Goal: Task Accomplishment & Management: Manage account settings

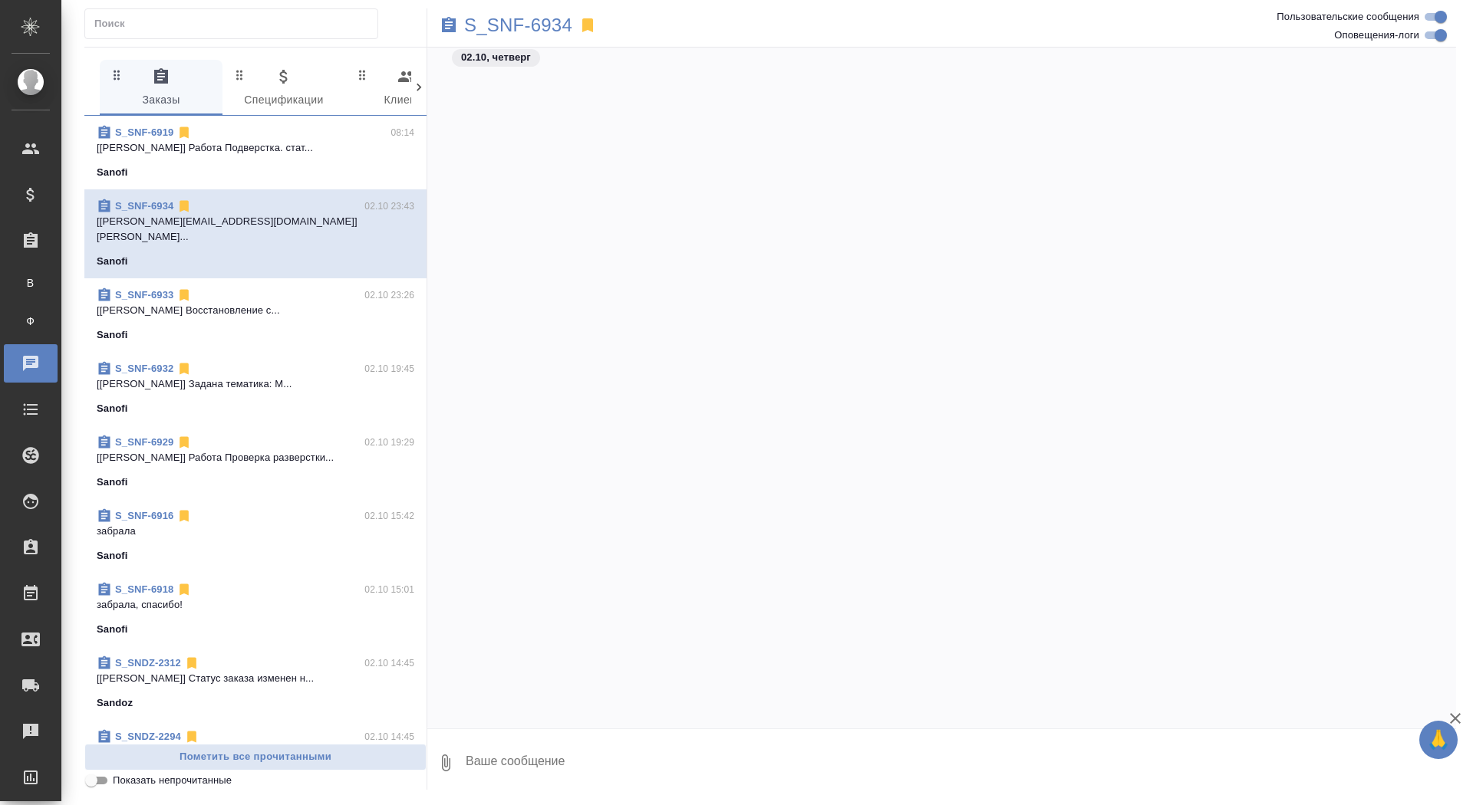
click at [50, 291] on link "В Все заказы" at bounding box center [31, 283] width 38 height 31
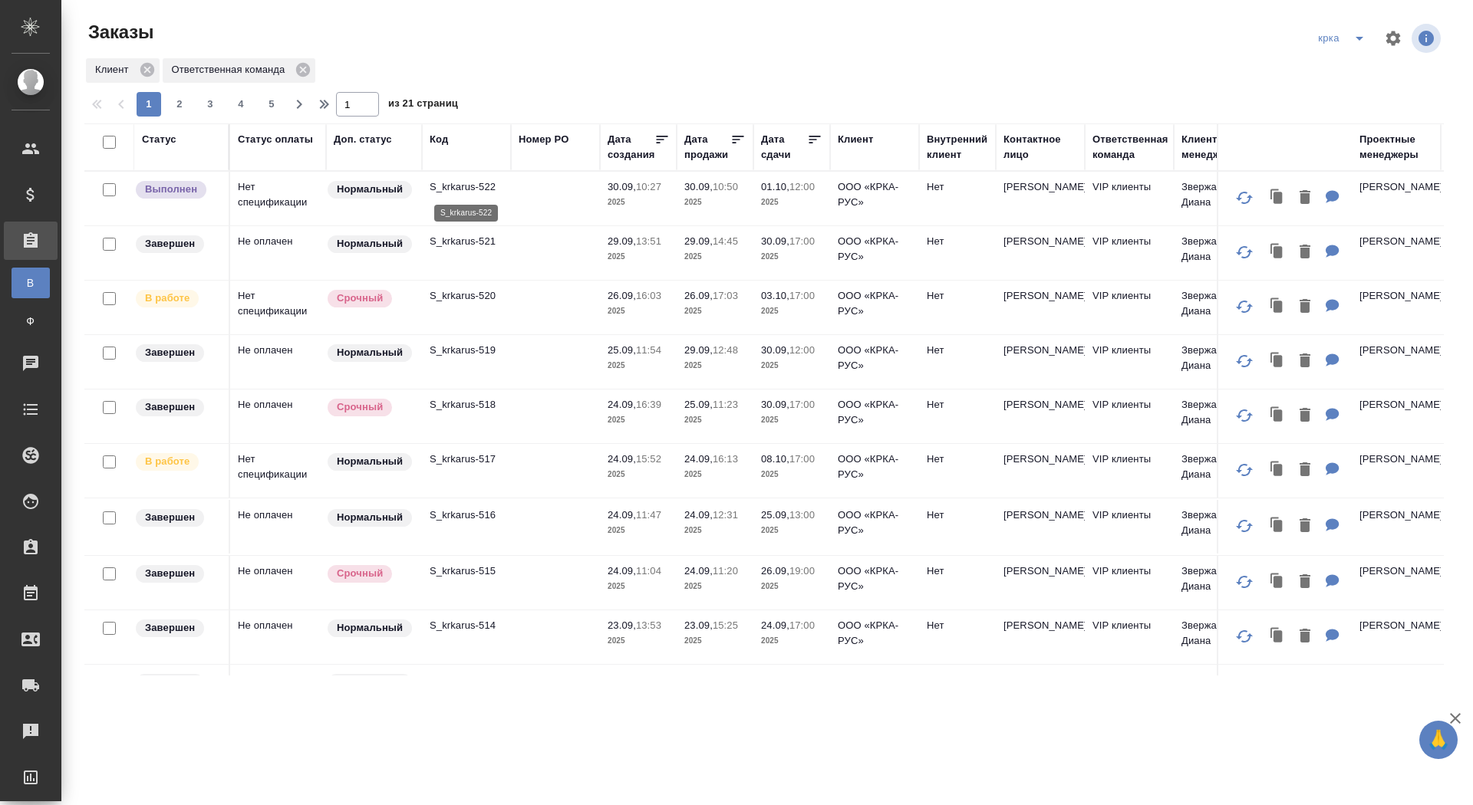
click at [459, 187] on p "S_krkarus-522" at bounding box center [467, 186] width 74 height 15
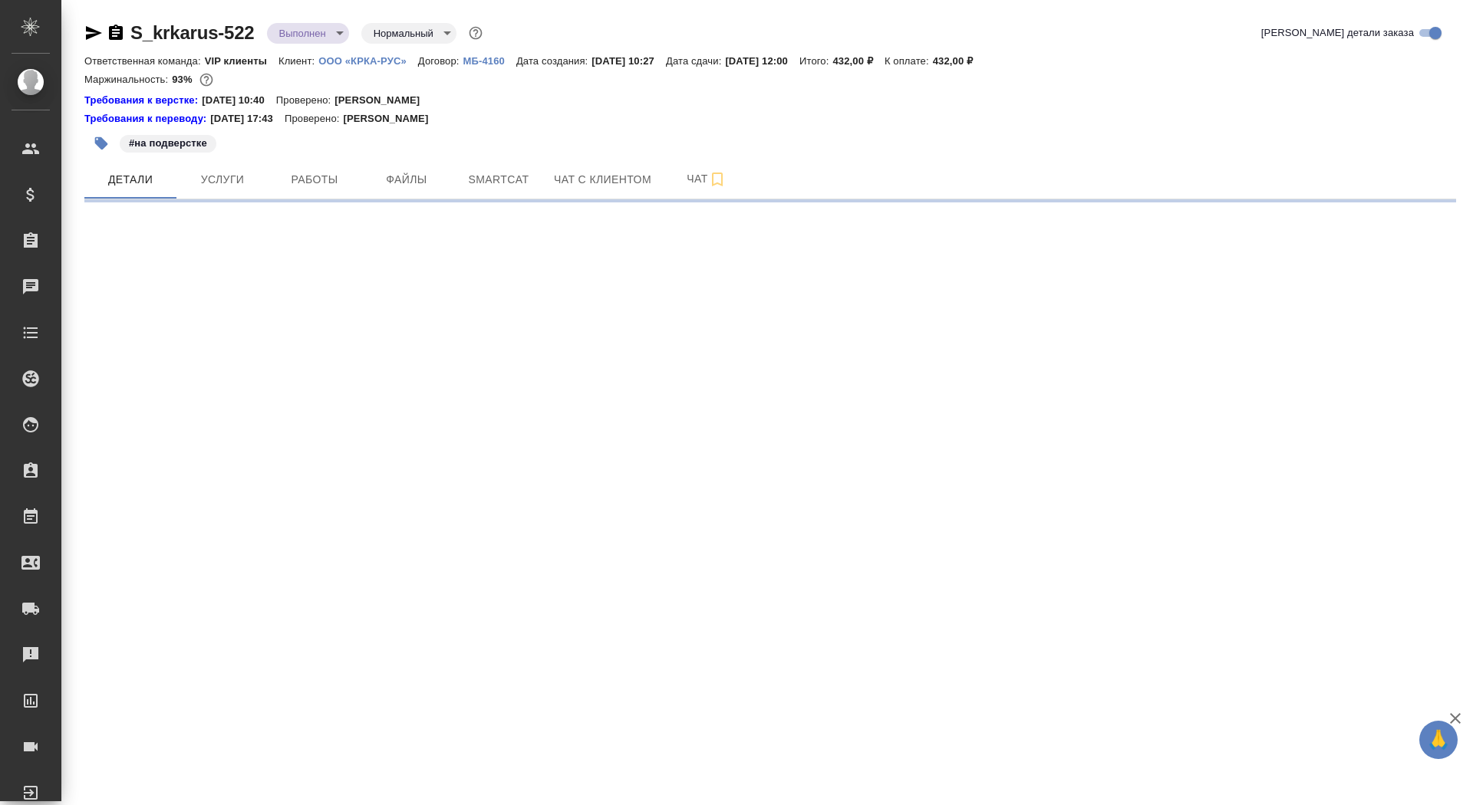
select select "RU"
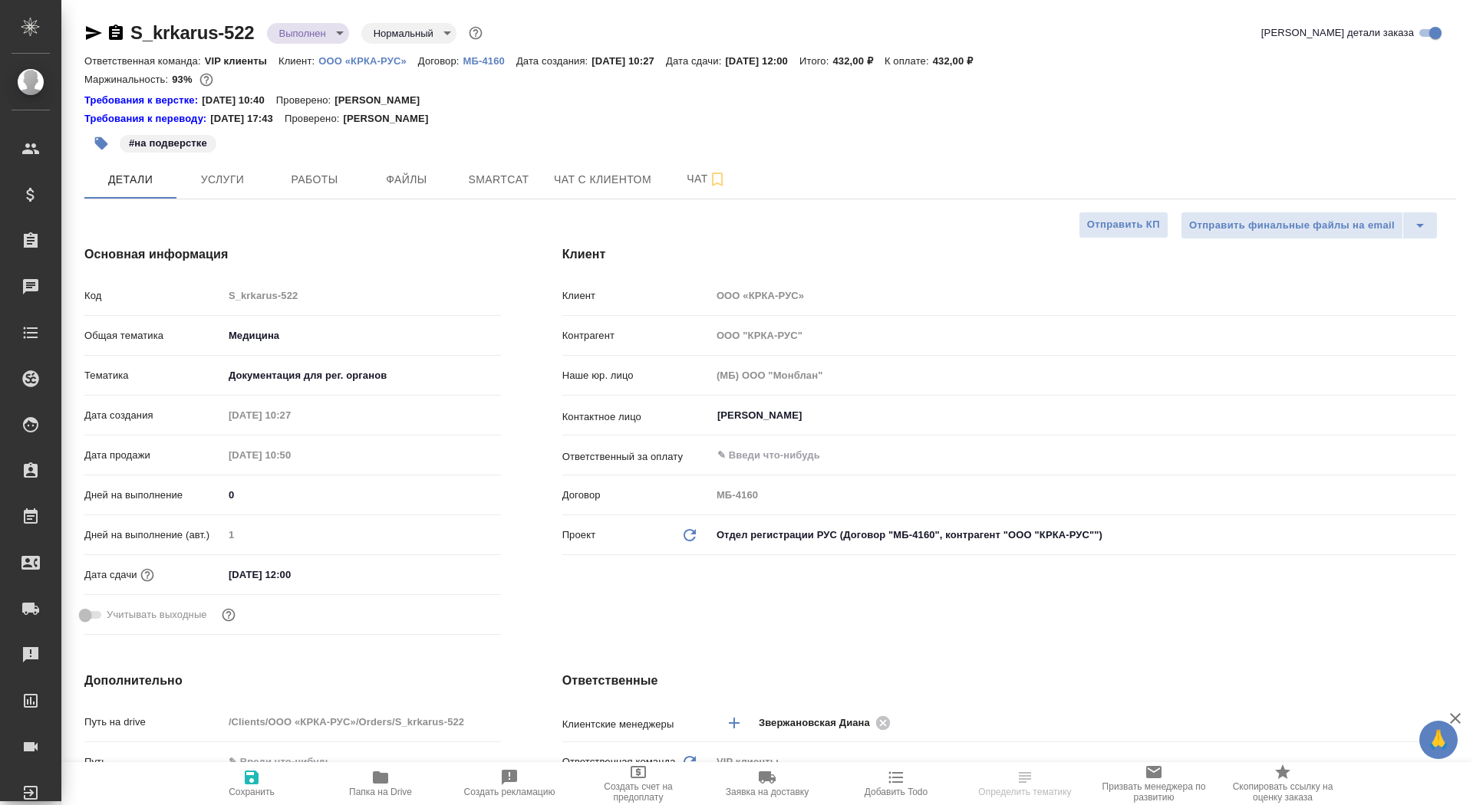
type textarea "x"
click at [352, 58] on p "ООО «КРКА-РУС»" at bounding box center [368, 61] width 100 height 12
type textarea "x"
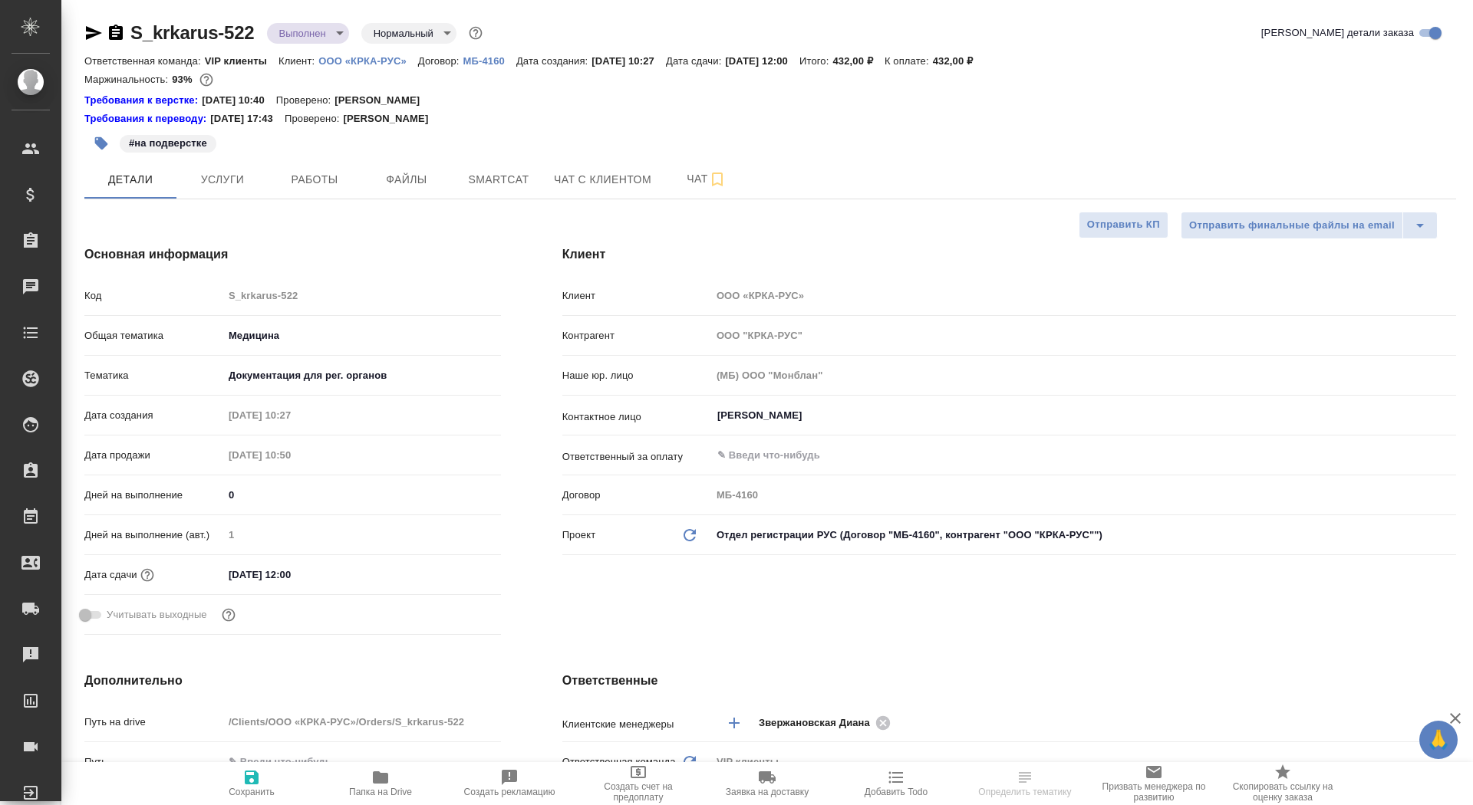
type textarea "x"
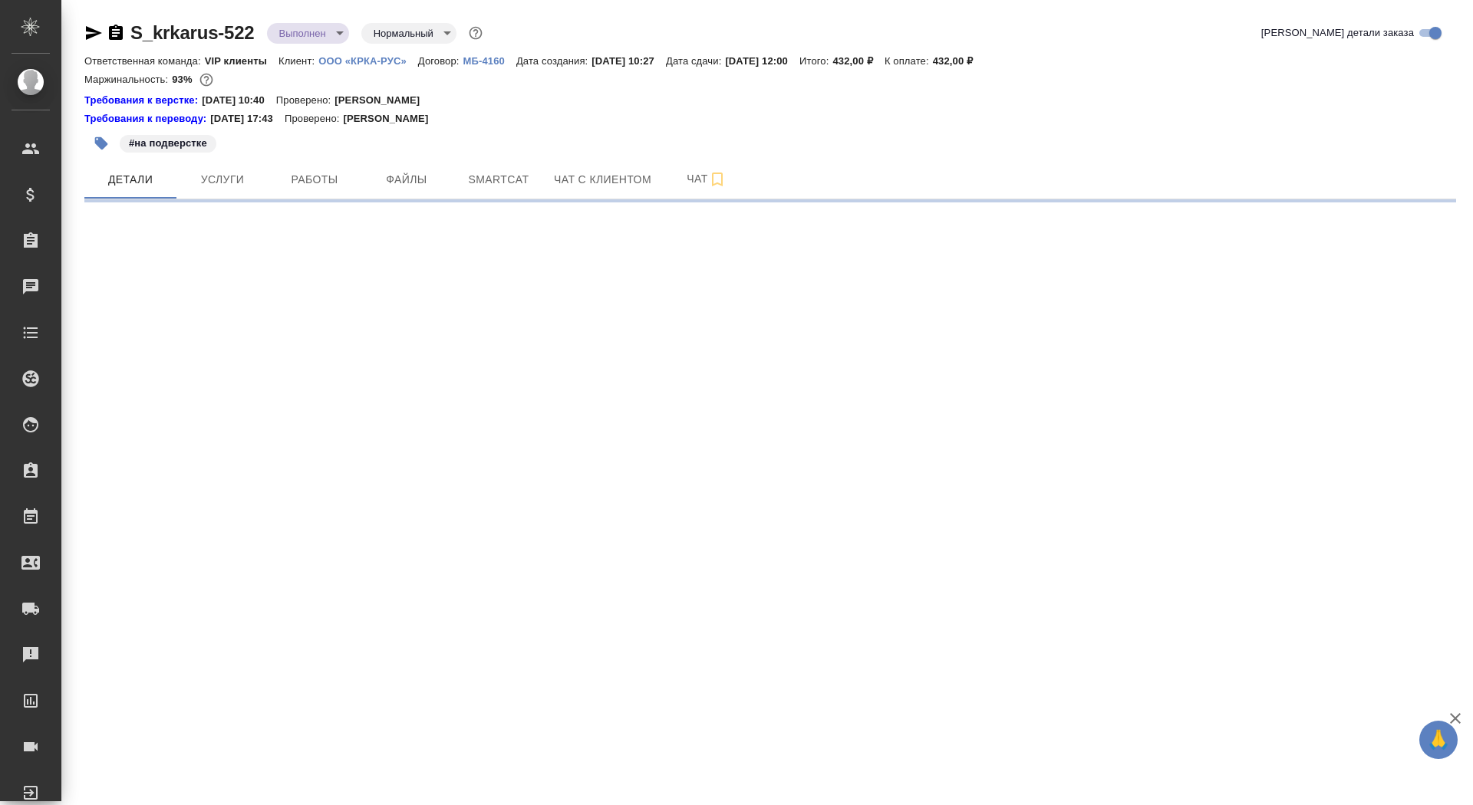
select select "RU"
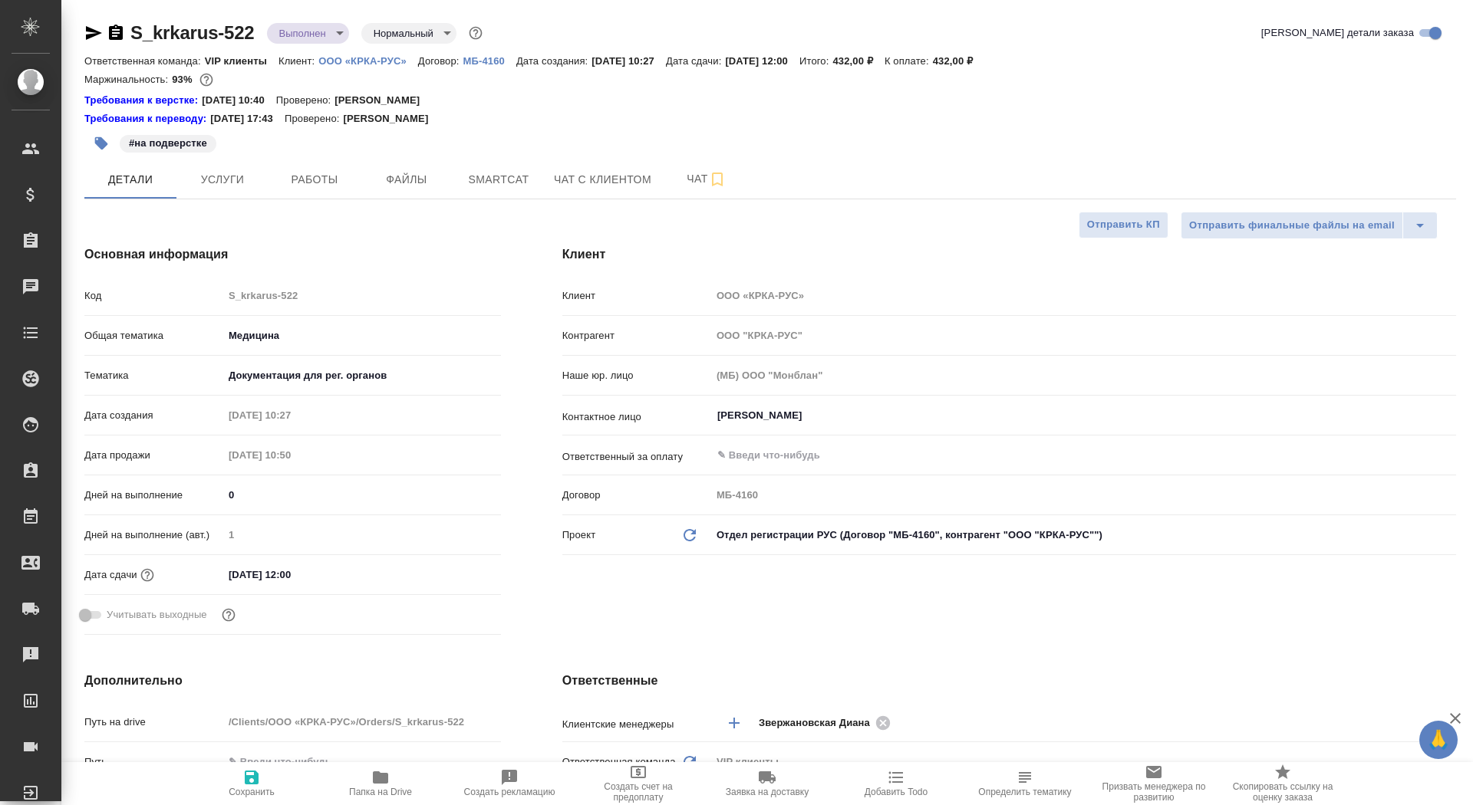
type textarea "x"
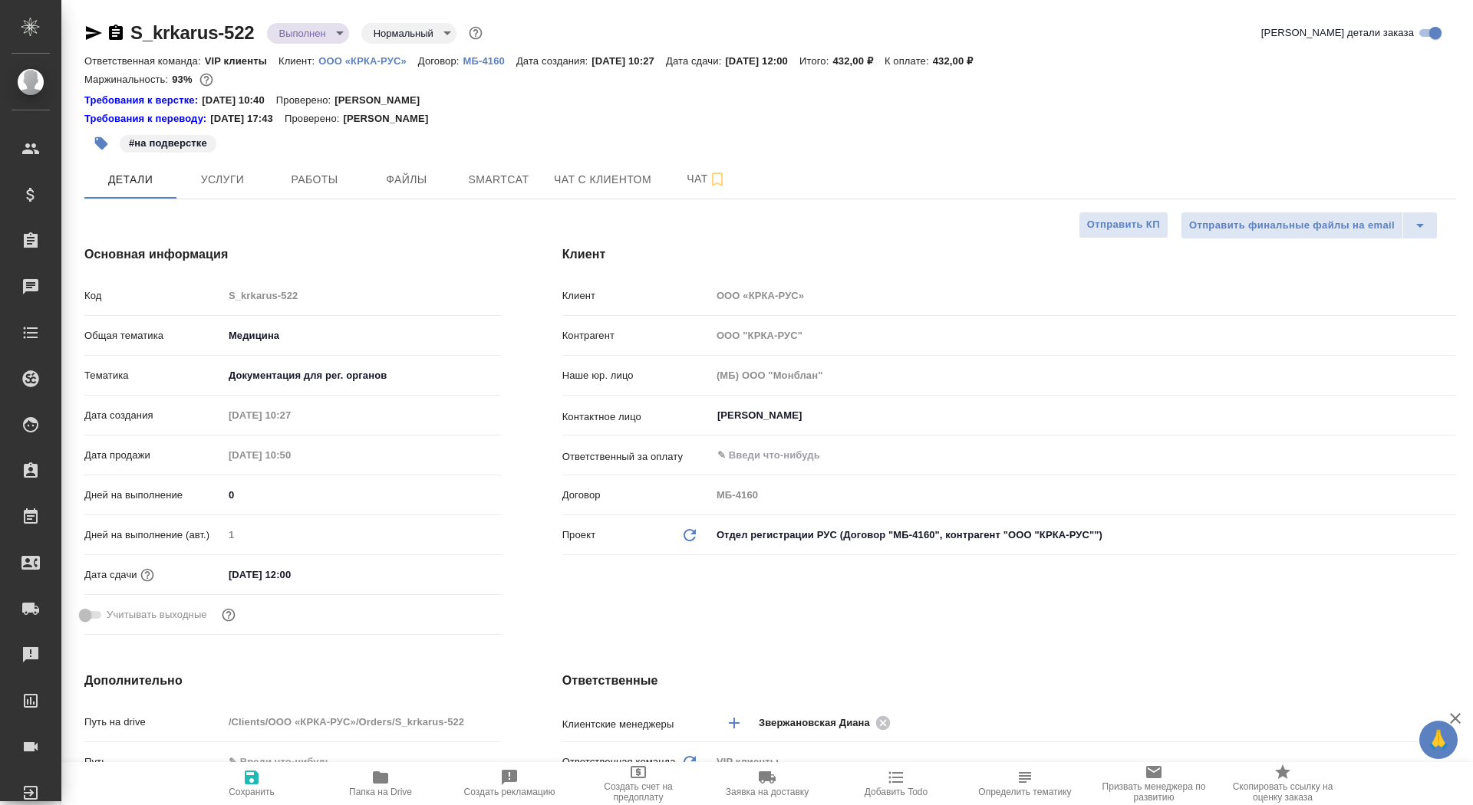
type textarea "x"
click at [384, 58] on p "ООО «КРКА-РУС»" at bounding box center [368, 61] width 100 height 12
type textarea "x"
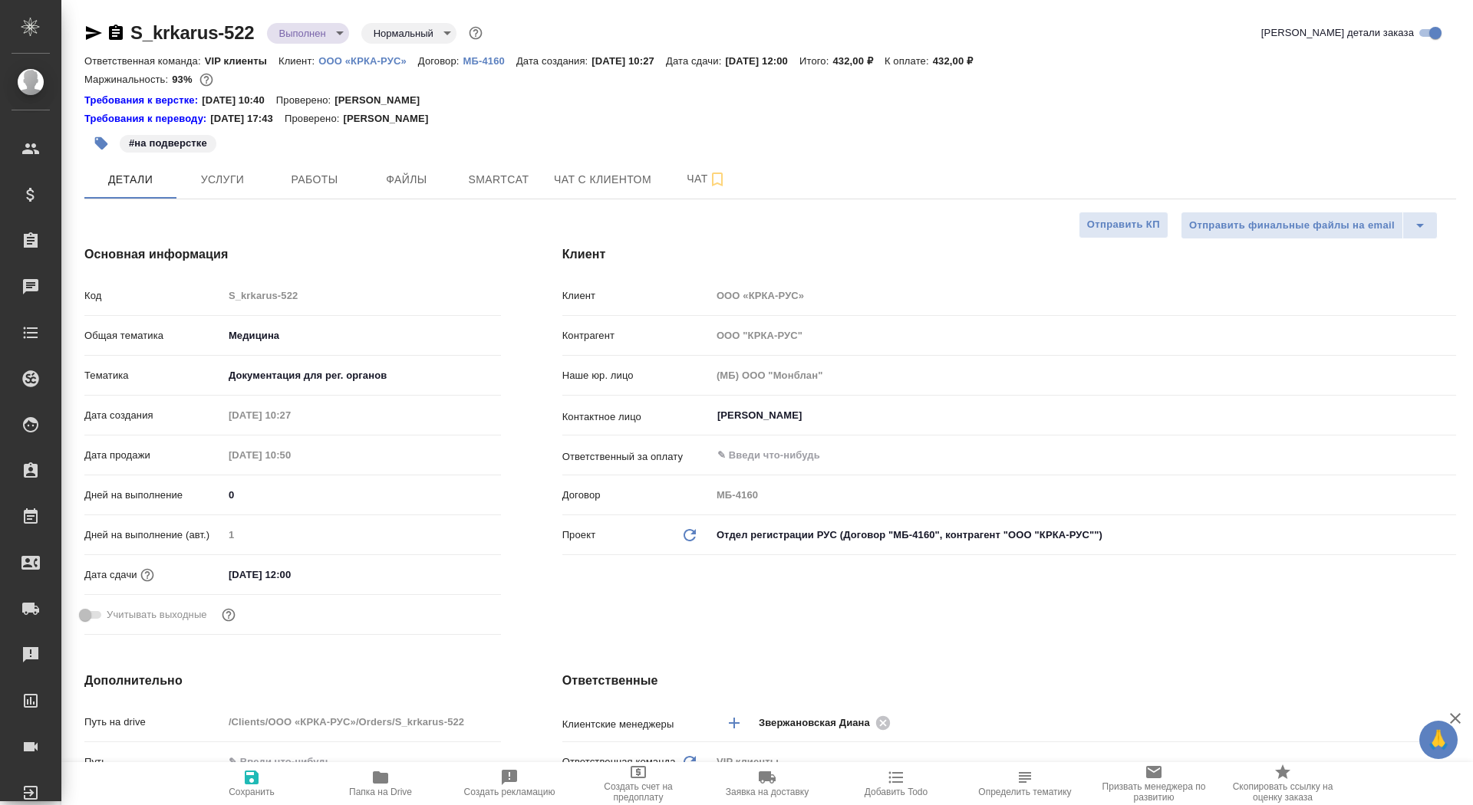
type textarea "x"
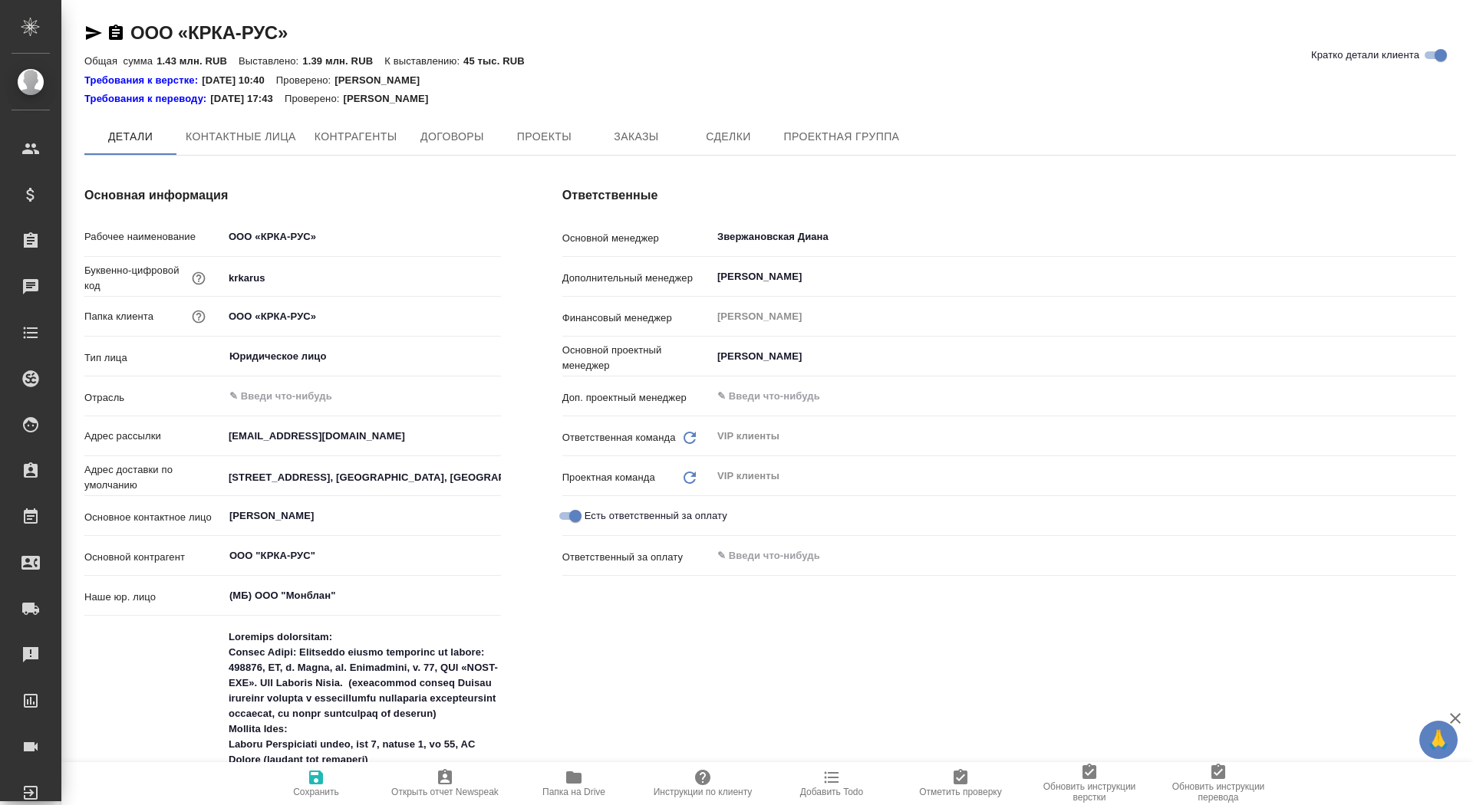
type textarea "x"
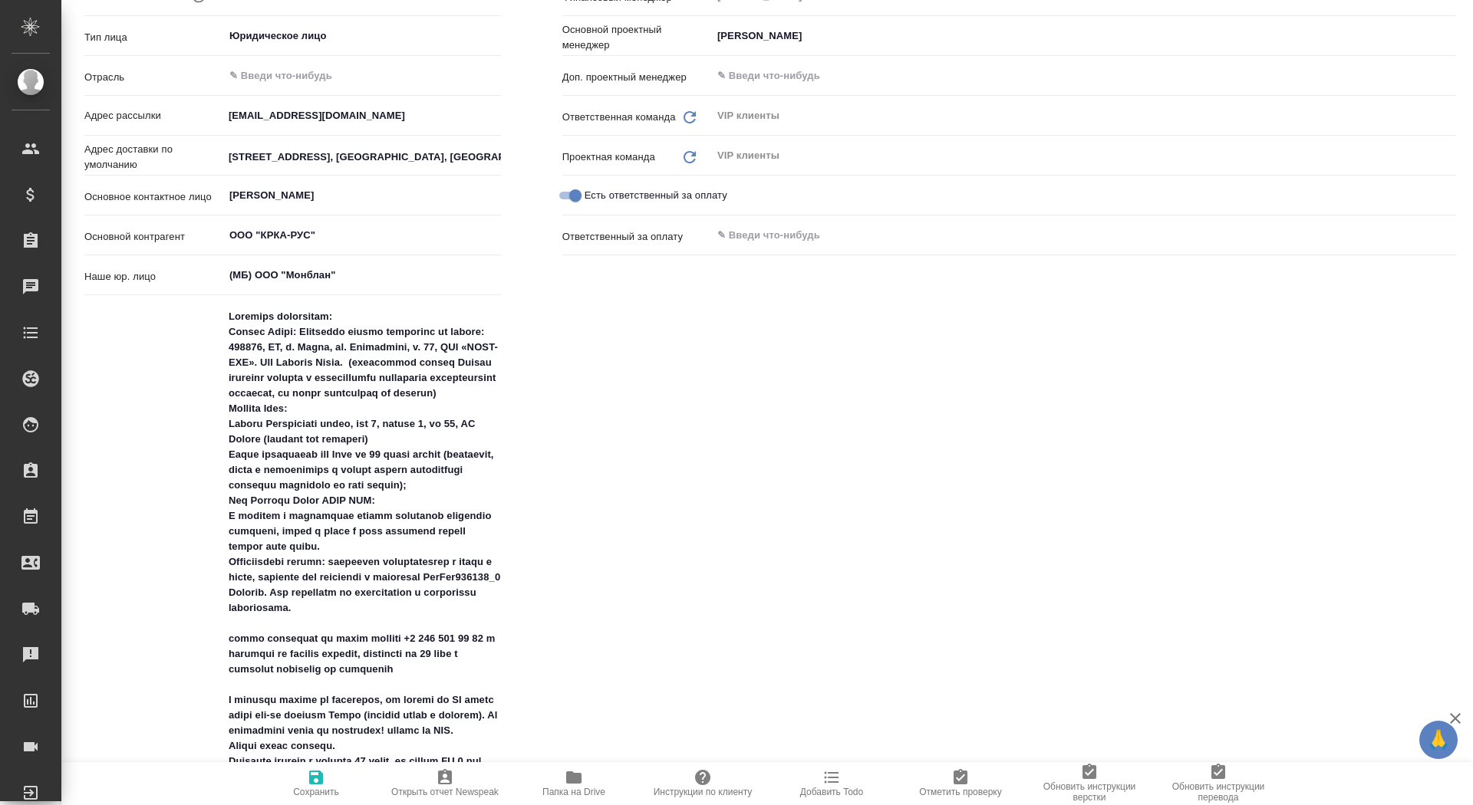
type textarea "x"
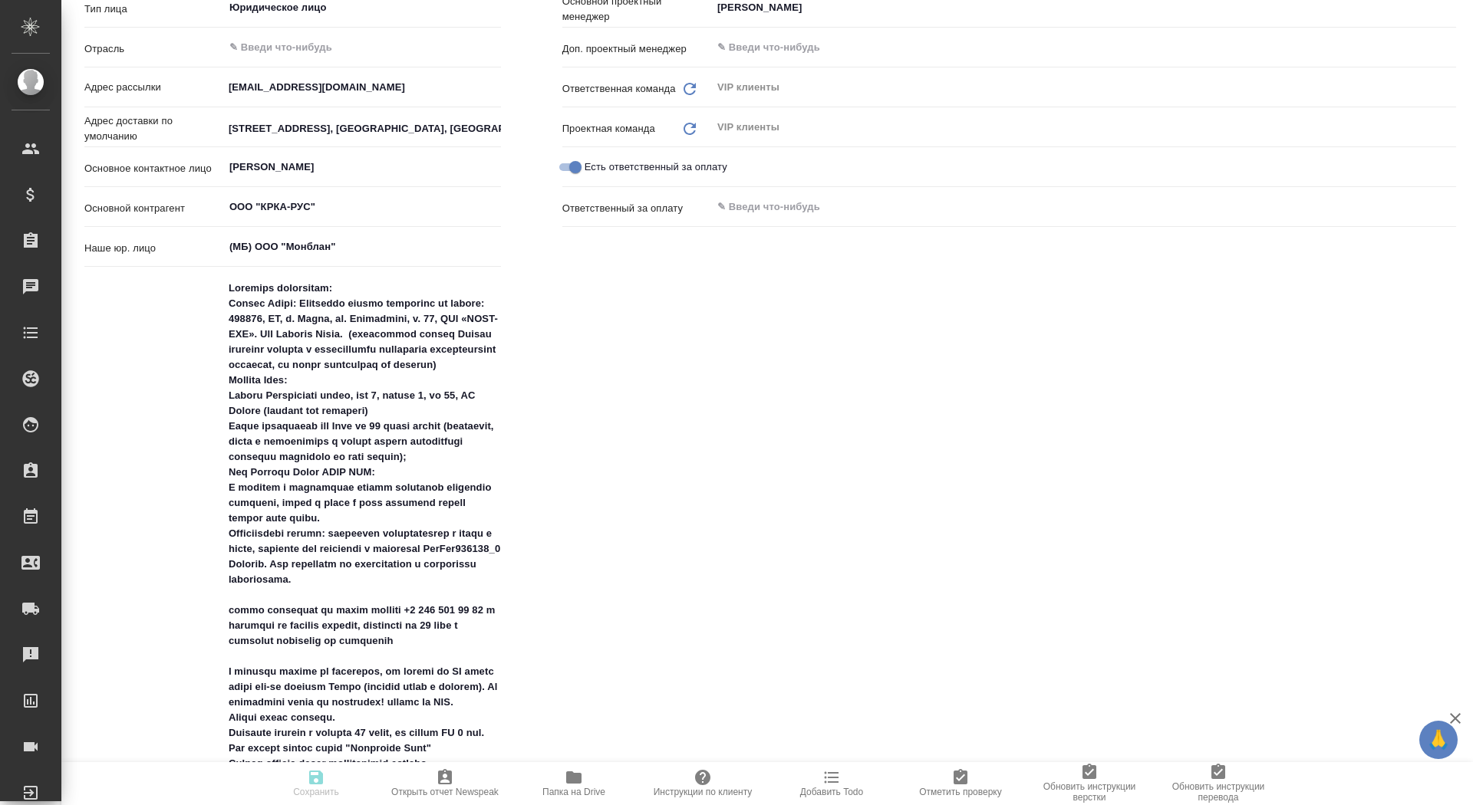
type textarea "x"
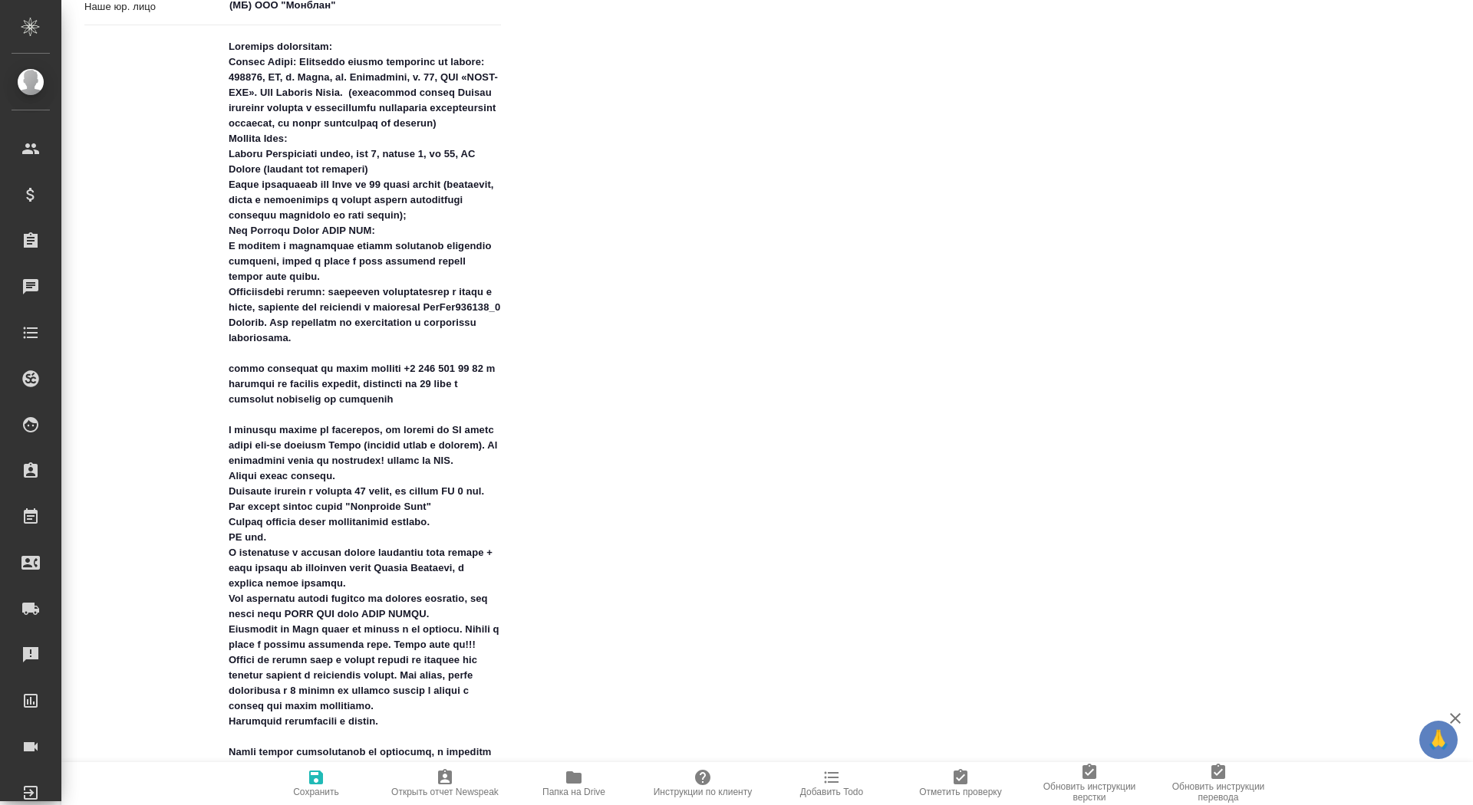
type textarea "x"
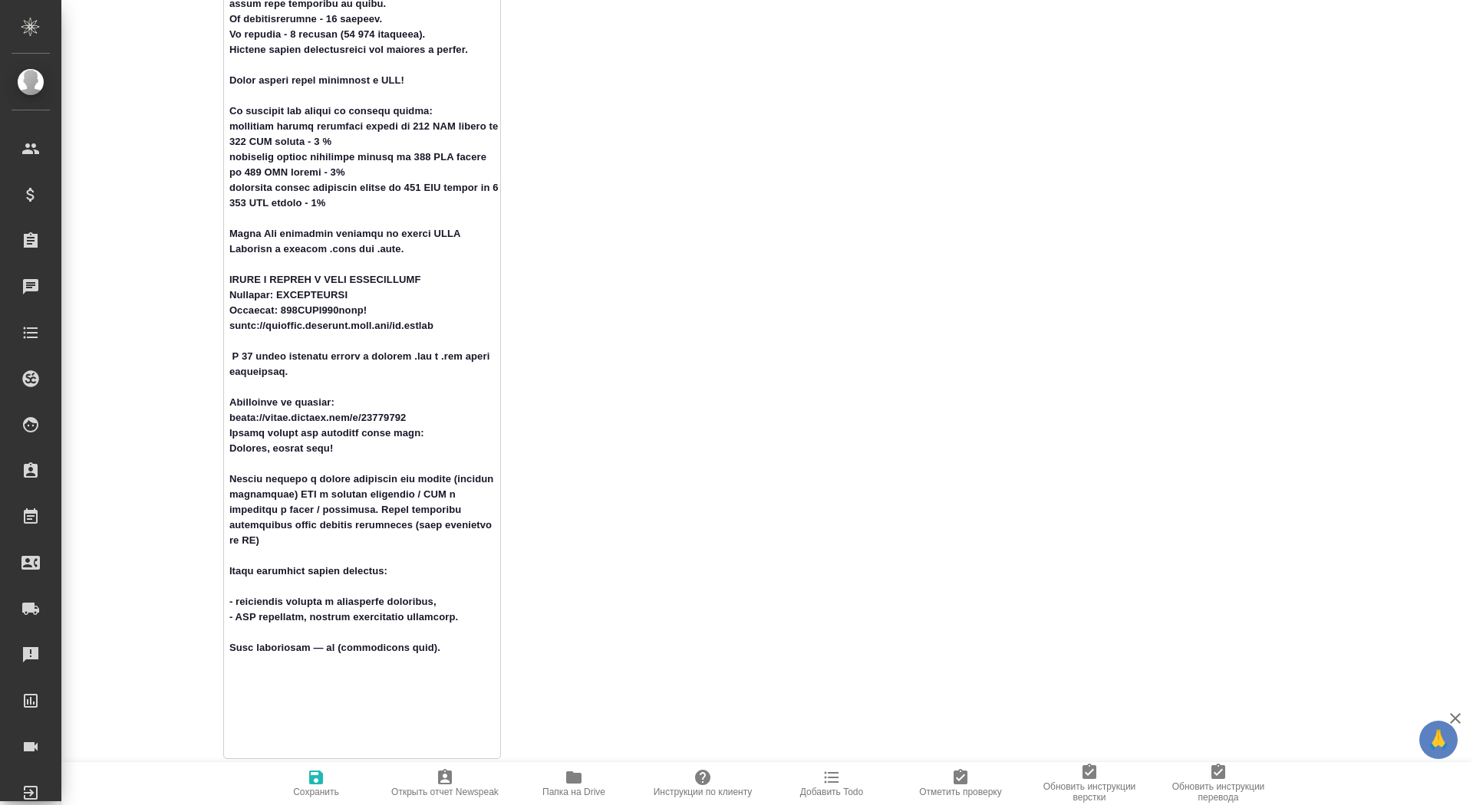
scroll to position [1618, 0]
drag, startPoint x: 374, startPoint y: 398, endPoint x: 284, endPoint y: 401, distance: 90.6
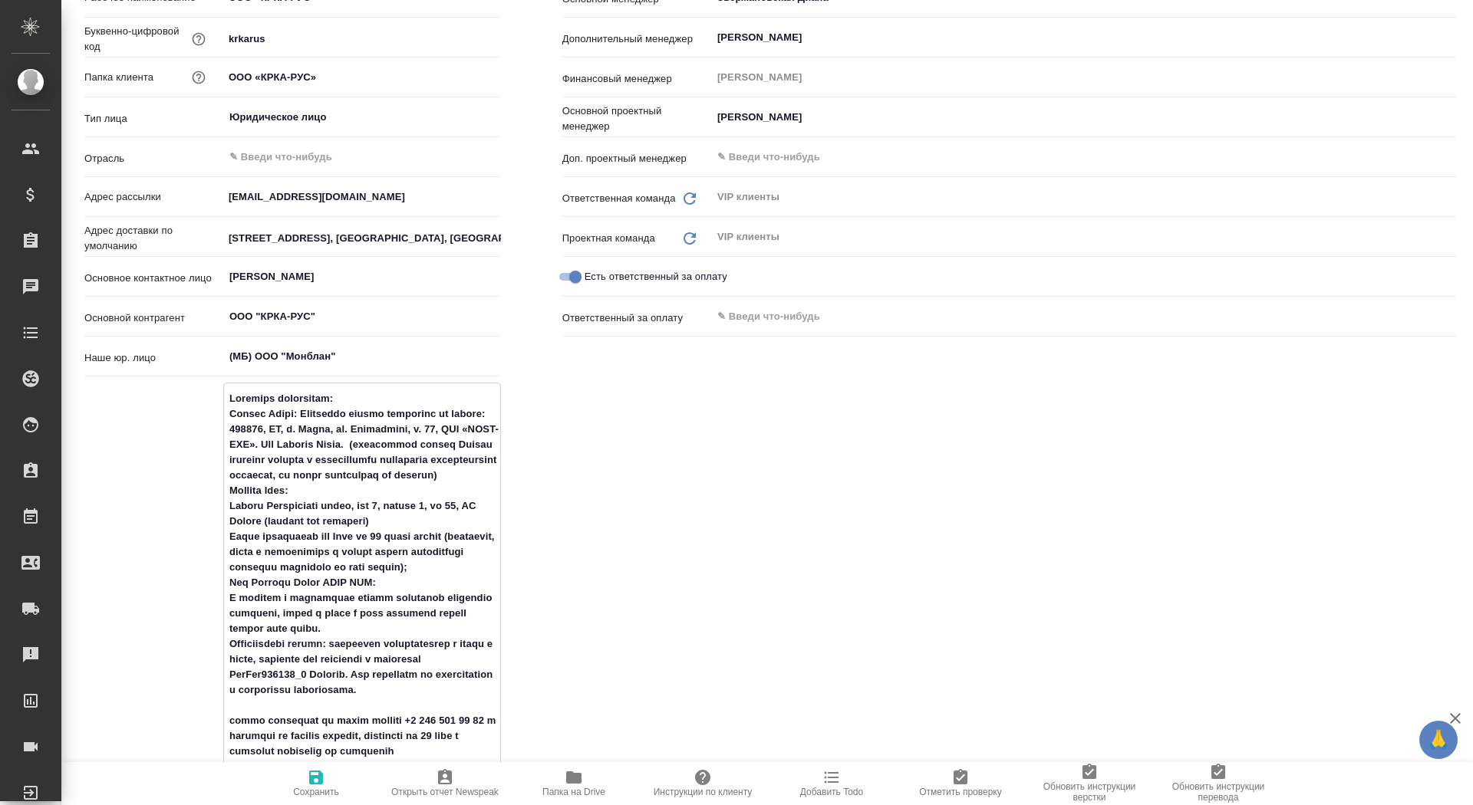
scroll to position [0, 0]
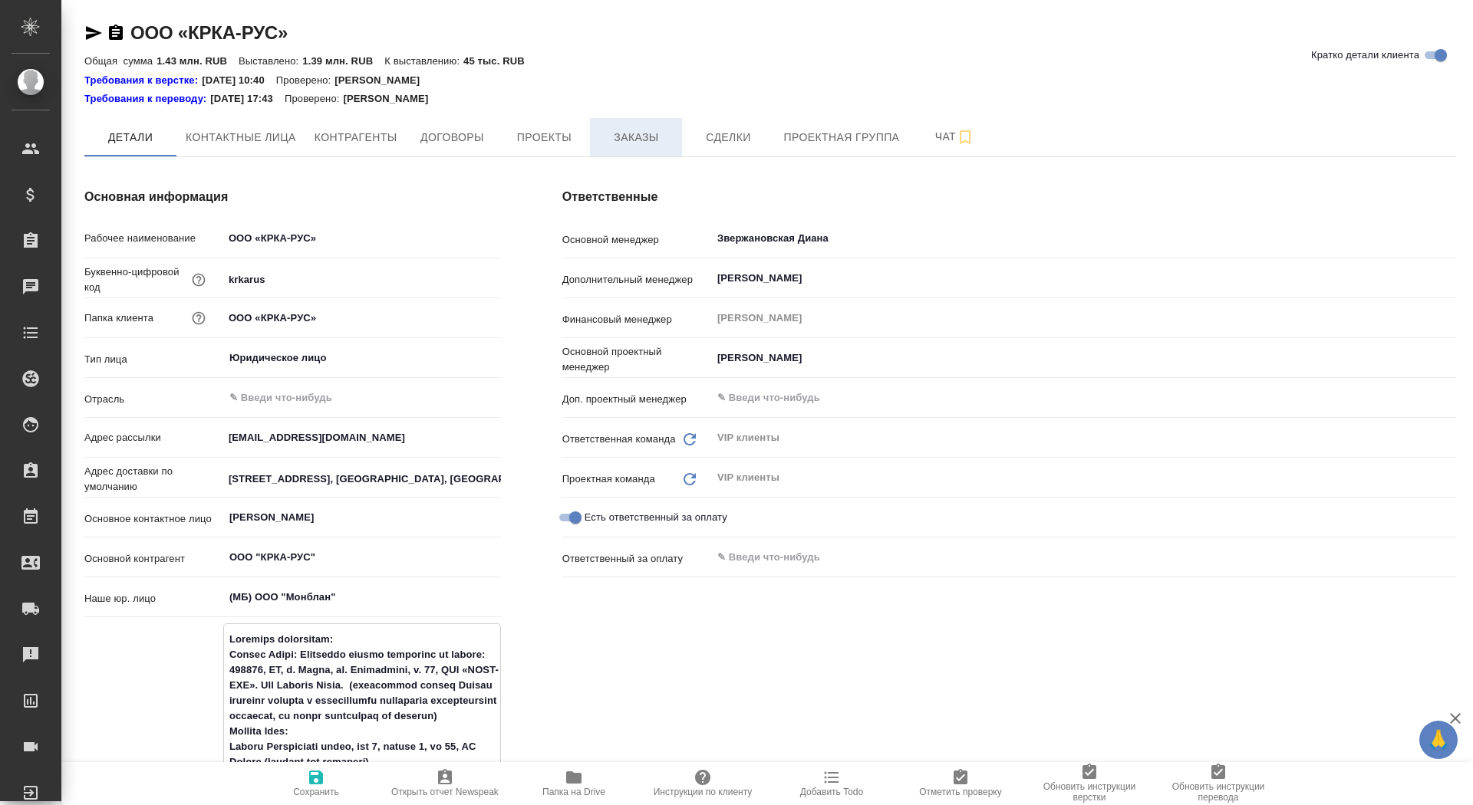
type textarea "x"
click at [678, 144] on button "Заказы" at bounding box center [636, 137] width 92 height 38
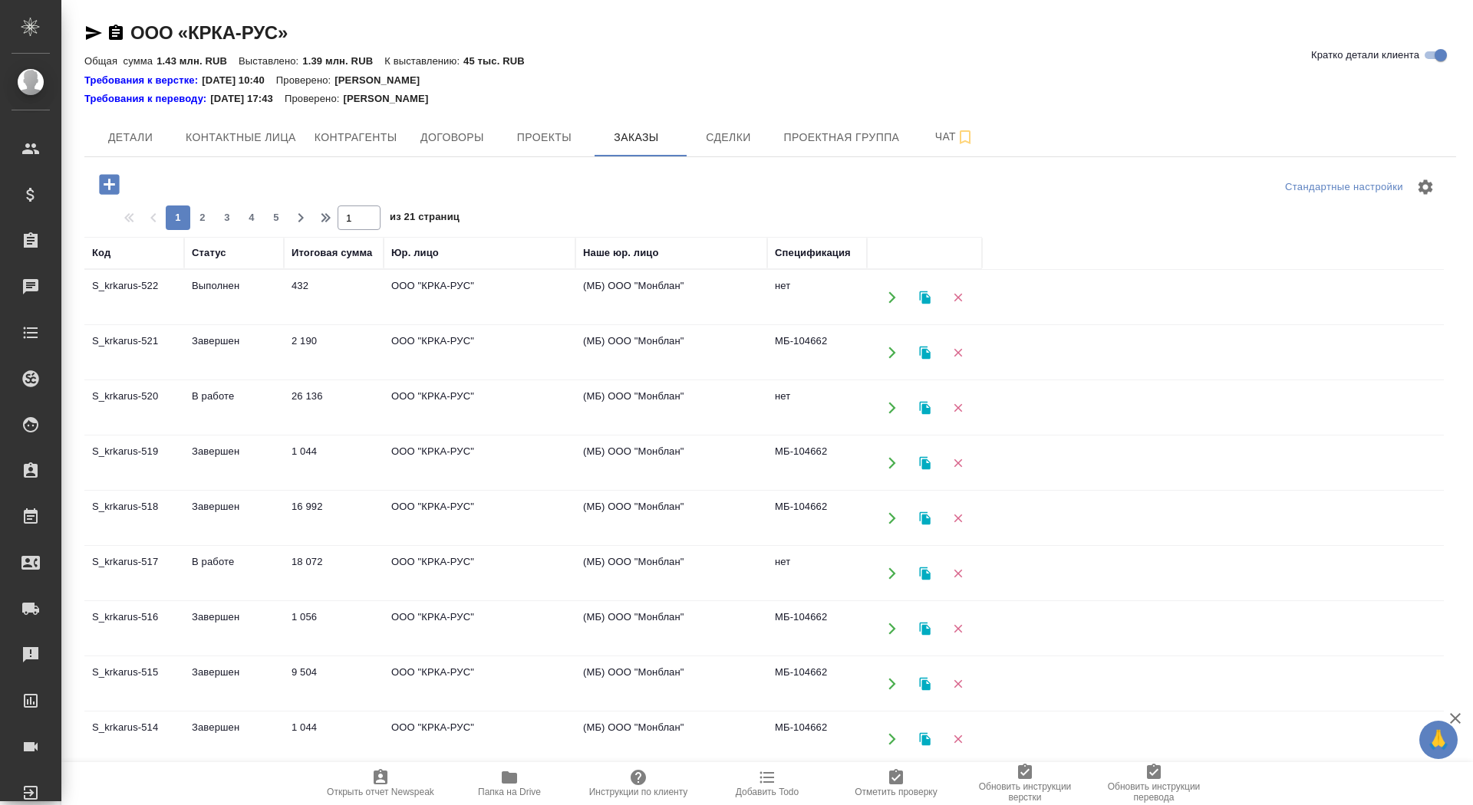
click at [463, 355] on td "ООО "КРКА-РУС"" at bounding box center [480, 353] width 192 height 54
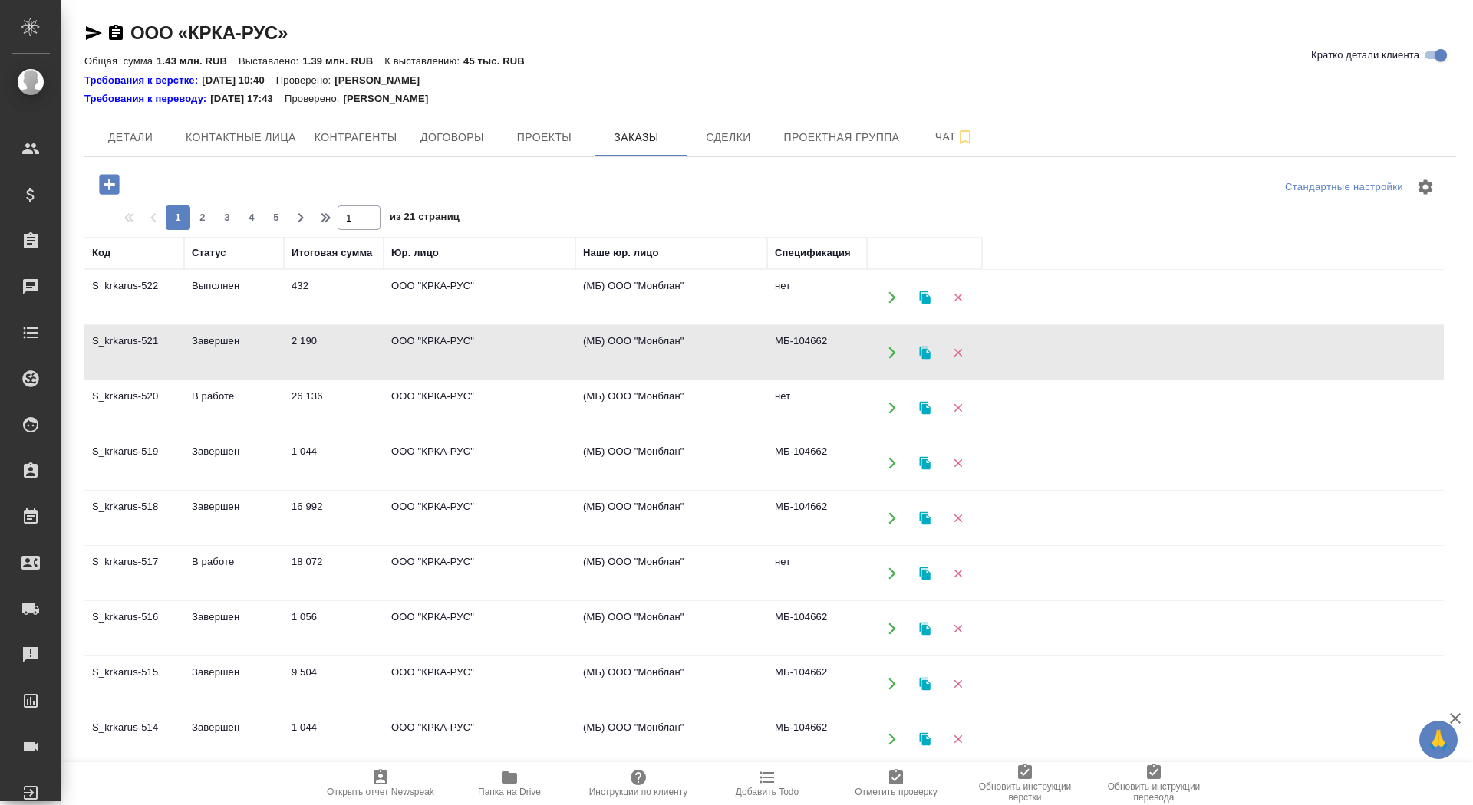
click at [463, 355] on td "ООО "КРКА-РУС"" at bounding box center [480, 353] width 192 height 54
click at [107, 189] on icon "button" at bounding box center [109, 184] width 20 height 20
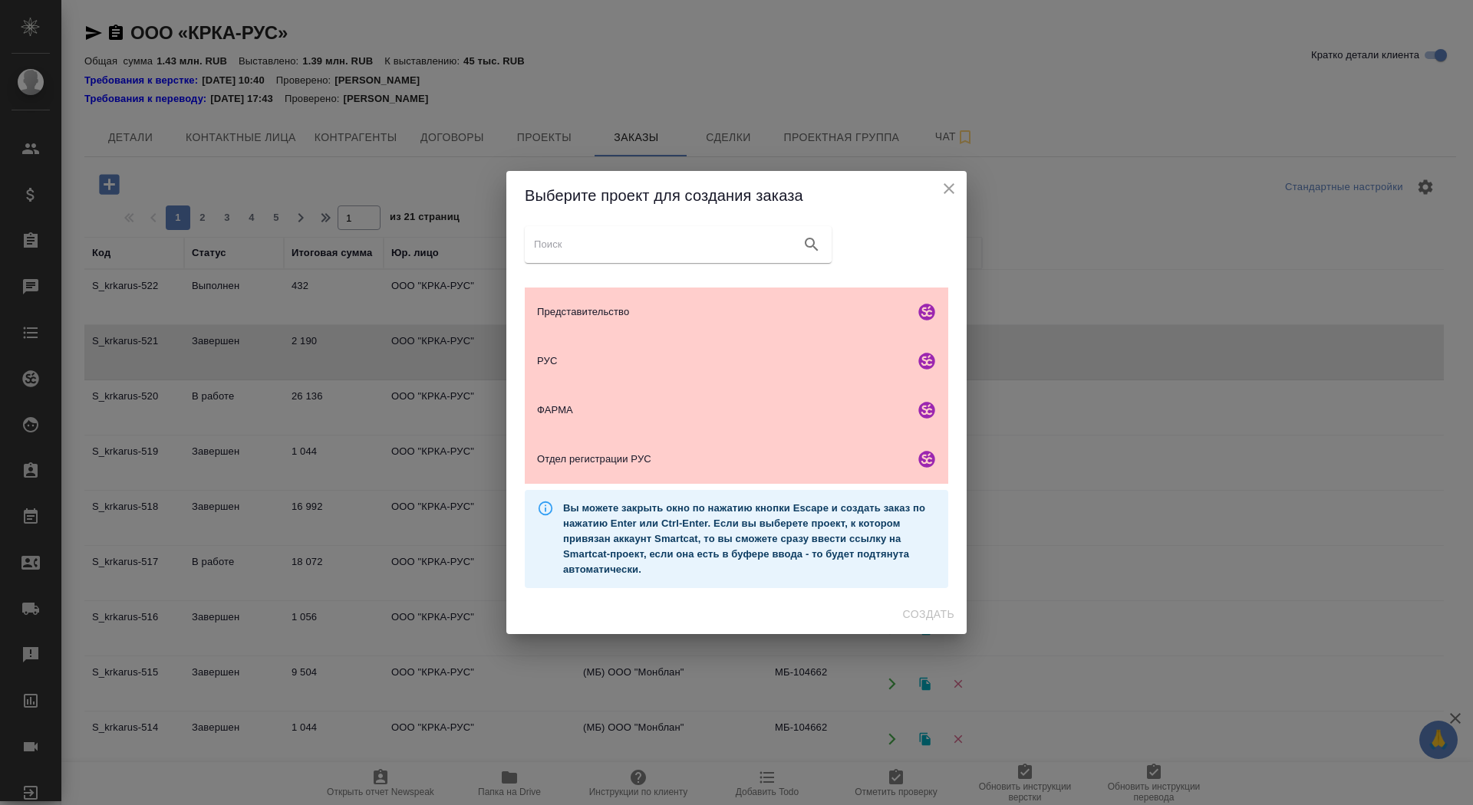
click at [952, 190] on icon "close" at bounding box center [949, 188] width 18 height 18
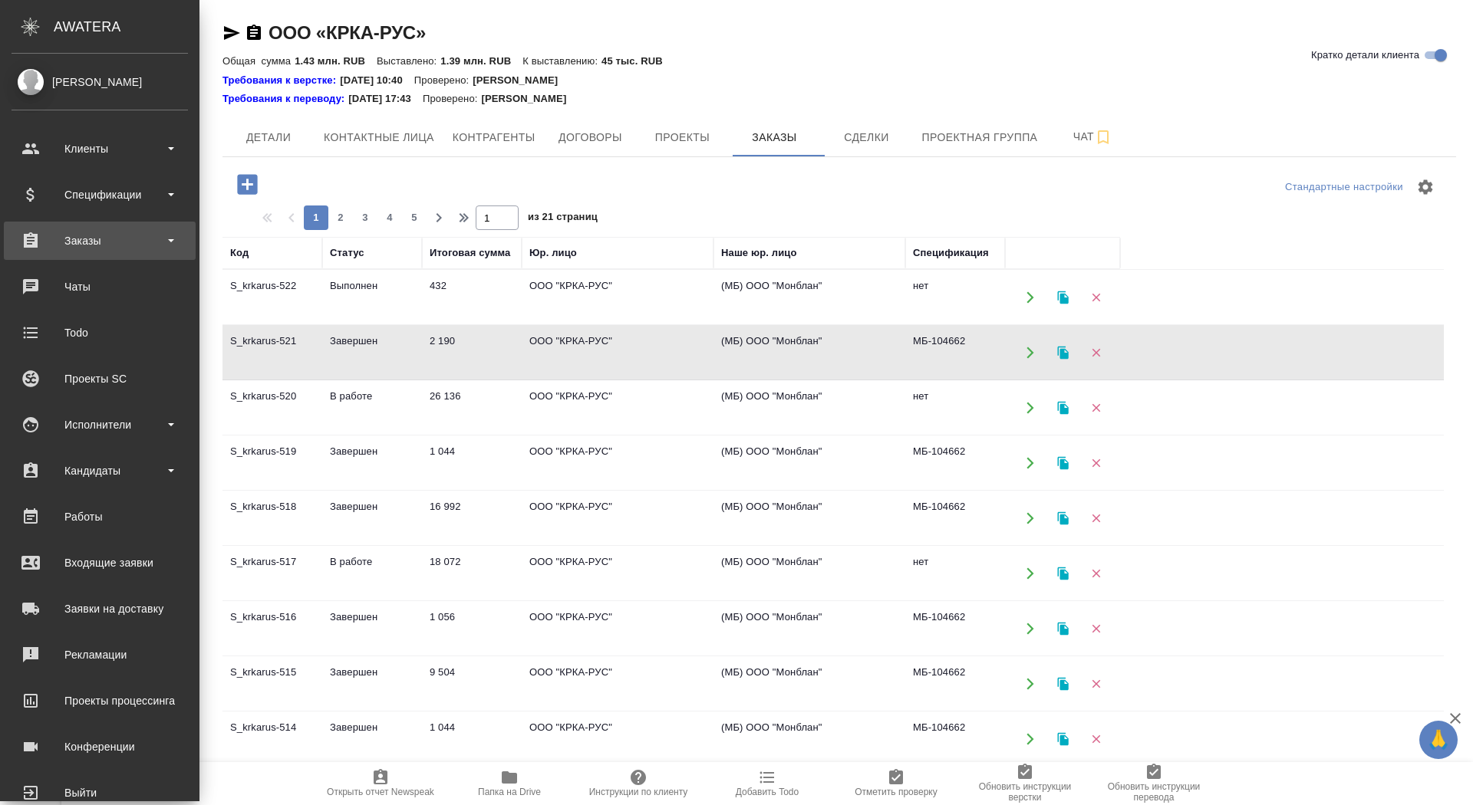
click at [77, 243] on div "Заказы" at bounding box center [100, 240] width 176 height 23
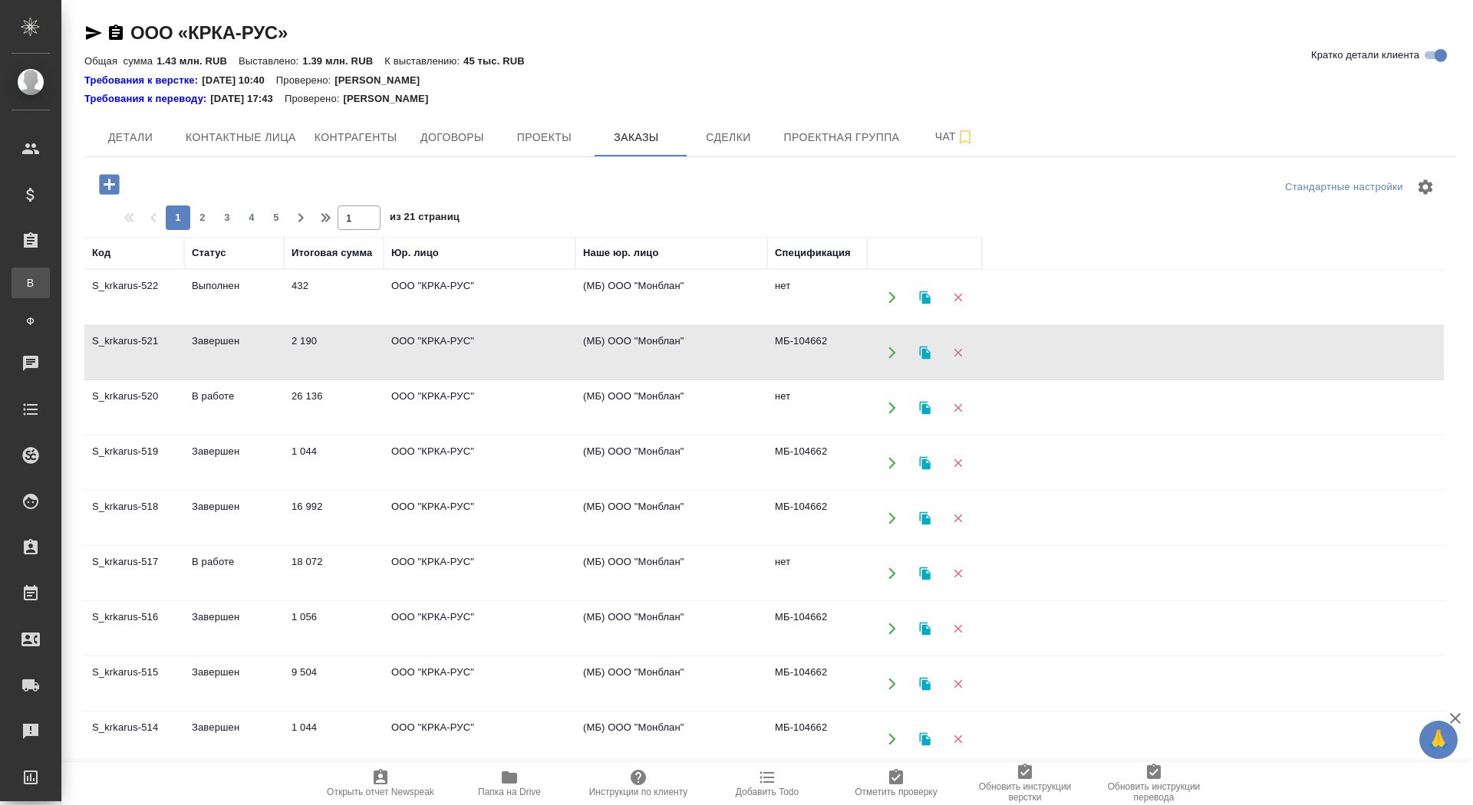
click at [23, 282] on div "Все заказы" at bounding box center [11, 282] width 23 height 15
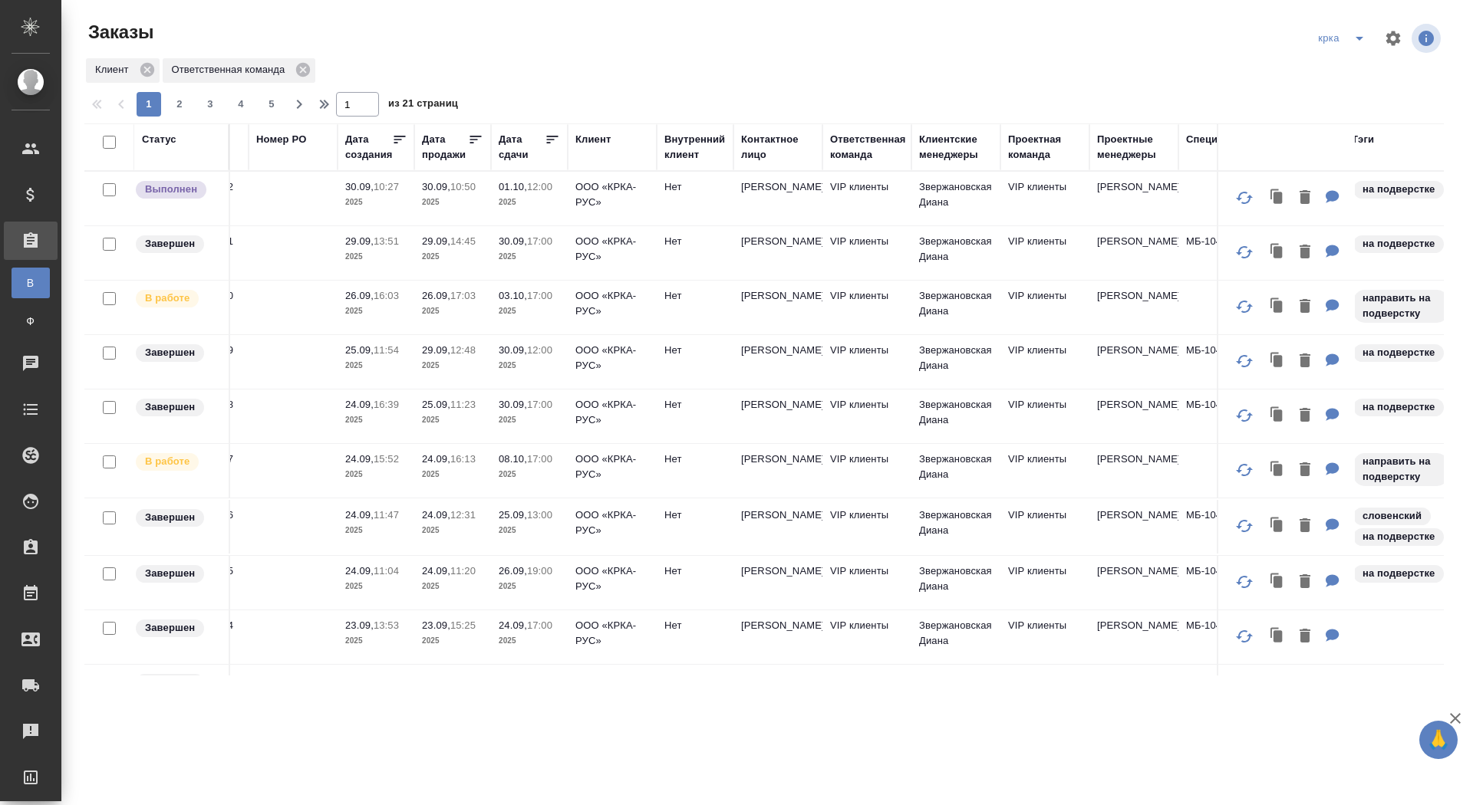
scroll to position [0, 344]
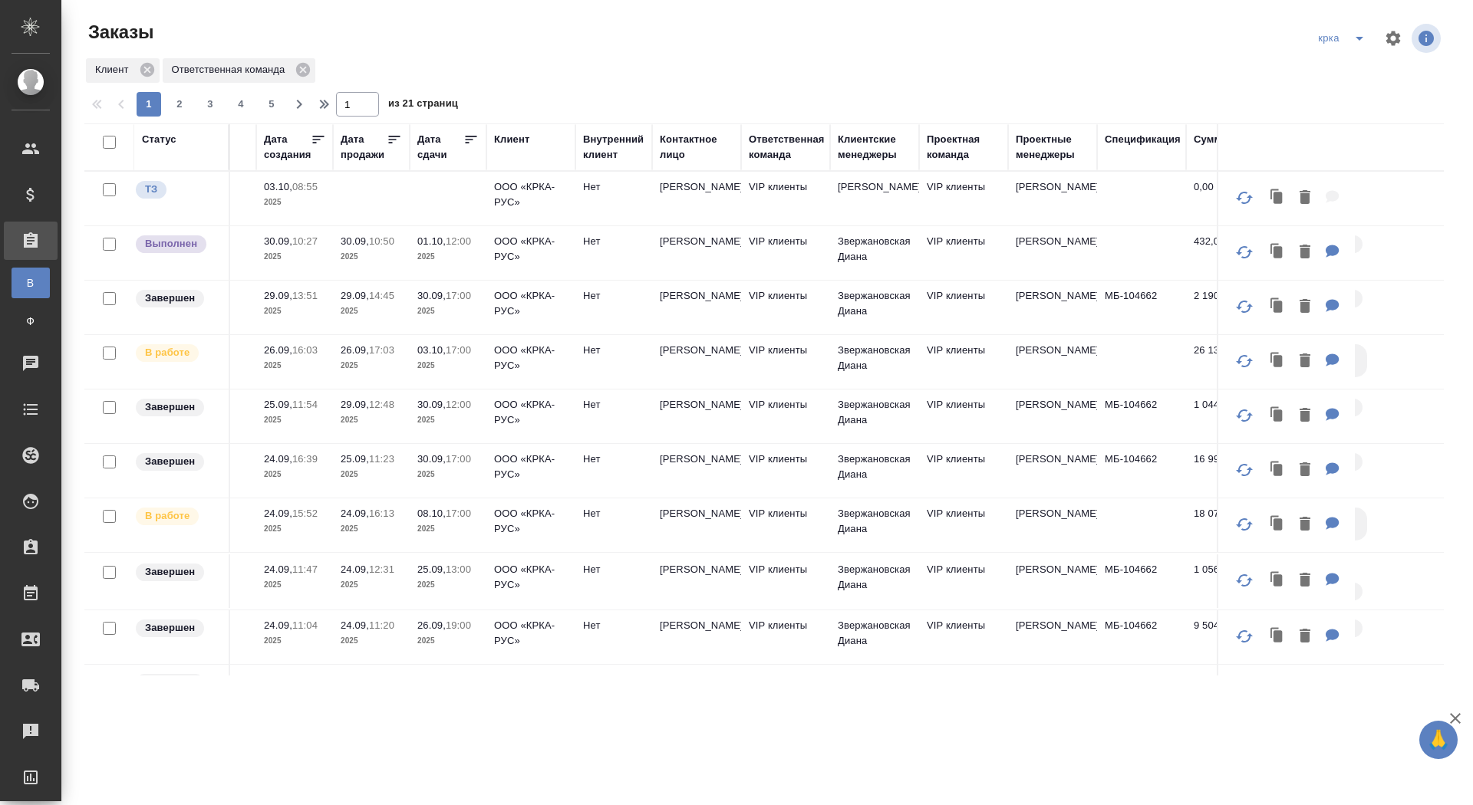
click at [440, 372] on td "03.10, 17:00 2025" at bounding box center [448, 362] width 77 height 54
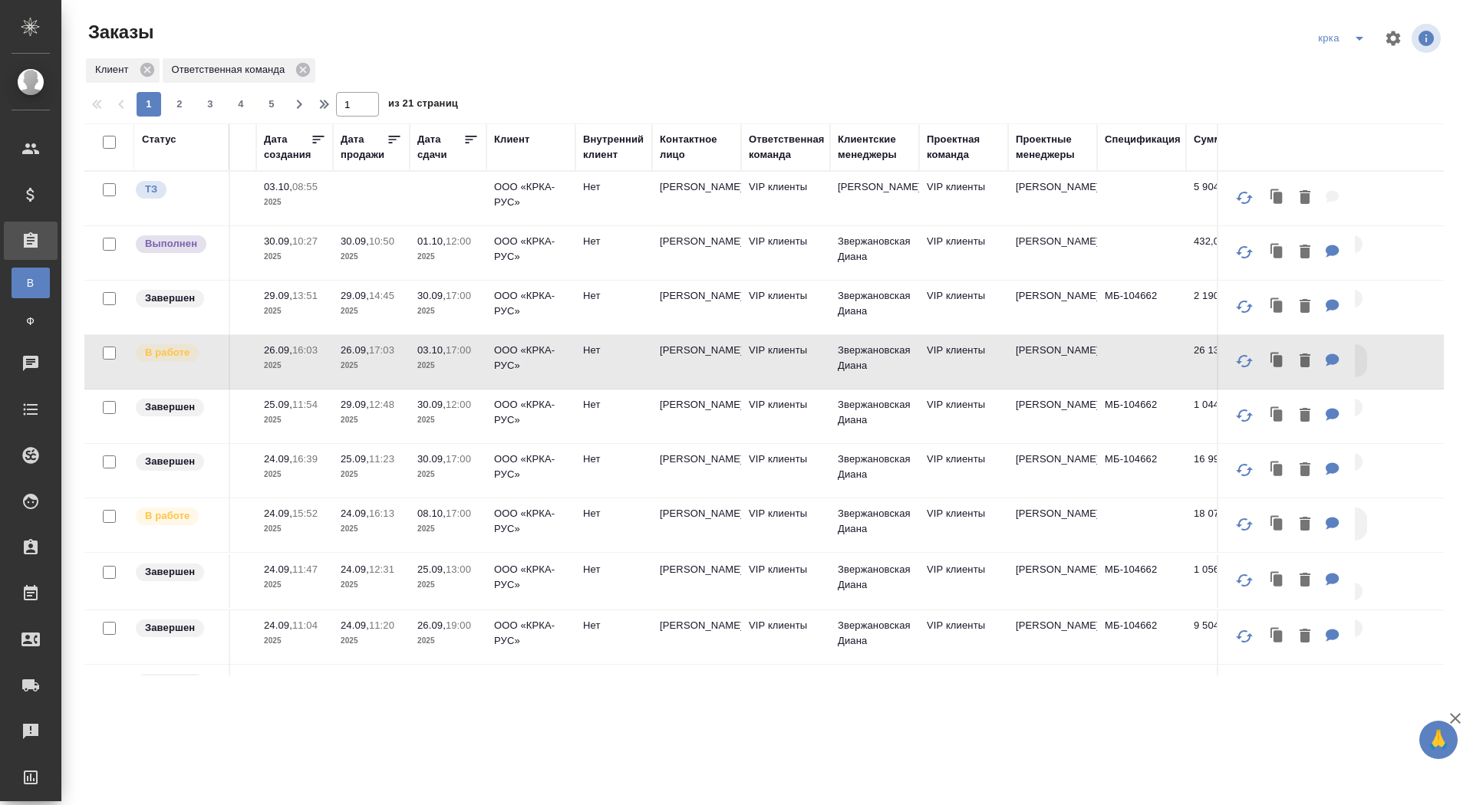
click at [960, 246] on td "VIP клиенты" at bounding box center [963, 253] width 89 height 54
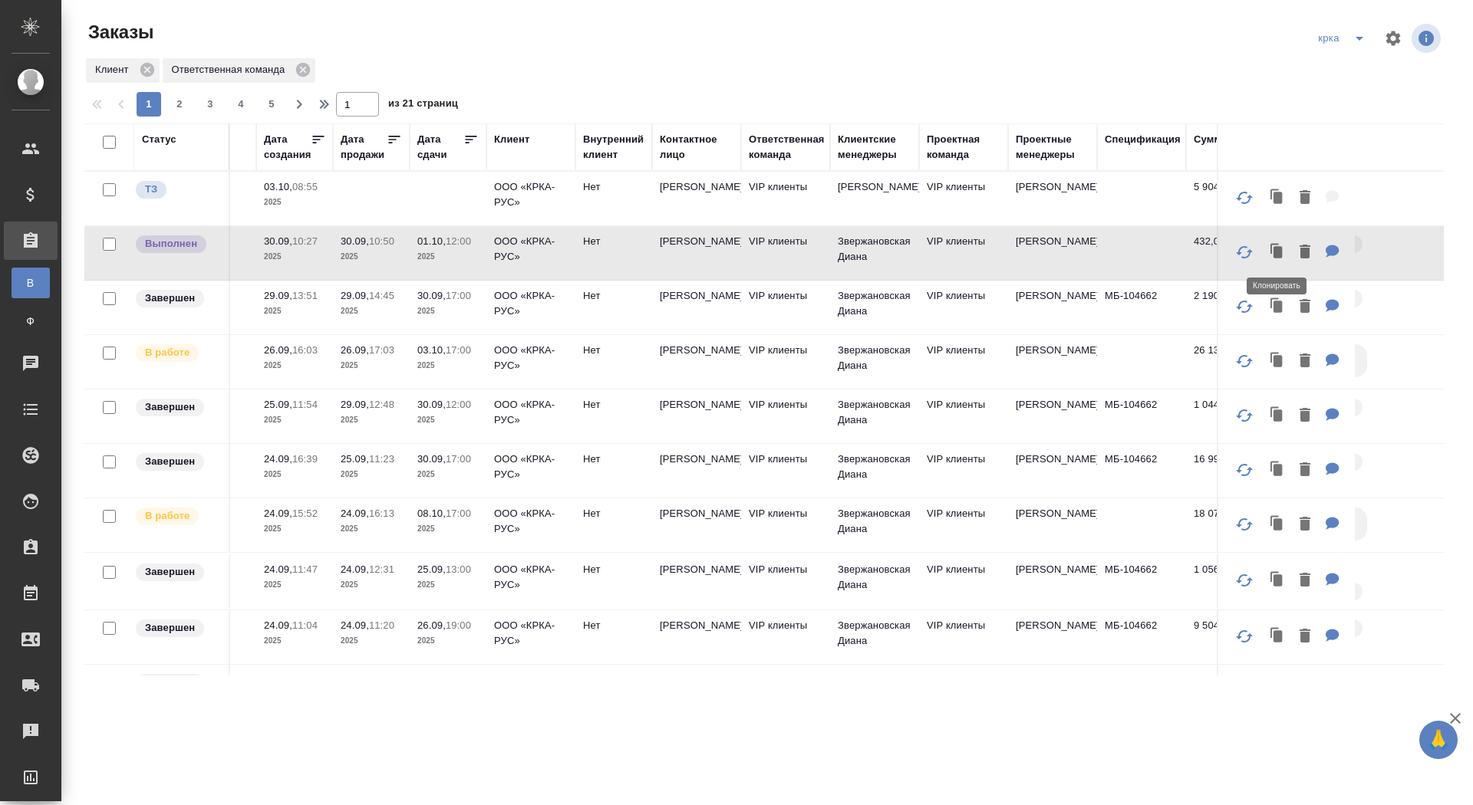
click at [1270, 244] on icon "button" at bounding box center [1274, 249] width 8 height 10
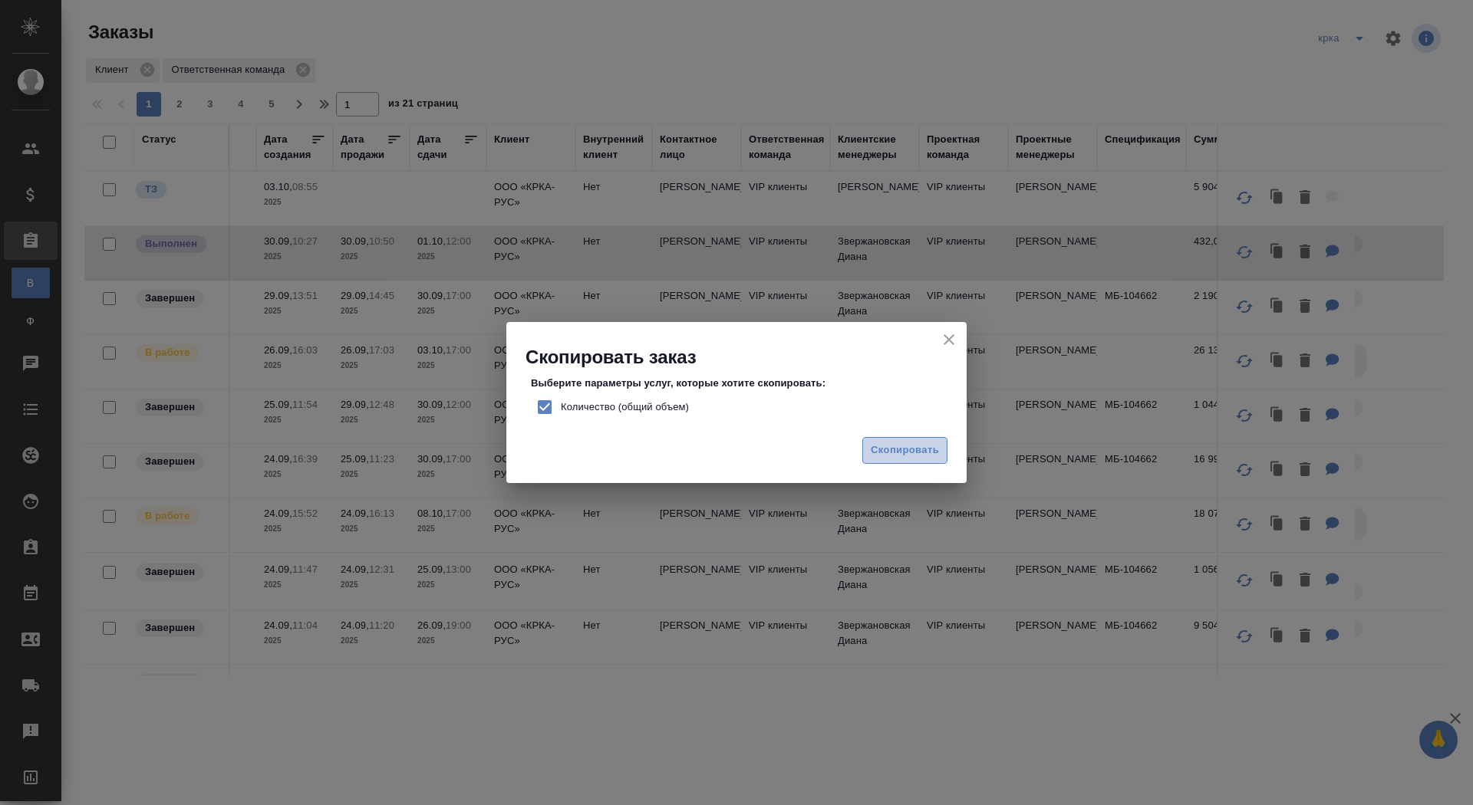
click at [911, 449] on span "Скопировать" at bounding box center [905, 451] width 68 height 18
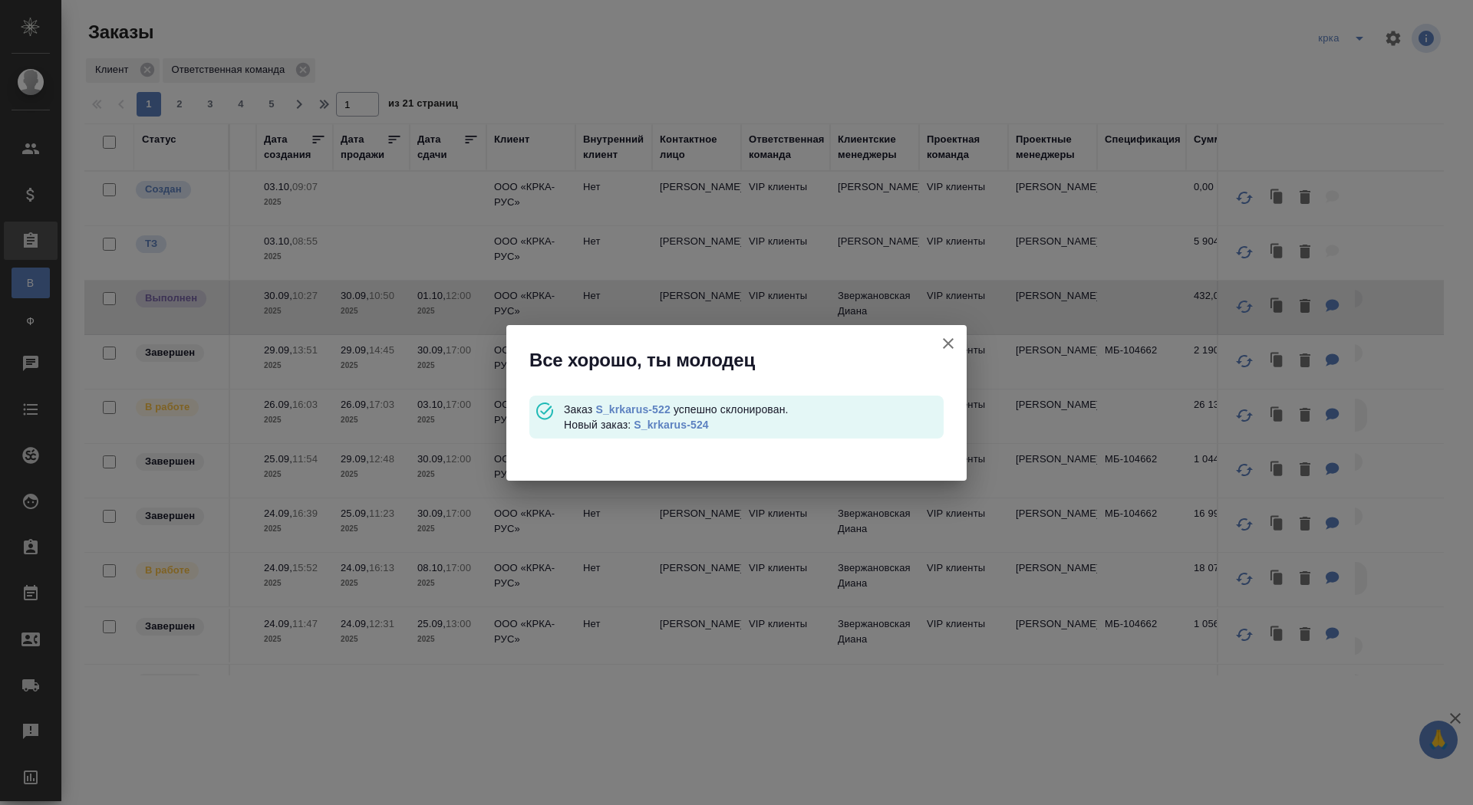
click at [690, 423] on link "S_krkarus-524" at bounding box center [671, 425] width 74 height 12
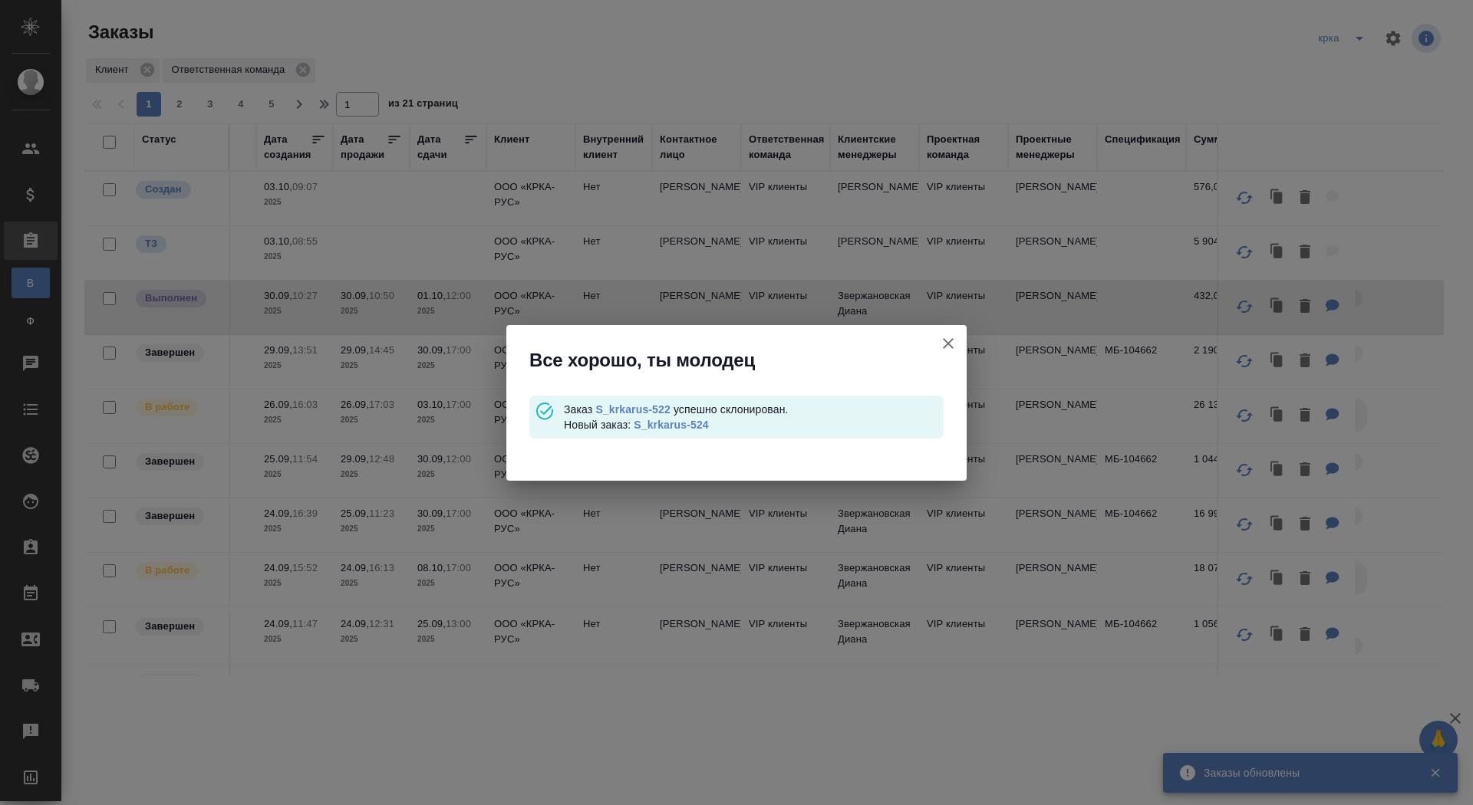
click at [950, 346] on icon "button" at bounding box center [948, 343] width 18 height 18
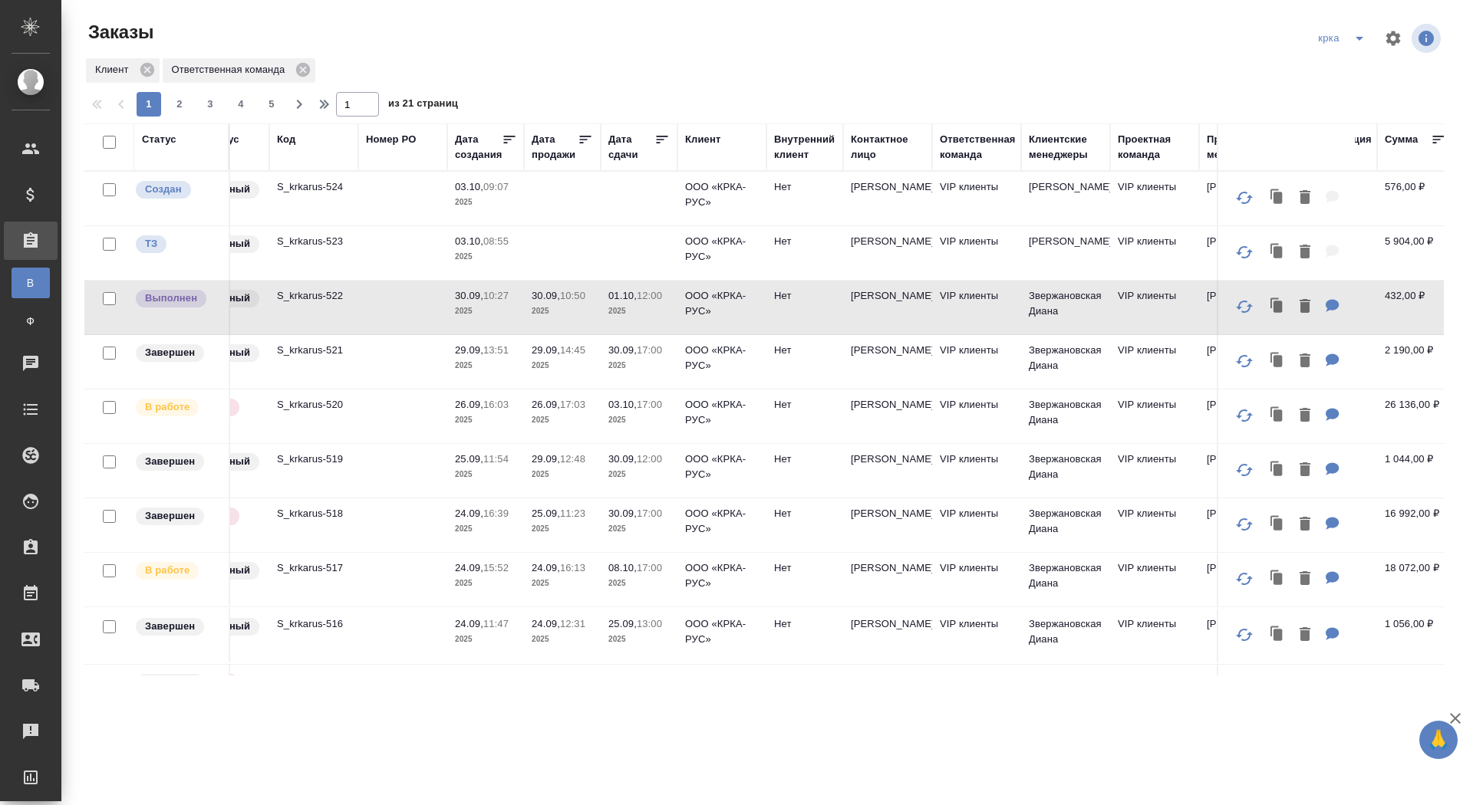
scroll to position [0, 0]
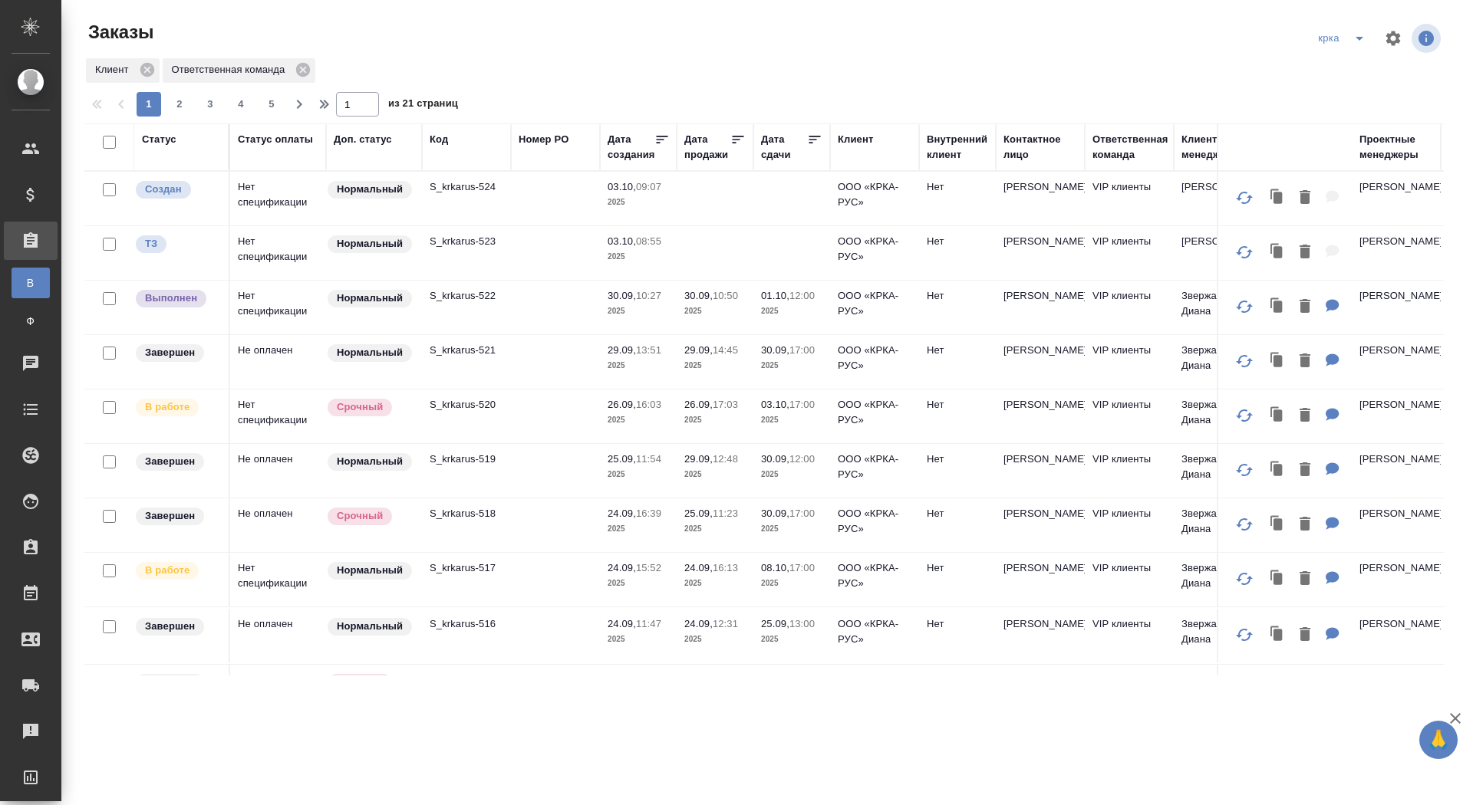
click at [473, 422] on td "S_krkarus-520" at bounding box center [466, 417] width 89 height 54
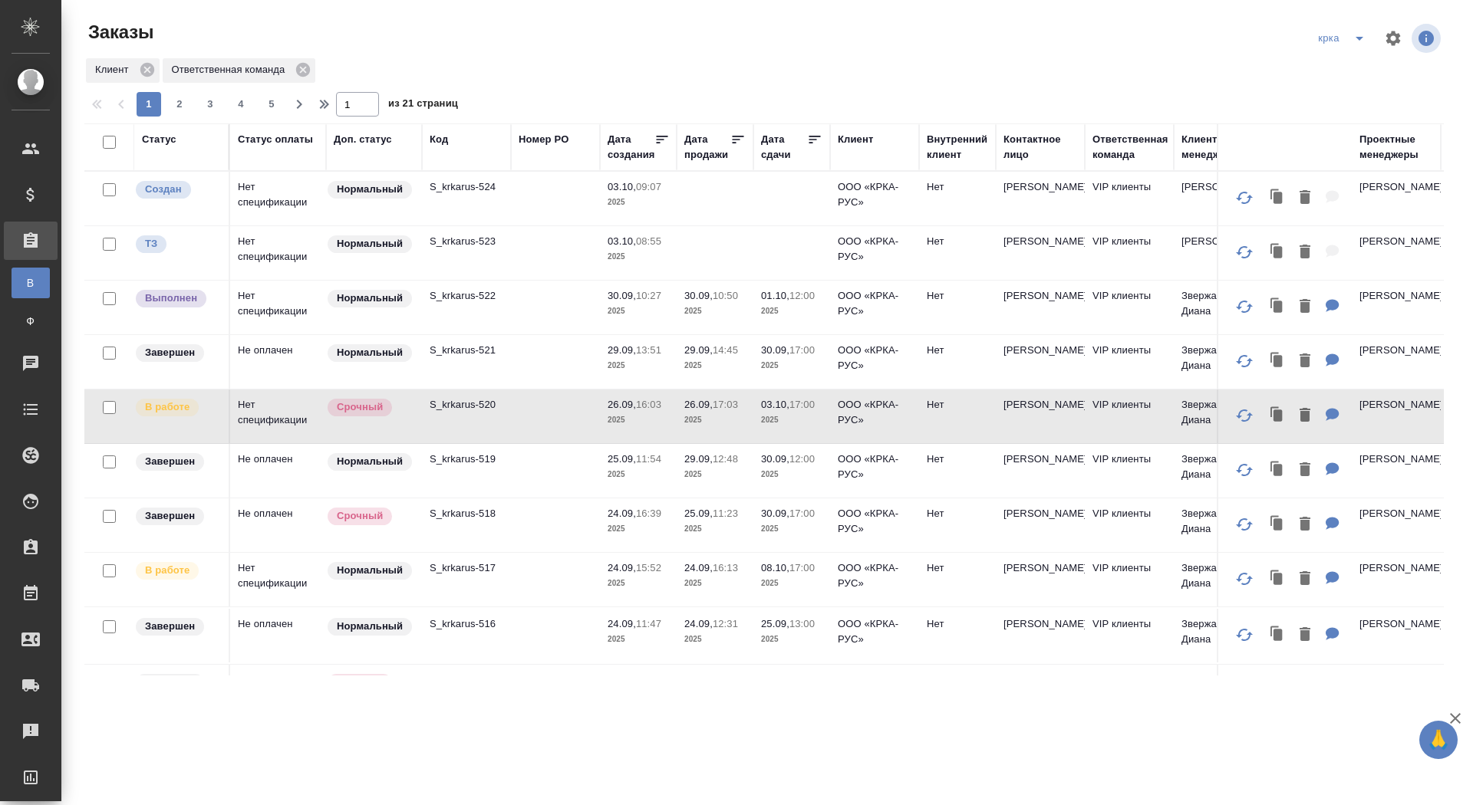
click at [563, 466] on td at bounding box center [555, 471] width 89 height 54
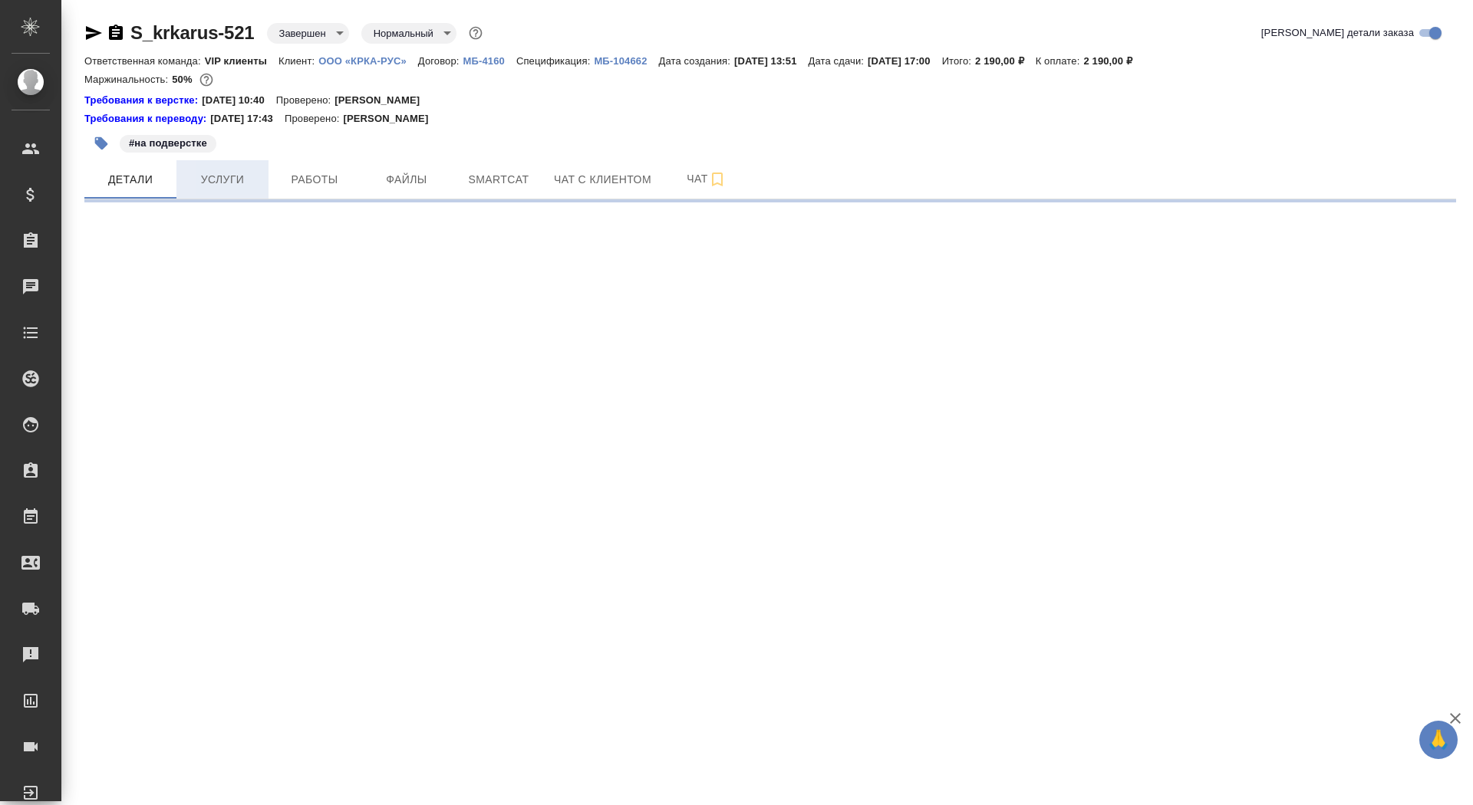
select select "RU"
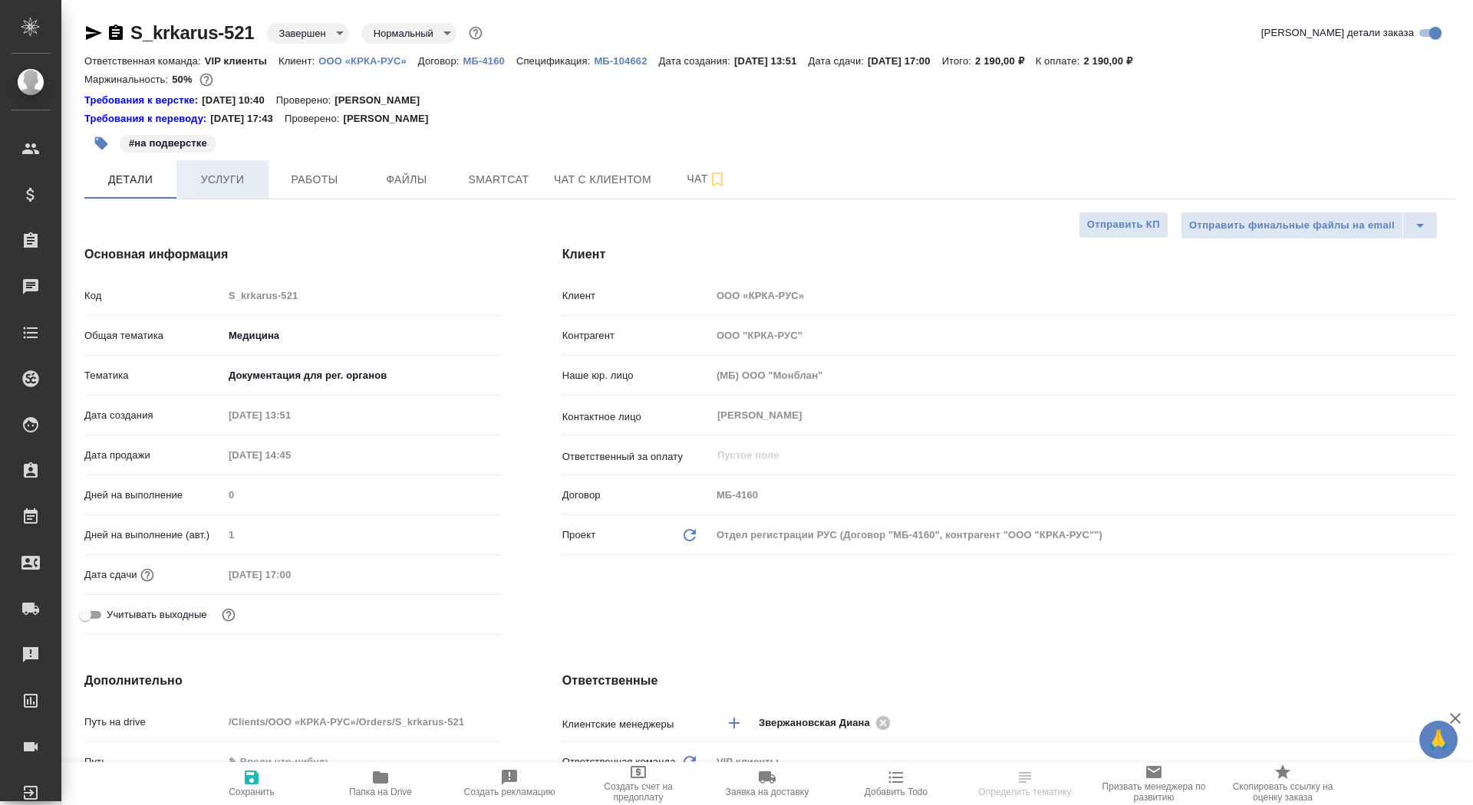
type textarea "x"
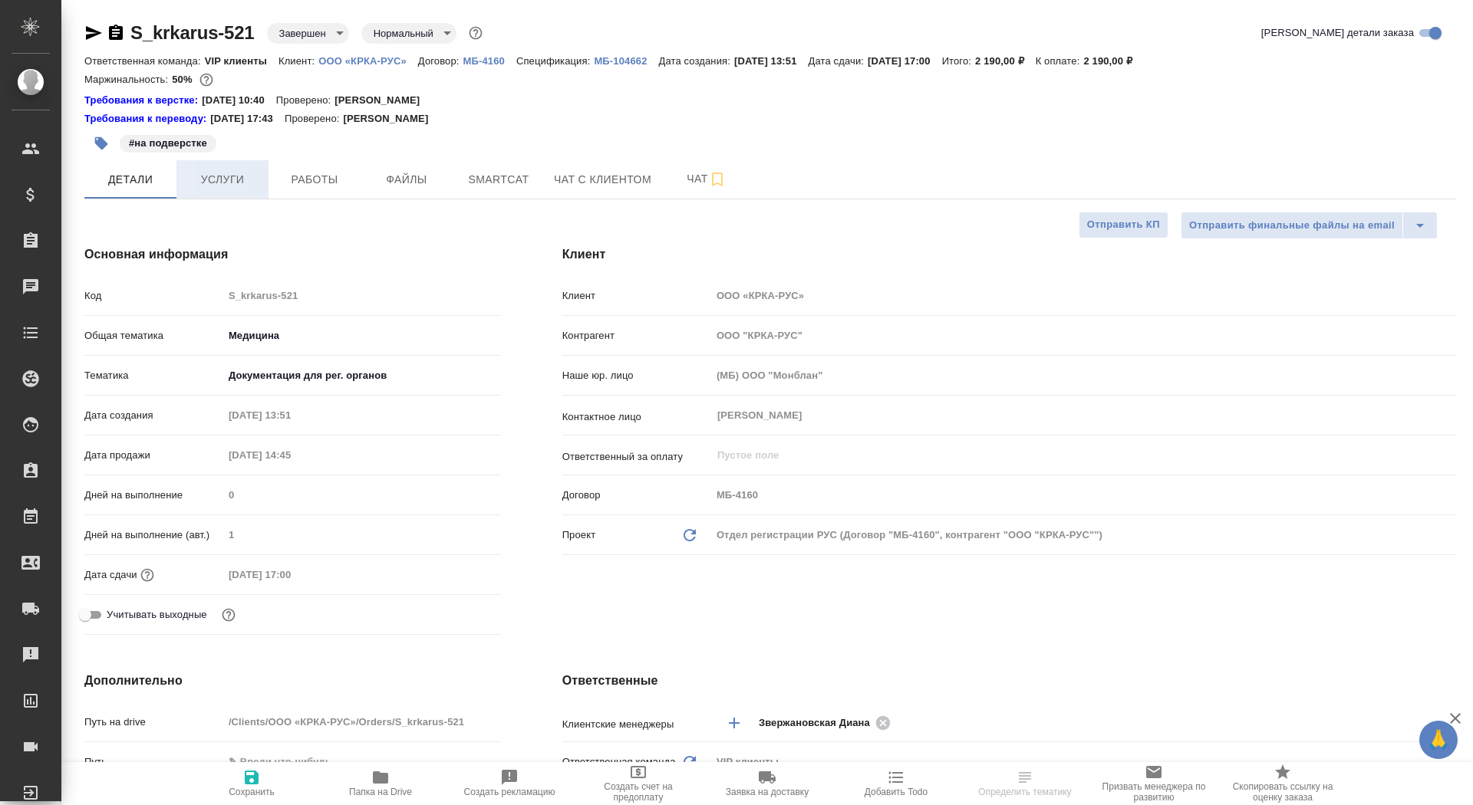
type textarea "x"
click at [238, 173] on span "Услуги" at bounding box center [223, 179] width 74 height 19
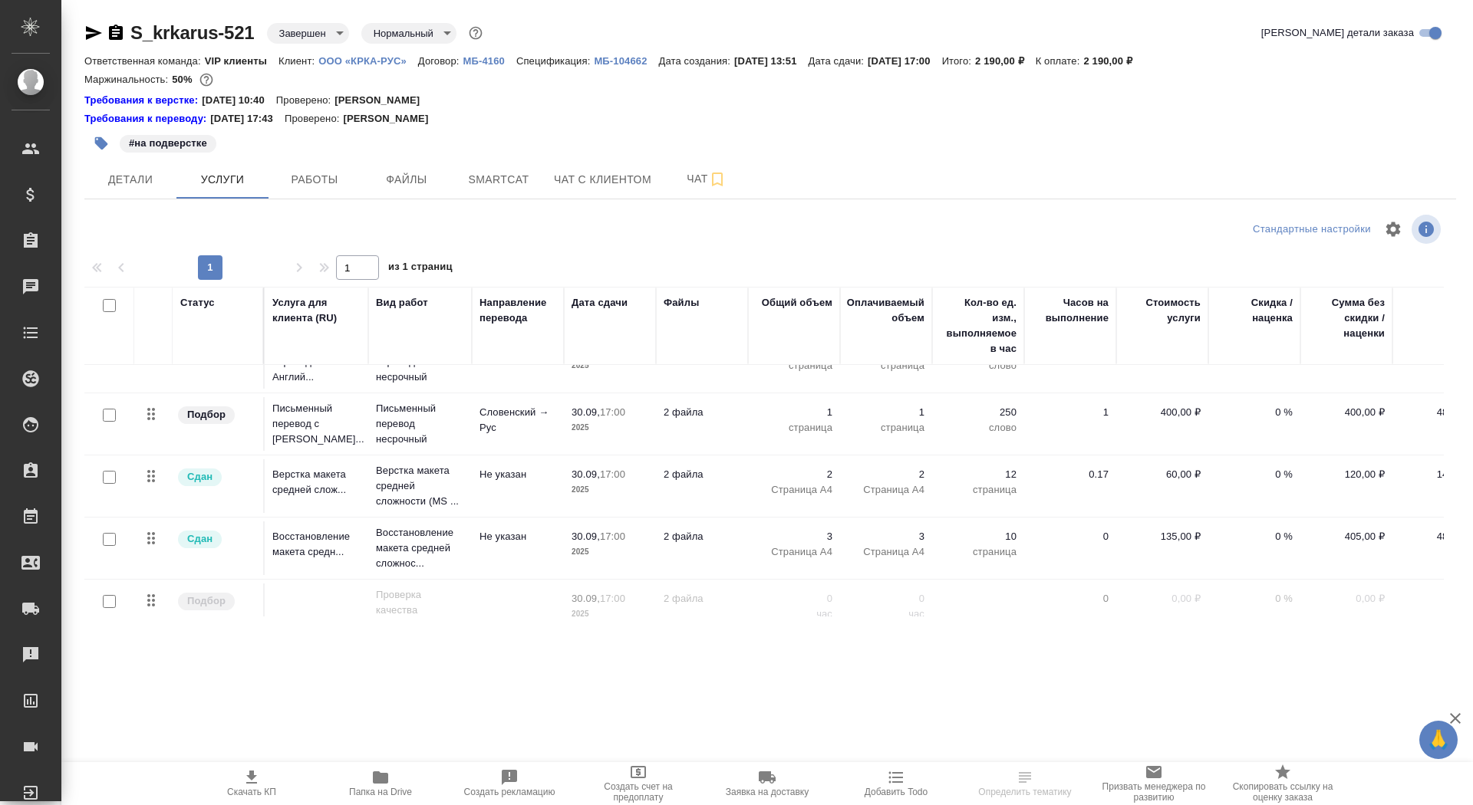
scroll to position [58, 0]
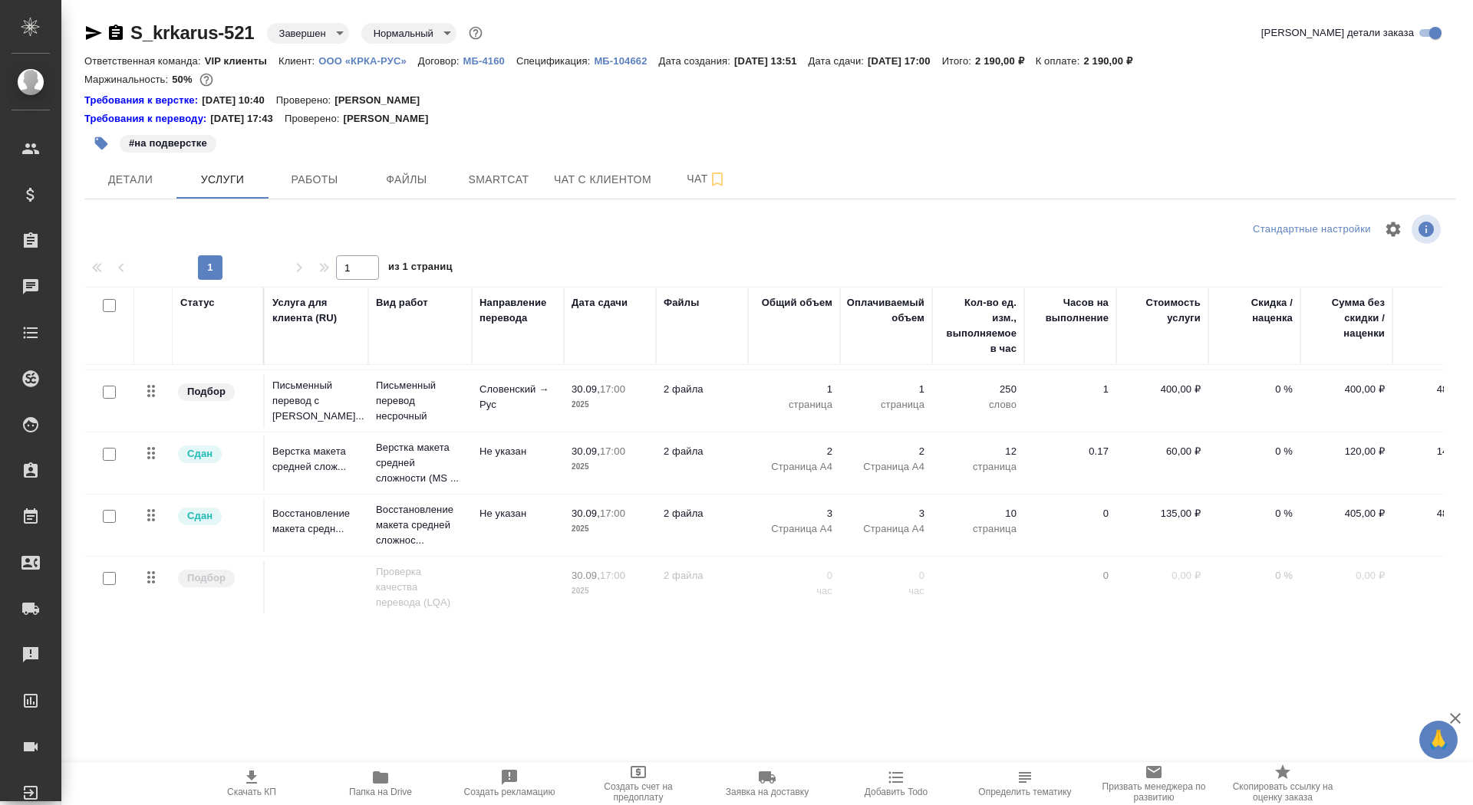
click at [542, 538] on td "Не указан" at bounding box center [518, 526] width 92 height 54
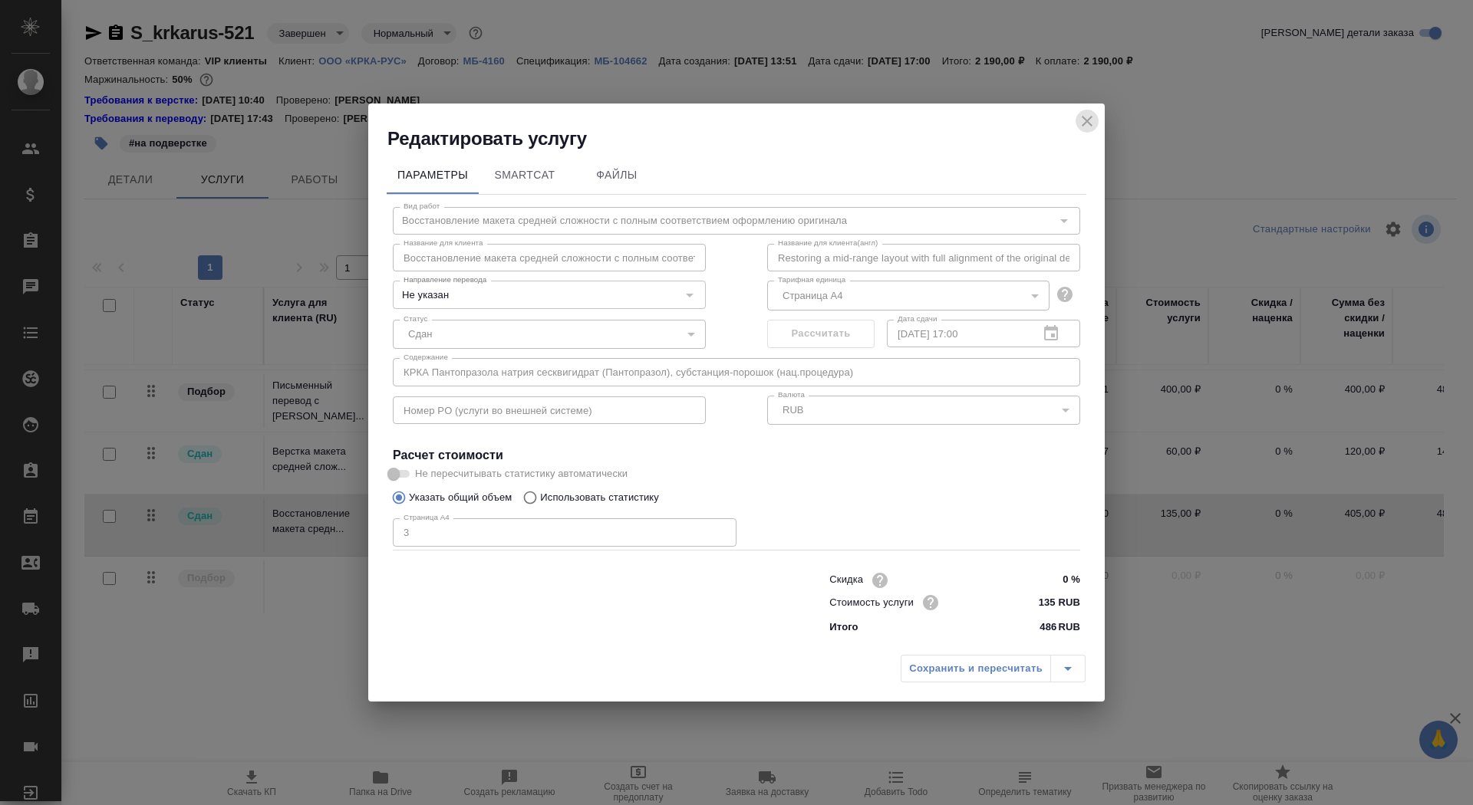
click at [1087, 119] on icon "close" at bounding box center [1087, 121] width 18 height 18
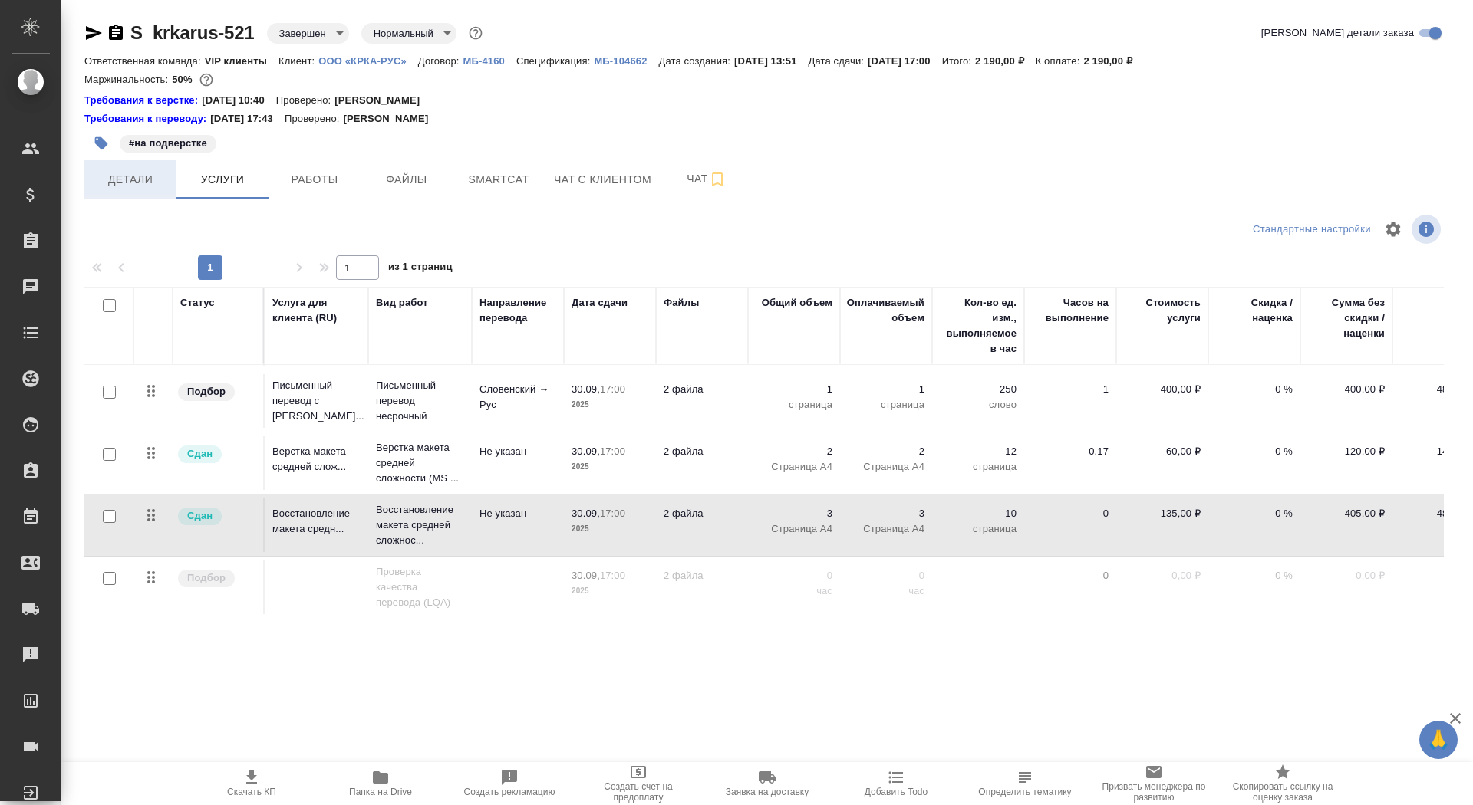
click at [128, 183] on span "Детали" at bounding box center [131, 179] width 74 height 19
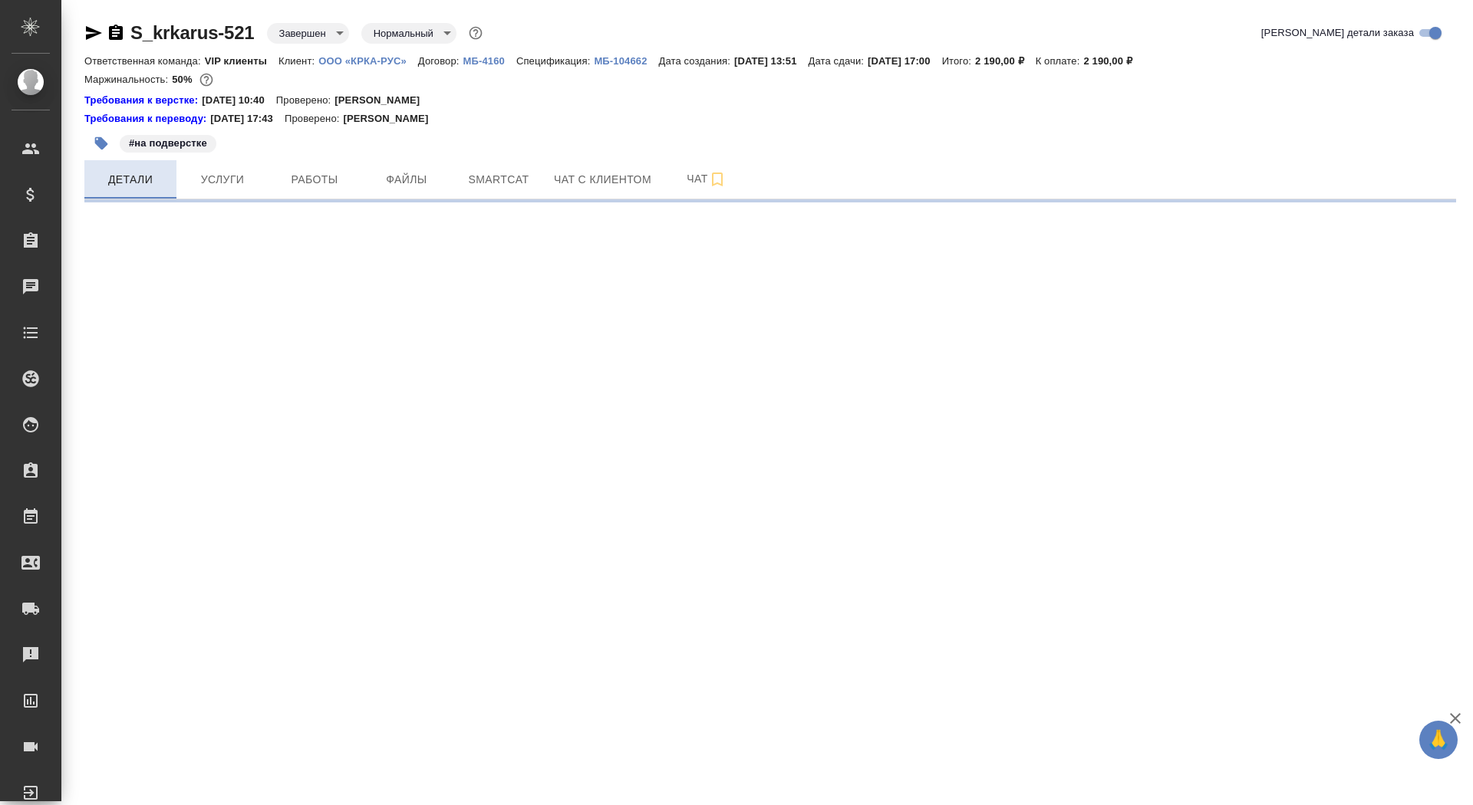
select select "RU"
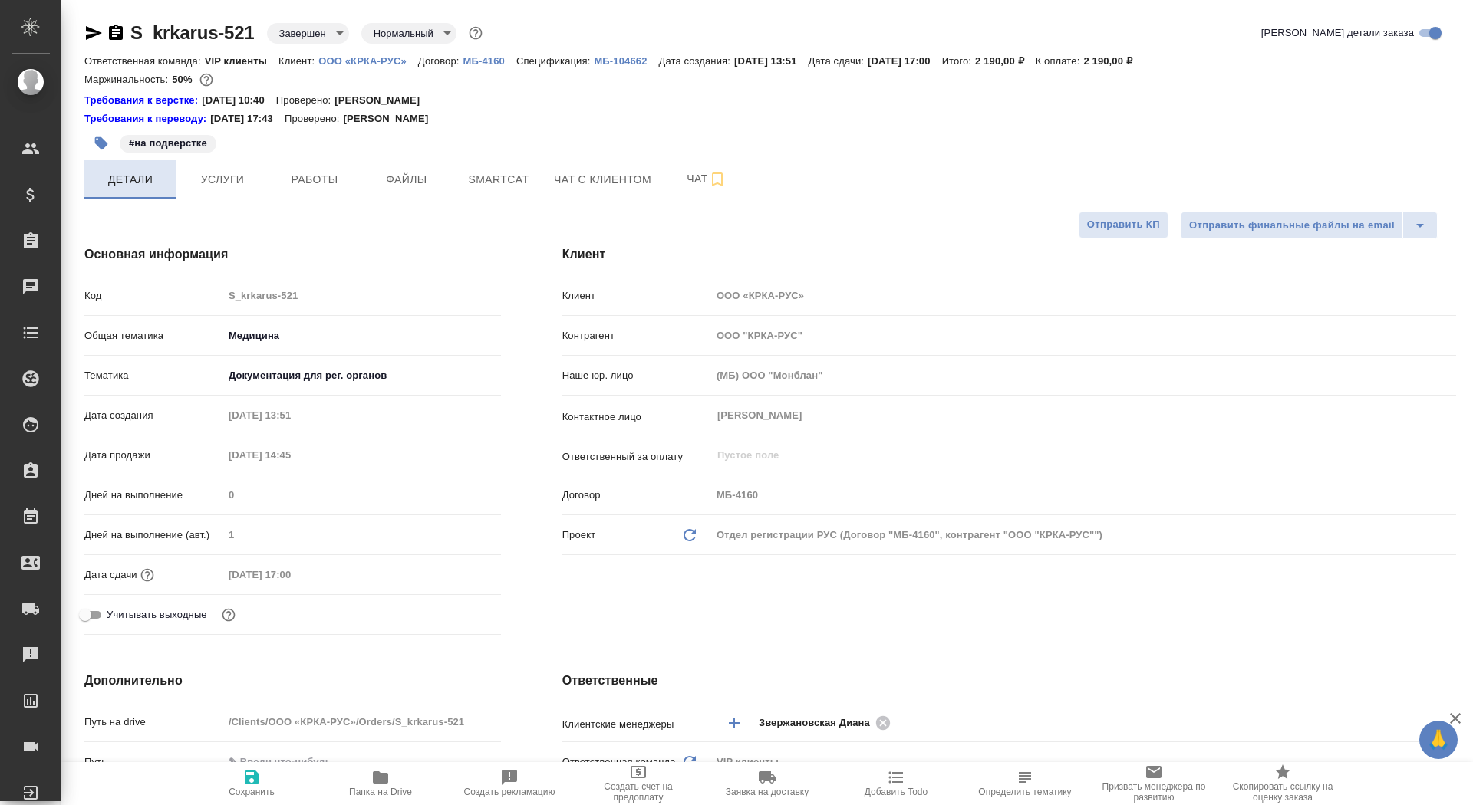
type textarea "x"
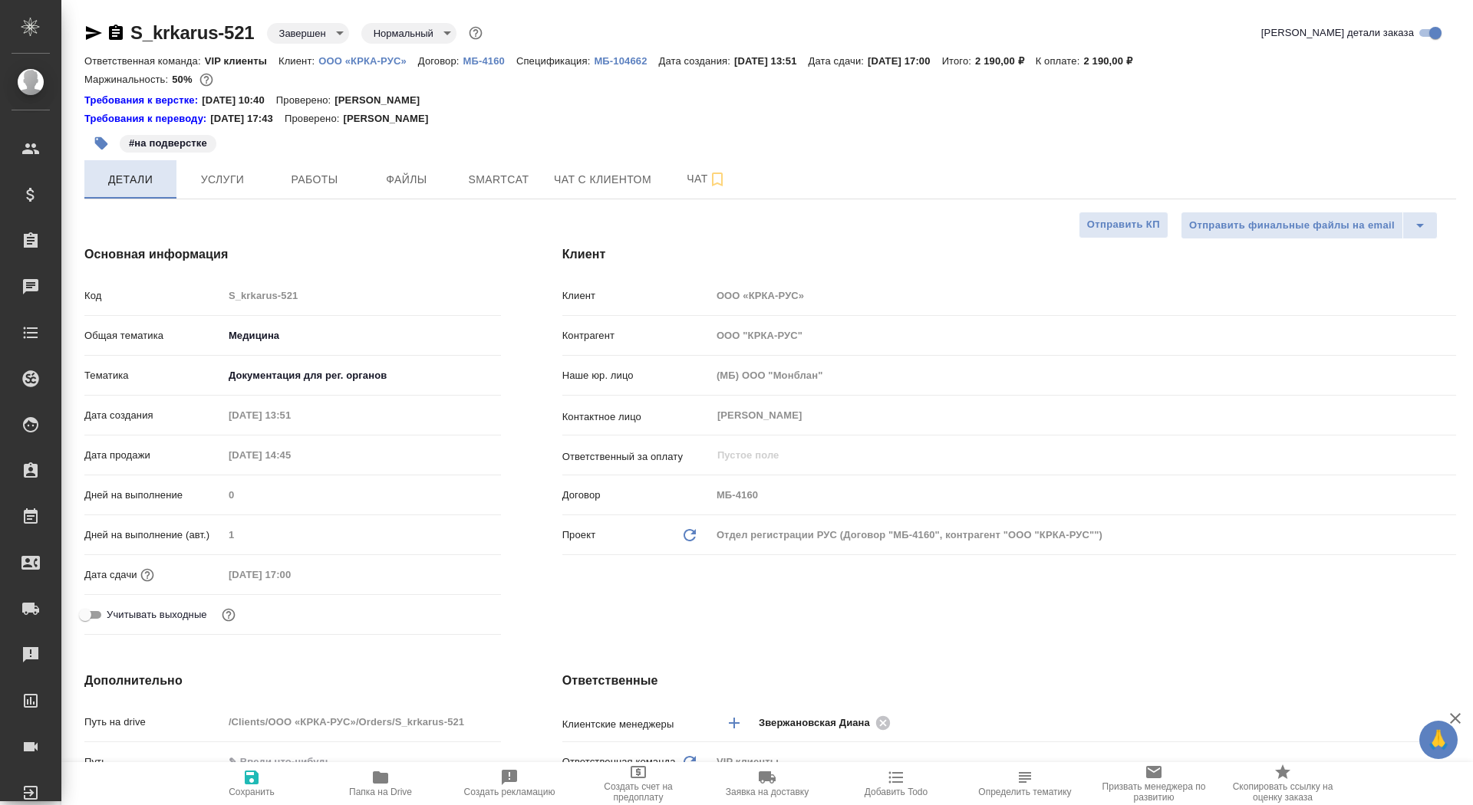
type textarea "x"
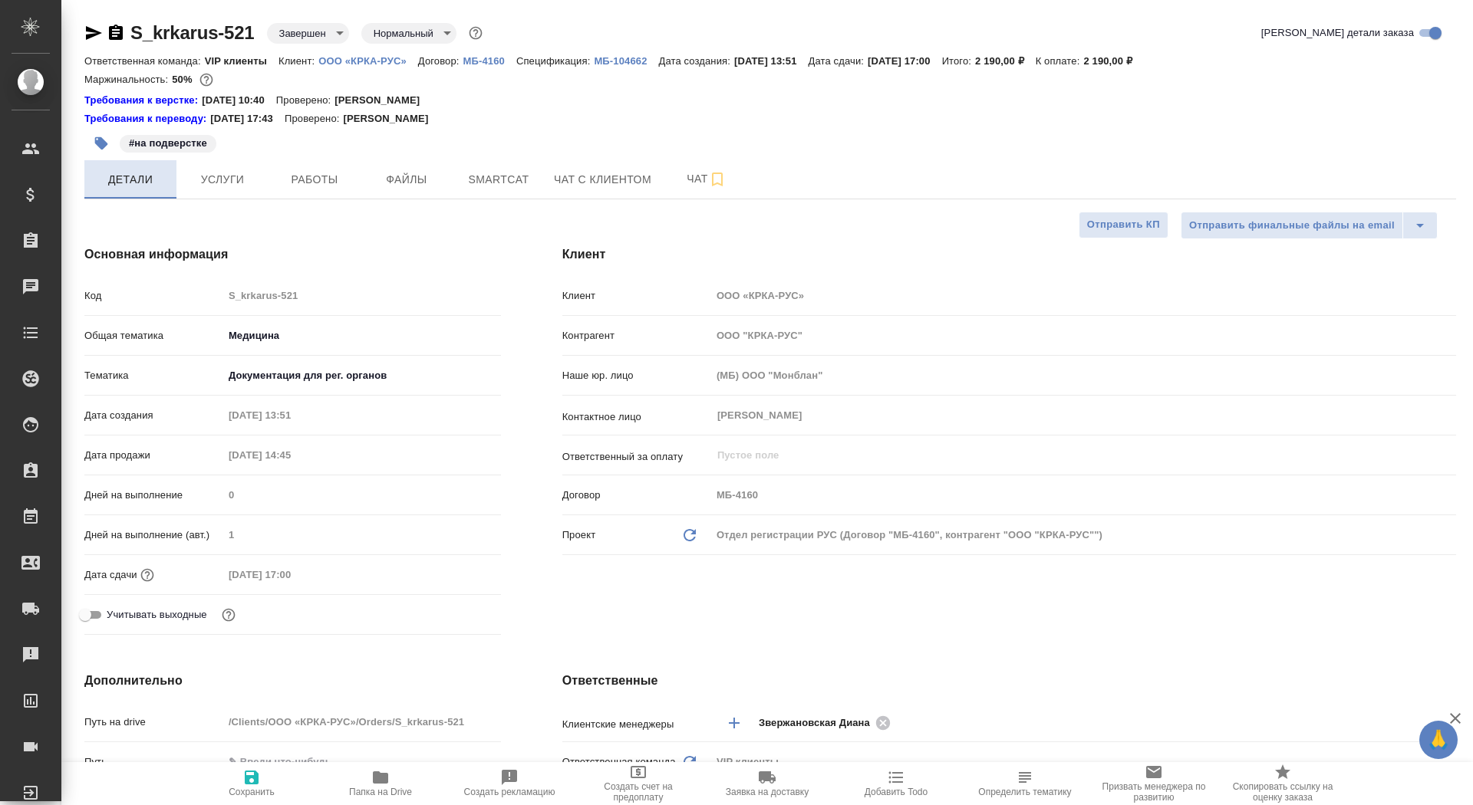
type textarea "x"
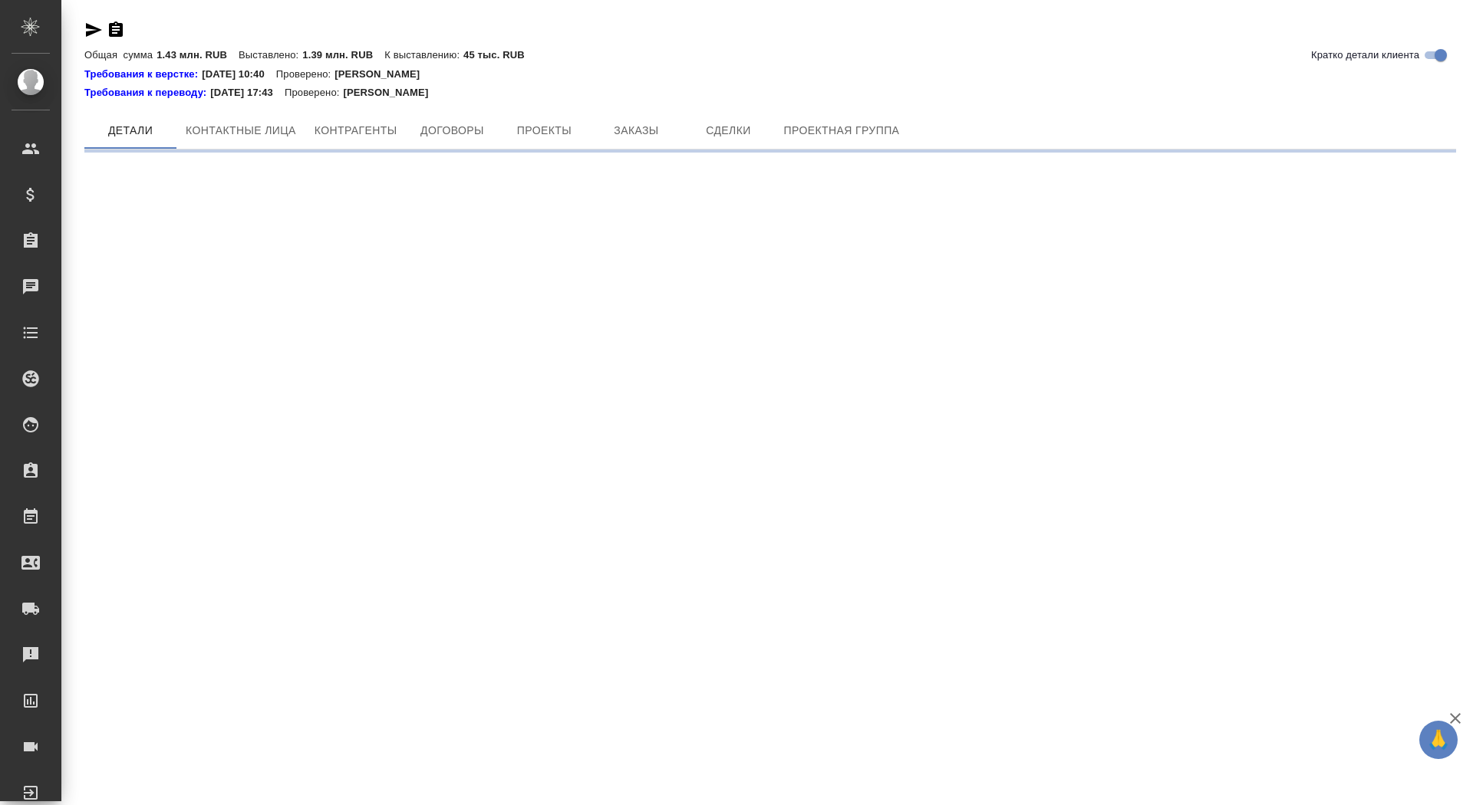
click at [631, 95] on div "Требования к переводу: [DATE] 17:43 Проверено: [PERSON_NAME]" at bounding box center [770, 92] width 1372 height 15
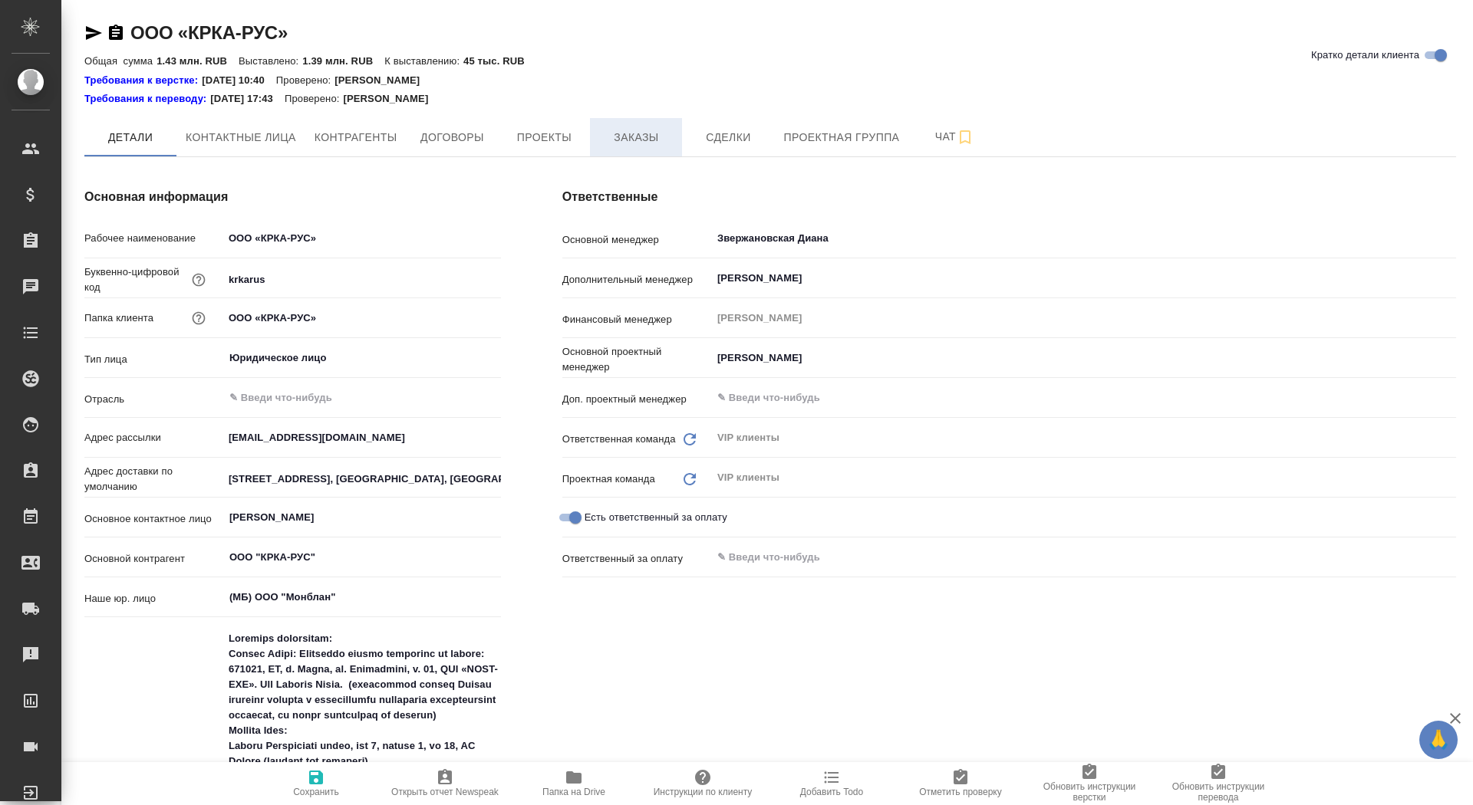
click at [649, 140] on span "Заказы" at bounding box center [636, 137] width 74 height 19
type textarea "x"
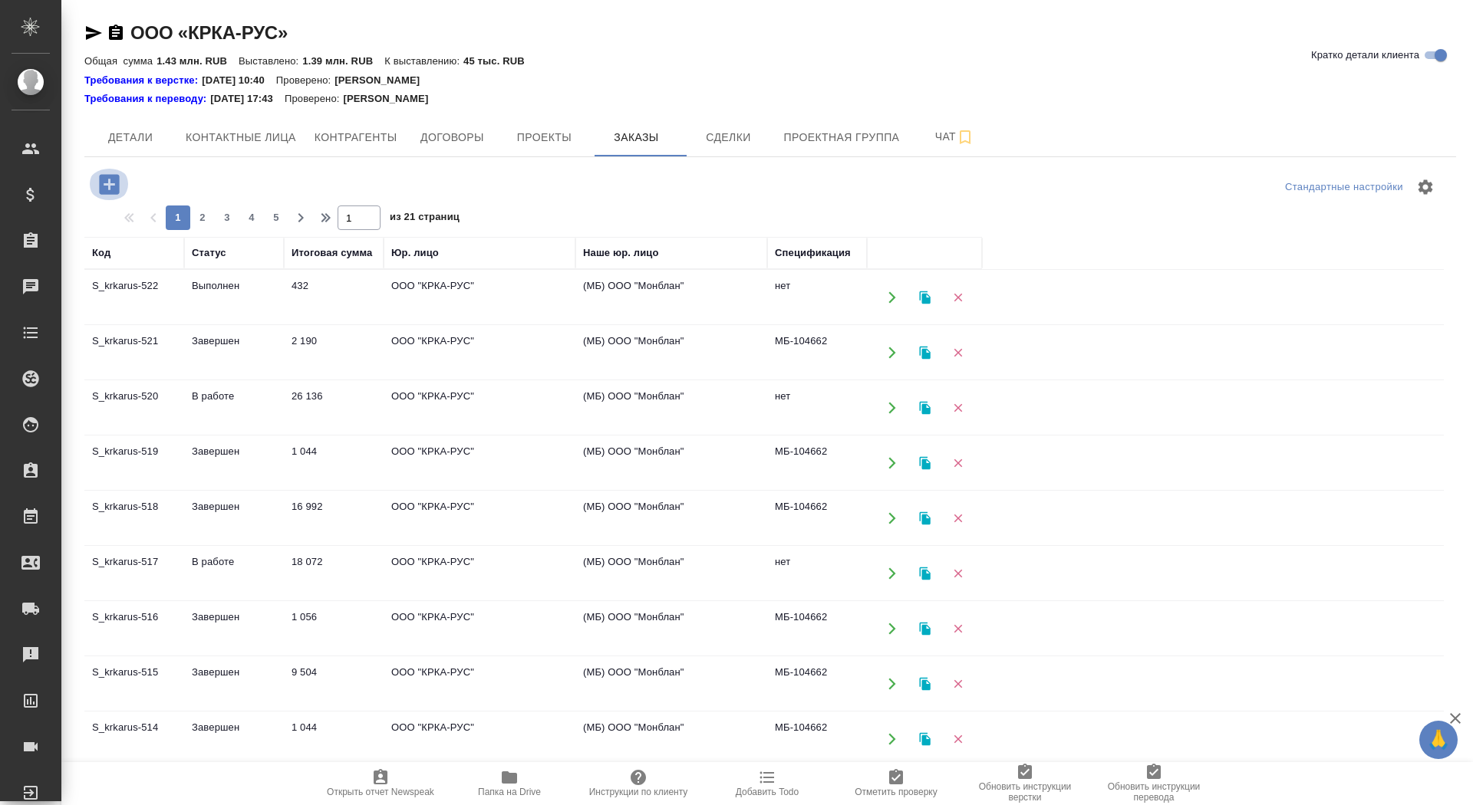
click at [94, 188] on button "button" at bounding box center [109, 184] width 42 height 31
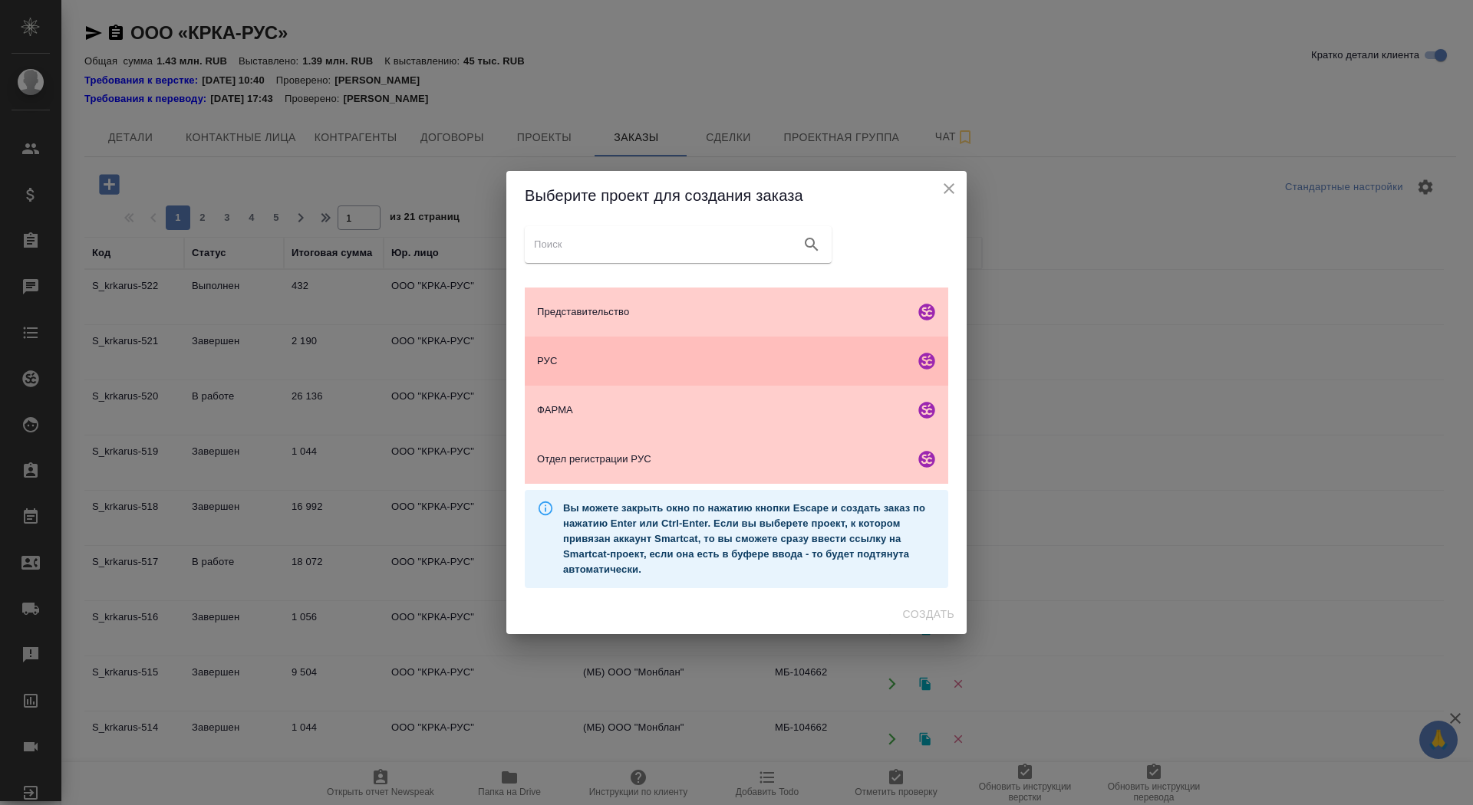
click at [664, 358] on span "РУС" at bounding box center [722, 361] width 371 height 15
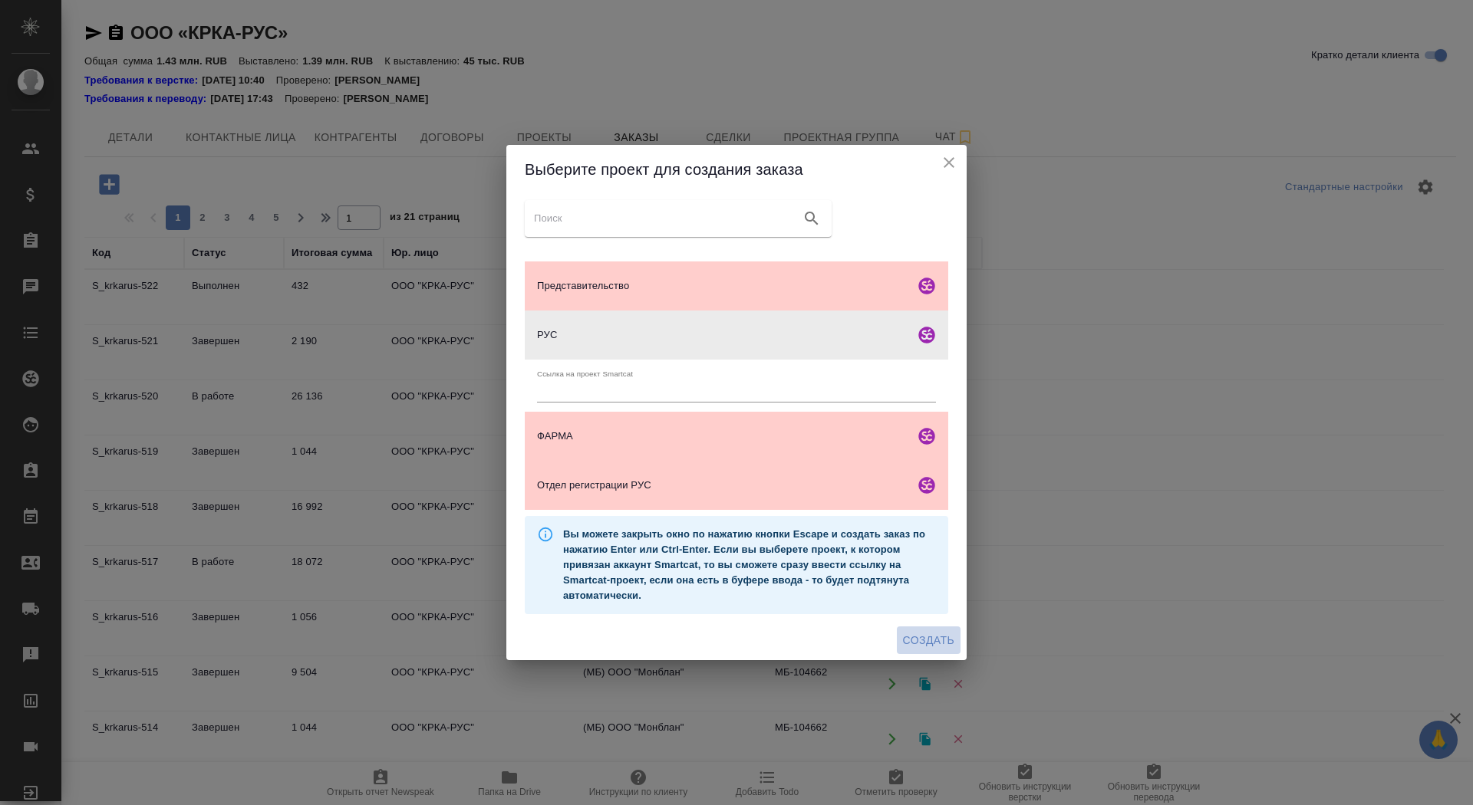
click at [914, 641] on span "Создать" at bounding box center [928, 640] width 51 height 19
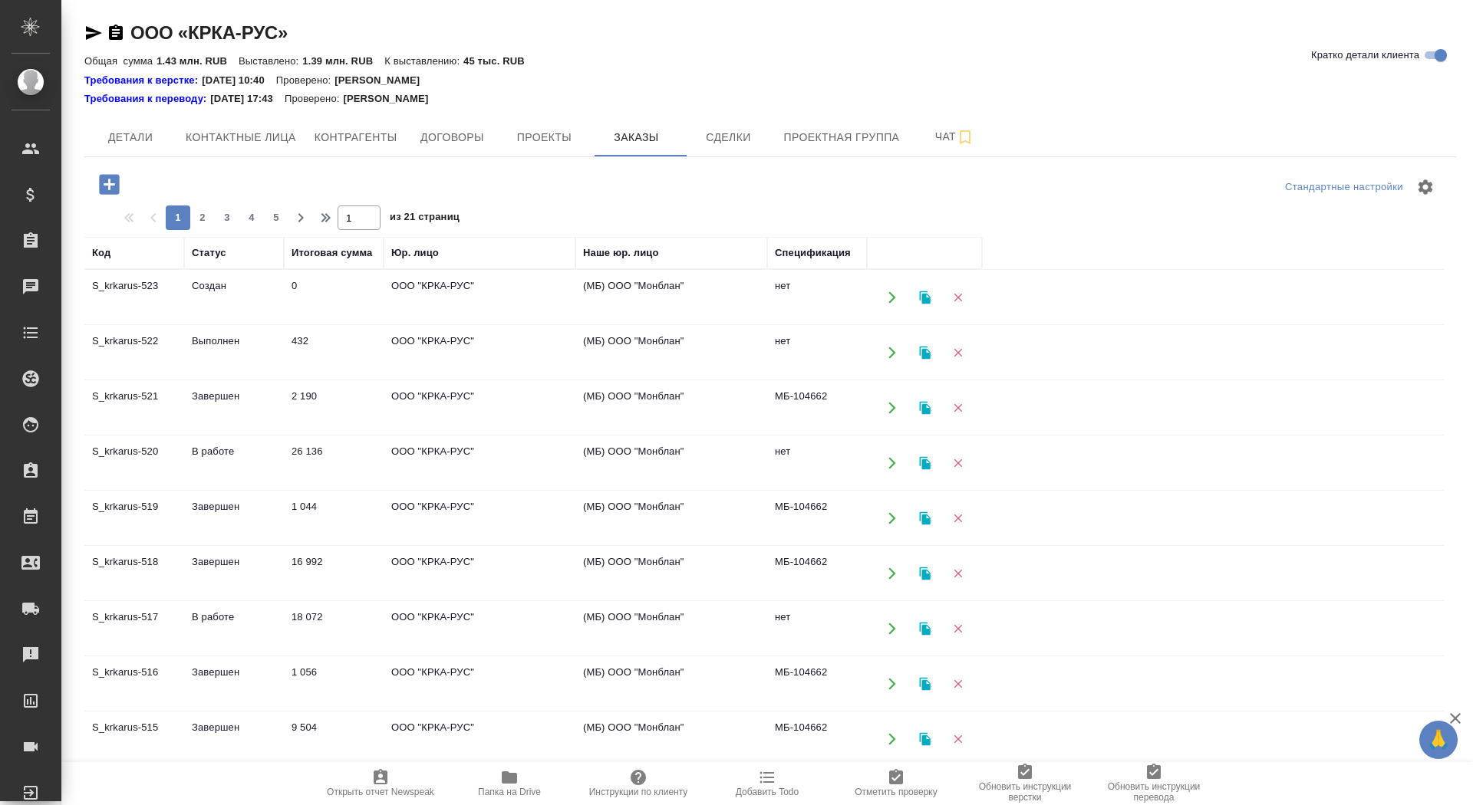
click at [409, 408] on td "ООО "КРКА-РУС"" at bounding box center [480, 408] width 192 height 54
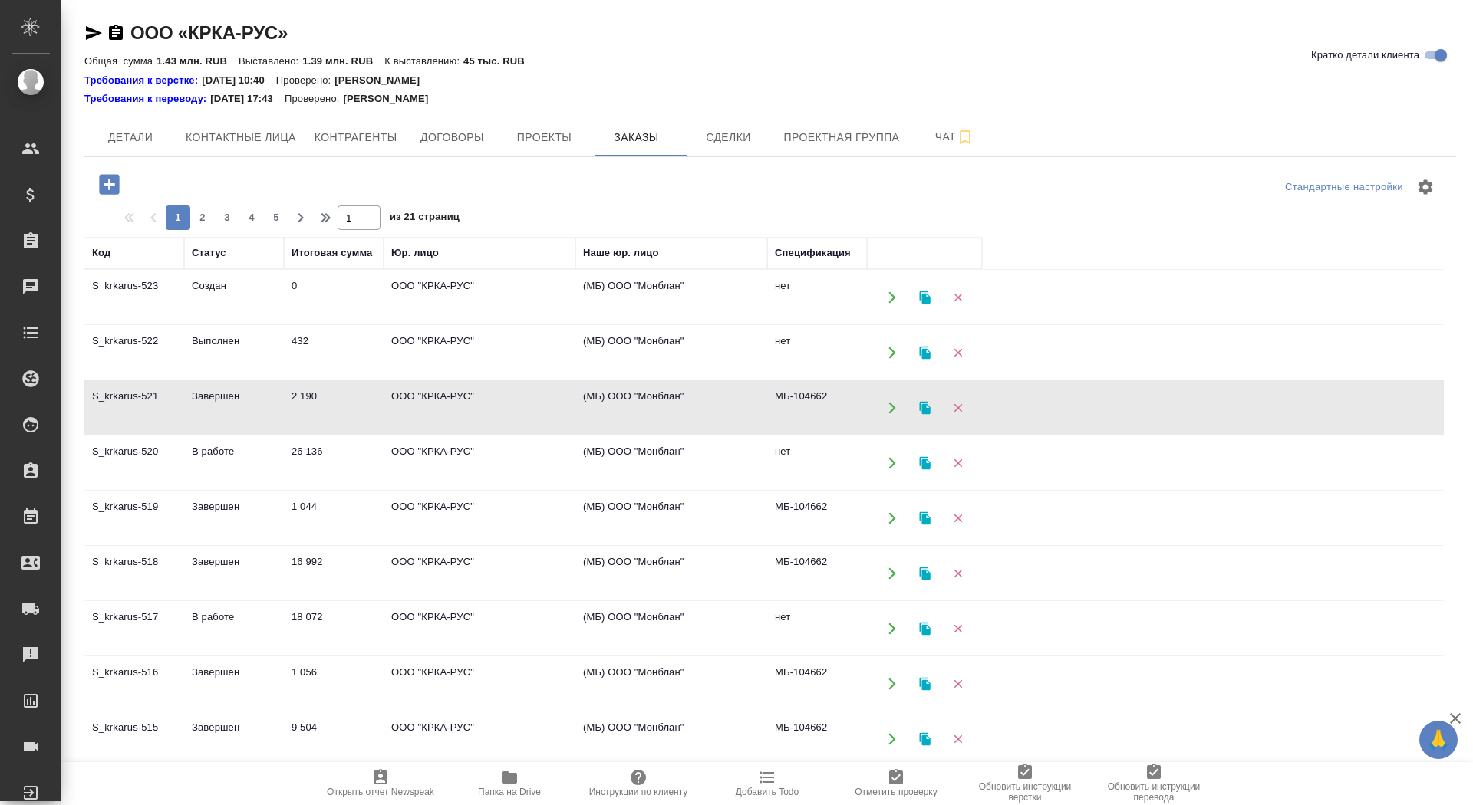
click at [409, 408] on td "ООО "КРКА-РУС"" at bounding box center [480, 408] width 192 height 54
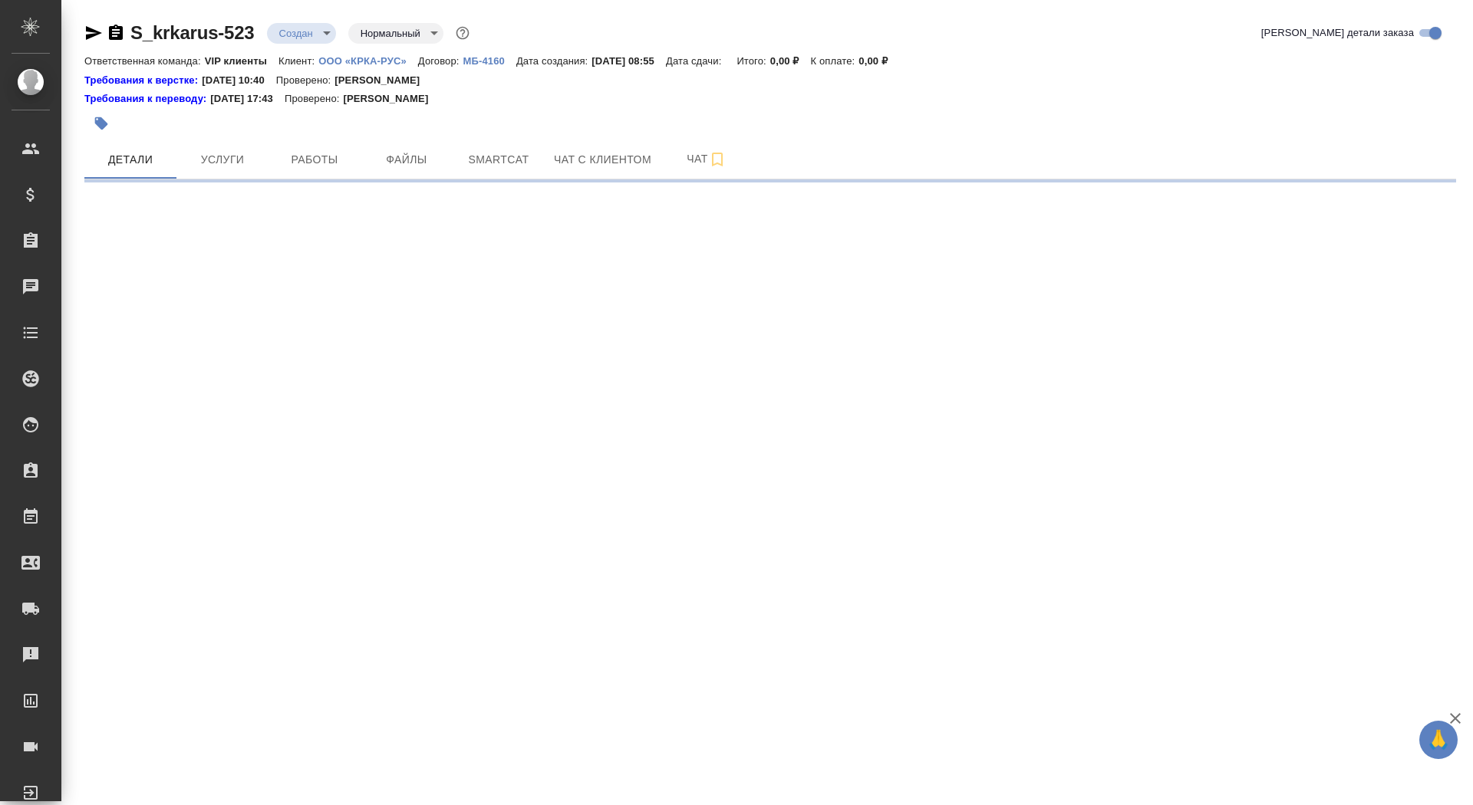
select select "RU"
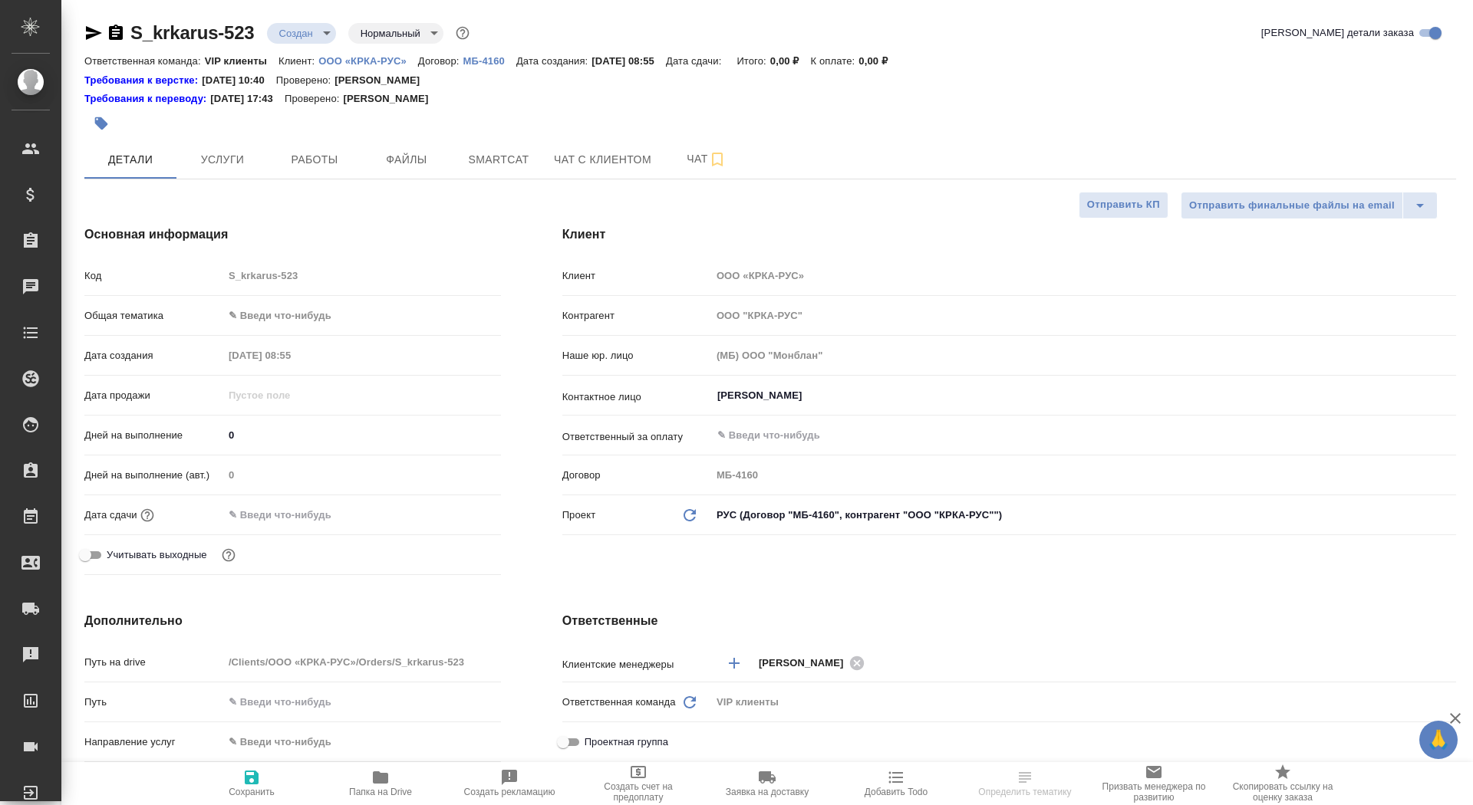
type textarea "x"
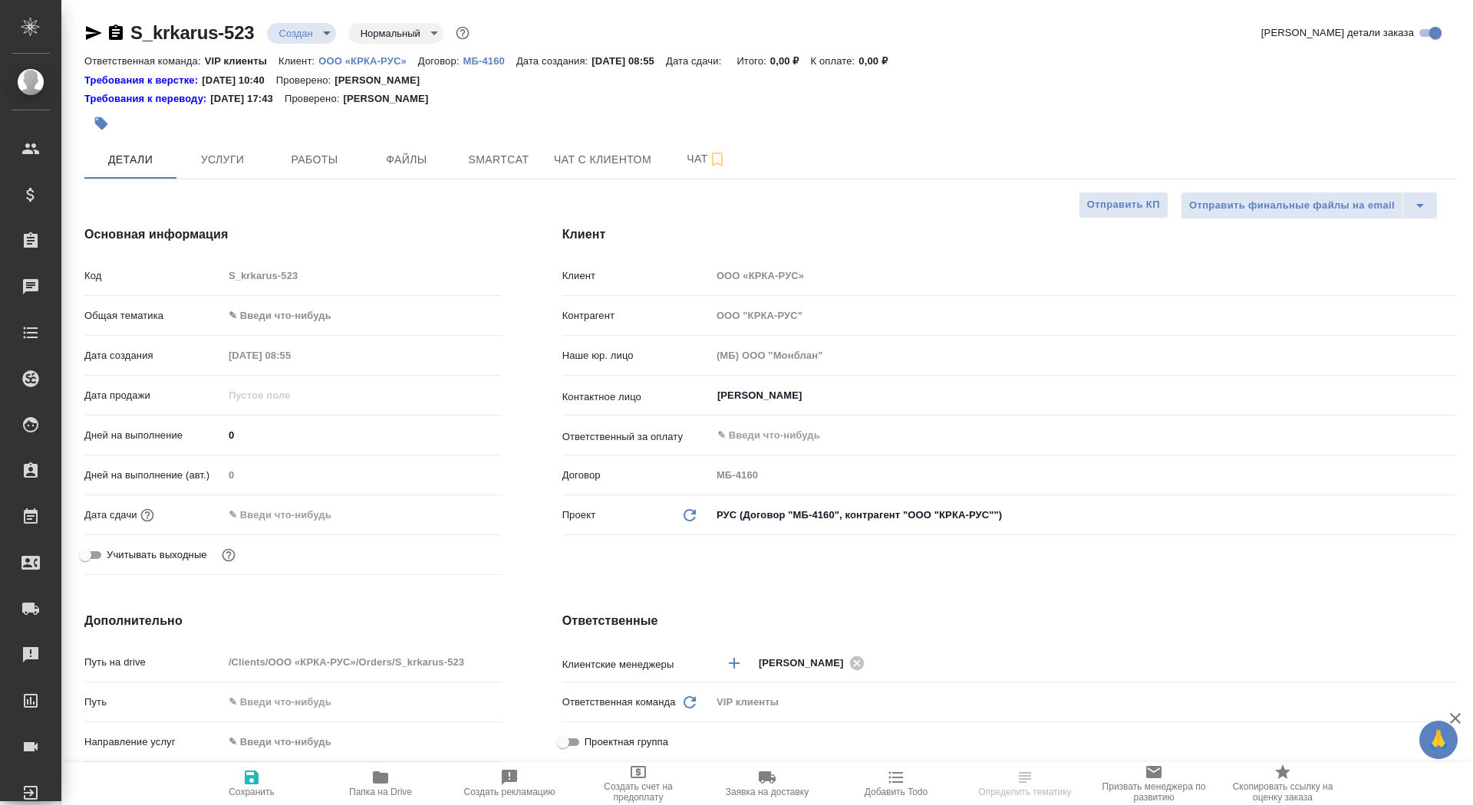
type textarea "x"
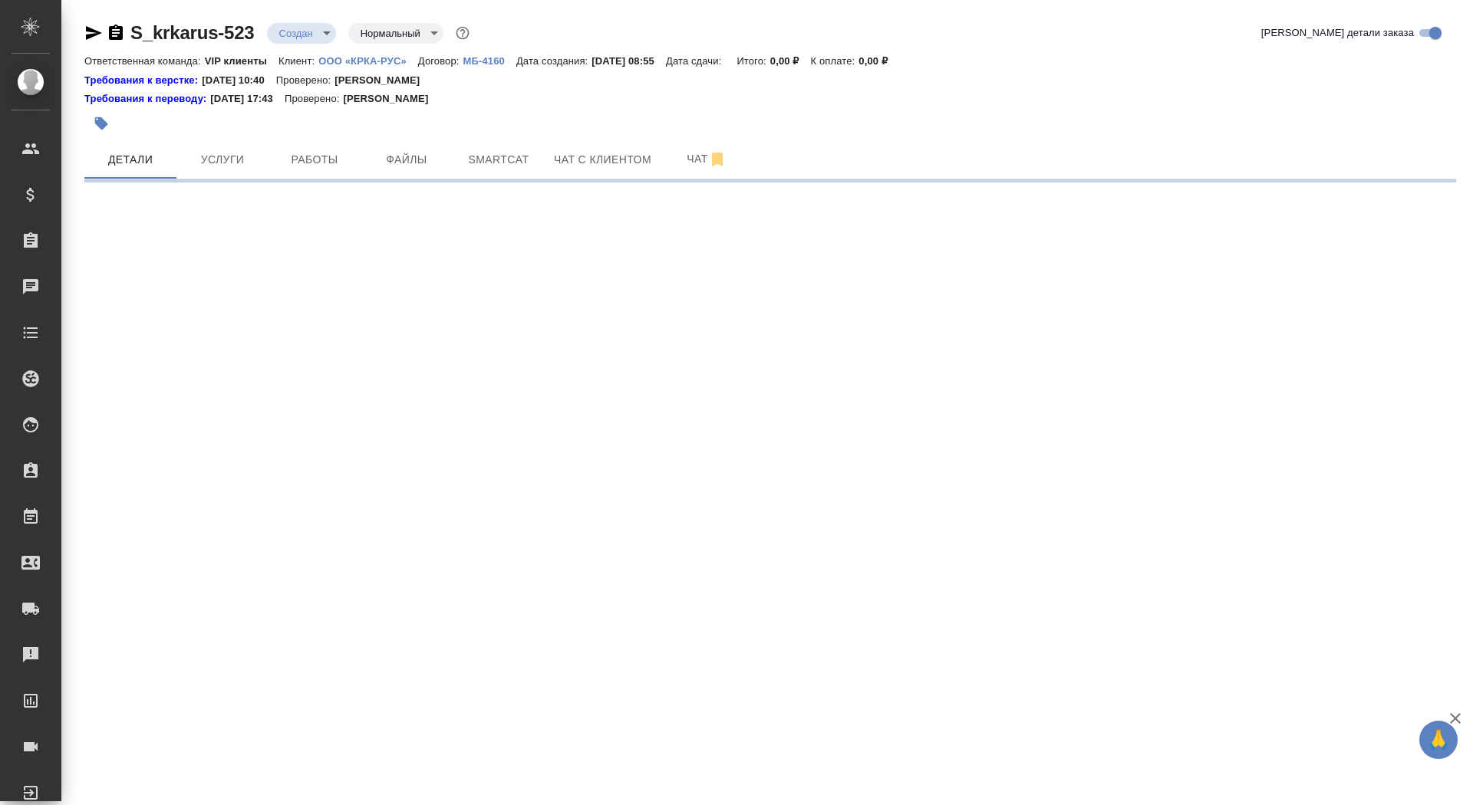
select select "RU"
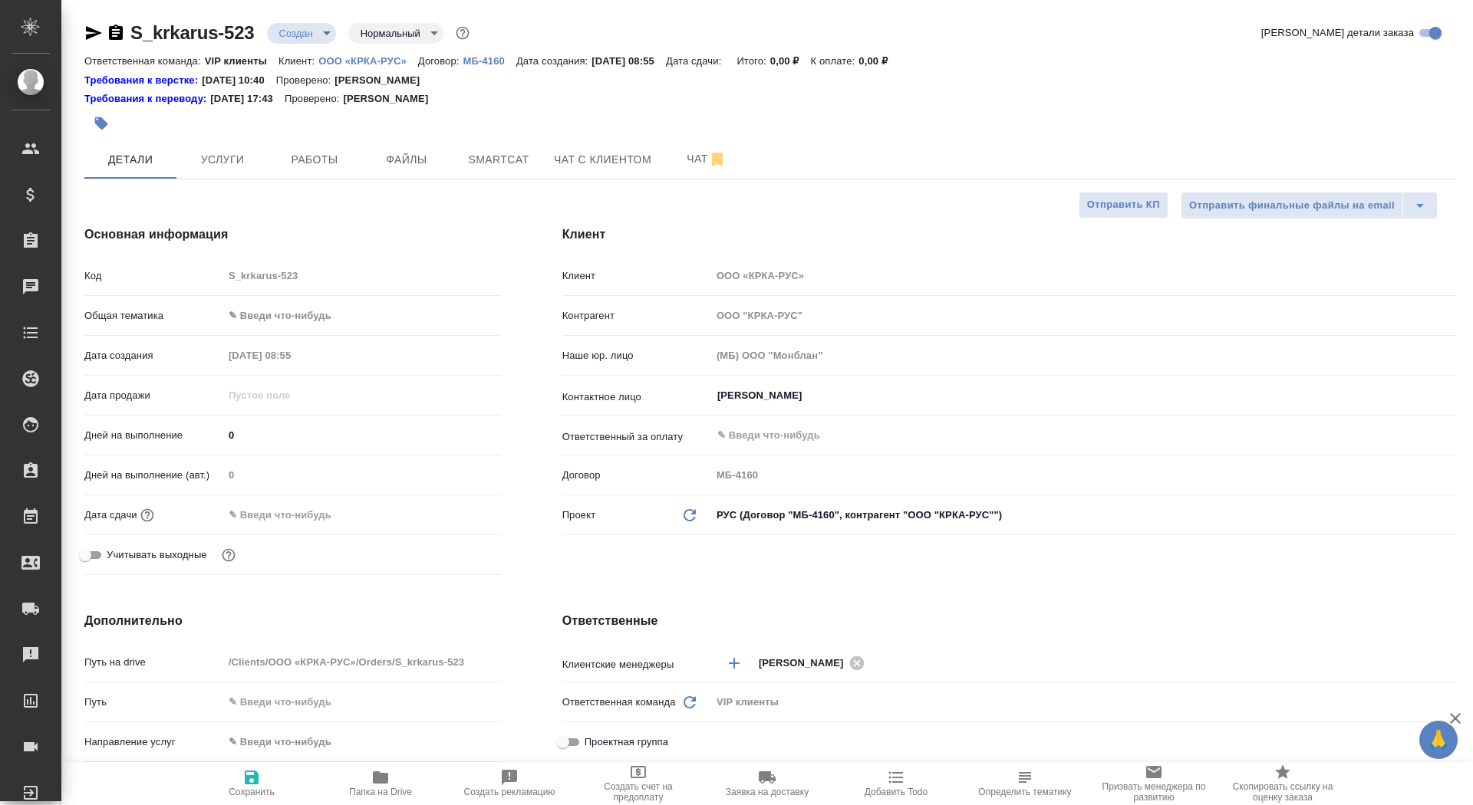
type textarea "x"
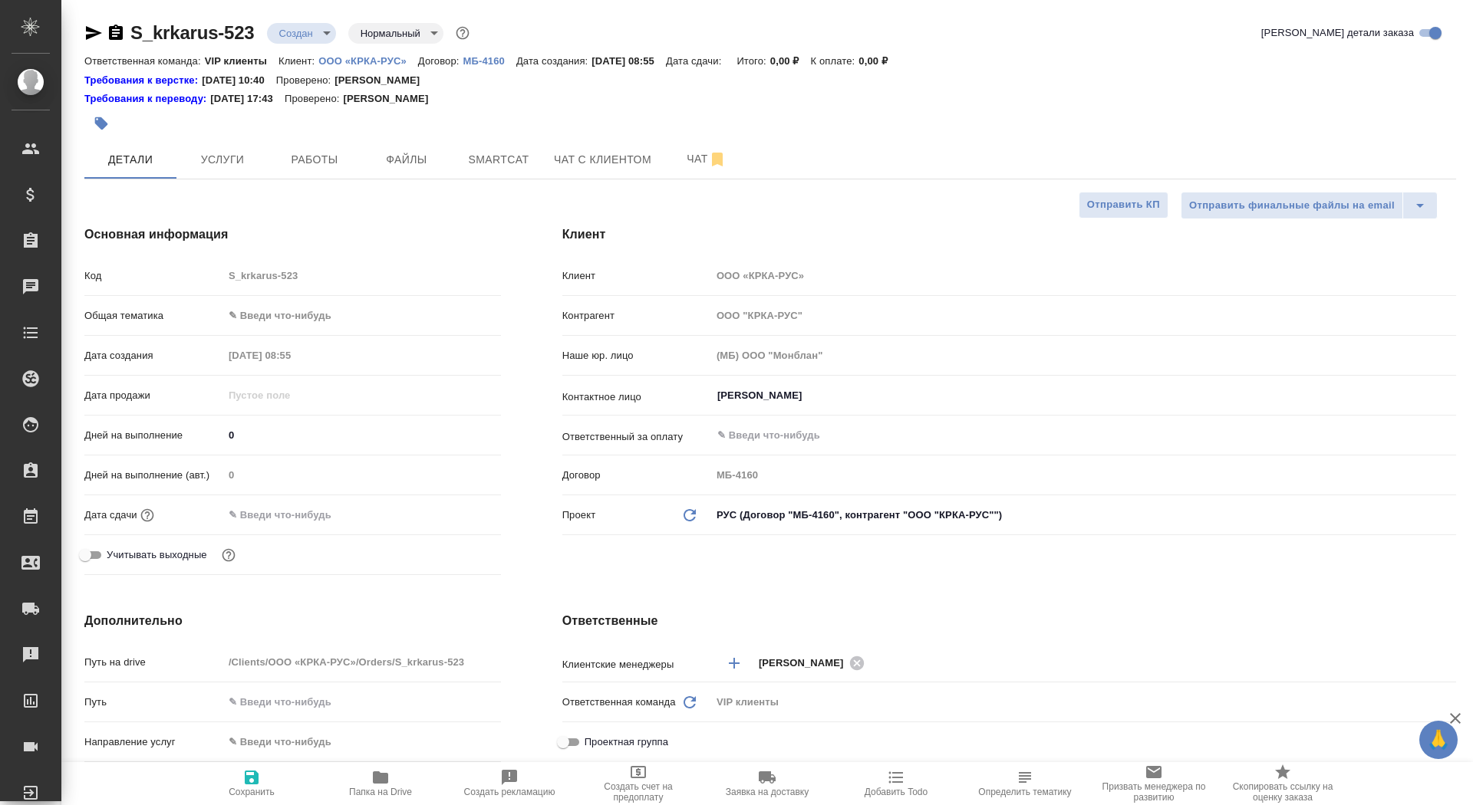
type textarea "x"
click at [762, 392] on input "Белова Елена" at bounding box center [1058, 396] width 684 height 18
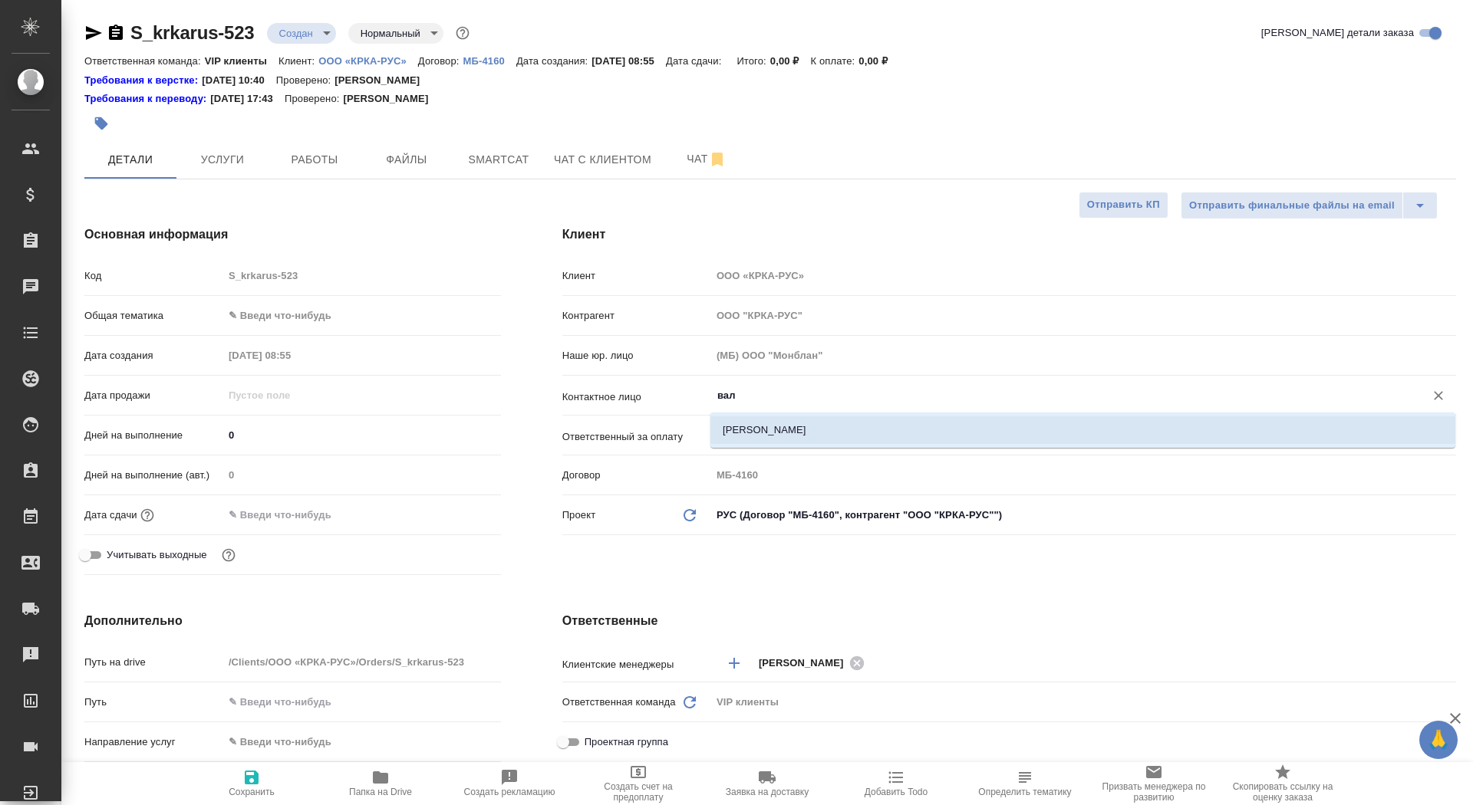
click at [754, 428] on li "[PERSON_NAME]" at bounding box center [1082, 431] width 745 height 28
type input "[PERSON_NAME]"
type textarea "x"
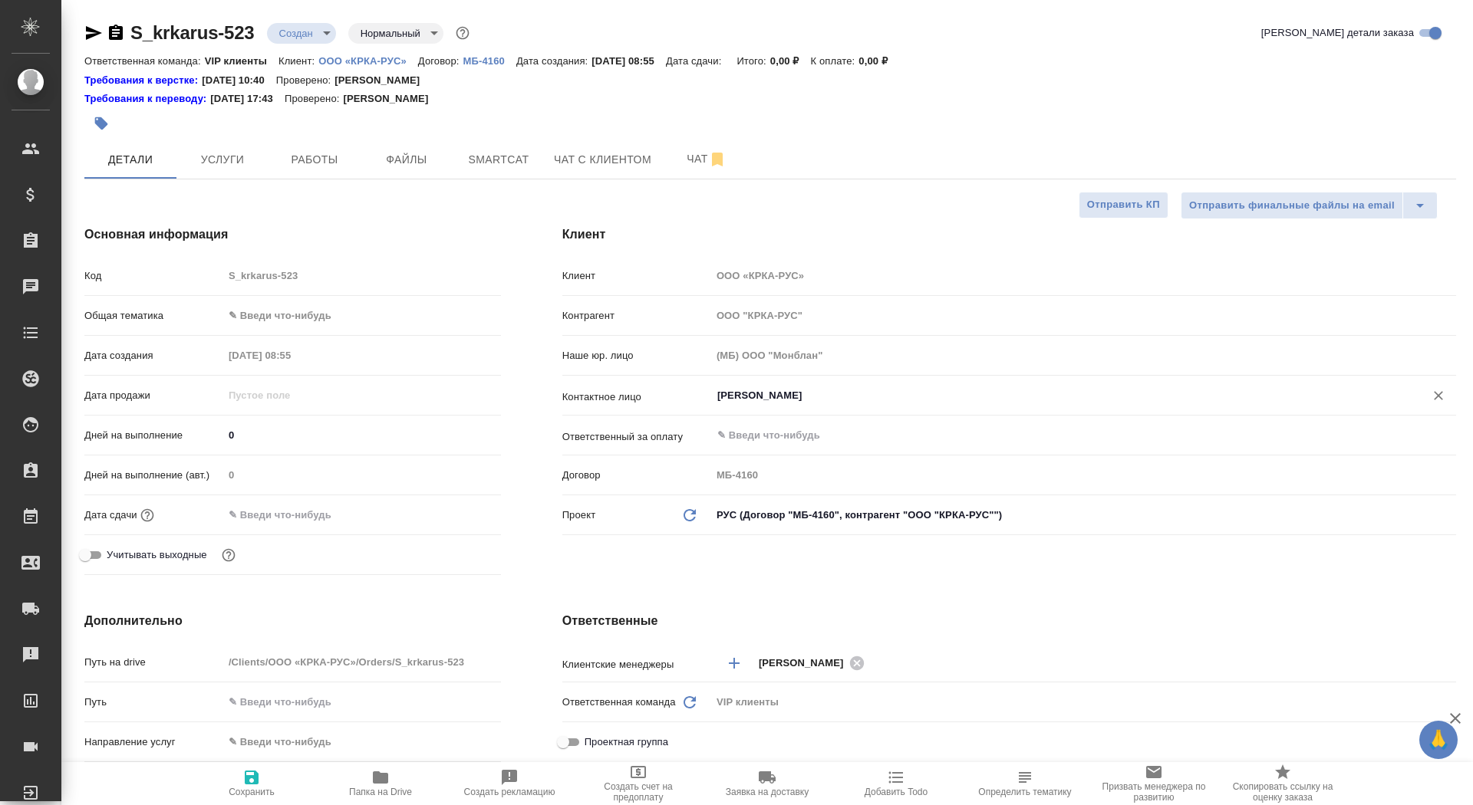
type input "[PERSON_NAME]"
click at [242, 788] on span "Сохранить" at bounding box center [252, 792] width 46 height 11
type textarea "x"
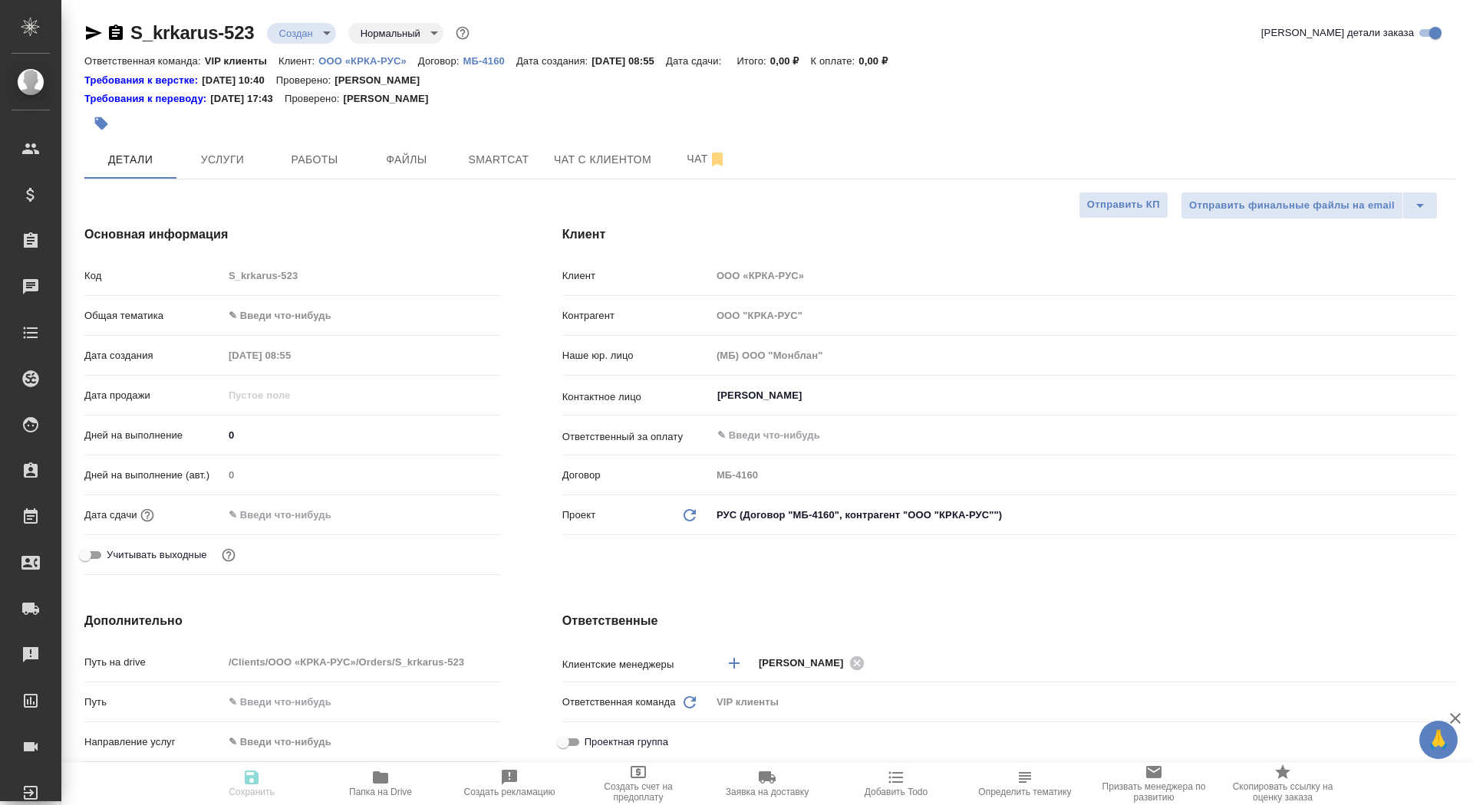
type textarea "x"
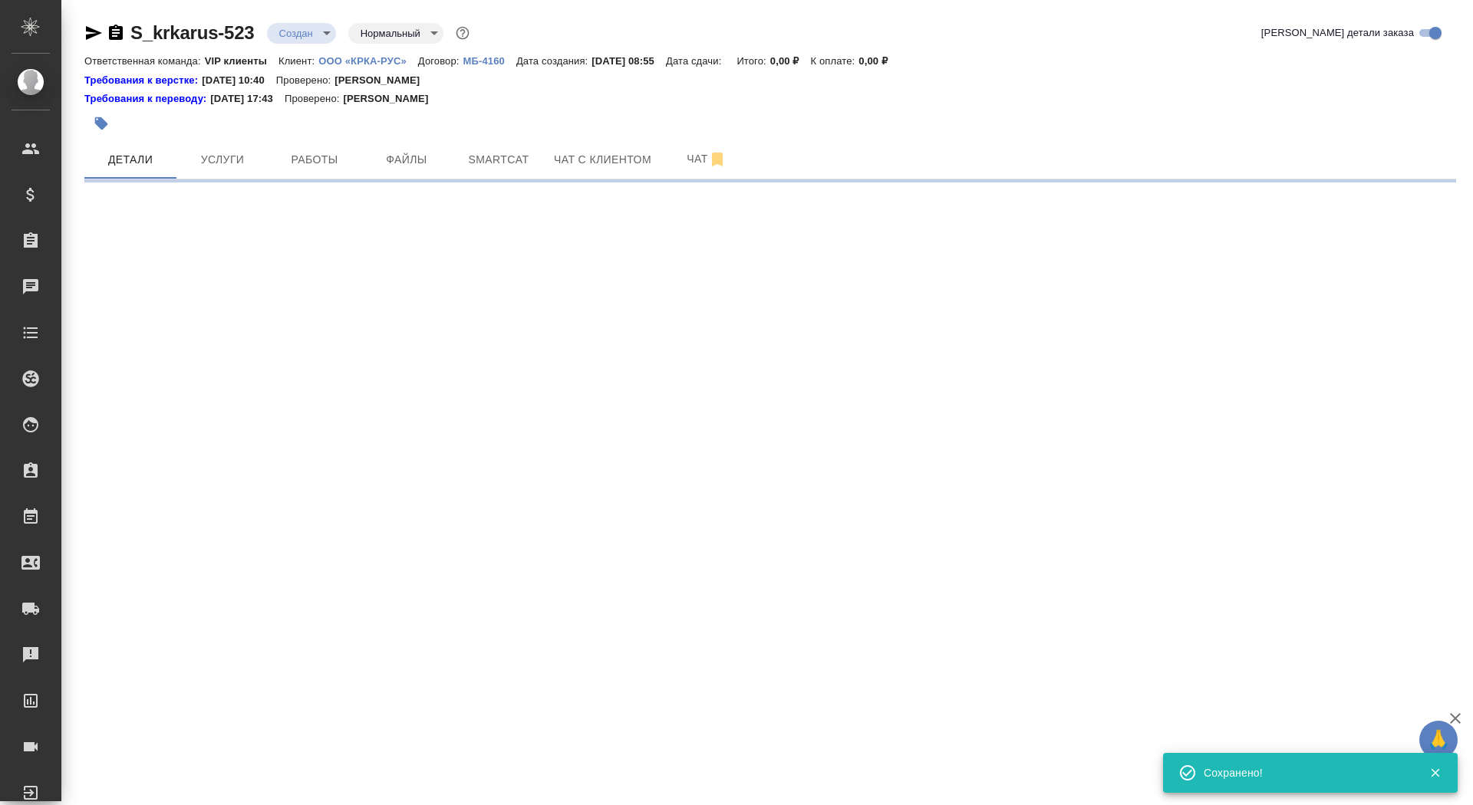
select select "RU"
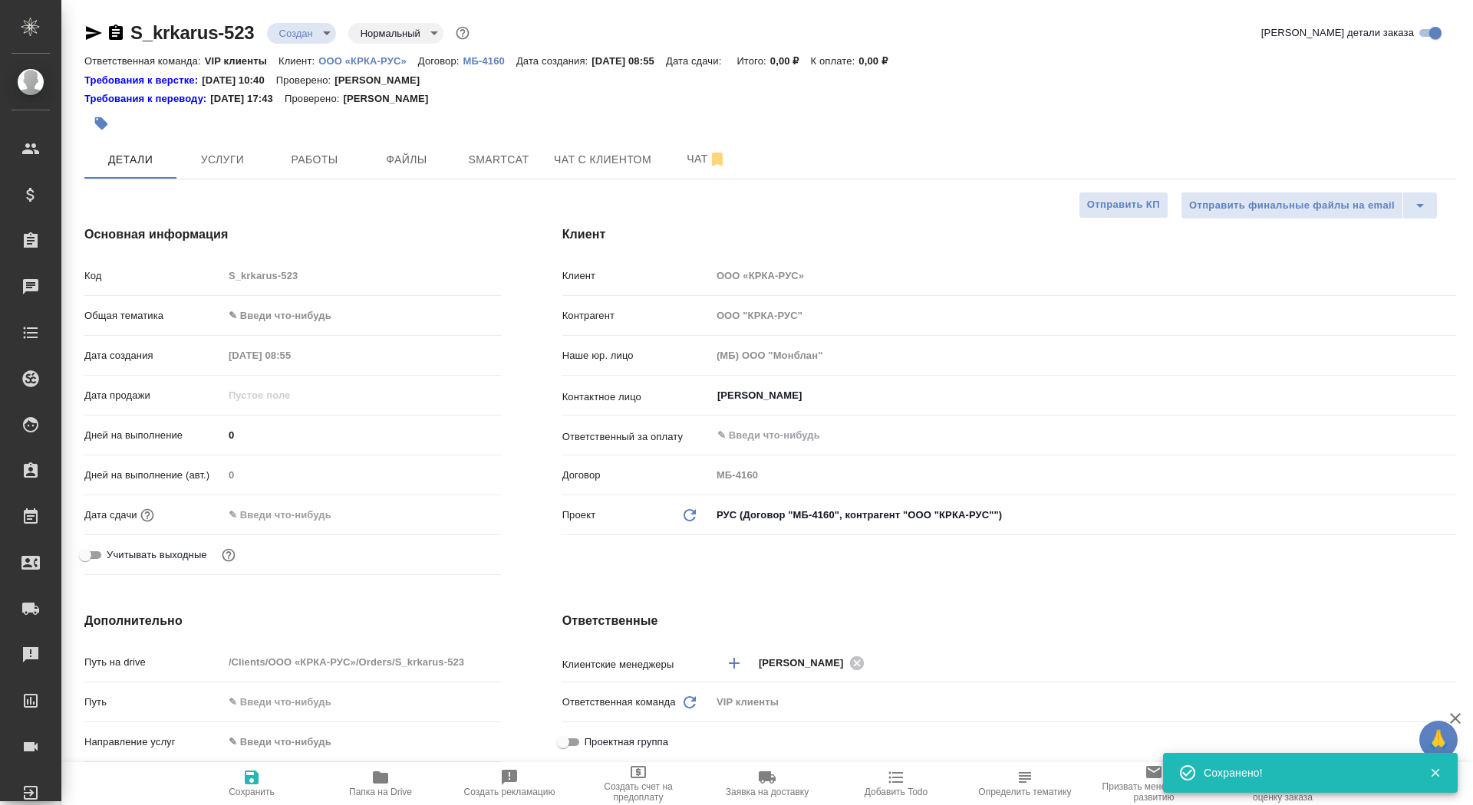
type textarea "x"
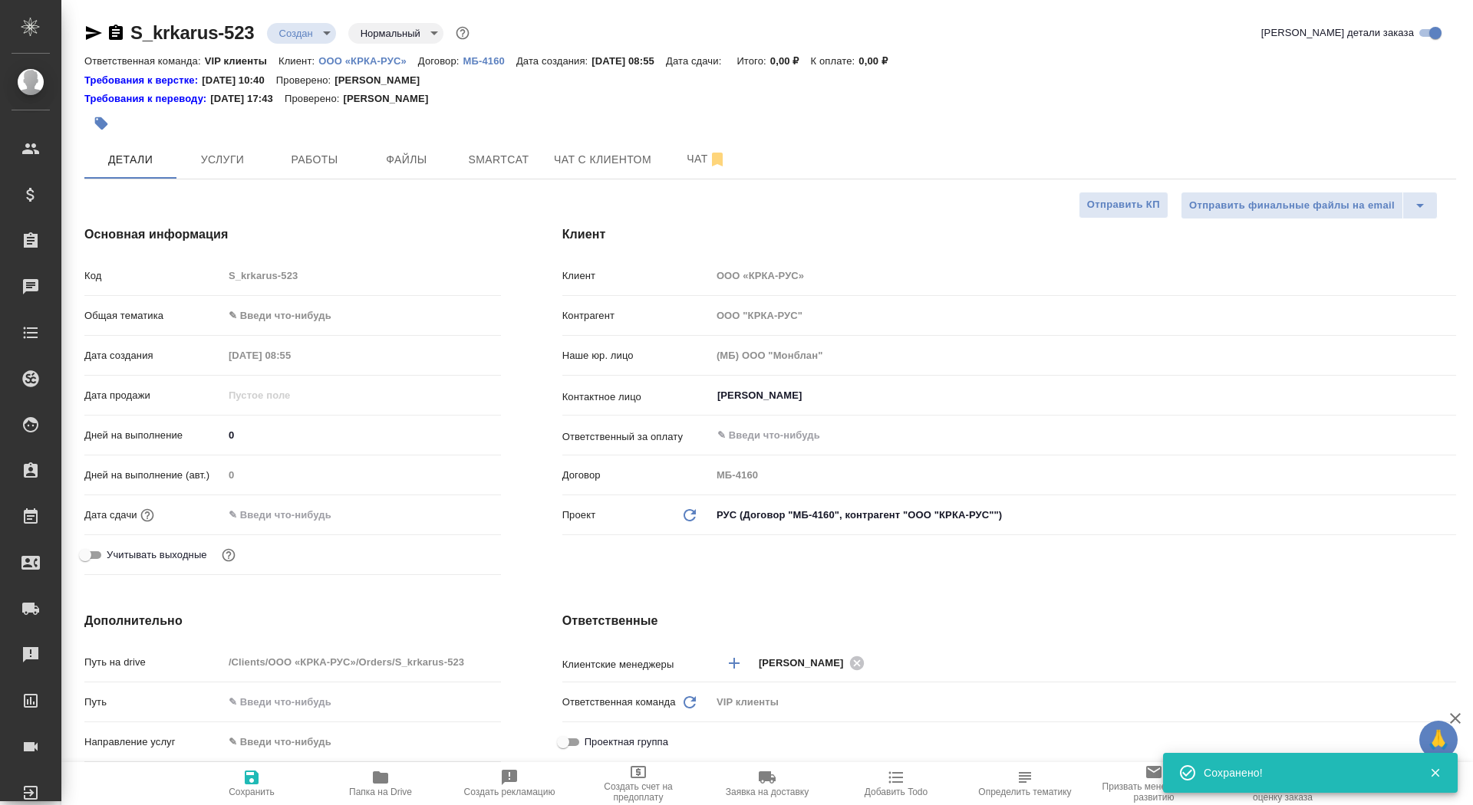
type textarea "x"
click at [690, 511] on icon "Обновить данные" at bounding box center [689, 515] width 18 height 18
type textarea "x"
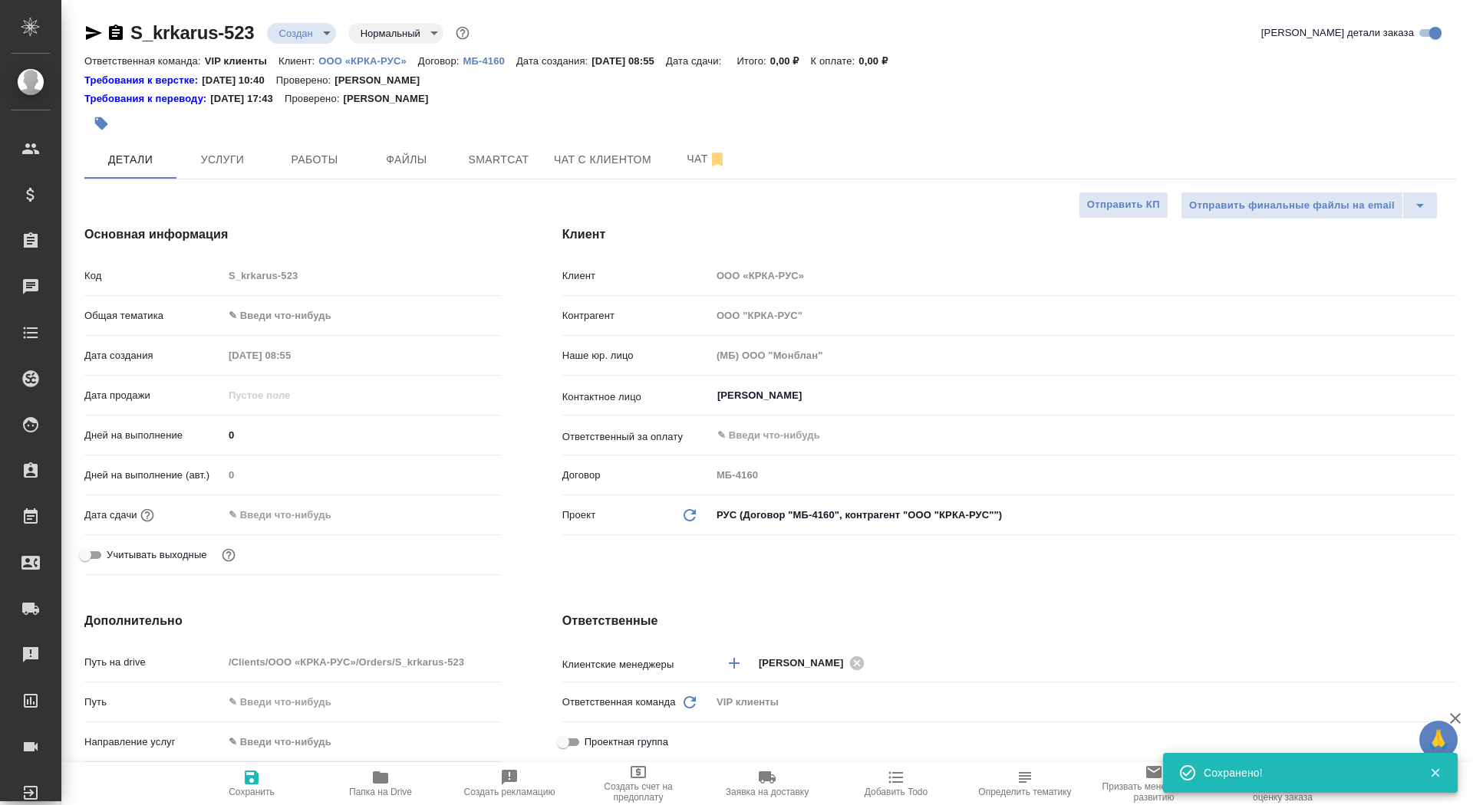
type textarea "x"
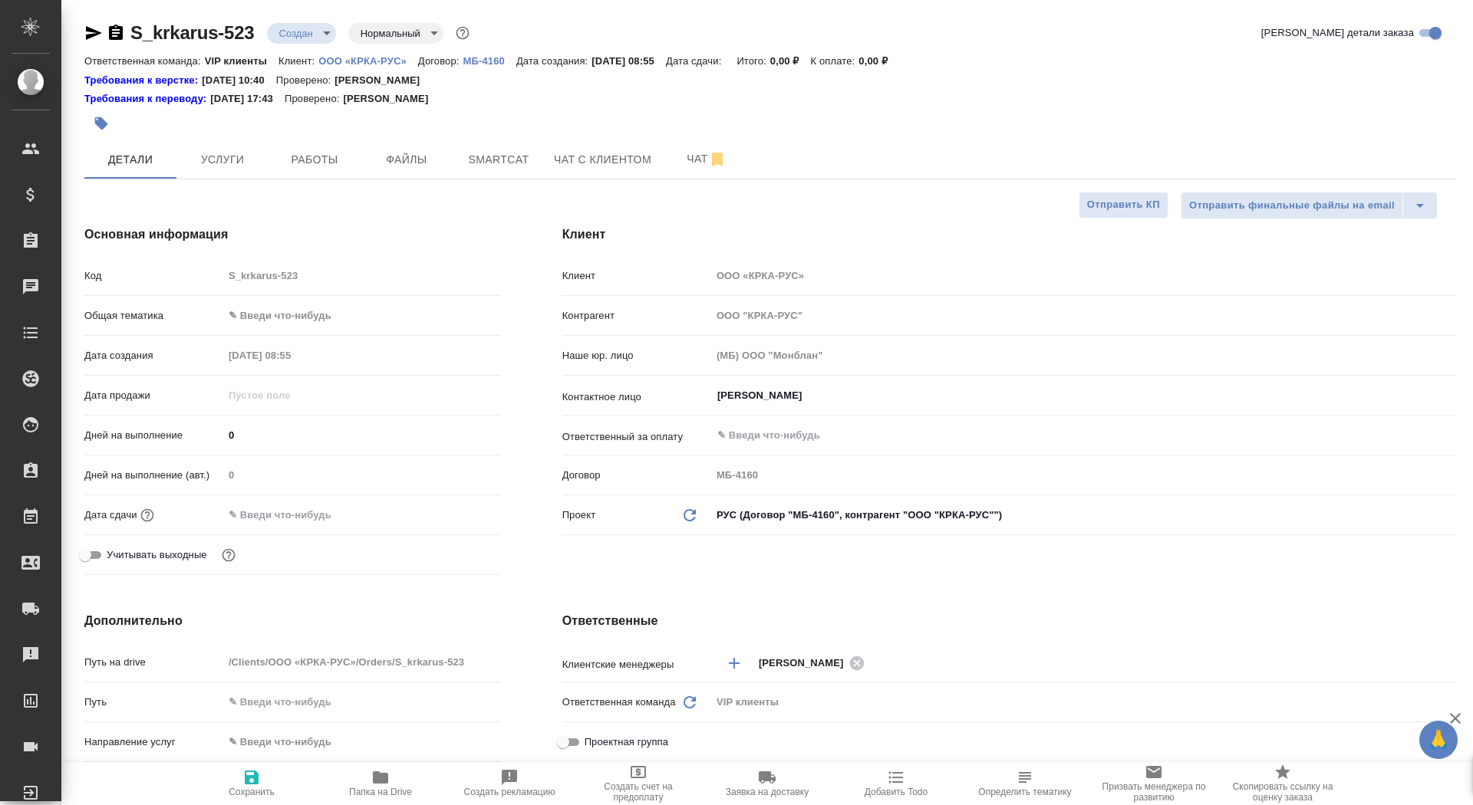
click at [820, 509] on body "🙏 .cls-1 fill:#fff; AWATERA Saydasheva Dilyara Клиенты Спецификации Заказы 0 Ча…" at bounding box center [736, 402] width 1473 height 805
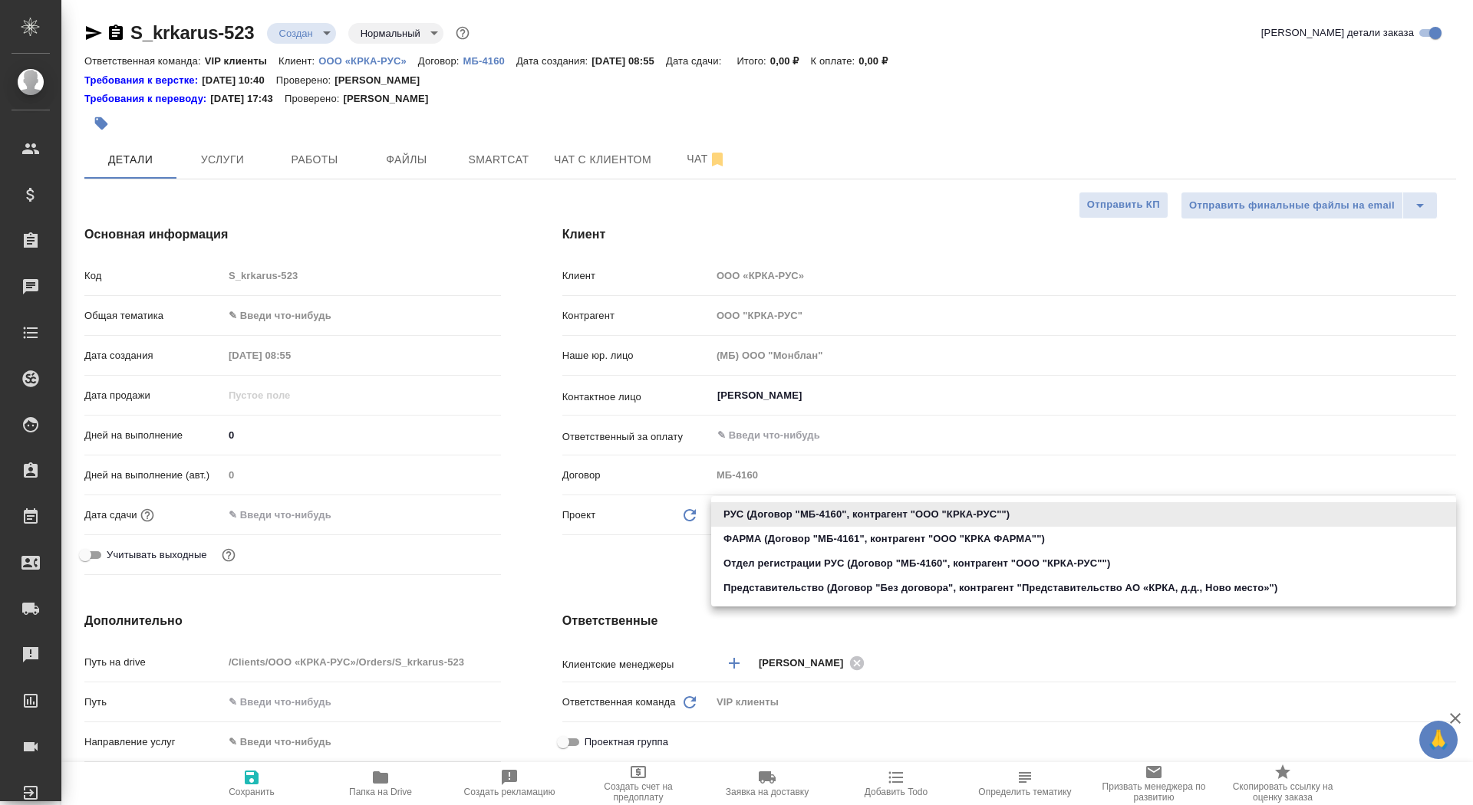
click at [819, 560] on li "Отдел регистрации РУС (Договор "МБ-4160", контрагент "ООО "КРКА-РУС"")" at bounding box center [1083, 564] width 745 height 25
type input "65e18532145fa9ae7d2e3c55"
type textarea "x"
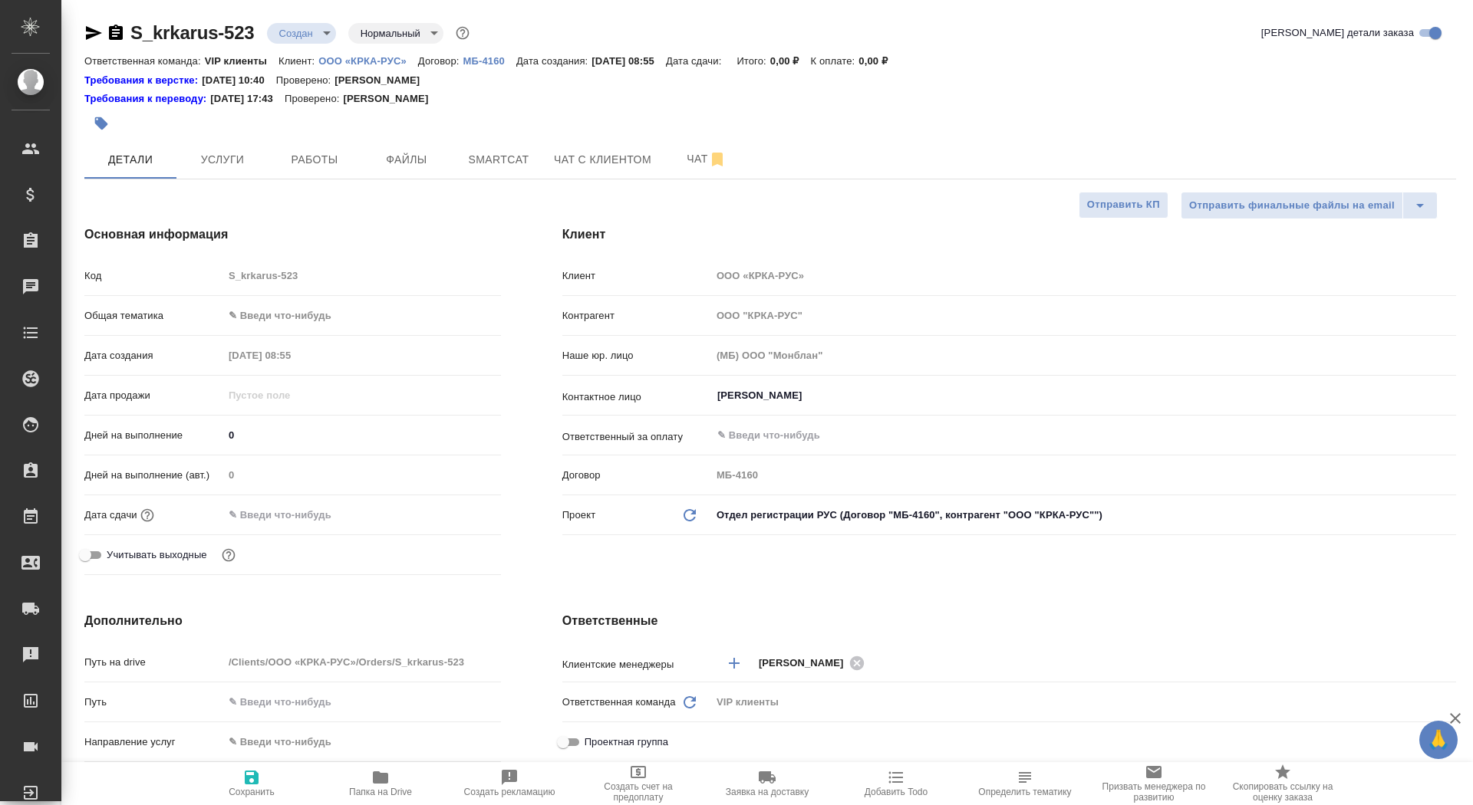
click at [252, 786] on icon "button" at bounding box center [251, 778] width 18 height 18
type textarea "x"
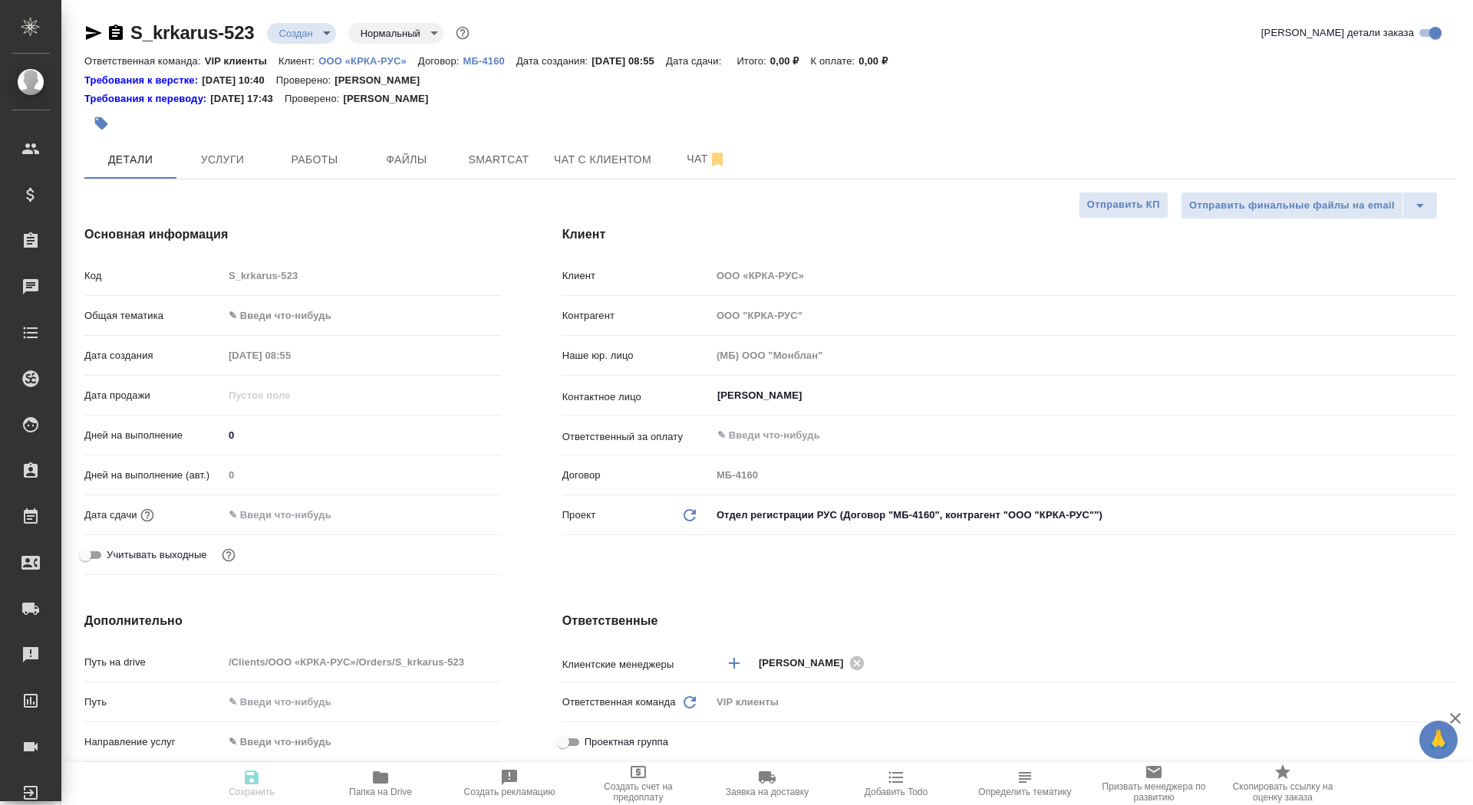
type textarea "x"
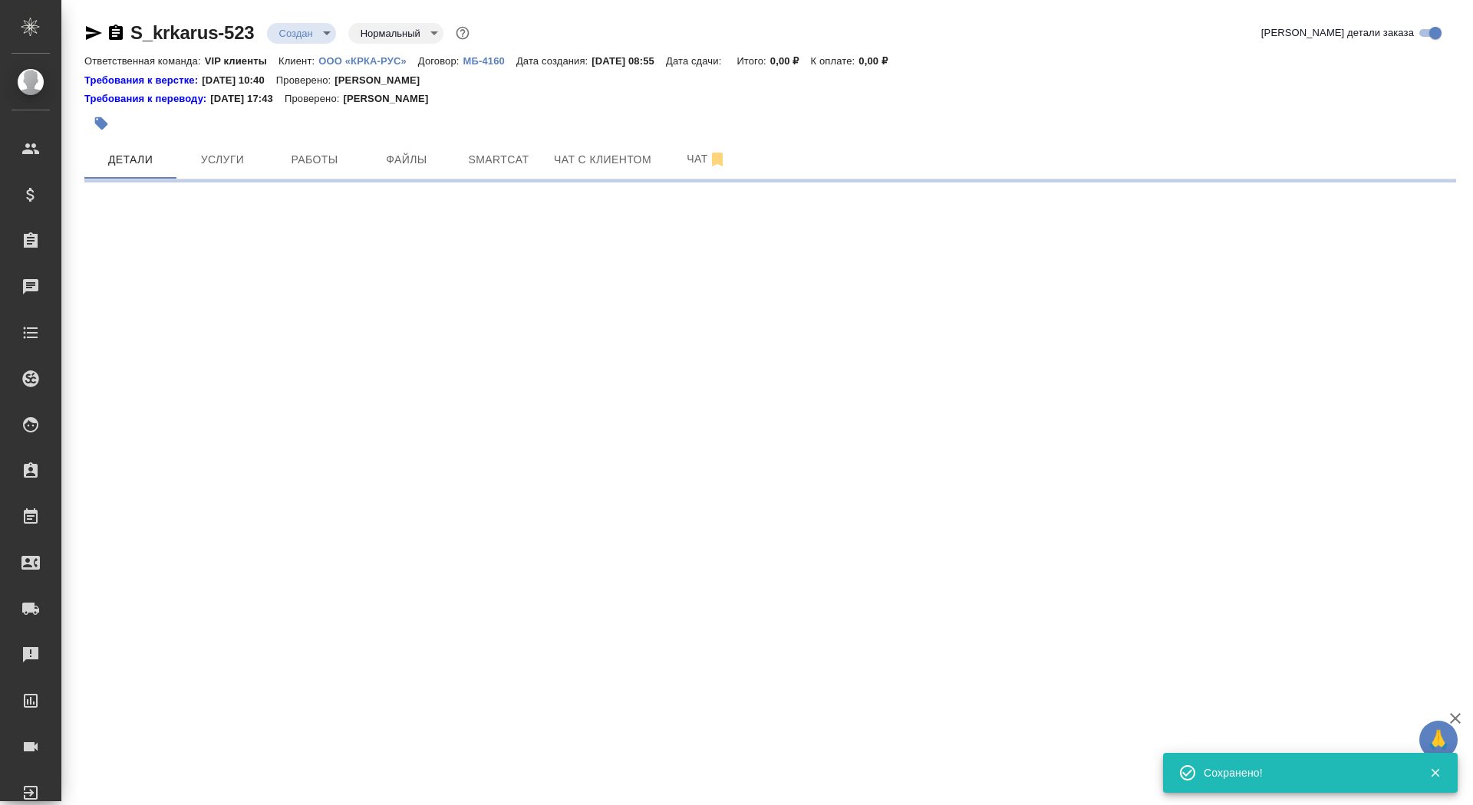
select select "RU"
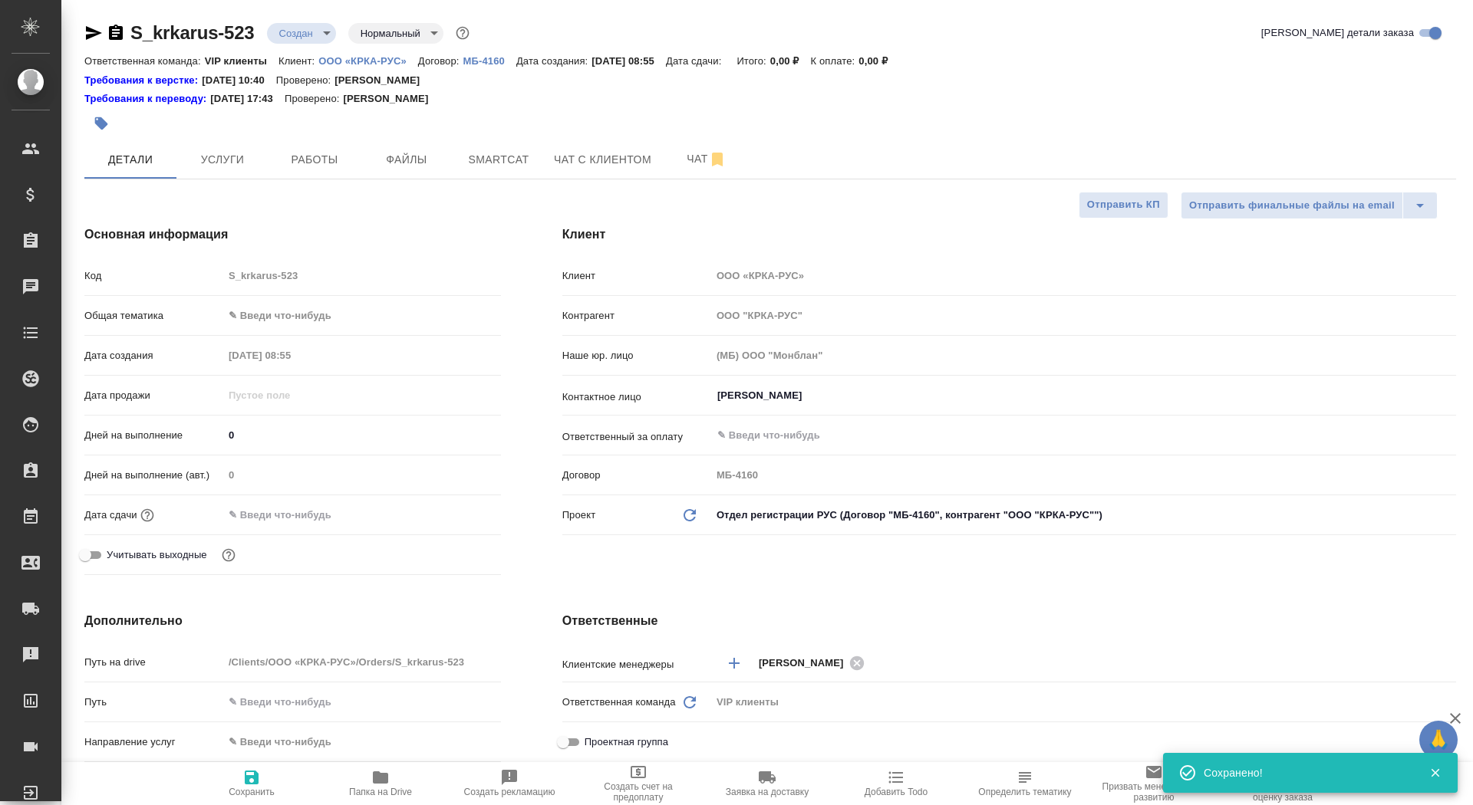
type textarea "x"
click at [252, 786] on icon "button" at bounding box center [251, 778] width 18 height 18
type textarea "x"
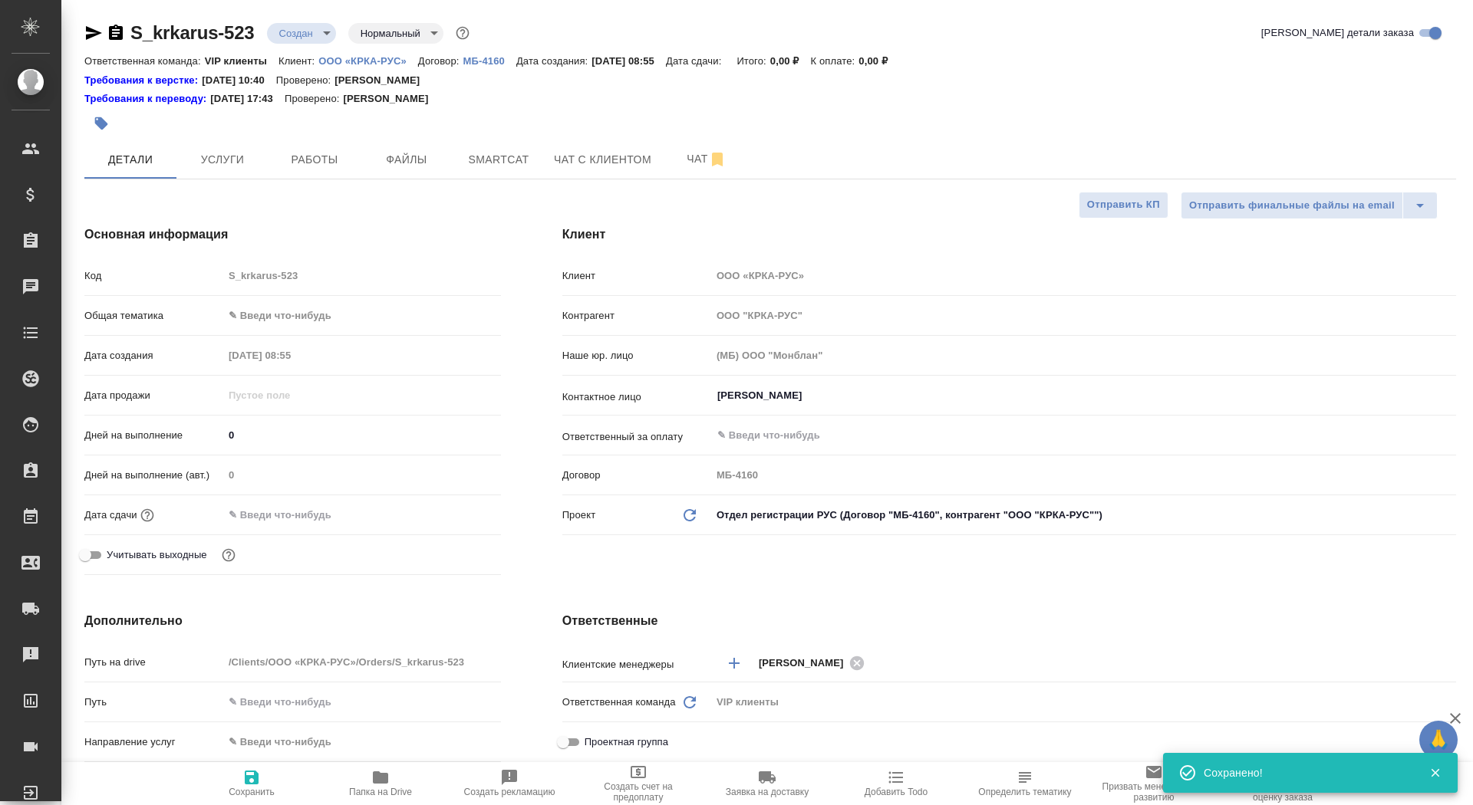
type textarea "x"
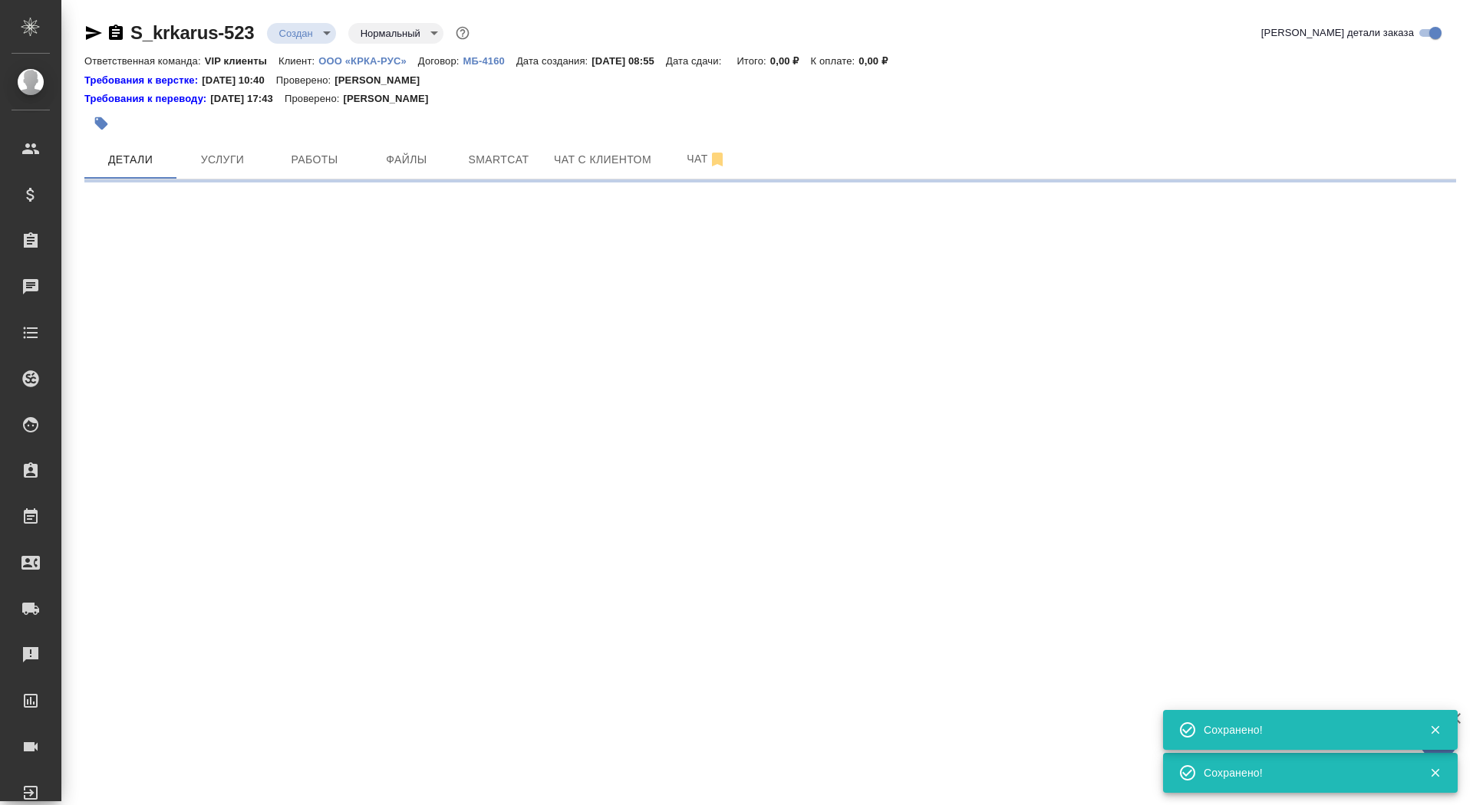
select select "RU"
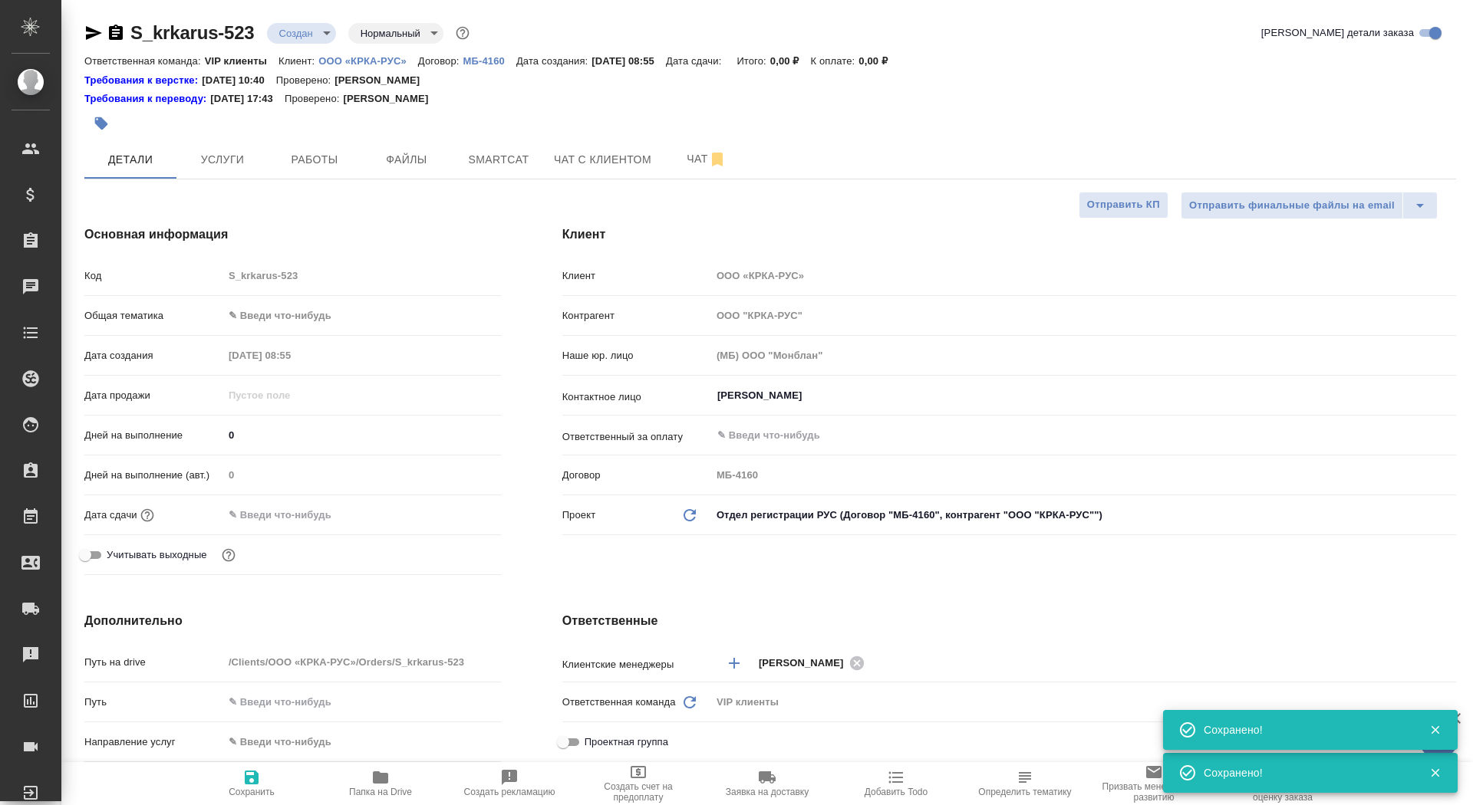
type textarea "x"
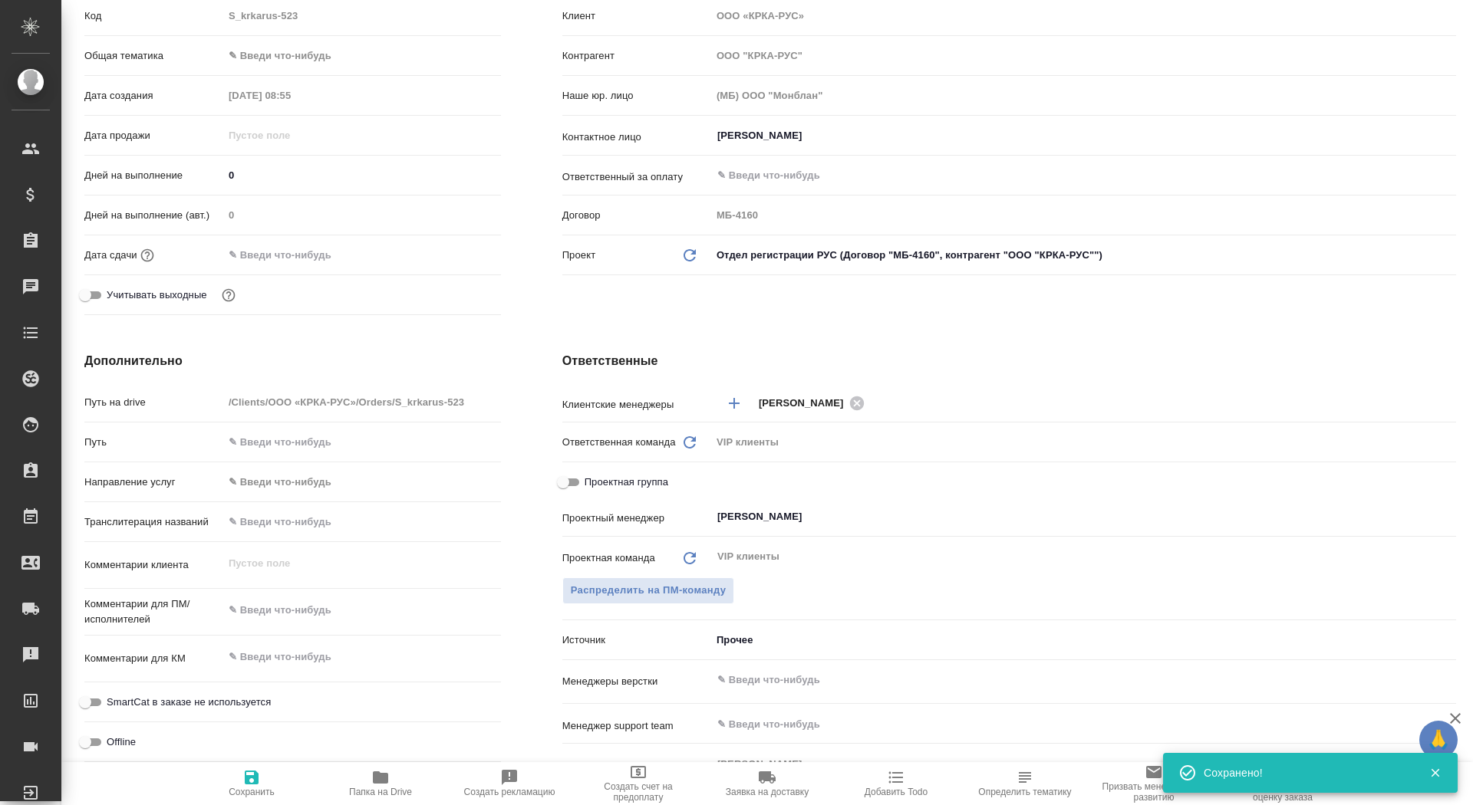
click at [384, 780] on icon "button" at bounding box center [380, 778] width 15 height 12
type textarea "x"
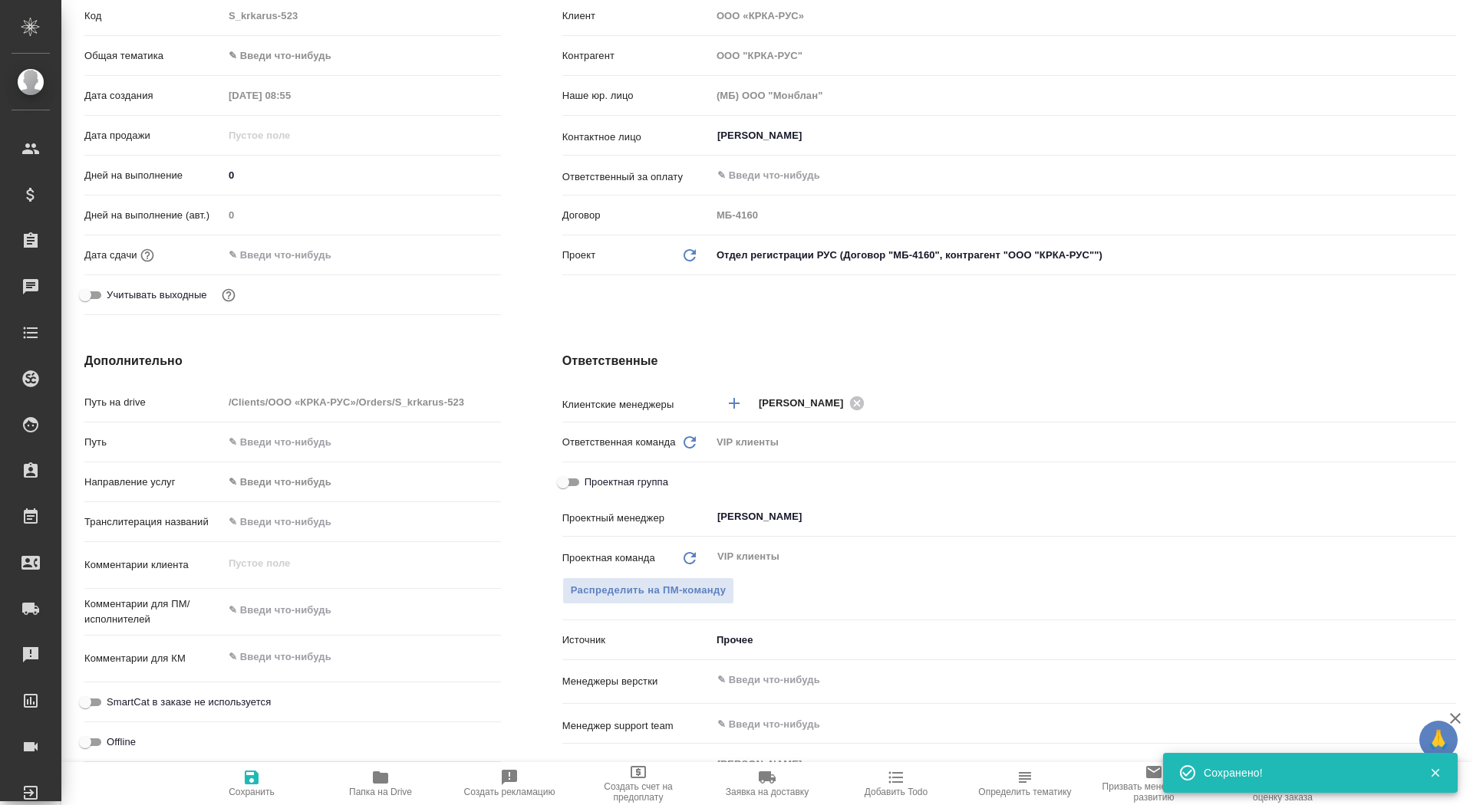
type textarea "x"
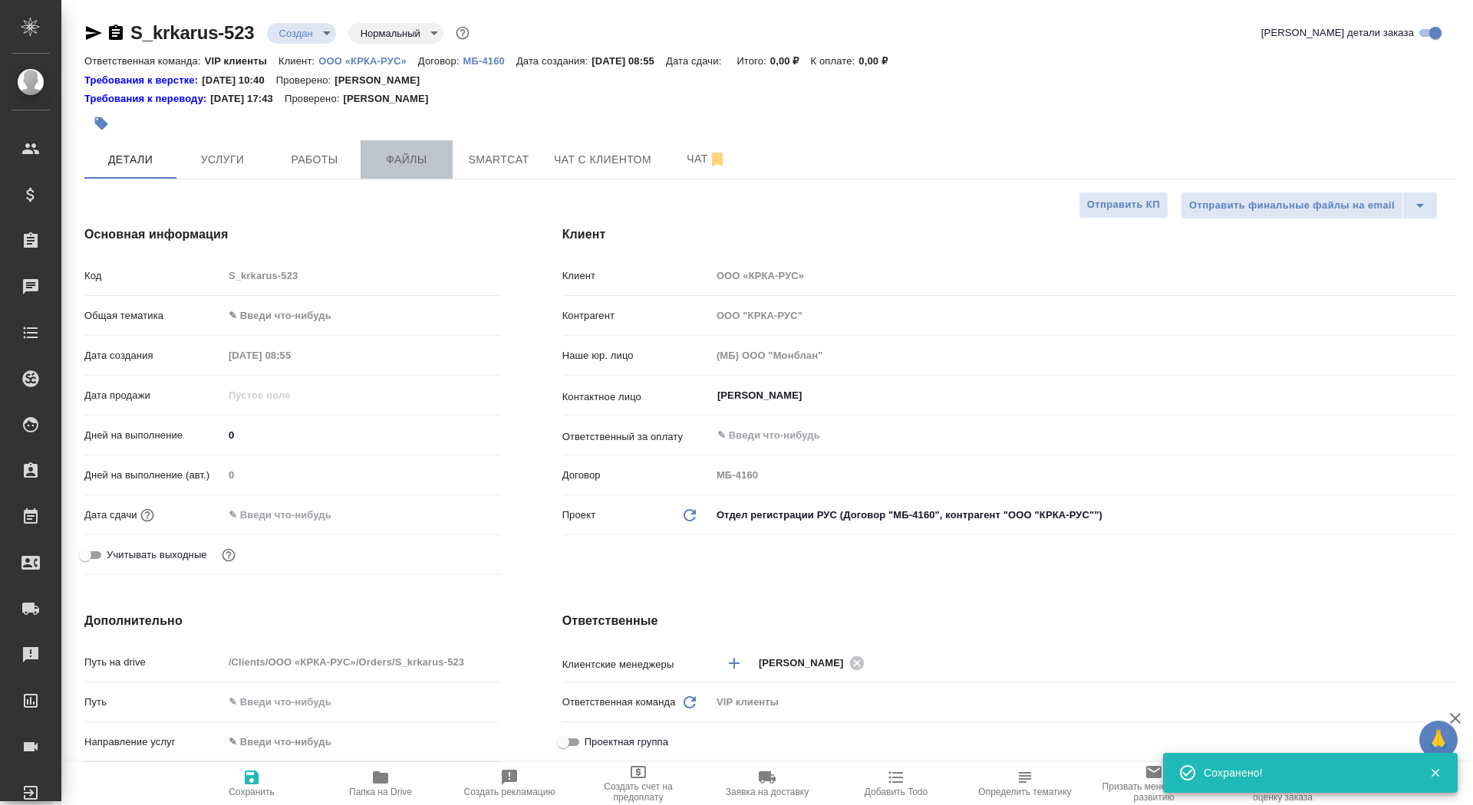
click at [413, 154] on span "Файлы" at bounding box center [407, 159] width 74 height 19
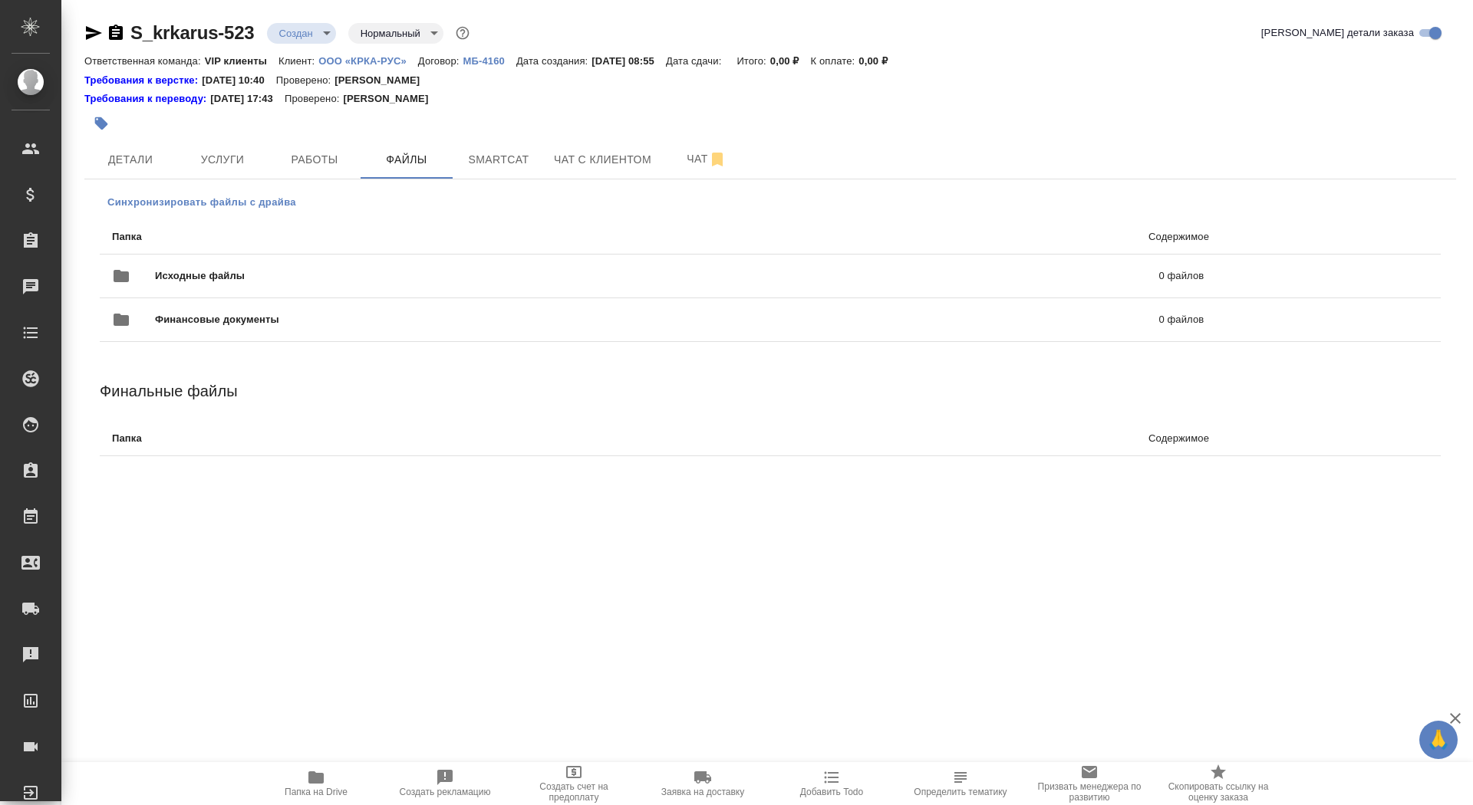
click at [242, 199] on span "Синхронизировать файлы с драйва" at bounding box center [201, 202] width 189 height 15
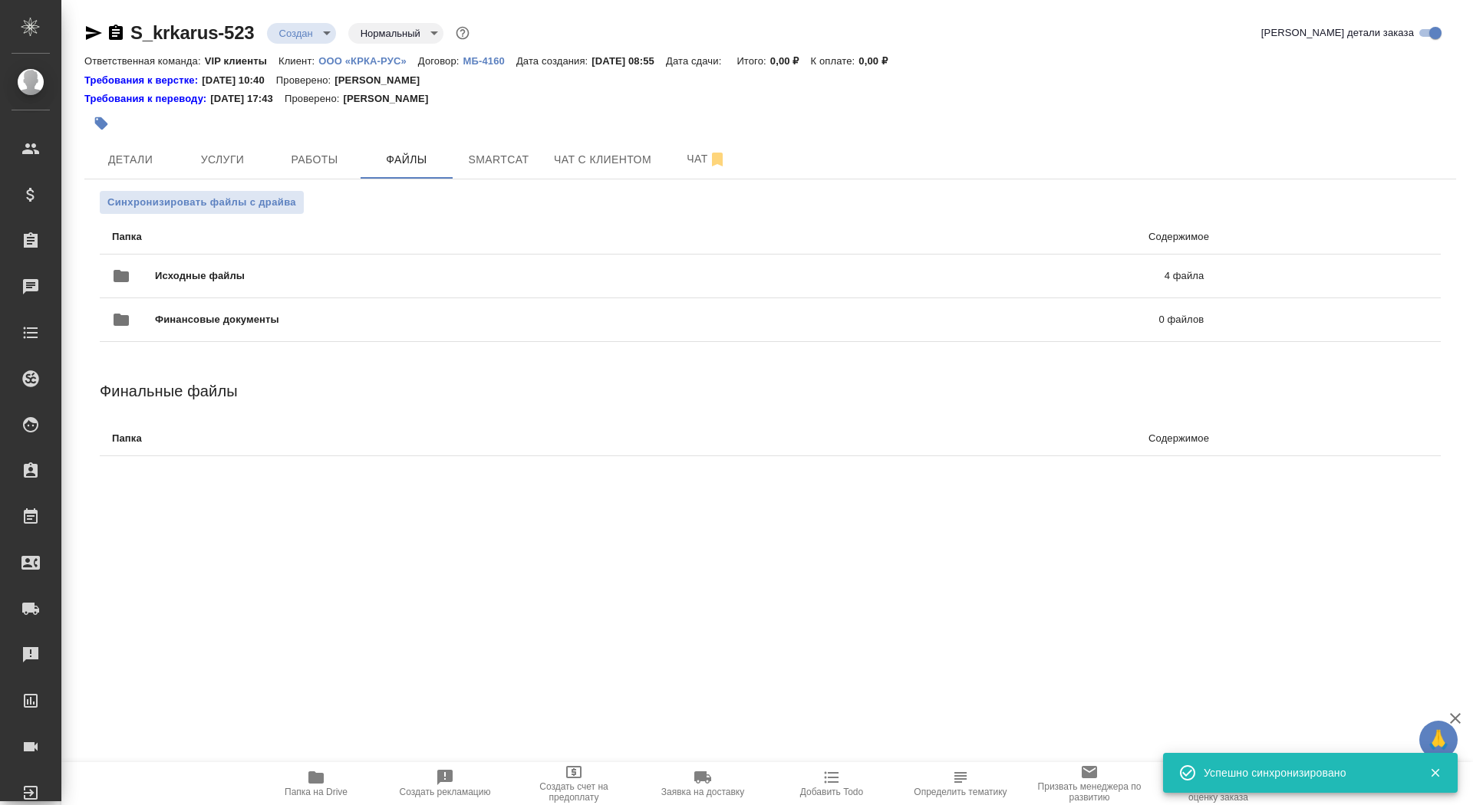
click at [299, 28] on body "🙏 .cls-1 fill:#fff; AWATERA Saydasheva Dilyara Клиенты Спецификации Заказы 0 Ча…" at bounding box center [736, 402] width 1473 height 805
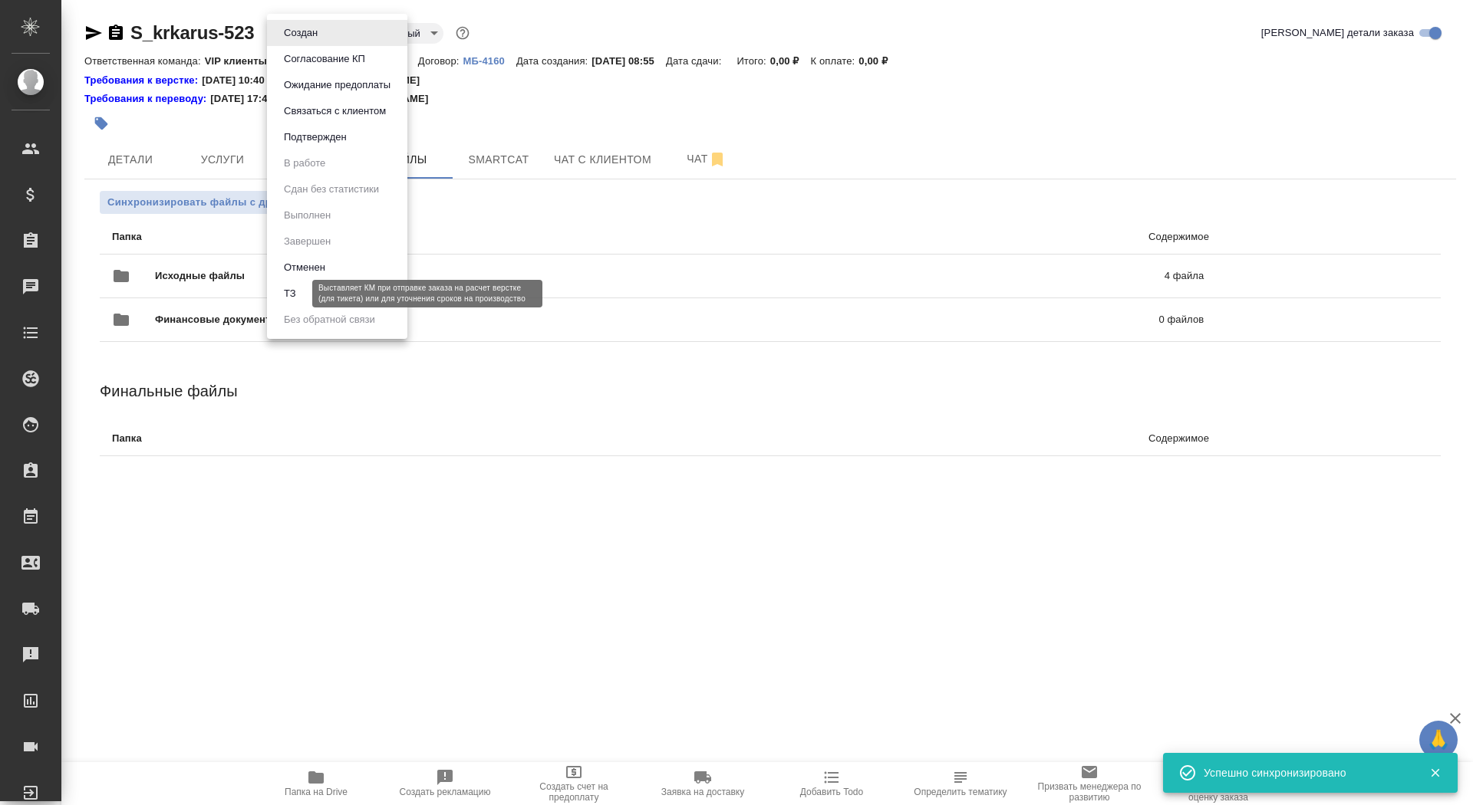
click at [295, 290] on button "ТЗ" at bounding box center [289, 293] width 21 height 17
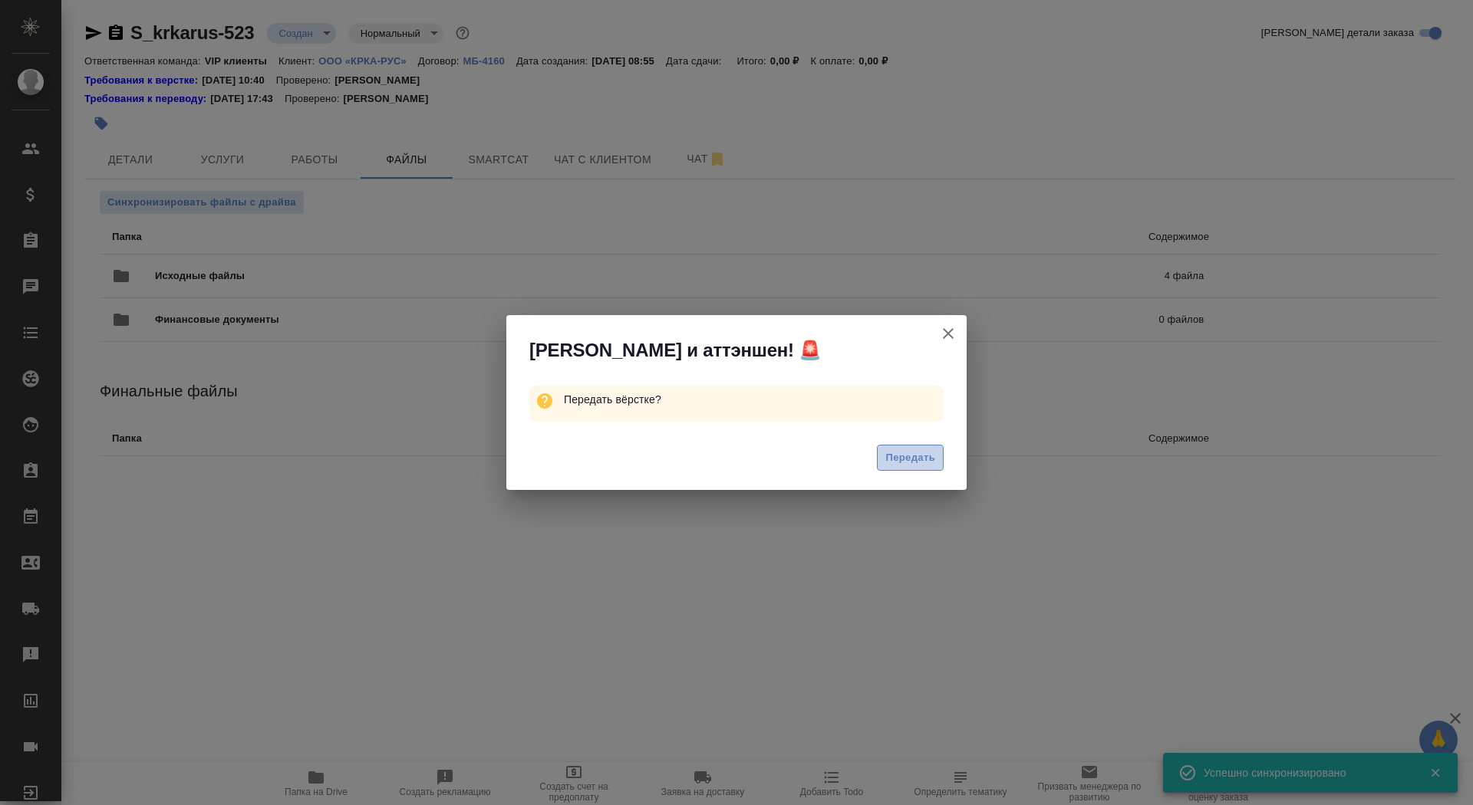
click at [899, 469] on button "Передать" at bounding box center [910, 458] width 67 height 27
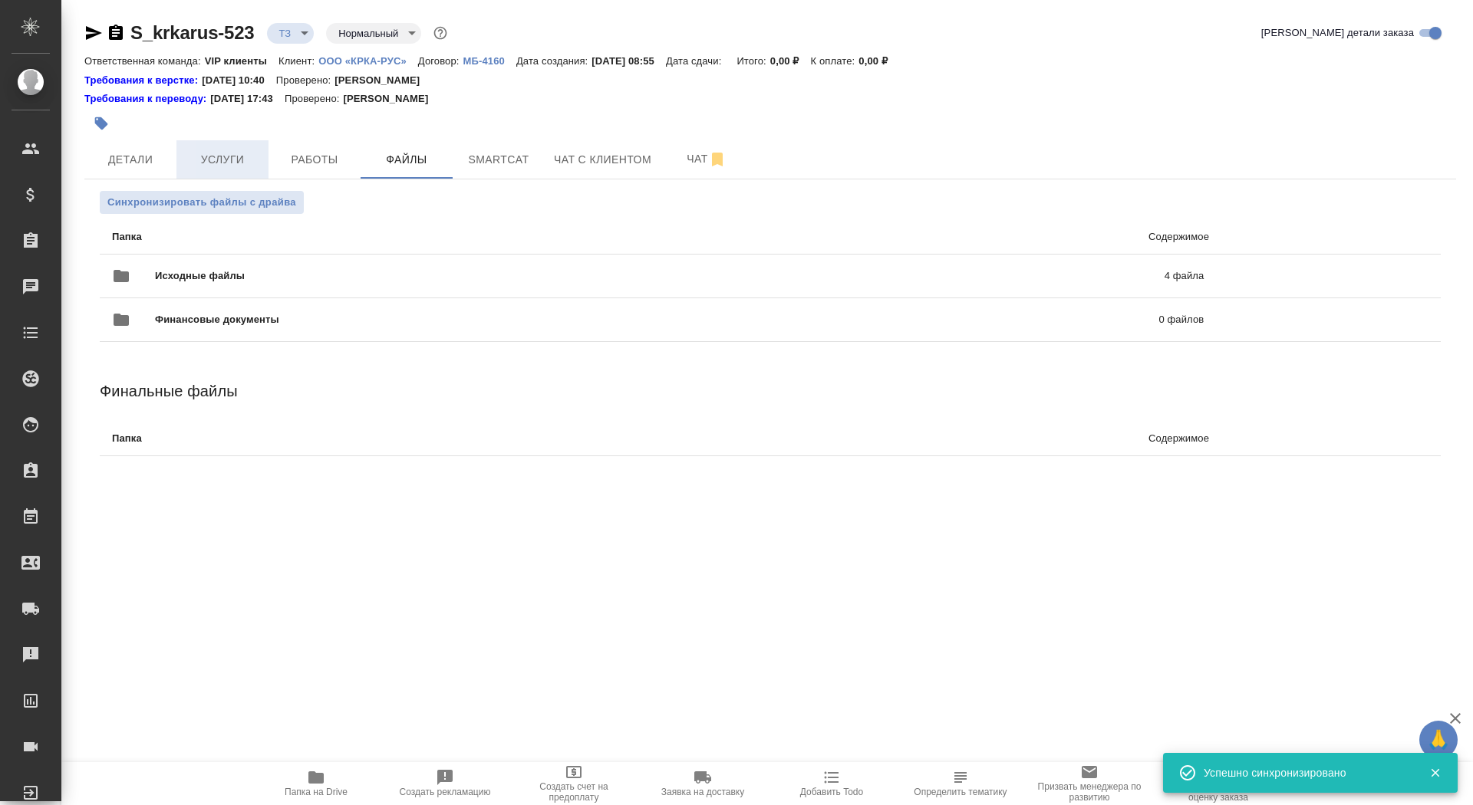
click at [204, 164] on span "Услуги" at bounding box center [223, 159] width 74 height 19
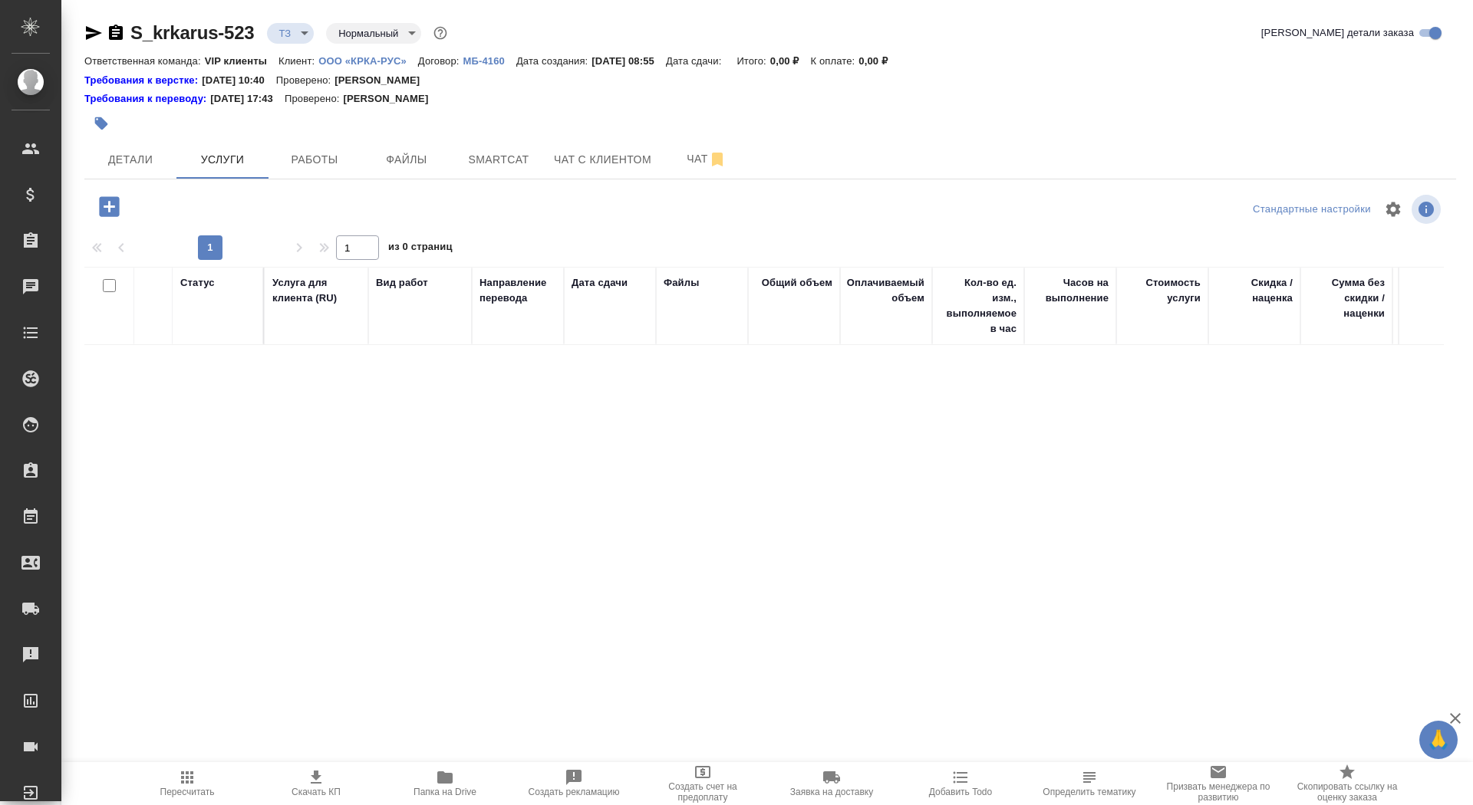
click at [112, 207] on icon "button" at bounding box center [109, 206] width 27 height 27
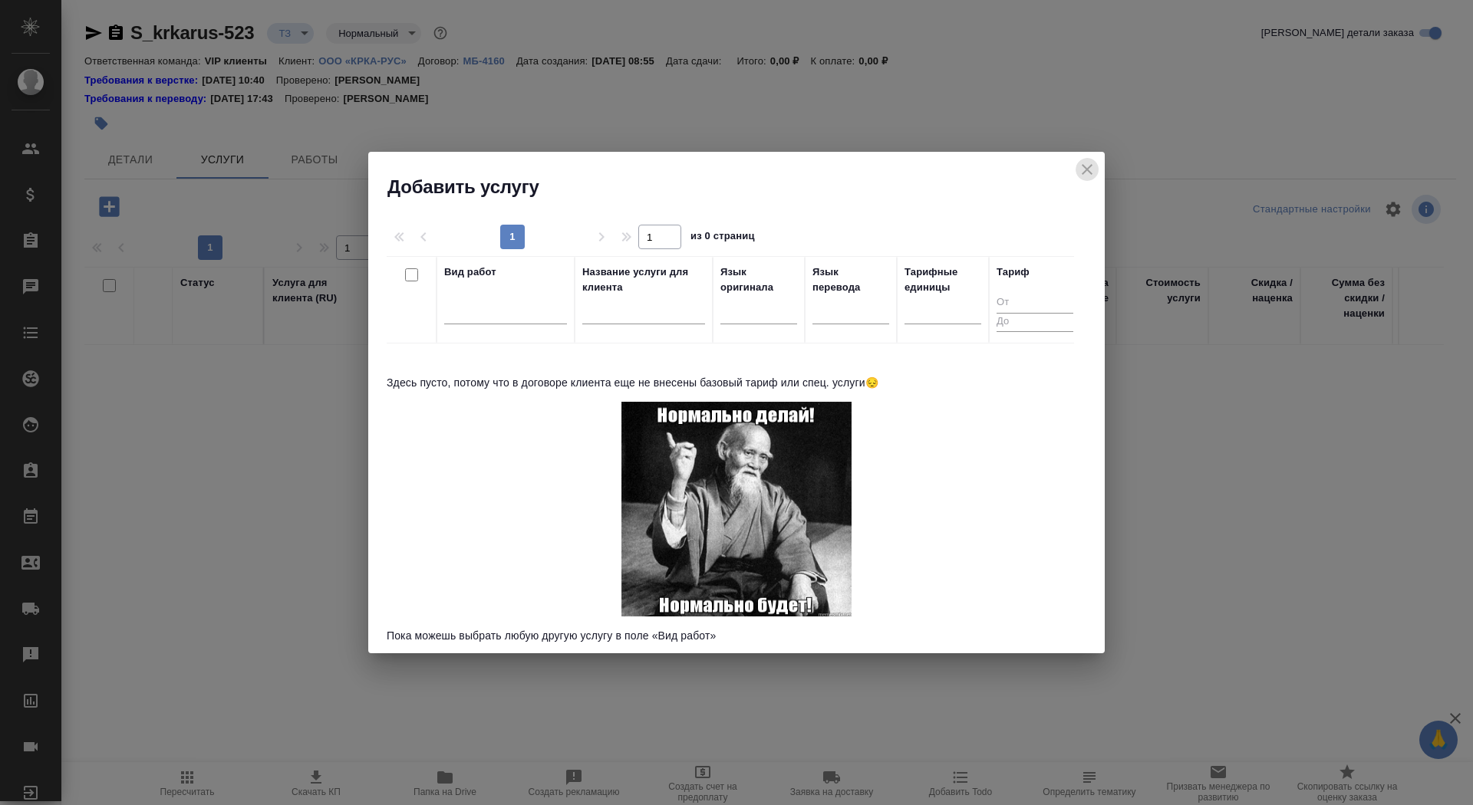
click at [1082, 176] on icon "close" at bounding box center [1087, 169] width 18 height 18
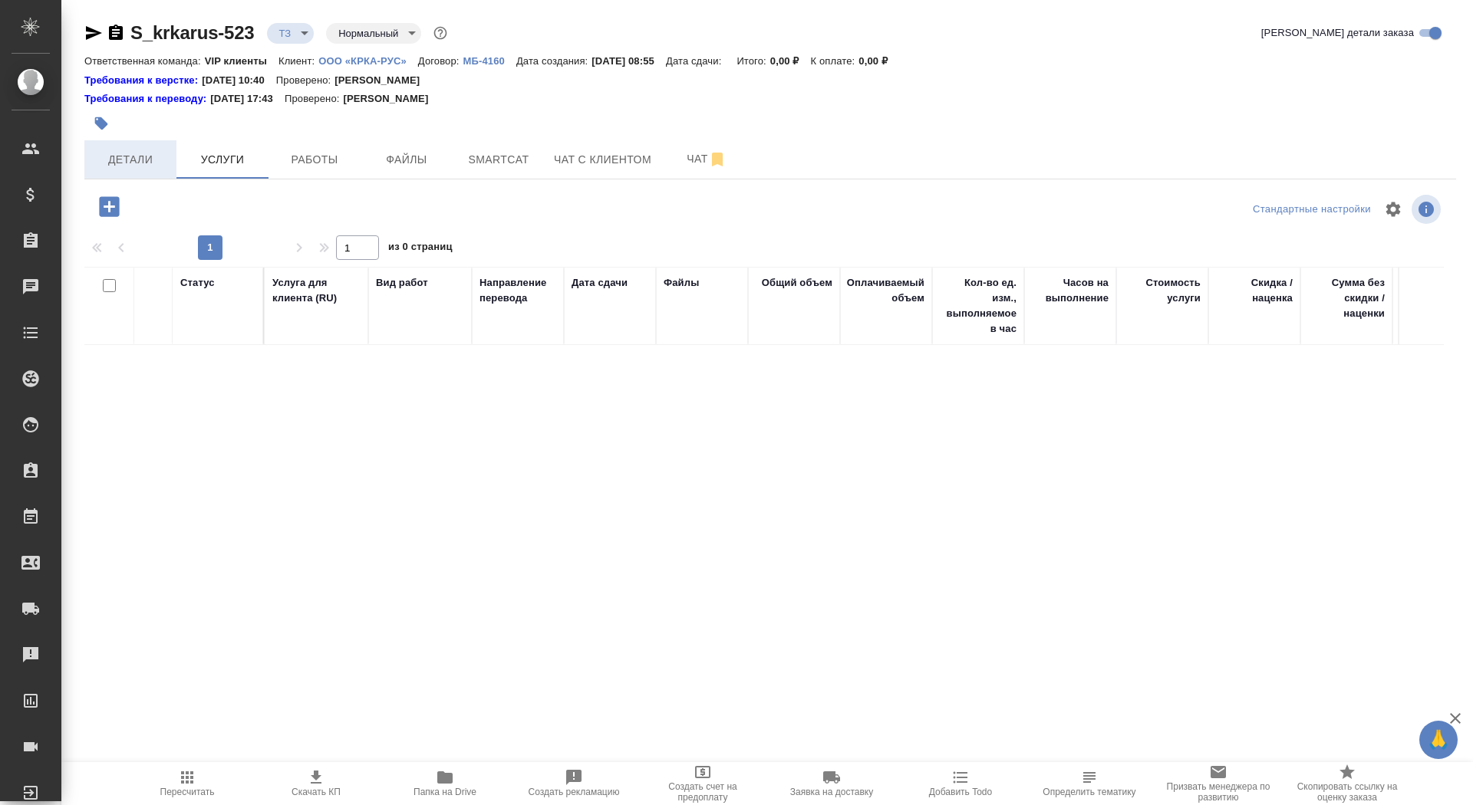
click at [144, 157] on span "Детали" at bounding box center [131, 159] width 74 height 19
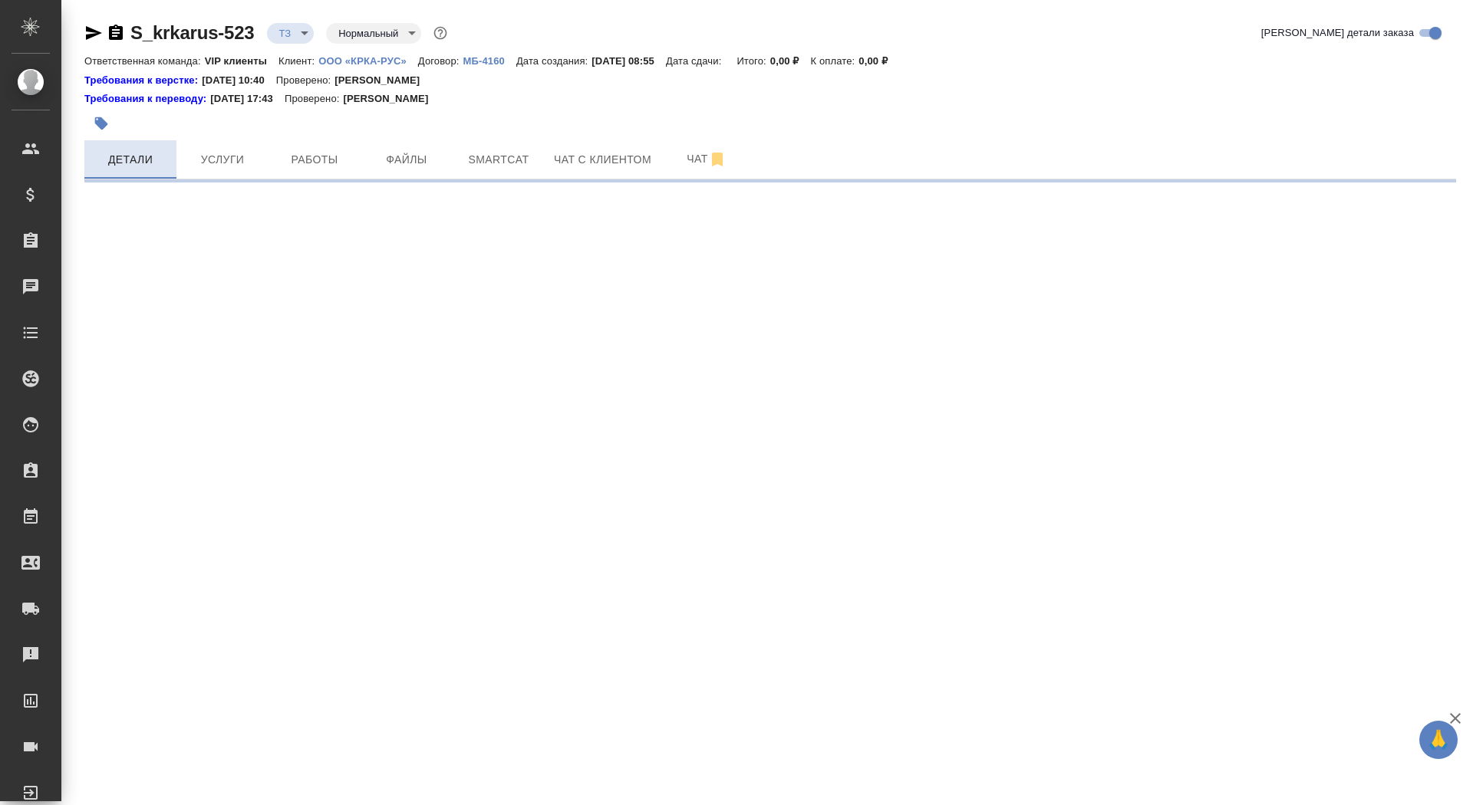
select select "RU"
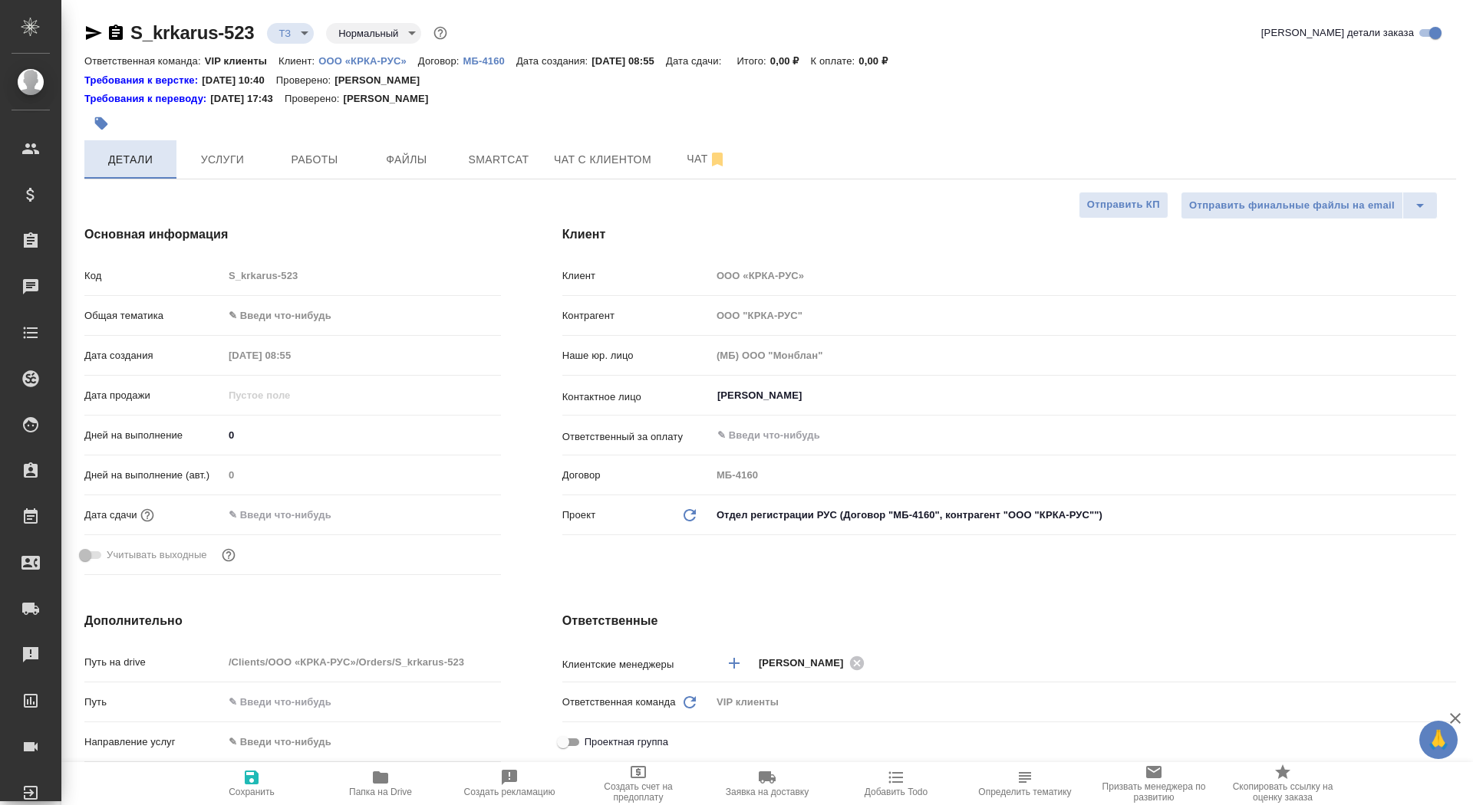
type textarea "x"
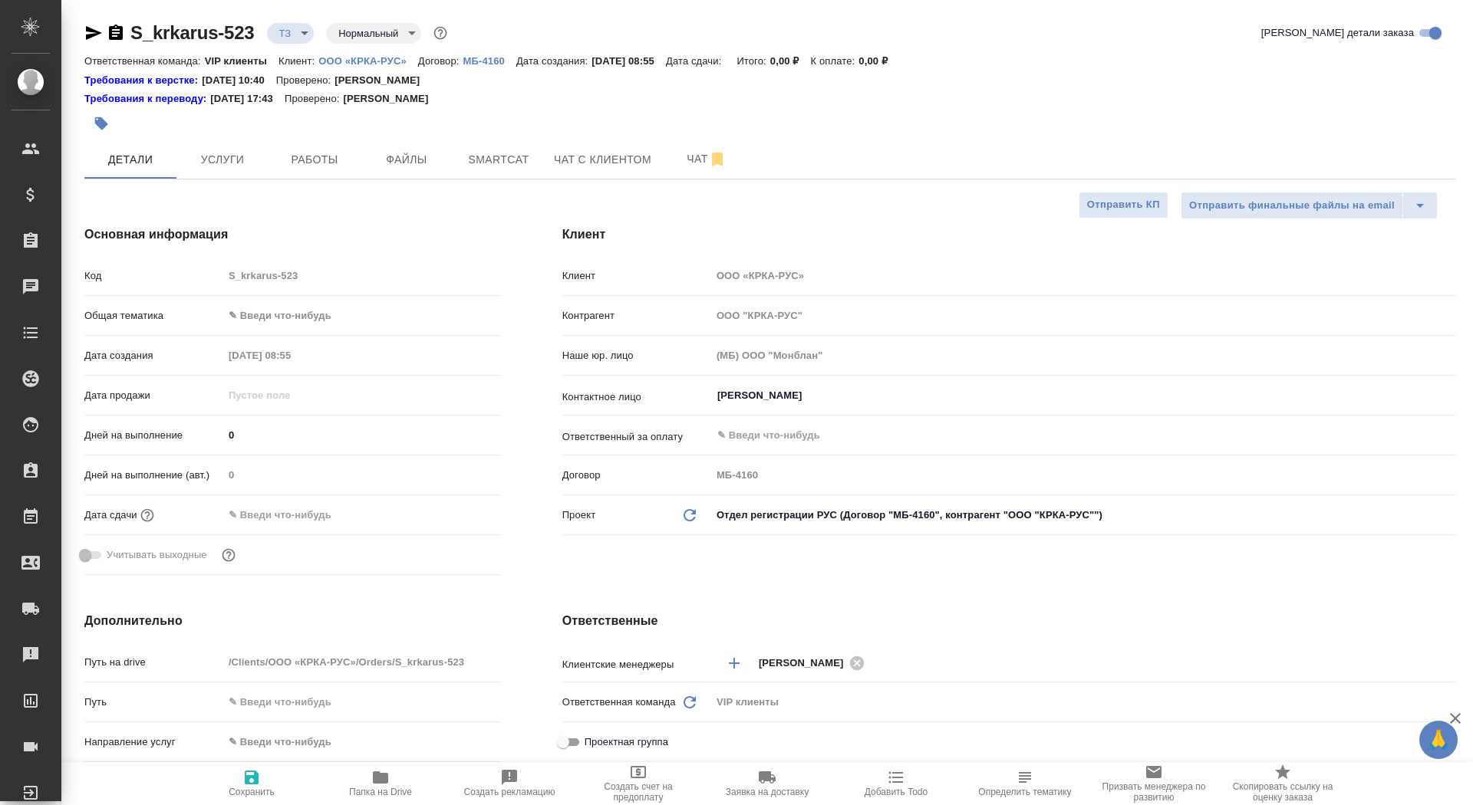
type textarea "x"
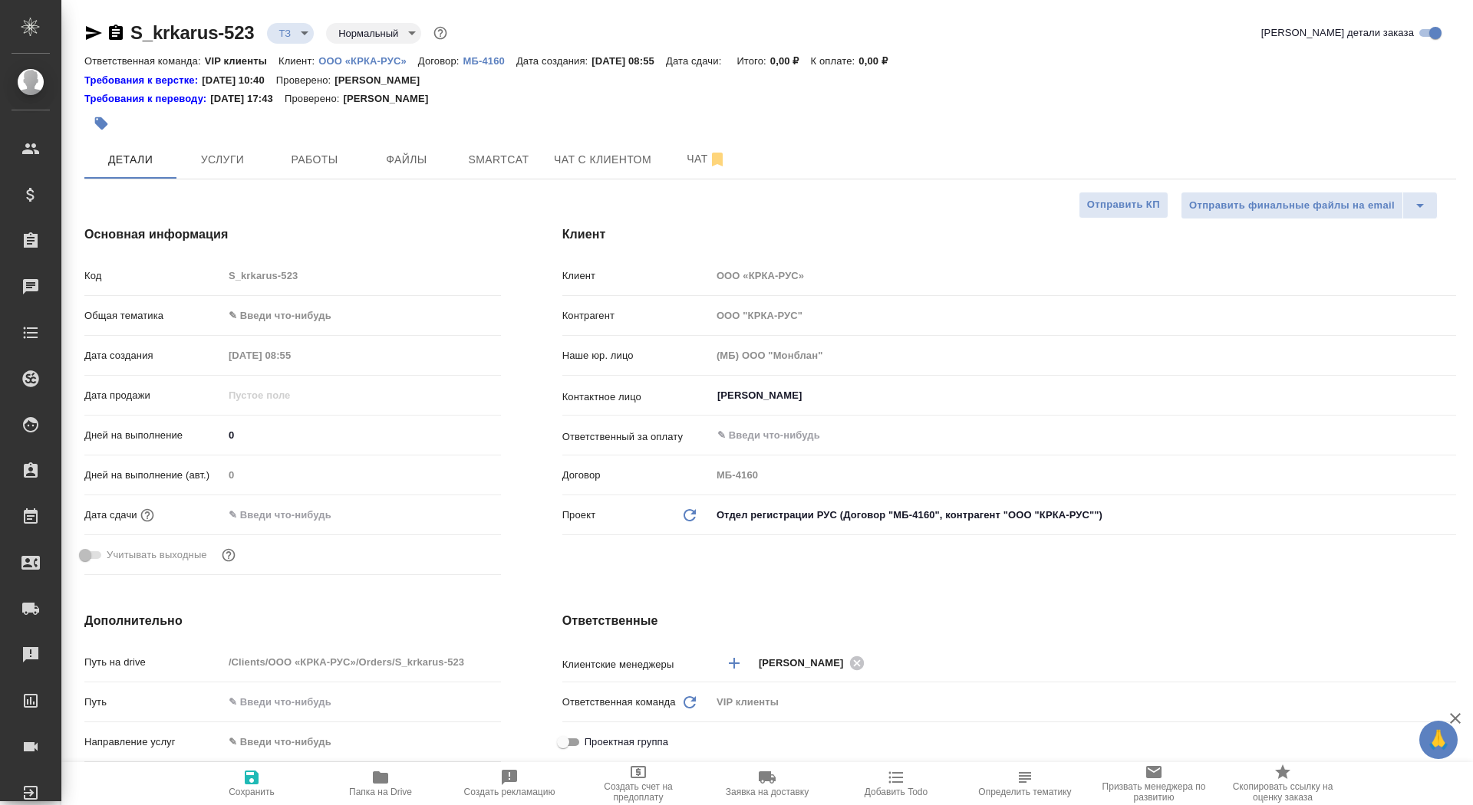
type textarea "x"
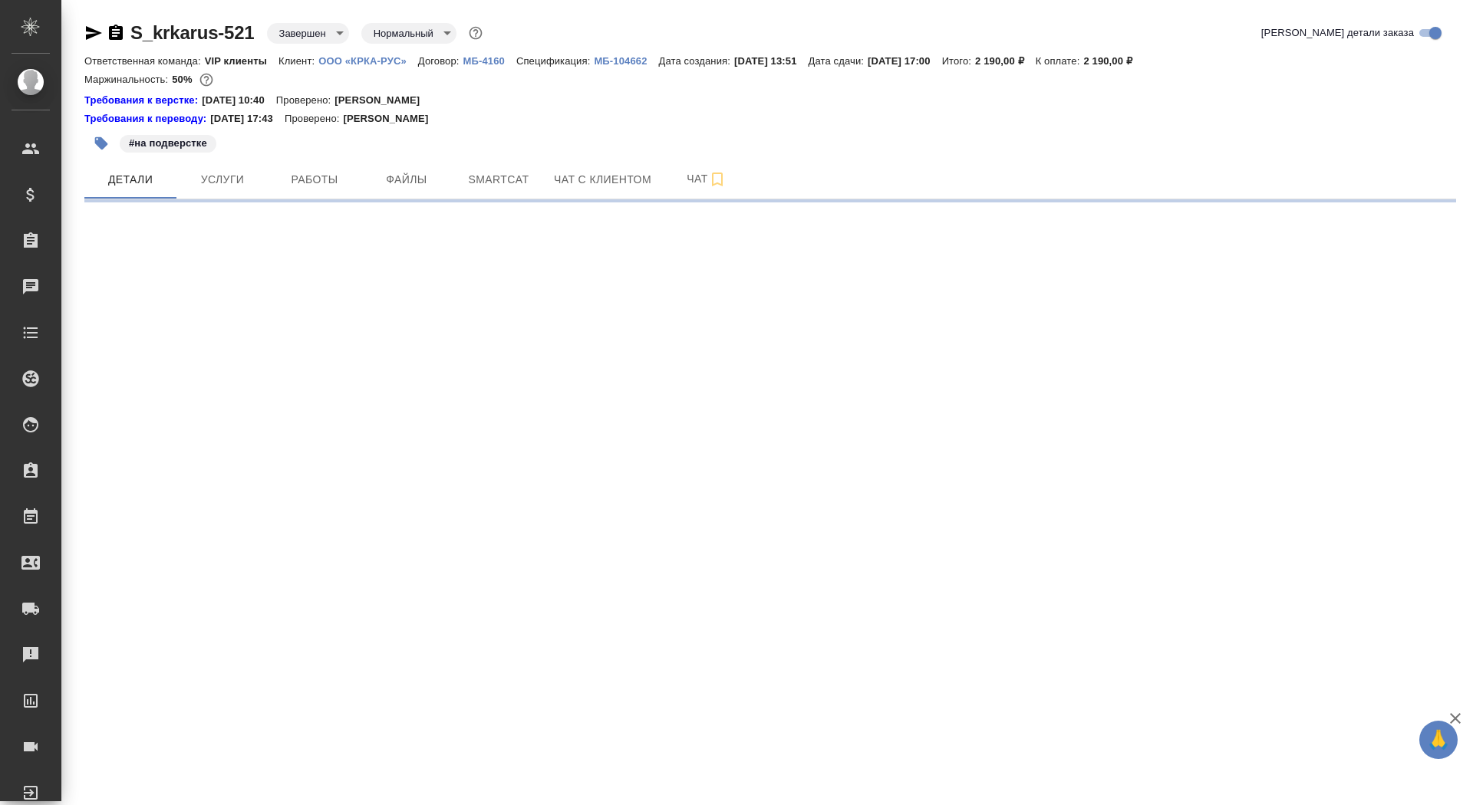
select select "RU"
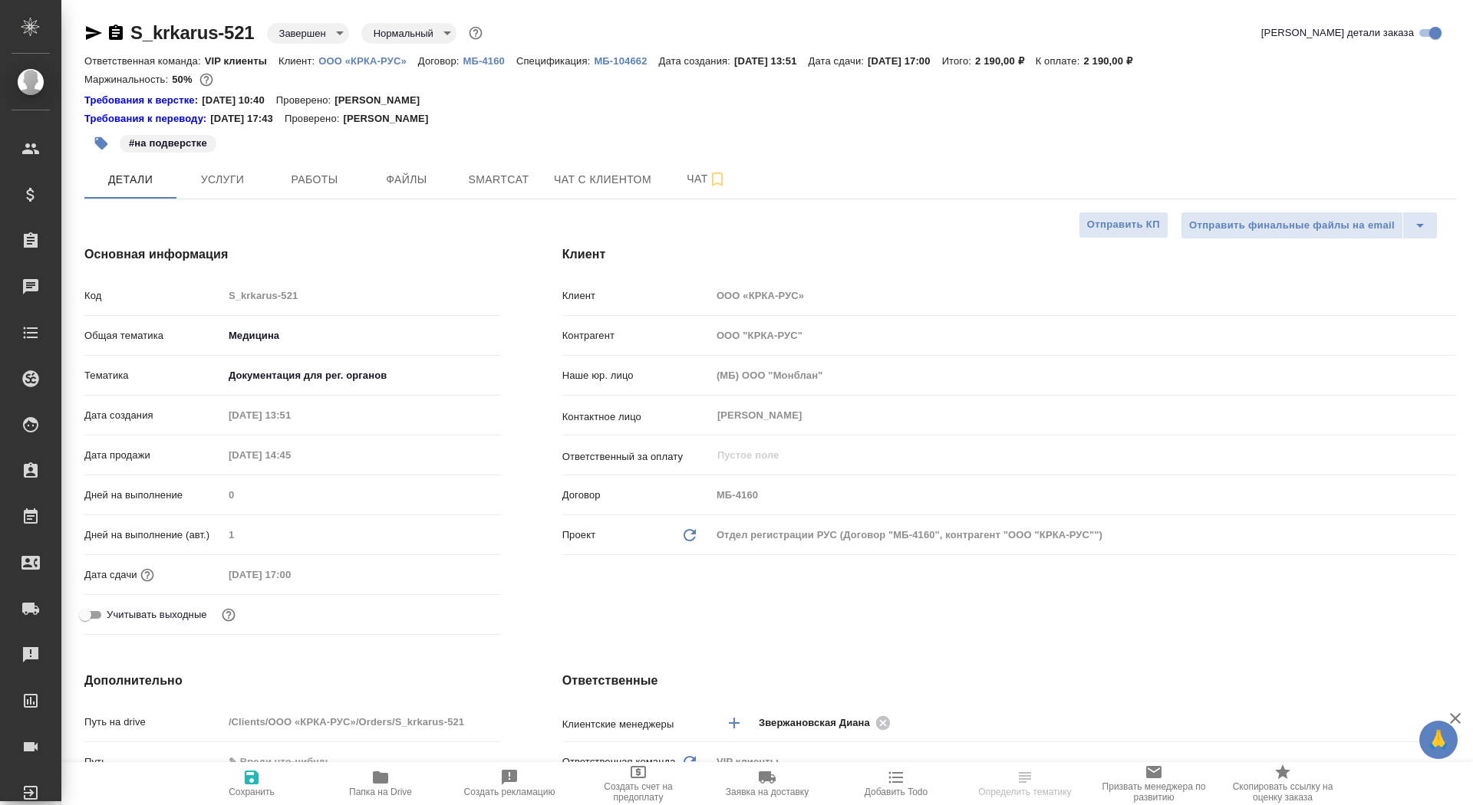
type textarea "x"
click at [207, 178] on span "Услуги" at bounding box center [223, 179] width 74 height 19
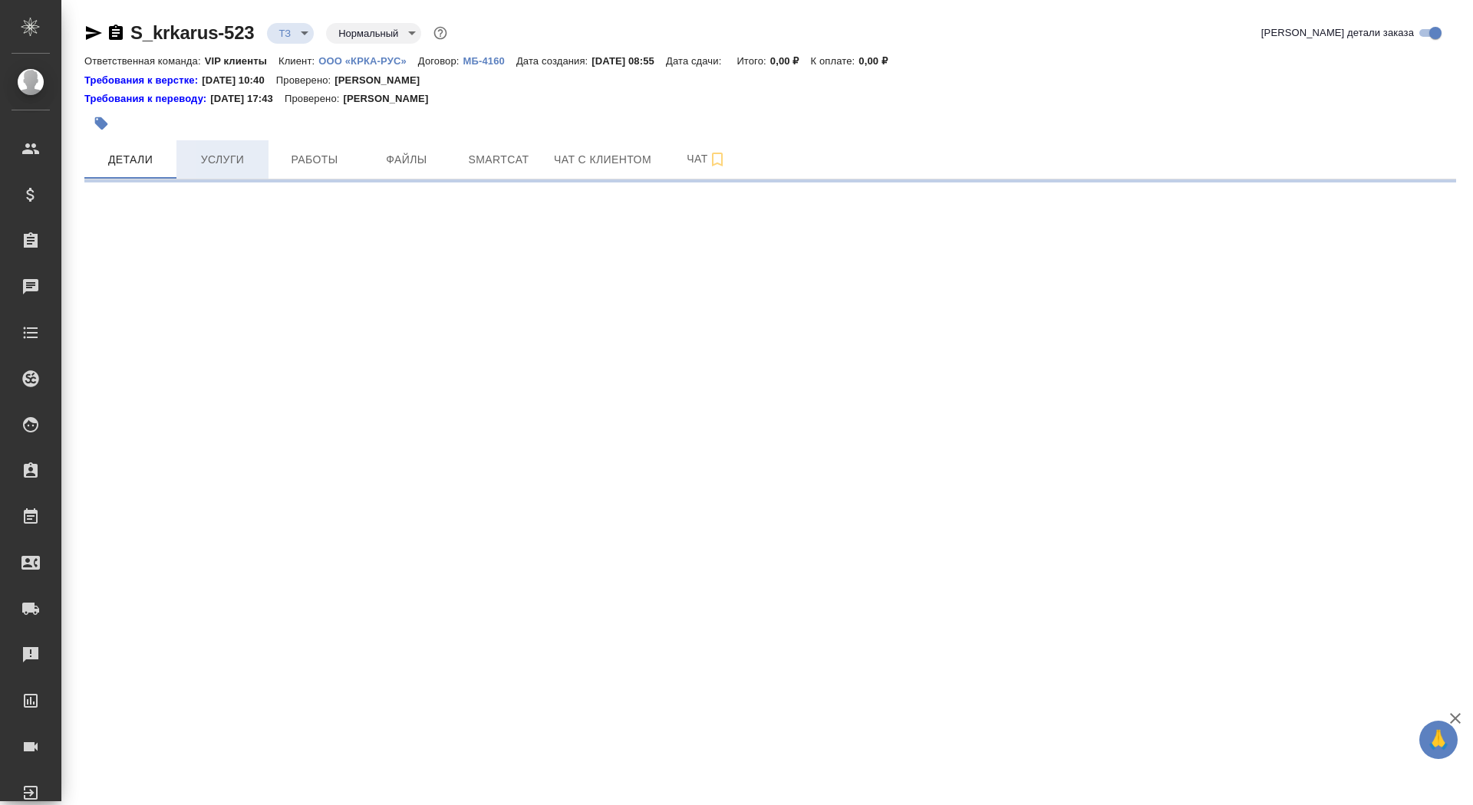
select select "RU"
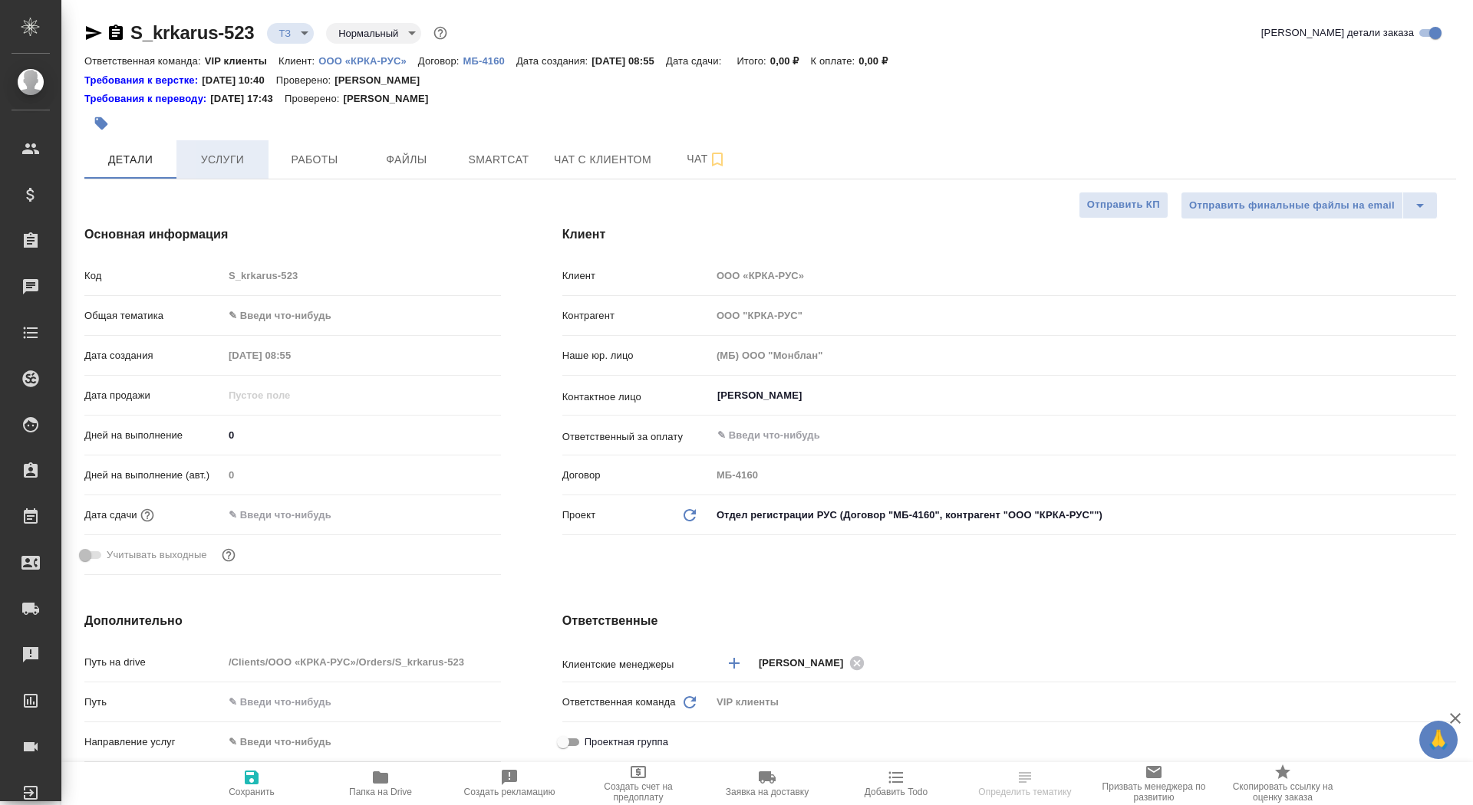
type textarea "x"
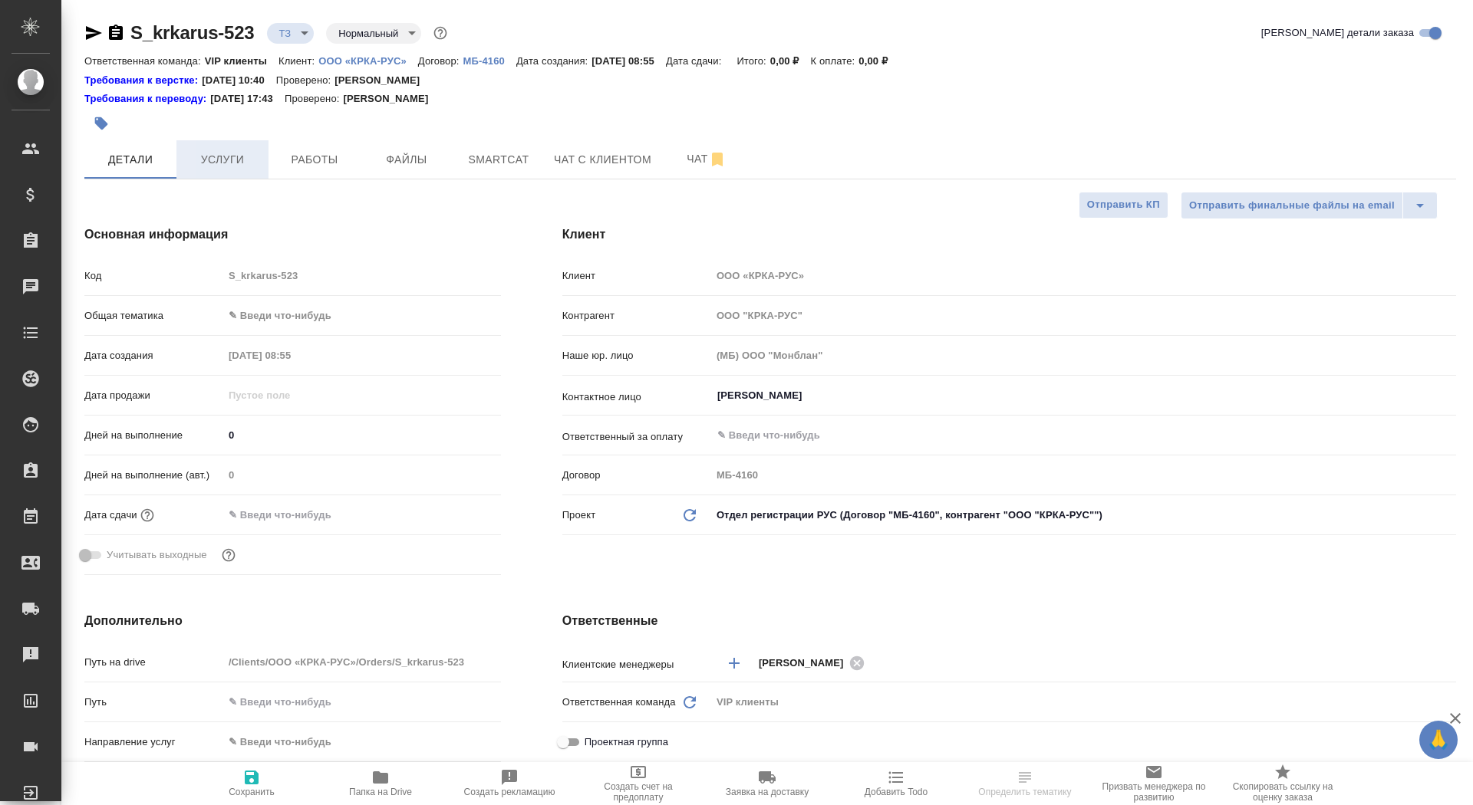
type textarea "x"
click at [244, 168] on span "Услуги" at bounding box center [223, 159] width 74 height 19
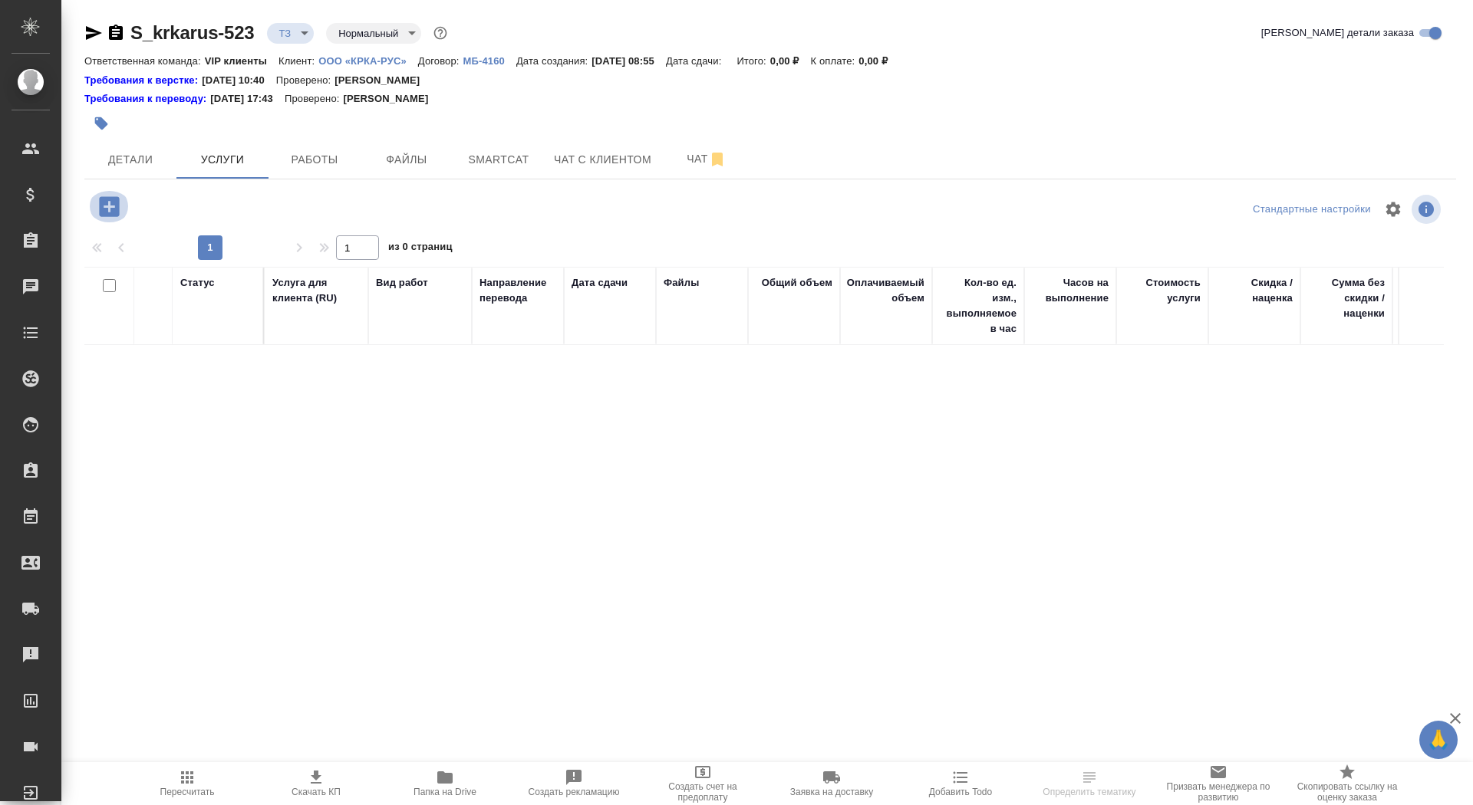
click at [118, 203] on icon "button" at bounding box center [109, 206] width 20 height 20
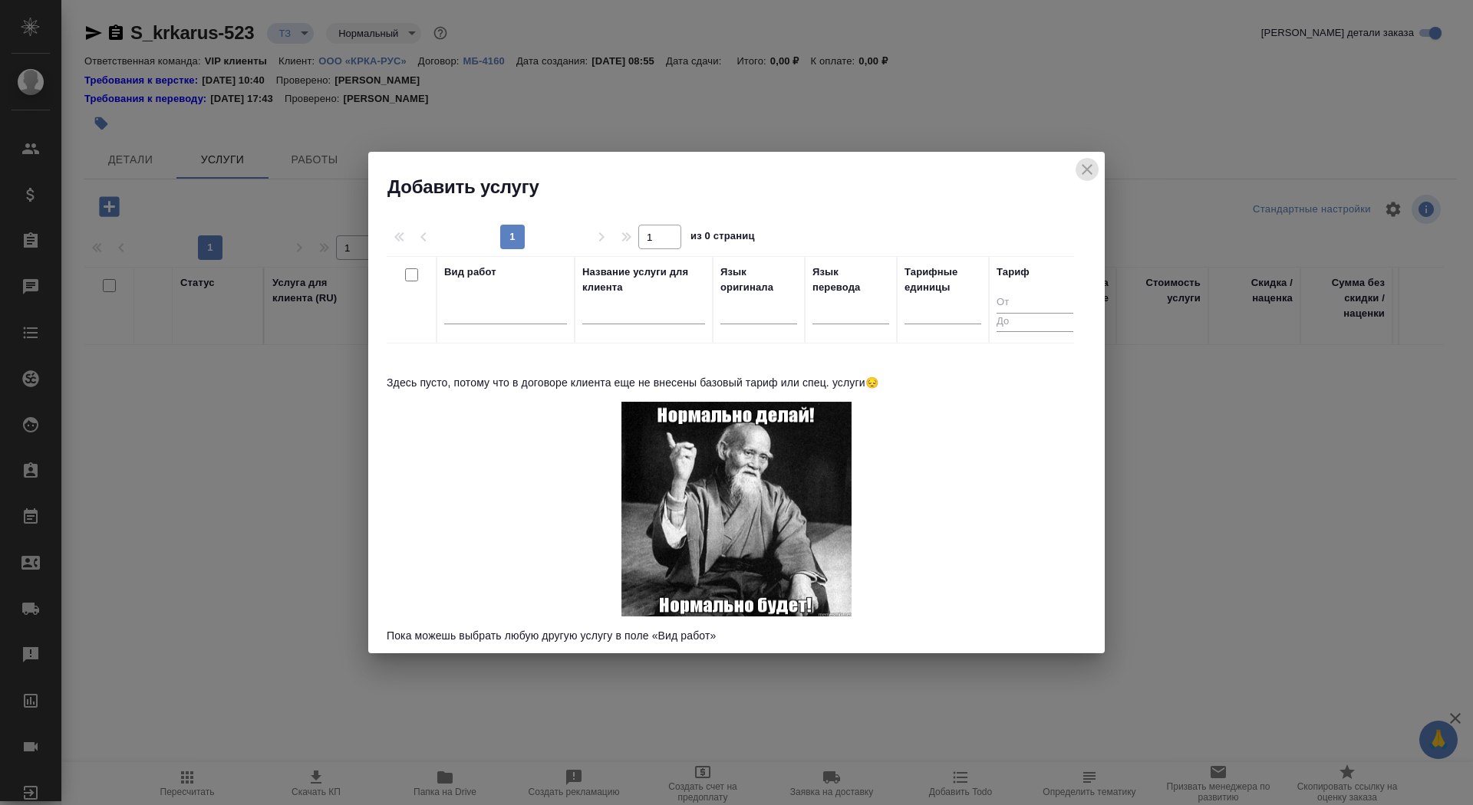
click at [1091, 169] on icon "close" at bounding box center [1087, 169] width 18 height 18
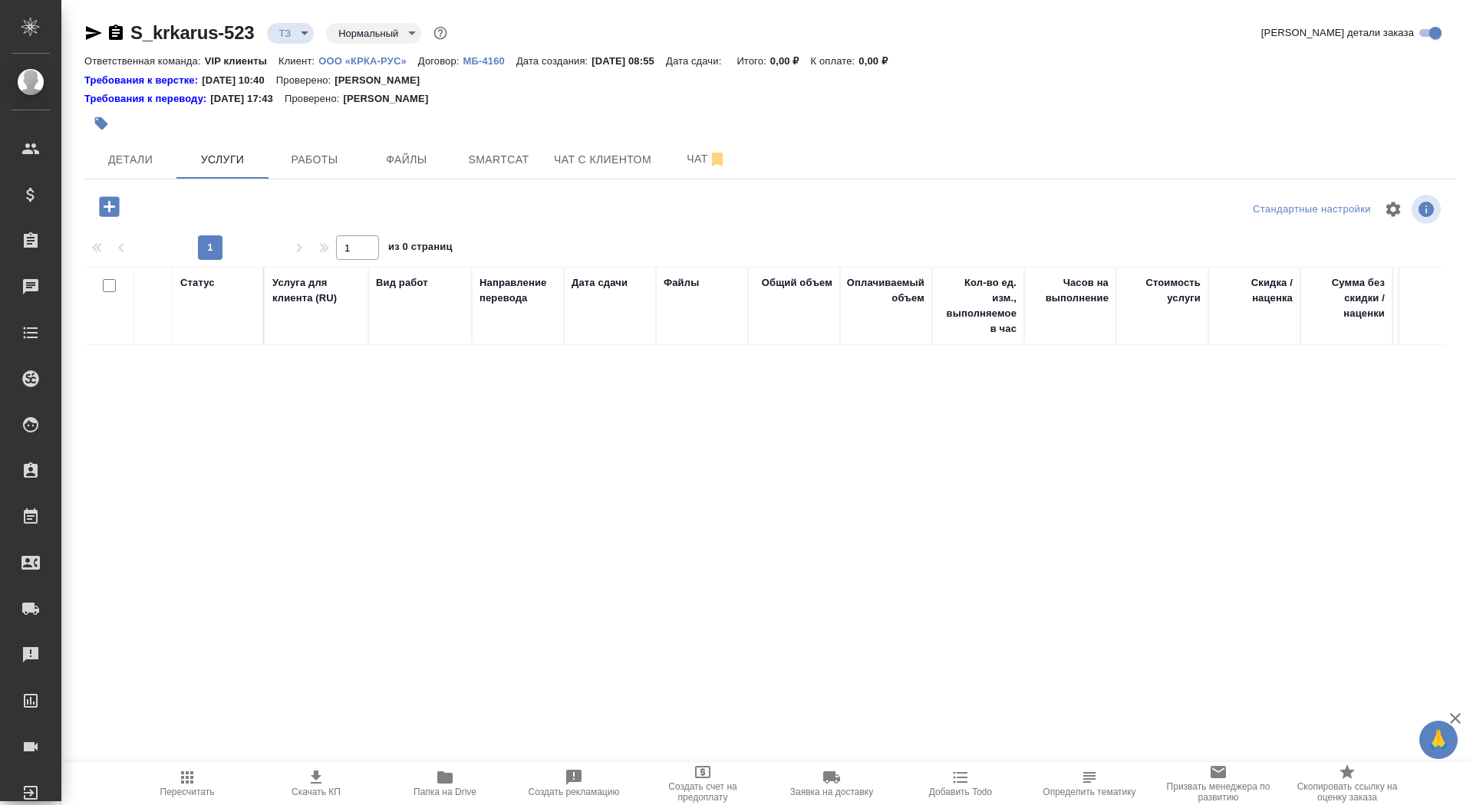
click at [114, 208] on icon "button" at bounding box center [109, 206] width 20 height 20
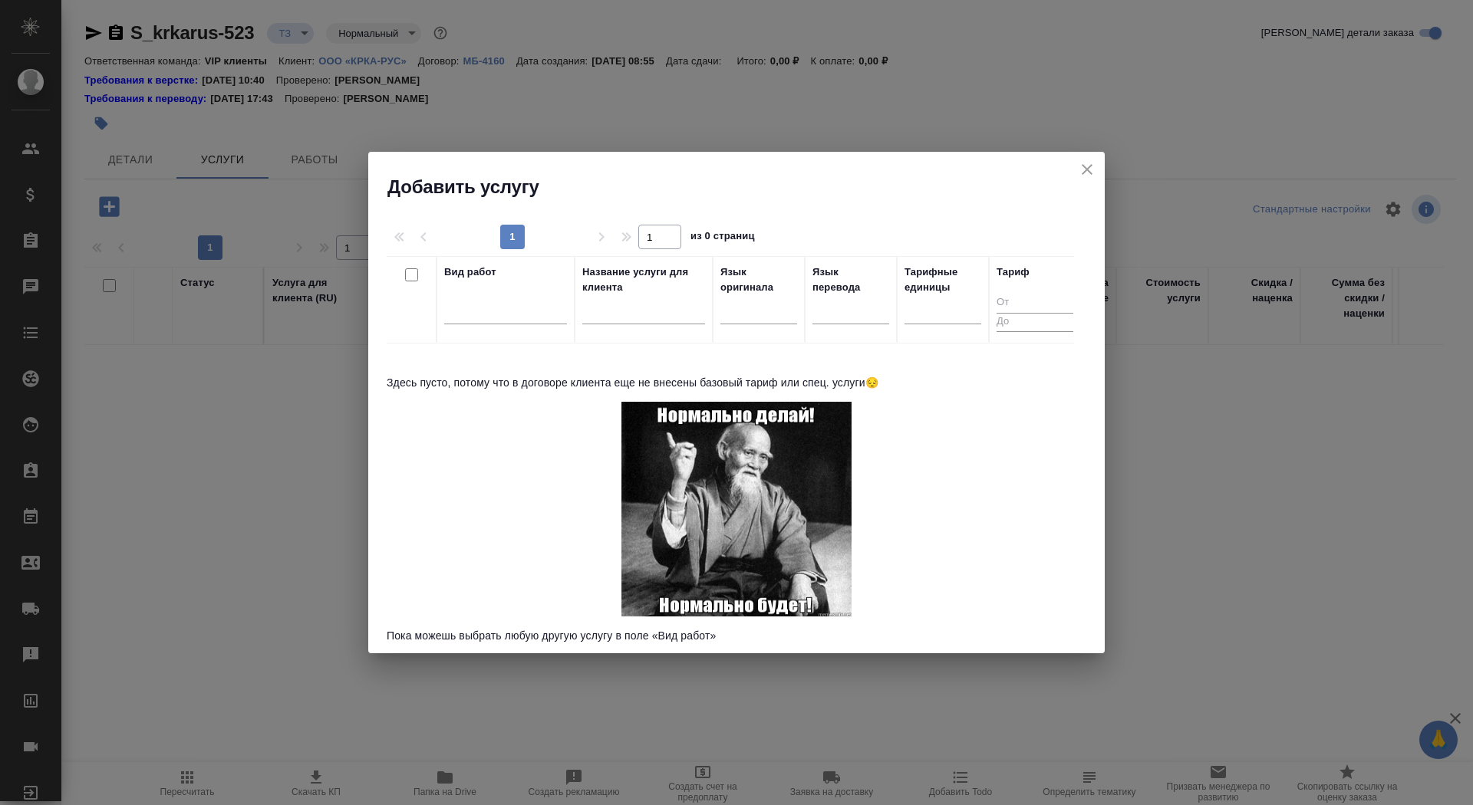
click at [486, 282] on div "Вид работ" at bounding box center [505, 300] width 123 height 71
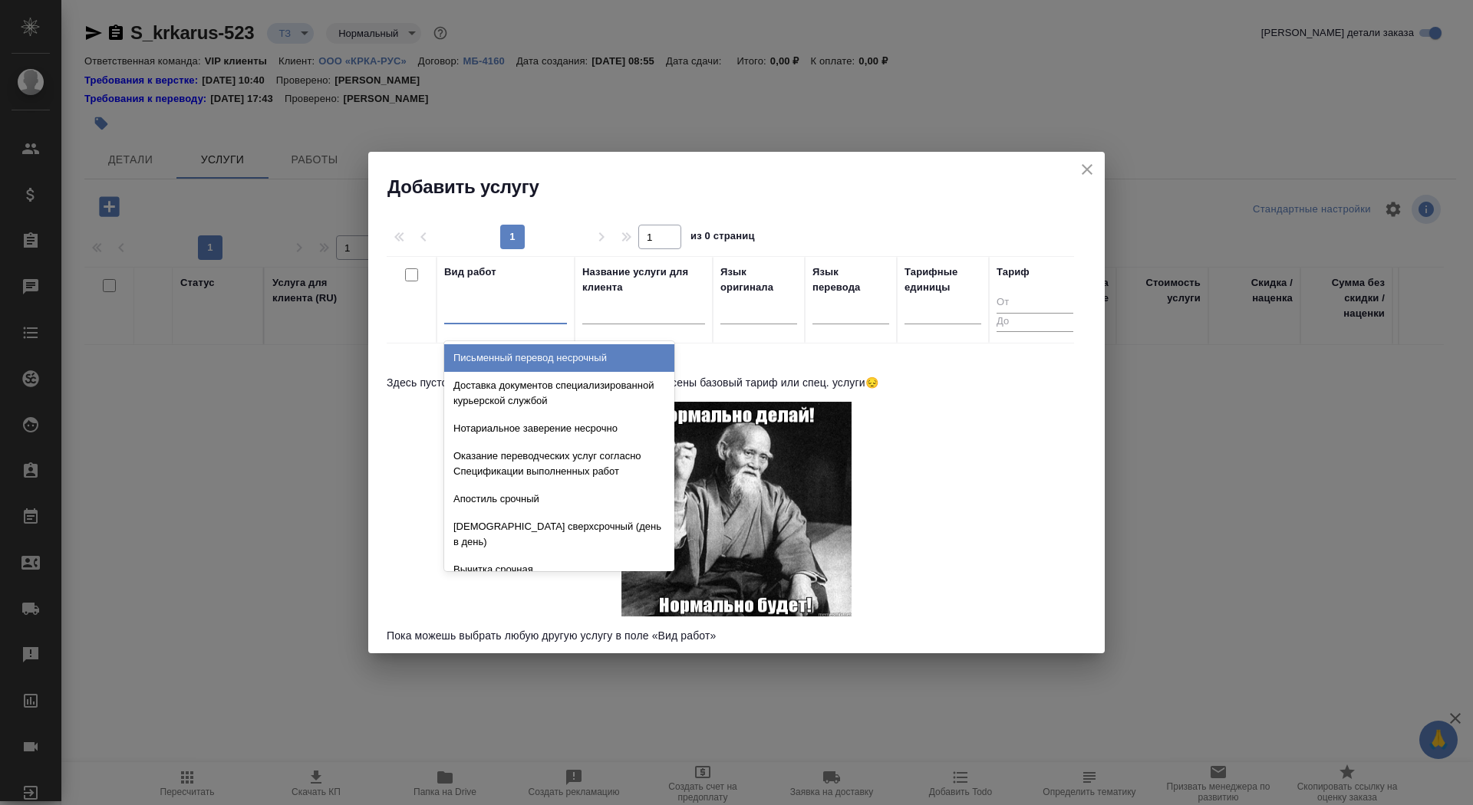
click at [489, 305] on div at bounding box center [505, 309] width 123 height 22
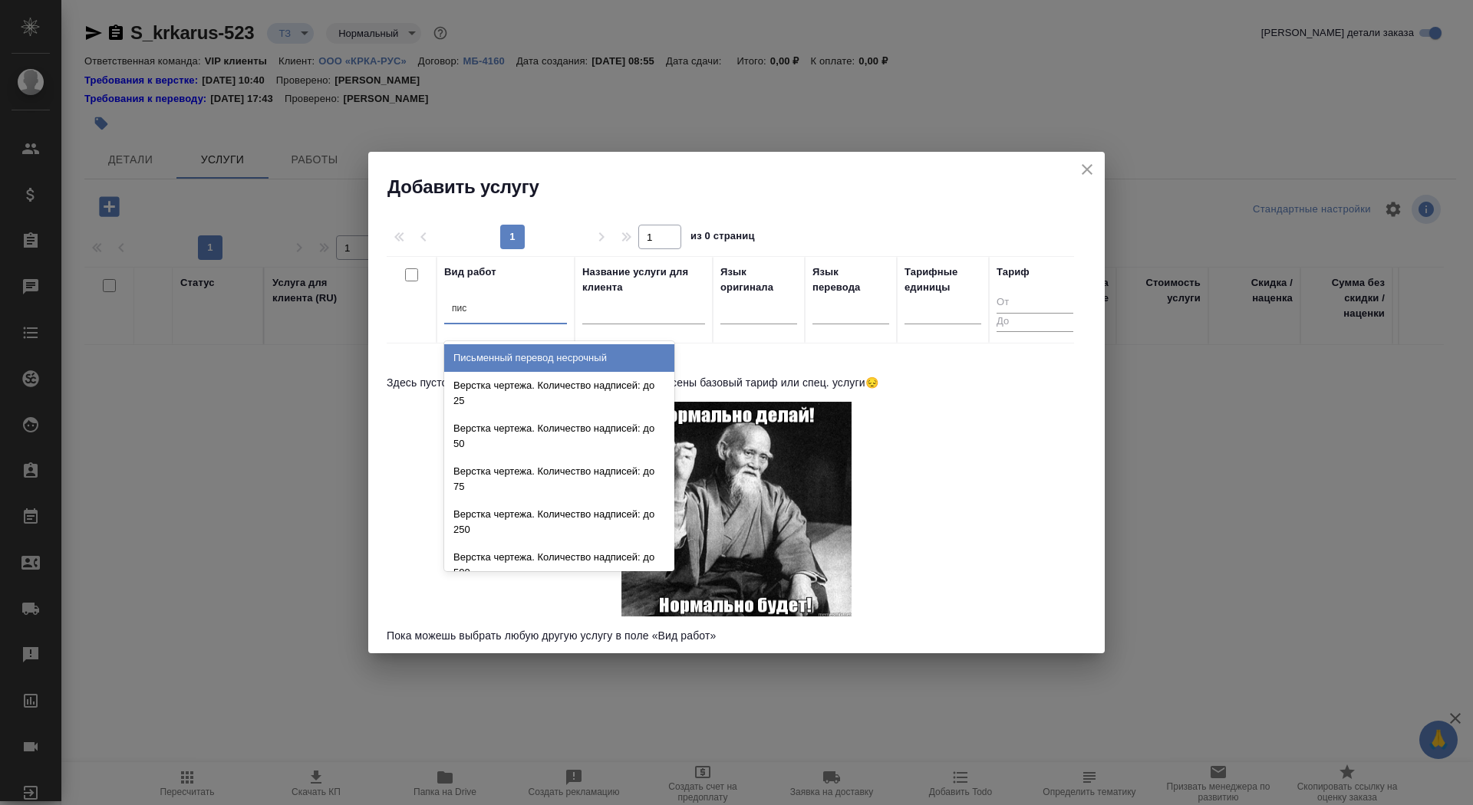
type input "пись"
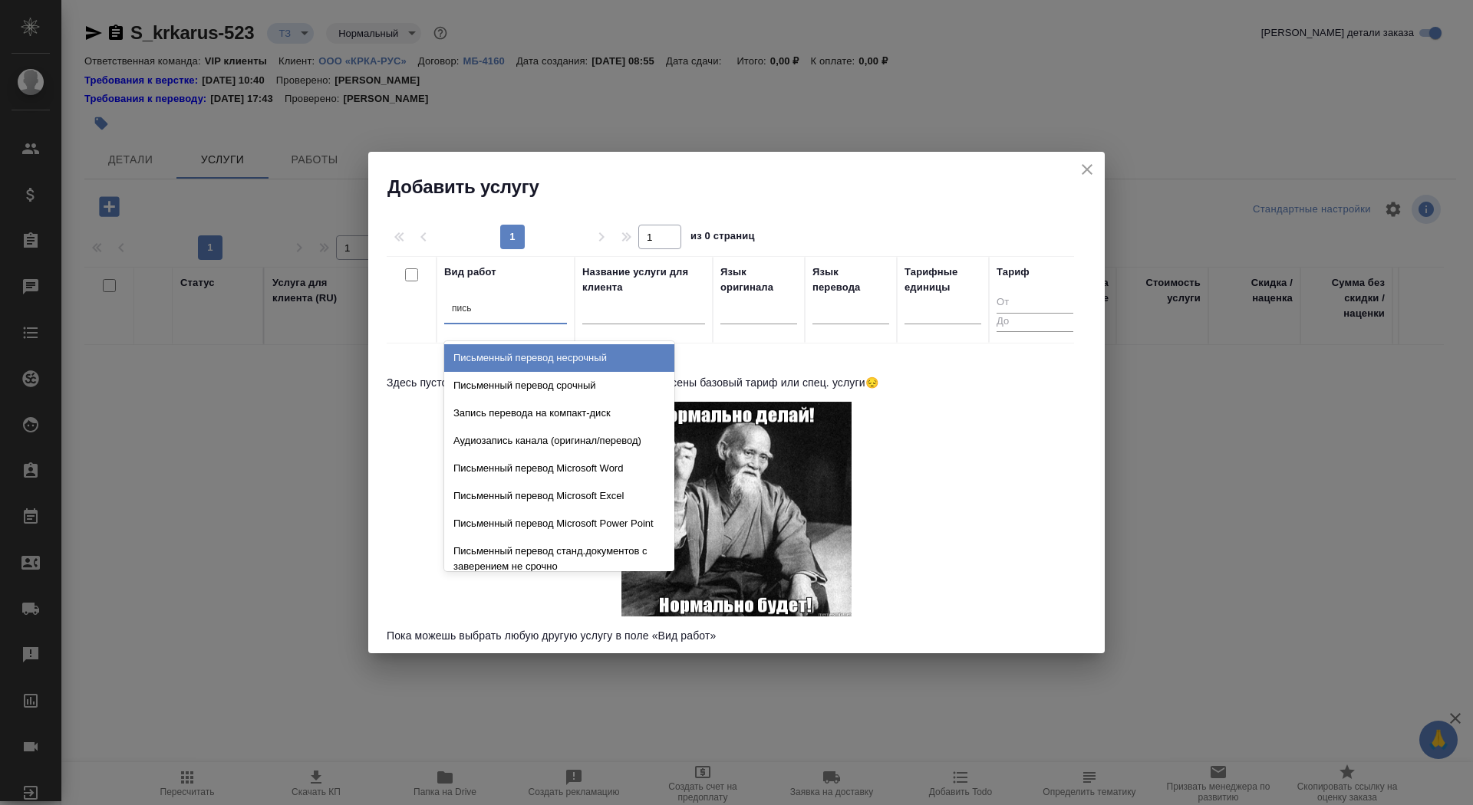
click at [497, 354] on div "Письменный перевод несрочный" at bounding box center [559, 358] width 230 height 28
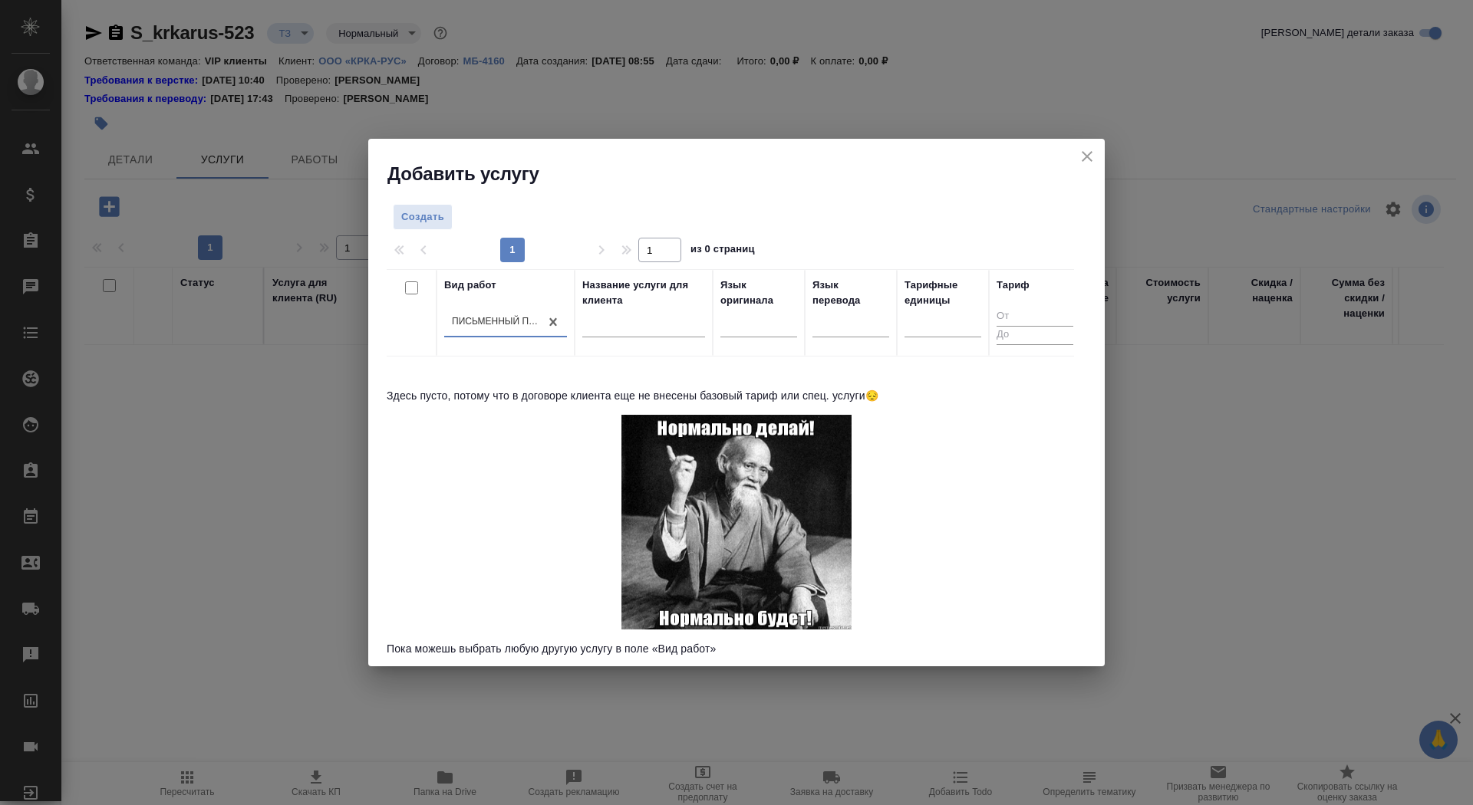
click at [874, 378] on div "Вид работ option Письменный перевод несрочный, selected. 0 results available. S…" at bounding box center [730, 461] width 687 height 384
click at [420, 212] on span "Создать" at bounding box center [422, 218] width 43 height 18
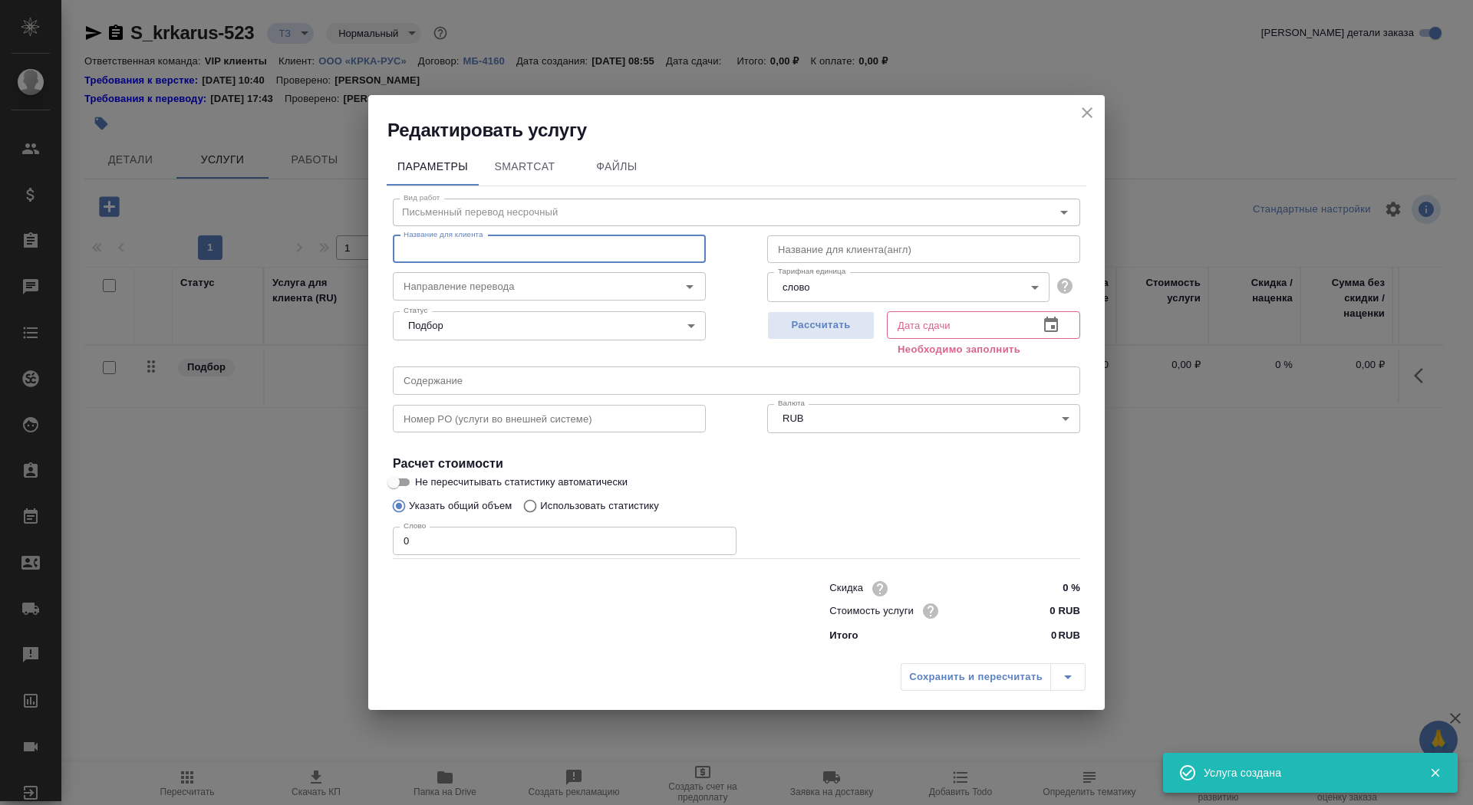
click at [549, 260] on input "text" at bounding box center [549, 249] width 313 height 28
paste input "Письменный перевод с Английского на Русский"
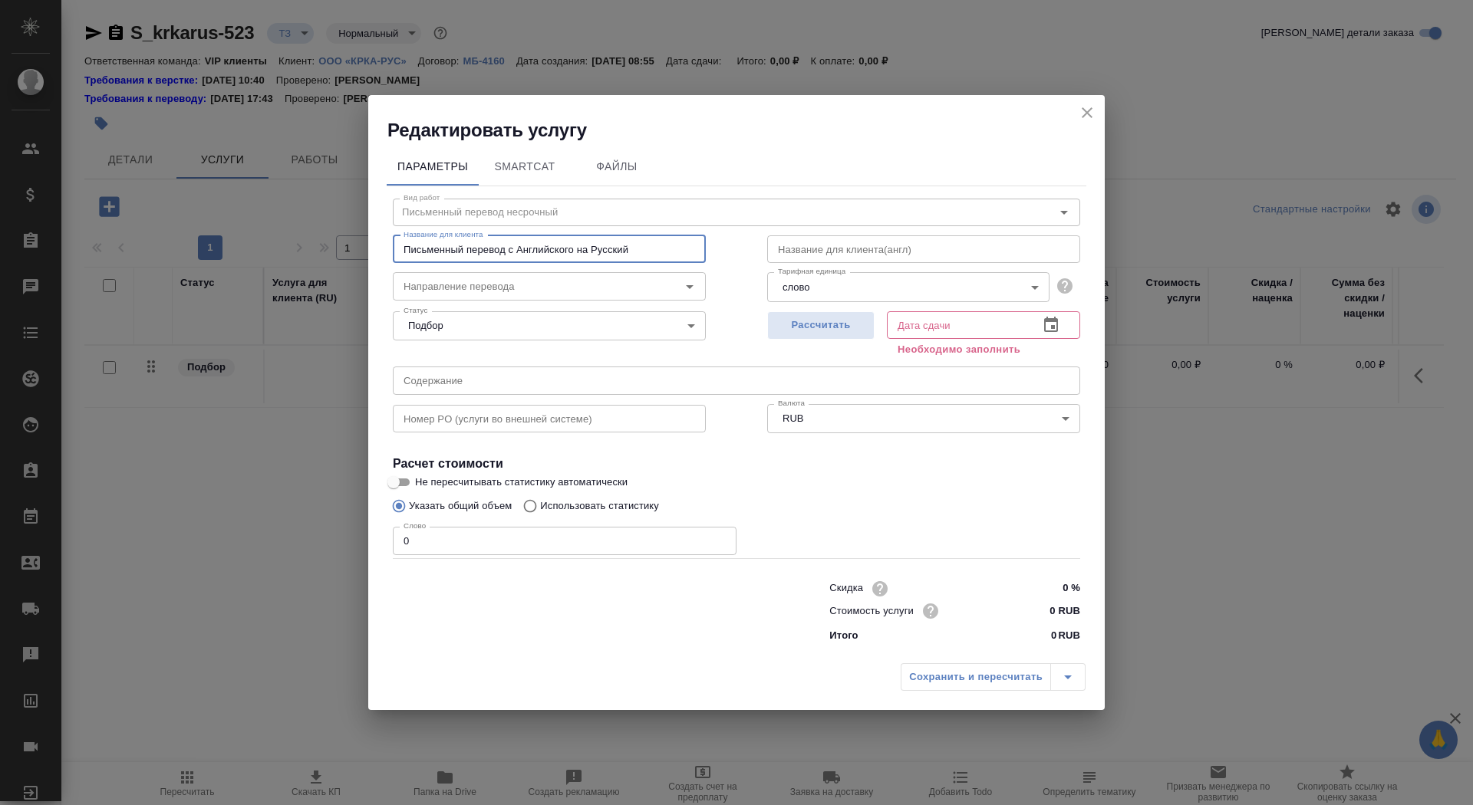
type input "Письменный перевод с Английского на Русский"
click at [878, 256] on input "text" at bounding box center [923, 249] width 313 height 28
paste input "Written translation from English to Russian"
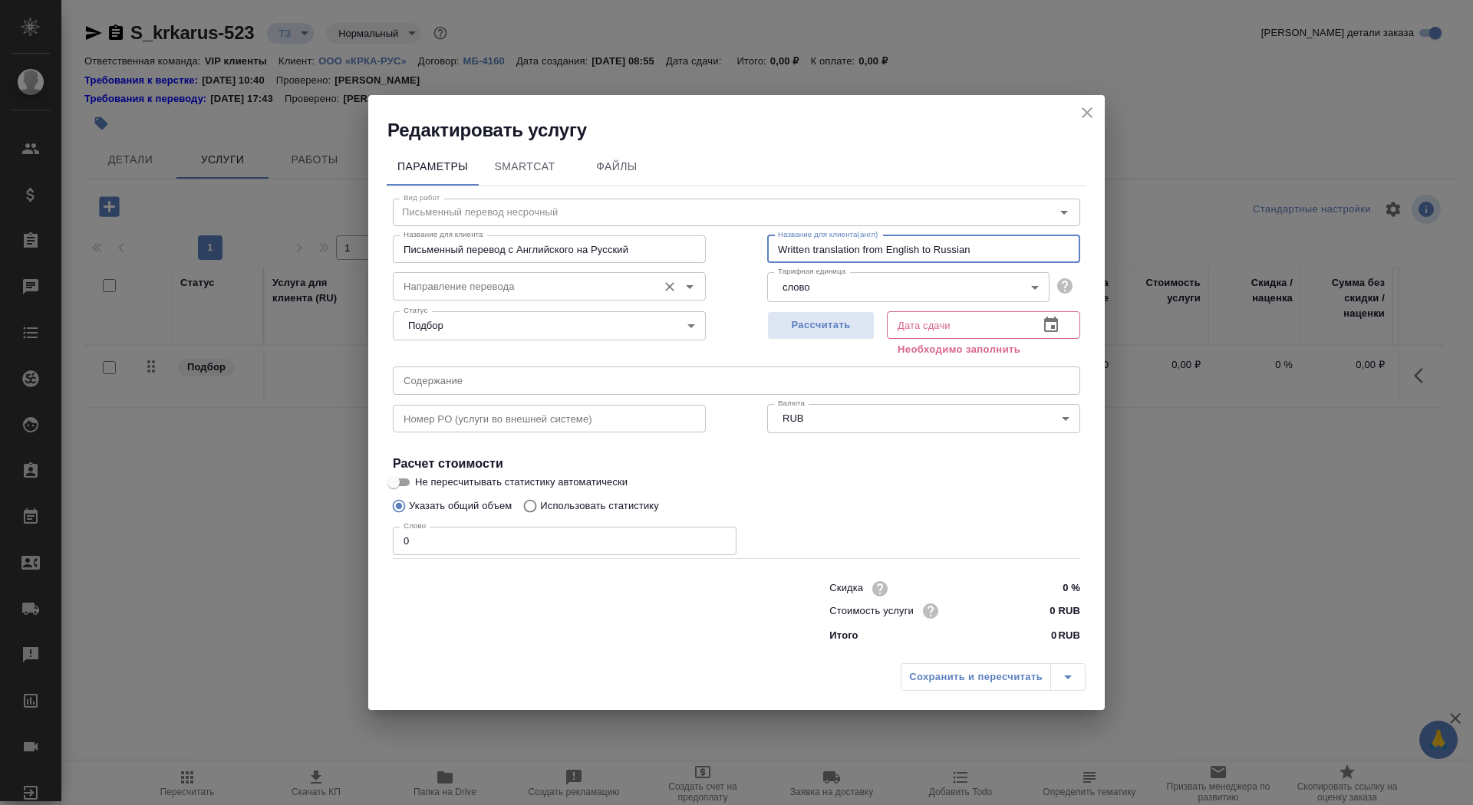
type input "Written translation from English to Russian"
click at [473, 291] on input "Направление перевода" at bounding box center [523, 286] width 252 height 18
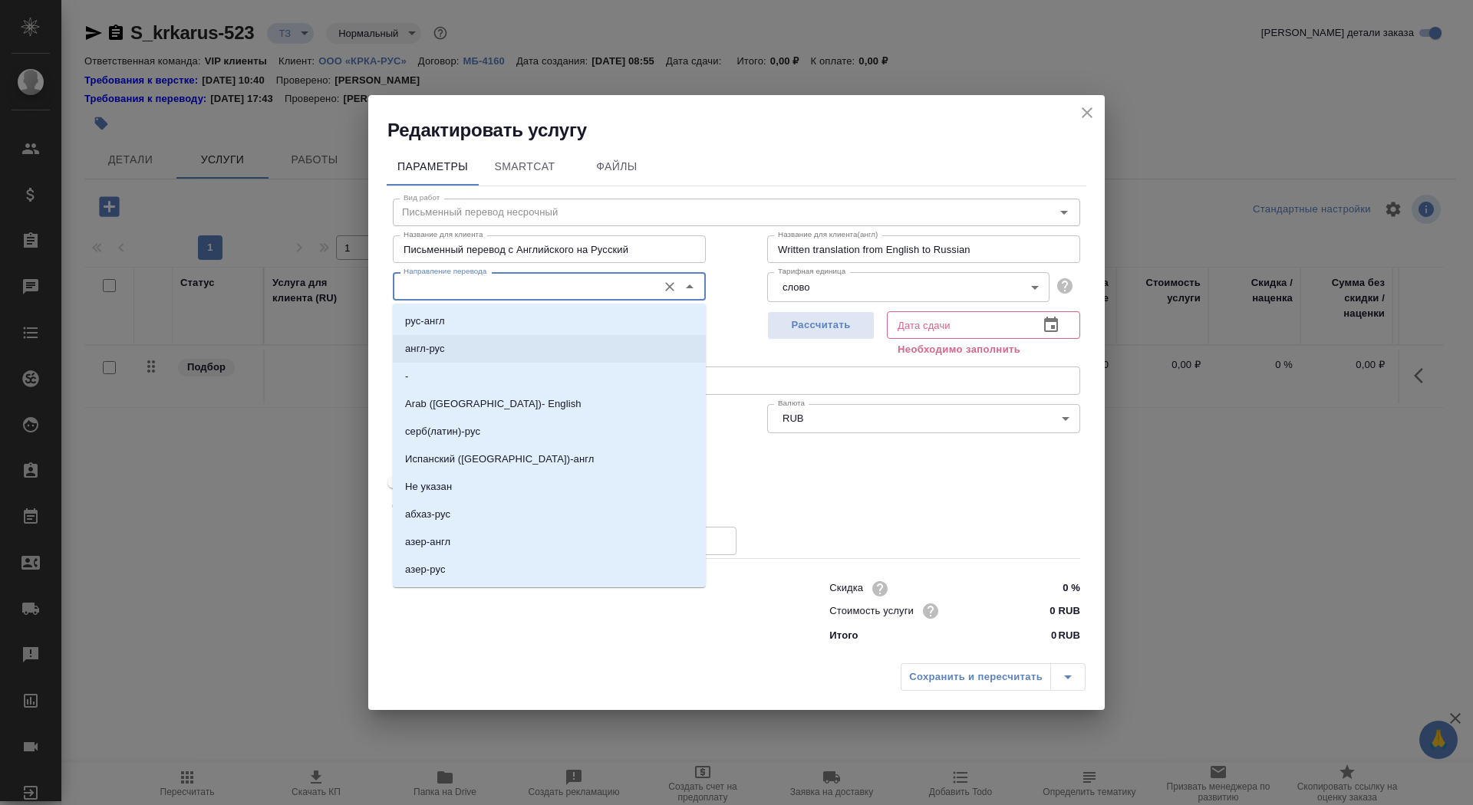
click at [469, 342] on li "англ-рус" at bounding box center [549, 349] width 313 height 28
type input "англ-рус"
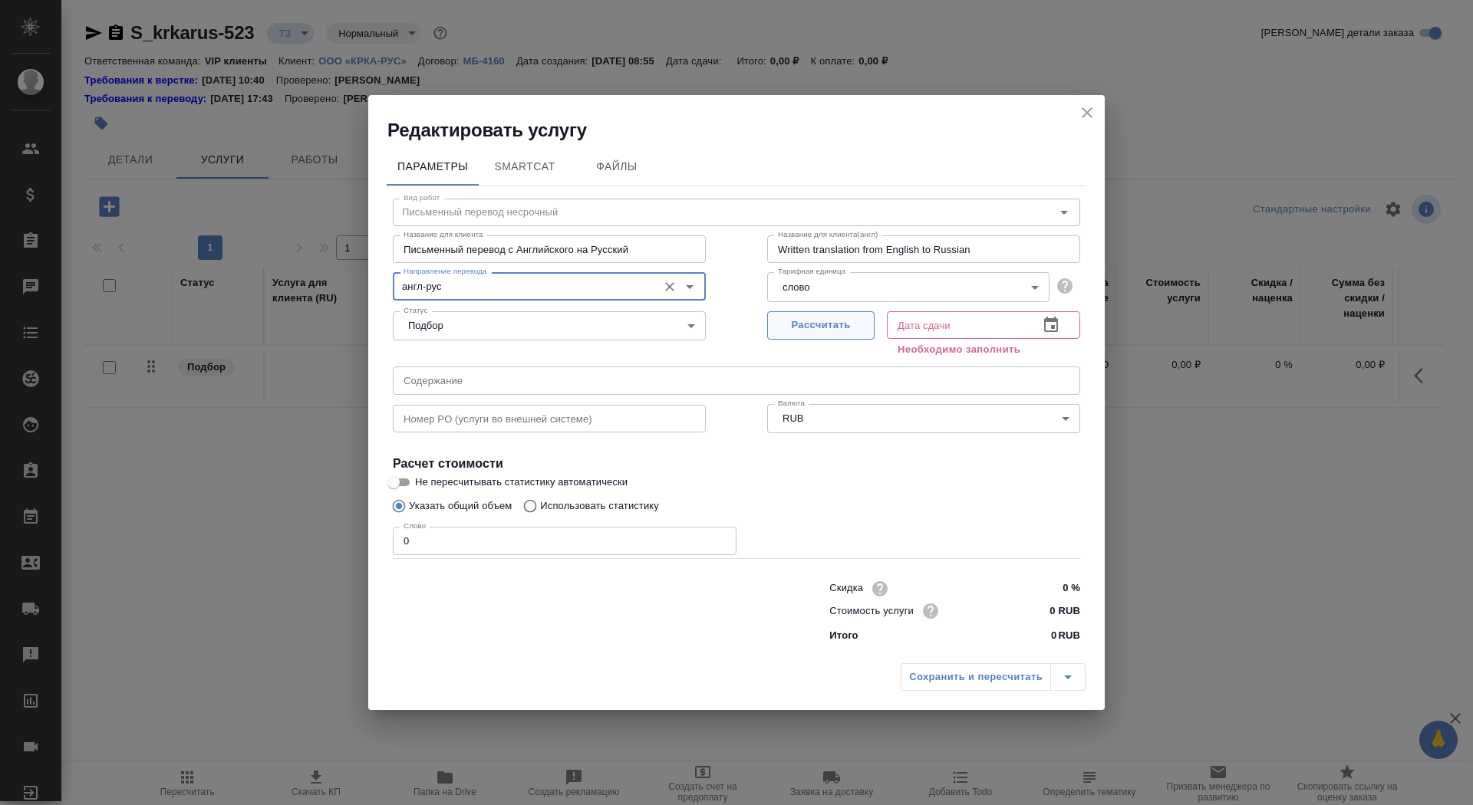
click at [830, 324] on span "Рассчитать" at bounding box center [821, 326] width 91 height 18
type input "03.10.2025 09:02"
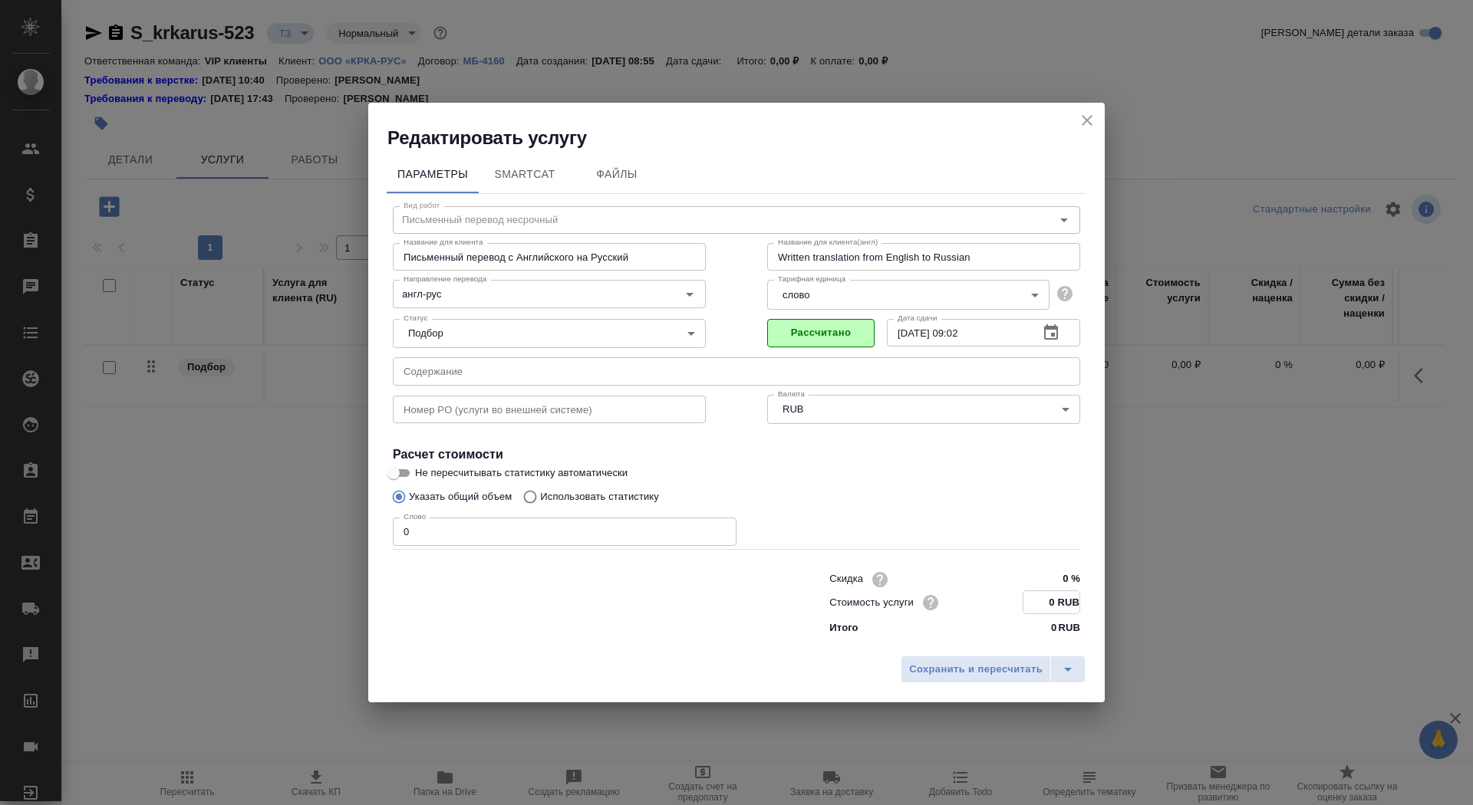
click at [1049, 601] on input "0 RUB" at bounding box center [1051, 602] width 56 height 22
type input "300 RUB"
click at [525, 360] on input "text" at bounding box center [736, 371] width 687 height 28
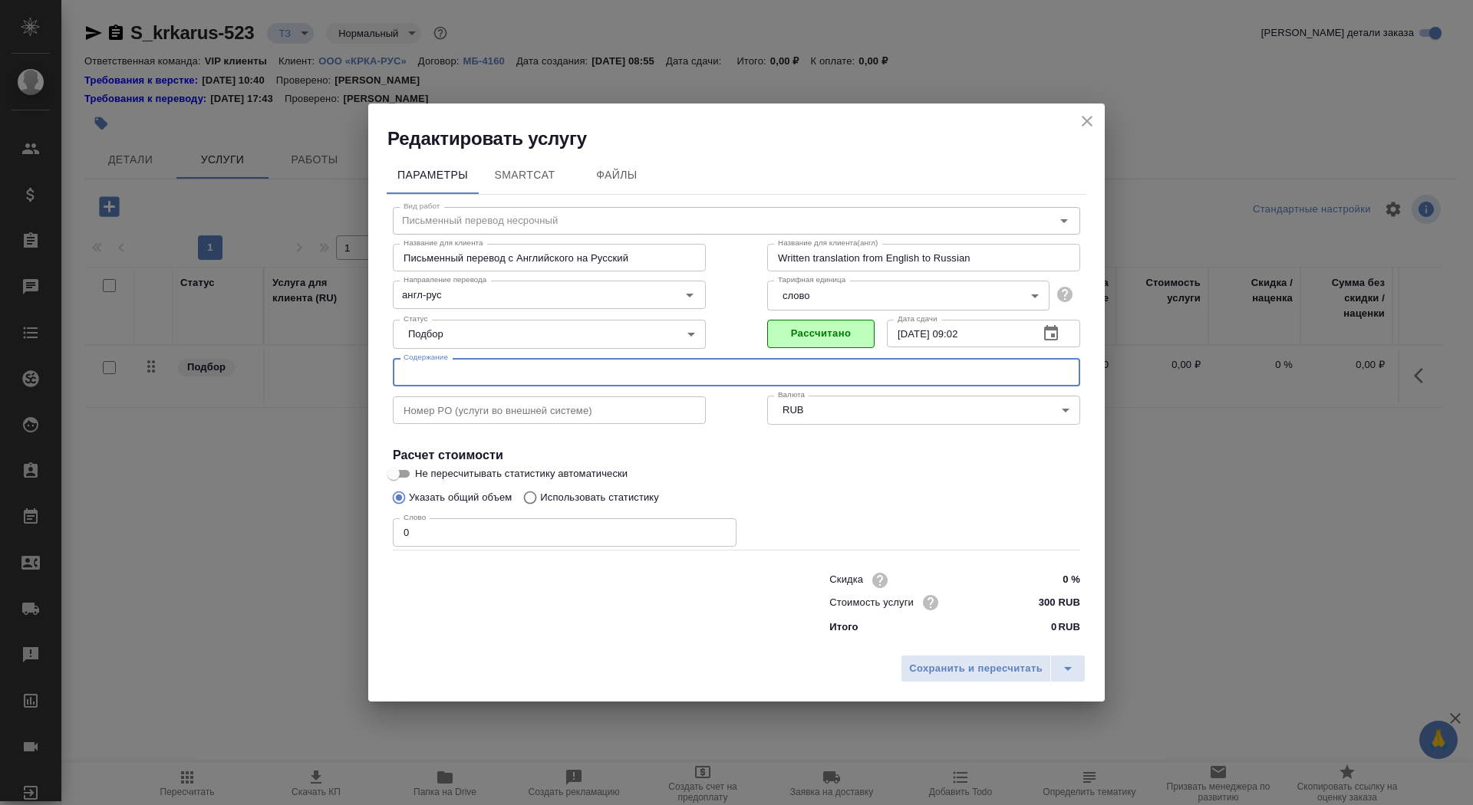
paste input "КРКА Телмиста® (Телмисартан), таблетки, 40 мг, 80 мг (ЕАЭС)"
type input "КРКА Телмиста® (Телмисартан), таблетки, 40 мг, 80 мг (ЕАЭС)"
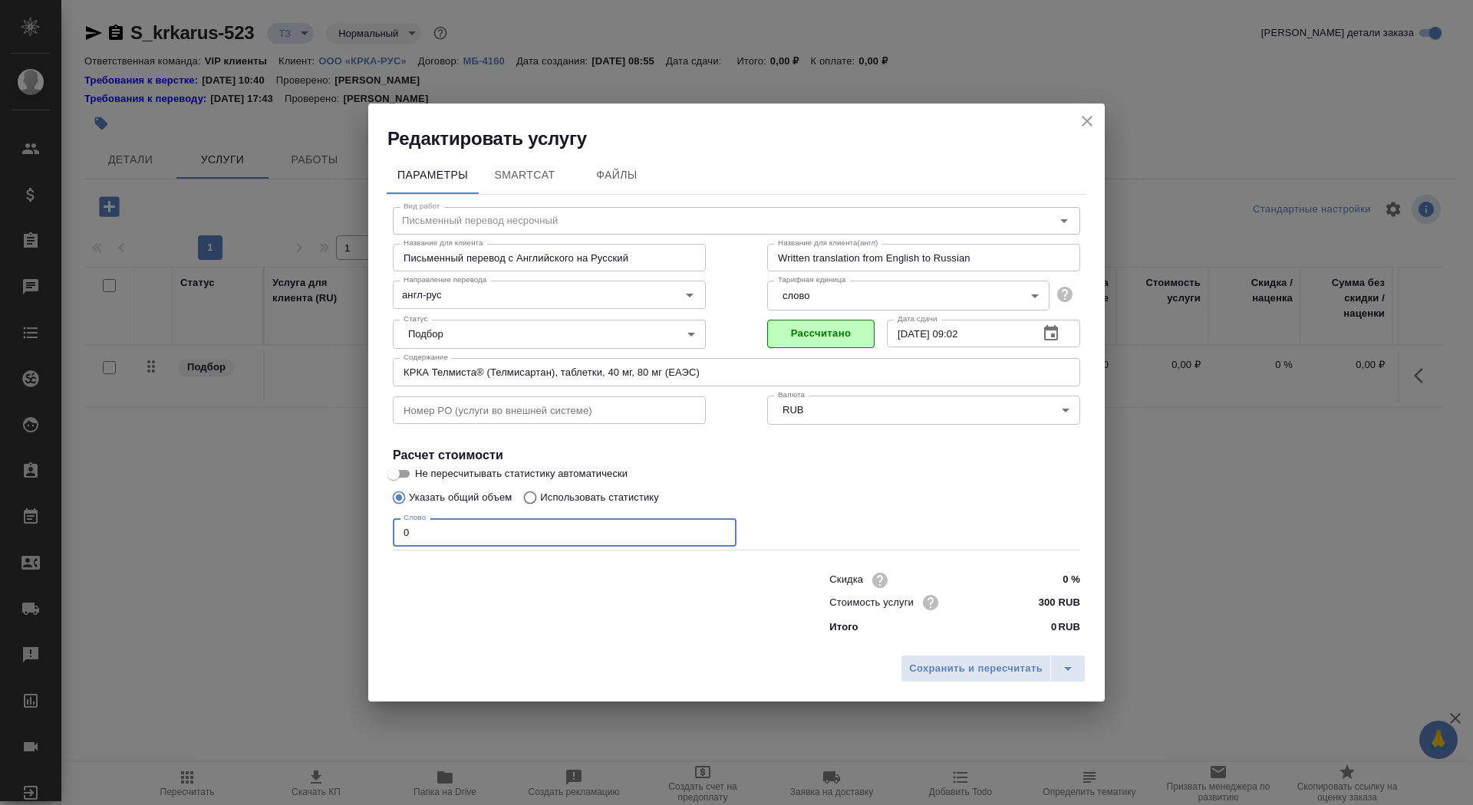
click at [428, 530] on input "0" at bounding box center [565, 533] width 344 height 28
type input "01"
click at [998, 666] on span "Сохранить и пересчитать" at bounding box center [975, 669] width 133 height 18
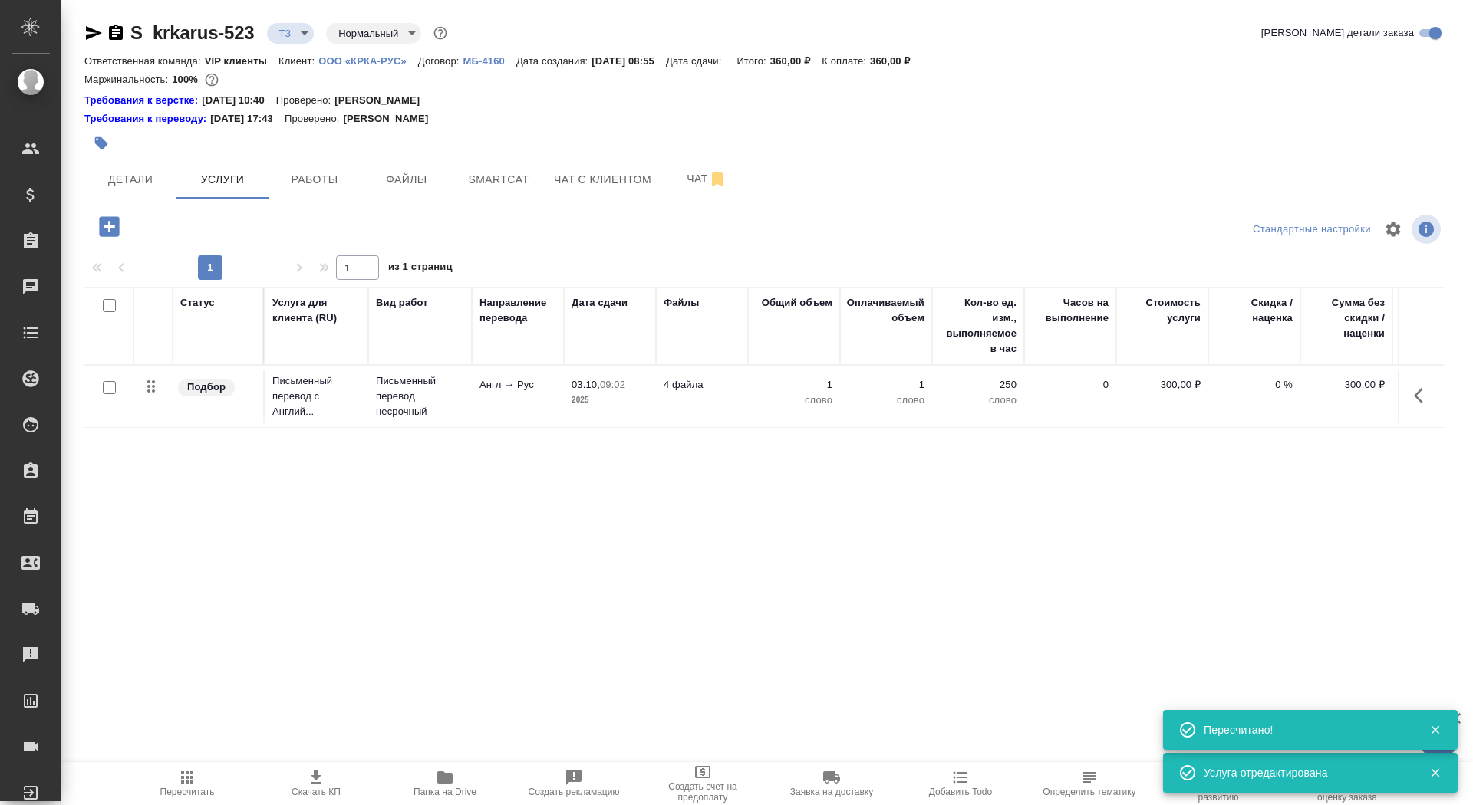
click at [110, 385] on input "checkbox" at bounding box center [109, 387] width 13 height 13
checkbox input "true"
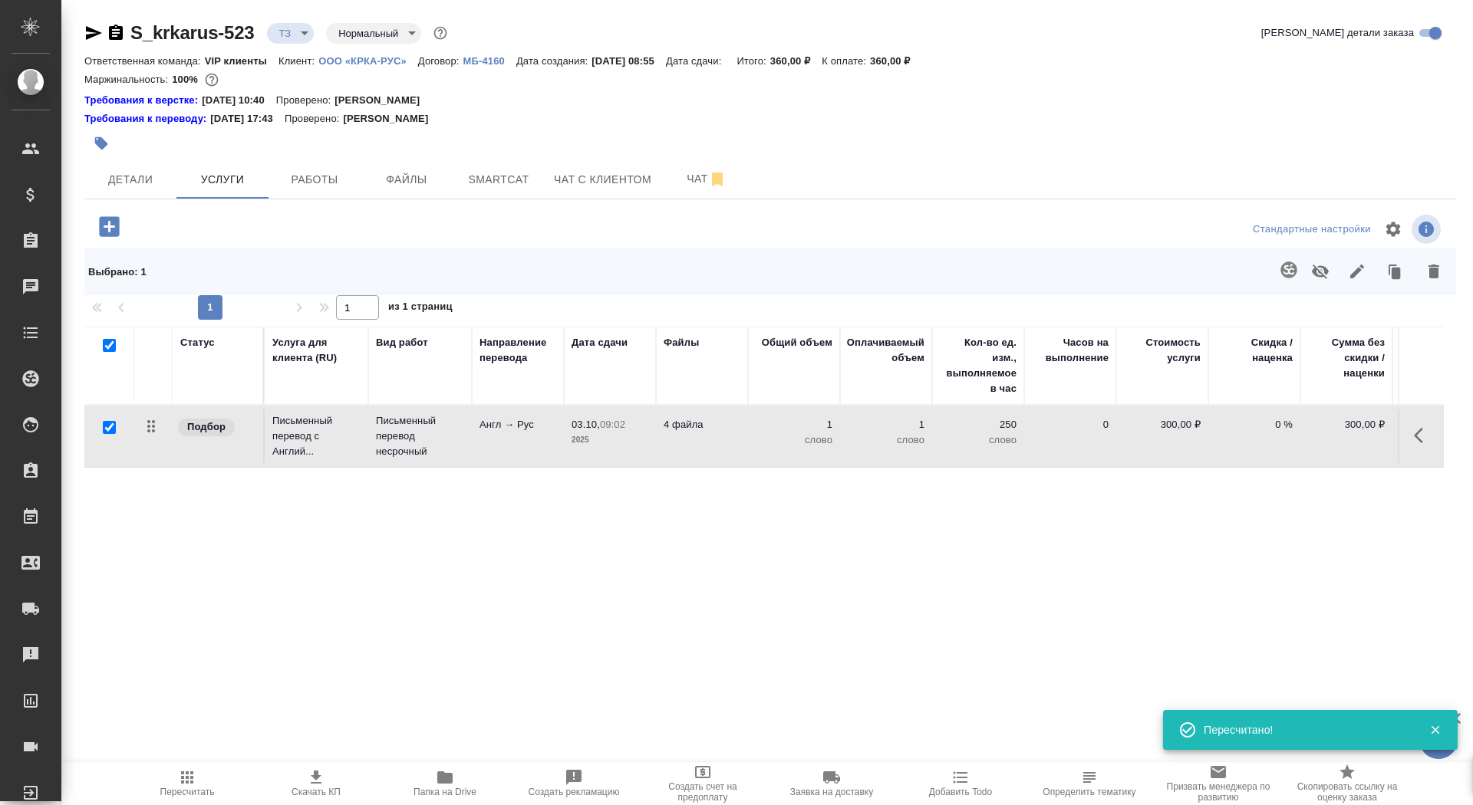
click at [1294, 276] on icon "button" at bounding box center [1288, 270] width 18 height 18
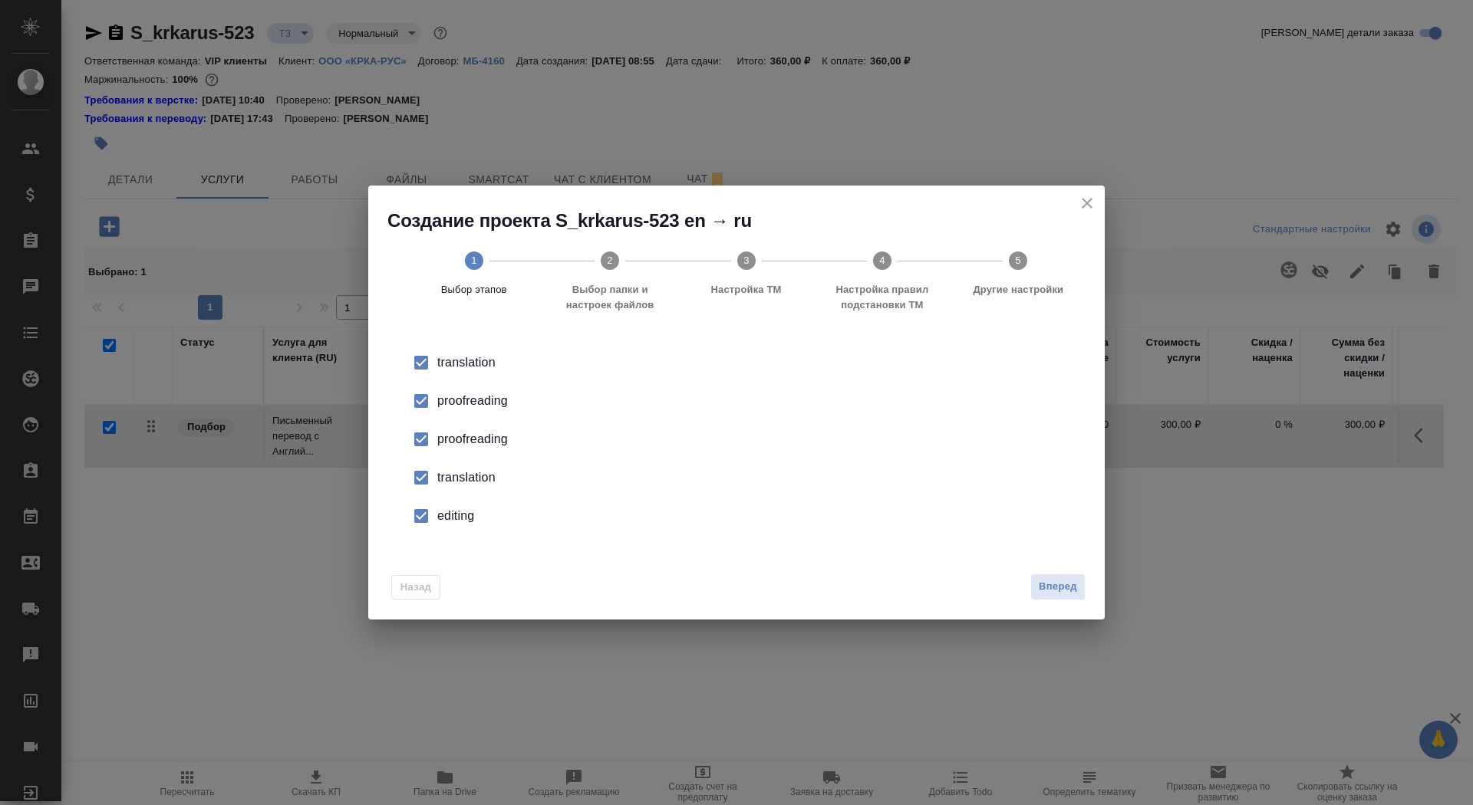
click at [446, 406] on div "proofreading" at bounding box center [752, 401] width 631 height 18
click at [460, 485] on div "translation" at bounding box center [752, 478] width 631 height 18
click at [460, 514] on div "editing" at bounding box center [752, 516] width 631 height 18
click at [1055, 588] on span "Вперед" at bounding box center [1058, 587] width 38 height 18
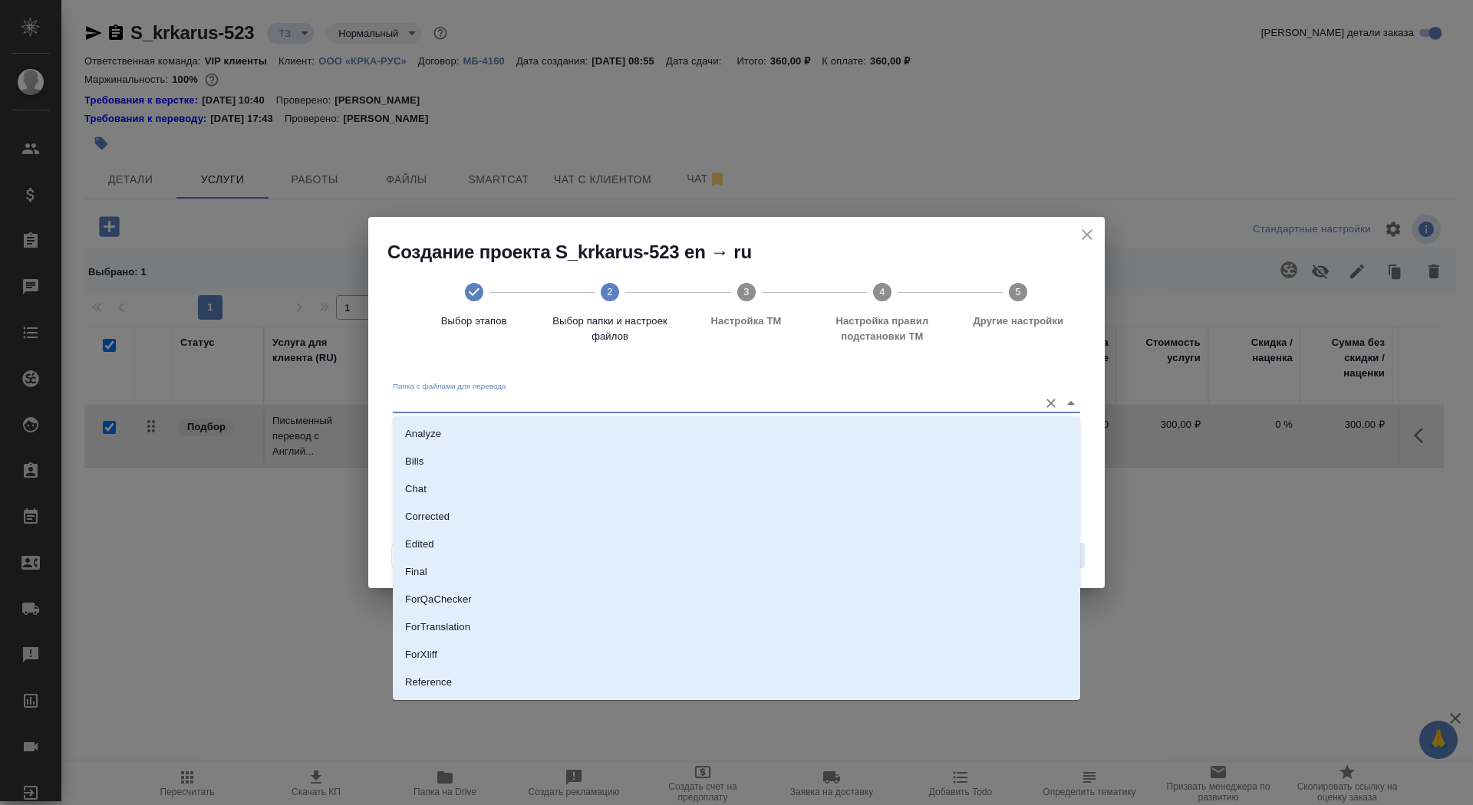
click at [875, 403] on input "Папка с файлами для перевода" at bounding box center [712, 403] width 638 height 18
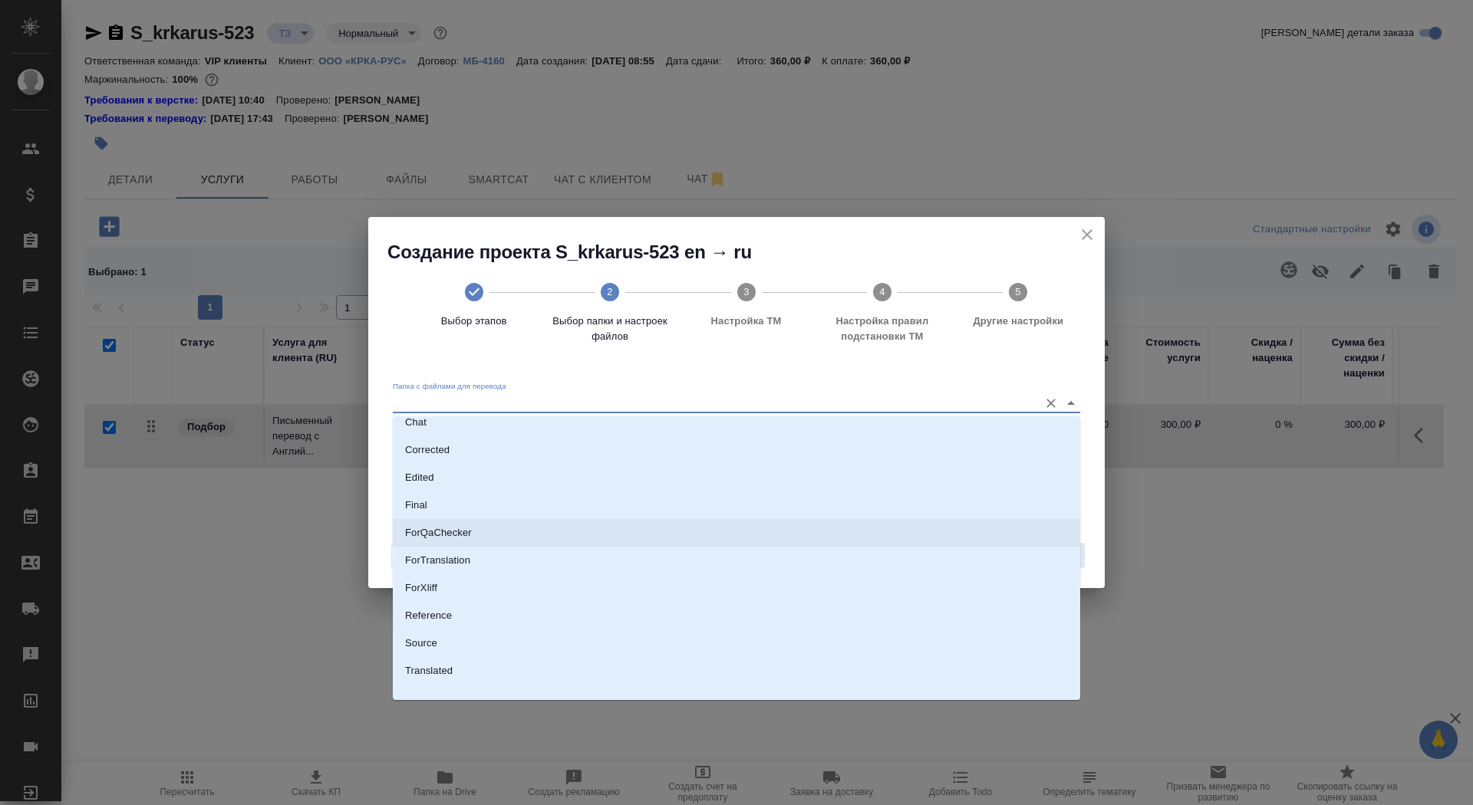
scroll to position [80, 0]
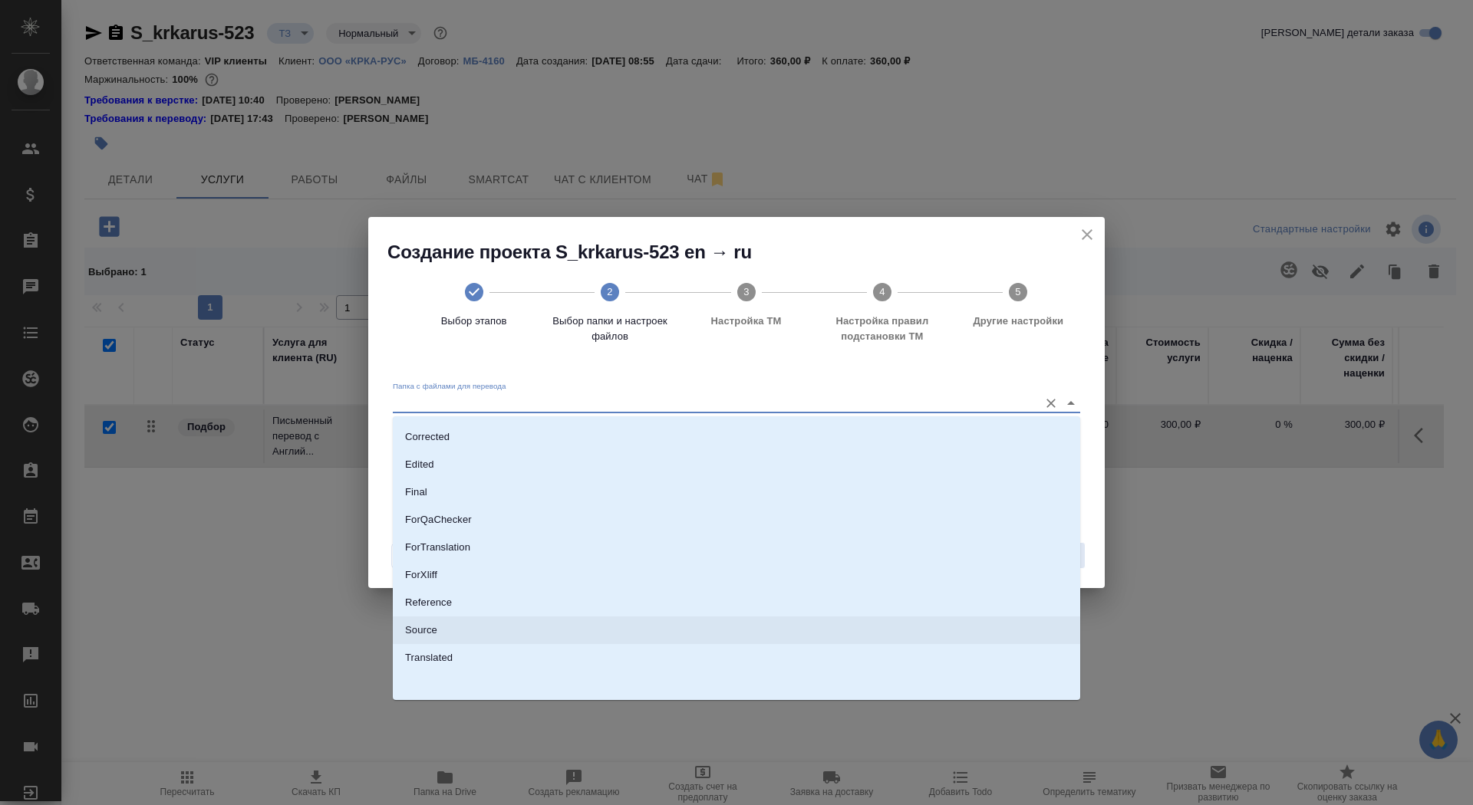
click at [836, 636] on li "Source" at bounding box center [736, 631] width 687 height 28
type input "Source"
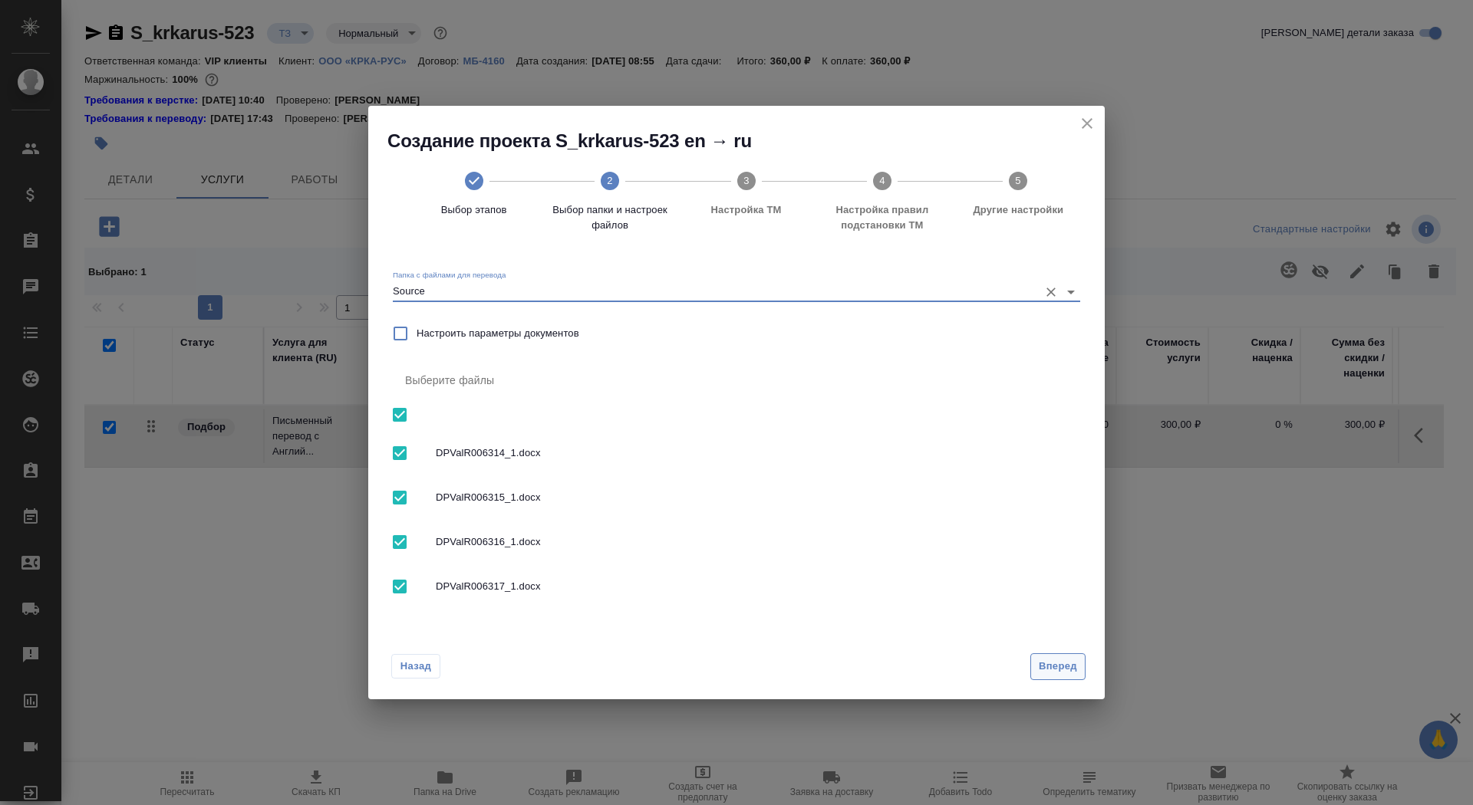
click at [1056, 674] on span "Вперед" at bounding box center [1058, 667] width 38 height 18
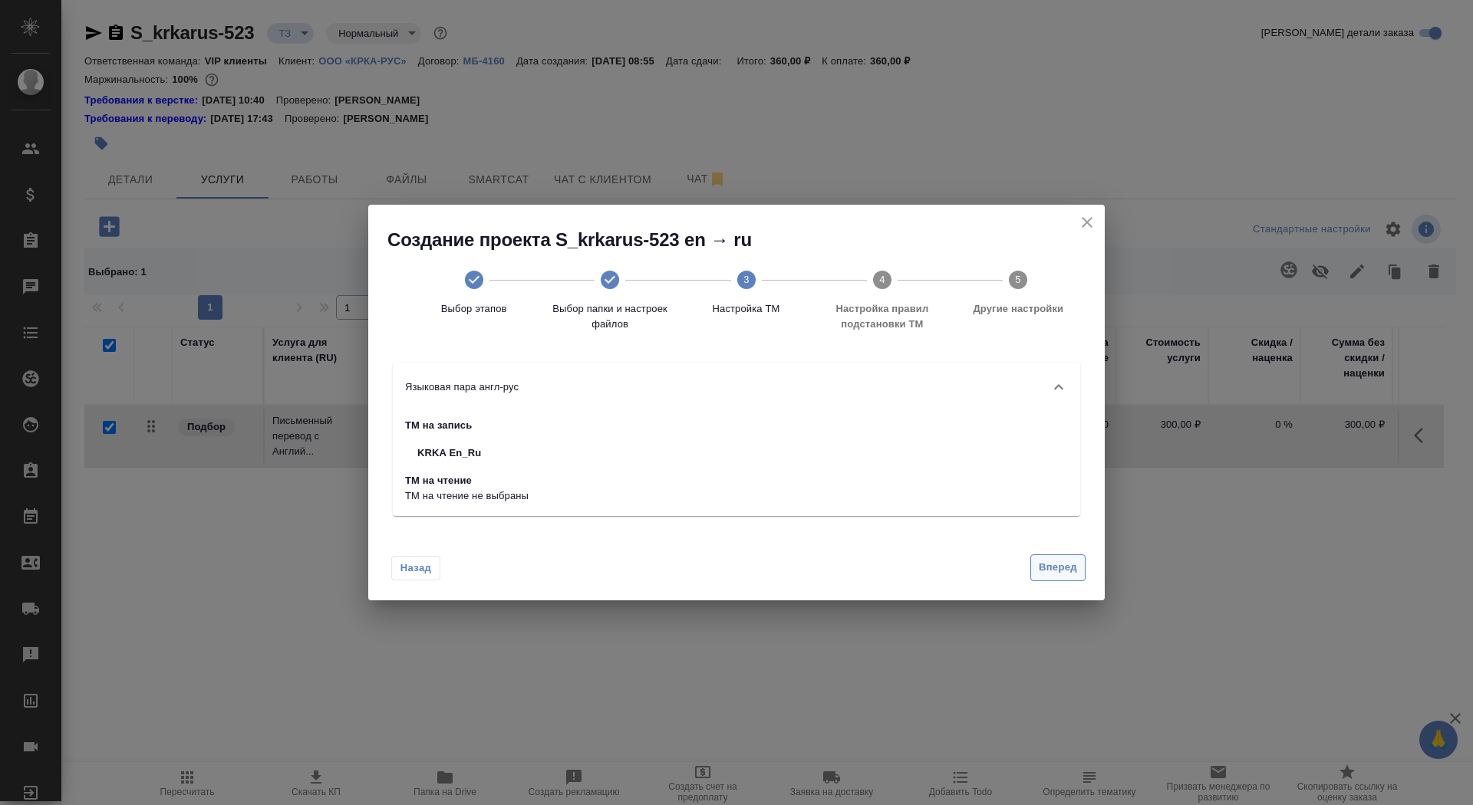
click at [1050, 578] on button "Вперед" at bounding box center [1057, 568] width 55 height 27
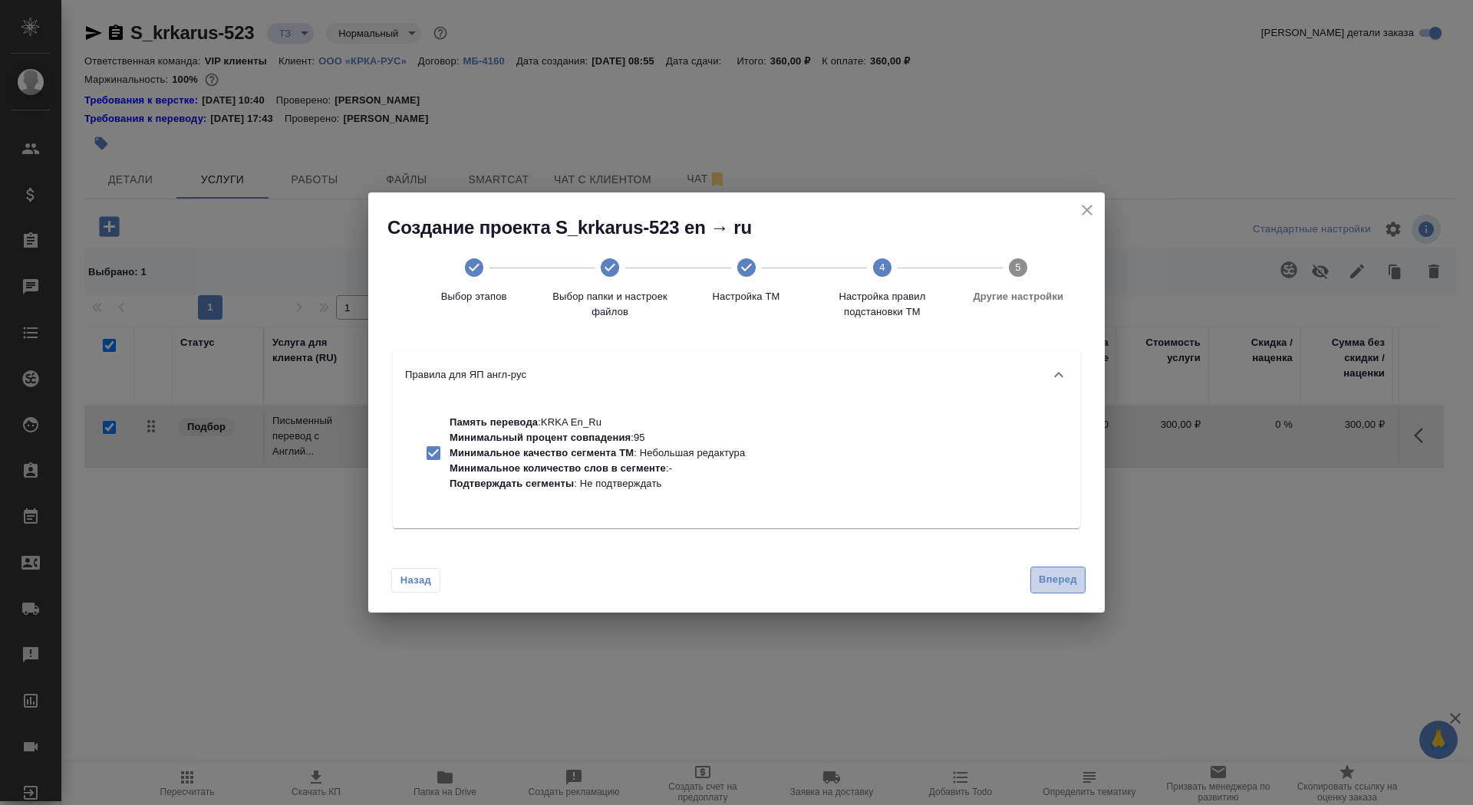
click at [1052, 577] on span "Вперед" at bounding box center [1058, 580] width 38 height 18
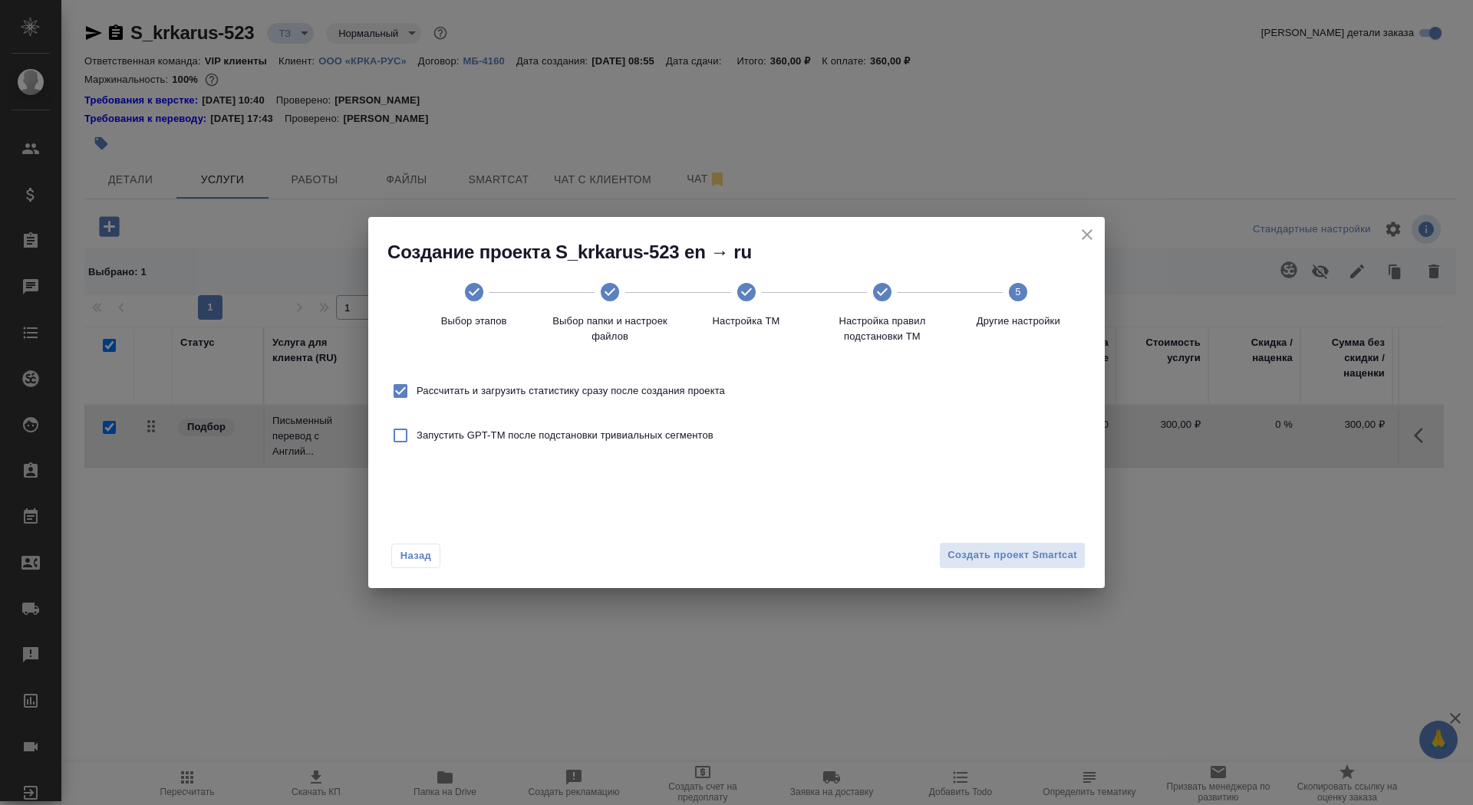
click at [420, 393] on span "Рассчитать и загрузить статистику сразу после создания проекта" at bounding box center [571, 391] width 308 height 15
click at [417, 393] on input "Рассчитать и загрузить статистику сразу после создания проекта" at bounding box center [400, 391] width 32 height 32
checkbox input "false"
click at [971, 552] on span "Создать проект Smartcat" at bounding box center [1012, 556] width 130 height 18
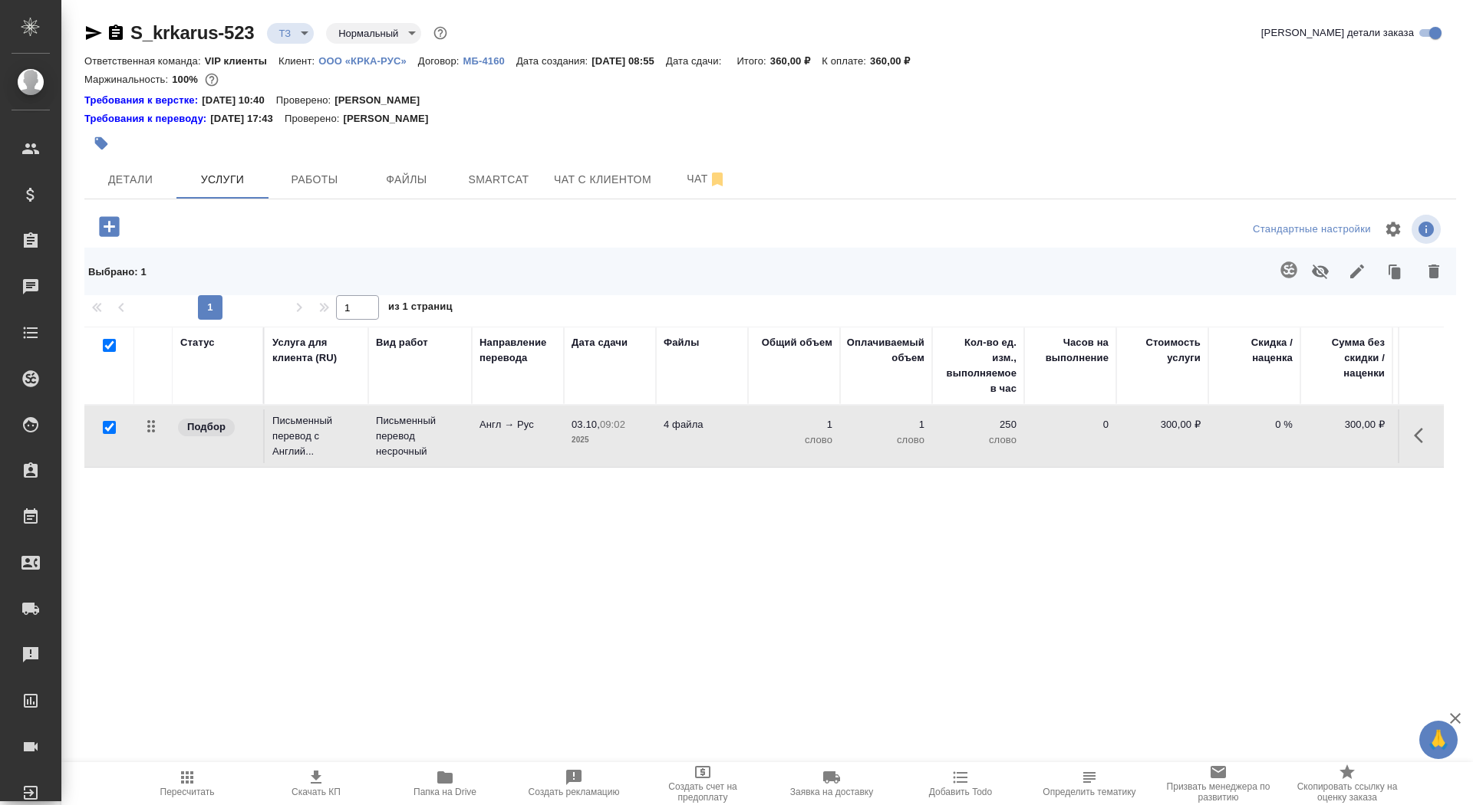
click at [545, 456] on td "Англ → Рус" at bounding box center [518, 437] width 92 height 54
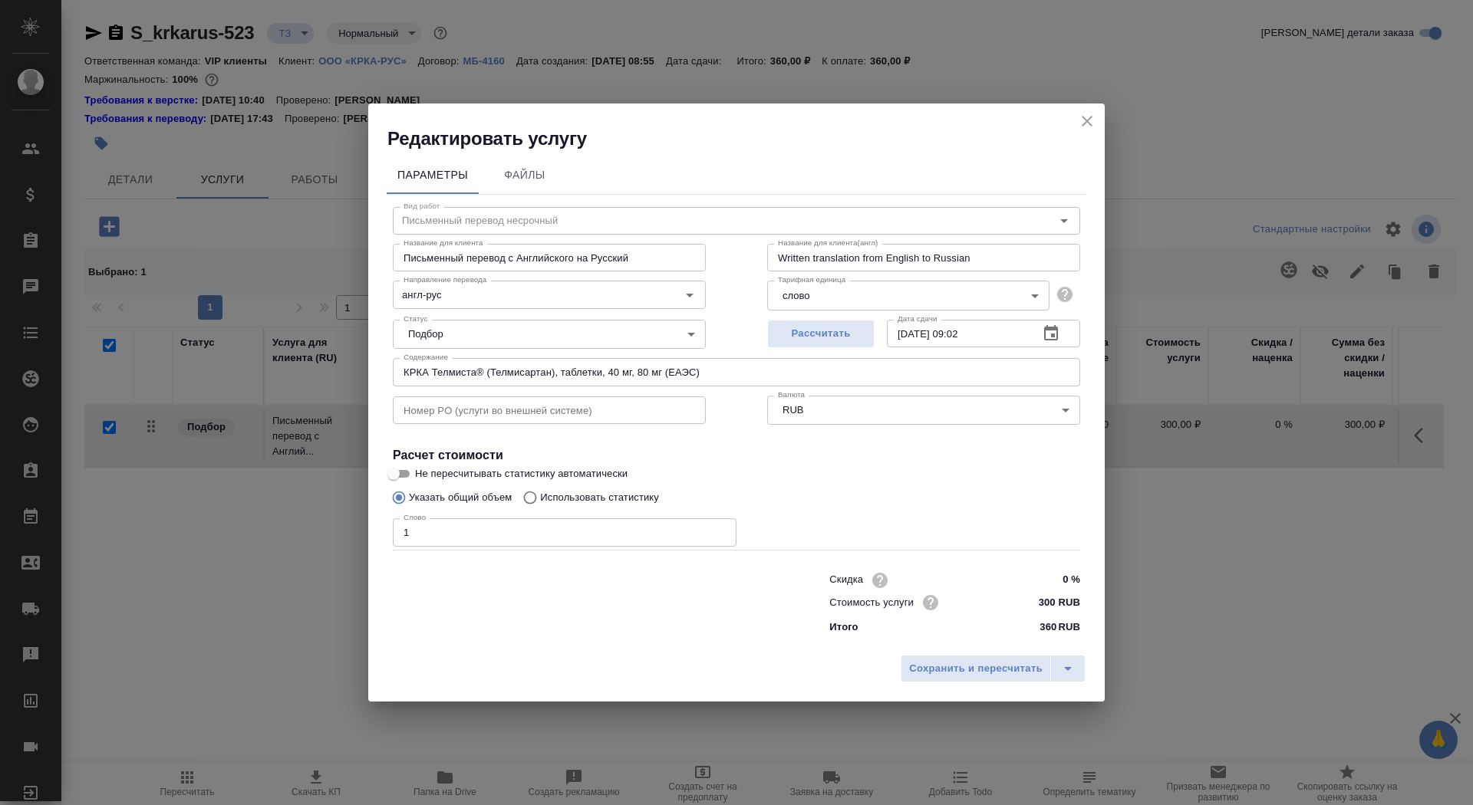
click at [910, 291] on body "🙏 .cls-1 fill:#fff; AWATERA Saydasheva Dilyara Клиенты Спецификации Заказы 0 Ча…" at bounding box center [736, 402] width 1473 height 805
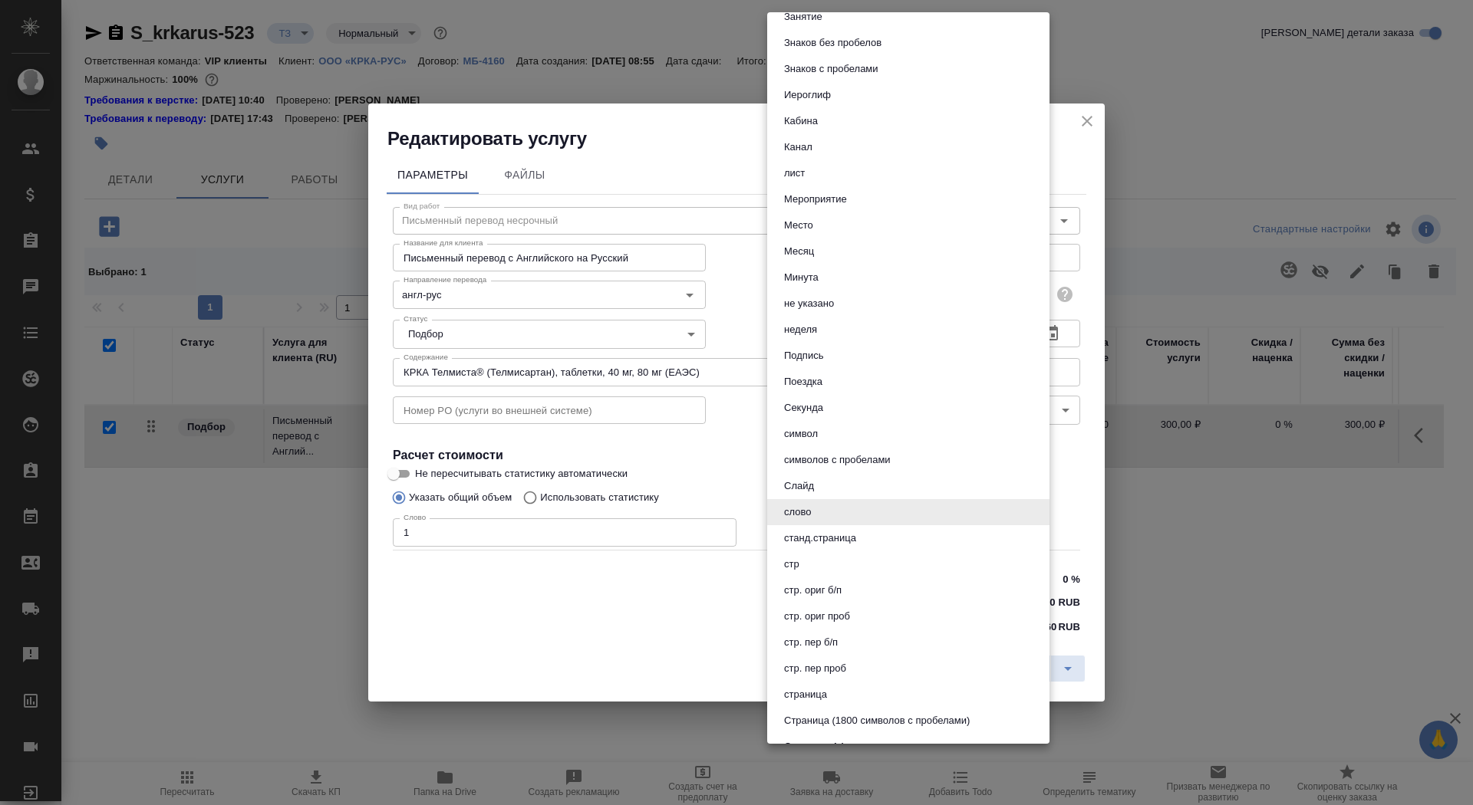
scroll to position [585, 0]
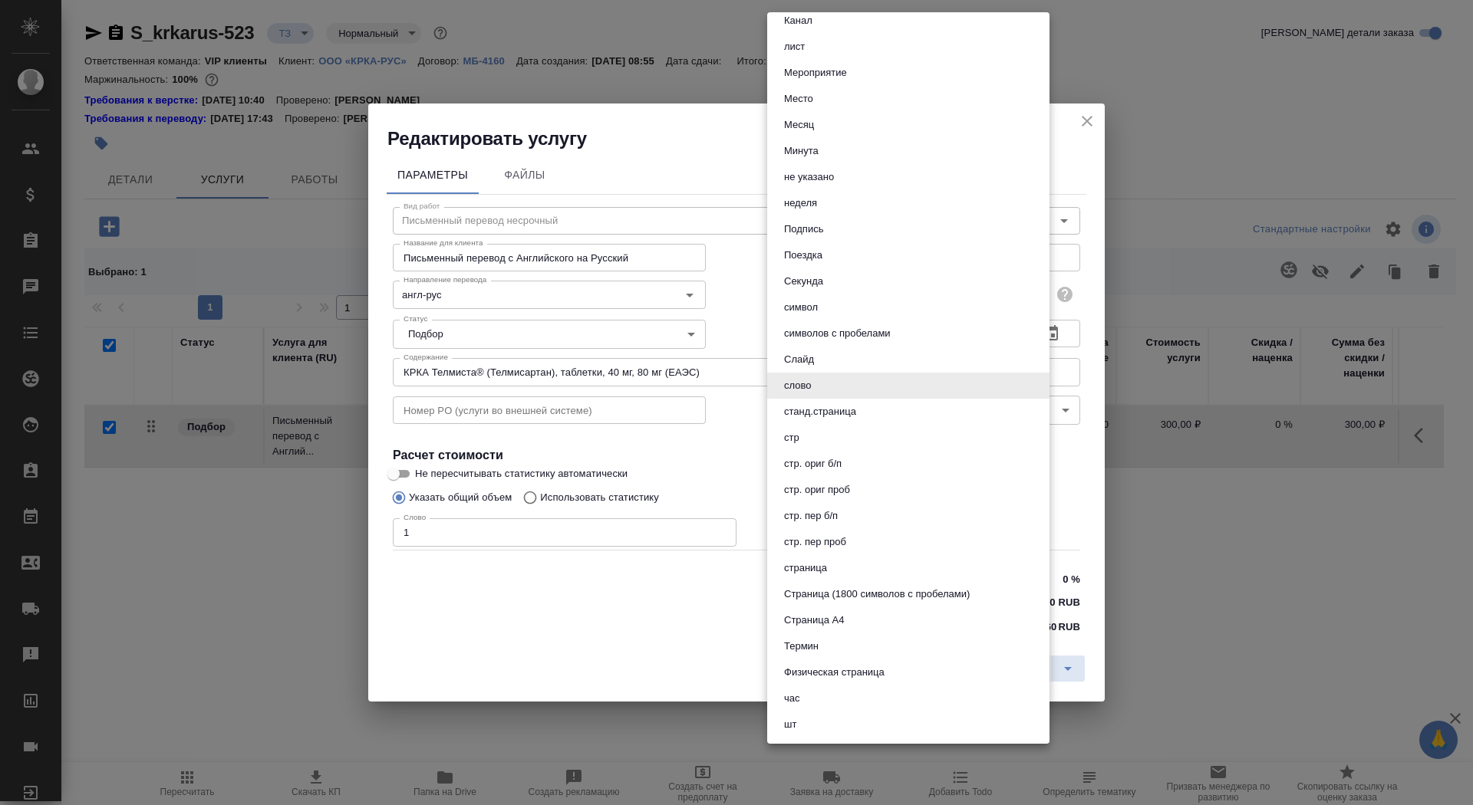
click at [812, 568] on button "страница" at bounding box center [805, 568] width 52 height 17
type input "5a8b1489cc6b4906c91bfdb2"
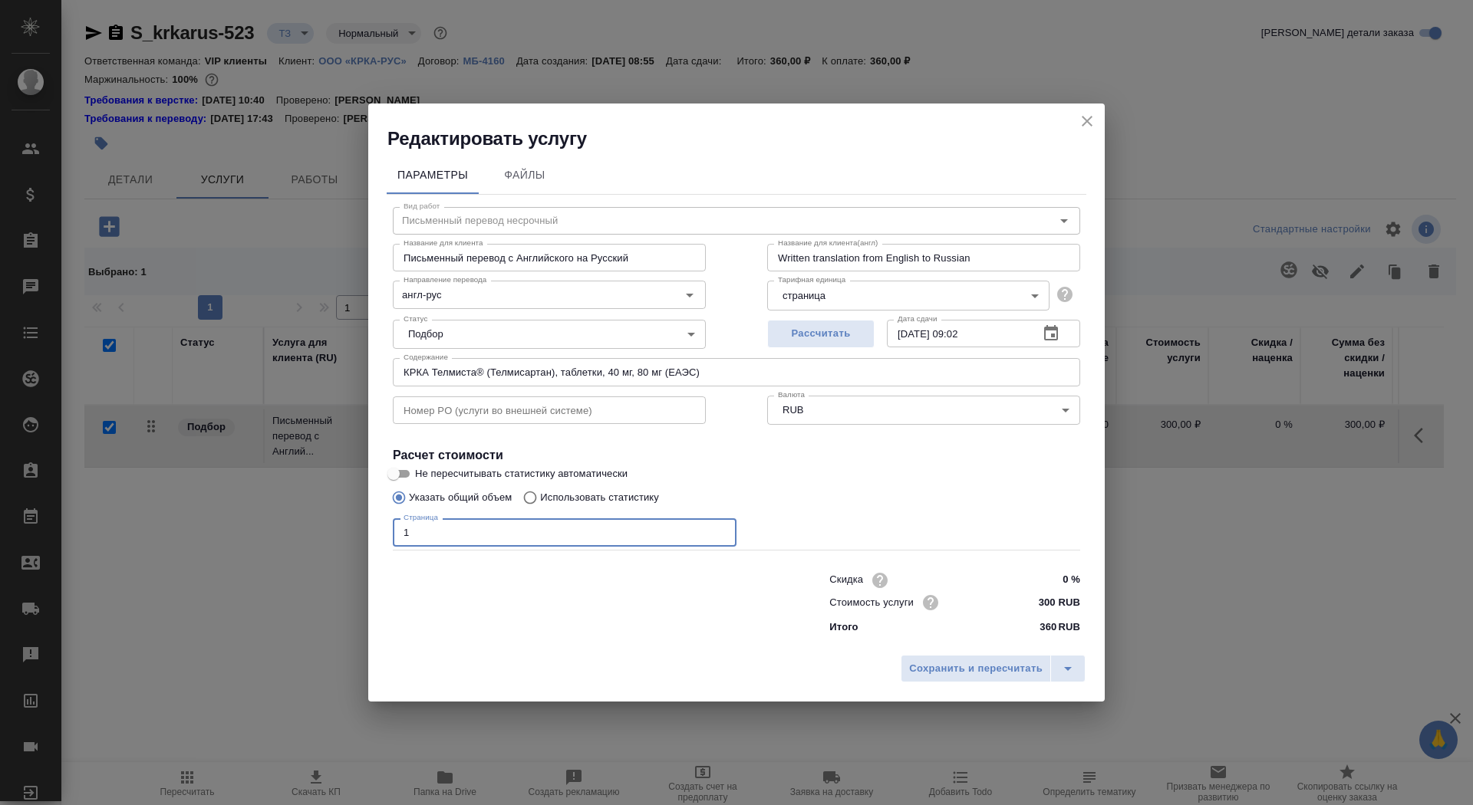
click at [528, 532] on input "1" at bounding box center [565, 533] width 344 height 28
type input "14"
click at [962, 676] on span "Сохранить и пересчитать" at bounding box center [975, 669] width 133 height 18
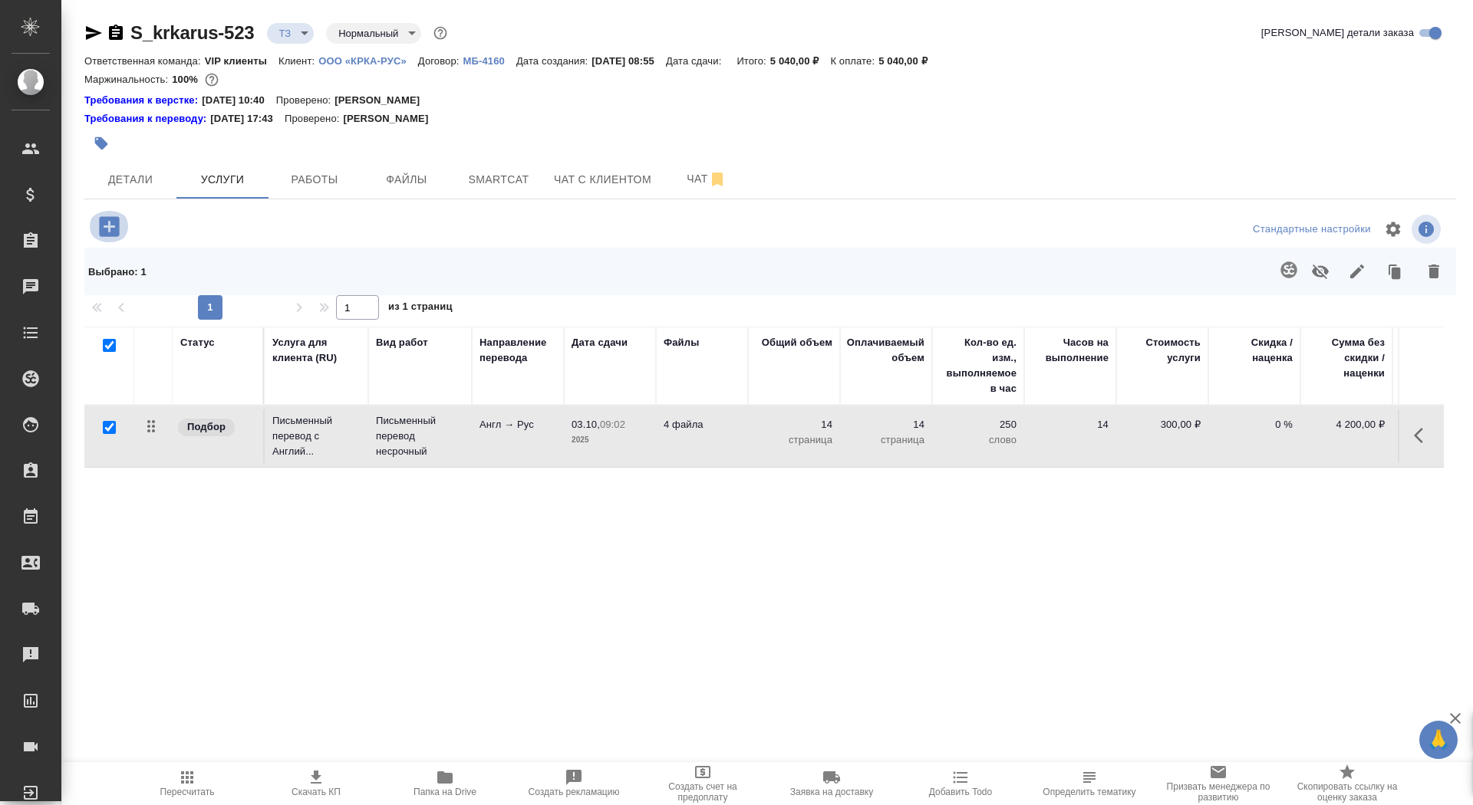
click at [118, 223] on icon "button" at bounding box center [109, 226] width 20 height 20
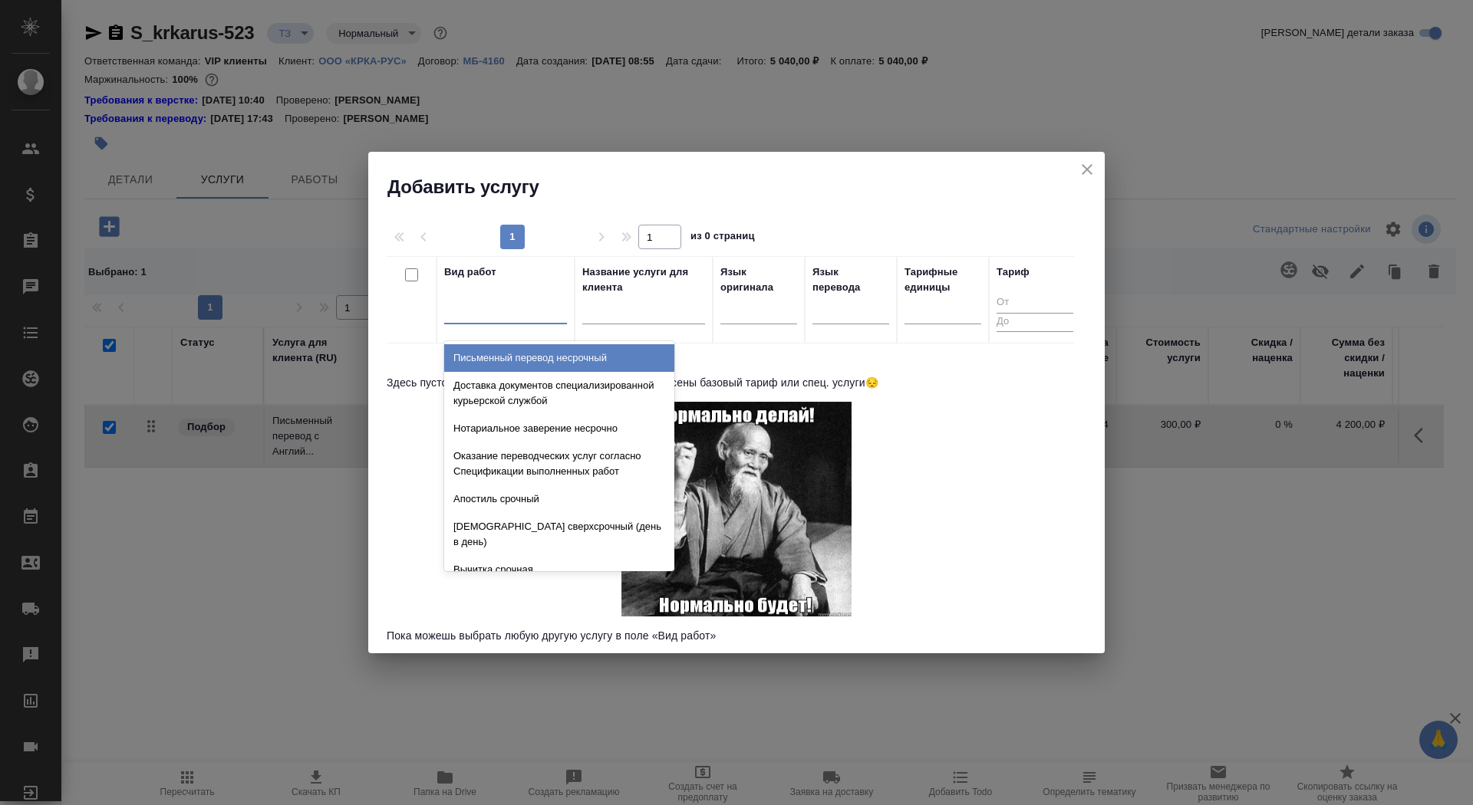
click at [482, 311] on div at bounding box center [505, 309] width 123 height 22
type input "макета с"
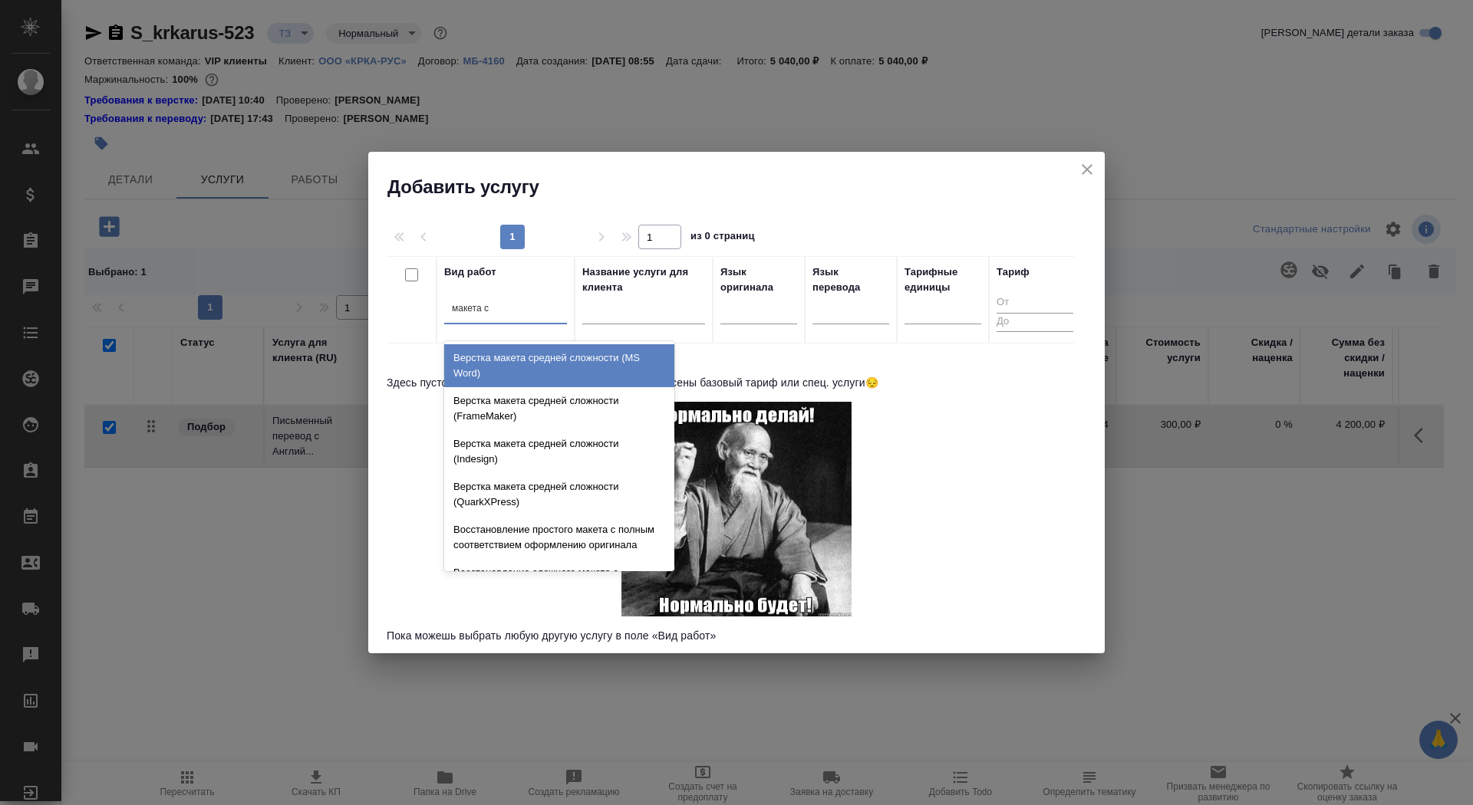
click at [500, 365] on div "Верстка макета средней сложности (MS Word)" at bounding box center [559, 365] width 230 height 43
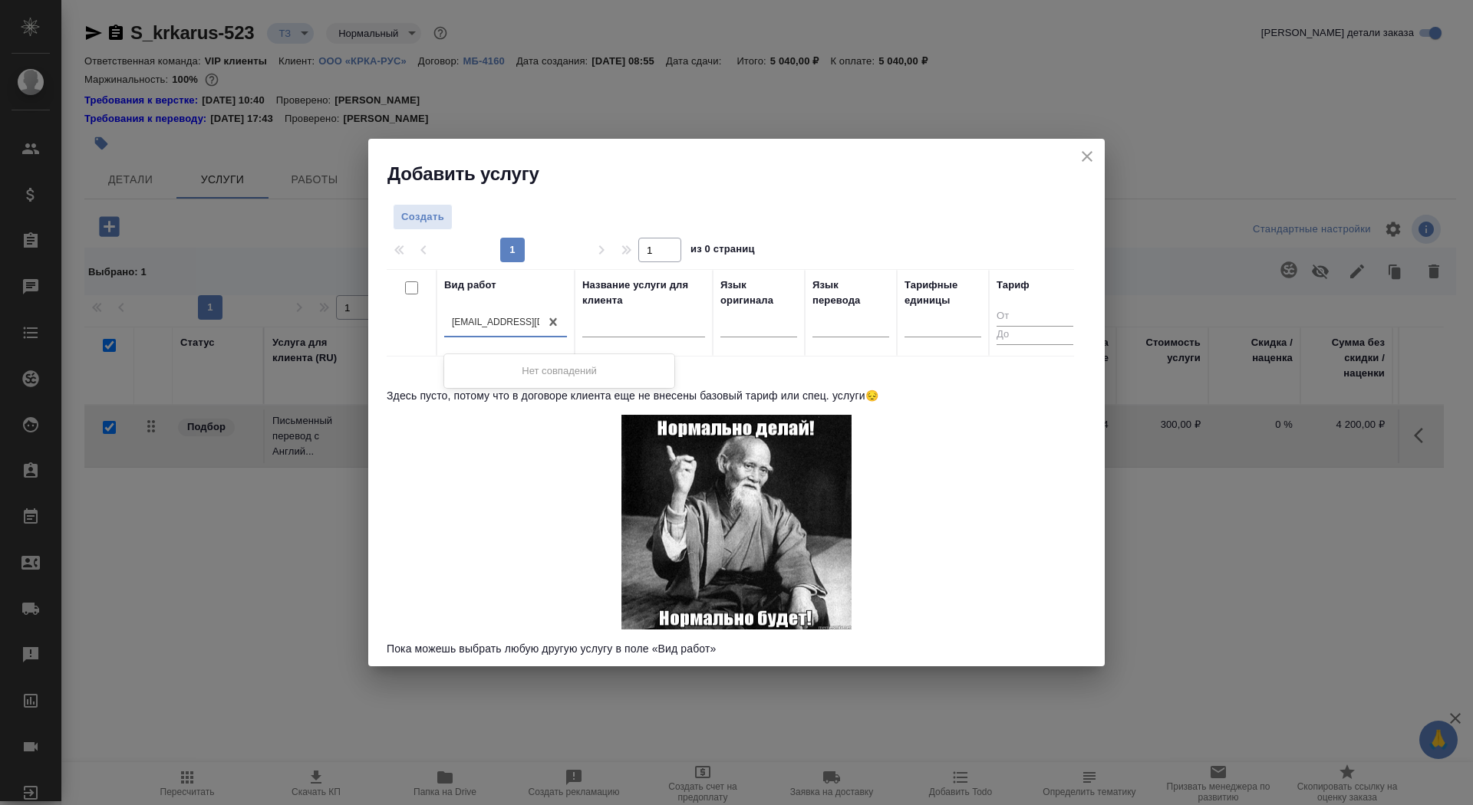
click at [535, 321] on input "d.saydasheva@awatera.com" at bounding box center [512, 322] width 120 height 11
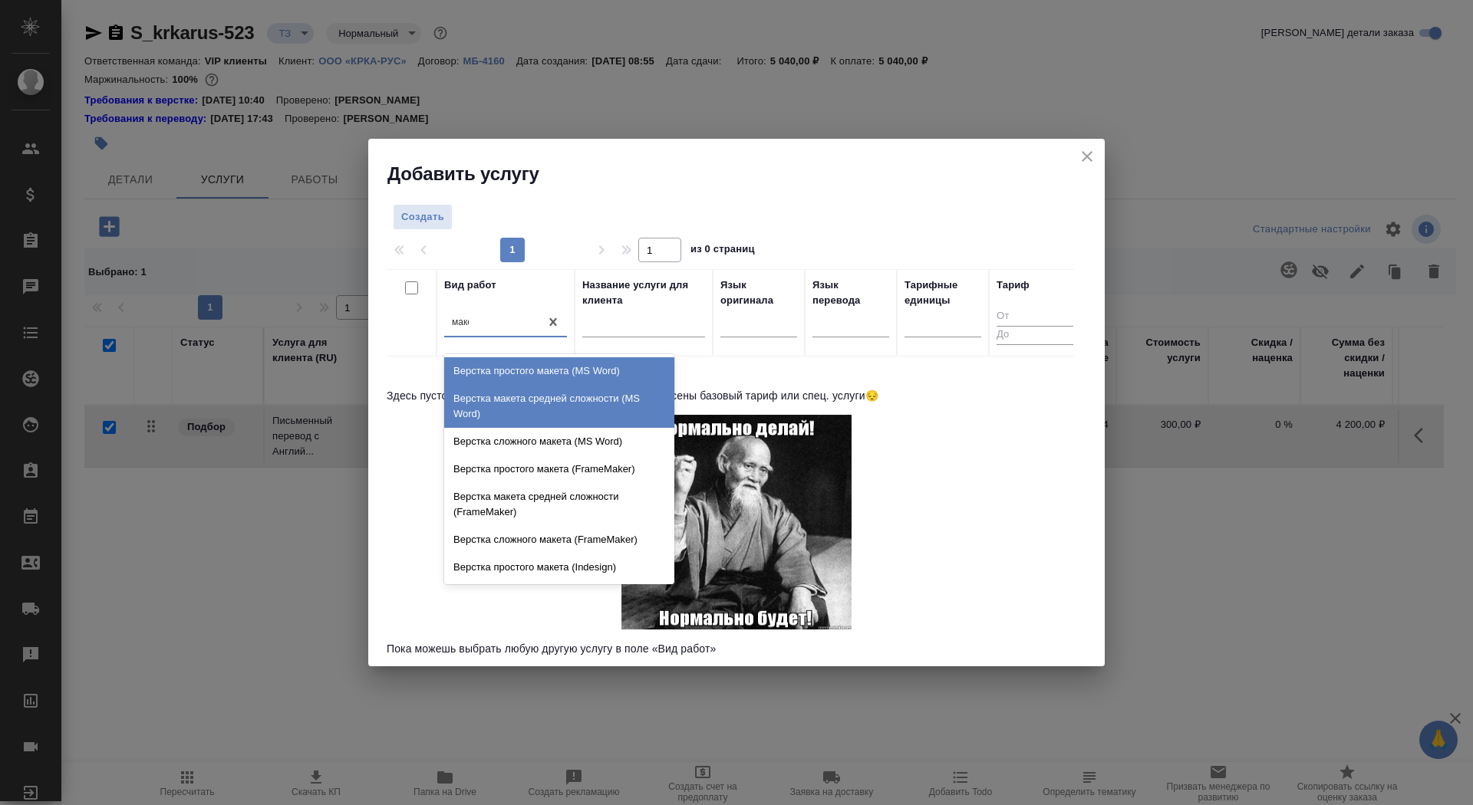
type input "макет"
click at [562, 401] on div "Верстка макета средней сложности (MS Word)" at bounding box center [559, 406] width 230 height 43
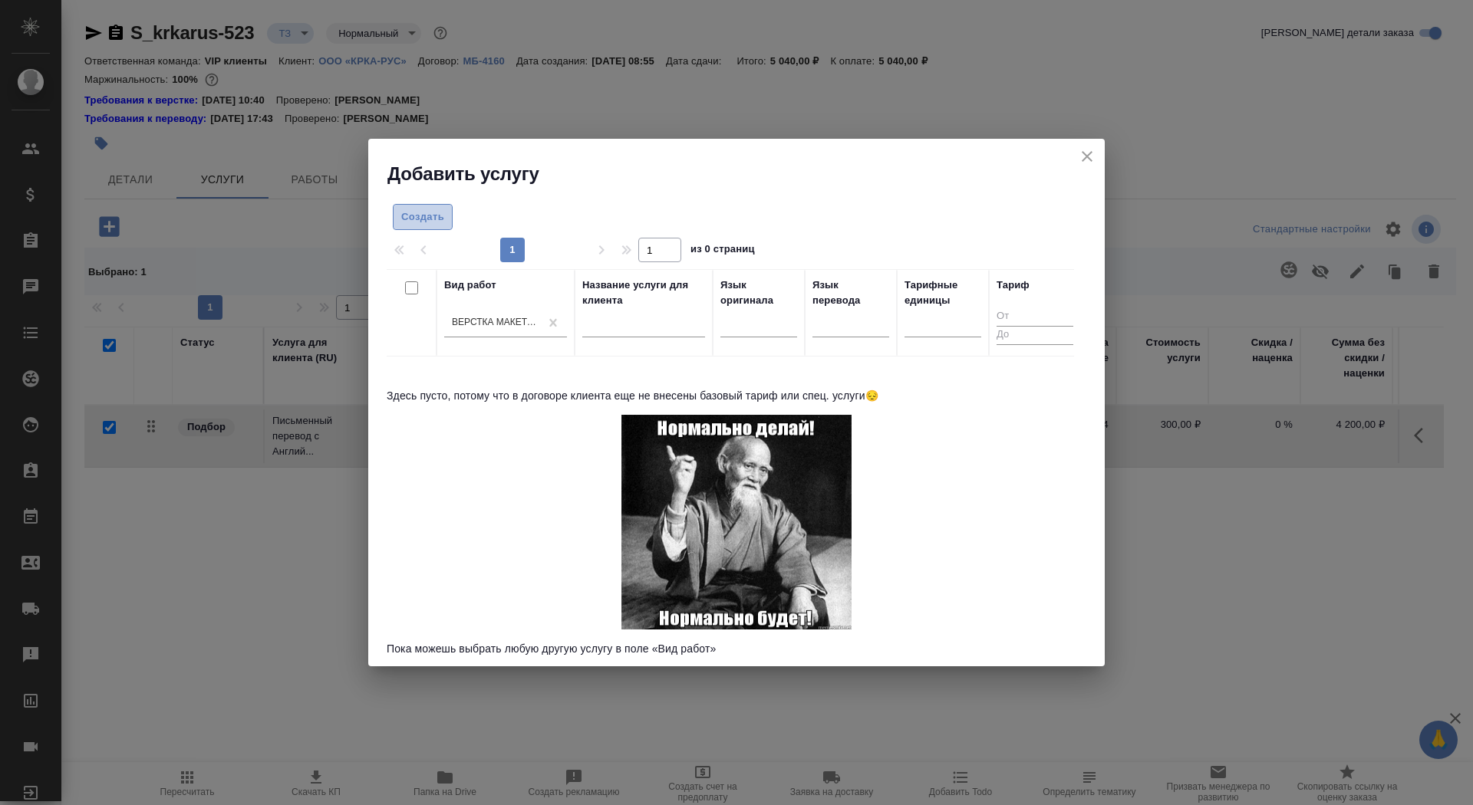
click at [408, 226] on span "Создать" at bounding box center [422, 218] width 43 height 18
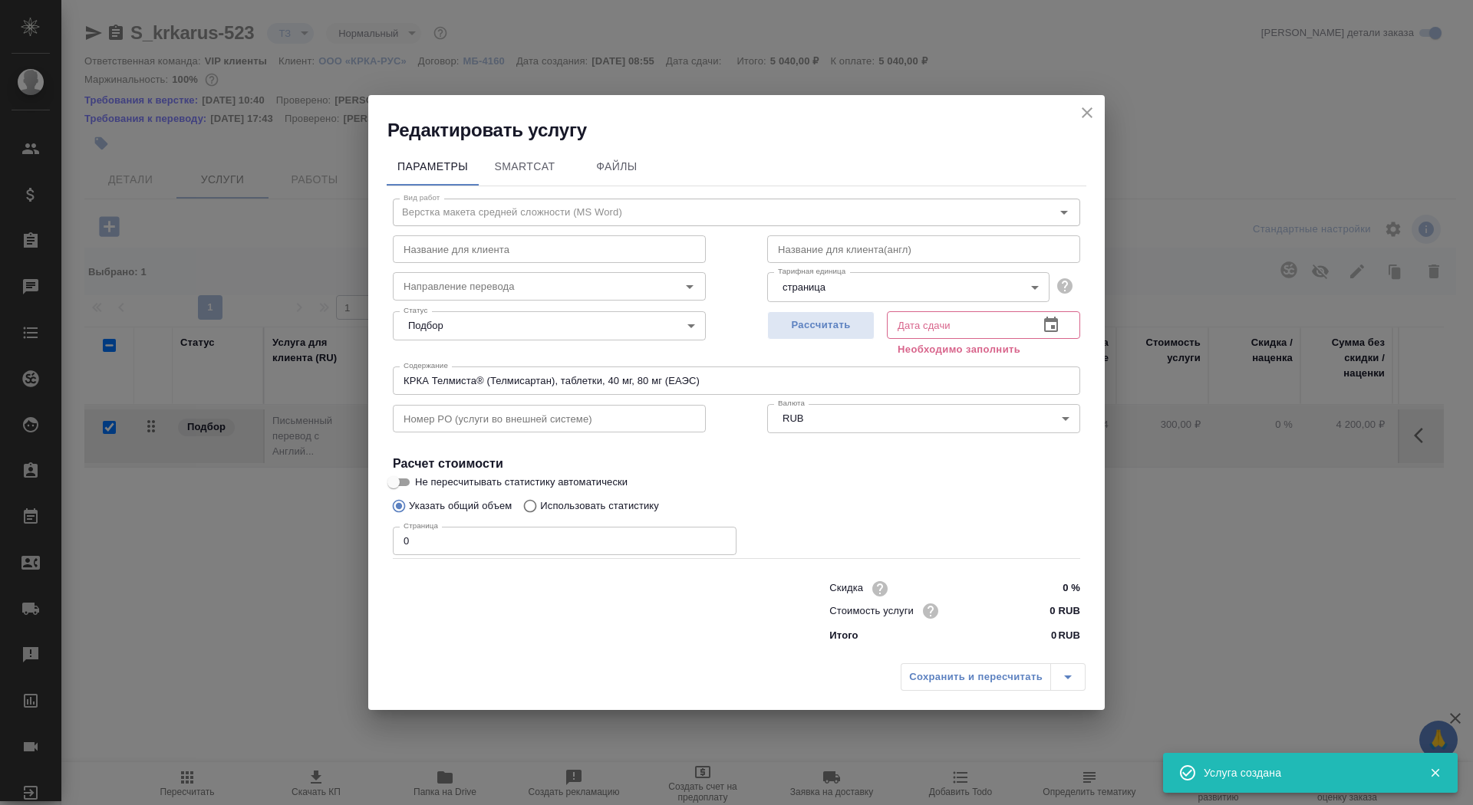
checkbox input "false"
click at [1049, 605] on input "0 RUB" at bounding box center [1051, 611] width 56 height 22
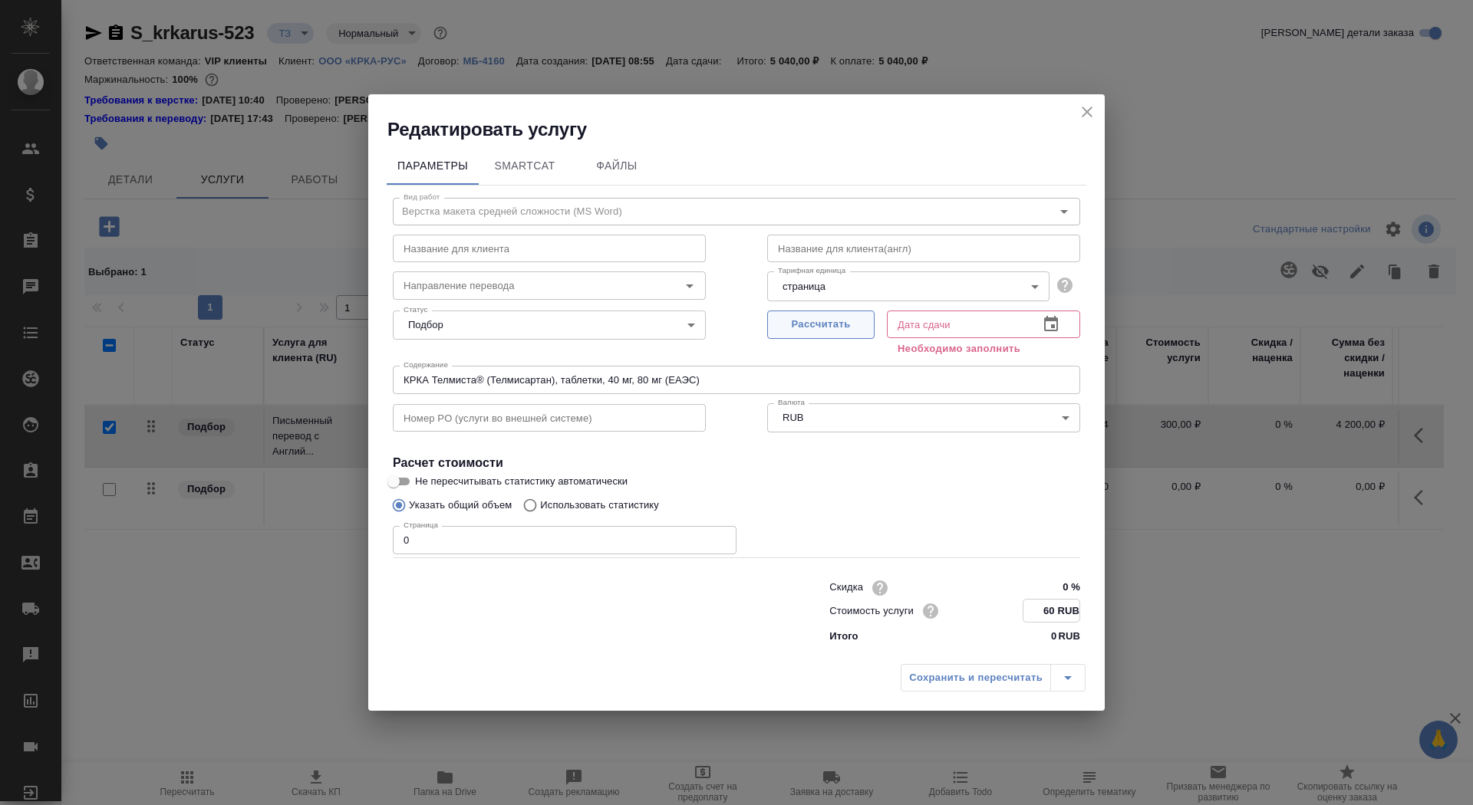
type input "60 RUB"
click at [834, 324] on span "Рассчитать" at bounding box center [821, 325] width 91 height 18
type input "03.10.2025 09:05"
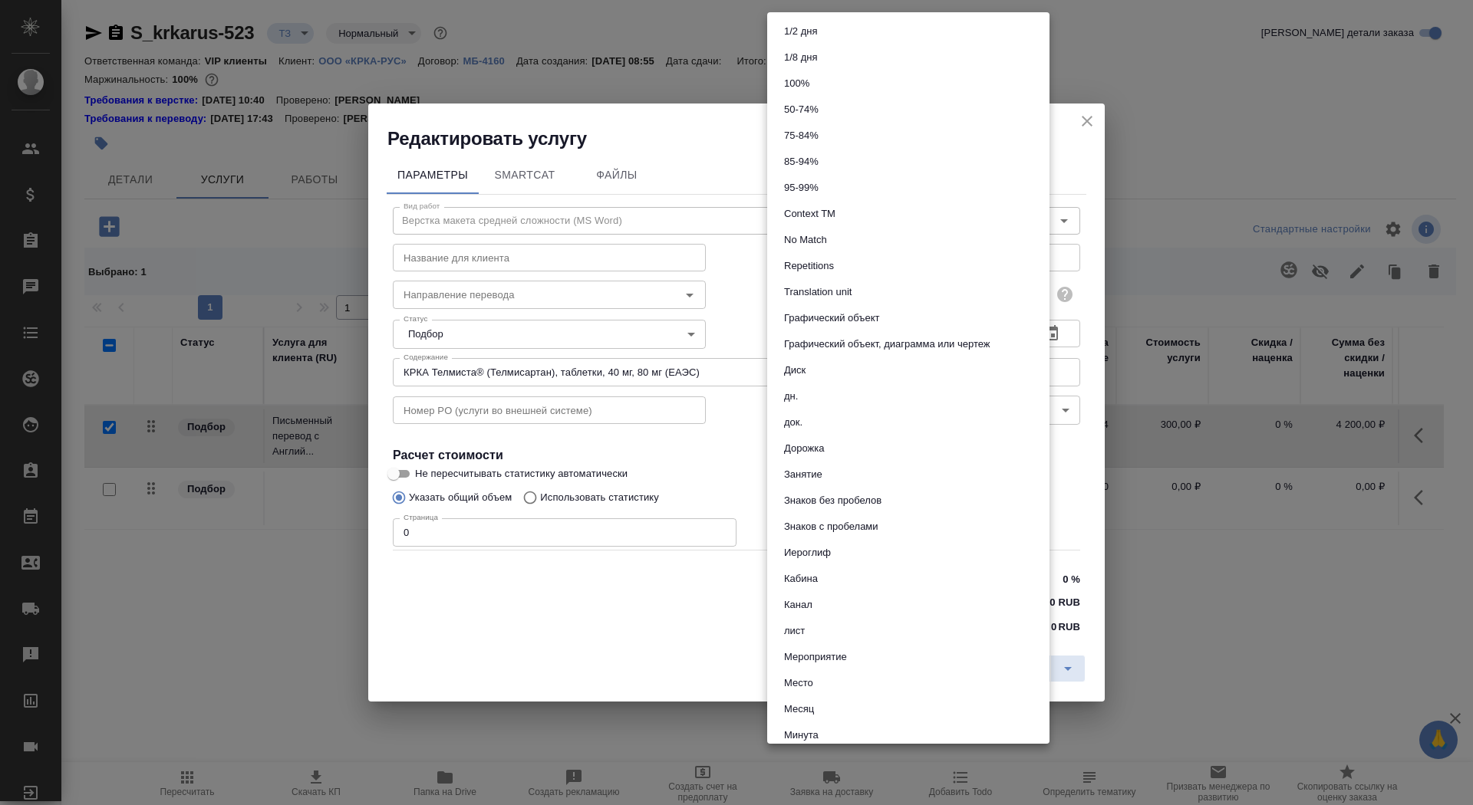
click at [844, 286] on body "🙏 .cls-1 fill:#fff; AWATERA Saydasheva Dilyara Клиенты Спецификации Заказы 0 Ча…" at bounding box center [736, 402] width 1473 height 805
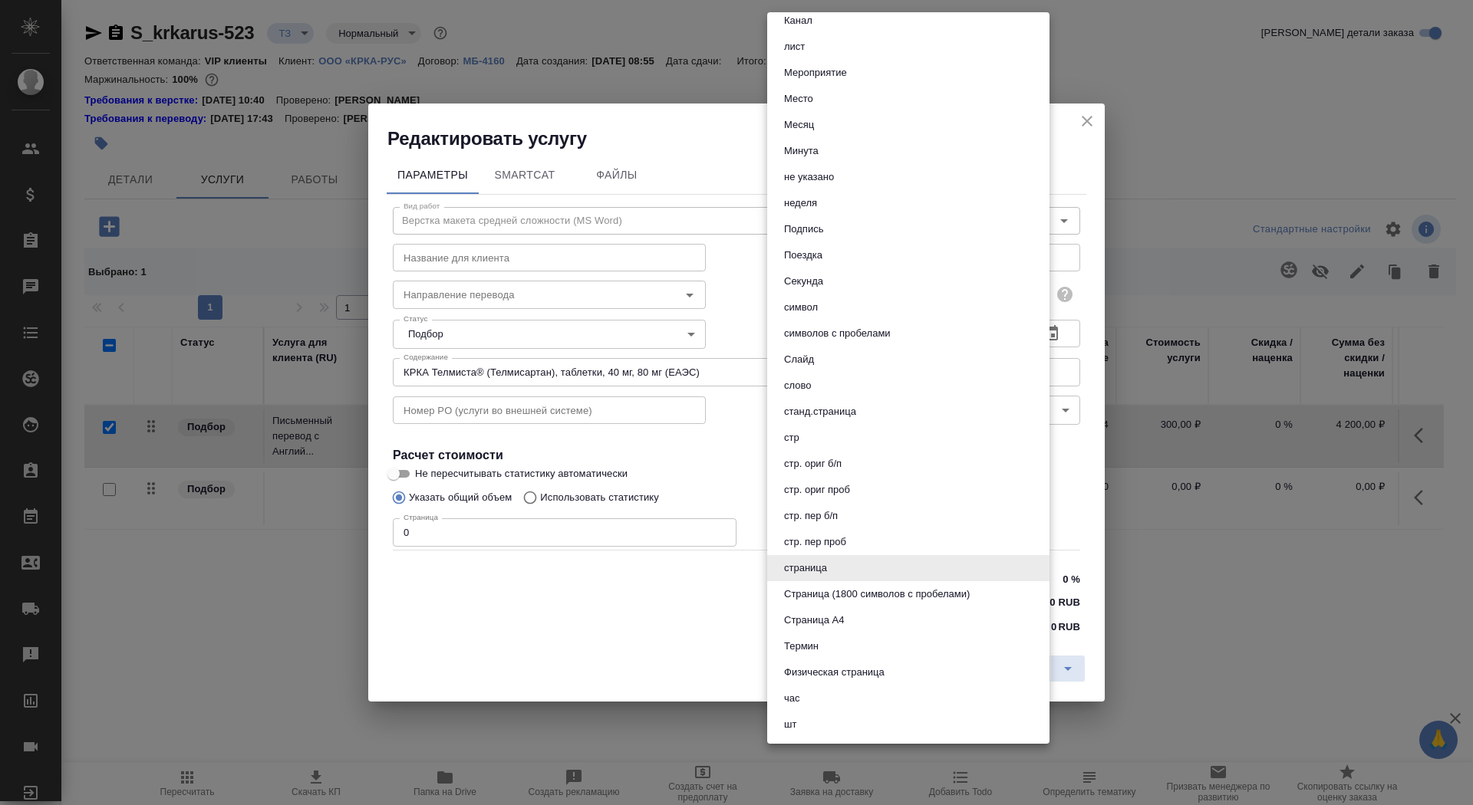
click at [865, 623] on li "Страница А4" at bounding box center [908, 621] width 282 height 26
type input "5f036ec4e16dec2d6b59c8ff"
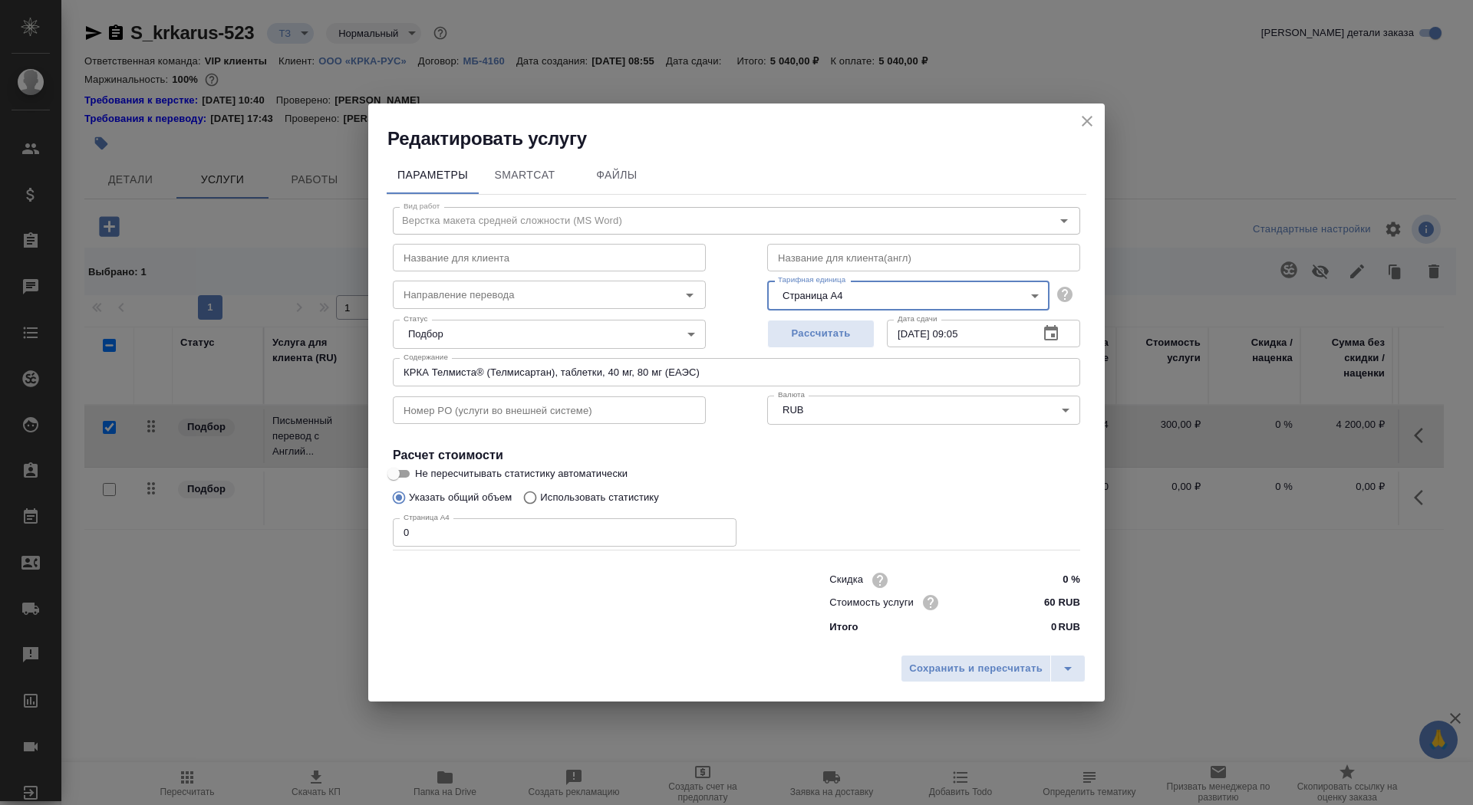
click at [485, 529] on input "0" at bounding box center [565, 533] width 344 height 28
type input "12"
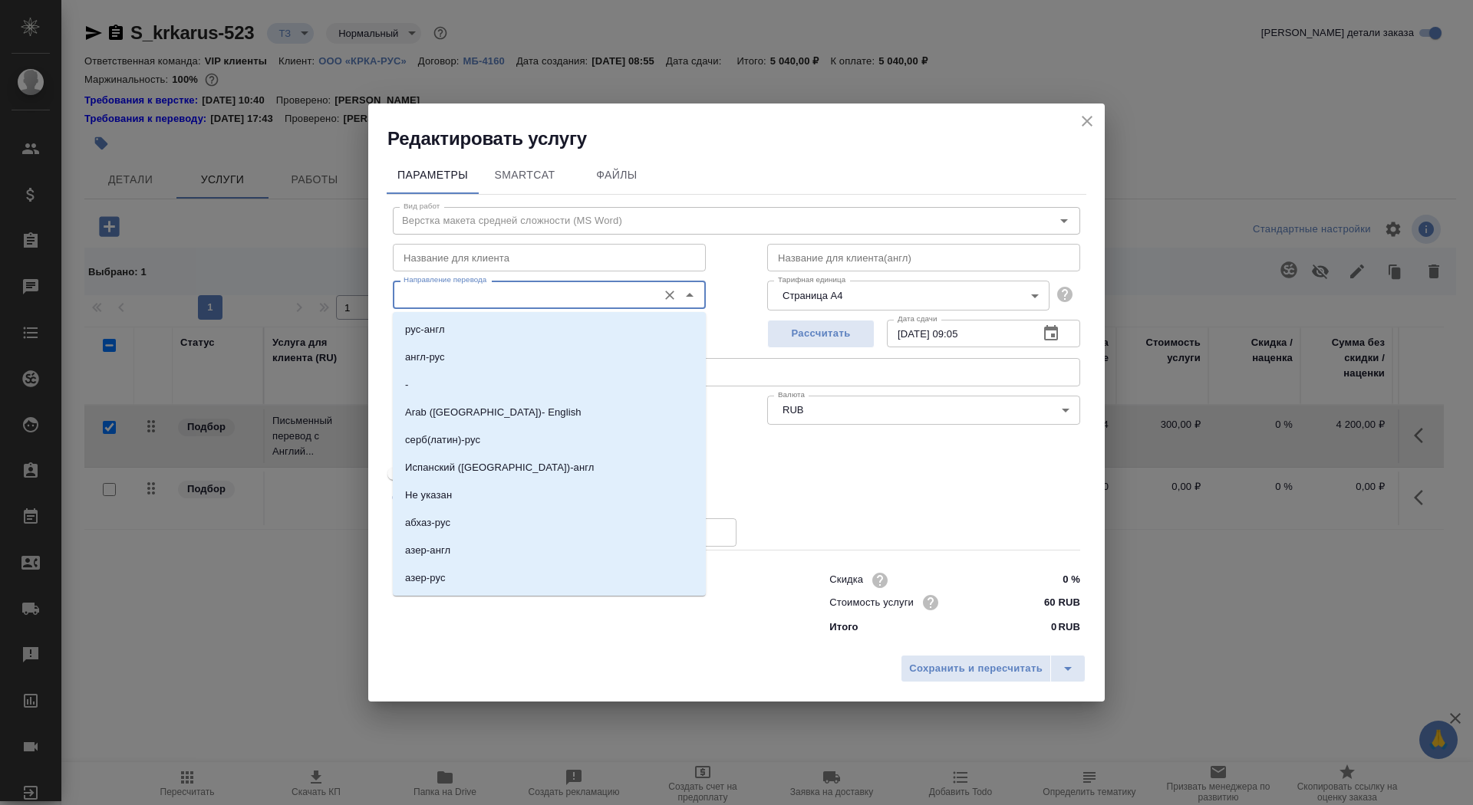
click at [479, 297] on input "Направление перевода" at bounding box center [523, 294] width 252 height 18
click at [456, 359] on li "англ-рус" at bounding box center [549, 358] width 313 height 28
type input "англ-рус"
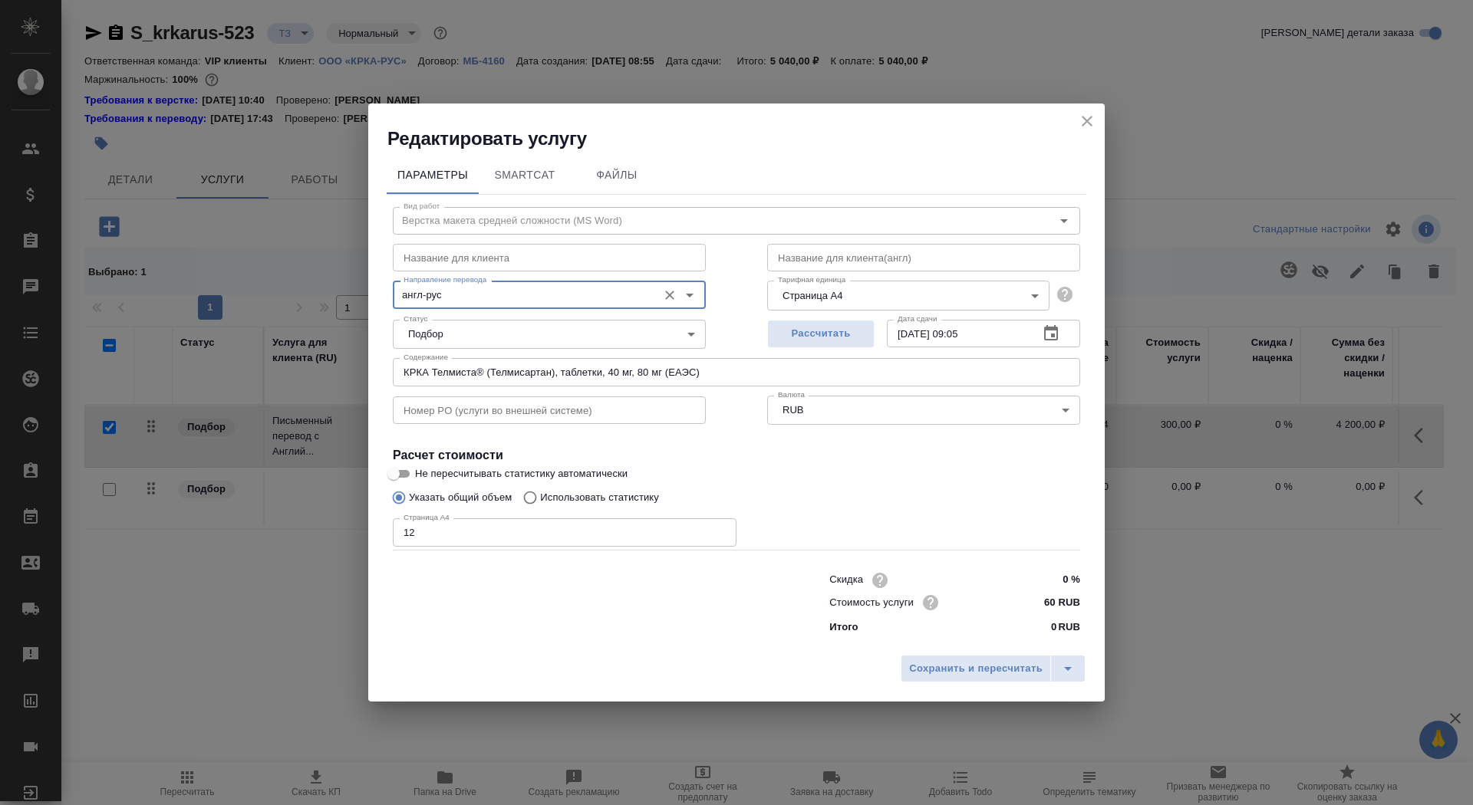
click at [491, 259] on input "text" at bounding box center [549, 258] width 313 height 28
paste input "Верстка макета средней сложности (MS Word)"
type input "Верстка макета средней сложности (MS Word)"
click at [827, 252] on input "text" at bounding box center [923, 258] width 313 height 28
paste input "DTP and design of a medium-complexity layout (MS Word)"
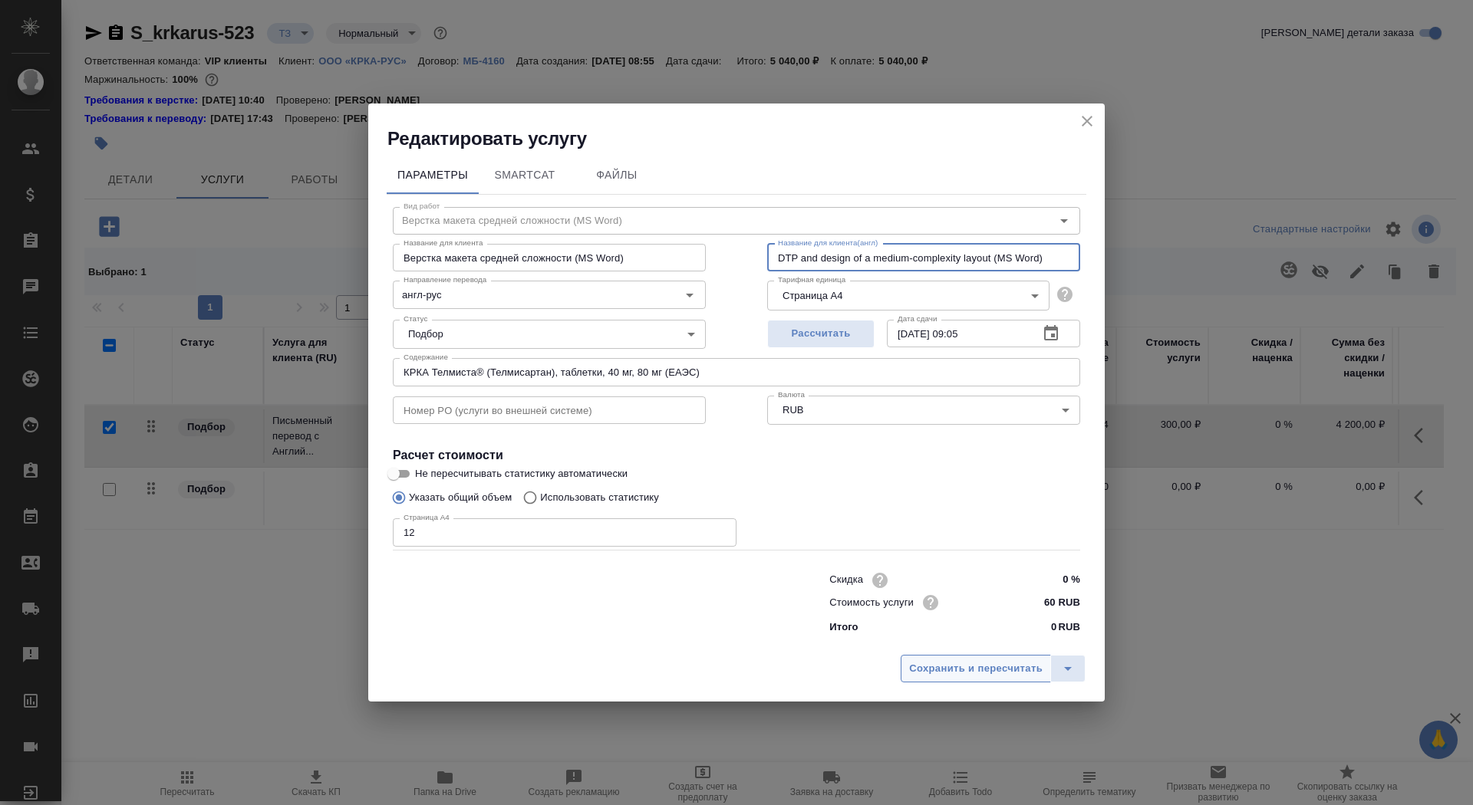
type input "DTP and design of a medium-complexity layout (MS Word)"
click at [929, 676] on span "Сохранить и пересчитать" at bounding box center [975, 669] width 133 height 18
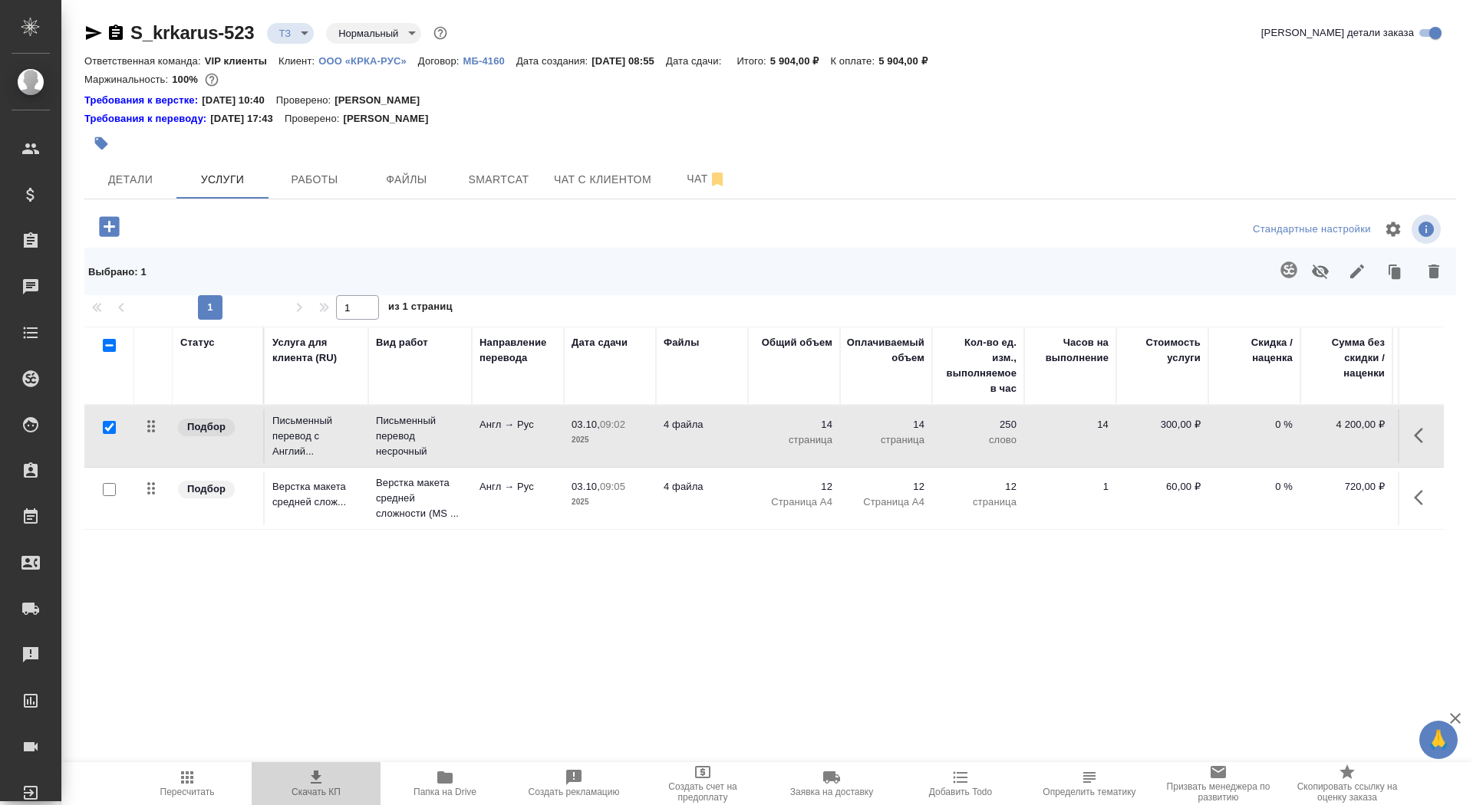
click at [316, 782] on icon "button" at bounding box center [316, 778] width 18 height 18
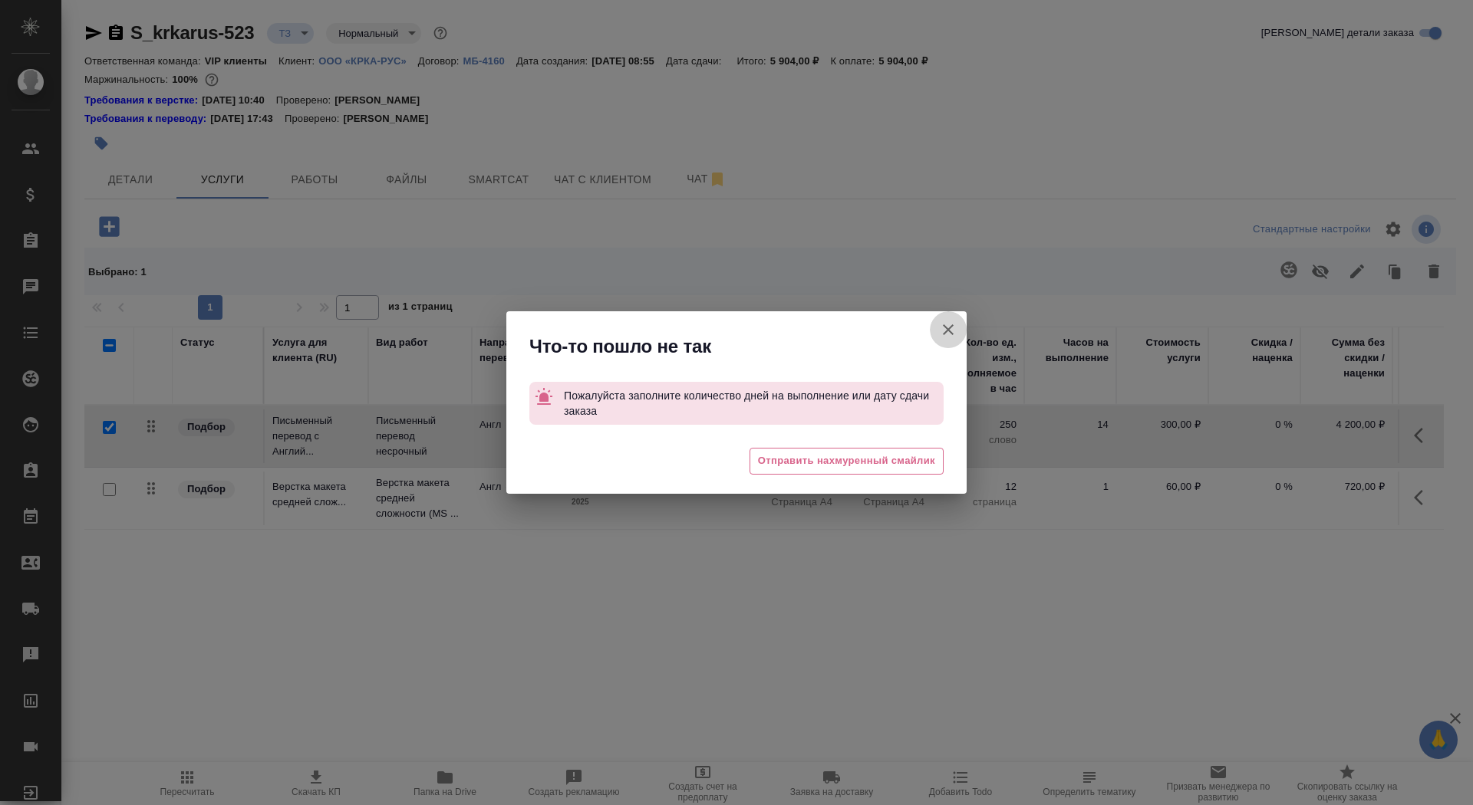
click at [952, 331] on icon "button" at bounding box center [948, 330] width 18 height 18
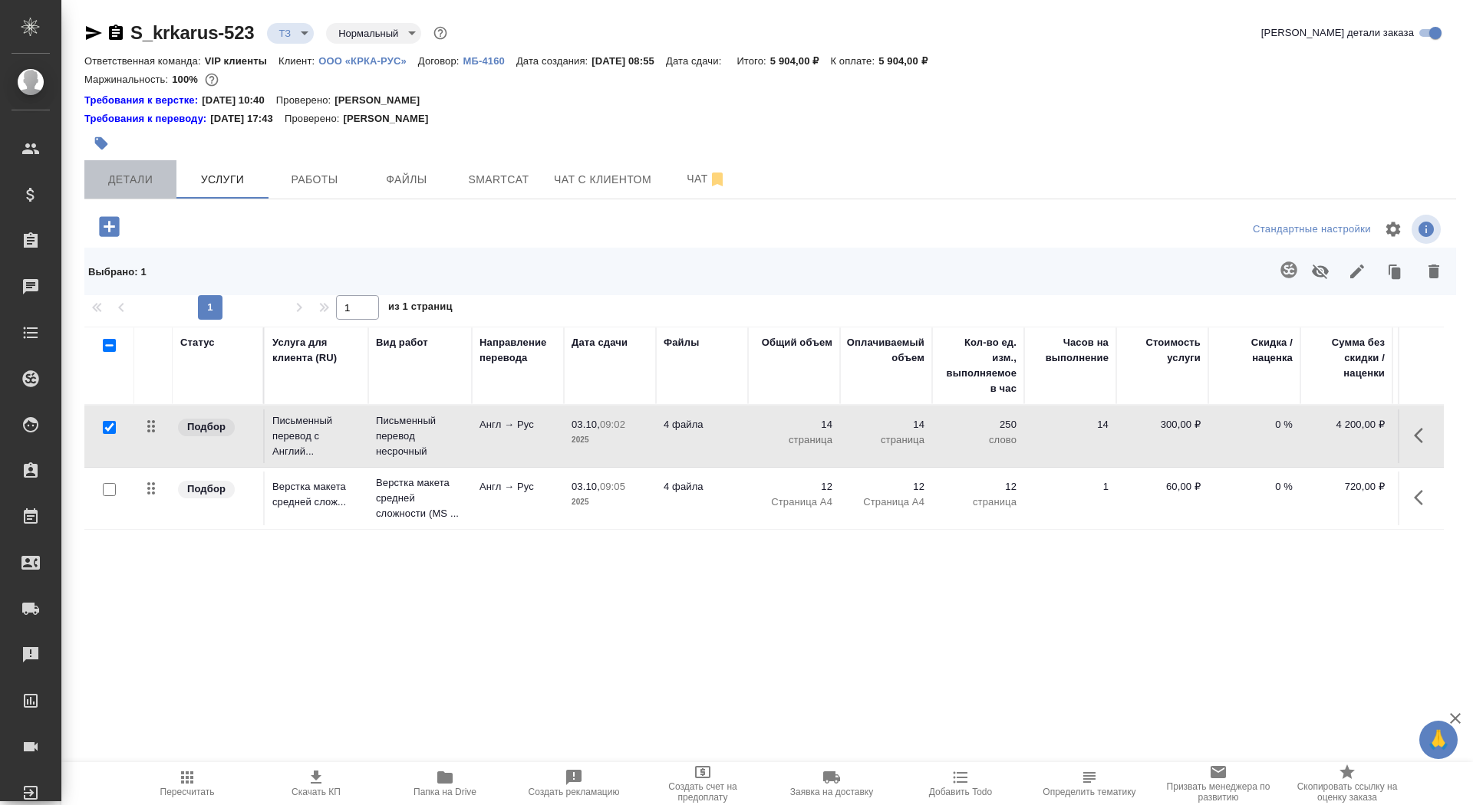
click at [120, 170] on span "Детали" at bounding box center [131, 179] width 74 height 19
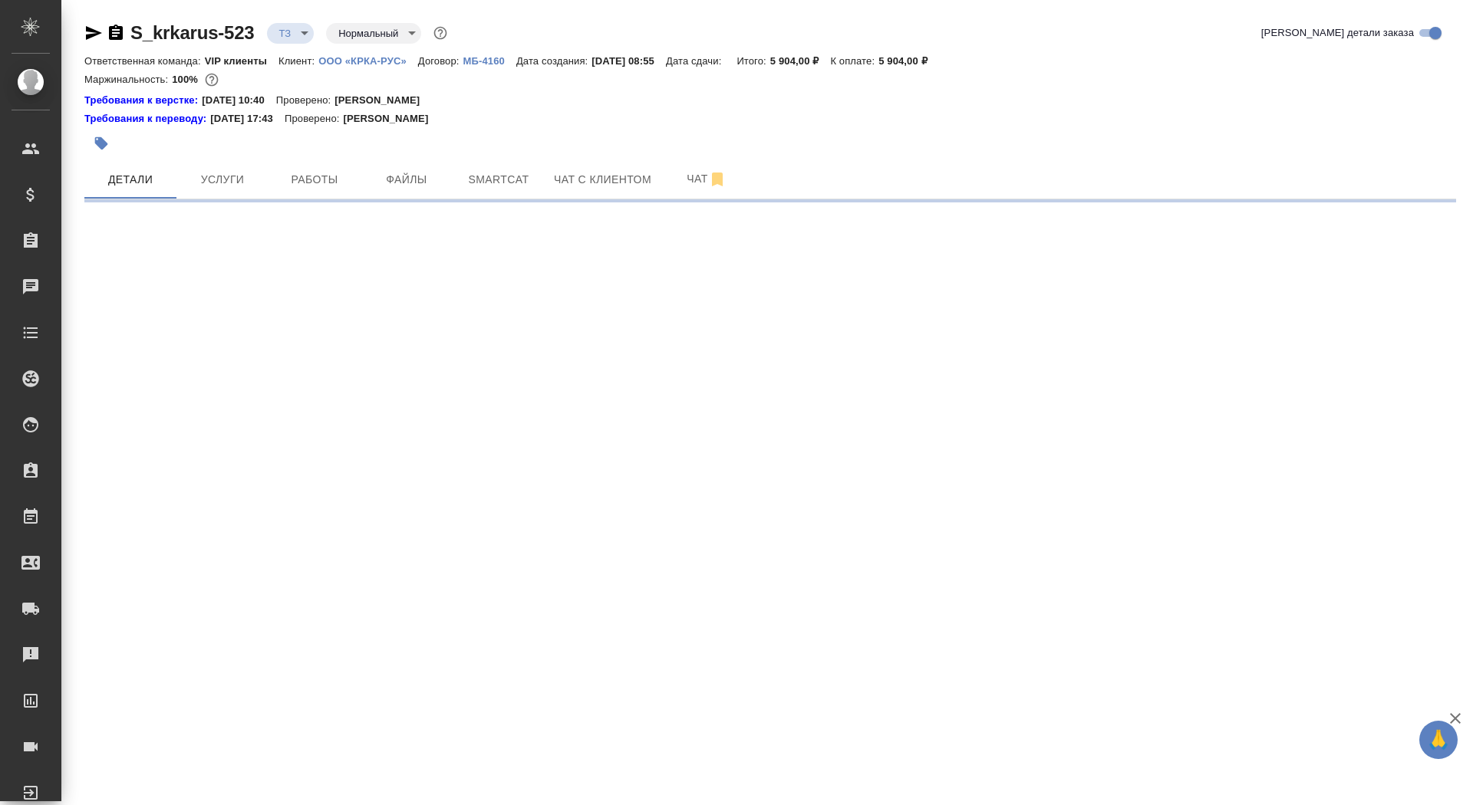
select select "RU"
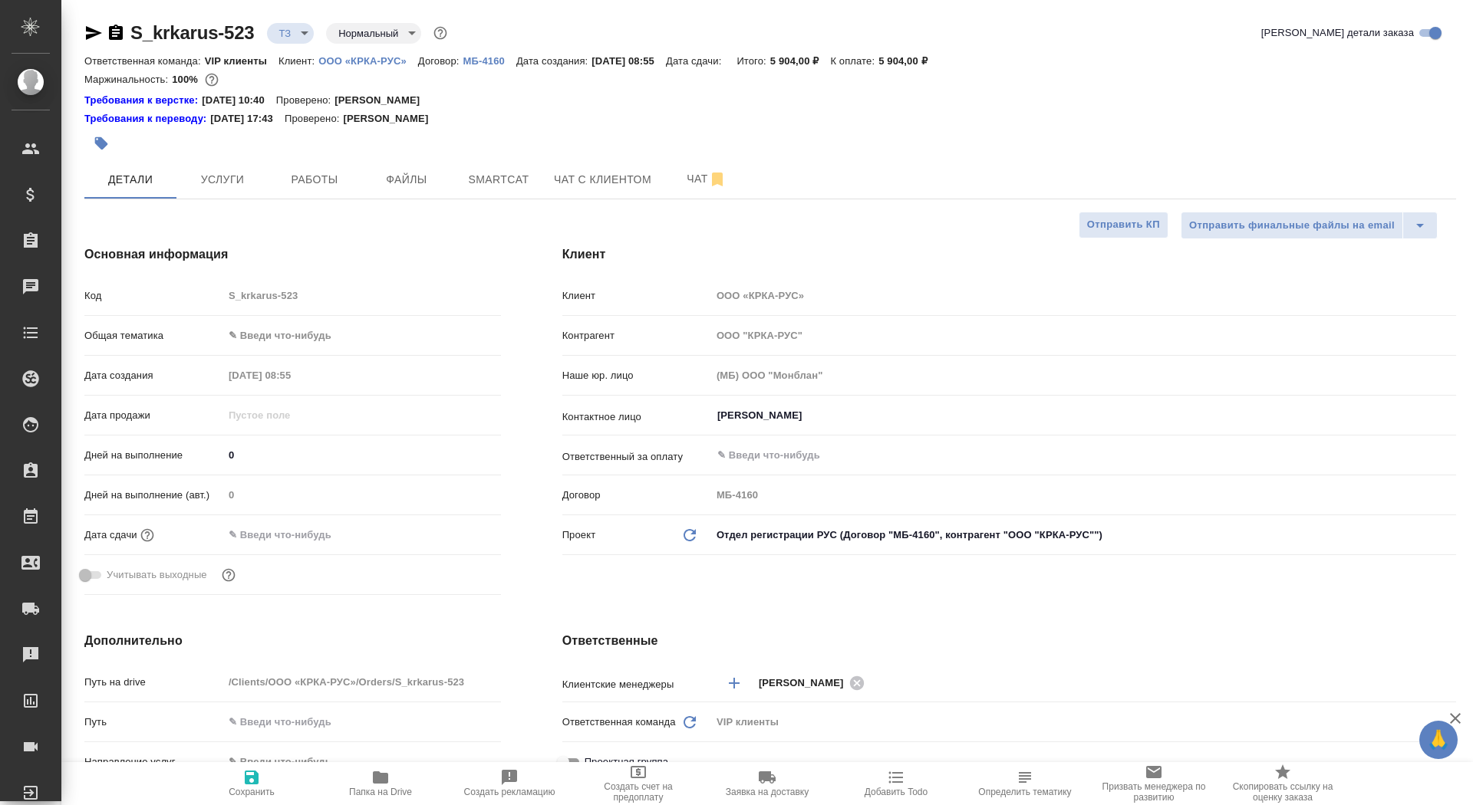
type textarea "x"
click at [272, 535] on input "text" at bounding box center [290, 535] width 134 height 22
click at [456, 534] on icon "button" at bounding box center [456, 534] width 18 height 18
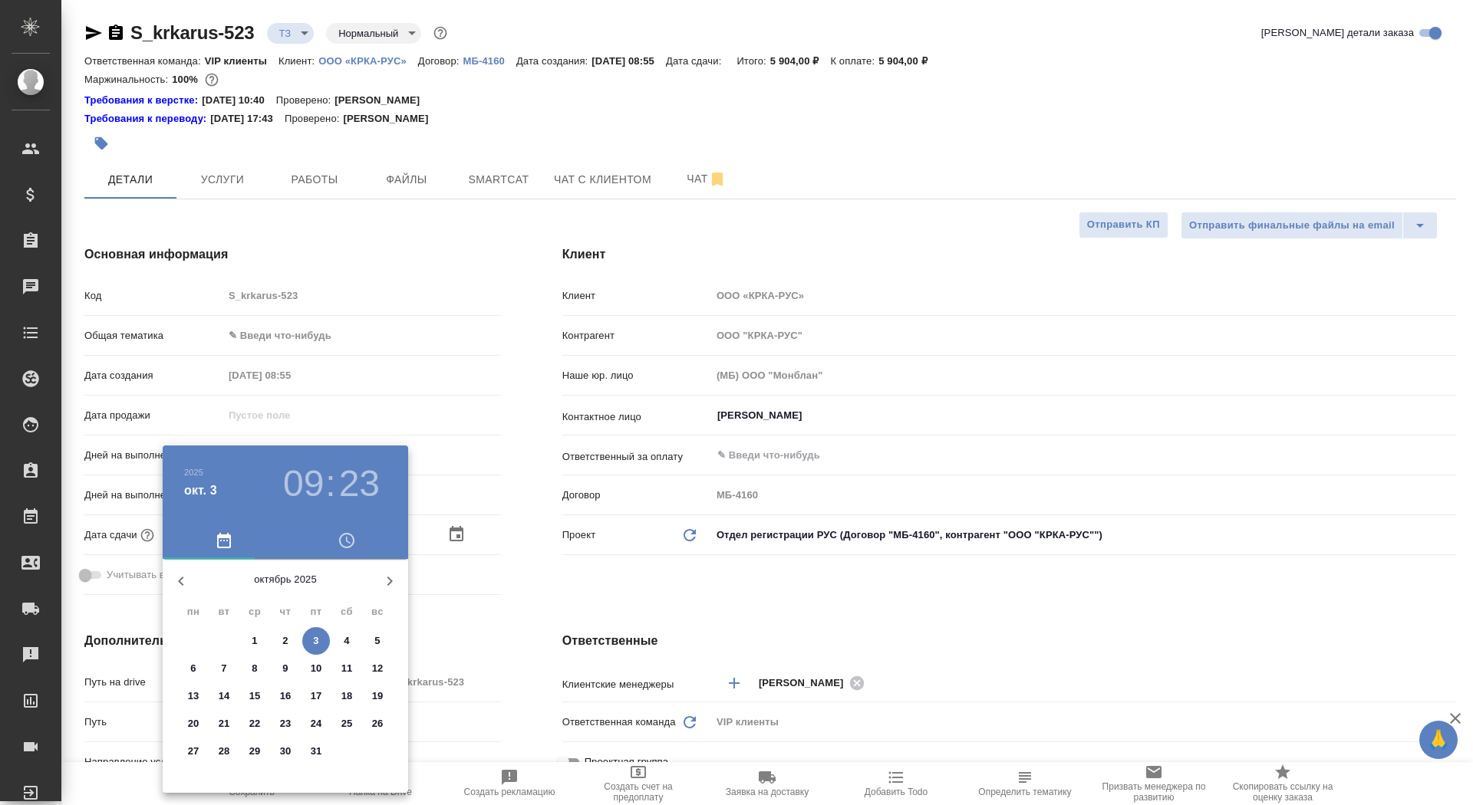
click at [221, 667] on p "7" at bounding box center [223, 668] width 5 height 15
type input "07.10.2025 09:23"
type textarea "x"
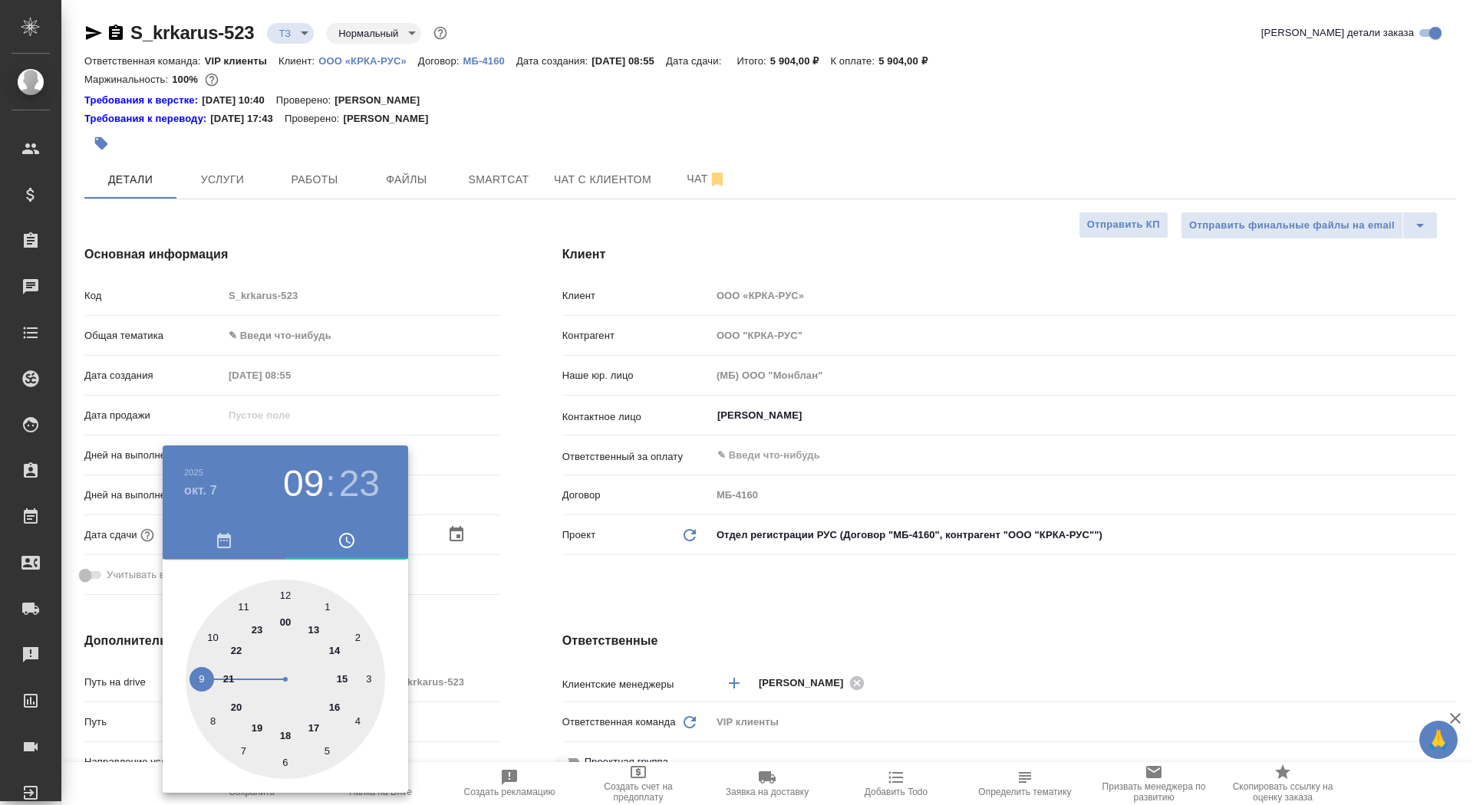
click at [334, 650] on div at bounding box center [285, 679] width 199 height 199
type input "07.10.2025 14:23"
type textarea "x"
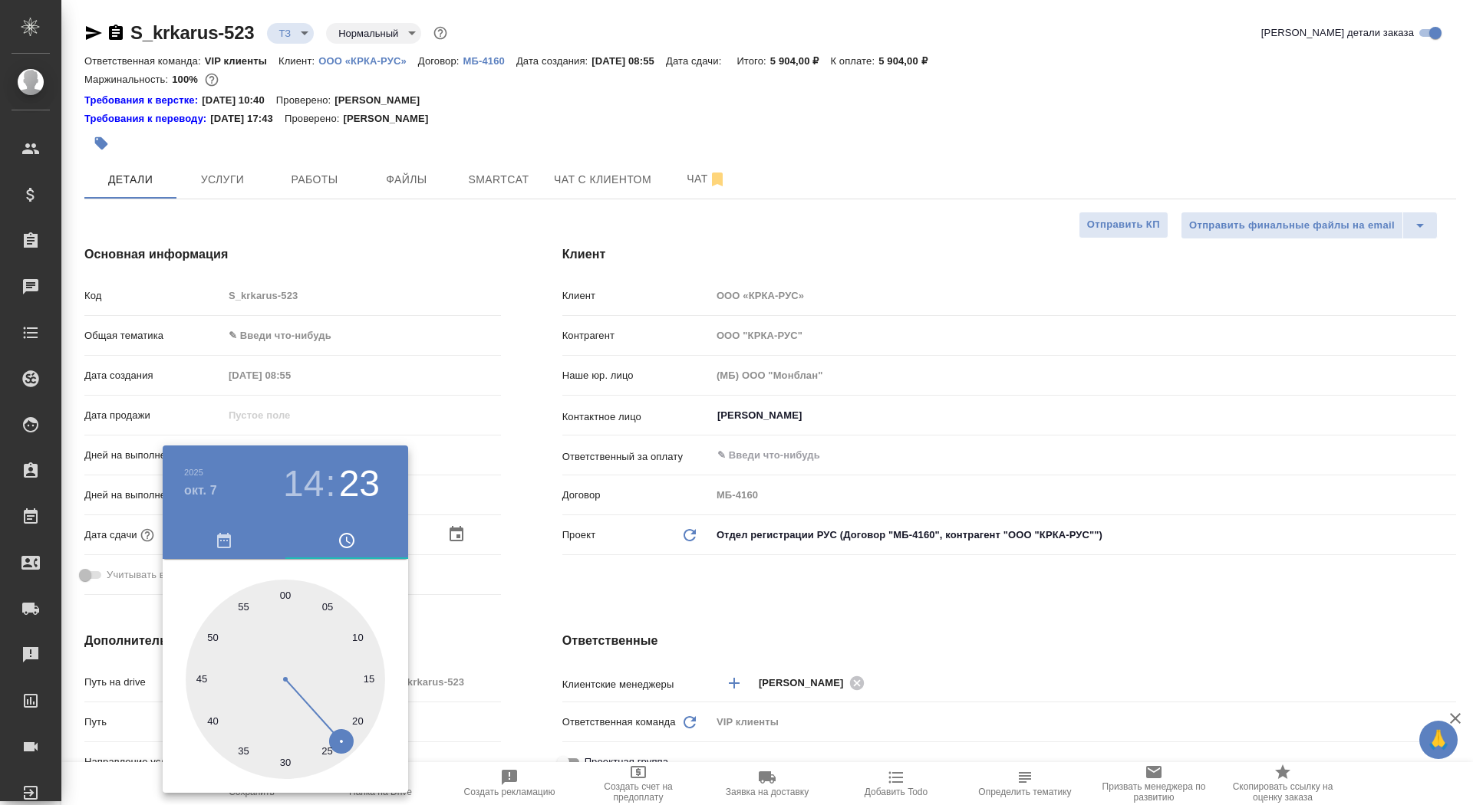
click at [284, 593] on div at bounding box center [285, 679] width 199 height 199
type input "07.10.2025 14:00"
type textarea "x"
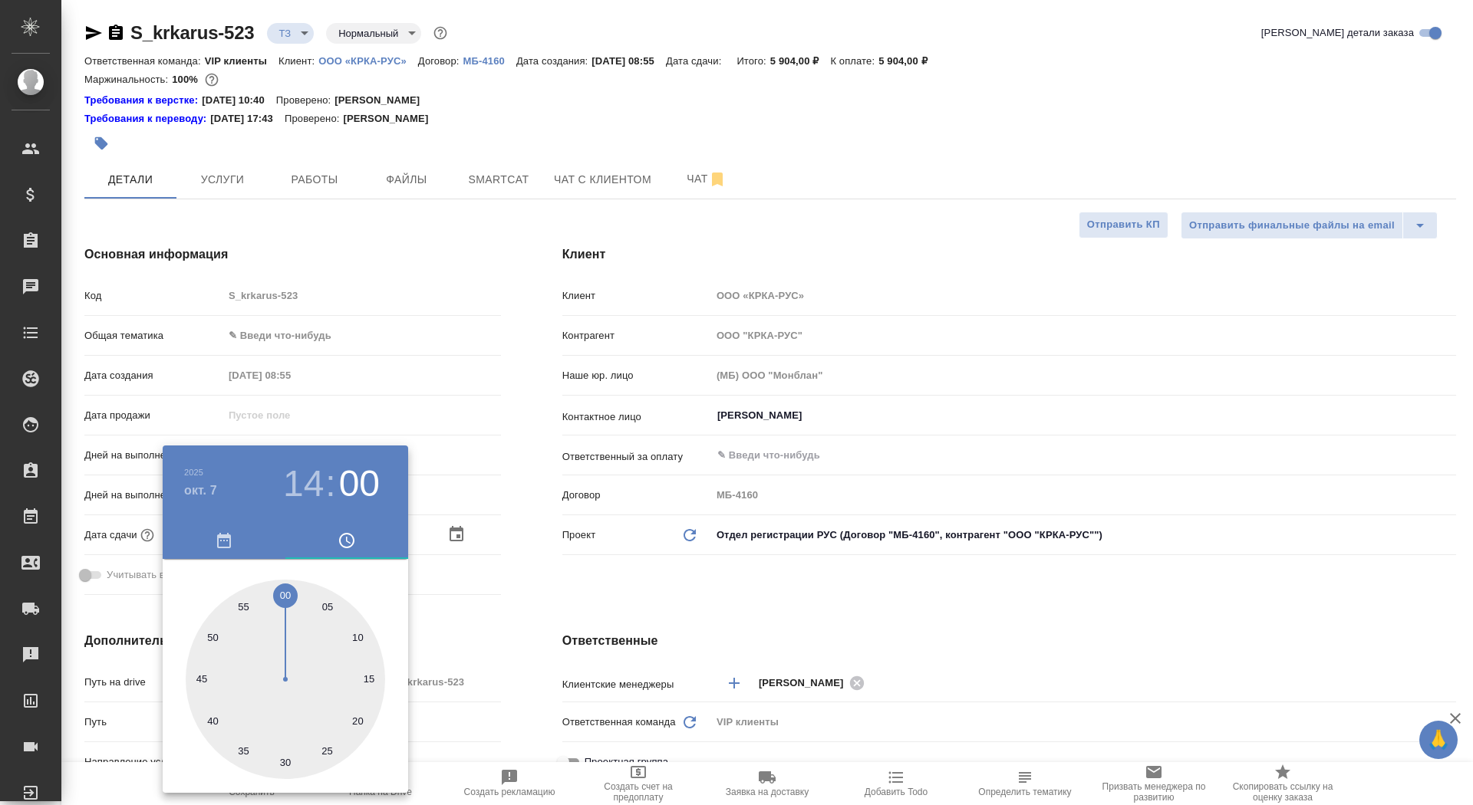
click at [422, 605] on div at bounding box center [736, 402] width 1473 height 805
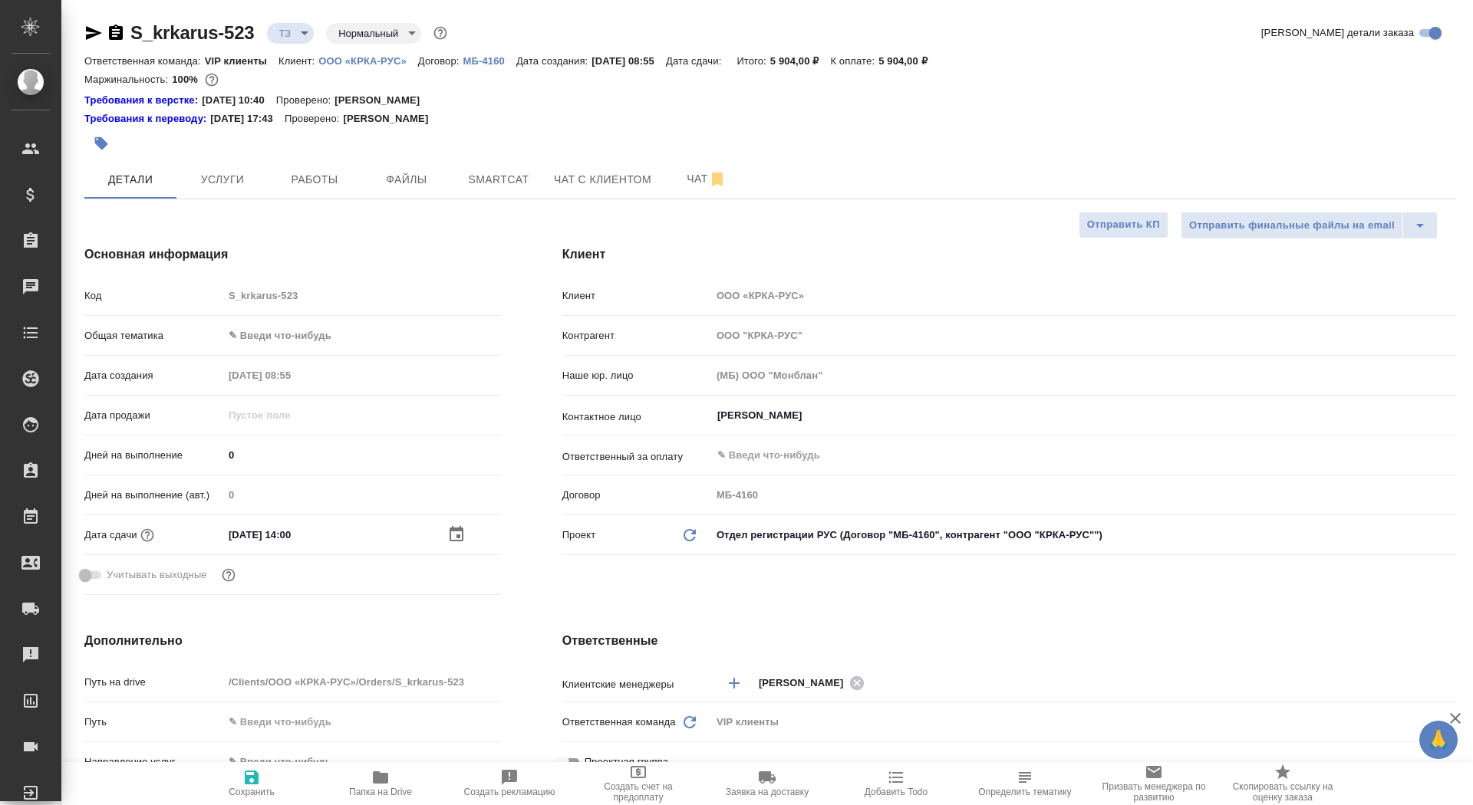
click at [221, 789] on span "Сохранить" at bounding box center [251, 783] width 110 height 29
type textarea "x"
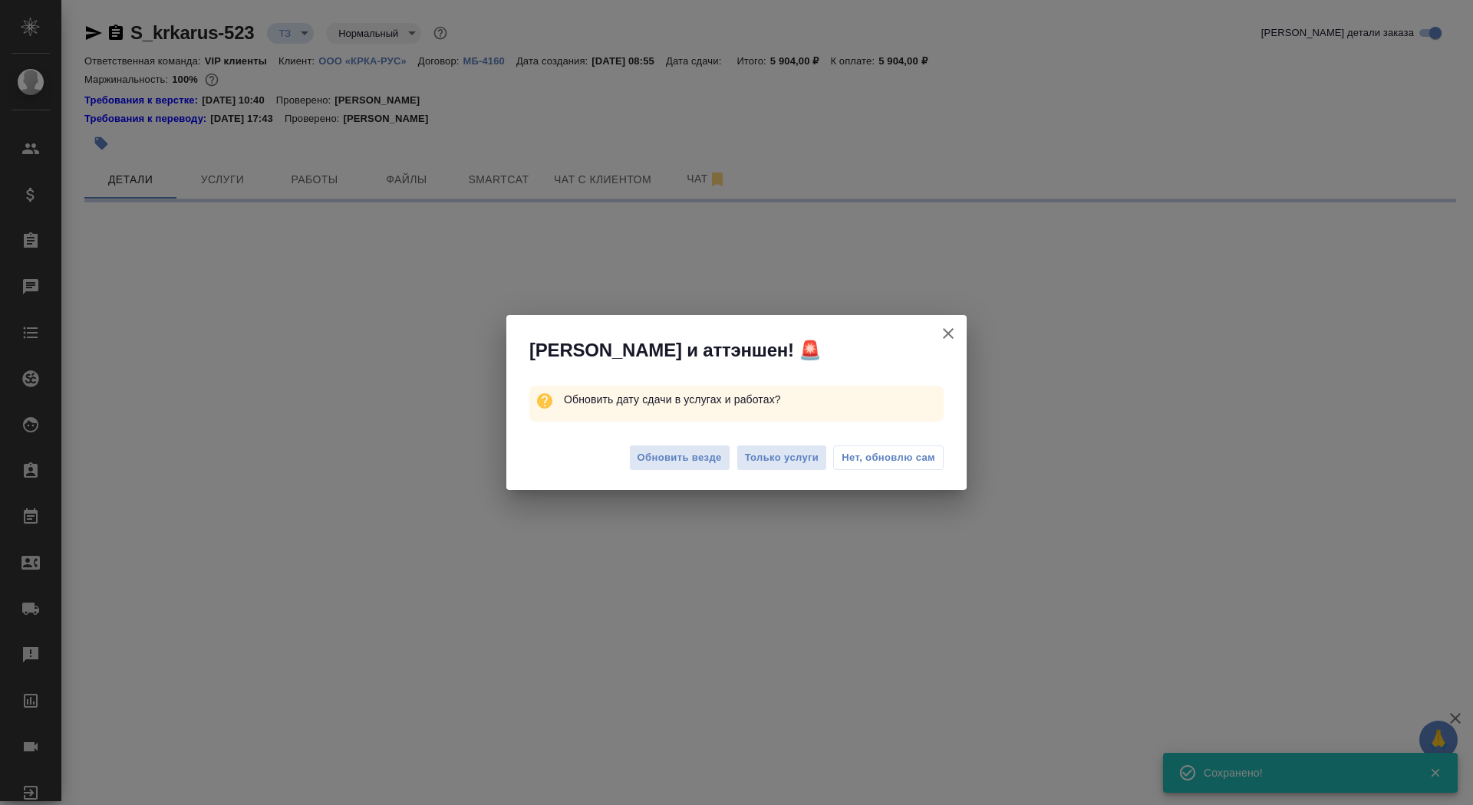
select select "RU"
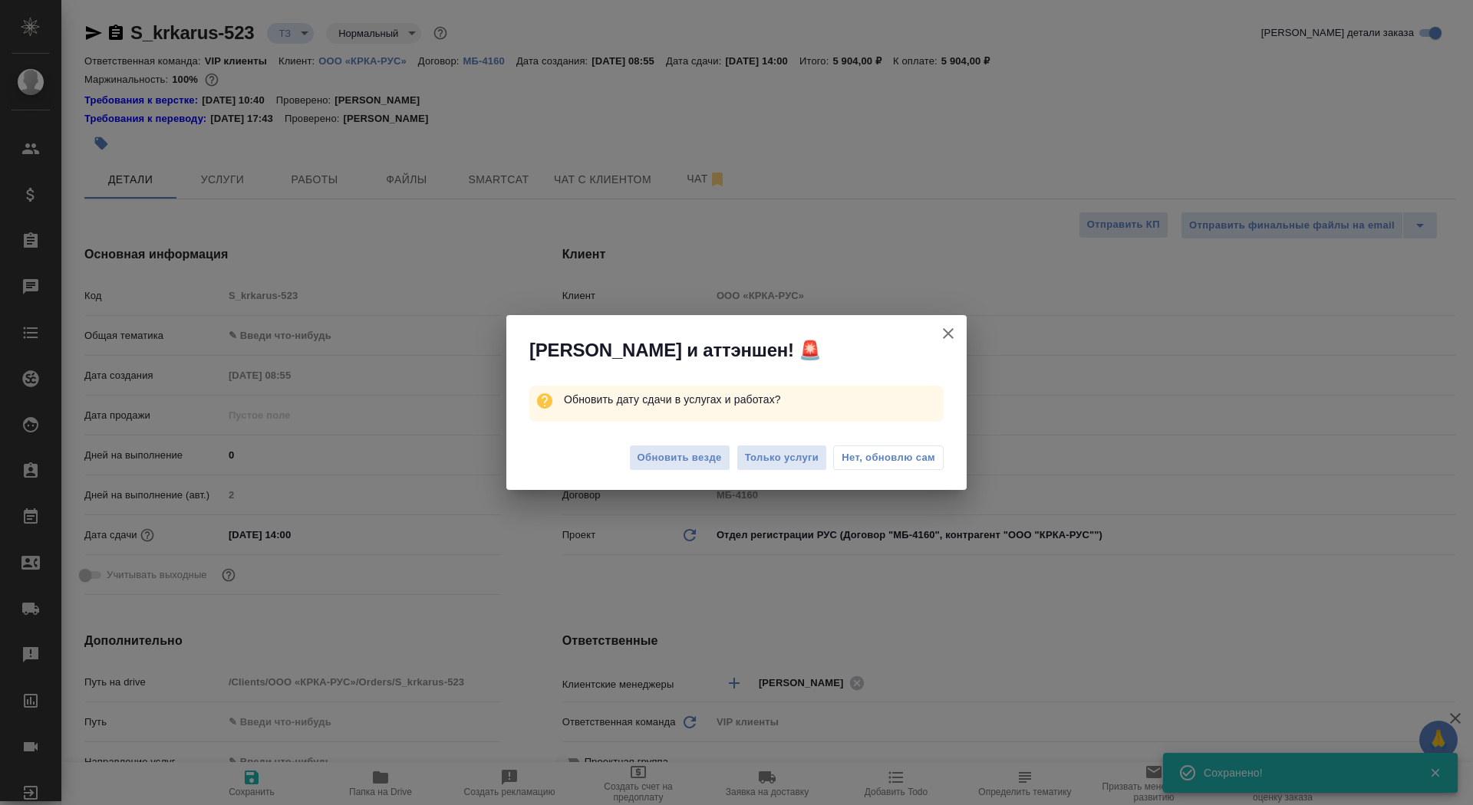
type textarea "x"
click at [664, 458] on span "Обновить везде" at bounding box center [679, 459] width 84 height 18
type textarea "x"
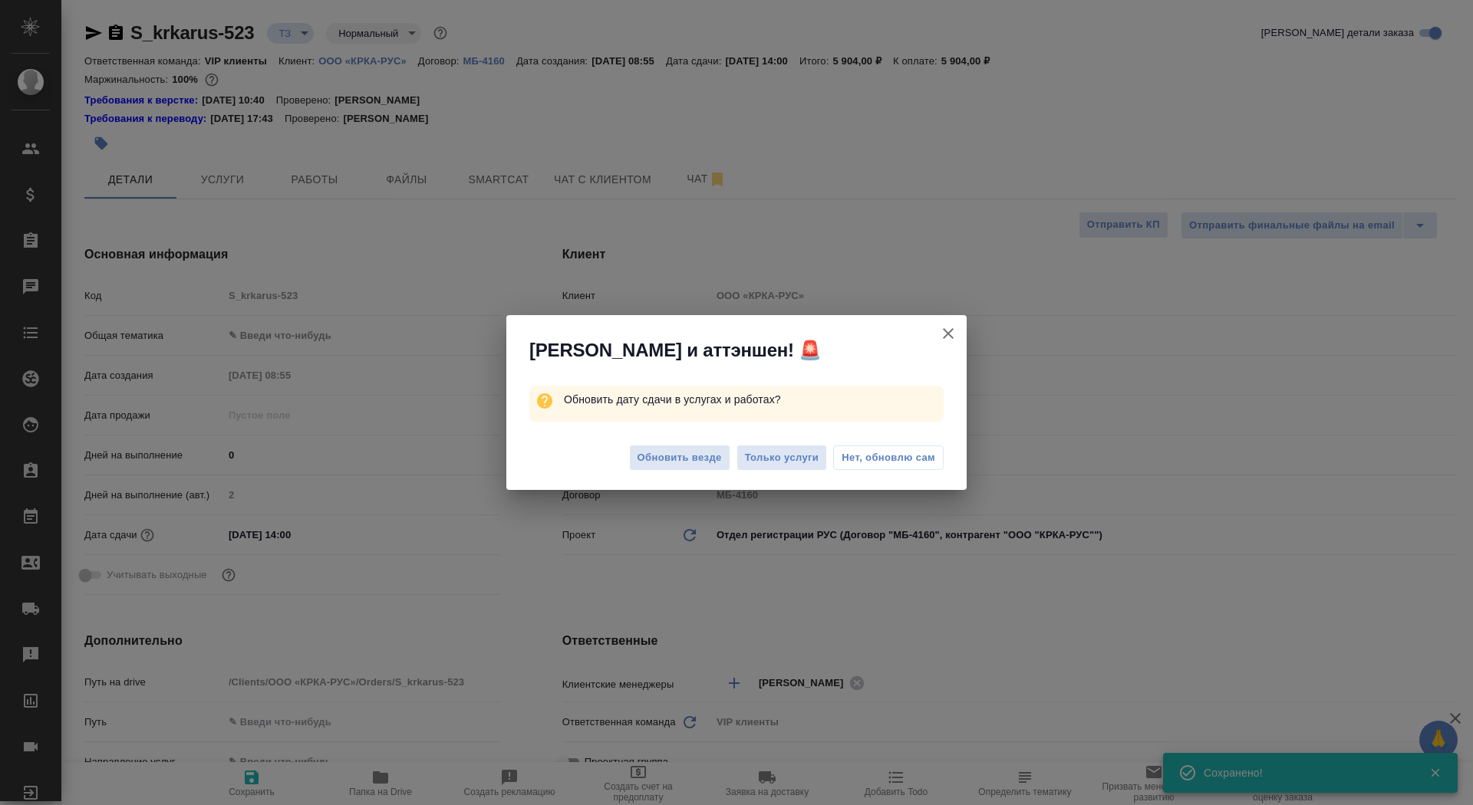
type textarea "x"
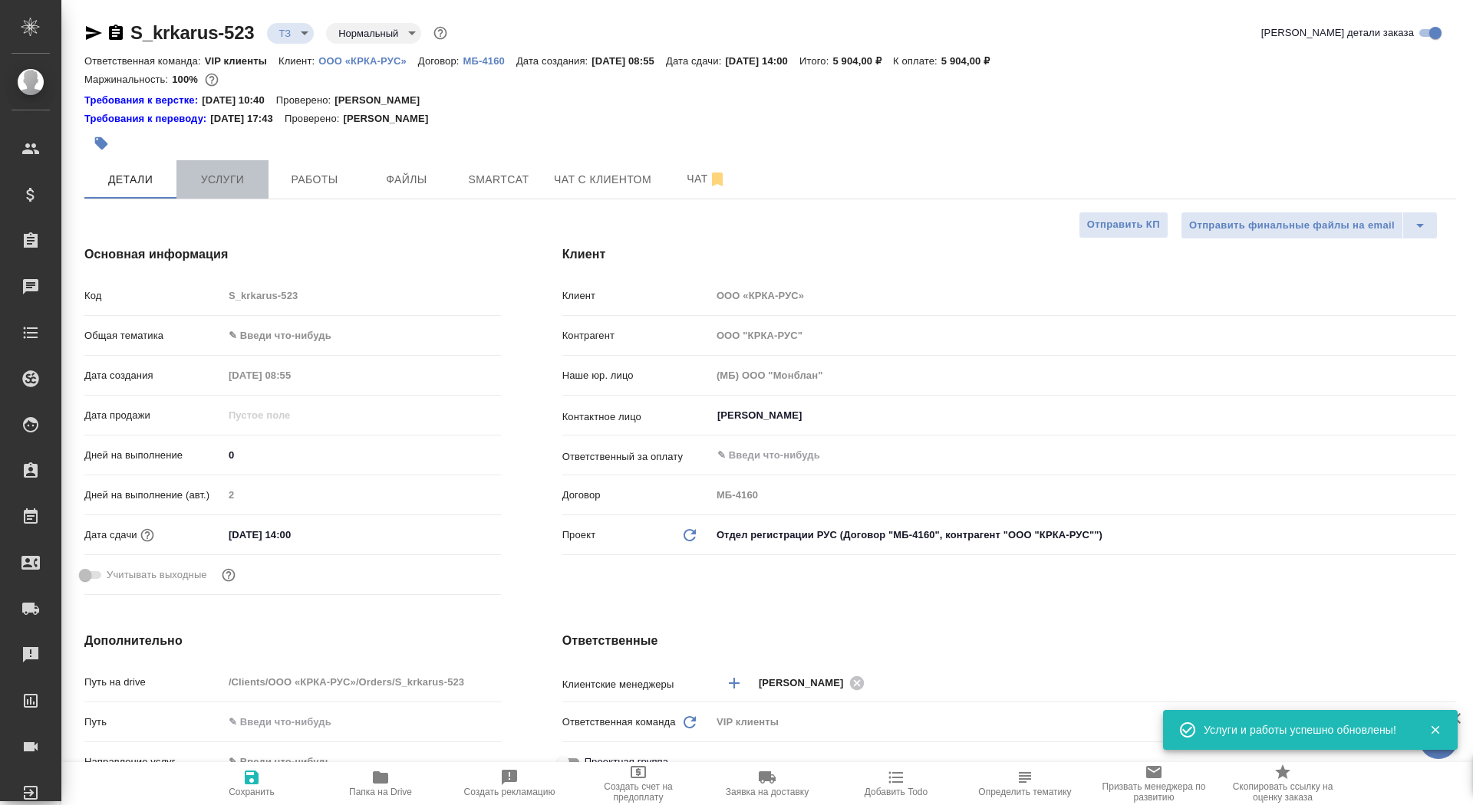
click at [208, 171] on span "Услуги" at bounding box center [223, 179] width 74 height 19
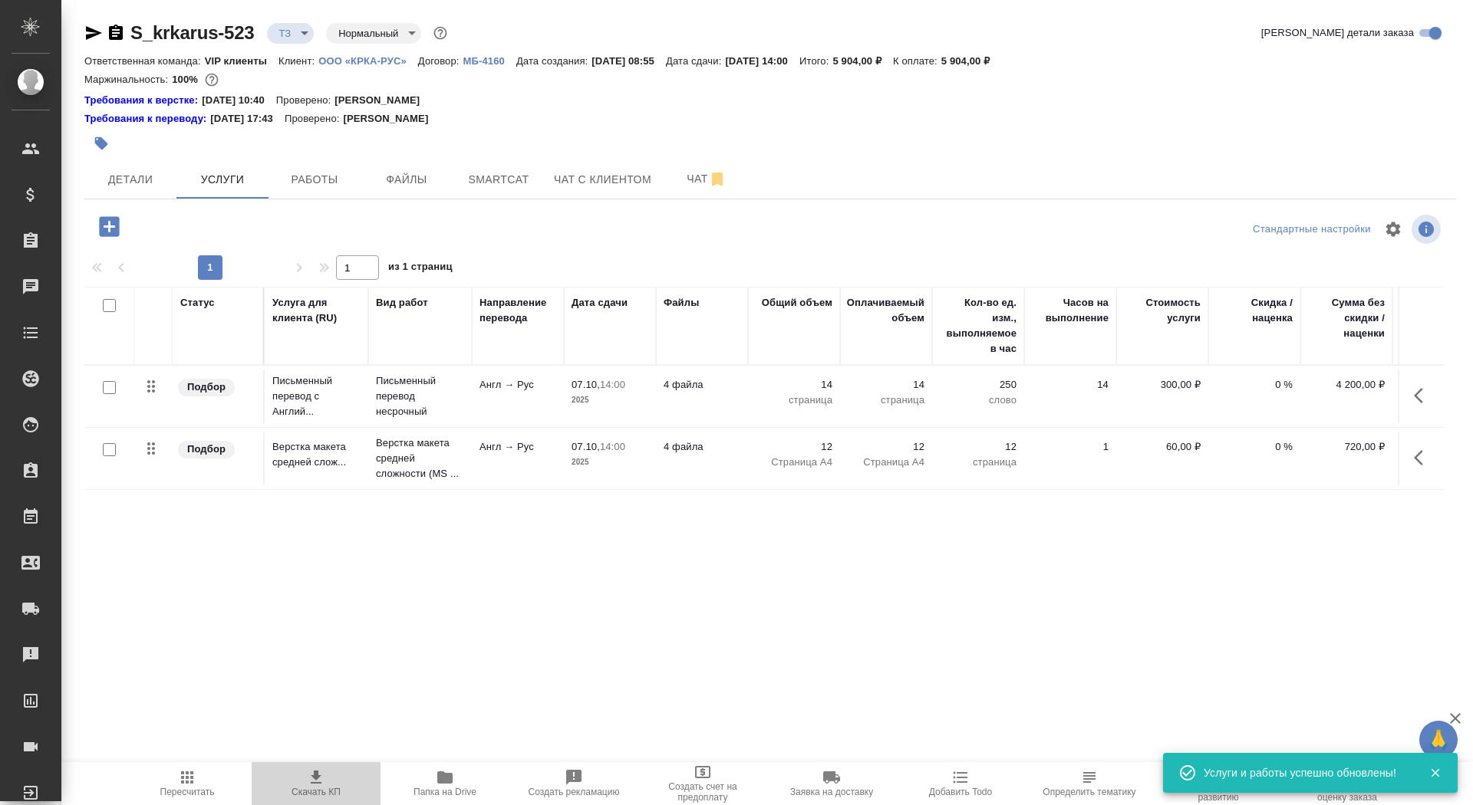
click at [311, 777] on icon "button" at bounding box center [316, 778] width 18 height 18
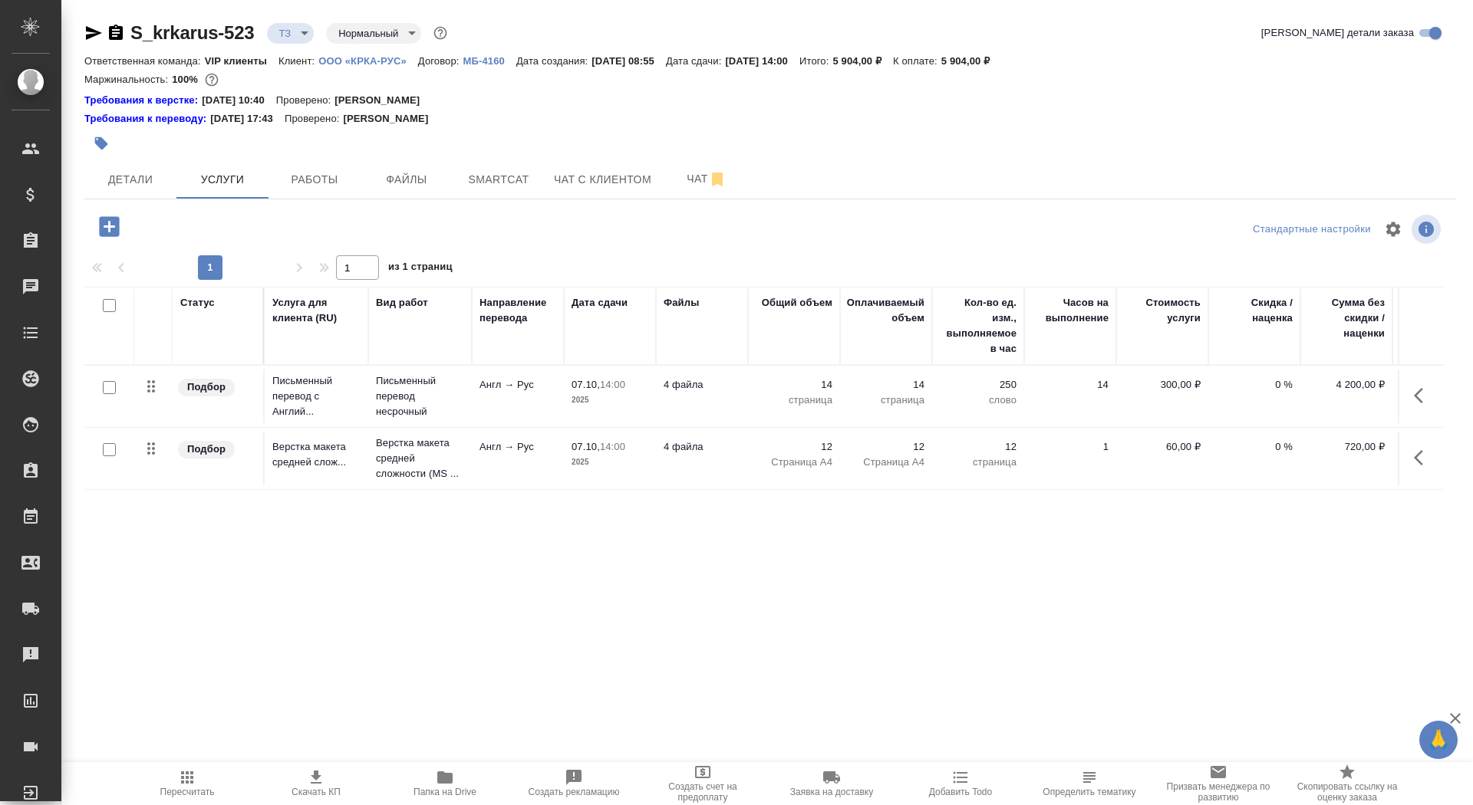
click at [111, 32] on icon "button" at bounding box center [116, 32] width 14 height 15
click at [504, 185] on span "Smartcat" at bounding box center [499, 179] width 74 height 19
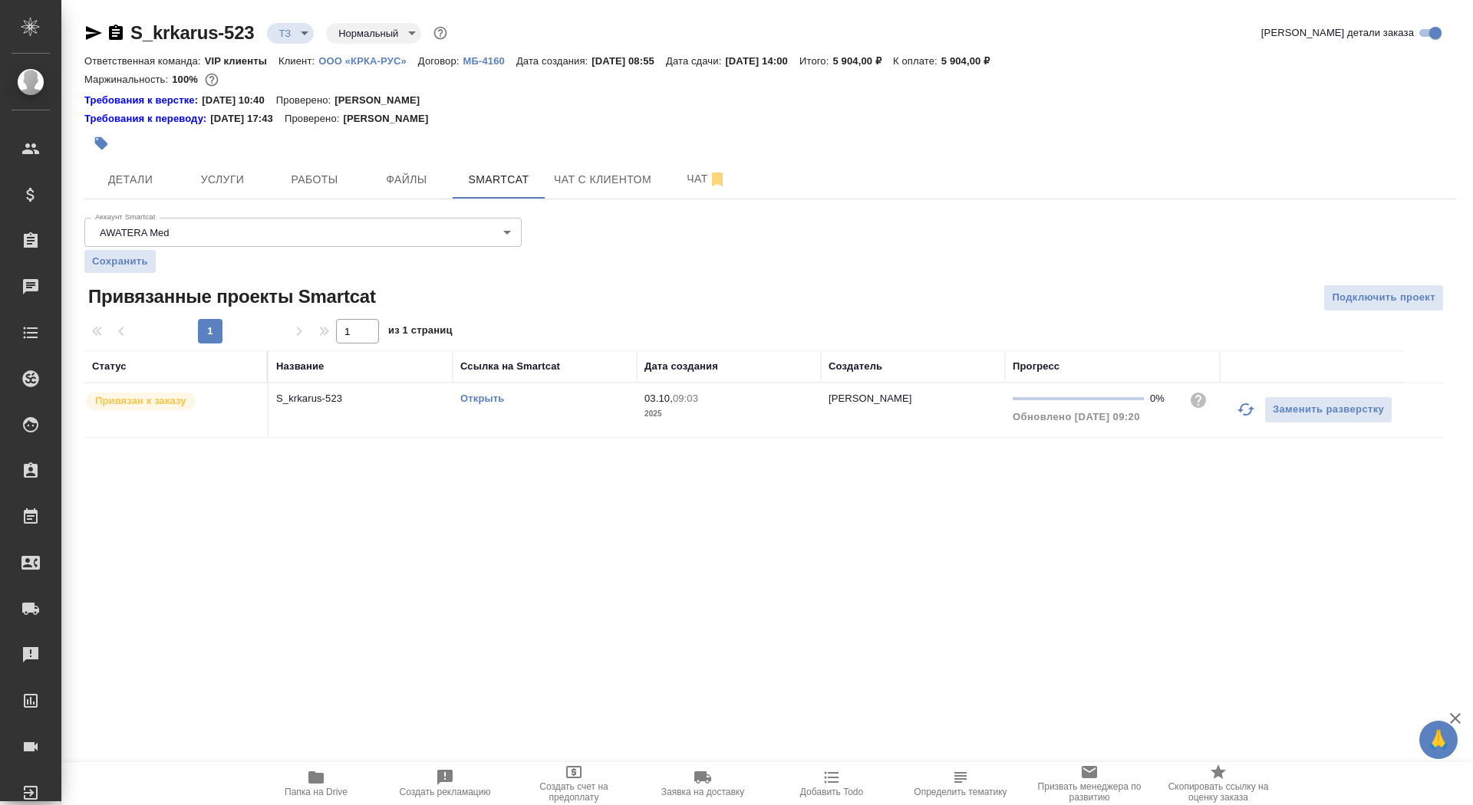
click at [493, 395] on link "Открыть" at bounding box center [482, 399] width 44 height 12
click at [233, 182] on span "Услуги" at bounding box center [223, 179] width 74 height 19
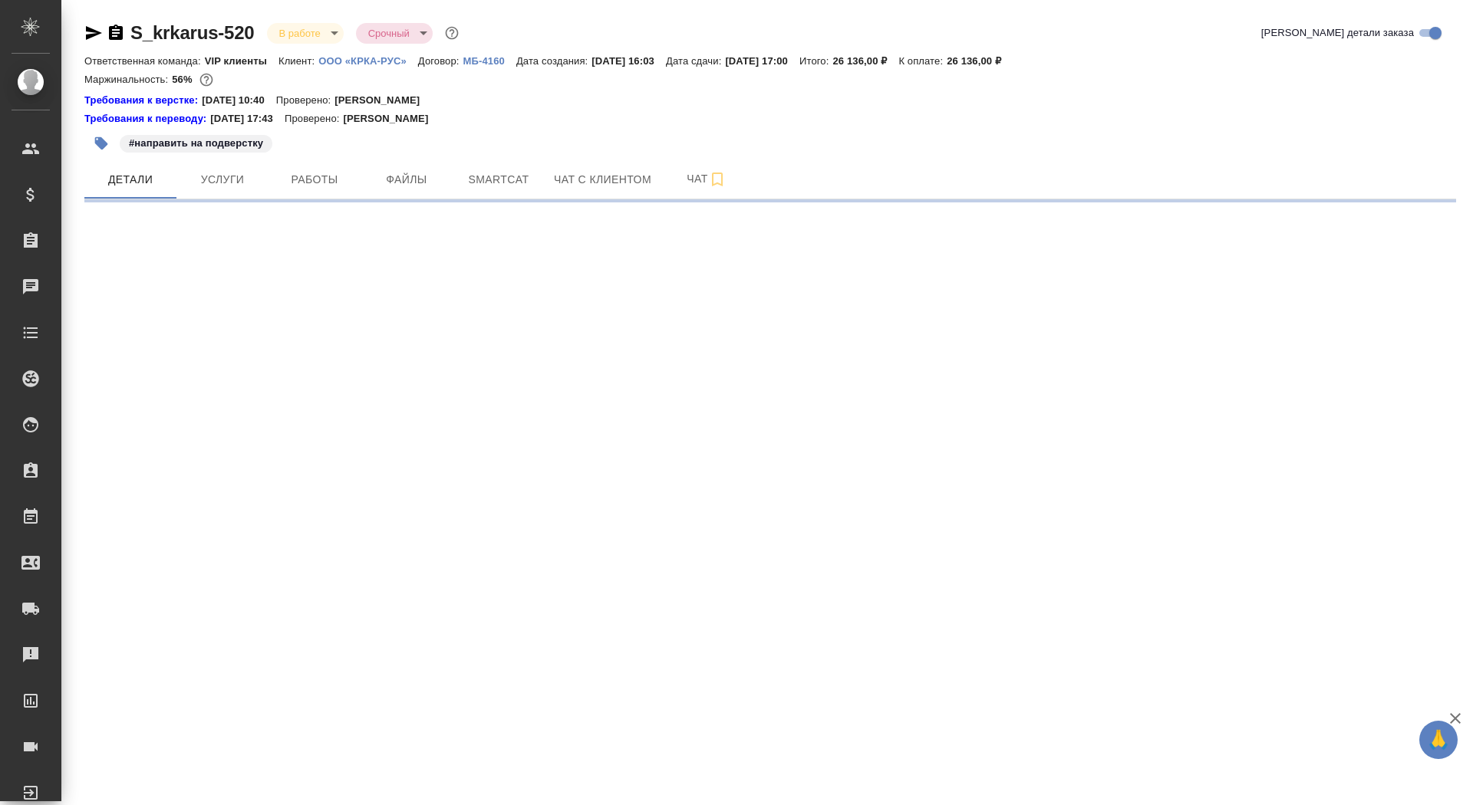
select select "RU"
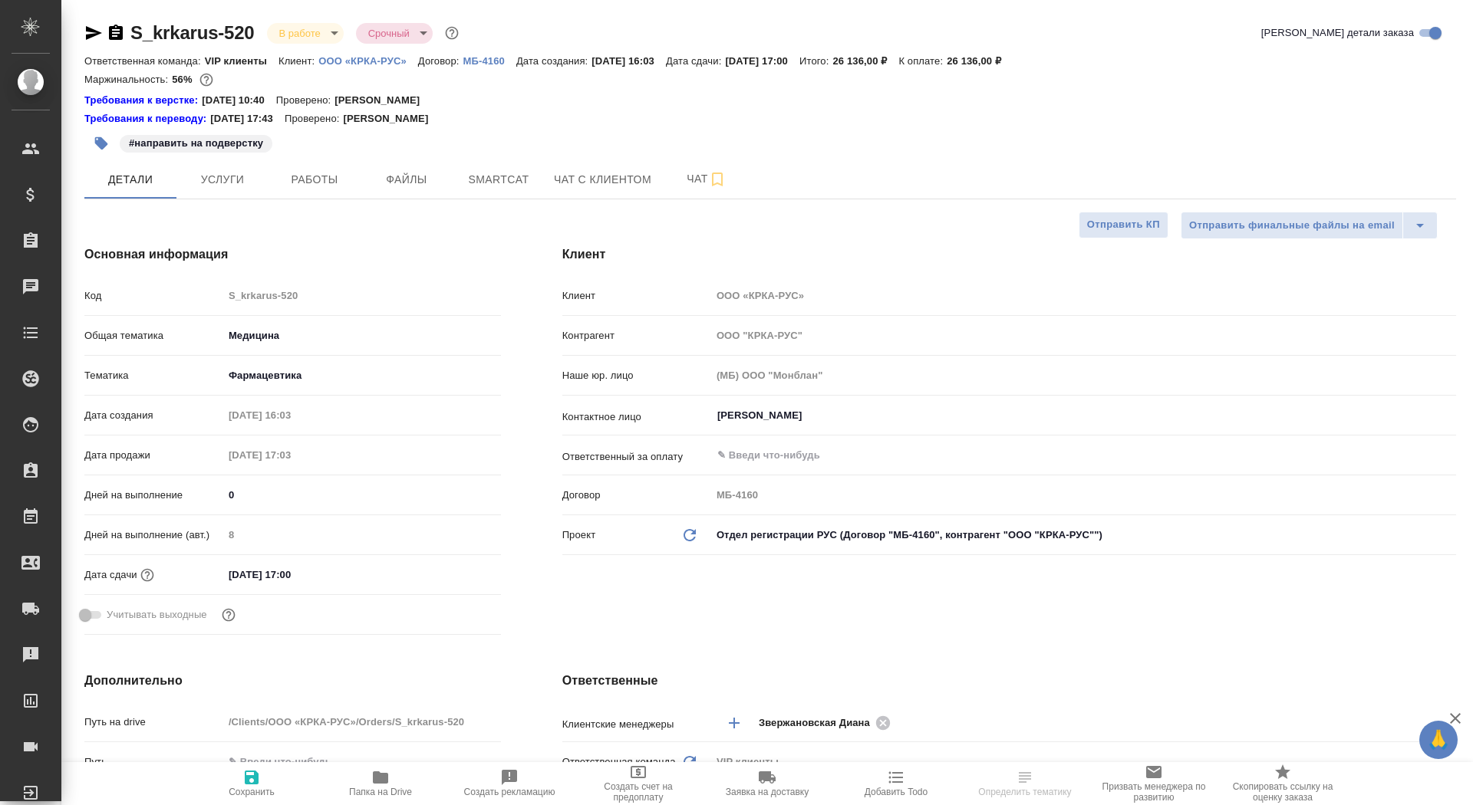
type textarea "x"
click at [215, 183] on span "Услуги" at bounding box center [223, 179] width 74 height 19
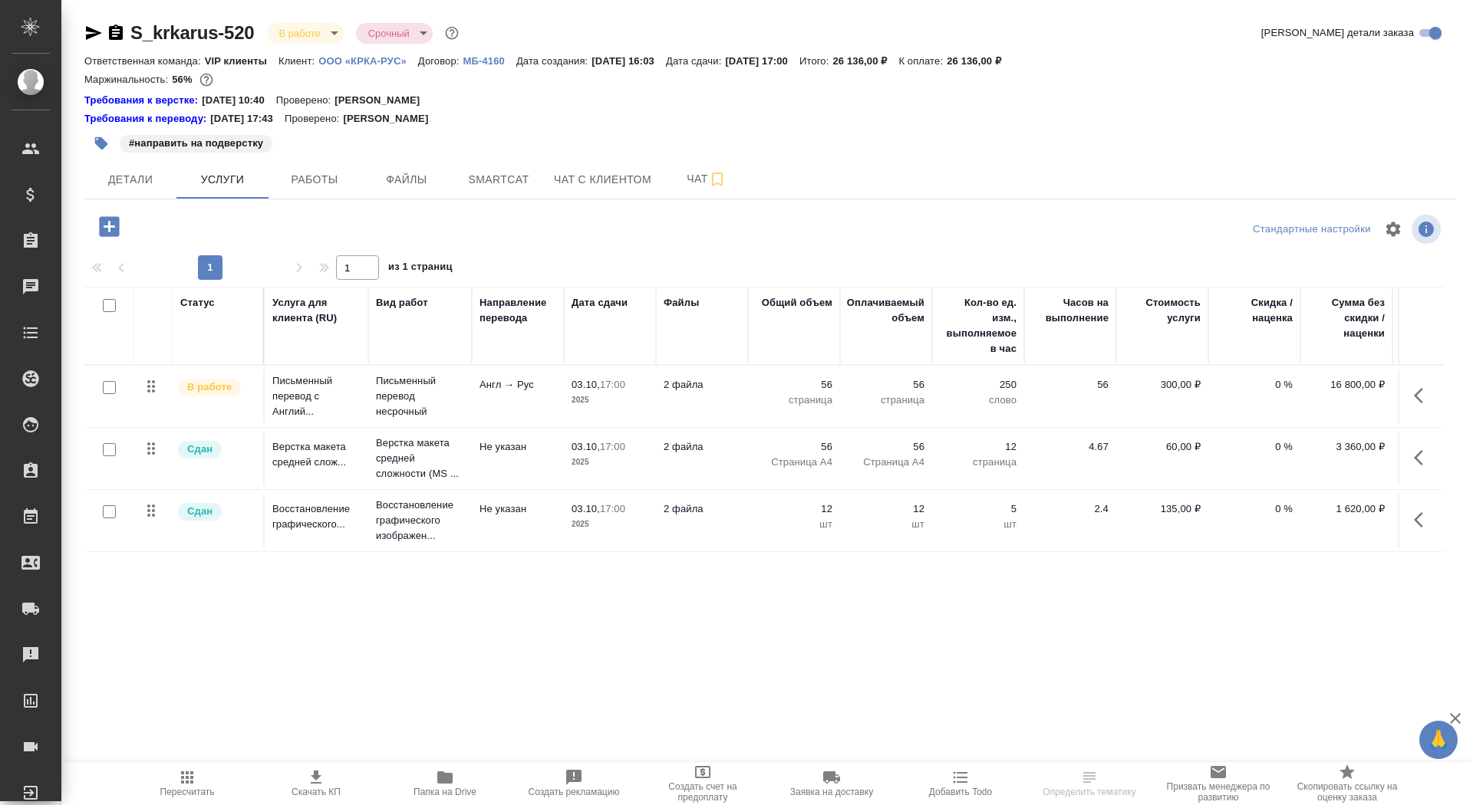
click at [109, 222] on icon "button" at bounding box center [109, 226] width 27 height 27
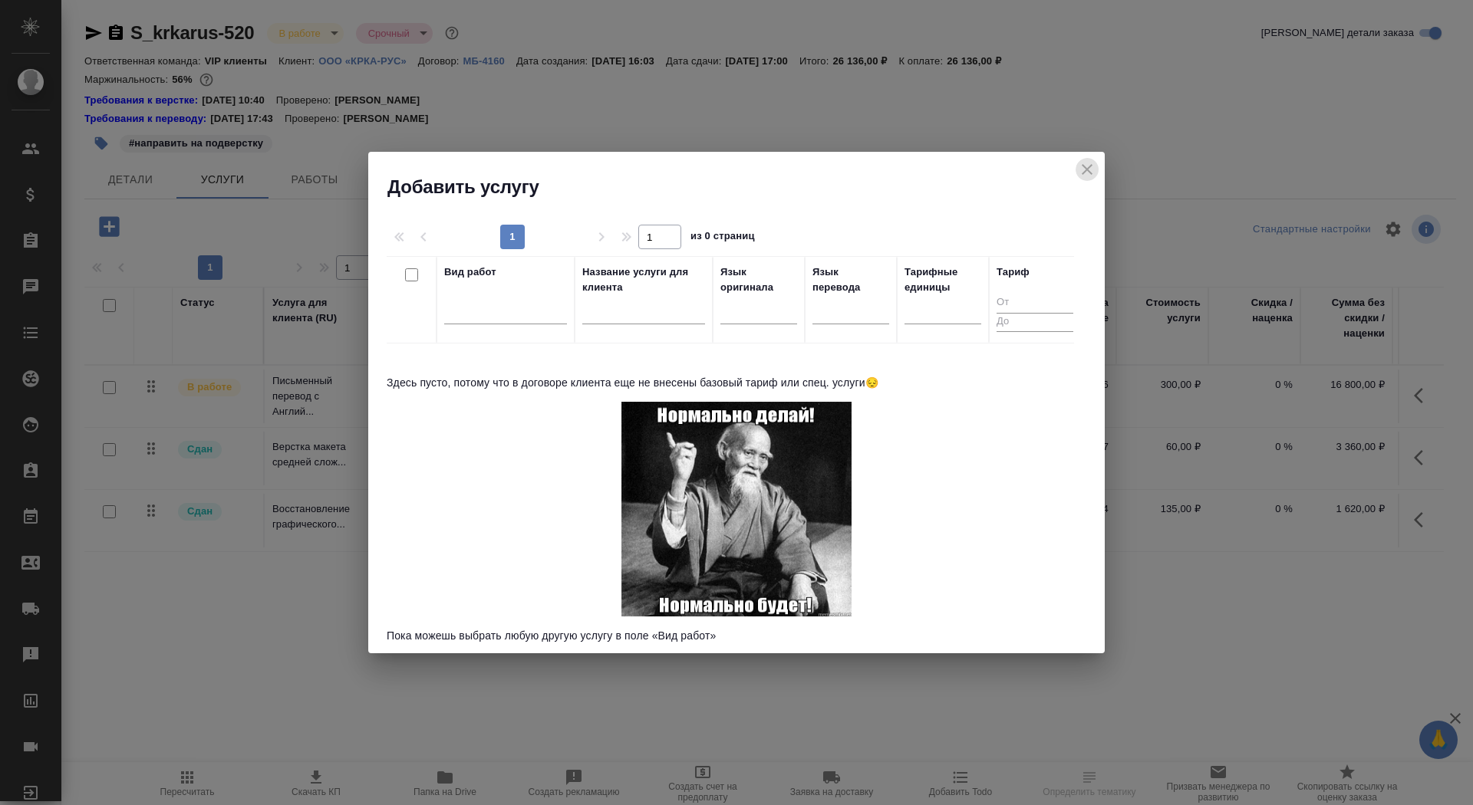
click at [1092, 170] on icon "close" at bounding box center [1087, 169] width 18 height 18
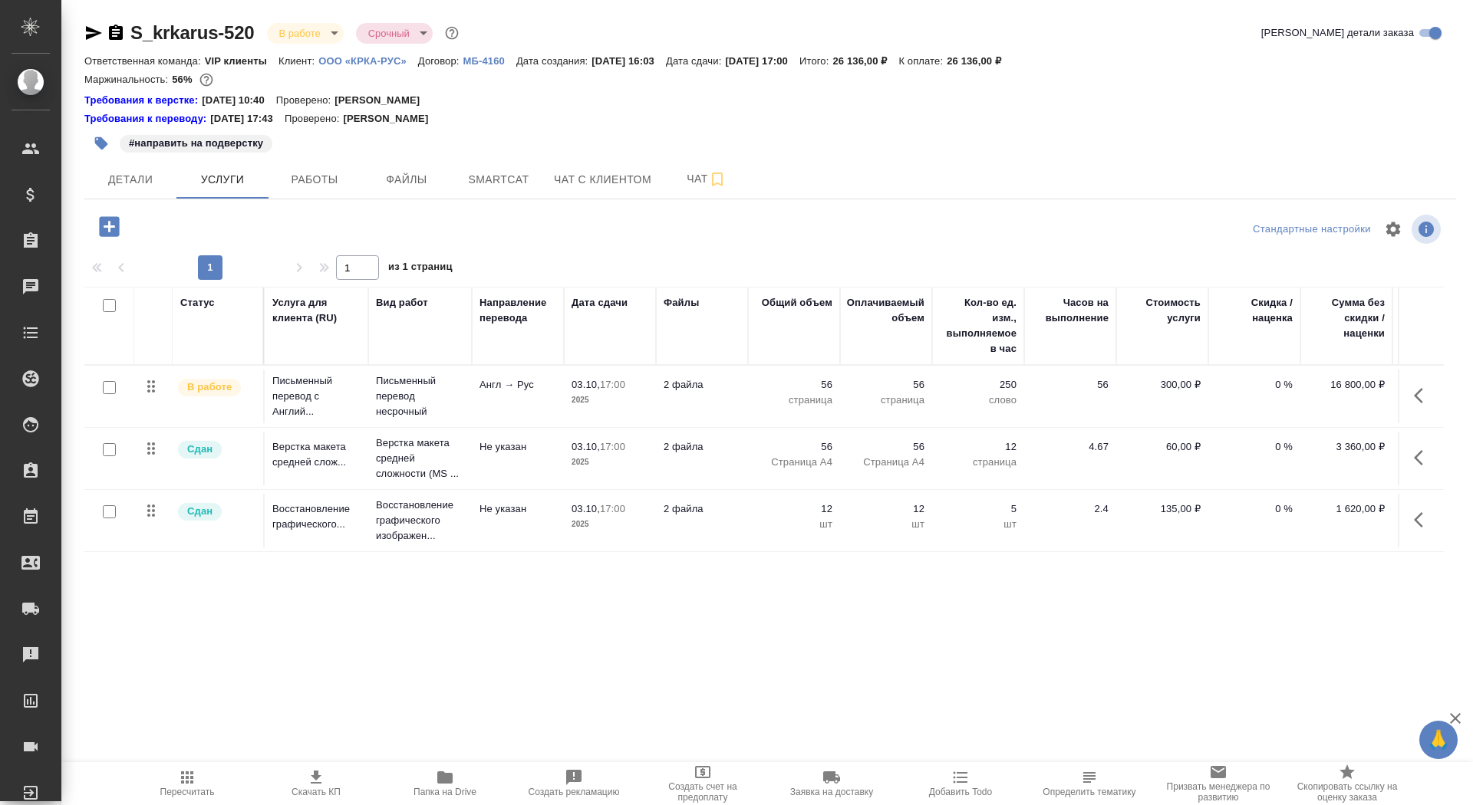
click at [394, 55] on p "ООО «КРКА-РУС»" at bounding box center [368, 61] width 100 height 12
click at [430, 410] on p "Письменный перевод несрочный" at bounding box center [420, 397] width 88 height 46
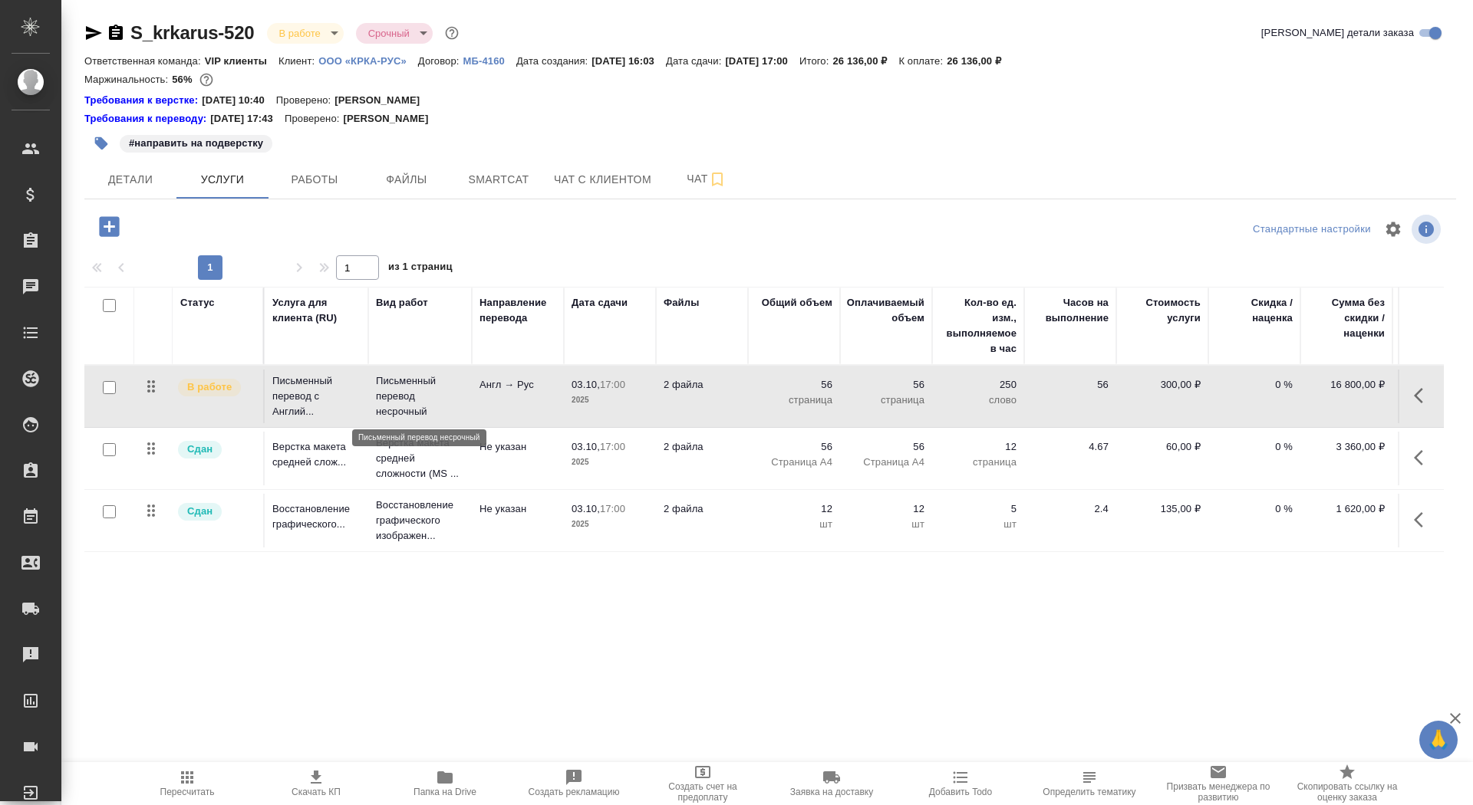
click at [430, 410] on p "Письменный перевод несрочный" at bounding box center [420, 397] width 88 height 46
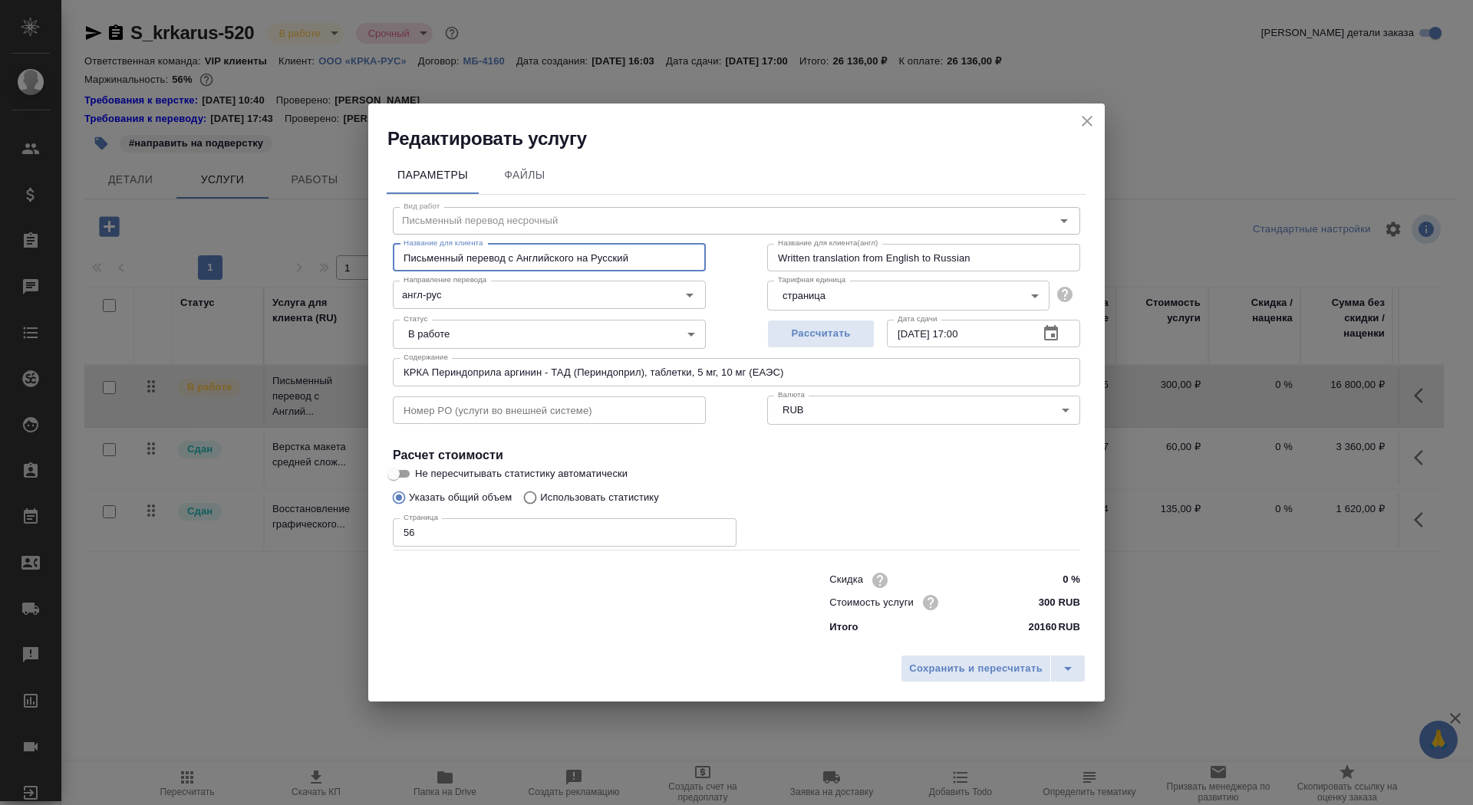
drag, startPoint x: 647, startPoint y: 262, endPoint x: 314, endPoint y: 259, distance: 333.7
click at [314, 259] on div "Редактировать услугу Параметры Файлы Вид работ Письменный перевод несрочный Вид…" at bounding box center [736, 402] width 1473 height 805
drag, startPoint x: 1000, startPoint y: 259, endPoint x: 733, endPoint y: 246, distance: 266.5
click at [733, 246] on div "Вид работ Письменный перевод несрочный Вид работ Название для клиента Письменны…" at bounding box center [737, 418] width 700 height 447
click at [1085, 117] on icon "close" at bounding box center [1087, 121] width 18 height 18
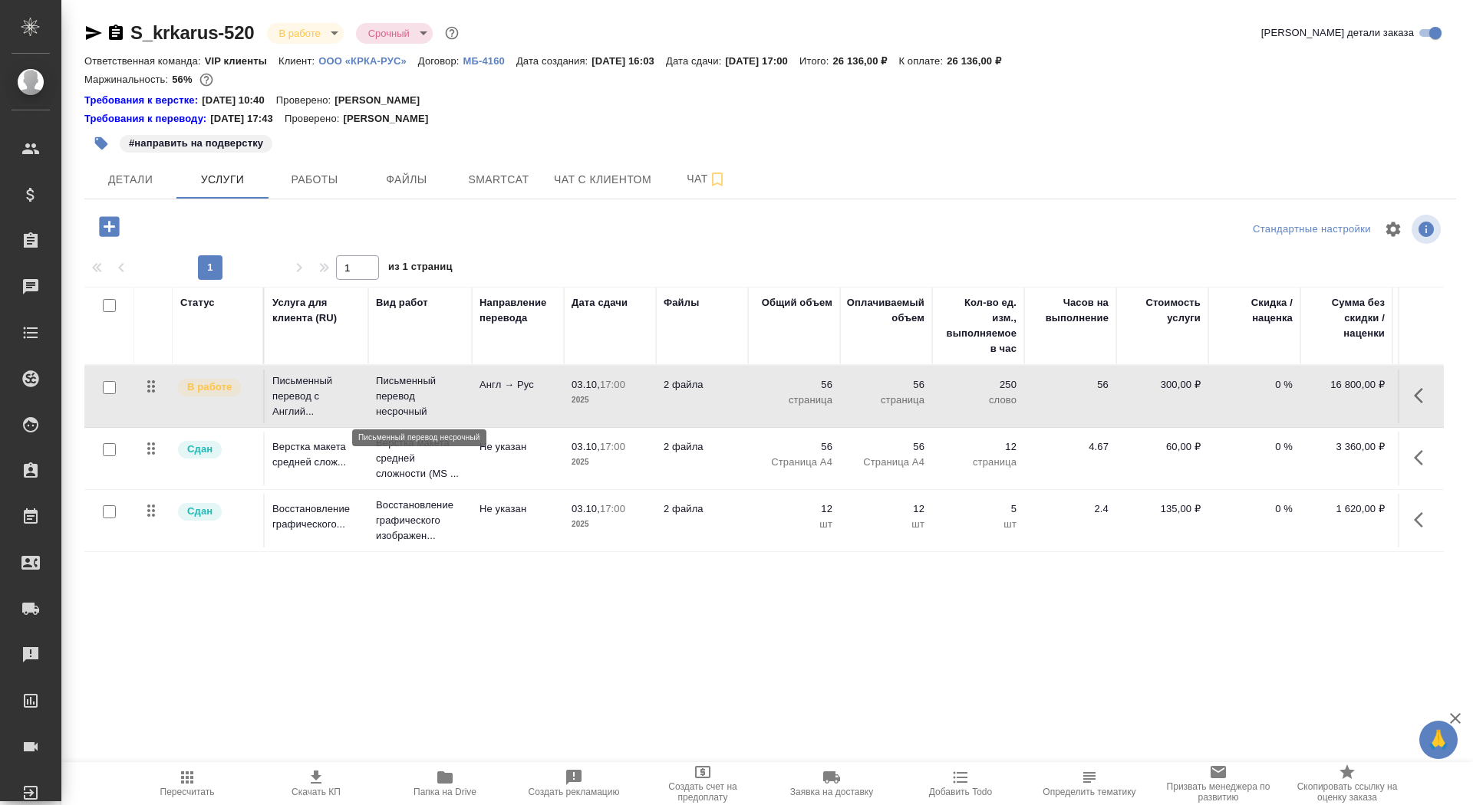
click at [422, 409] on p "Письменный перевод несрочный" at bounding box center [420, 397] width 88 height 46
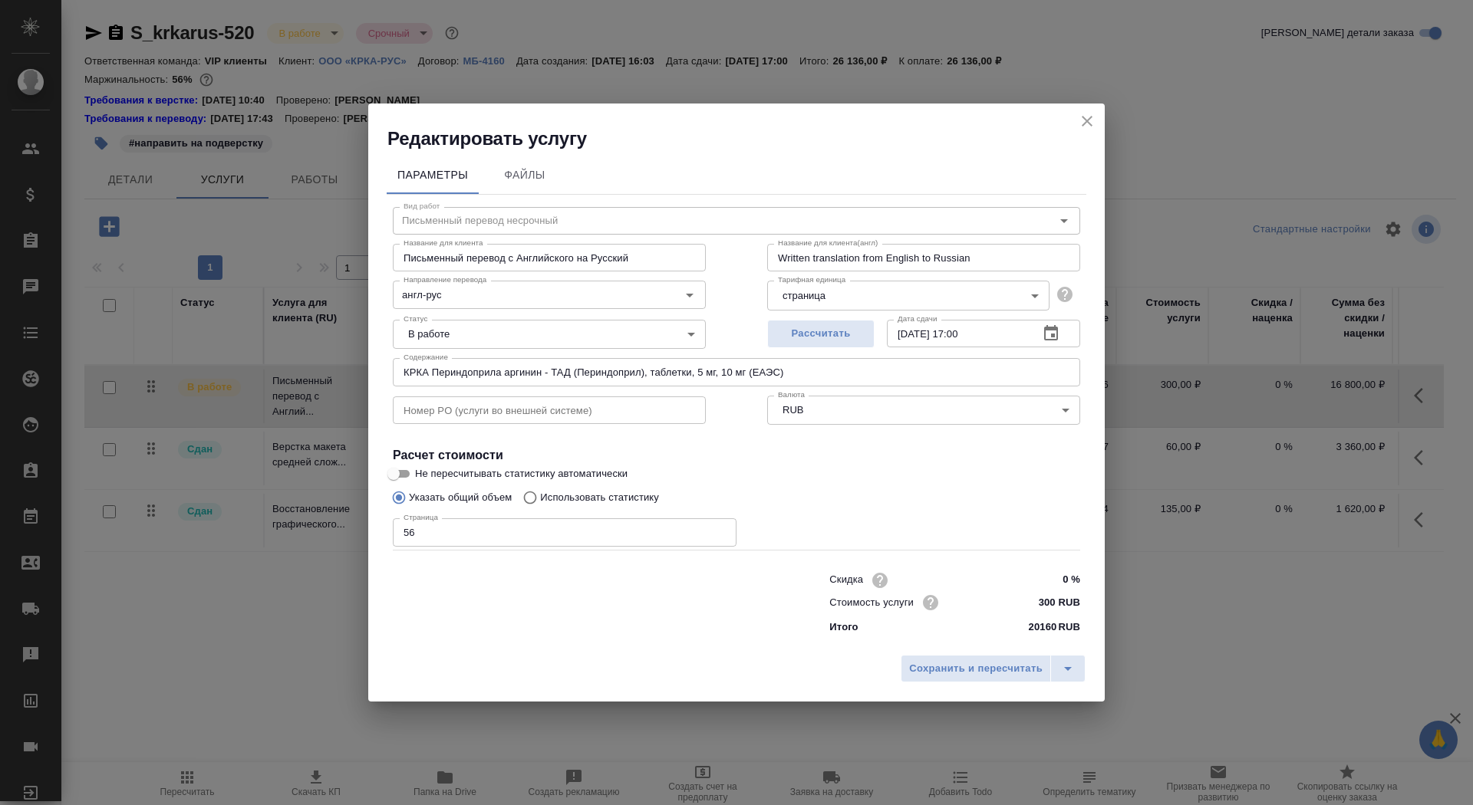
click at [1088, 118] on icon "close" at bounding box center [1087, 121] width 18 height 18
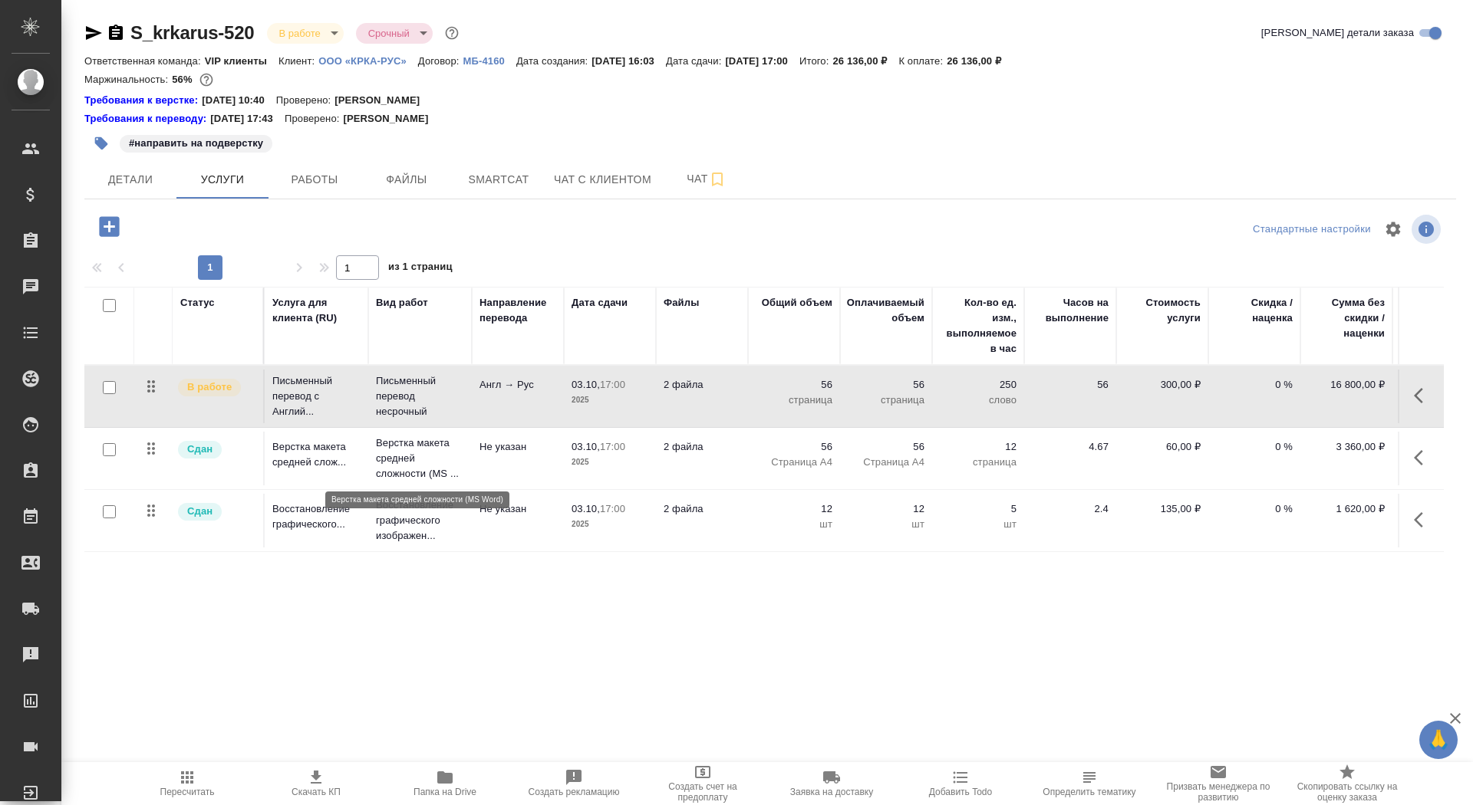
click at [410, 469] on p "Верстка макета средней сложности (MS ..." at bounding box center [420, 459] width 88 height 46
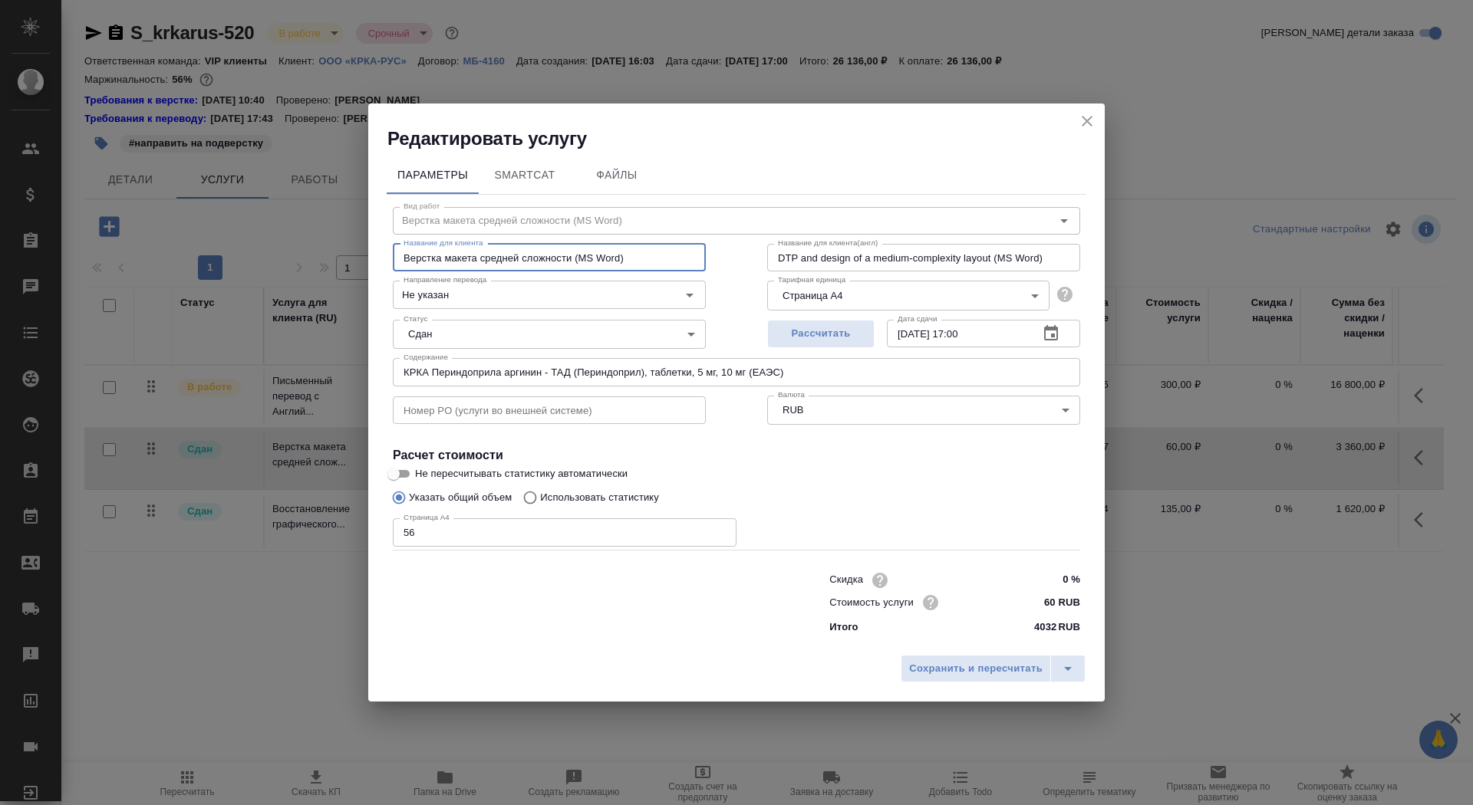
drag, startPoint x: 384, startPoint y: 255, endPoint x: 301, endPoint y: 250, distance: 83.8
click at [301, 250] on div "Редактировать услугу Параметры SmartCat Файлы Вид работ Верстка макета средней …" at bounding box center [736, 402] width 1473 height 805
drag, startPoint x: 776, startPoint y: 257, endPoint x: 1085, endPoint y: 254, distance: 309.9
click at [1086, 257] on div "Параметры SmartCat Файлы Вид работ Верстка макета средней сложности (MS Word) В…" at bounding box center [736, 399] width 736 height 497
click at [1084, 112] on icon "close" at bounding box center [1087, 121] width 18 height 18
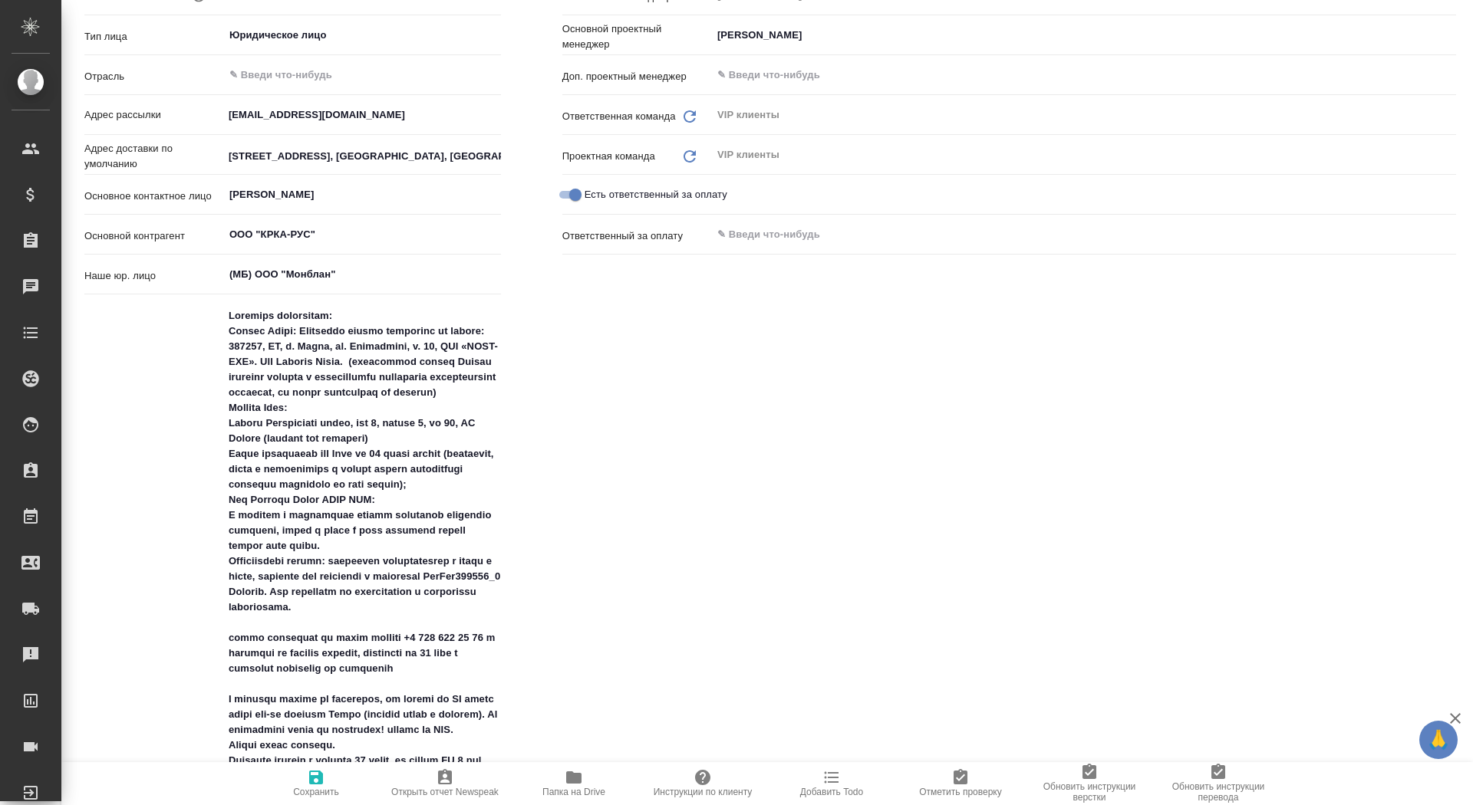
type textarea "x"
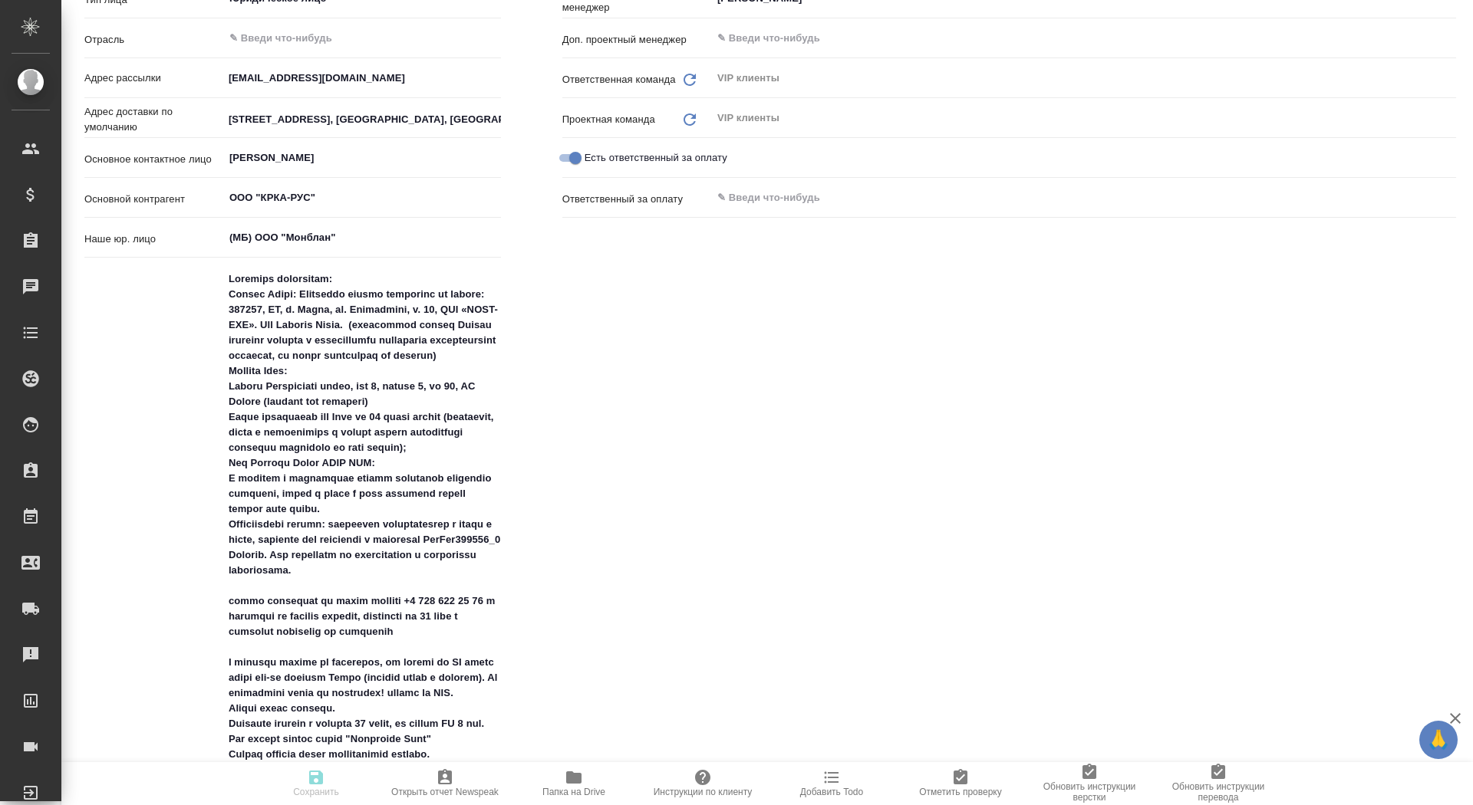
type textarea "x"
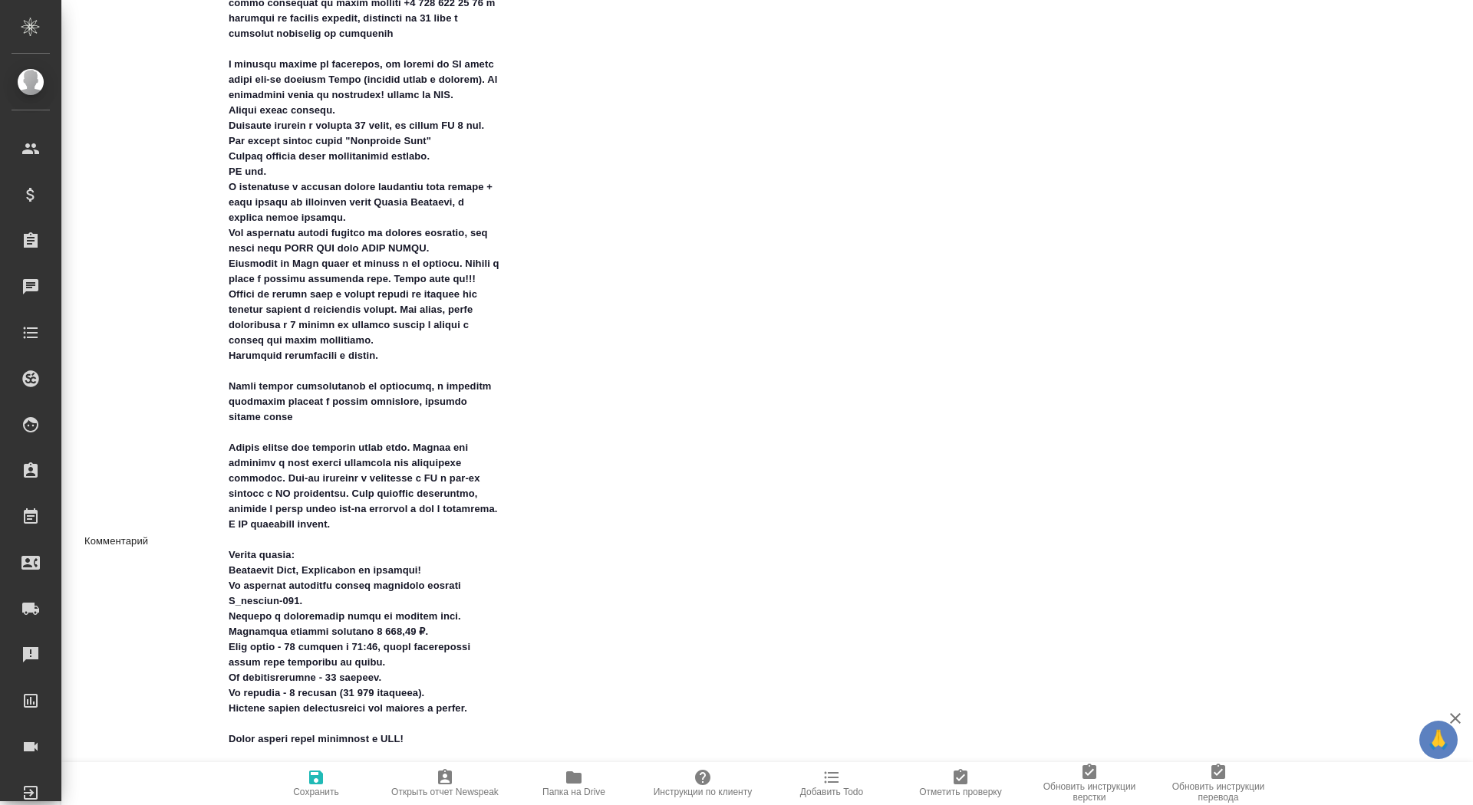
scroll to position [992, 0]
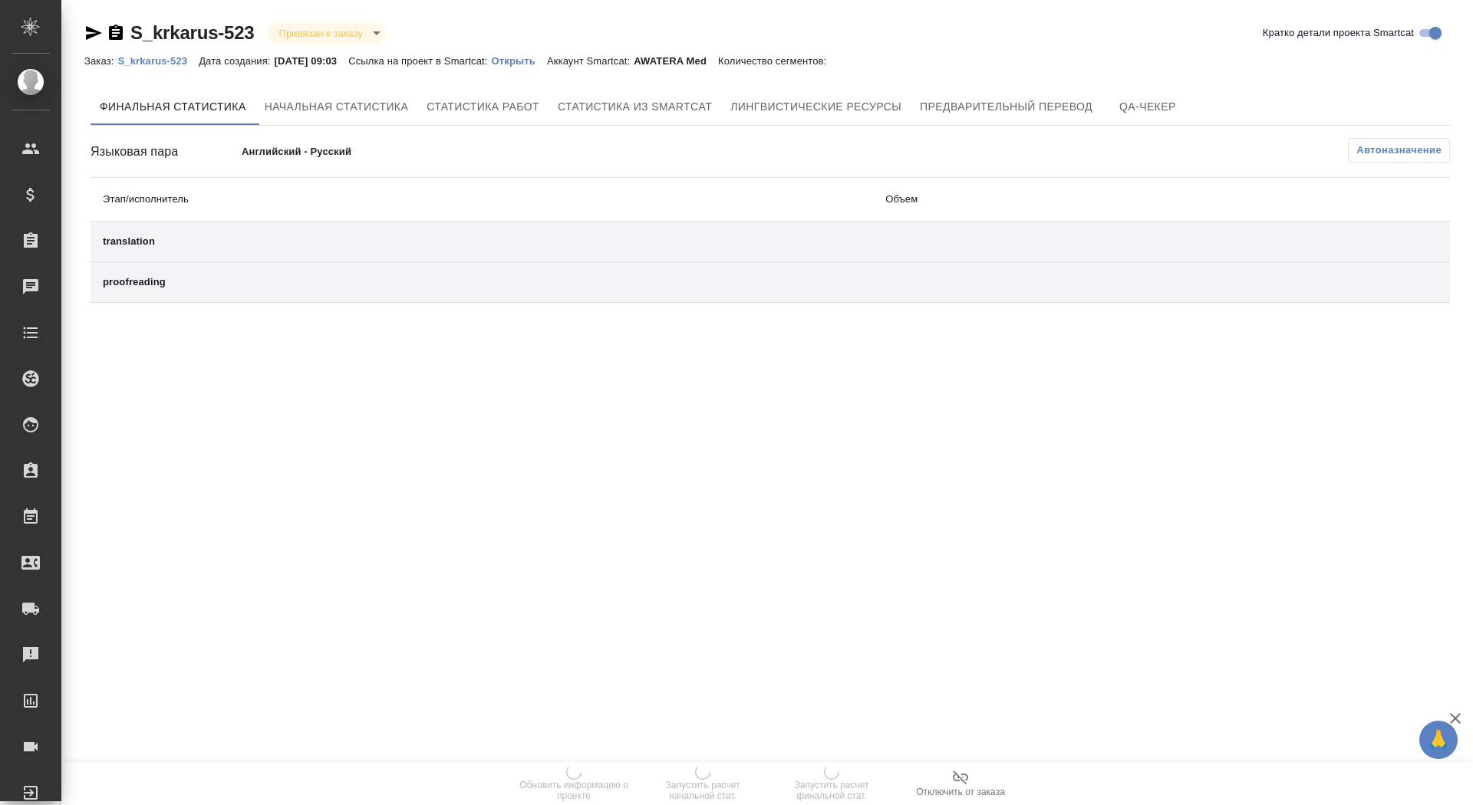
click at [531, 61] on p "Открыть" at bounding box center [519, 61] width 55 height 12
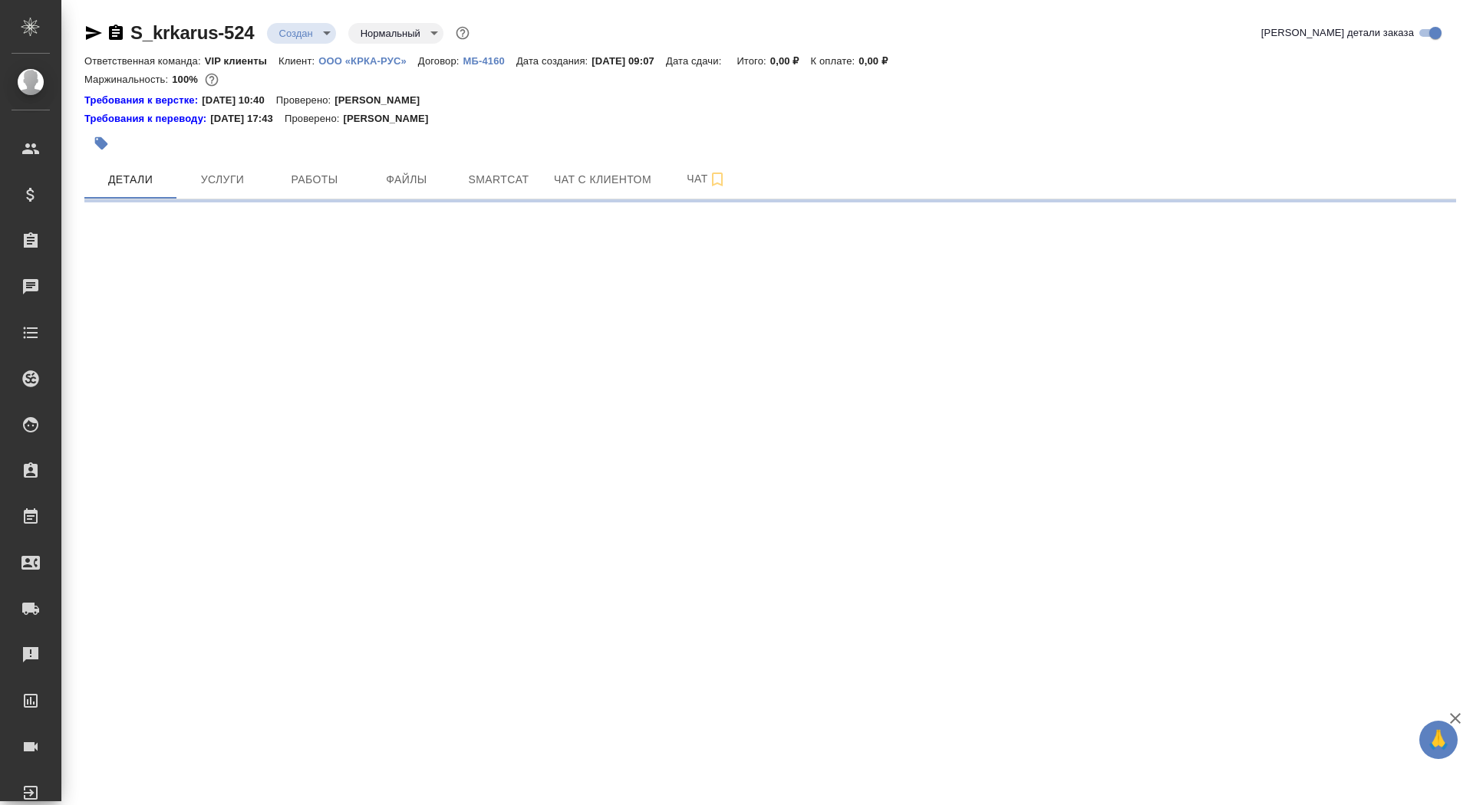
select select "RU"
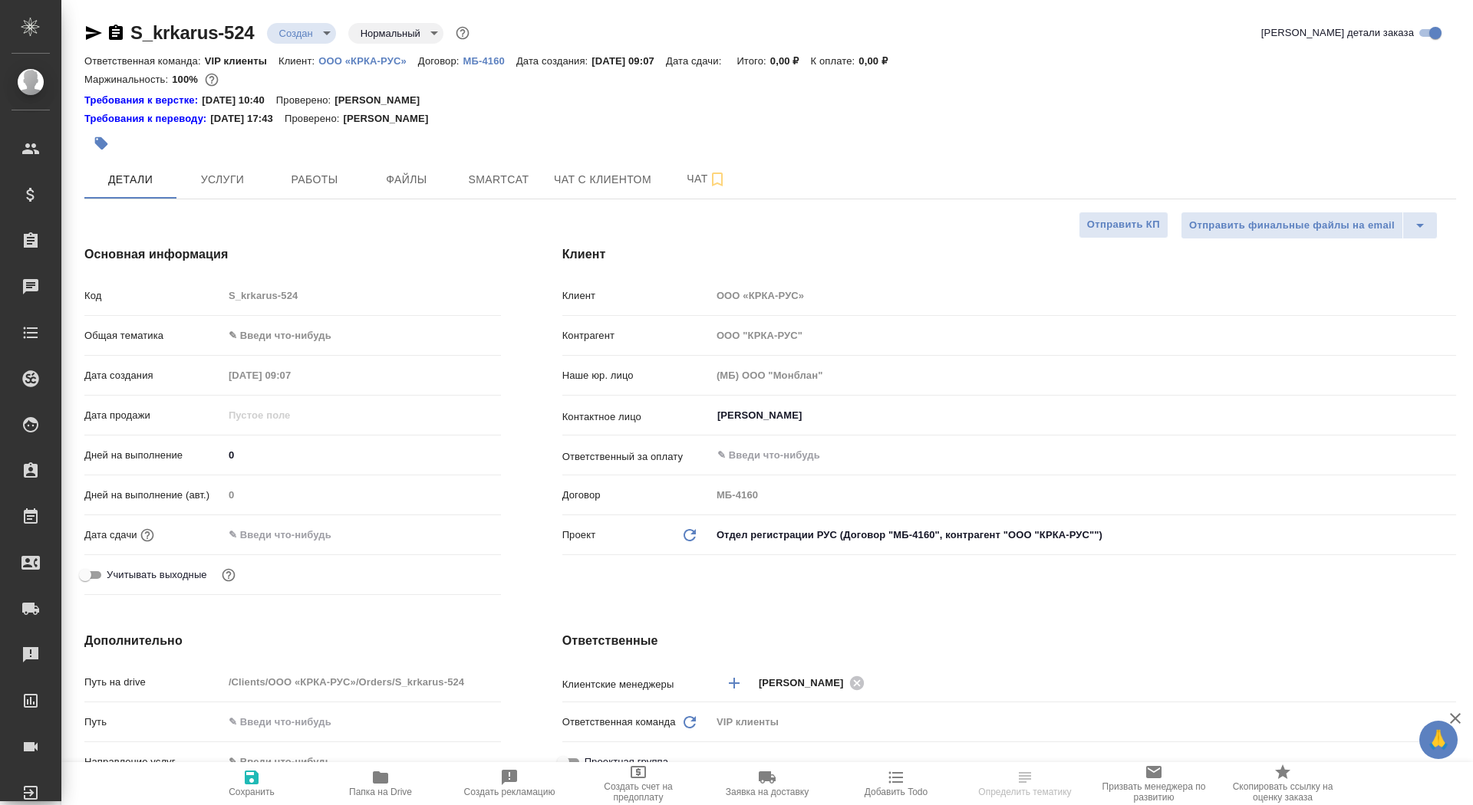
type textarea "x"
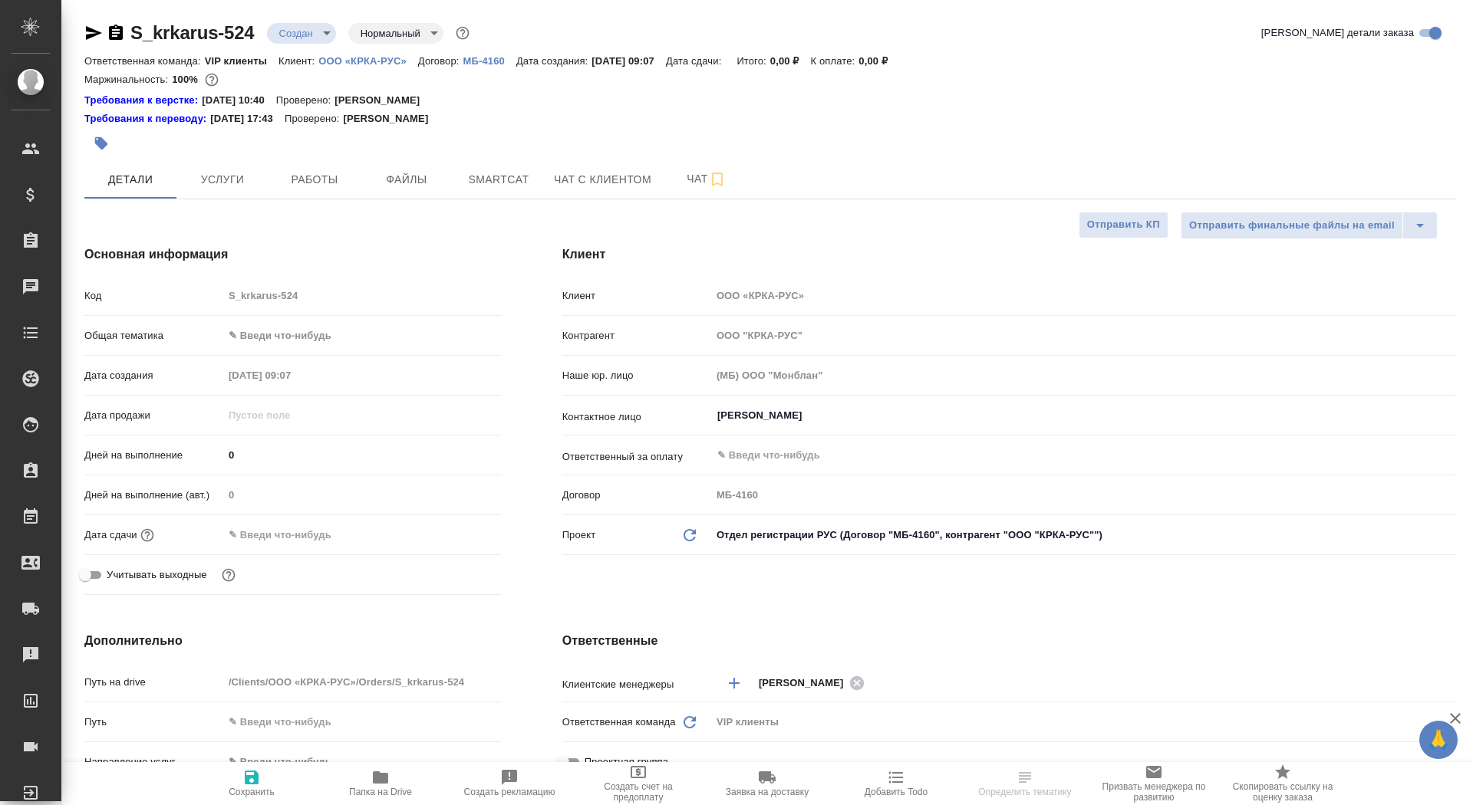
type textarea "x"
click at [220, 162] on button "Услуги" at bounding box center [222, 179] width 92 height 38
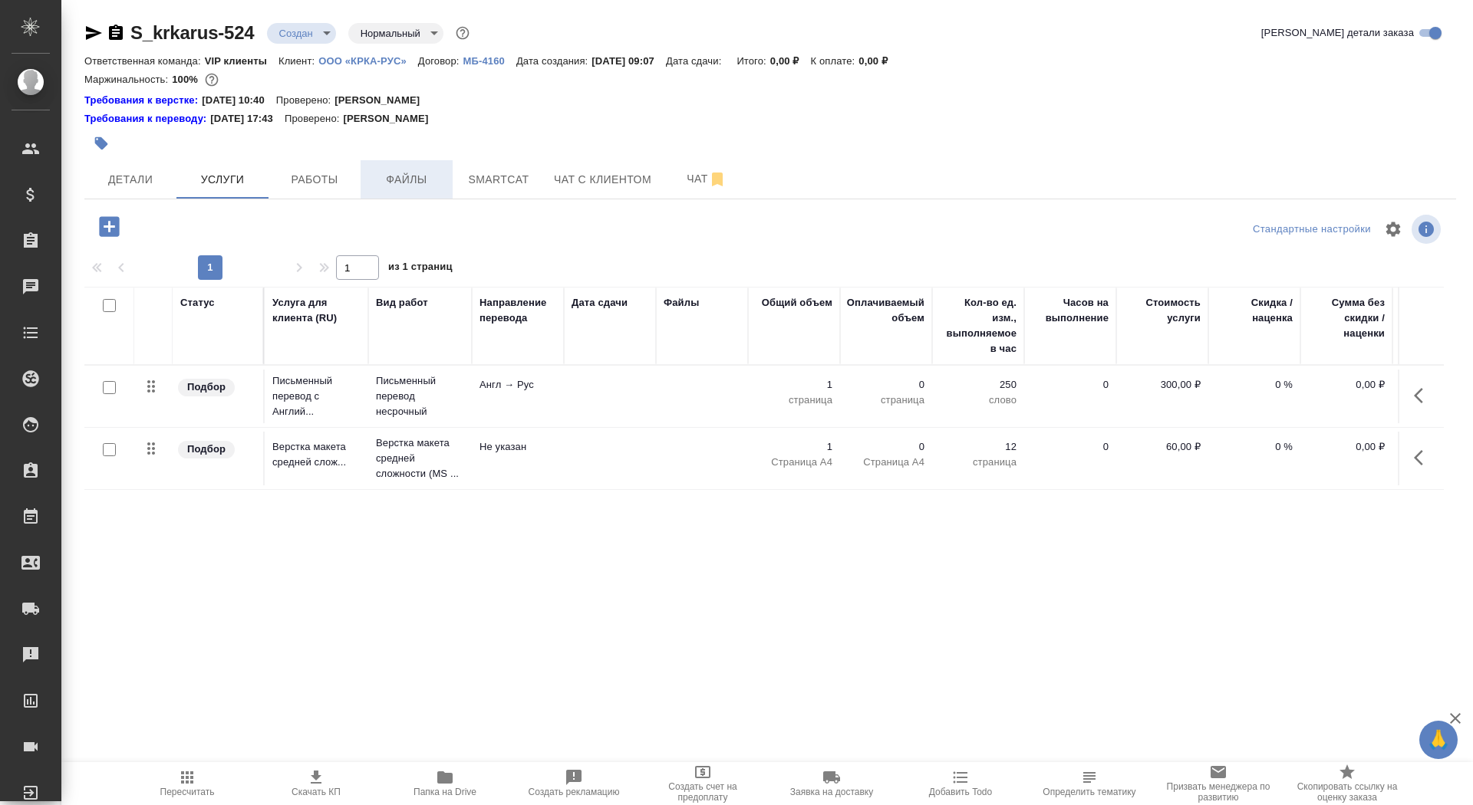
click at [431, 182] on span "Файлы" at bounding box center [407, 179] width 74 height 19
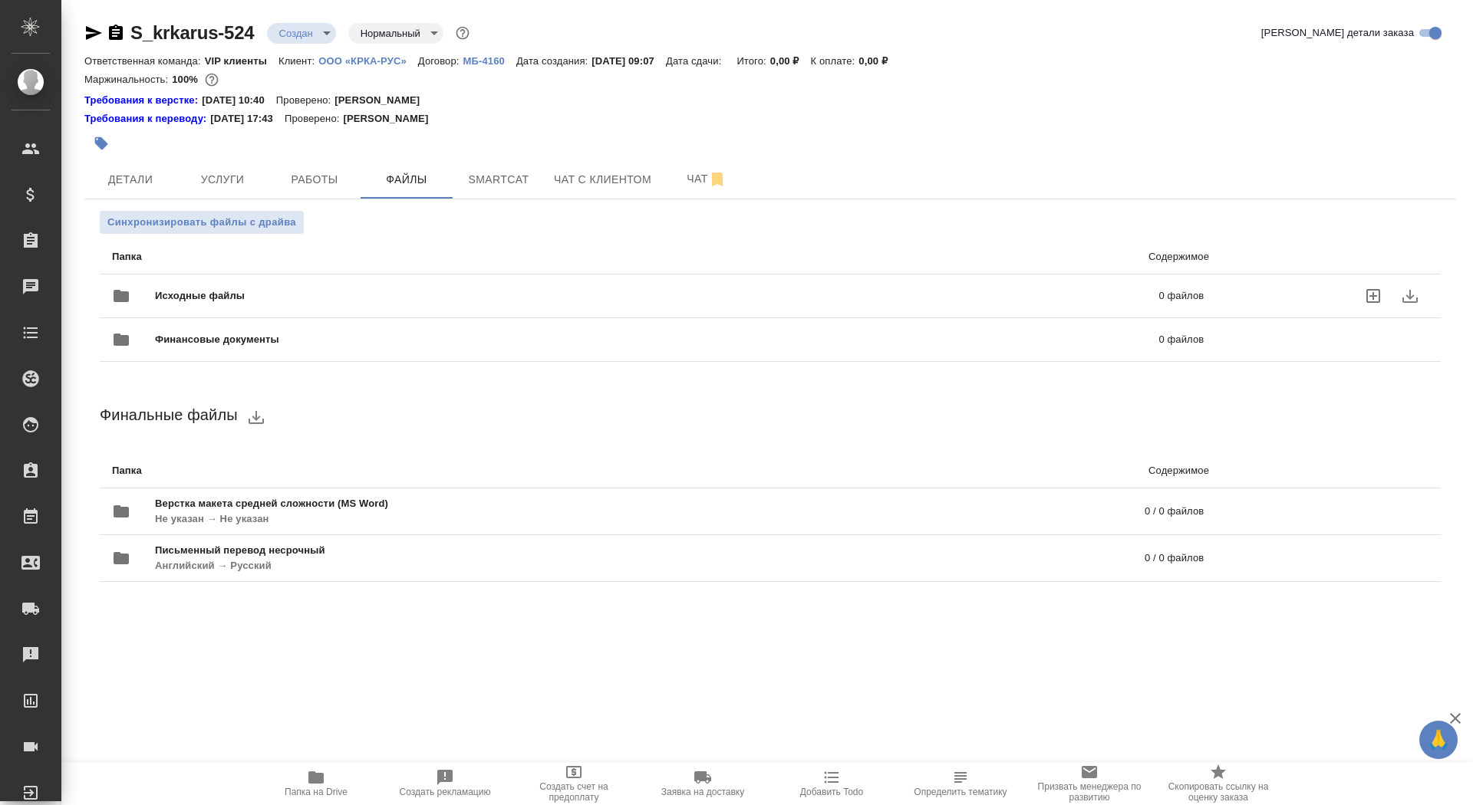
click at [272, 293] on span "Исходные файлы" at bounding box center [428, 295] width 547 height 15
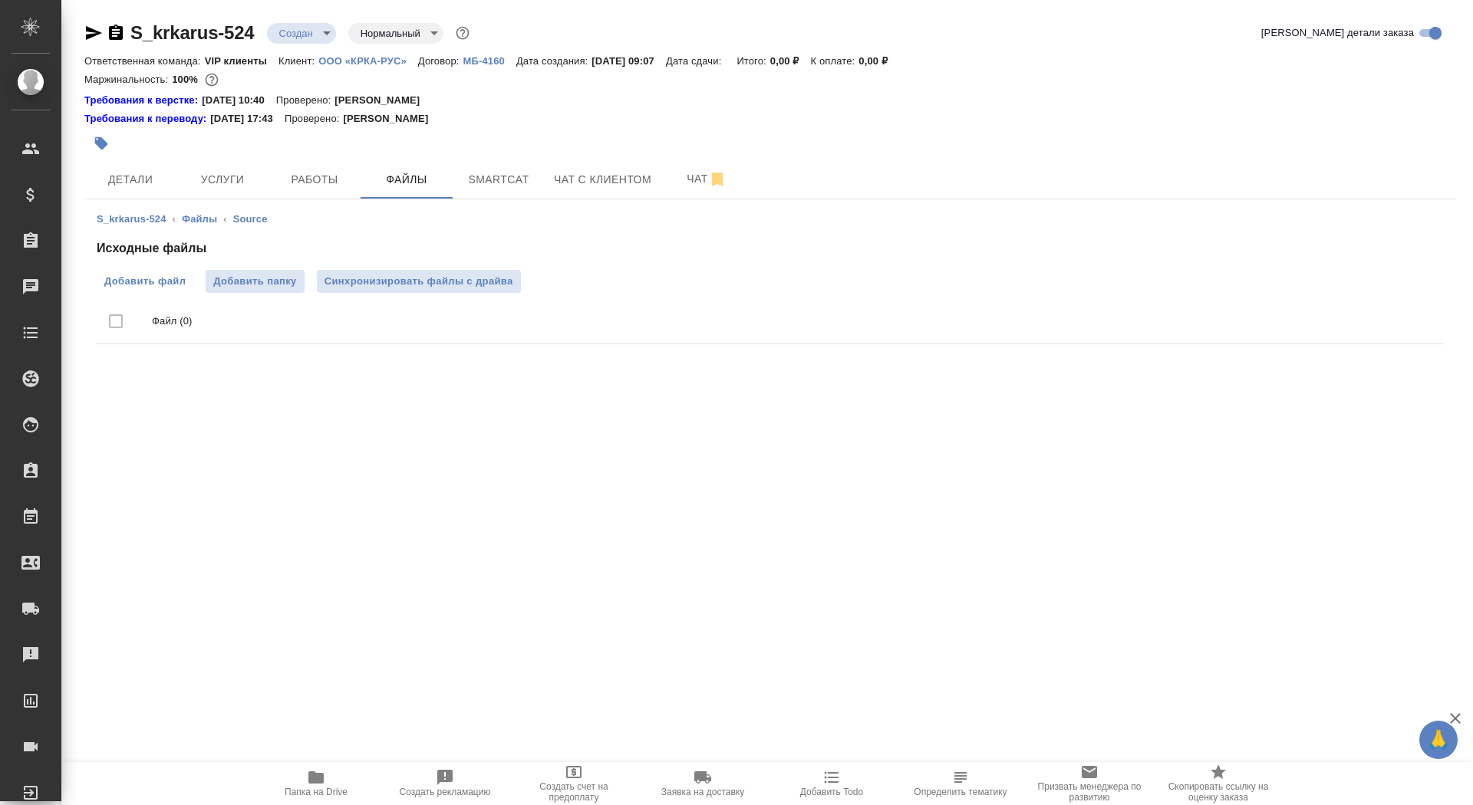
click at [161, 277] on span "Добавить файл" at bounding box center [144, 281] width 81 height 15
click at [0, 0] on input "Добавить файл" at bounding box center [0, 0] width 0 height 0
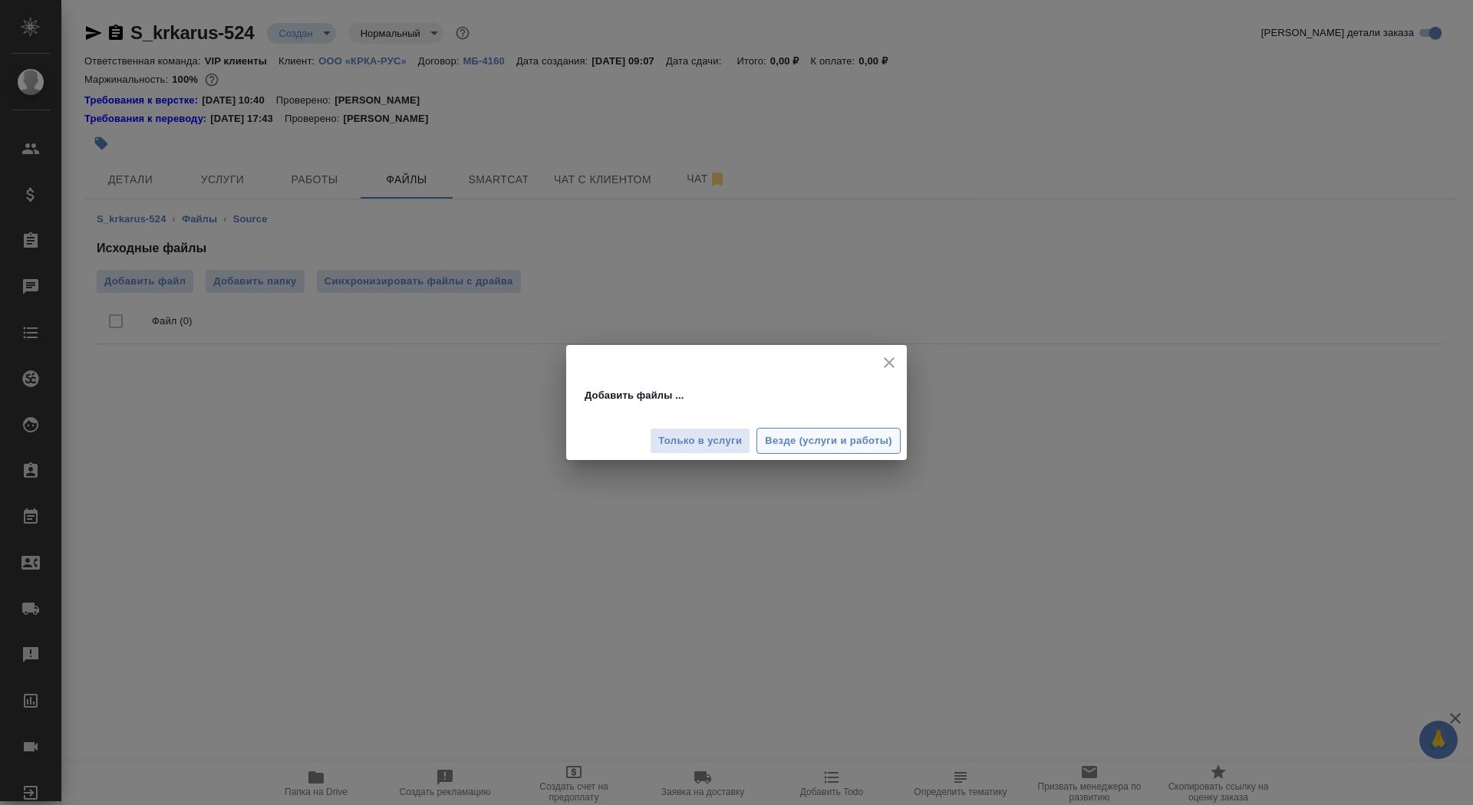
click at [812, 442] on span "Везде (услуги и работы)" at bounding box center [828, 442] width 127 height 18
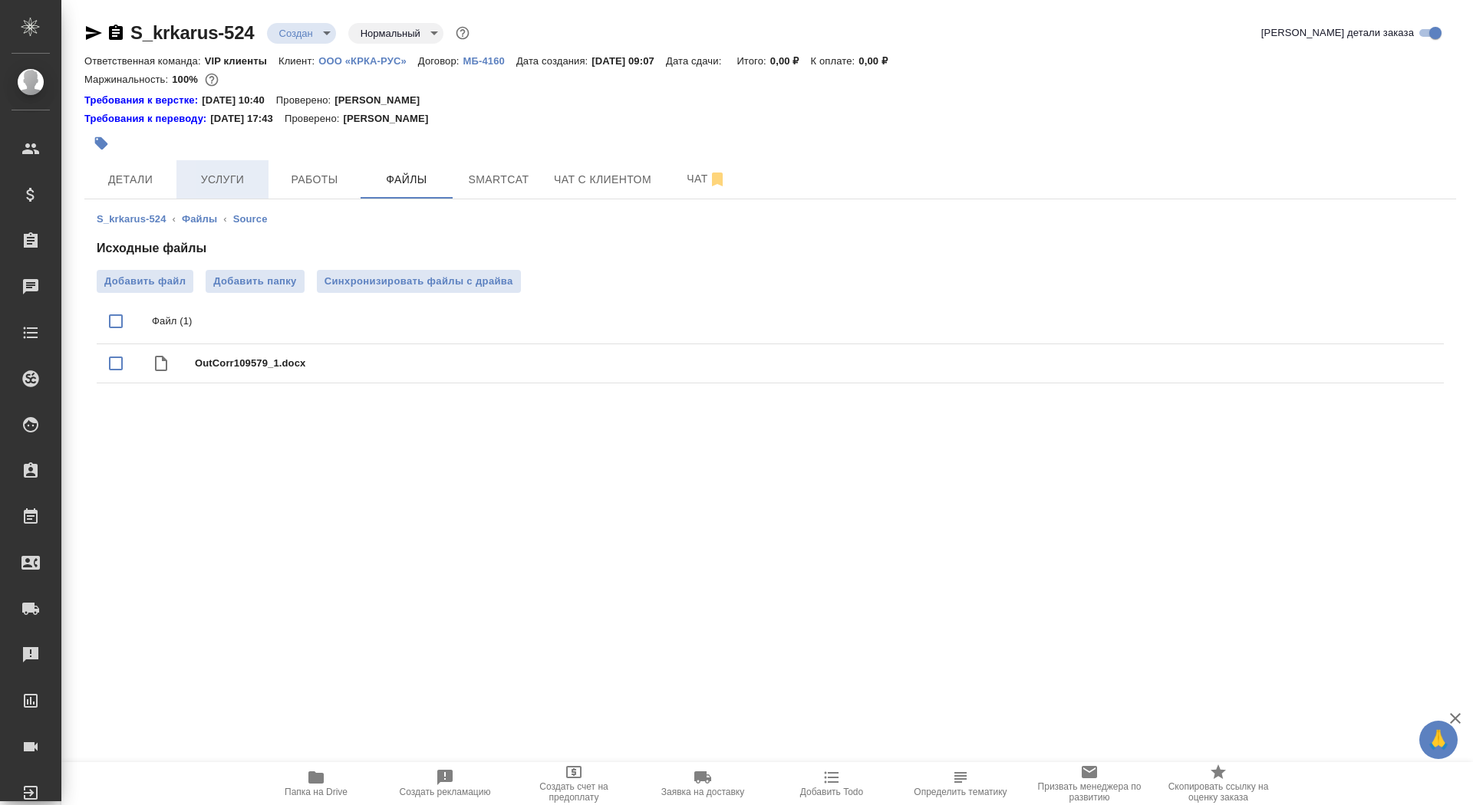
click at [231, 174] on span "Услуги" at bounding box center [223, 179] width 74 height 19
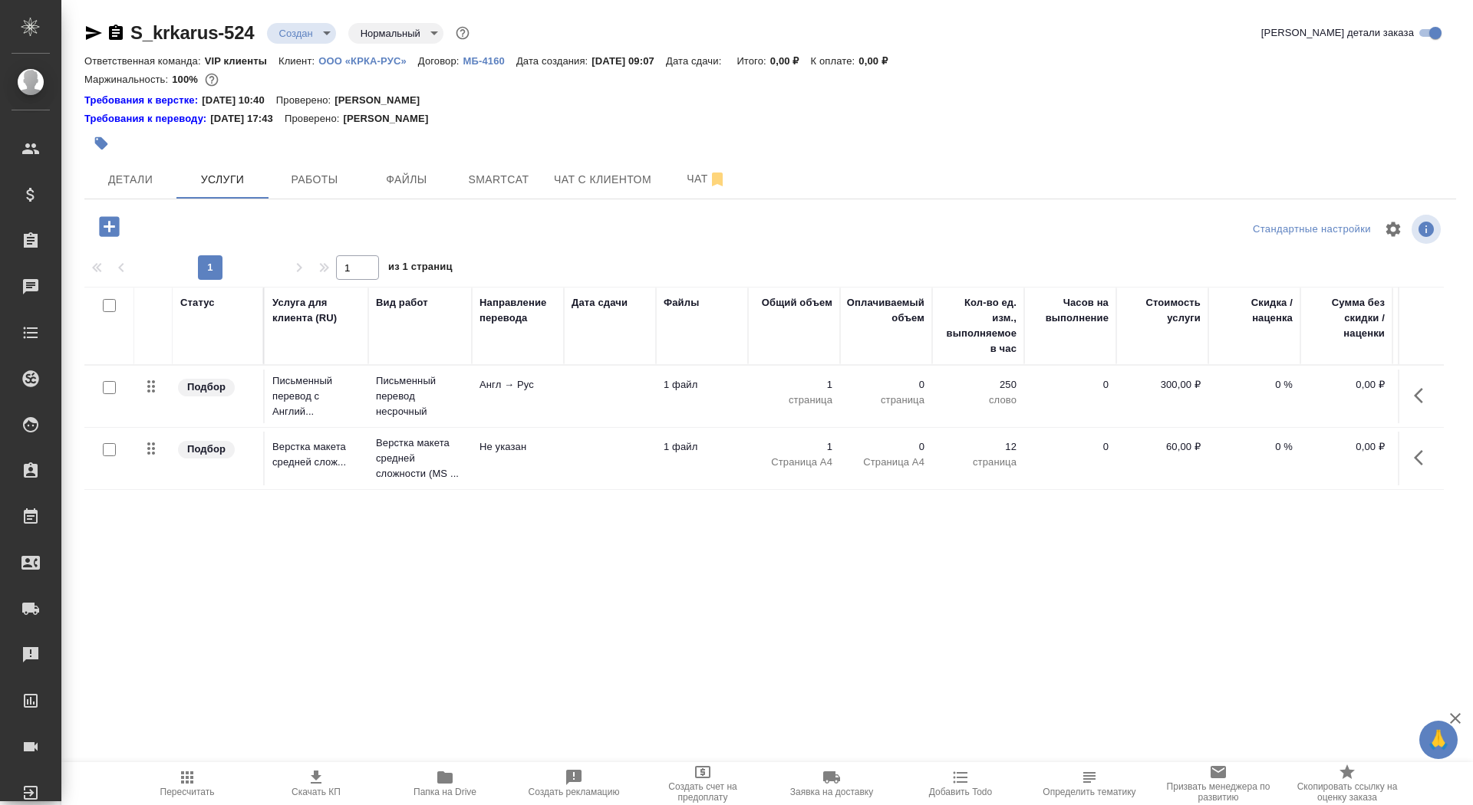
click at [466, 407] on td "Письменный перевод несрочный" at bounding box center [420, 396] width 104 height 61
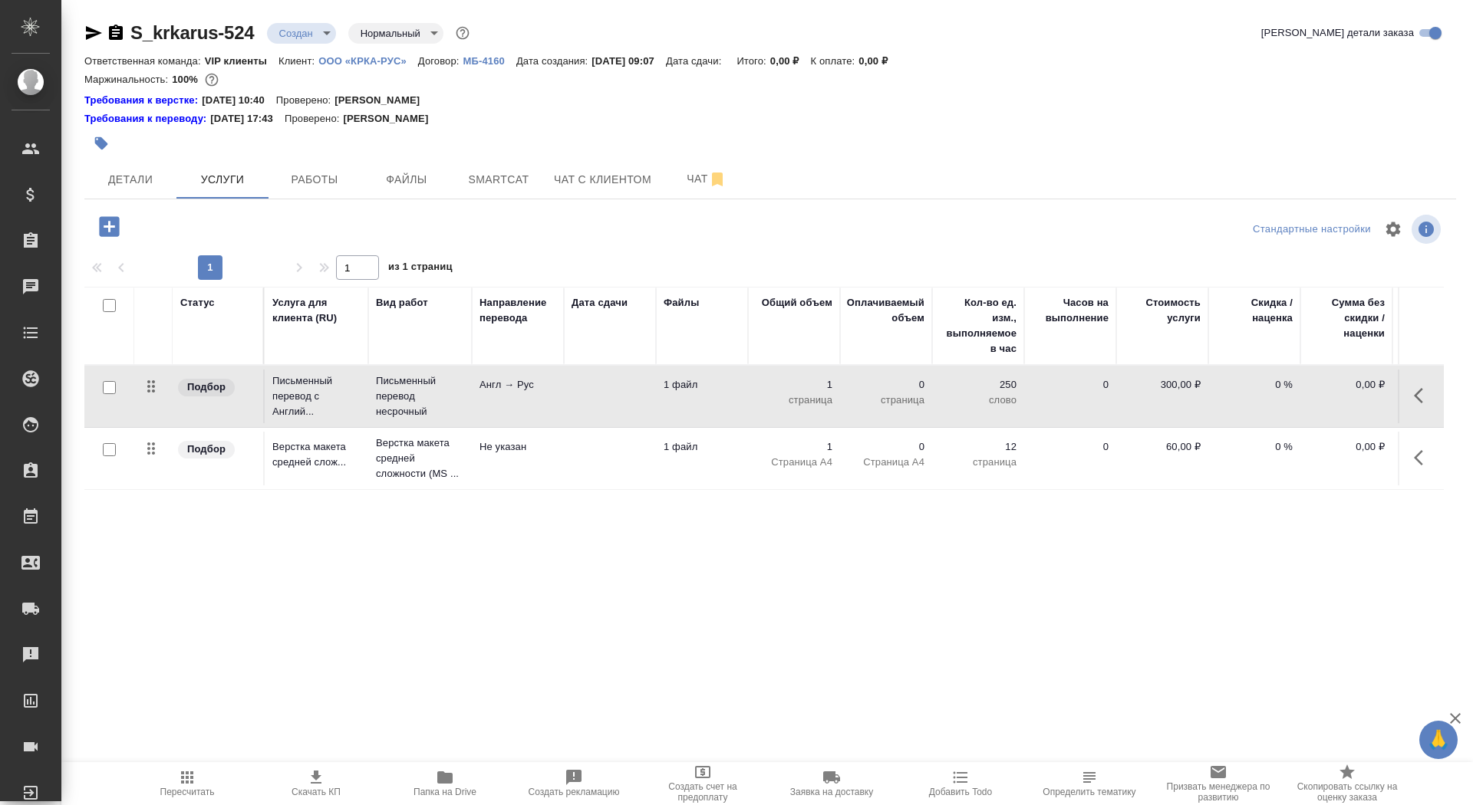
click at [466, 407] on td "Письменный перевод несрочный" at bounding box center [420, 396] width 104 height 61
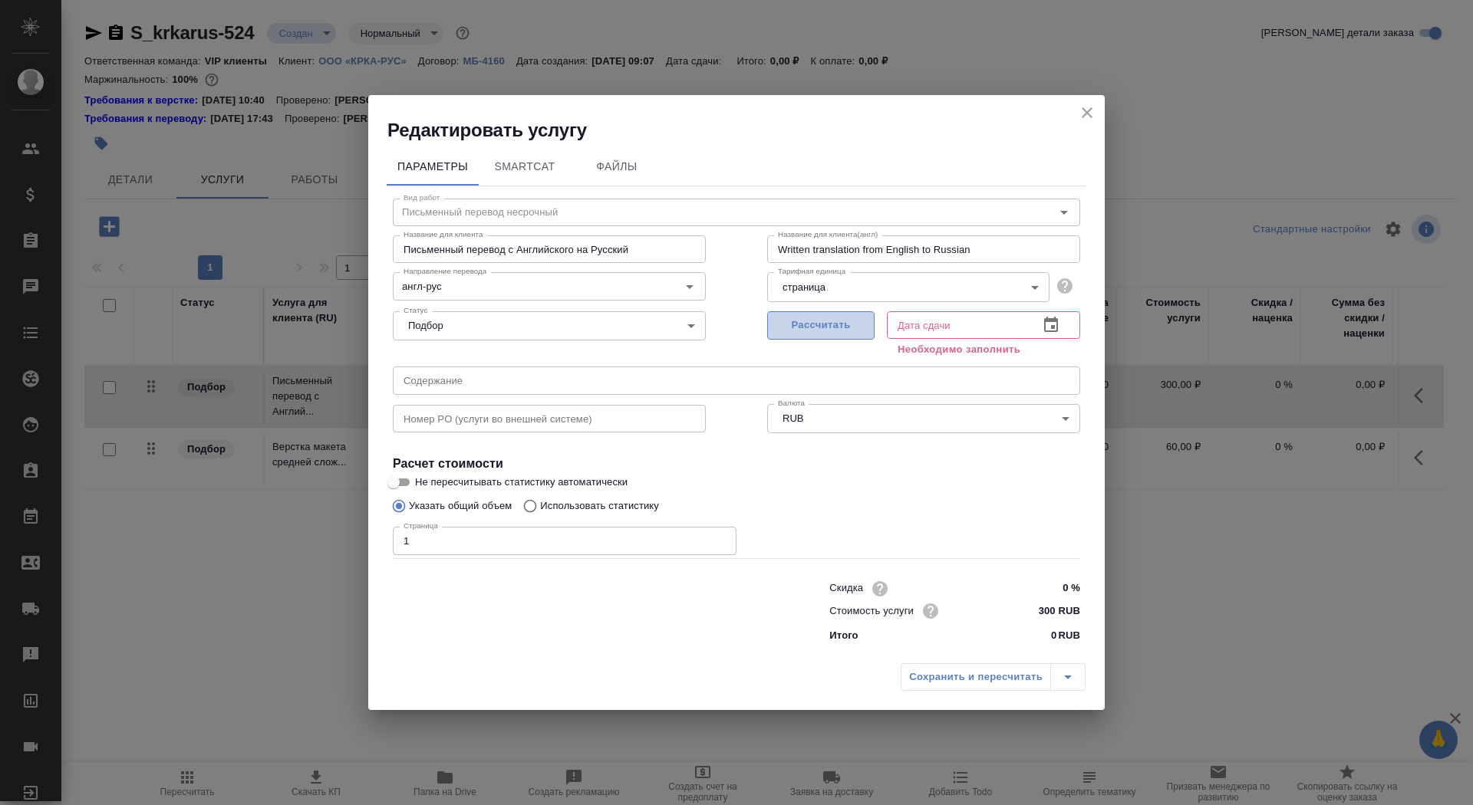
click at [812, 328] on span "Рассчитать" at bounding box center [821, 326] width 91 height 18
type input "[DATE] 11:00"
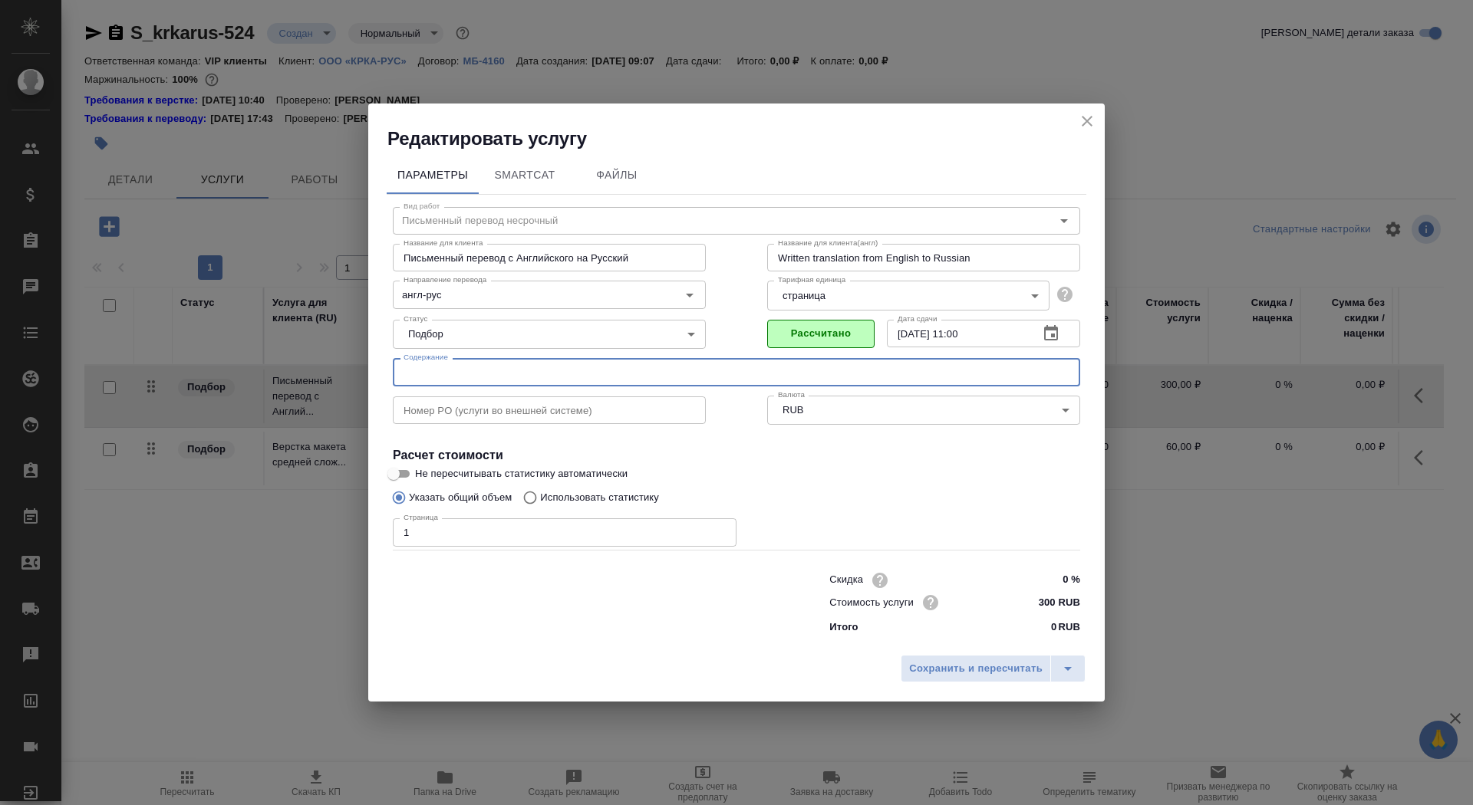
click at [475, 377] on input "text" at bounding box center [736, 372] width 687 height 28
paste input "КРКА Перевод_Роксера® плюс (Розувастатин + Эзетимиб), таблетки покрытые пленочн…"
type input "КРКА Перевод_Роксера® плюс (Розувастатин + Эзетимиб), таблетки покрытые пленочн…"
click at [410, 476] on input "Не пересчитывать статистику автоматически" at bounding box center [393, 474] width 55 height 18
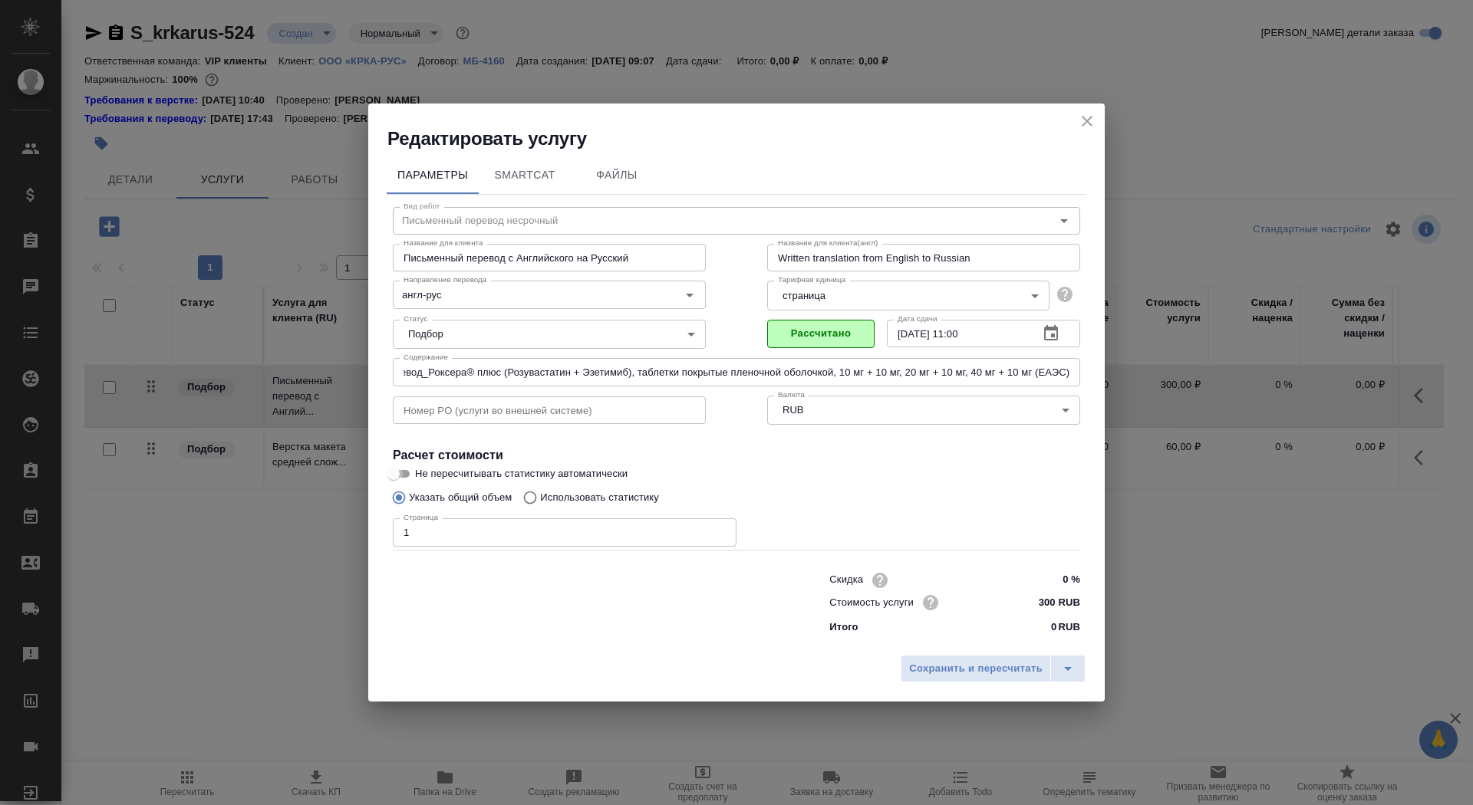
checkbox input "true"
click at [926, 667] on span "Сохранить и пересчитать" at bounding box center [975, 669] width 133 height 18
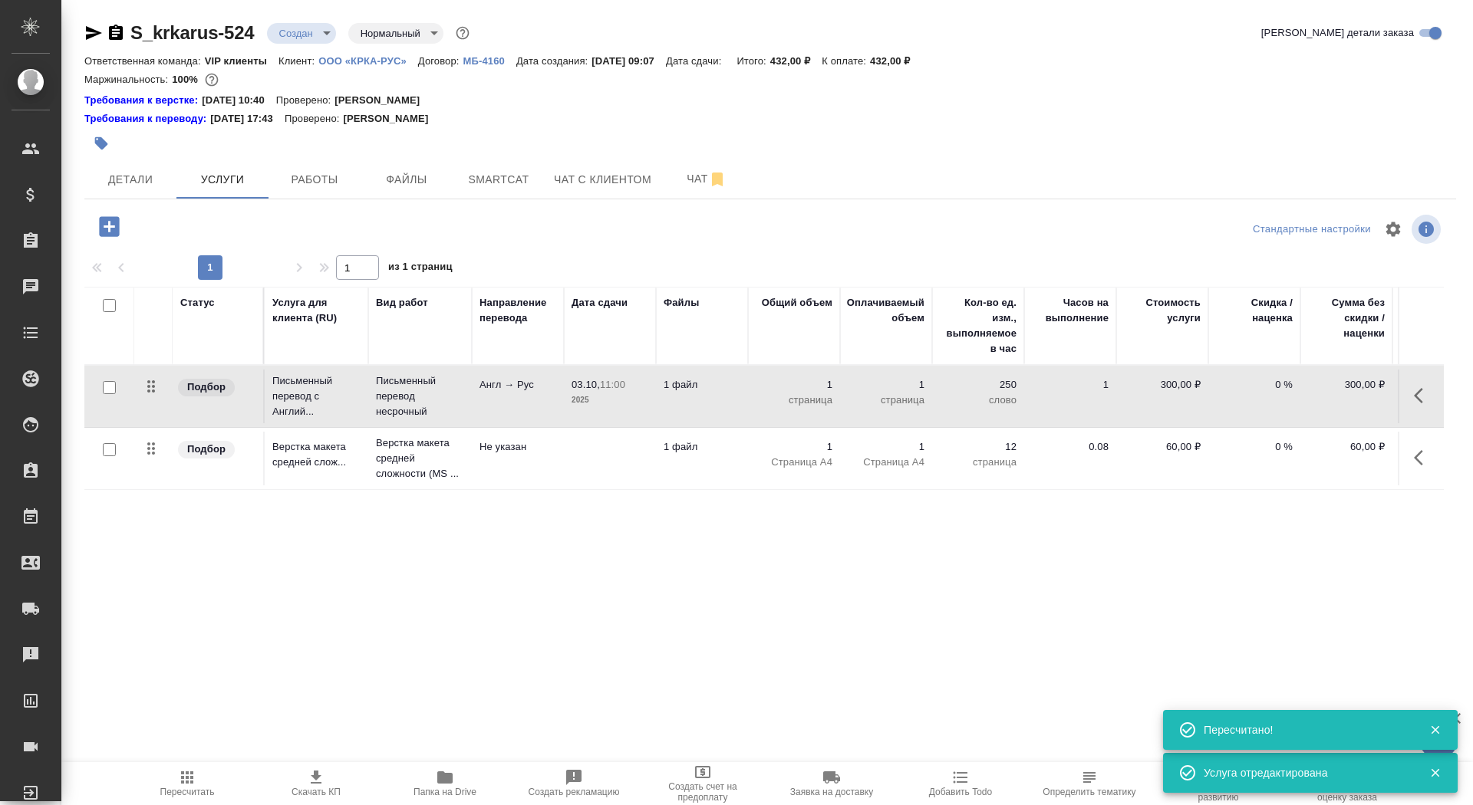
click at [572, 470] on td at bounding box center [610, 459] width 92 height 54
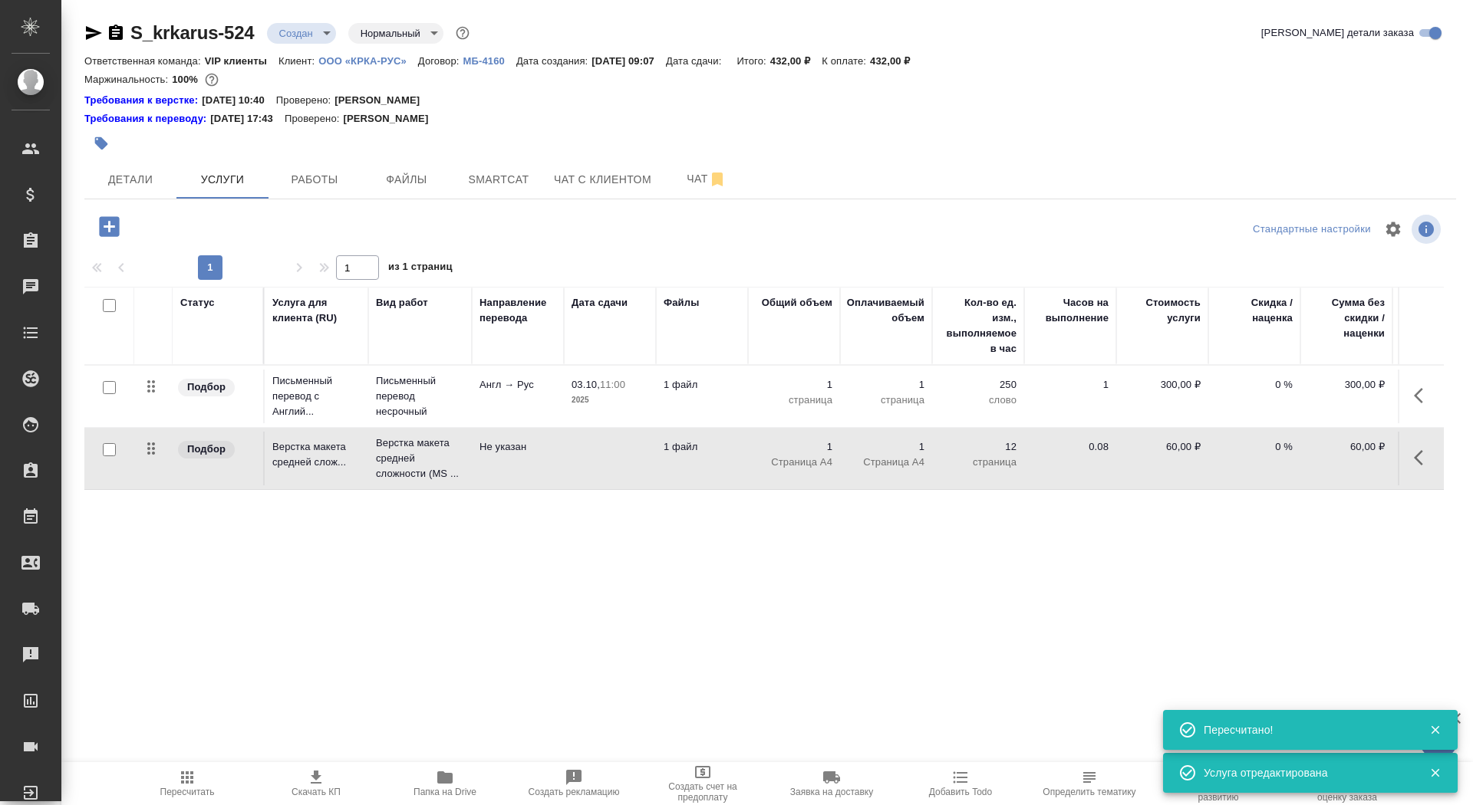
click at [572, 470] on td at bounding box center [610, 459] width 92 height 54
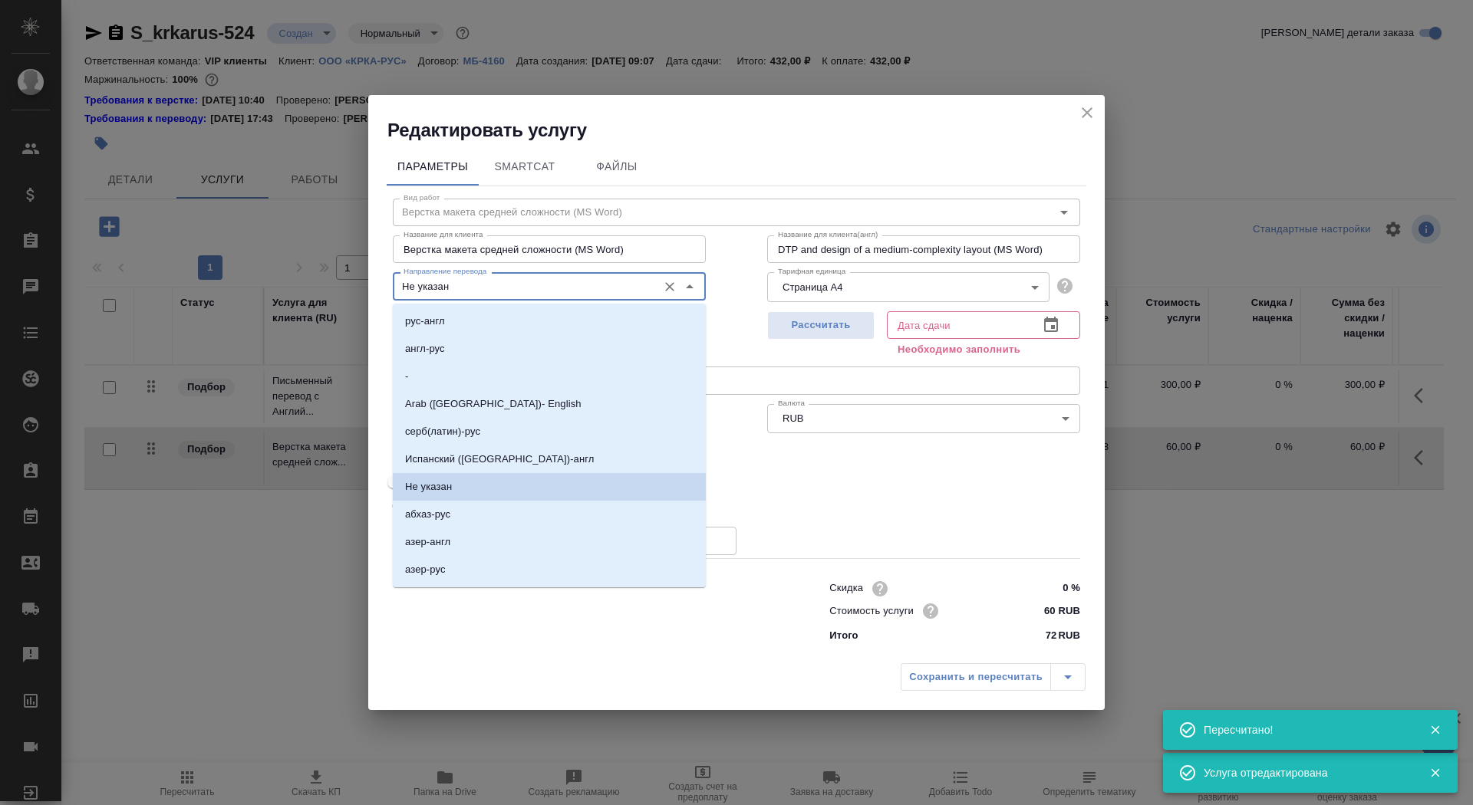
click at [512, 287] on input "Не указан" at bounding box center [523, 286] width 252 height 18
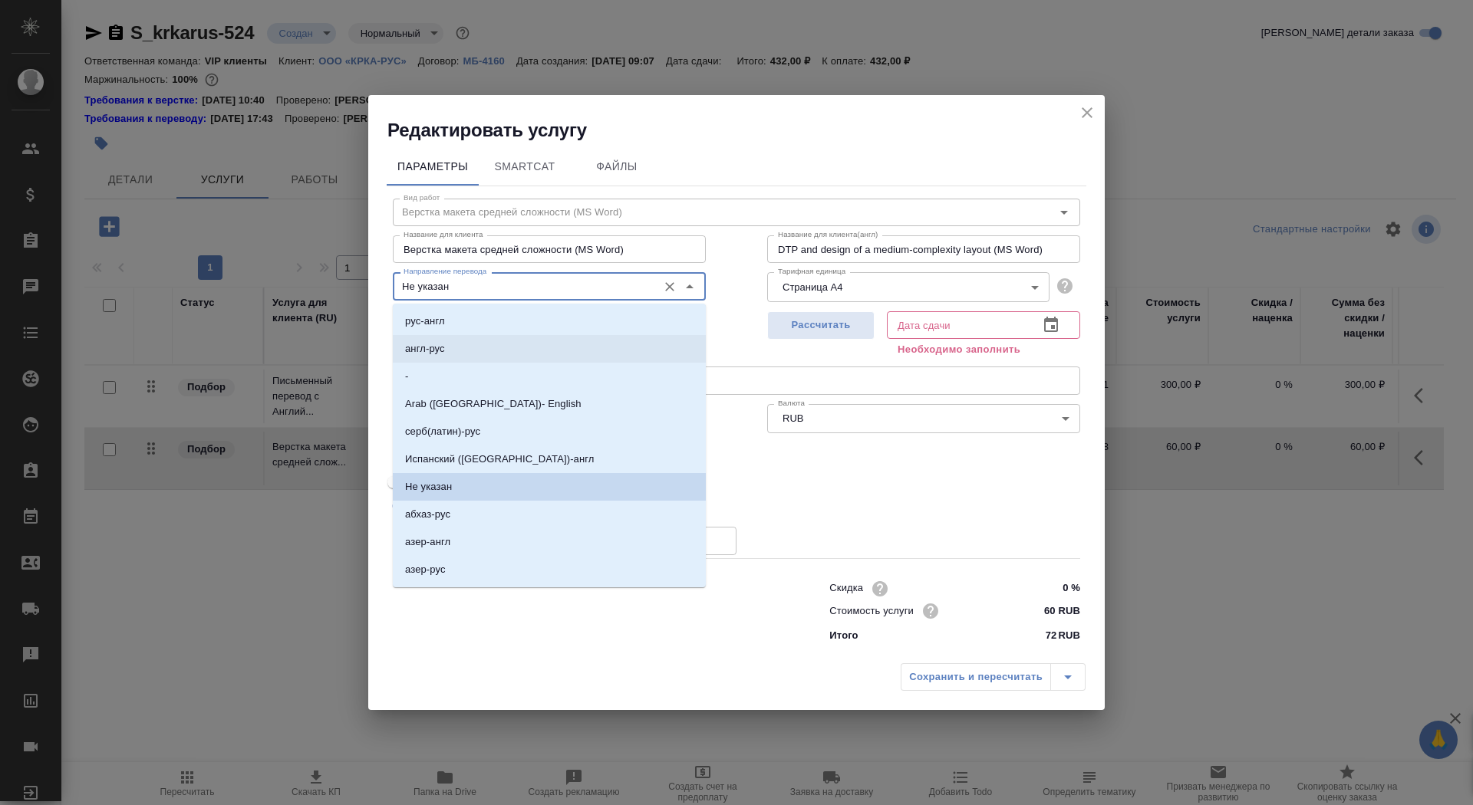
click at [484, 351] on li "англ-рус" at bounding box center [549, 349] width 313 height 28
type input "англ-рус"
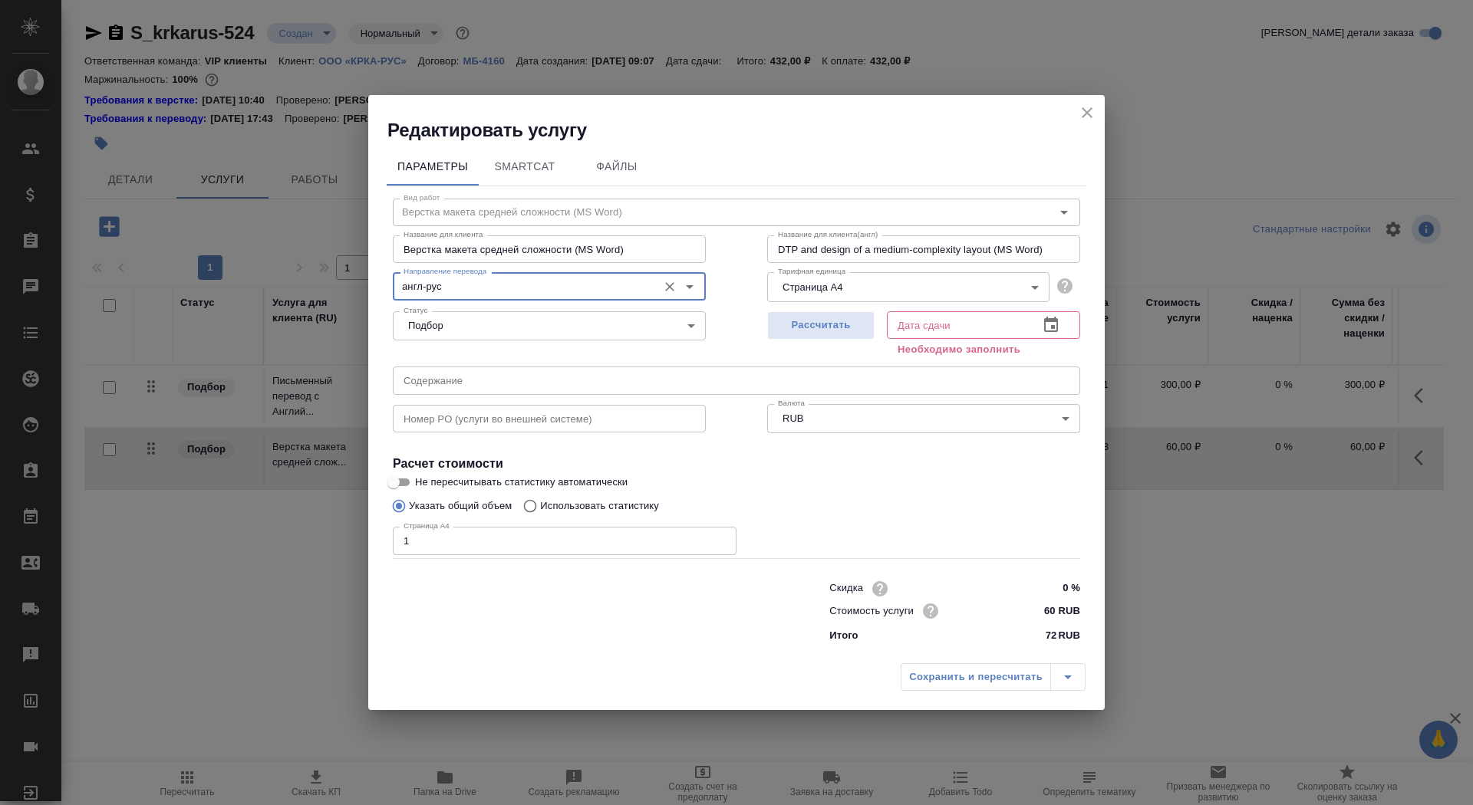
click at [480, 381] on input "text" at bounding box center [736, 381] width 687 height 28
paste input "КРКА Перевод_Роксера® плюс (Розувастатин + Эзетимиб), таблетки покрытые пленочн…"
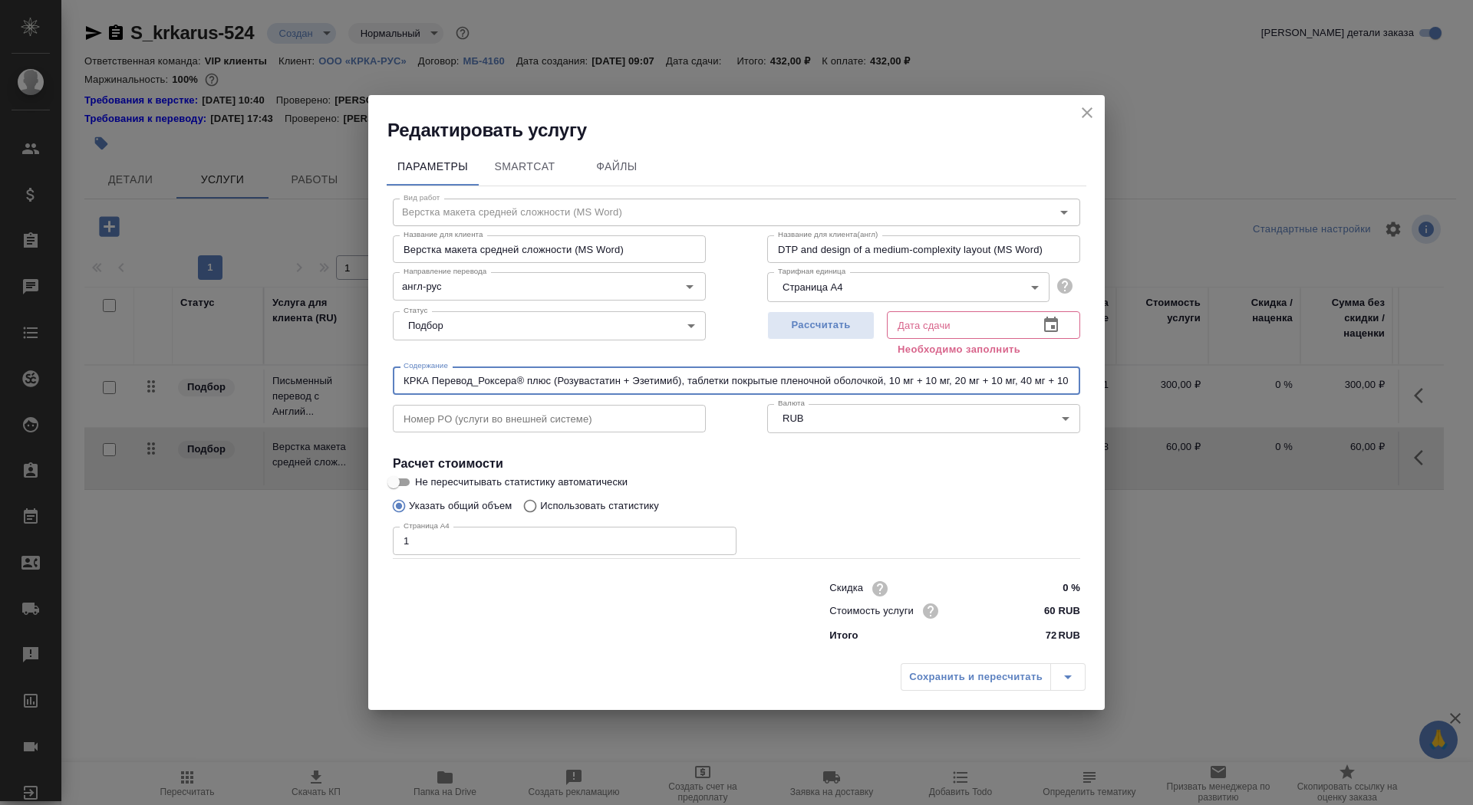
scroll to position [0, 69]
type input "КРКА Перевод_Роксера® плюс (Розувастатин + Эзетимиб), таблетки покрытые пленочн…"
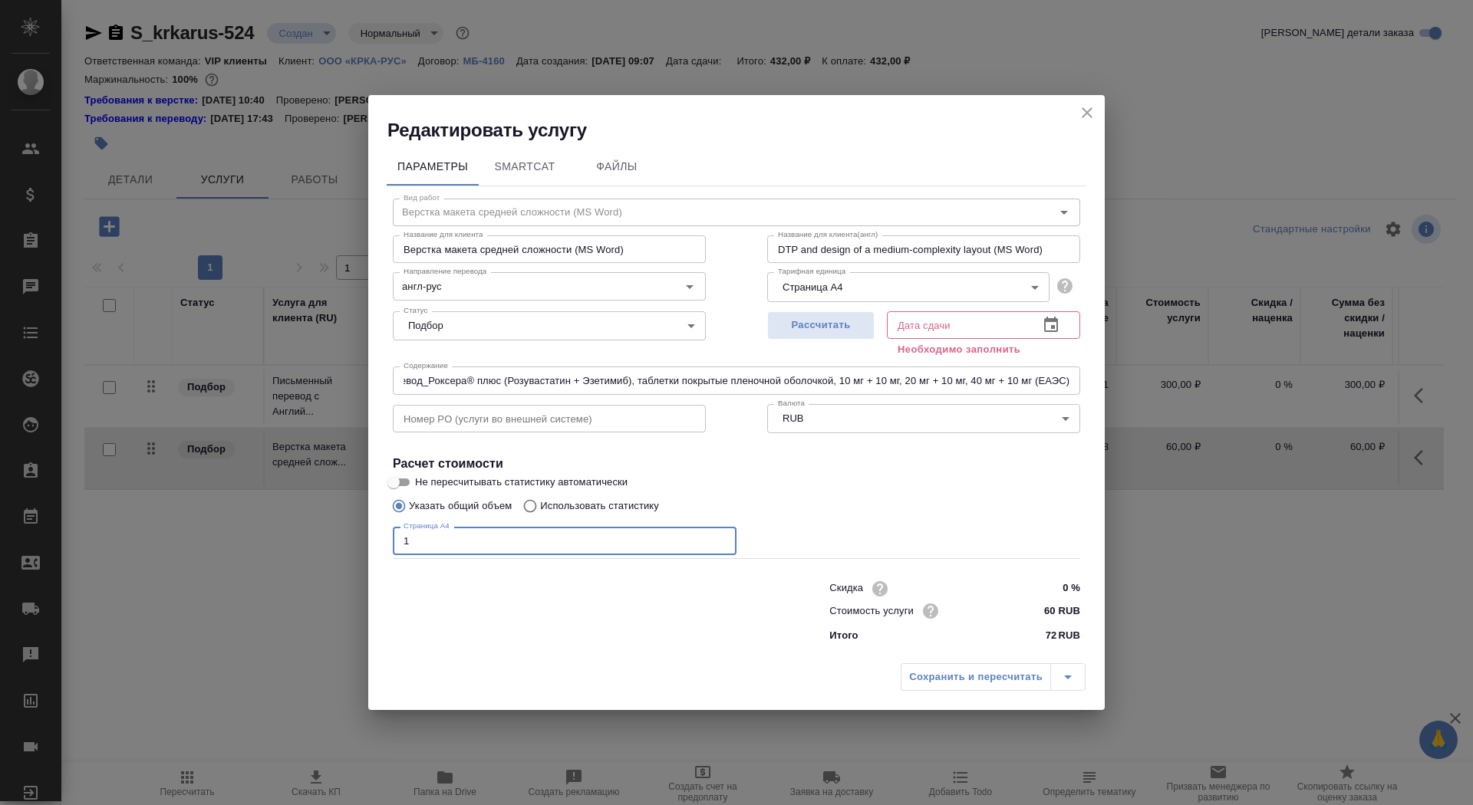
scroll to position [0, 0]
drag, startPoint x: 415, startPoint y: 547, endPoint x: 374, endPoint y: 546, distance: 40.7
click at [374, 546] on div "Параметры SmartCat Файлы Вид работ Верстка макета средней сложности (MS Word) В…" at bounding box center [736, 400] width 736 height 514
type input "3"
click at [818, 328] on span "Рассчитать" at bounding box center [821, 326] width 91 height 18
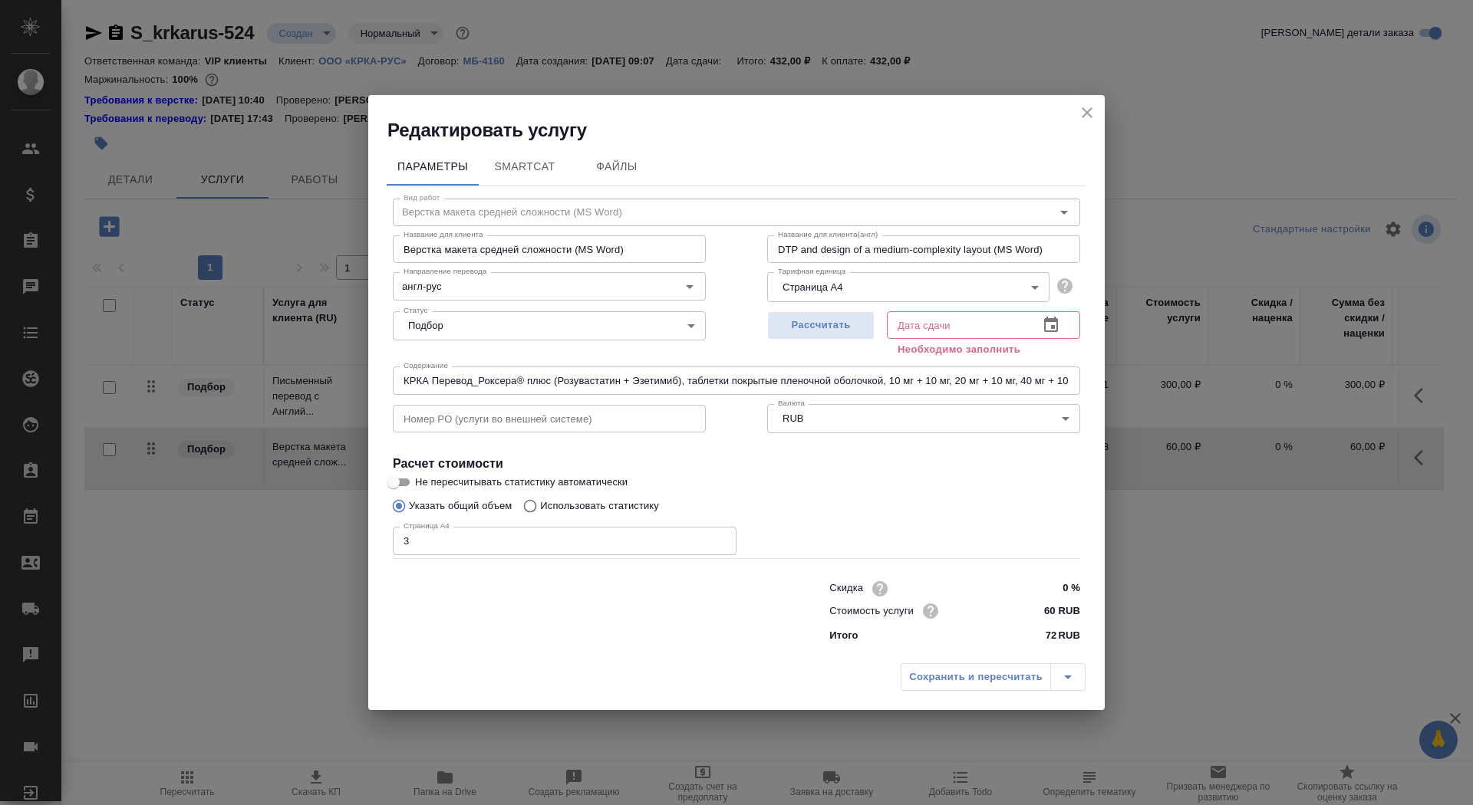
type input "[DATE] 10:15"
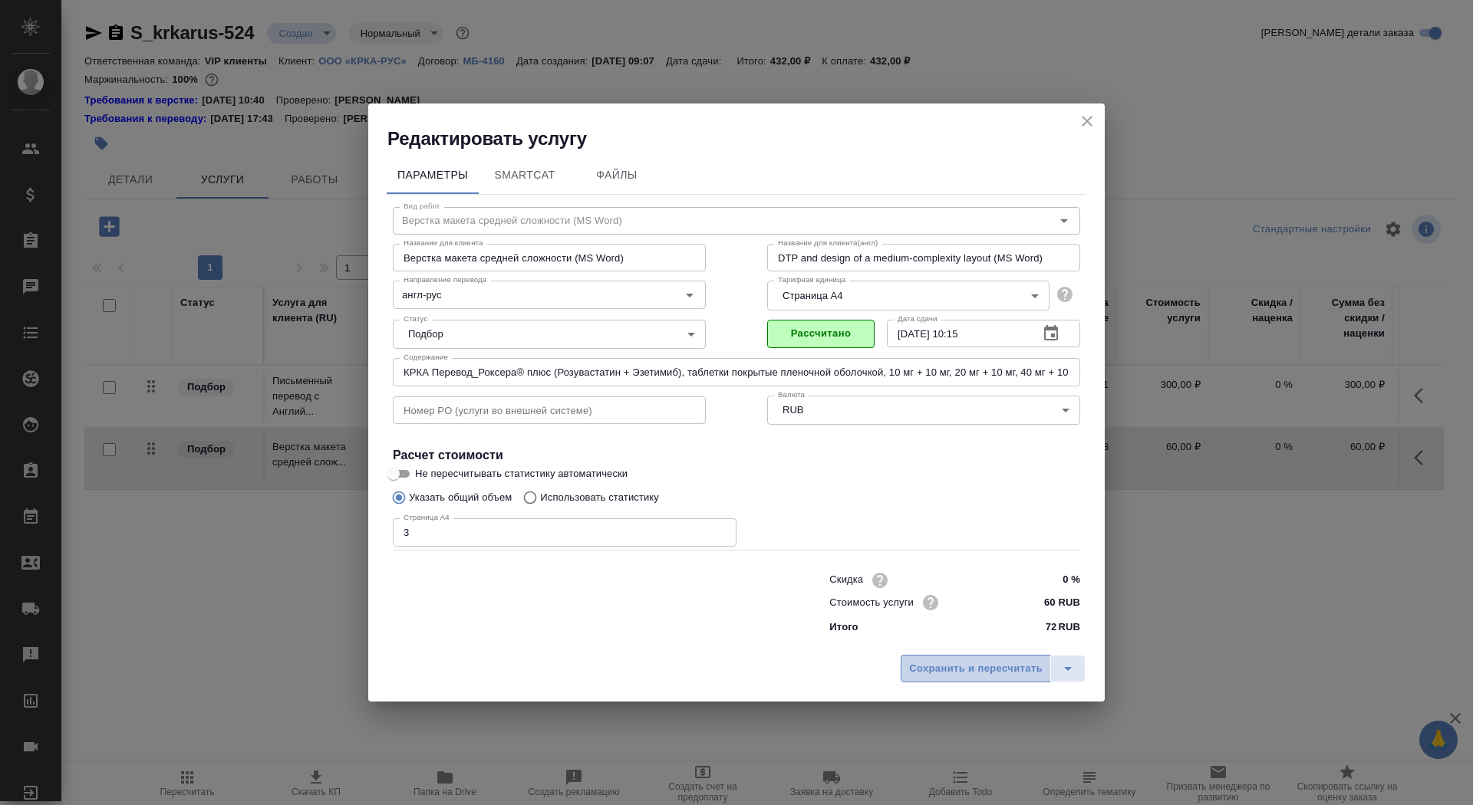
click at [966, 670] on span "Сохранить и пересчитать" at bounding box center [975, 669] width 133 height 18
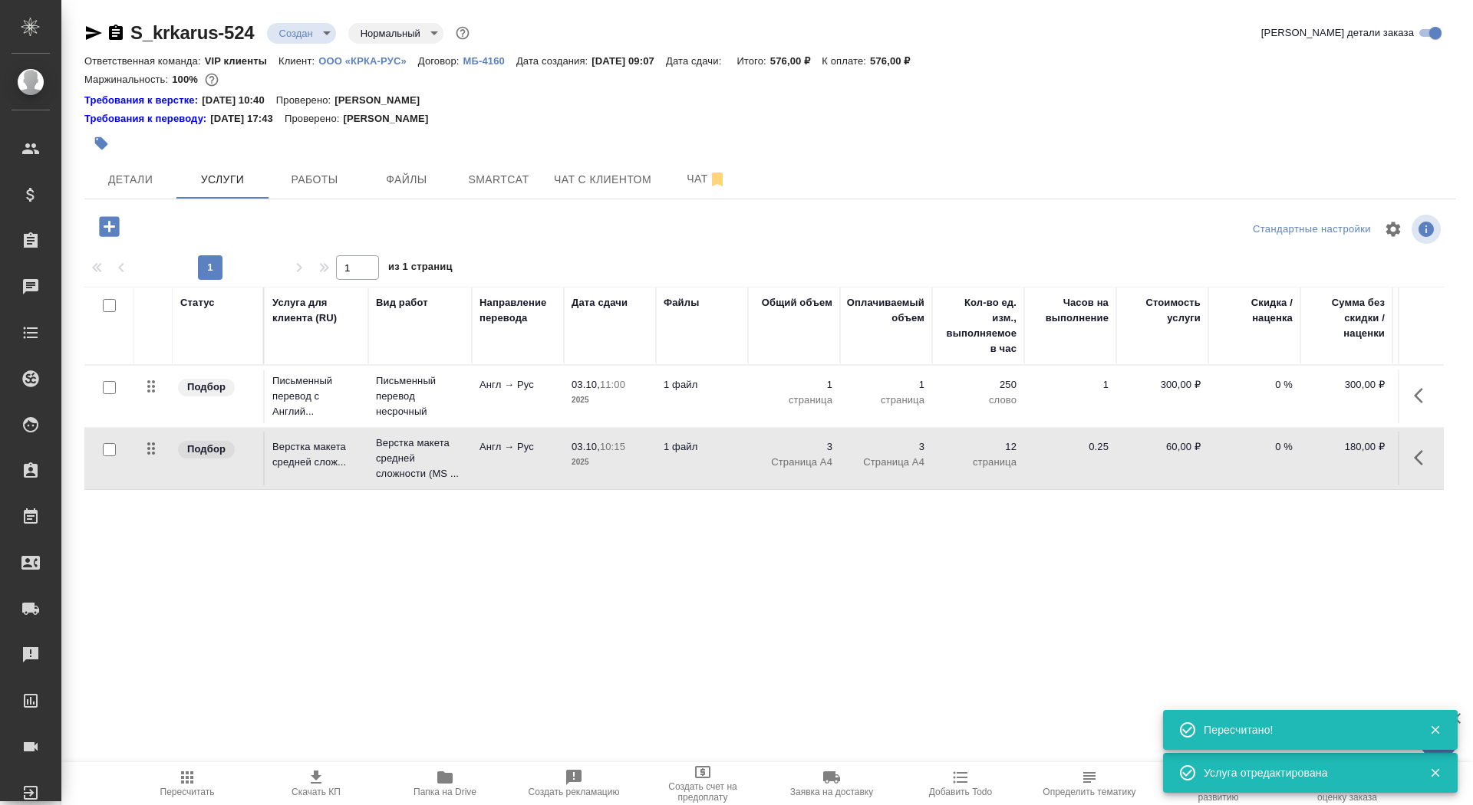
click at [110, 384] on input "checkbox" at bounding box center [109, 387] width 13 height 13
checkbox input "true"
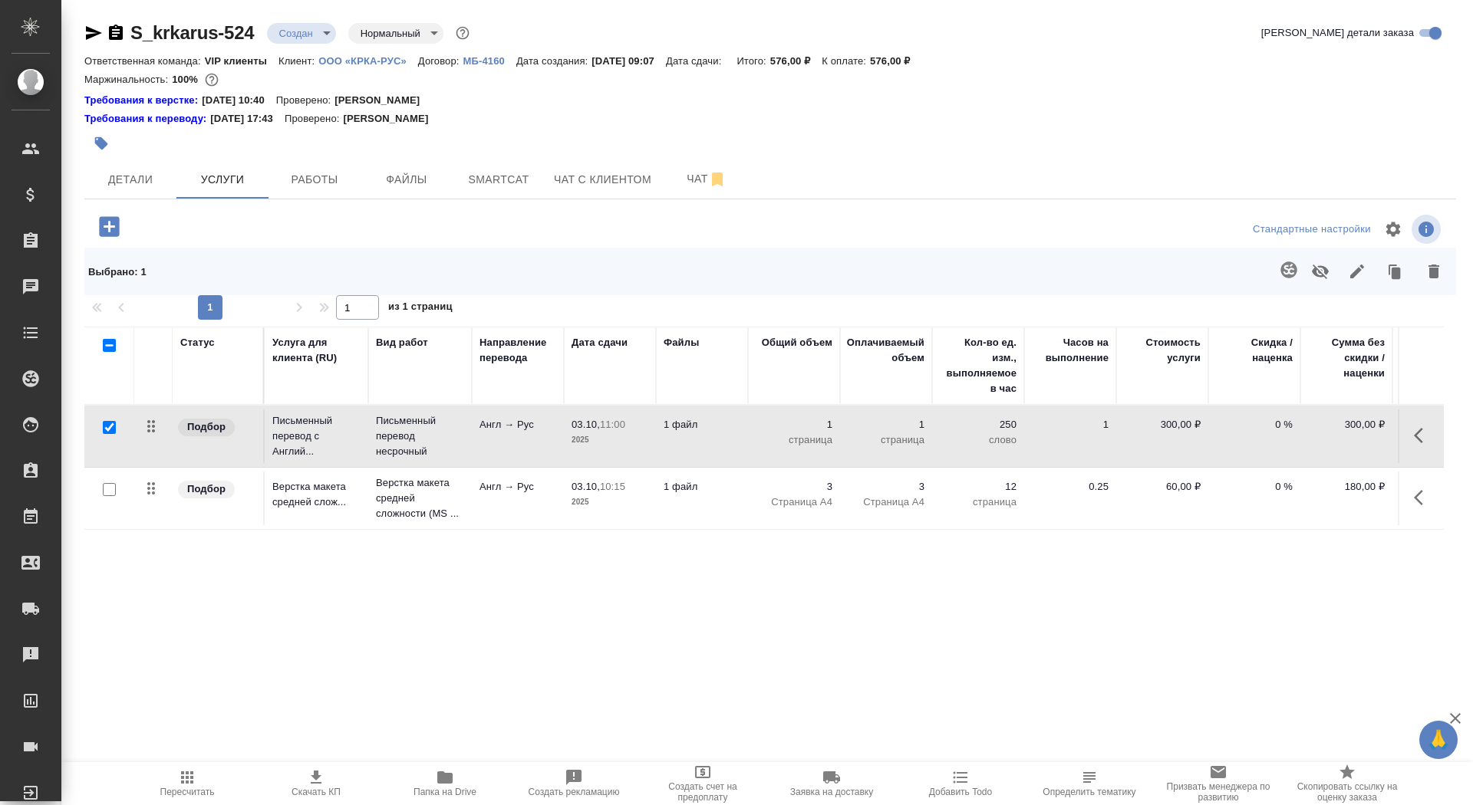
click at [1280, 268] on icon "button" at bounding box center [1288, 270] width 18 height 18
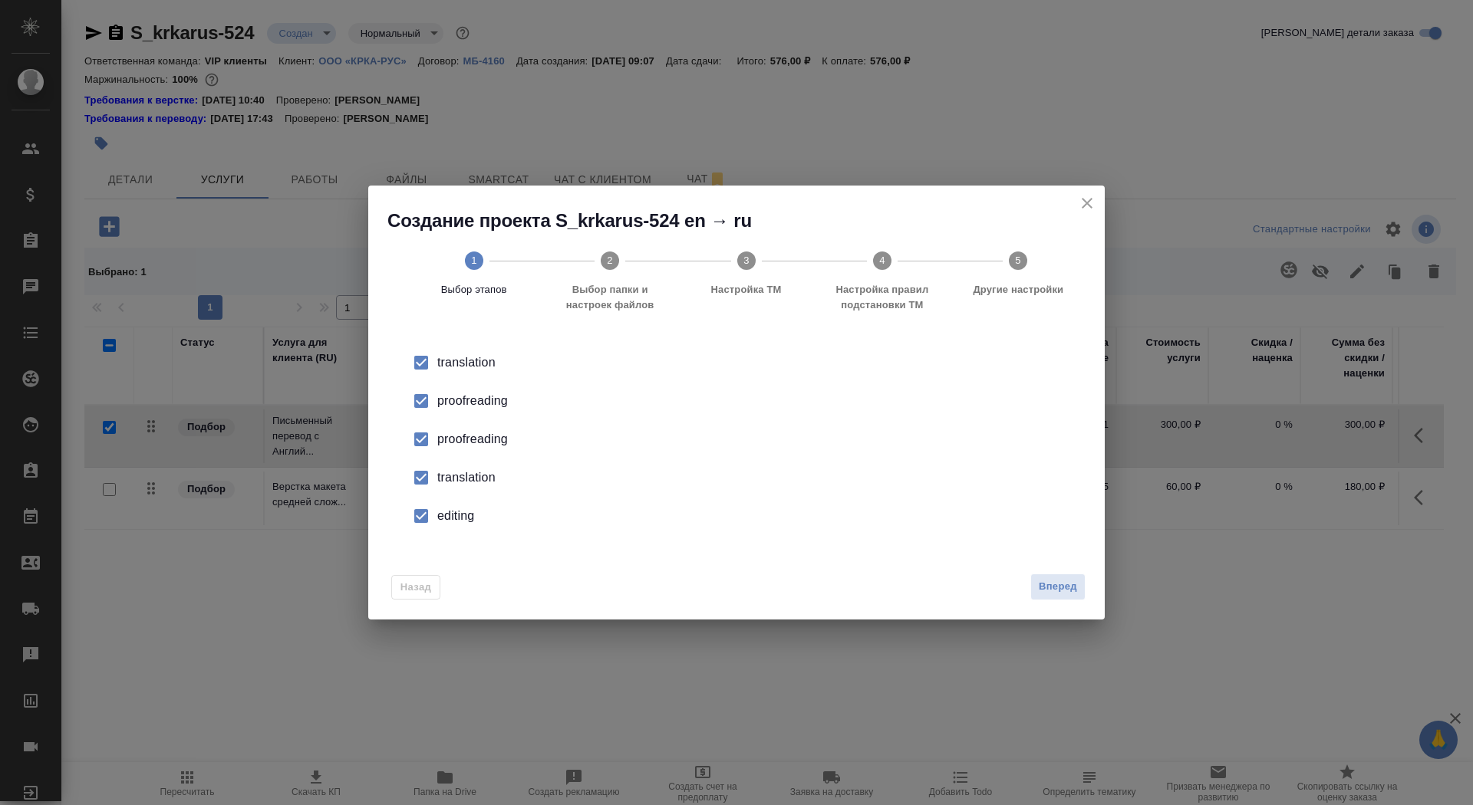
click at [469, 404] on div "proofreading" at bounding box center [752, 401] width 631 height 18
click at [469, 482] on div "translation" at bounding box center [752, 478] width 631 height 18
click at [463, 542] on div "translation proofreading proofreading translation editing" at bounding box center [736, 439] width 736 height 216
click at [463, 525] on li "editing" at bounding box center [736, 516] width 687 height 38
click at [1054, 582] on span "Вперед" at bounding box center [1058, 587] width 38 height 18
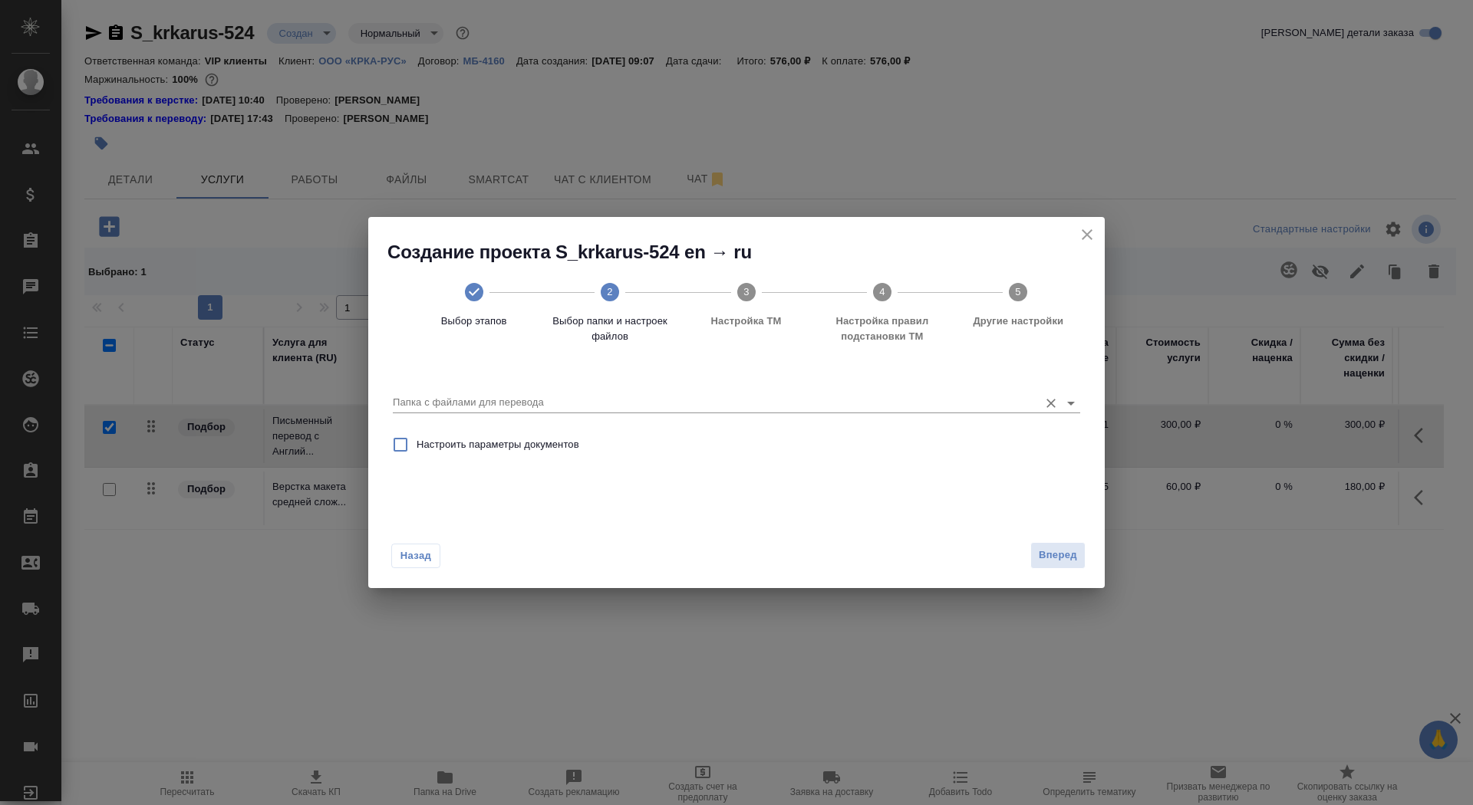
click at [975, 409] on input "Папка с файлами для перевода" at bounding box center [712, 403] width 638 height 18
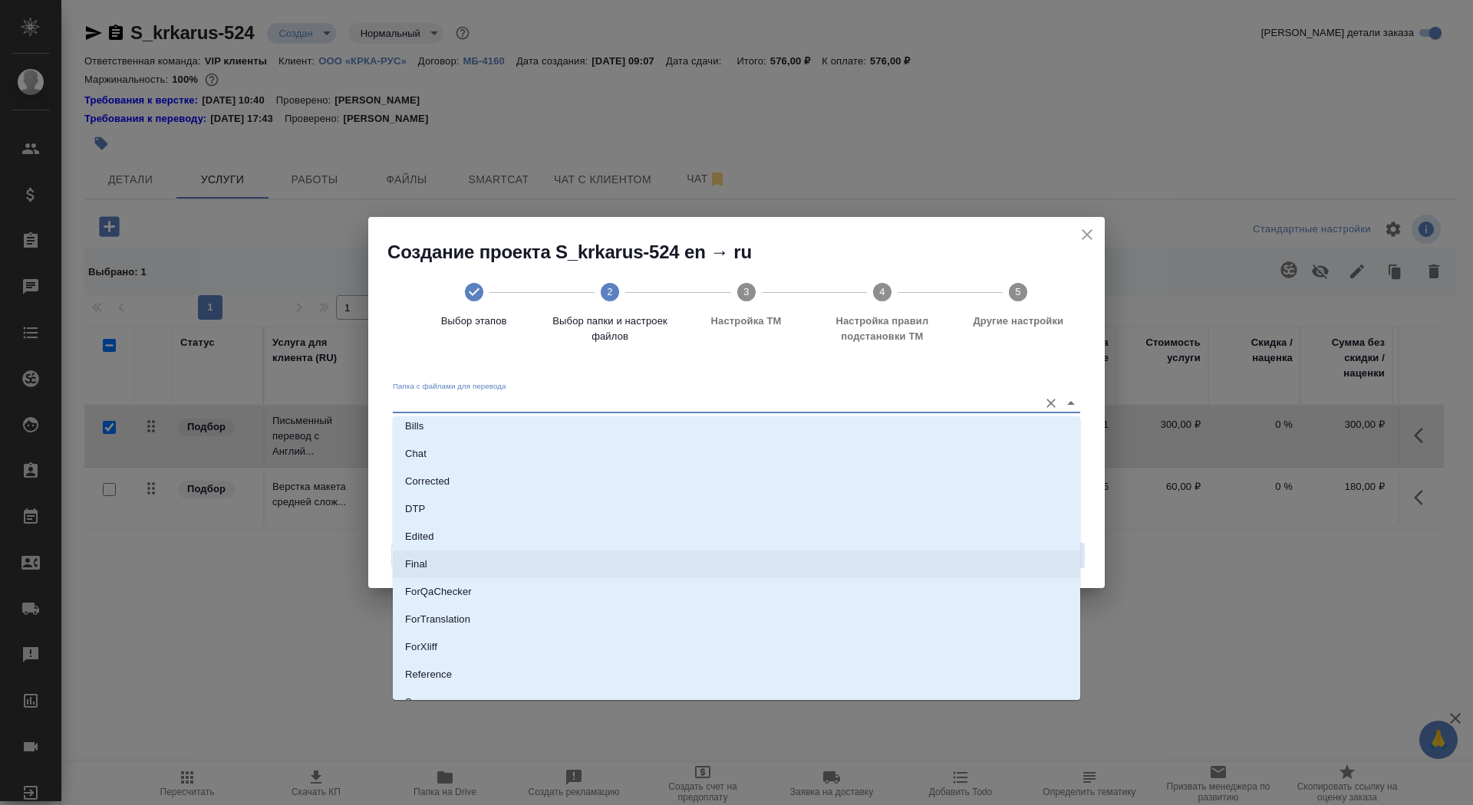
scroll to position [95, 0]
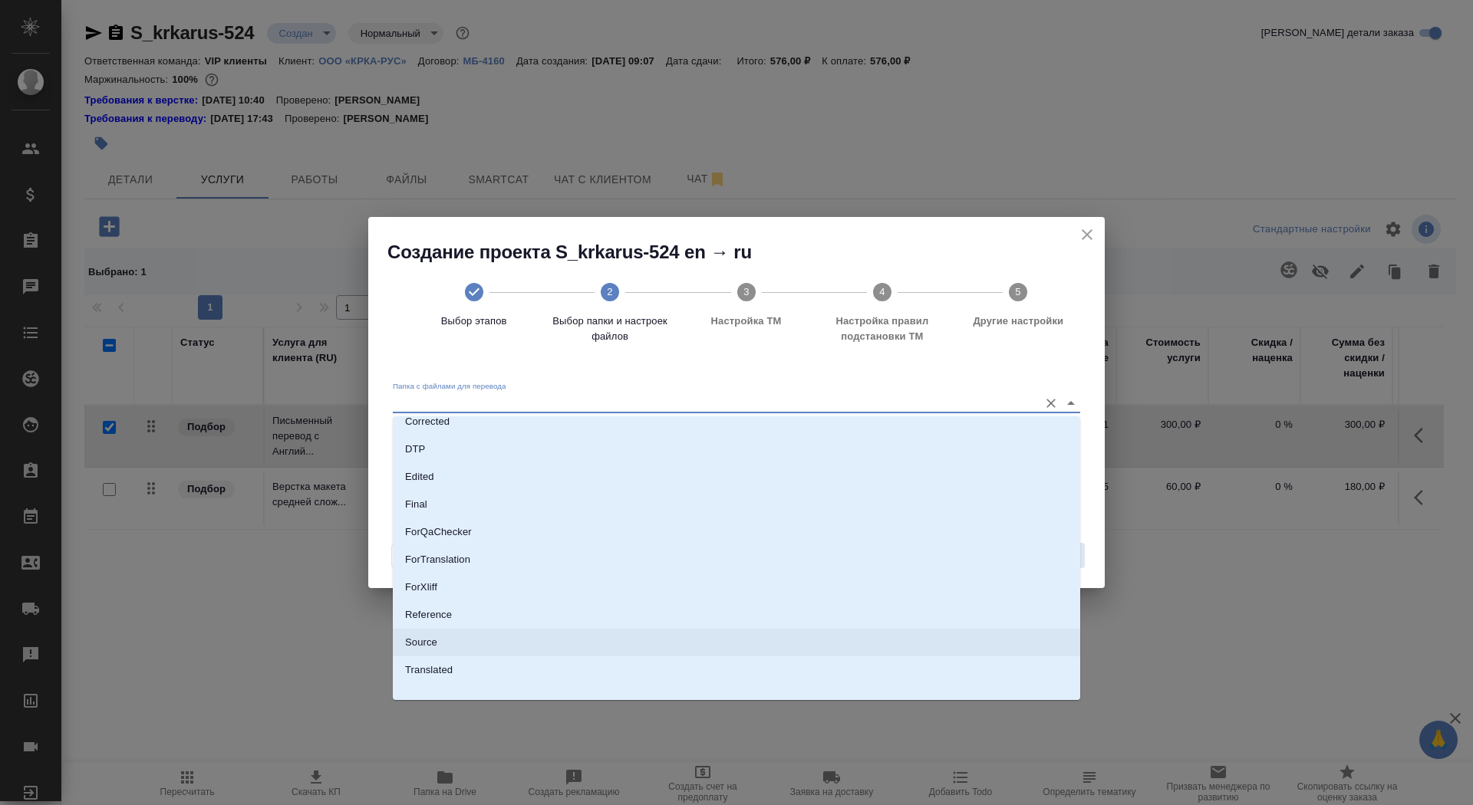
click at [887, 637] on li "Source" at bounding box center [736, 643] width 687 height 28
type input "Source"
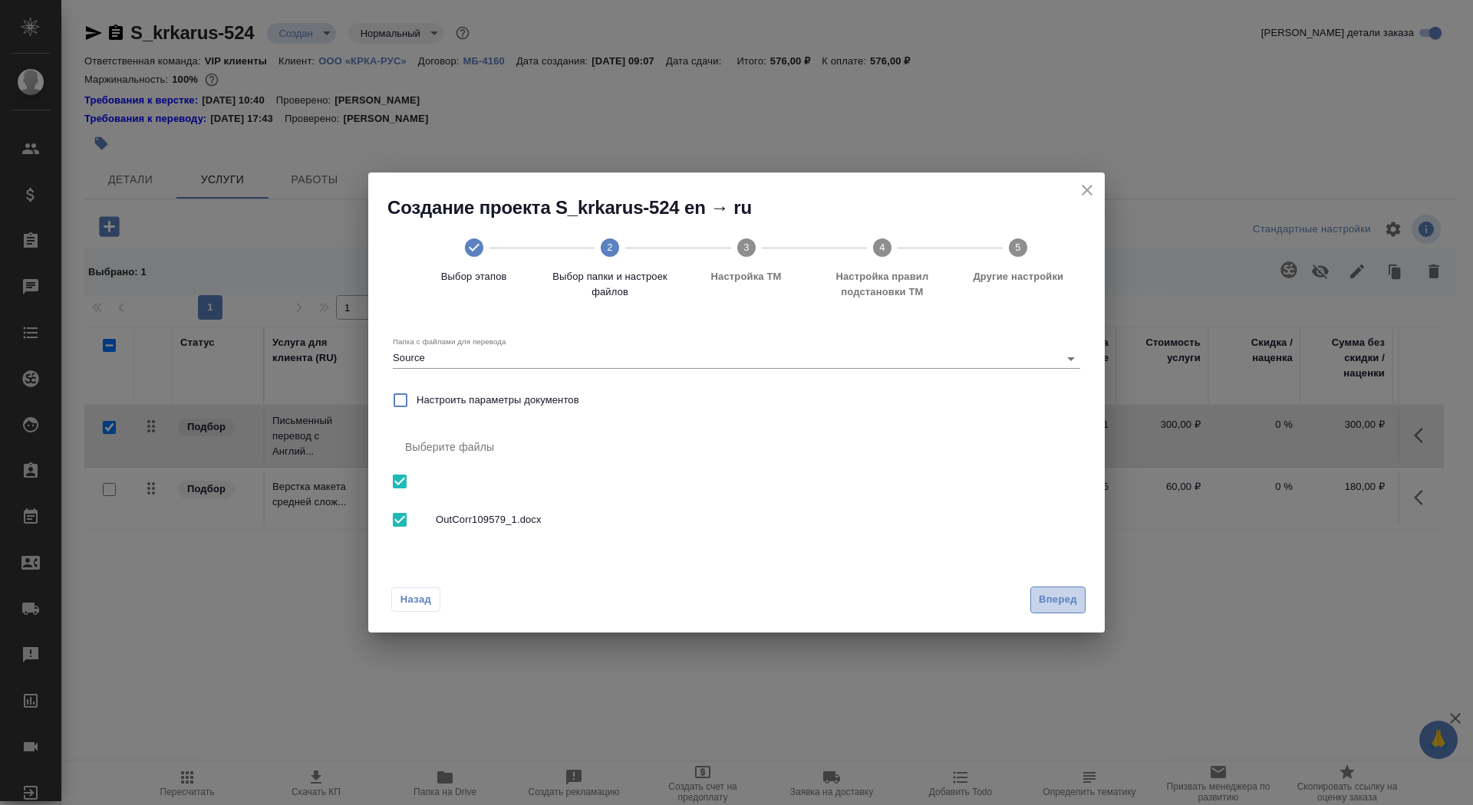
click at [1030, 602] on button "Вперед" at bounding box center [1057, 600] width 55 height 27
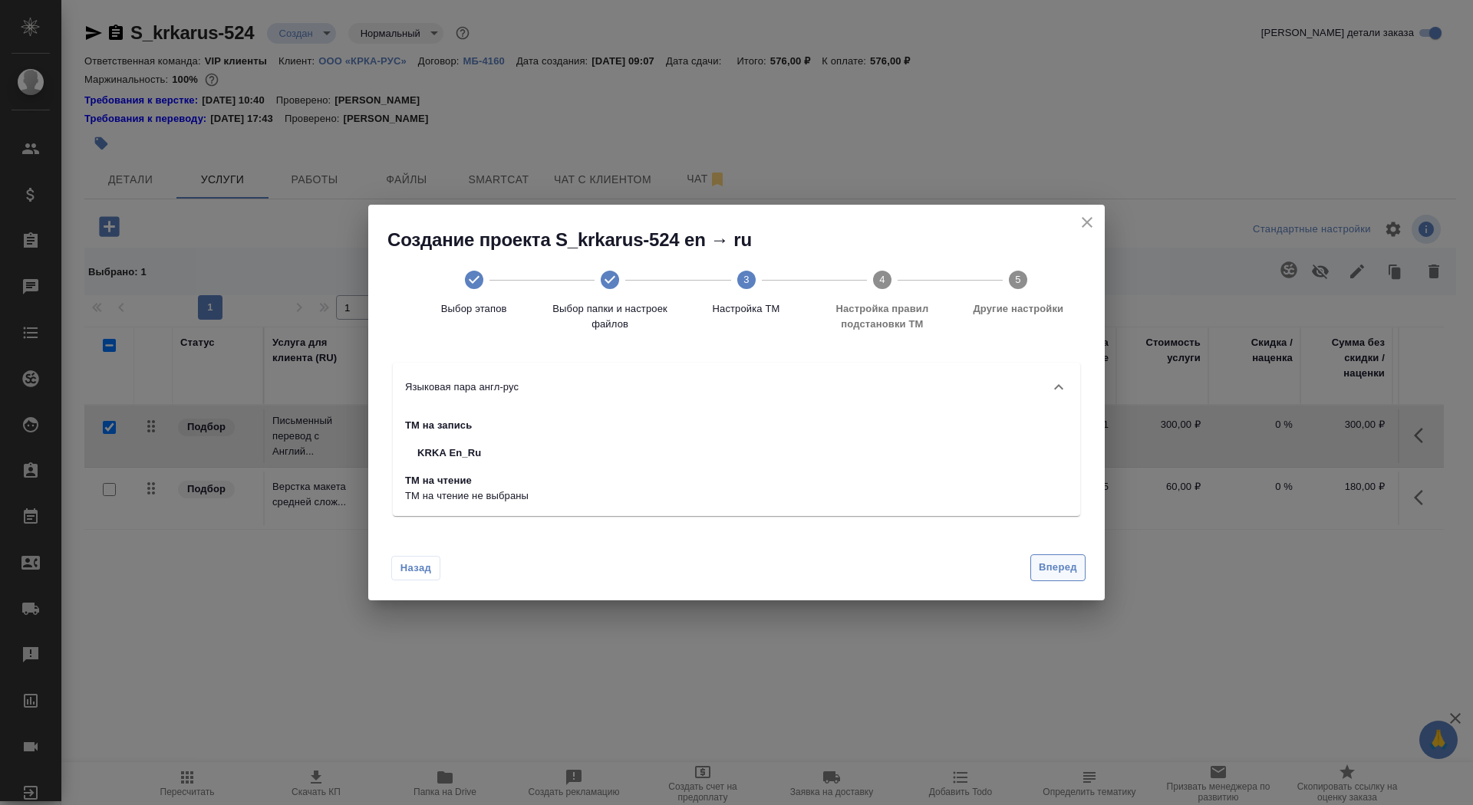
click at [1052, 574] on span "Вперед" at bounding box center [1058, 568] width 38 height 18
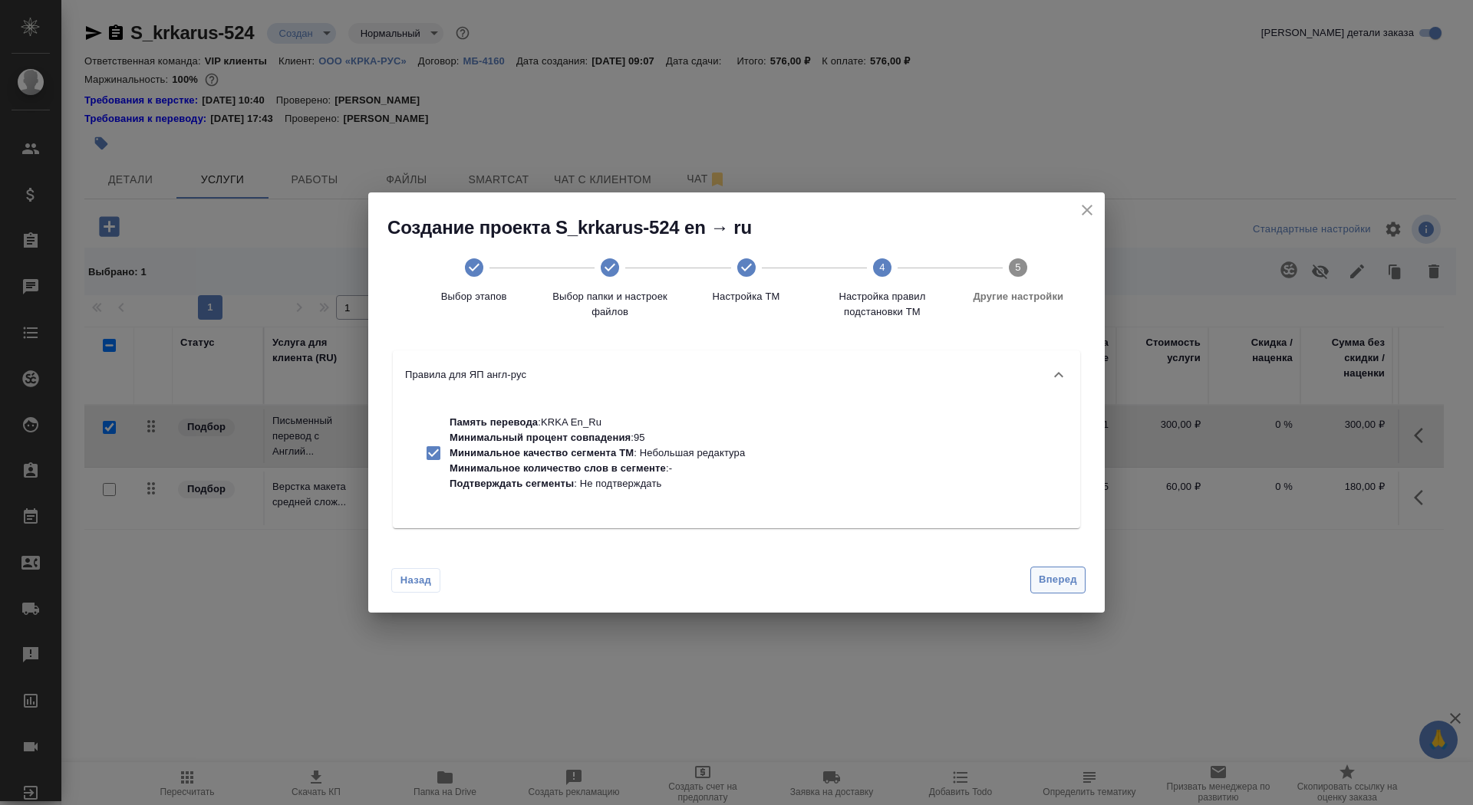
click at [1052, 577] on span "Вперед" at bounding box center [1058, 580] width 38 height 18
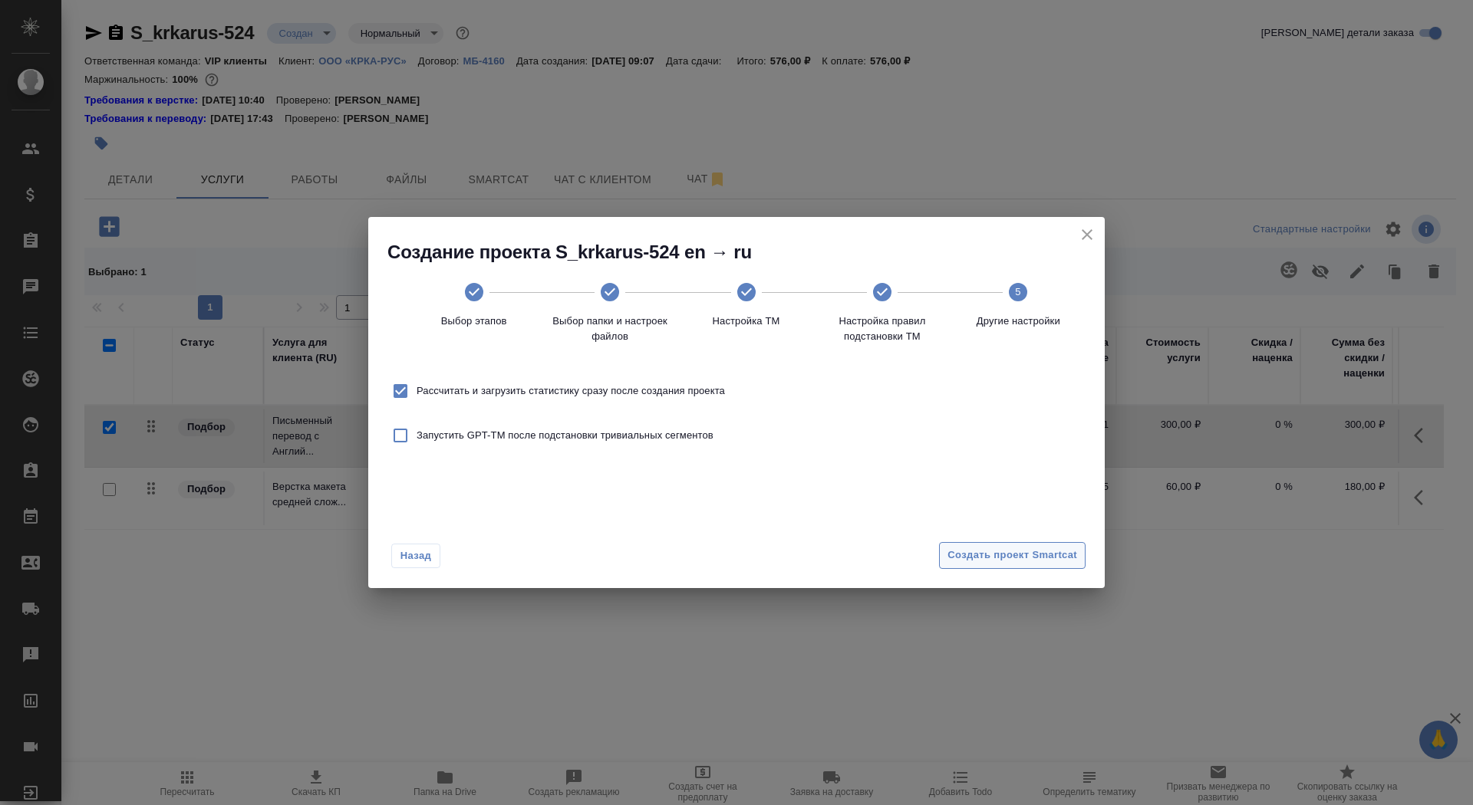
click at [1040, 559] on span "Создать проект Smartcat" at bounding box center [1012, 556] width 130 height 18
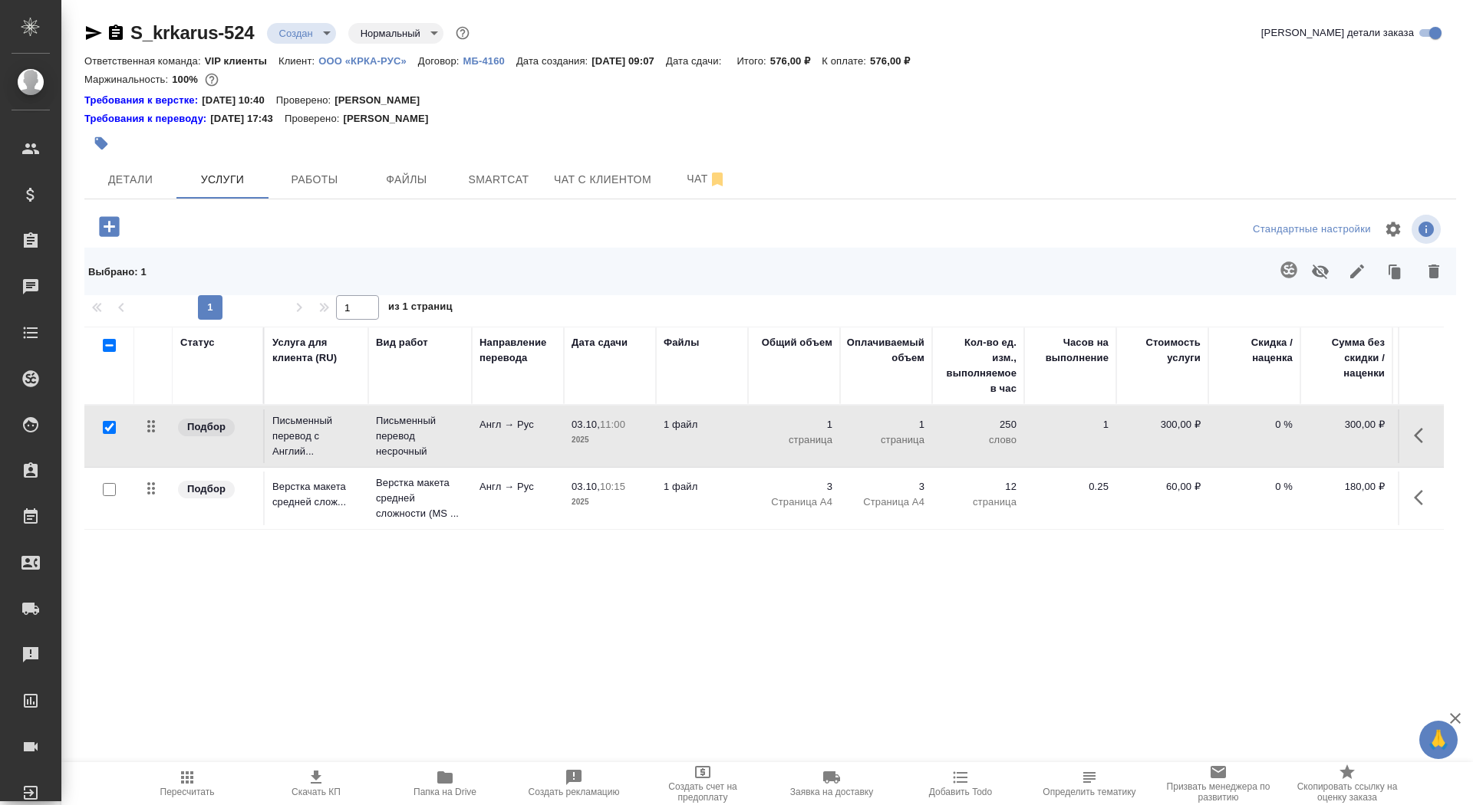
click at [110, 425] on input "checkbox" at bounding box center [109, 427] width 13 height 13
checkbox input "false"
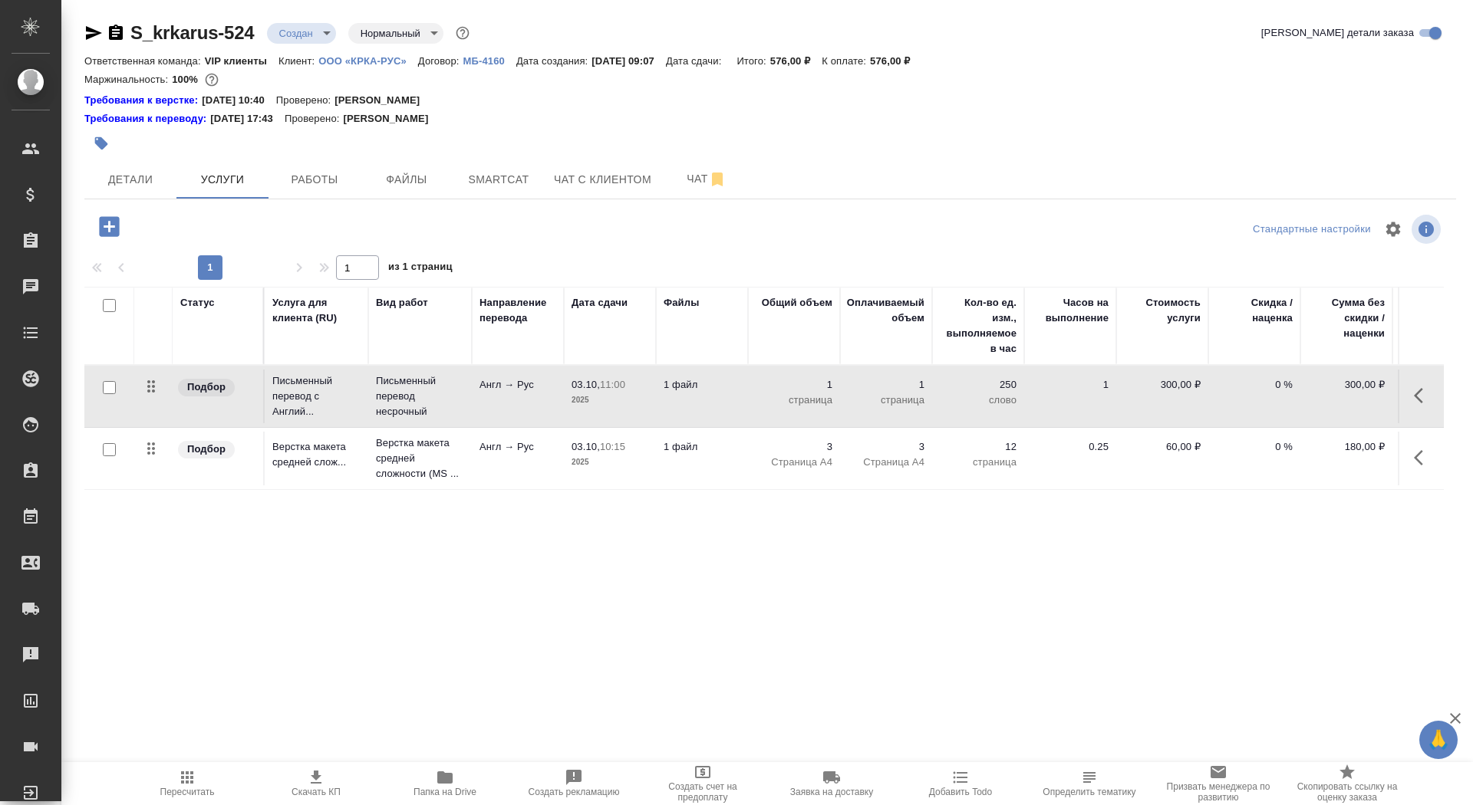
click at [109, 221] on icon "button" at bounding box center [109, 226] width 27 height 27
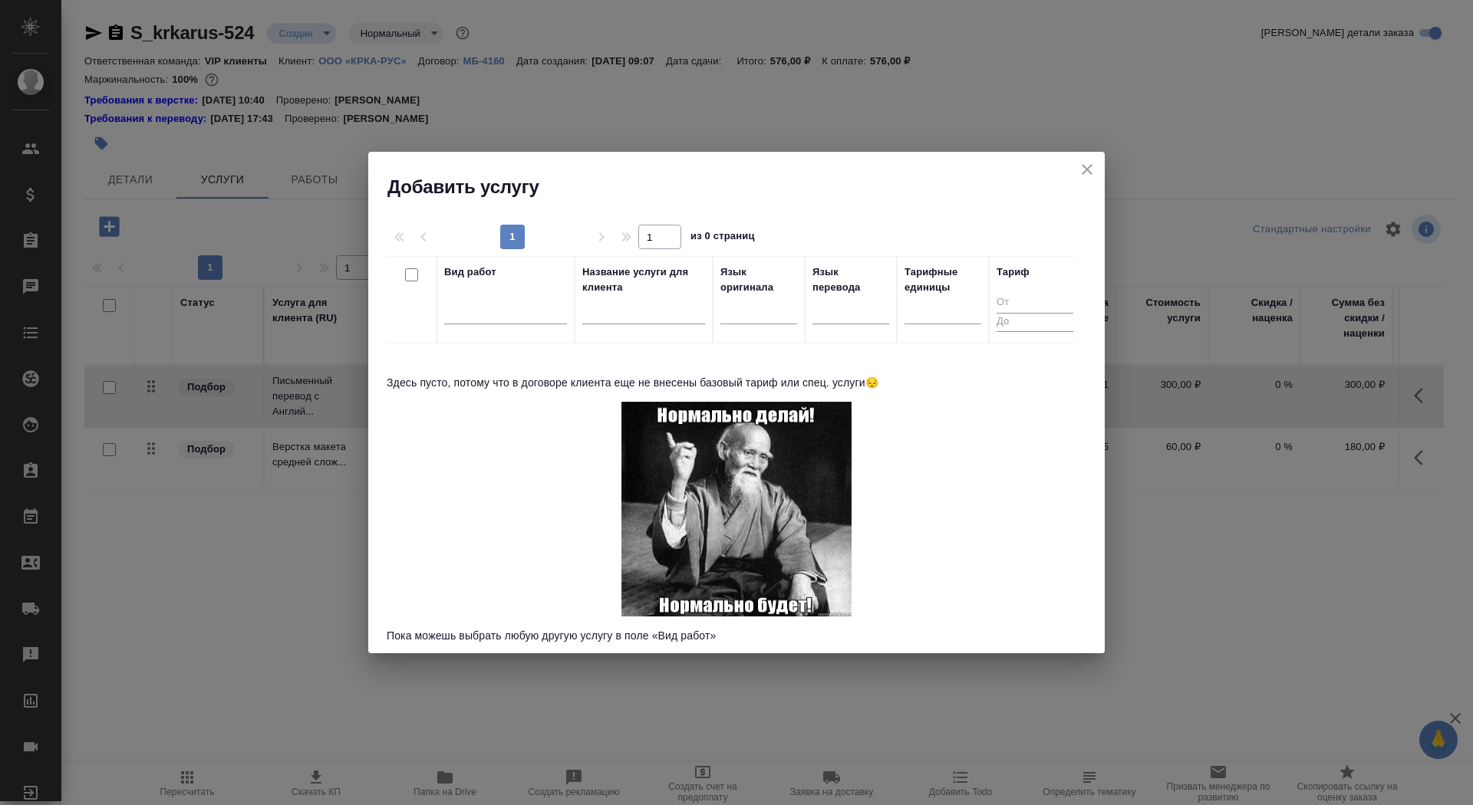
click at [499, 328] on div at bounding box center [505, 315] width 123 height 40
click at [499, 315] on div at bounding box center [505, 309] width 123 height 22
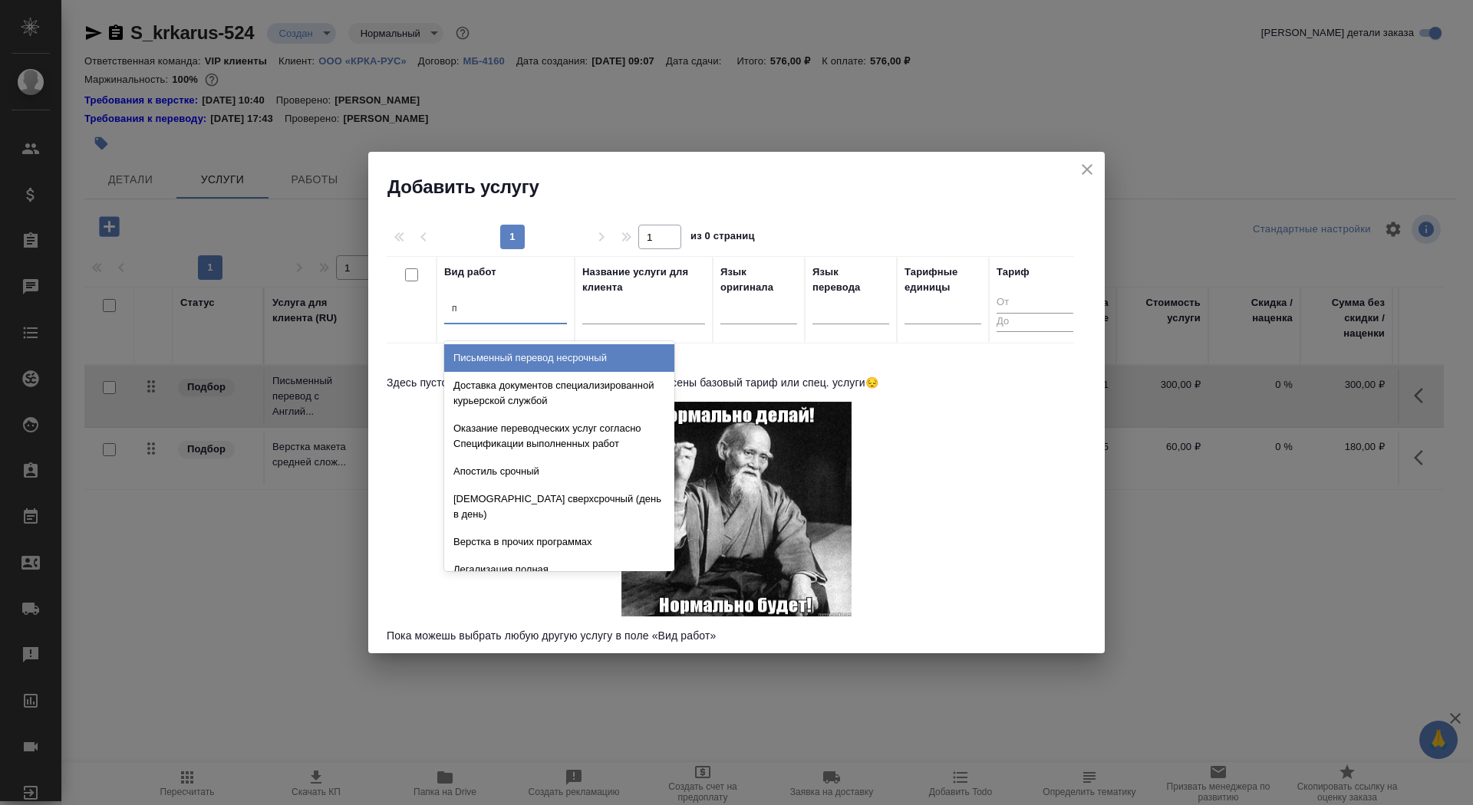
type input "пи"
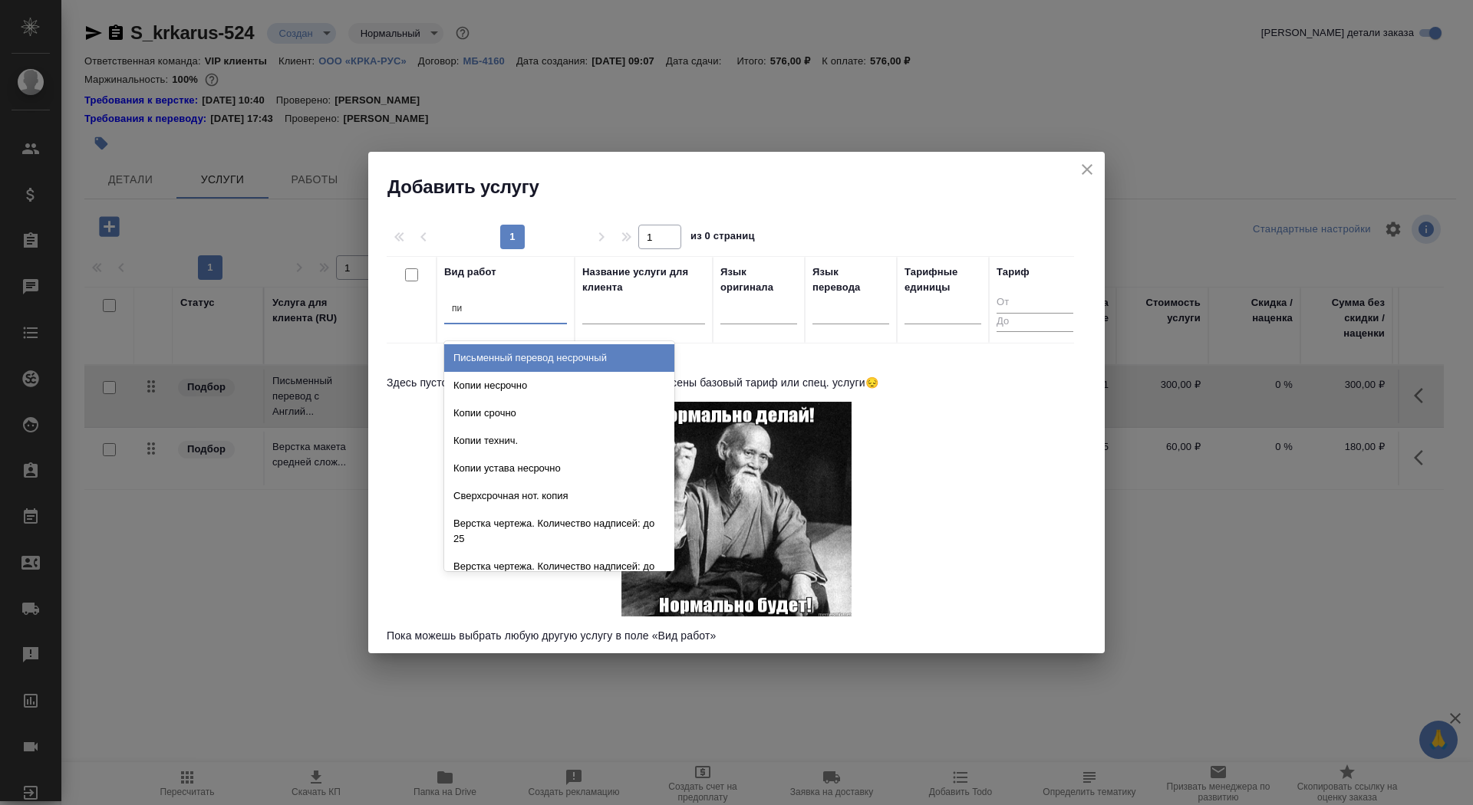
click at [518, 357] on div "Письменный перевод несрочный" at bounding box center [559, 358] width 230 height 28
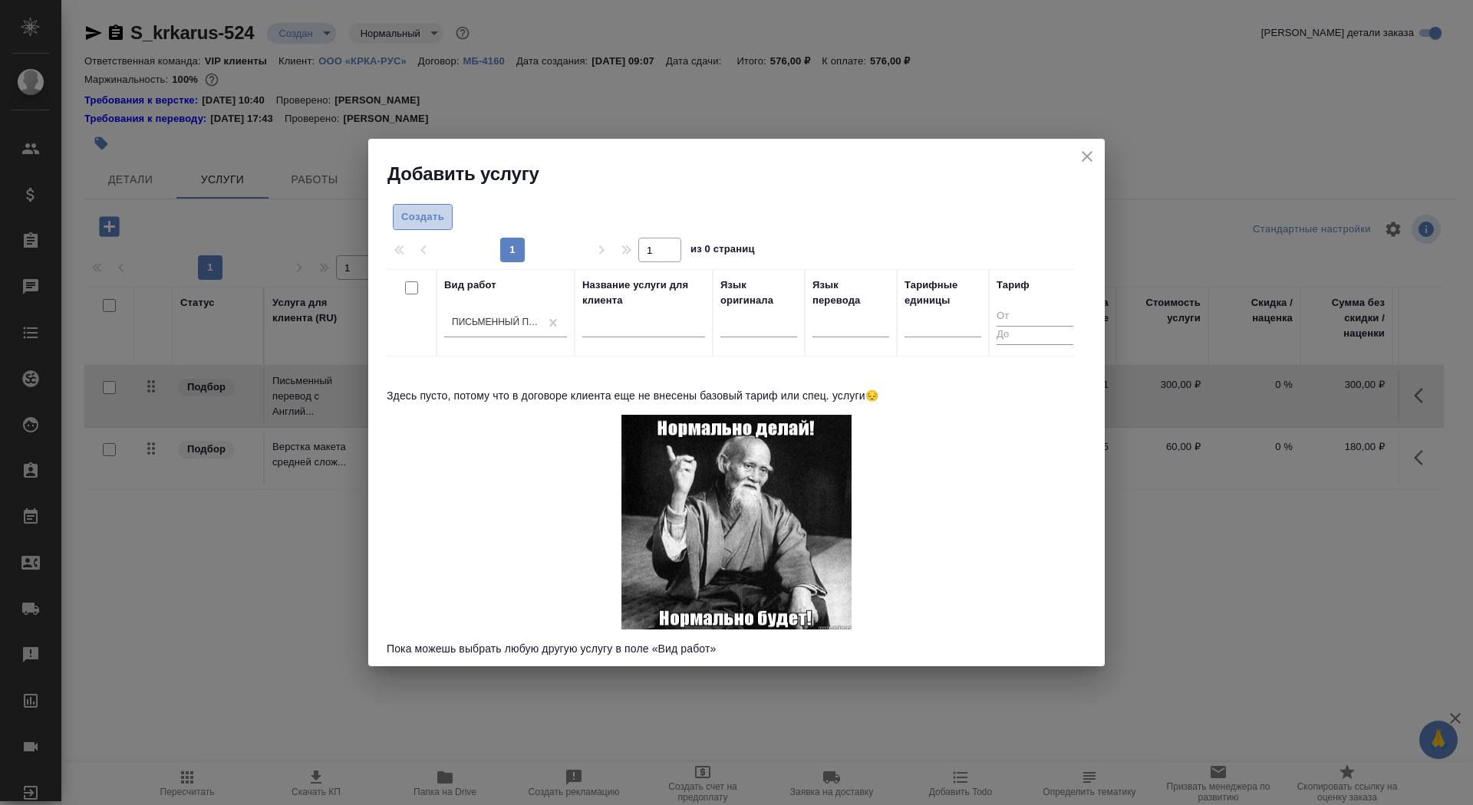
click at [420, 211] on span "Создать" at bounding box center [422, 218] width 43 height 18
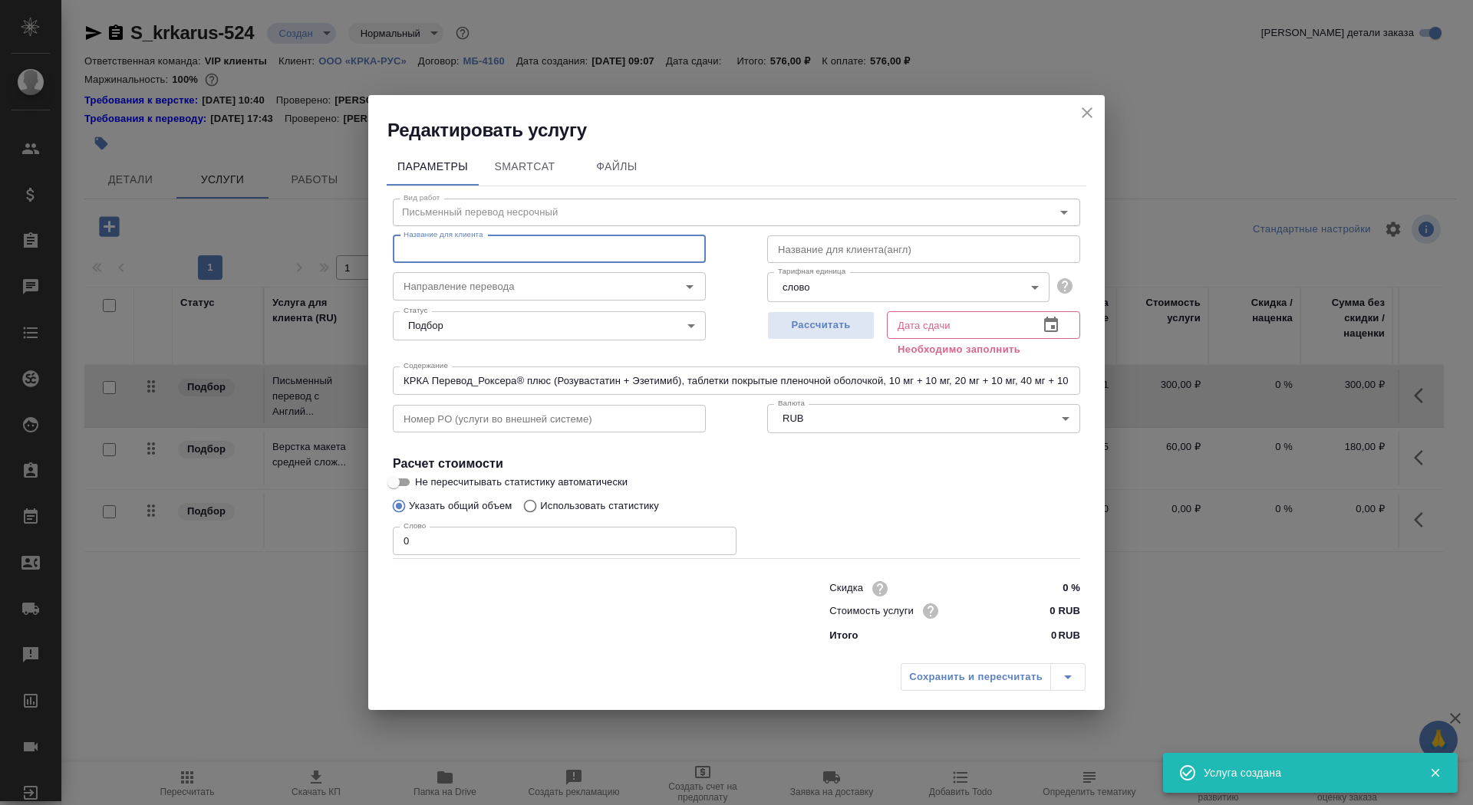
click at [466, 242] on input "text" at bounding box center [549, 249] width 313 height 28
paste input "Письменный перевод с Словенского на Русский"
type input "Письменный перевод с Словенского на Русский"
click at [841, 249] on input "text" at bounding box center [923, 249] width 313 height 28
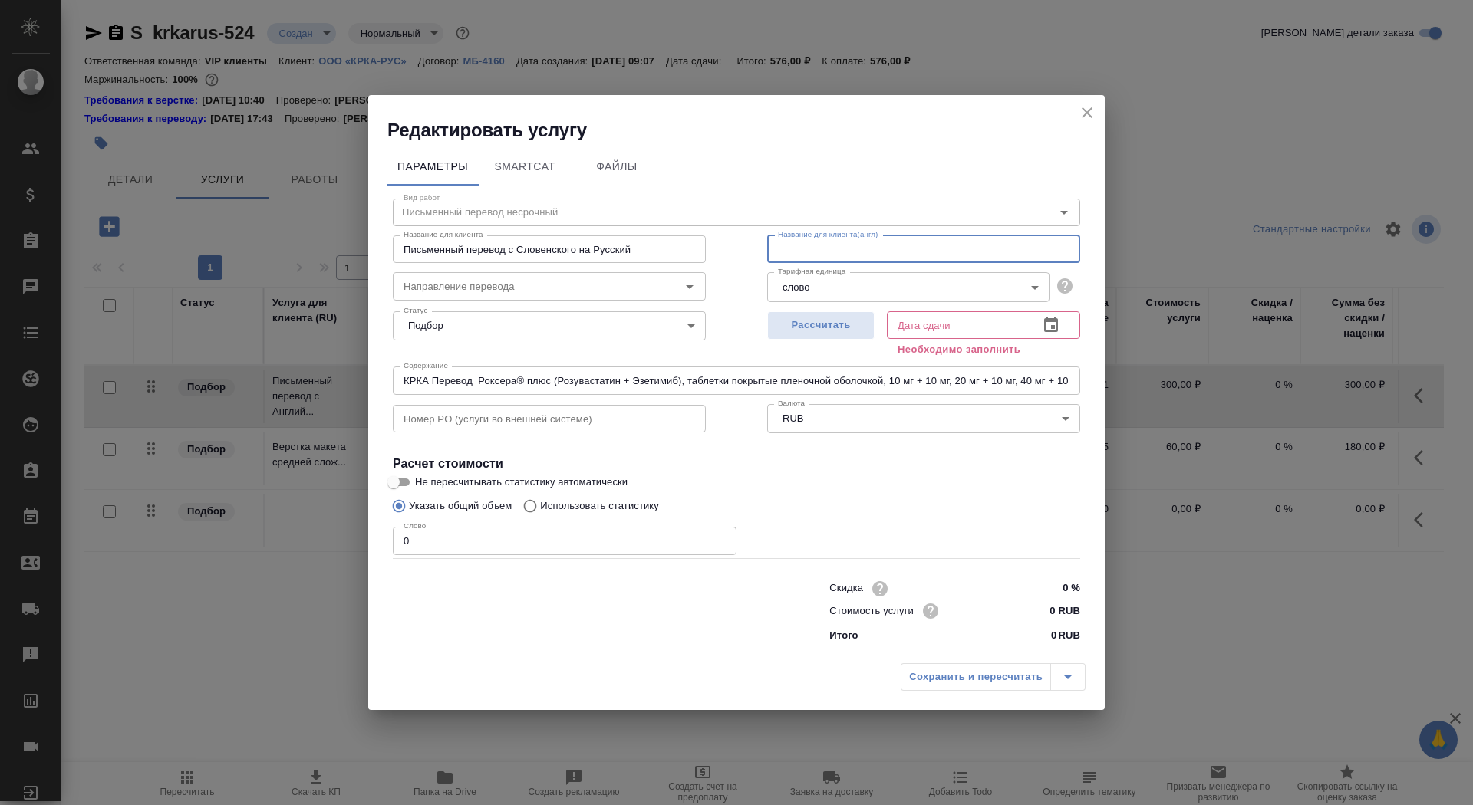
paste input "Written translation from Slovenian to Russian"
type input "Written translation from Slovenian to Russian"
click at [815, 328] on span "Рассчитать" at bounding box center [821, 326] width 91 height 18
type input "[DATE] 09:17"
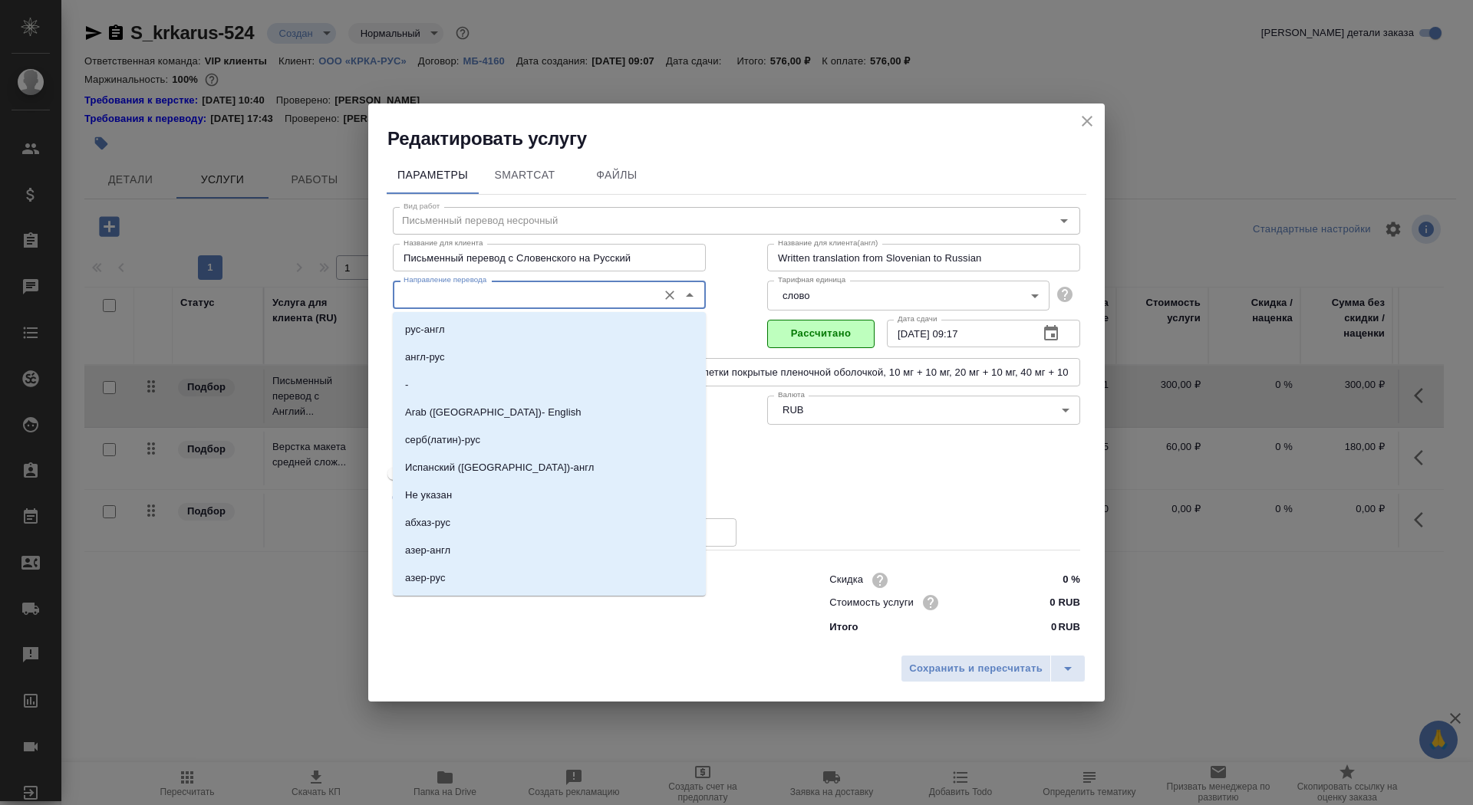
click at [561, 299] on input "Направление перевода" at bounding box center [523, 294] width 252 height 18
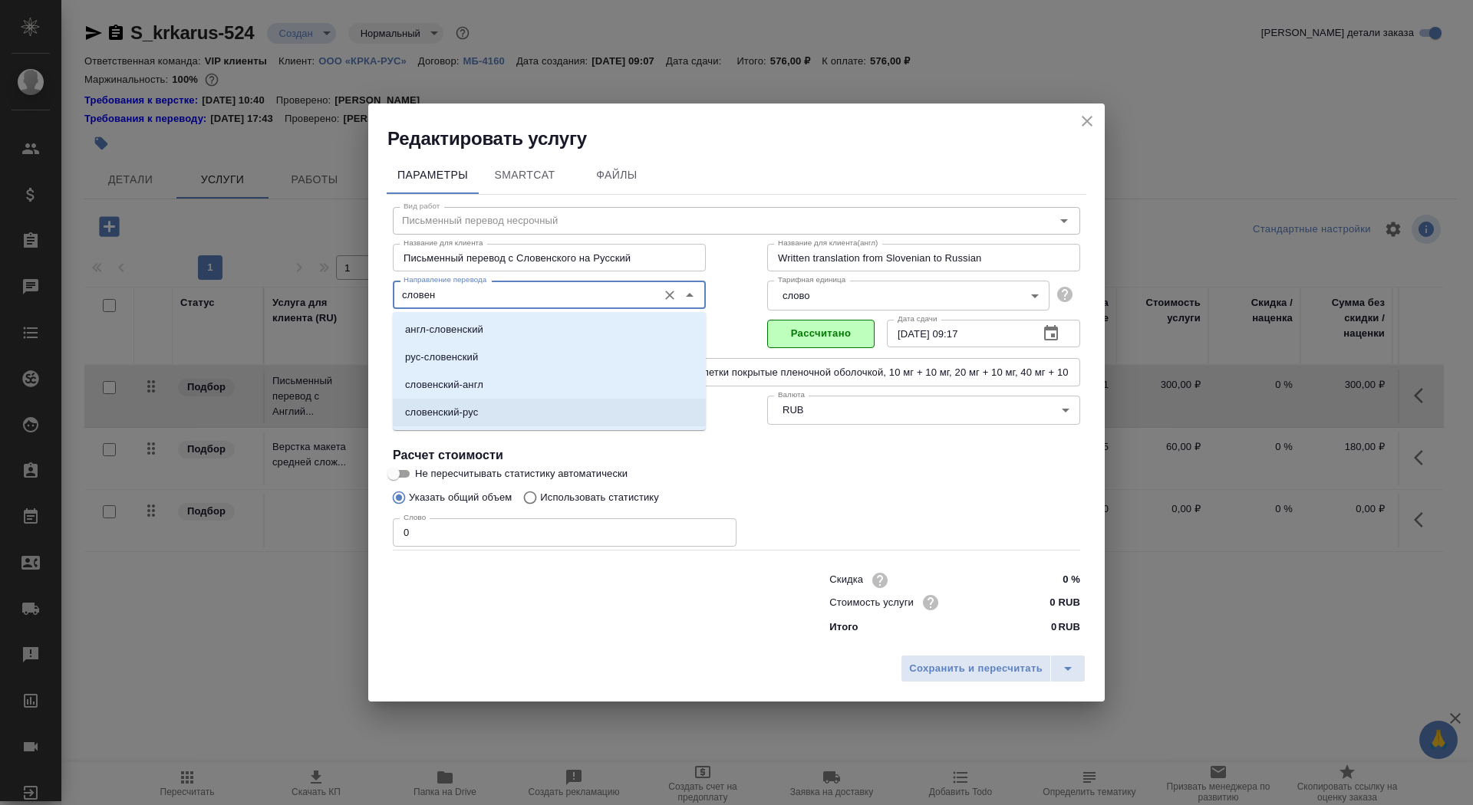
click at [608, 412] on li "словенский-рус" at bounding box center [549, 413] width 313 height 28
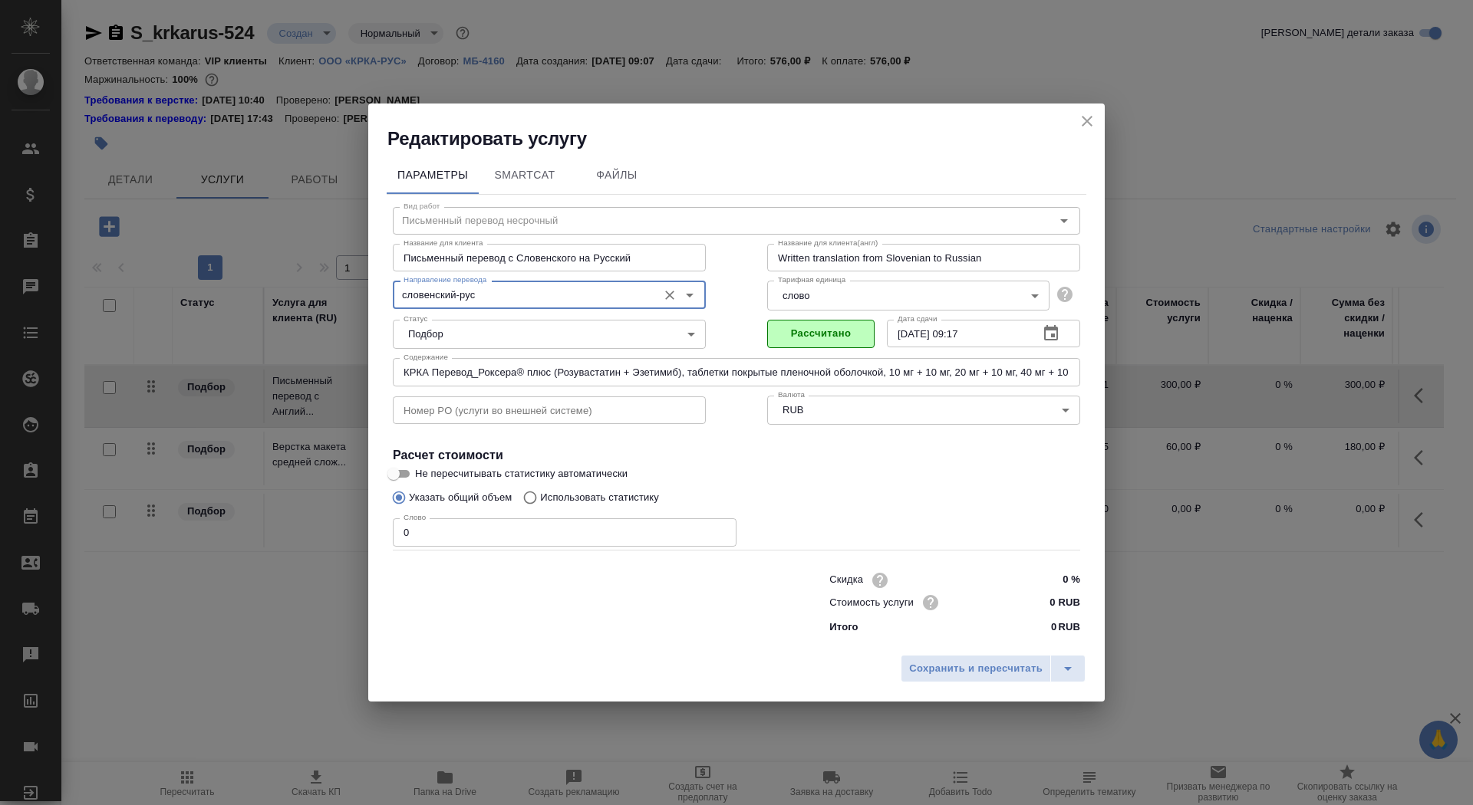
type input "словенский-рус"
click at [451, 539] on input "0" at bounding box center [565, 533] width 344 height 28
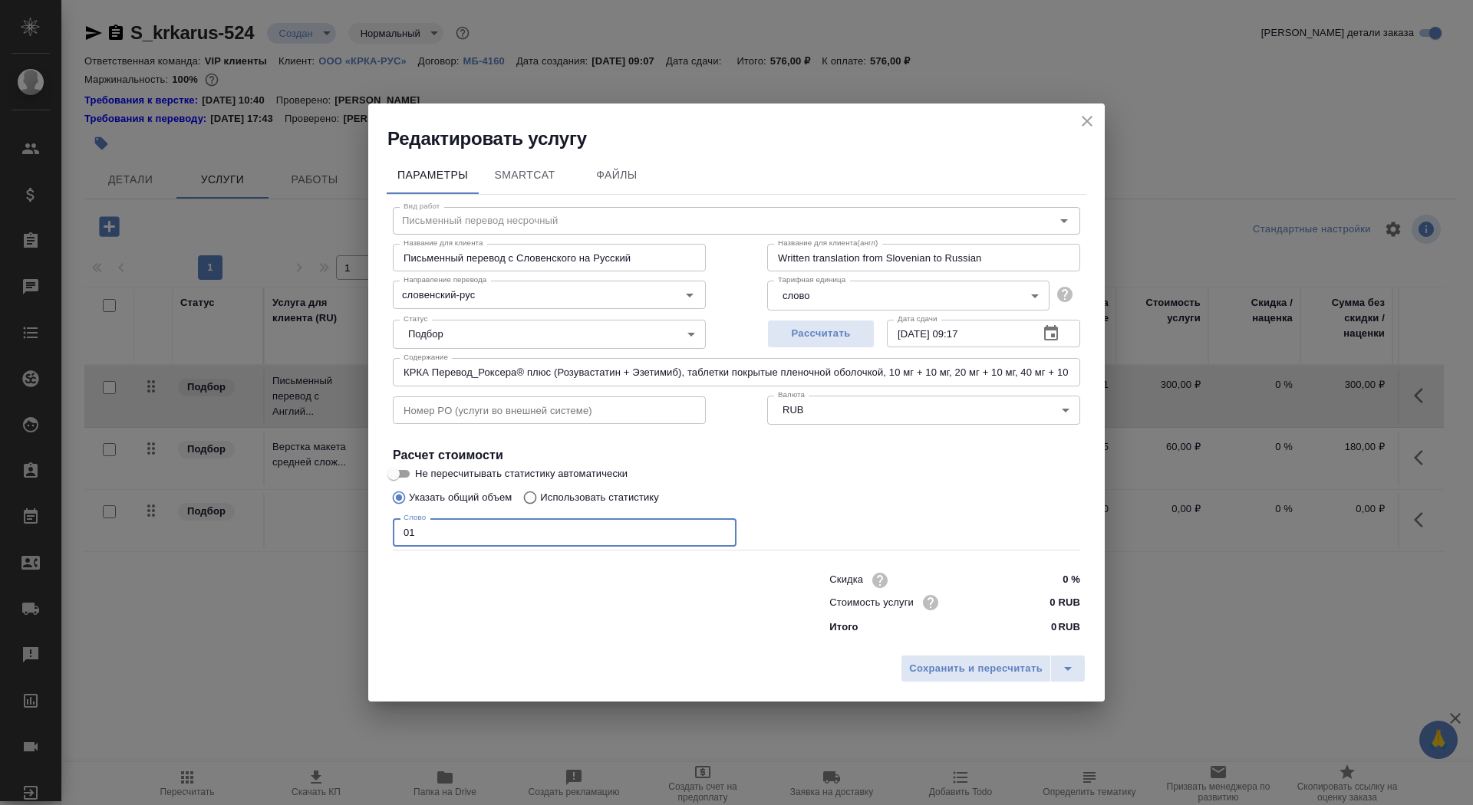
type input "01"
click at [408, 471] on input "Не пересчитывать статистику автоматически" at bounding box center [393, 474] width 55 height 18
checkbox input "true"
click at [925, 664] on span "Сохранить и пересчитать" at bounding box center [975, 669] width 133 height 18
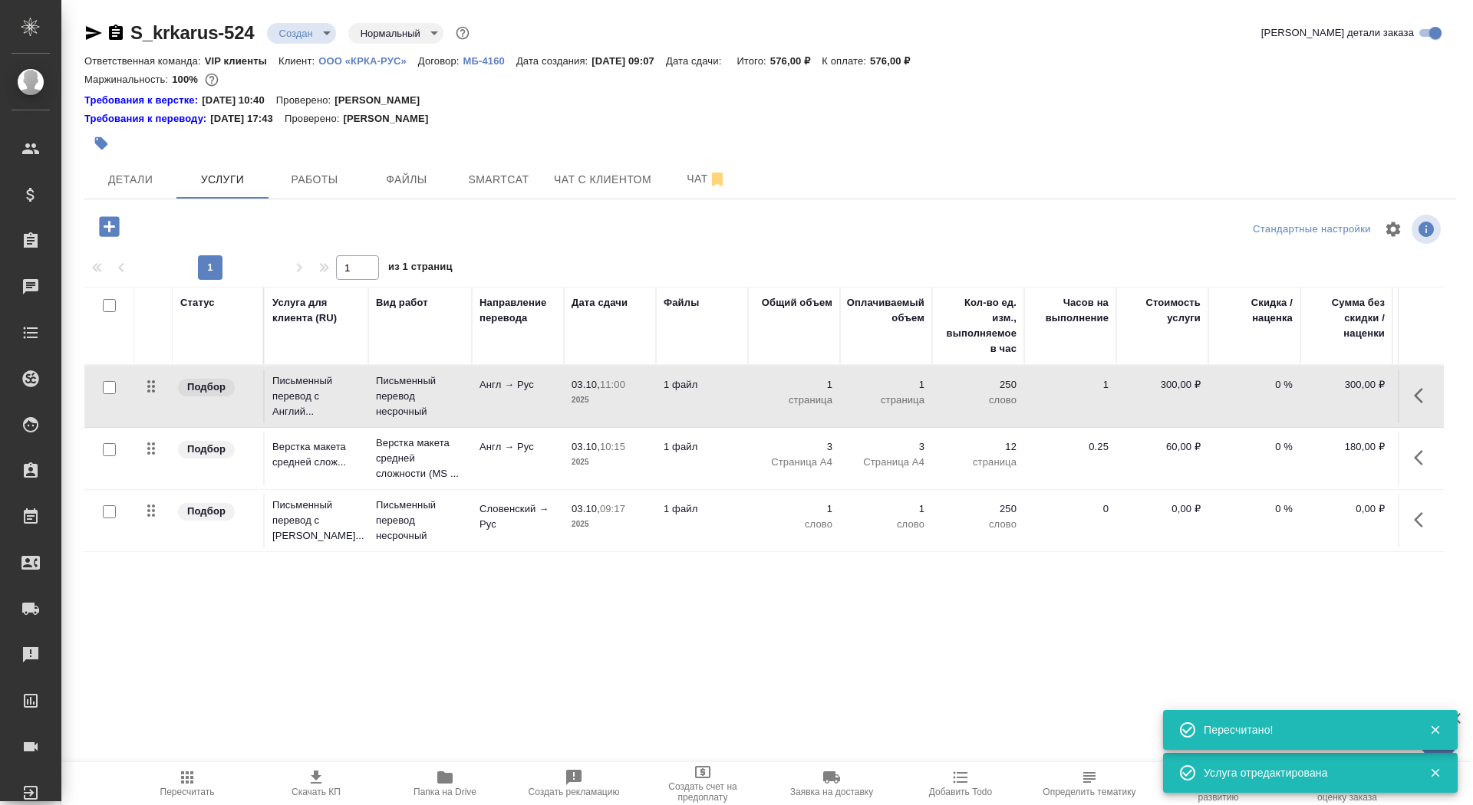
click at [558, 410] on td "Англ → Рус" at bounding box center [518, 397] width 92 height 54
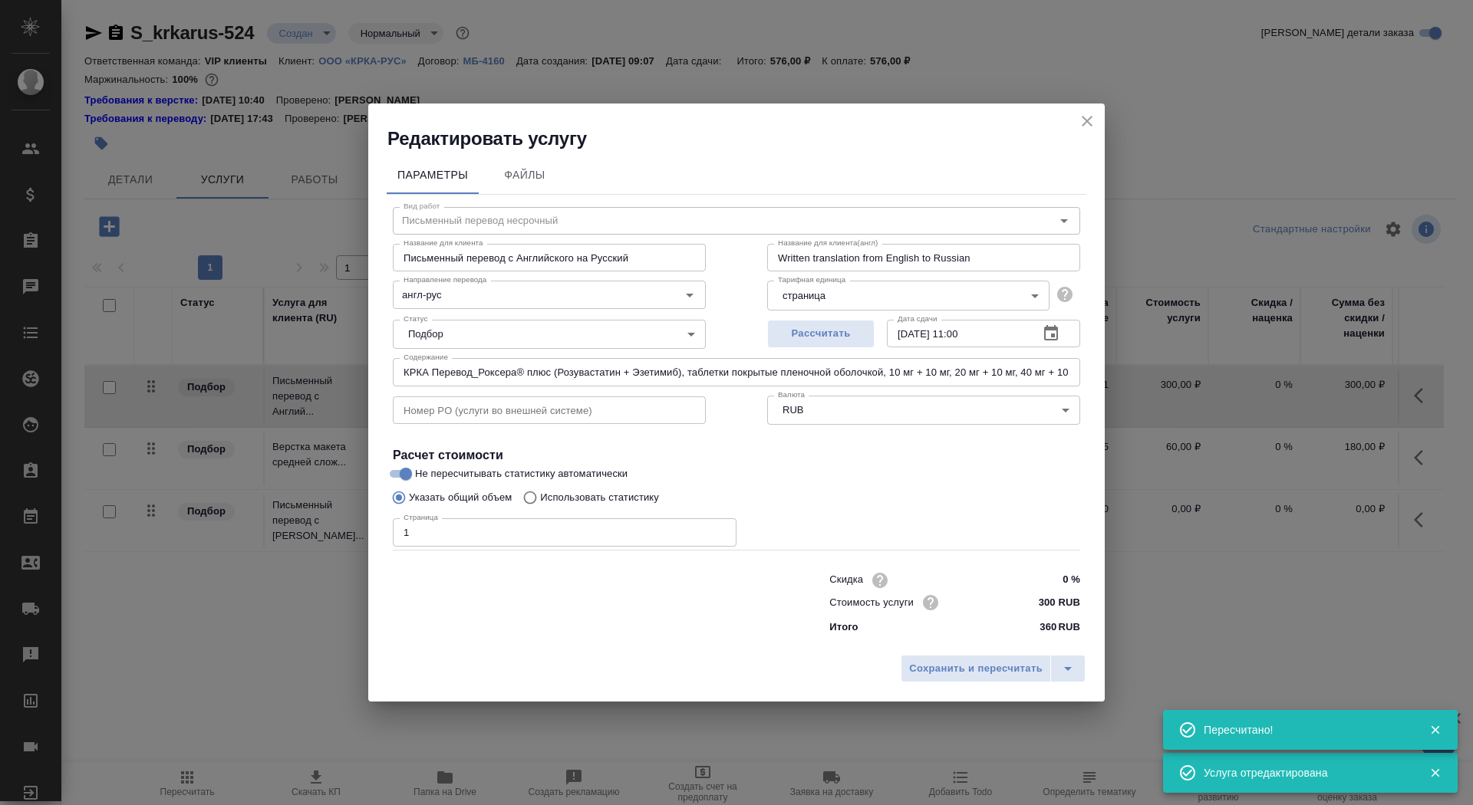
click at [554, 371] on input "КРКА Перевод_Роксера® плюс (Розувастатин + Эзетимиб), таблетки покрытые пленочн…" at bounding box center [736, 372] width 687 height 28
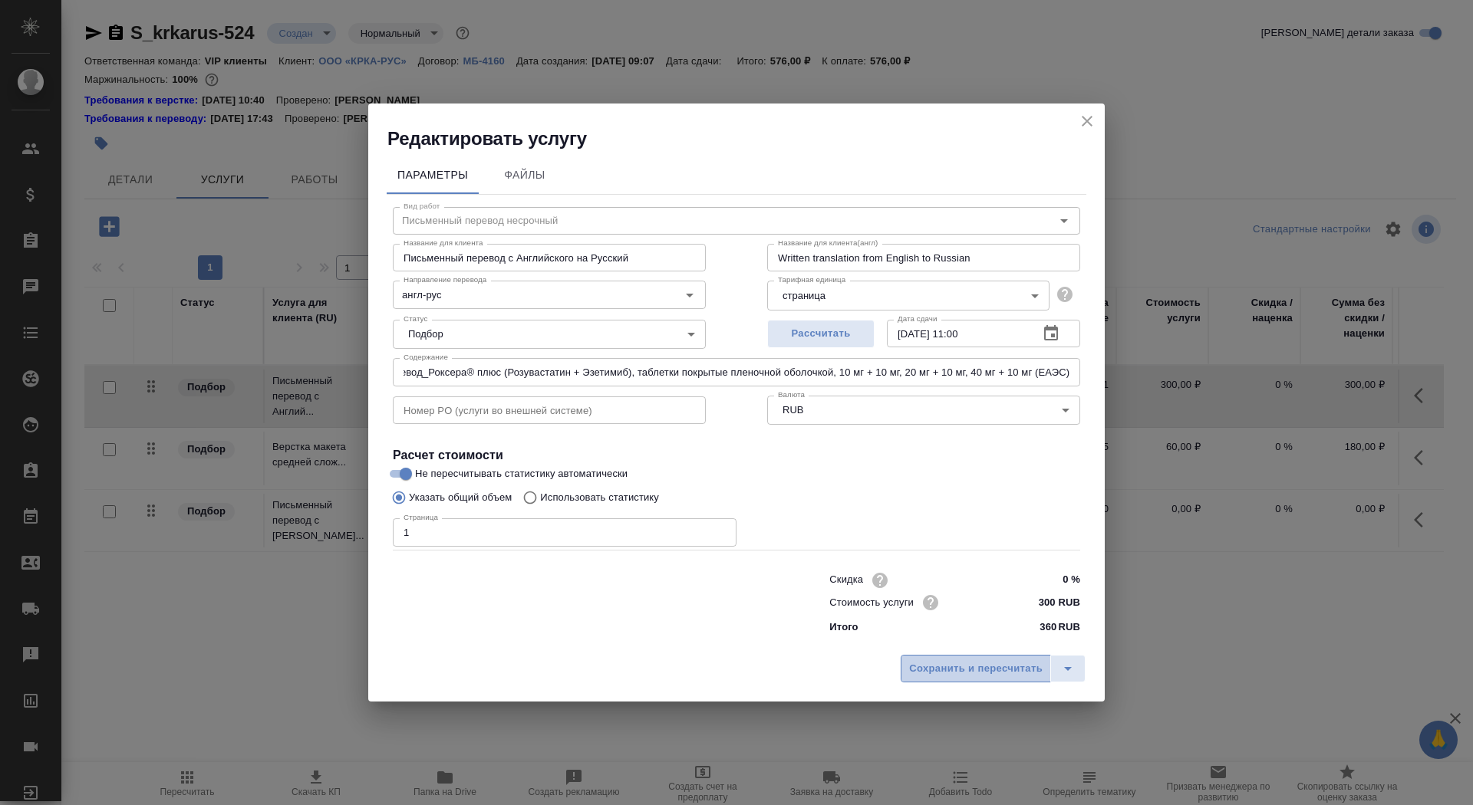
scroll to position [0, 0]
click at [988, 668] on span "Сохранить и пересчитать" at bounding box center [975, 669] width 133 height 18
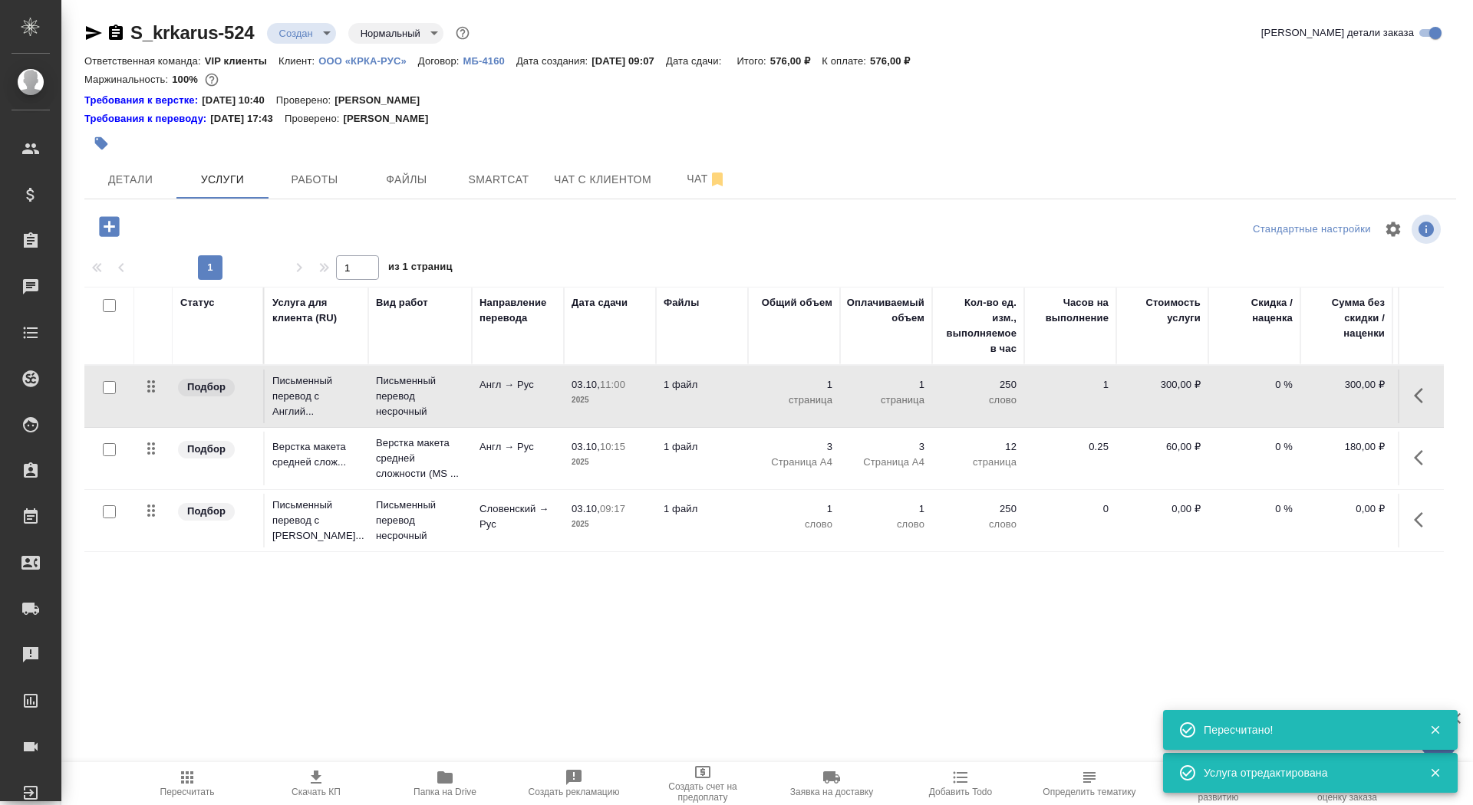
click at [574, 466] on p "2025" at bounding box center [609, 462] width 77 height 15
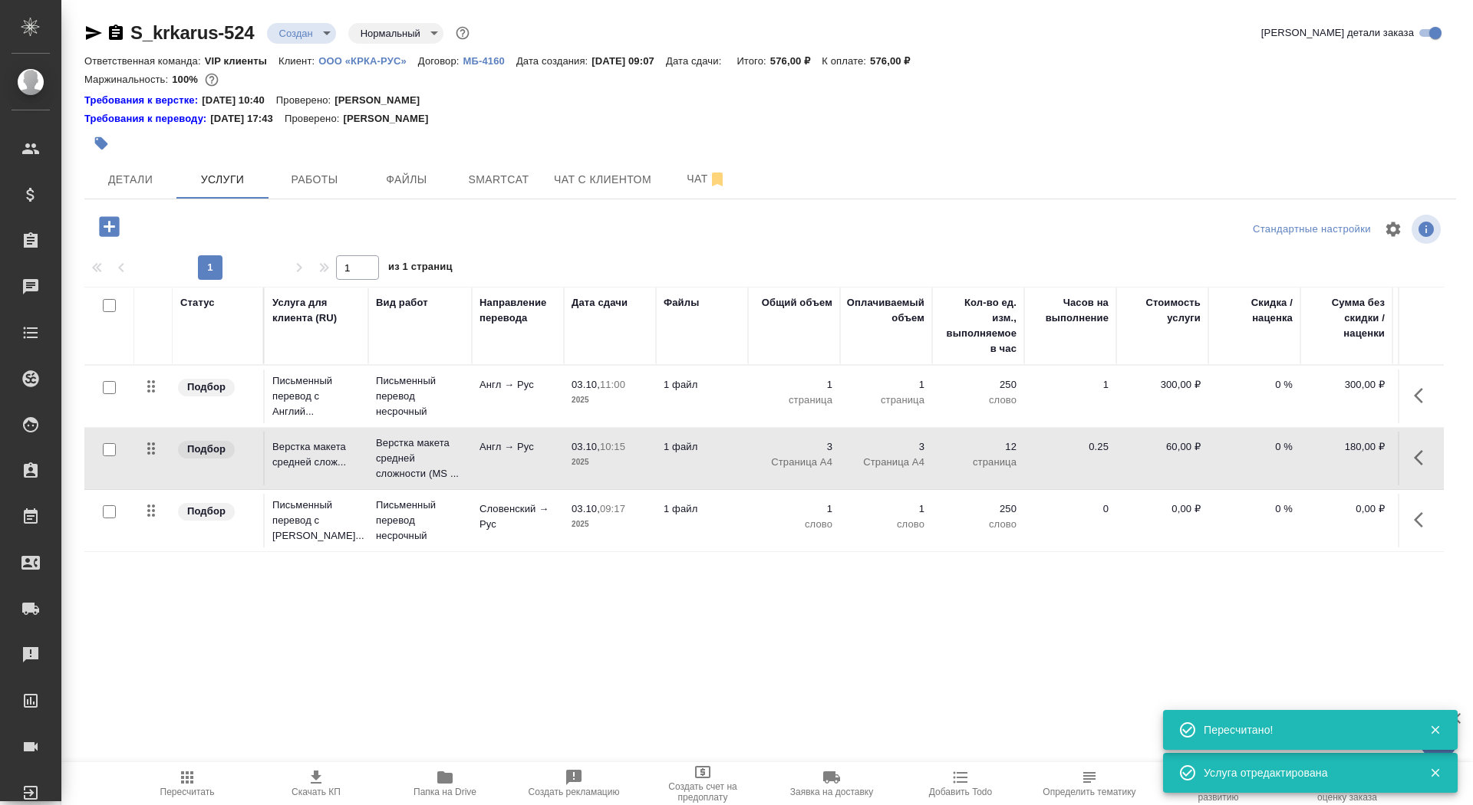
click at [574, 466] on p "2025" at bounding box center [609, 462] width 77 height 15
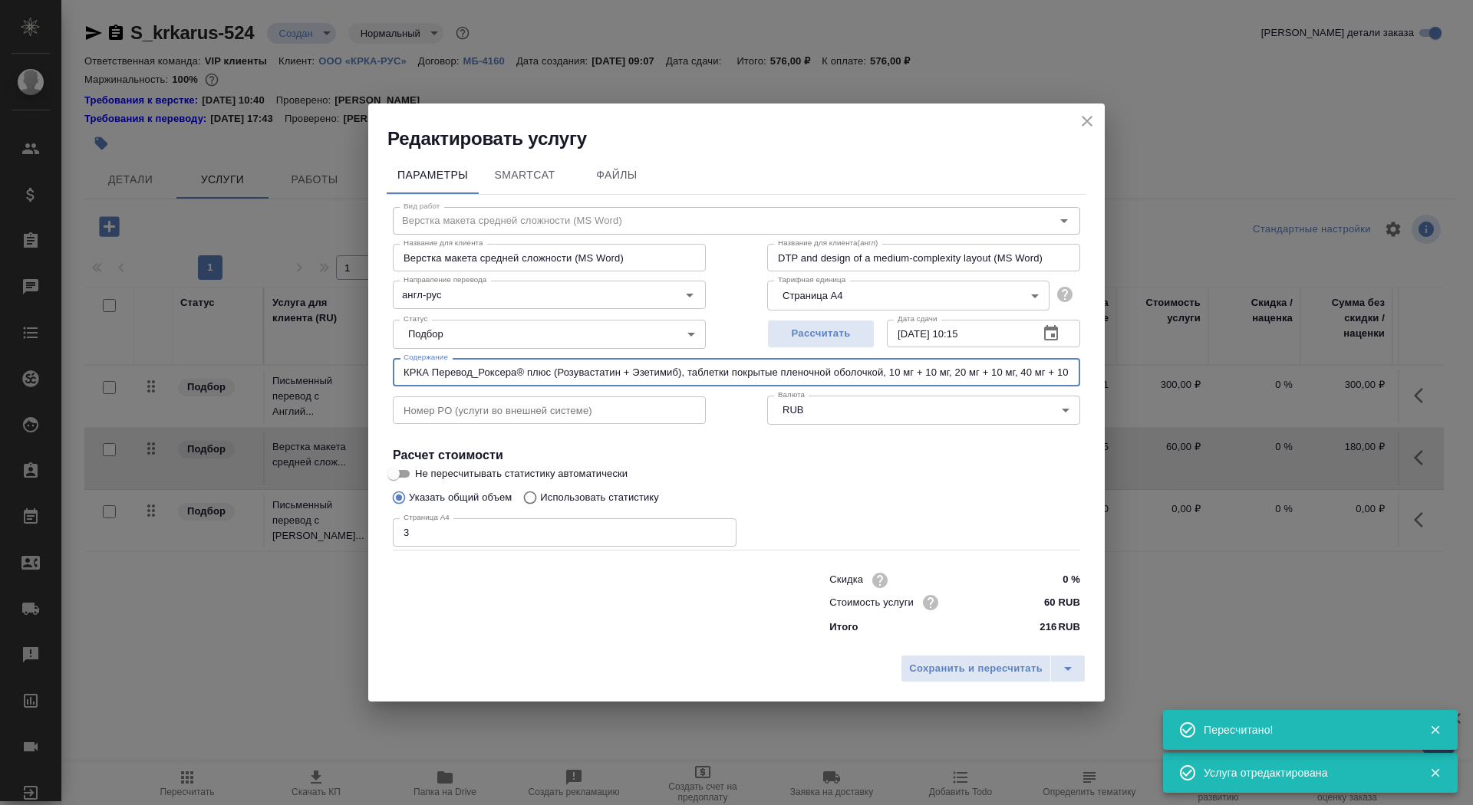
click at [560, 377] on input "КРКА Перевод_Роксера® плюс (Розувастатин + Эзетимиб), таблетки покрытые пленочн…" at bounding box center [736, 372] width 687 height 28
click at [961, 666] on span "Сохранить и пересчитать" at bounding box center [975, 669] width 133 height 18
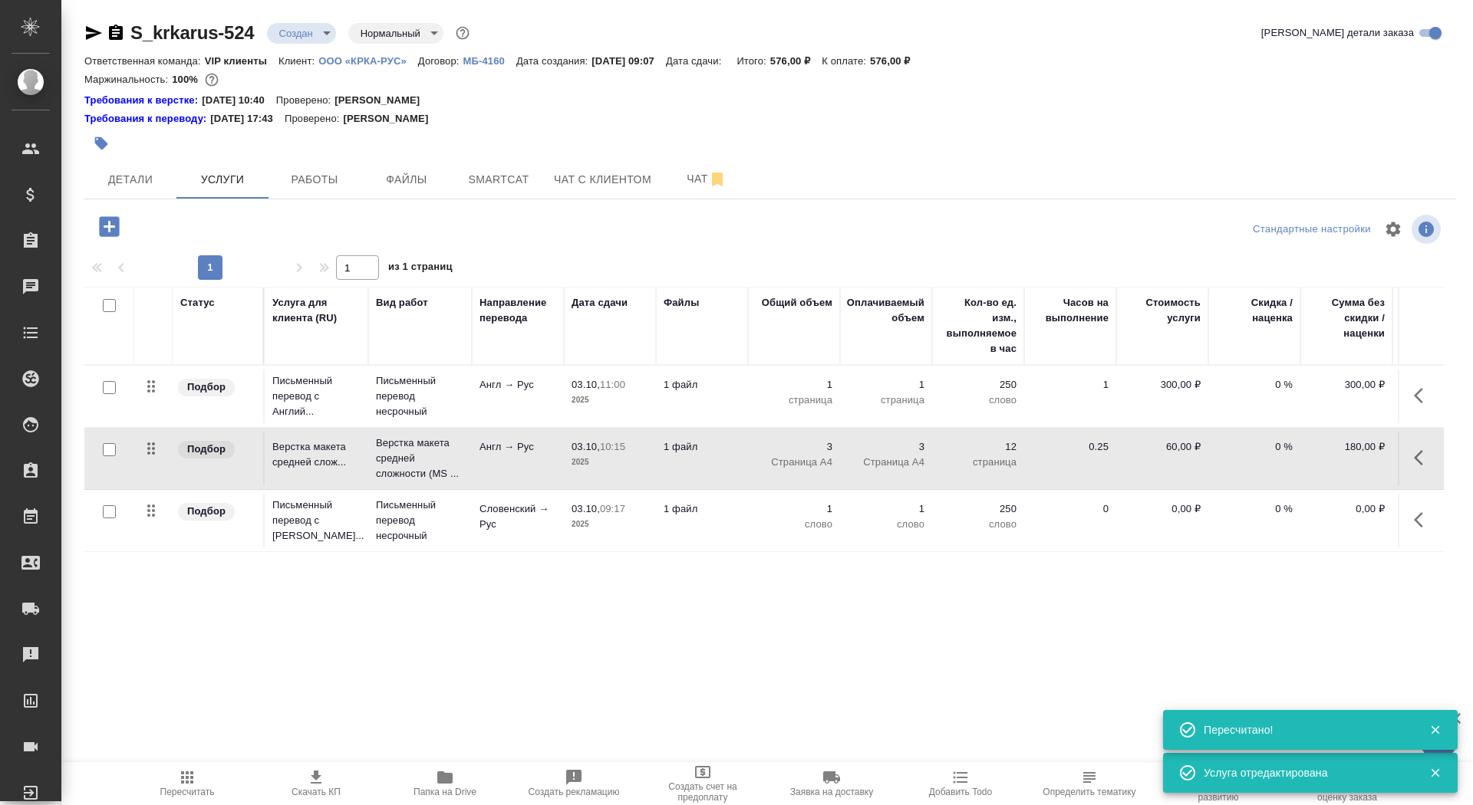
click at [526, 530] on p "Словенский → Рус" at bounding box center [517, 517] width 77 height 31
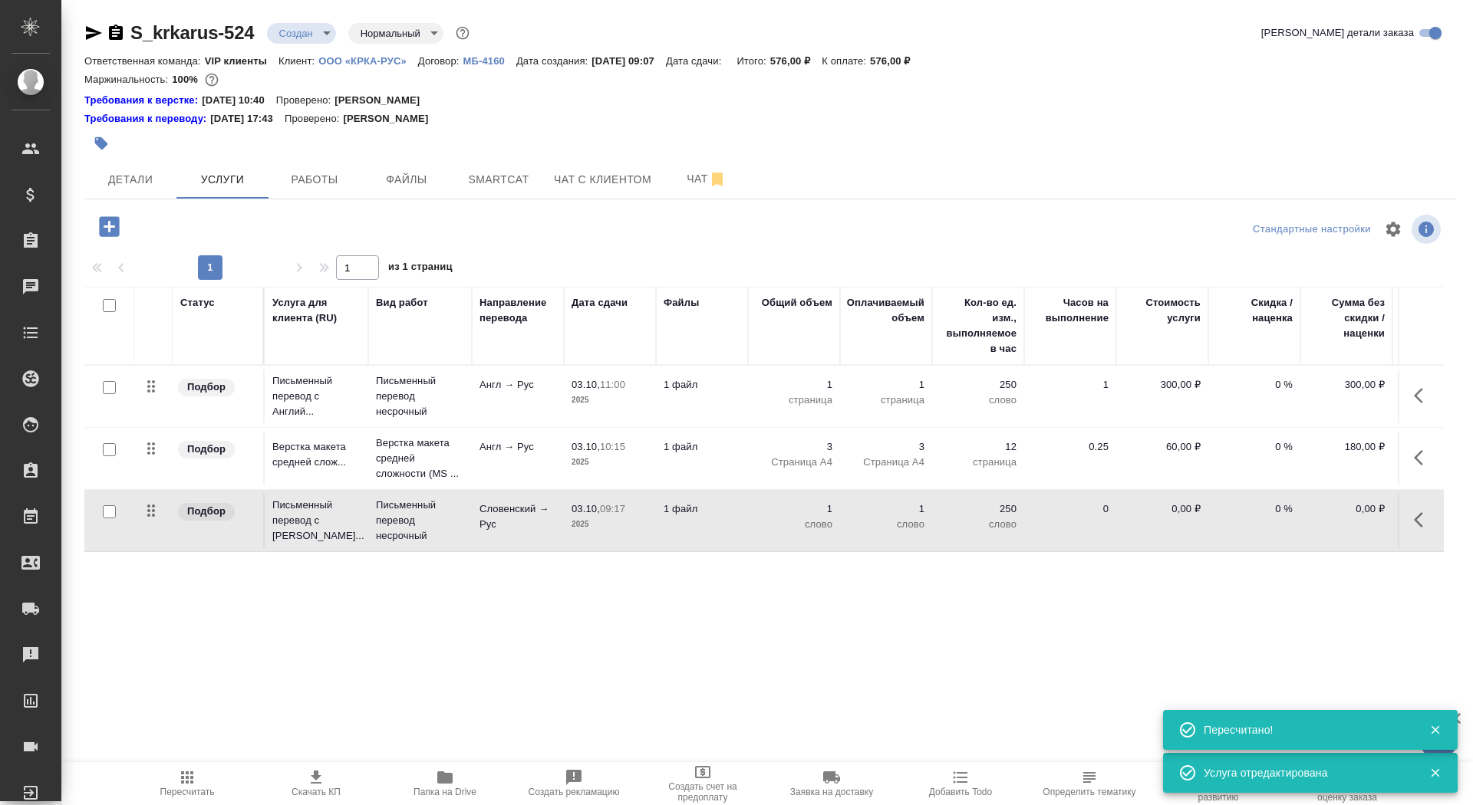
click at [526, 530] on p "Словенский → Рус" at bounding box center [517, 517] width 77 height 31
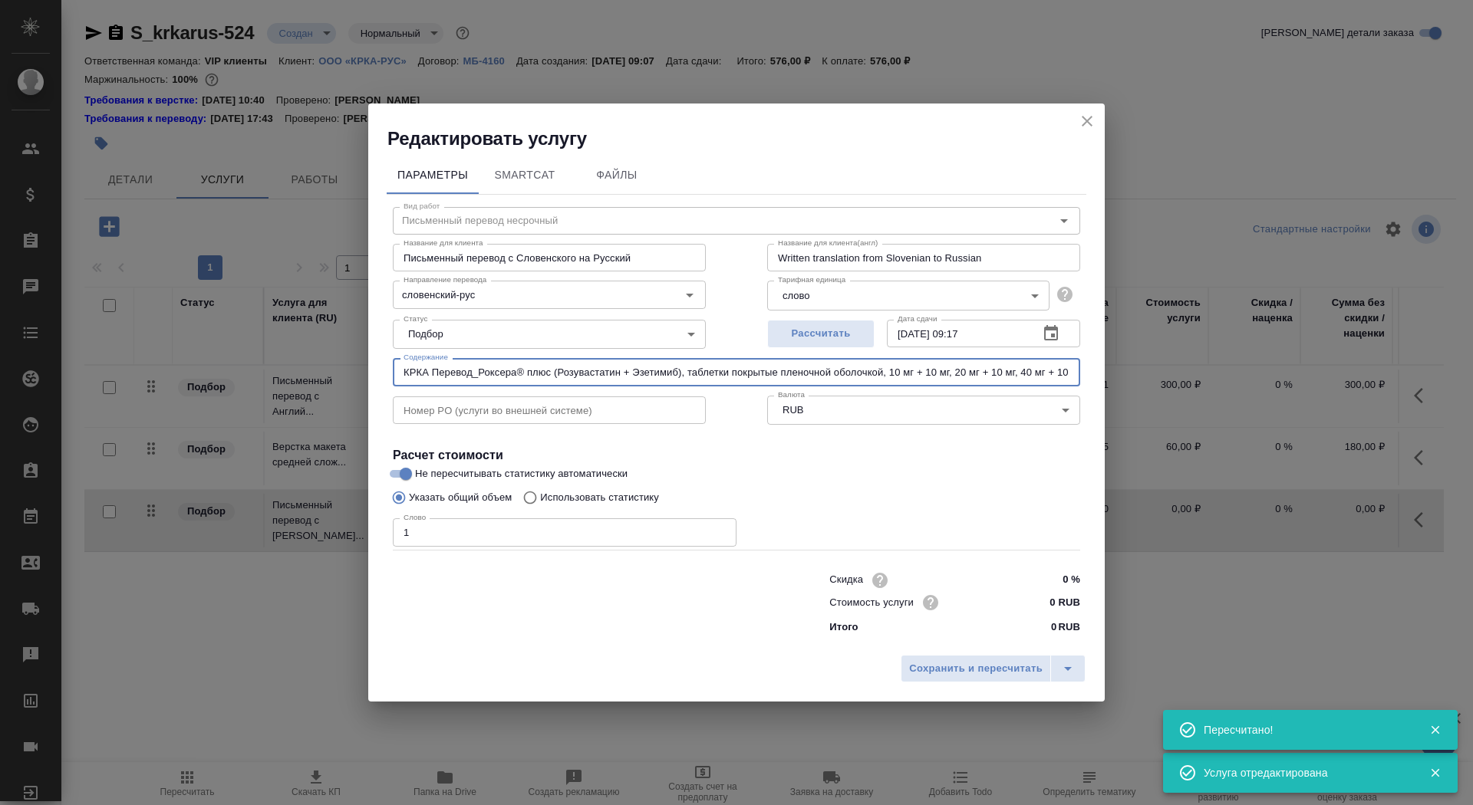
click at [590, 364] on input "КРКА Перевод_Роксера® плюс (Розувастатин + Эзетимиб), таблетки покрытые пленочн…" at bounding box center [736, 372] width 687 height 28
click at [980, 680] on button "Сохранить и пересчитать" at bounding box center [976, 669] width 150 height 28
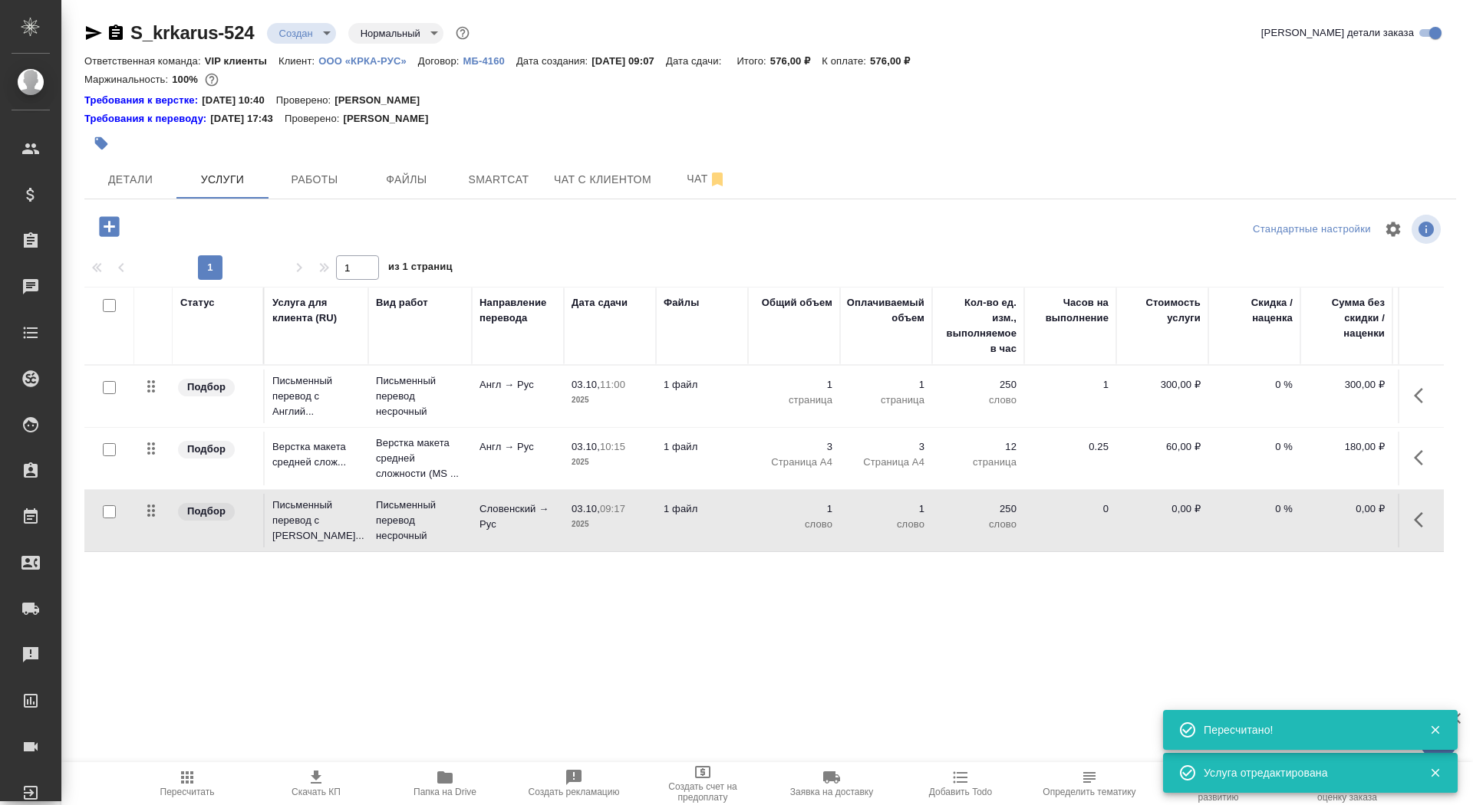
click at [760, 521] on p "слово" at bounding box center [794, 524] width 77 height 15
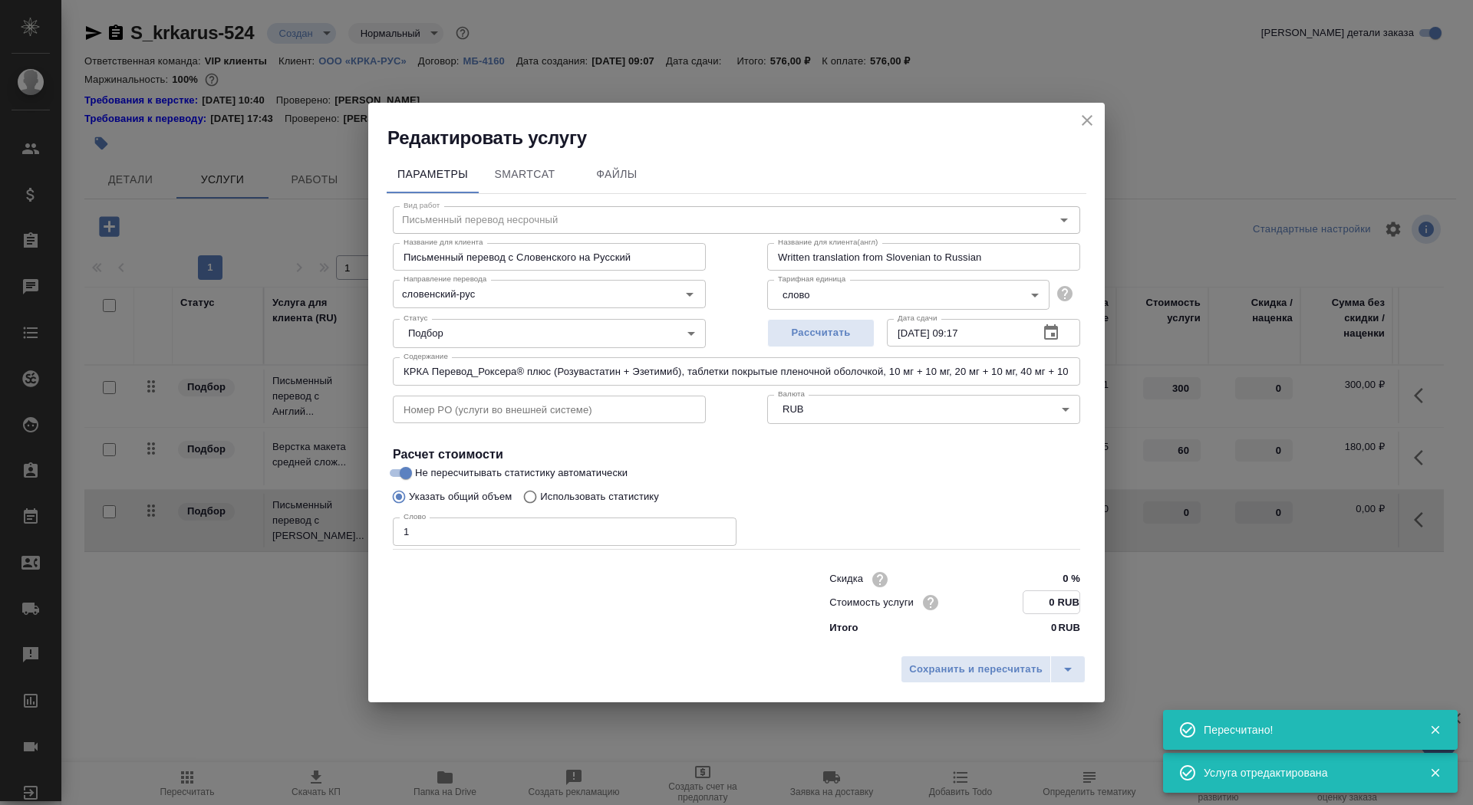
drag, startPoint x: 1055, startPoint y: 604, endPoint x: 1035, endPoint y: 593, distance: 22.7
click at [1035, 596] on input "0 RUB" at bounding box center [1051, 602] width 56 height 22
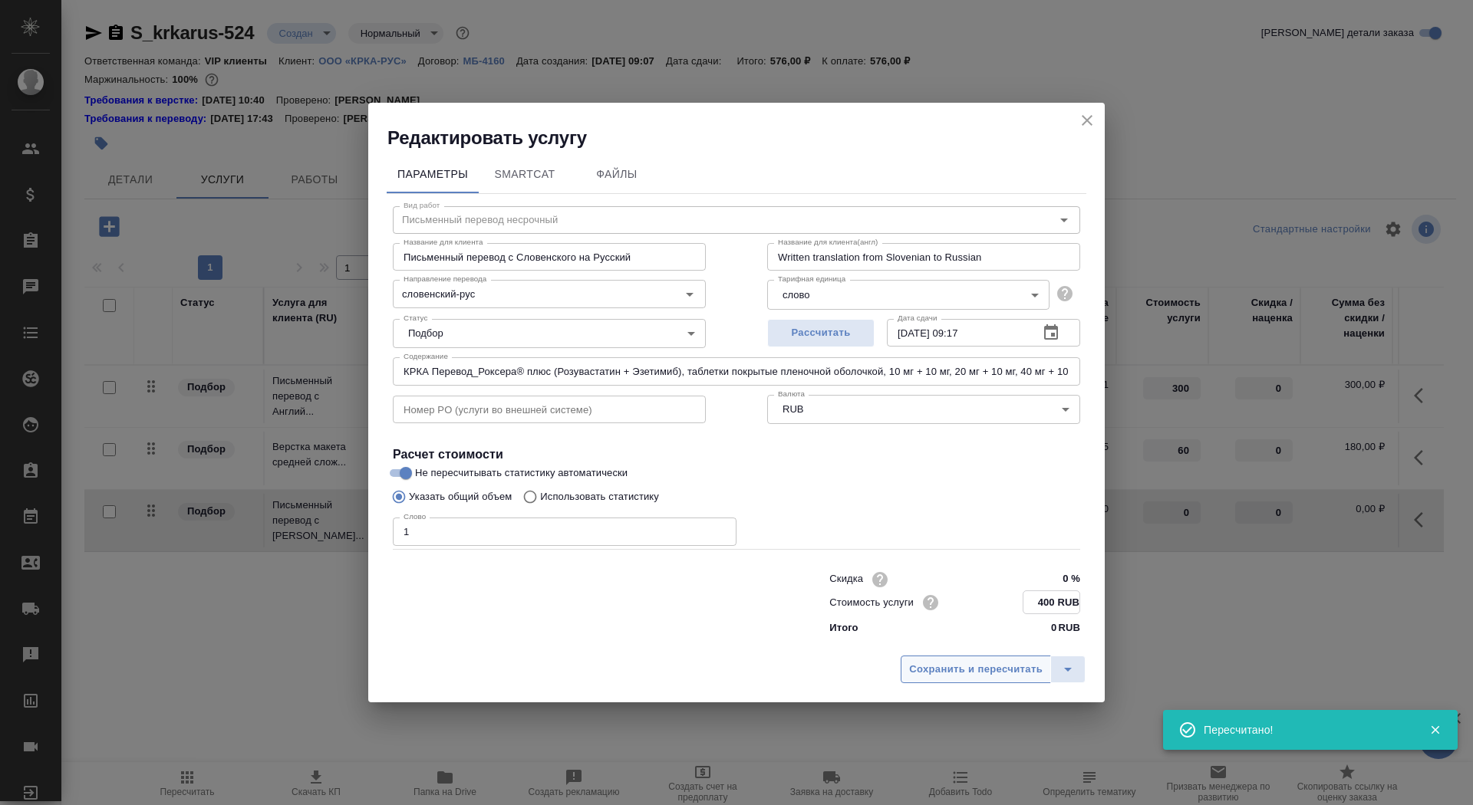
type input "400 RUB"
click at [947, 663] on span "Сохранить и пересчитать" at bounding box center [975, 670] width 133 height 18
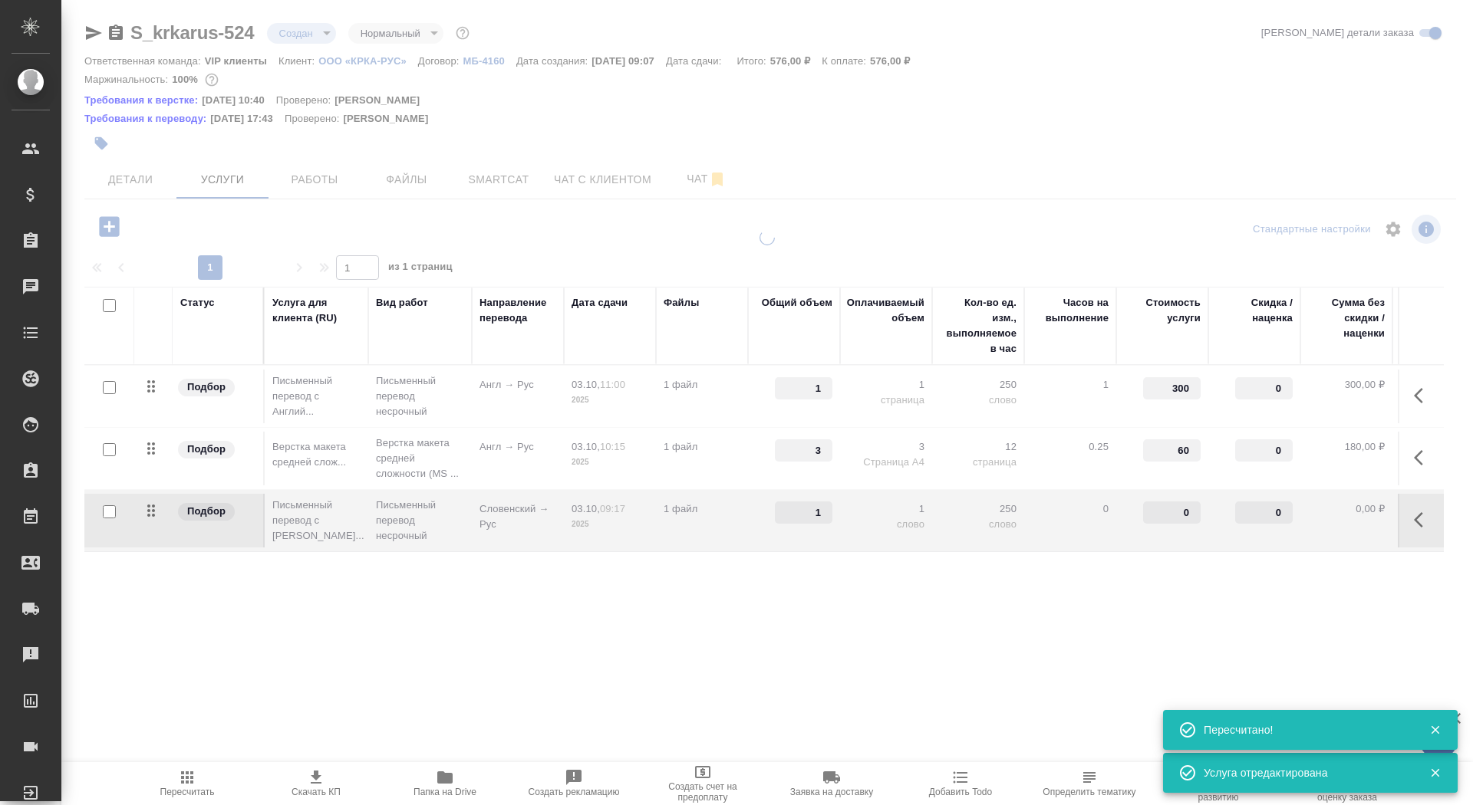
type input "400"
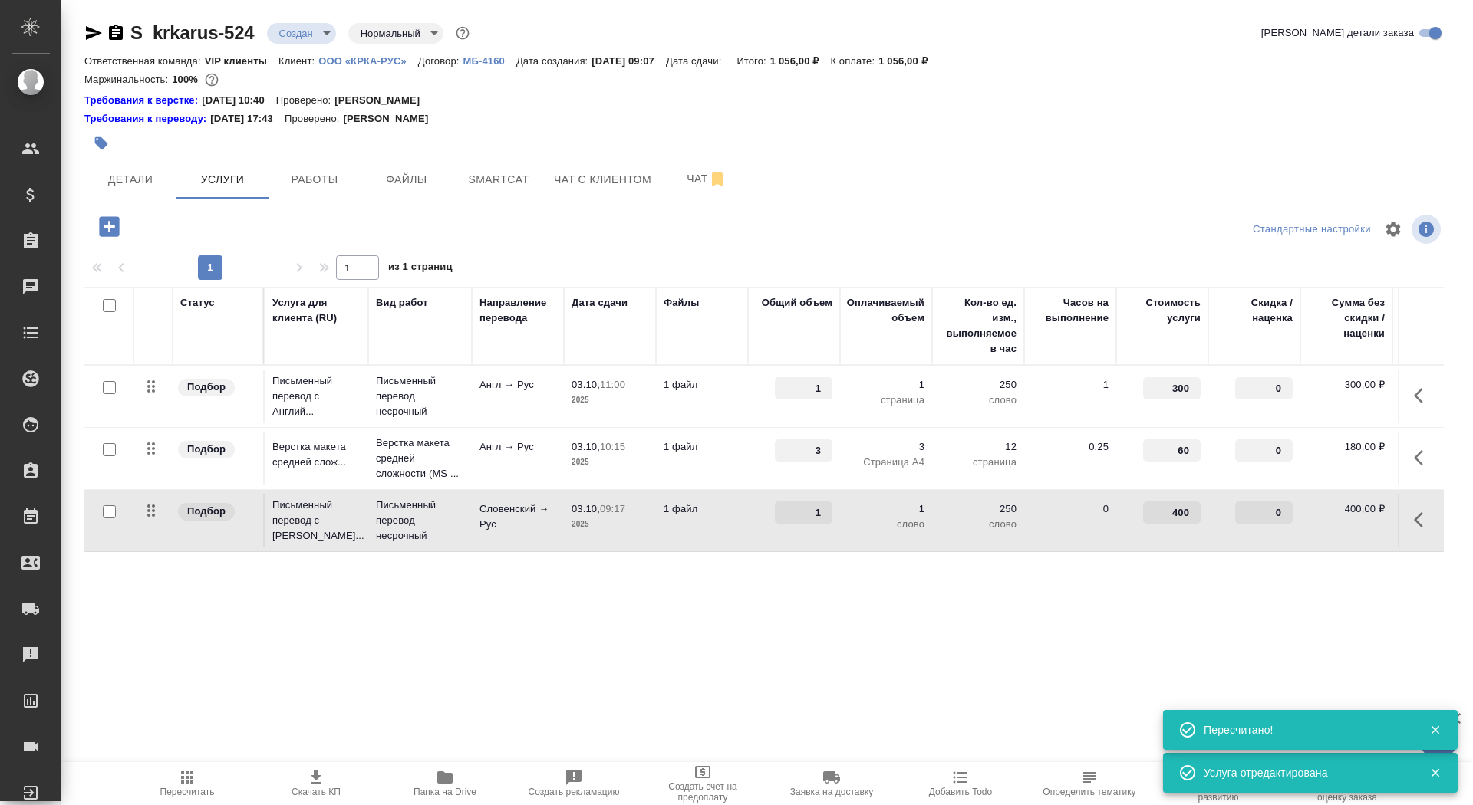
click at [103, 506] on input "checkbox" at bounding box center [109, 512] width 13 height 13
checkbox input "true"
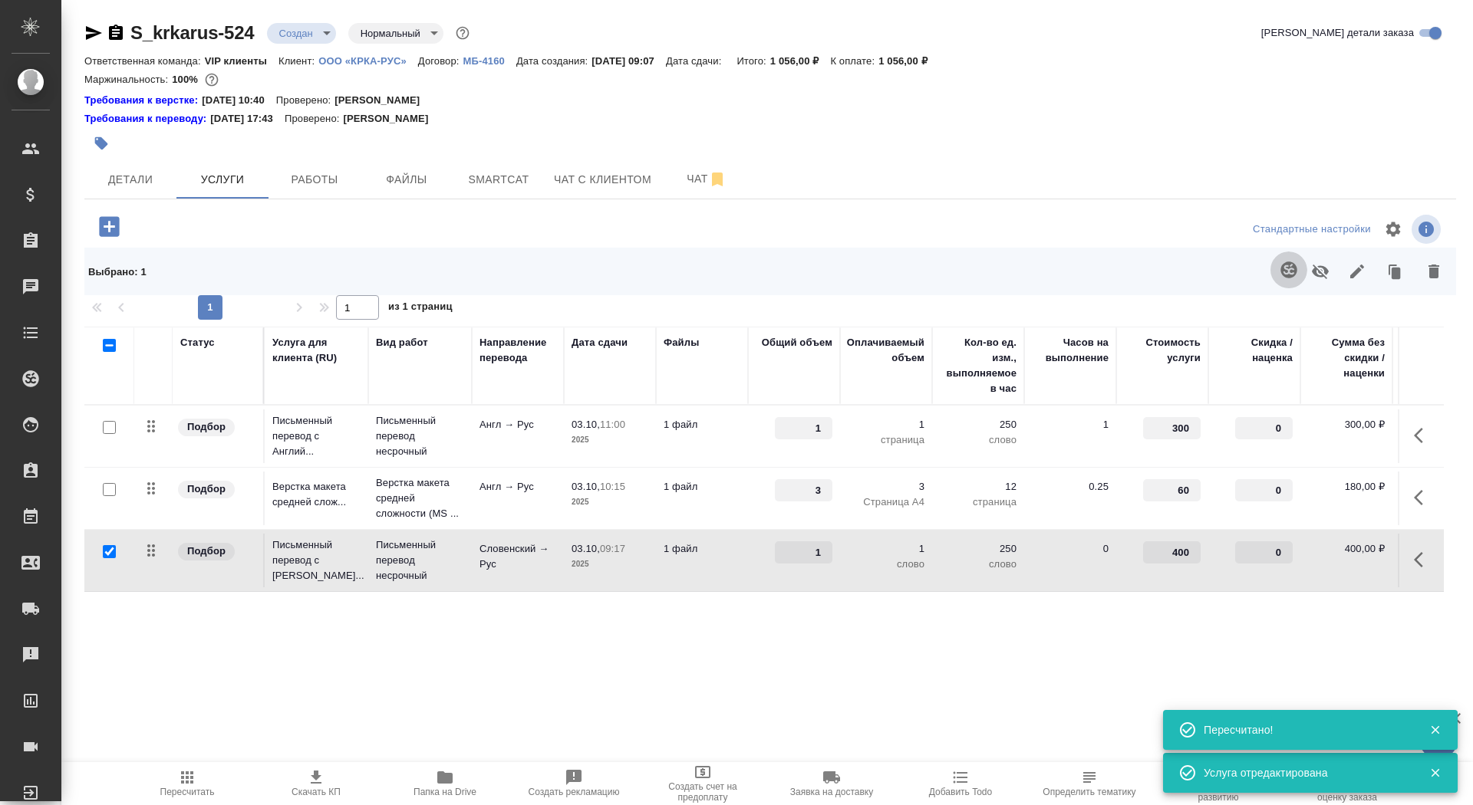
click at [1284, 284] on button "button" at bounding box center [1288, 270] width 37 height 37
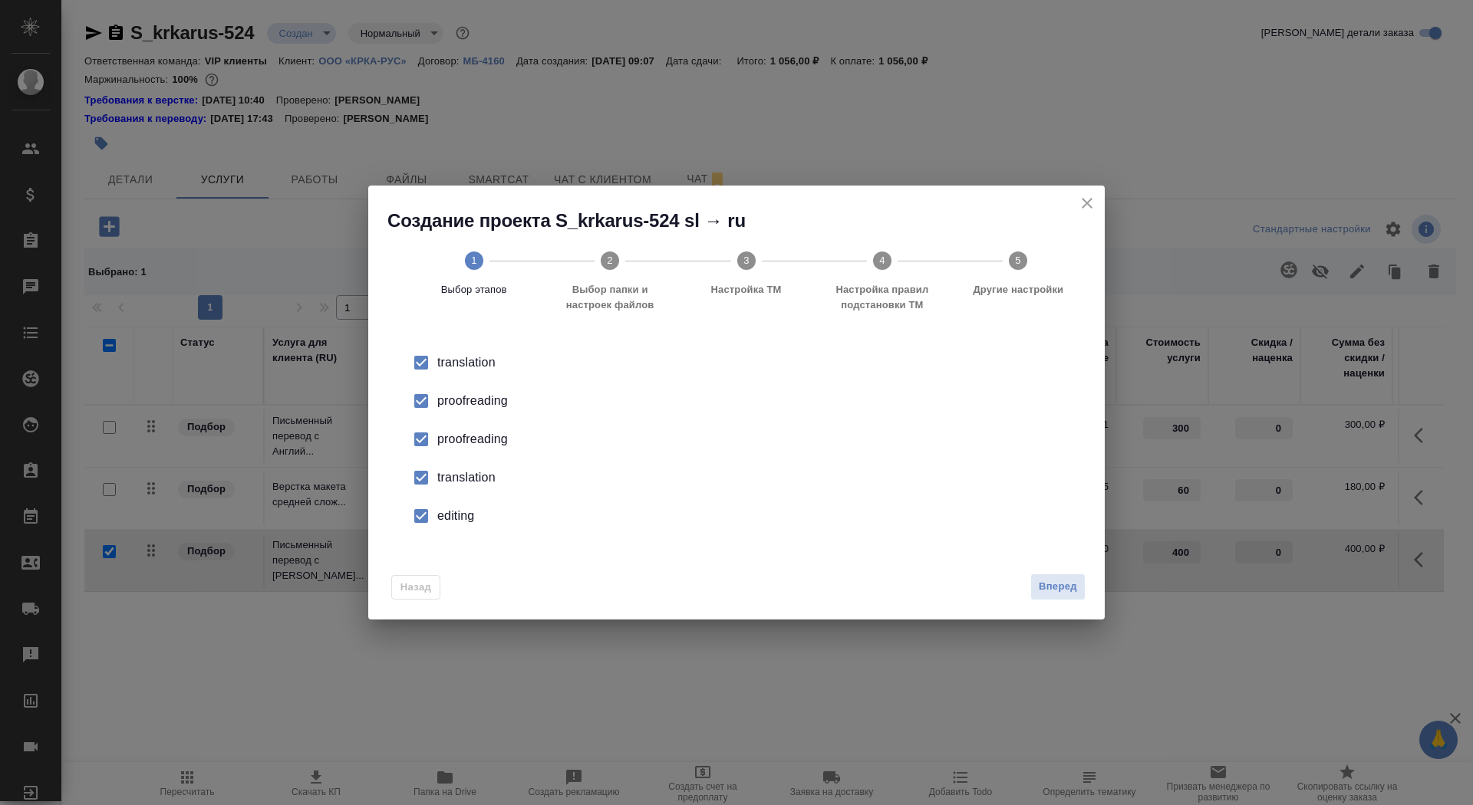
click at [456, 405] on div "proofreading" at bounding box center [752, 401] width 631 height 18
click at [456, 486] on div "translation" at bounding box center [752, 478] width 631 height 18
click at [456, 529] on li "editing" at bounding box center [736, 516] width 687 height 38
click at [1072, 585] on span "Вперед" at bounding box center [1058, 587] width 38 height 18
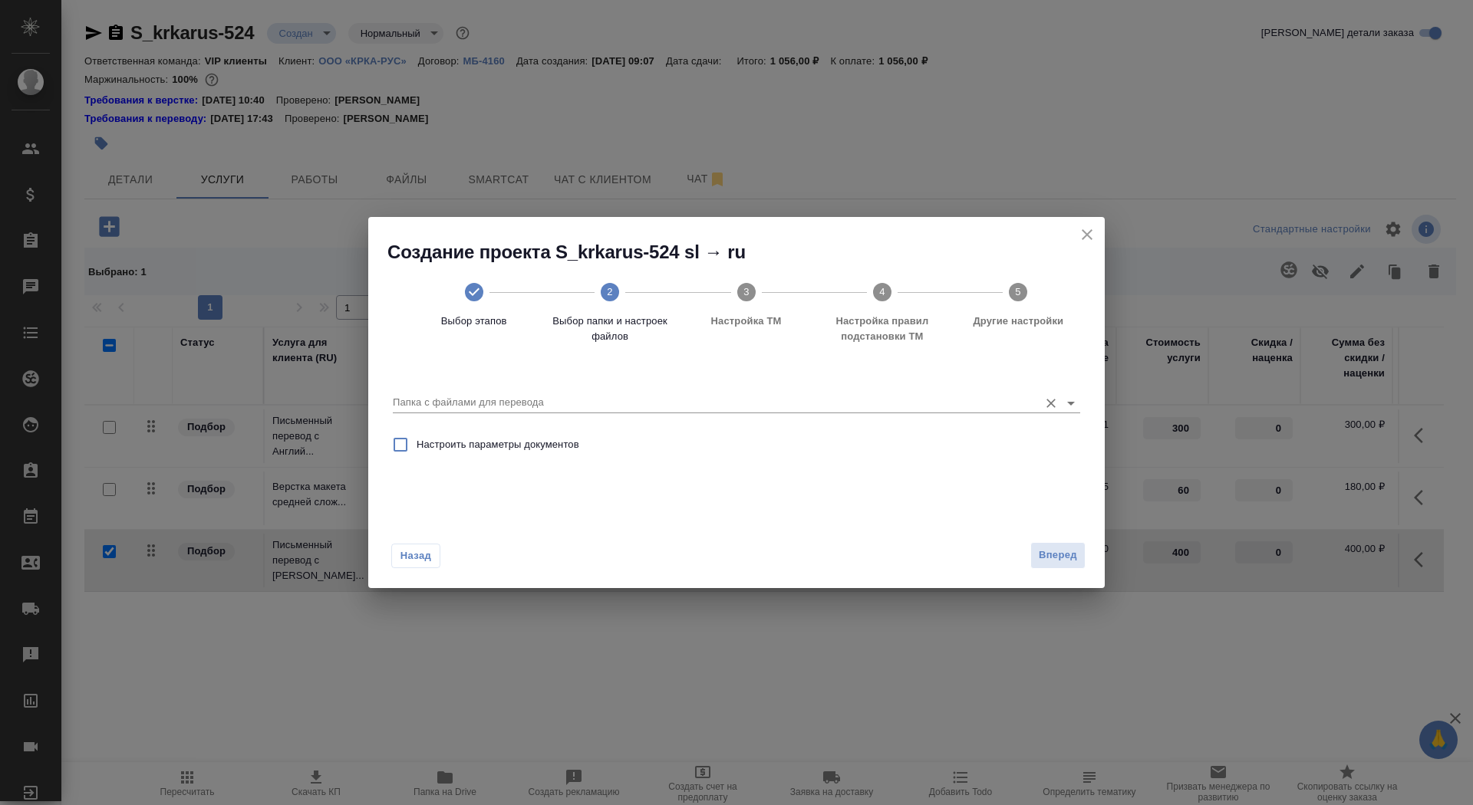
click at [940, 400] on input "Папка с файлами для перевода" at bounding box center [712, 403] width 638 height 18
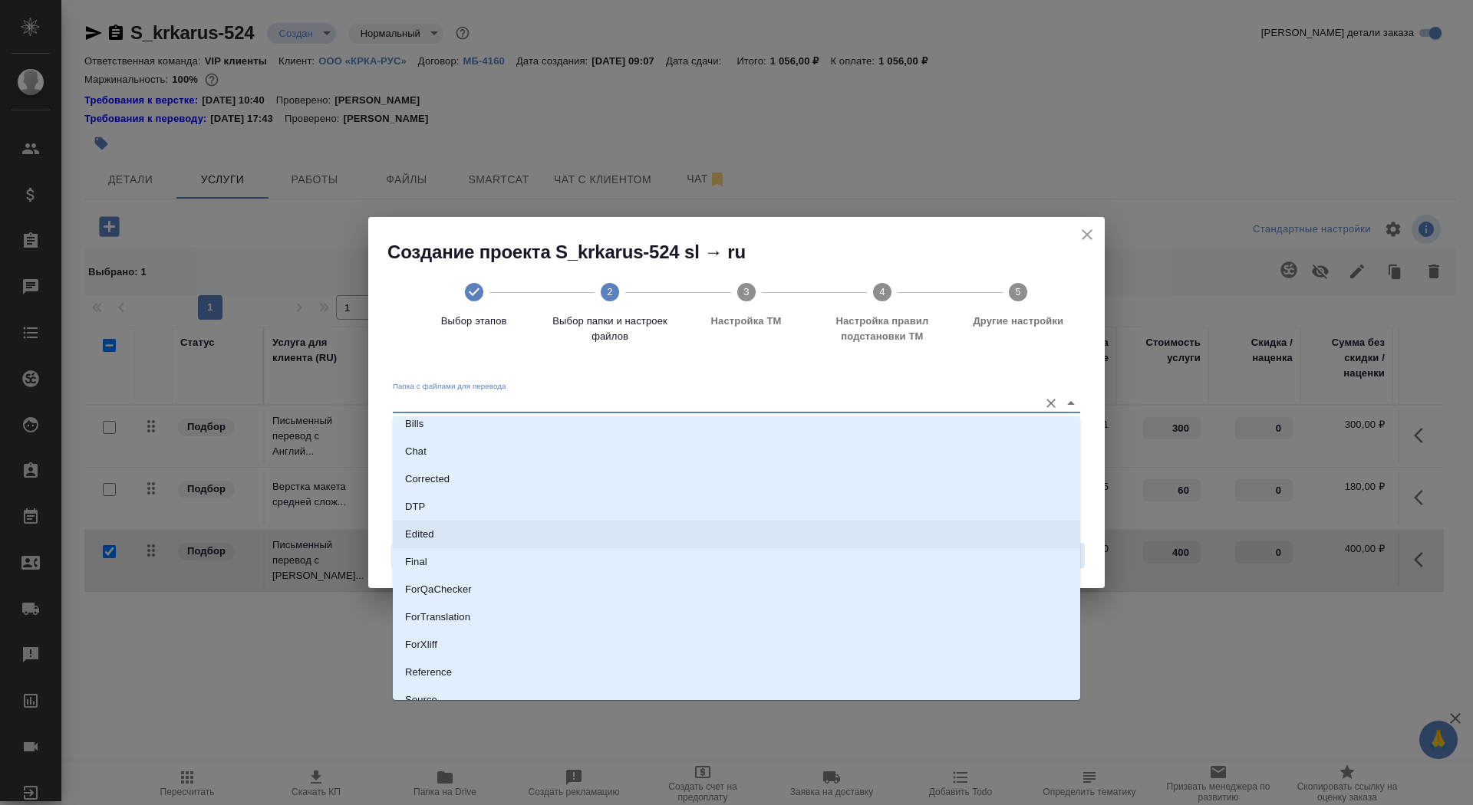
scroll to position [62, 0]
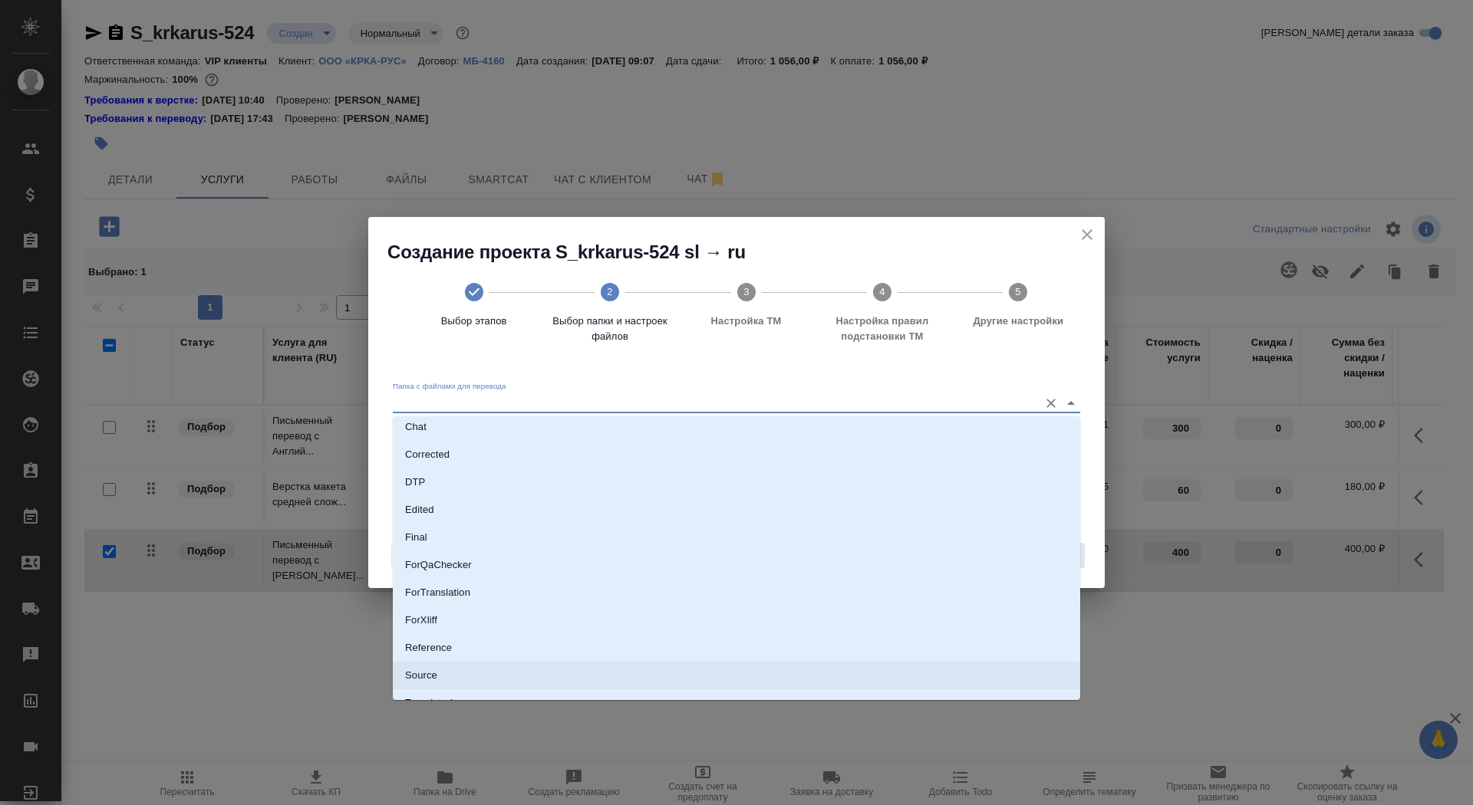
click at [883, 672] on li "Source" at bounding box center [736, 676] width 687 height 28
type input "Source"
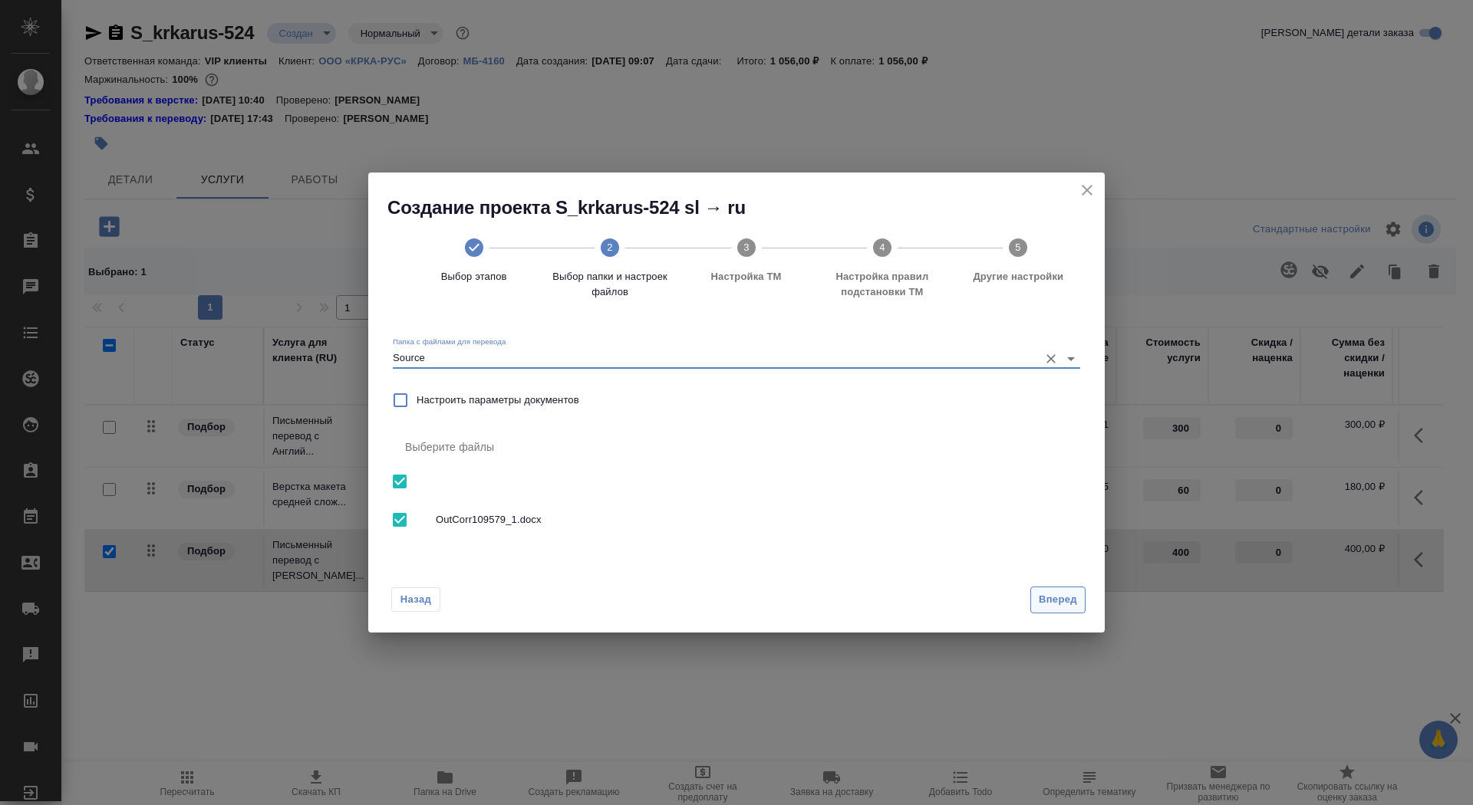
click at [1056, 600] on span "Вперед" at bounding box center [1058, 600] width 38 height 18
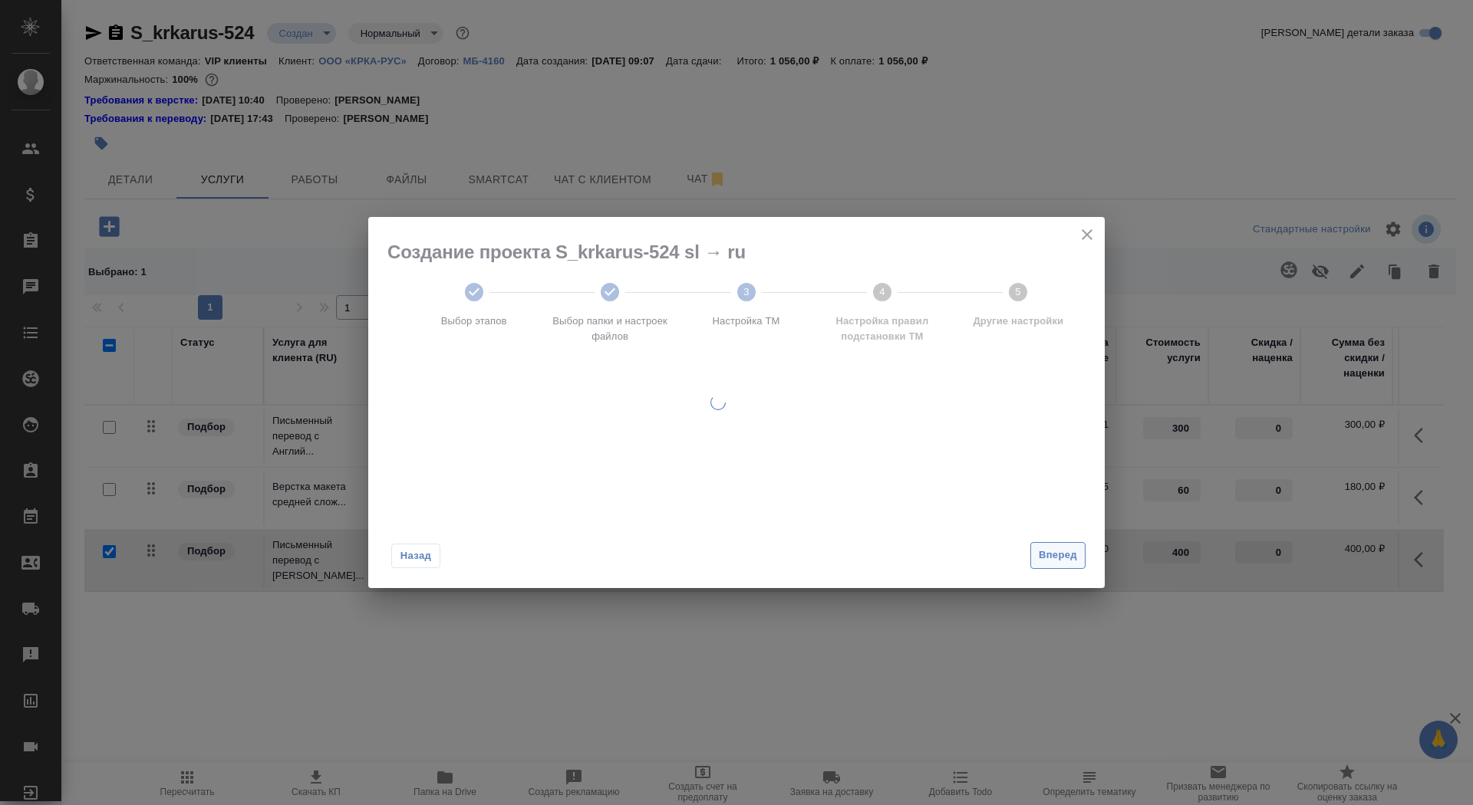
click at [1056, 567] on button "Вперед" at bounding box center [1057, 555] width 55 height 27
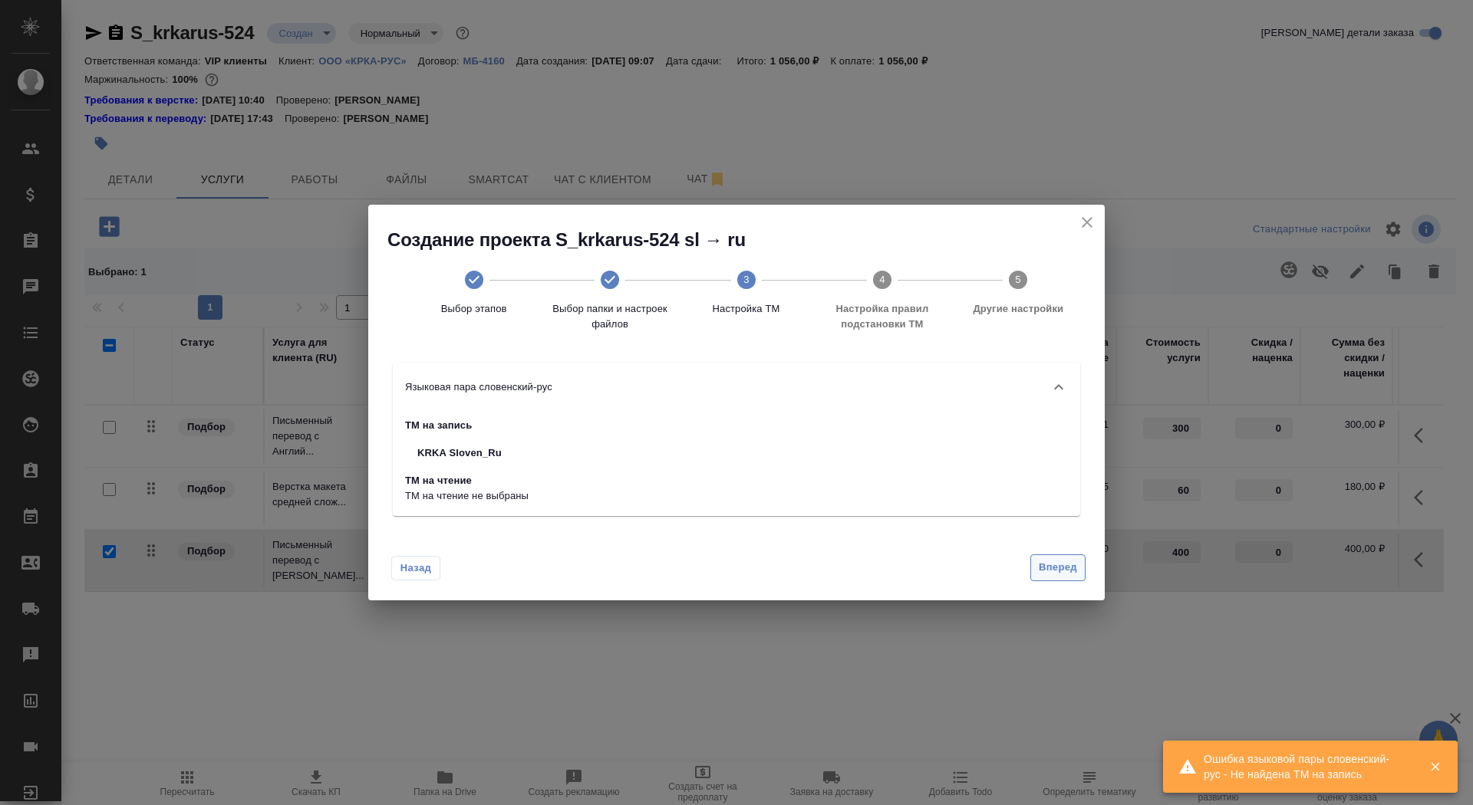
click at [1056, 567] on span "Вперед" at bounding box center [1058, 568] width 38 height 18
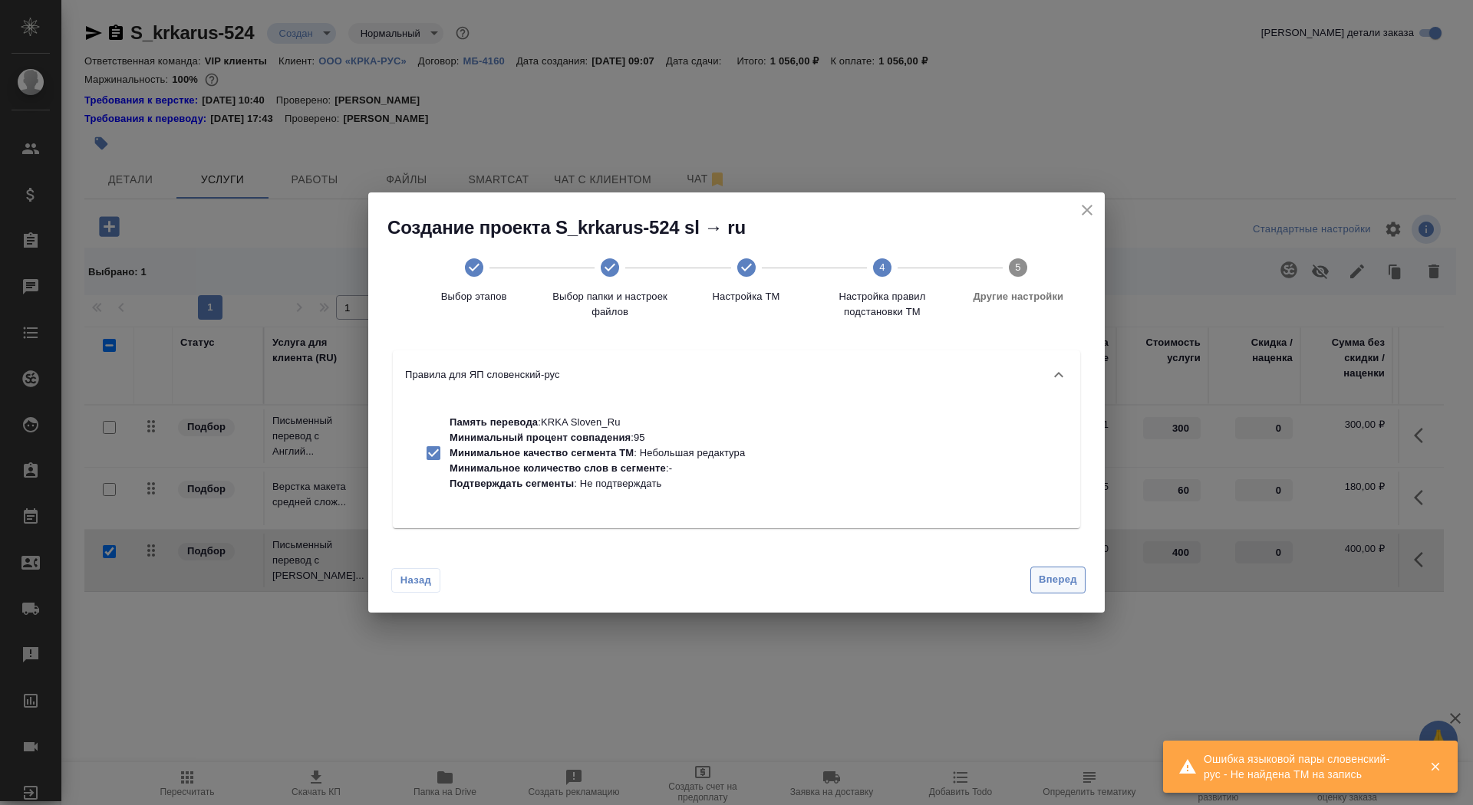
click at [1059, 584] on span "Вперед" at bounding box center [1058, 580] width 38 height 18
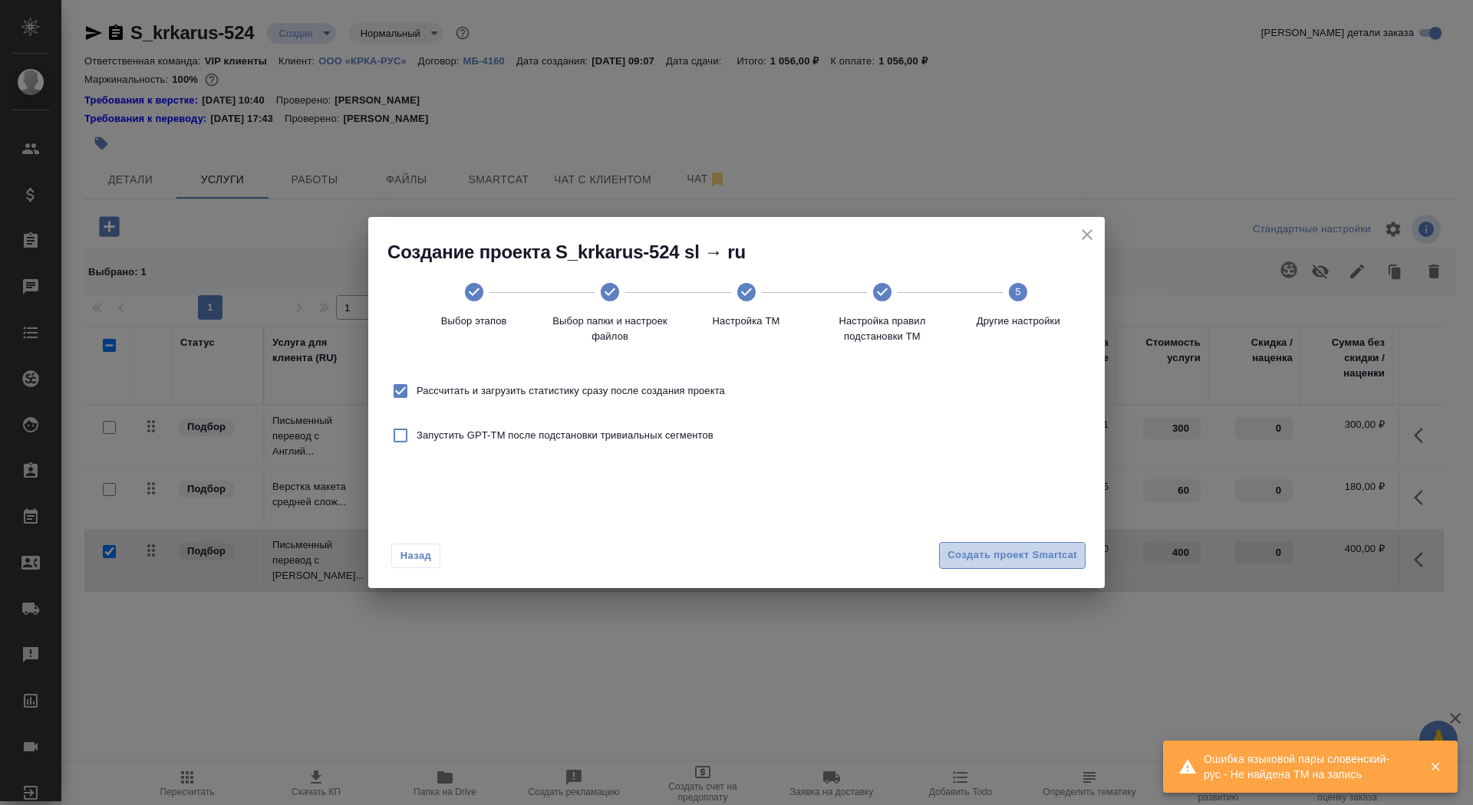
click at [1048, 562] on span "Создать проект Smartcat" at bounding box center [1012, 556] width 130 height 18
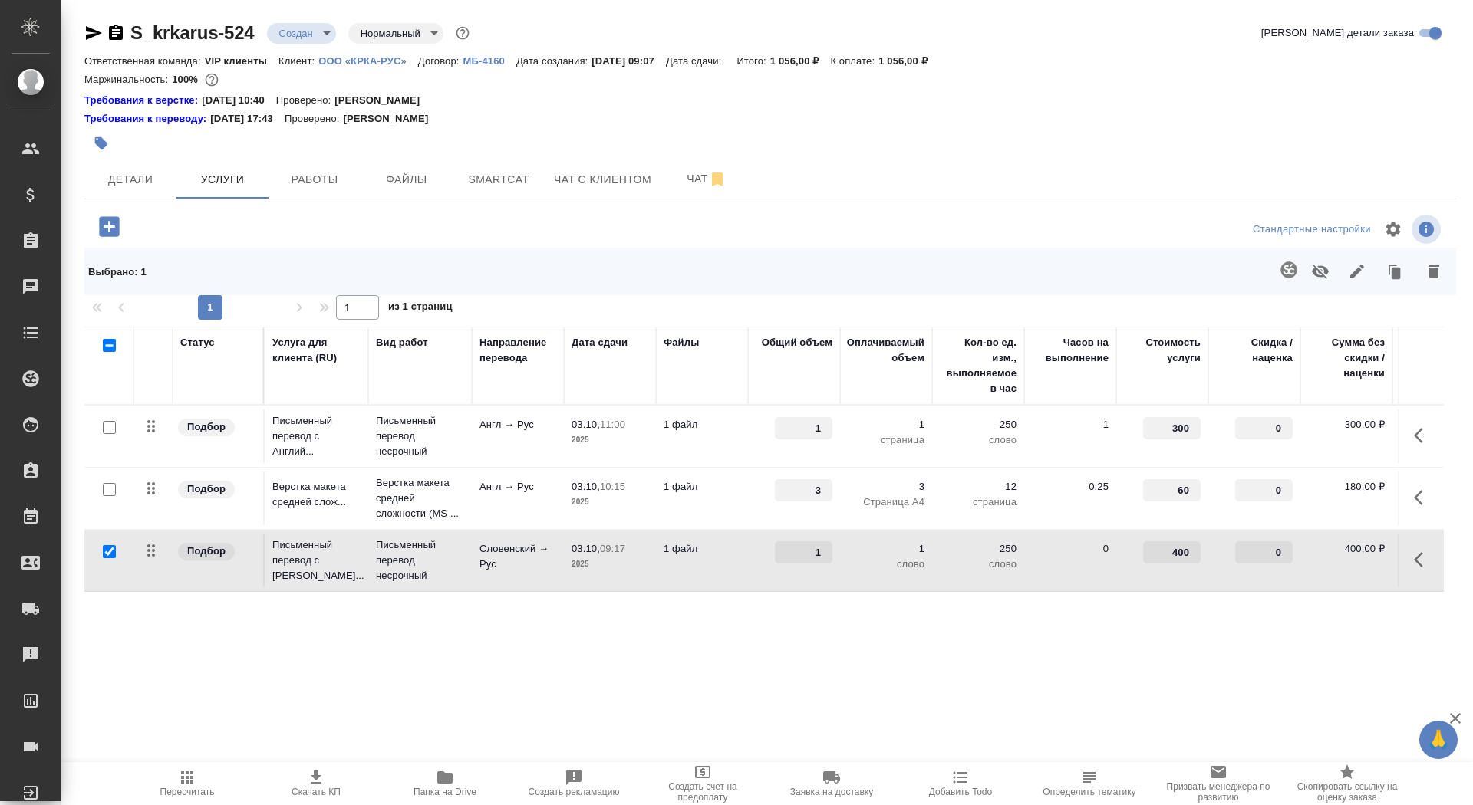
click at [610, 567] on p "2025" at bounding box center [609, 564] width 77 height 15
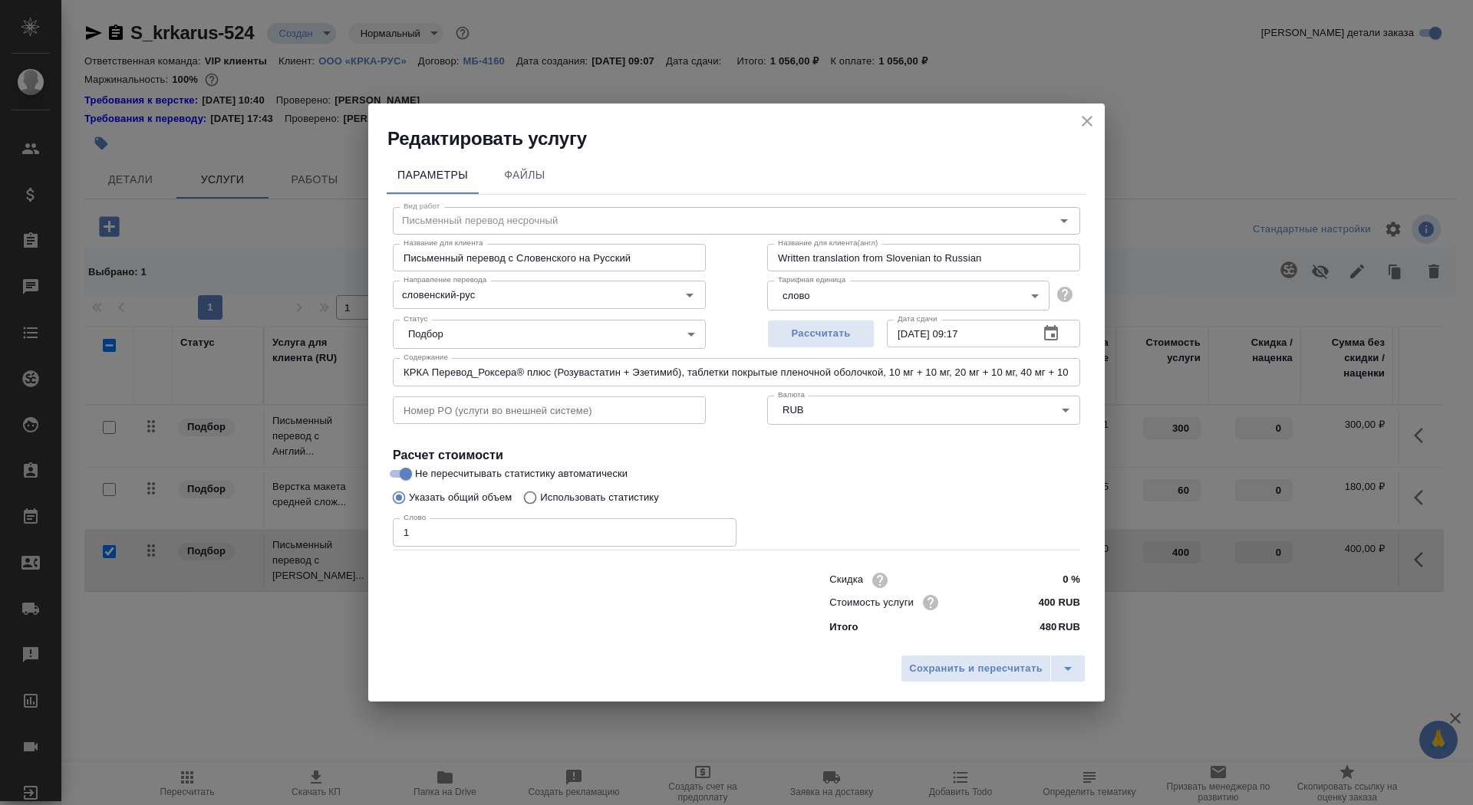
click at [514, 531] on input "1" at bounding box center [565, 533] width 344 height 28
click at [828, 298] on body "🙏 .cls-1 fill:#fff; AWATERA Saydasheva Dilyara Клиенты Спецификации Заказы 0 Ча…" at bounding box center [736, 402] width 1473 height 805
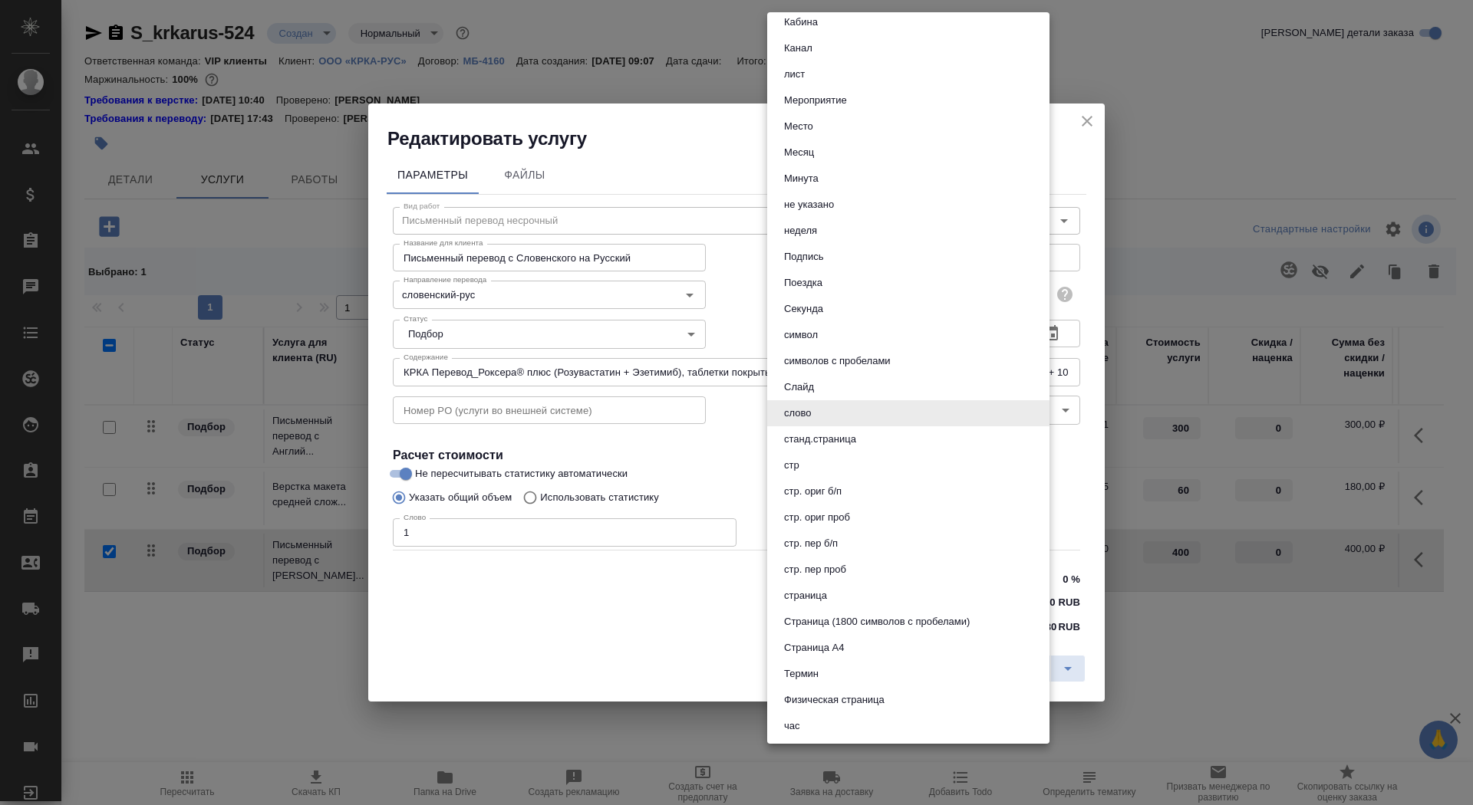
scroll to position [585, 0]
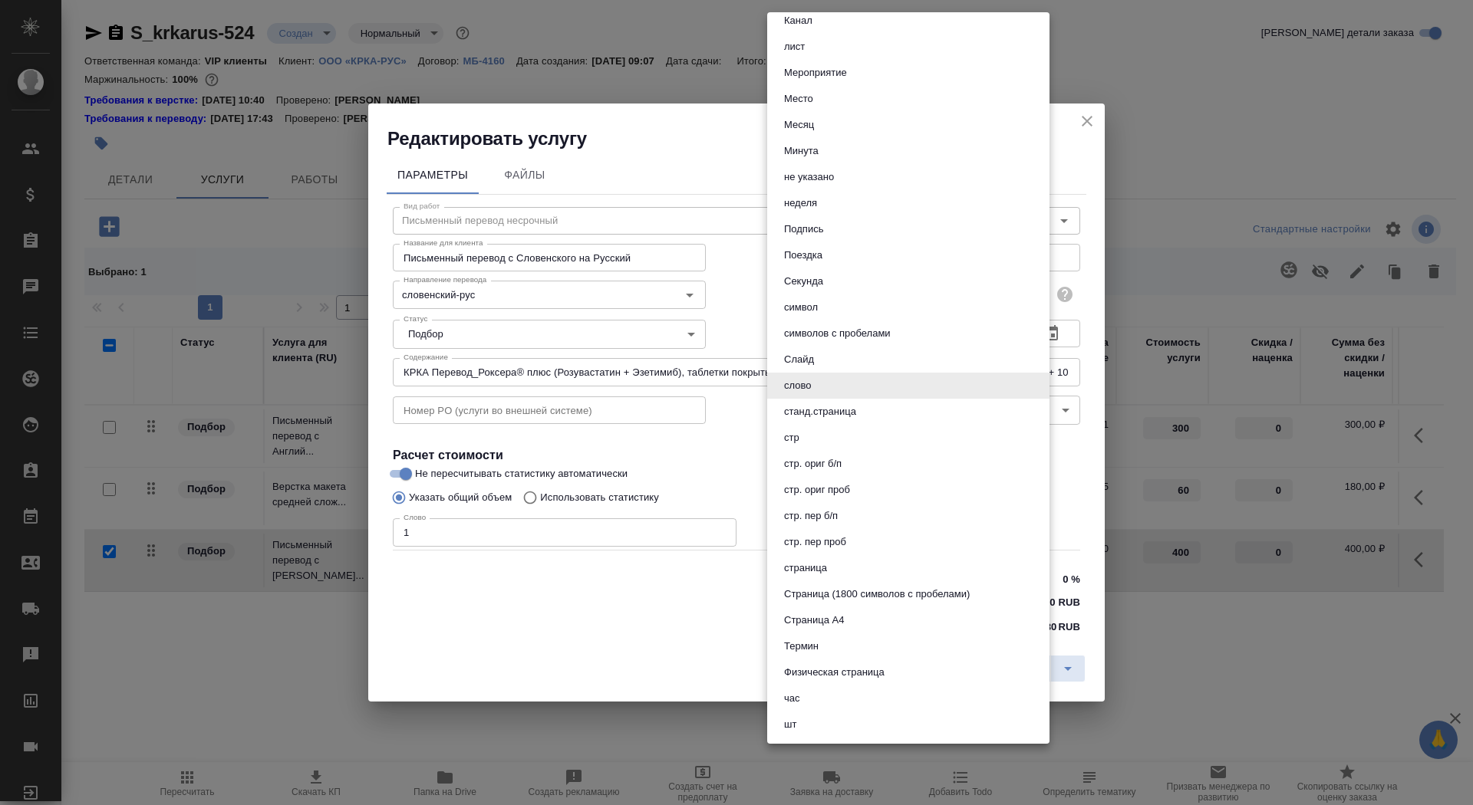
click at [806, 566] on button "страница" at bounding box center [805, 568] width 52 height 17
type input "5a8b1489cc6b4906c91bfdb2"
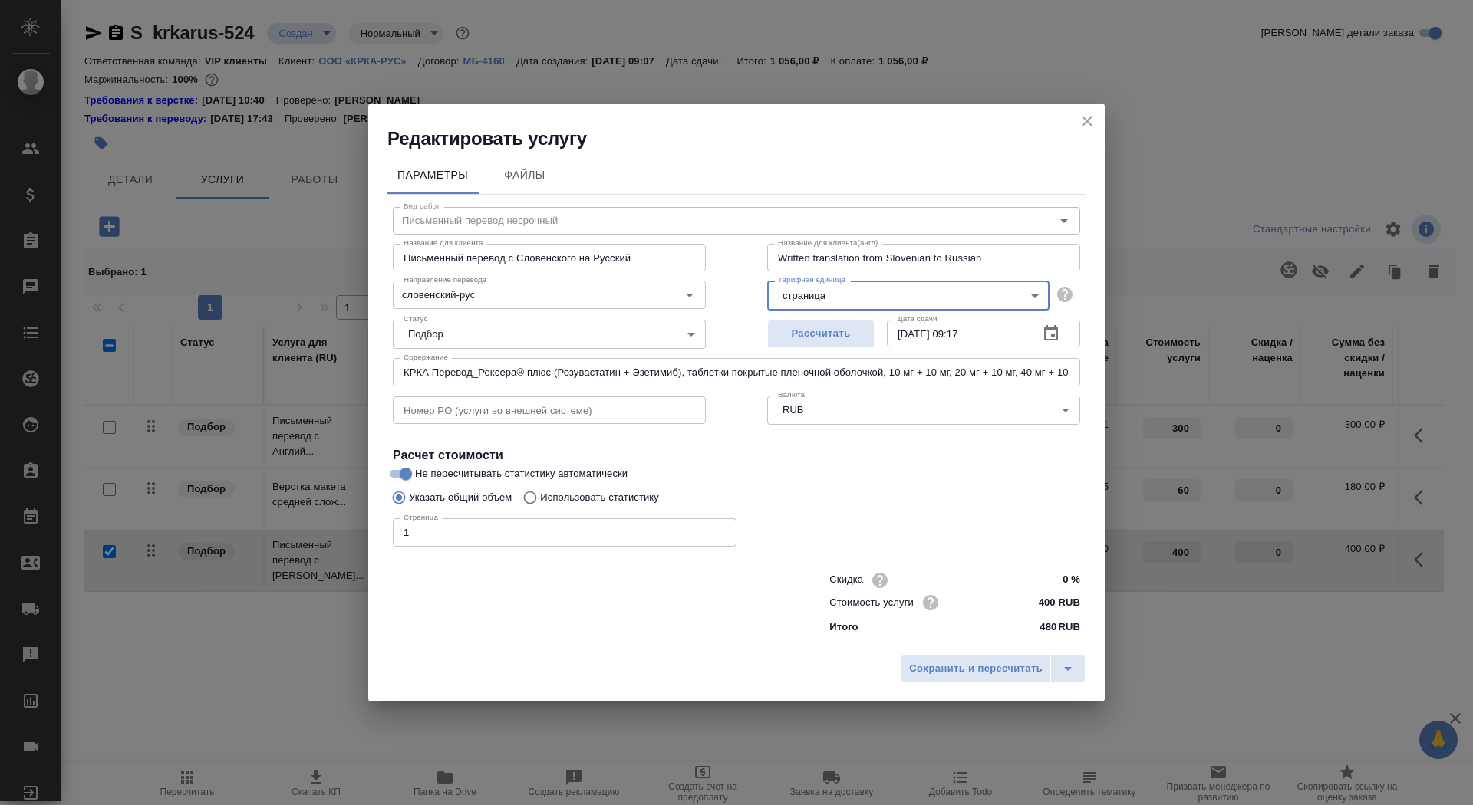
click at [469, 535] on input "1" at bounding box center [565, 533] width 344 height 28
type input "1.5"
click at [997, 677] on span "Сохранить и пересчитать" at bounding box center [975, 669] width 133 height 18
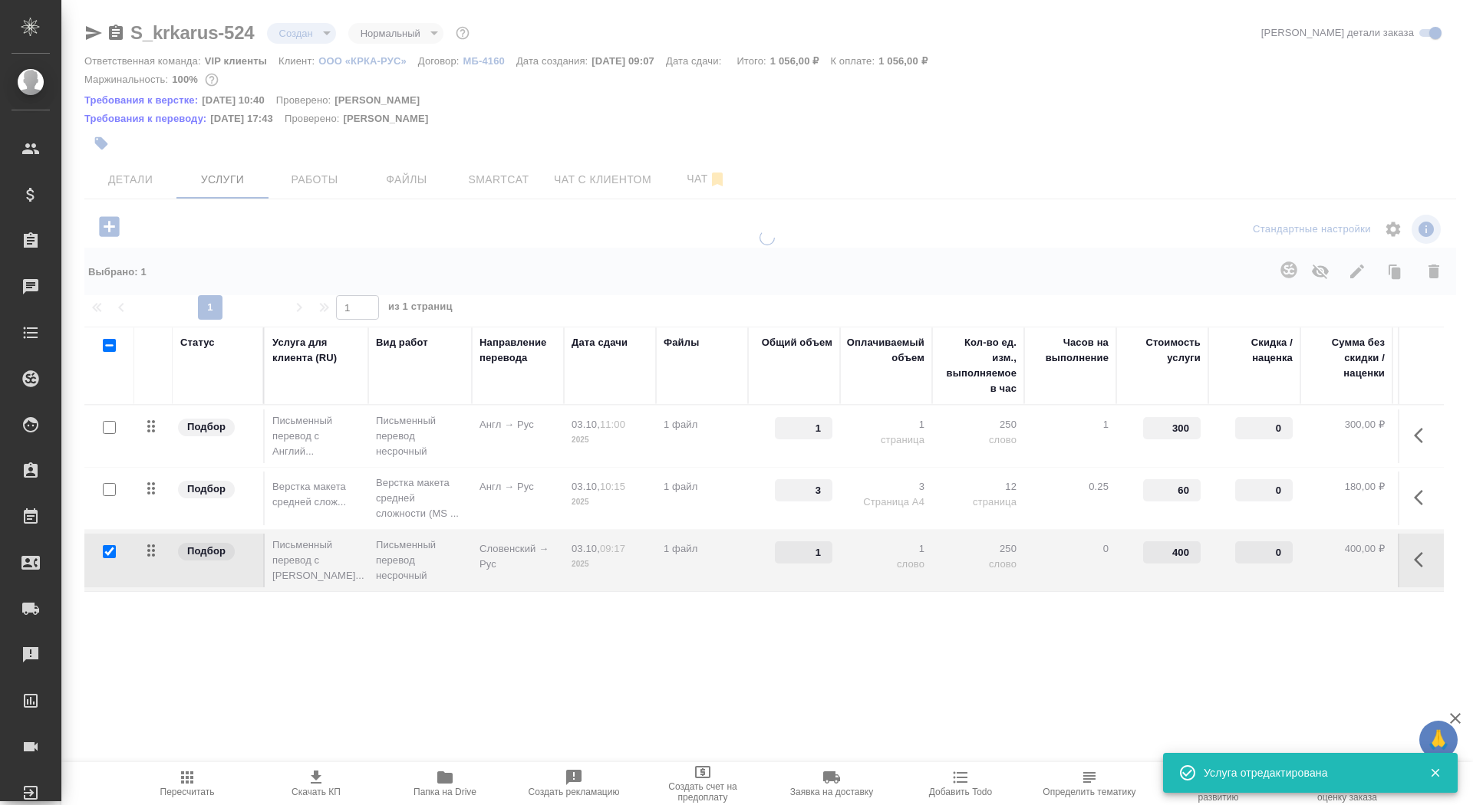
type input "1.5"
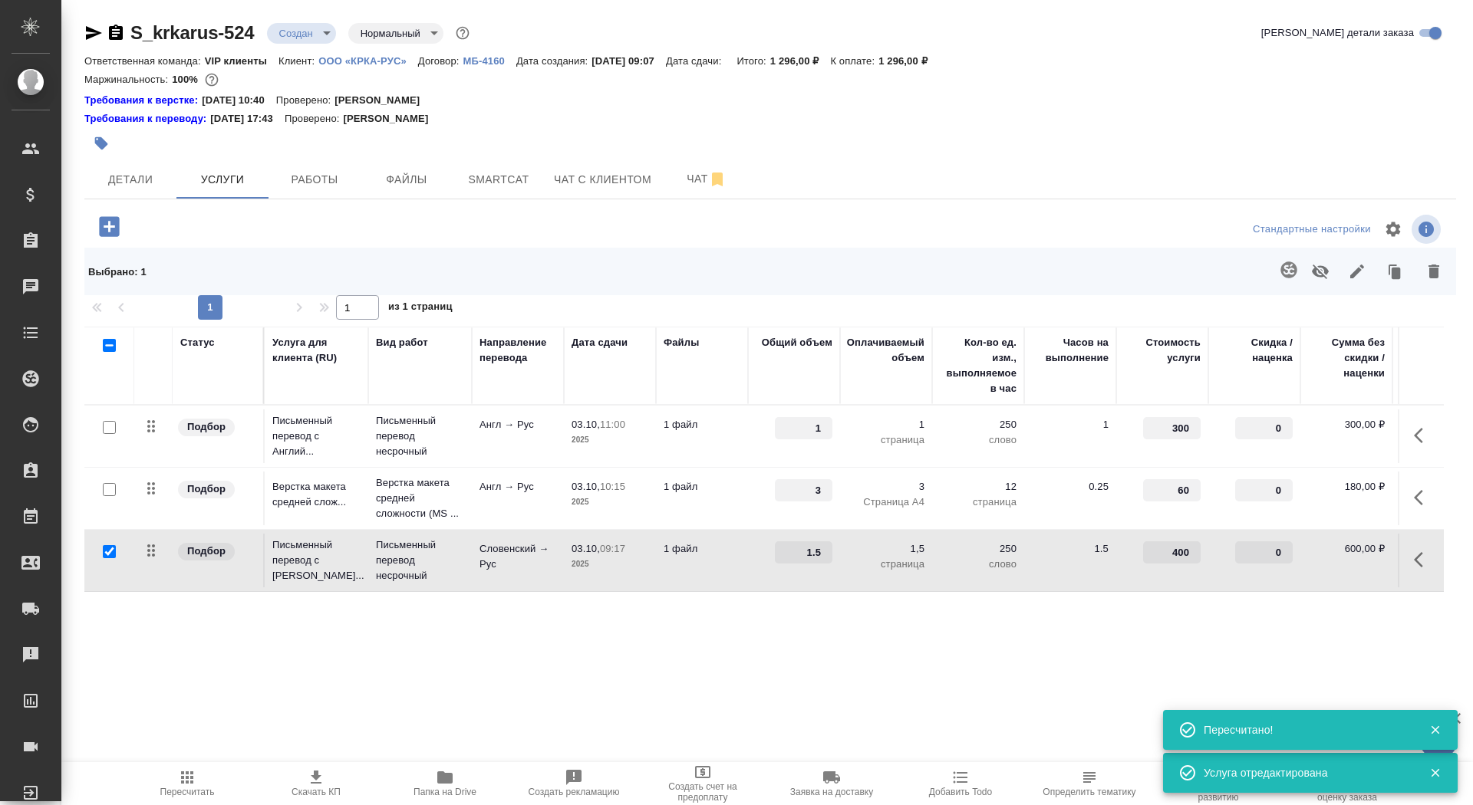
click at [674, 433] on td "1 файл" at bounding box center [702, 437] width 92 height 54
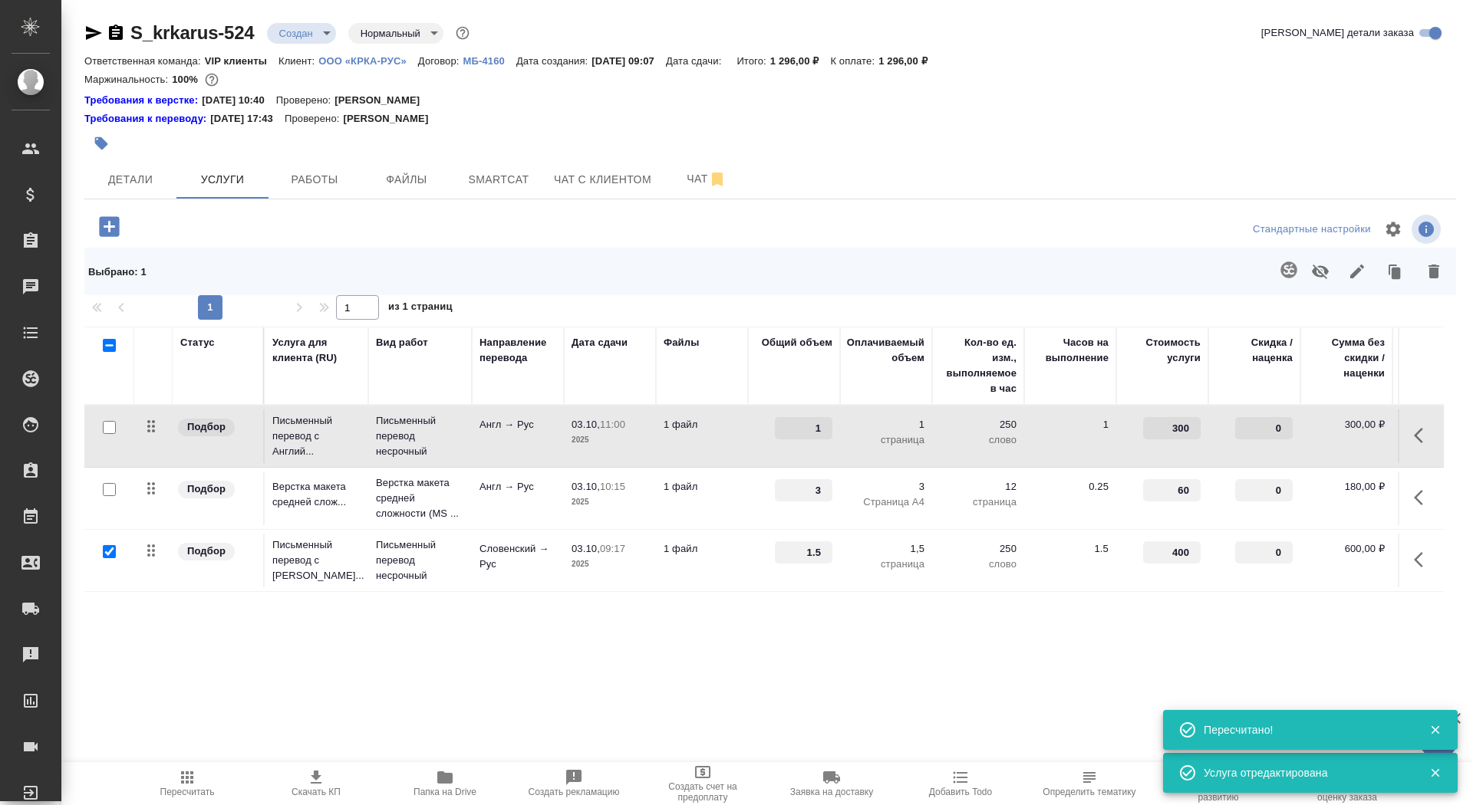
click at [674, 433] on td "1 файл" at bounding box center [702, 437] width 92 height 54
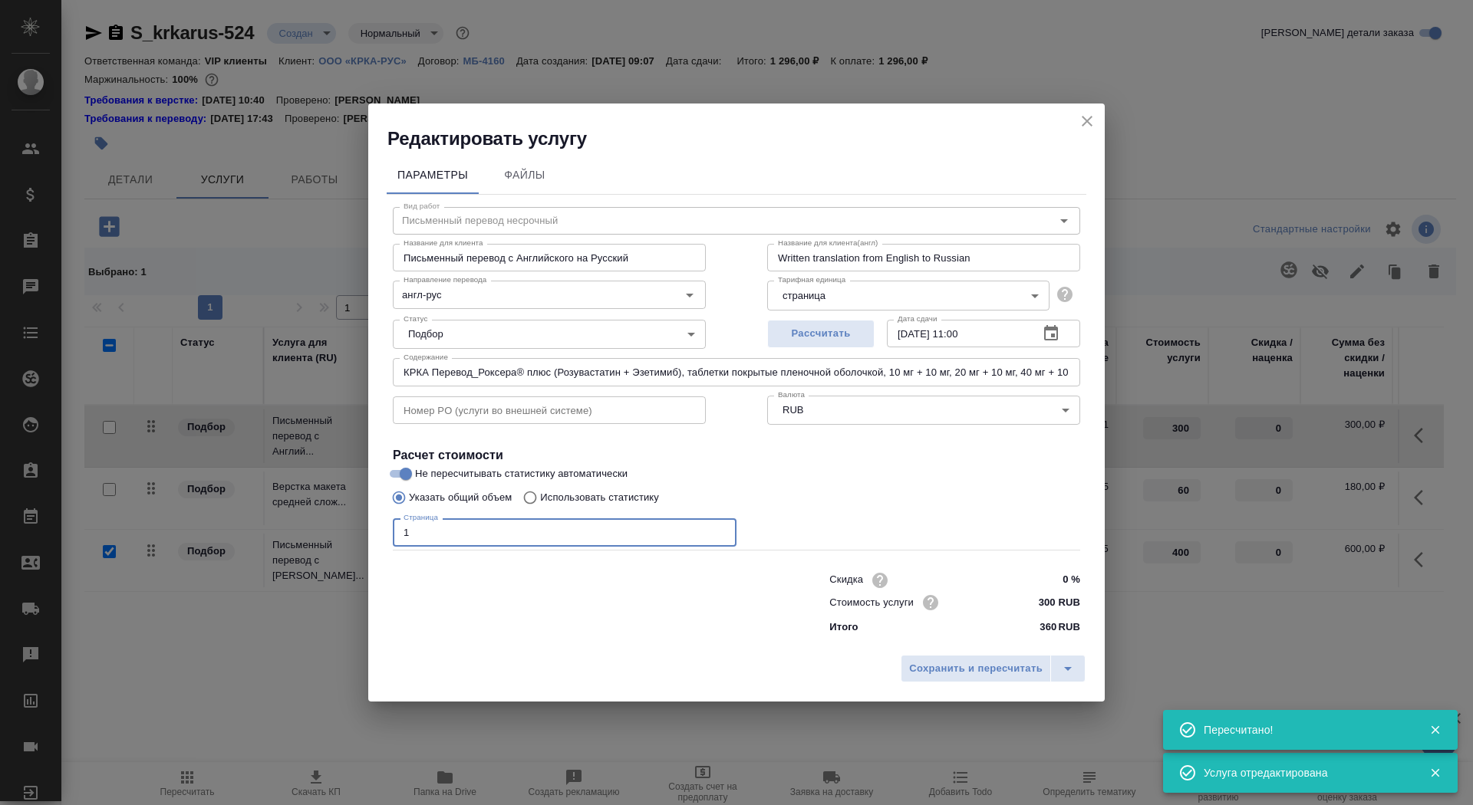
click at [428, 531] on input "1" at bounding box center [565, 533] width 344 height 28
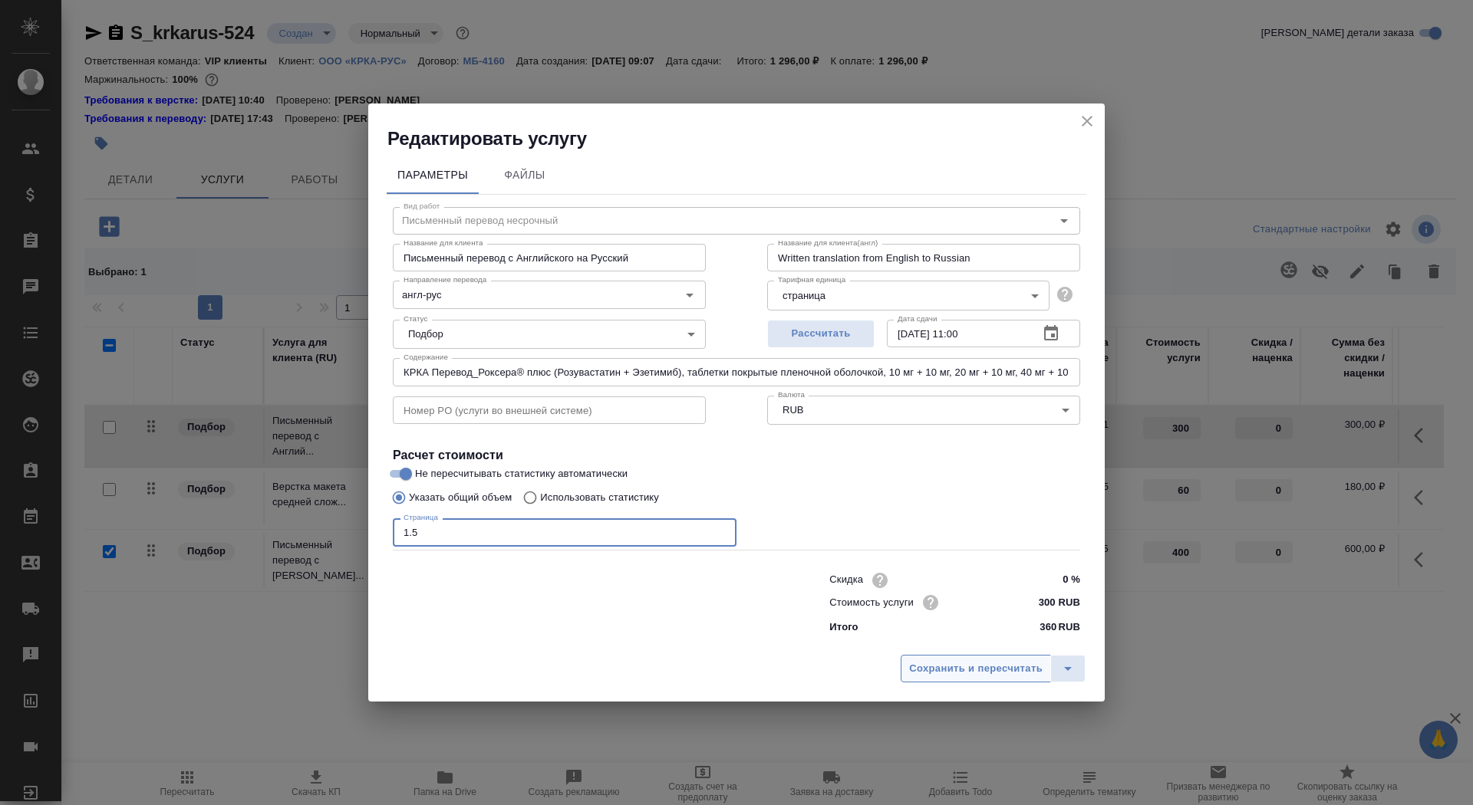
type input "1.5"
click at [939, 670] on span "Сохранить и пересчитать" at bounding box center [975, 669] width 133 height 18
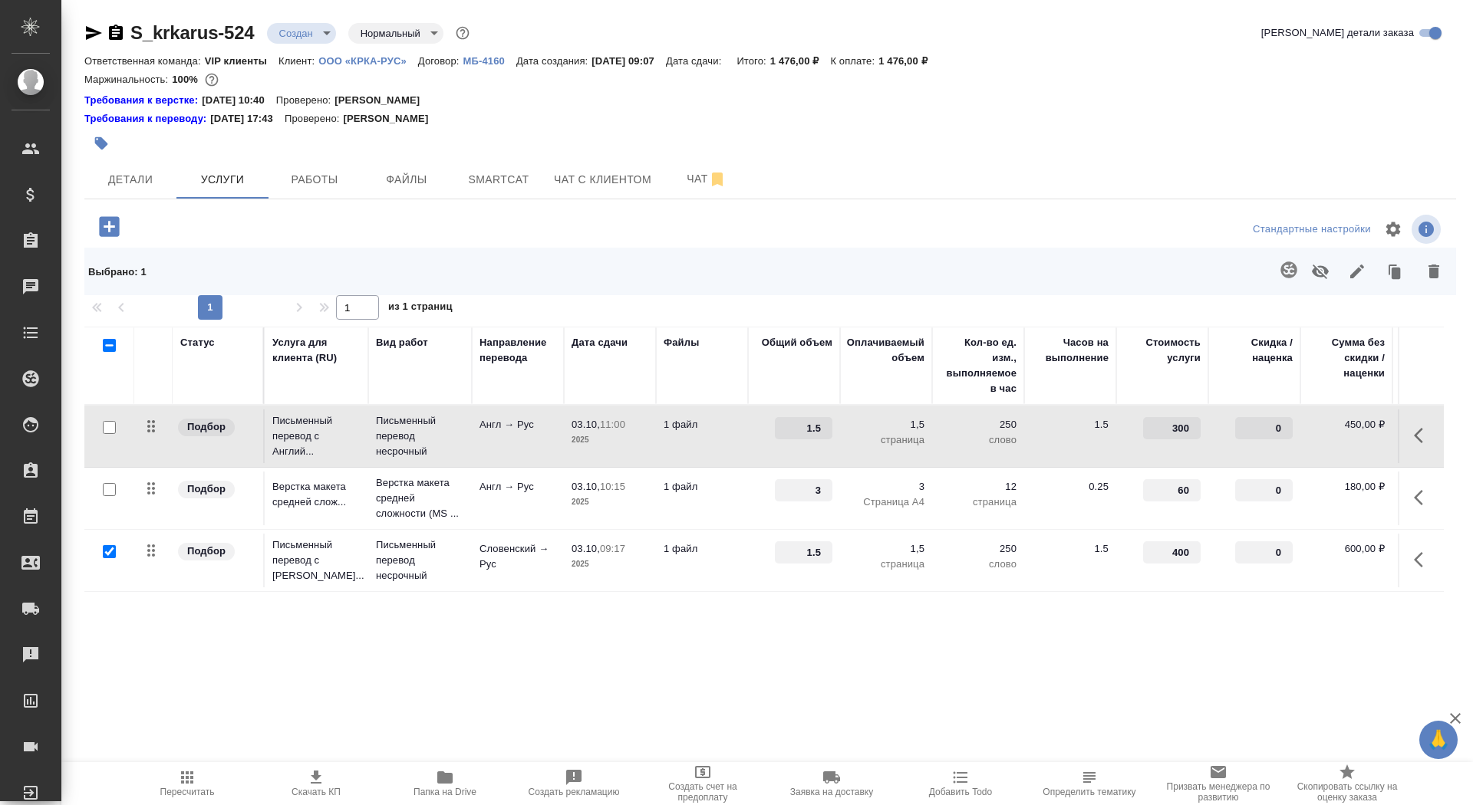
click at [110, 552] on input "checkbox" at bounding box center [109, 551] width 13 height 13
checkbox input "false"
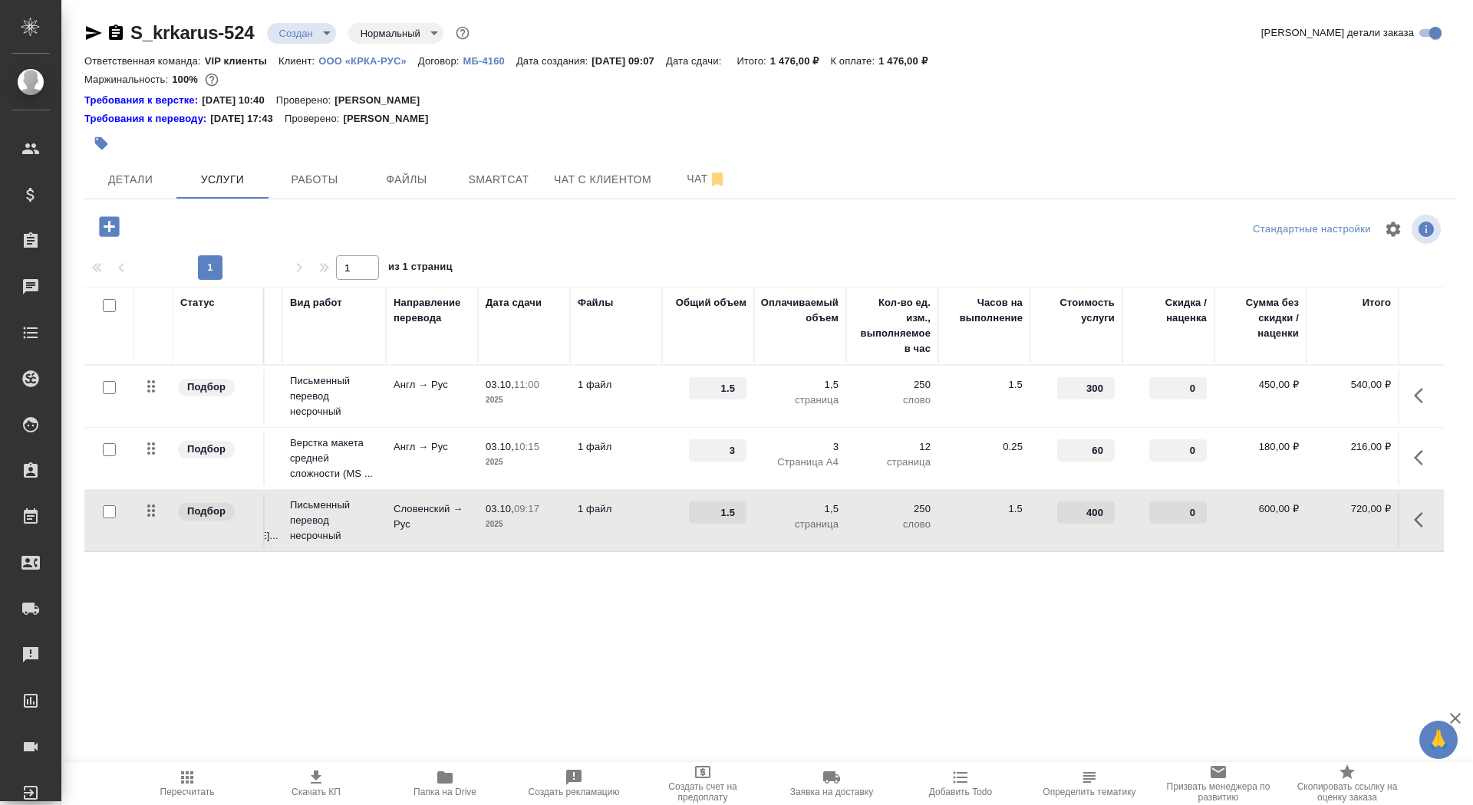
scroll to position [0, 0]
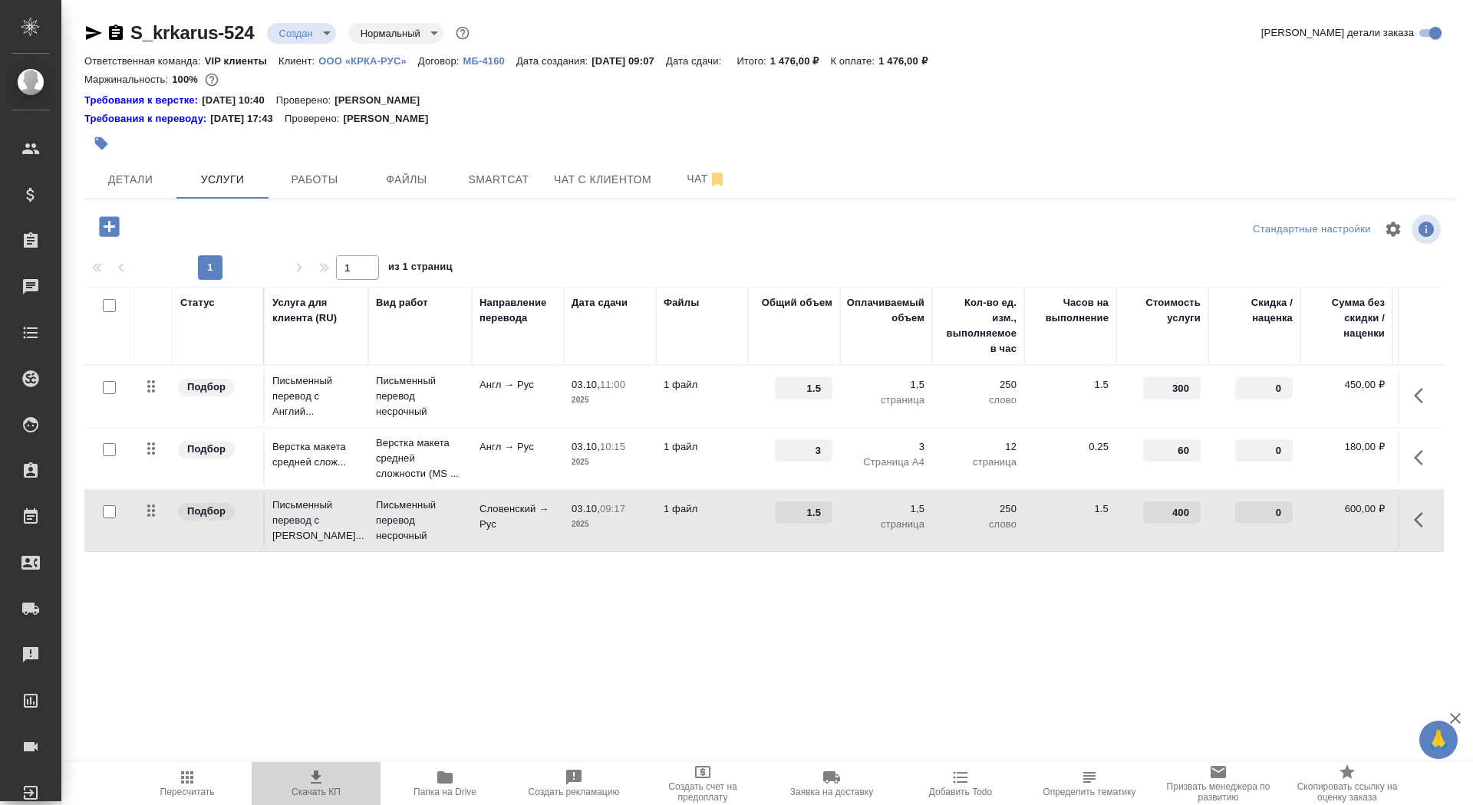
click at [324, 782] on icon "button" at bounding box center [316, 778] width 18 height 18
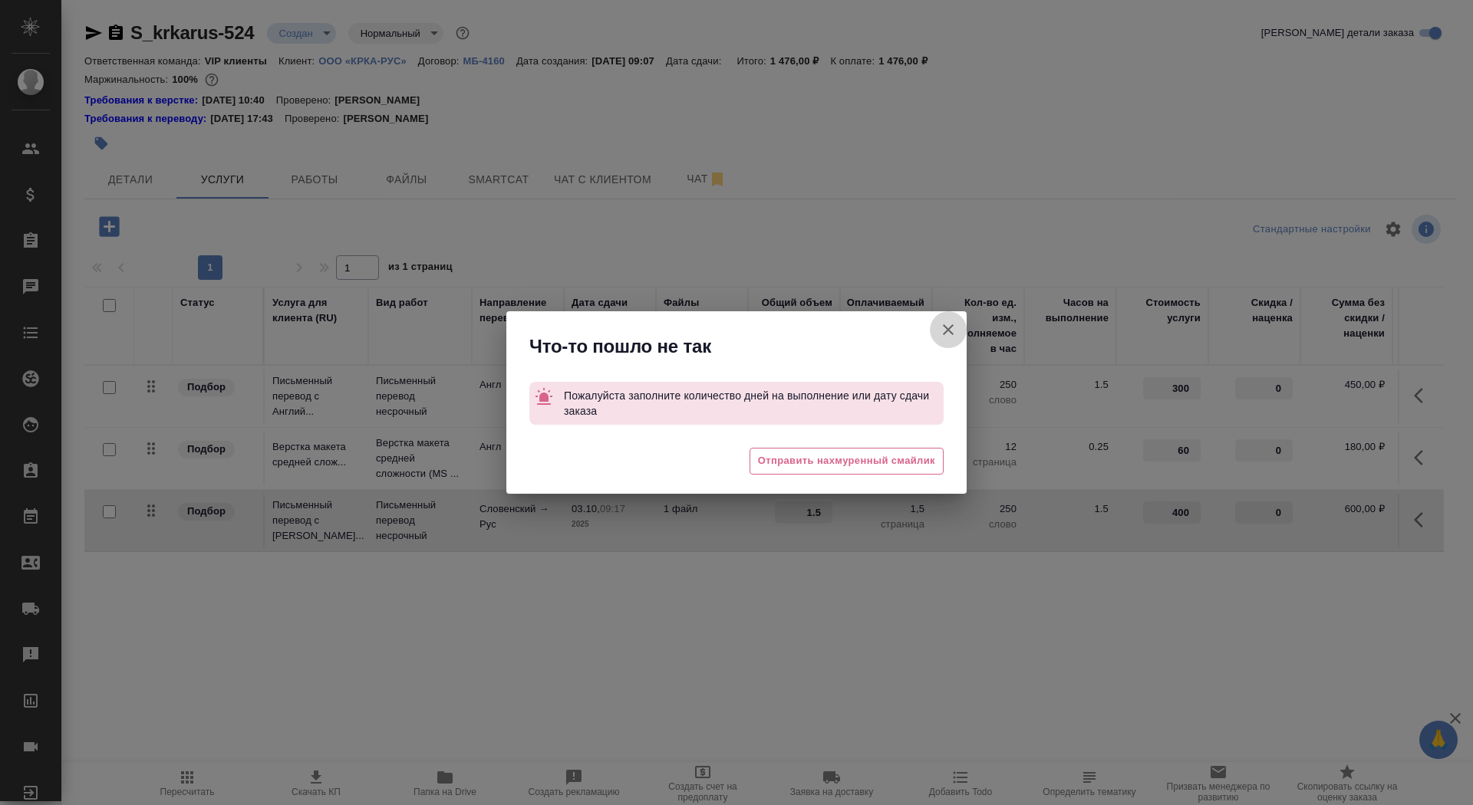
click at [953, 326] on icon "button" at bounding box center [948, 330] width 18 height 18
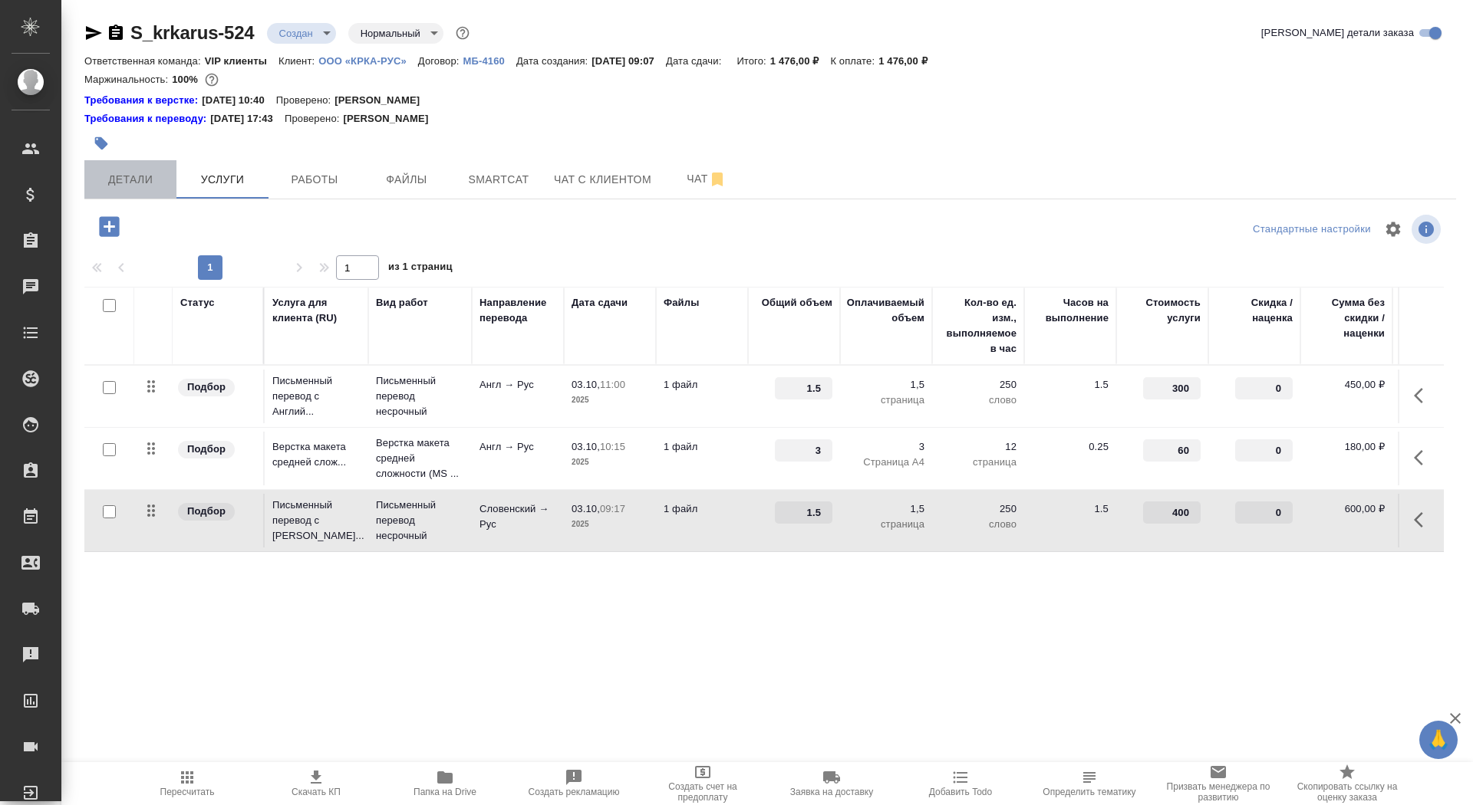
click at [135, 173] on span "Детали" at bounding box center [131, 179] width 74 height 19
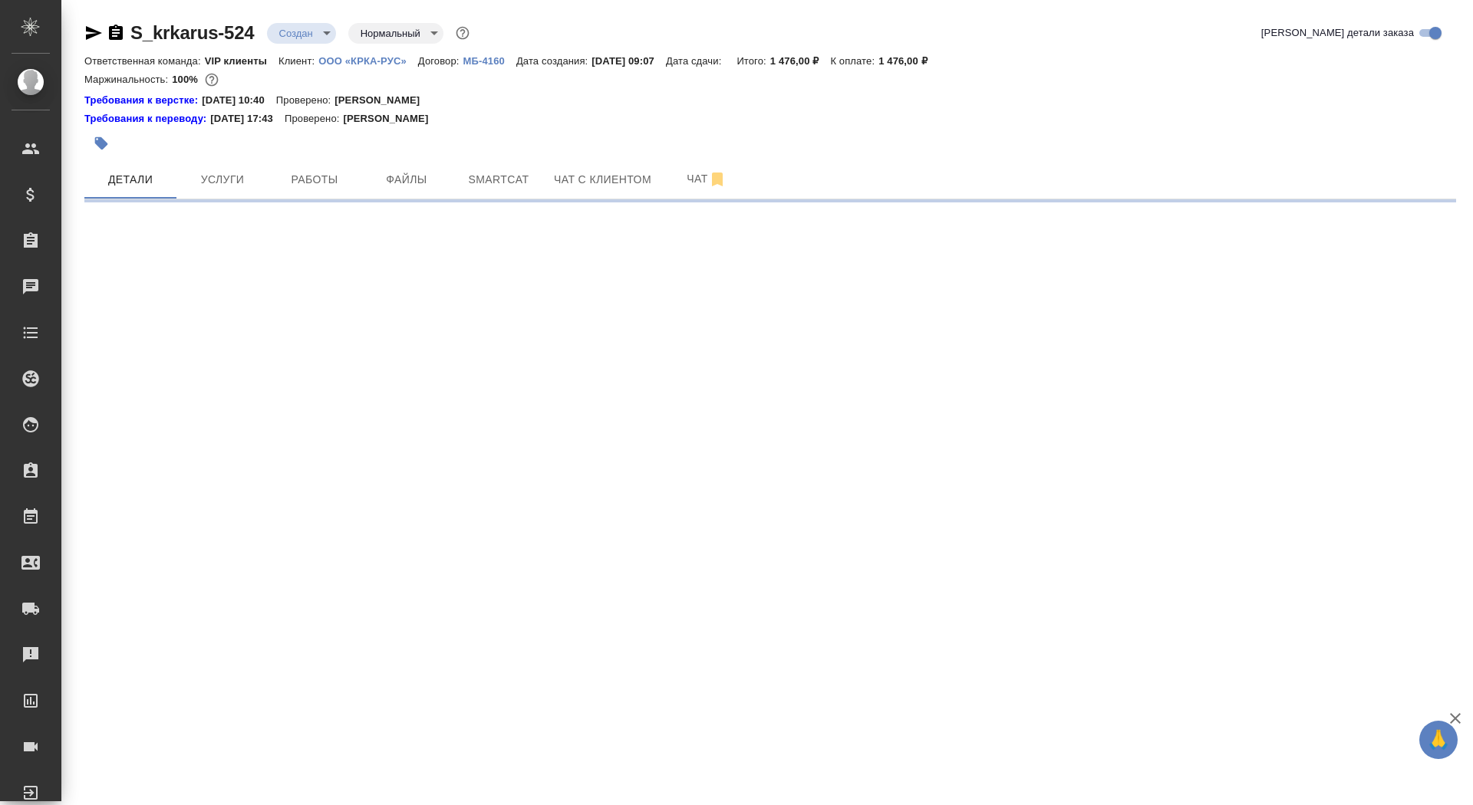
select select "RU"
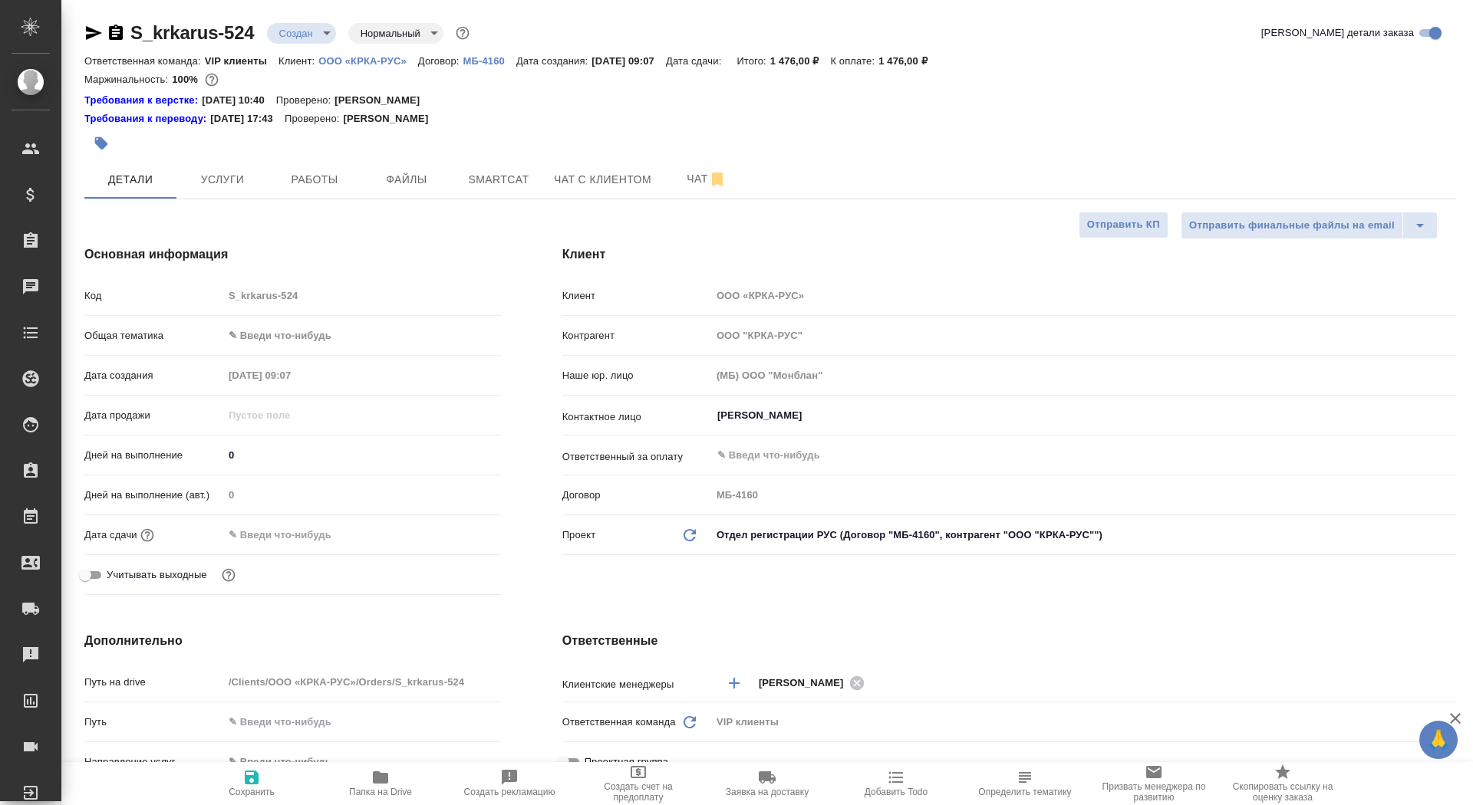
type textarea "x"
click at [325, 30] on body "🙏 .cls-1 fill:#fff; AWATERA Saydasheva Dilyara Клиенты Спецификации Заказы 0 Ча…" at bounding box center [736, 402] width 1473 height 805
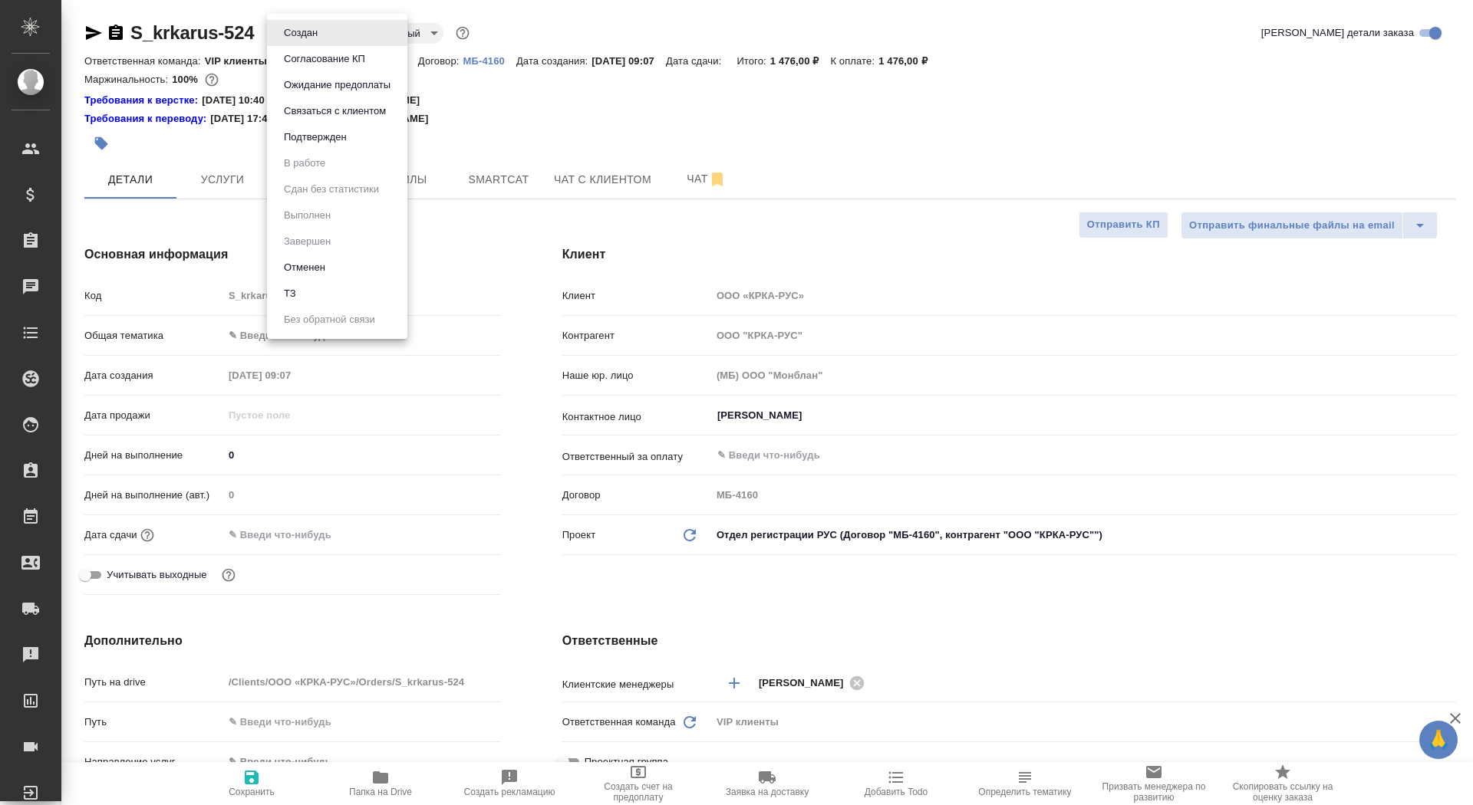
click at [335, 298] on li "ТЗ" at bounding box center [337, 294] width 140 height 26
type textarea "x"
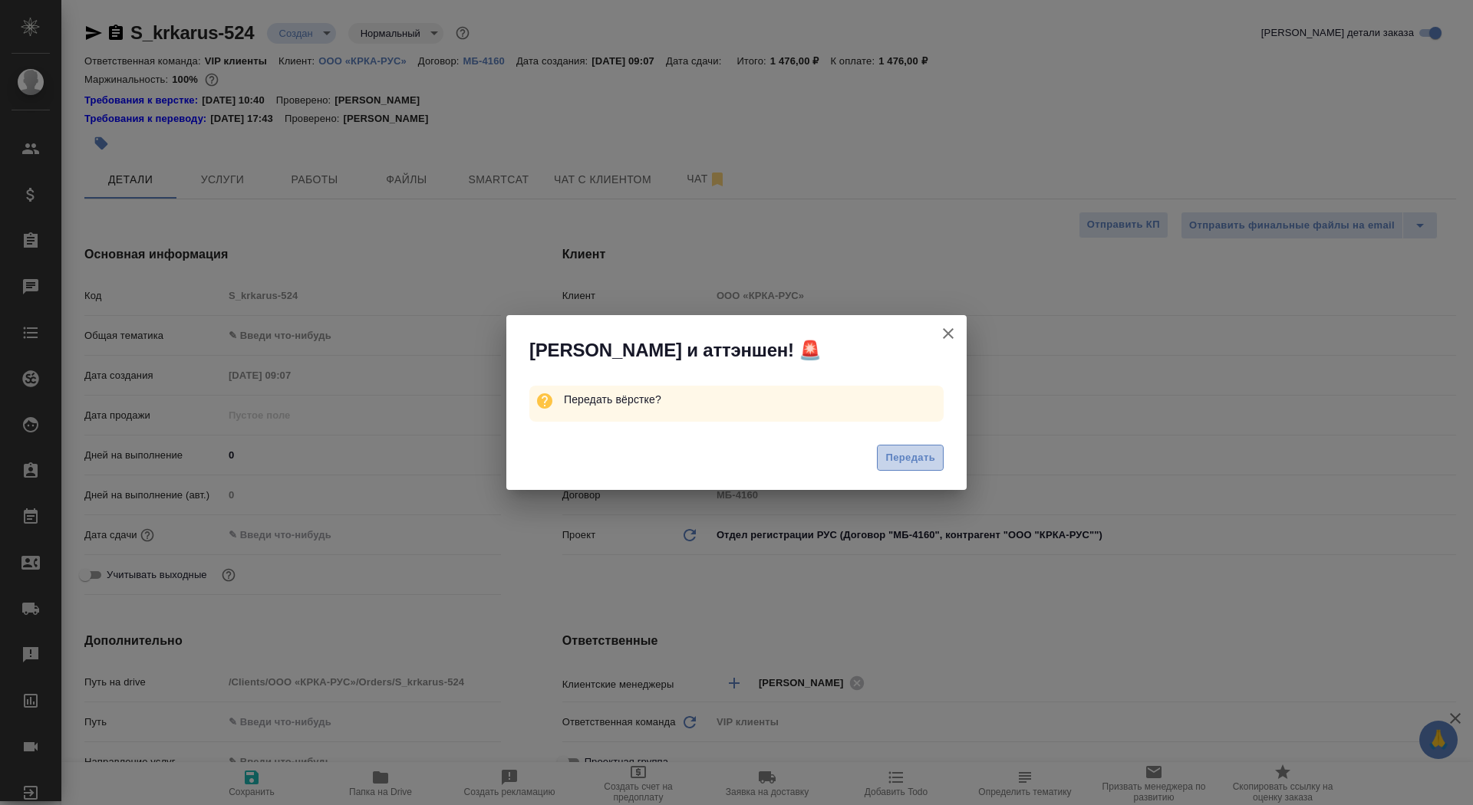
click at [925, 456] on span "Передать" at bounding box center [910, 459] width 50 height 18
type textarea "x"
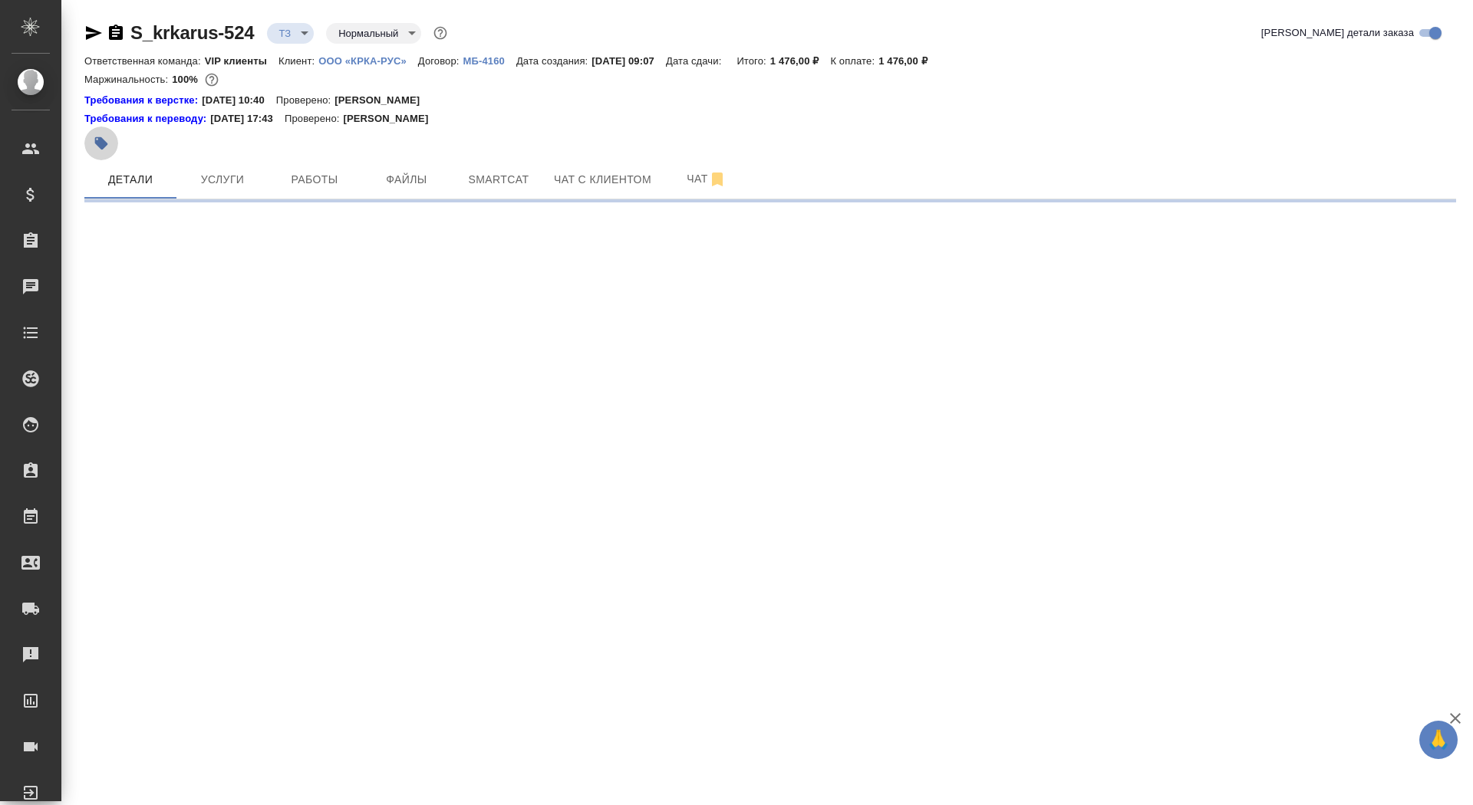
click at [104, 147] on icon "button" at bounding box center [101, 143] width 13 height 13
select select "RU"
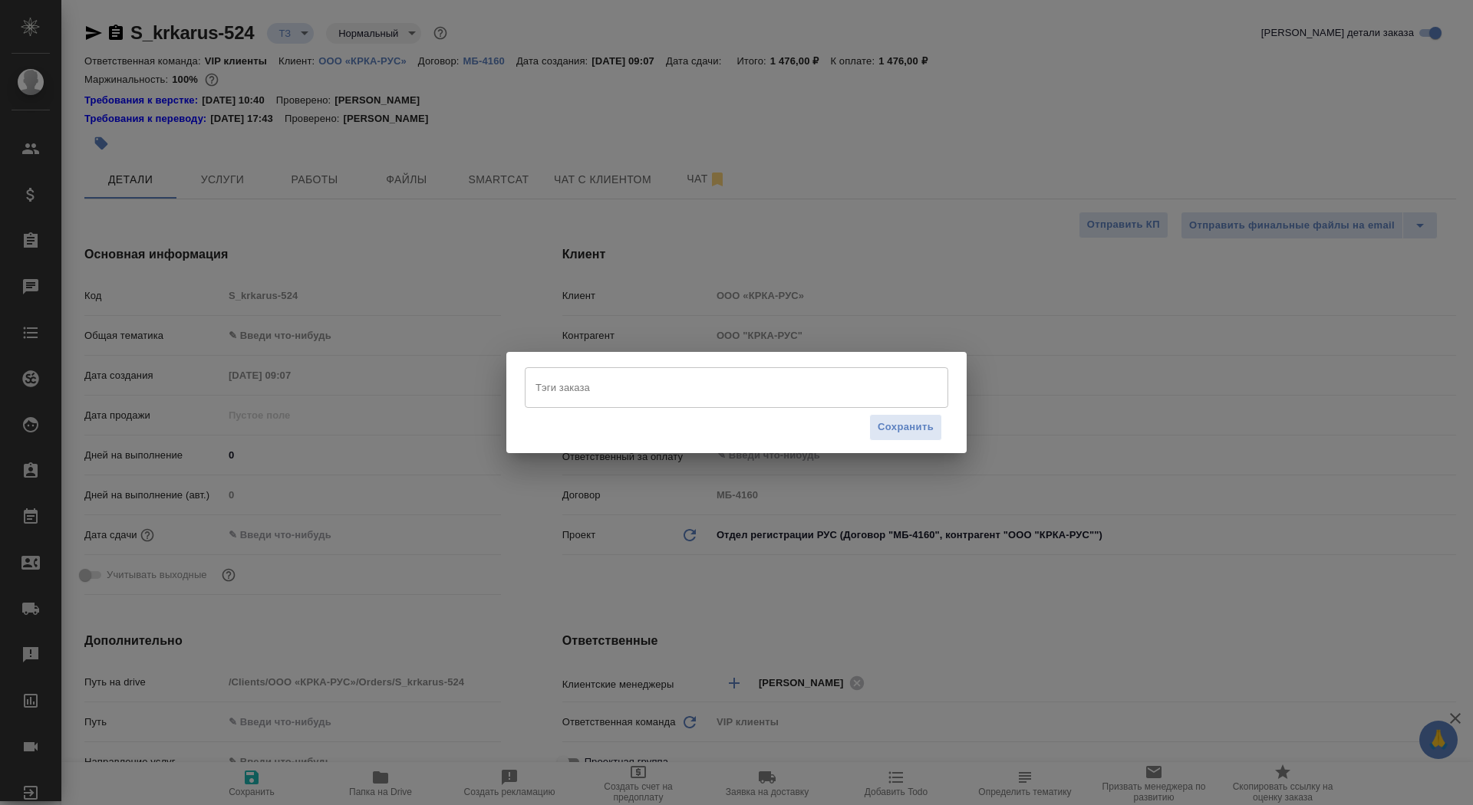
type textarea "x"
click at [591, 388] on input "Тэги заказа" at bounding box center [722, 387] width 380 height 26
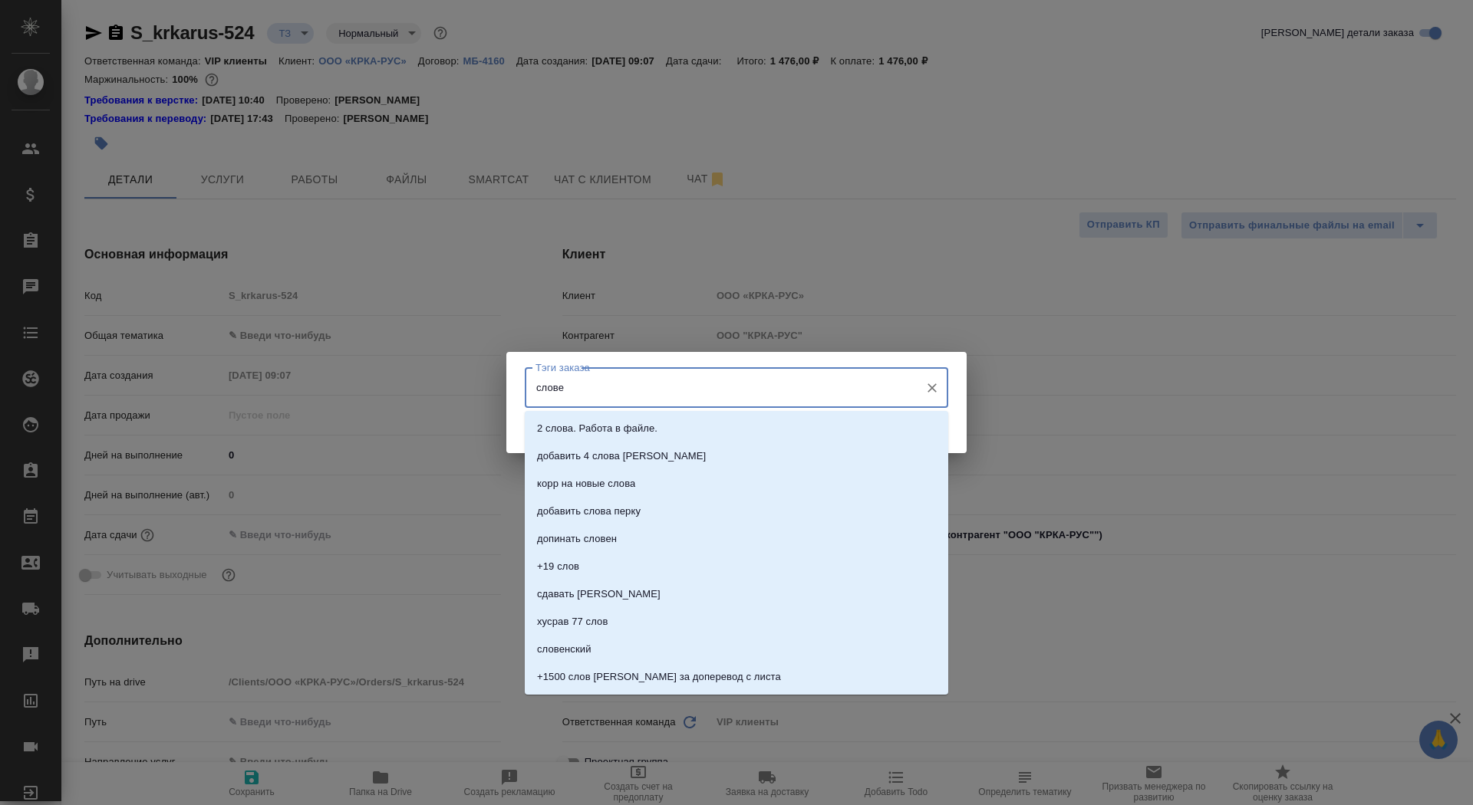
type input "словен"
click at [633, 455] on li "словенский" at bounding box center [736, 457] width 423 height 28
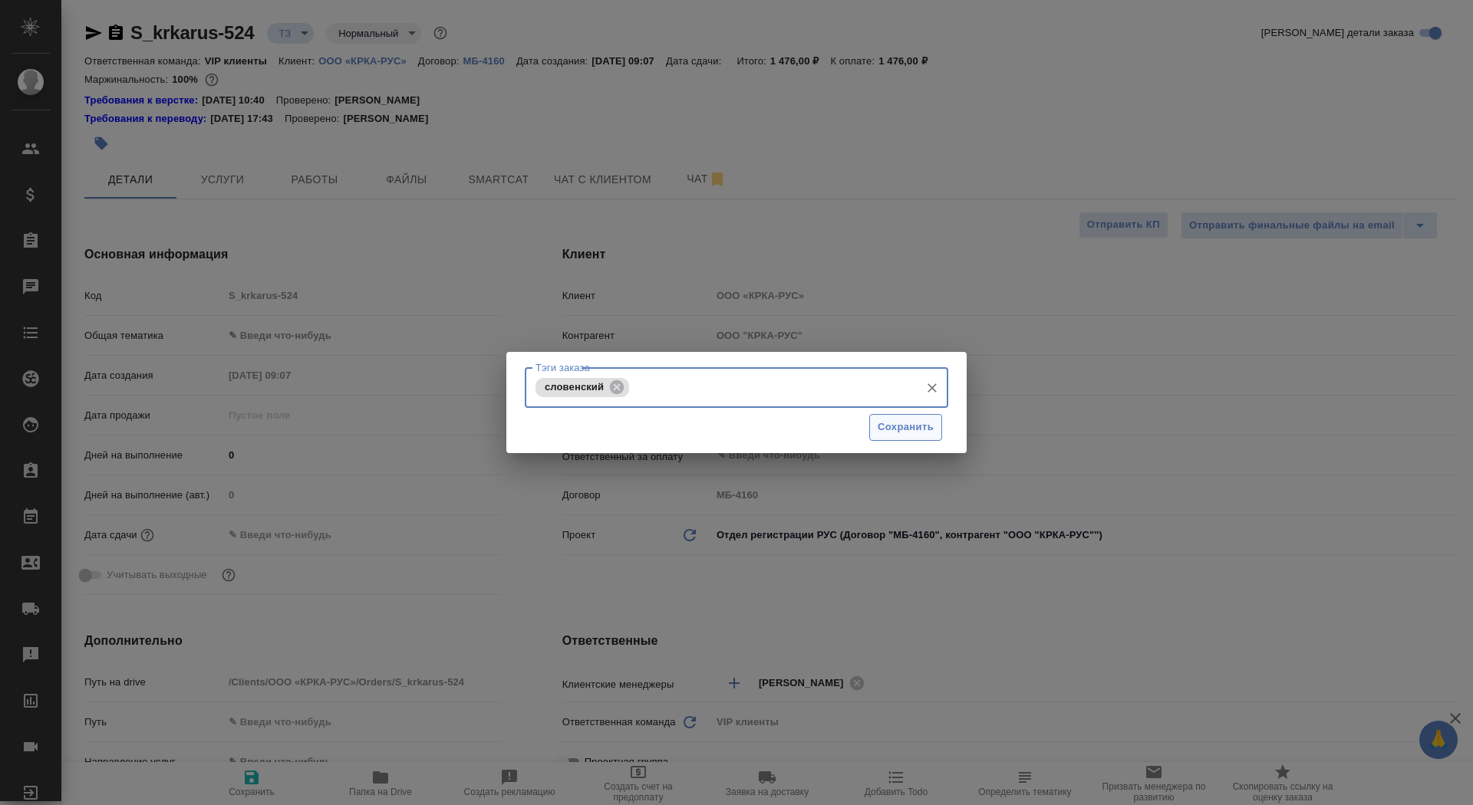
click at [937, 418] on button "Сохранить" at bounding box center [905, 427] width 73 height 27
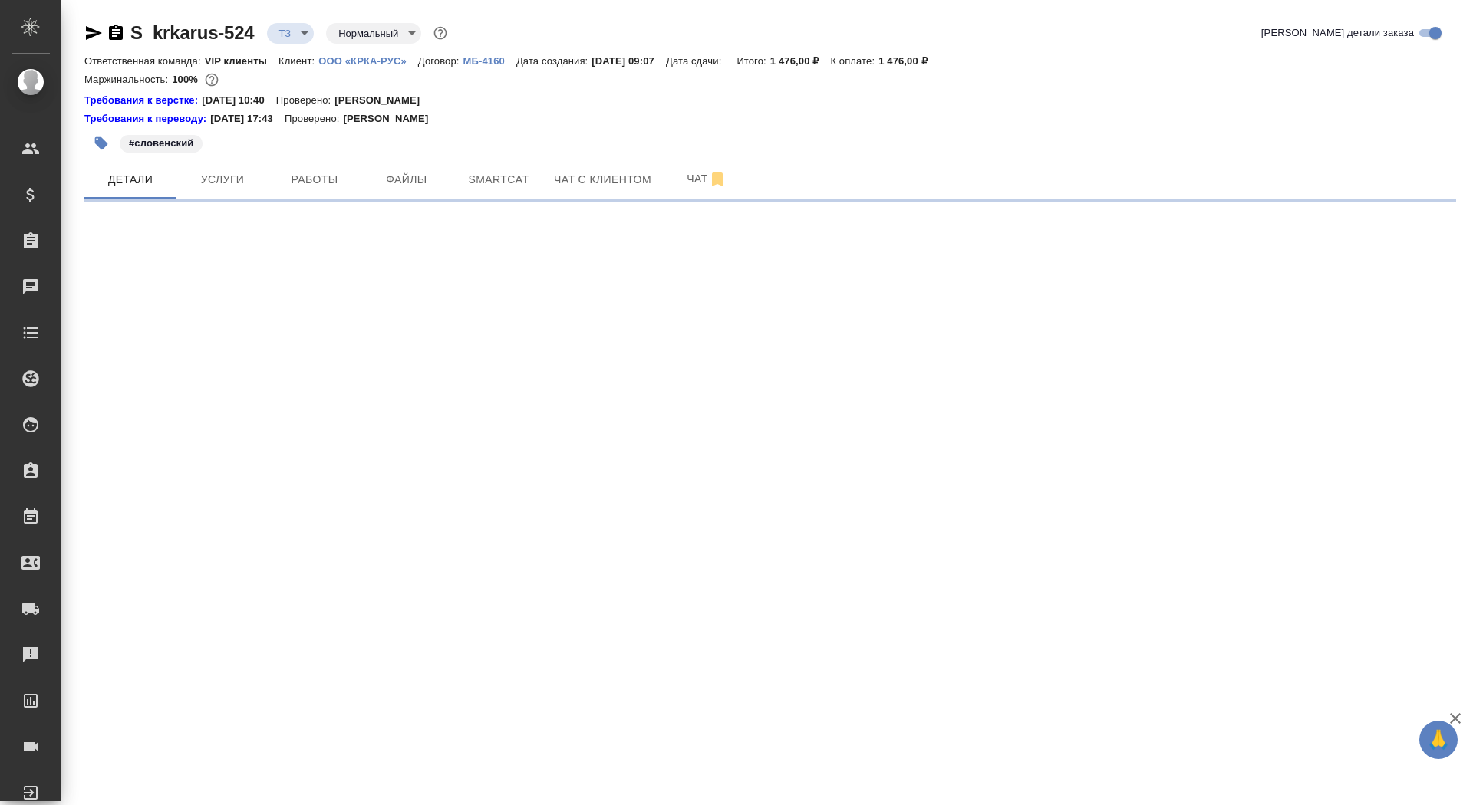
select select "RU"
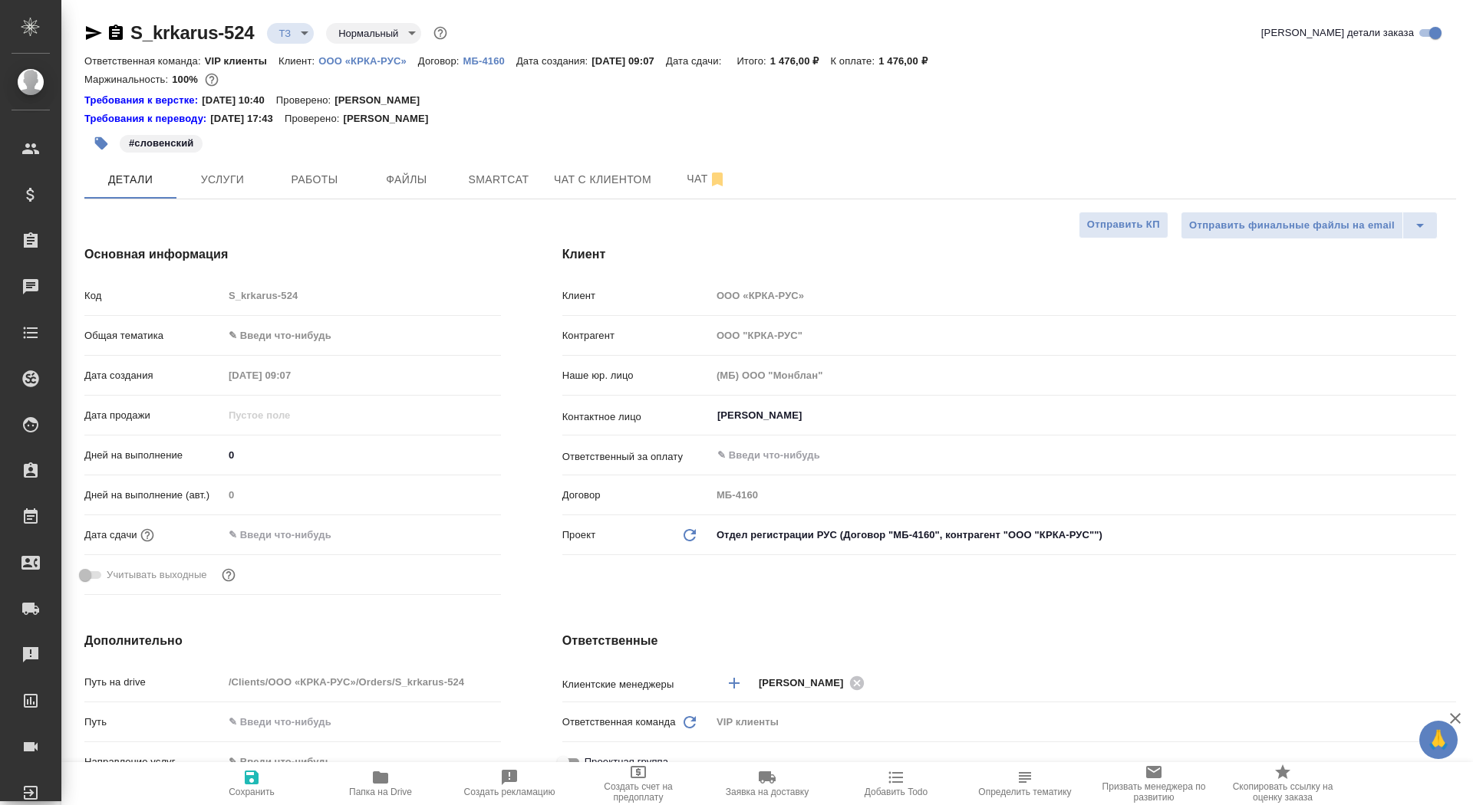
type textarea "x"
click at [259, 527] on input "text" at bounding box center [291, 535] width 134 height 22
click at [459, 533] on icon "button" at bounding box center [456, 534] width 18 height 18
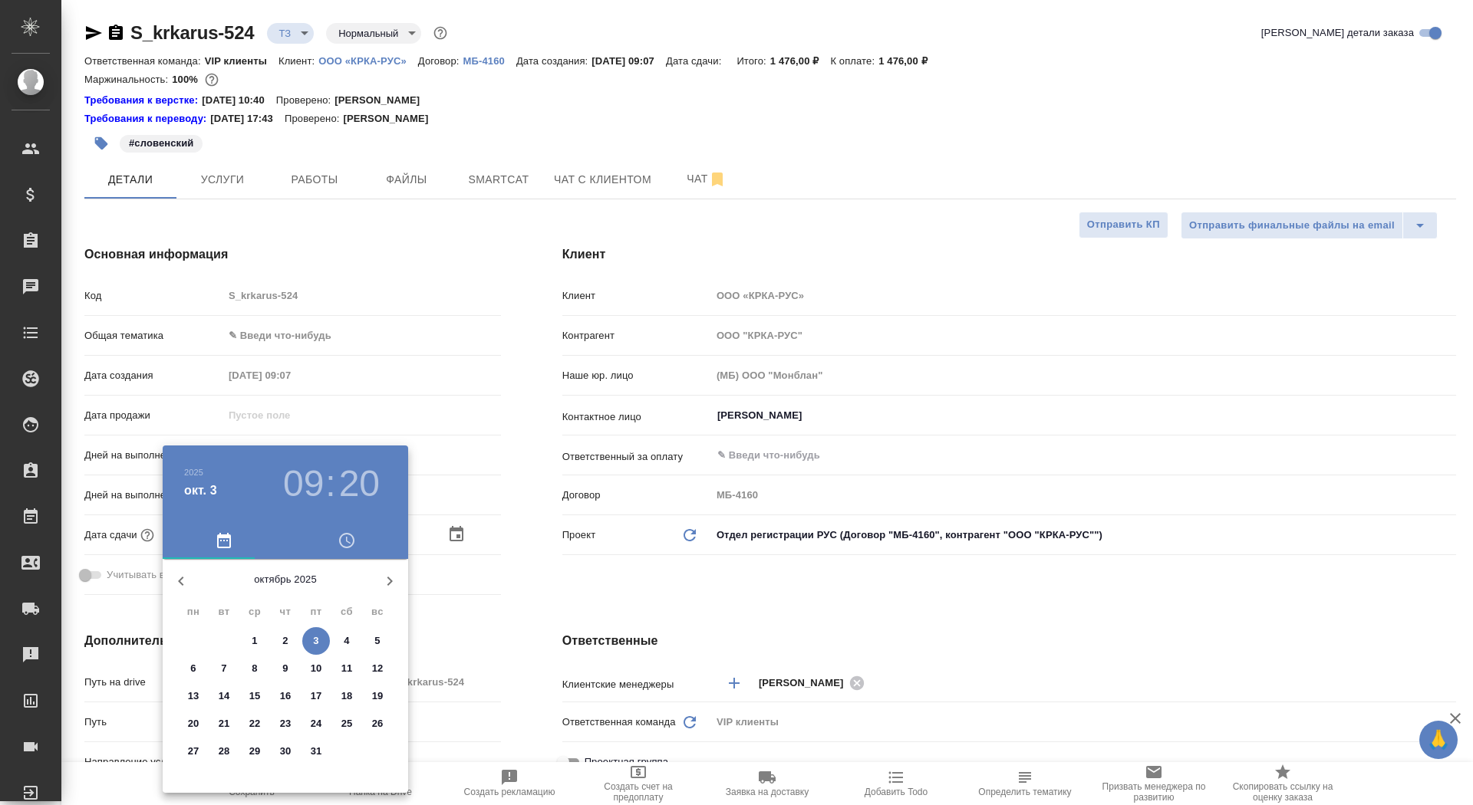
click at [195, 665] on p "6" at bounding box center [192, 668] width 5 height 15
type input "06.10.2025 09:20"
type textarea "x"
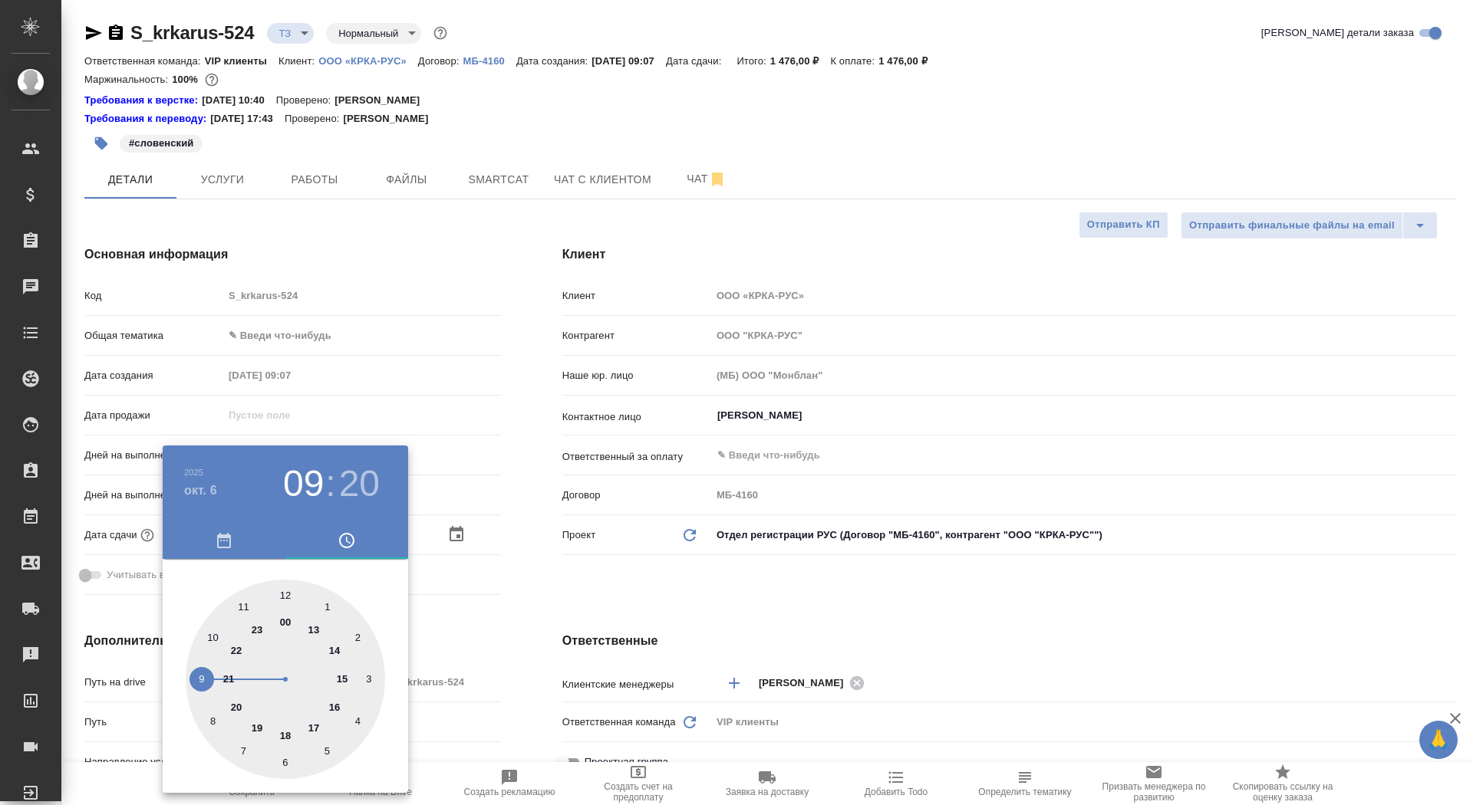
click at [311, 726] on div at bounding box center [285, 679] width 199 height 199
type input "06.10.2025 17:20"
type textarea "x"
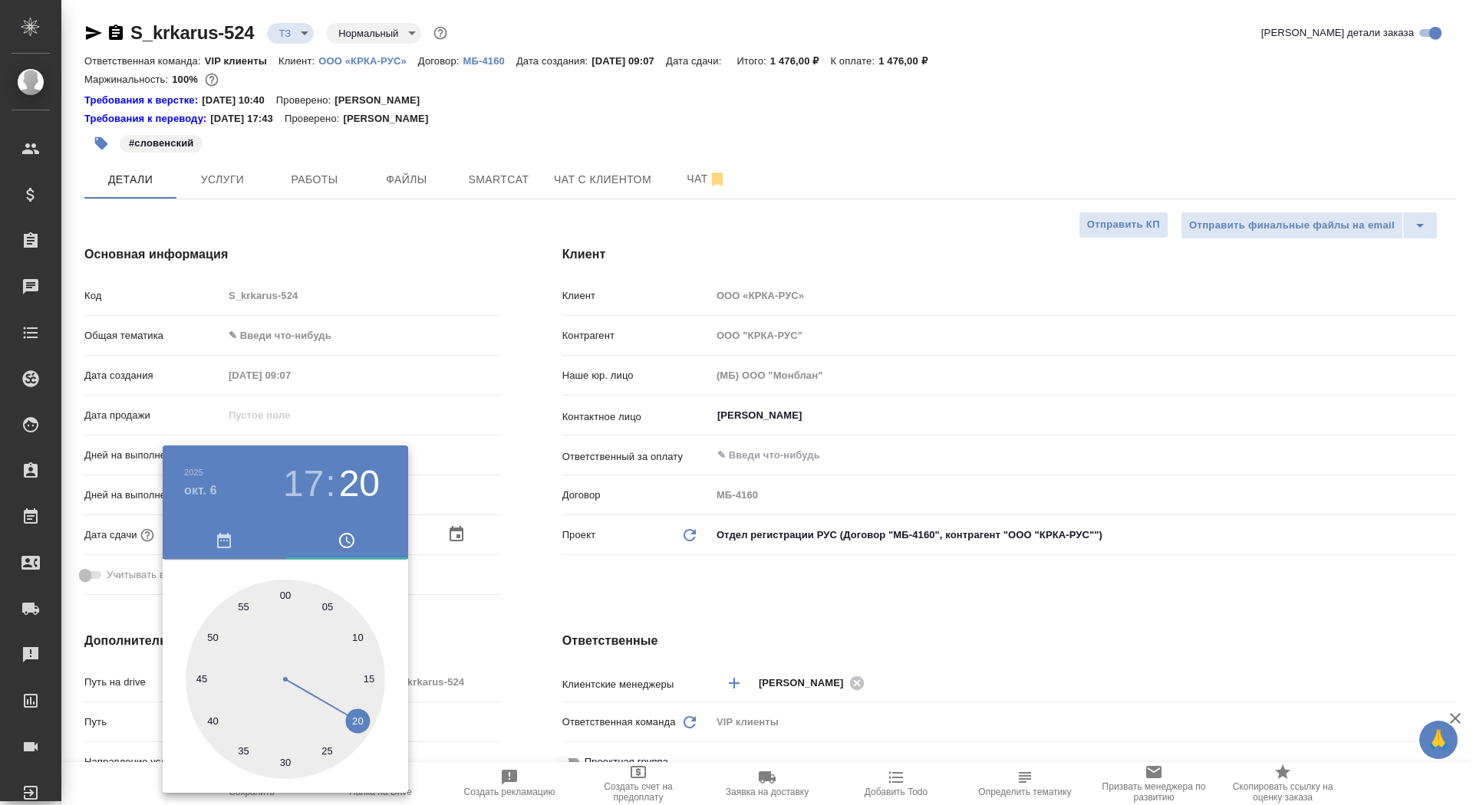
type input "06.10.2025 17:00"
type textarea "x"
click at [284, 594] on div at bounding box center [285, 679] width 199 height 199
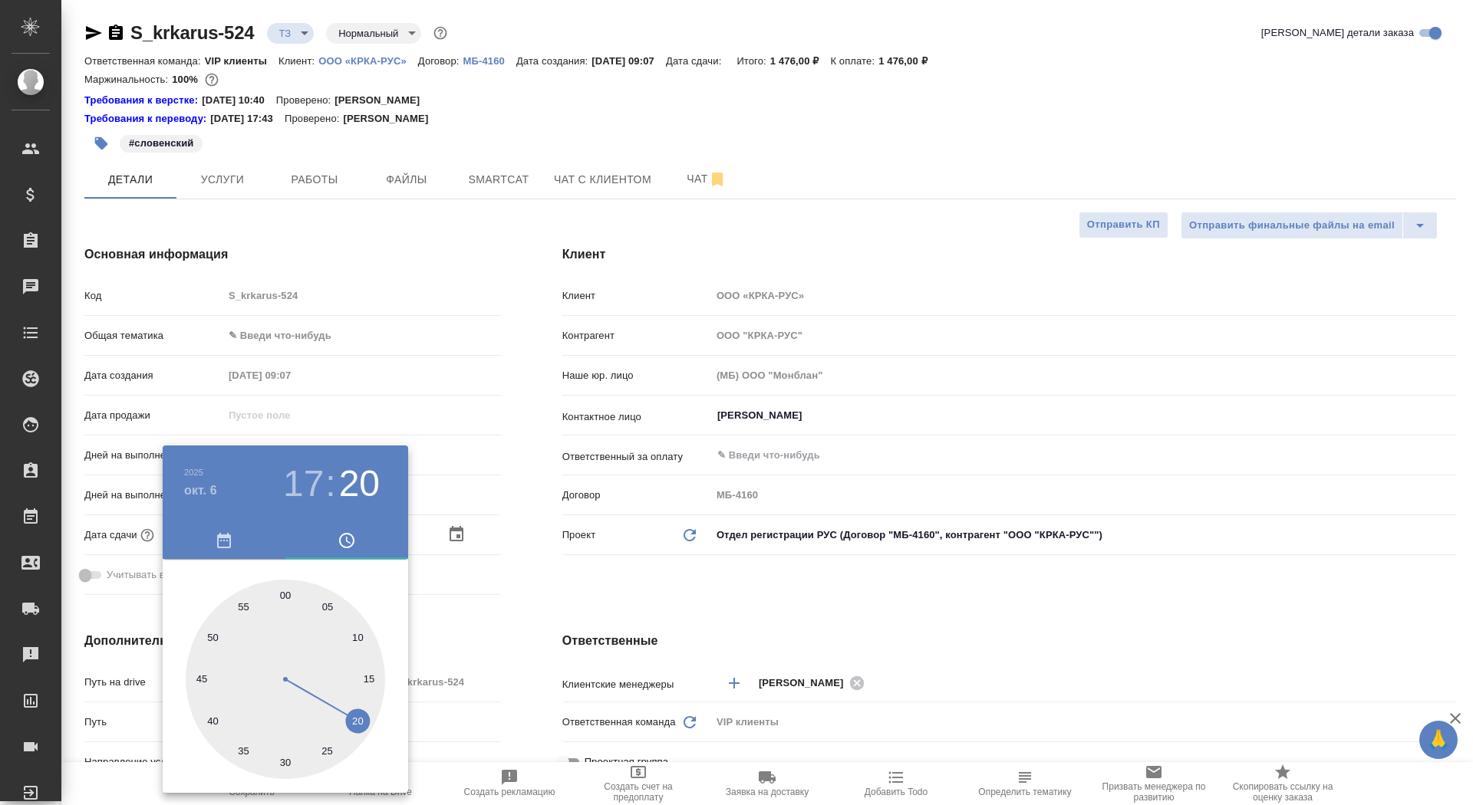
type textarea "x"
click at [519, 565] on div at bounding box center [736, 402] width 1473 height 805
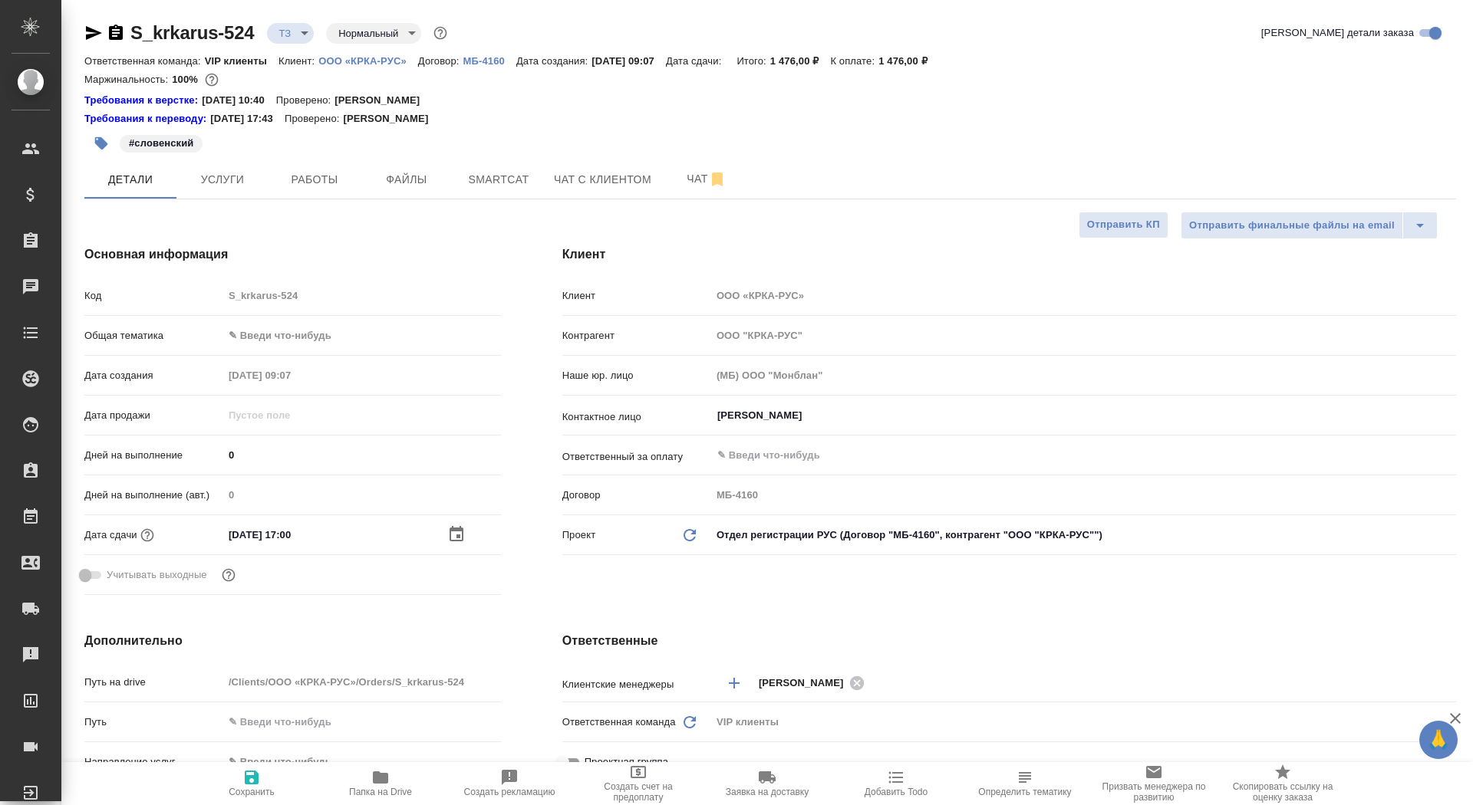
click at [248, 784] on icon "button" at bounding box center [252, 778] width 14 height 14
type textarea "x"
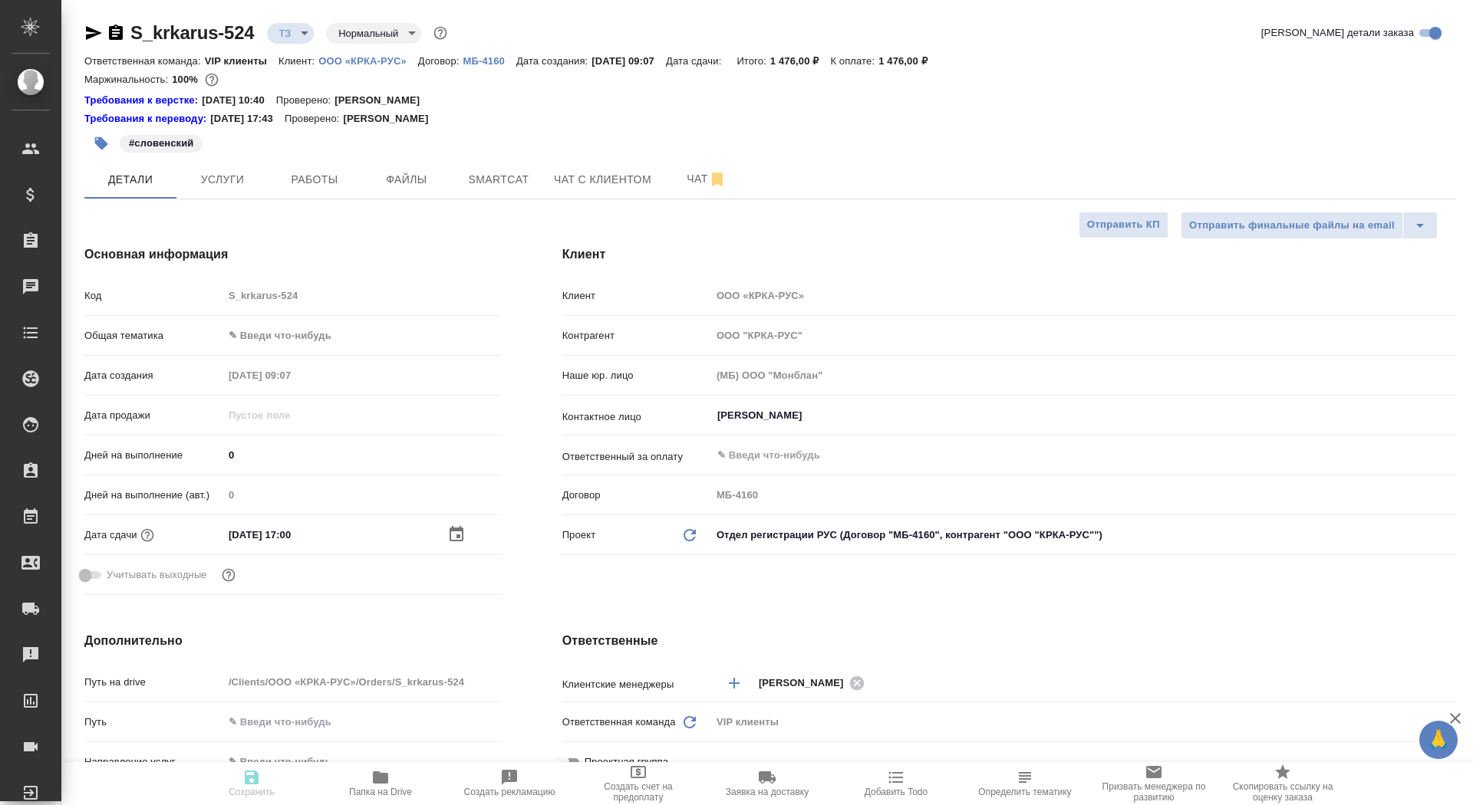
type textarea "x"
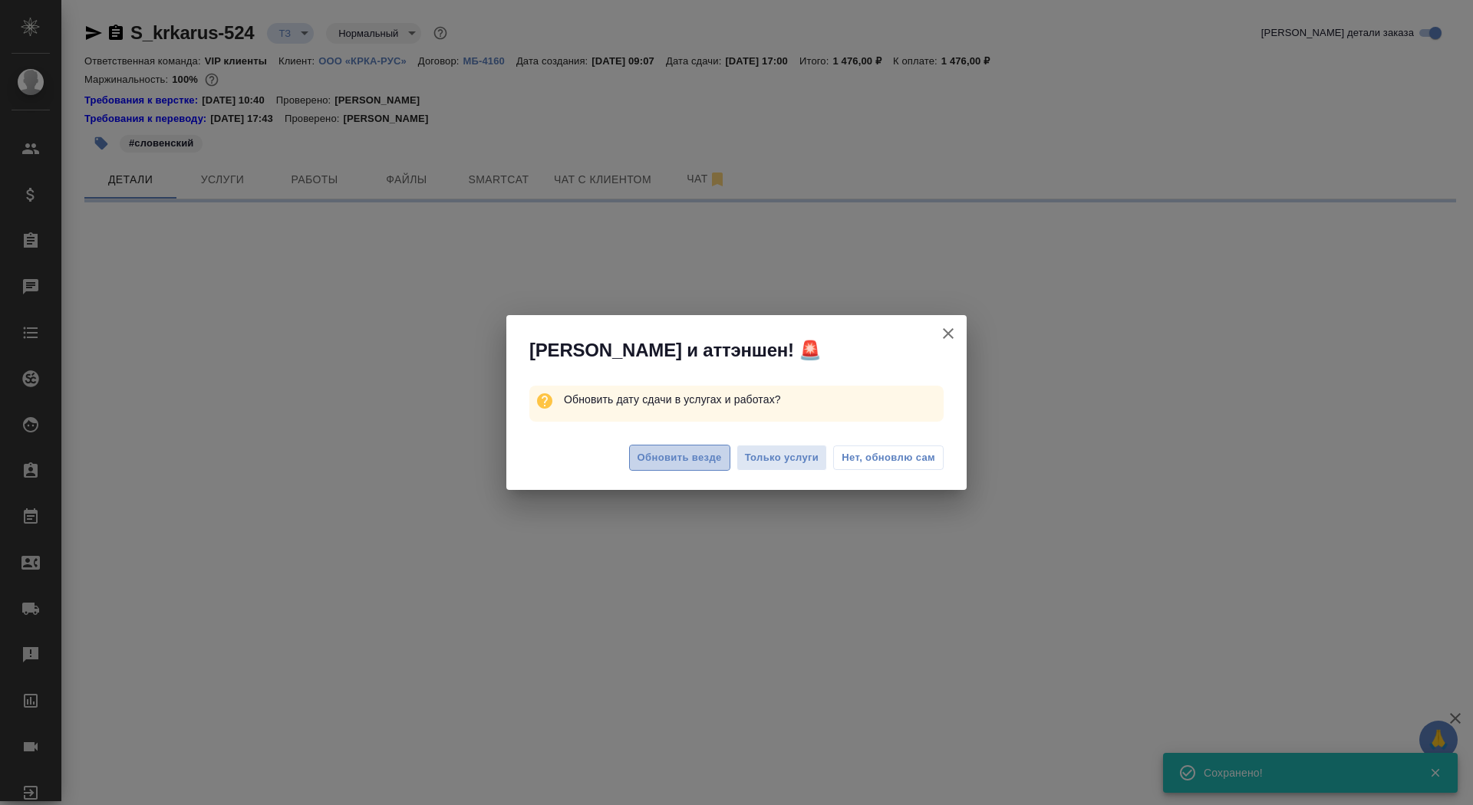
click at [674, 459] on span "Обновить везде" at bounding box center [679, 459] width 84 height 18
select select "RU"
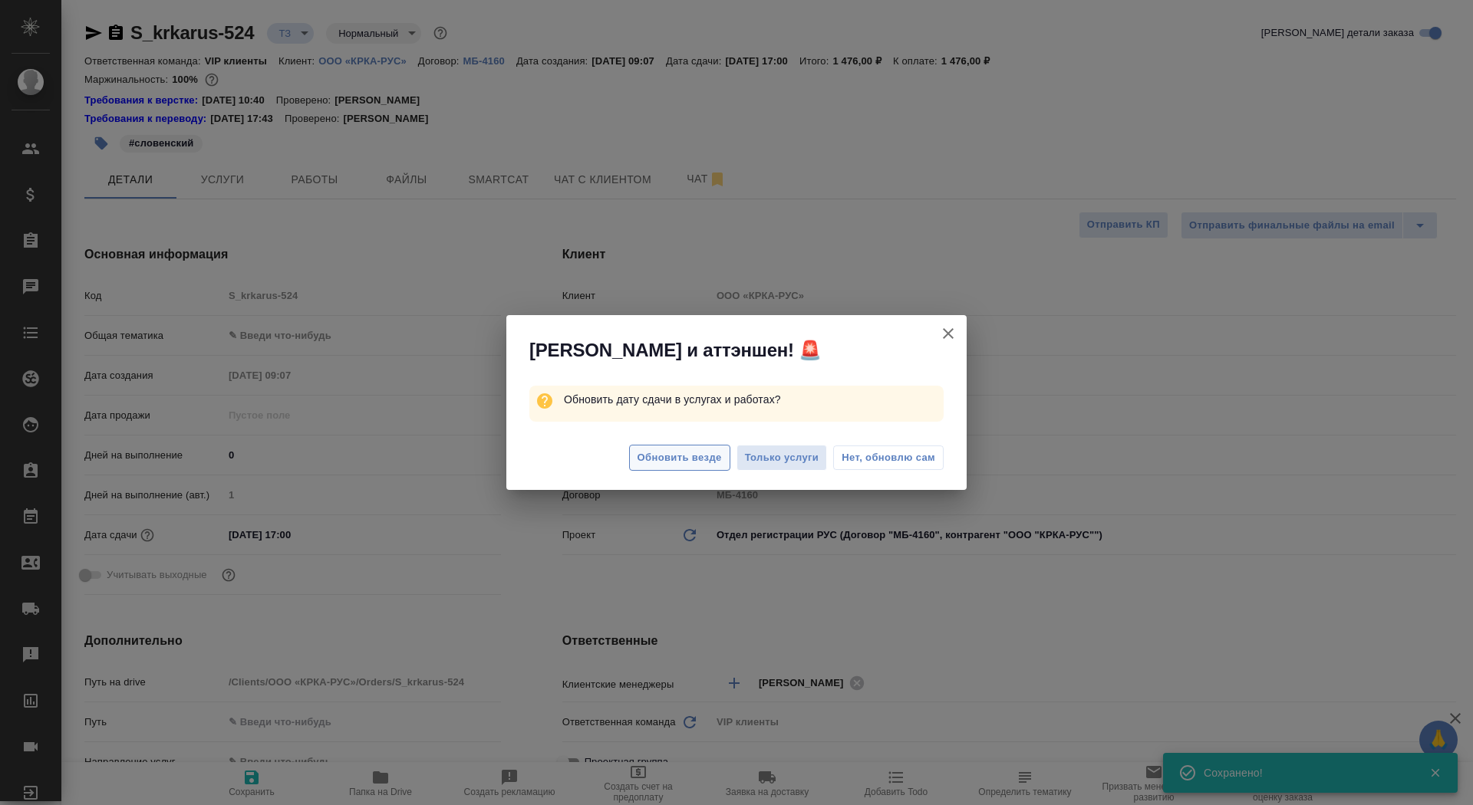
type textarea "x"
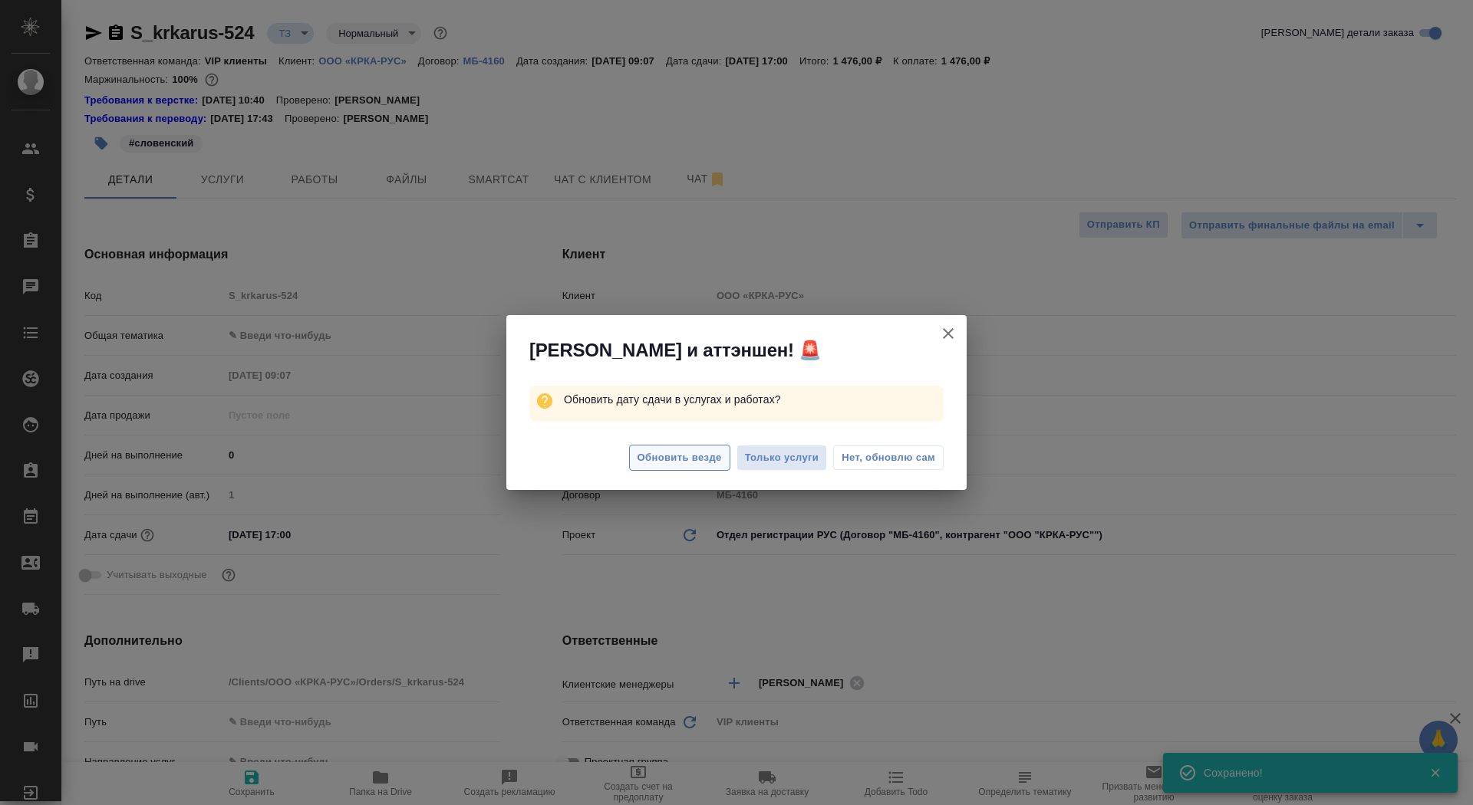
type textarea "x"
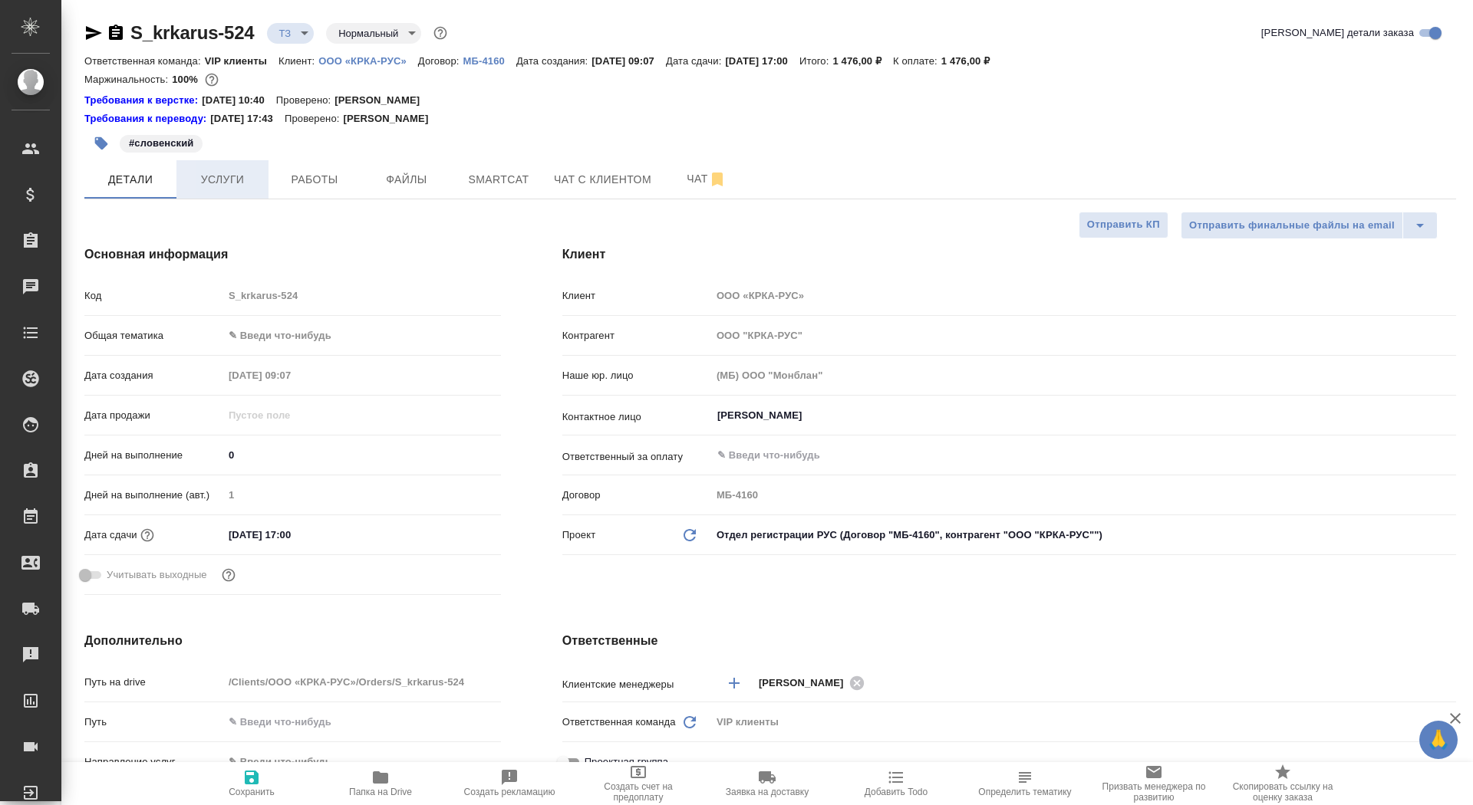
click at [209, 173] on span "Услуги" at bounding box center [223, 179] width 74 height 19
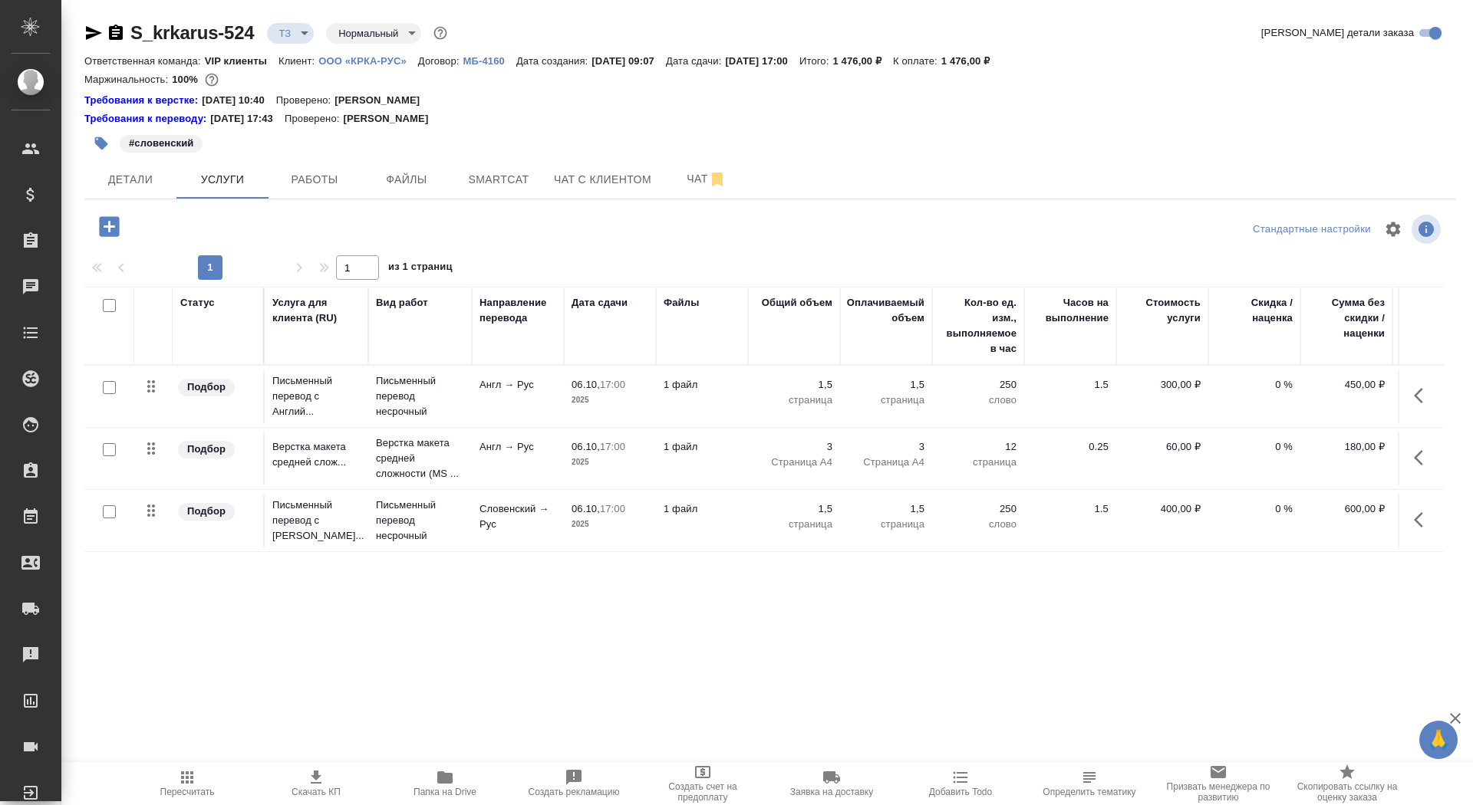
click at [301, 791] on span "Скачать КП" at bounding box center [315, 792] width 49 height 11
click at [124, 34] on icon "button" at bounding box center [116, 33] width 18 height 18
click at [421, 183] on span "Файлы" at bounding box center [407, 179] width 74 height 19
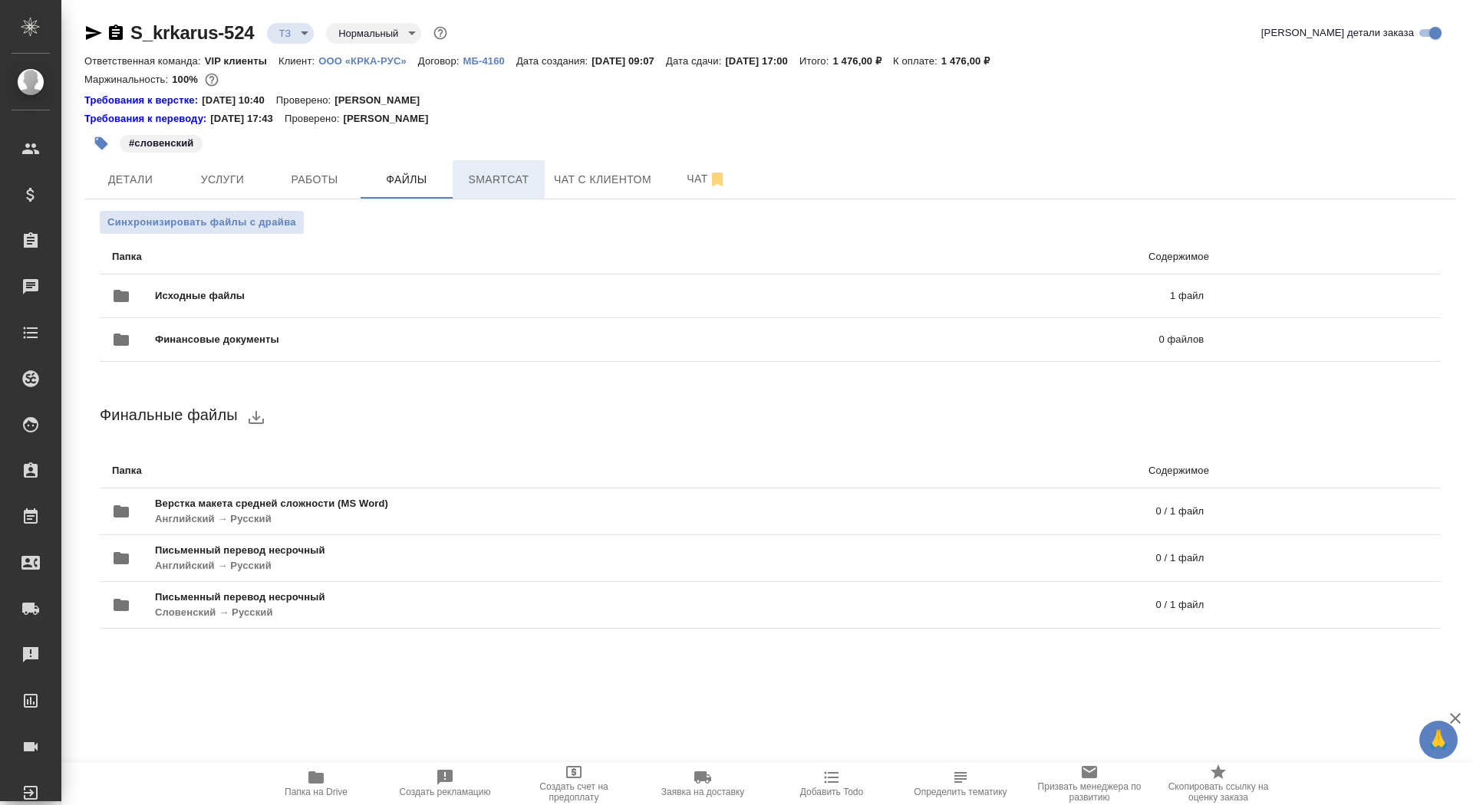
click at [499, 183] on span "Smartcat" at bounding box center [499, 179] width 74 height 19
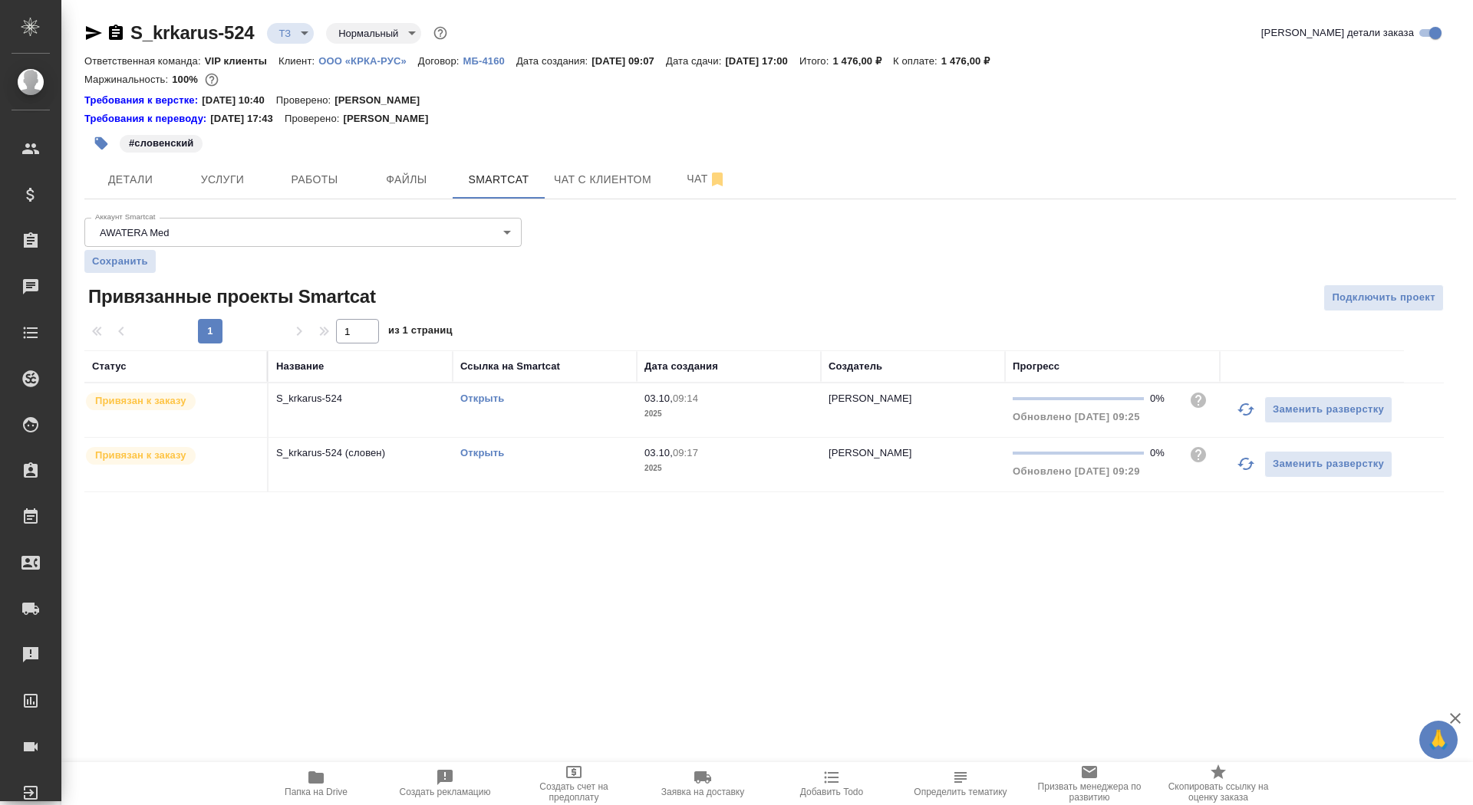
click at [482, 390] on td "Открыть" at bounding box center [545, 411] width 184 height 54
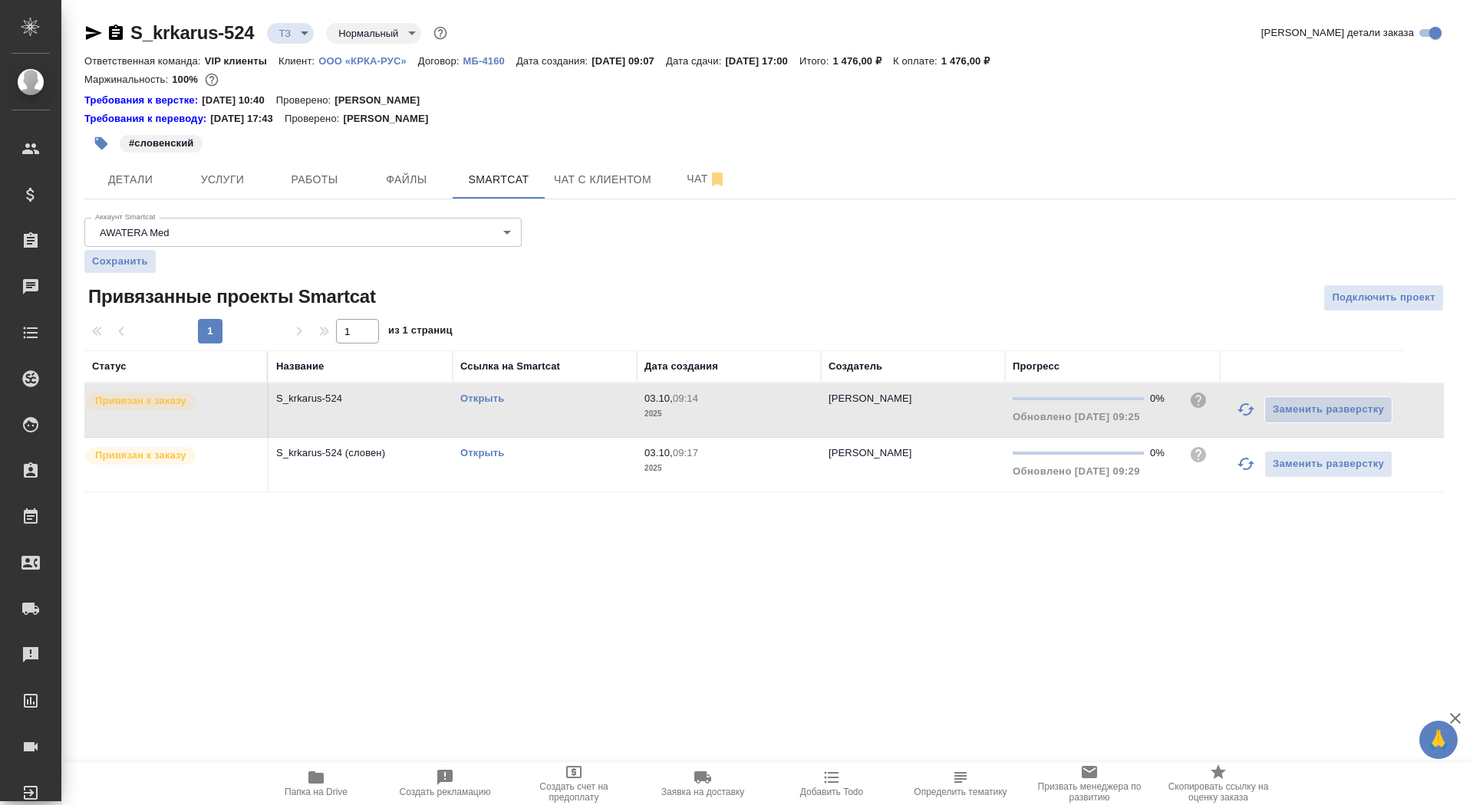
click at [491, 403] on div "Открыть" at bounding box center [544, 398] width 169 height 15
click at [485, 396] on link "Открыть" at bounding box center [482, 399] width 44 height 12
click at [480, 453] on link "Открыть" at bounding box center [482, 453] width 44 height 12
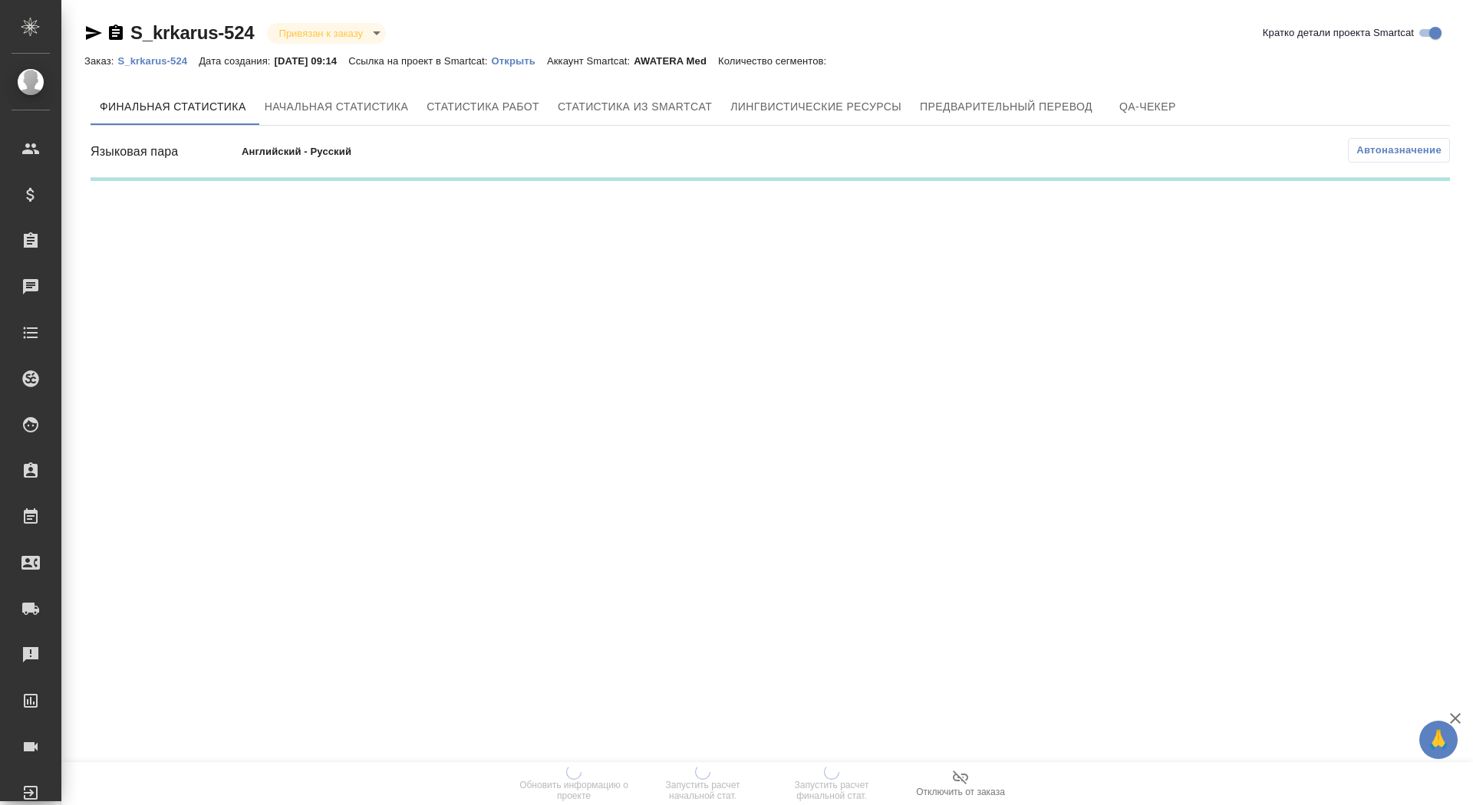
click at [540, 64] on p "Открыть" at bounding box center [519, 61] width 55 height 12
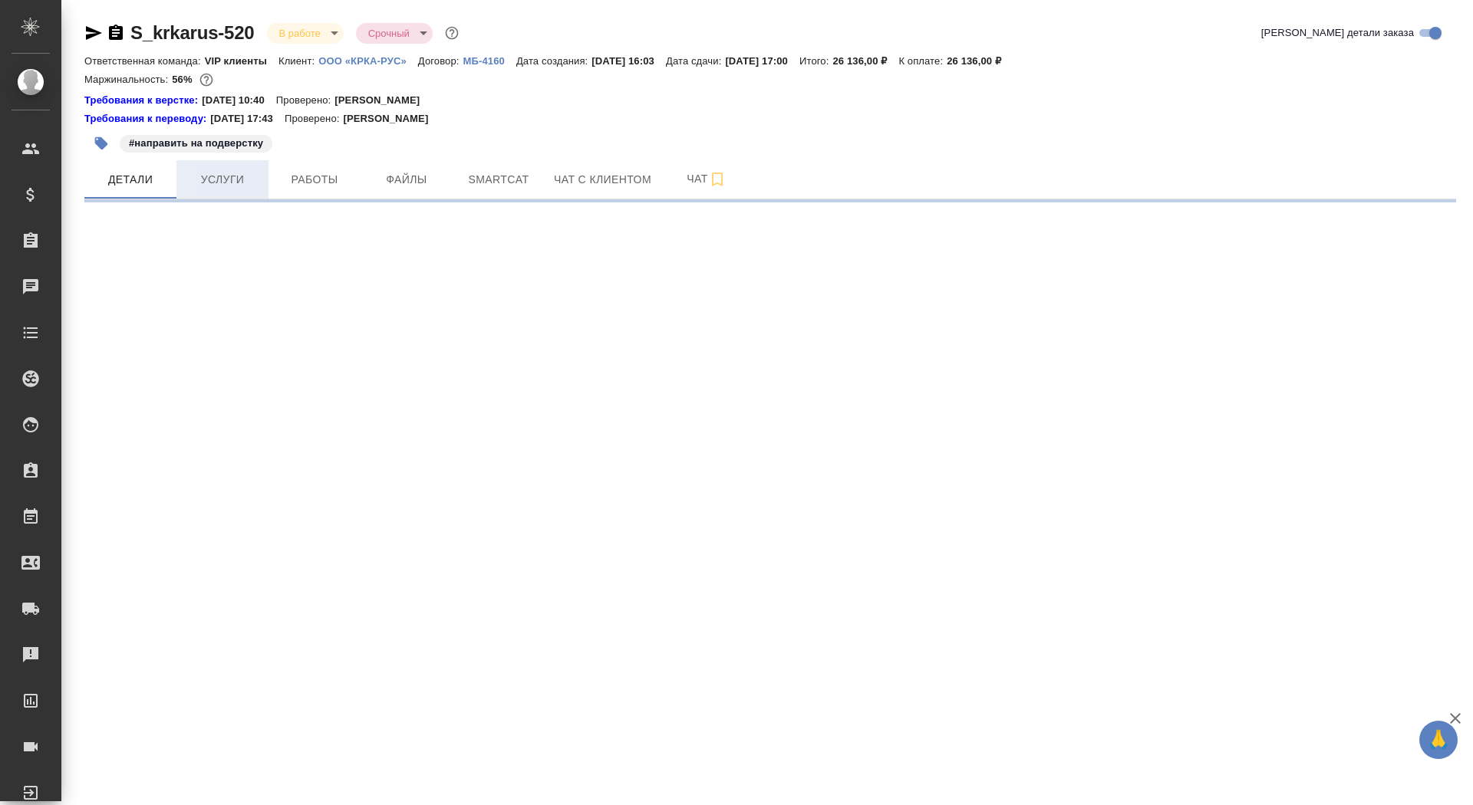
select select "RU"
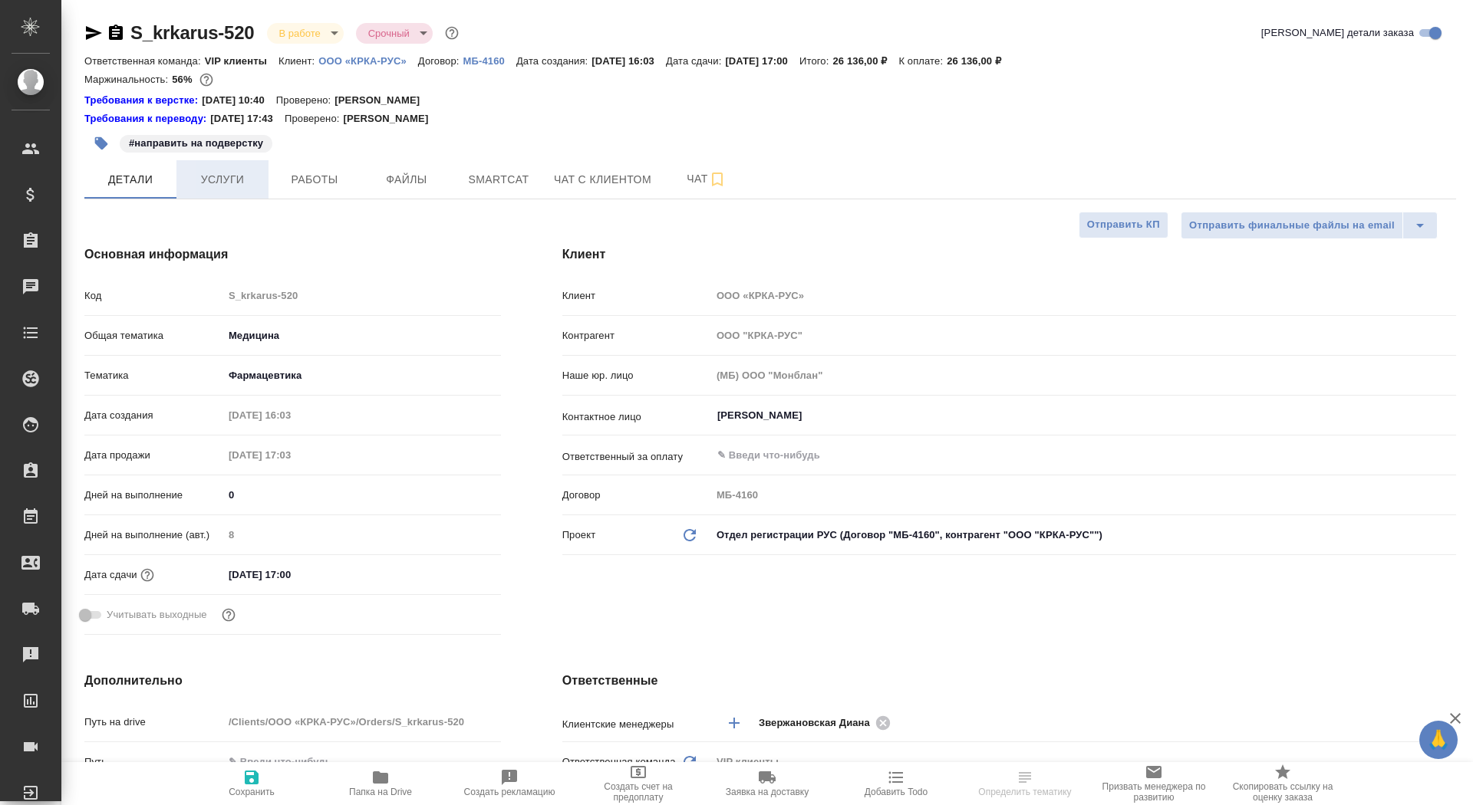
type textarea "x"
click at [236, 181] on span "Услуги" at bounding box center [223, 179] width 74 height 19
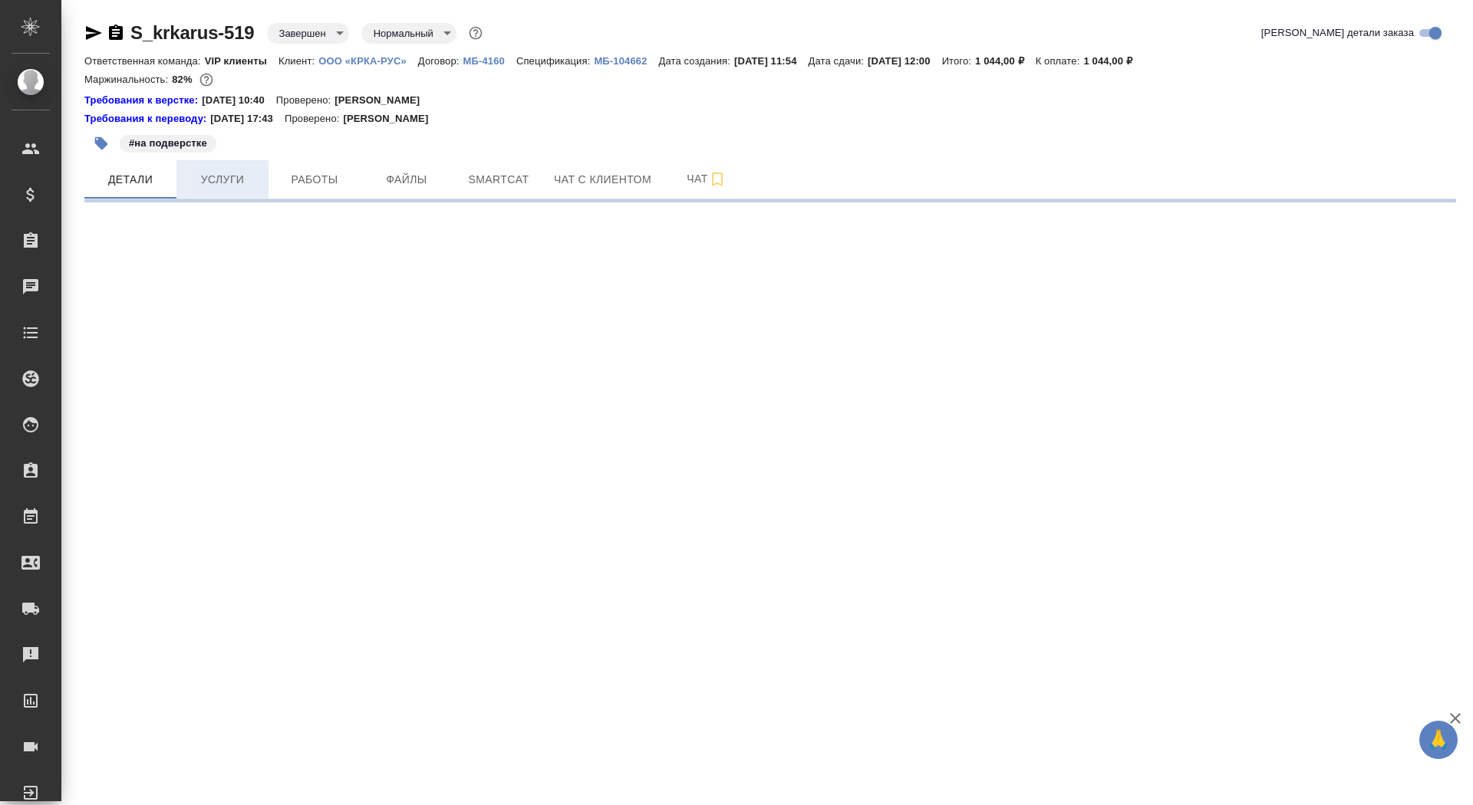
click at [242, 173] on span "Услуги" at bounding box center [223, 179] width 74 height 19
select select "RU"
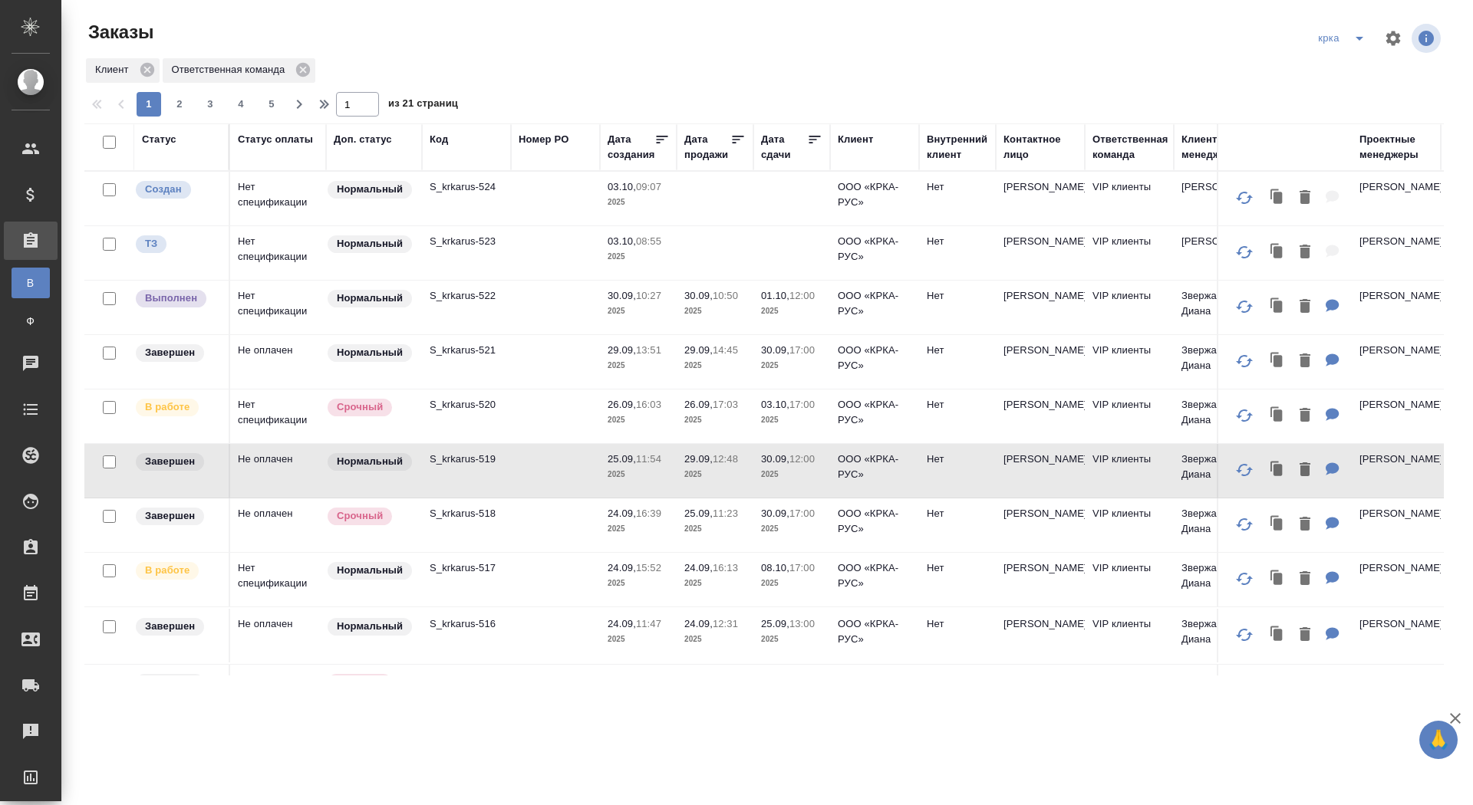
click at [535, 521] on td at bounding box center [555, 526] width 89 height 54
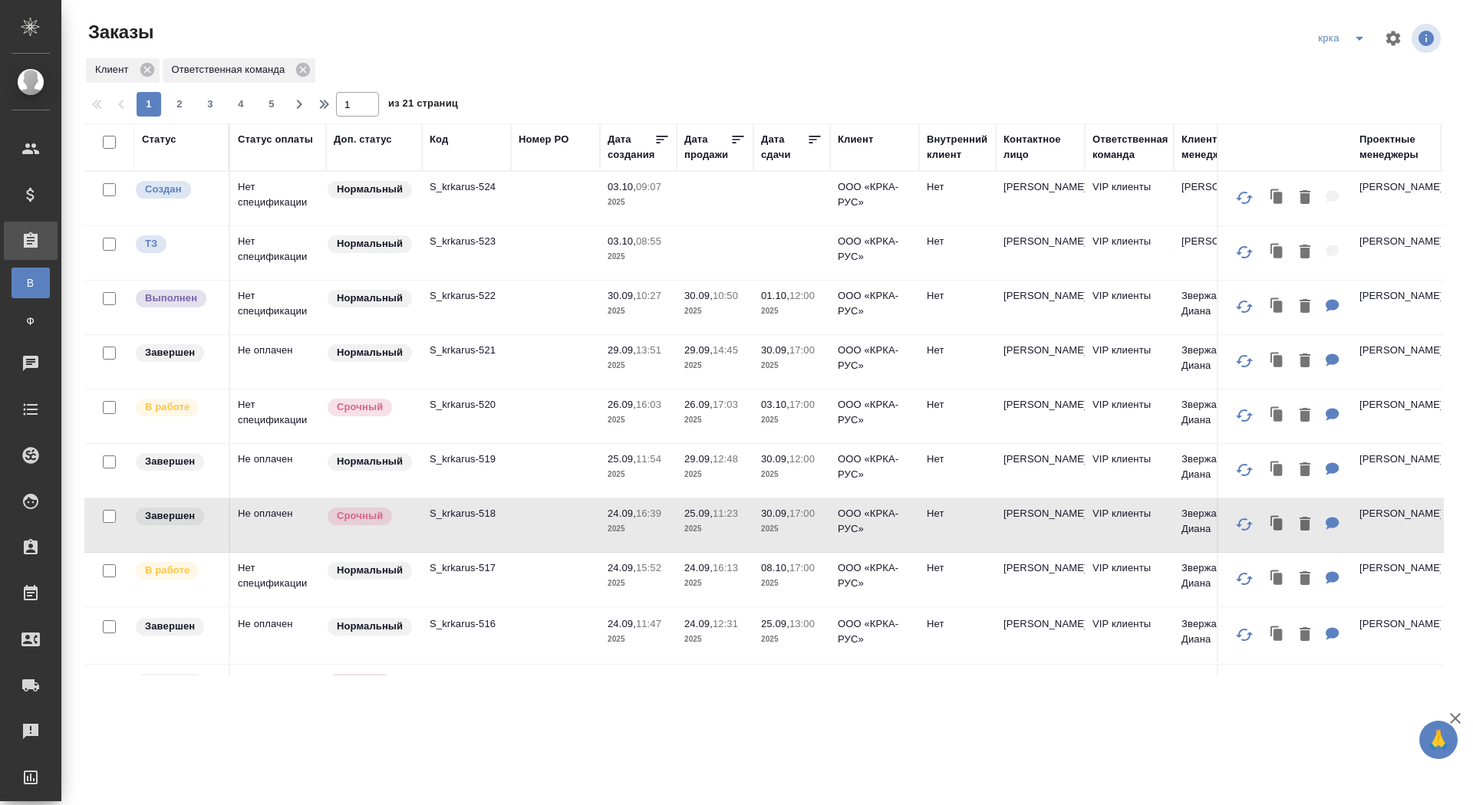
click at [316, 577] on td "Нет спецификации" at bounding box center [278, 580] width 96 height 54
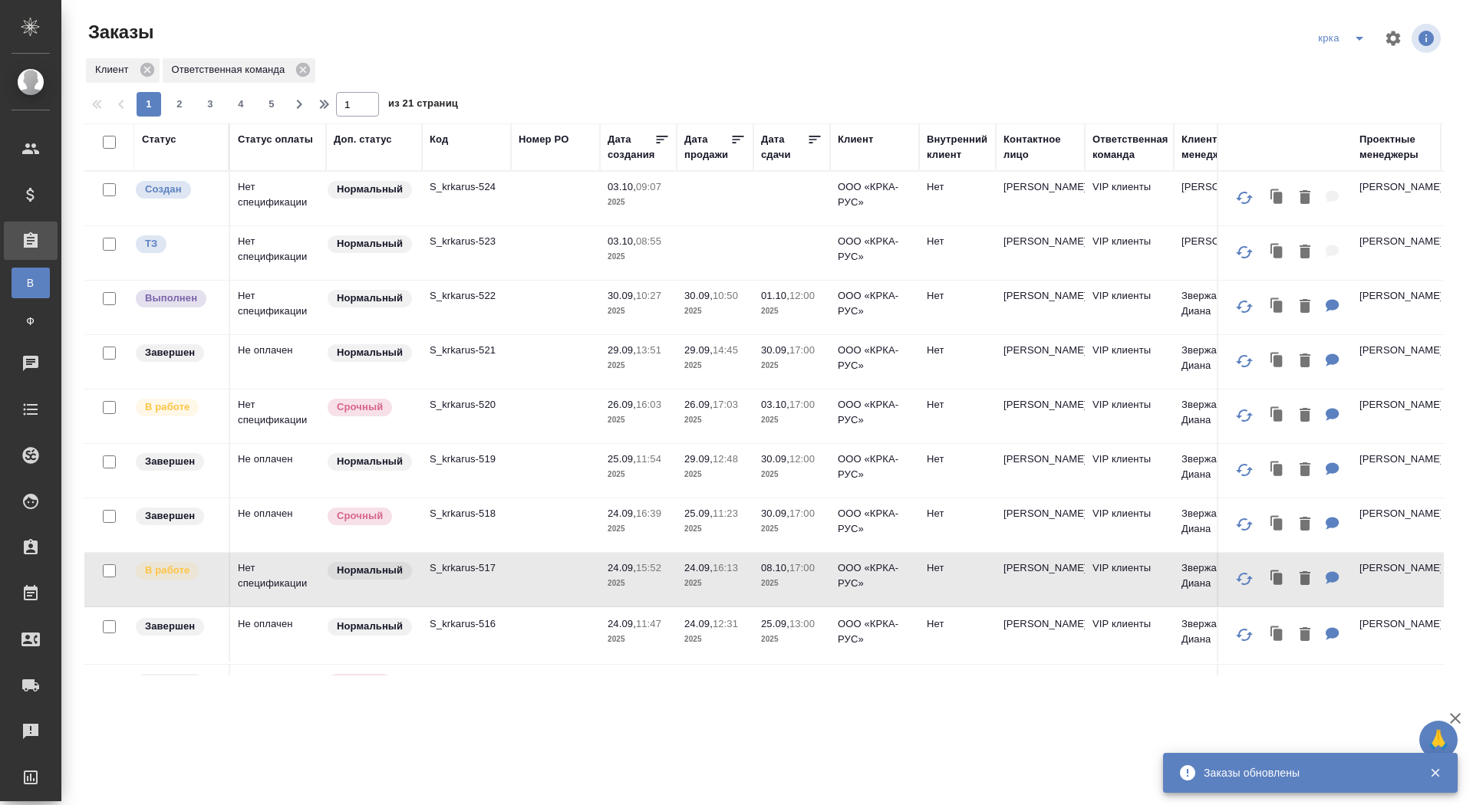
click at [467, 310] on td "S_krkarus-522" at bounding box center [466, 308] width 89 height 54
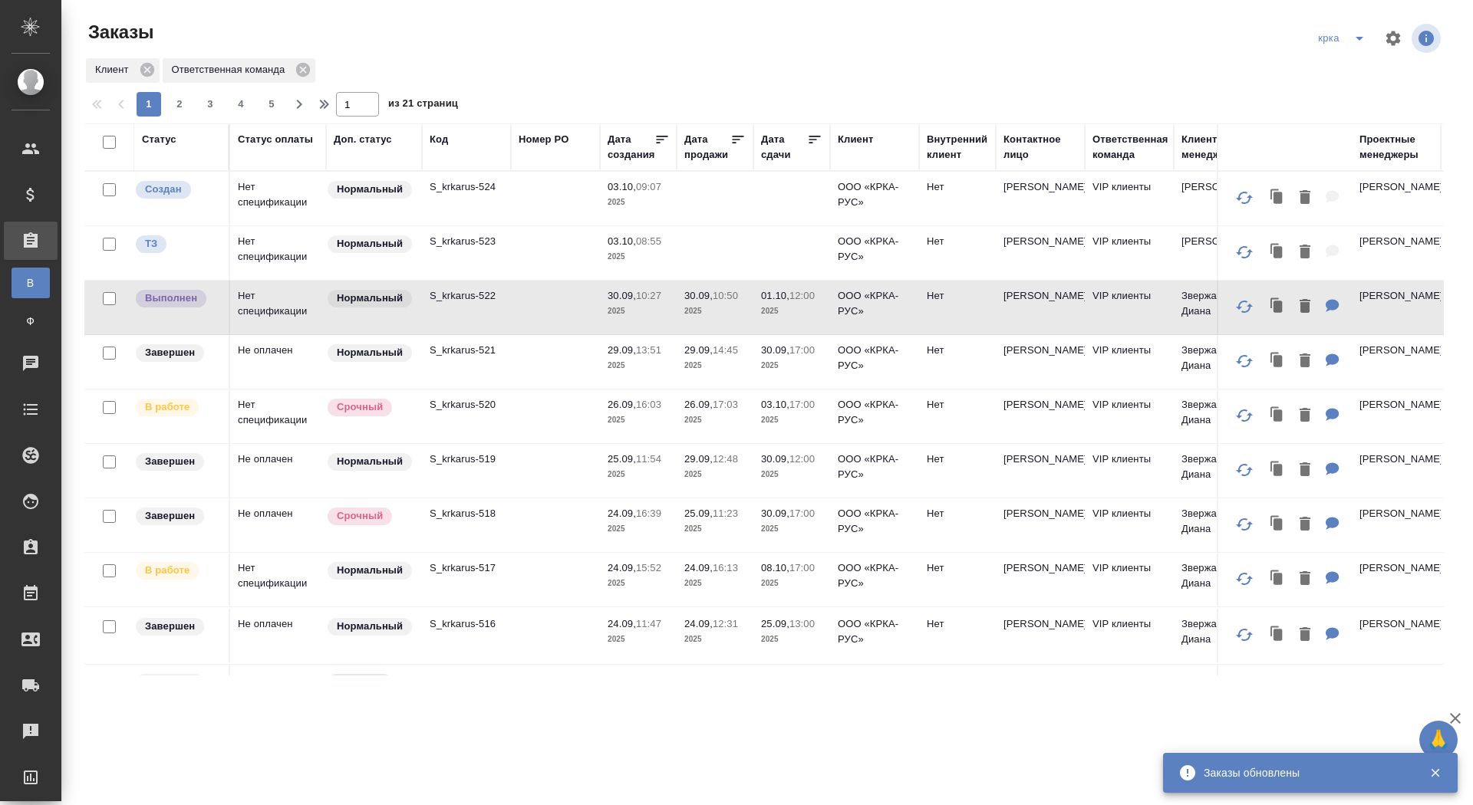
click at [424, 354] on td "S_krkarus-521" at bounding box center [466, 362] width 89 height 54
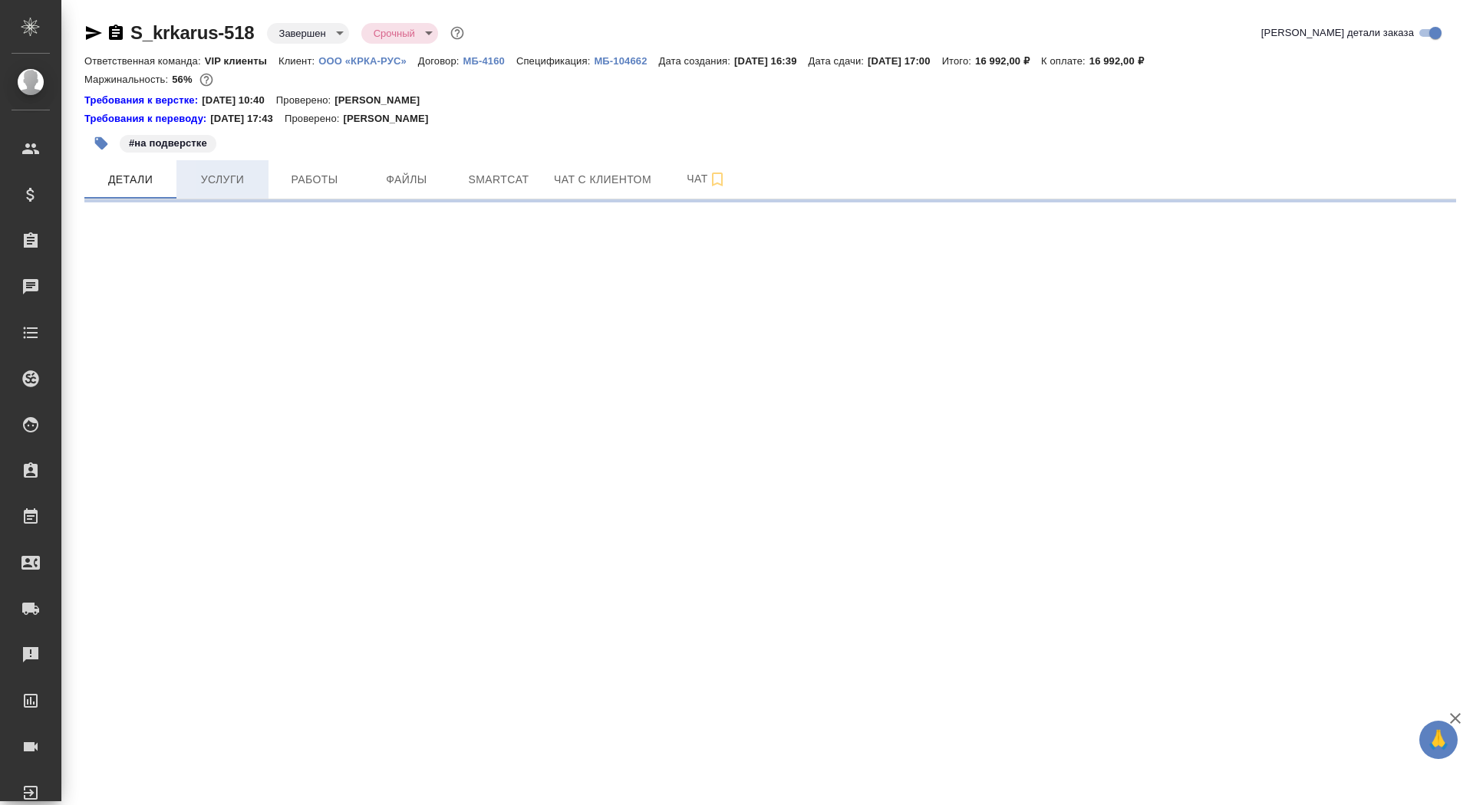
click at [243, 184] on span "Услуги" at bounding box center [223, 179] width 74 height 19
select select "RU"
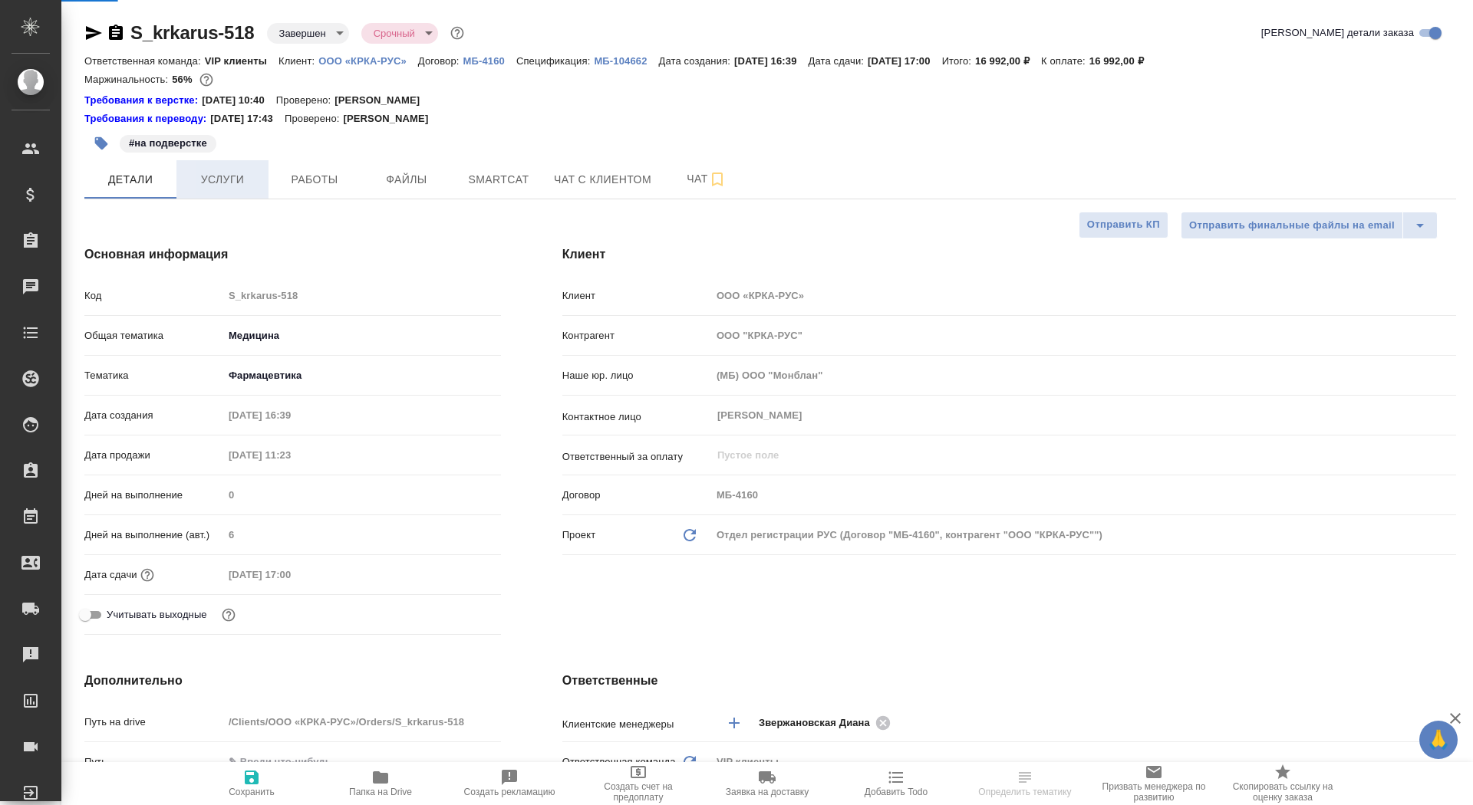
type textarea "x"
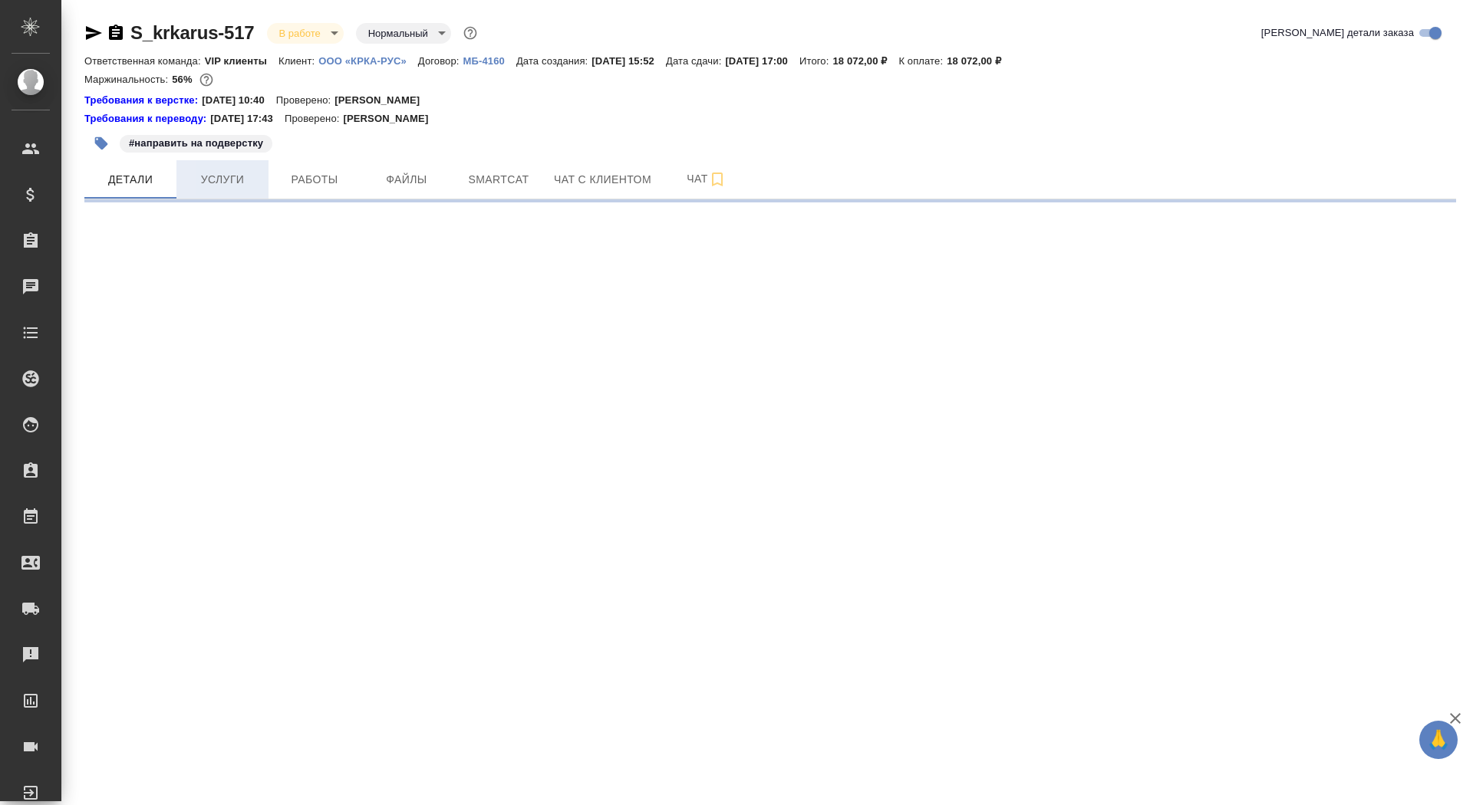
click at [253, 177] on span "Услуги" at bounding box center [223, 179] width 74 height 19
select select "RU"
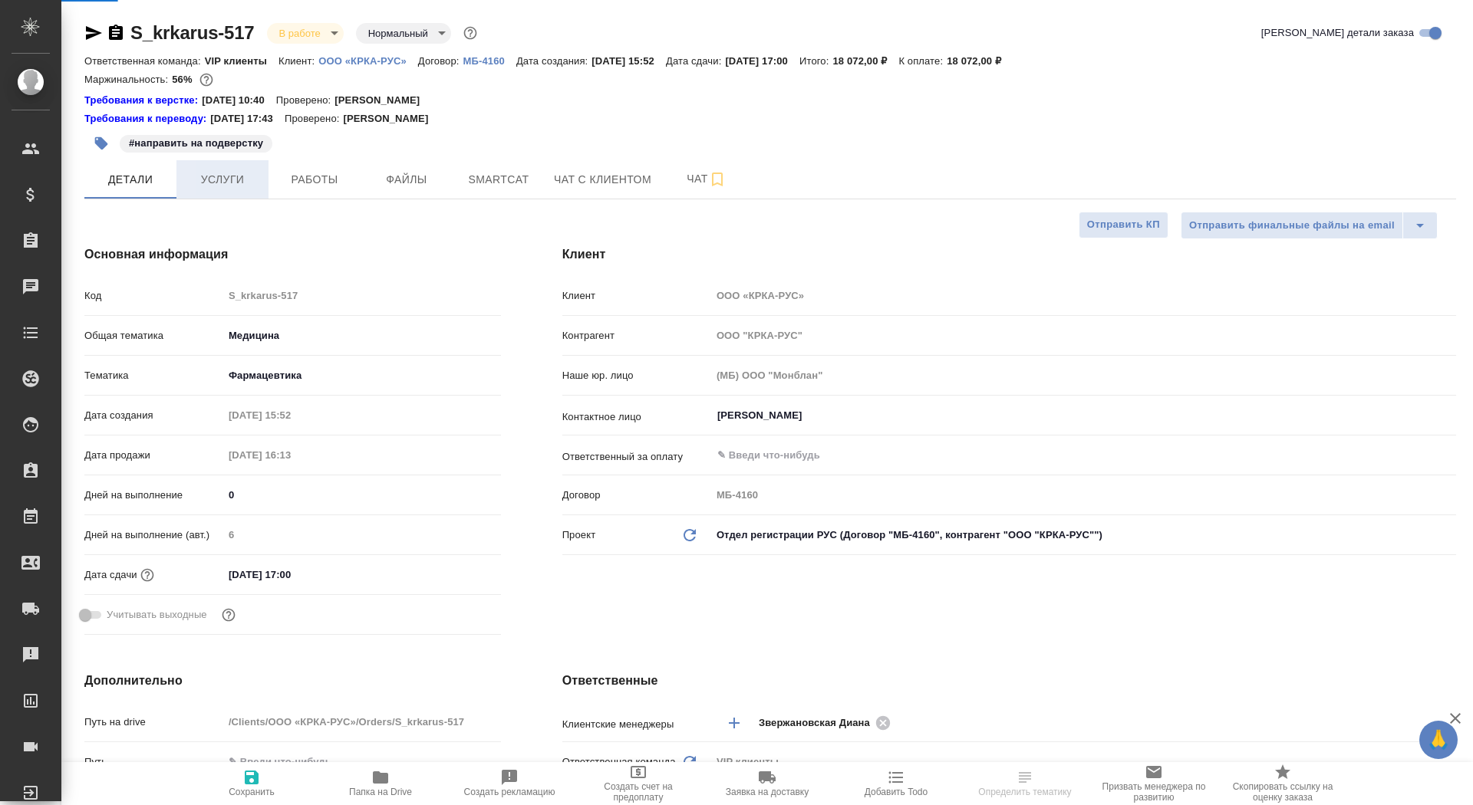
type textarea "x"
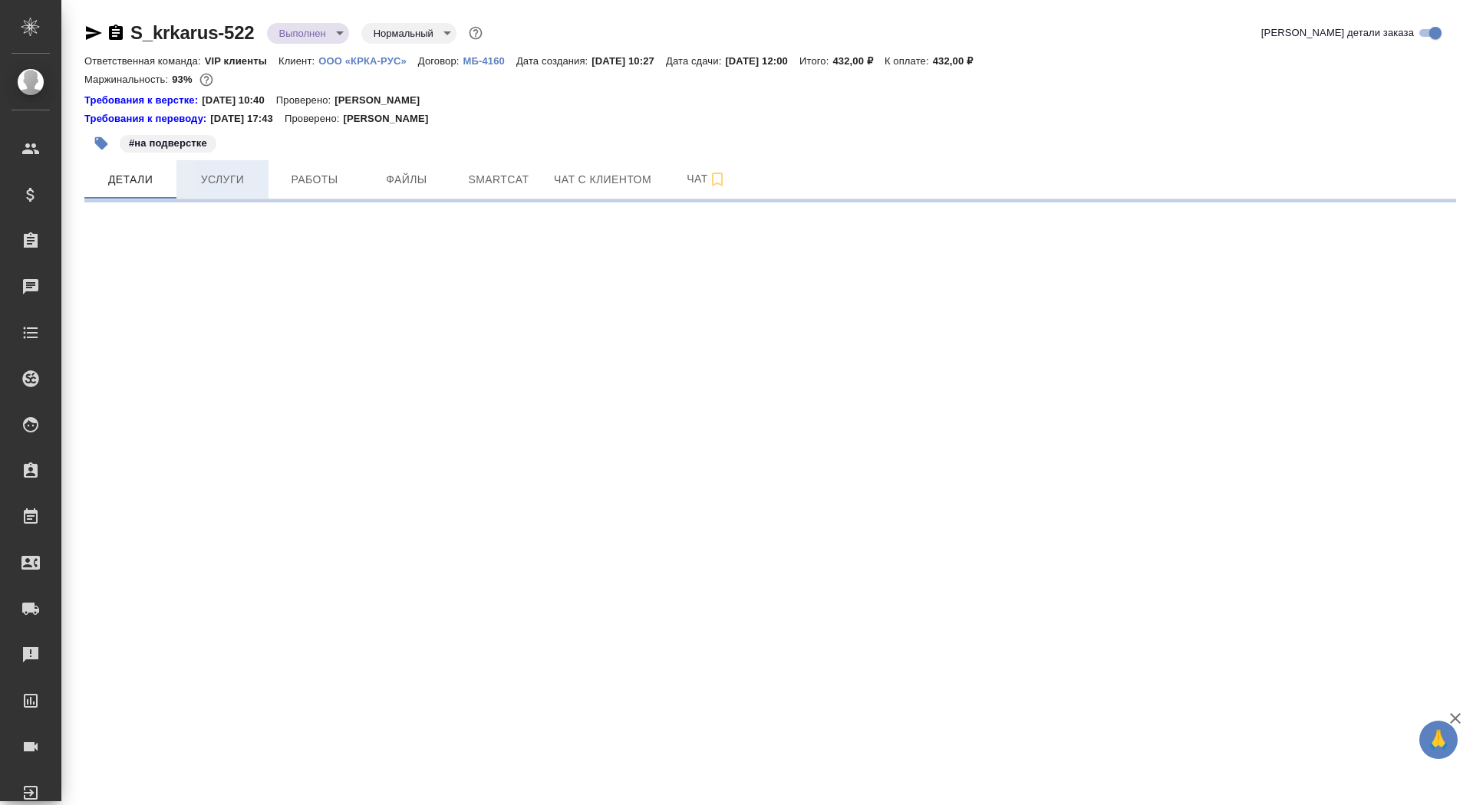
click at [228, 183] on span "Услуги" at bounding box center [223, 179] width 74 height 19
select select "RU"
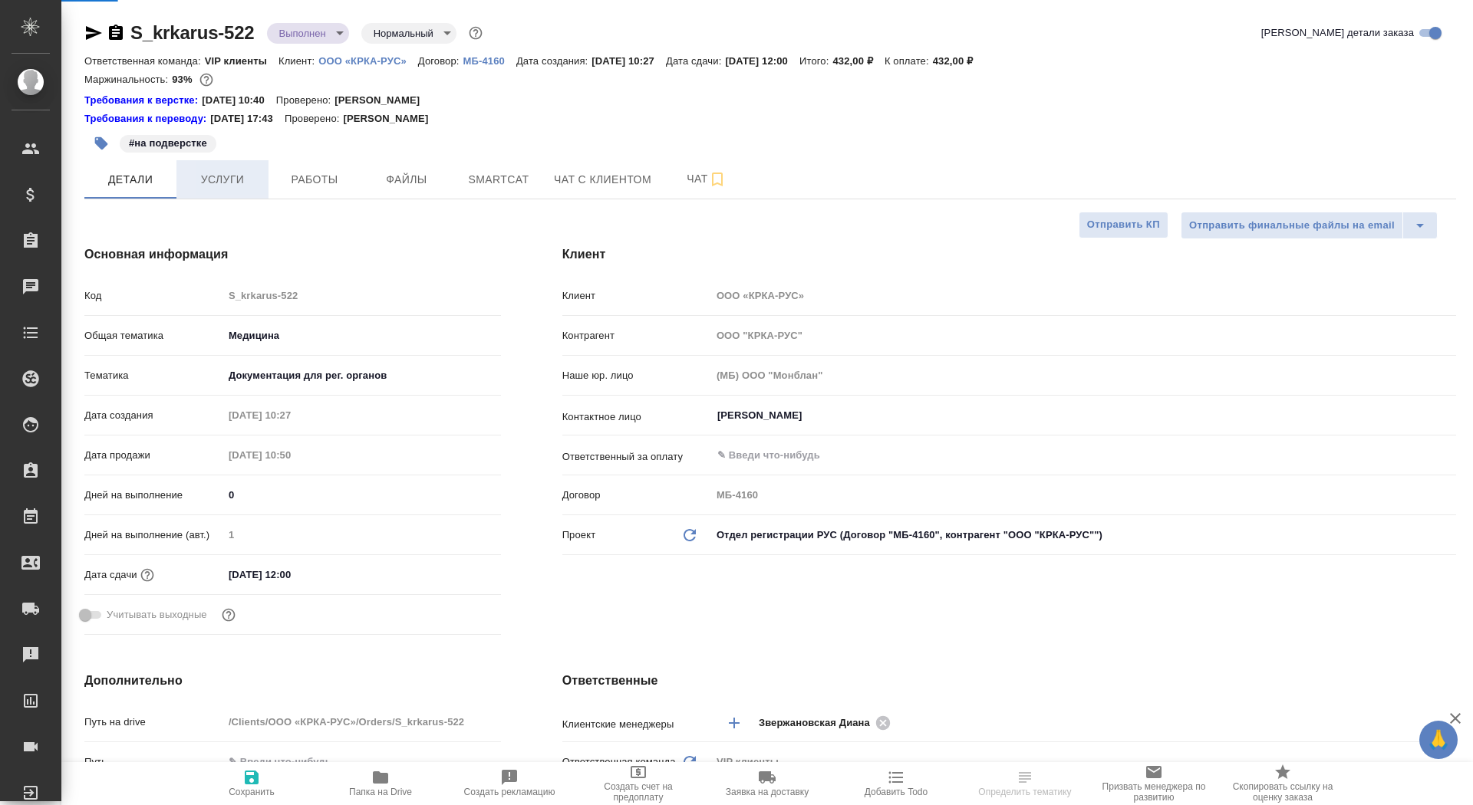
type textarea "x"
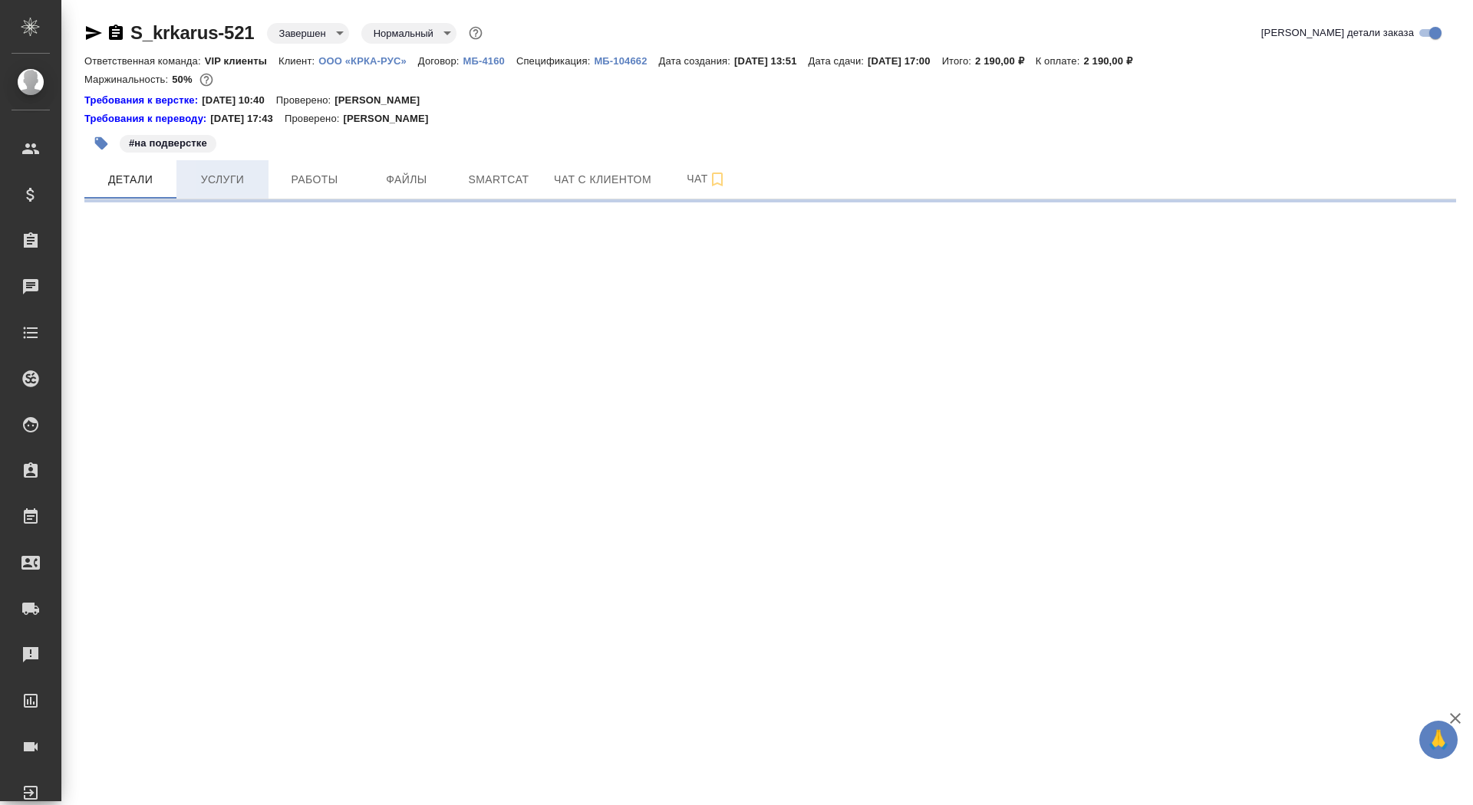
select select "RU"
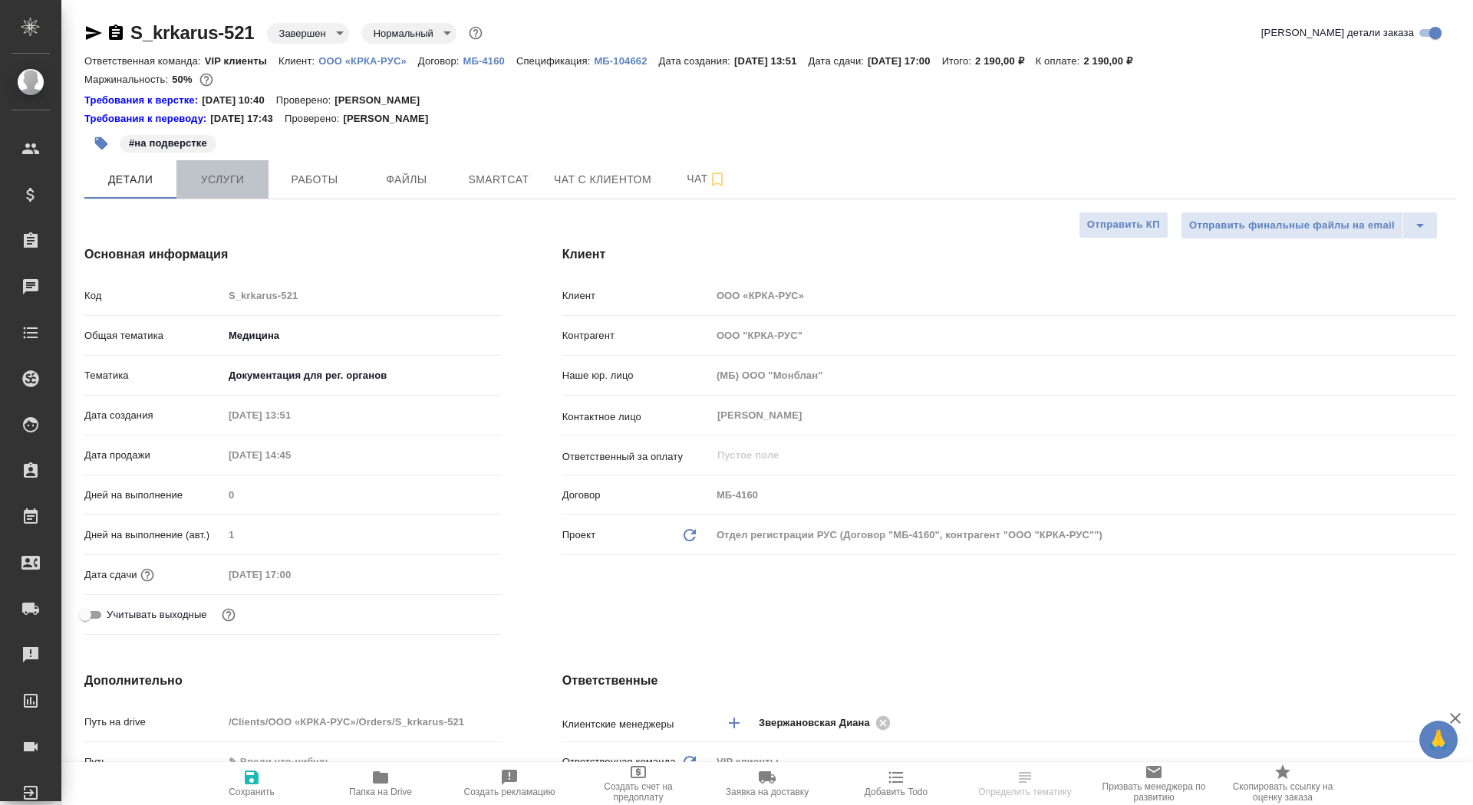
click at [229, 175] on span "Услуги" at bounding box center [223, 179] width 74 height 19
type textarea "x"
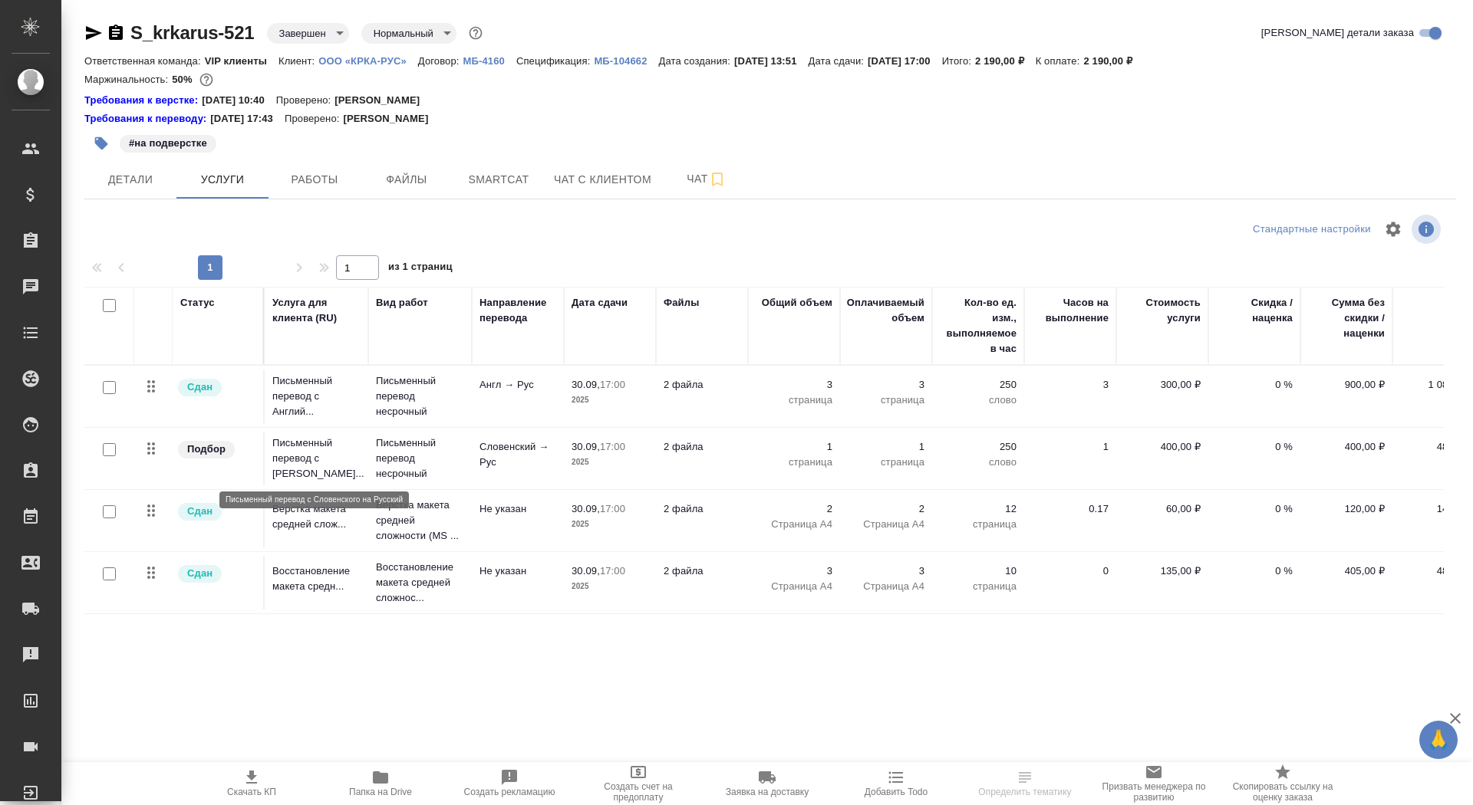
click at [335, 467] on p "Письменный перевод с Словен..." at bounding box center [316, 459] width 88 height 46
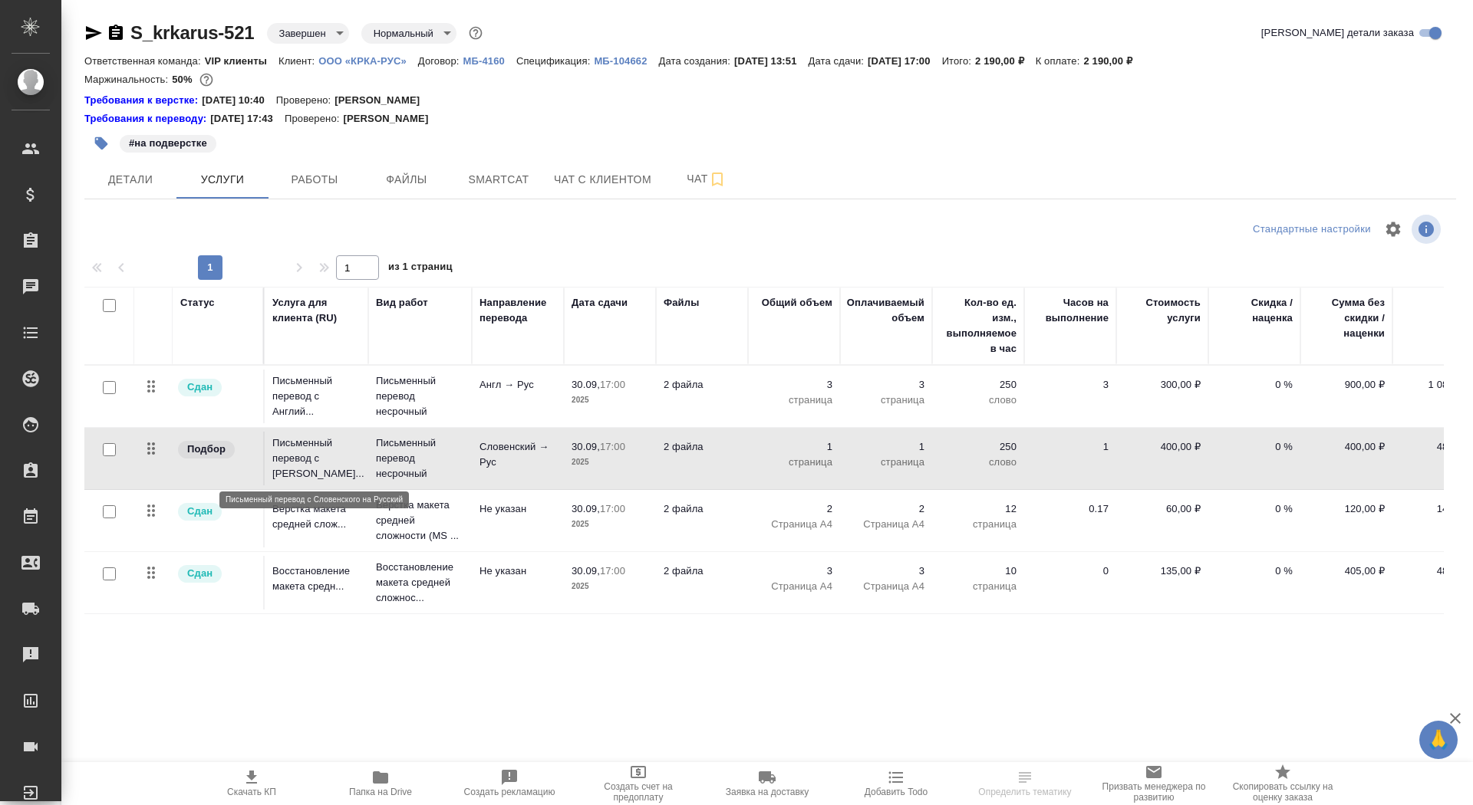
click at [335, 467] on p "Письменный перевод с Словен..." at bounding box center [316, 459] width 88 height 46
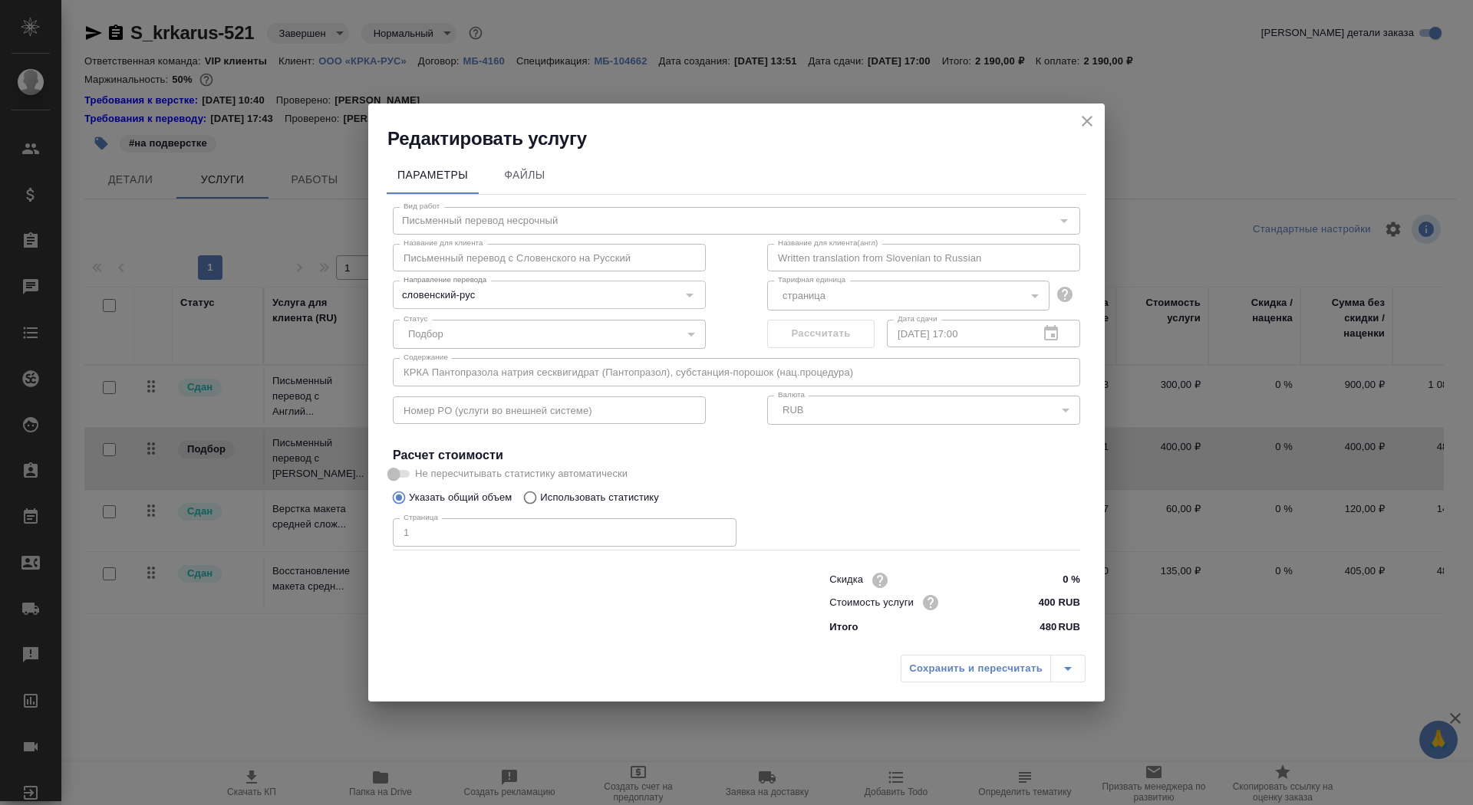
click at [301, 238] on div "Редактировать услугу Параметры Файлы Вид работ Письменный перевод несрочный Вид…" at bounding box center [736, 402] width 1473 height 805
click at [689, 255] on div "Название для клиента Письменный перевод с Словенского на Русский Название для к…" at bounding box center [736, 256] width 749 height 98
click at [1085, 119] on icon "close" at bounding box center [1087, 121] width 11 height 11
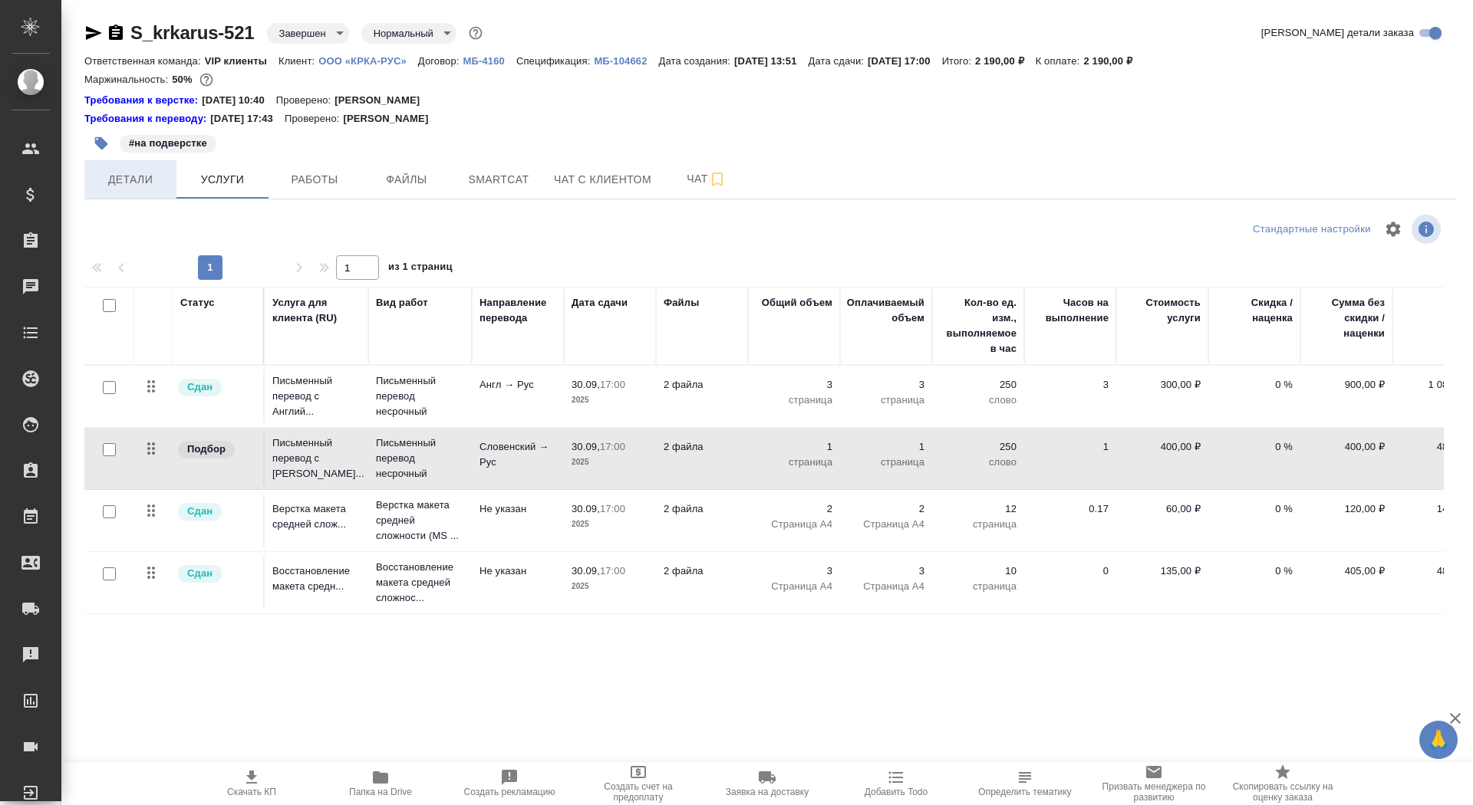
click at [148, 176] on span "Детали" at bounding box center [131, 179] width 74 height 19
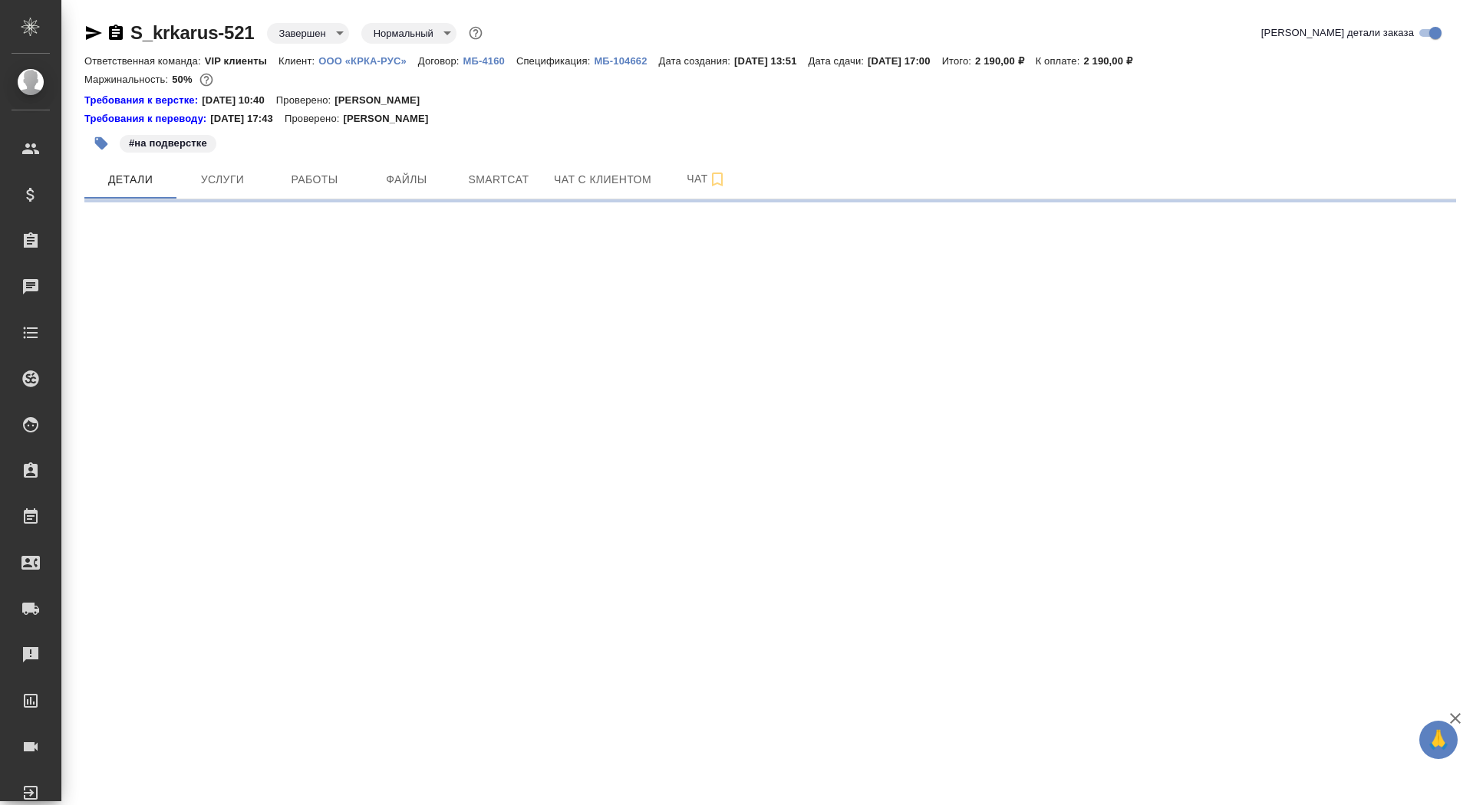
select select "RU"
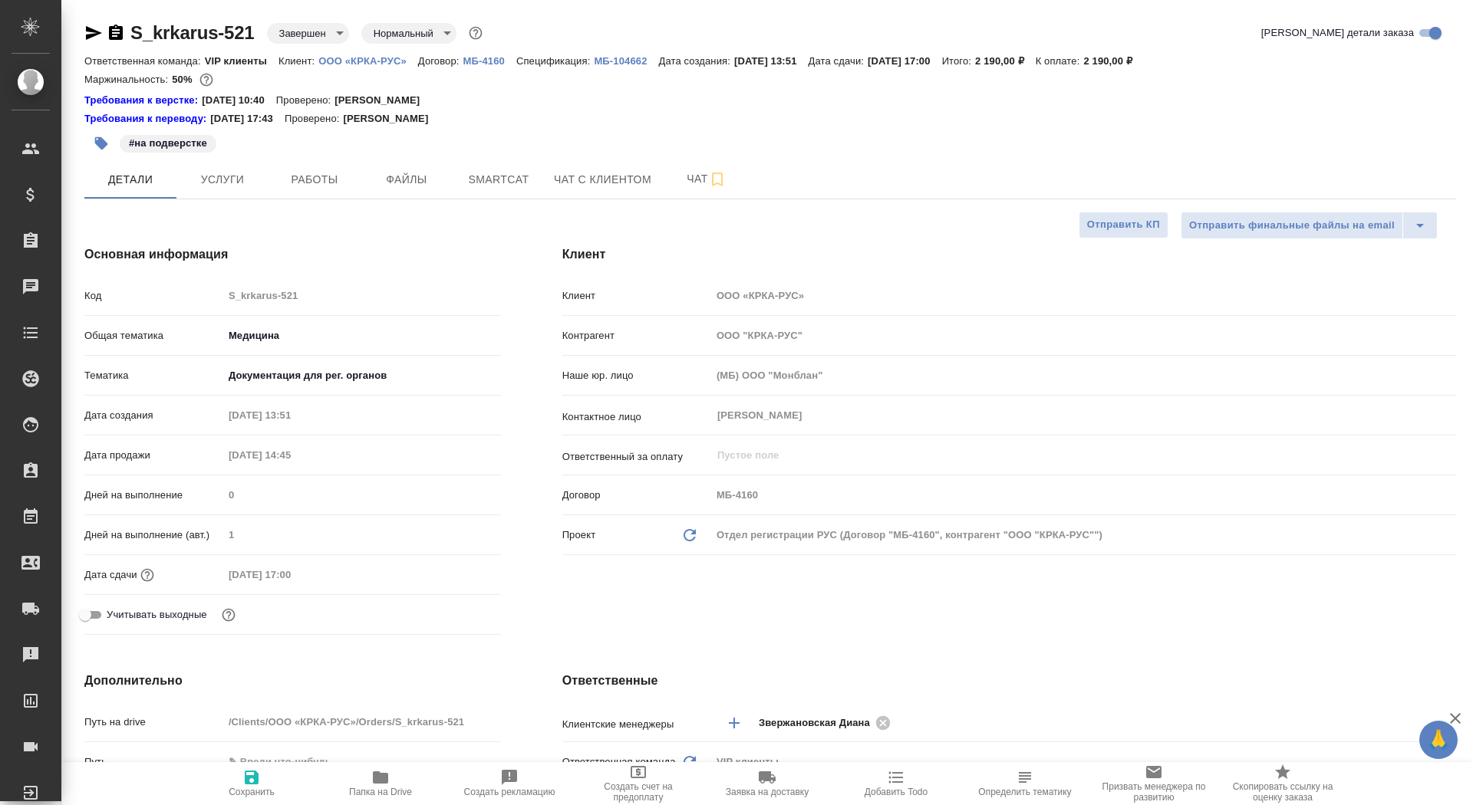
type textarea "x"
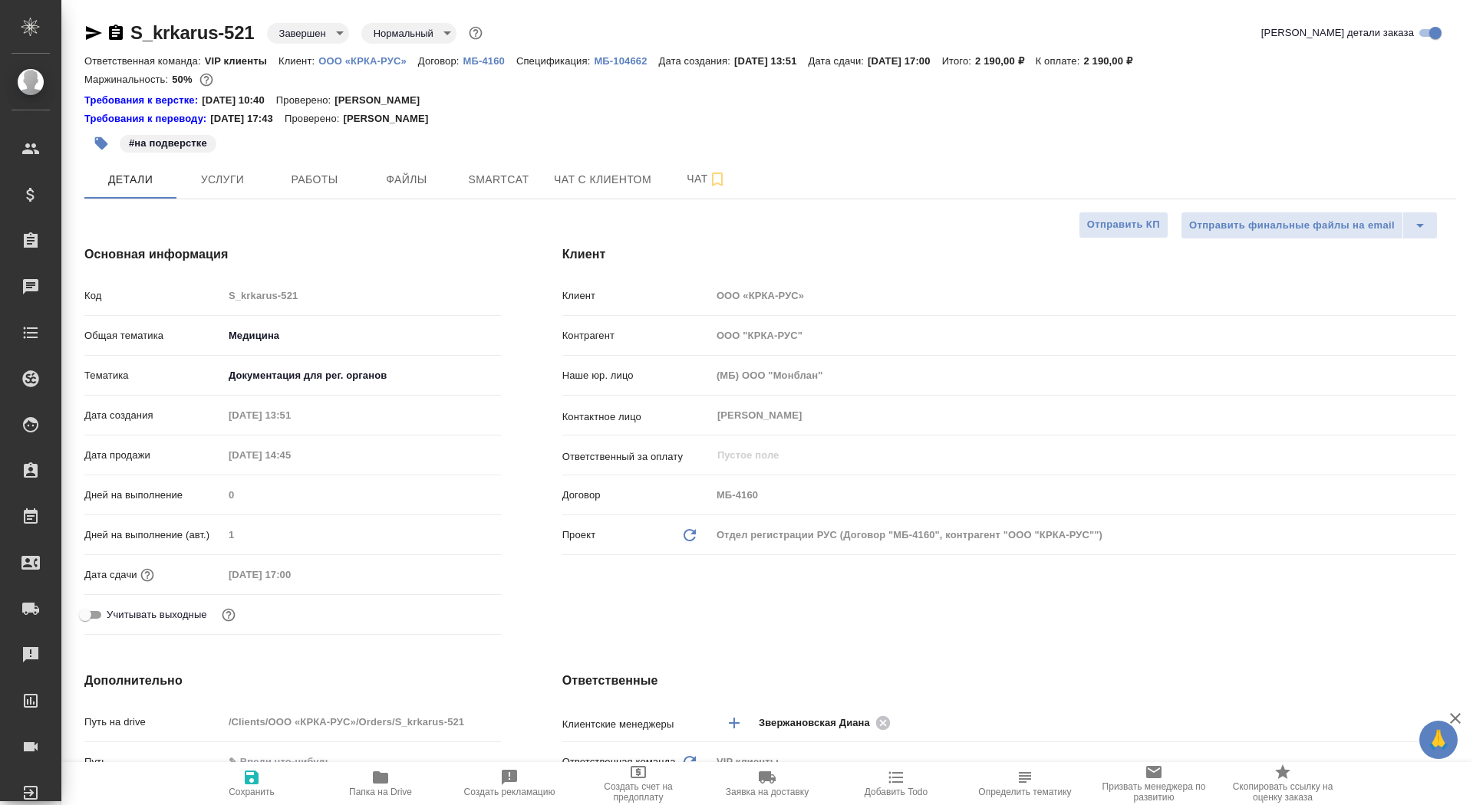
type textarea "x"
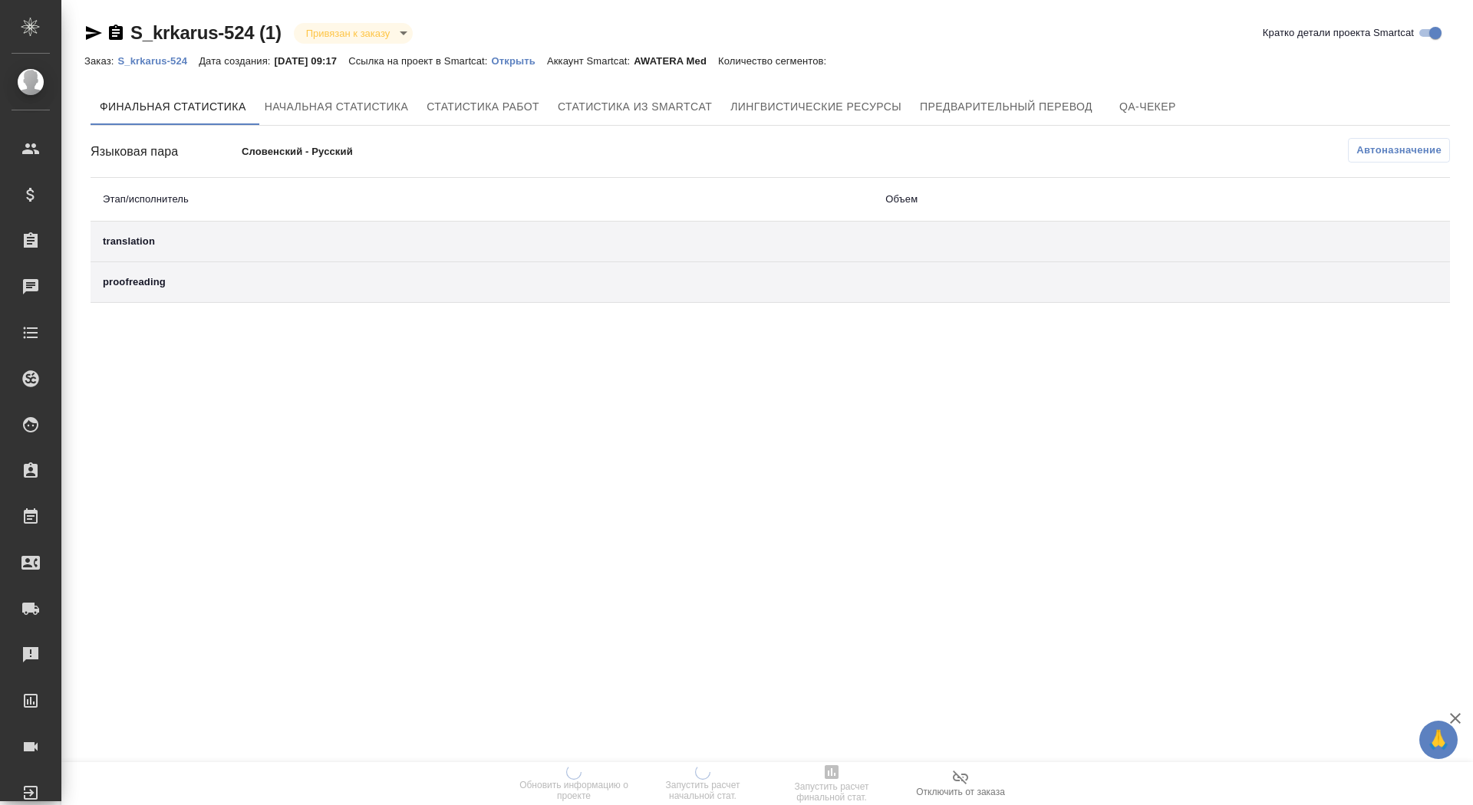
click at [524, 59] on p "Открыть" at bounding box center [519, 61] width 55 height 12
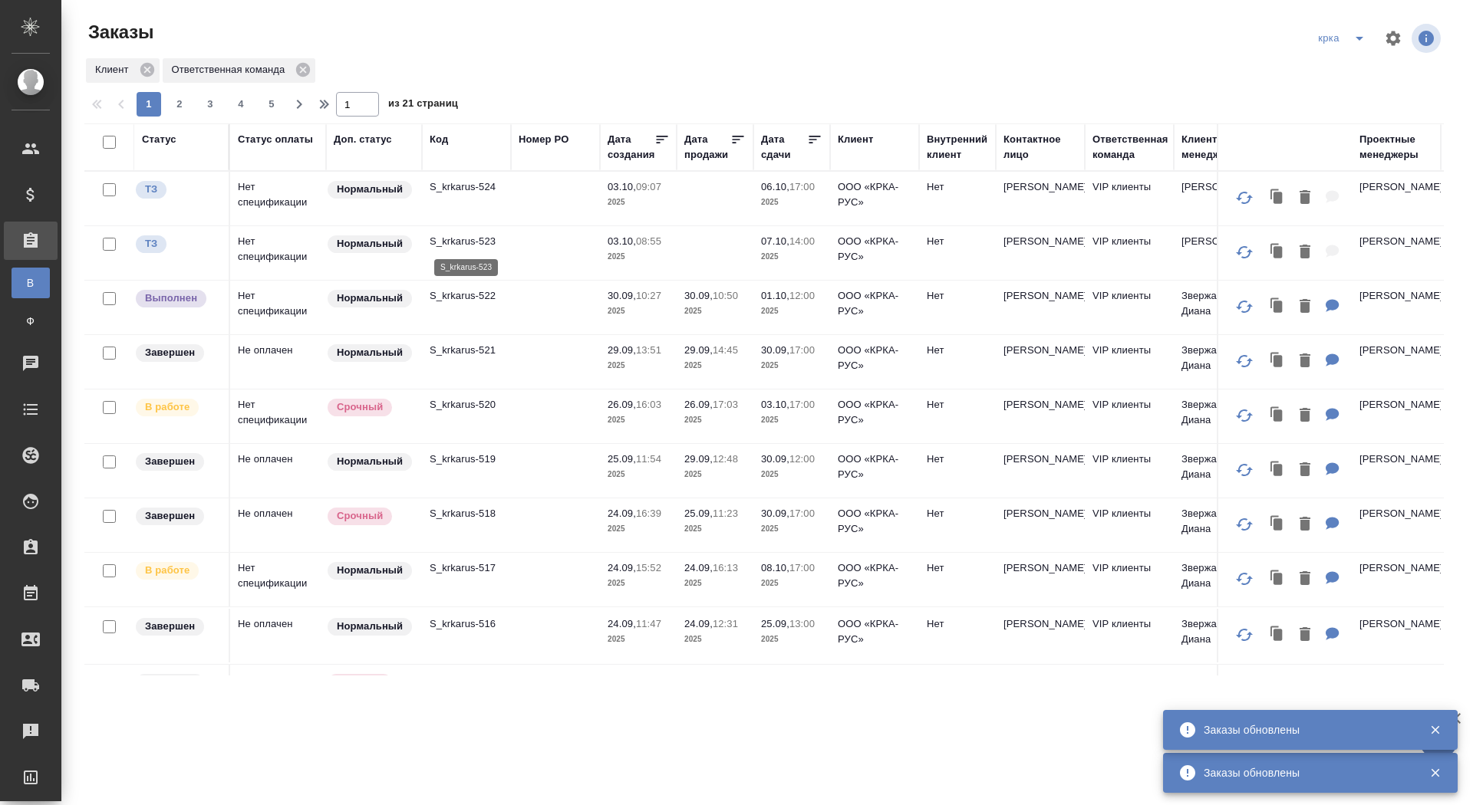
click at [463, 241] on p "S_krkarus-523" at bounding box center [467, 241] width 74 height 15
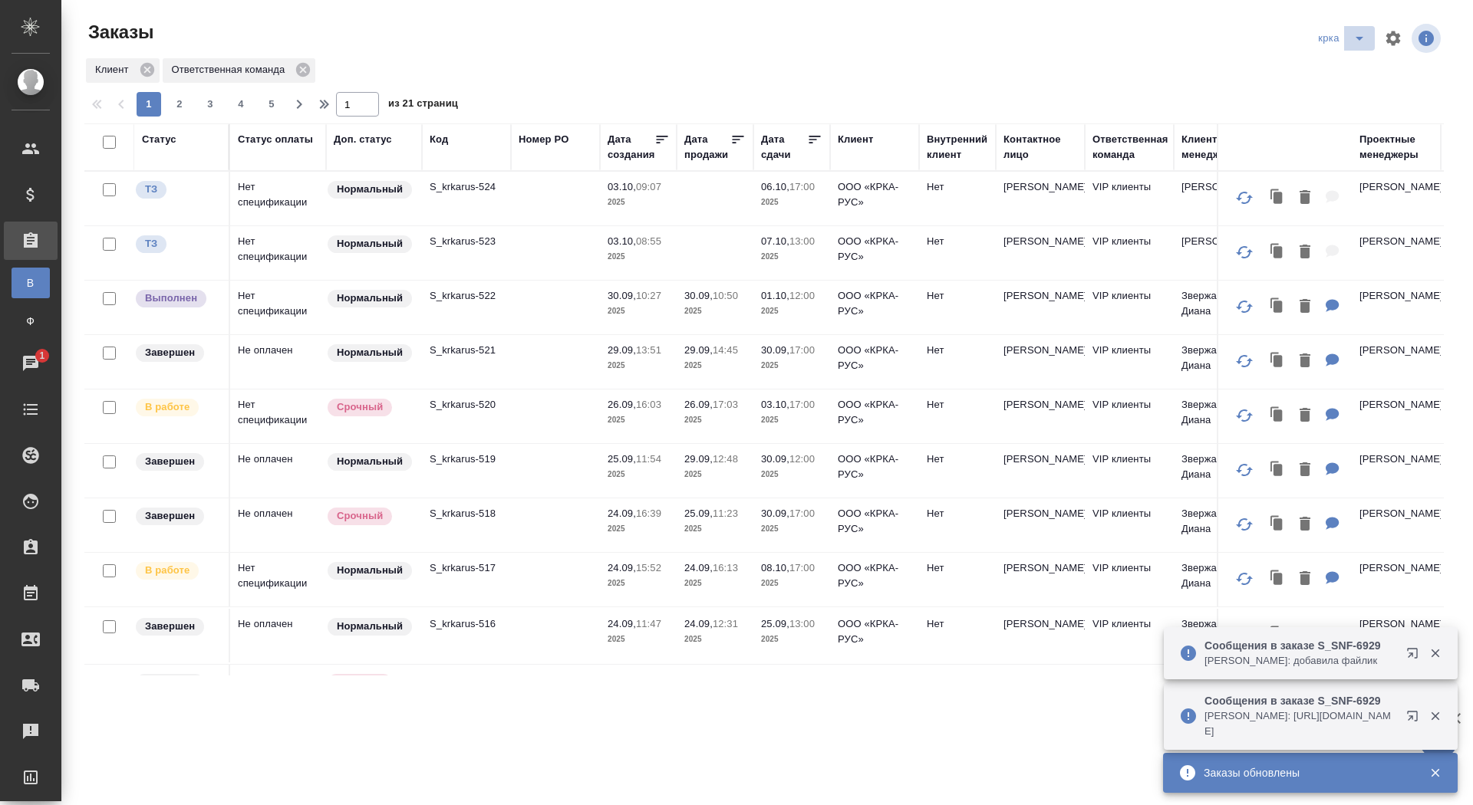
click at [1359, 43] on icon "split button" at bounding box center [1359, 38] width 18 height 18
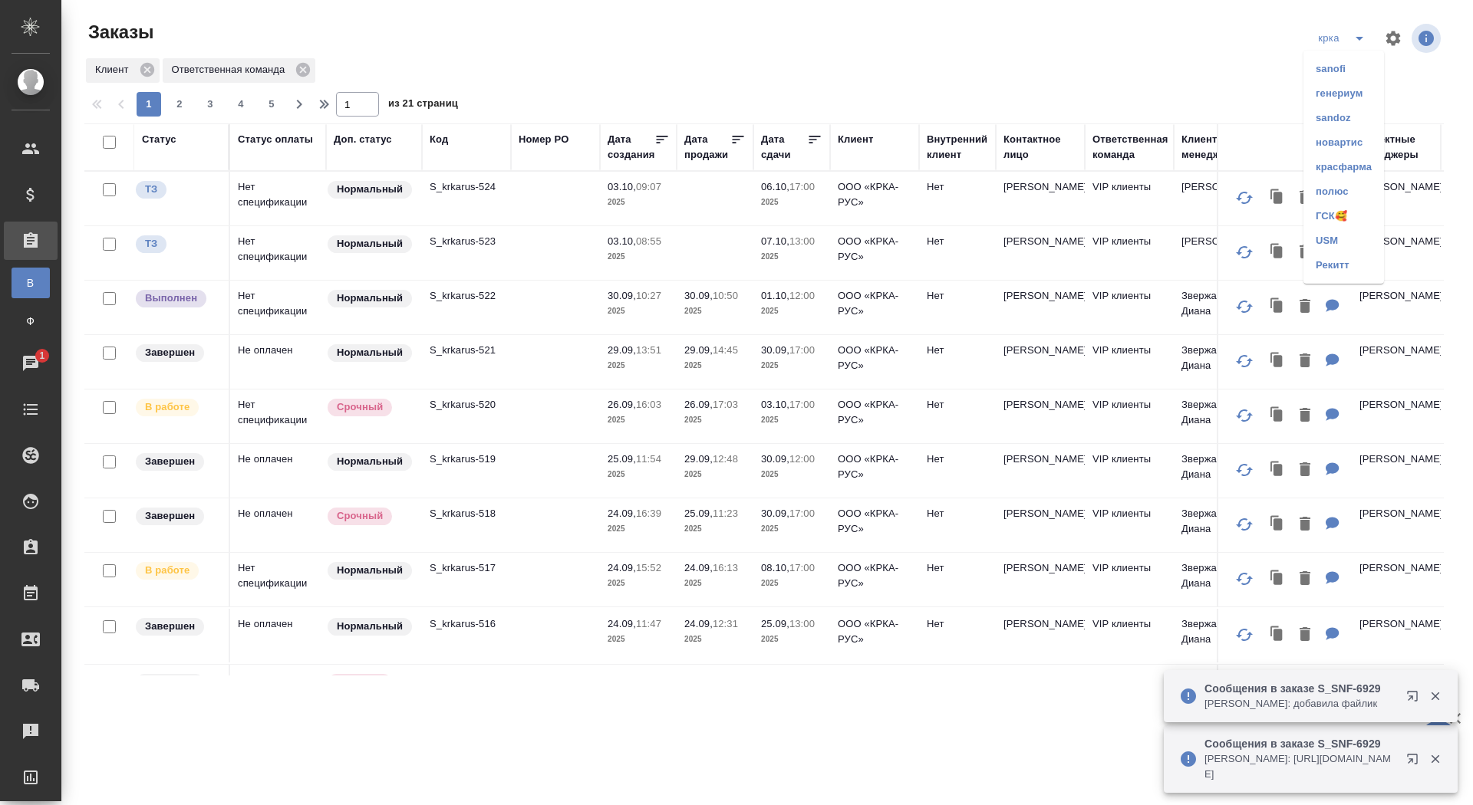
click at [1320, 70] on li "sanofi" at bounding box center [1343, 69] width 81 height 25
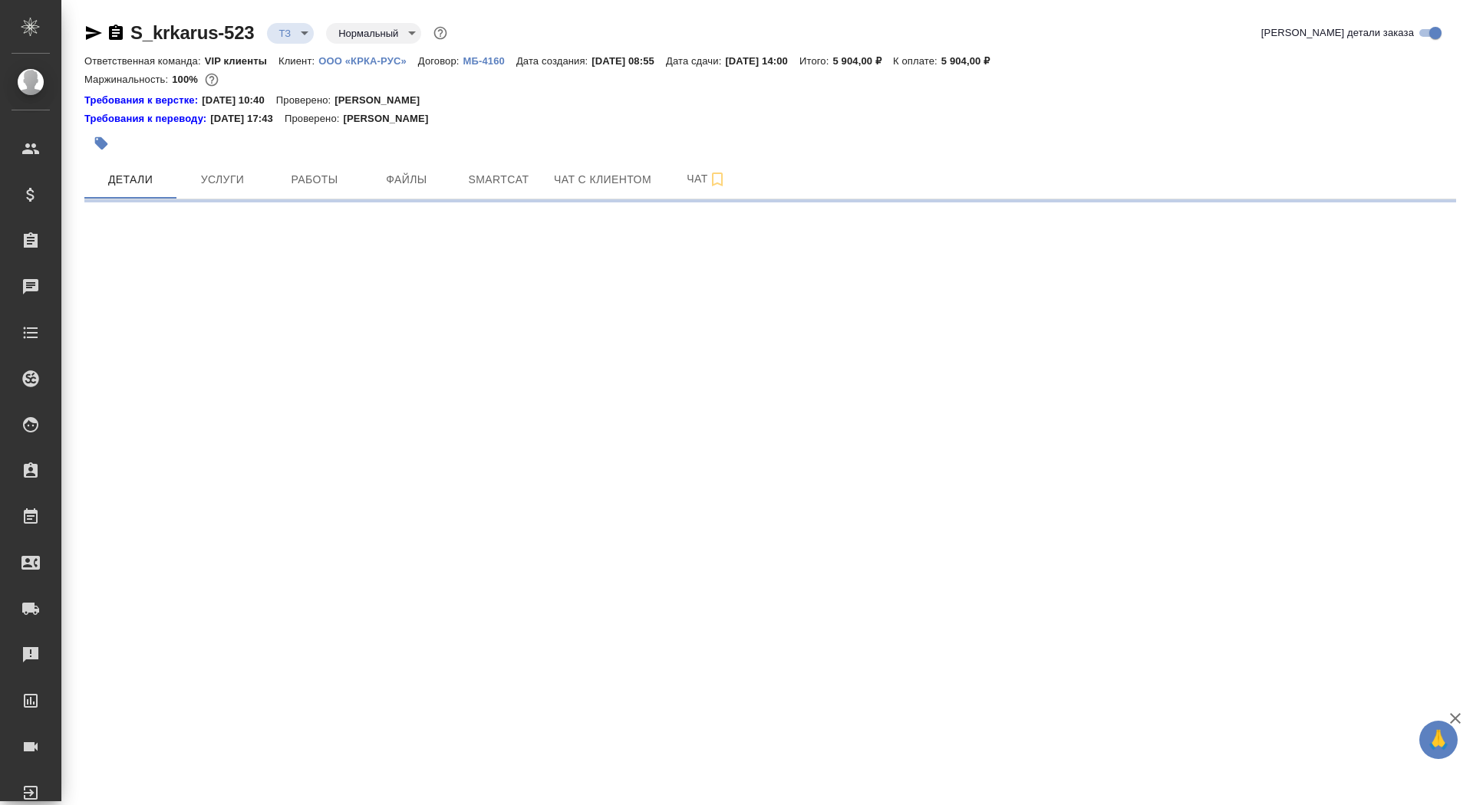
select select "RU"
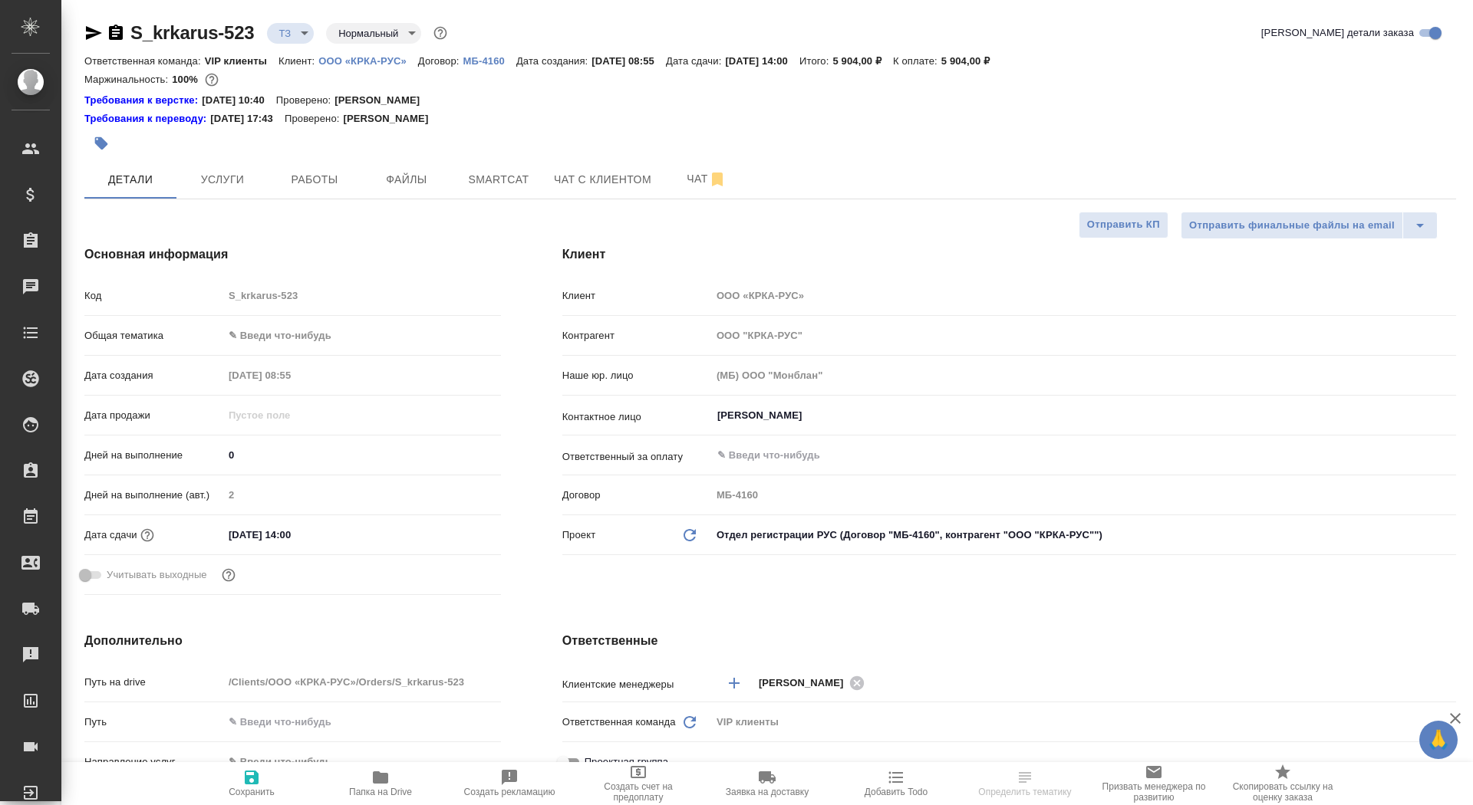
type textarea "x"
click at [291, 532] on input "[DATE] 14:00" at bounding box center [290, 535] width 134 height 22
type input "[DATE] 10:0_"
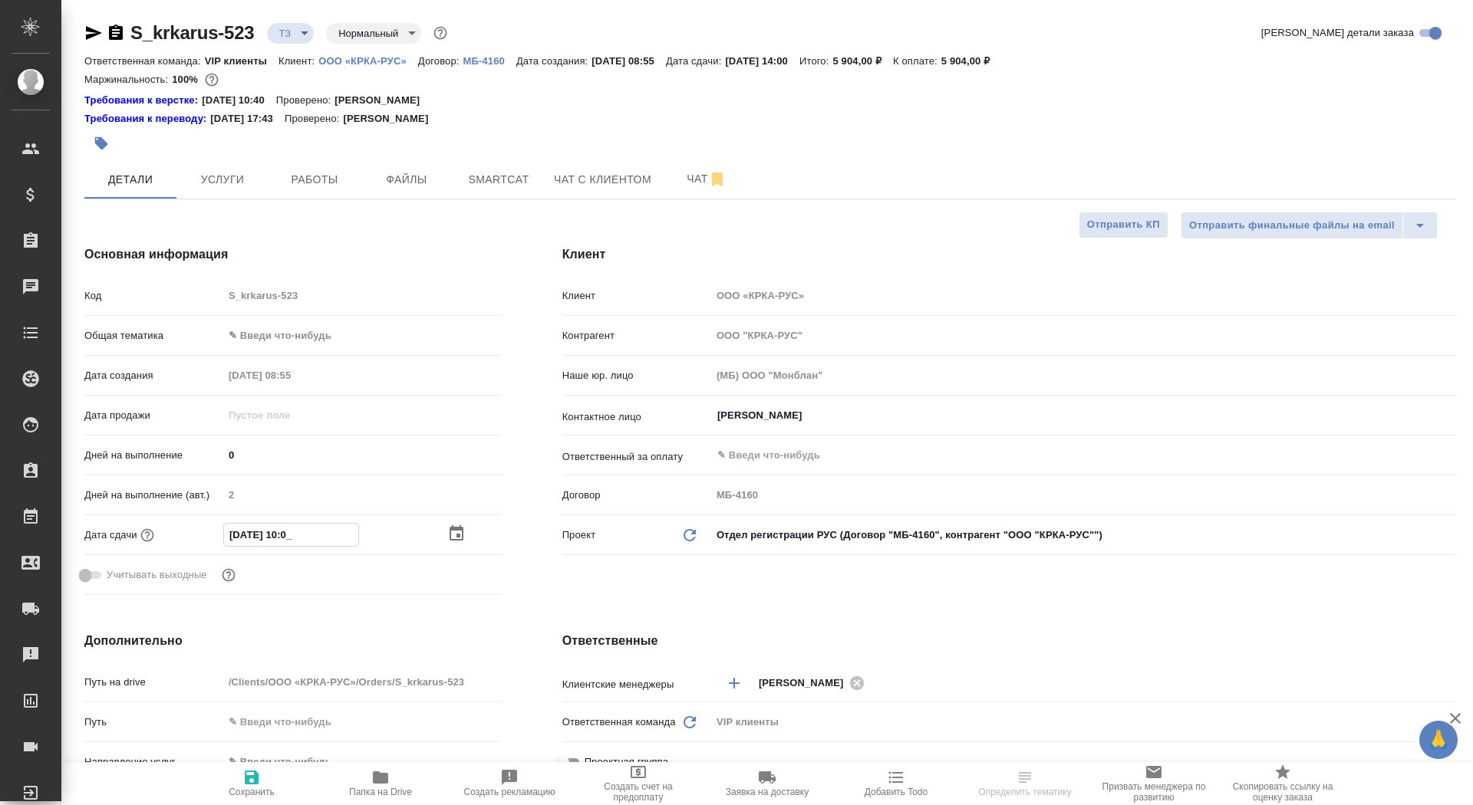
type textarea "x"
type input "[DATE] 13:00"
type textarea "x"
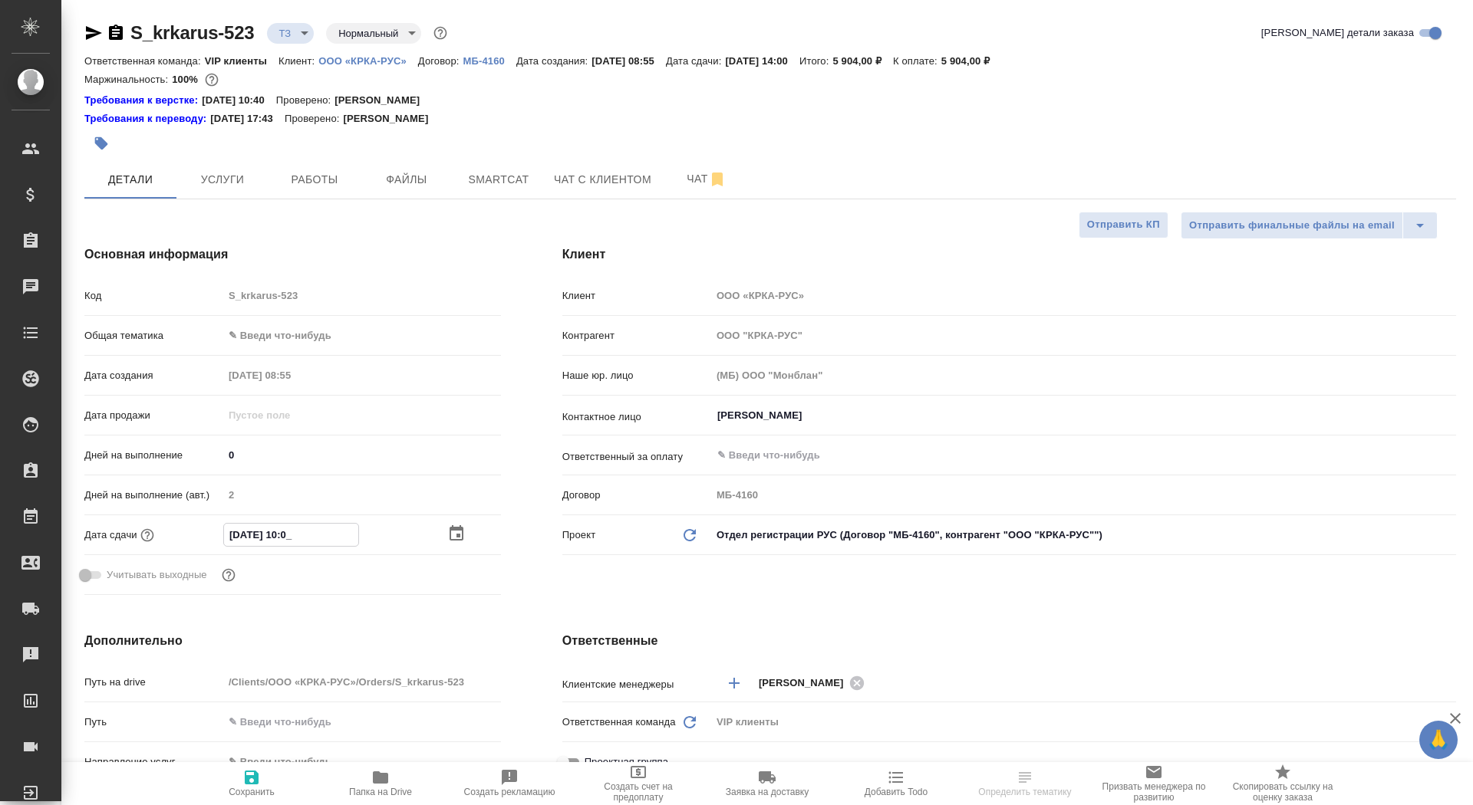
type textarea "x"
type input "[DATE] 13:00"
click at [278, 792] on span "Сохранить" at bounding box center [251, 783] width 110 height 29
type textarea "x"
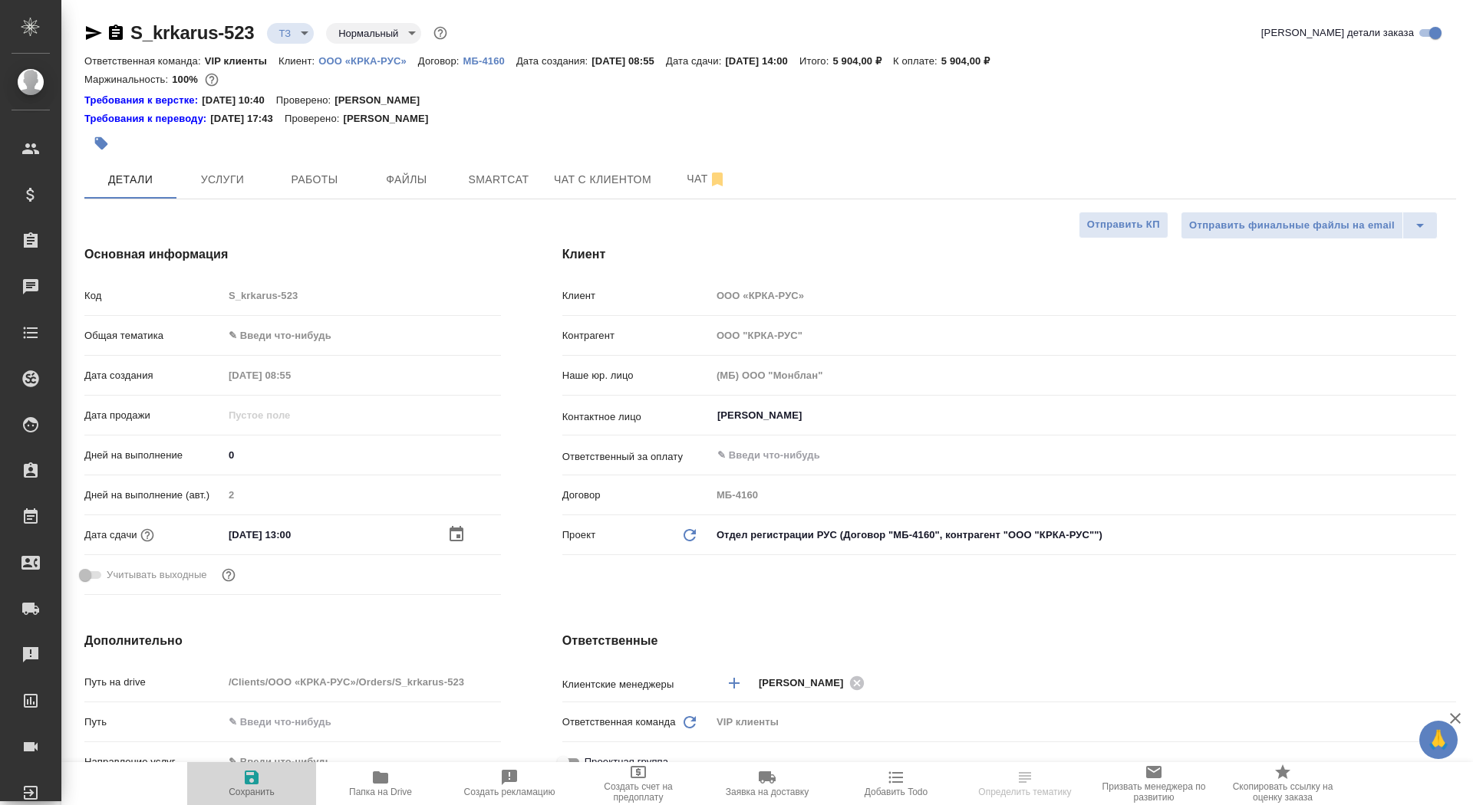
type textarea "x"
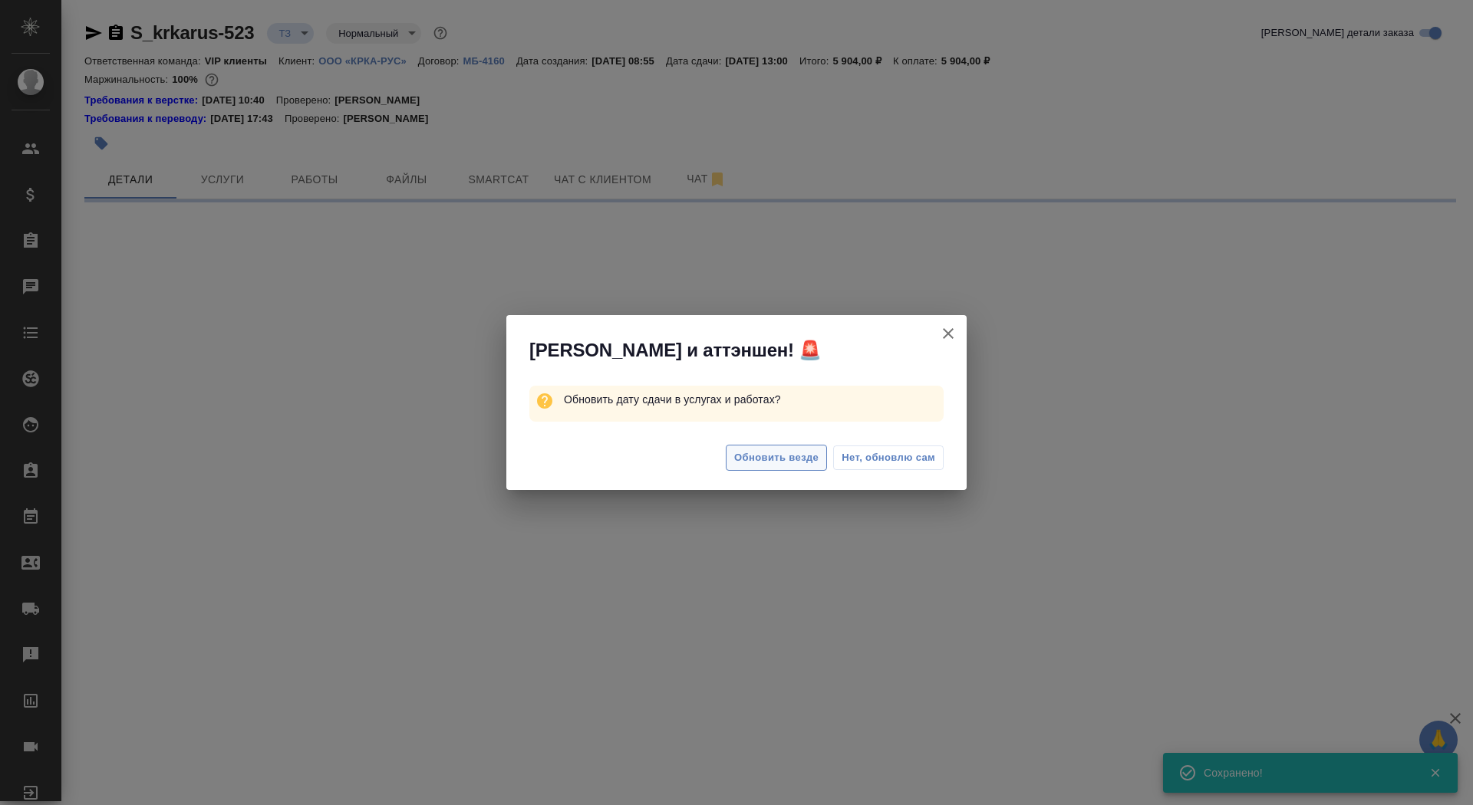
select select "RU"
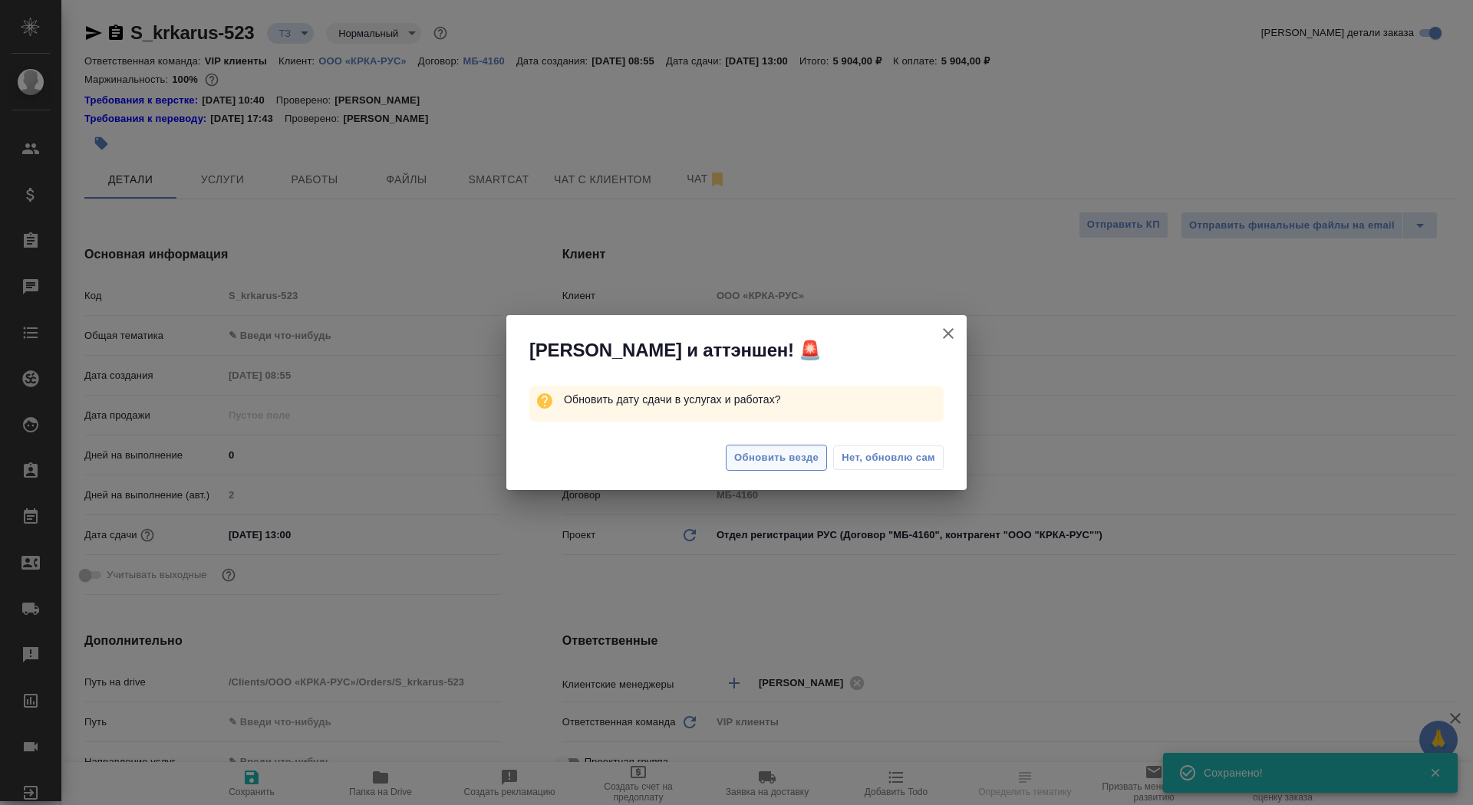
type textarea "x"
click at [785, 457] on span "Обновить везде" at bounding box center [776, 459] width 84 height 18
type textarea "x"
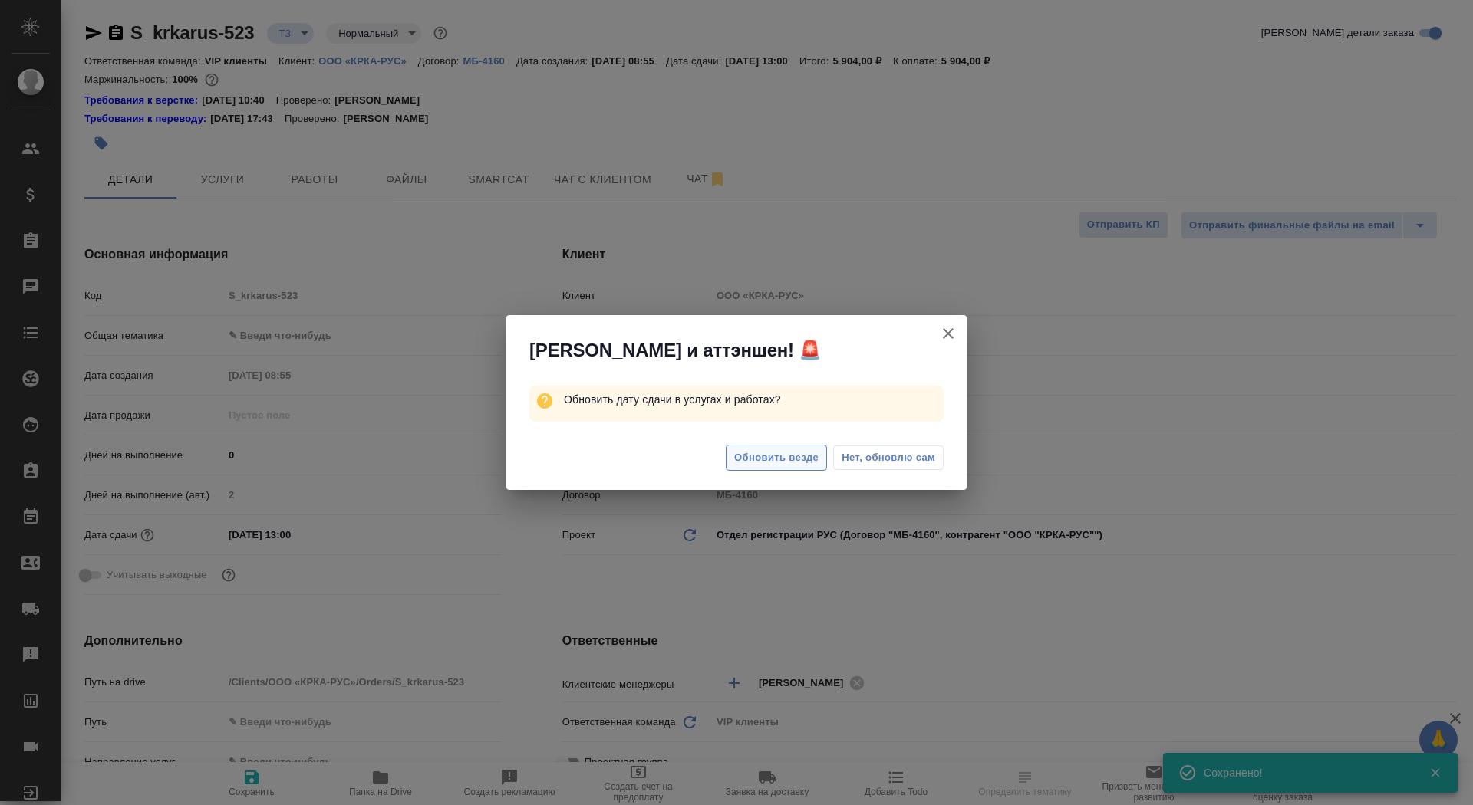
type textarea "x"
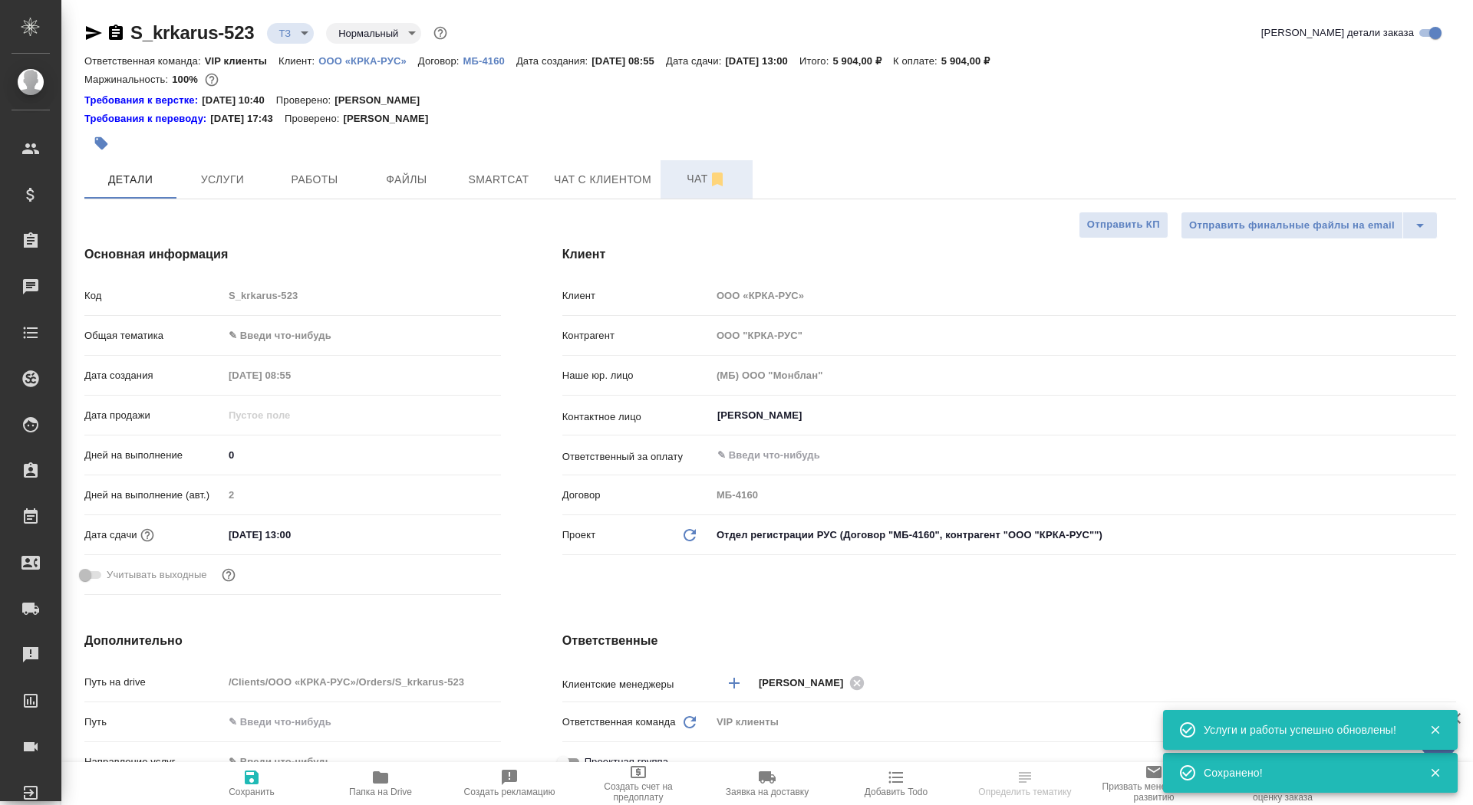
click at [681, 175] on span "Чат" at bounding box center [707, 179] width 74 height 19
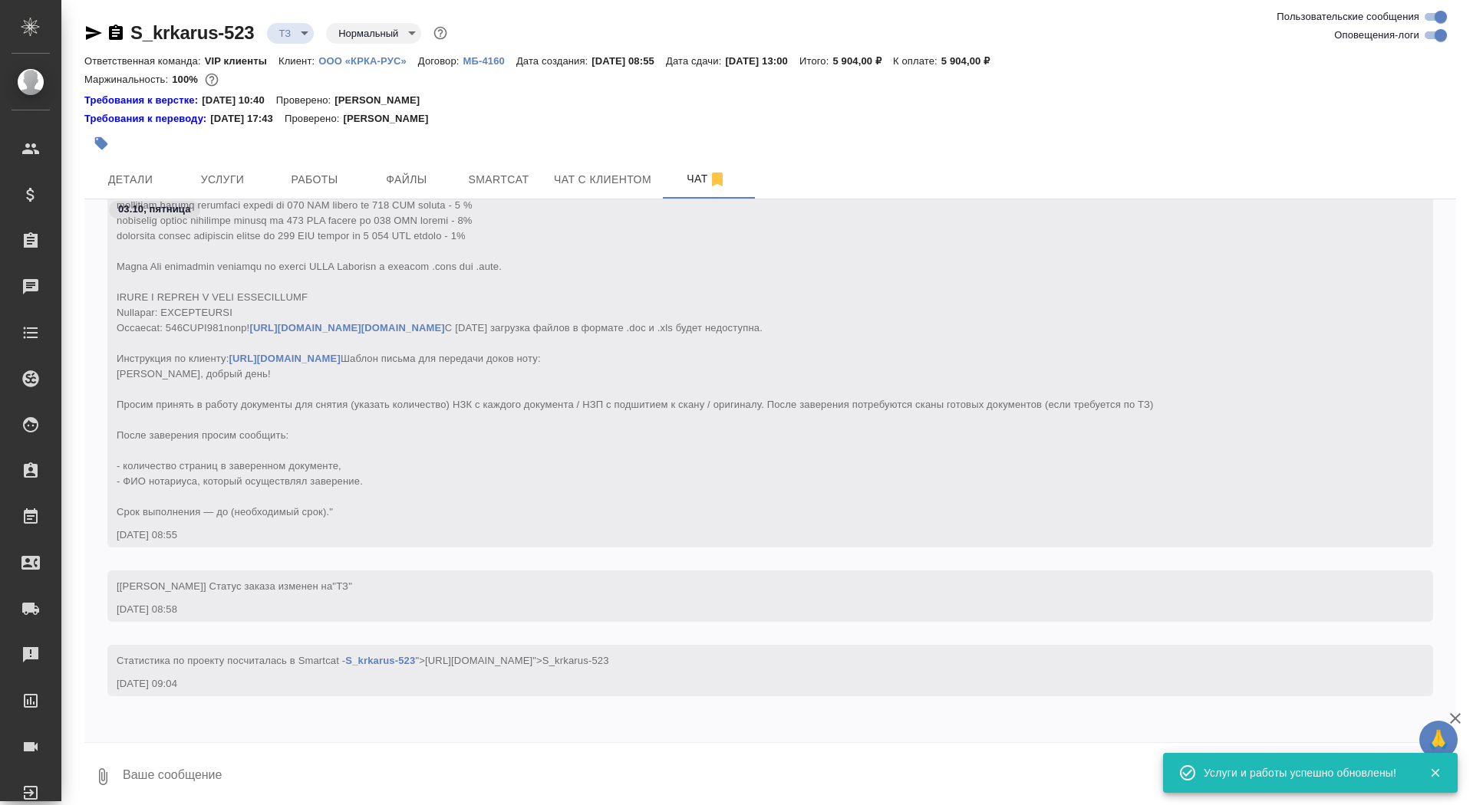
scroll to position [744, 0]
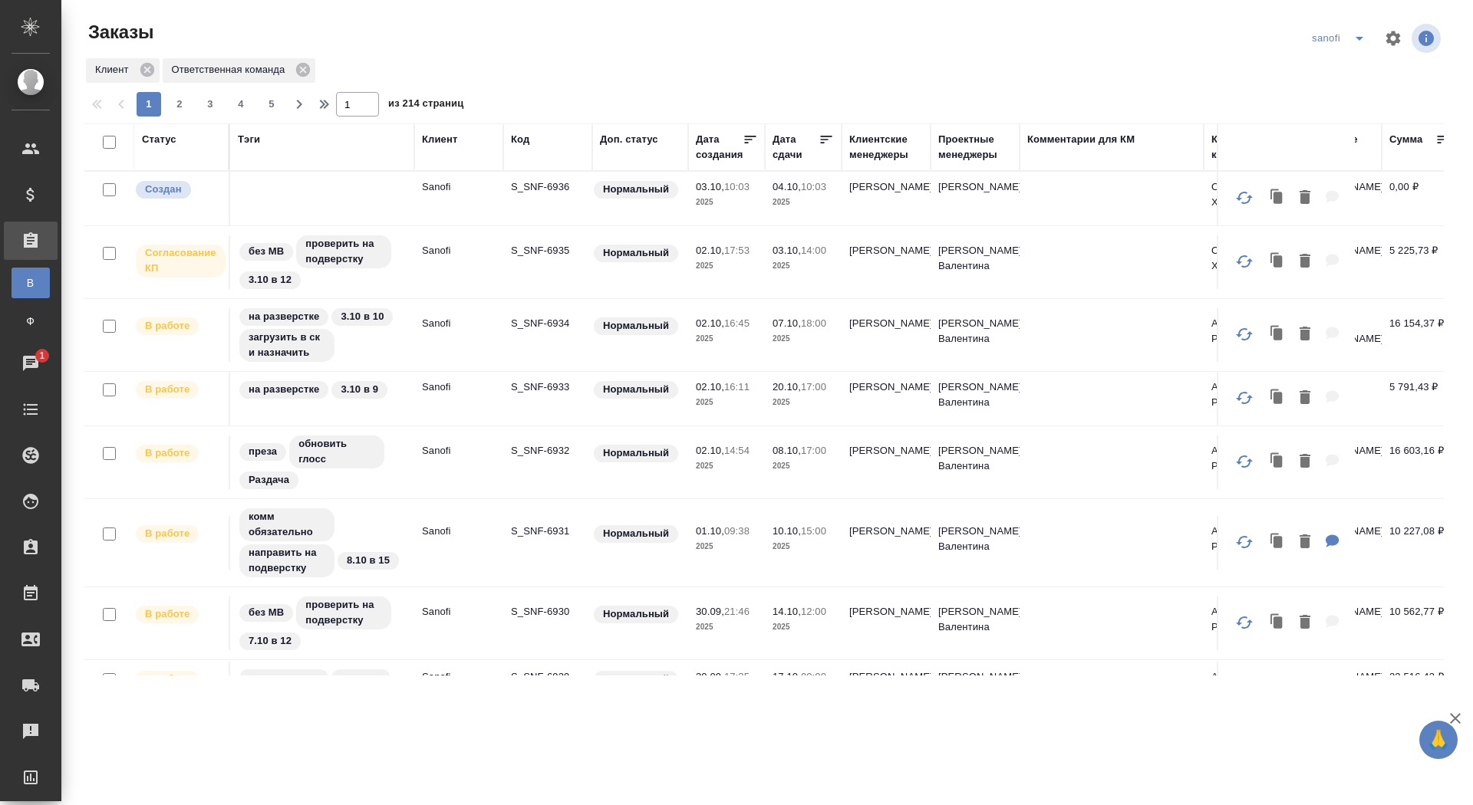
click at [567, 173] on td "S_SNF-6936" at bounding box center [547, 199] width 89 height 54
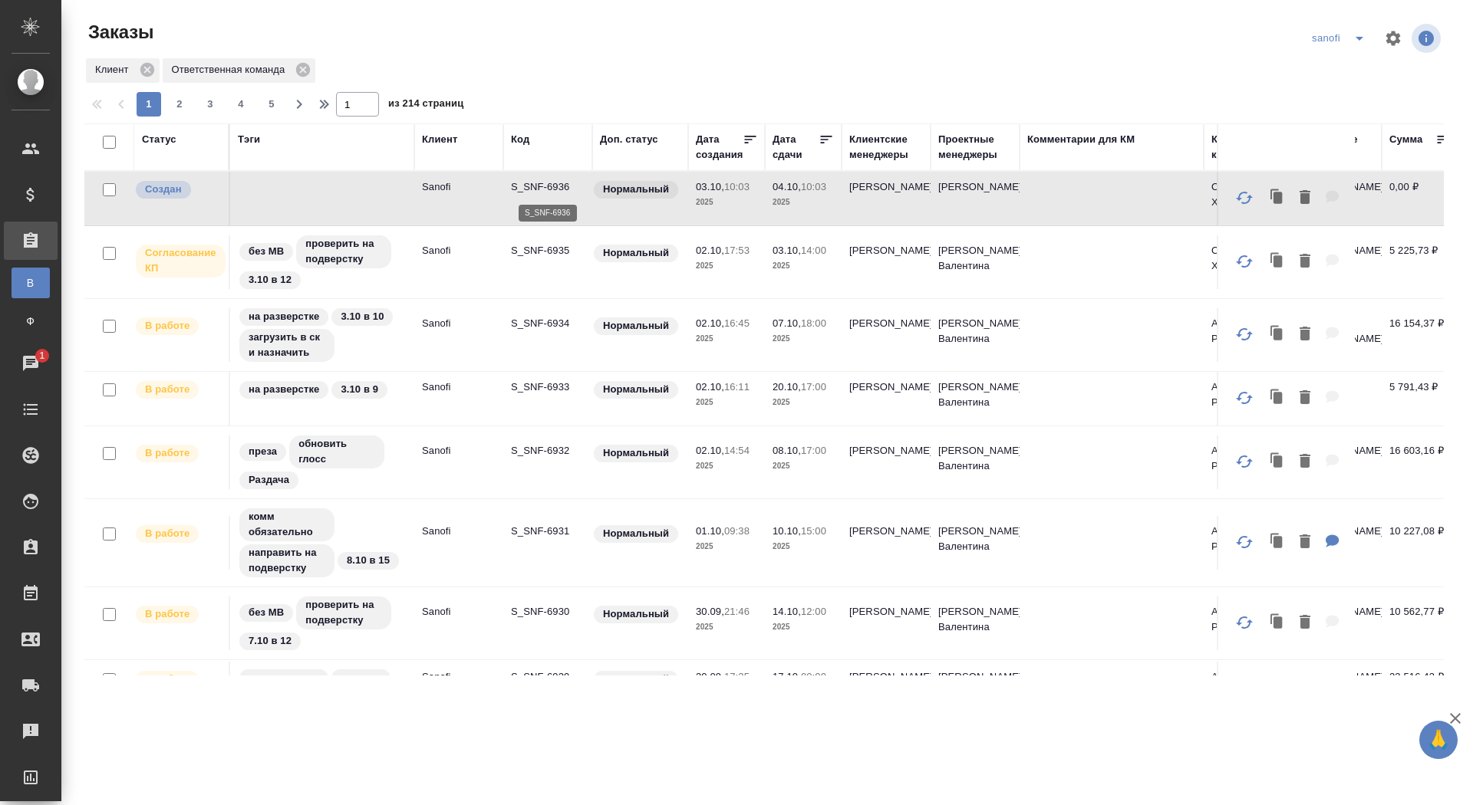
click at [559, 185] on p "S_SNF-6936" at bounding box center [548, 186] width 74 height 15
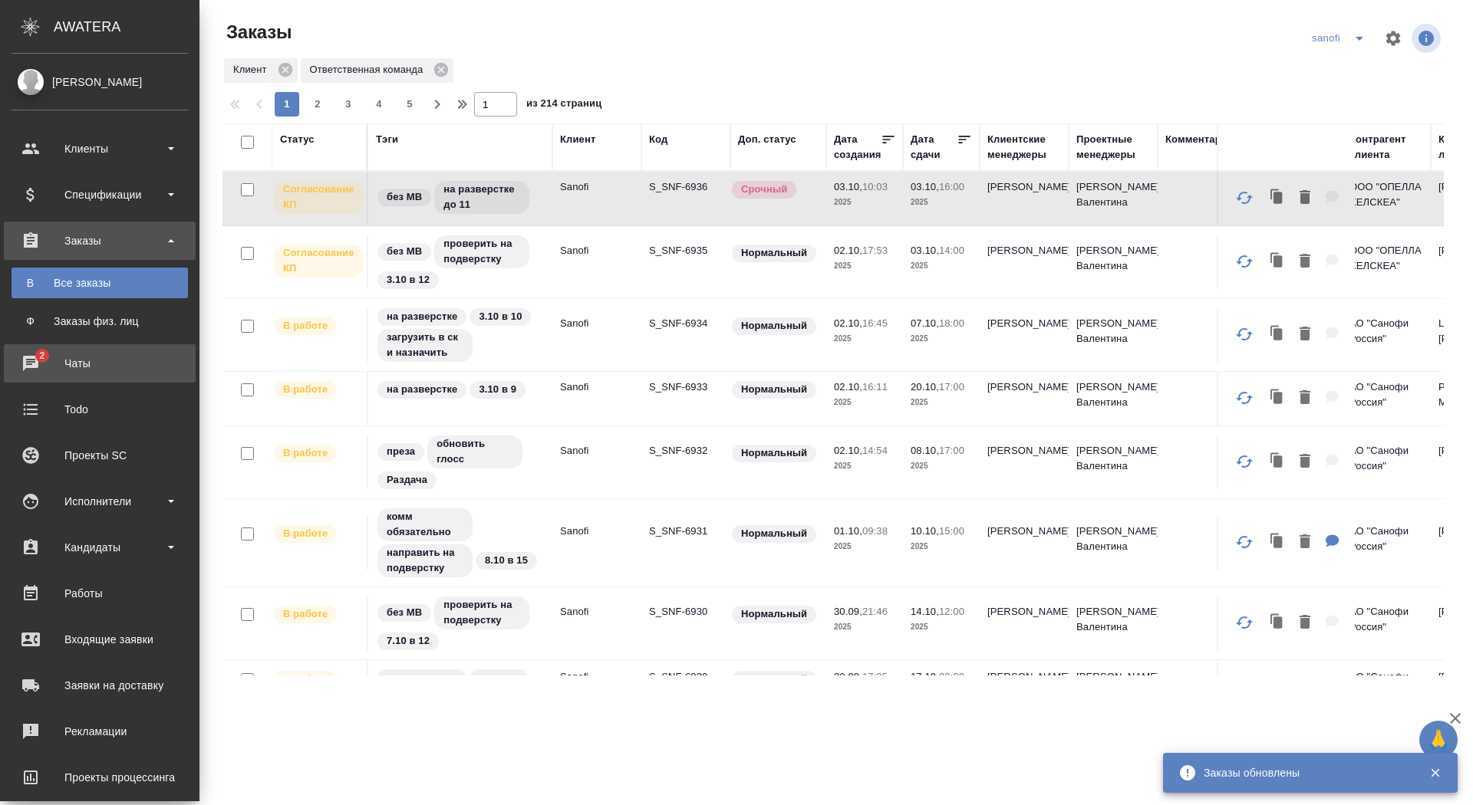
click at [28, 361] on div "Чаты" at bounding box center [100, 363] width 176 height 23
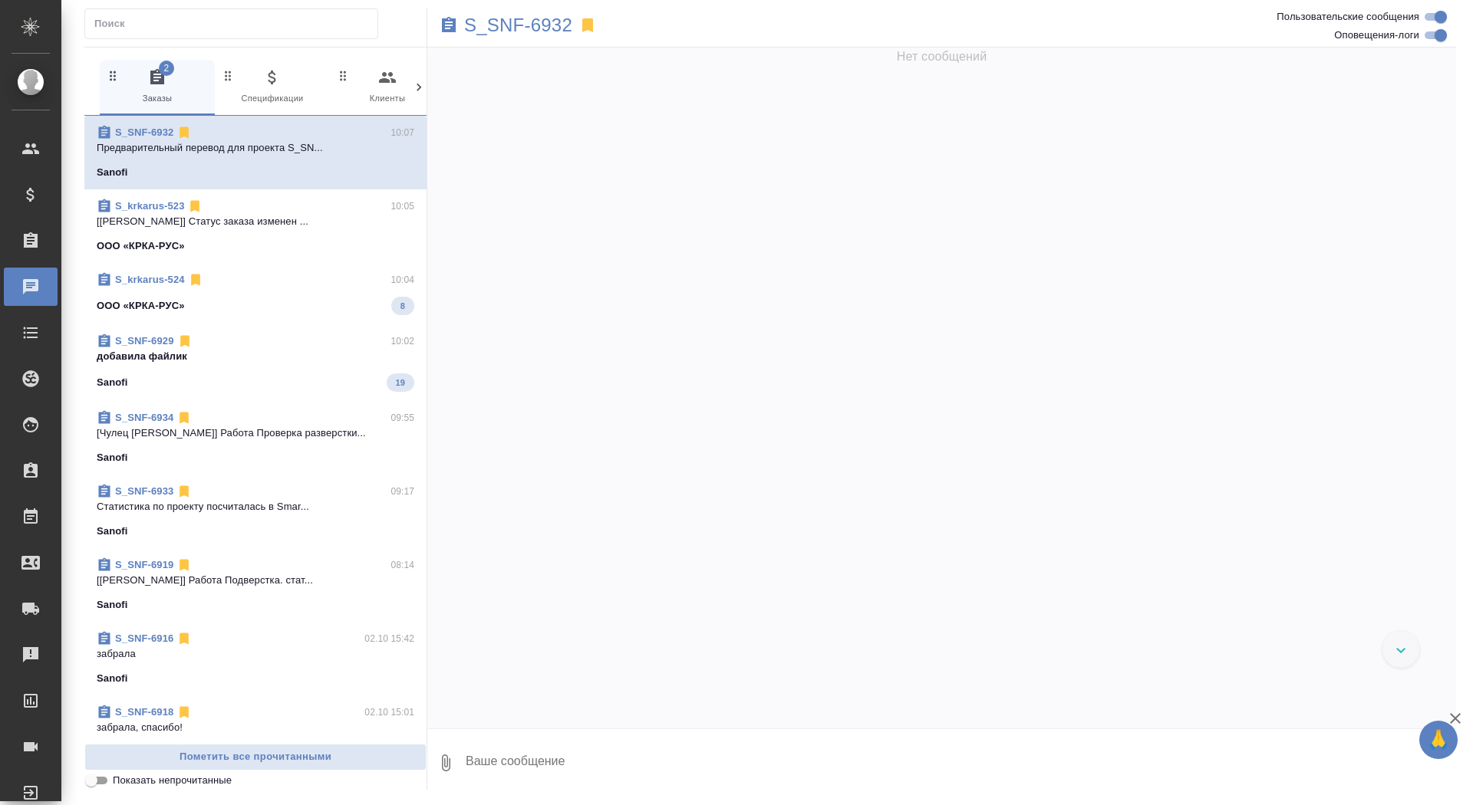
scroll to position [39906, 0]
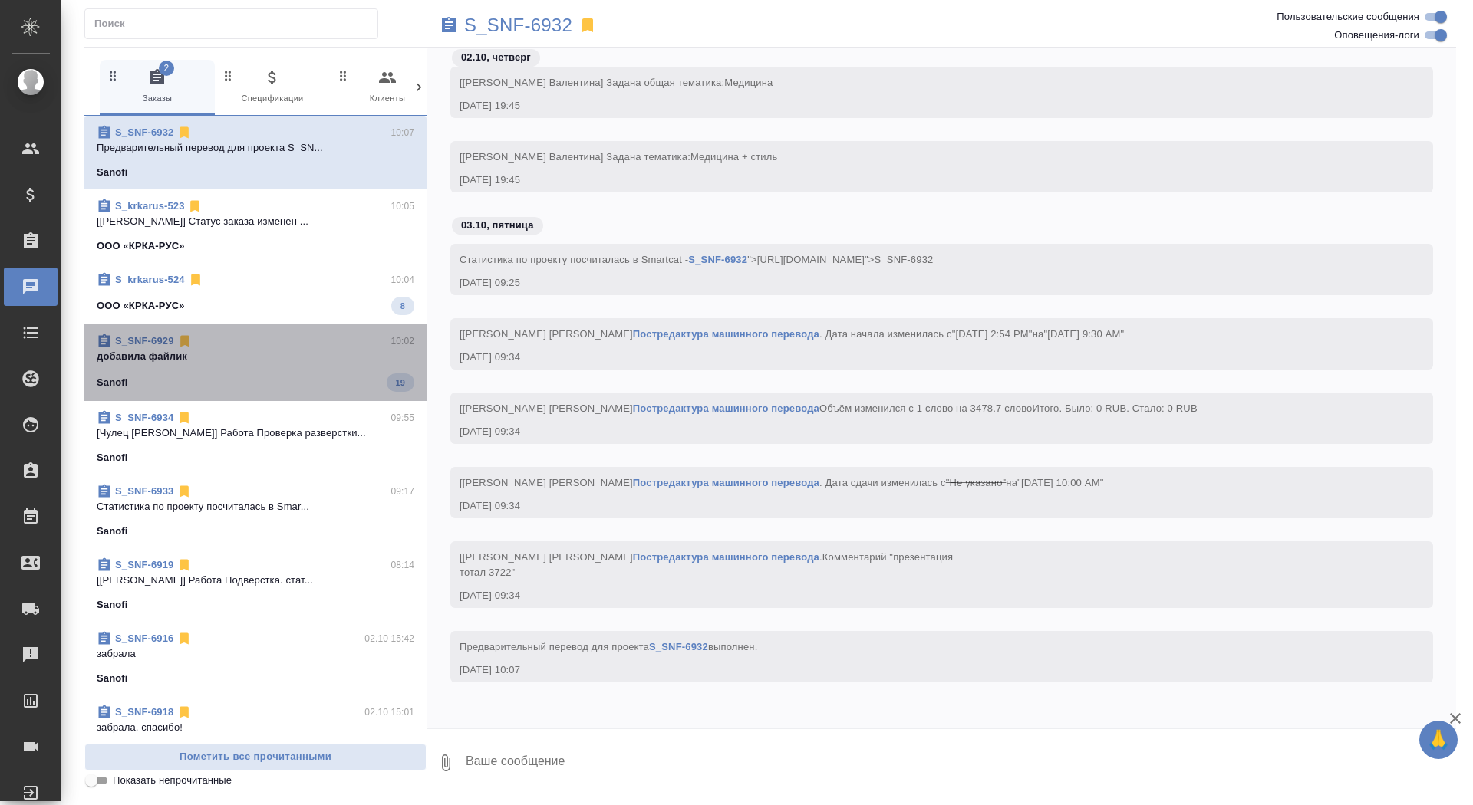
click at [249, 362] on p "добавила файлик" at bounding box center [256, 356] width 318 height 15
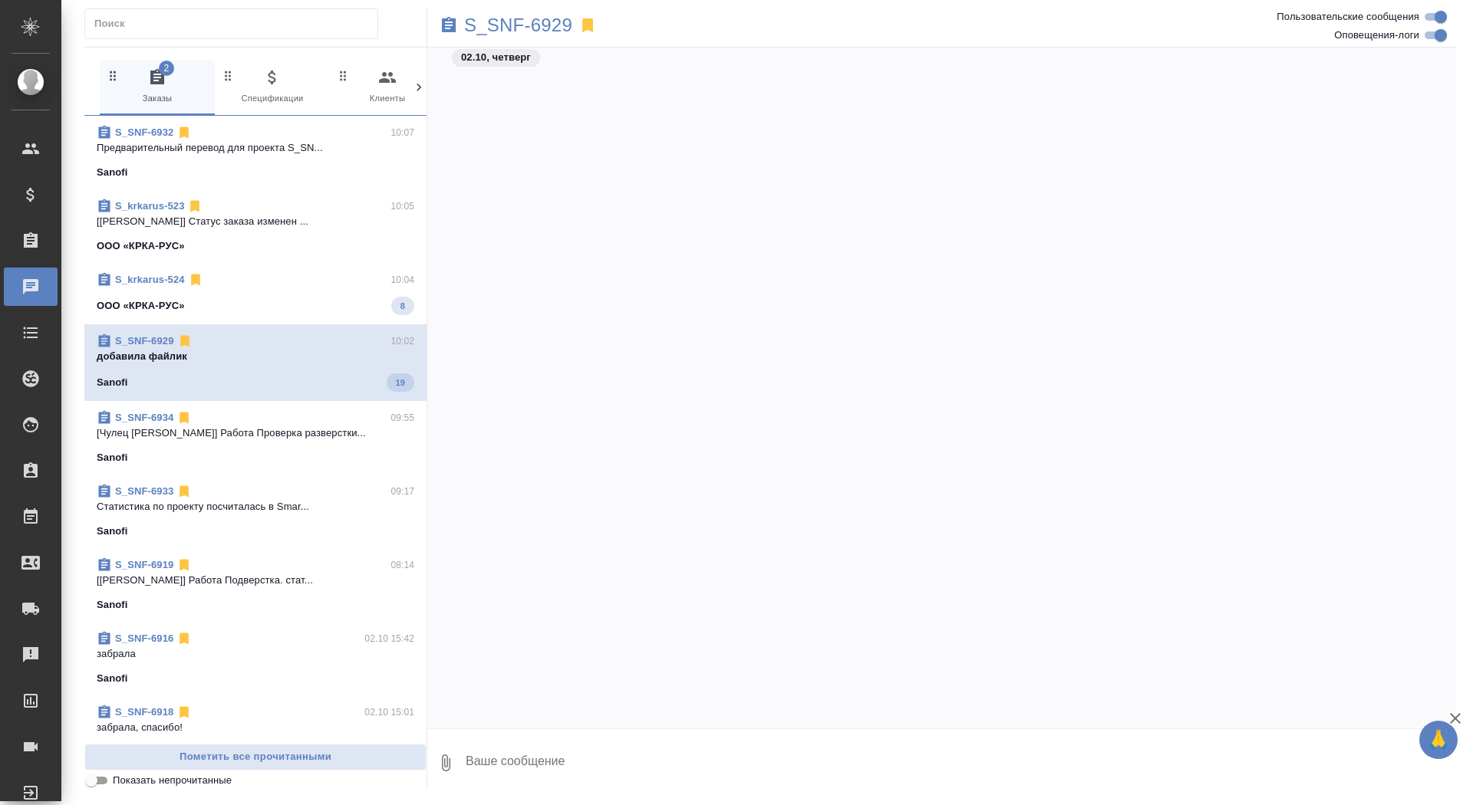
scroll to position [50186, 0]
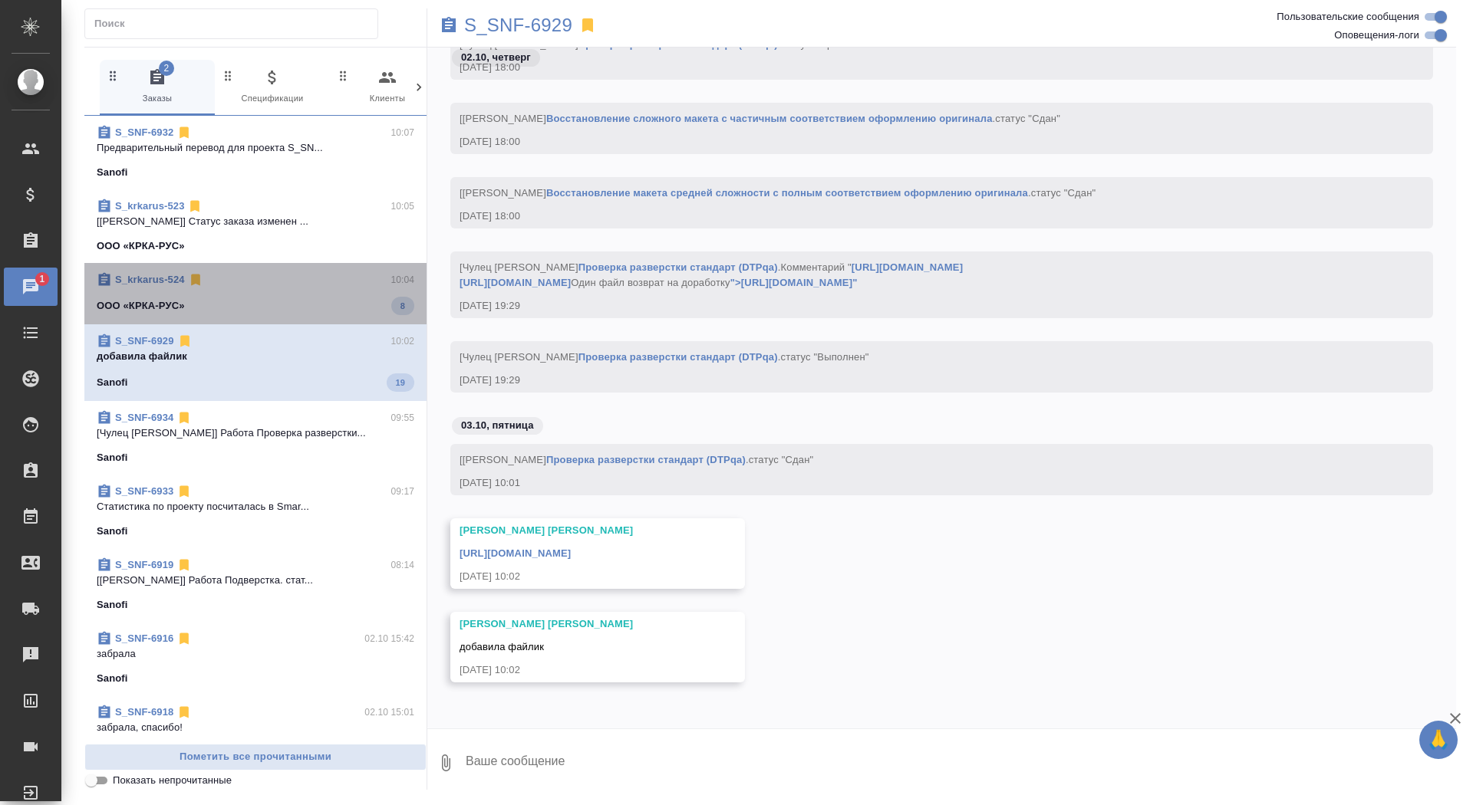
click at [269, 286] on div "S_krkarus-524 10:04" at bounding box center [256, 279] width 318 height 15
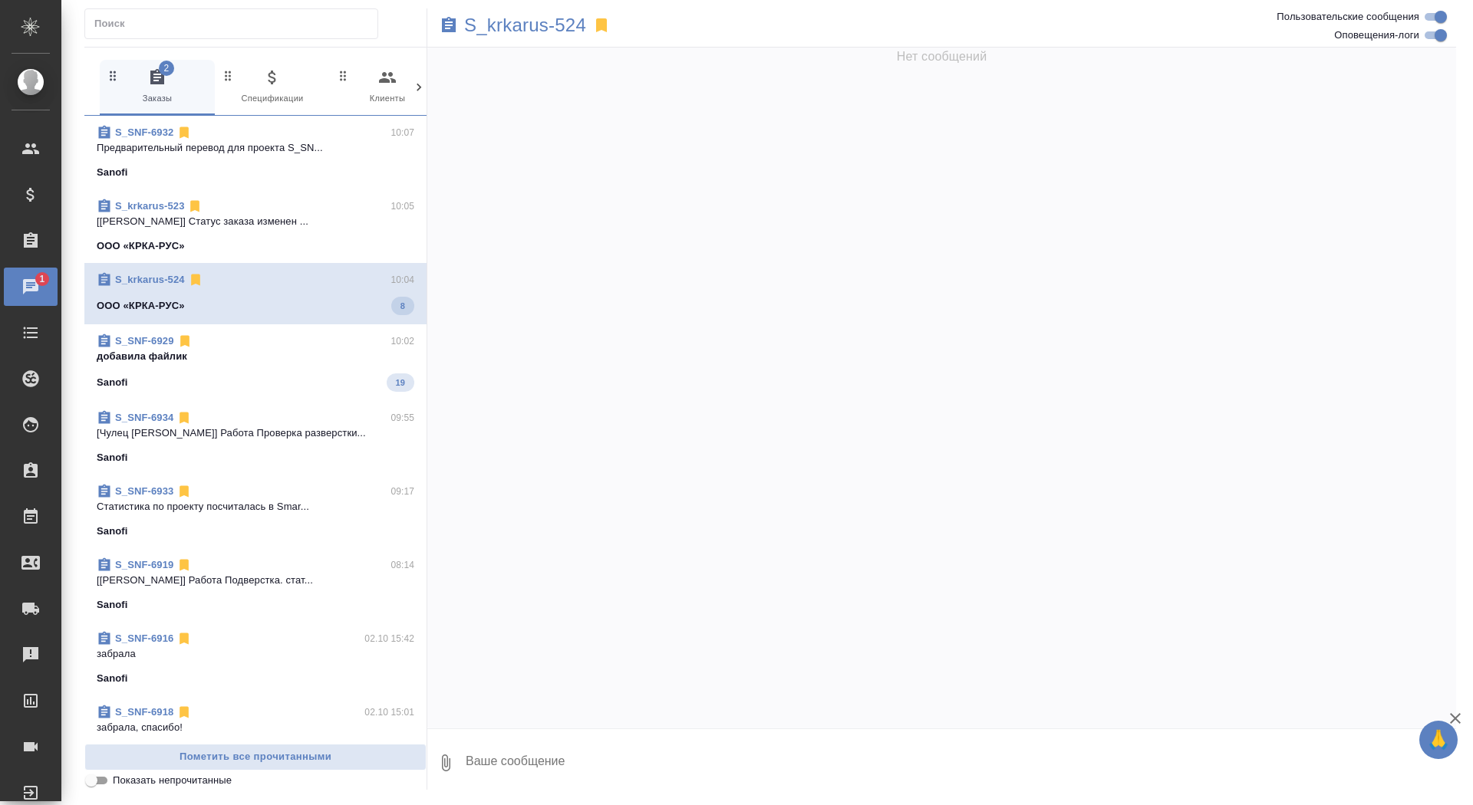
scroll to position [15, 0]
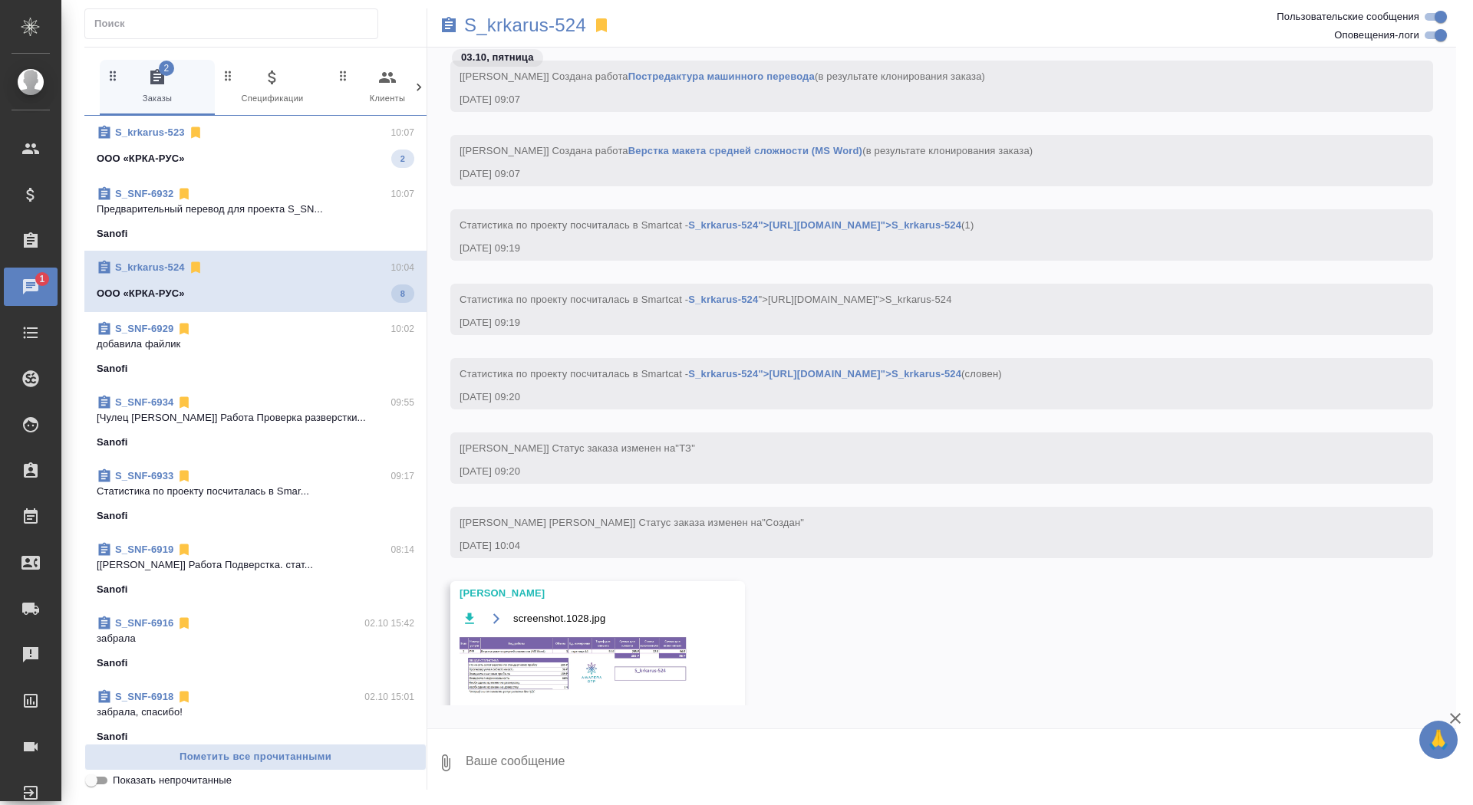
click at [637, 776] on textarea at bounding box center [960, 763] width 992 height 52
type textarea "спасибки"
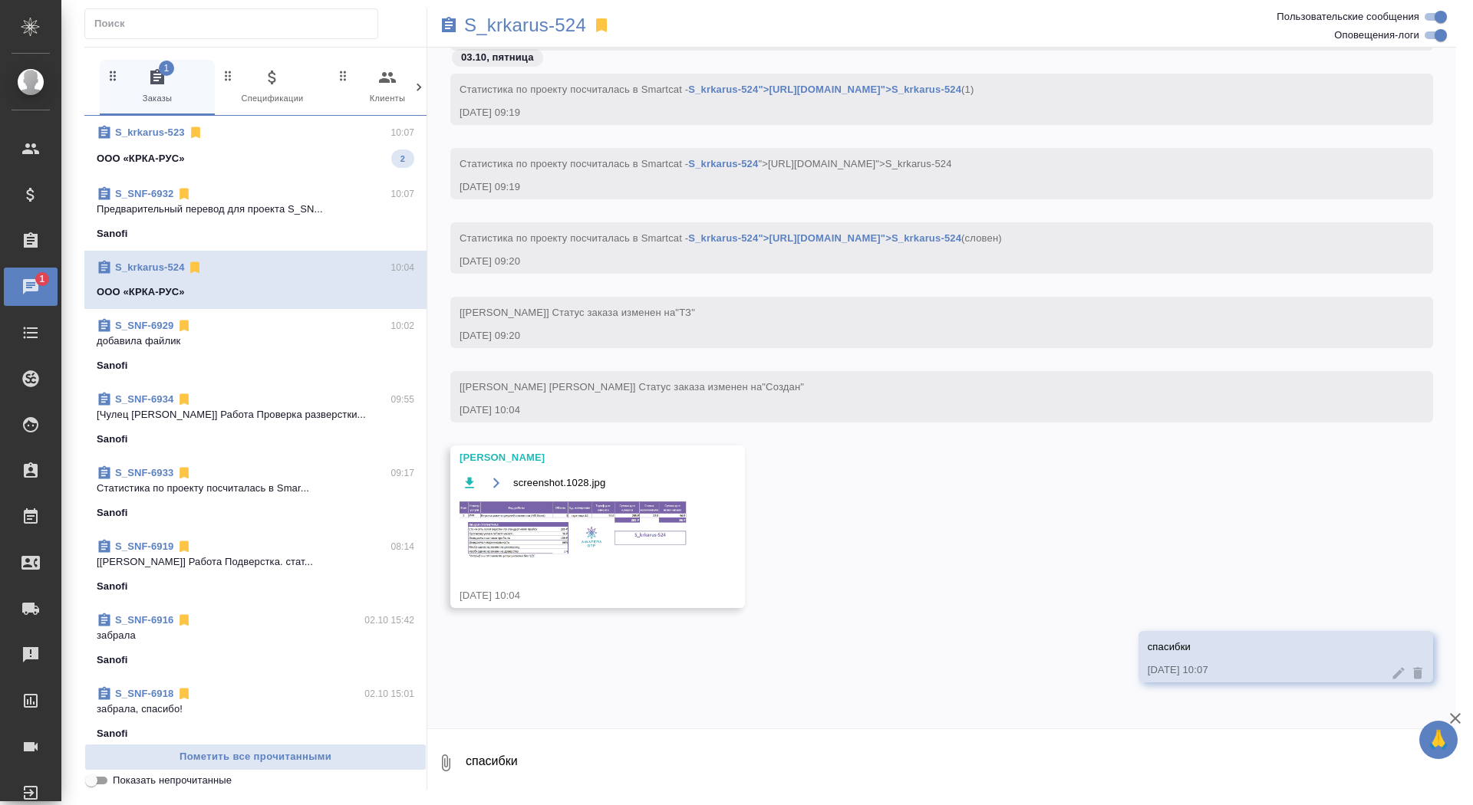
click at [608, 532] on img at bounding box center [574, 530] width 230 height 61
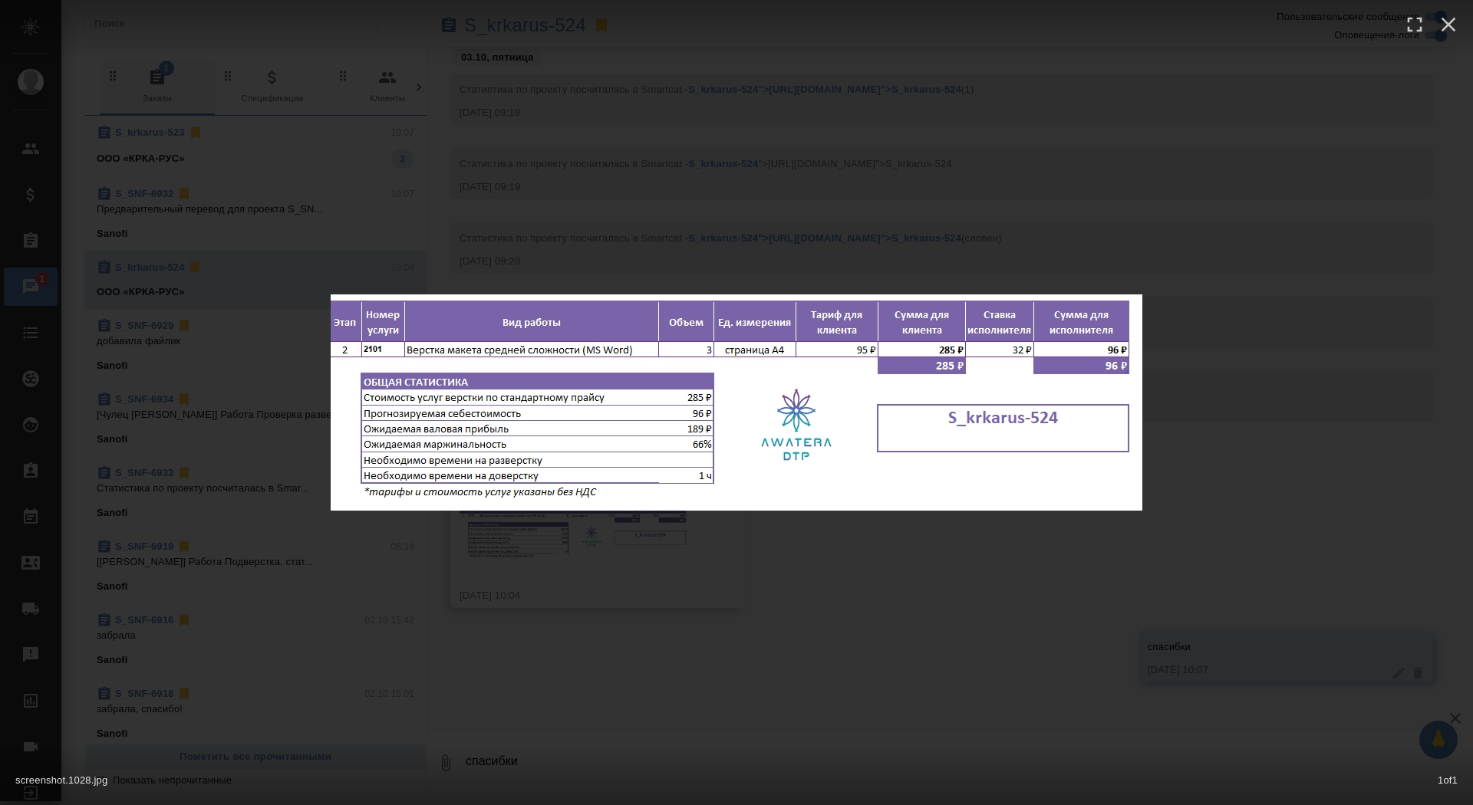
click at [612, 635] on div "screenshot.1028.jpg 1 of 1" at bounding box center [736, 402] width 1473 height 805
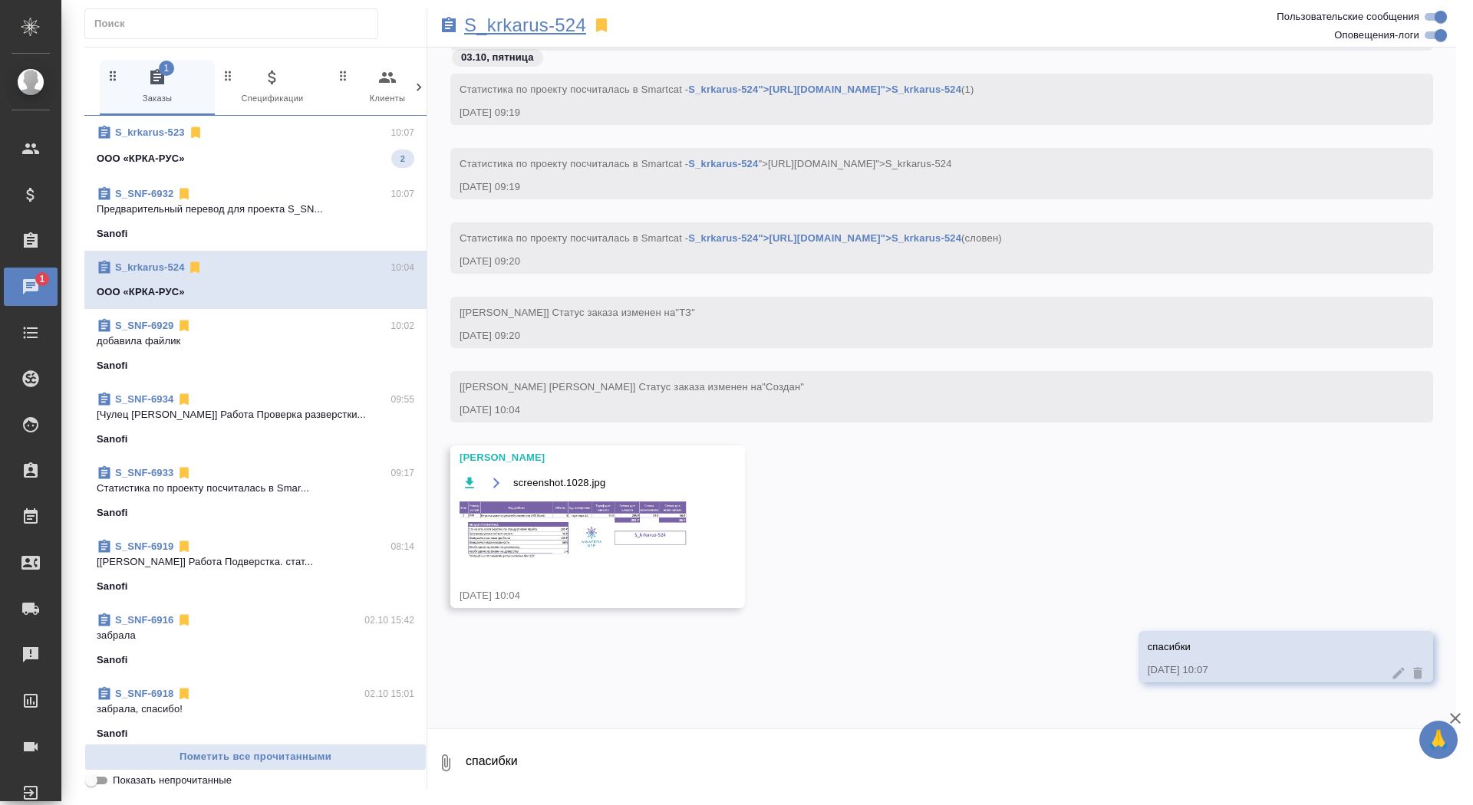
click at [485, 30] on p "S_krkarus-524" at bounding box center [525, 25] width 122 height 15
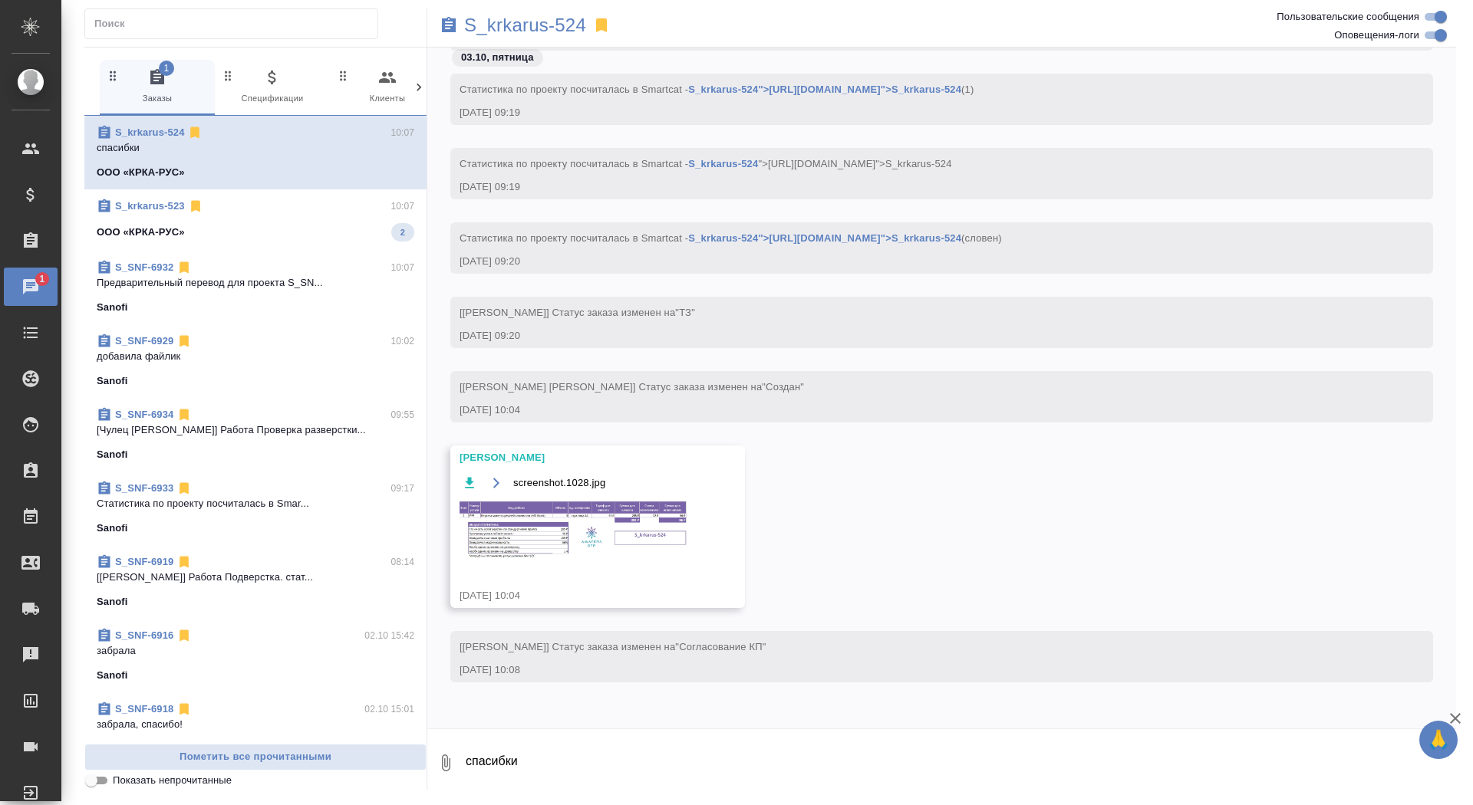
click at [321, 217] on span "S_krkarus-523 10:07 ООО «КРКА-РУС» 2" at bounding box center [256, 220] width 318 height 43
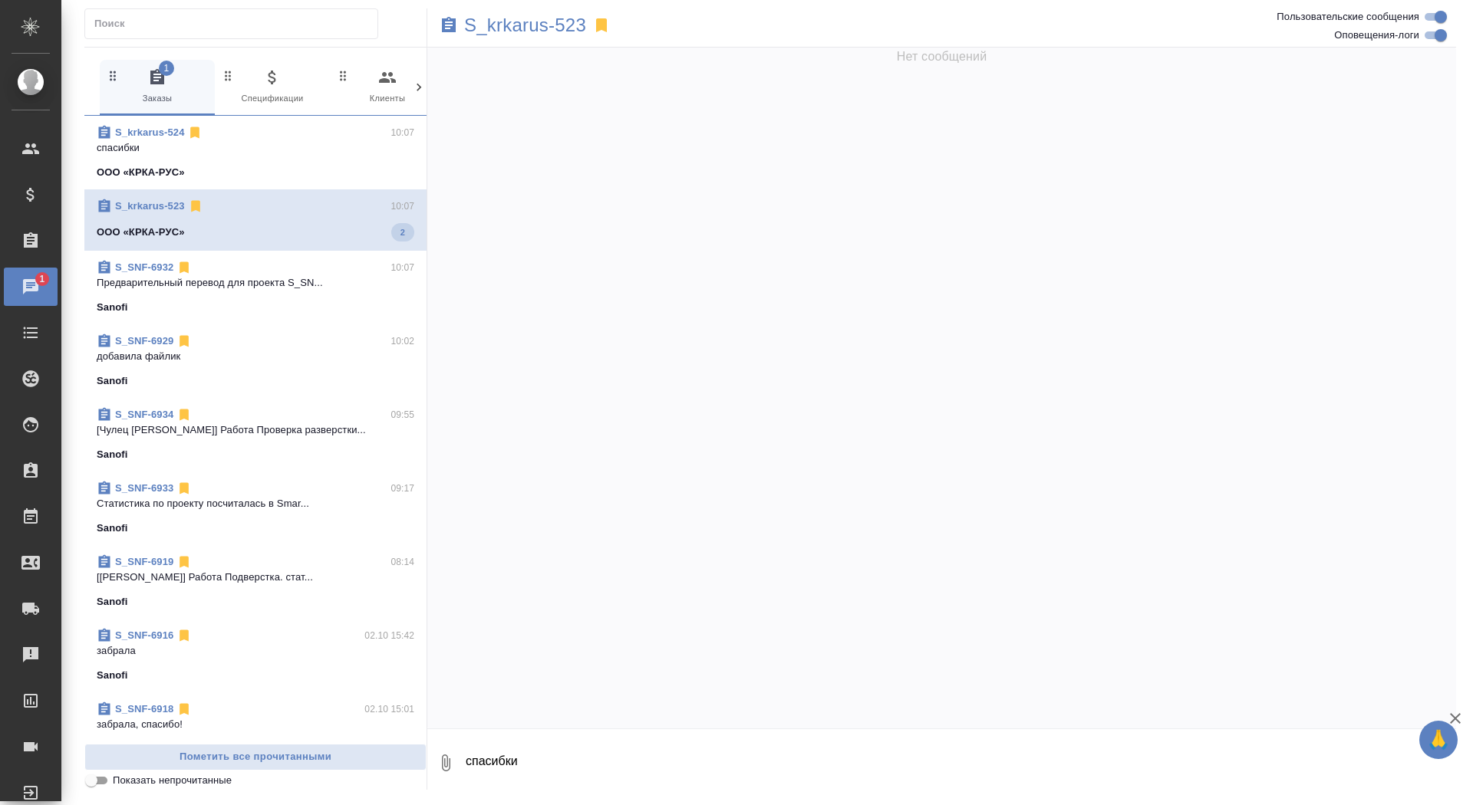
scroll to position [851, 0]
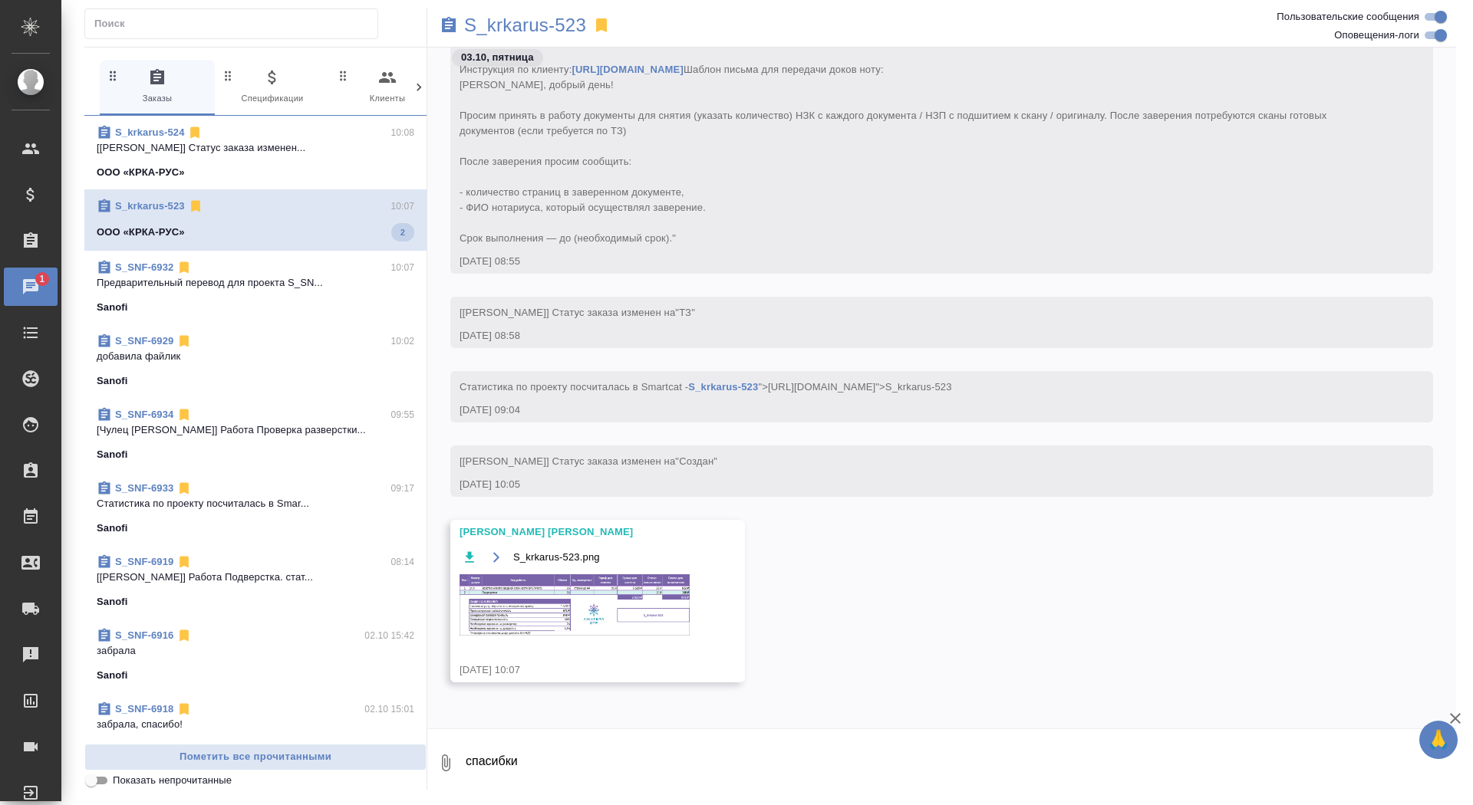
click at [552, 758] on textarea "спасибки" at bounding box center [960, 763] width 992 height 52
type textarea "спасибочки"
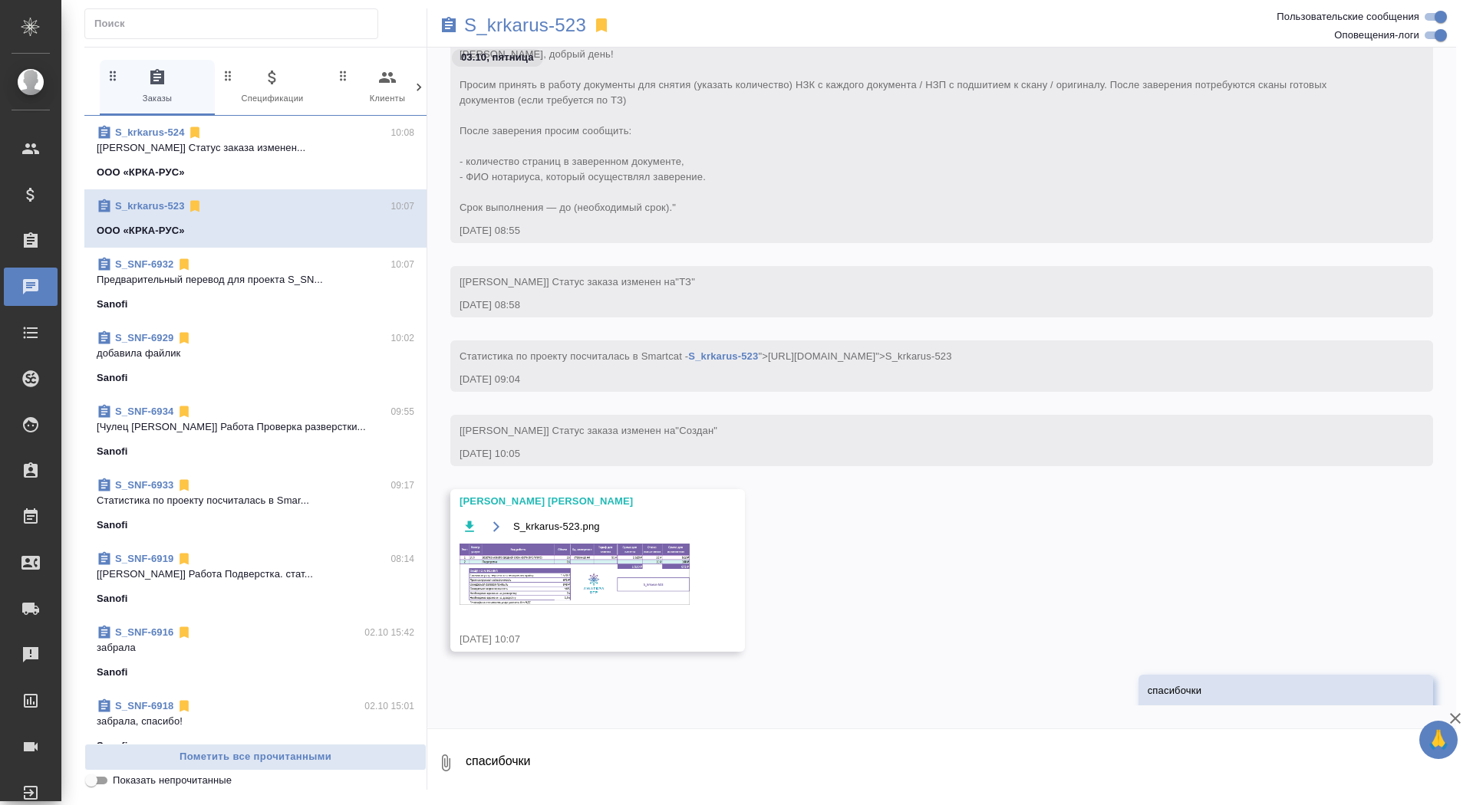
scroll to position [986, 0]
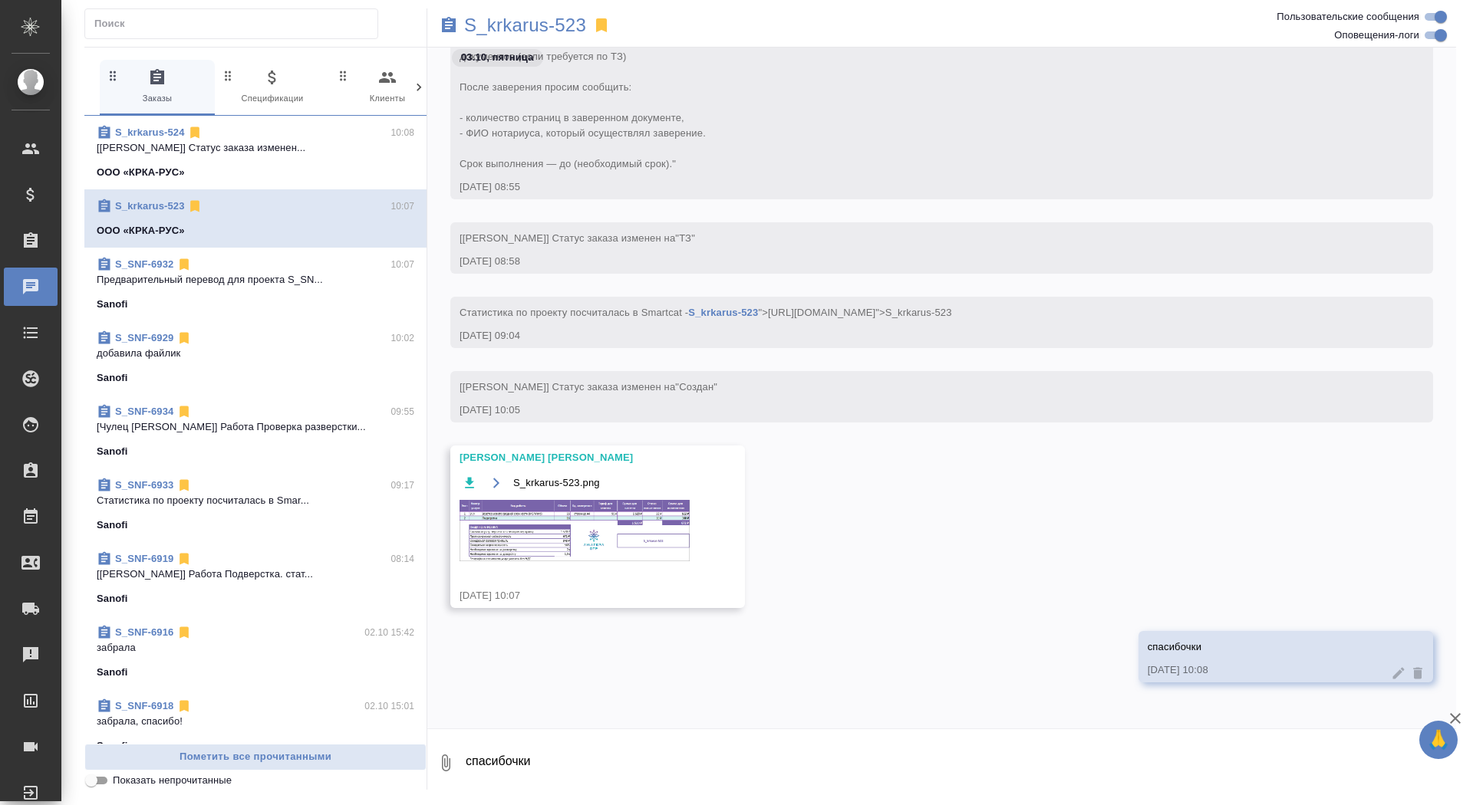
click at [634, 535] on img at bounding box center [574, 530] width 230 height 61
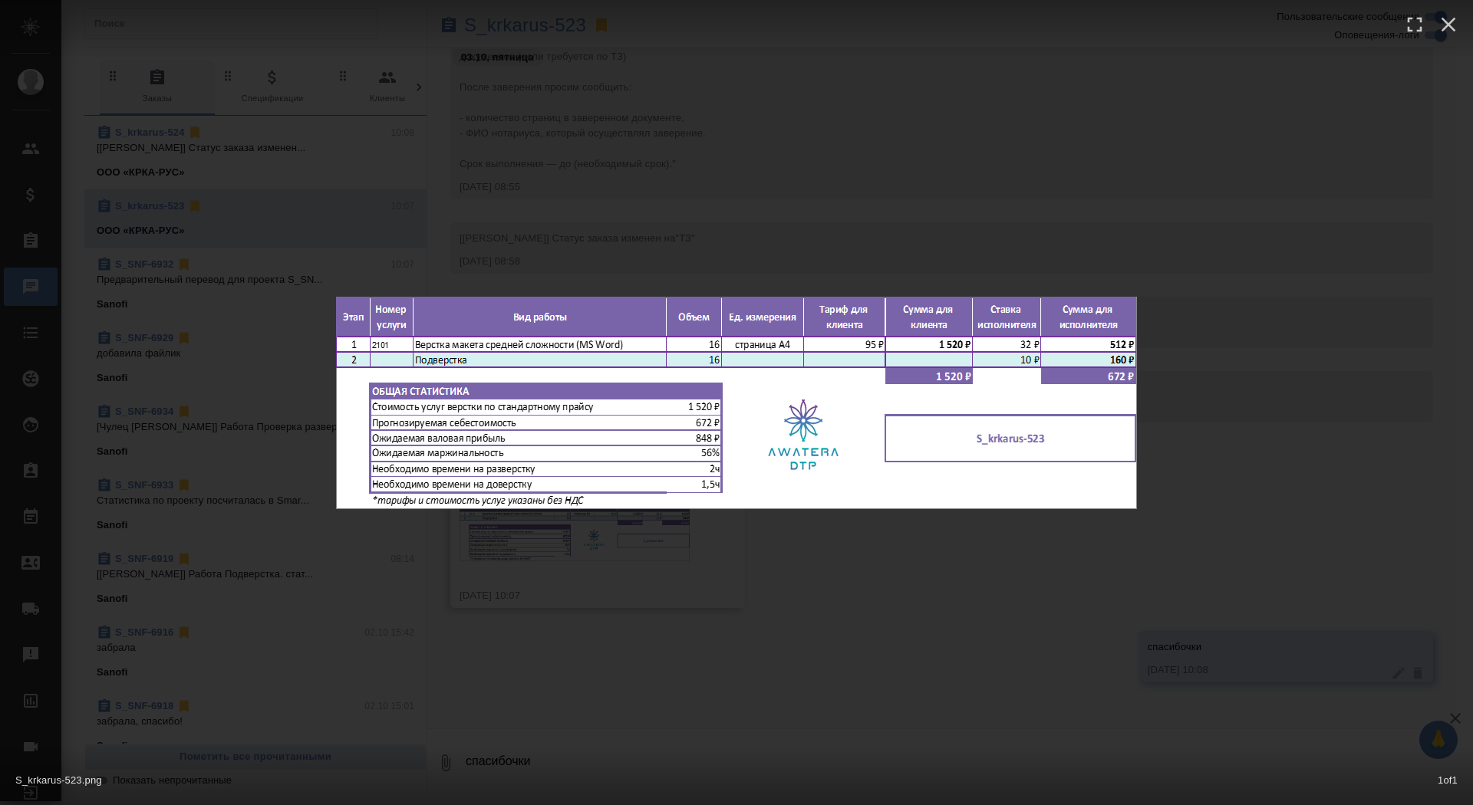
click at [608, 654] on div "S_krkarus-523.png 1 of 1" at bounding box center [736, 402] width 1473 height 805
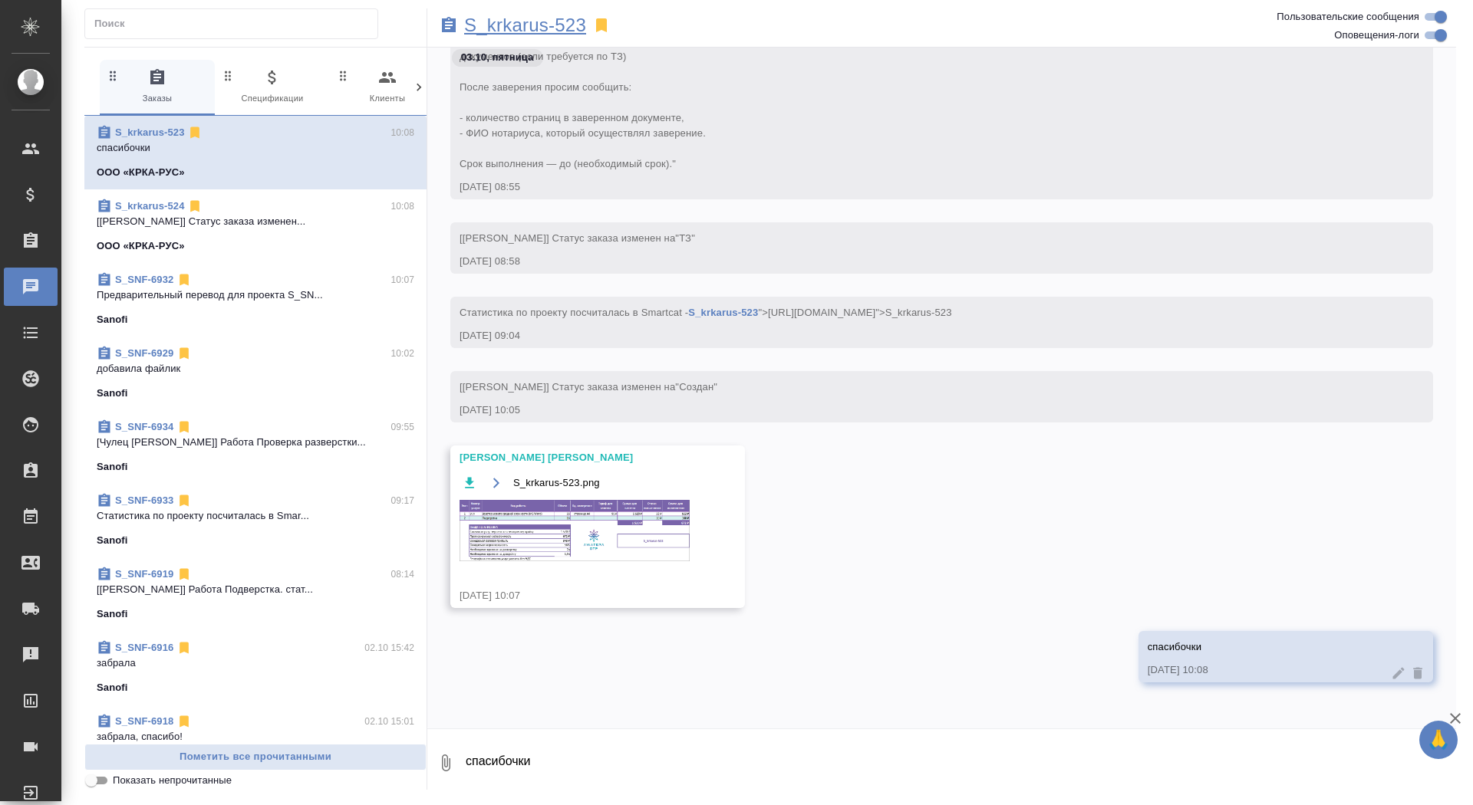
click at [513, 28] on p "S_krkarus-523" at bounding box center [525, 25] width 122 height 15
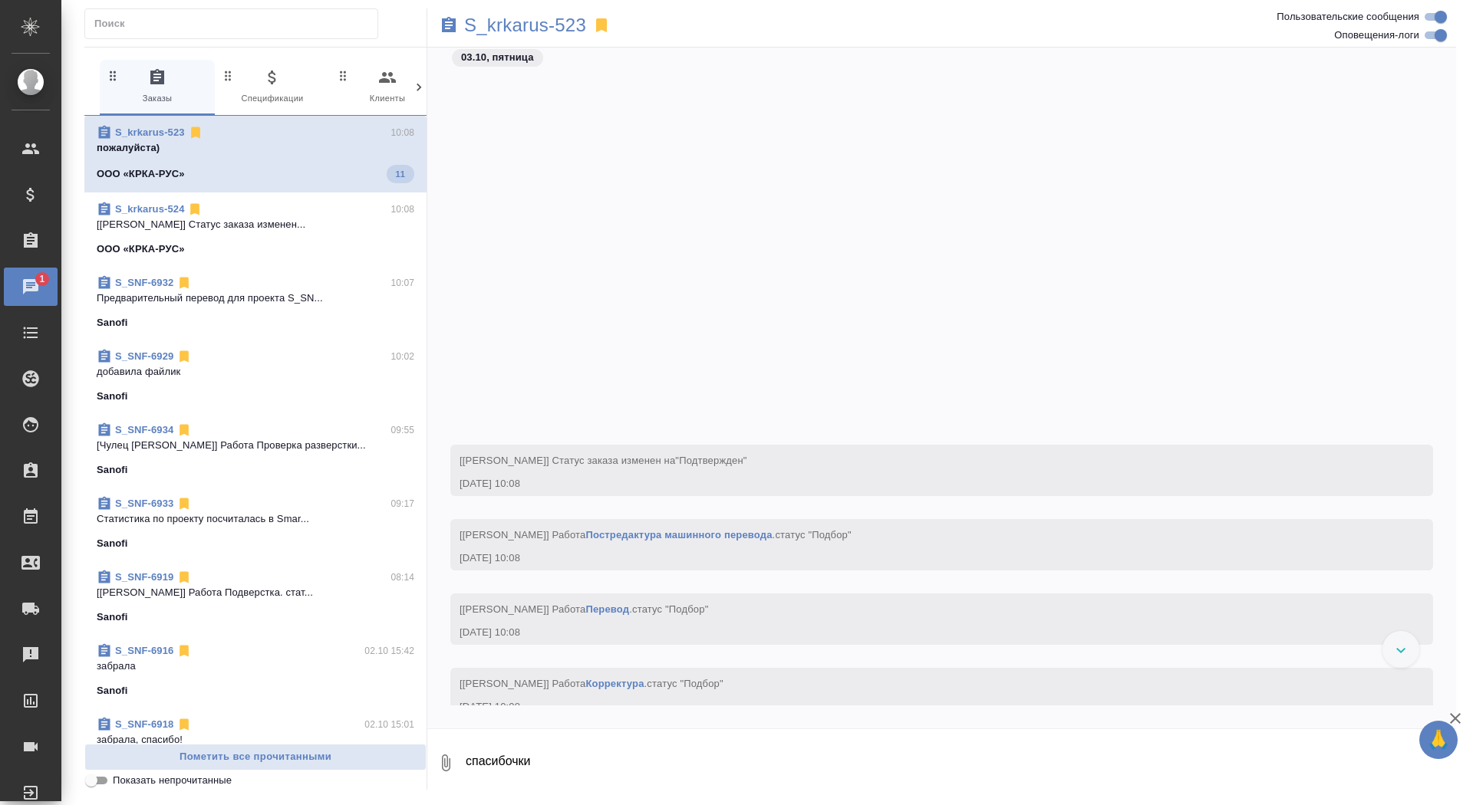
scroll to position [1179, 0]
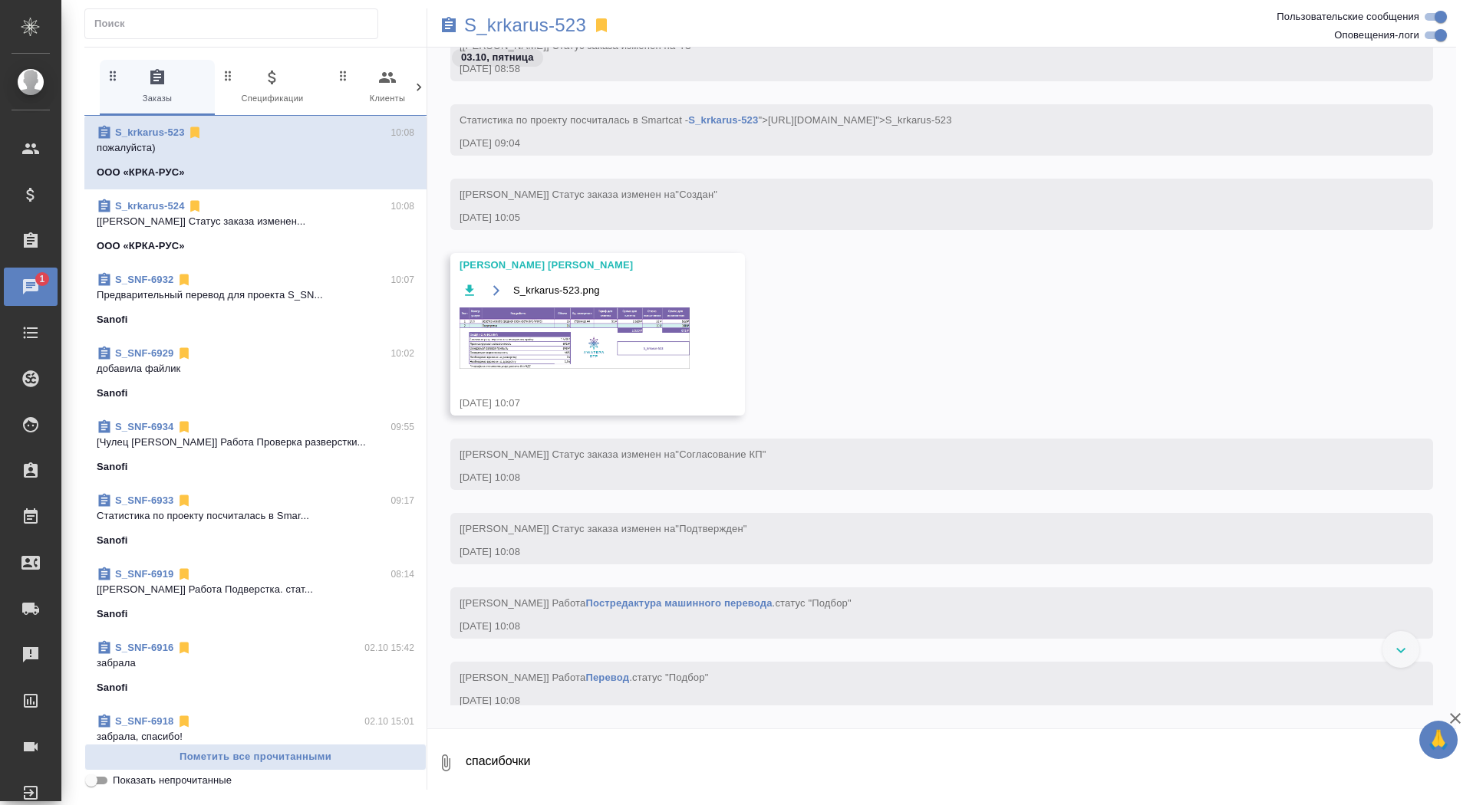
click at [604, 341] on img at bounding box center [574, 338] width 230 height 61
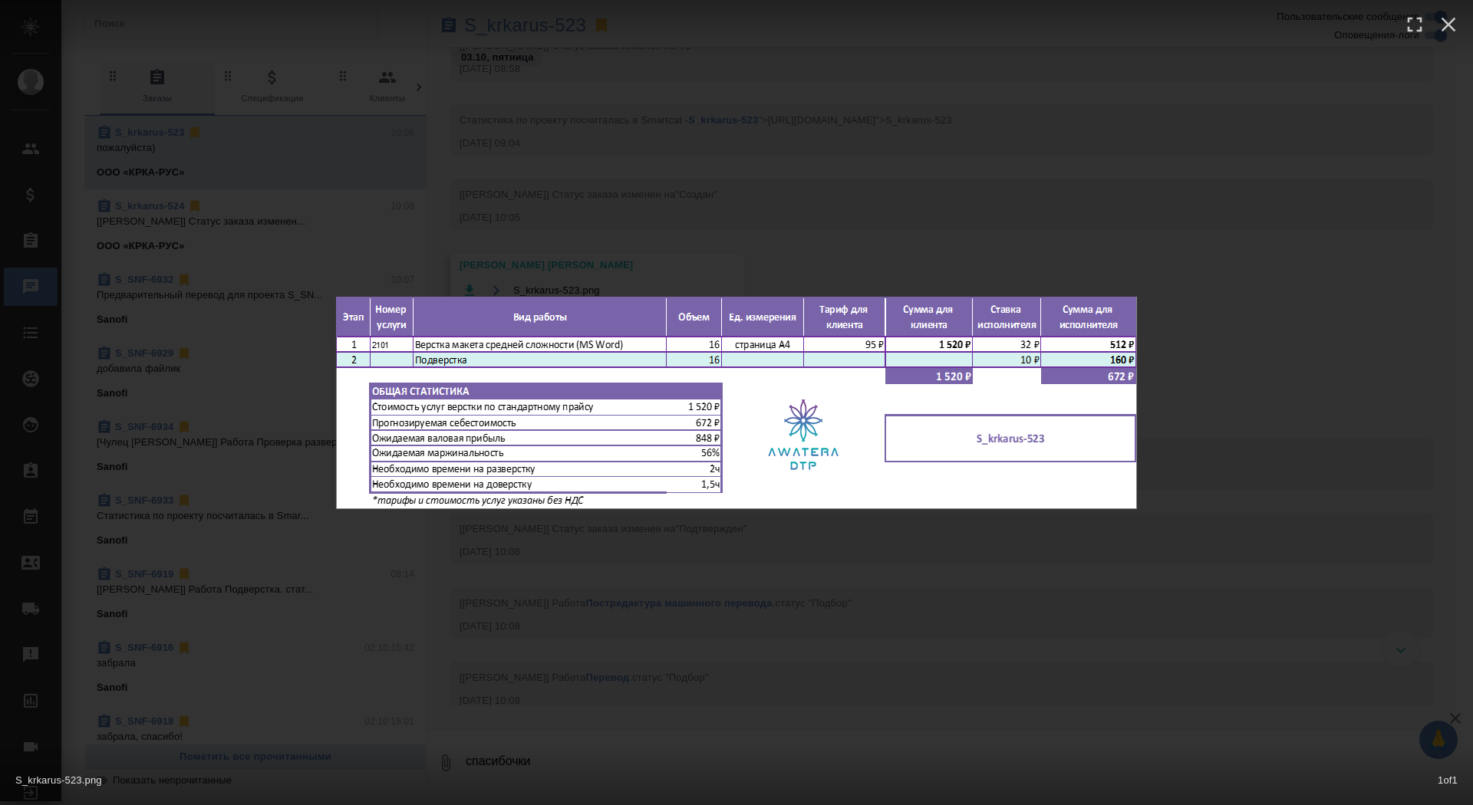
click at [598, 232] on div "S_krkarus-523.png 1 of 1" at bounding box center [736, 402] width 1473 height 805
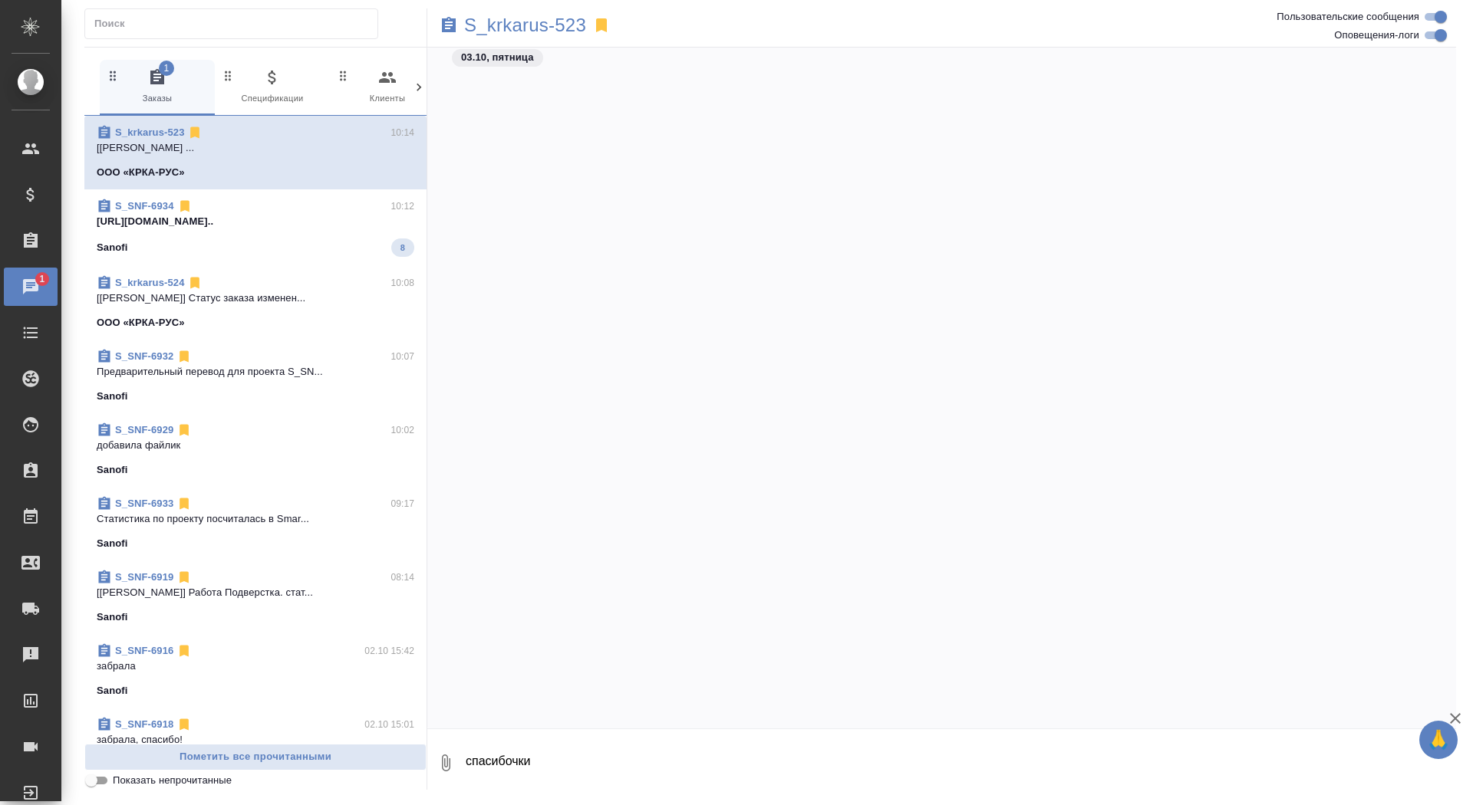
scroll to position [2564, 0]
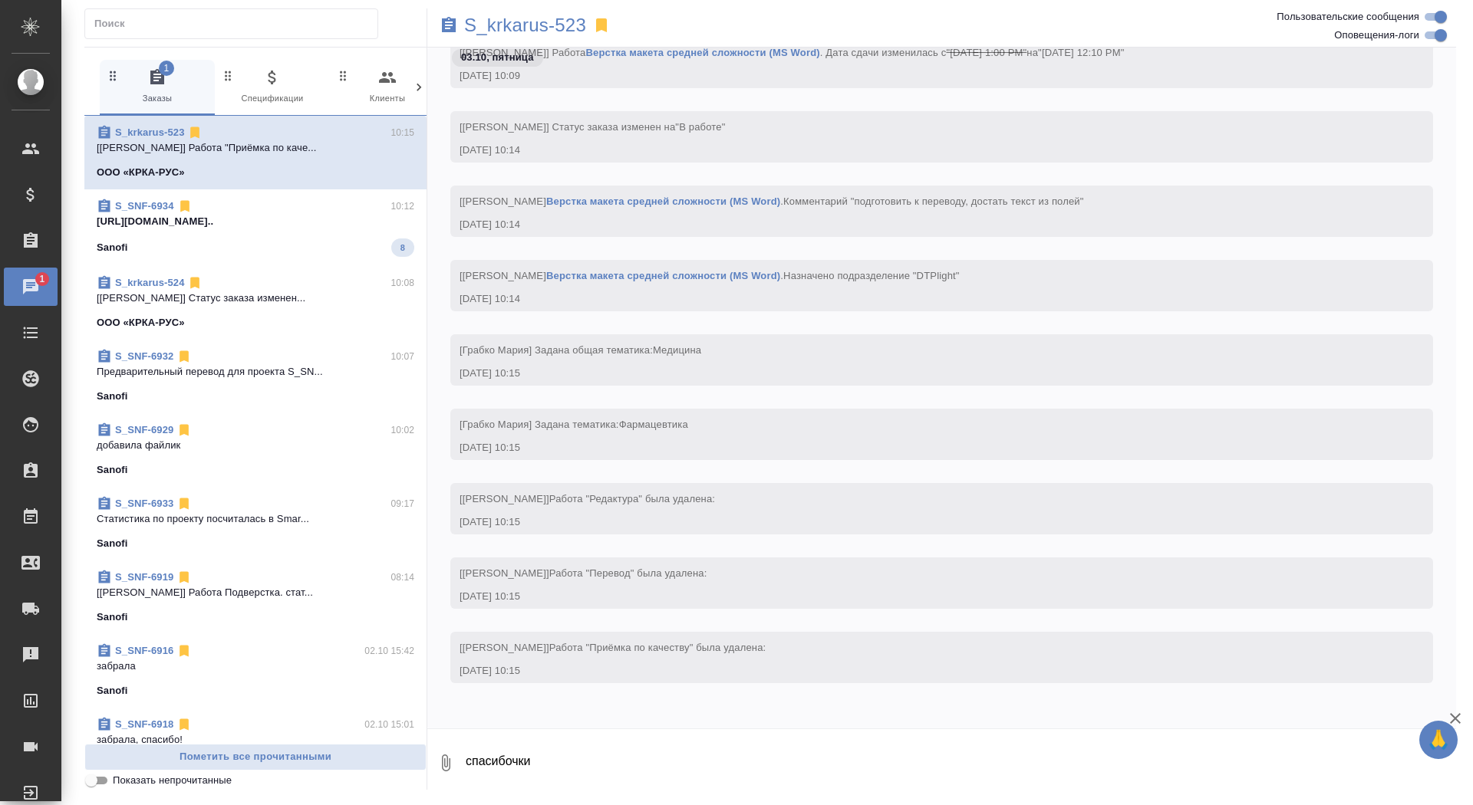
click at [337, 218] on p "https://drive.awatera.com/apps/files/fil..." at bounding box center [256, 221] width 318 height 15
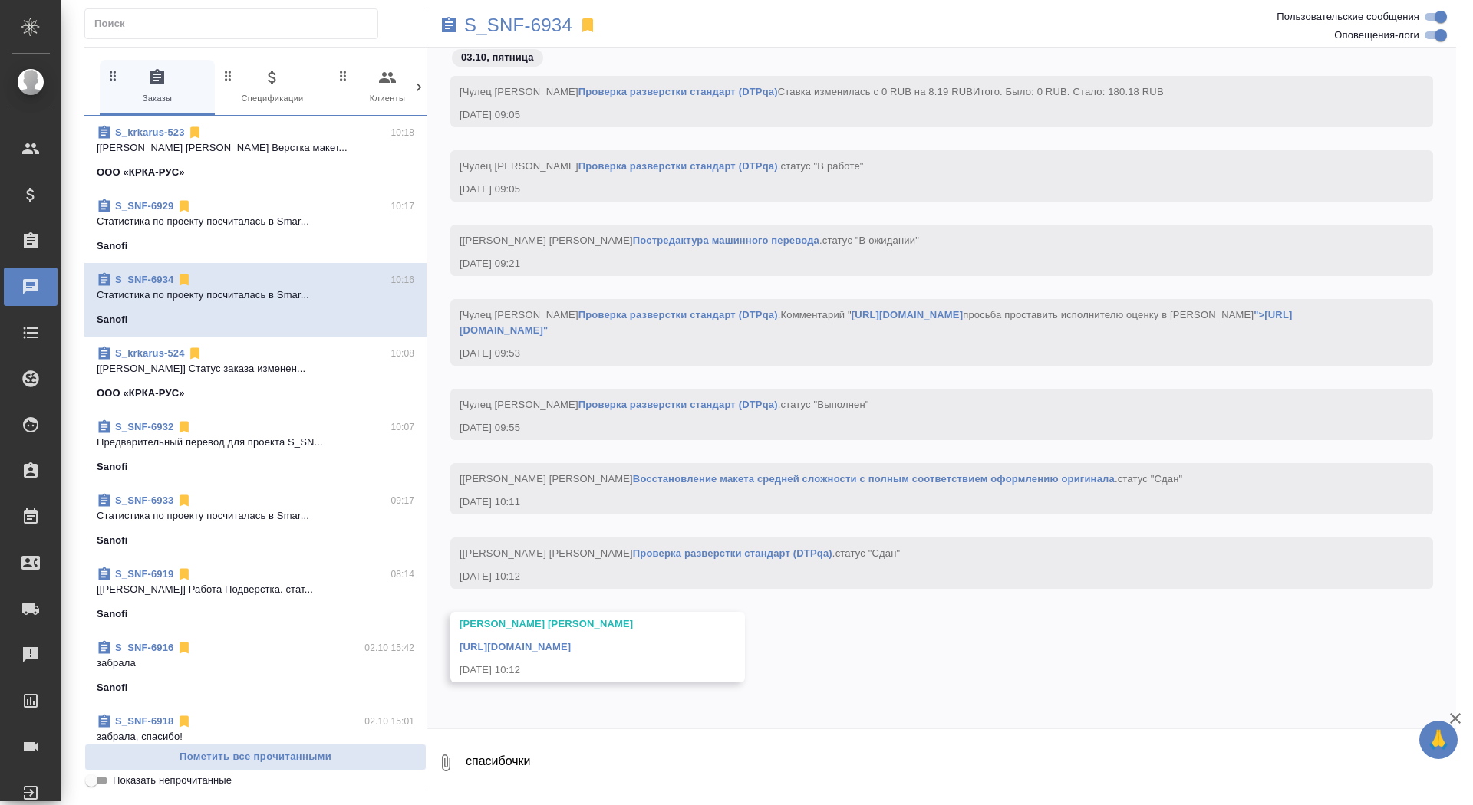
scroll to position [30858, 0]
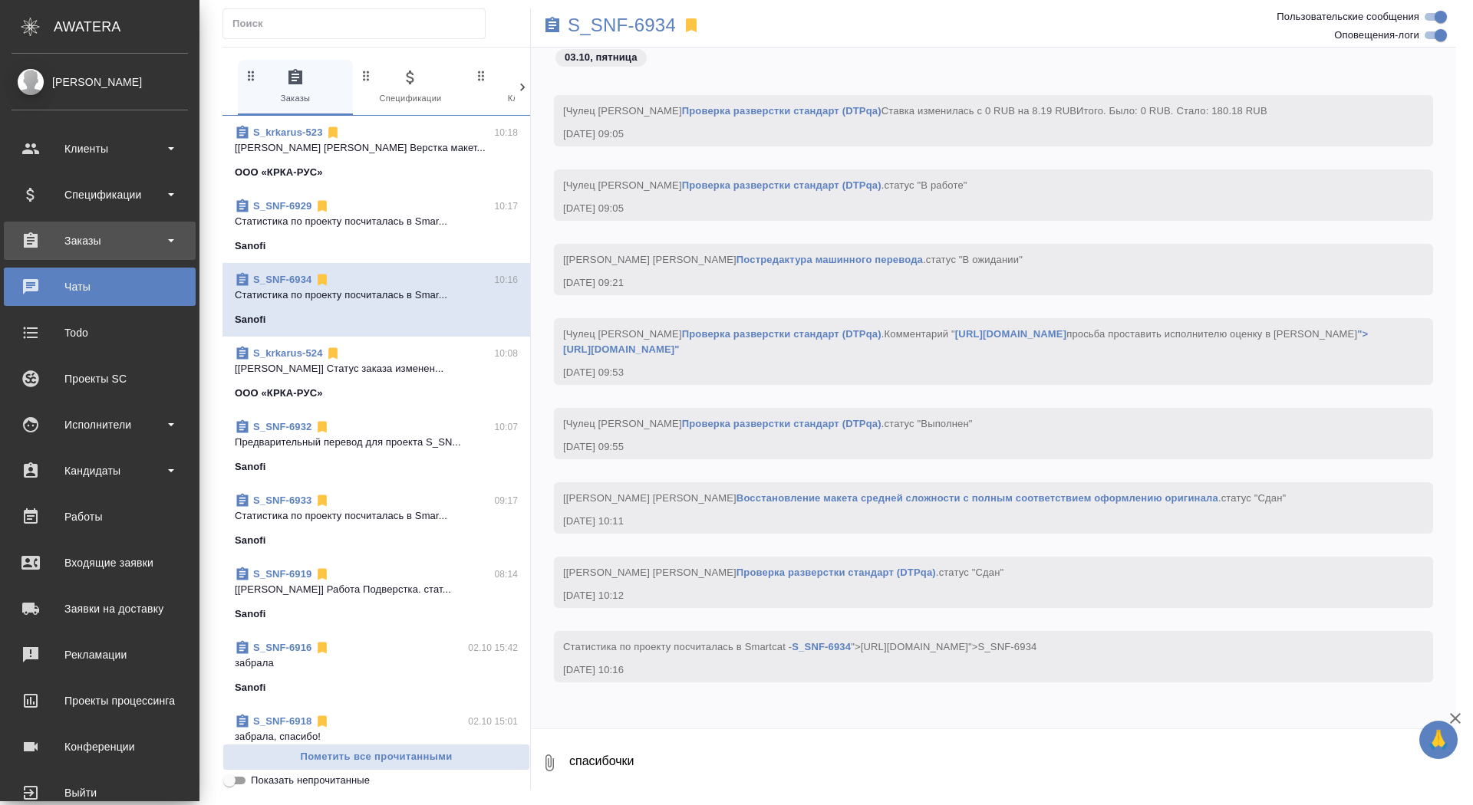
click at [70, 259] on div "Заказы" at bounding box center [100, 241] width 192 height 38
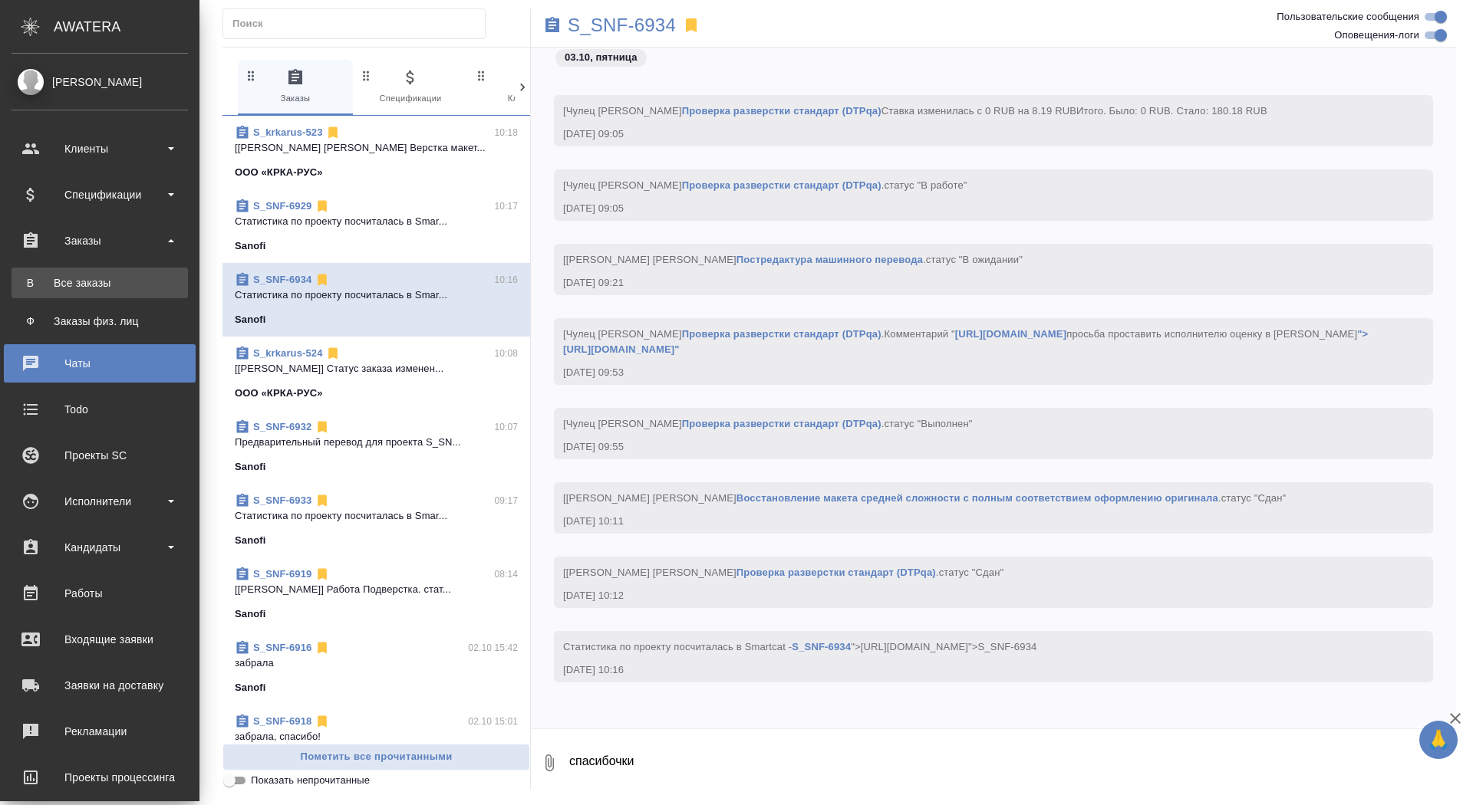
click at [98, 286] on div "Все заказы" at bounding box center [99, 282] width 161 height 15
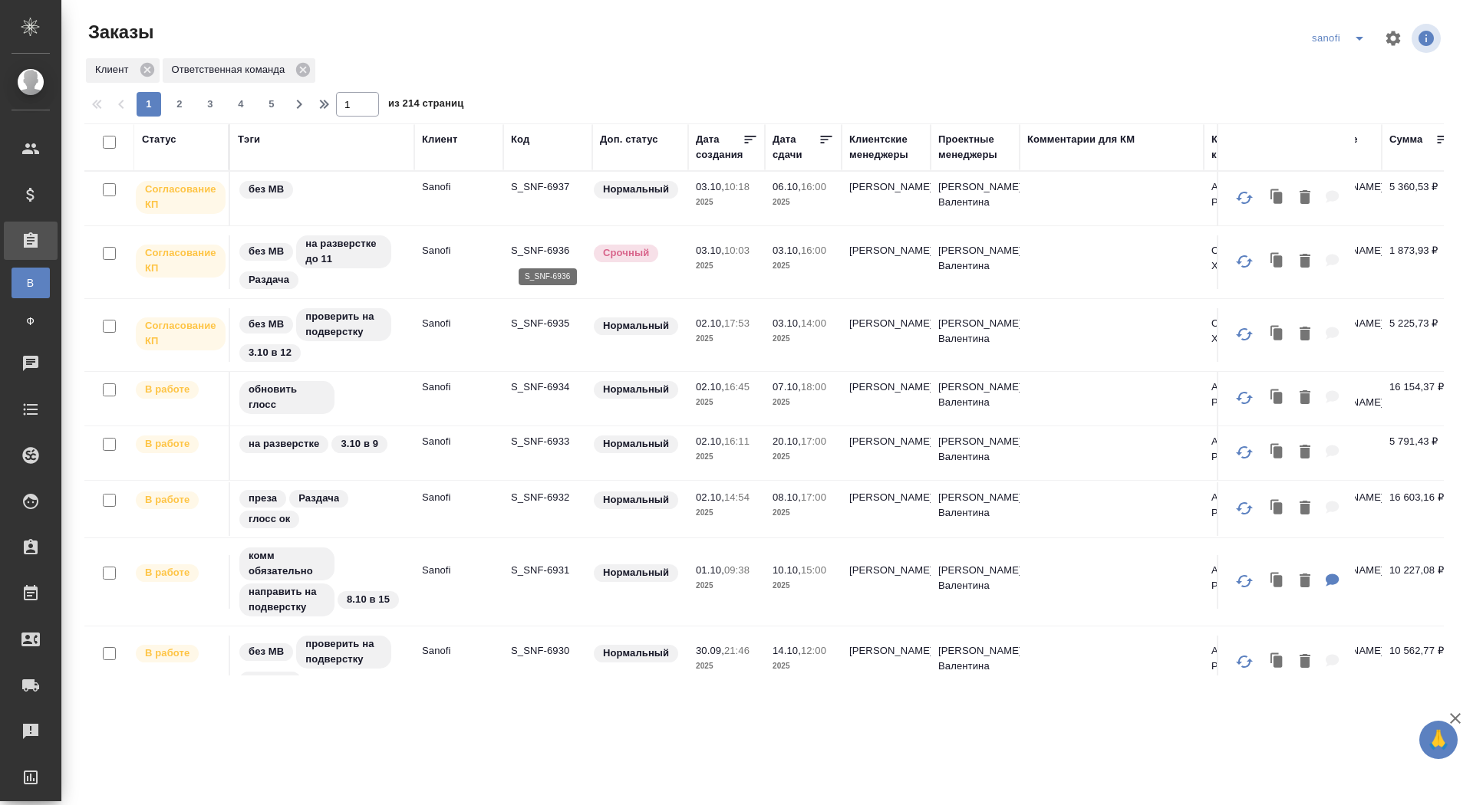
click at [533, 250] on p "S_SNF-6936" at bounding box center [548, 250] width 74 height 15
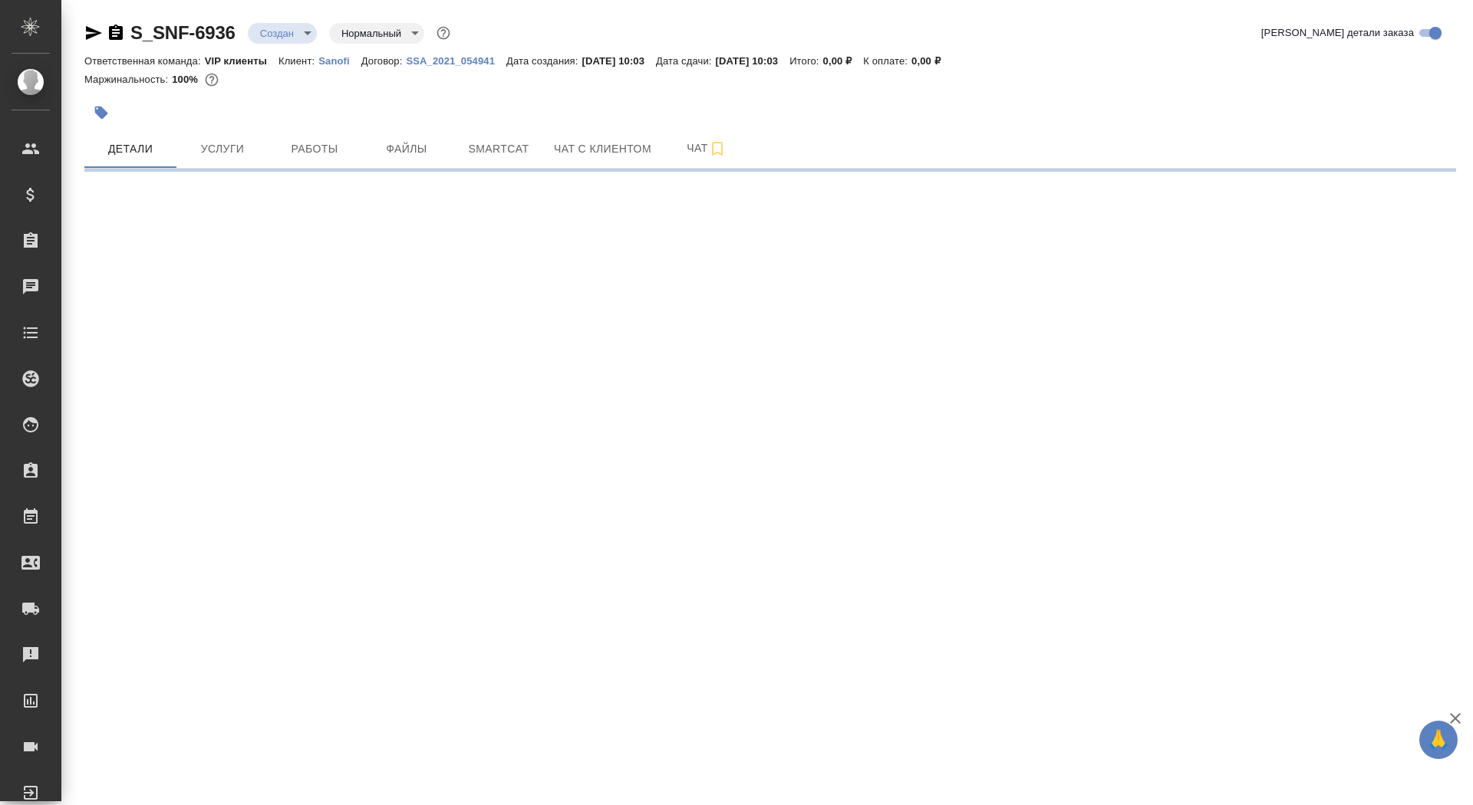
select select "RU"
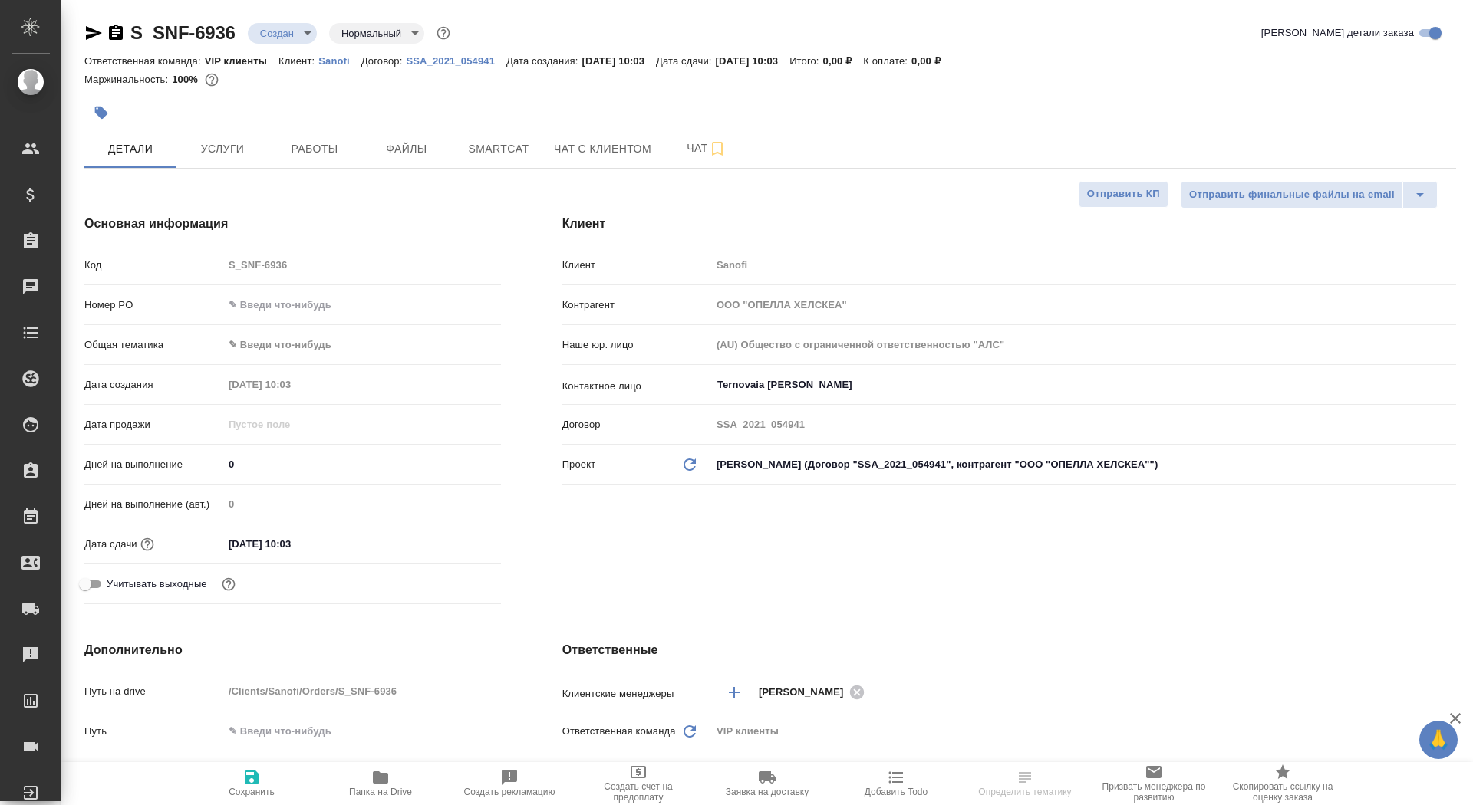
type textarea "x"
drag, startPoint x: 245, startPoint y: 472, endPoint x: 213, endPoint y: 466, distance: 32.0
click at [213, 466] on div "Дней на выполнение 0" at bounding box center [292, 464] width 417 height 27
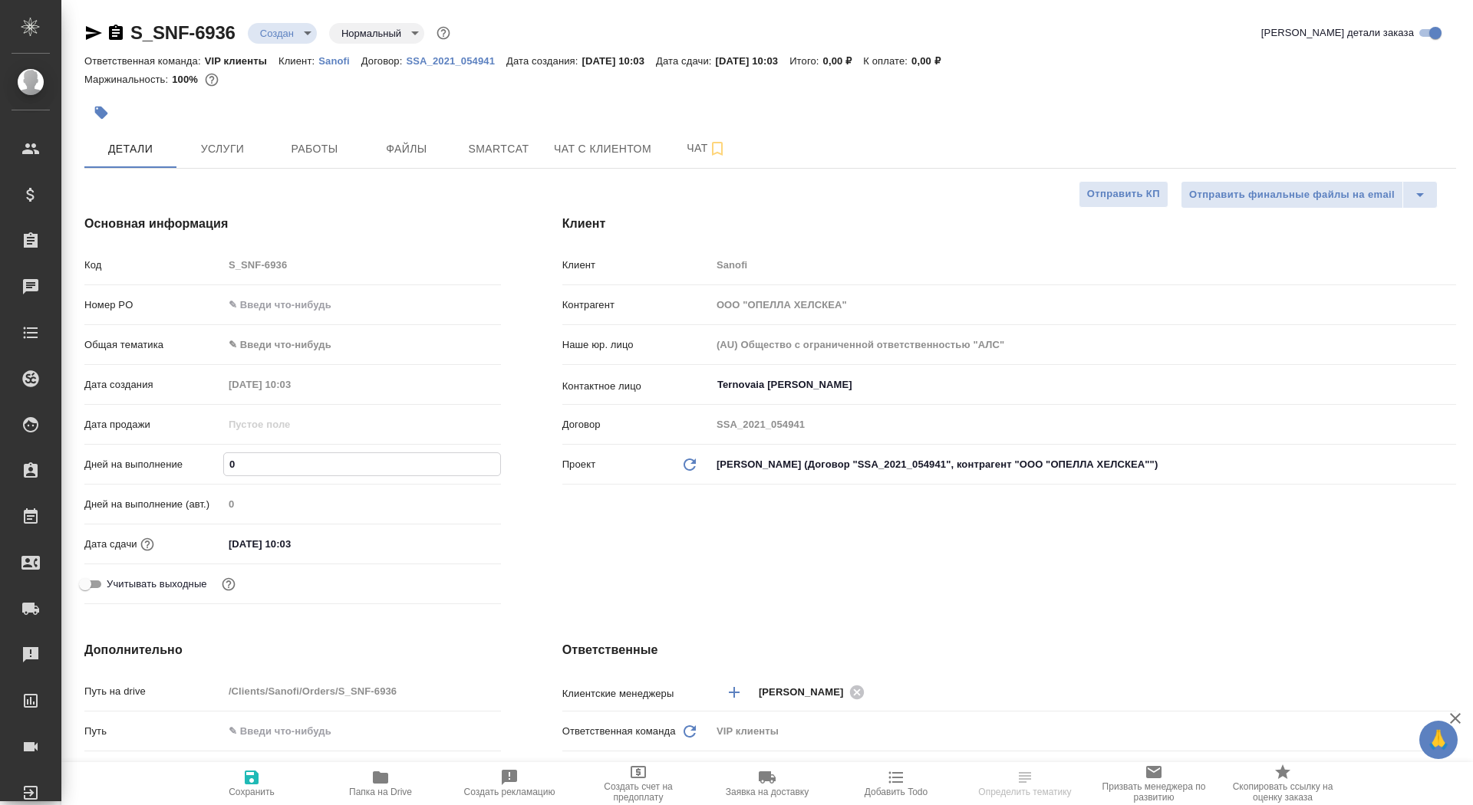
type input "1"
type textarea "x"
type input "1"
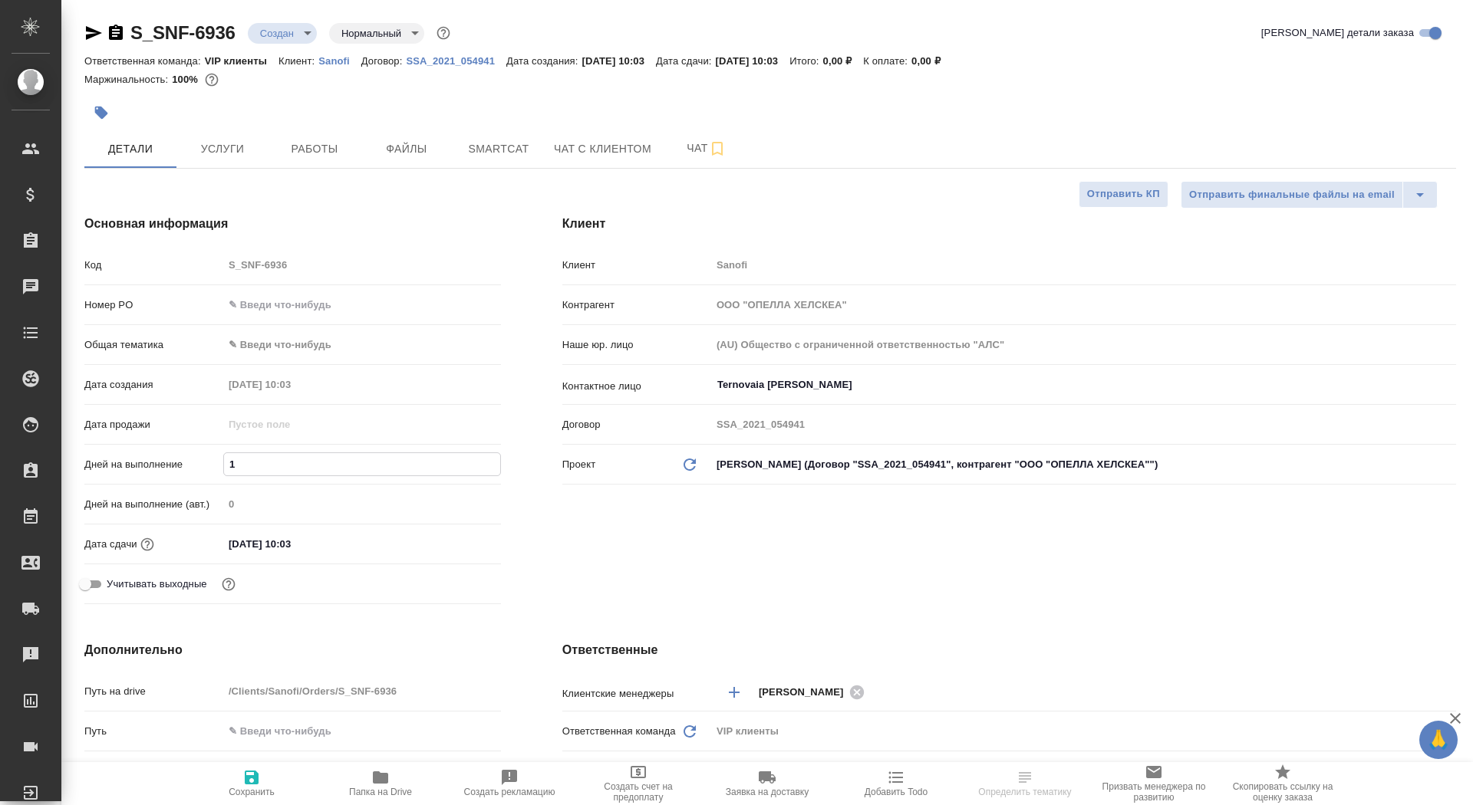
click at [231, 785] on span "Сохранить" at bounding box center [251, 783] width 110 height 29
type textarea "x"
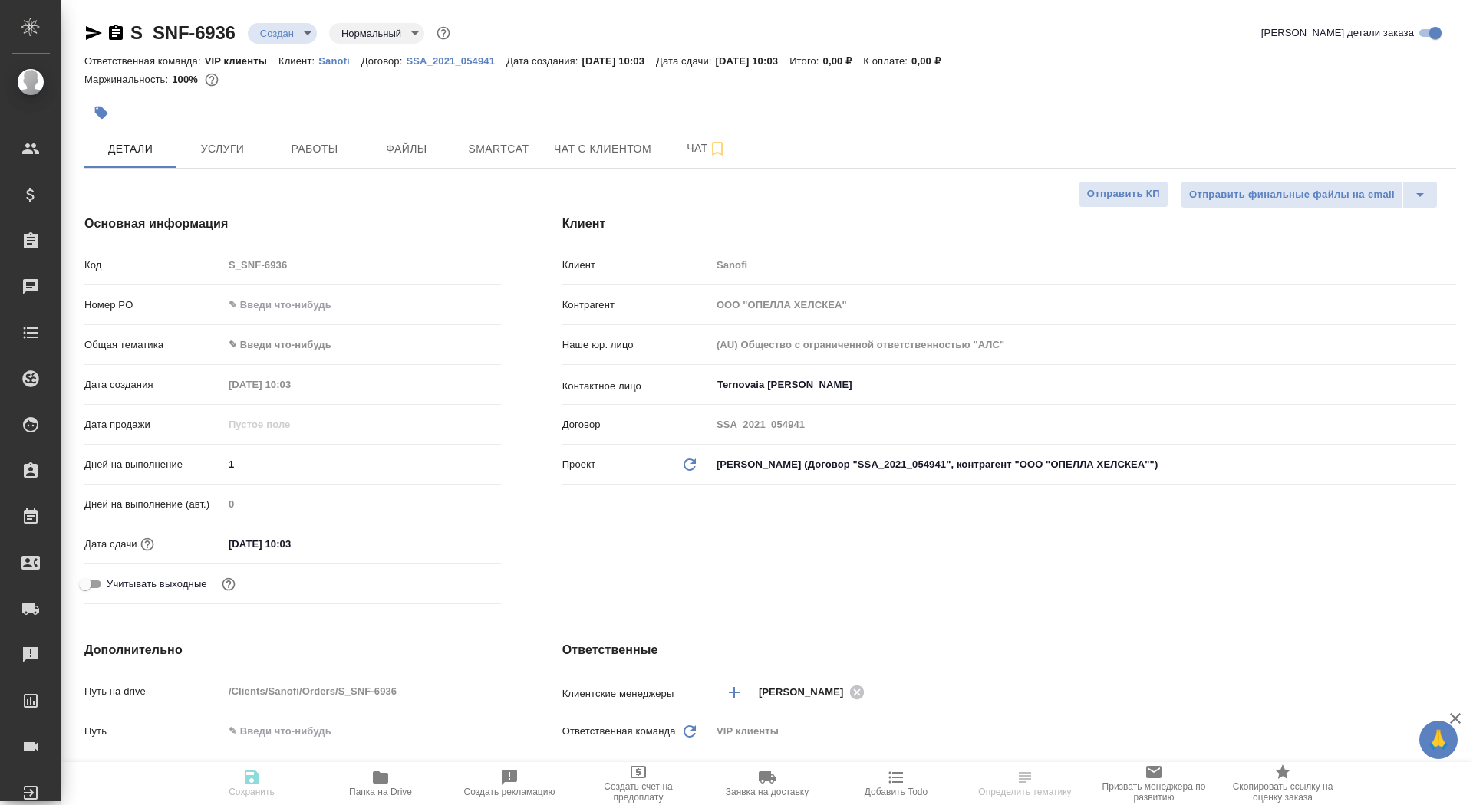
type textarea "x"
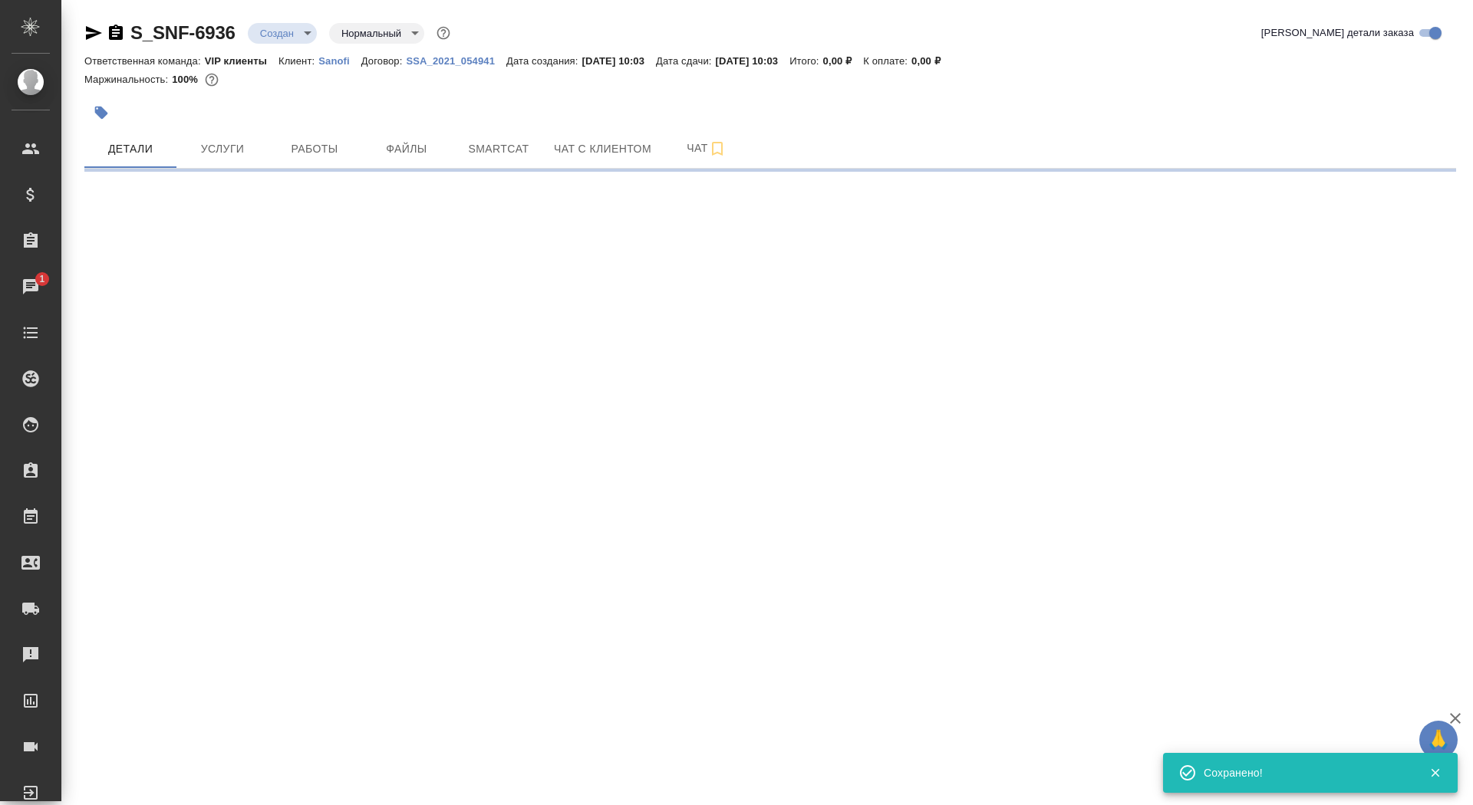
select select "RU"
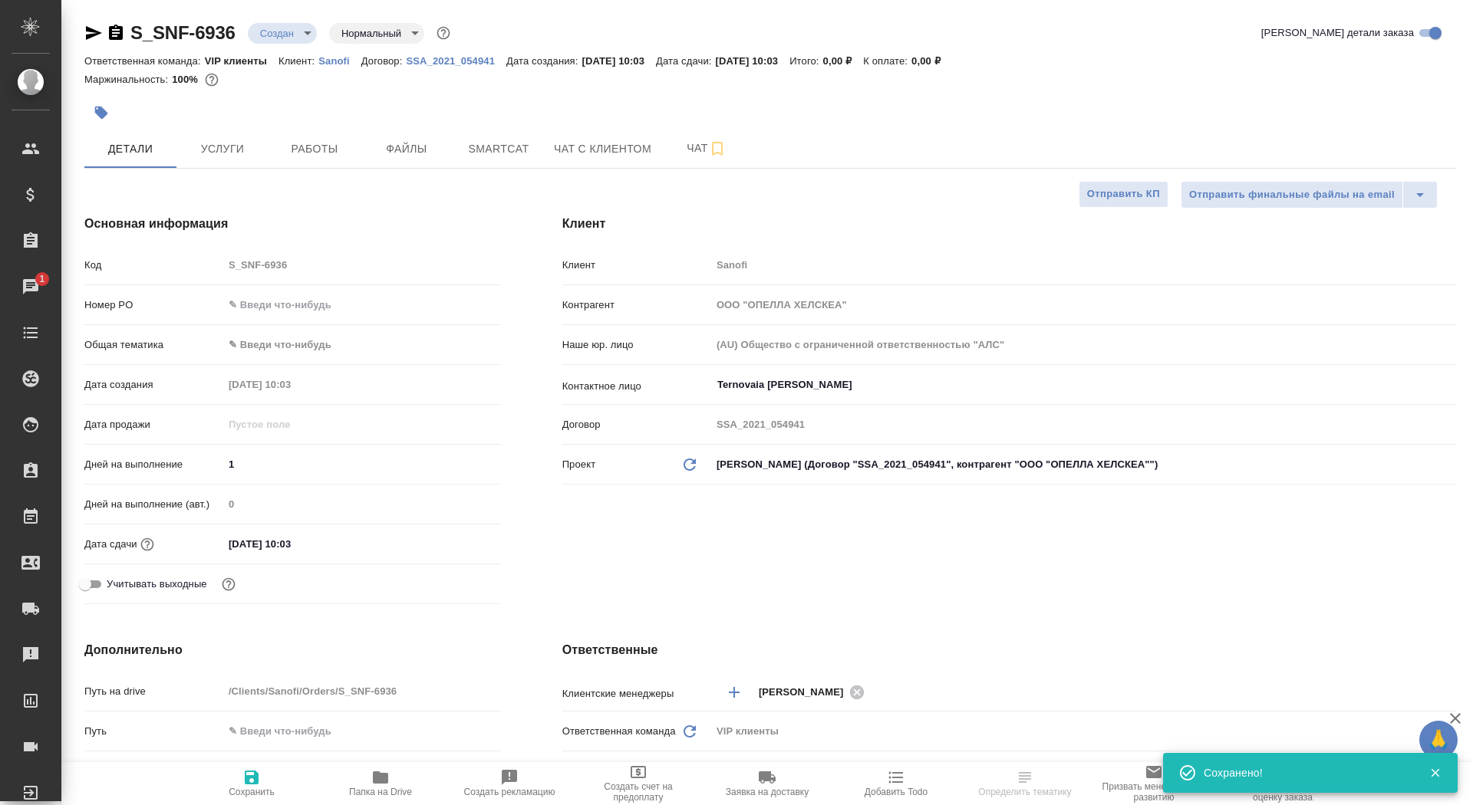
type textarea "x"
click at [324, 549] on input "[DATE] 10:03" at bounding box center [290, 544] width 134 height 22
click at [457, 543] on icon "button" at bounding box center [457, 542] width 14 height 15
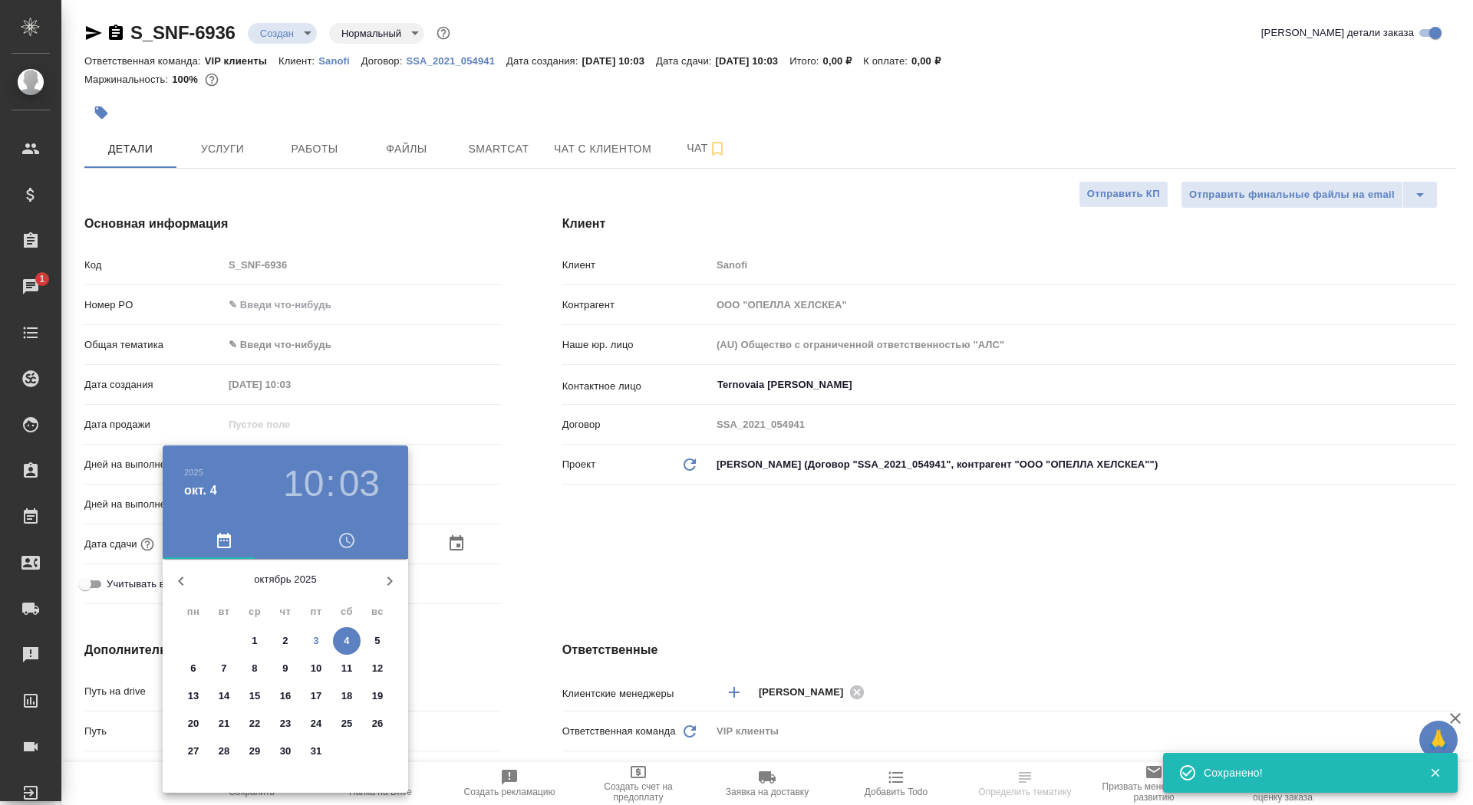
click at [324, 640] on span "3" at bounding box center [316, 641] width 28 height 15
type input "[DATE] 10:03"
type textarea "x"
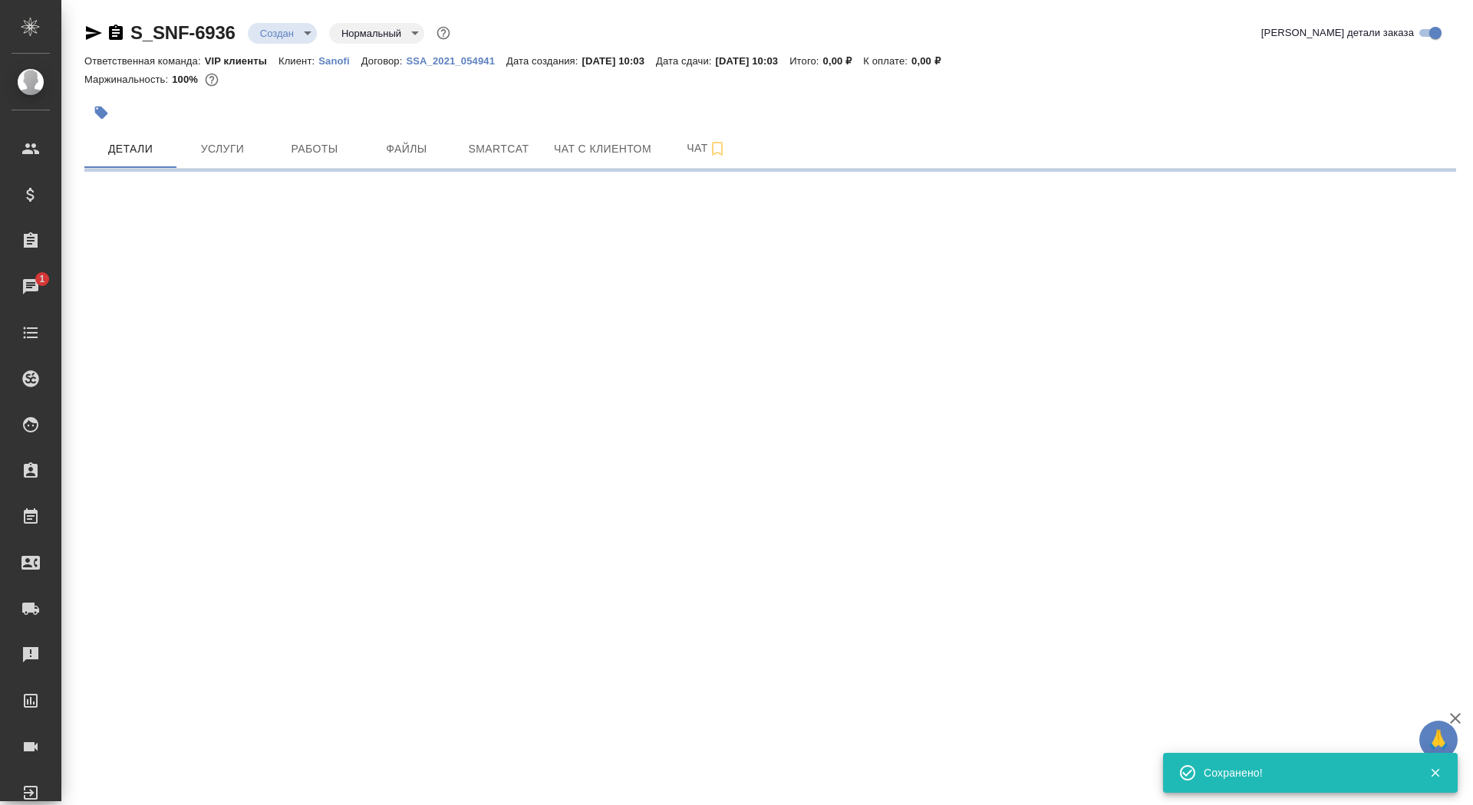
click at [335, 706] on div ".cls-1 fill:#fff; AWATERA Saydasheva Dilyara Клиенты Спецификации Заказы 1 Чаты…" at bounding box center [736, 402] width 1473 height 805
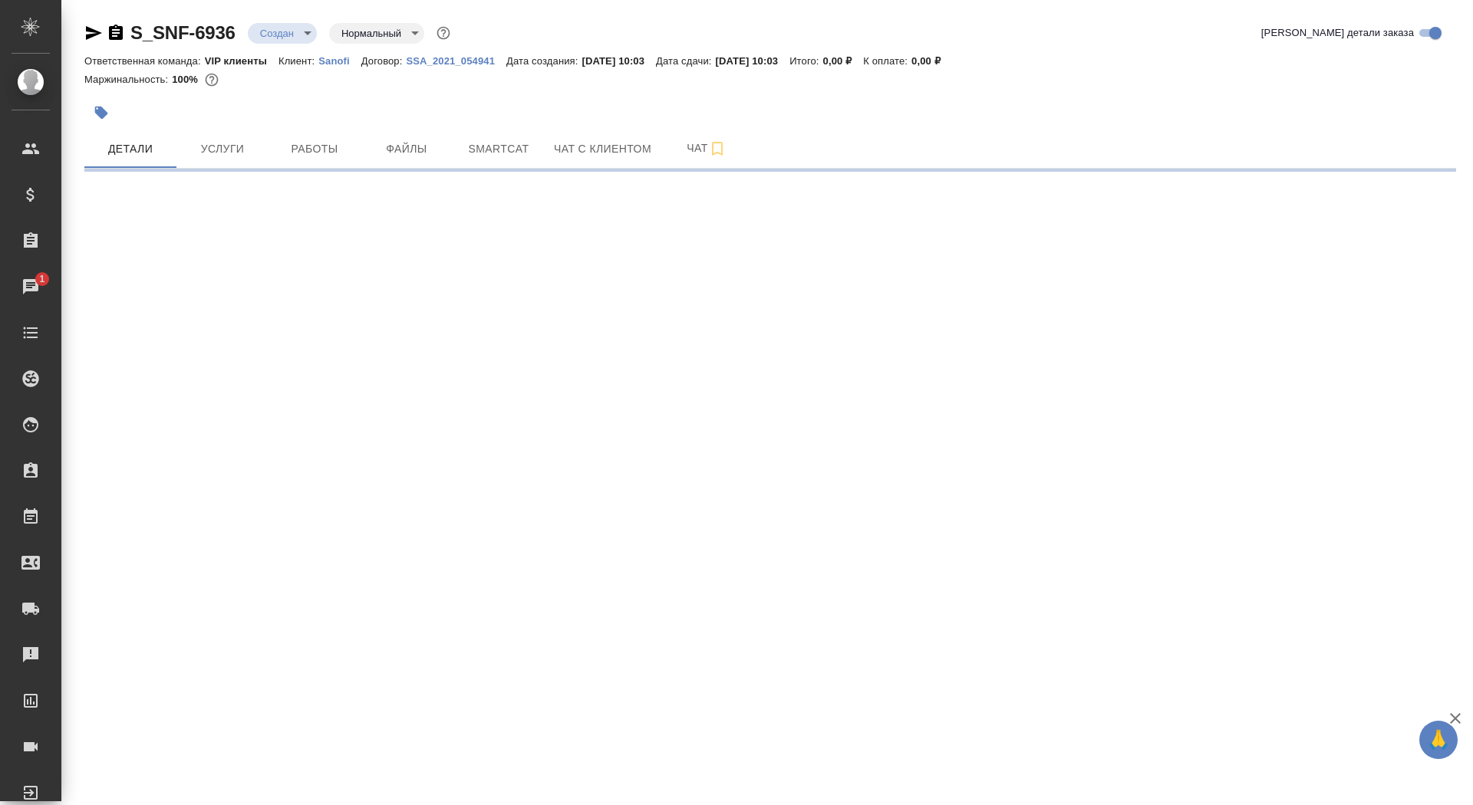
select select "RU"
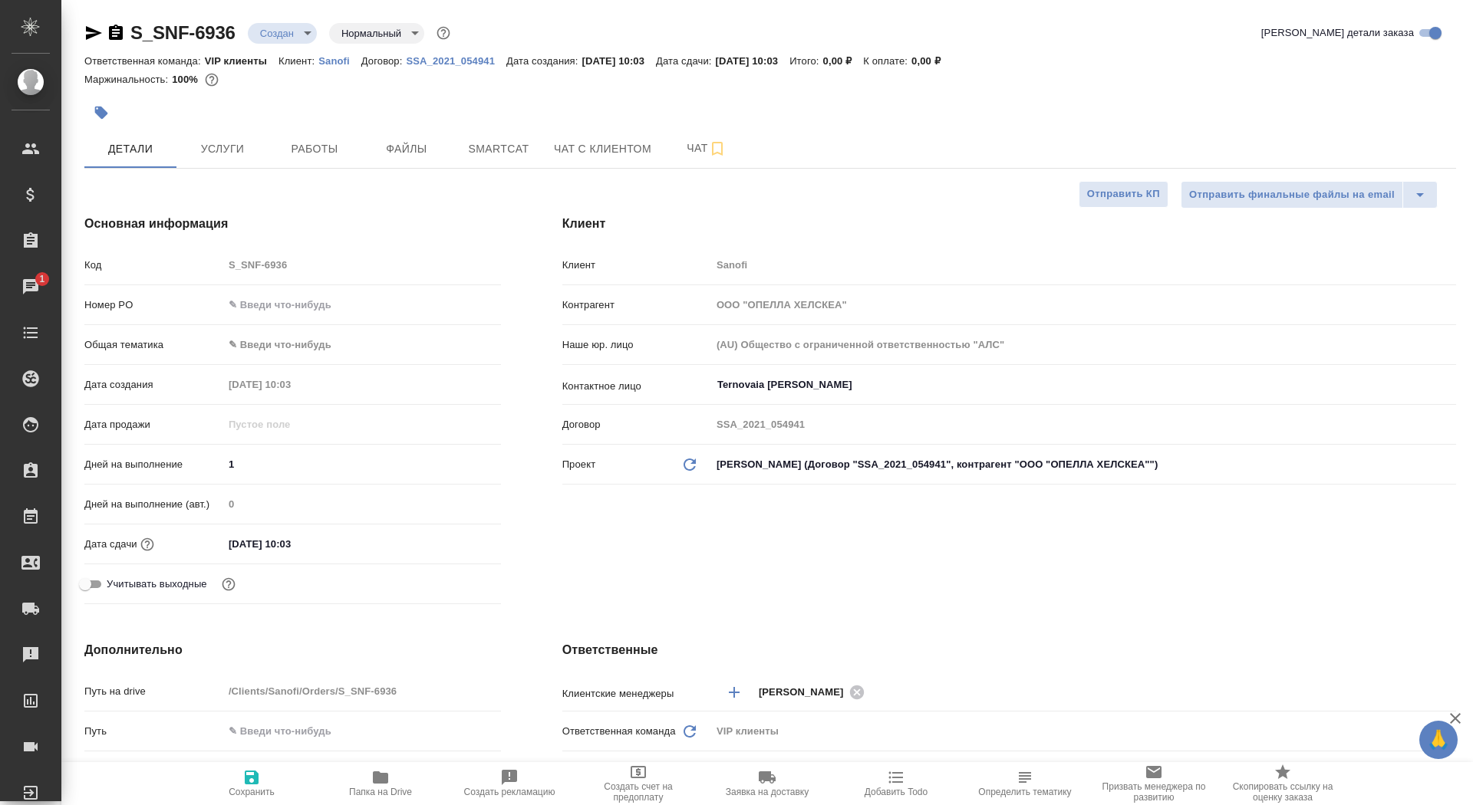
type textarea "x"
click at [310, 543] on input "04.10.2025 10:03" at bounding box center [290, 544] width 134 height 22
click at [452, 542] on icon "button" at bounding box center [456, 544] width 18 height 18
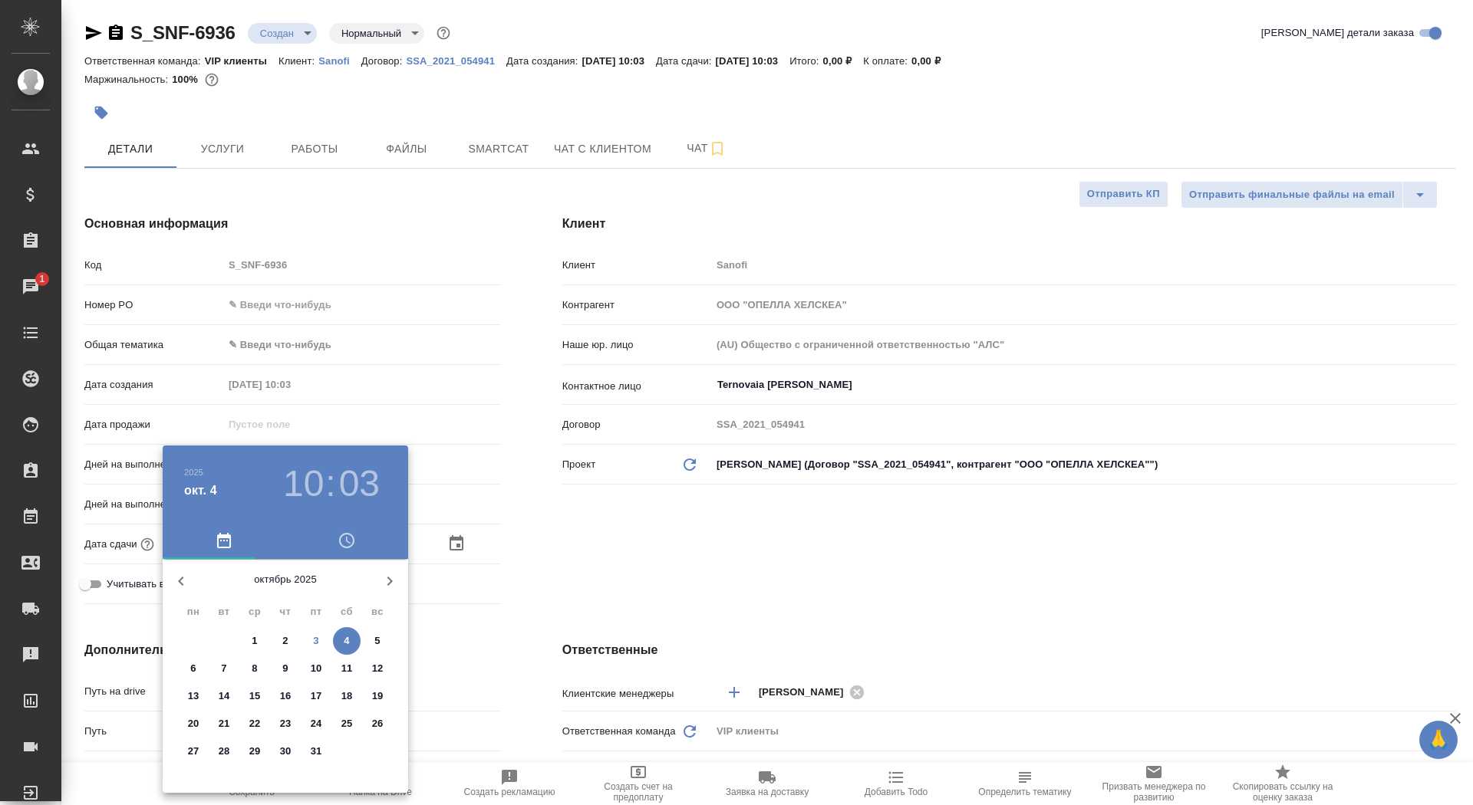
click at [324, 638] on span "3" at bounding box center [316, 641] width 28 height 15
type input "03.10.2025 10:03"
type textarea "x"
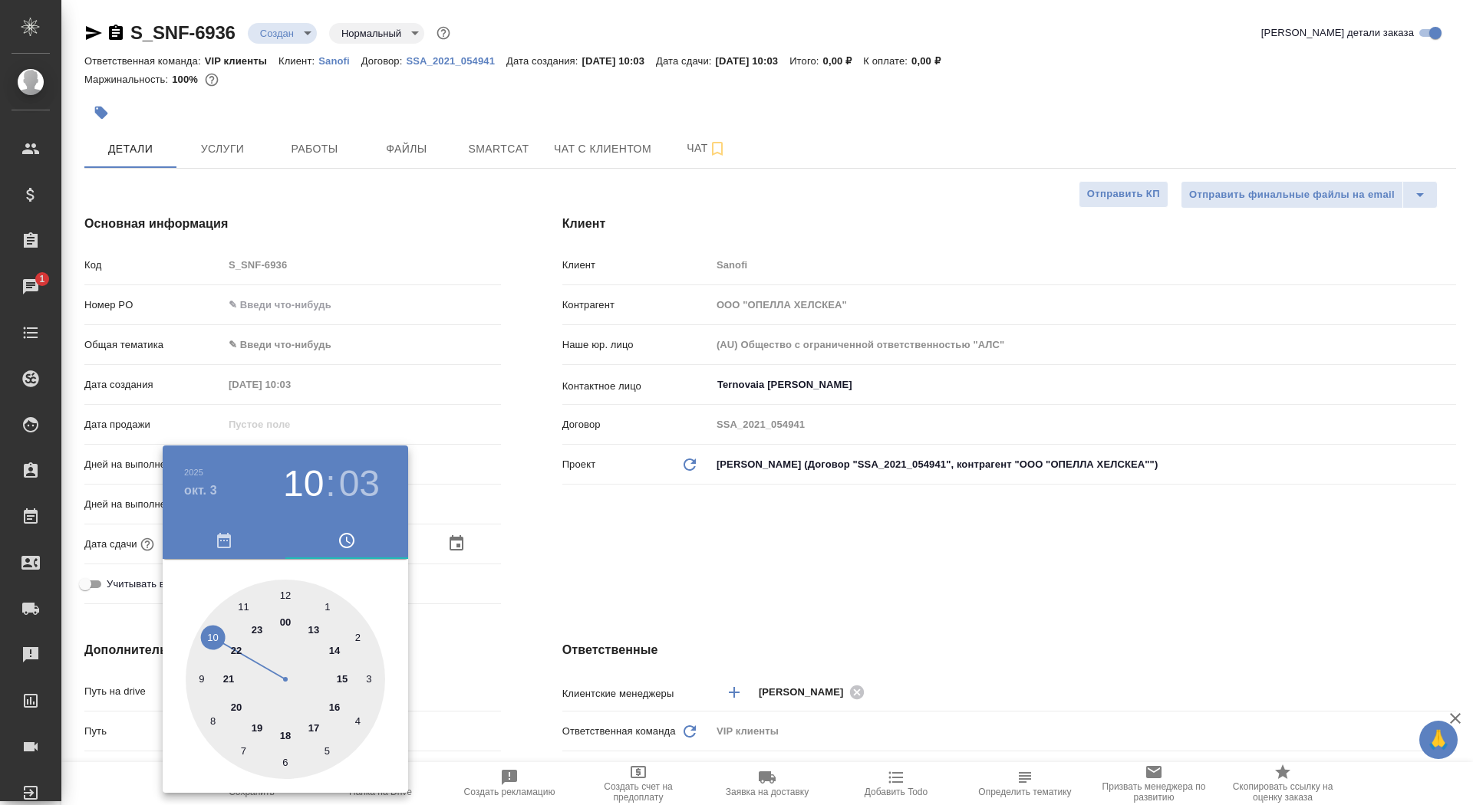
type input "03.10.2025 16:03"
type textarea "x"
click at [340, 704] on div at bounding box center [285, 679] width 199 height 199
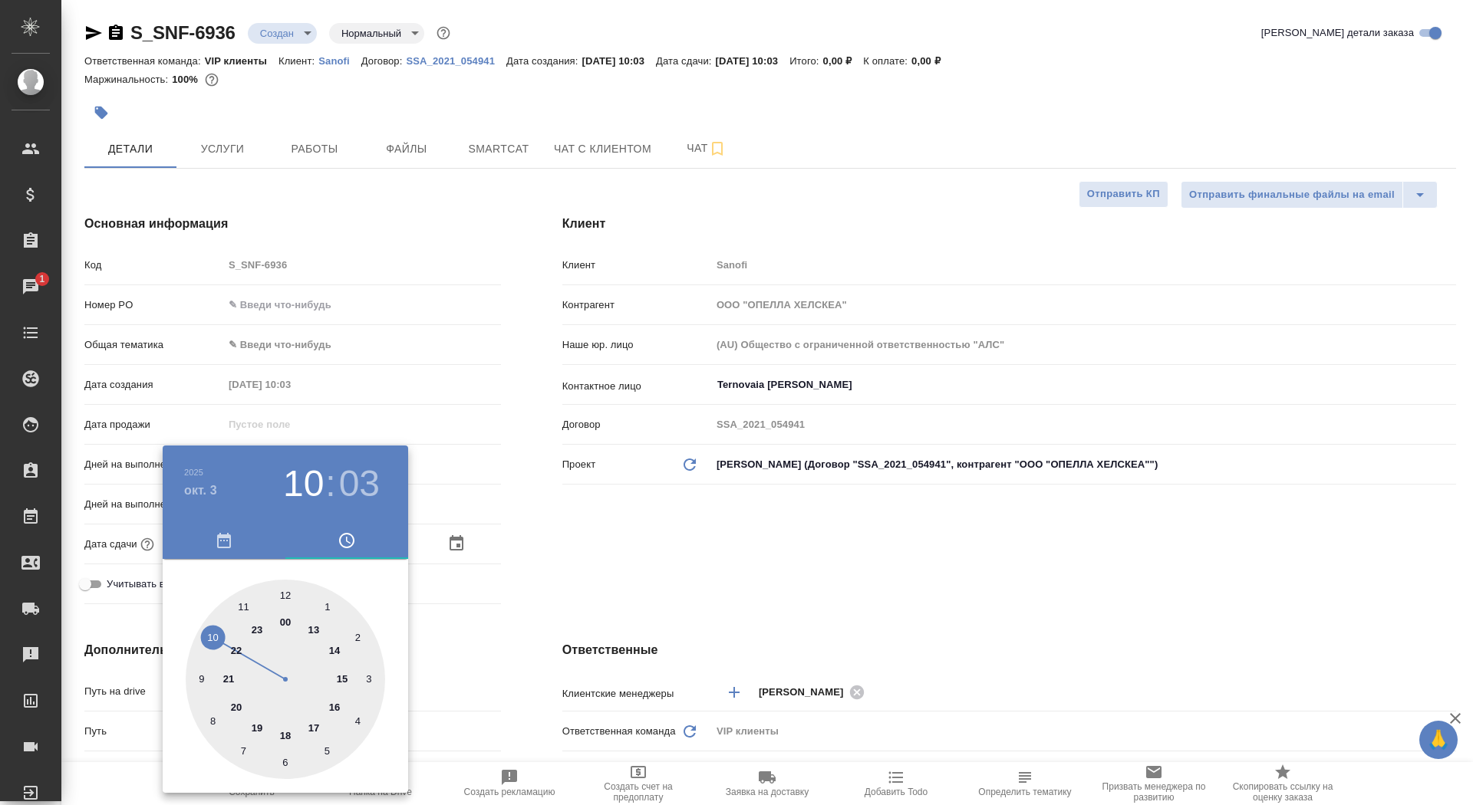
type textarea "x"
click at [280, 600] on div at bounding box center [285, 679] width 199 height 199
type input "03.10.2025 16:59"
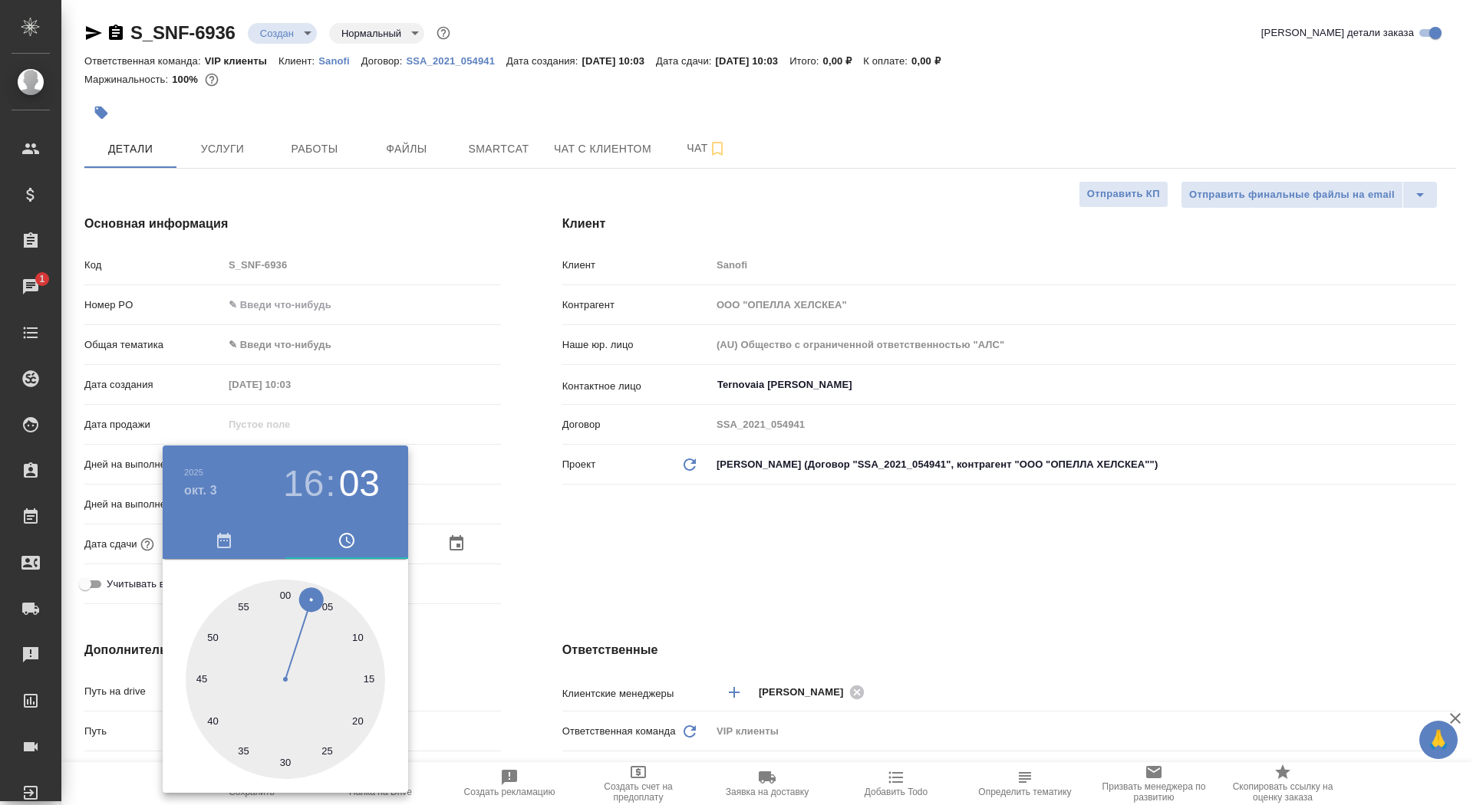
type textarea "x"
type input "[DATE] 16:00"
type textarea "x"
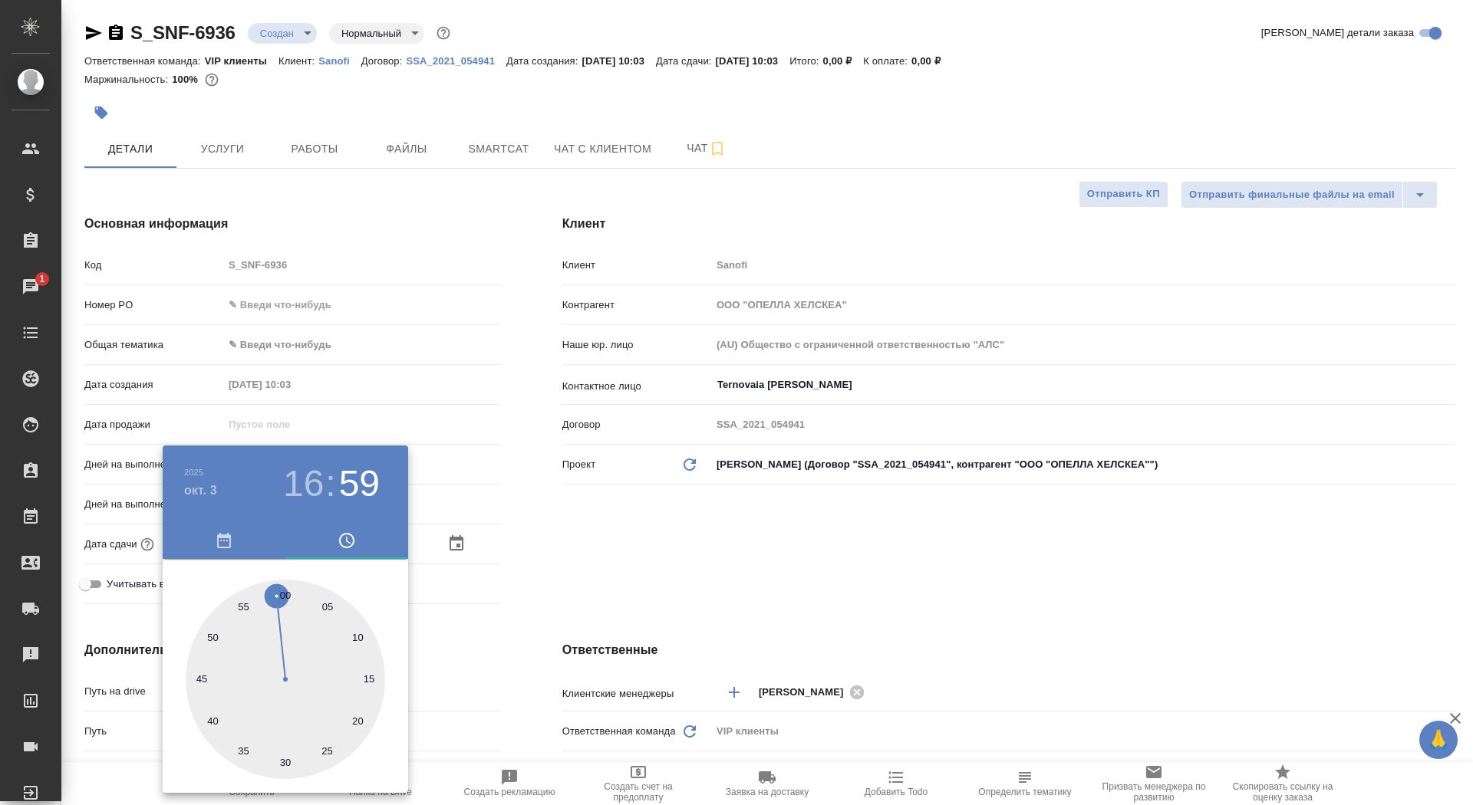
type textarea "x"
click at [287, 593] on div at bounding box center [285, 679] width 199 height 199
type textarea "x"
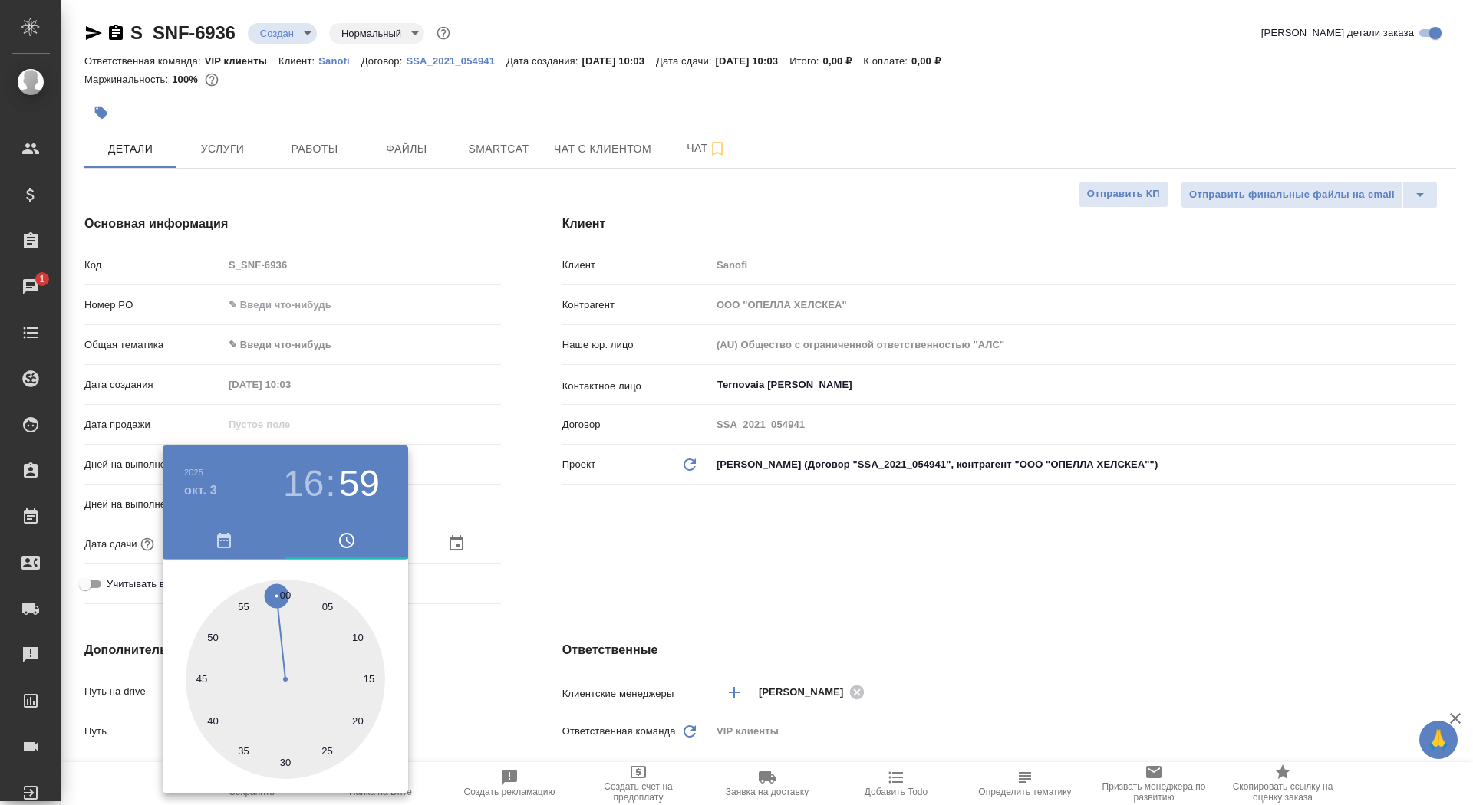
type textarea "x"
click at [539, 575] on div at bounding box center [736, 402] width 1473 height 805
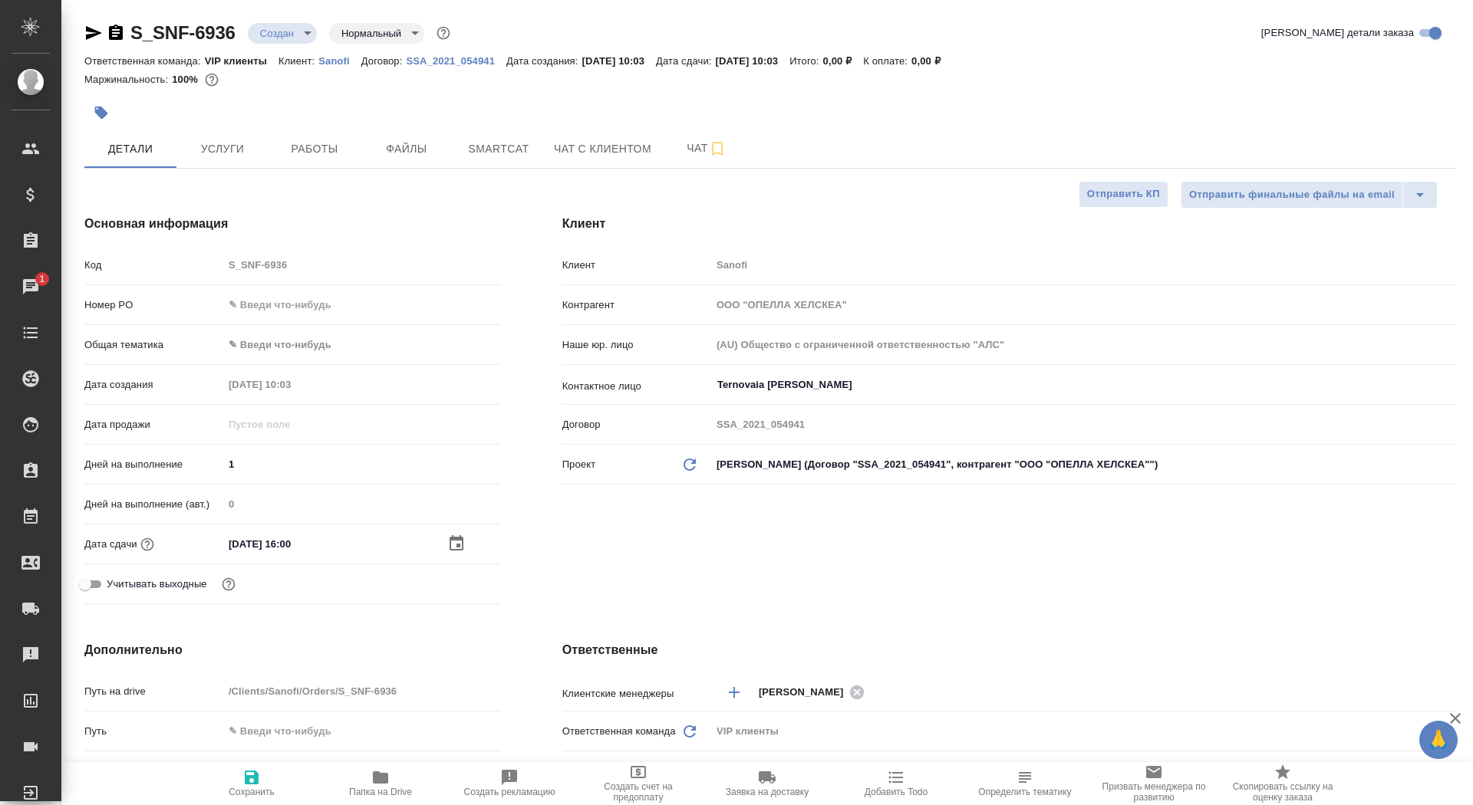
click at [255, 778] on icon "button" at bounding box center [252, 778] width 14 height 14
type textarea "x"
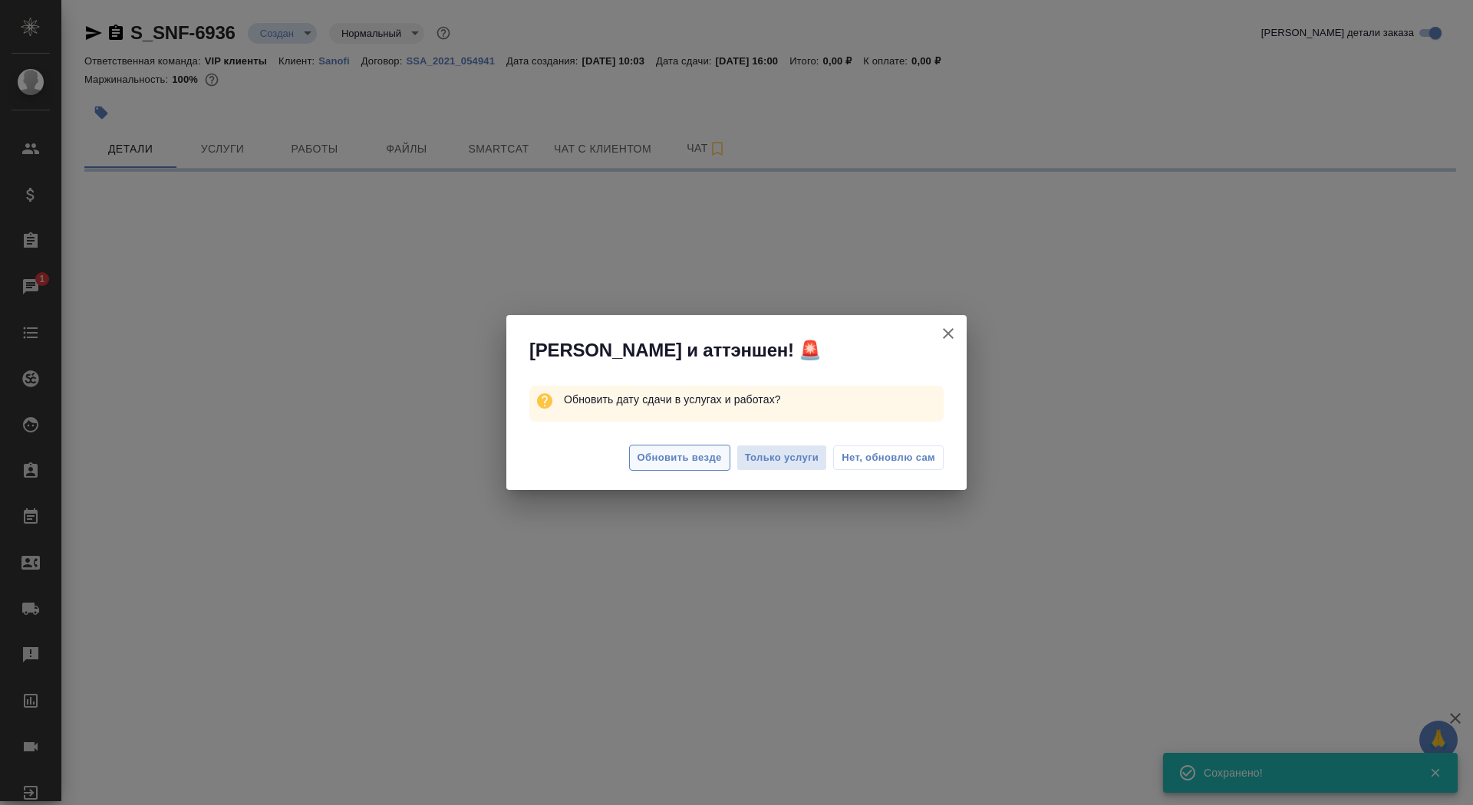
select select "RU"
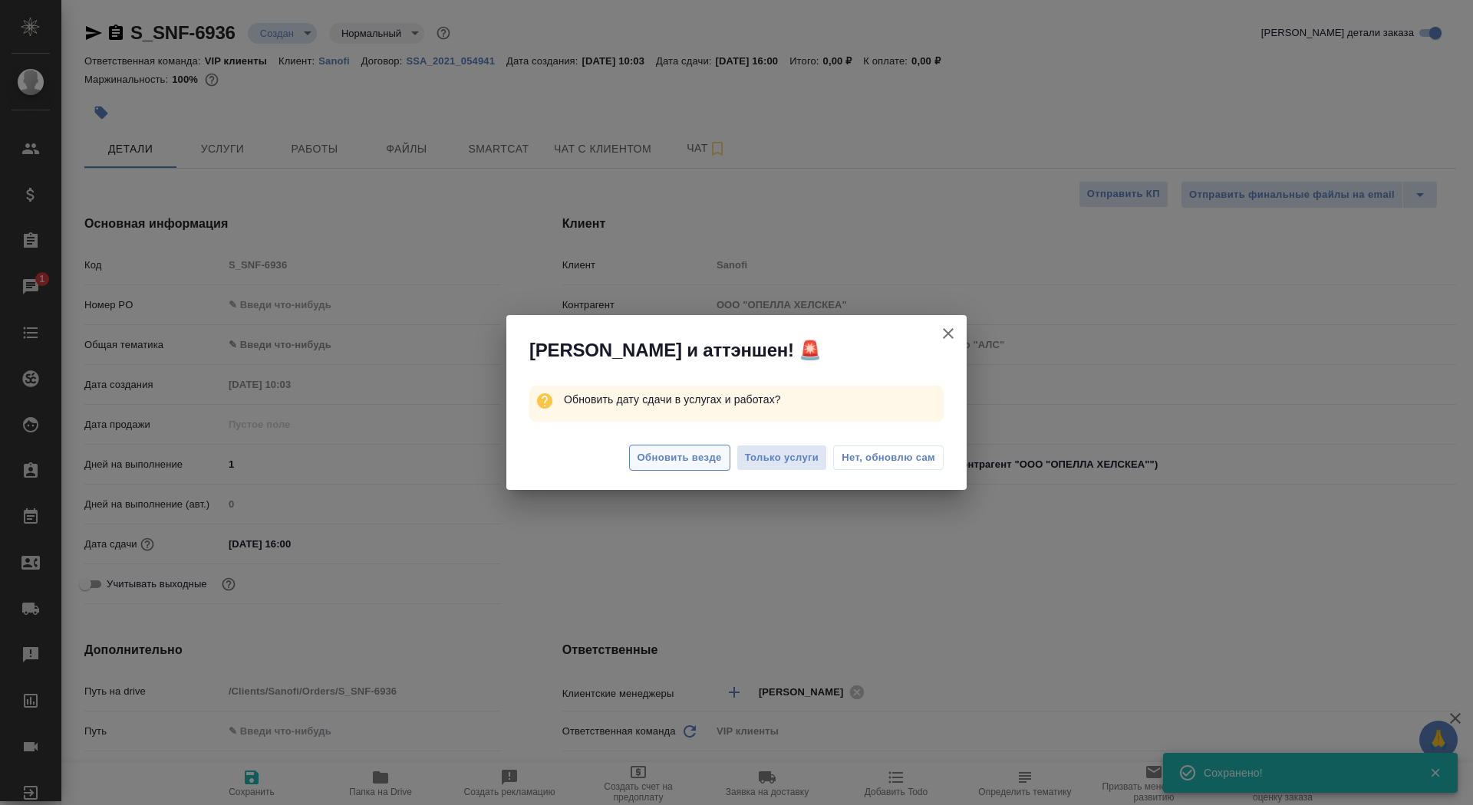
type textarea "x"
click at [675, 454] on span "Обновить везде" at bounding box center [679, 459] width 84 height 18
type textarea "x"
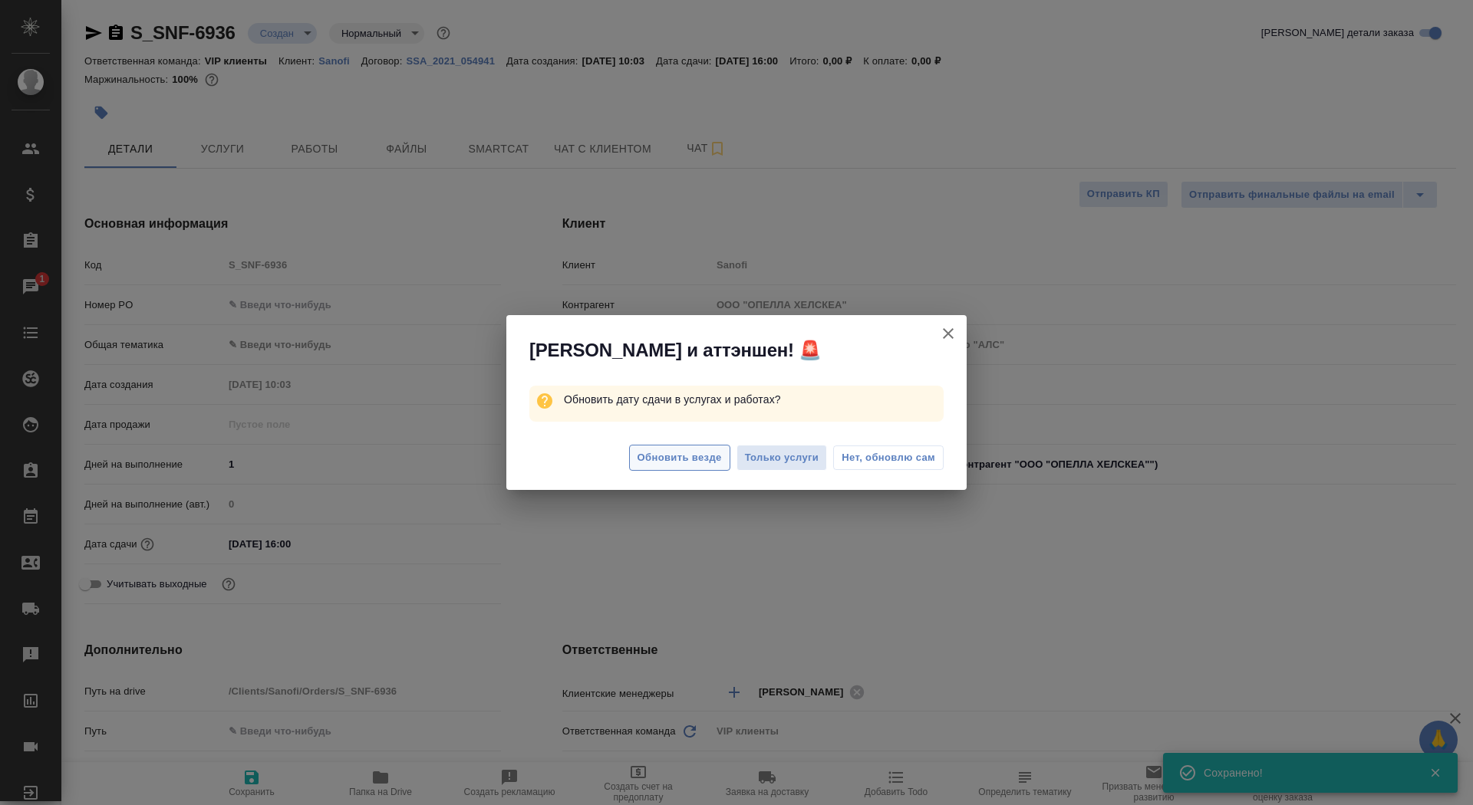
type textarea "x"
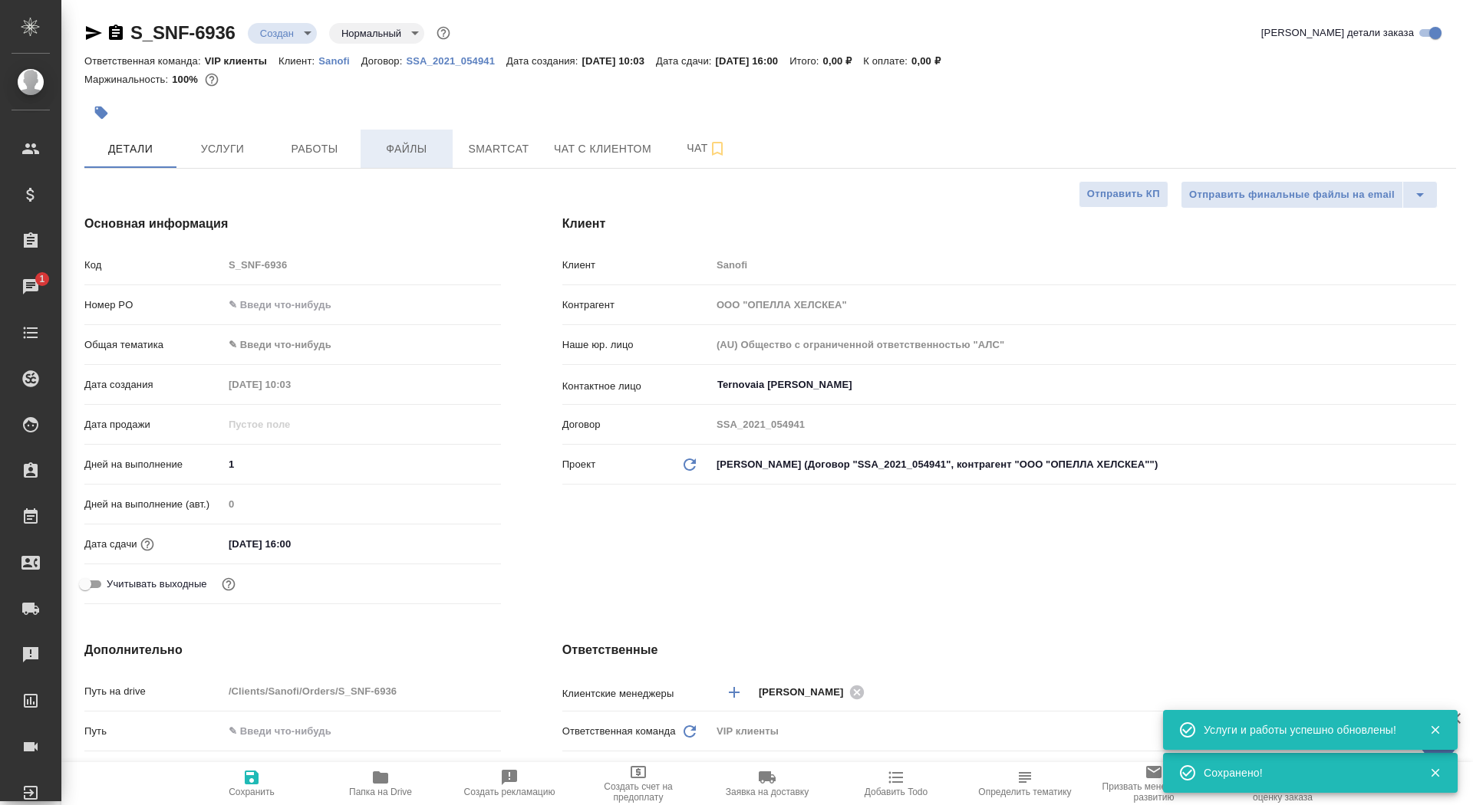
click at [407, 148] on span "Файлы" at bounding box center [407, 149] width 74 height 19
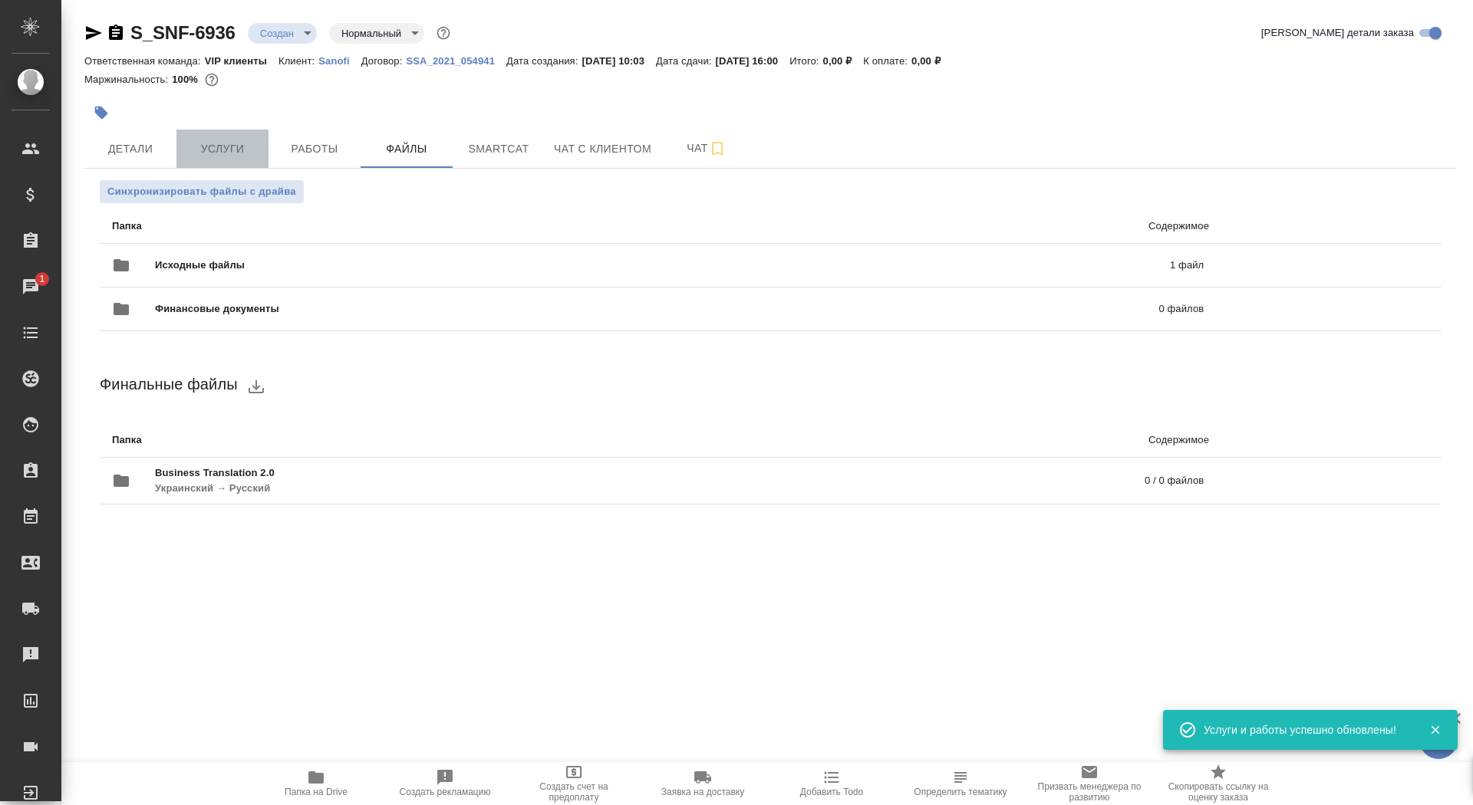
click at [216, 149] on span "Услуги" at bounding box center [223, 149] width 74 height 19
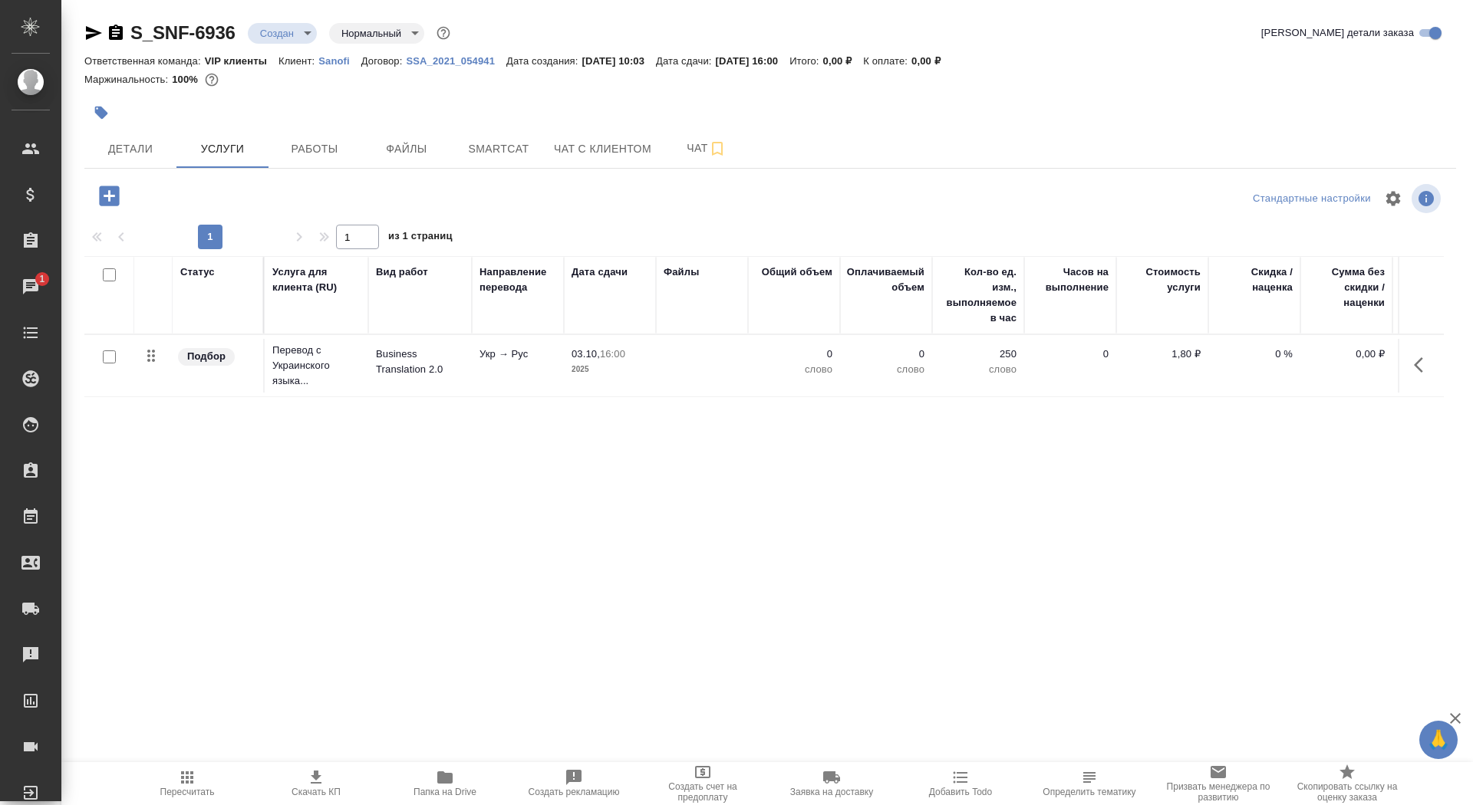
click at [107, 357] on input "checkbox" at bounding box center [109, 357] width 13 height 13
checkbox input "true"
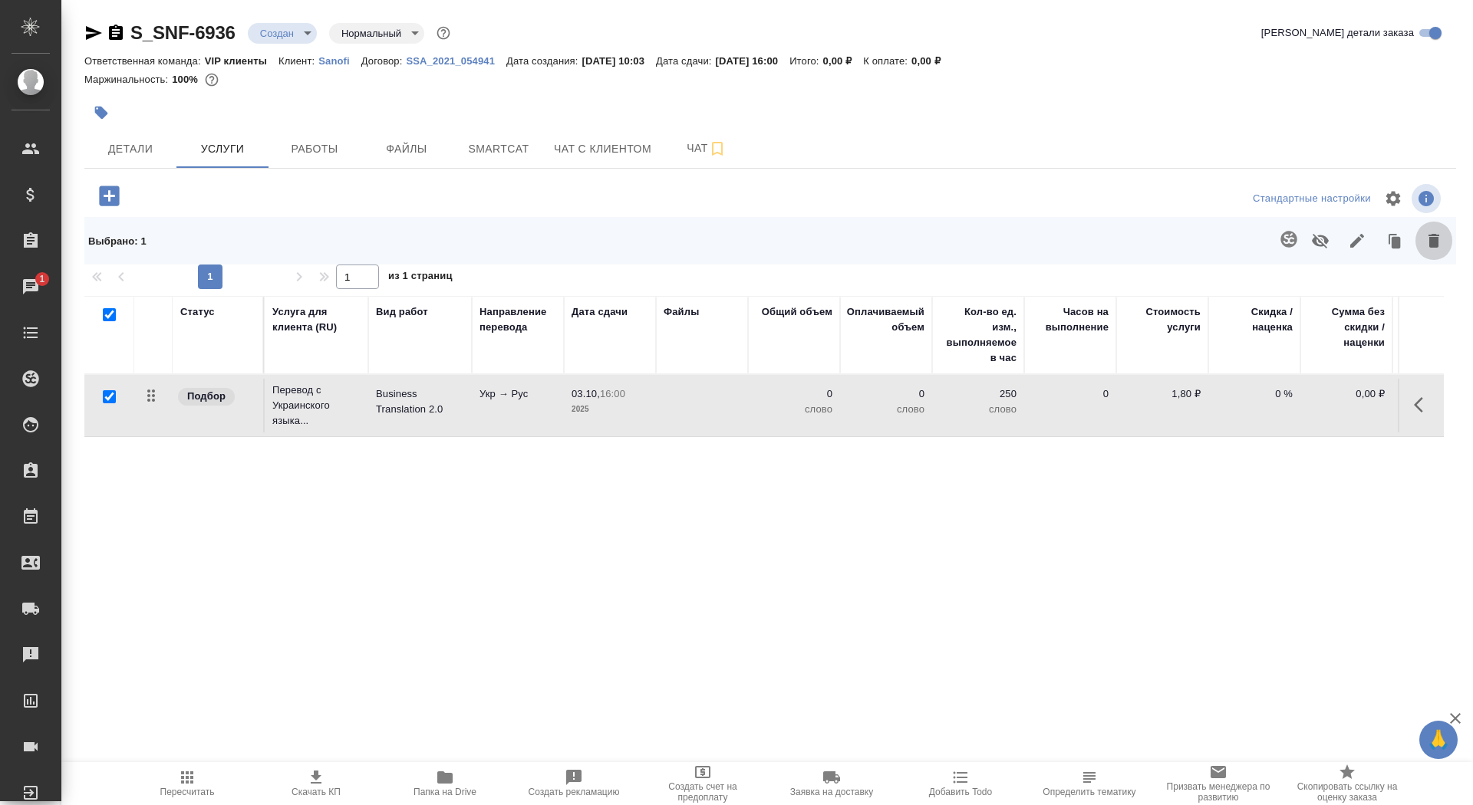
click at [1439, 251] on button "button" at bounding box center [1433, 241] width 37 height 40
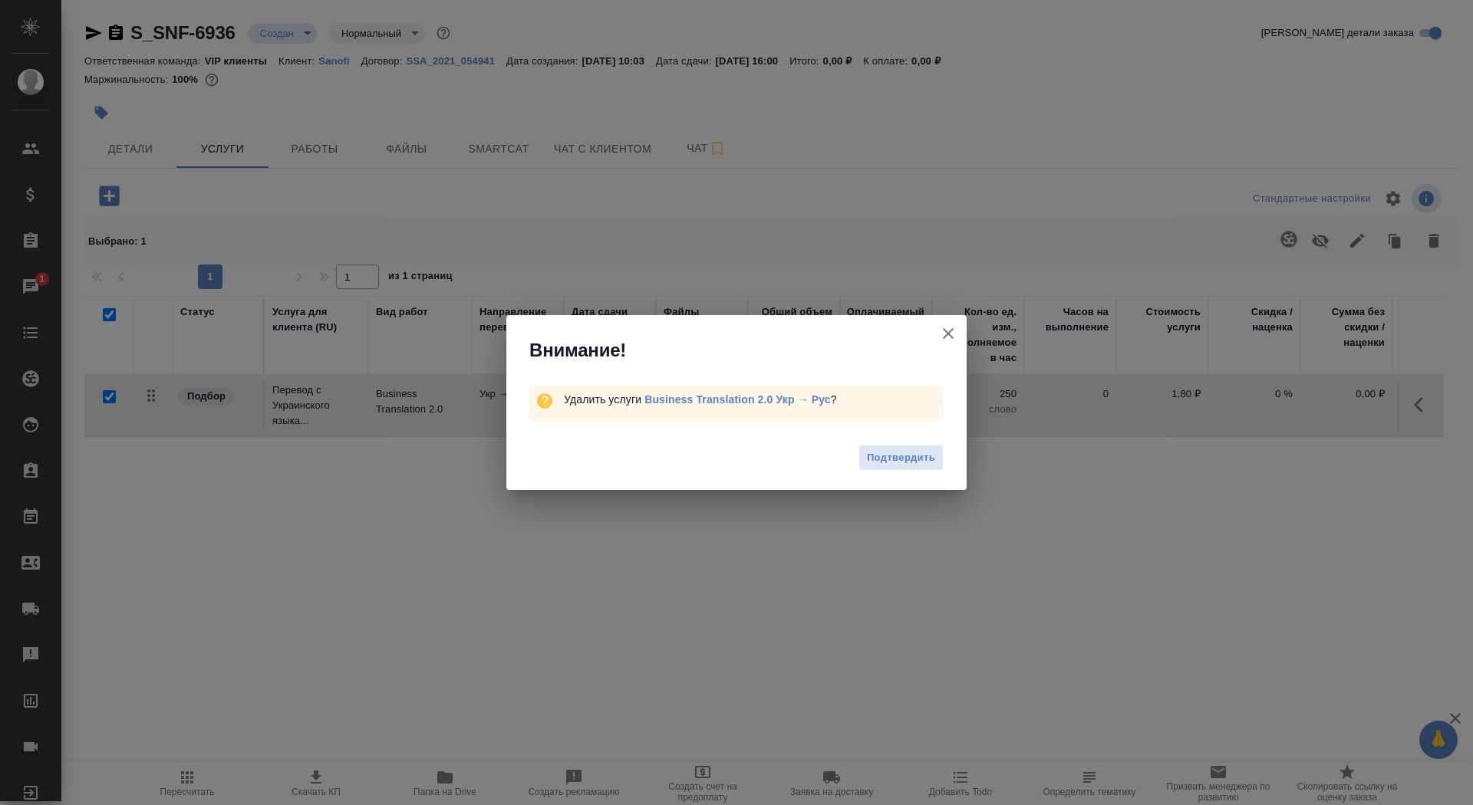
click at [915, 443] on div "Подтвердить" at bounding box center [736, 460] width 460 height 61
click at [915, 457] on span "Подтвердить" at bounding box center [901, 459] width 68 height 18
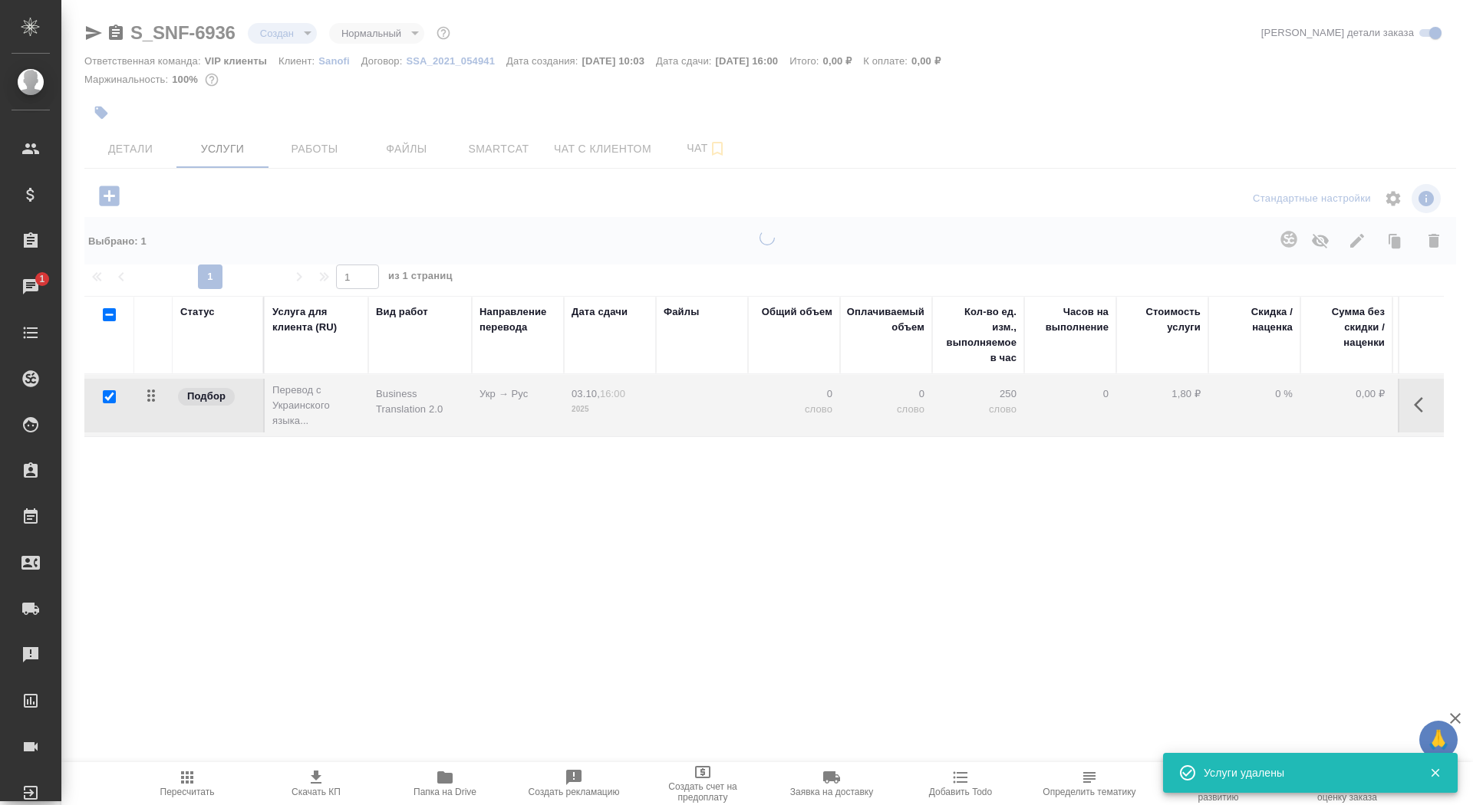
checkbox input "false"
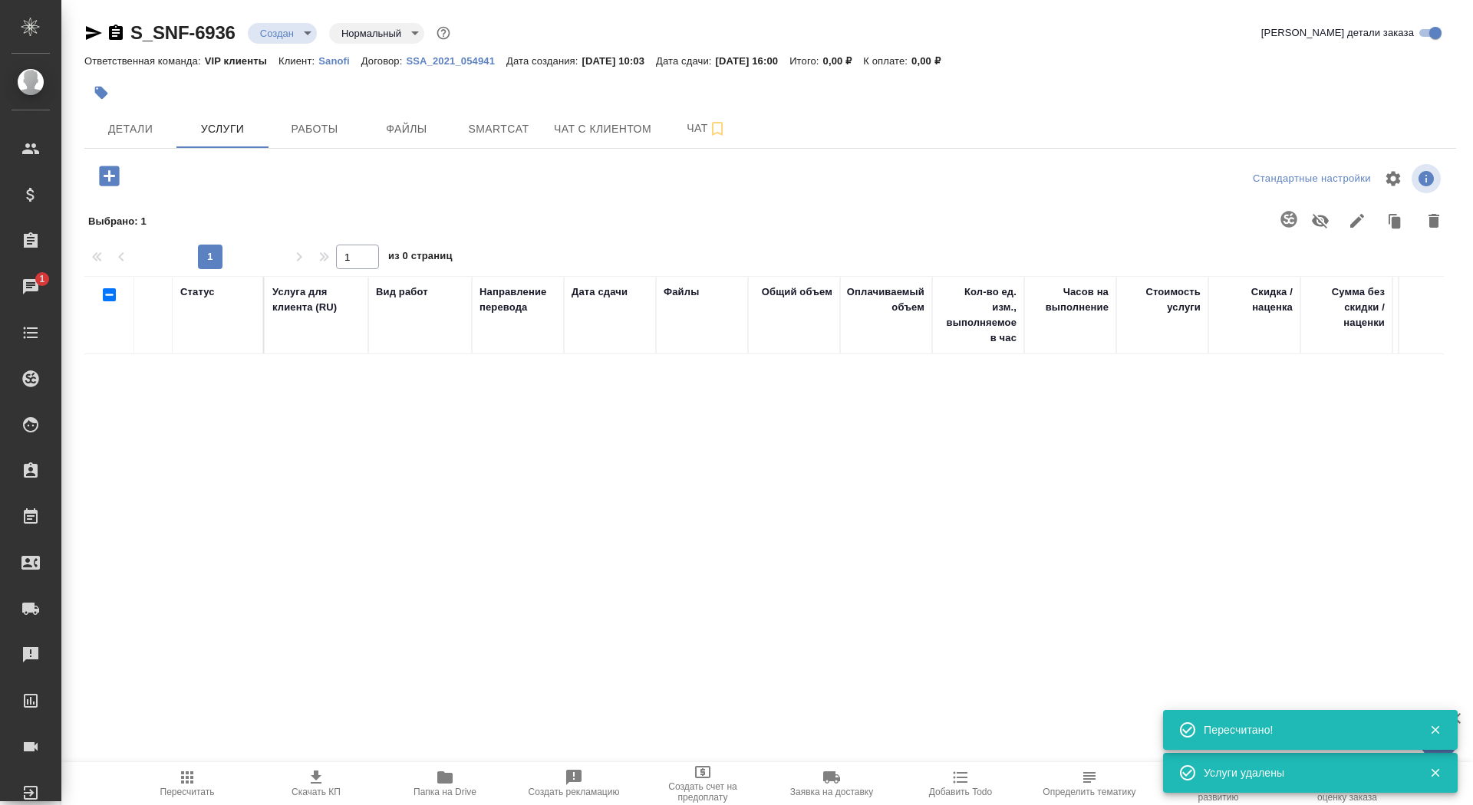
click at [100, 94] on icon "button" at bounding box center [101, 93] width 13 height 13
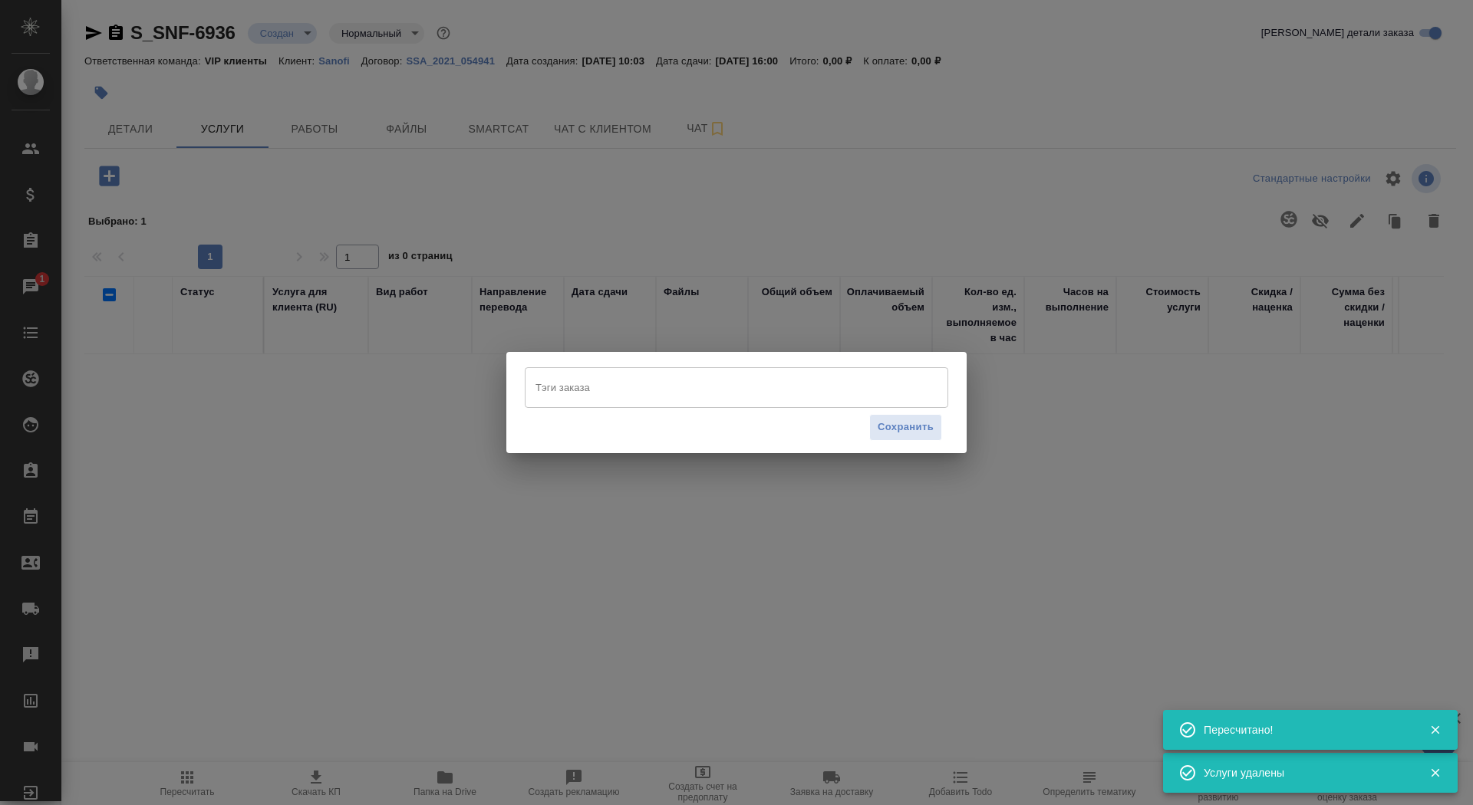
click at [548, 393] on input "Тэги заказа" at bounding box center [722, 387] width 380 height 26
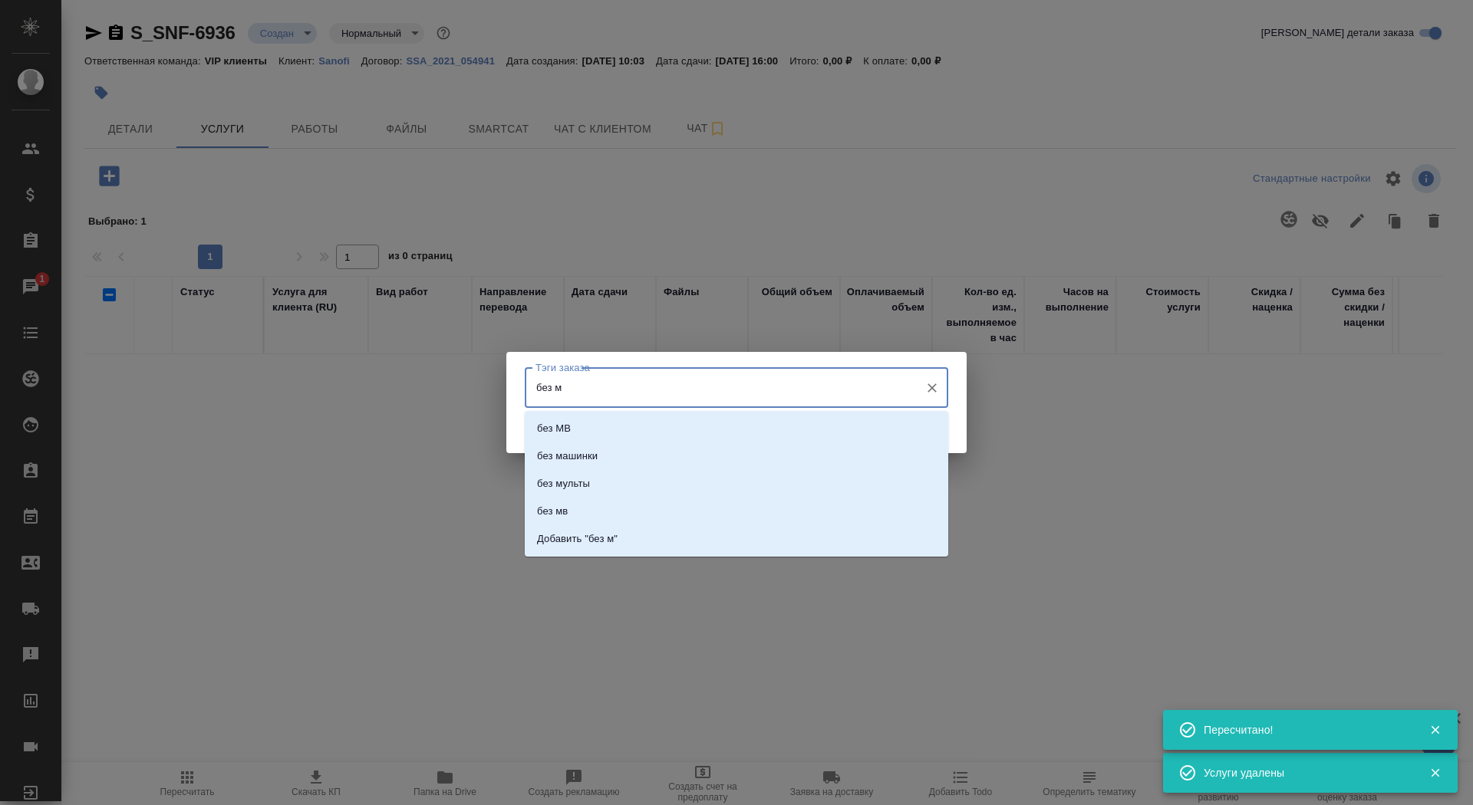
type input "без мв"
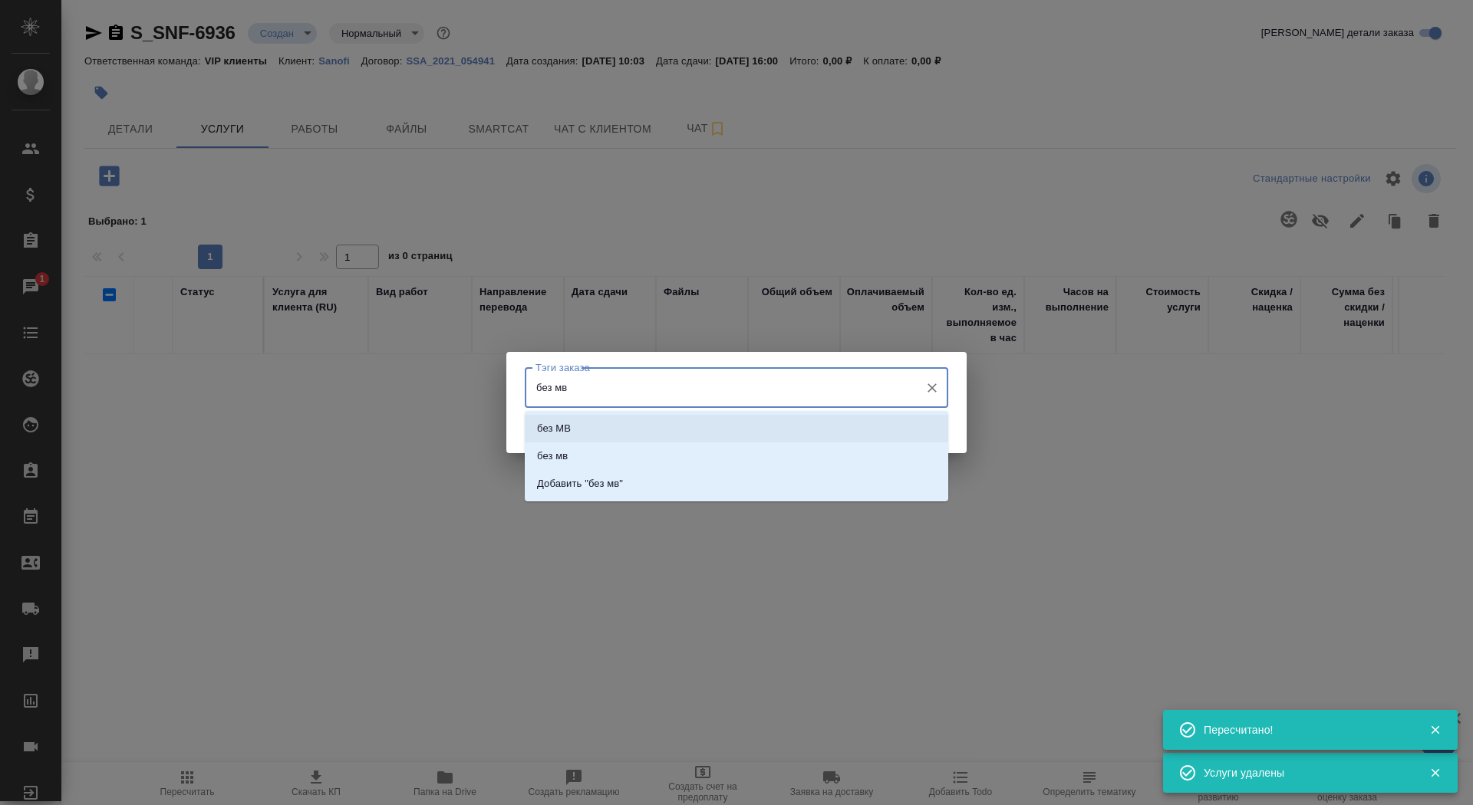
click at [621, 426] on li "без МВ" at bounding box center [736, 429] width 423 height 28
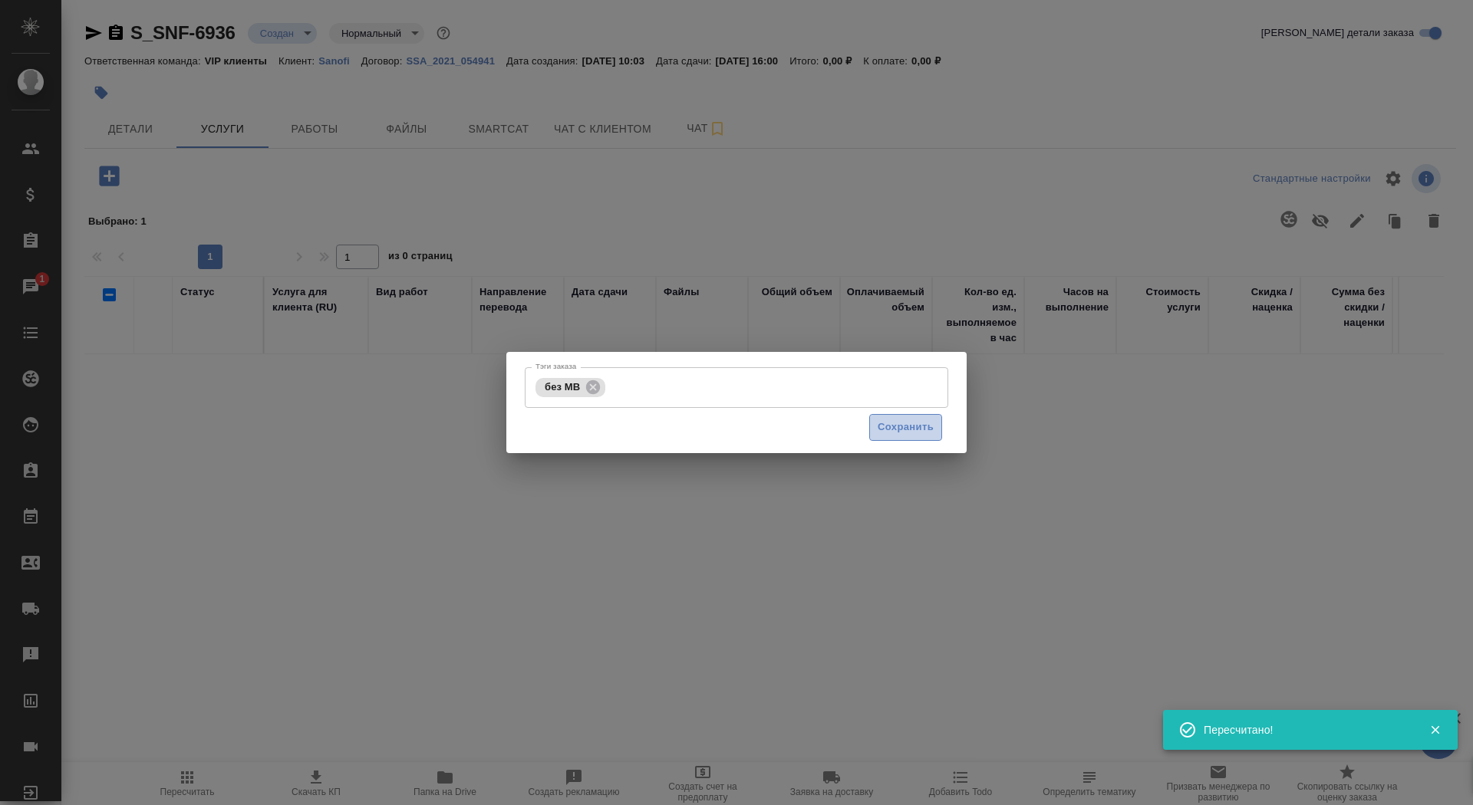
click at [924, 430] on span "Сохранить" at bounding box center [906, 428] width 56 height 18
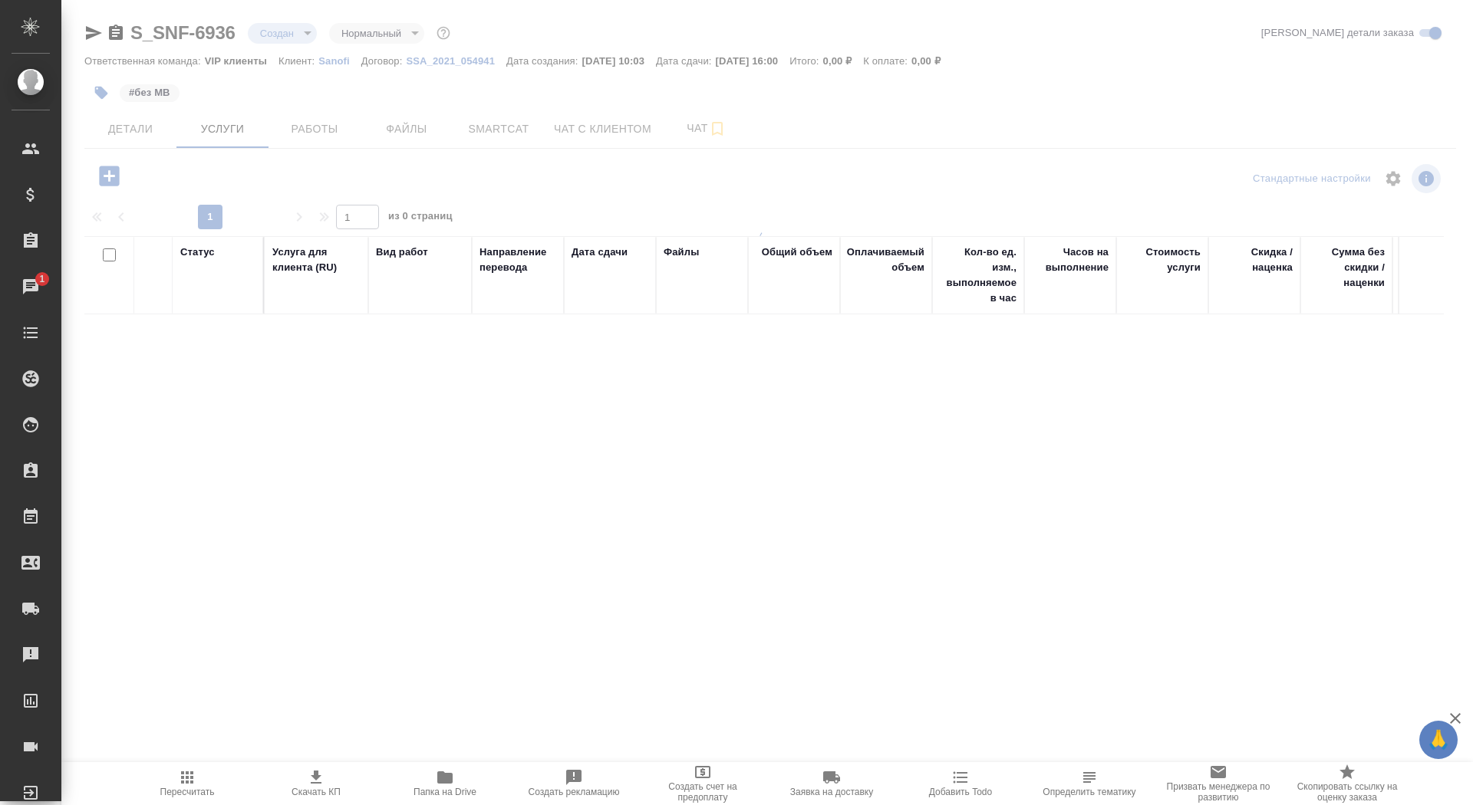
click at [104, 179] on icon "button" at bounding box center [109, 176] width 20 height 20
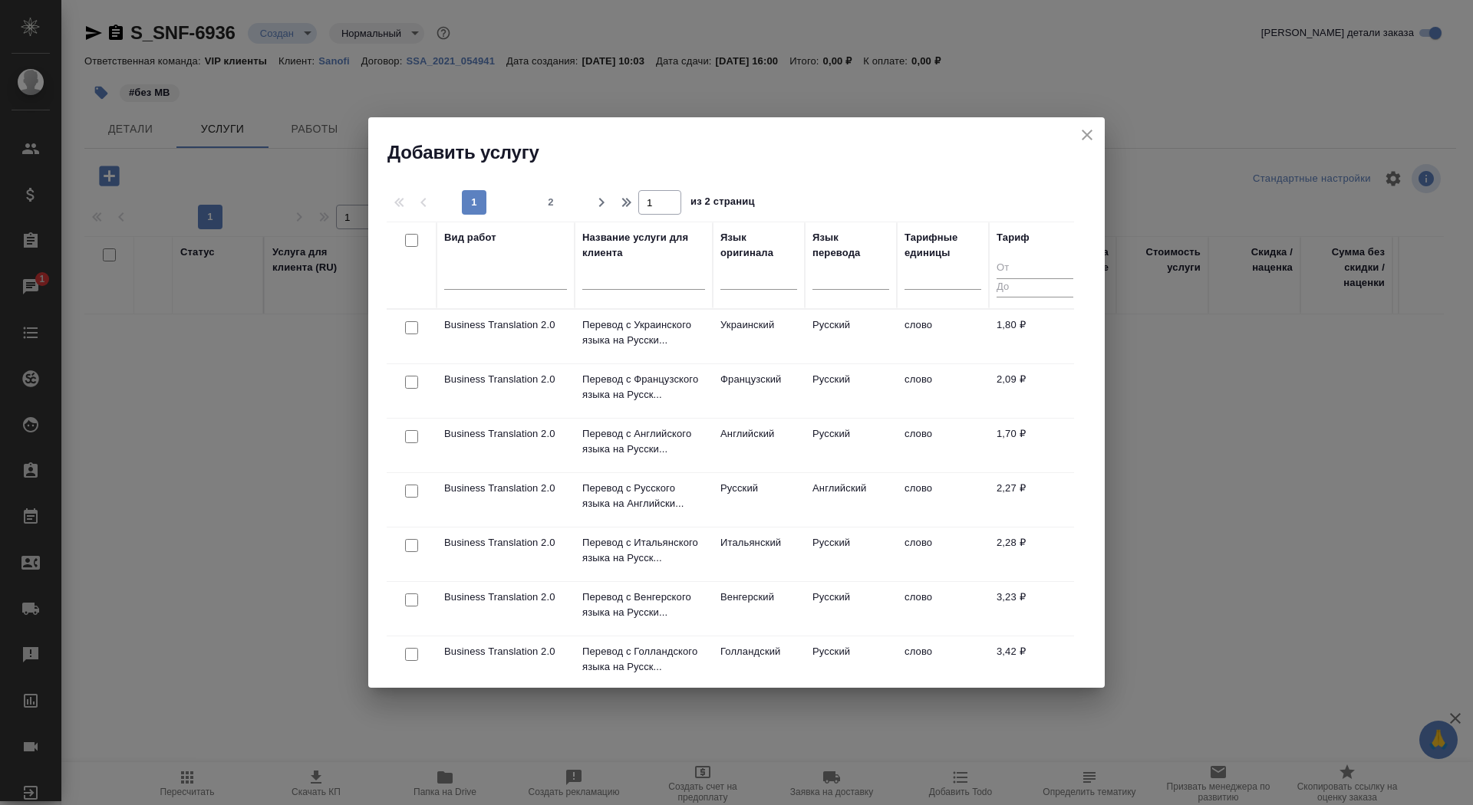
click at [618, 486] on p "Перевод с Русского языка на Английски..." at bounding box center [643, 496] width 123 height 31
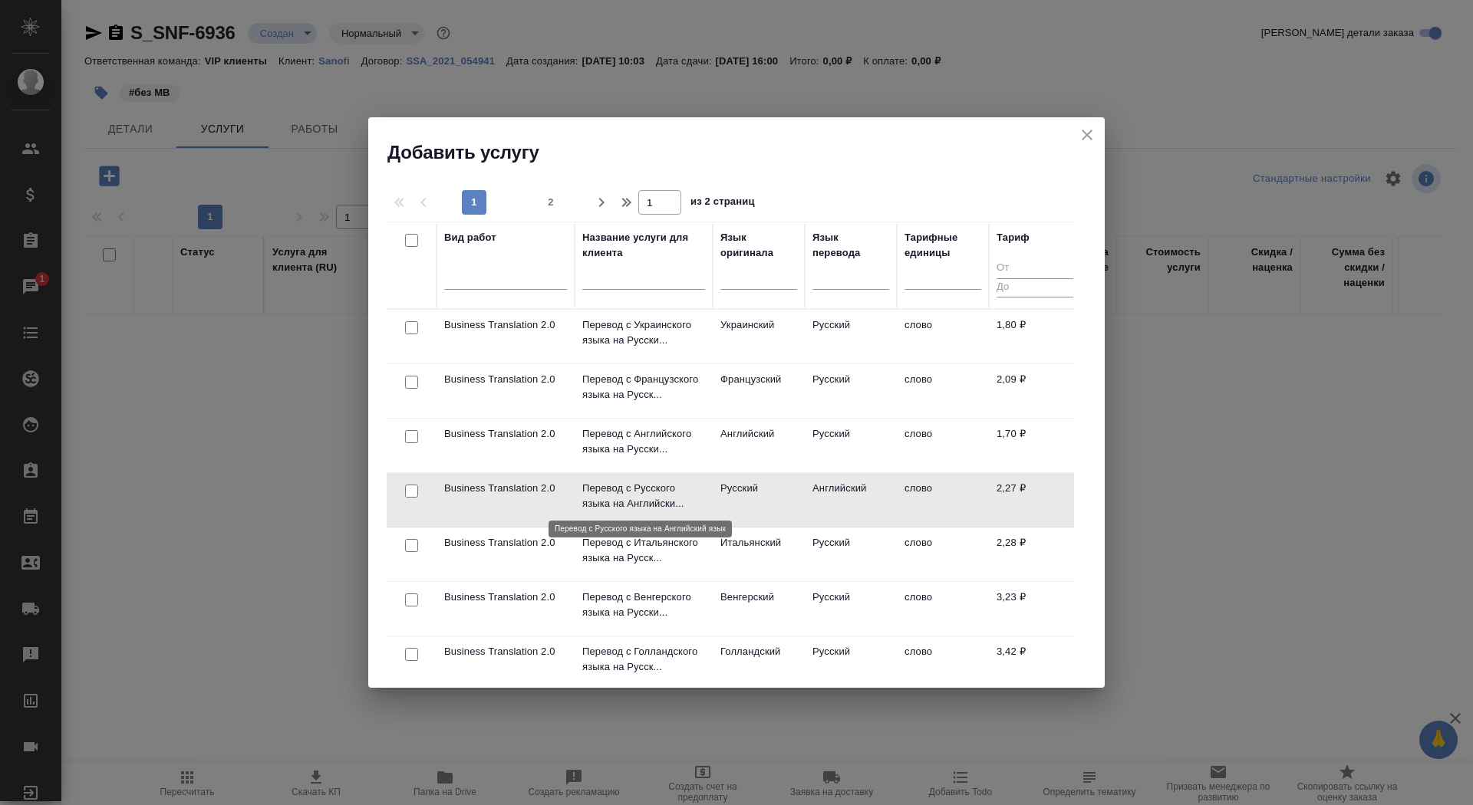
click at [618, 486] on p "Перевод с Русского языка на Английски..." at bounding box center [643, 496] width 123 height 31
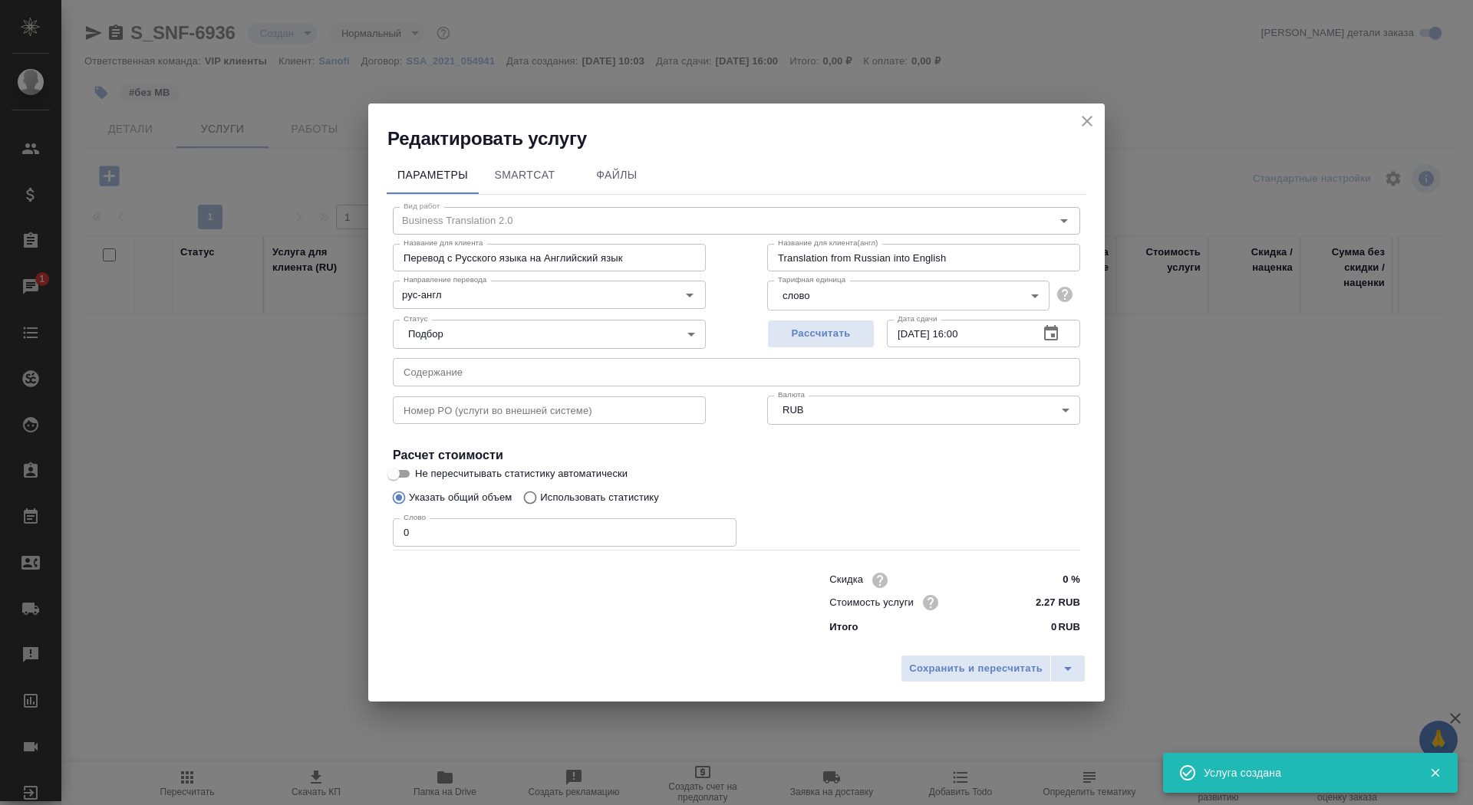
click at [417, 536] on input "0" at bounding box center [565, 533] width 344 height 28
type input "01"
click at [396, 476] on input "Не пересчитывать статистику автоматически" at bounding box center [393, 474] width 55 height 18
checkbox input "true"
click at [974, 690] on div "Сохранить и пересчитать" at bounding box center [736, 674] width 736 height 54
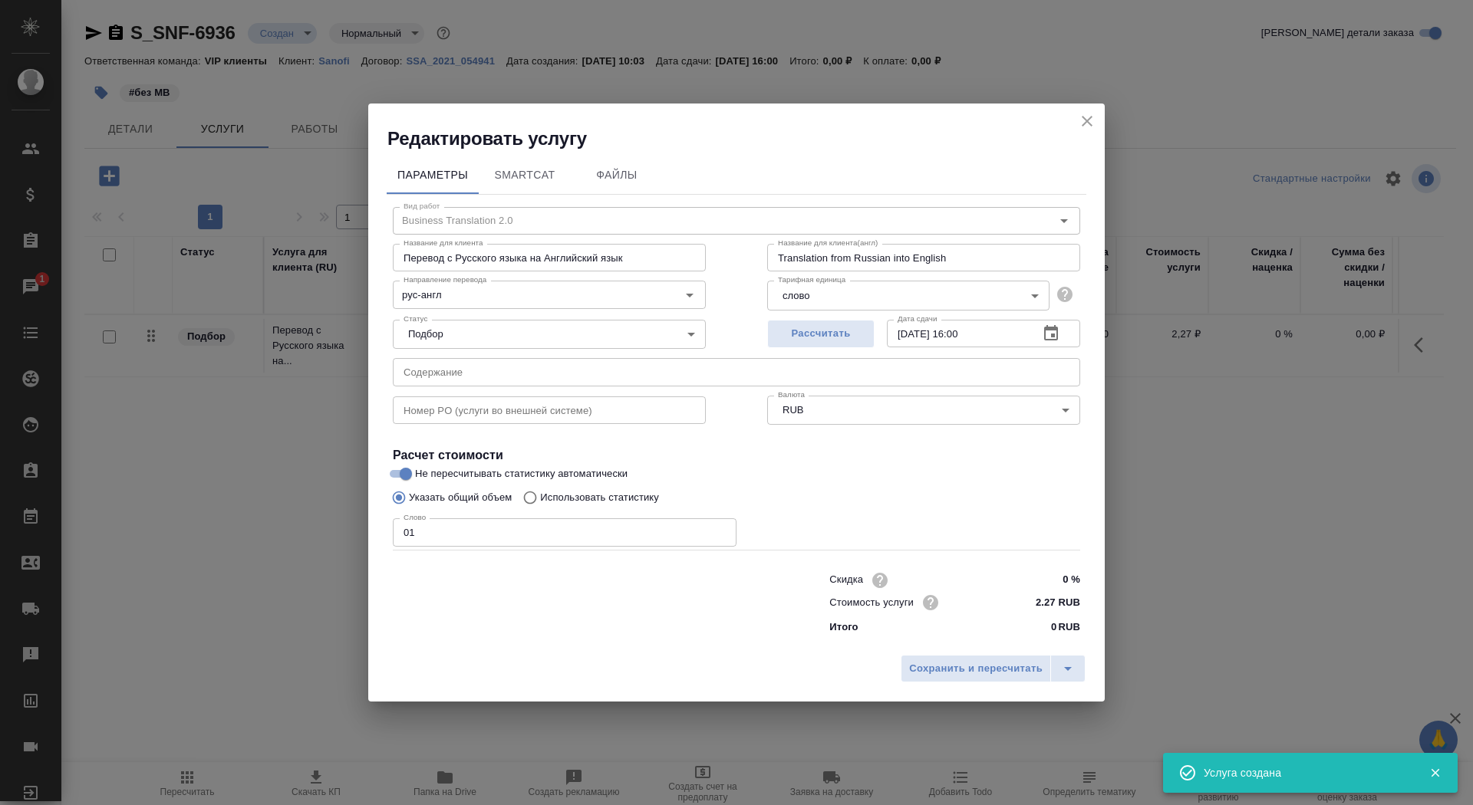
click at [974, 686] on div "Сохранить и пересчитать" at bounding box center [736, 674] width 736 height 54
click at [966, 655] on button "Сохранить и пересчитать" at bounding box center [976, 669] width 150 height 28
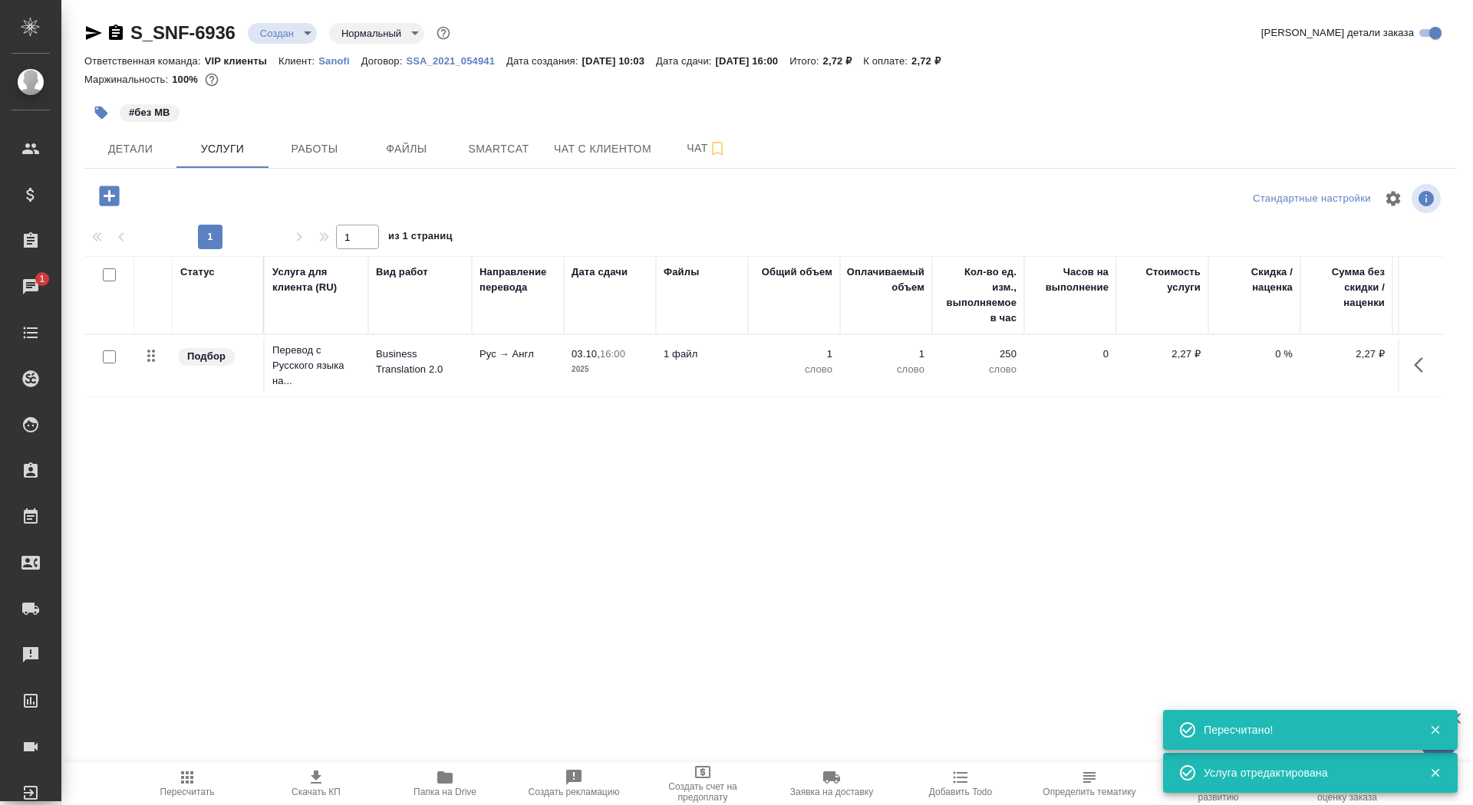
click at [114, 361] on input "checkbox" at bounding box center [109, 357] width 13 height 13
checkbox input "true"
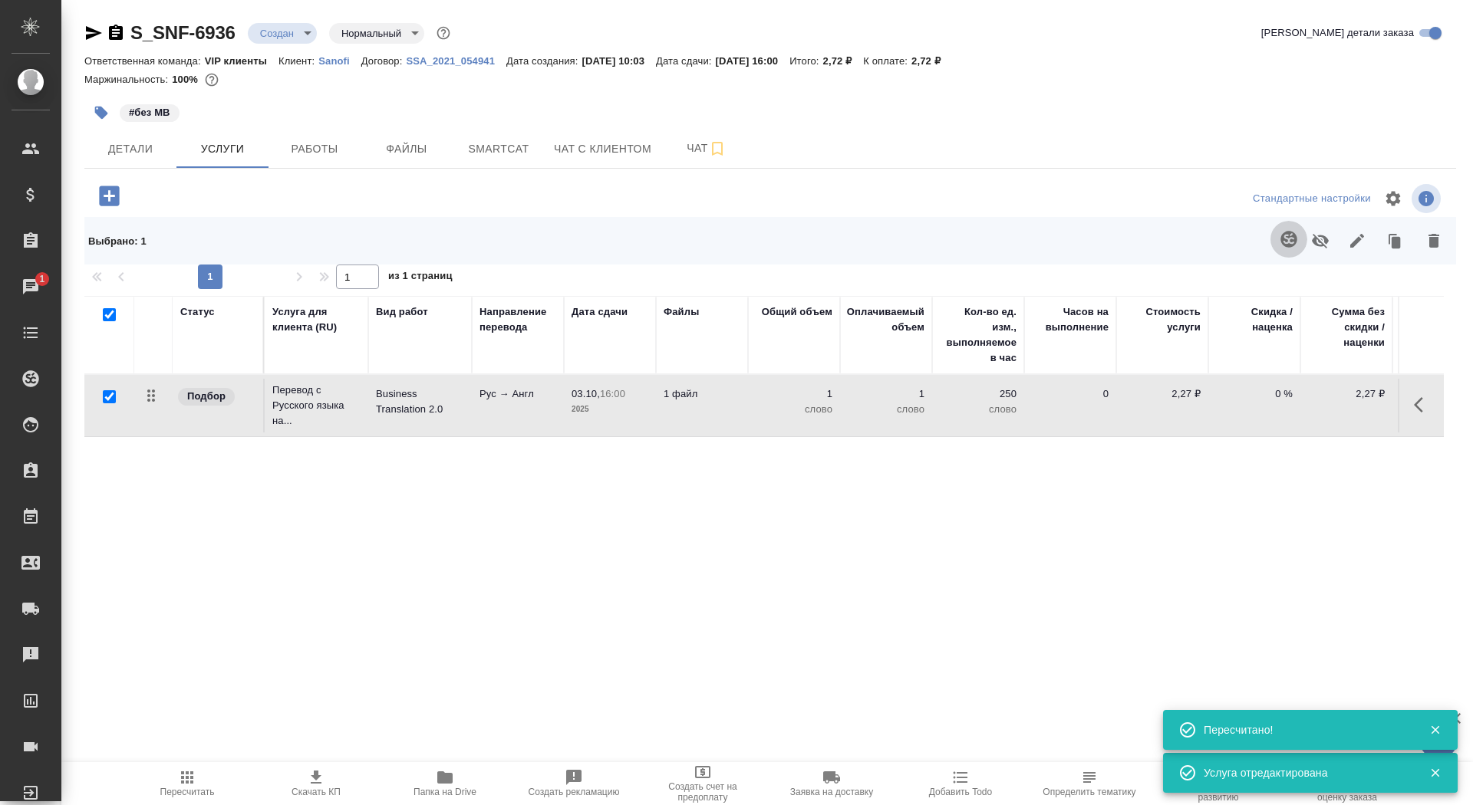
click at [1274, 242] on button "button" at bounding box center [1288, 239] width 37 height 37
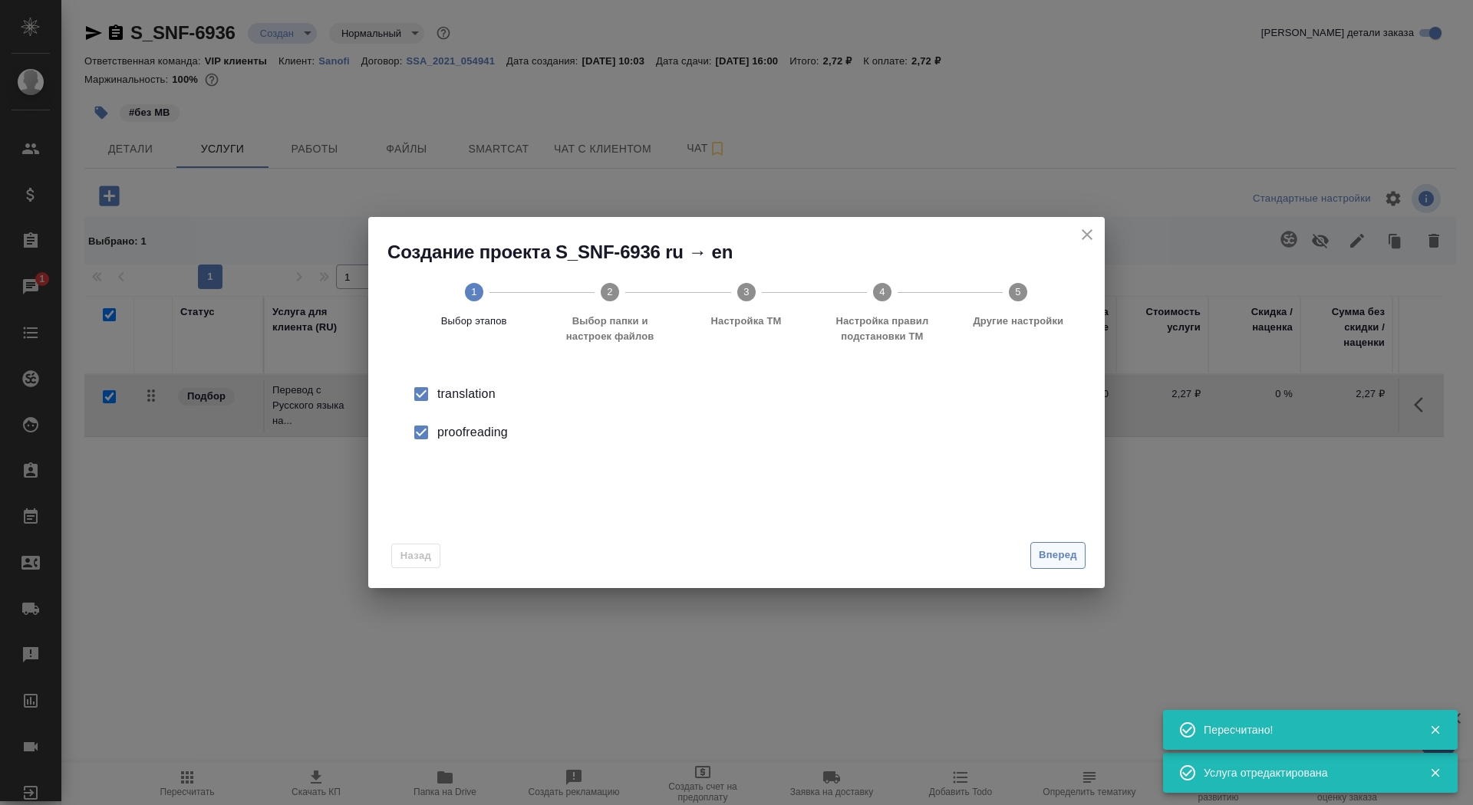
click at [1044, 554] on span "Вперед" at bounding box center [1058, 556] width 38 height 18
click at [896, 399] on input "Папка с файлами для перевода" at bounding box center [712, 403] width 638 height 18
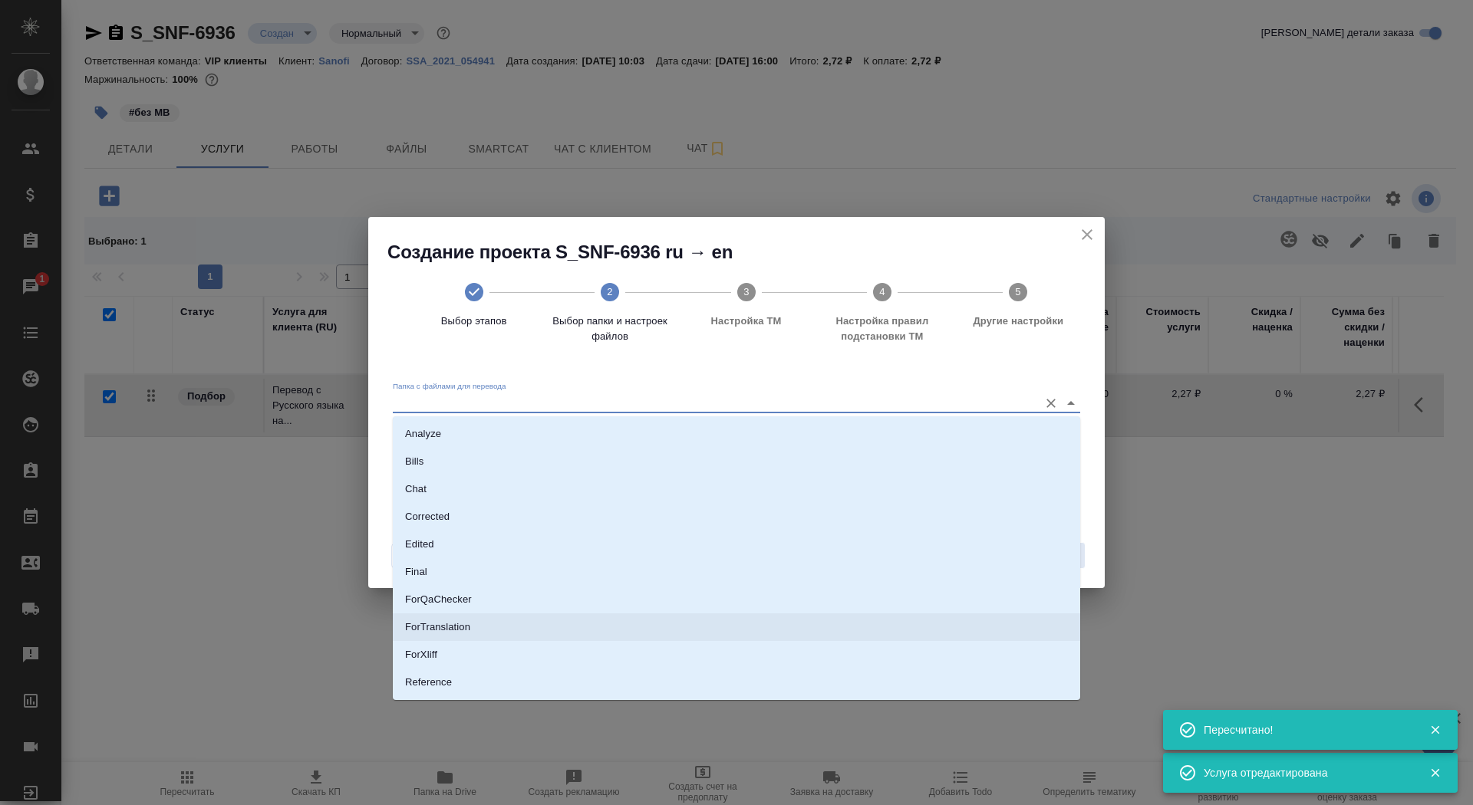
scroll to position [71, 0]
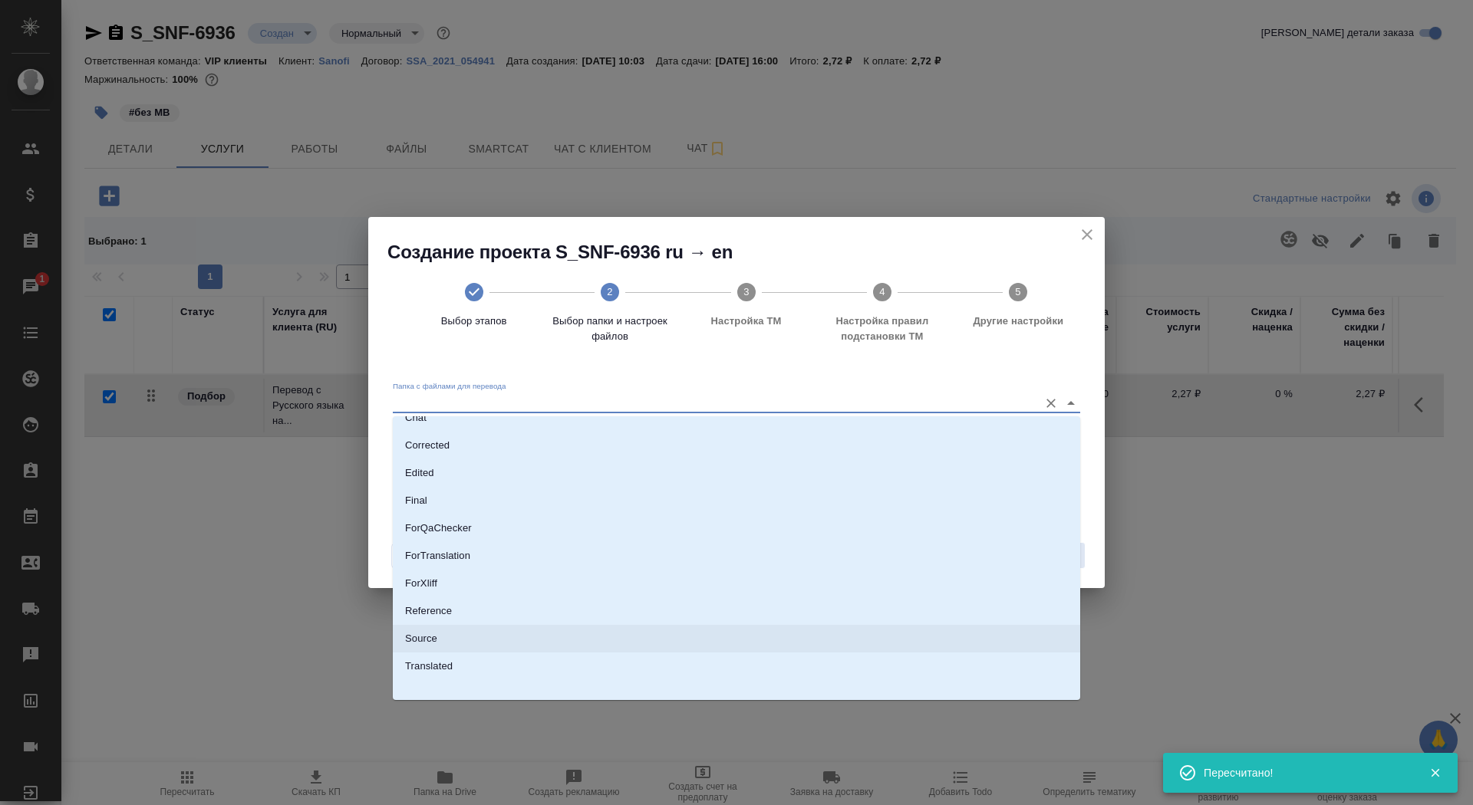
click at [838, 644] on li "Source" at bounding box center [736, 639] width 687 height 28
type input "Source"
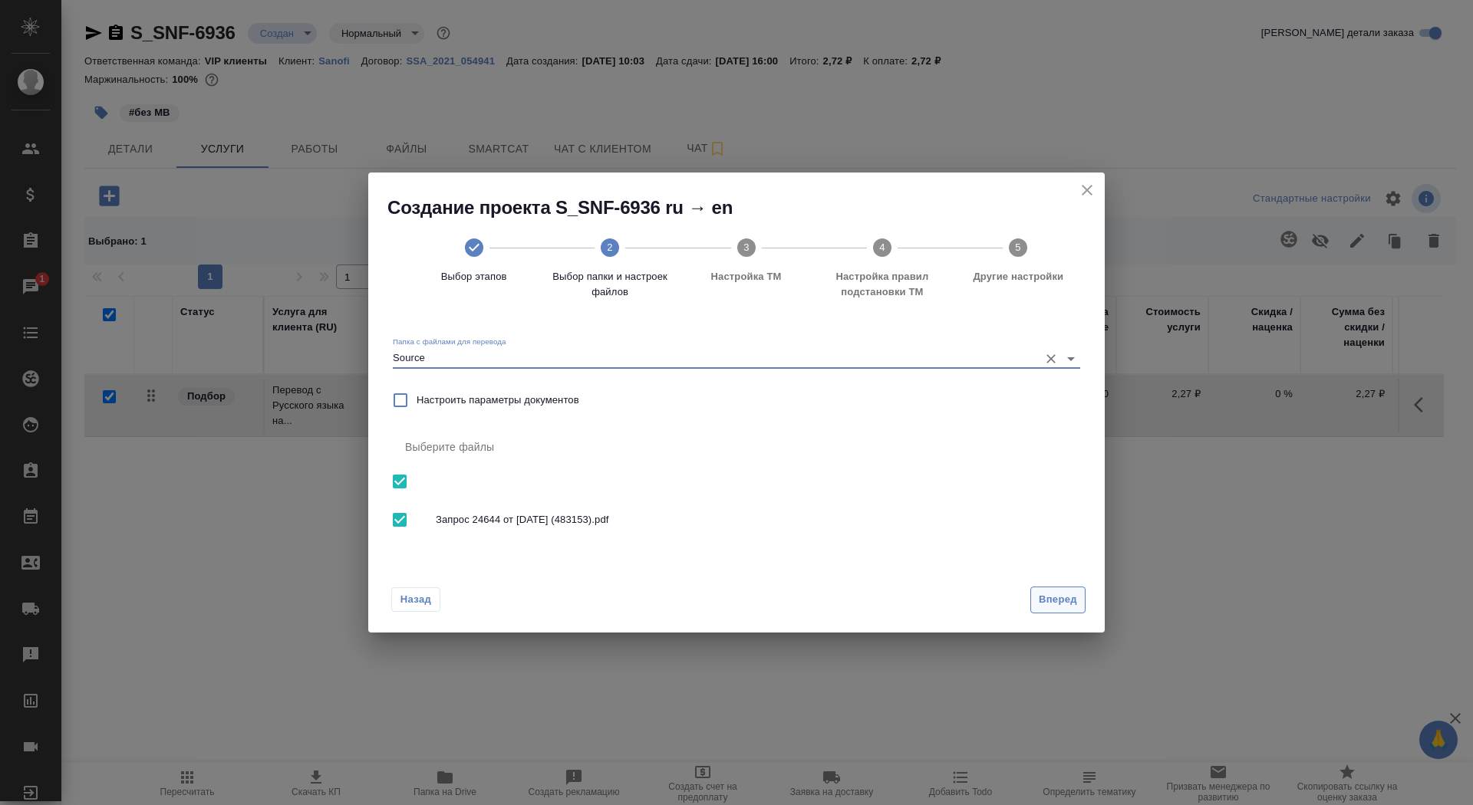
click at [1066, 607] on span "Вперед" at bounding box center [1058, 600] width 38 height 18
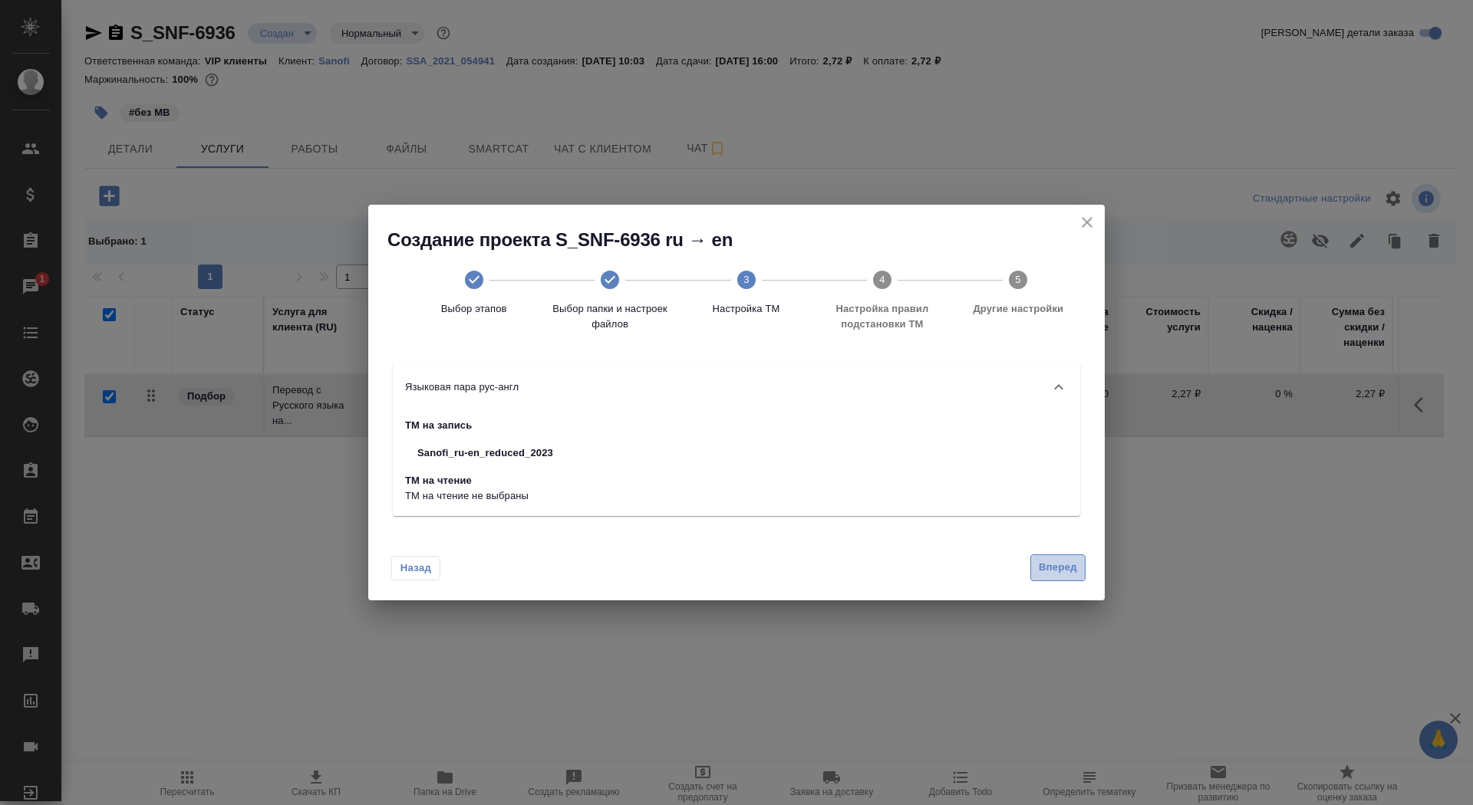
click at [1043, 562] on span "Вперед" at bounding box center [1058, 568] width 38 height 18
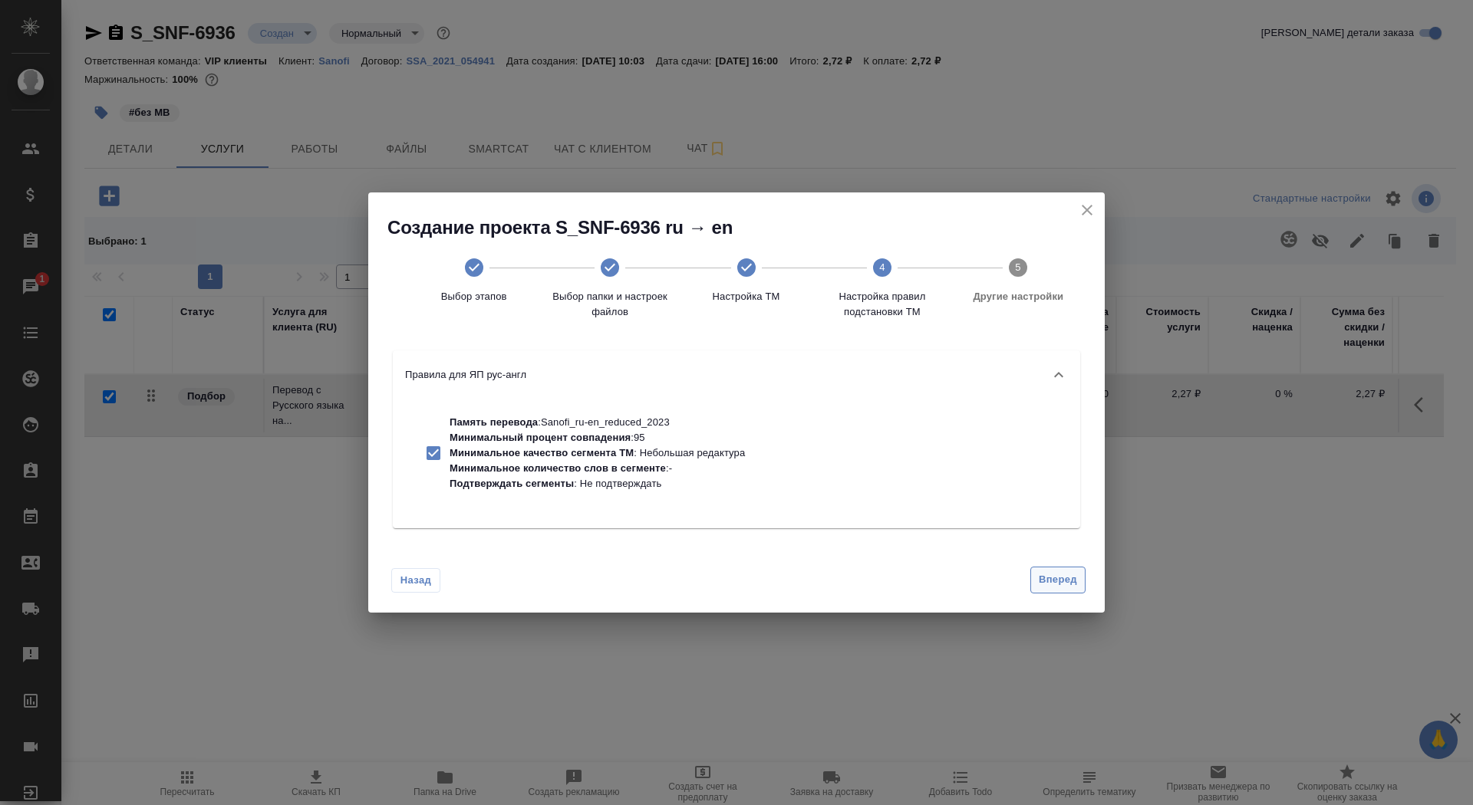
click at [1043, 569] on button "Вперед" at bounding box center [1057, 580] width 55 height 27
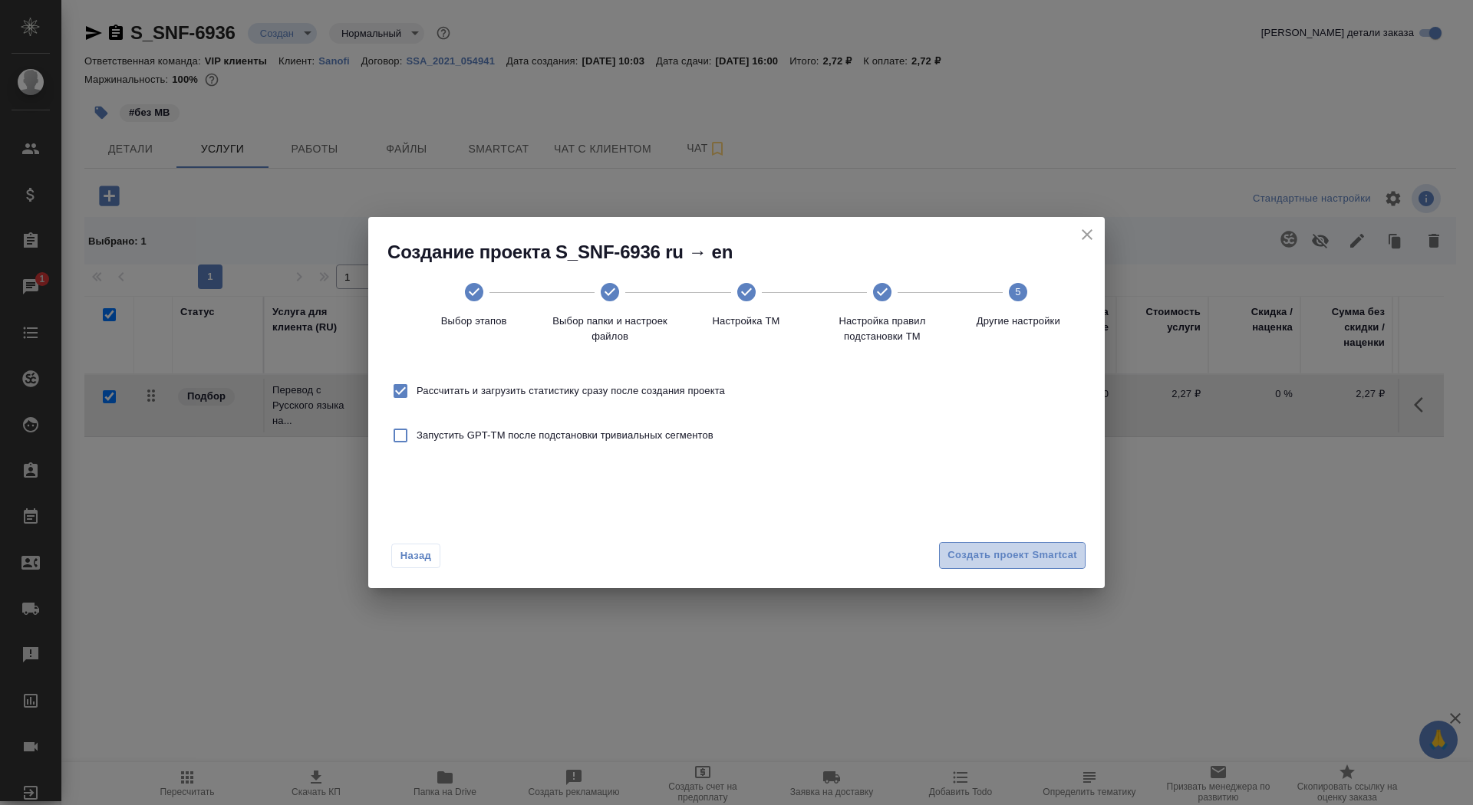
click at [1035, 552] on span "Создать проект Smartcat" at bounding box center [1012, 556] width 130 height 18
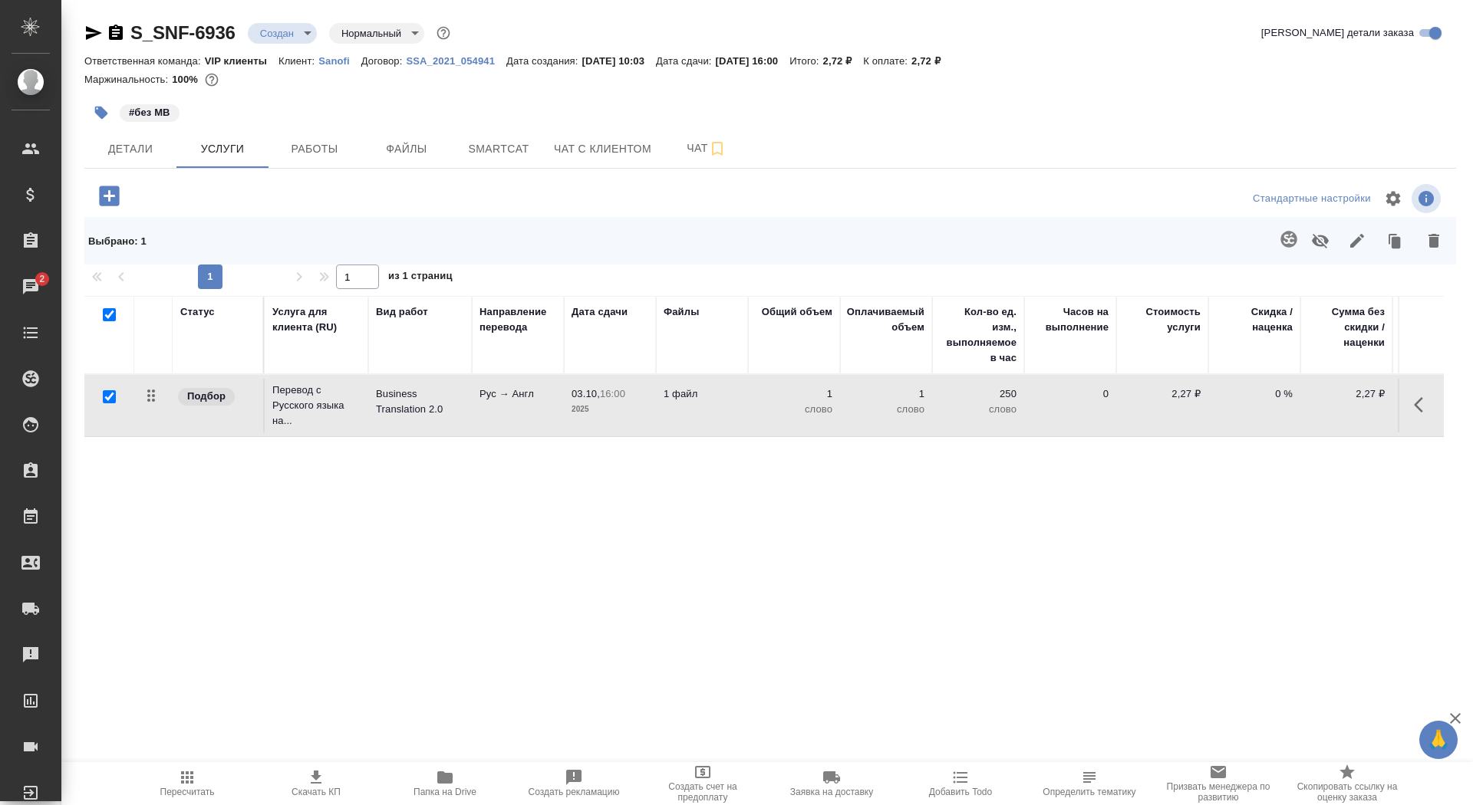
click at [127, 197] on button "button" at bounding box center [109, 195] width 42 height 31
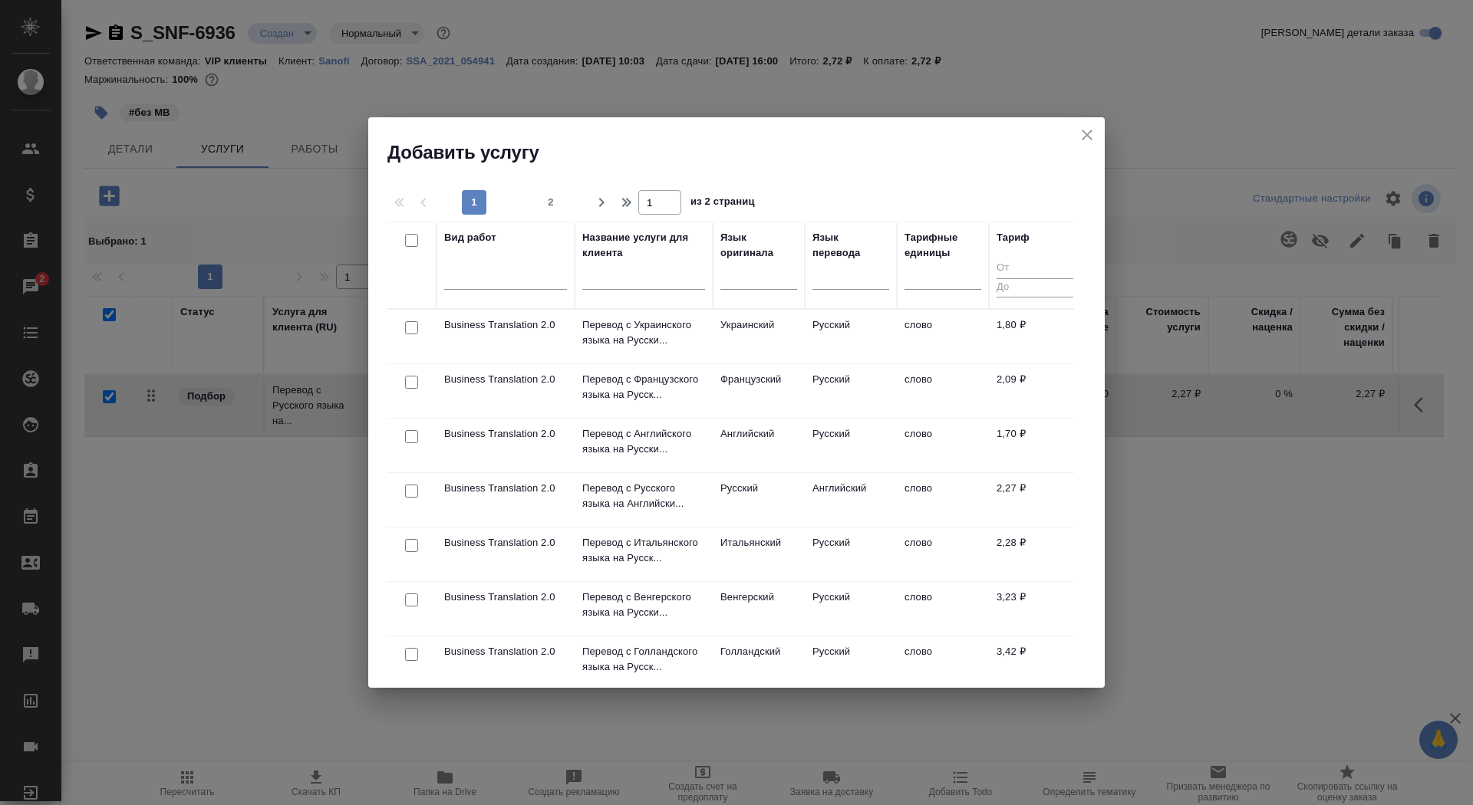
click at [648, 274] on input "text" at bounding box center [643, 280] width 123 height 19
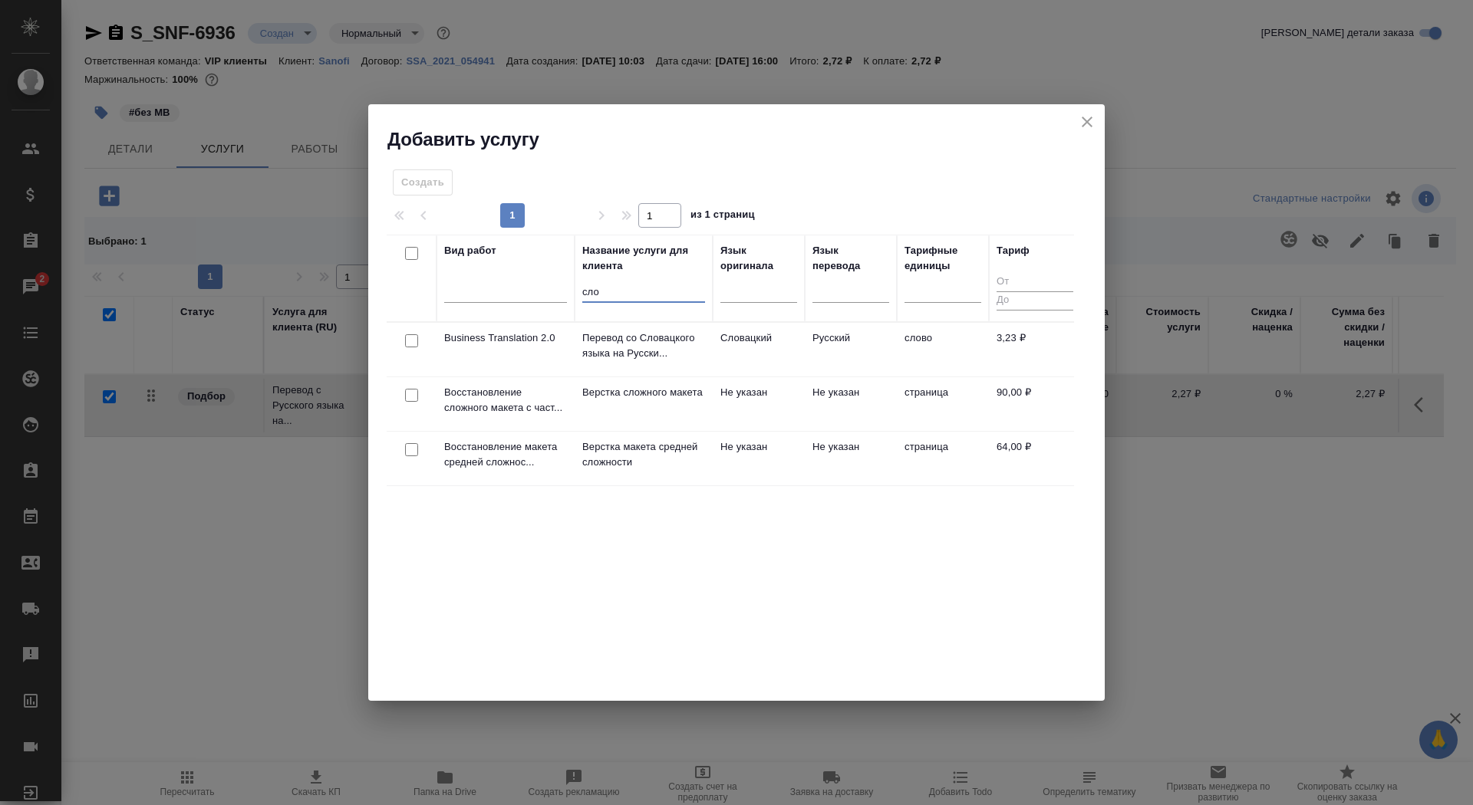
type input "сло"
click at [591, 400] on p "Верстка сложного макета" at bounding box center [643, 392] width 123 height 15
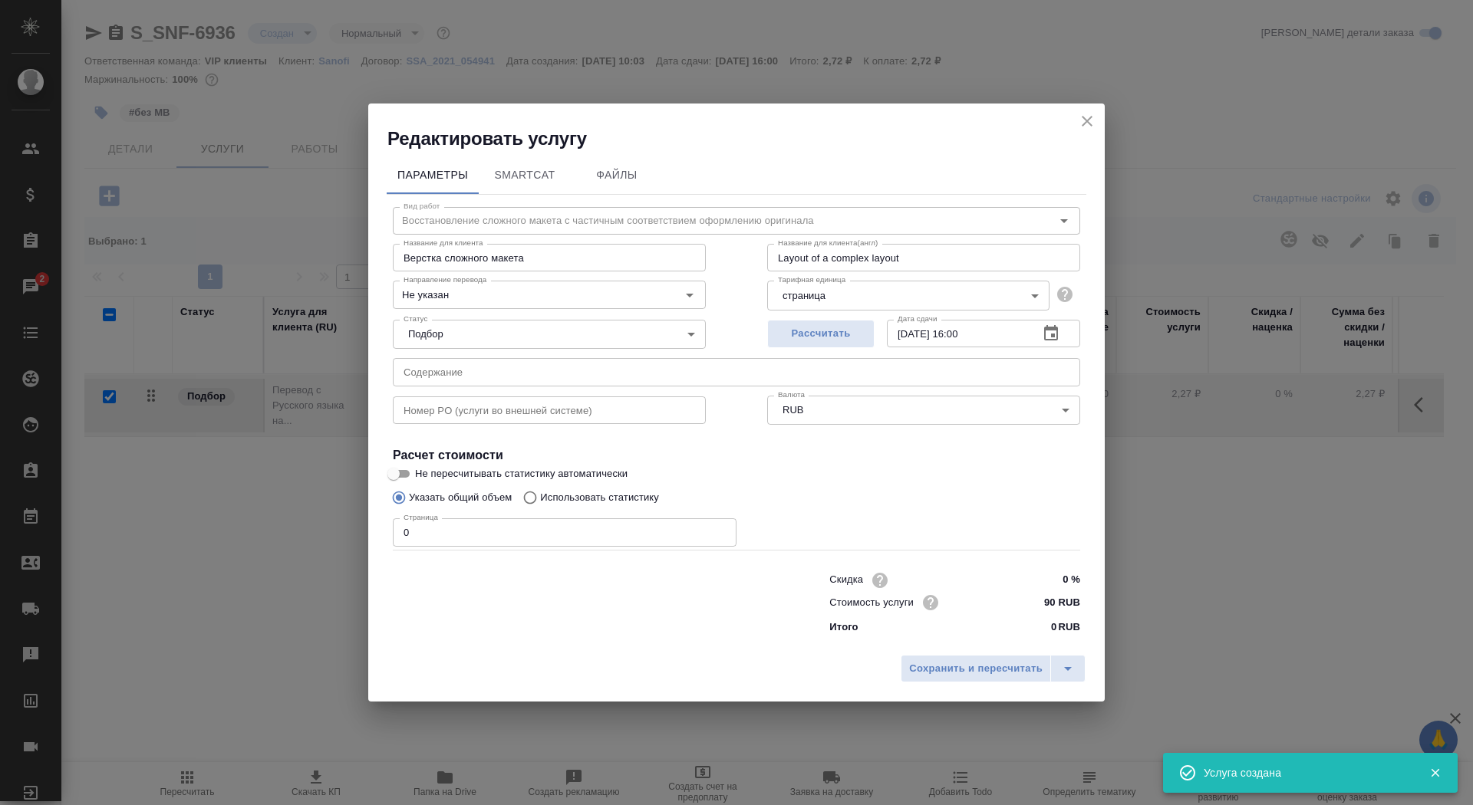
checkbox input "false"
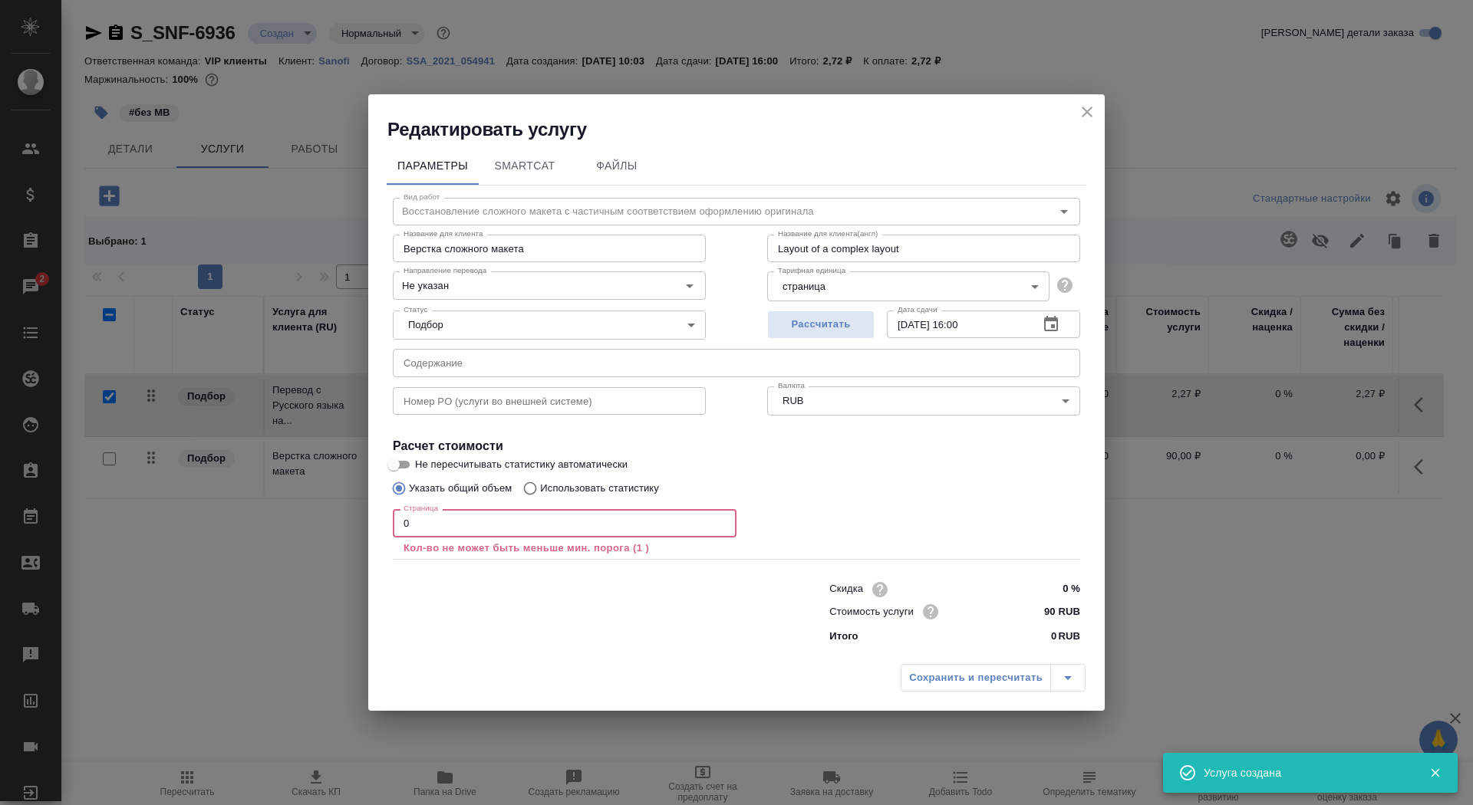
click at [496, 534] on input "0" at bounding box center [565, 523] width 344 height 28
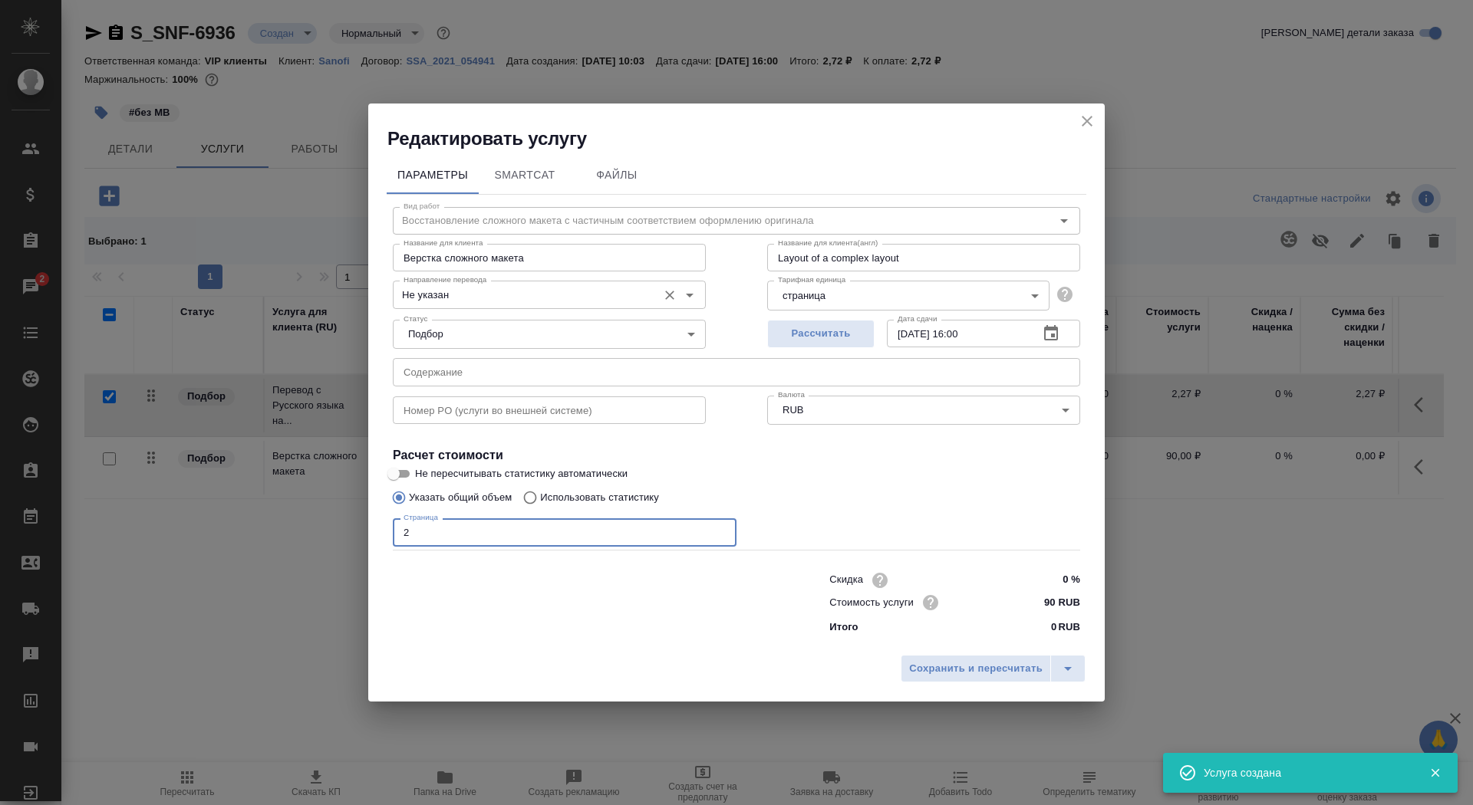
type input "2"
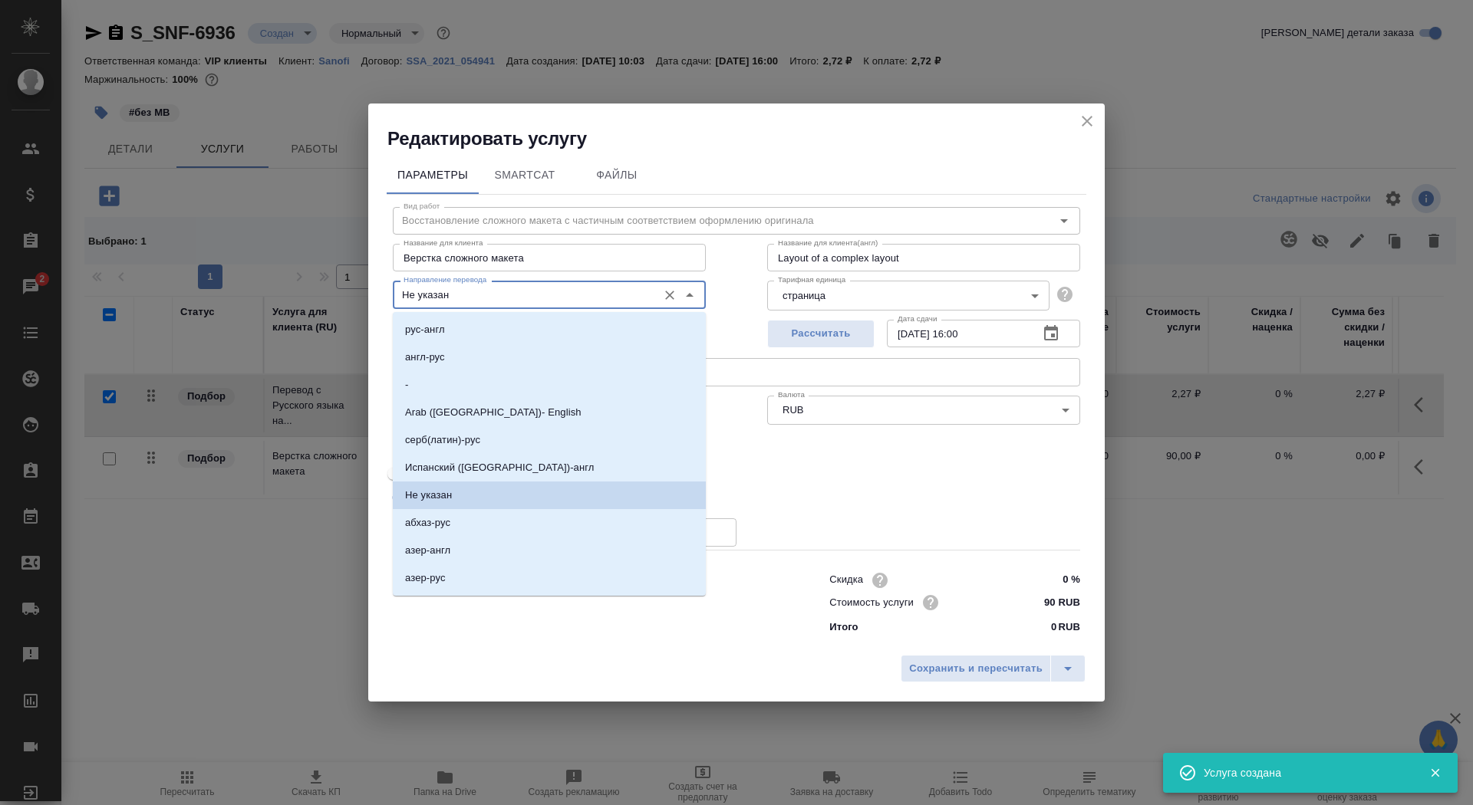
click at [496, 300] on input "Не указан" at bounding box center [523, 294] width 252 height 18
click at [494, 357] on li "англ-рус" at bounding box center [549, 358] width 313 height 28
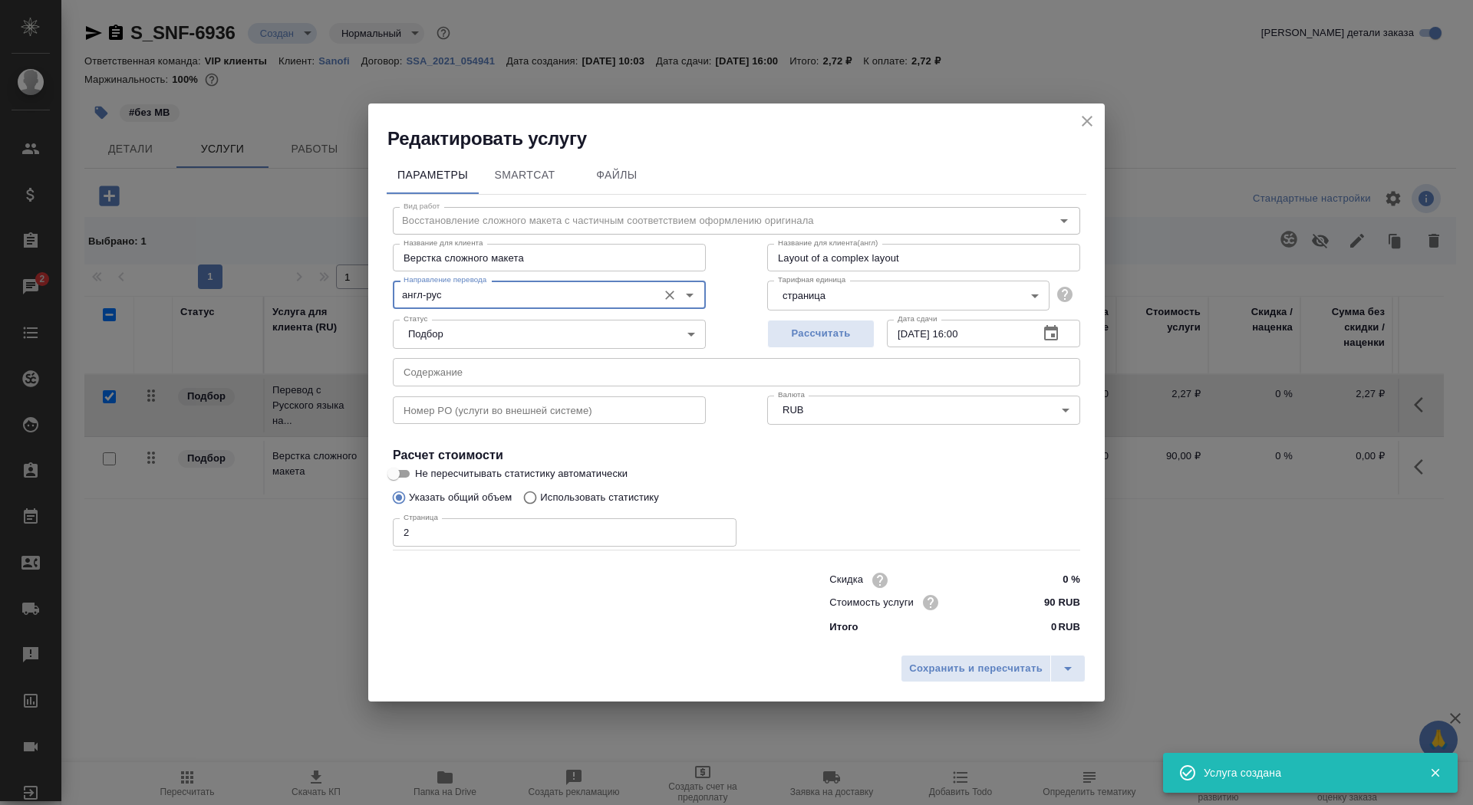
click at [509, 279] on div "Направление перевода англ-рус Направление перевода" at bounding box center [549, 293] width 313 height 37
click at [509, 297] on input "англ-рус" at bounding box center [523, 294] width 252 height 18
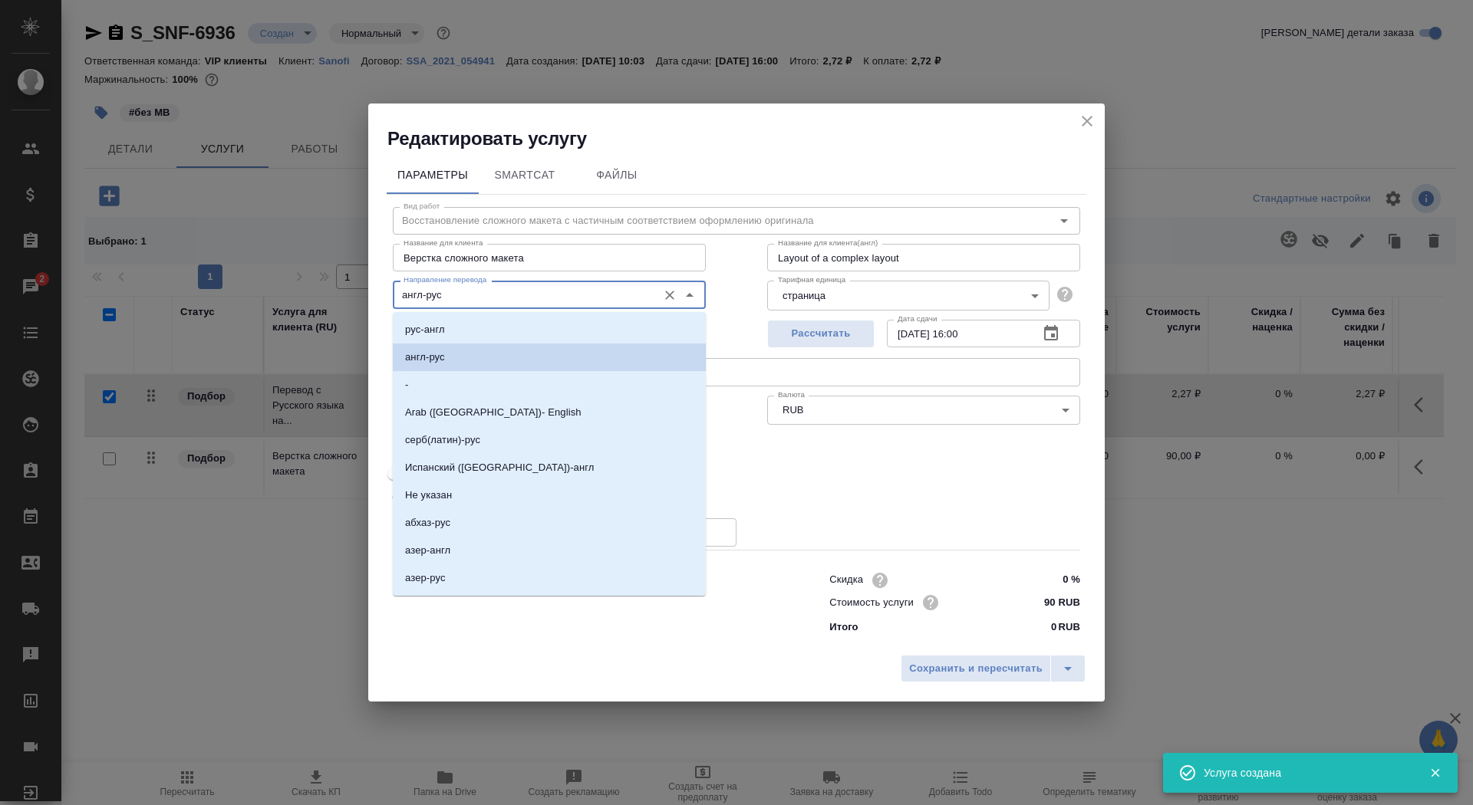
click at [496, 337] on li "рус-англ" at bounding box center [549, 330] width 313 height 28
type input "рус-англ"
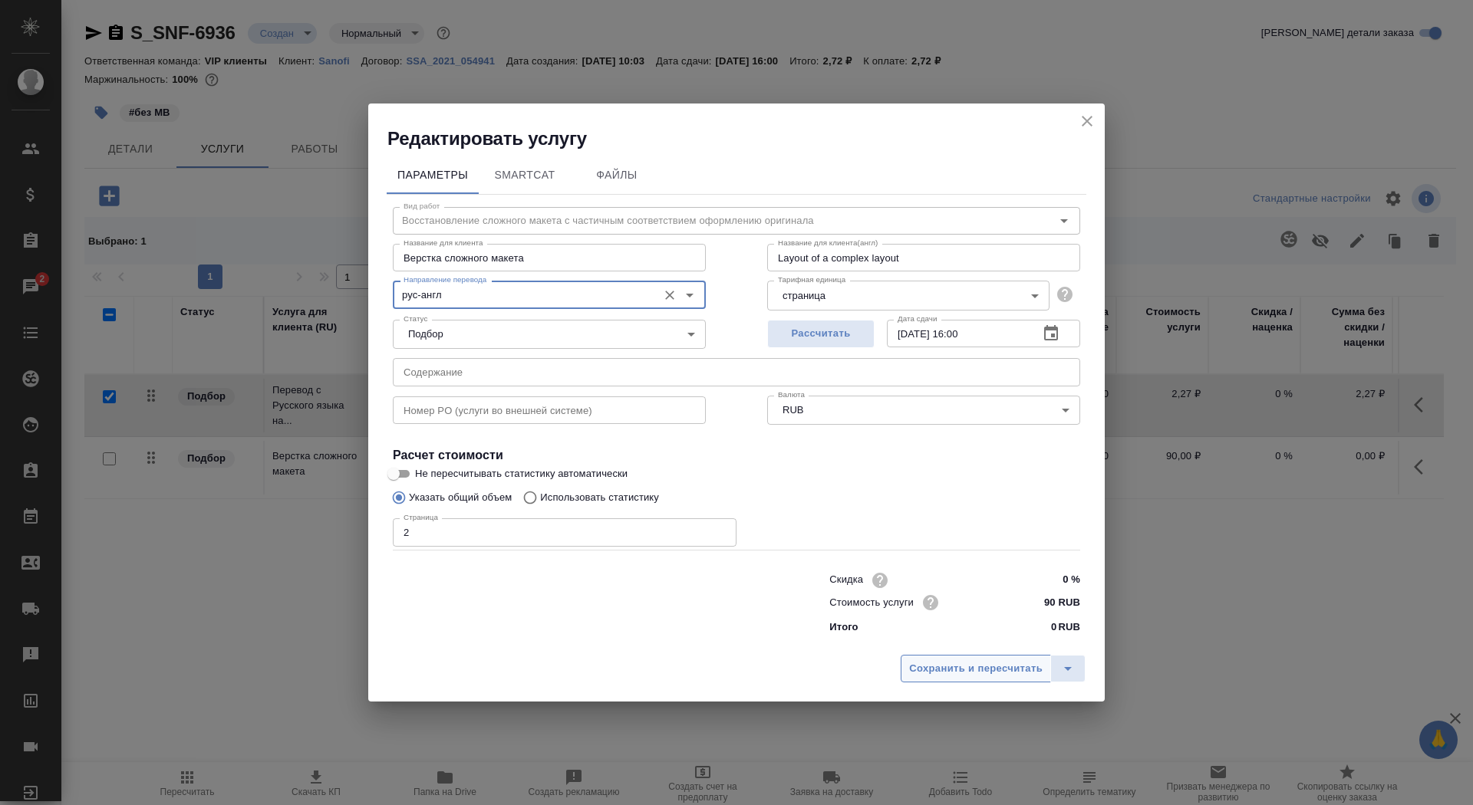
click at [969, 658] on button "Сохранить и пересчитать" at bounding box center [976, 669] width 150 height 28
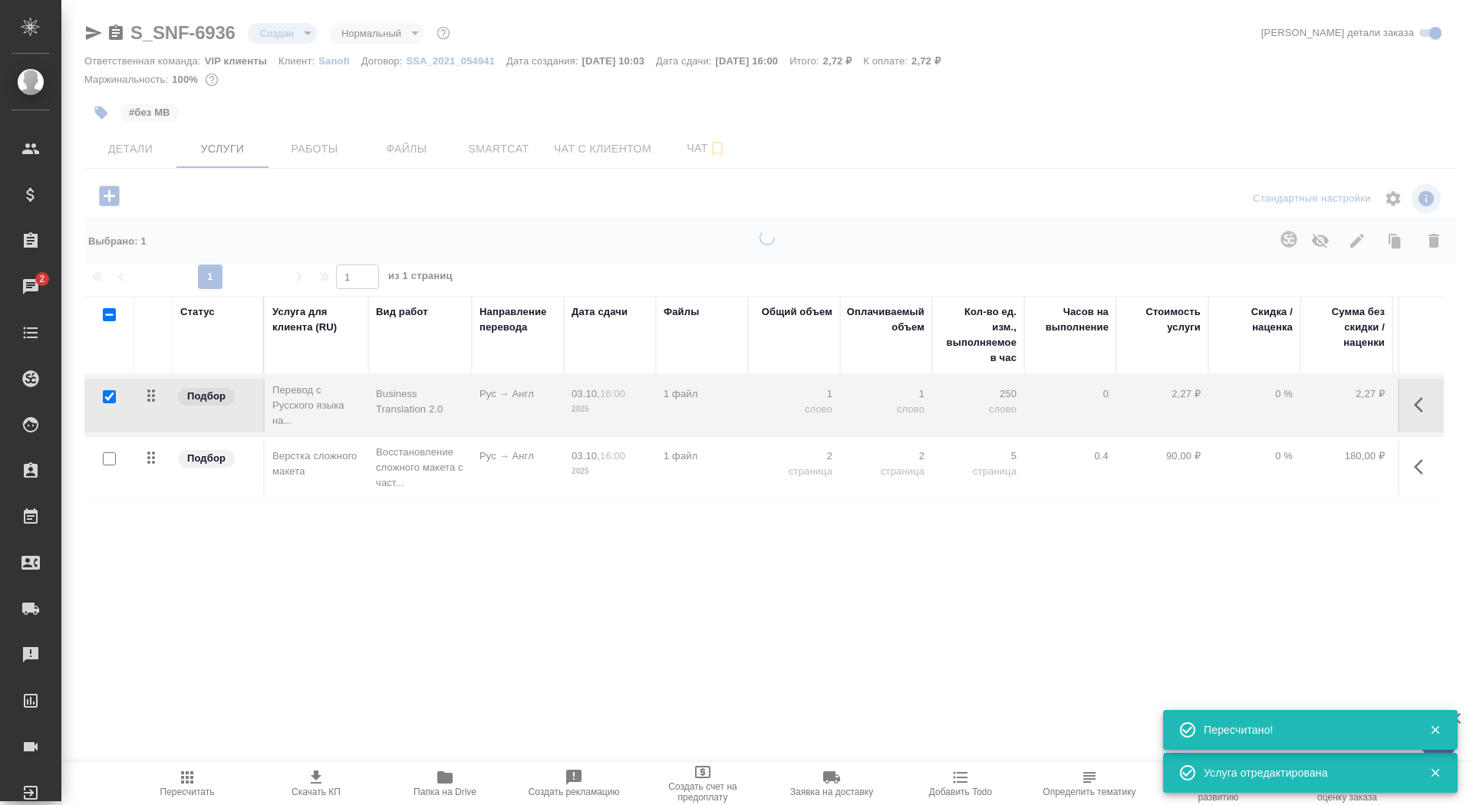
type input "urgent"
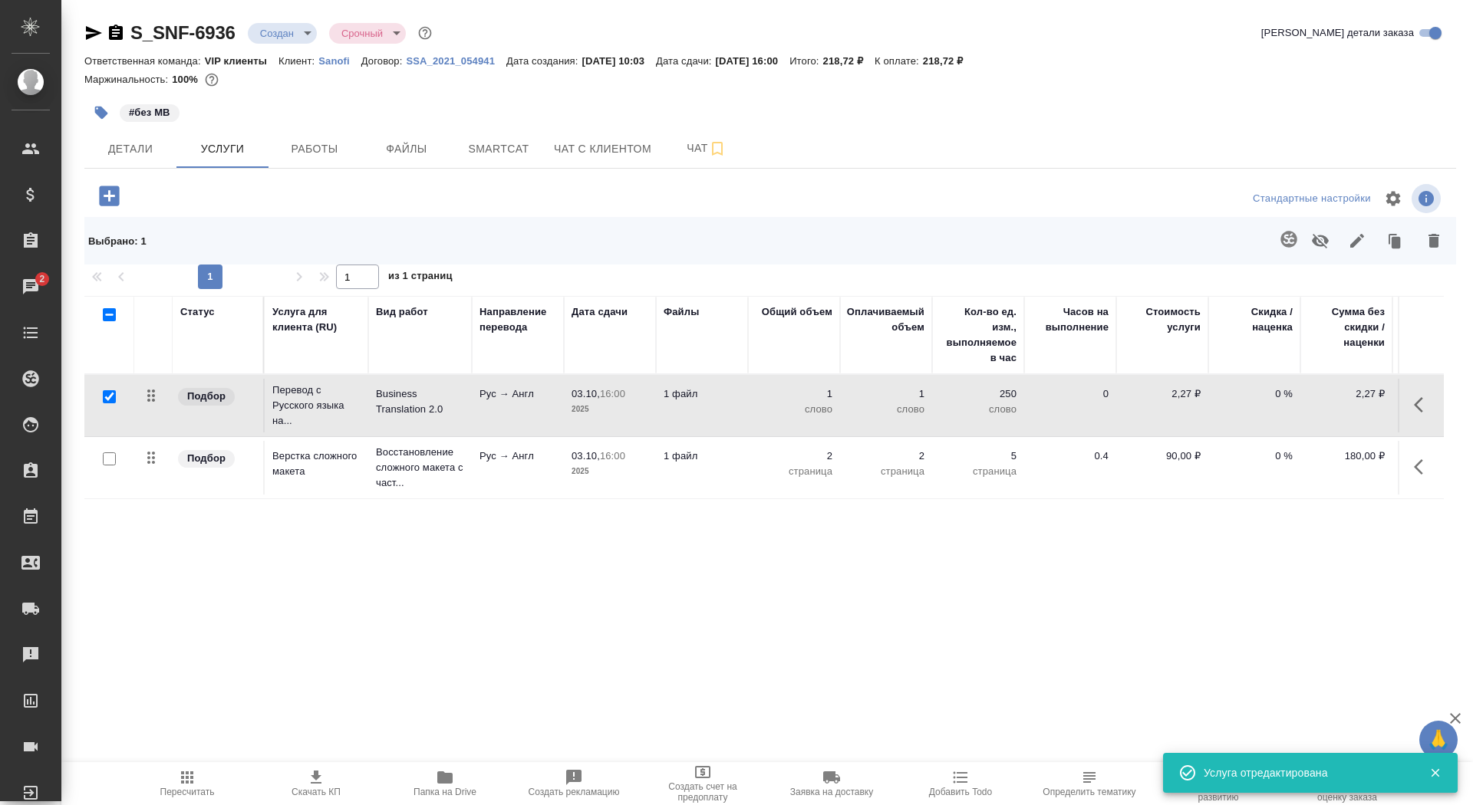
click at [492, 455] on p "Рус → Англ" at bounding box center [517, 456] width 77 height 15
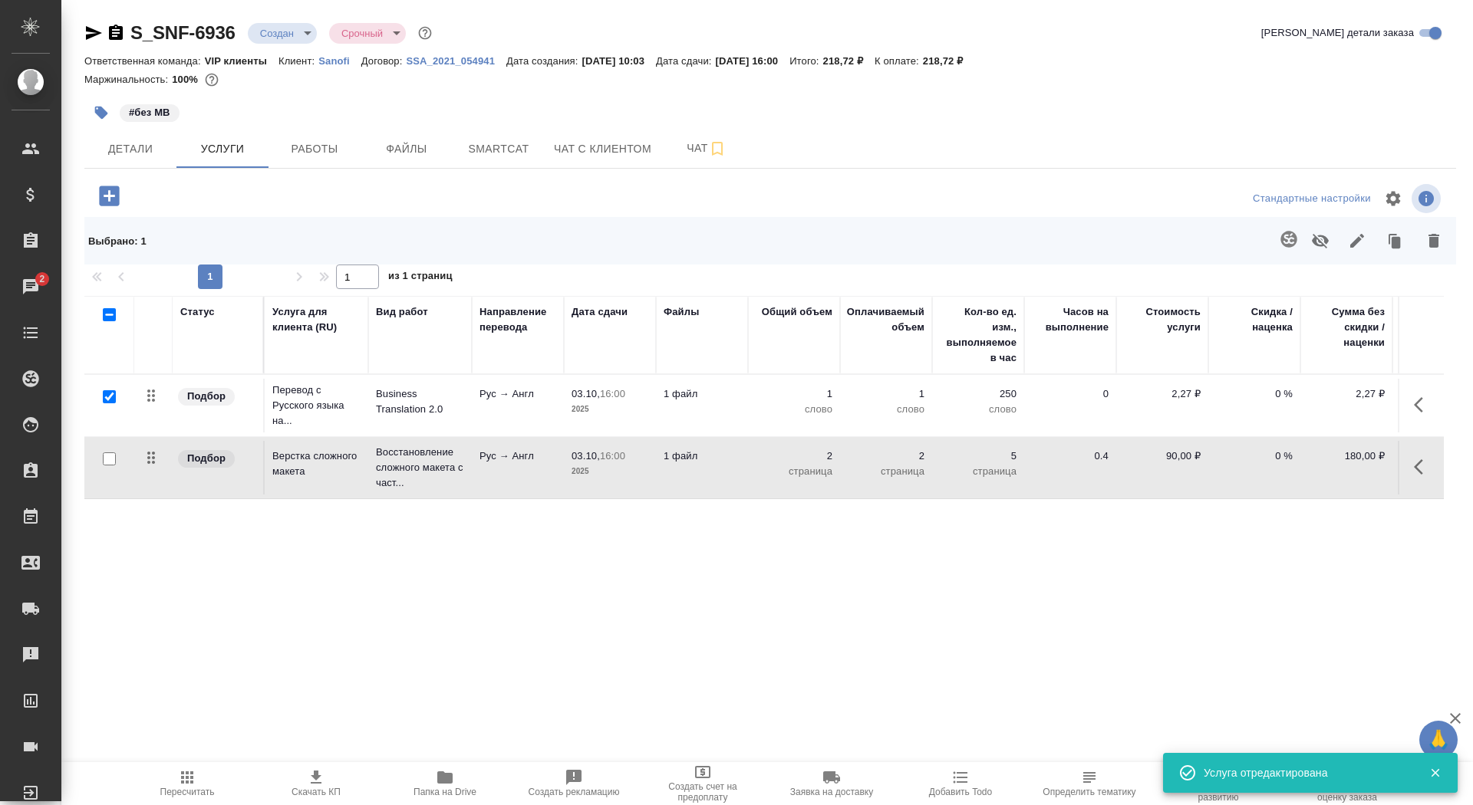
click at [492, 455] on p "Рус → Англ" at bounding box center [517, 456] width 77 height 15
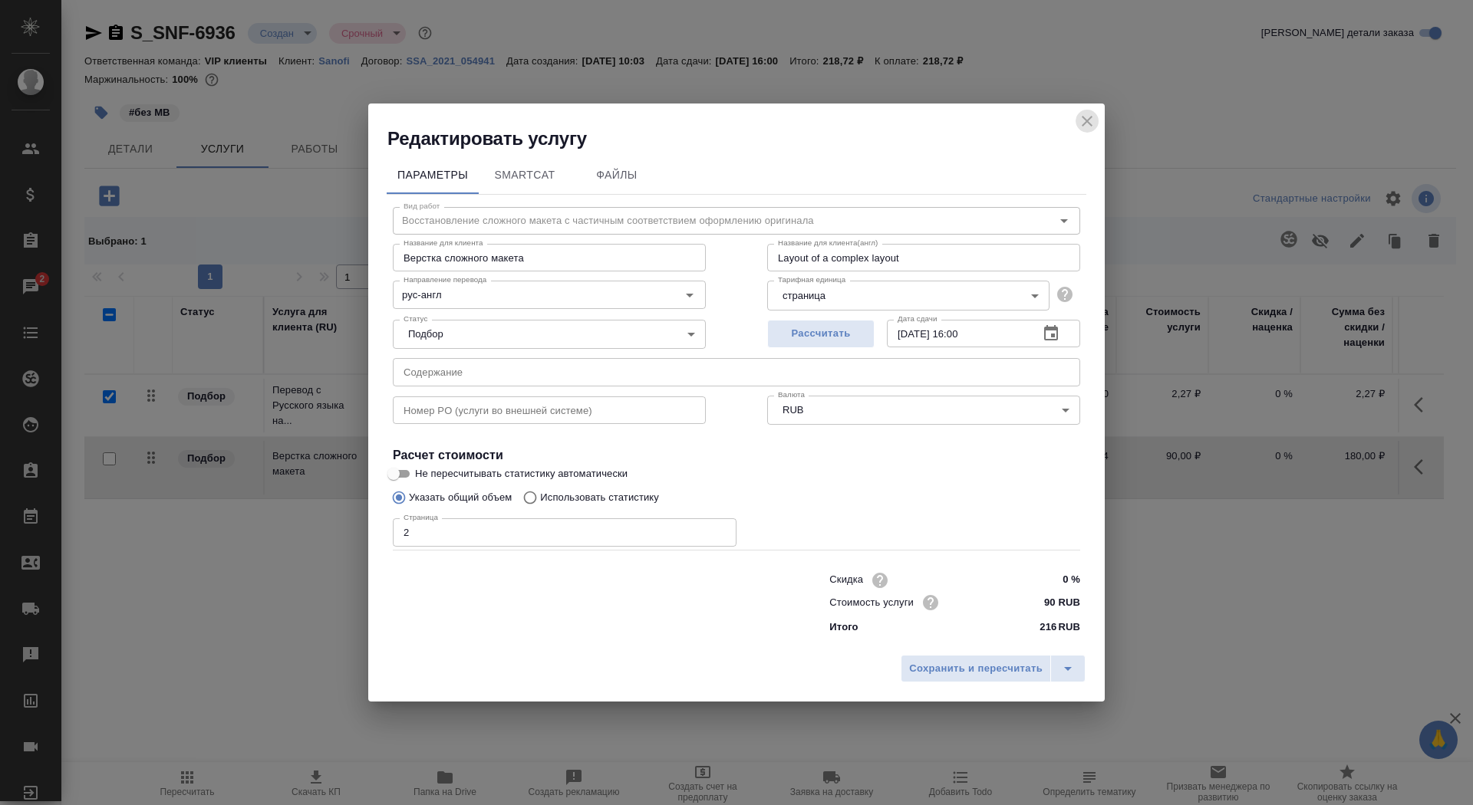
click at [1078, 123] on icon "close" at bounding box center [1087, 121] width 18 height 18
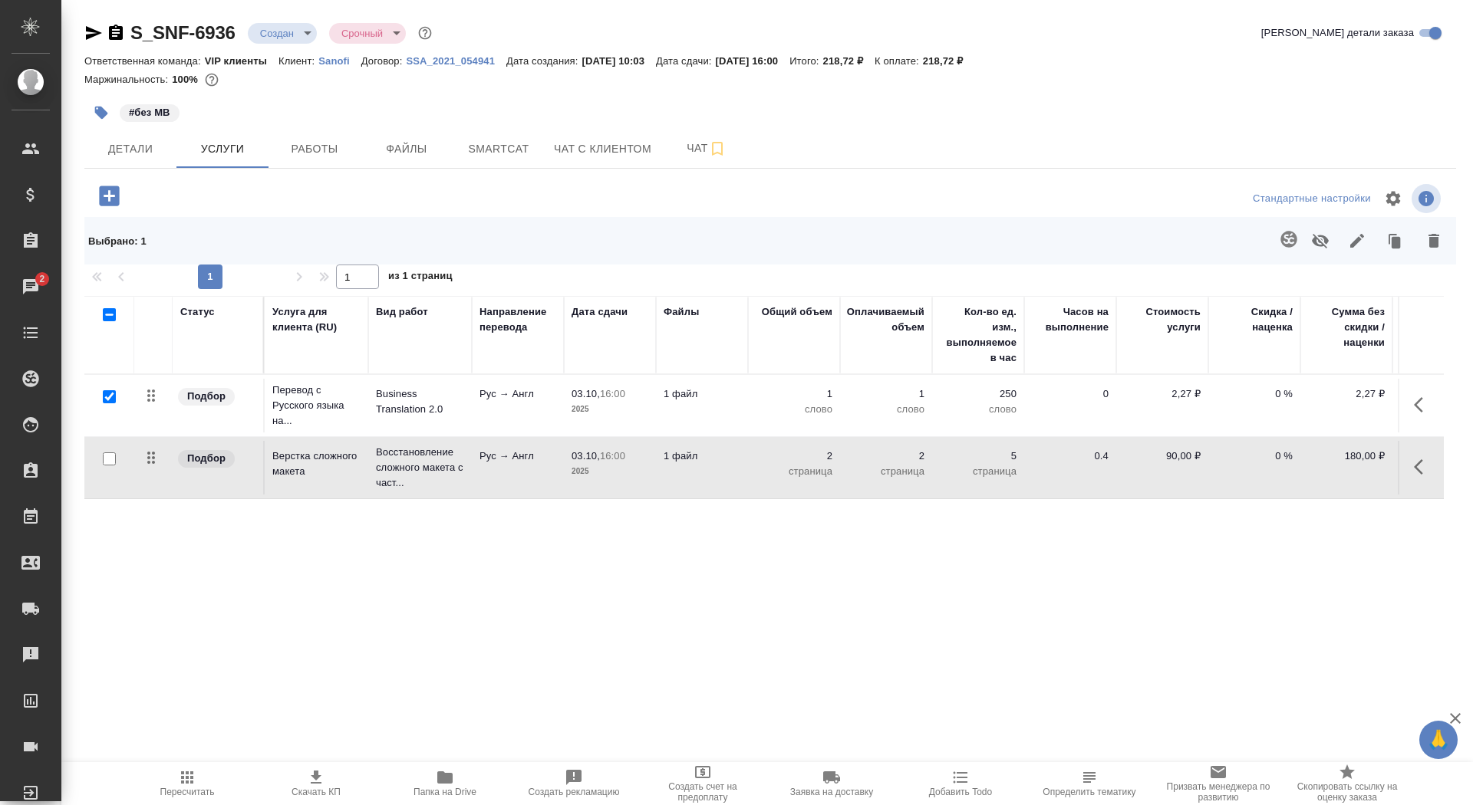
click at [372, 397] on td "Business Translation 2.0" at bounding box center [420, 406] width 104 height 54
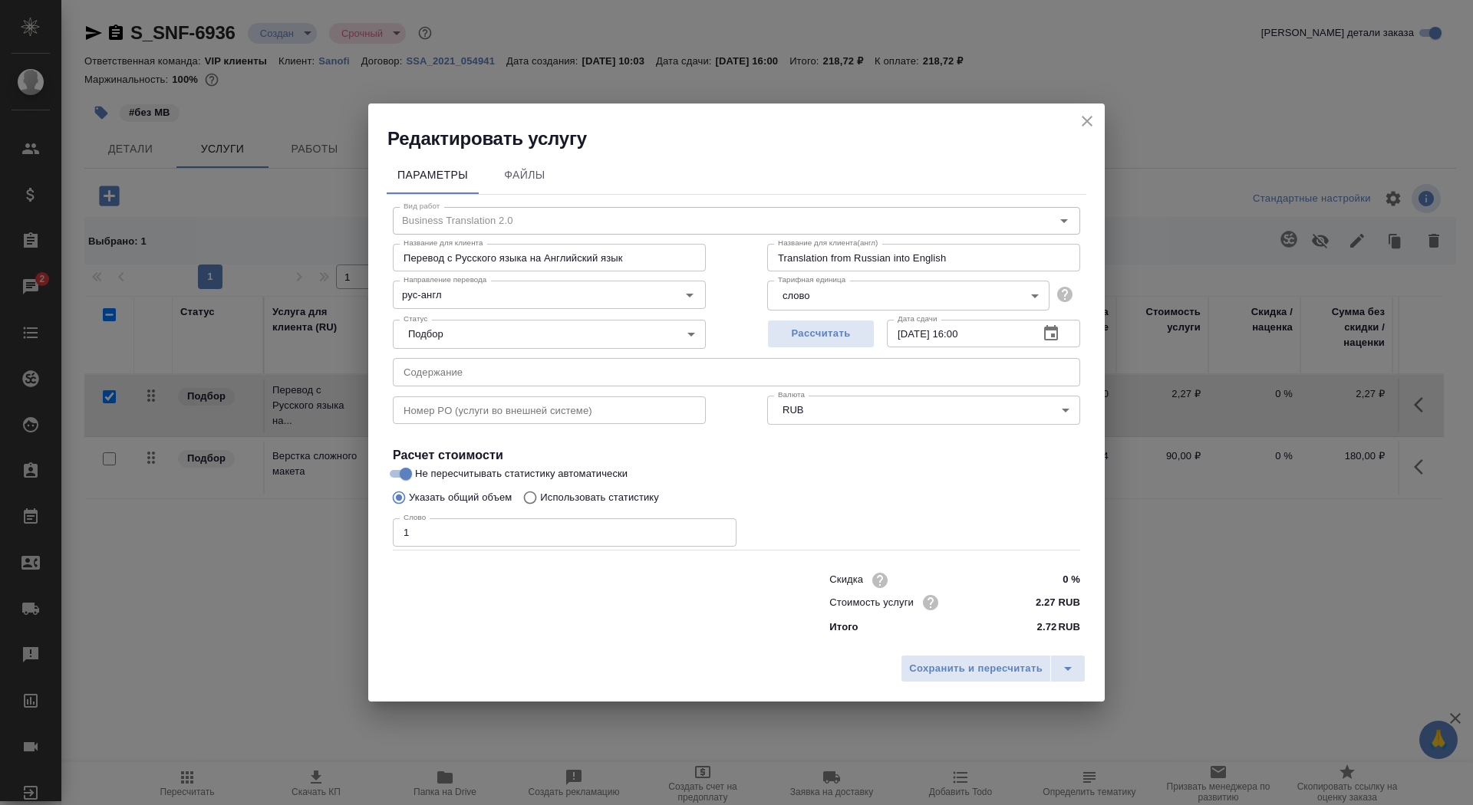
click at [552, 489] on label "Использовать статистику" at bounding box center [586, 497] width 143 height 29
click at [540, 489] on input "Использовать статистику" at bounding box center [527, 497] width 25 height 29
radio input "true"
radio input "false"
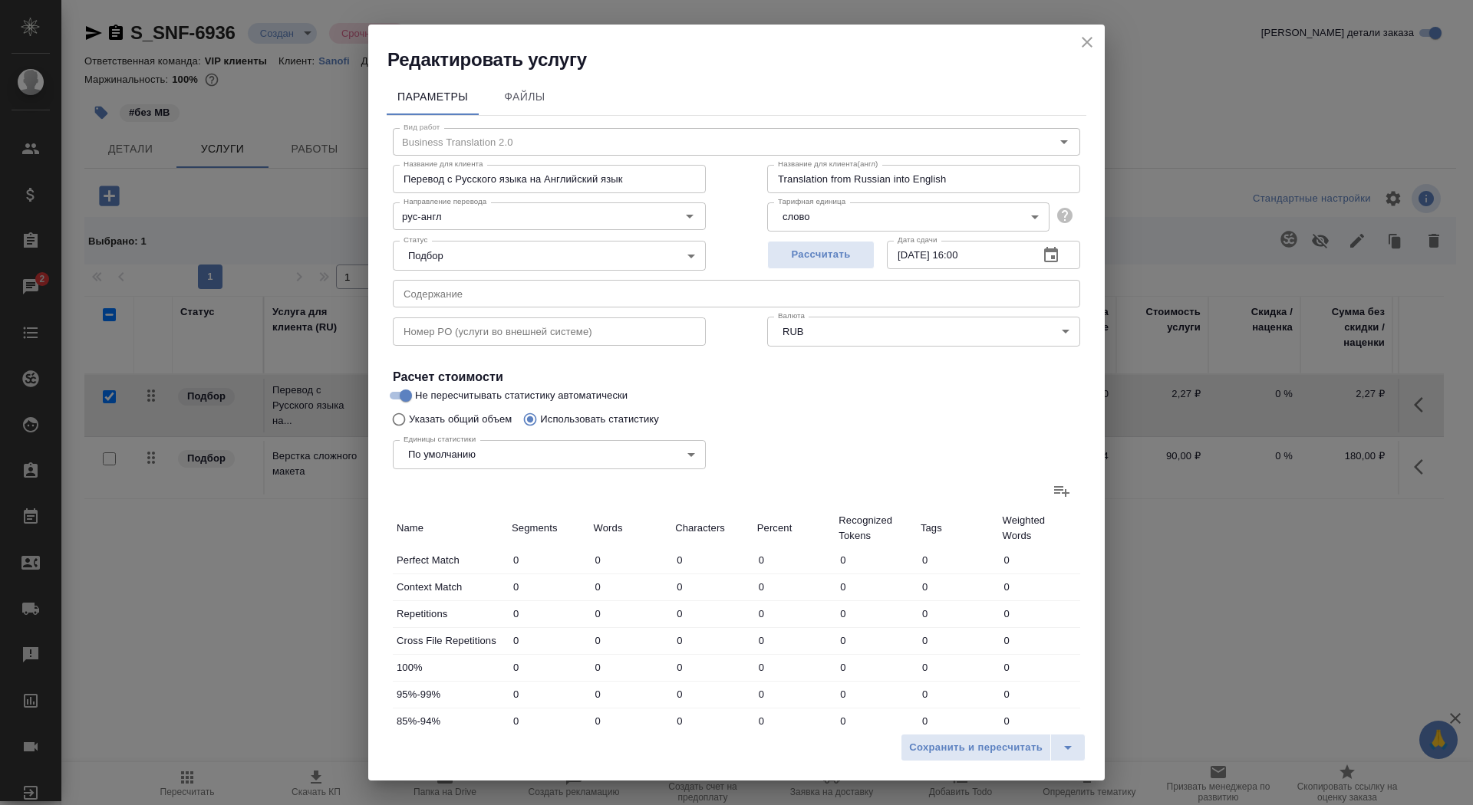
click at [1070, 485] on icon at bounding box center [1061, 491] width 18 height 18
click at [0, 0] on input "file" at bounding box center [0, 0] width 0 height 0
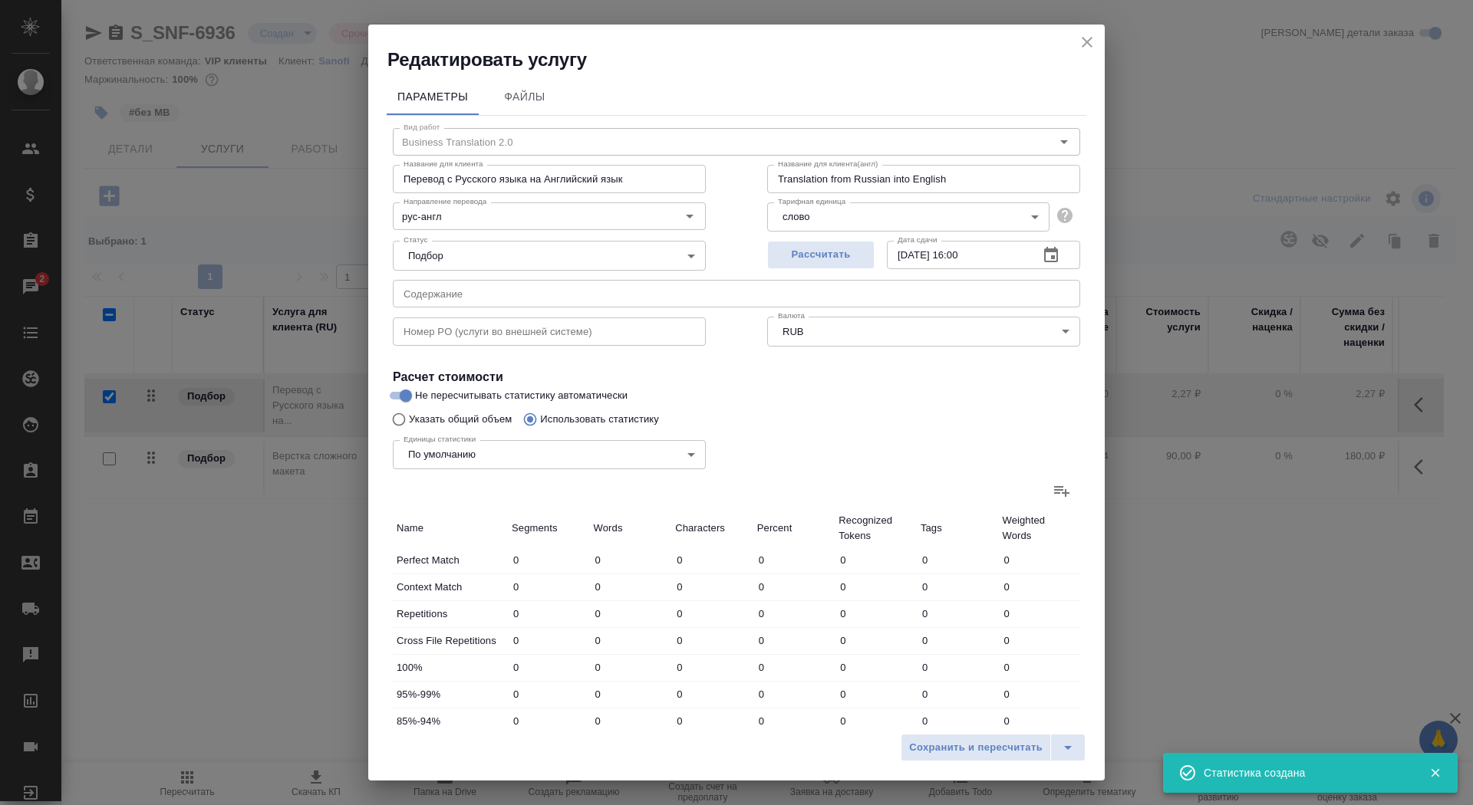
type input "6"
type input "20"
type input "3"
type input "5"
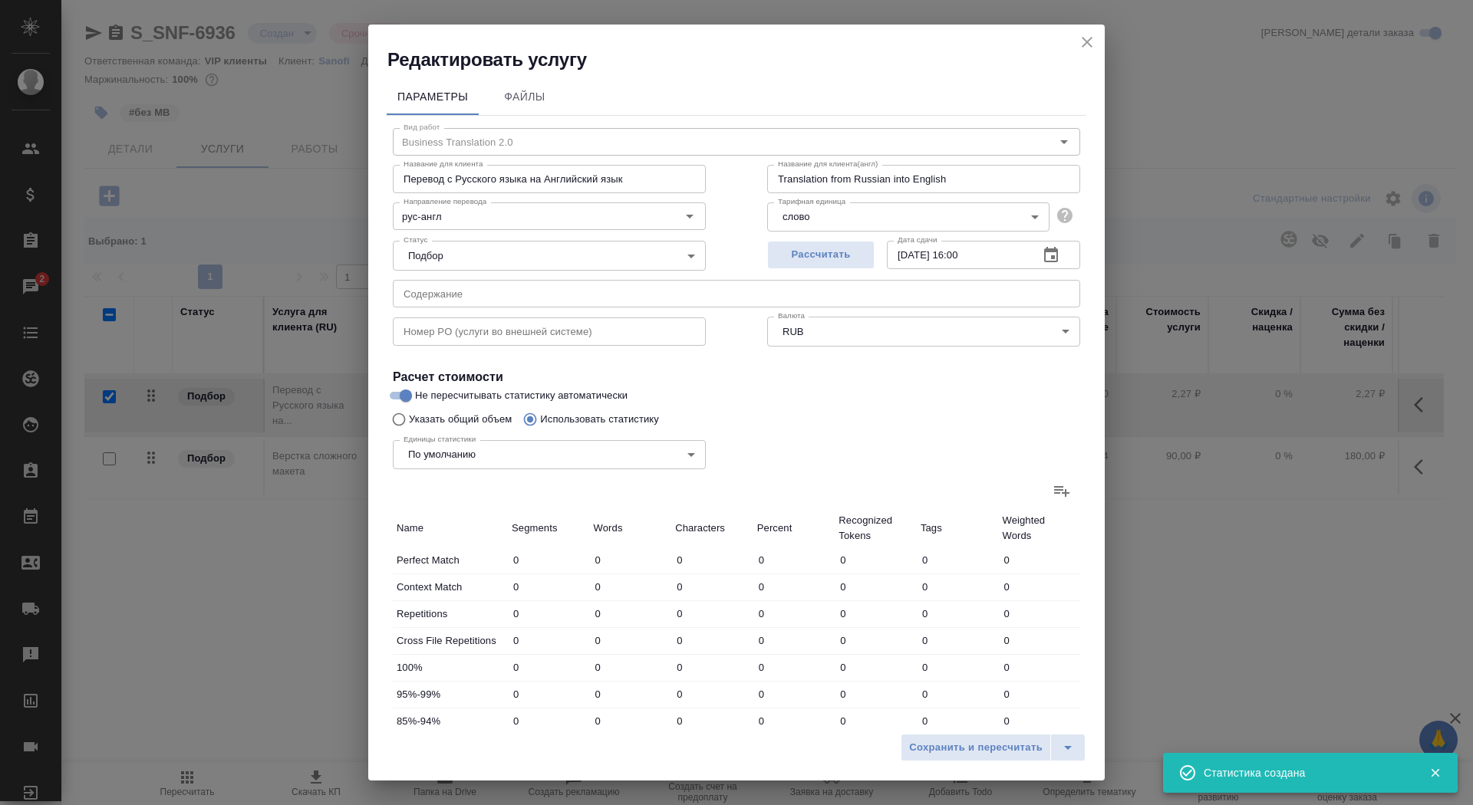
type input "31"
type input "14"
type input "176"
type input "1527"
type input "3"
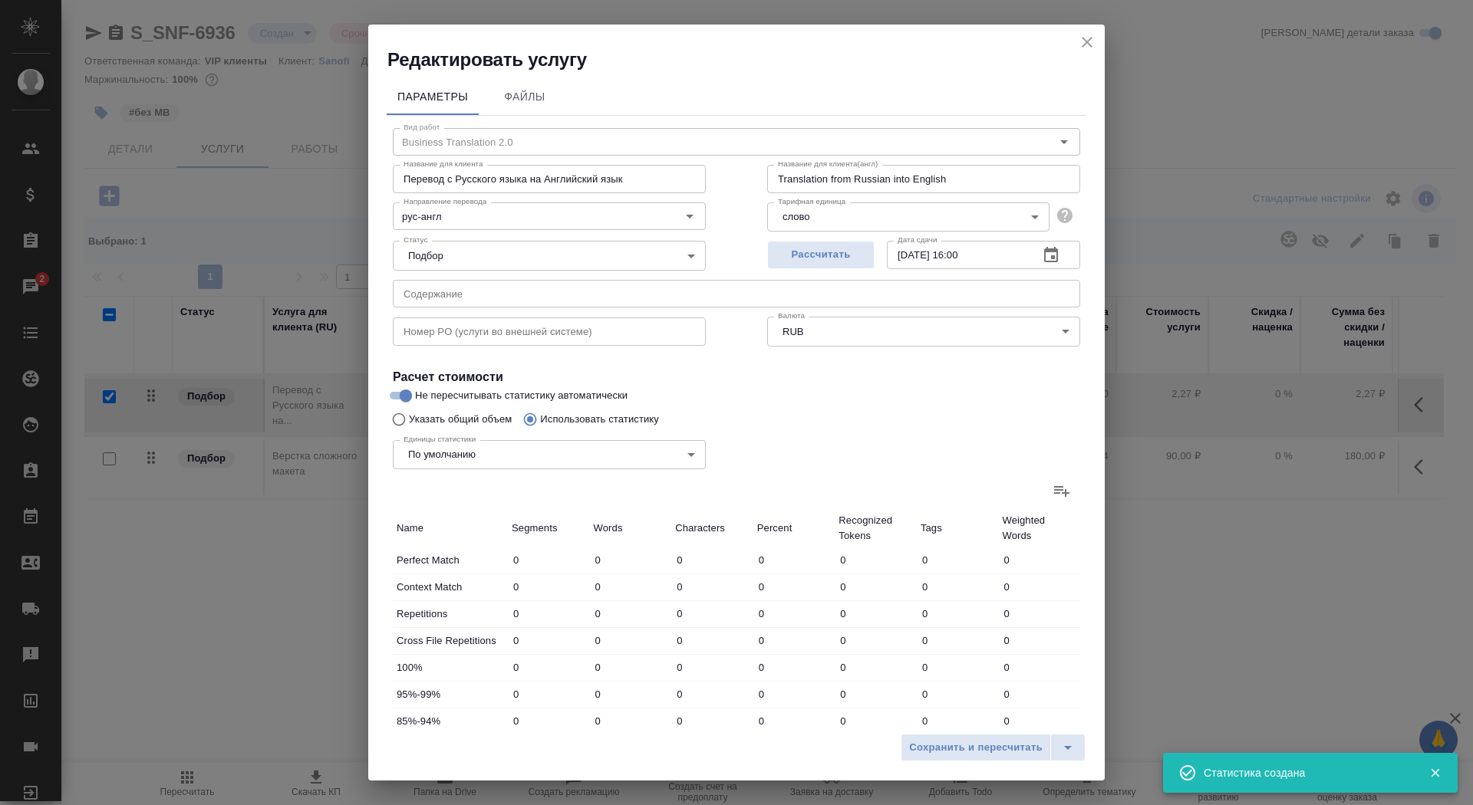
type input "107"
type input "811"
type input "3"
type input "33"
type input "280"
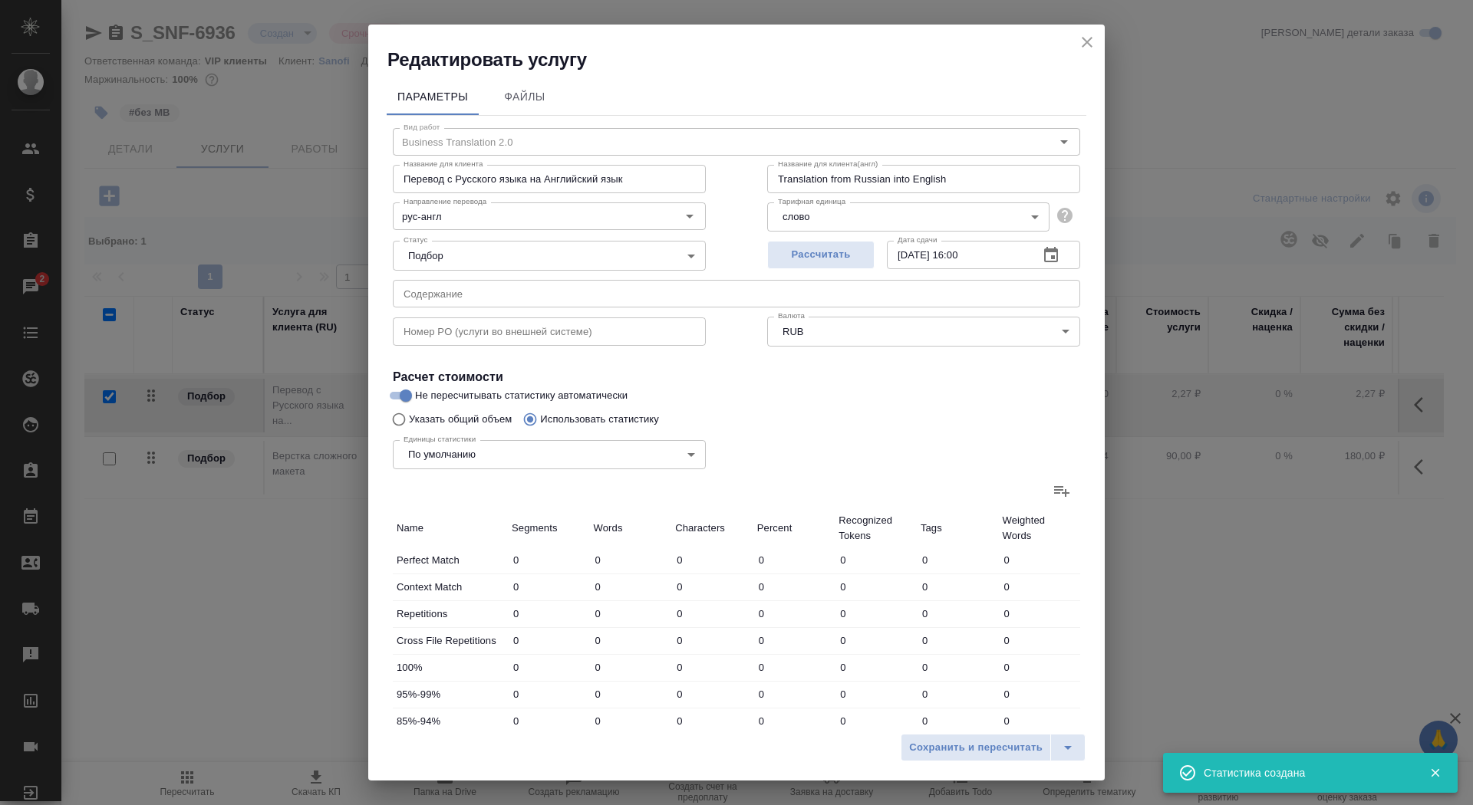
type input "22"
type input "284"
type input "2287"
type input "48"
type input "610"
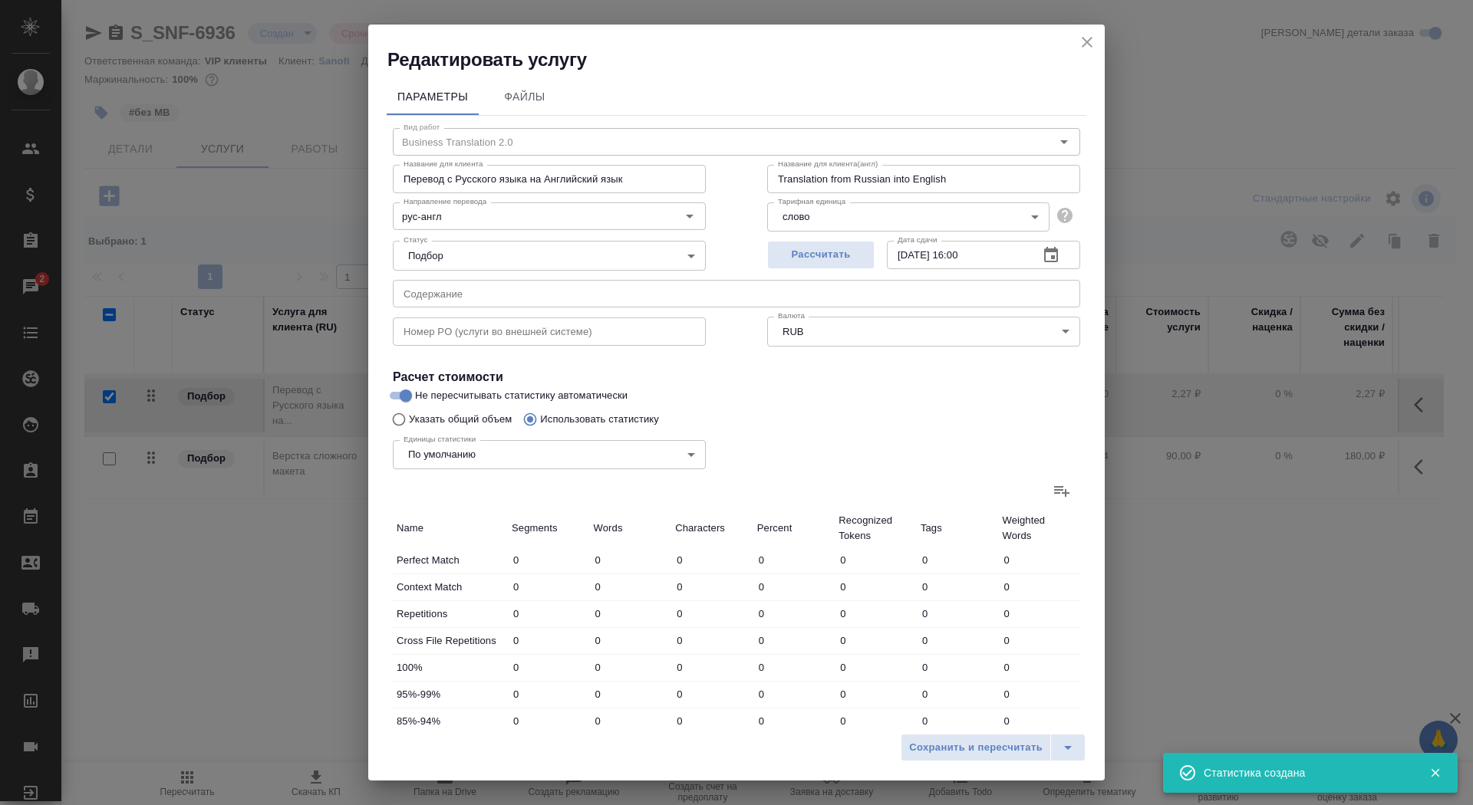
type input "4955"
type input "48"
type input "610"
type input "4955"
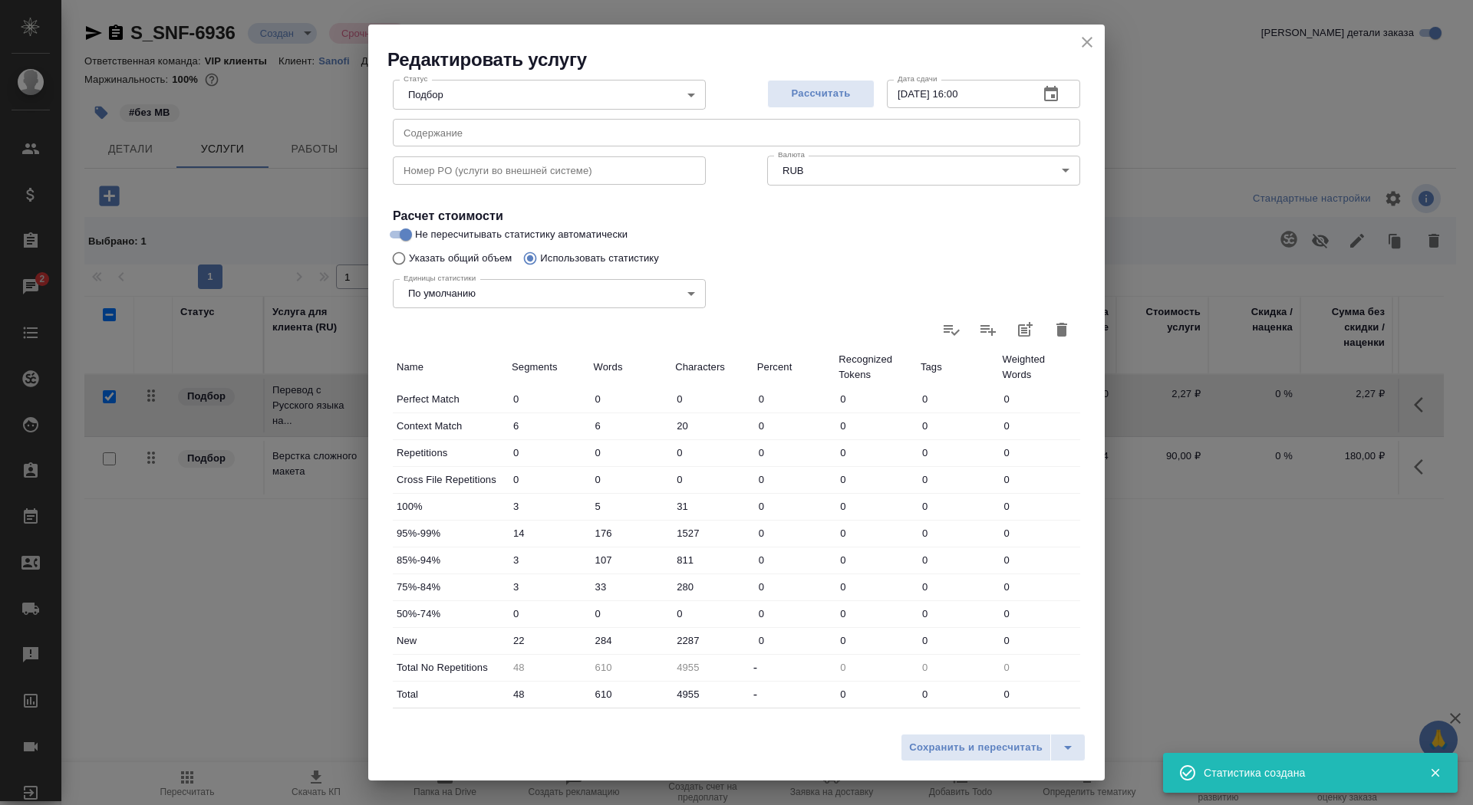
scroll to position [238, 0]
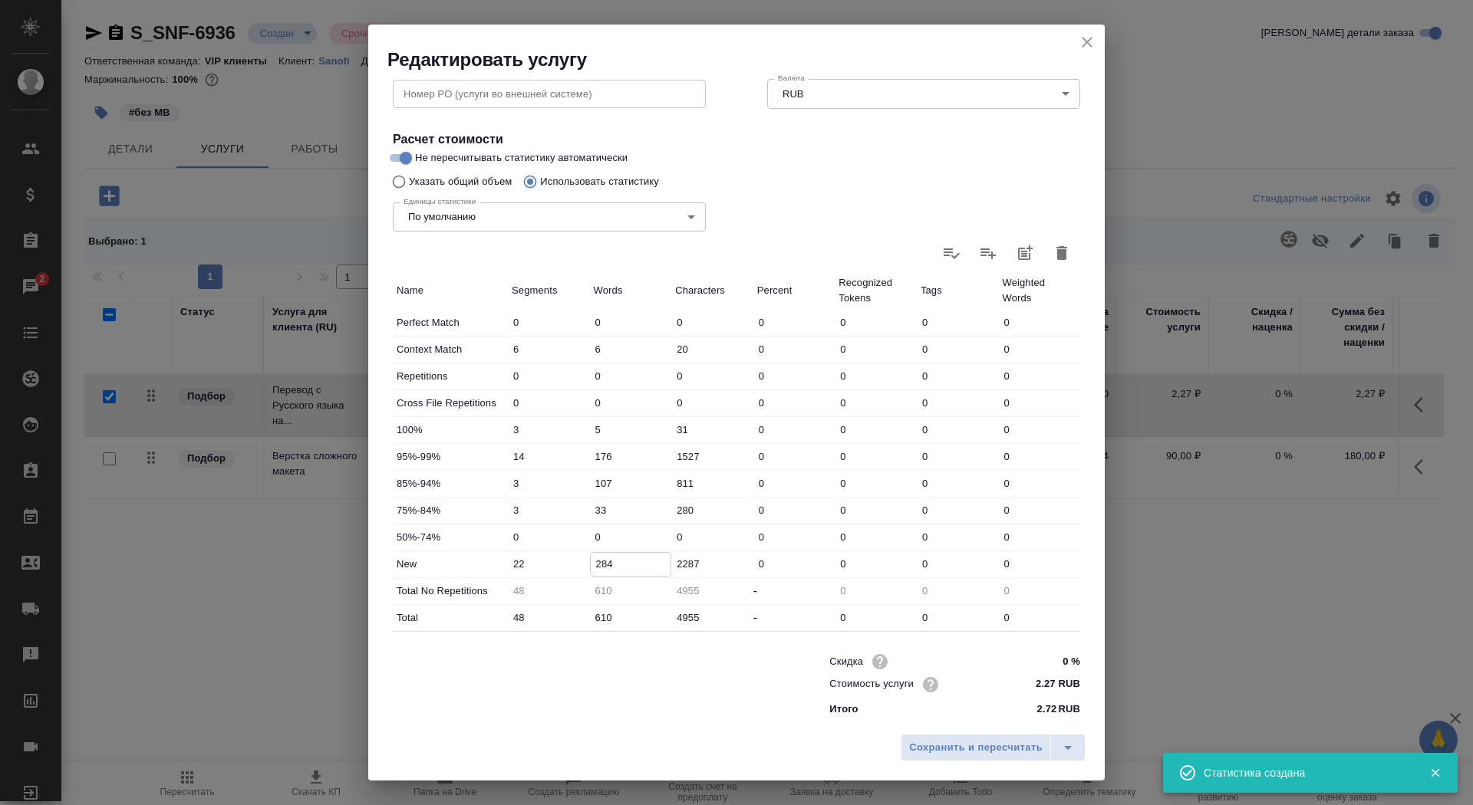
click at [597, 565] on input "284" at bounding box center [631, 564] width 81 height 22
type input "384"
click at [990, 751] on span "Сохранить и пересчитать" at bounding box center [975, 748] width 133 height 18
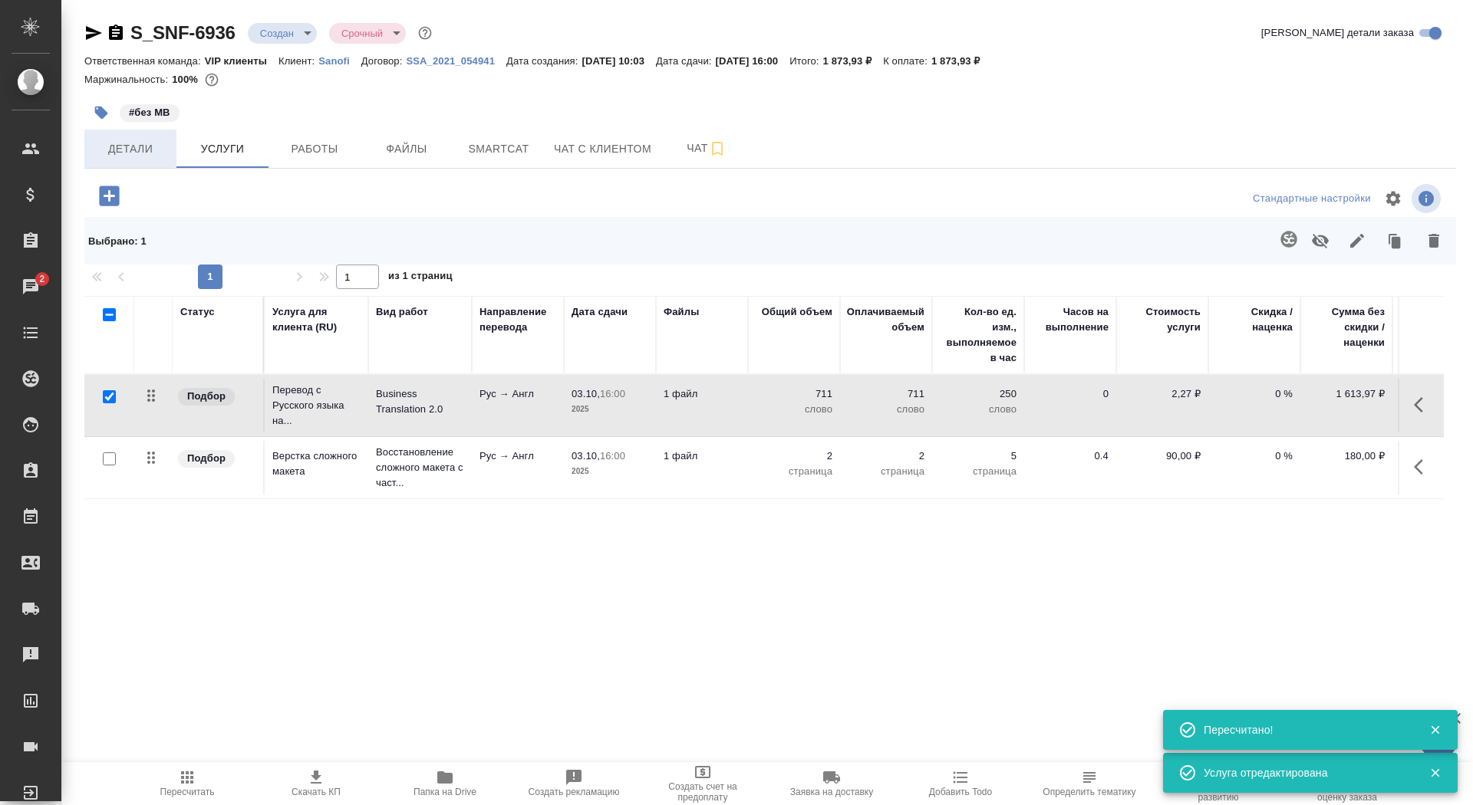
click at [174, 136] on button "Детали" at bounding box center [130, 149] width 92 height 38
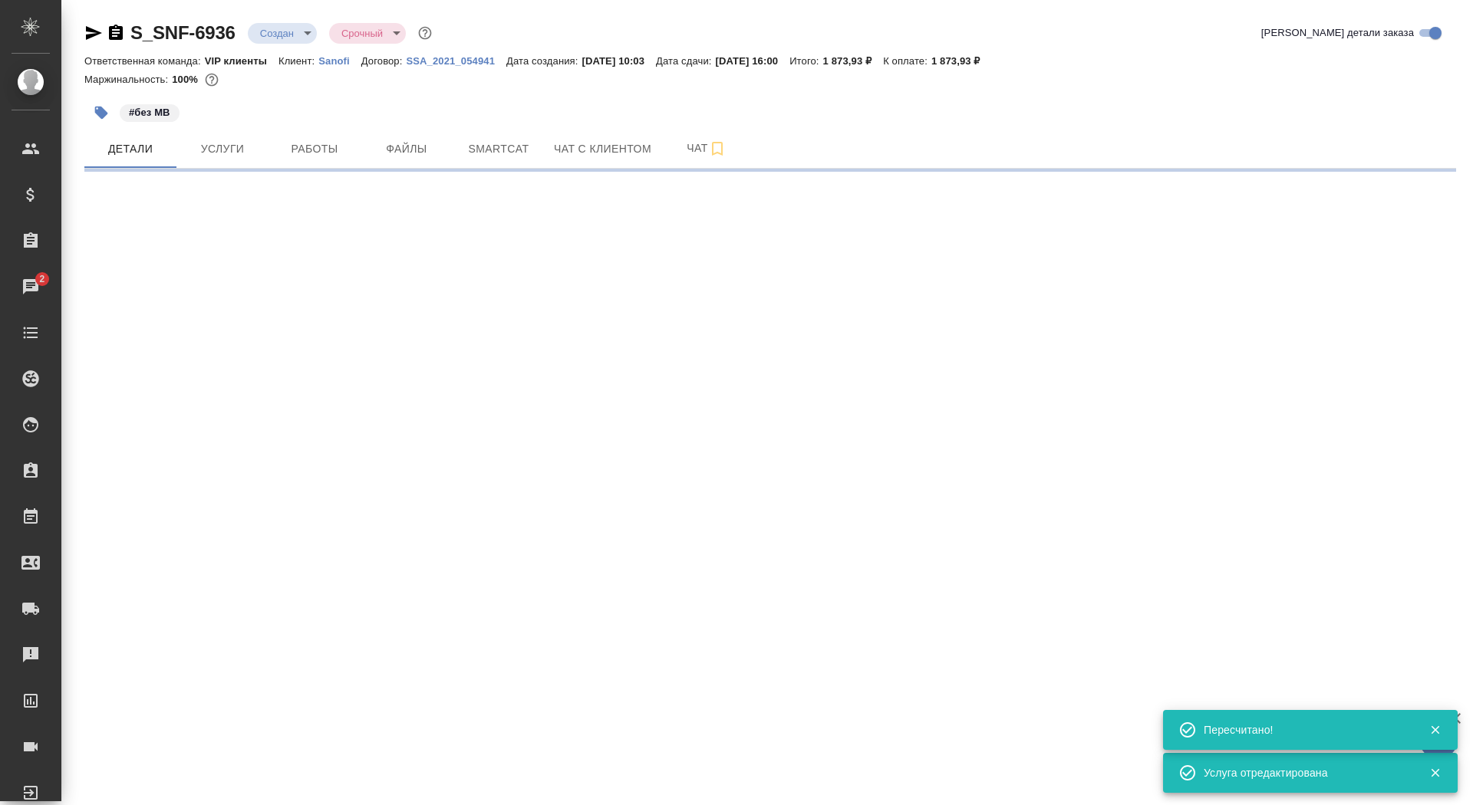
select select "RU"
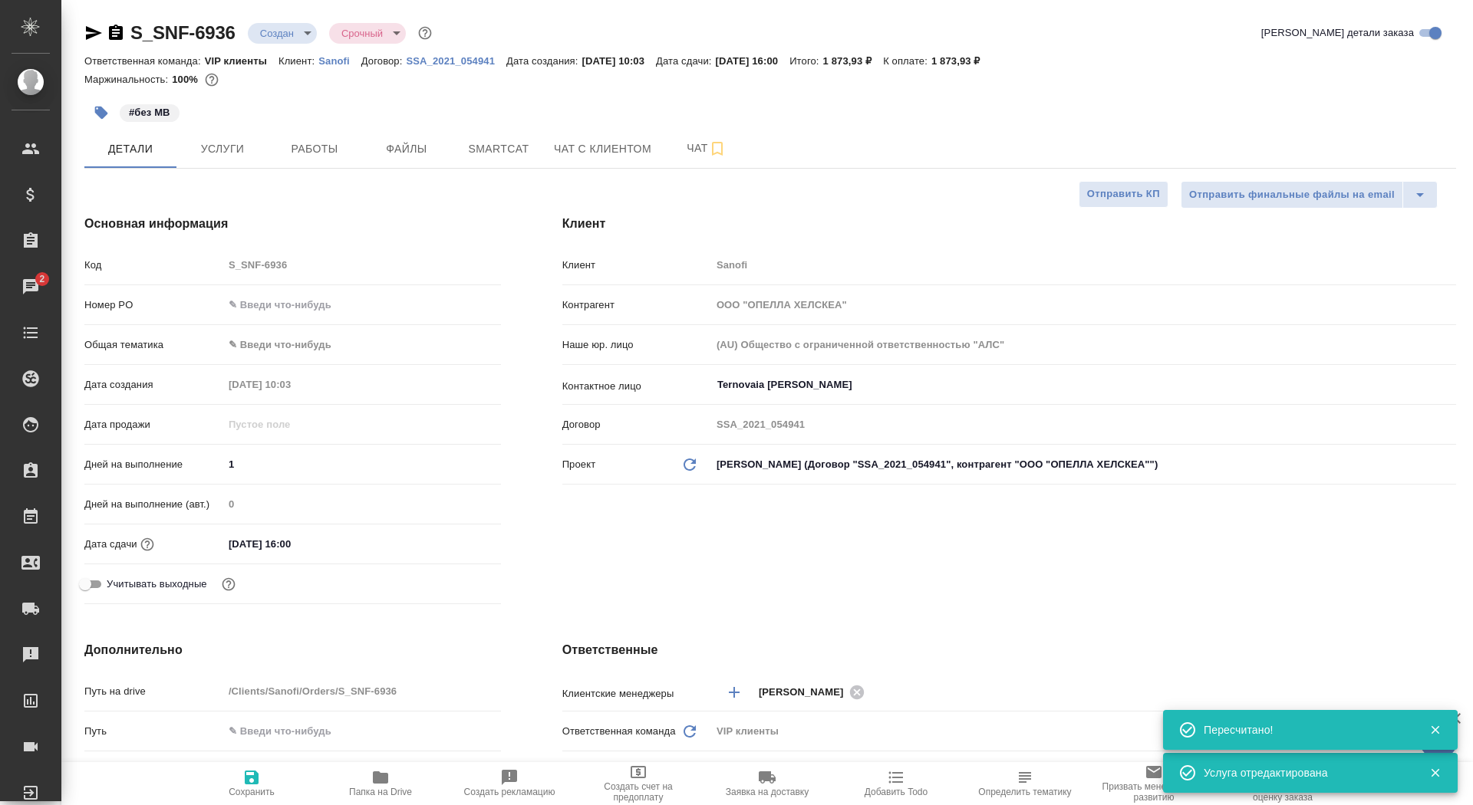
type textarea "x"
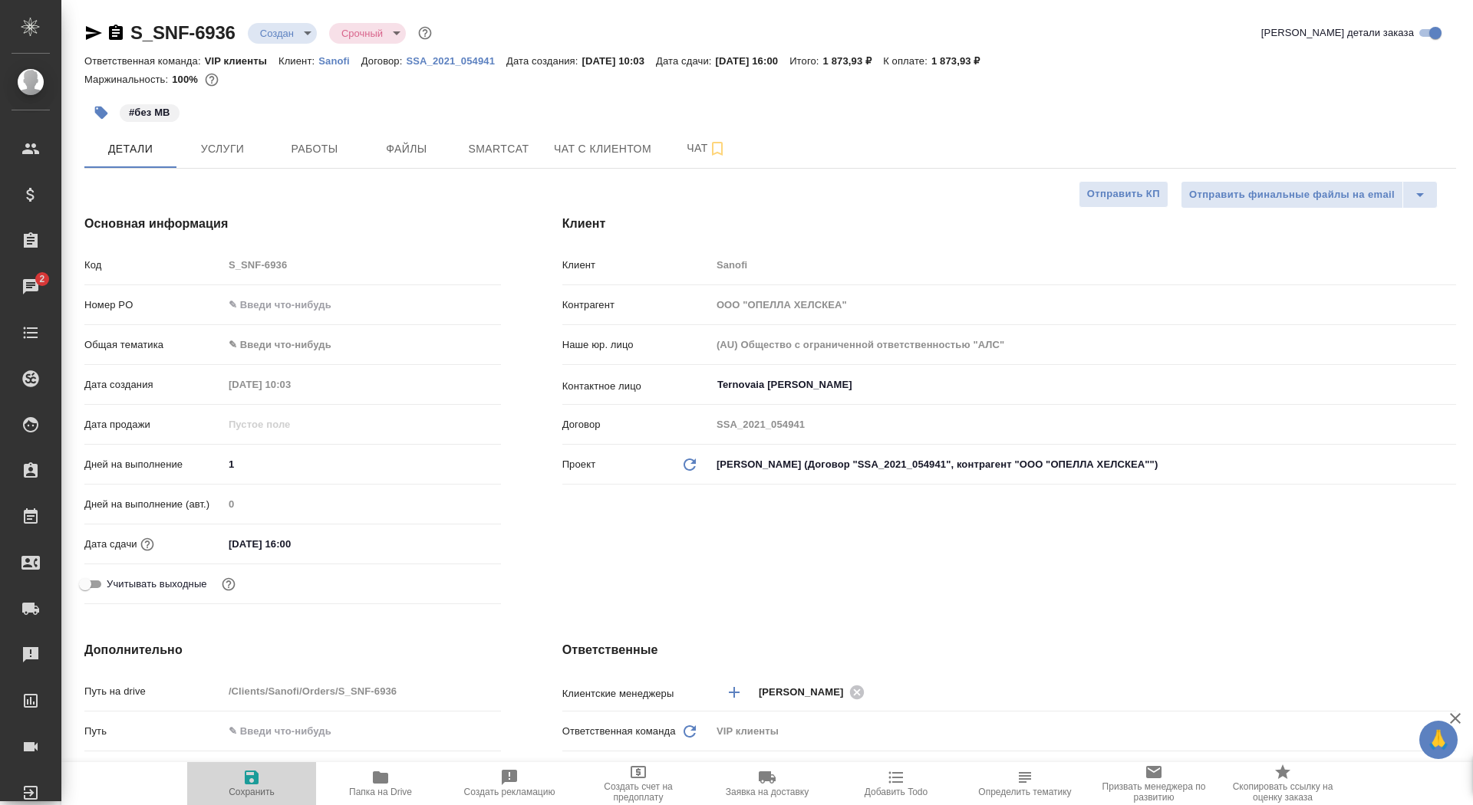
click at [282, 785] on span "Сохранить" at bounding box center [251, 783] width 110 height 29
type textarea "x"
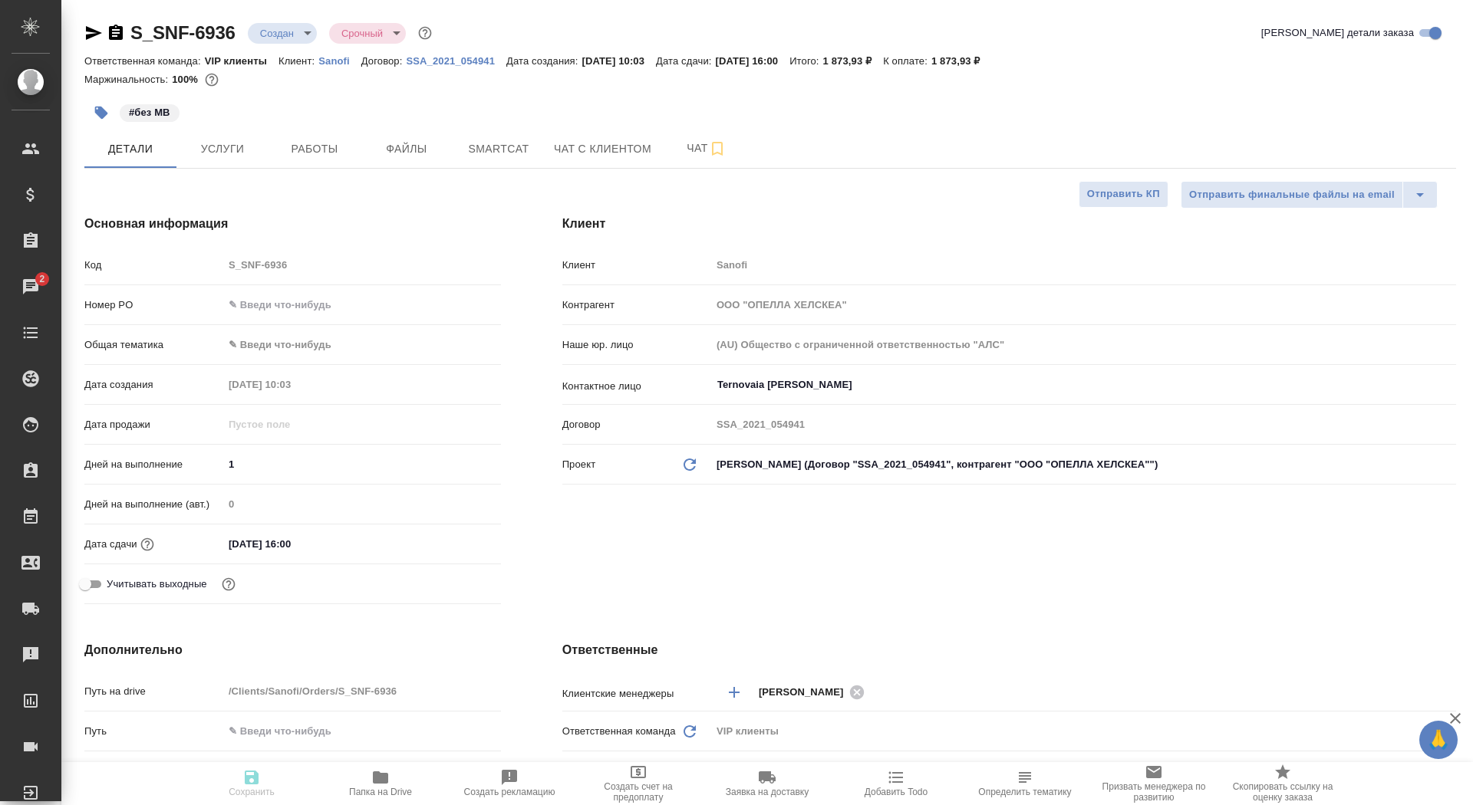
type textarea "x"
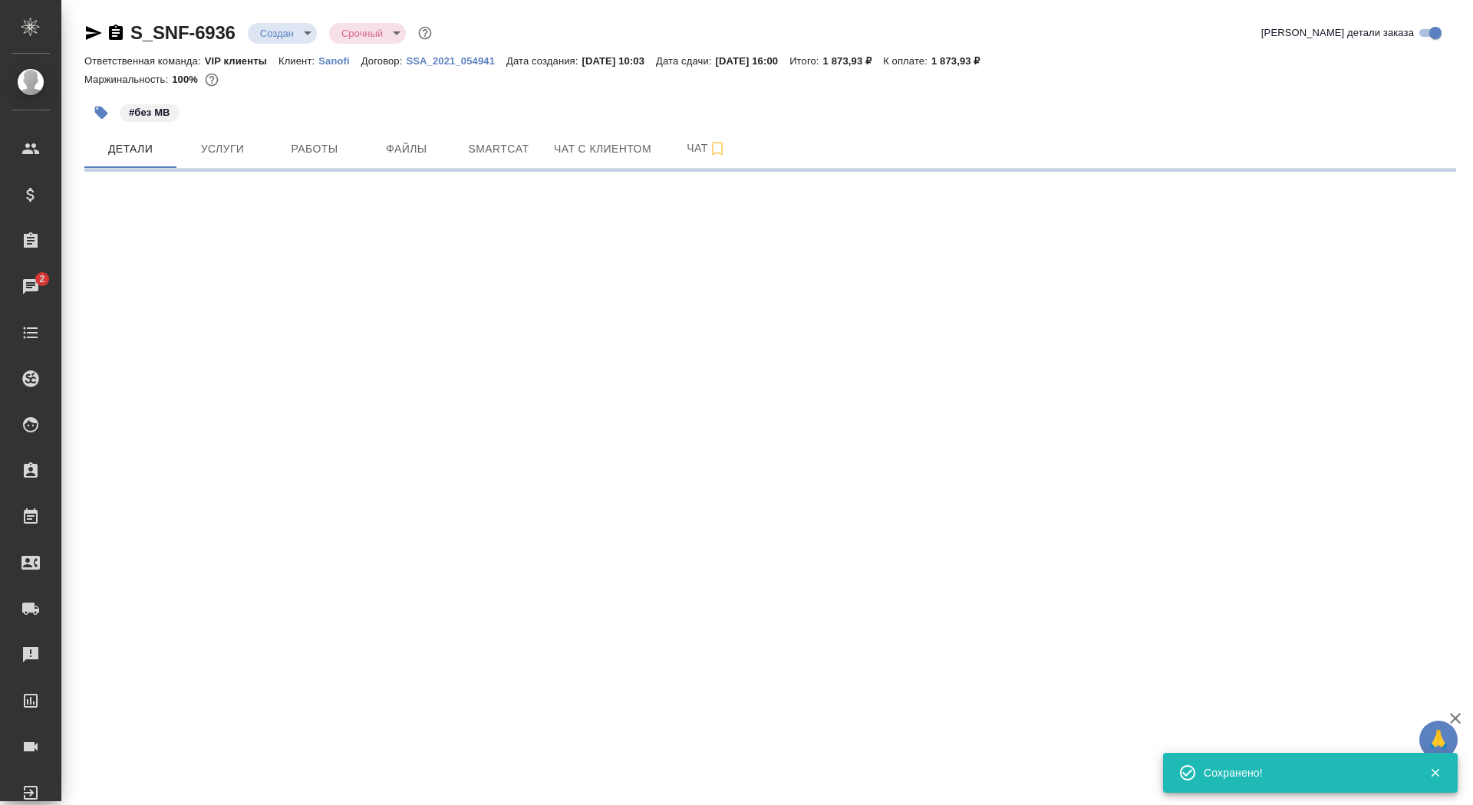
select select "RU"
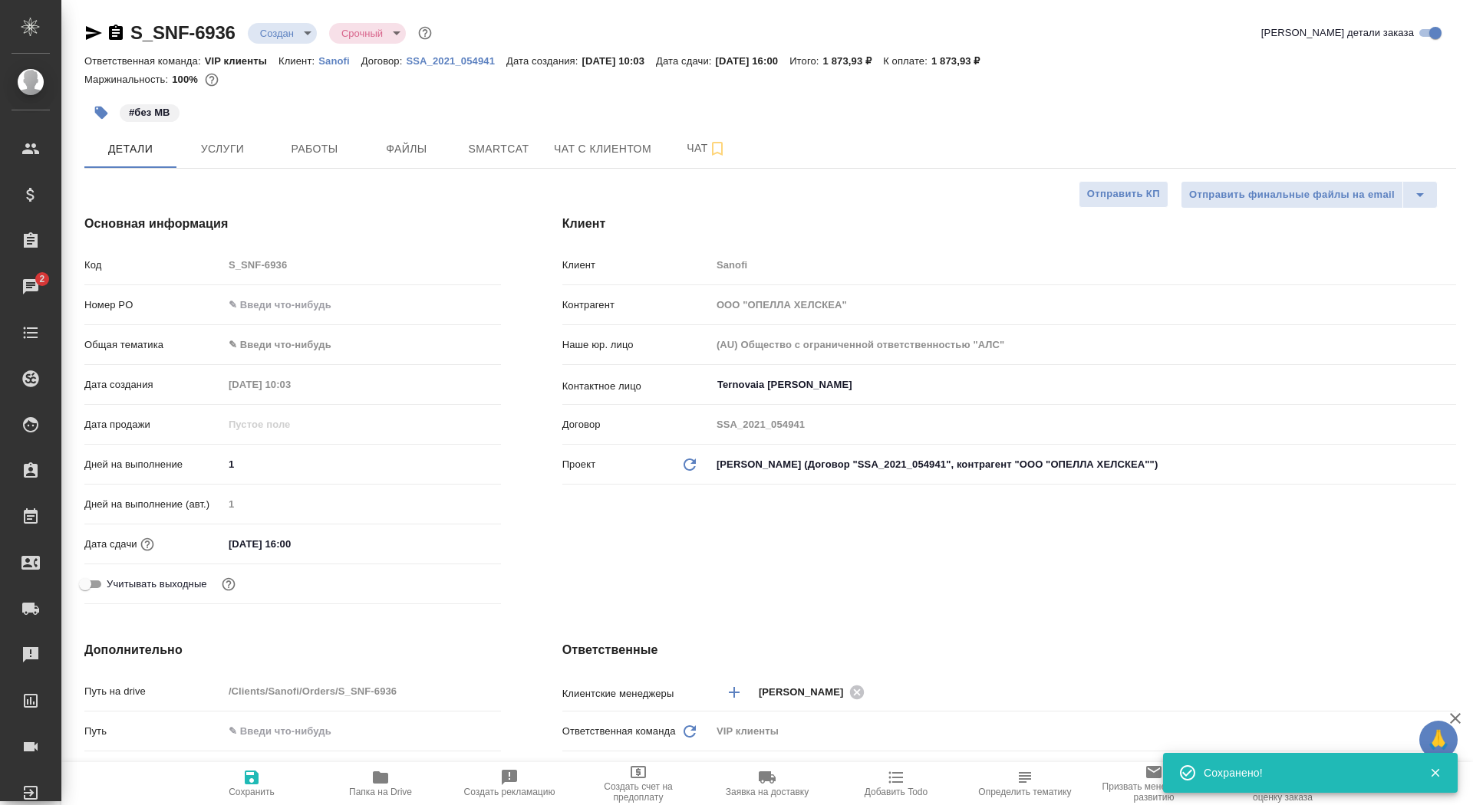
type textarea "x"
click at [1117, 195] on span "Отправить КП" at bounding box center [1123, 195] width 73 height 18
type textarea "x"
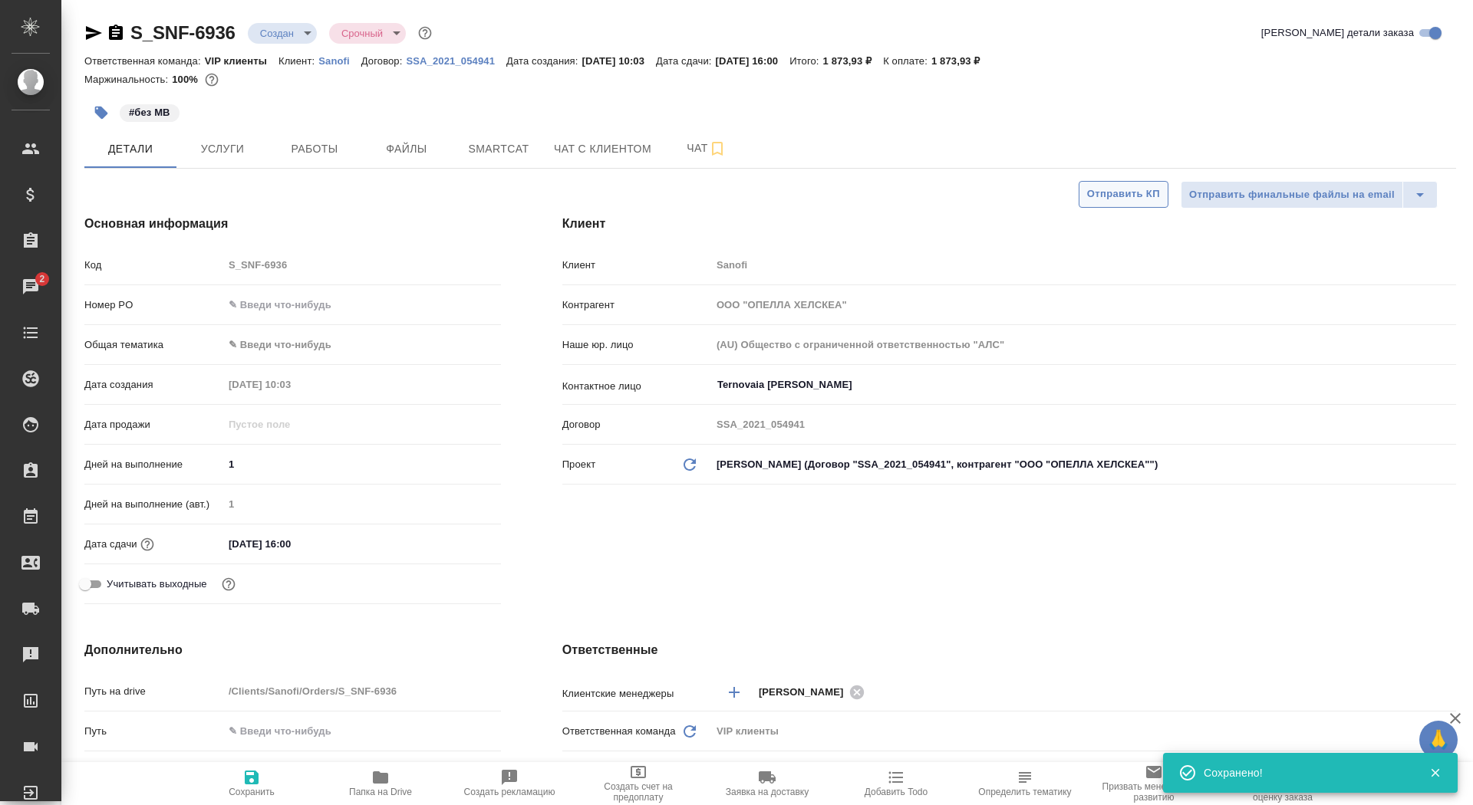
type textarea "x"
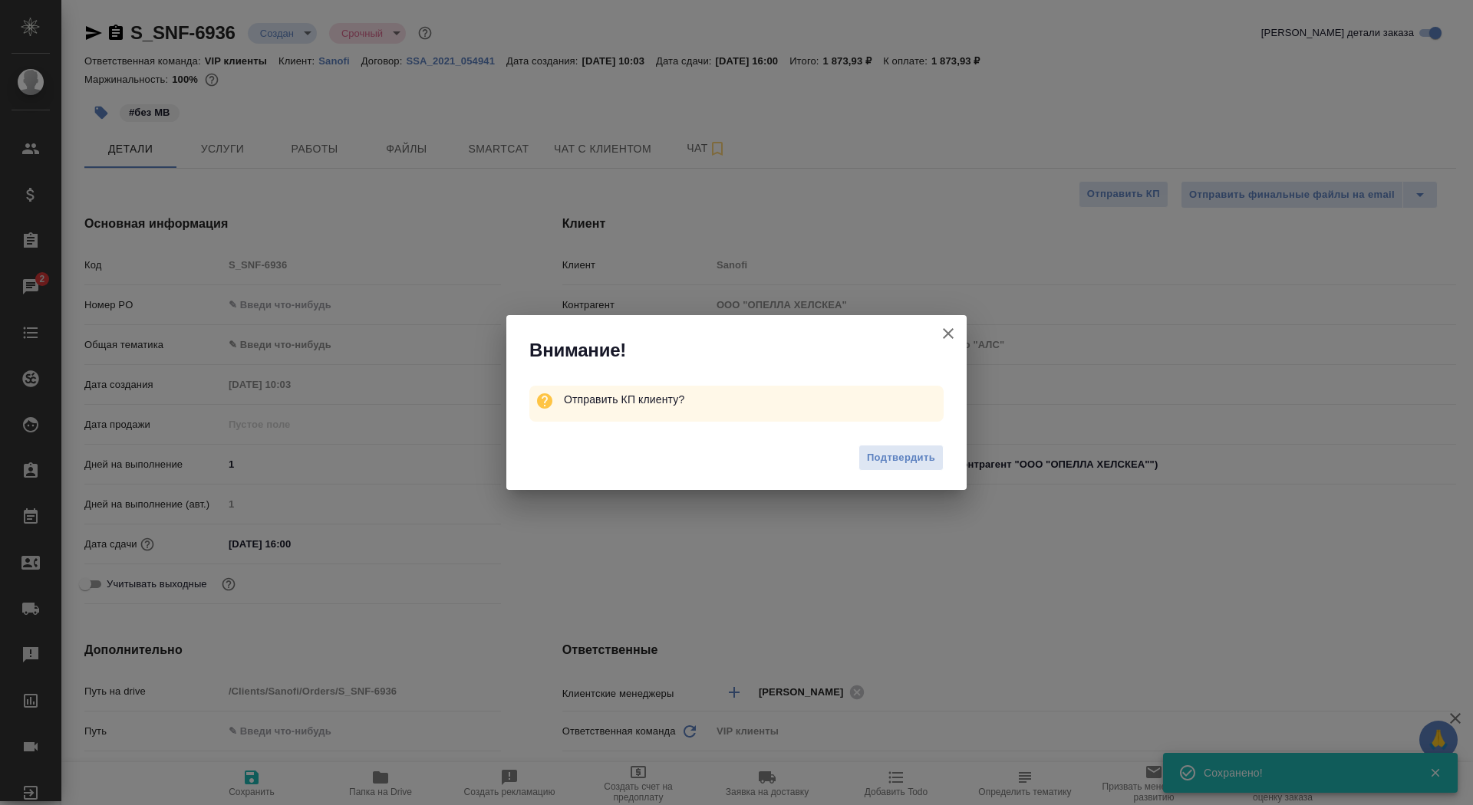
click at [934, 447] on button "Подтвердить" at bounding box center [900, 458] width 85 height 27
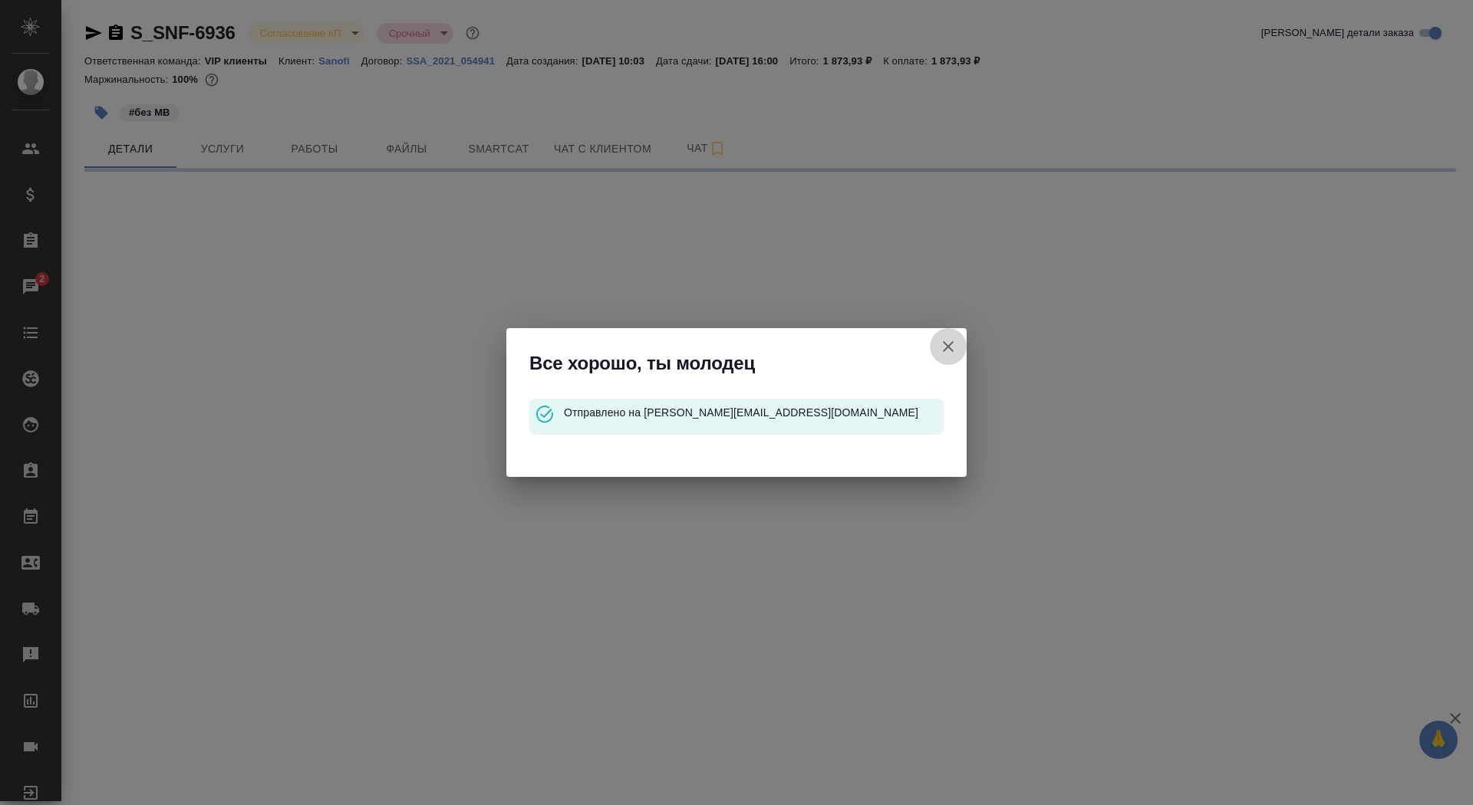
click at [946, 348] on icon "button" at bounding box center [948, 346] width 11 height 11
select select "RU"
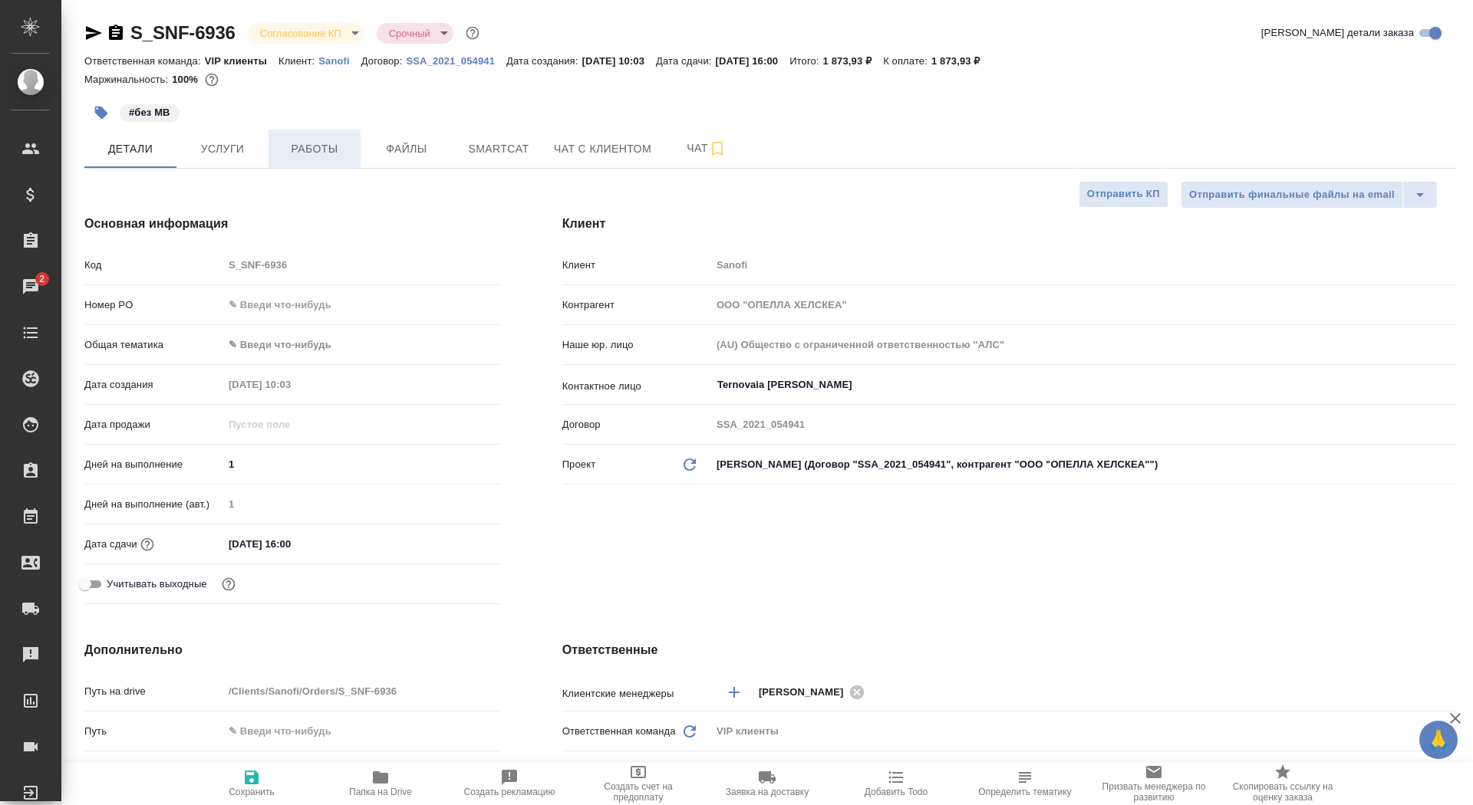
type textarea "x"
click at [315, 150] on span "Работы" at bounding box center [315, 149] width 74 height 19
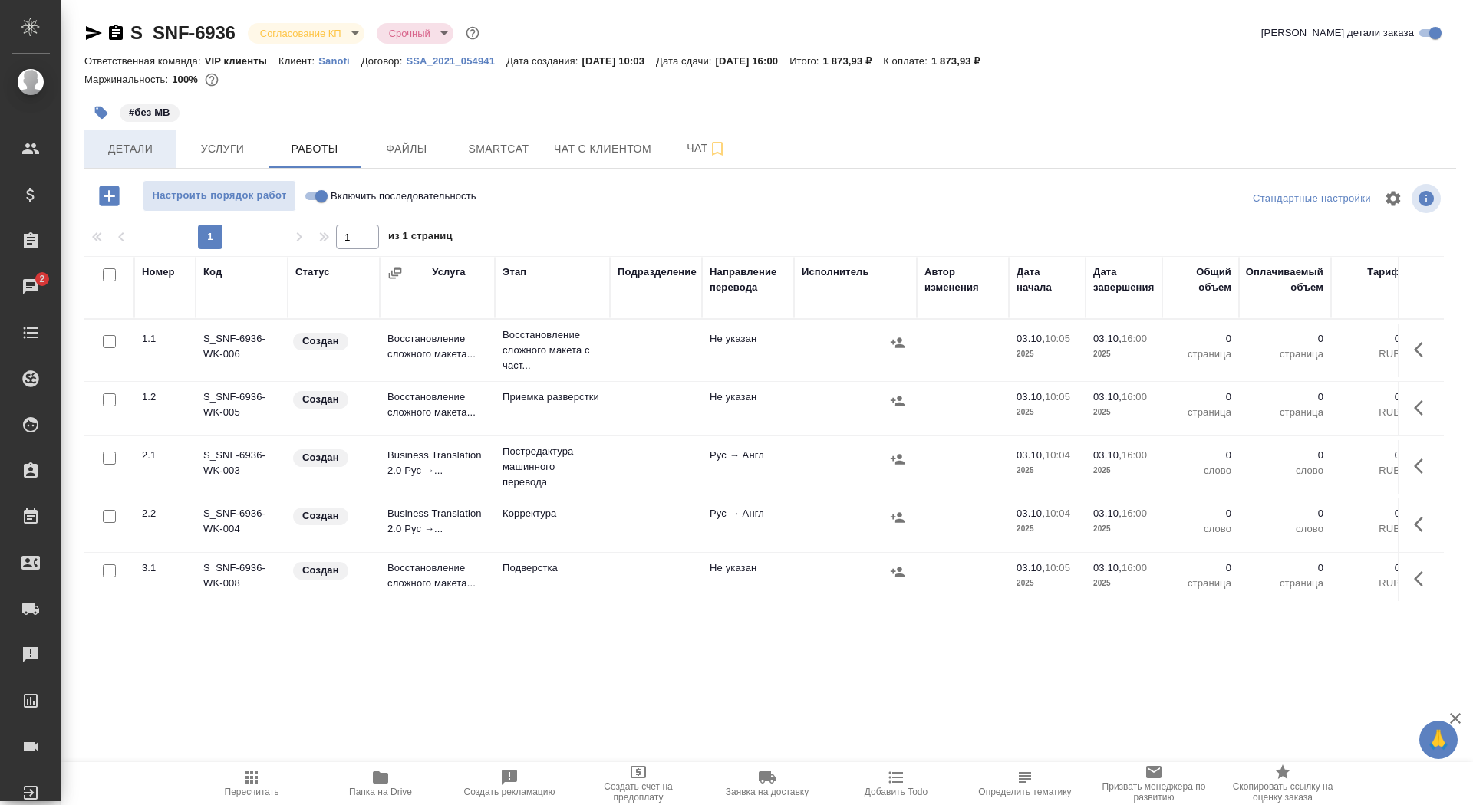
click at [130, 148] on span "Детали" at bounding box center [131, 149] width 74 height 19
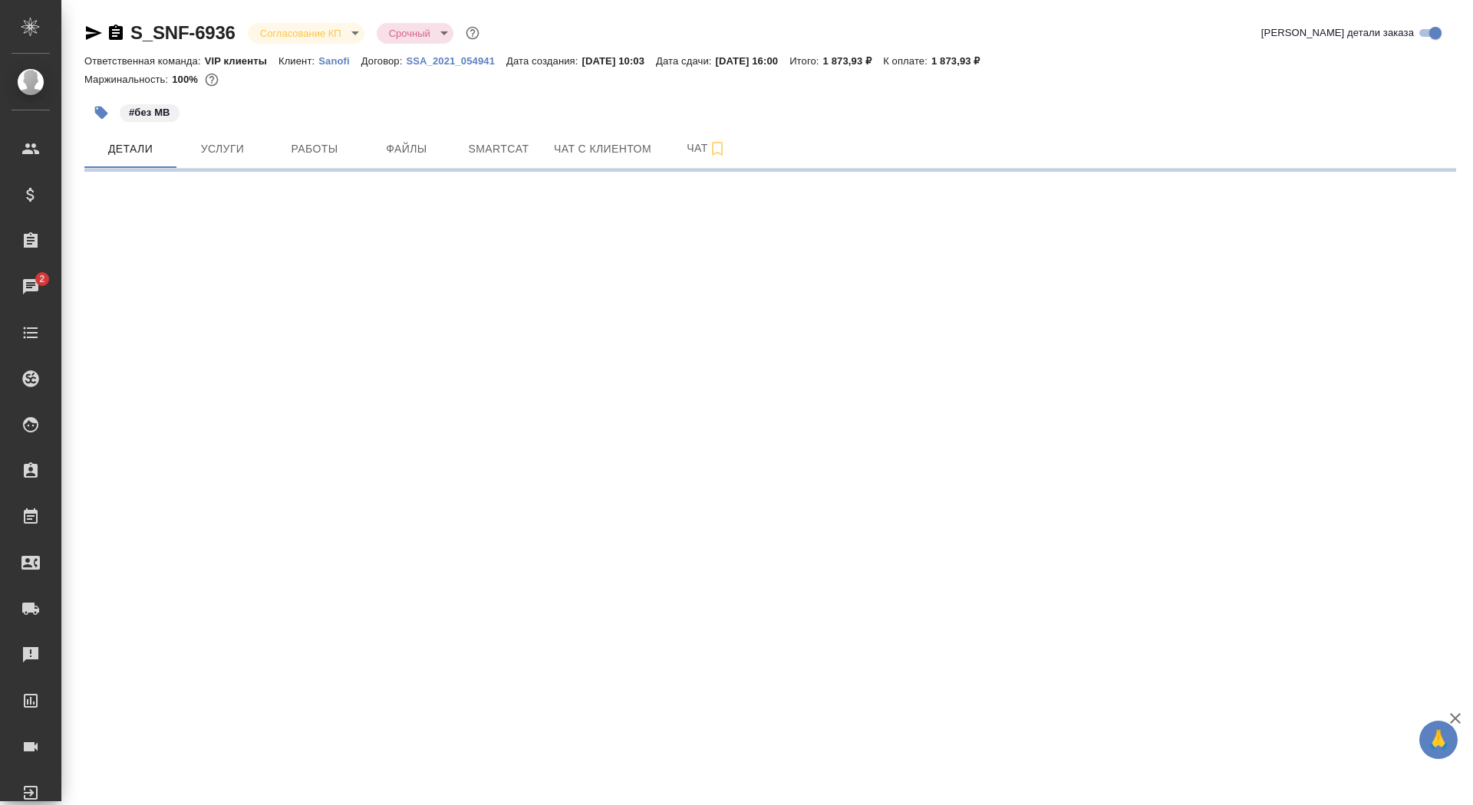
select select "RU"
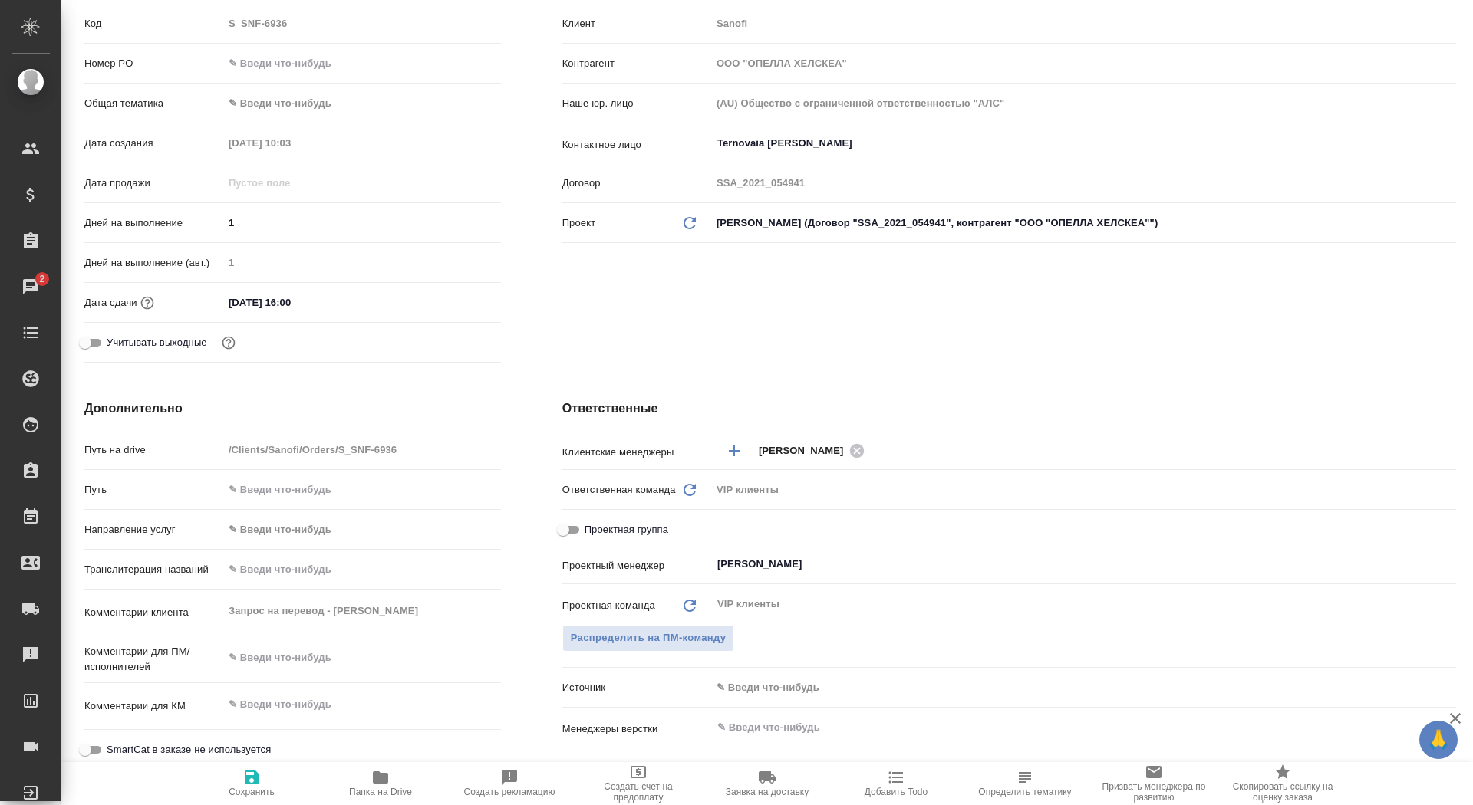
type textarea "x"
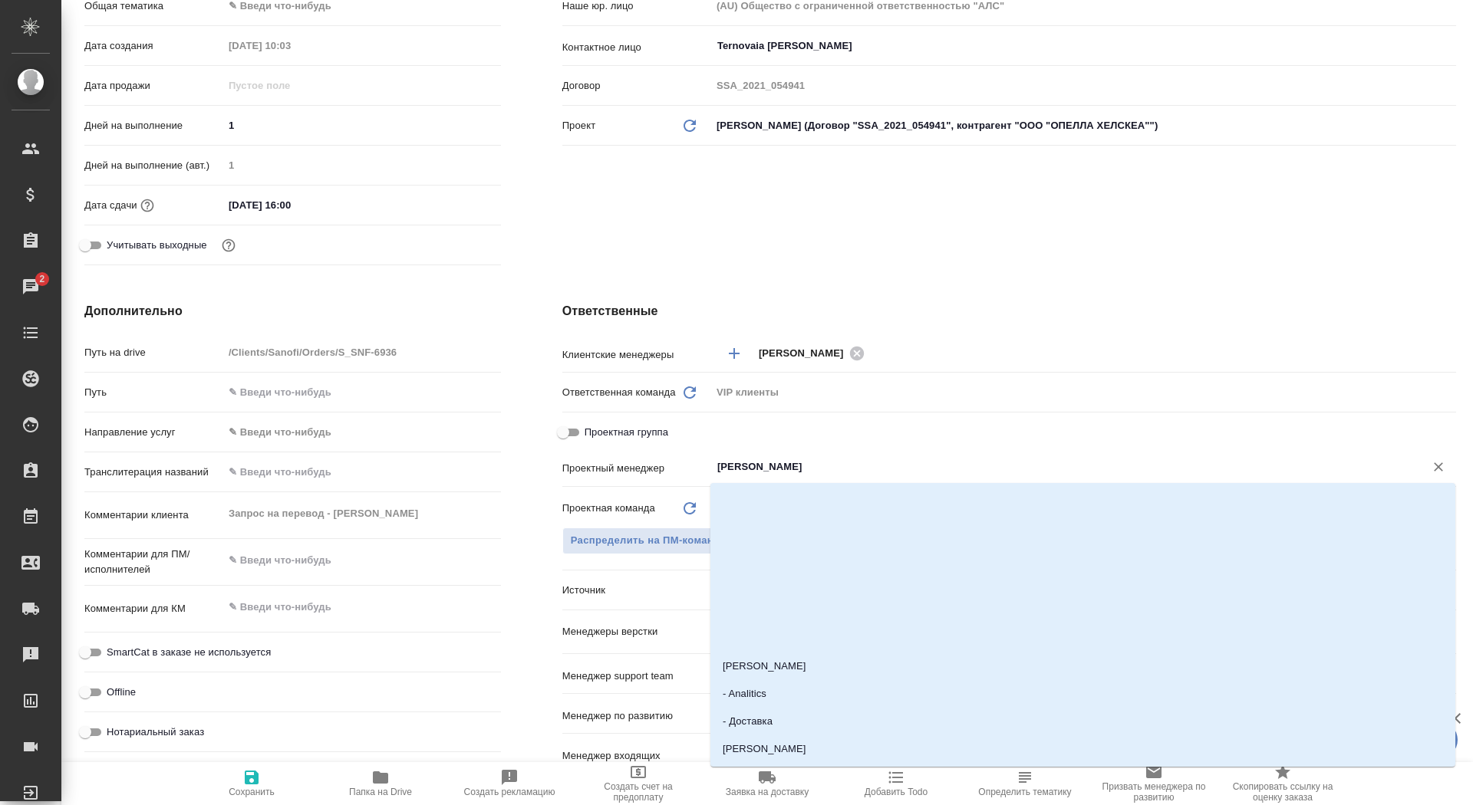
click at [752, 469] on input "[PERSON_NAME]" at bounding box center [1058, 467] width 684 height 18
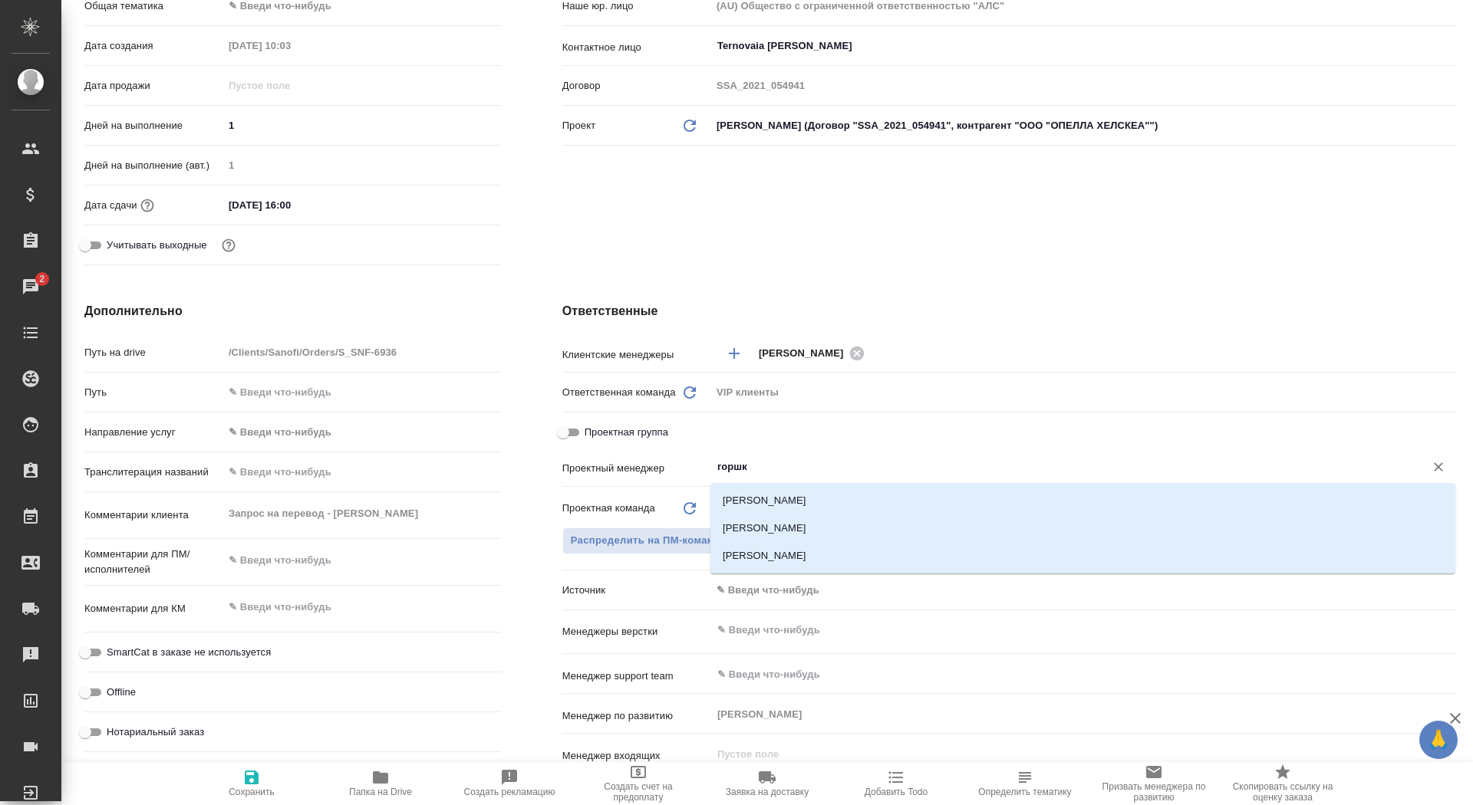
type input "горшко"
click at [791, 532] on li "[PERSON_NAME]" at bounding box center [1082, 529] width 745 height 28
type textarea "x"
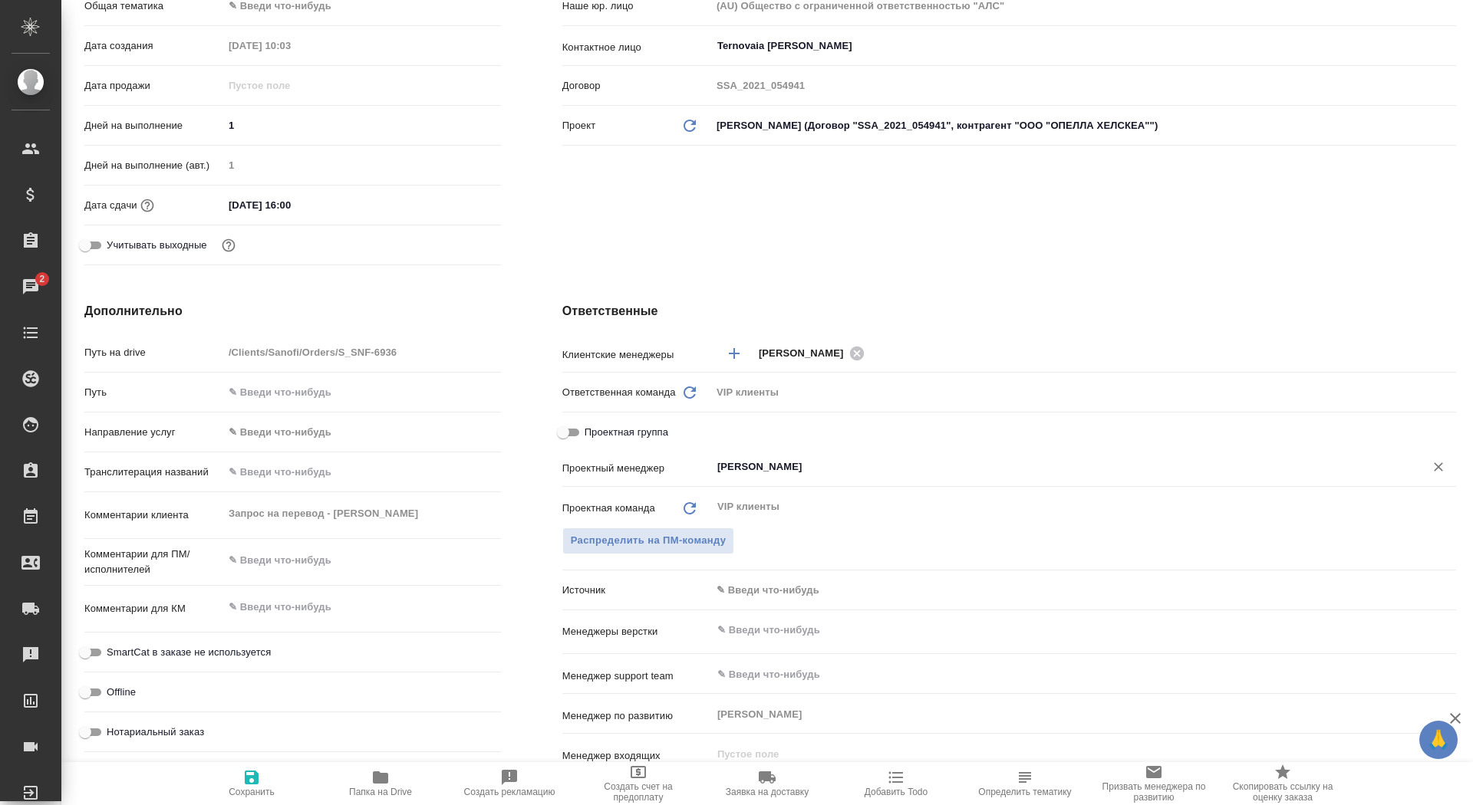
type input "[PERSON_NAME]"
click at [258, 778] on icon "button" at bounding box center [252, 778] width 14 height 14
type textarea "x"
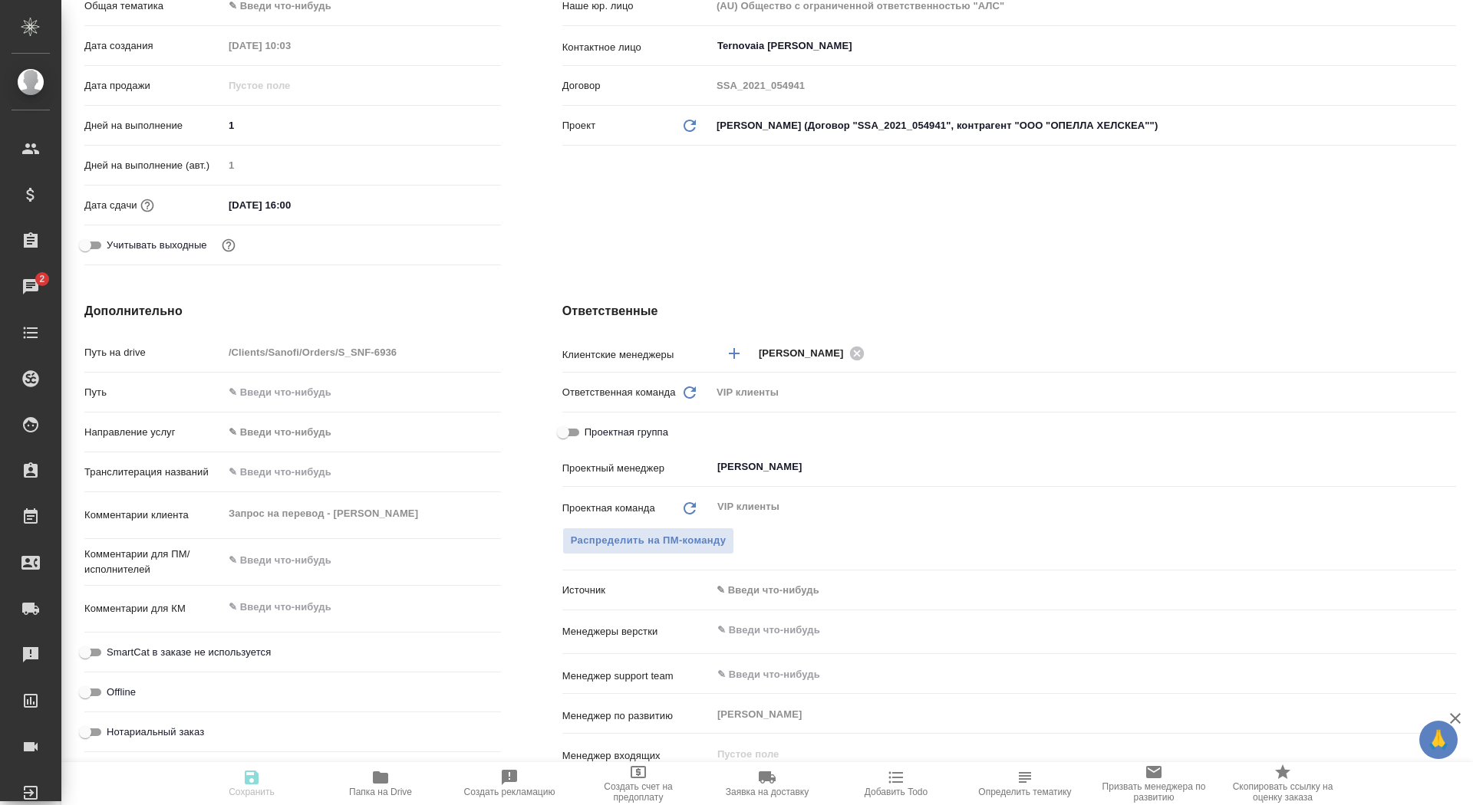
type textarea "x"
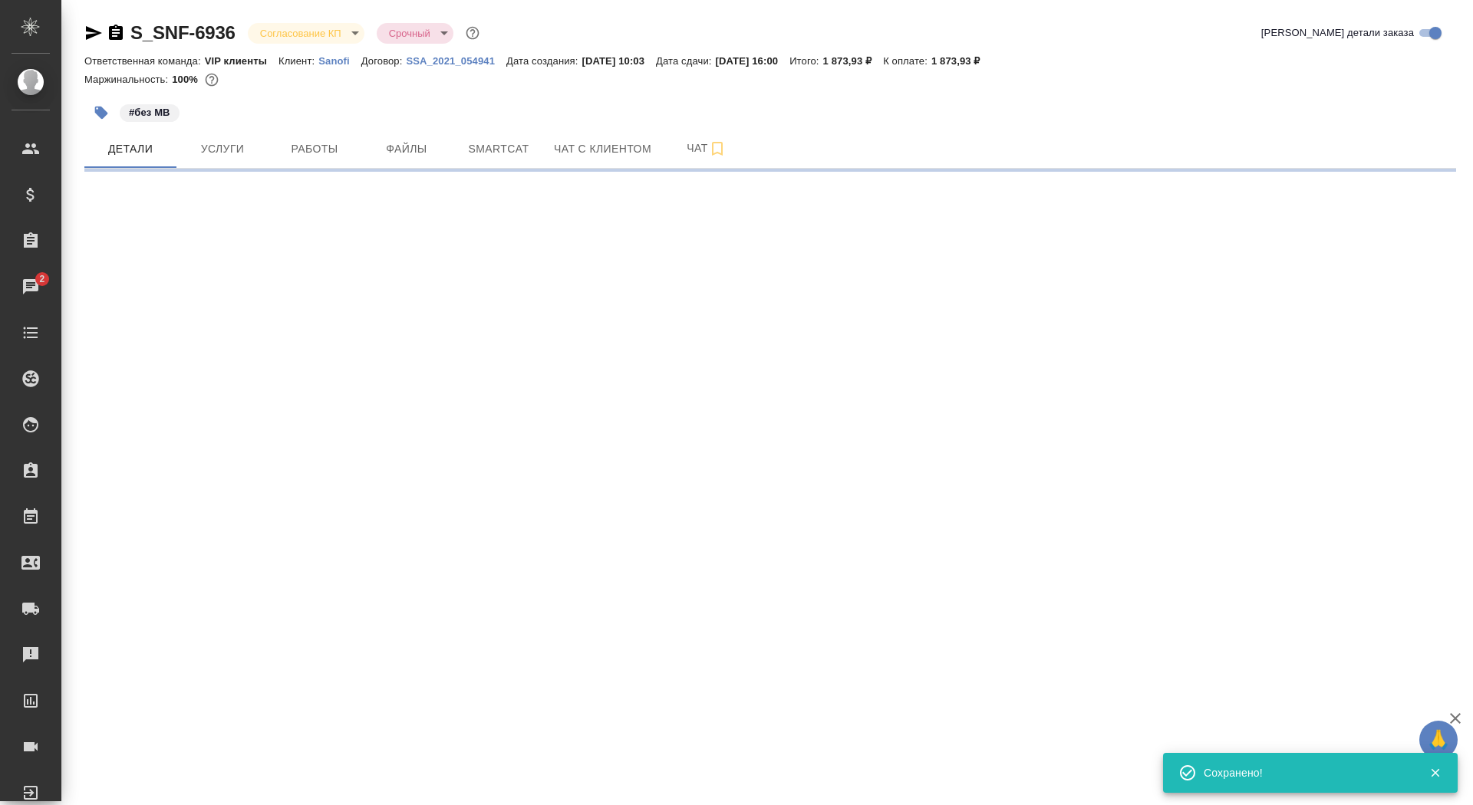
select select "RU"
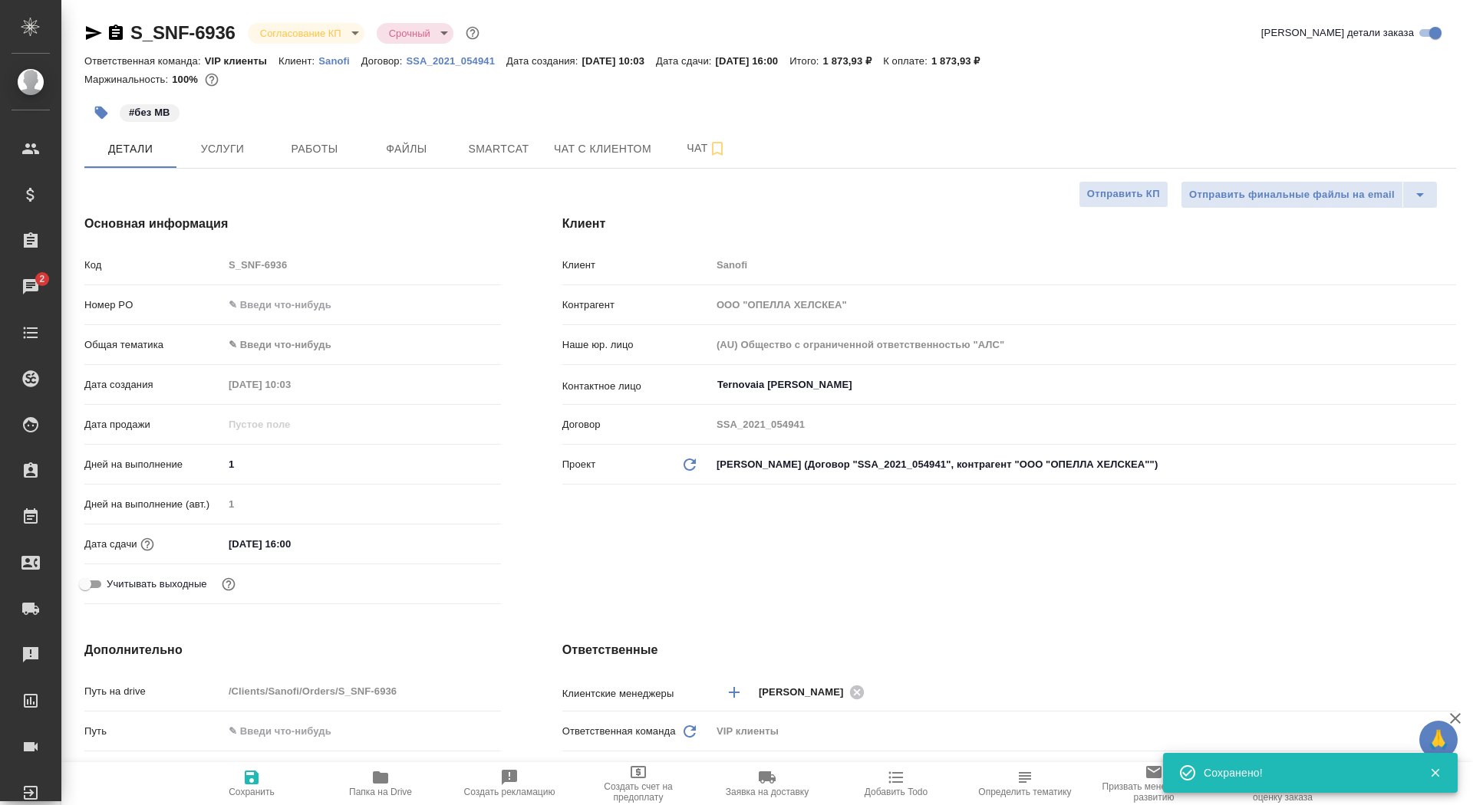
type textarea "x"
click at [230, 149] on span "Услуги" at bounding box center [223, 149] width 74 height 19
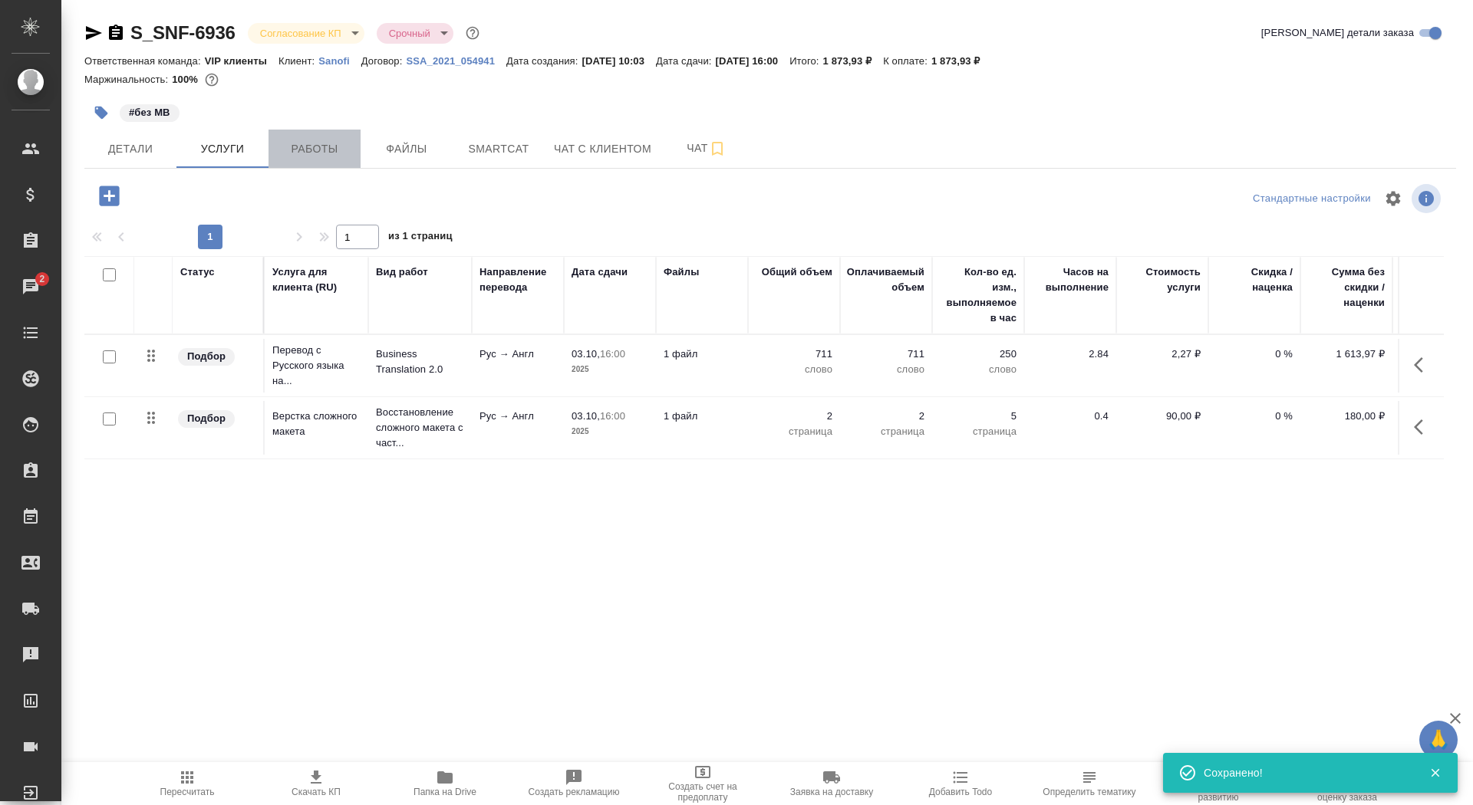
click at [321, 142] on span "Работы" at bounding box center [315, 149] width 74 height 19
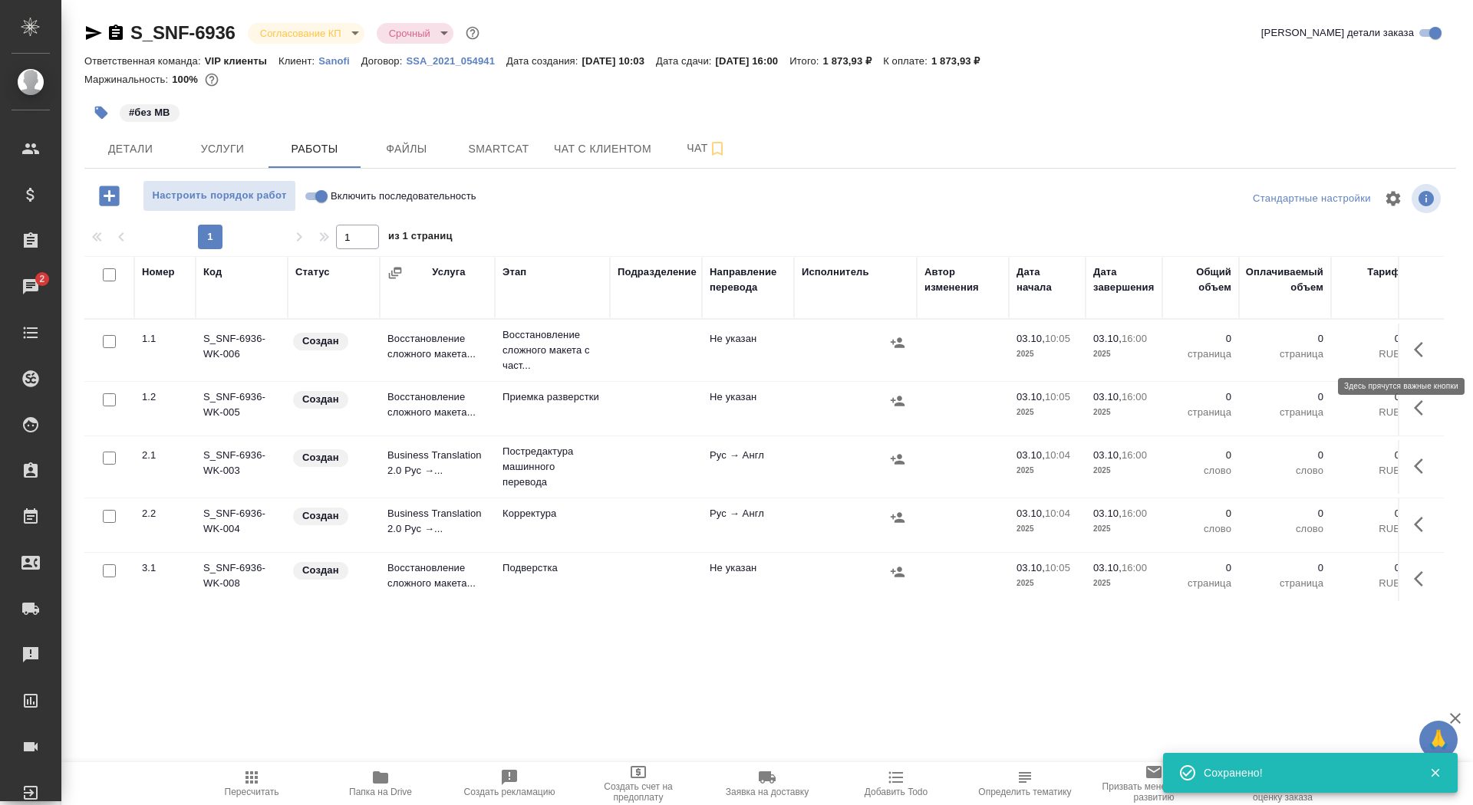
click at [1418, 347] on icon "button" at bounding box center [1423, 350] width 18 height 18
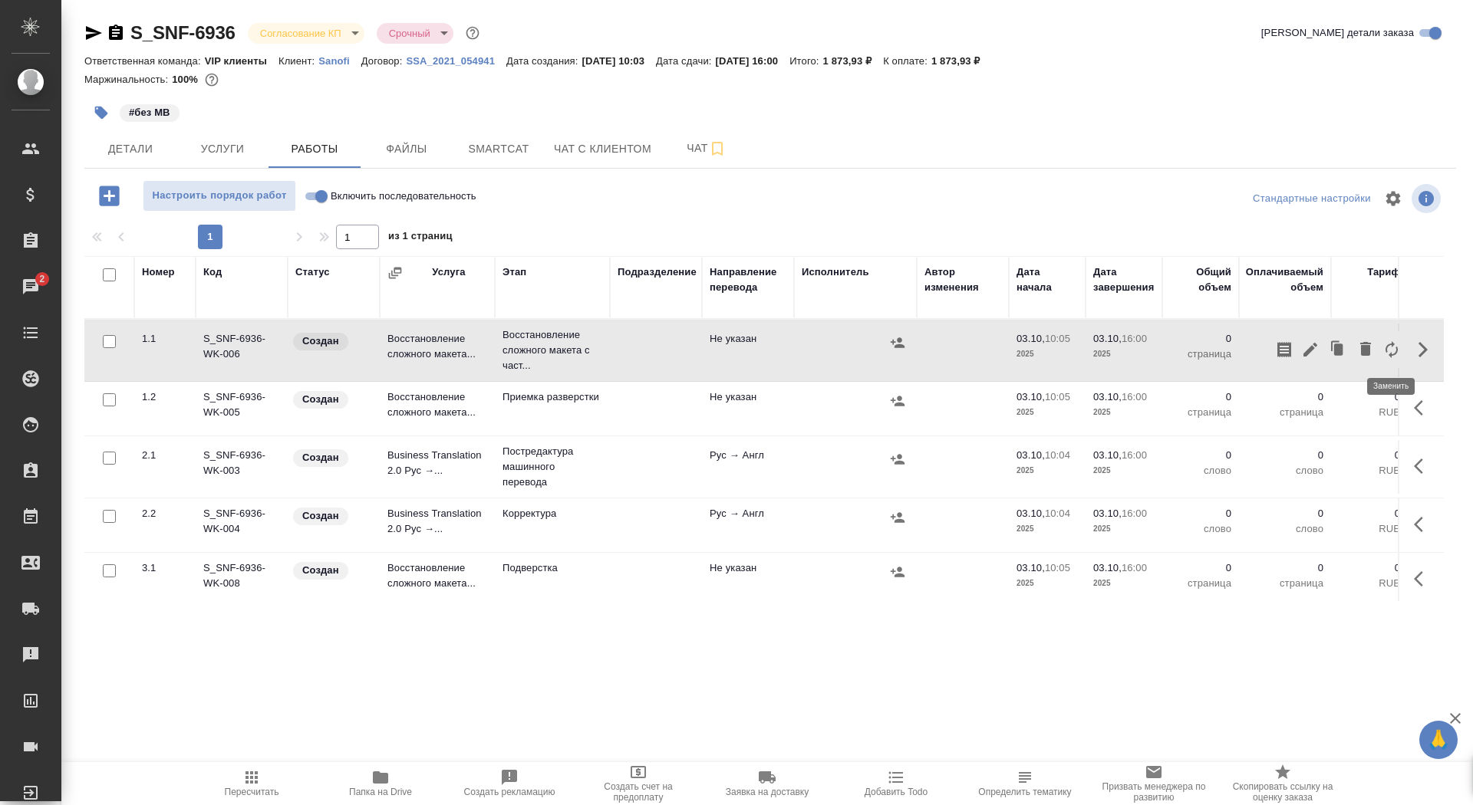
click at [1388, 351] on icon "button" at bounding box center [1391, 350] width 18 height 18
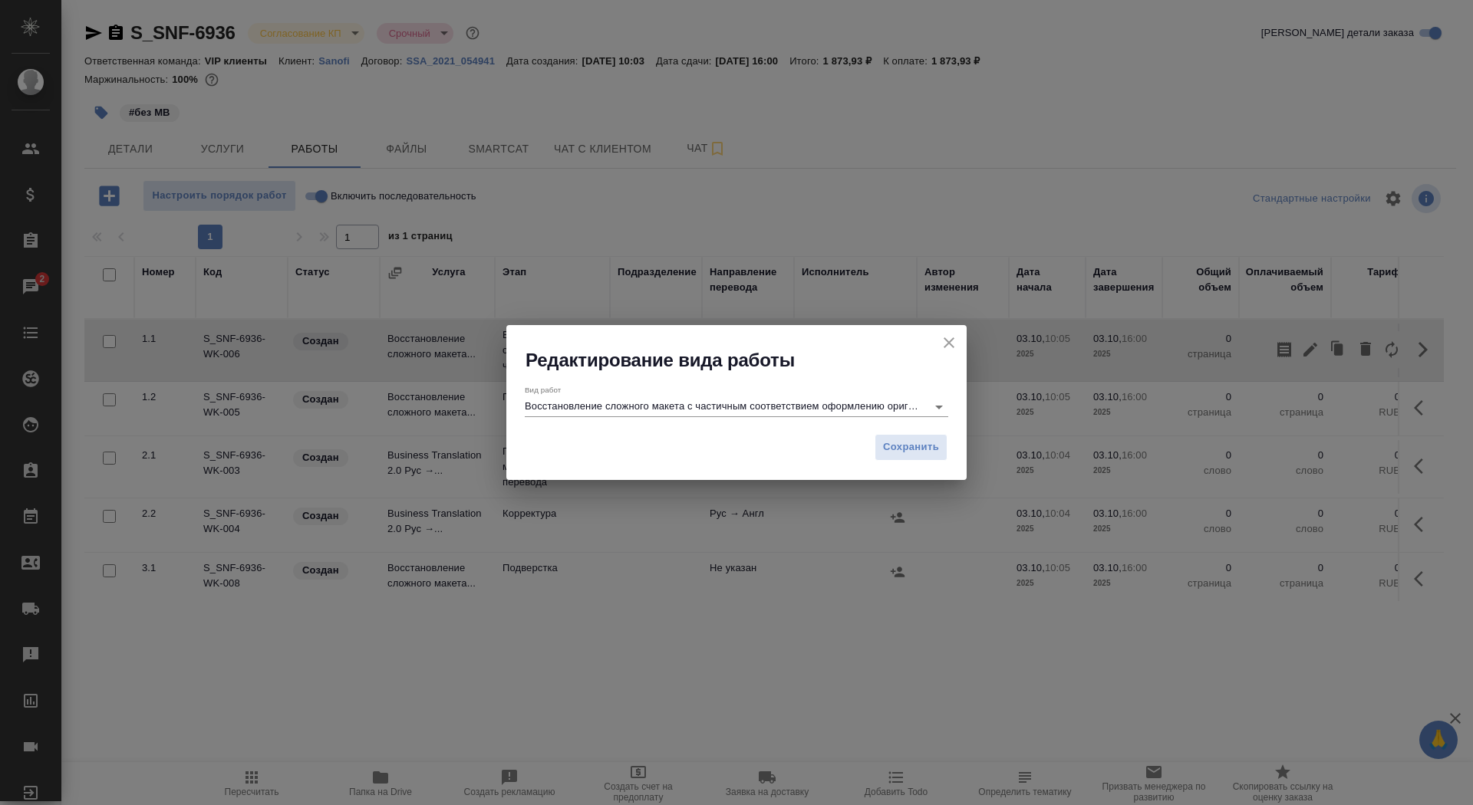
click at [639, 386] on div "Вид работ Восстановление сложного макета с частичным соответствием оформлению о…" at bounding box center [736, 399] width 423 height 41
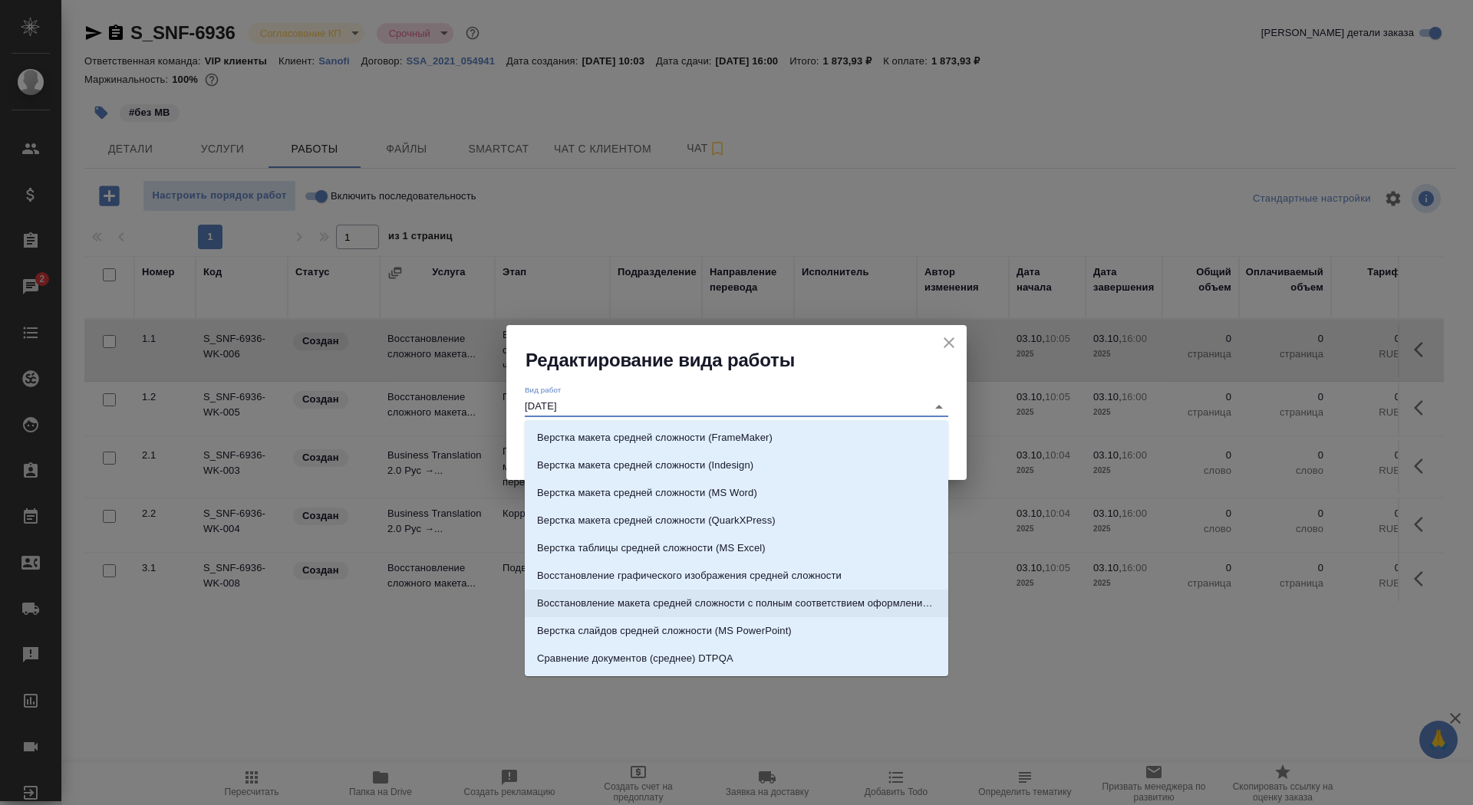
click at [728, 601] on p "Восстановление макета средней сложности с полным соответствием оформлению ориги…" at bounding box center [736, 603] width 399 height 15
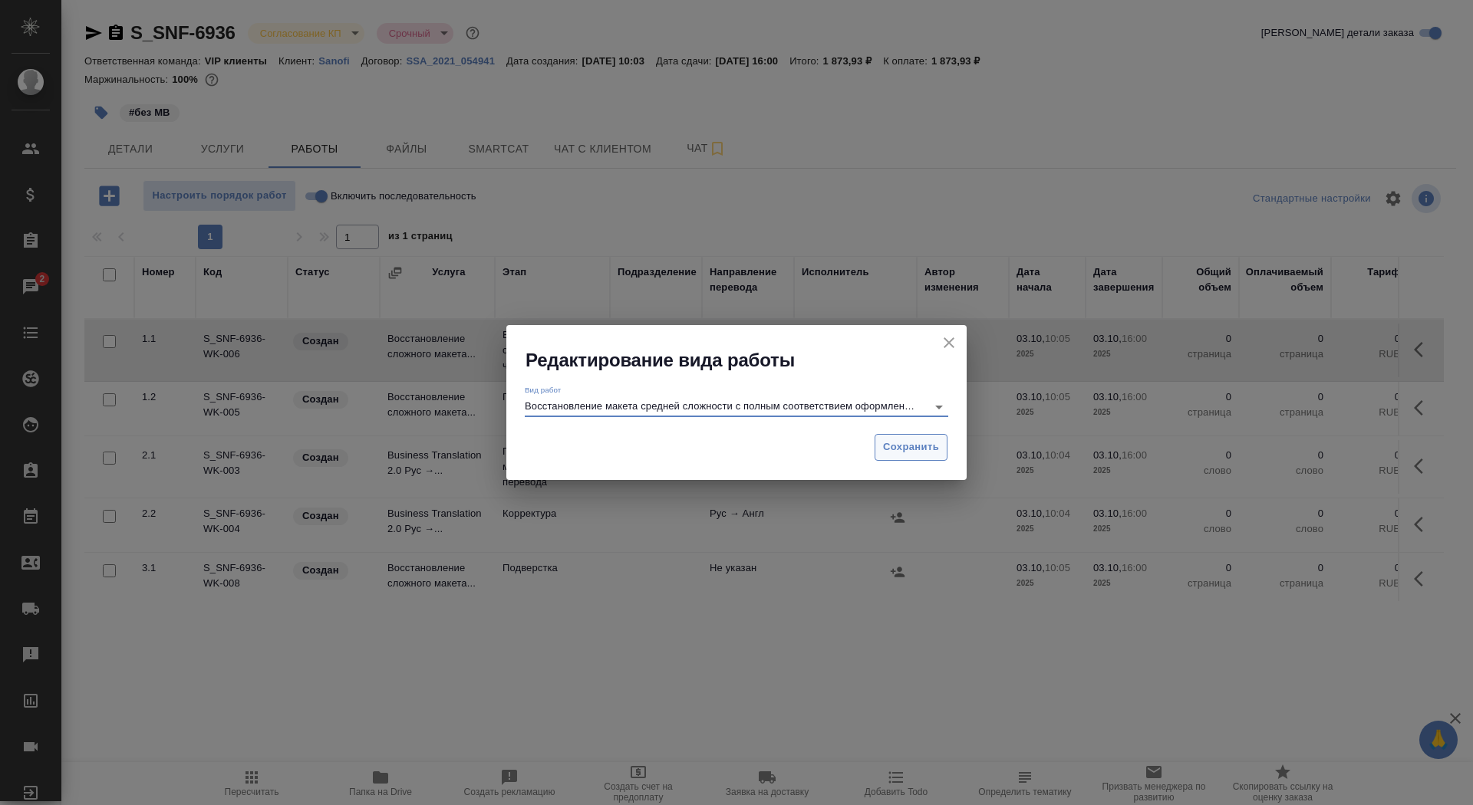
type input "Восстановление макета средней сложности с полным соответствием оформлению ориги…"
click at [913, 441] on span "Сохранить" at bounding box center [911, 448] width 56 height 18
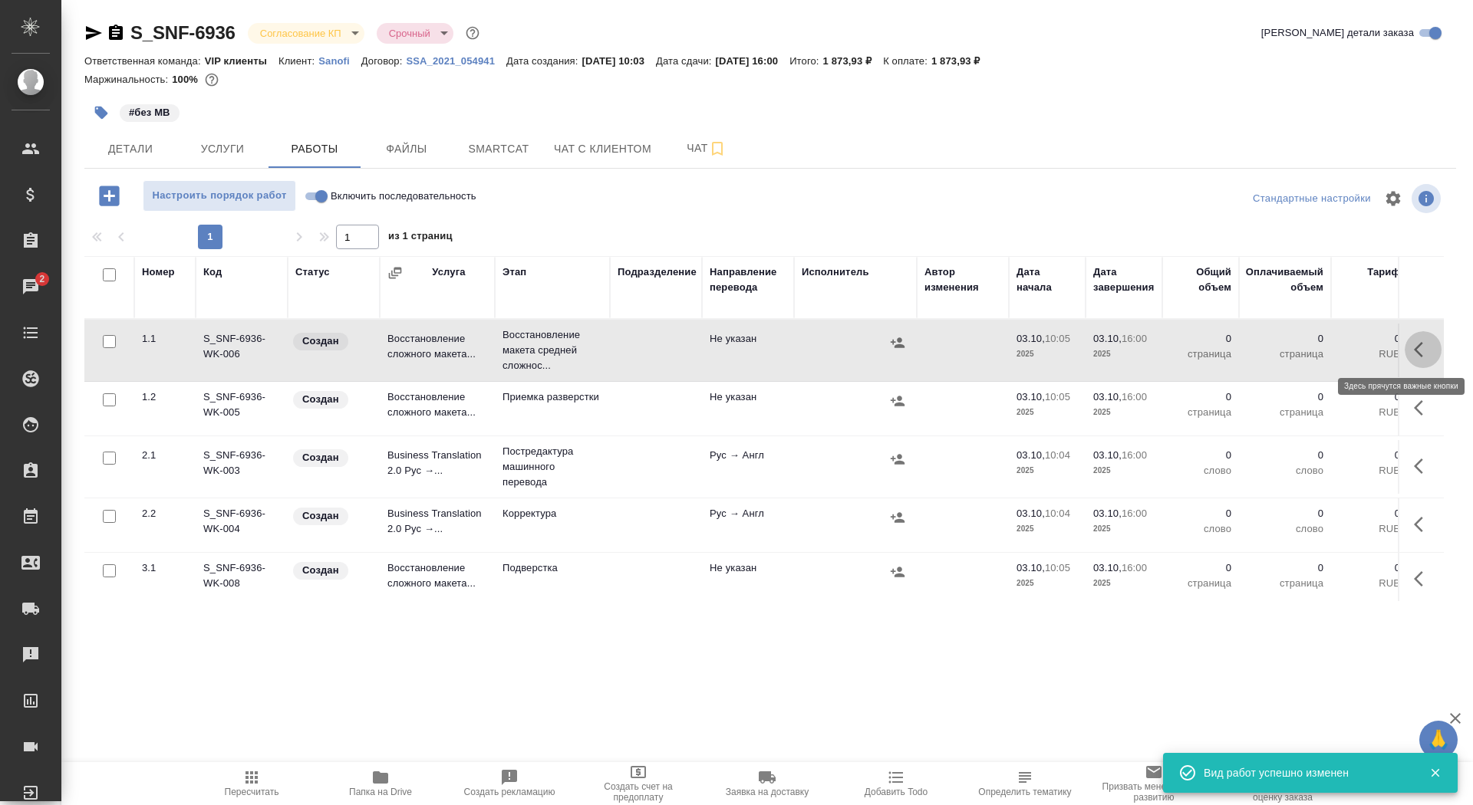
click at [1414, 349] on icon "button" at bounding box center [1423, 350] width 18 height 18
click at [1306, 349] on icon "button" at bounding box center [1310, 350] width 18 height 18
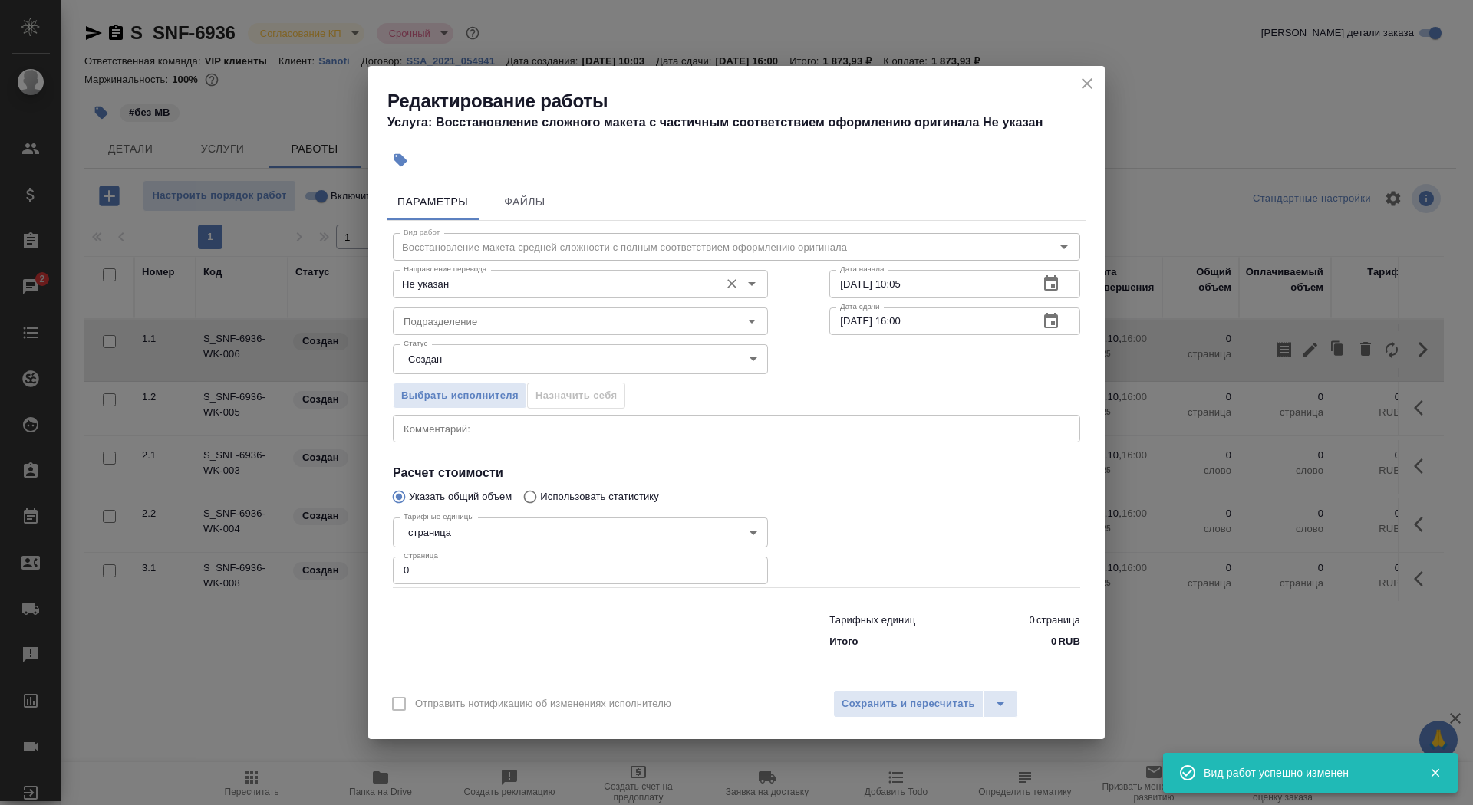
click at [521, 282] on input "Не указан" at bounding box center [554, 284] width 315 height 18
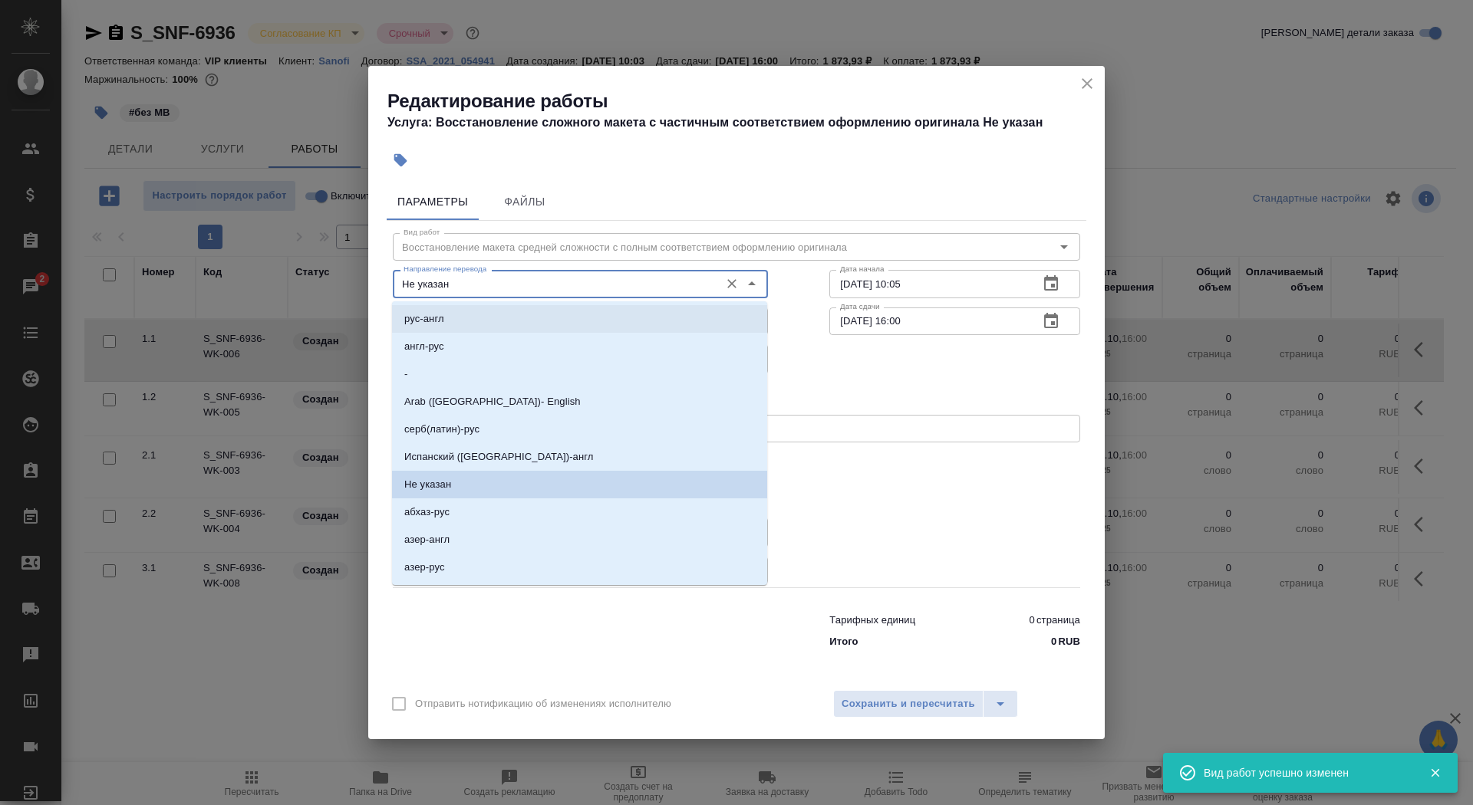
click at [516, 318] on li "рус-англ" at bounding box center [579, 319] width 375 height 28
type input "рус-англ"
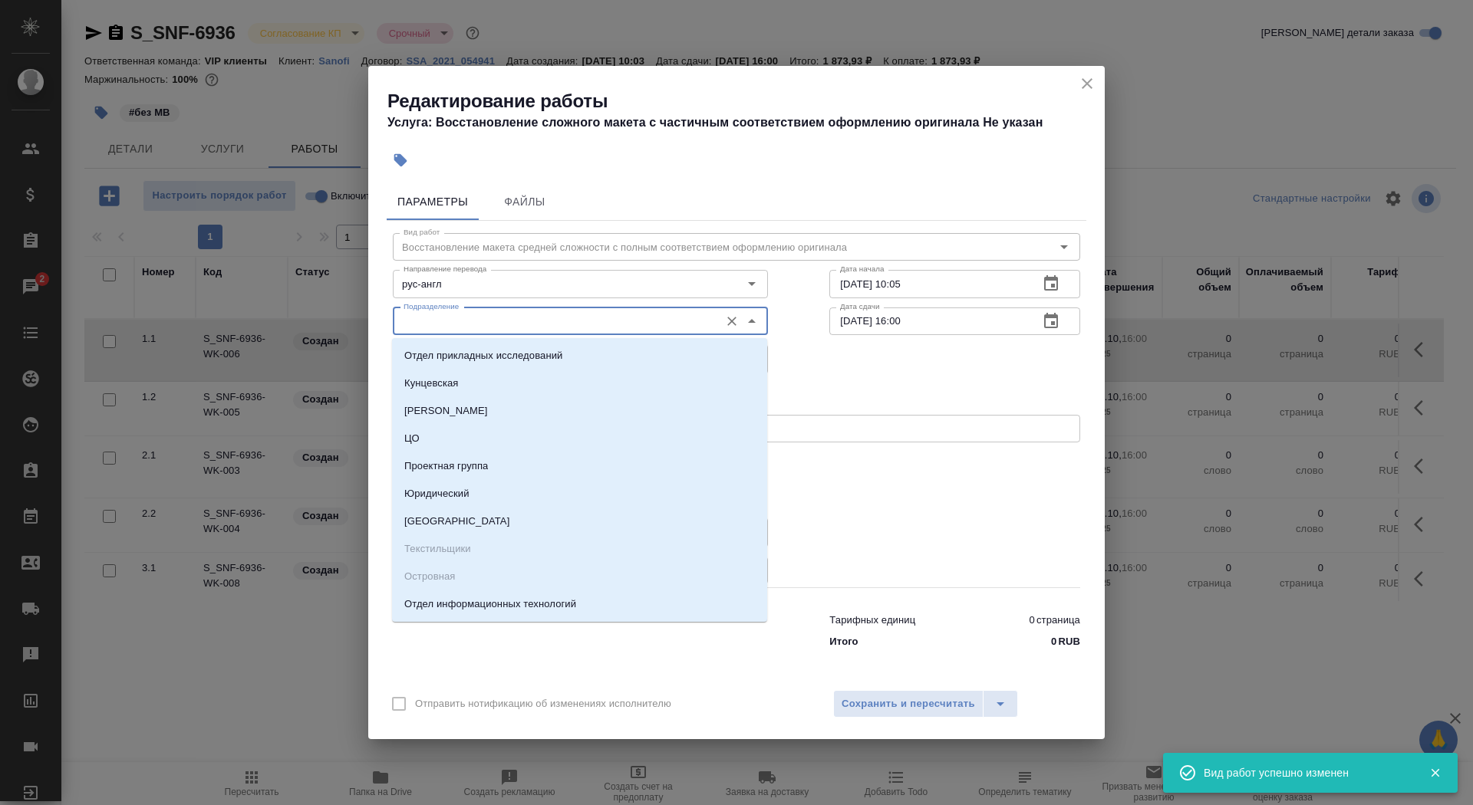
click at [516, 318] on input "Подразделение" at bounding box center [554, 321] width 315 height 18
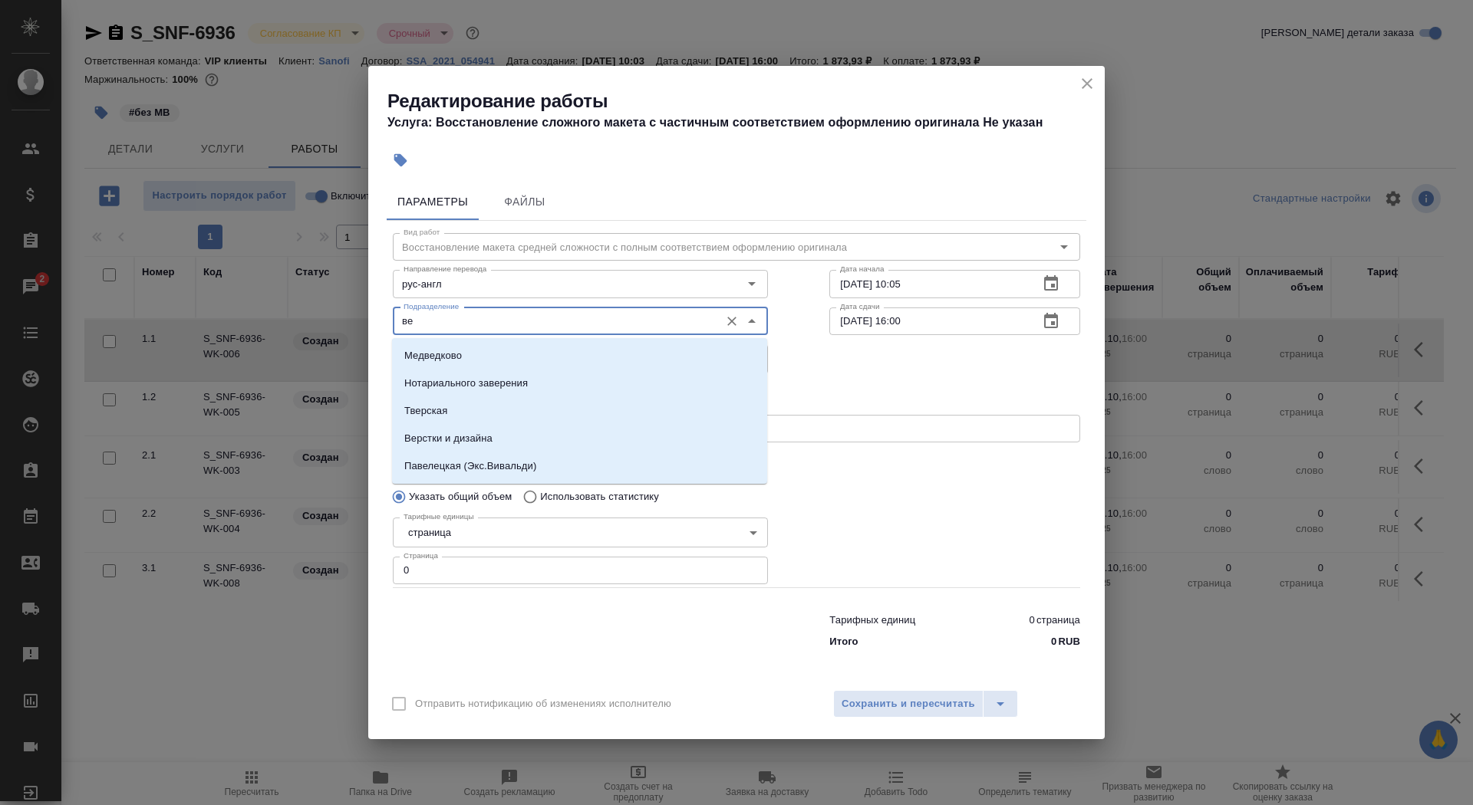
type input "в"
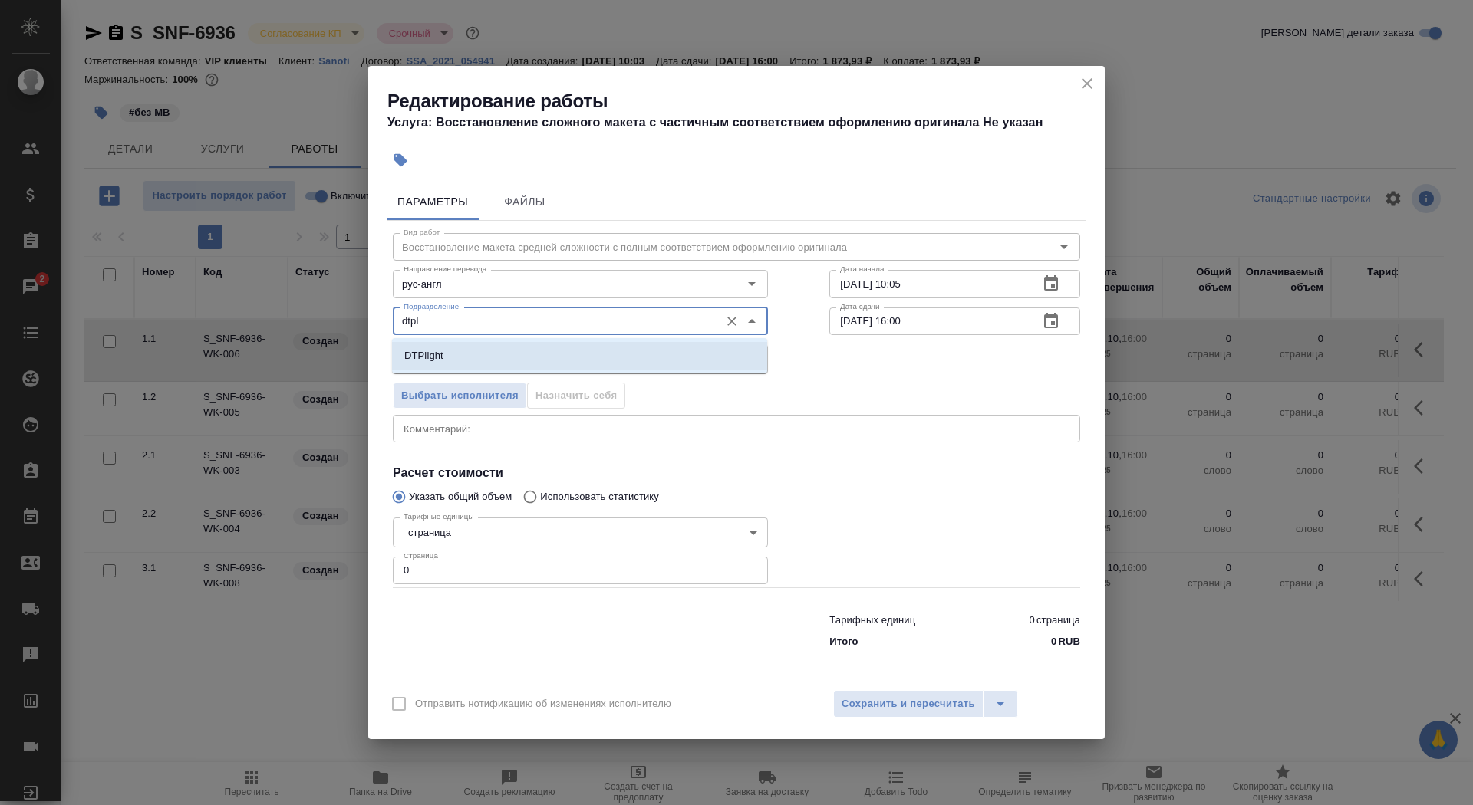
click at [534, 361] on li "DTPlight" at bounding box center [579, 356] width 375 height 28
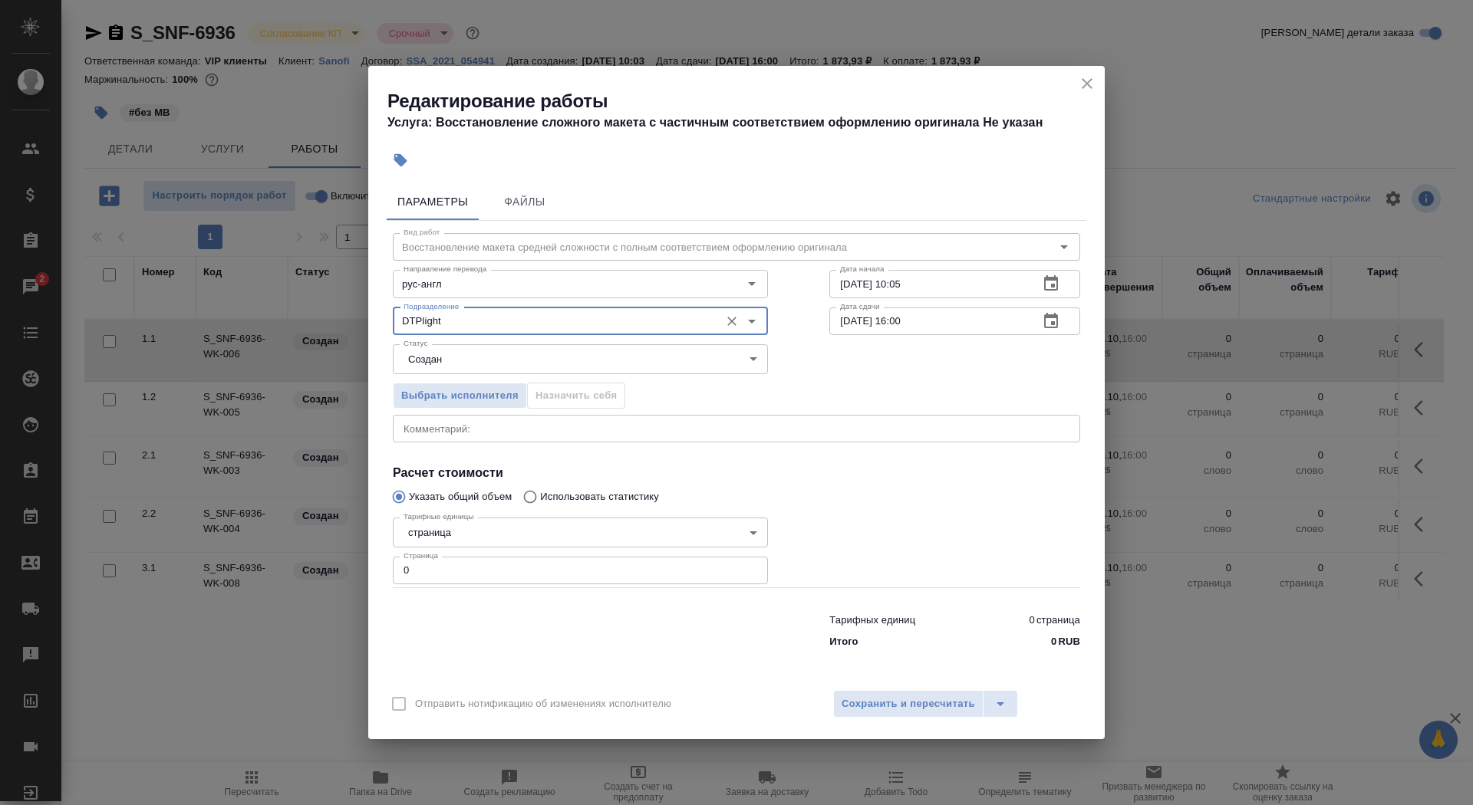
type input "DTPlight"
click at [534, 361] on body "🙏 .cls-1 fill:#fff; AWATERA Saydasheva Dilyara Клиенты Спецификации Заказы 2 Ча…" at bounding box center [736, 402] width 1473 height 805
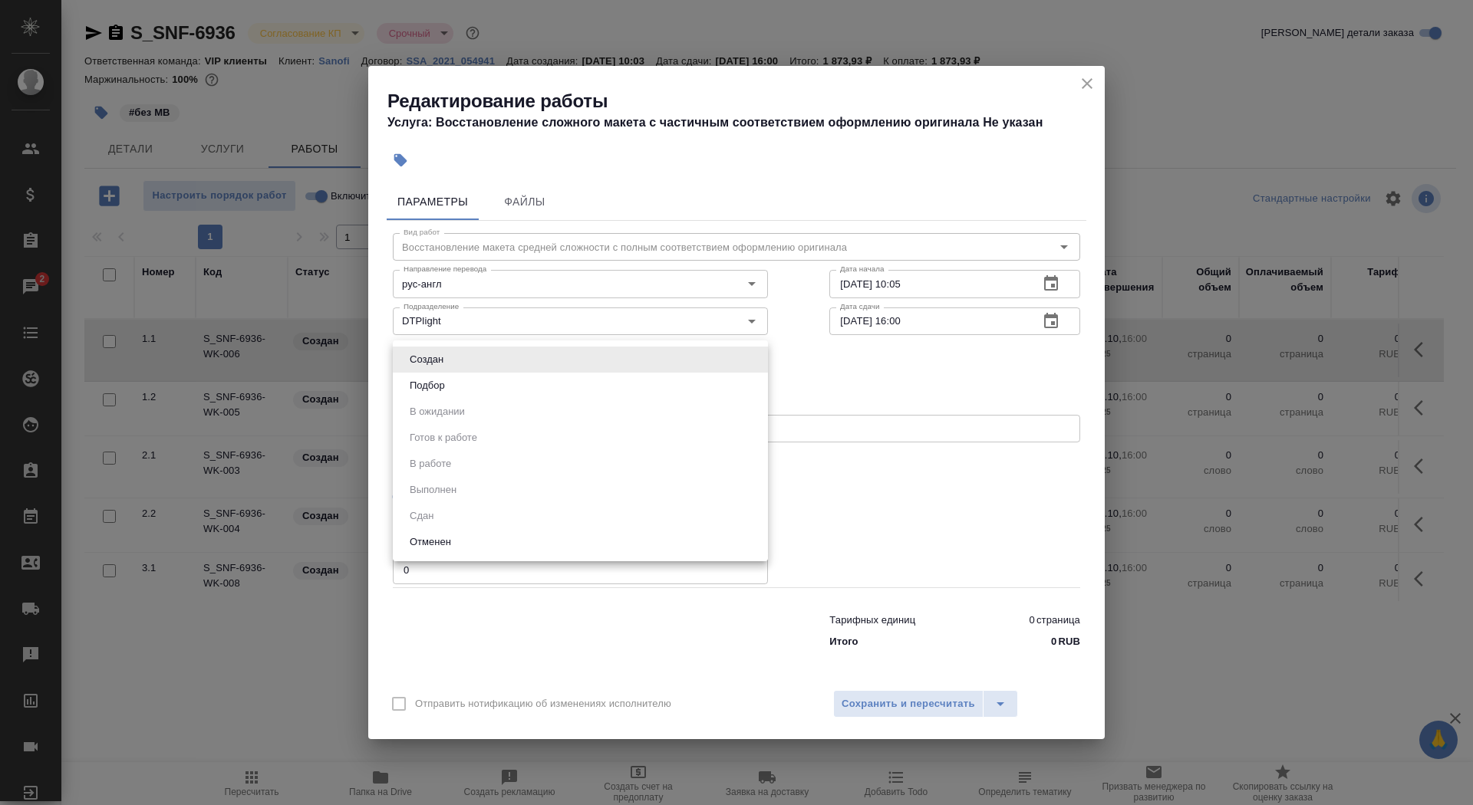
click at [538, 381] on li "Подбор" at bounding box center [580, 386] width 375 height 26
type input "recruiting"
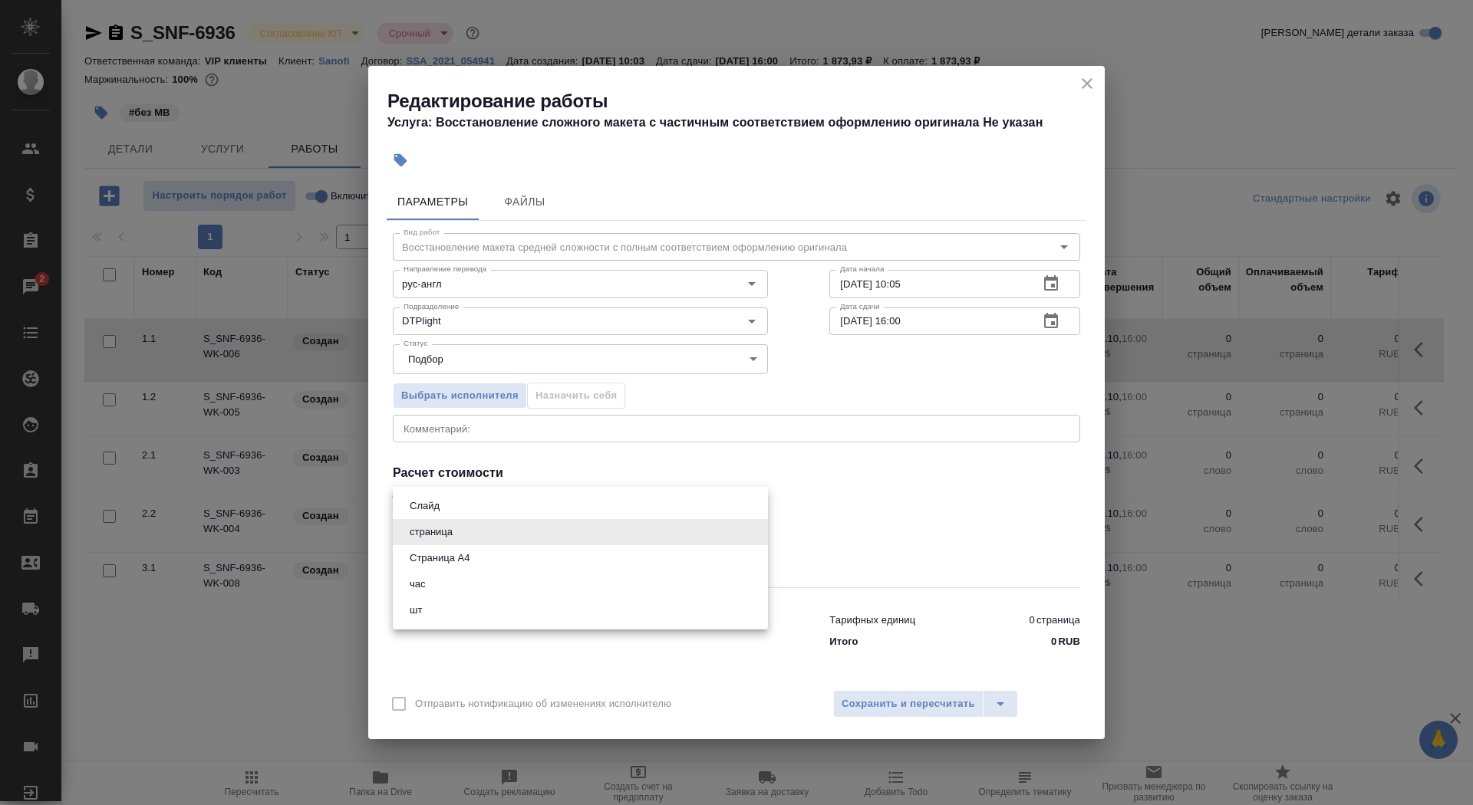
click at [493, 538] on body "🙏 .cls-1 fill:#fff; AWATERA Saydasheva Dilyara Клиенты Спецификации Заказы 2 Ча…" at bounding box center [736, 402] width 1473 height 805
click at [498, 565] on li "Страница А4" at bounding box center [580, 558] width 375 height 26
type input "5f036ec4e16dec2d6b59c8ff"
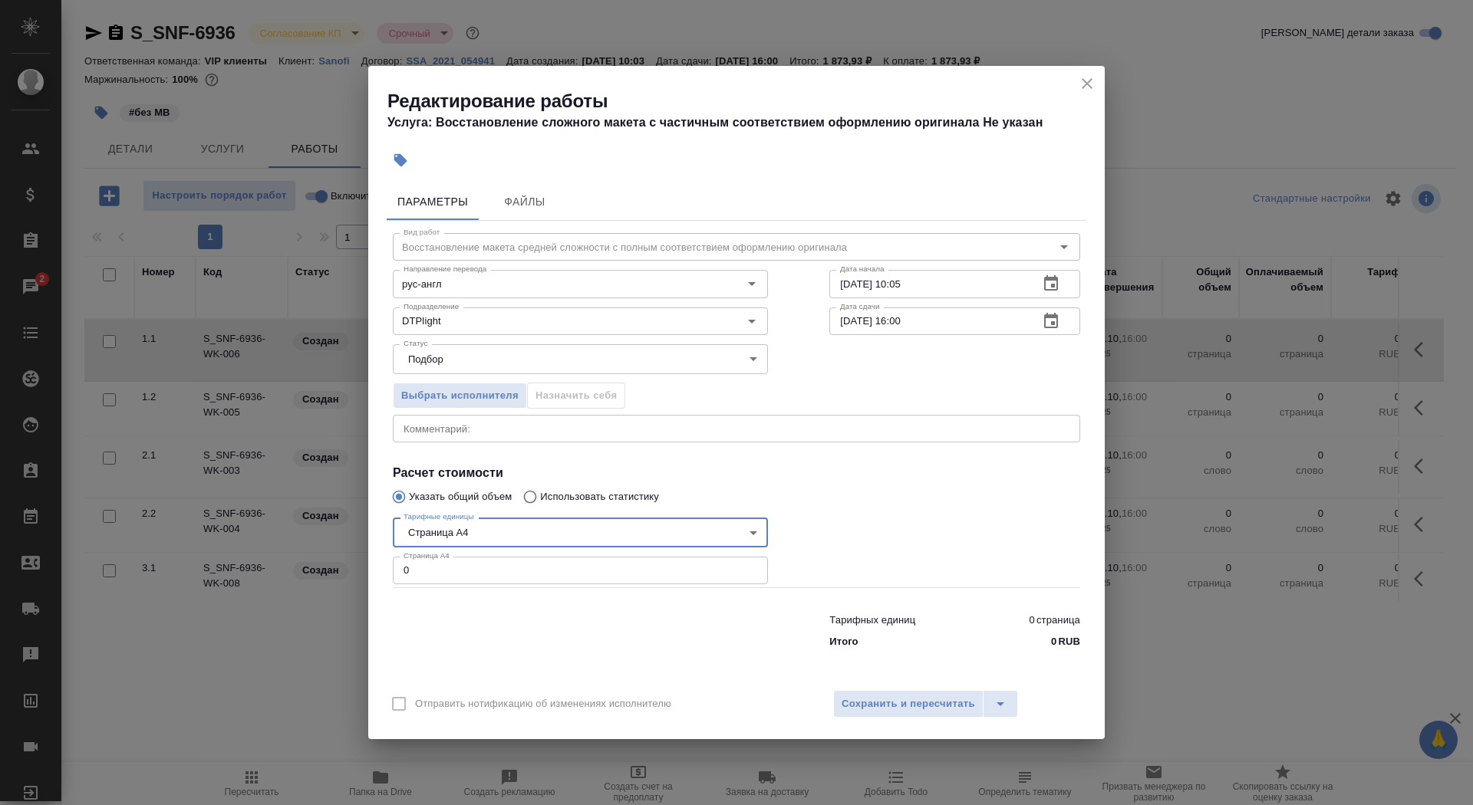
click at [499, 582] on input "0" at bounding box center [580, 571] width 375 height 28
type input "2"
click at [936, 282] on input "03.10.2025 10:05" at bounding box center [927, 284] width 197 height 28
click at [1065, 325] on button "button" at bounding box center [1050, 321] width 37 height 37
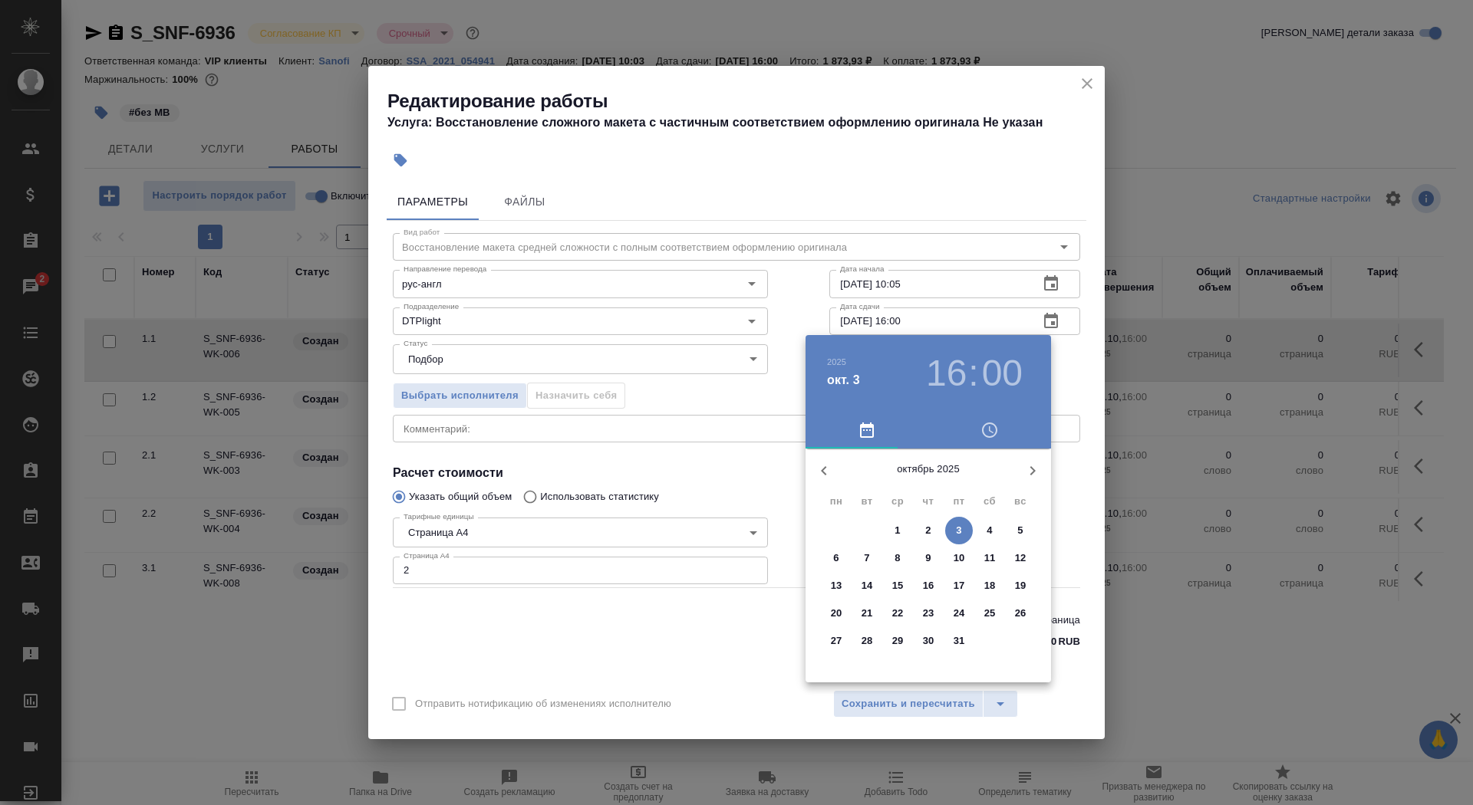
click at [957, 529] on p "3" at bounding box center [958, 530] width 5 height 15
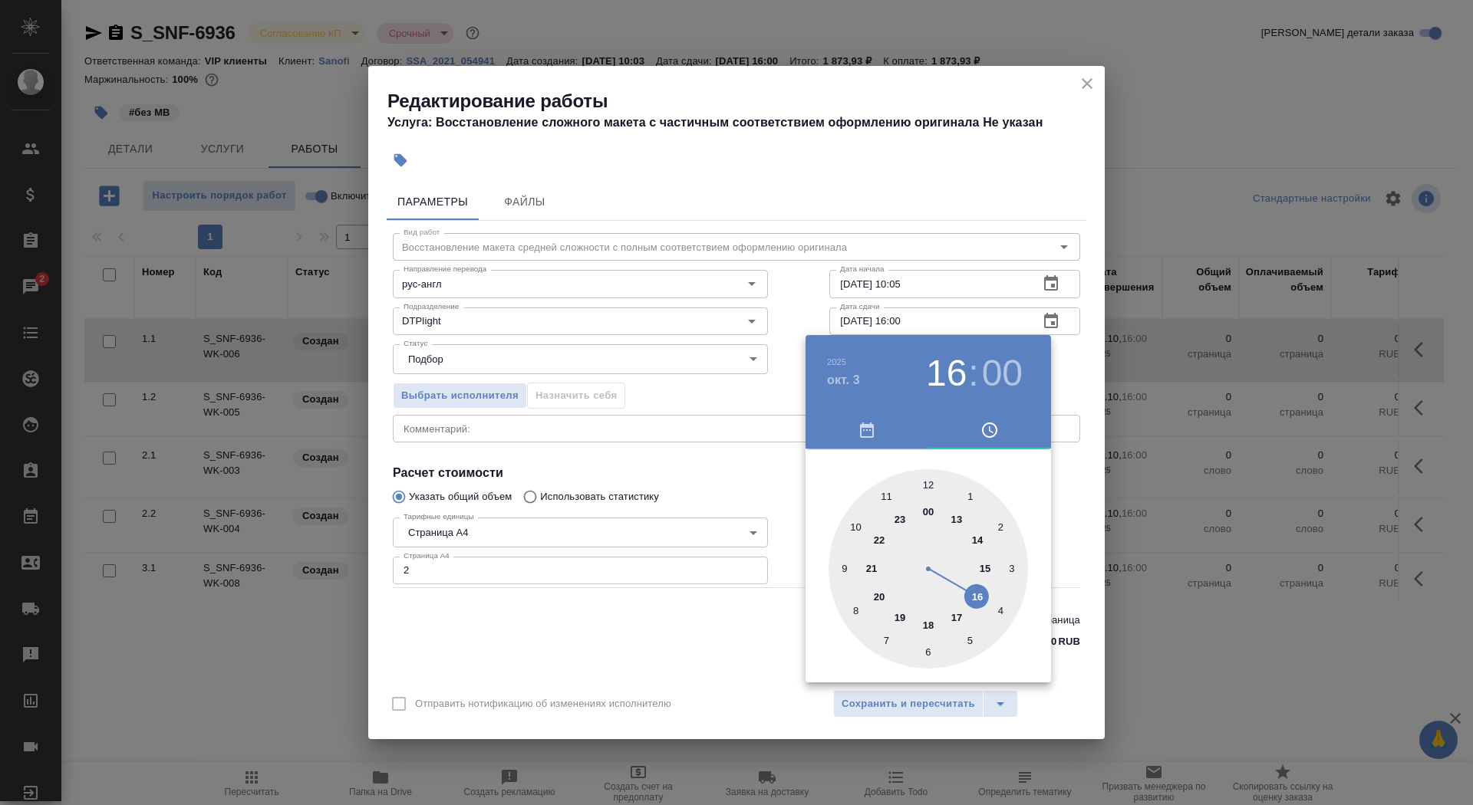
click at [888, 495] on div at bounding box center [927, 568] width 199 height 199
type input "03.10.2025 11:10"
click at [1000, 522] on div at bounding box center [927, 568] width 199 height 199
click at [742, 622] on div at bounding box center [736, 402] width 1473 height 805
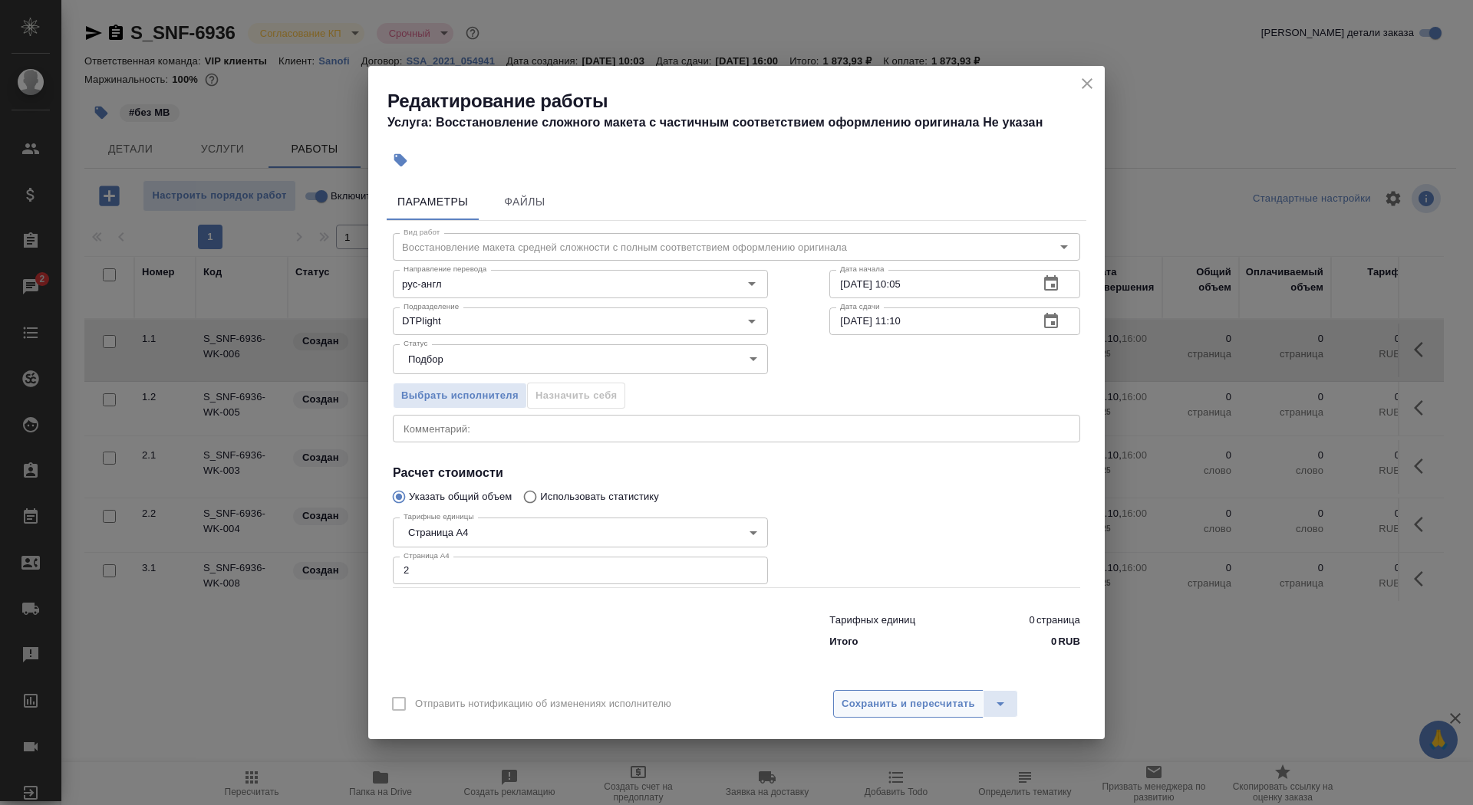
click at [926, 693] on button "Сохранить и пересчитать" at bounding box center [908, 704] width 150 height 28
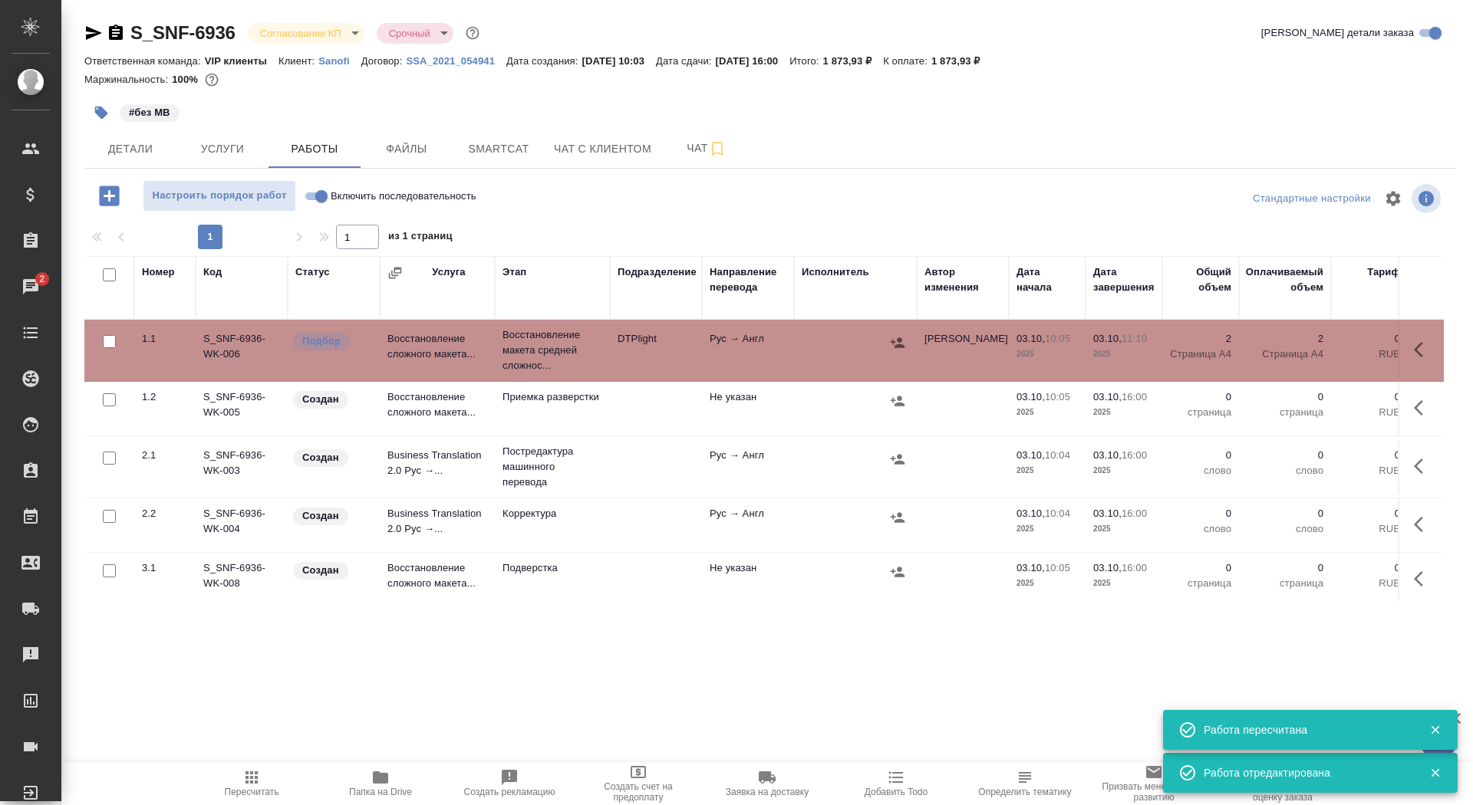
click at [107, 117] on icon "button" at bounding box center [101, 112] width 15 height 15
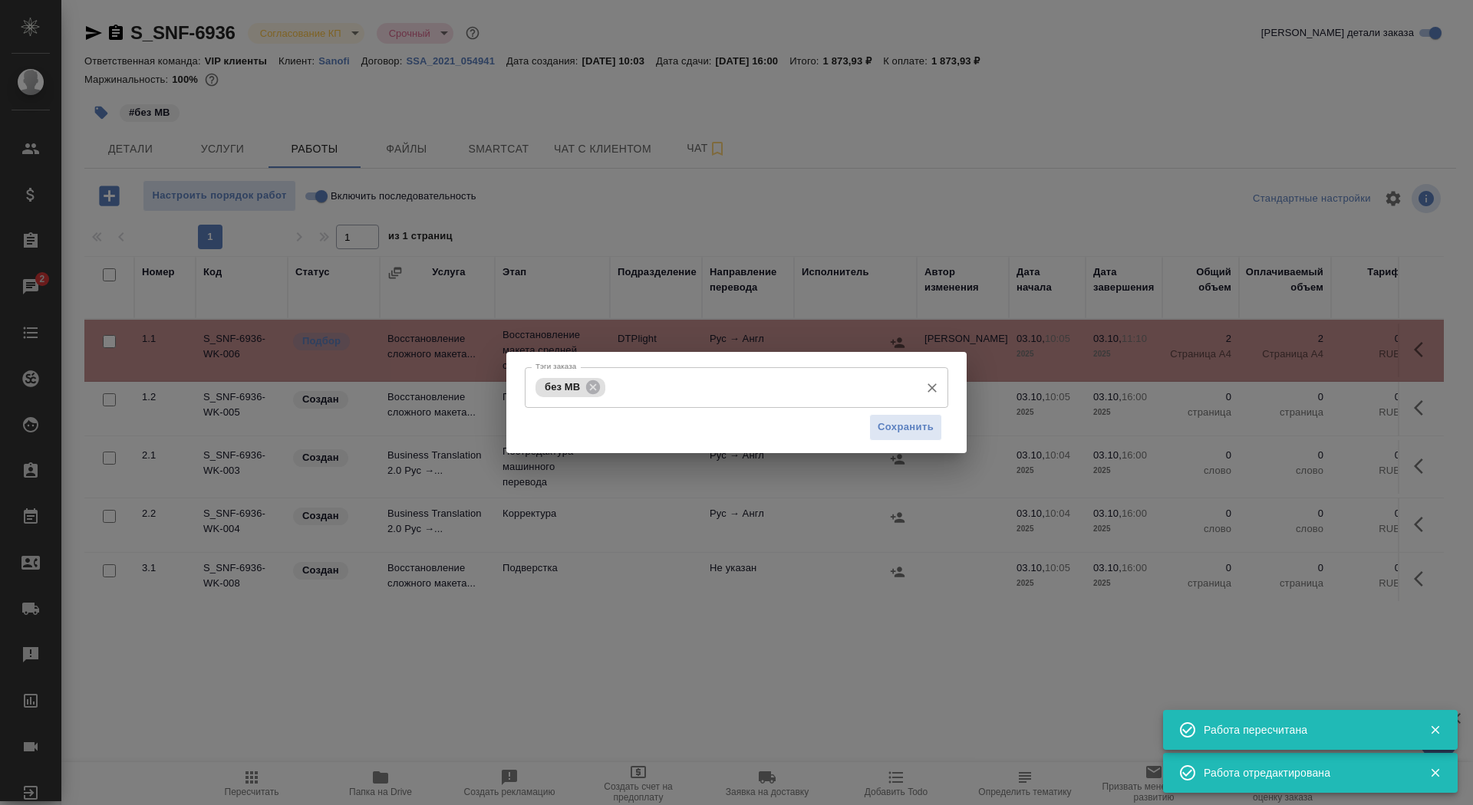
click at [737, 381] on input "Тэги заказа" at bounding box center [760, 387] width 303 height 26
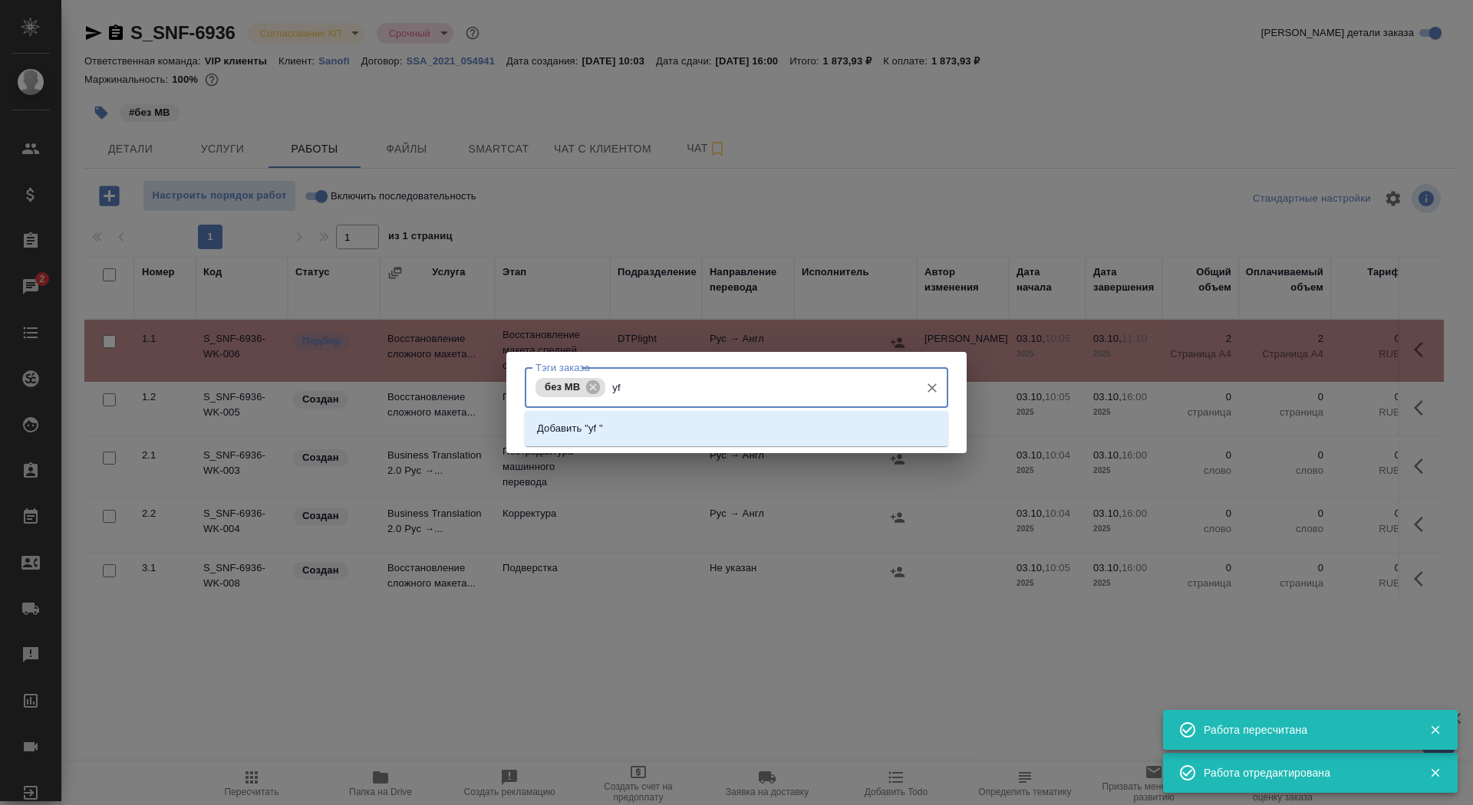
type input "y"
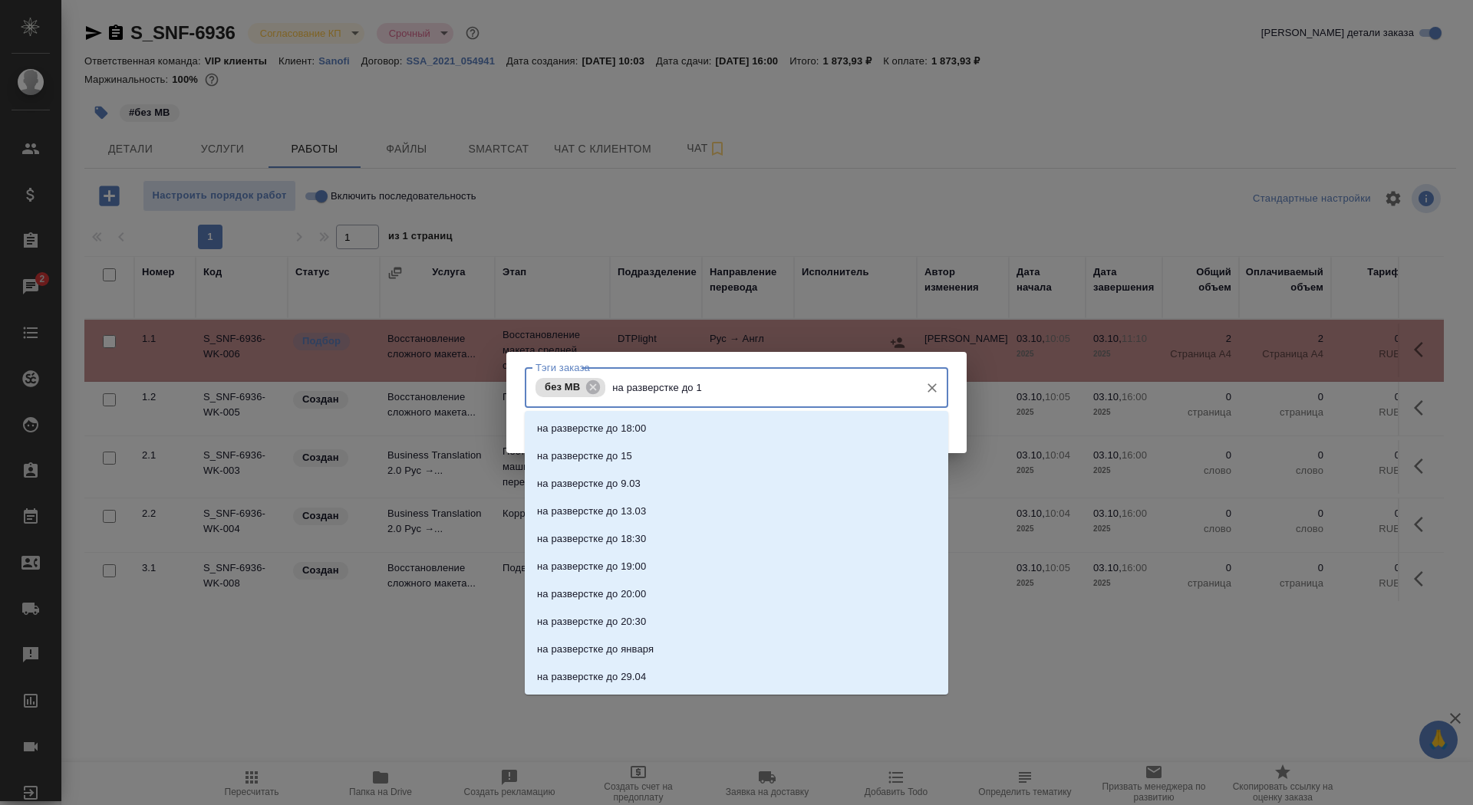
type input "на разверстке до 11"
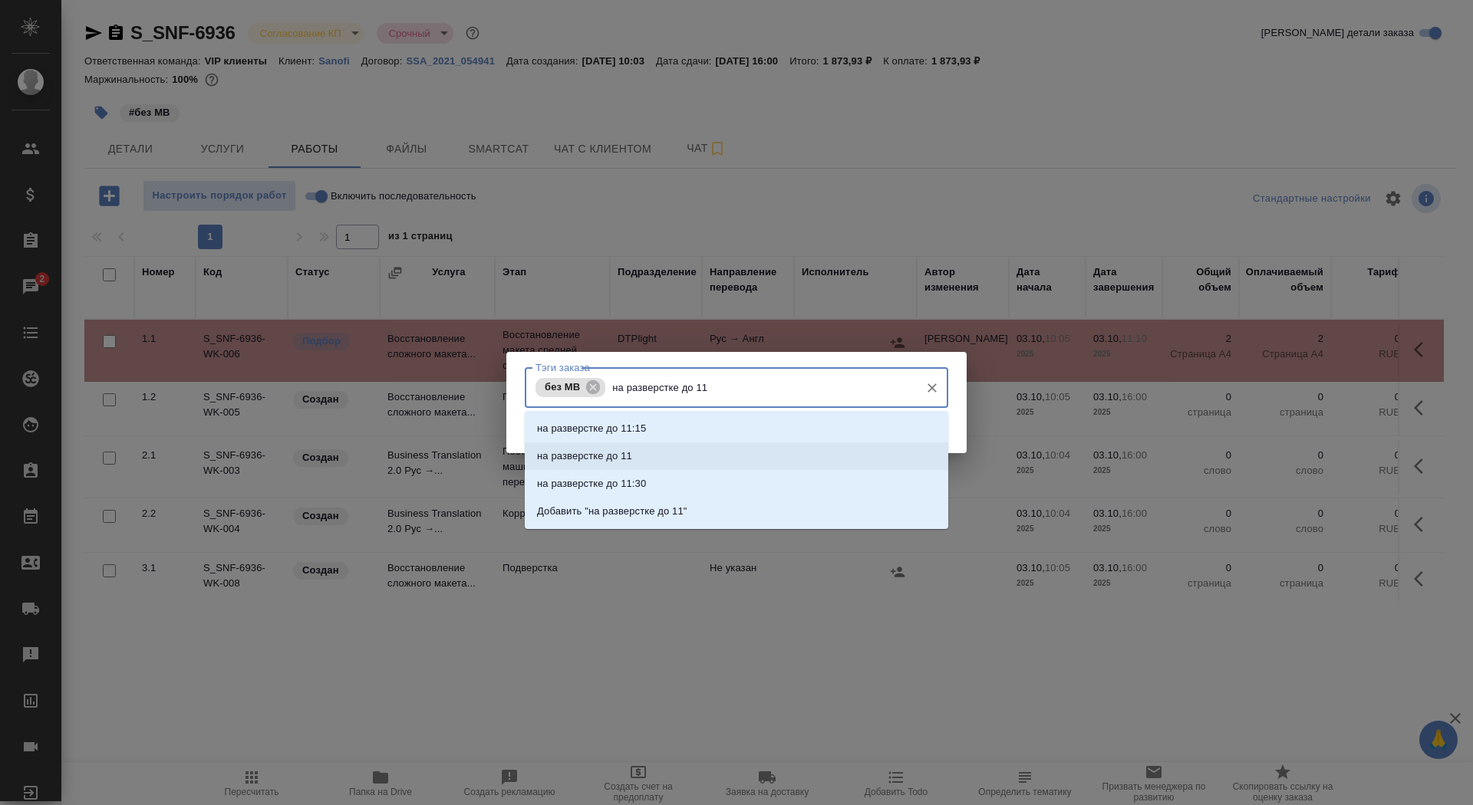
click at [749, 446] on li "на разверстке до 11" at bounding box center [736, 457] width 423 height 28
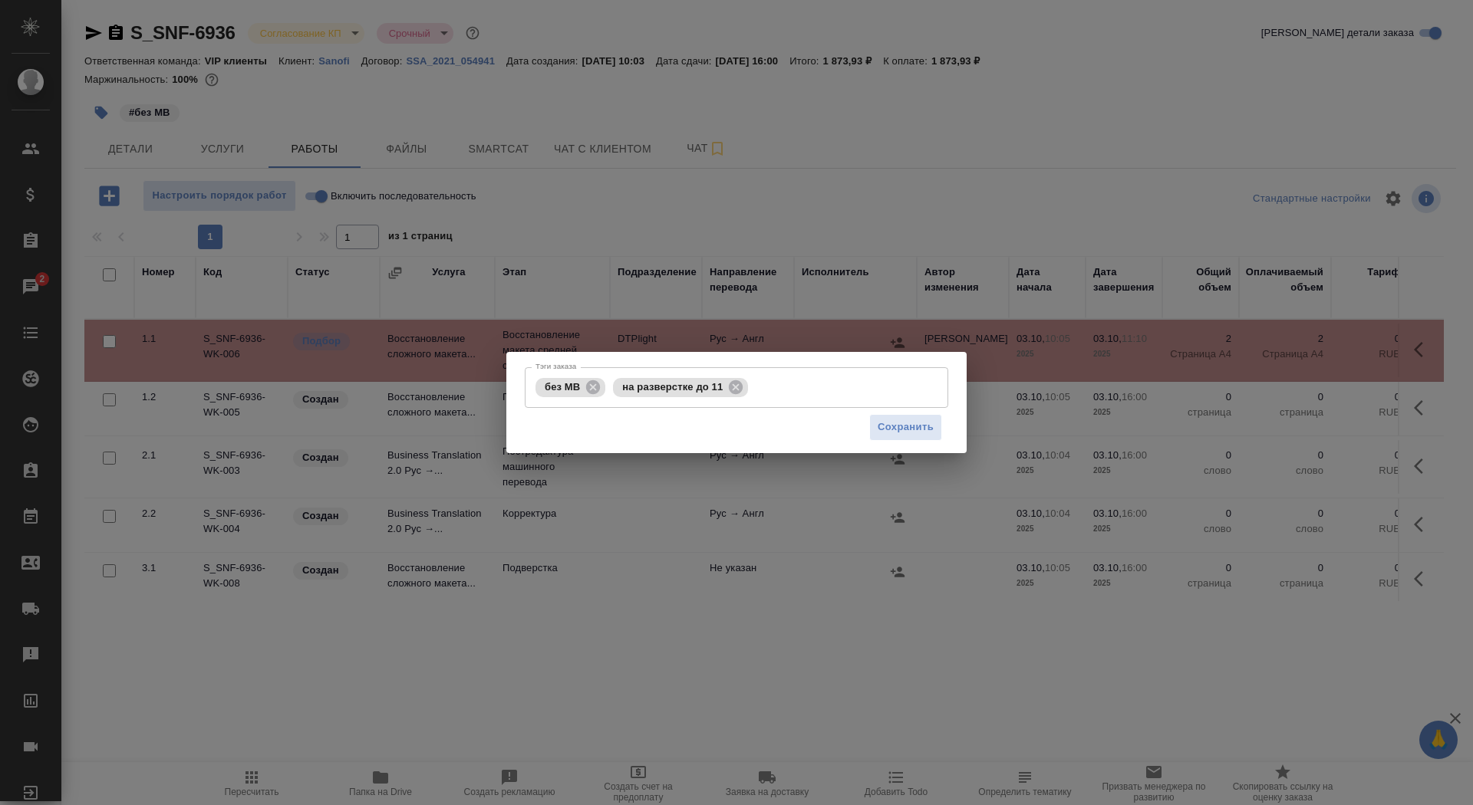
click at [865, 422] on div "Сохранить" at bounding box center [736, 427] width 423 height 39
click at [895, 426] on span "Сохранить" at bounding box center [906, 428] width 56 height 18
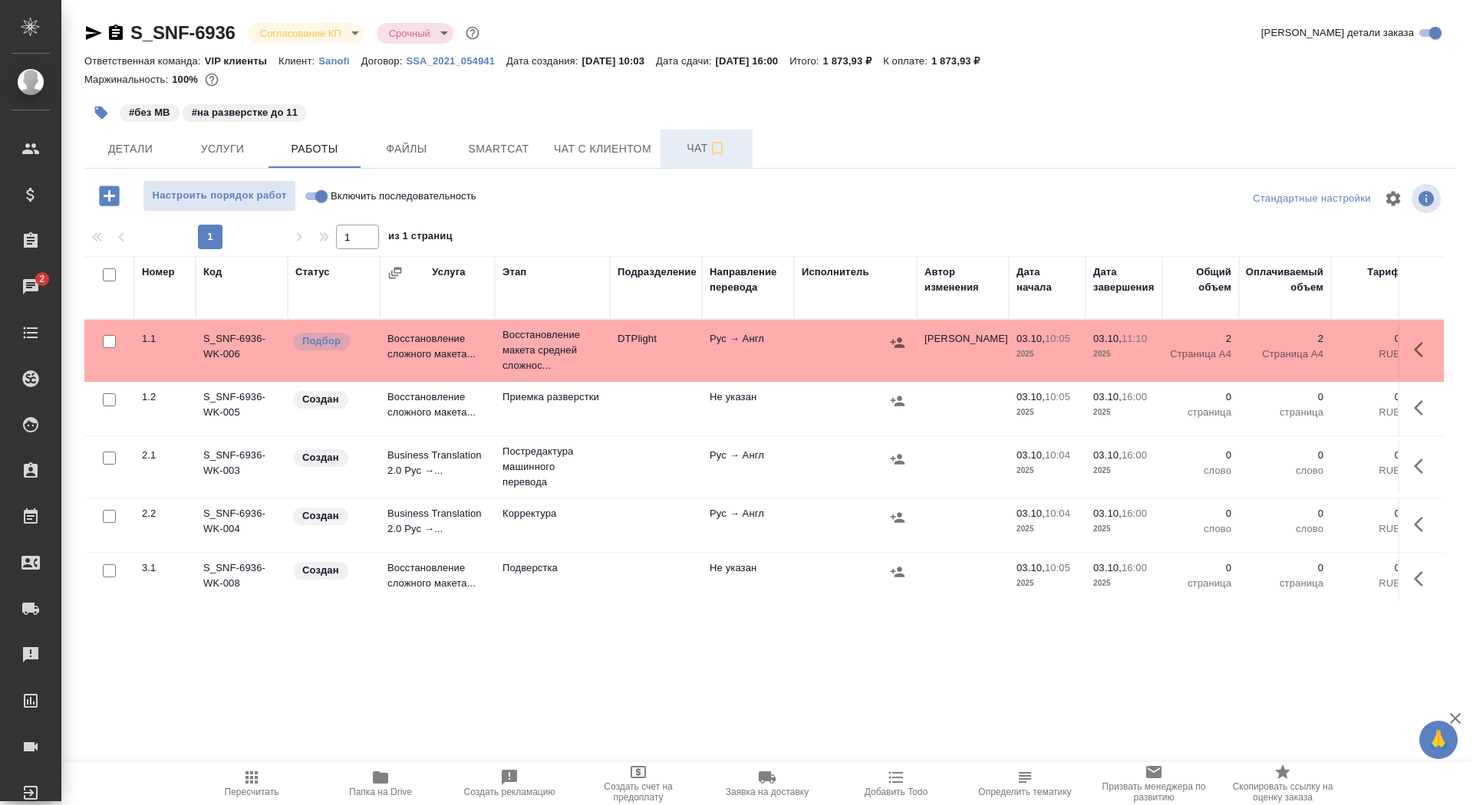
click at [678, 144] on span "Чат" at bounding box center [707, 148] width 74 height 19
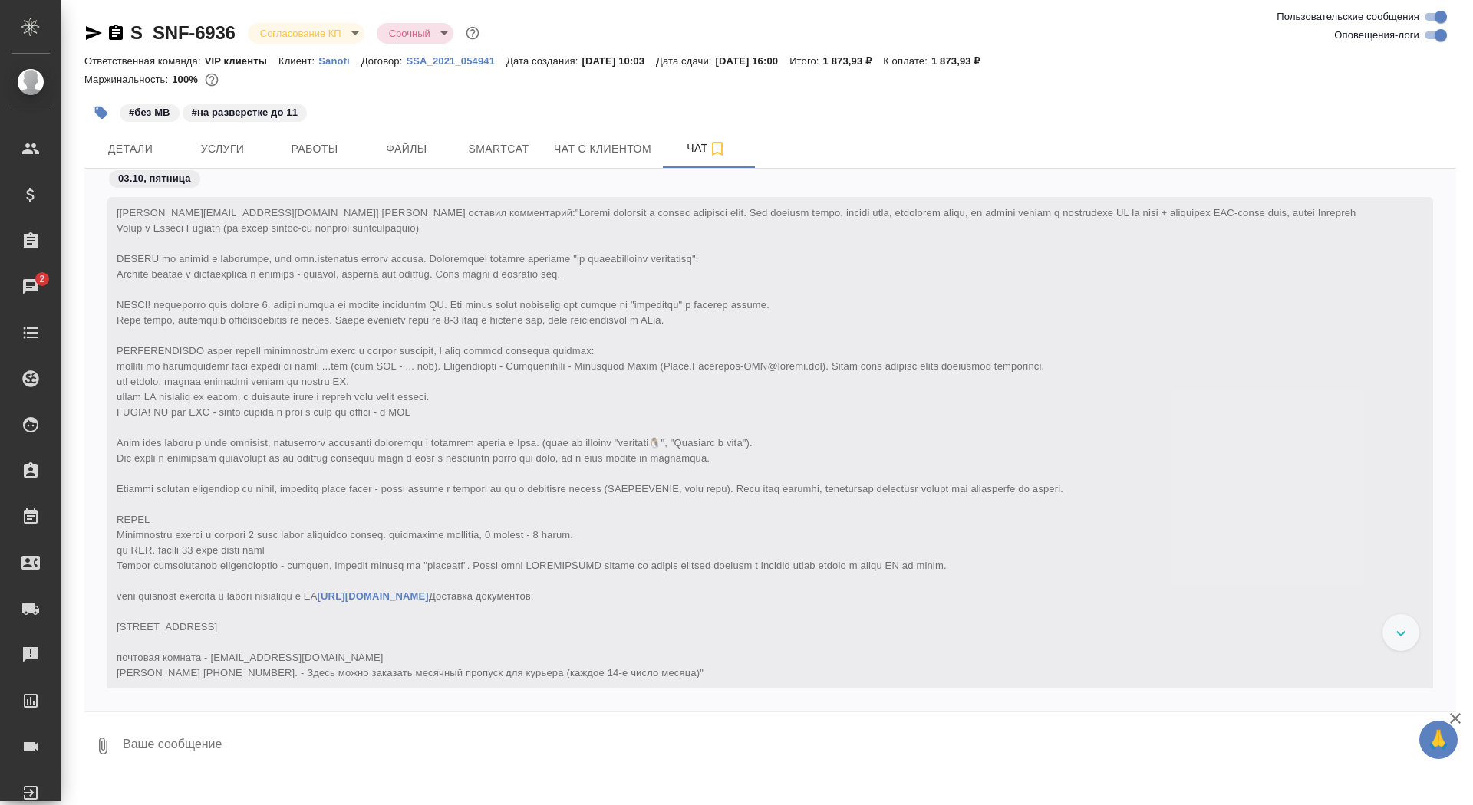
scroll to position [2444, 0]
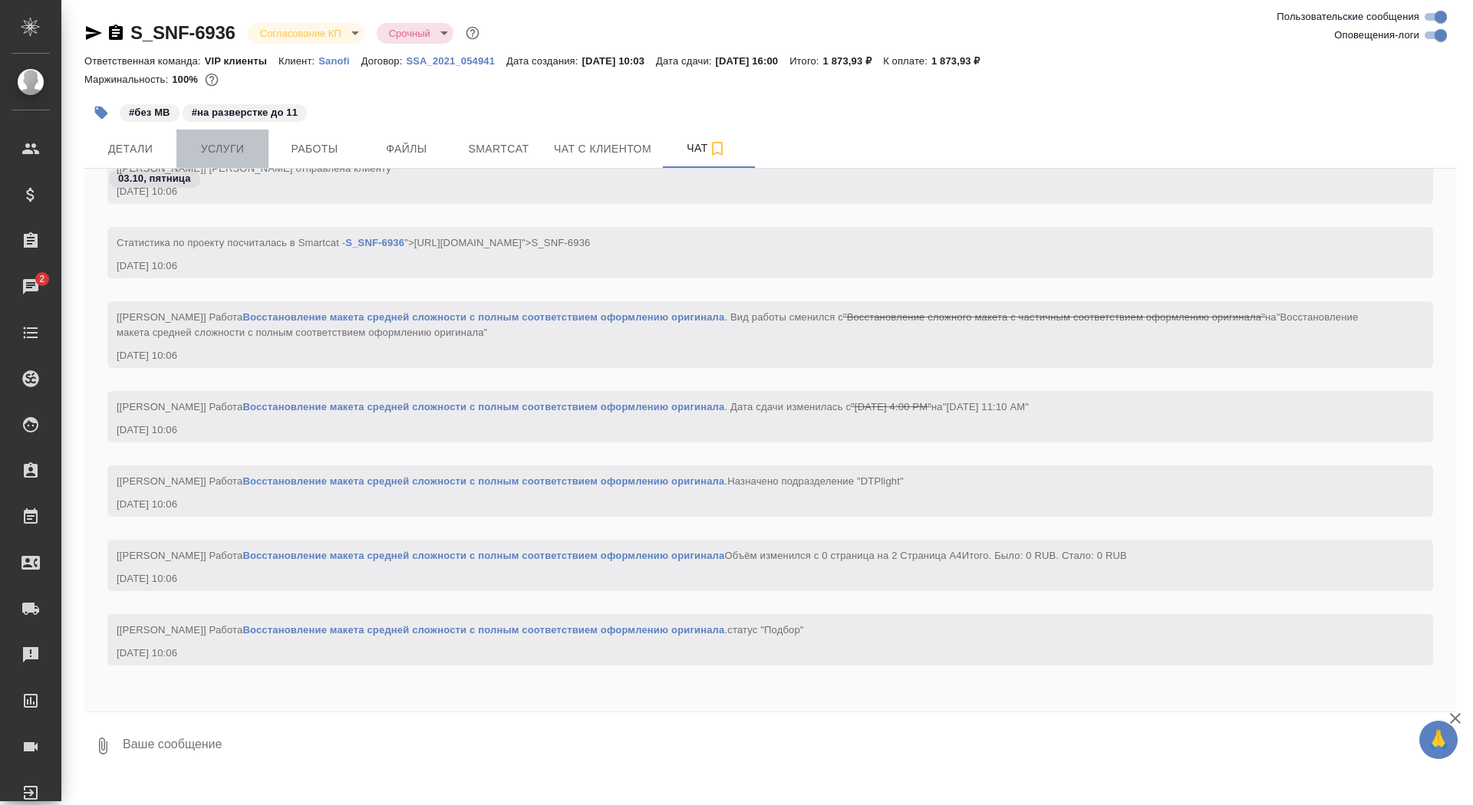
click at [235, 144] on span "Услуги" at bounding box center [223, 149] width 74 height 19
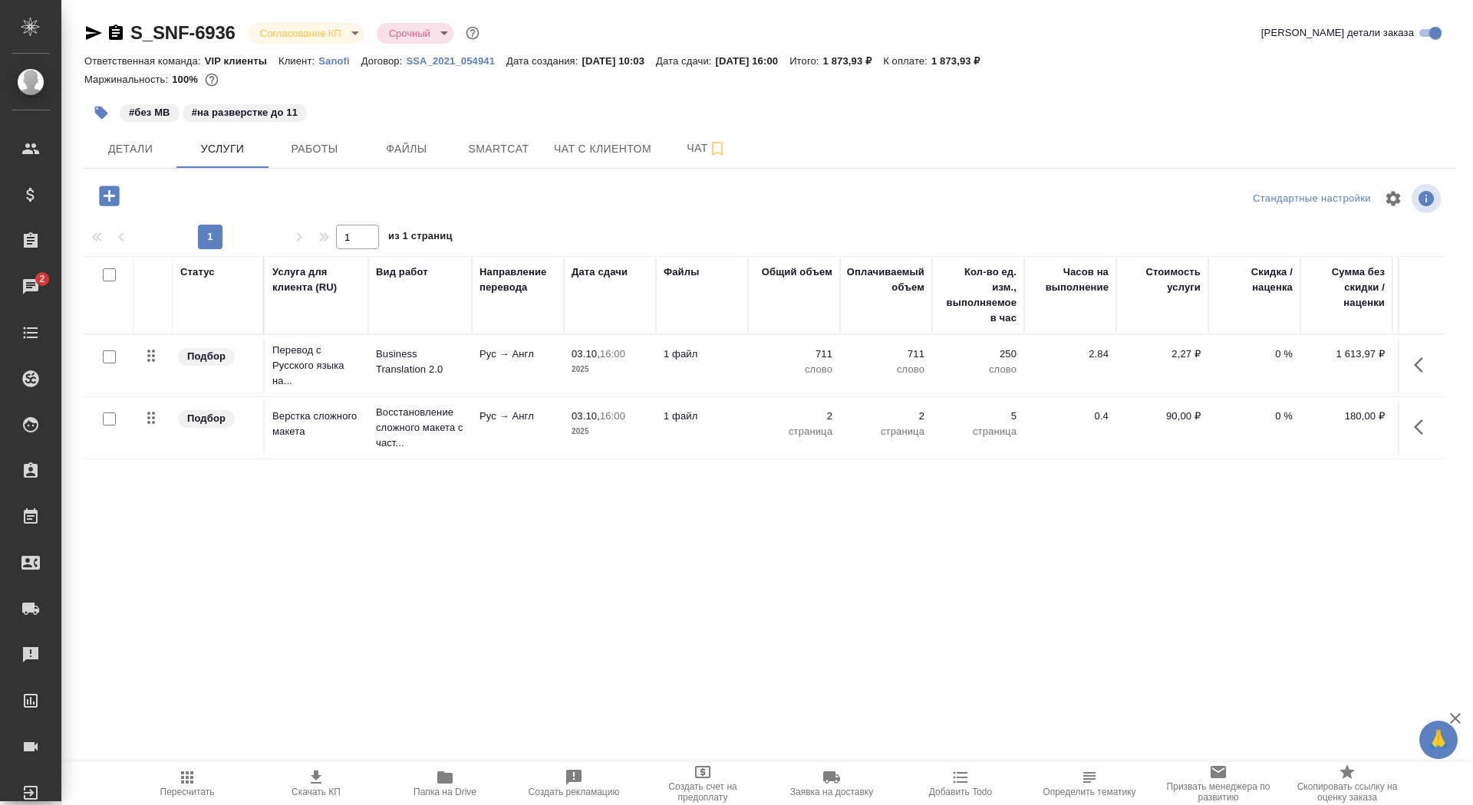
click at [340, 169] on div "S_SNF-6936 Согласование КП kpNegotiation Срочный urgent Кратко детали заказа От…" at bounding box center [770, 312] width 1388 height 625
click at [314, 140] on span "Работы" at bounding box center [315, 149] width 74 height 19
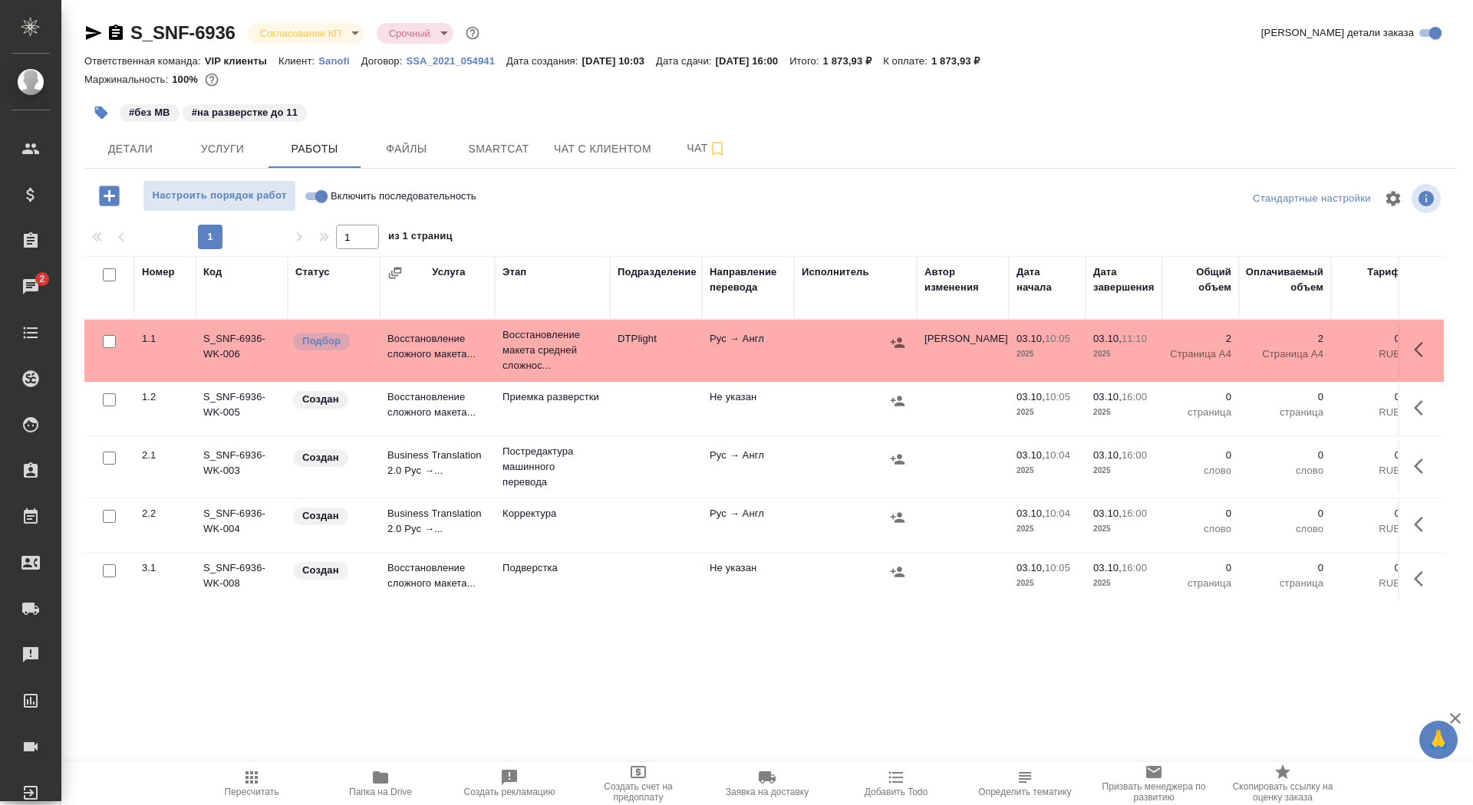
click at [388, 779] on icon "button" at bounding box center [380, 778] width 18 height 18
click at [364, 156] on button "Файлы" at bounding box center [407, 149] width 92 height 38
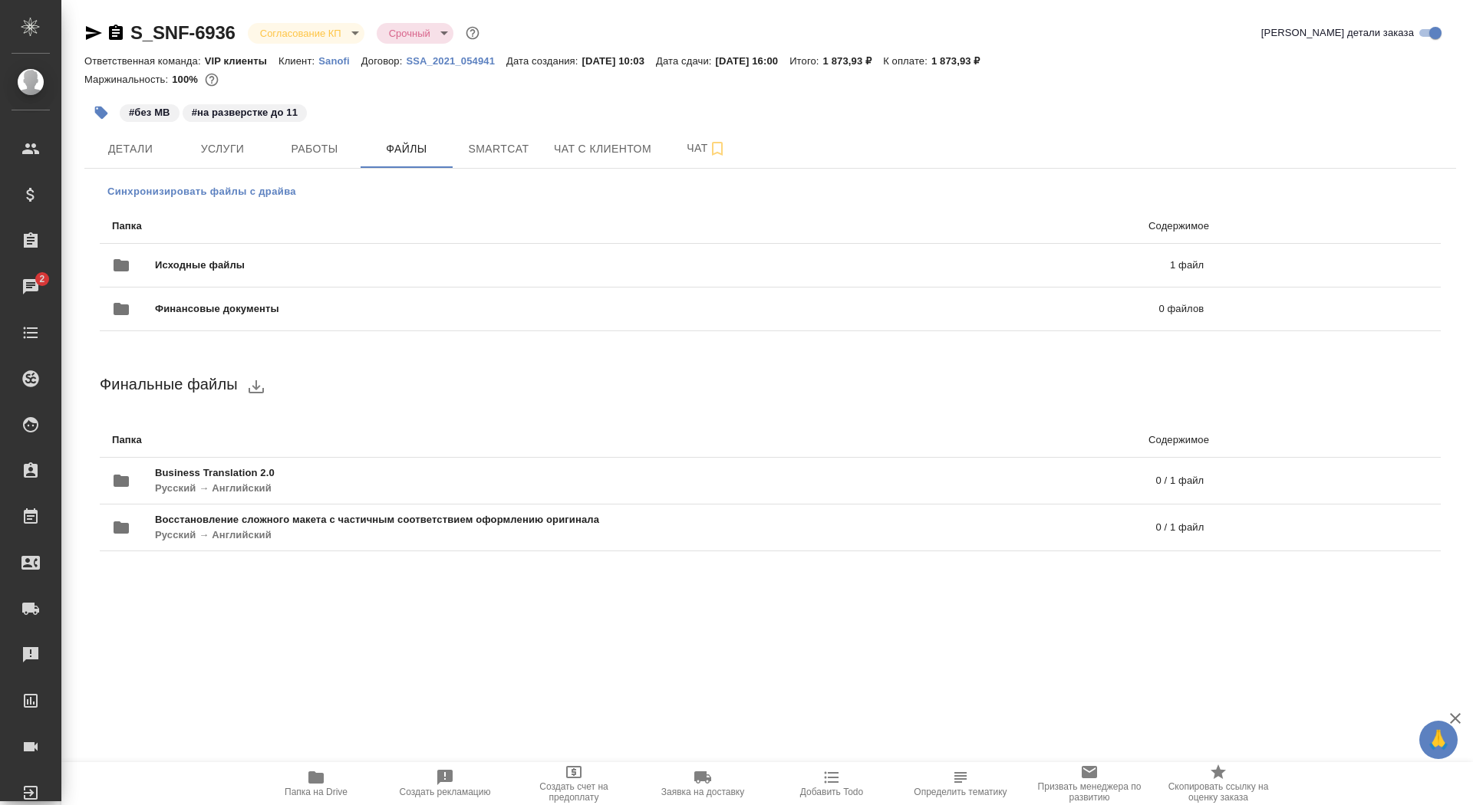
click at [239, 195] on span "Синхронизировать файлы с драйва" at bounding box center [201, 191] width 189 height 15
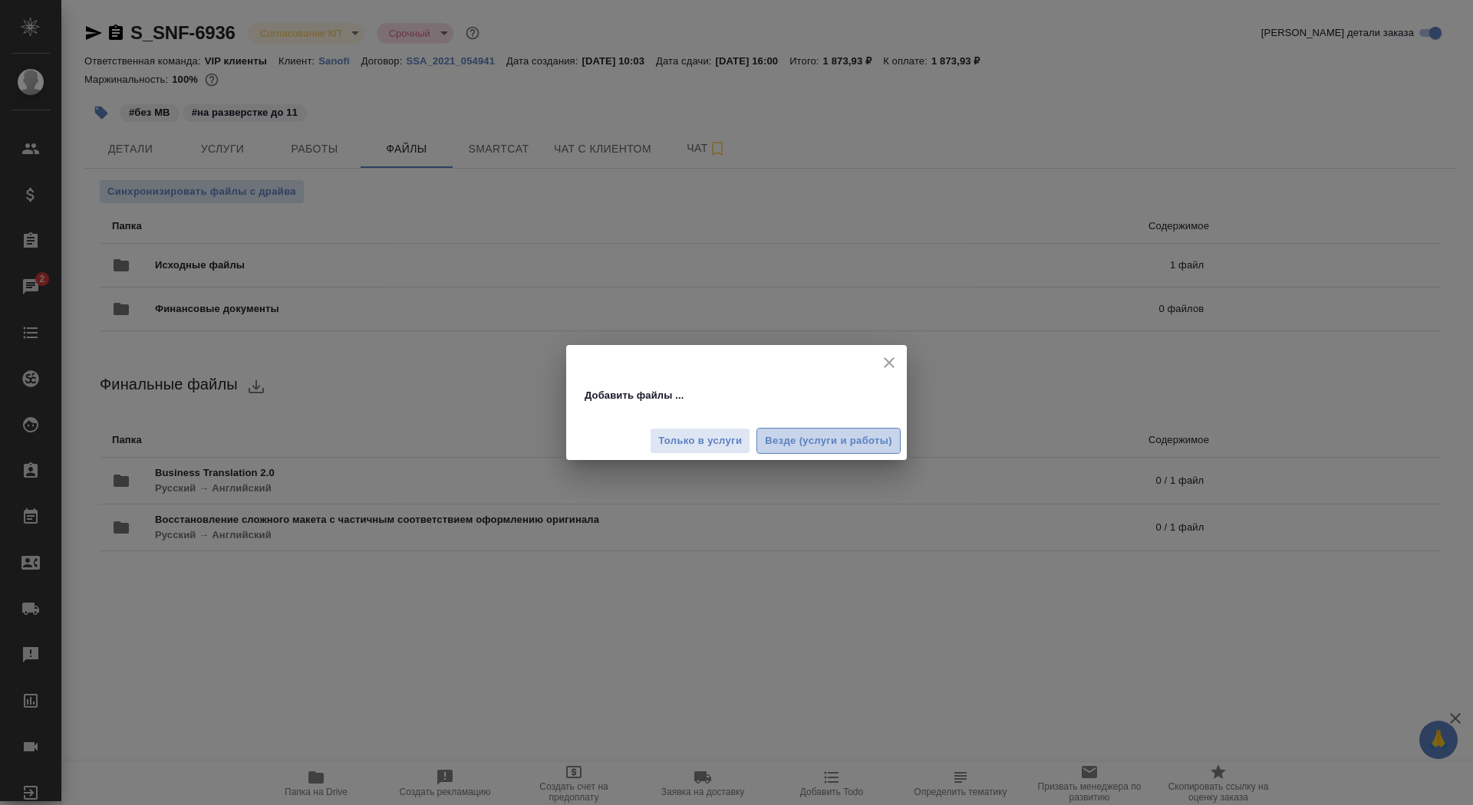
click at [881, 431] on button "Везде (услуги и работы)" at bounding box center [828, 441] width 144 height 27
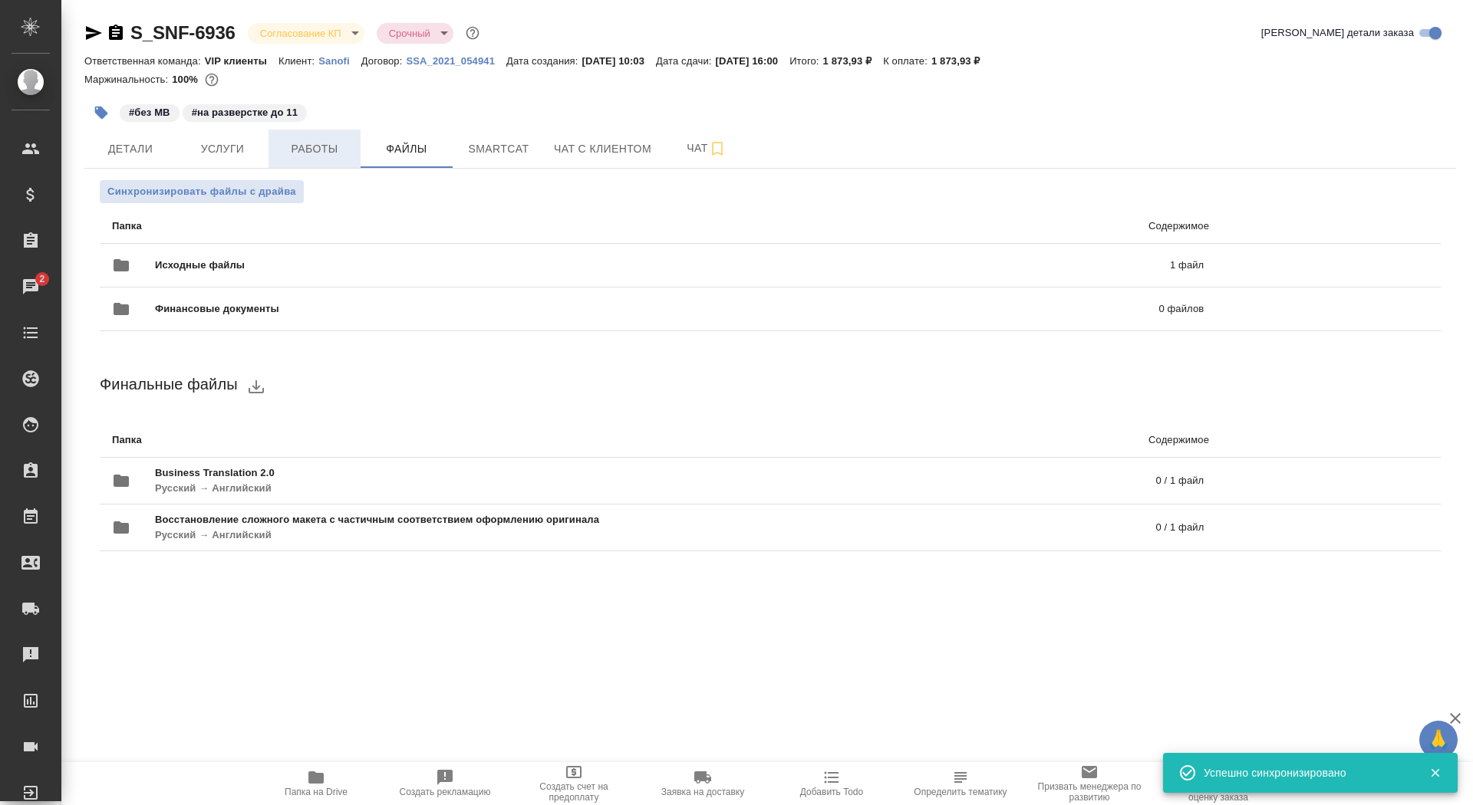
click at [328, 153] on span "Работы" at bounding box center [315, 149] width 74 height 19
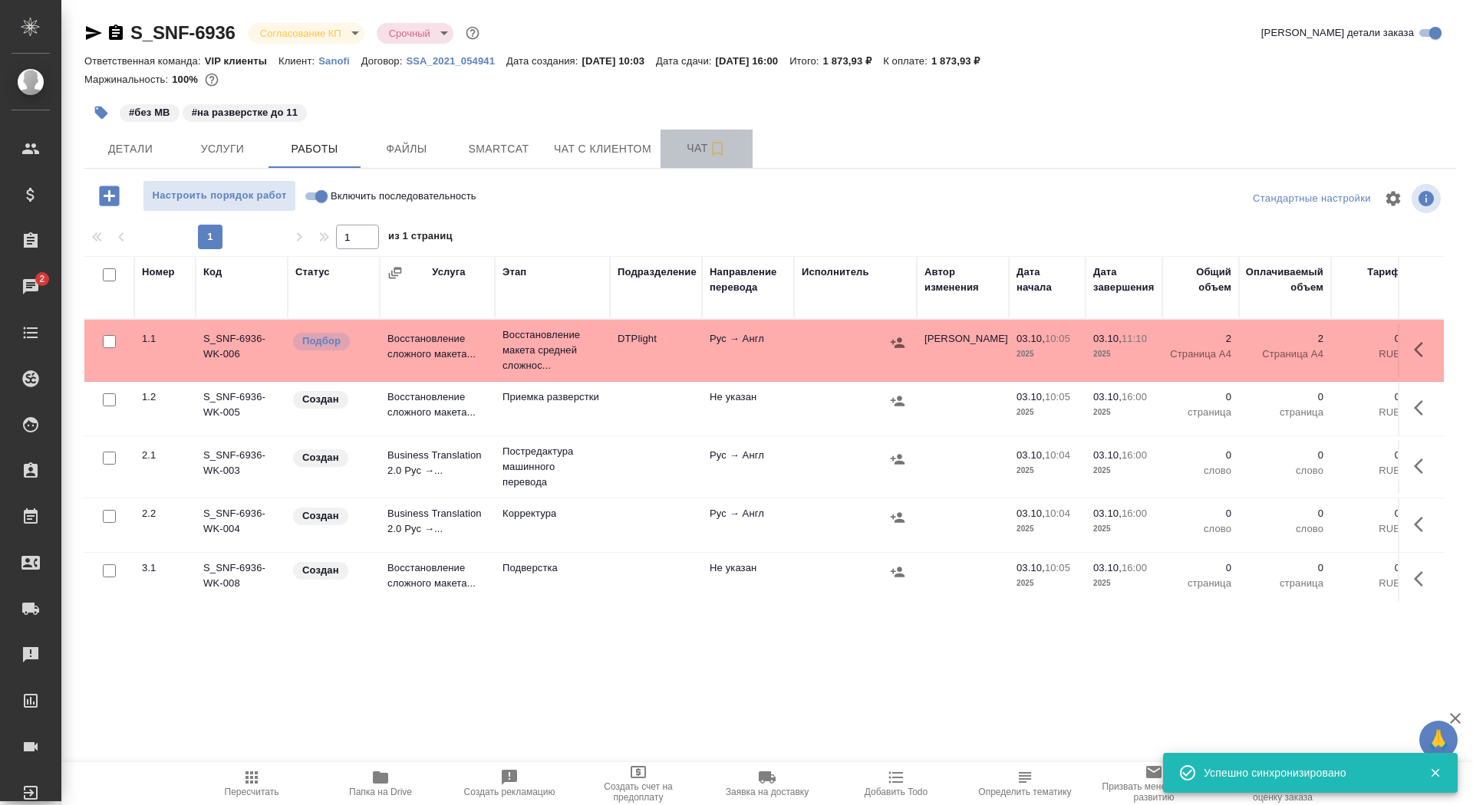
click at [677, 145] on span "Чат" at bounding box center [707, 148] width 74 height 19
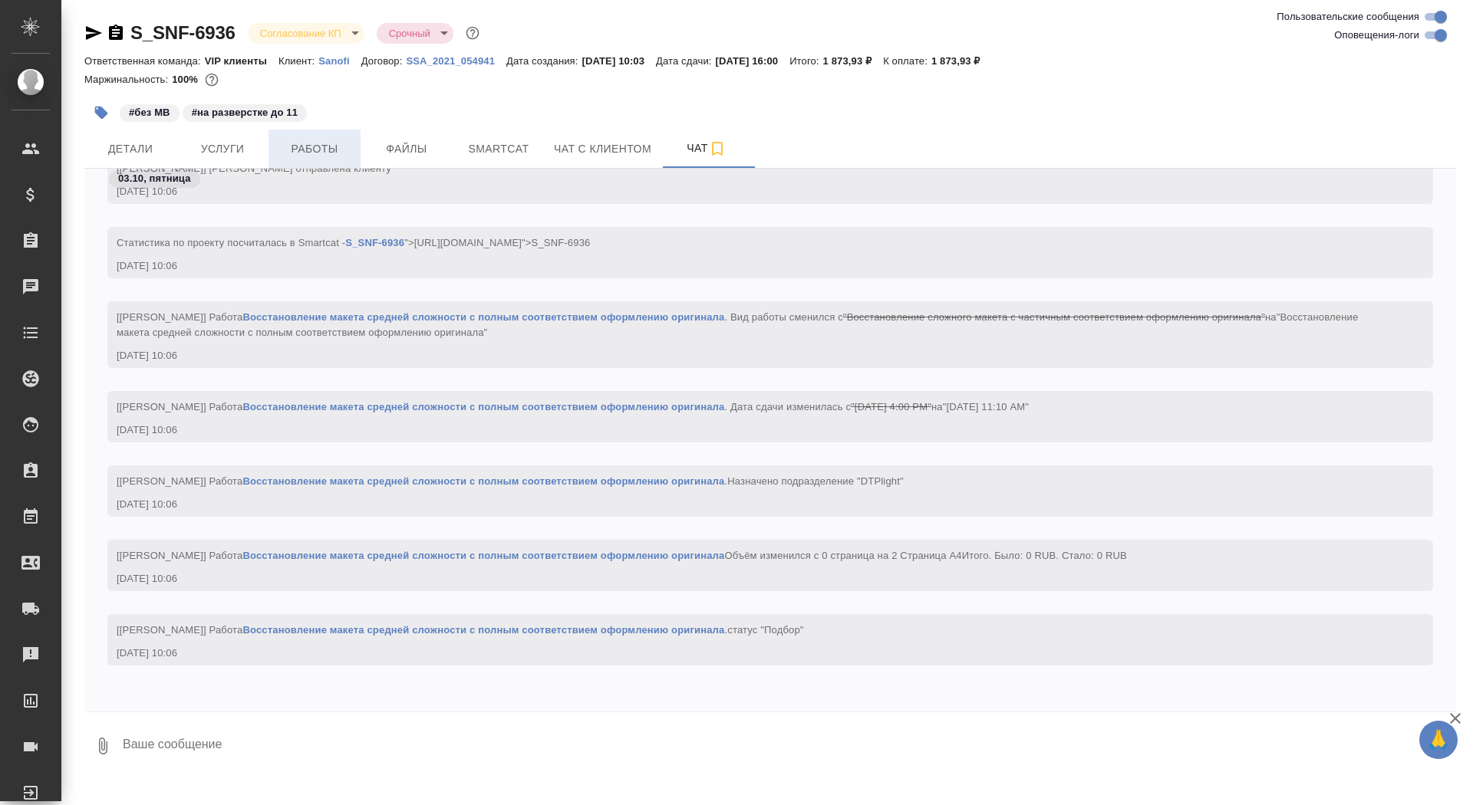
scroll to position [2518, 0]
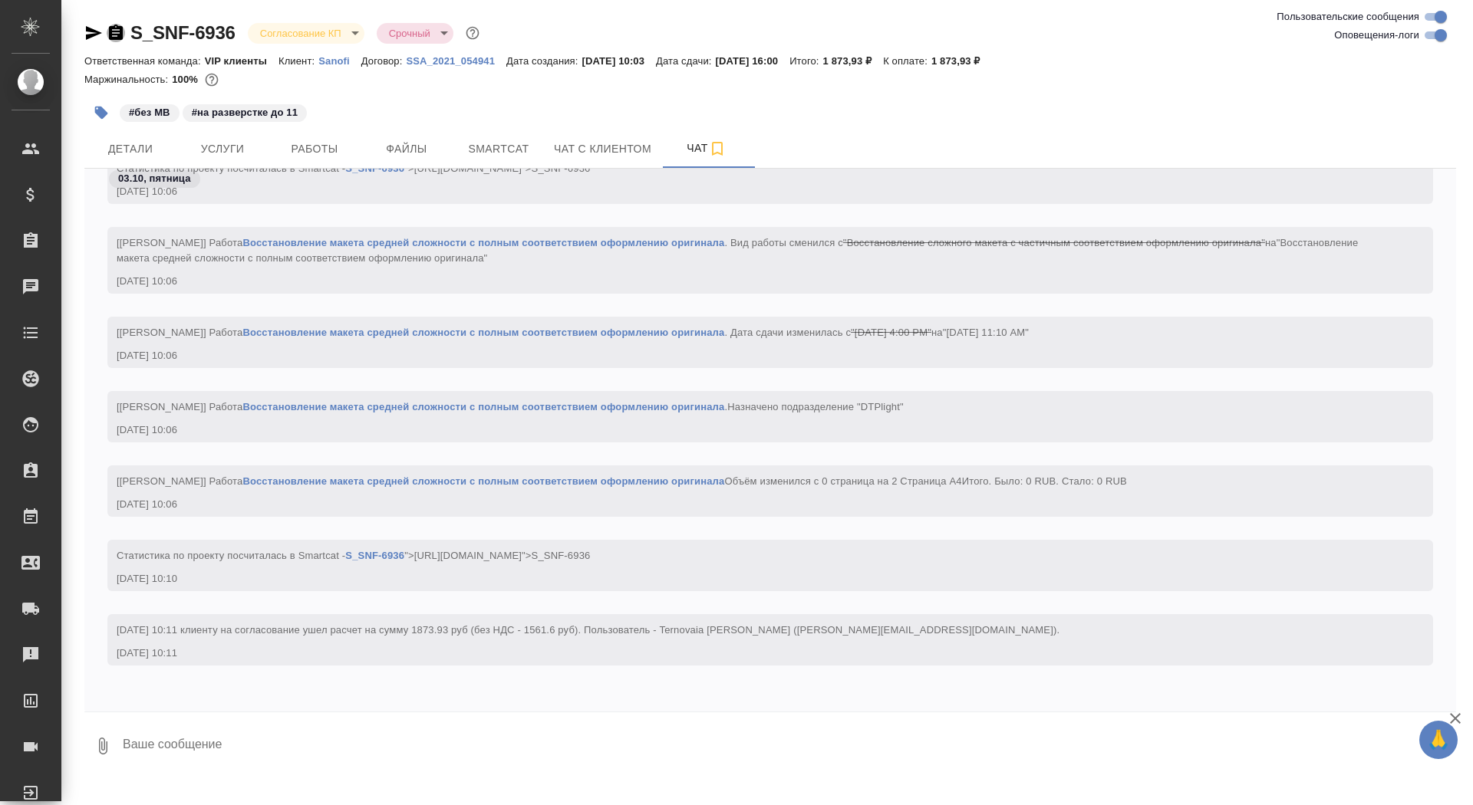
click at [121, 26] on icon "button" at bounding box center [116, 32] width 14 height 15
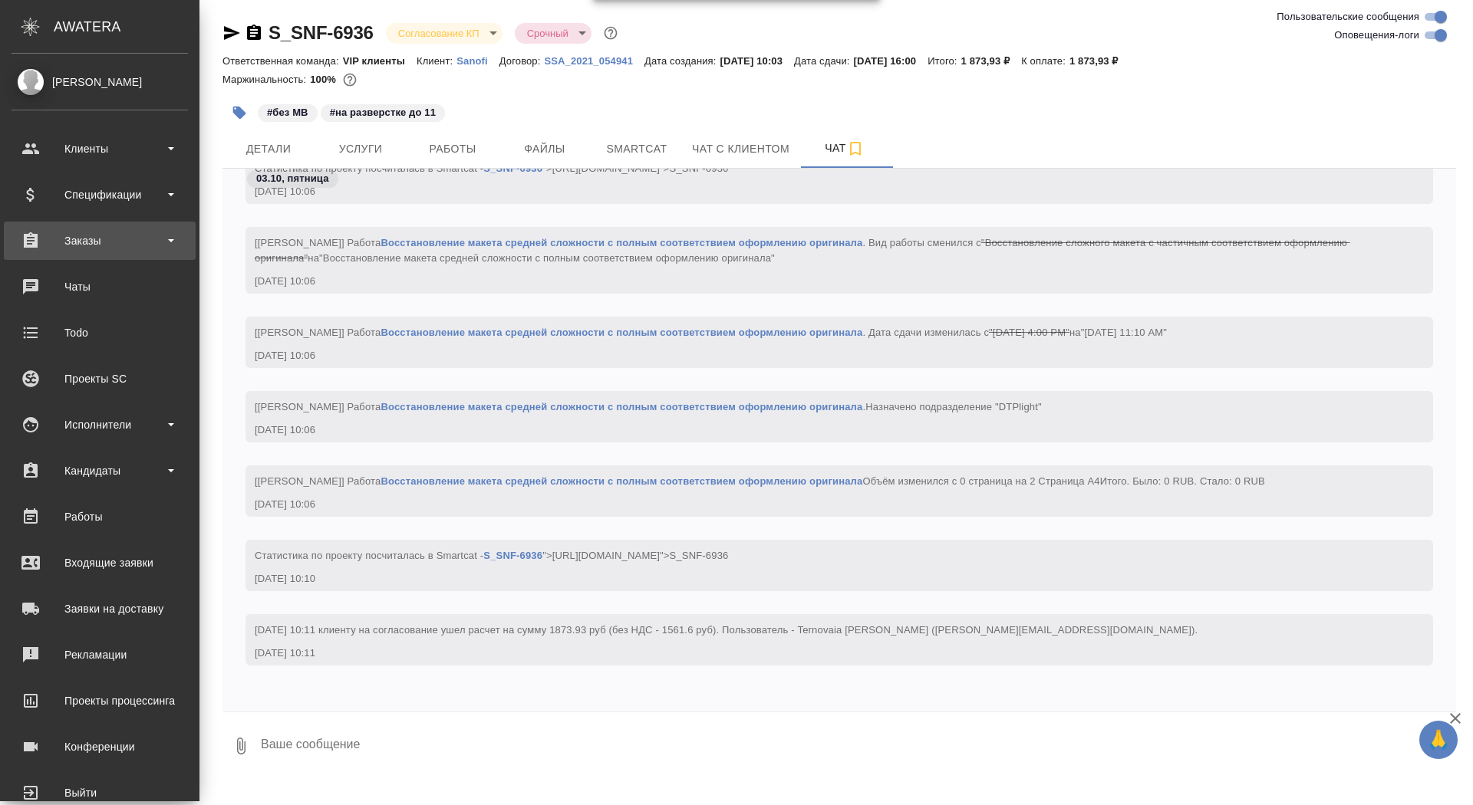
click at [73, 256] on div "Заказы" at bounding box center [100, 241] width 192 height 38
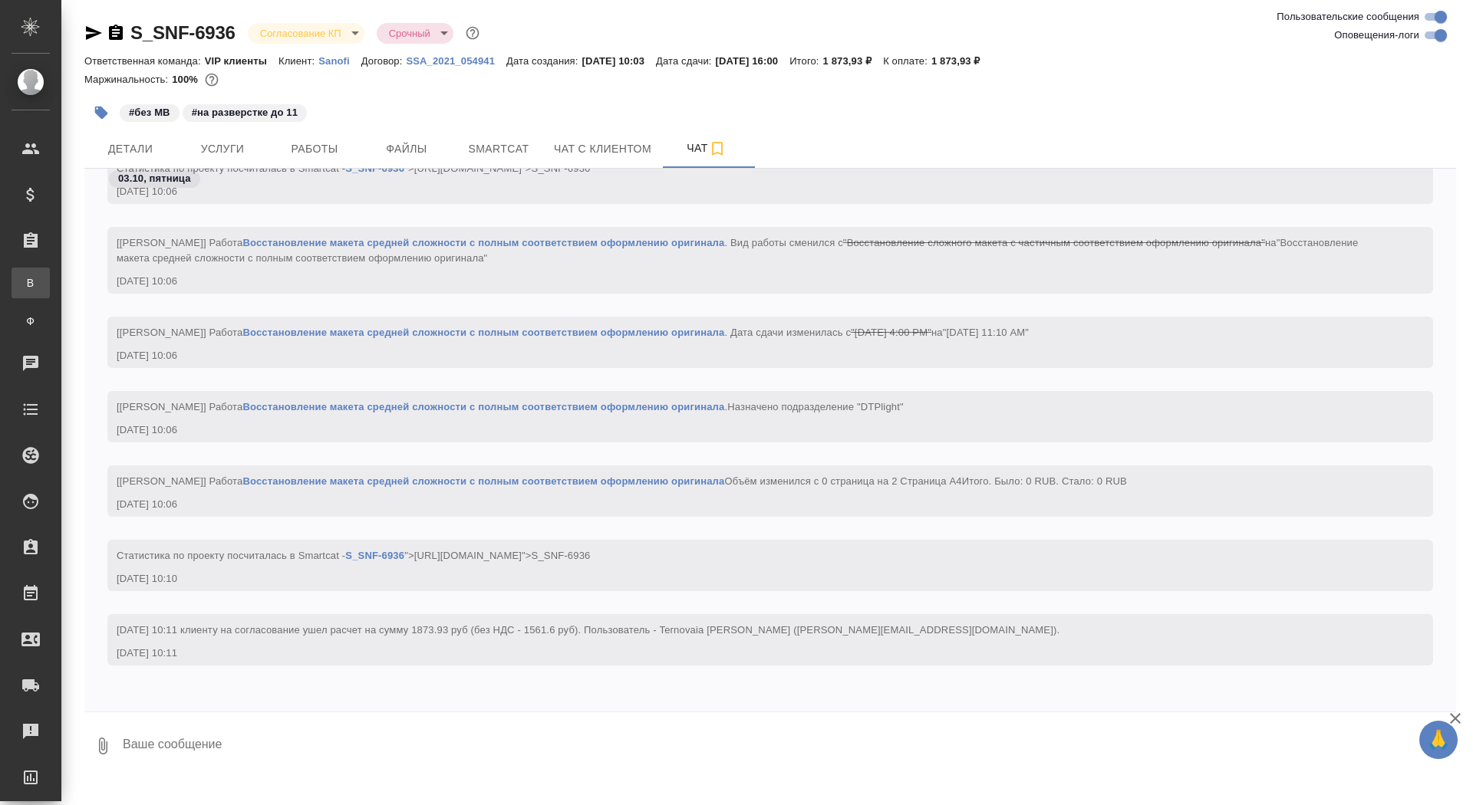
click at [23, 285] on div "Все заказы" at bounding box center [11, 282] width 23 height 15
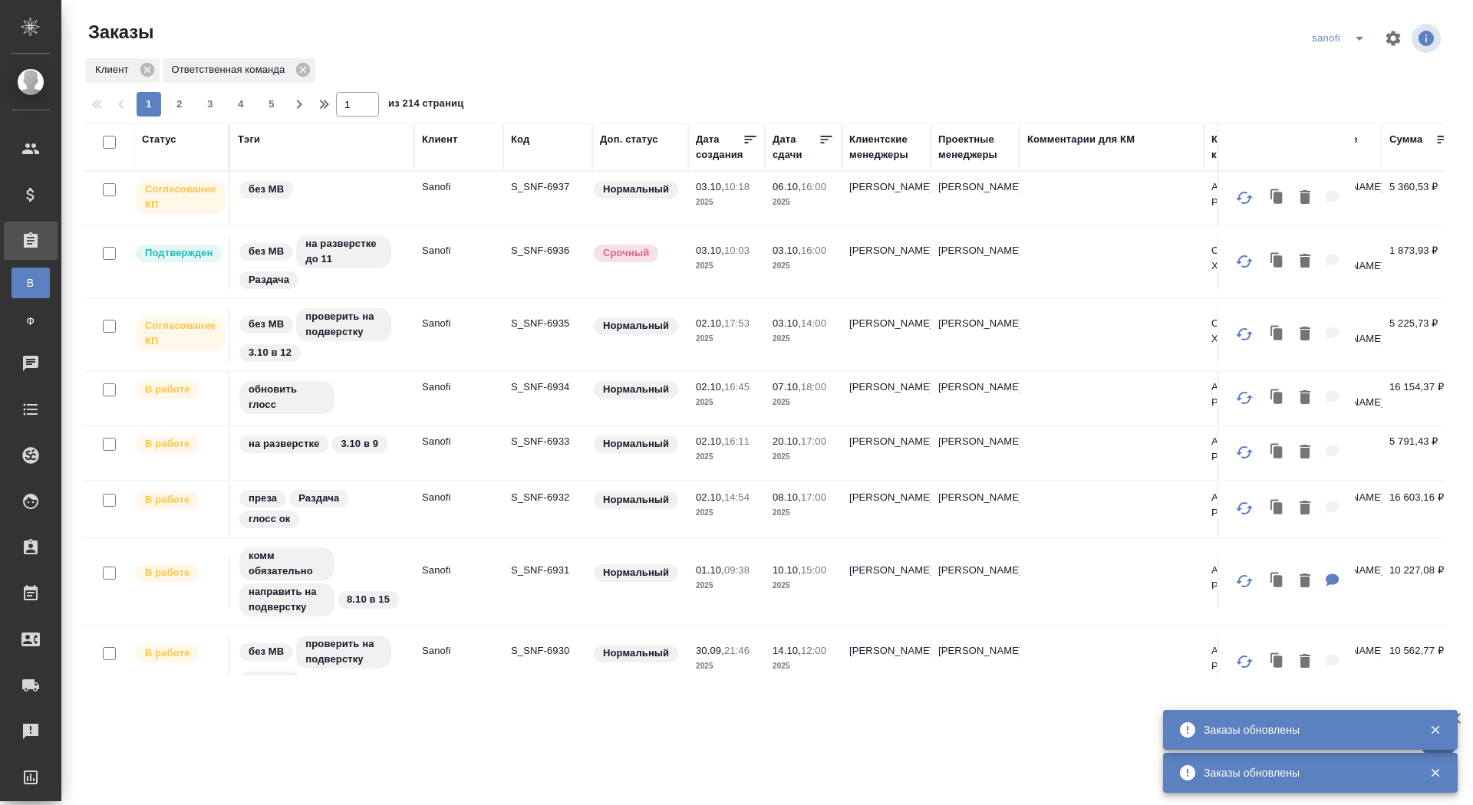
click at [550, 325] on p "S_SNF-6935" at bounding box center [548, 323] width 74 height 15
click at [543, 187] on p "S_SNF-6937" at bounding box center [548, 186] width 74 height 15
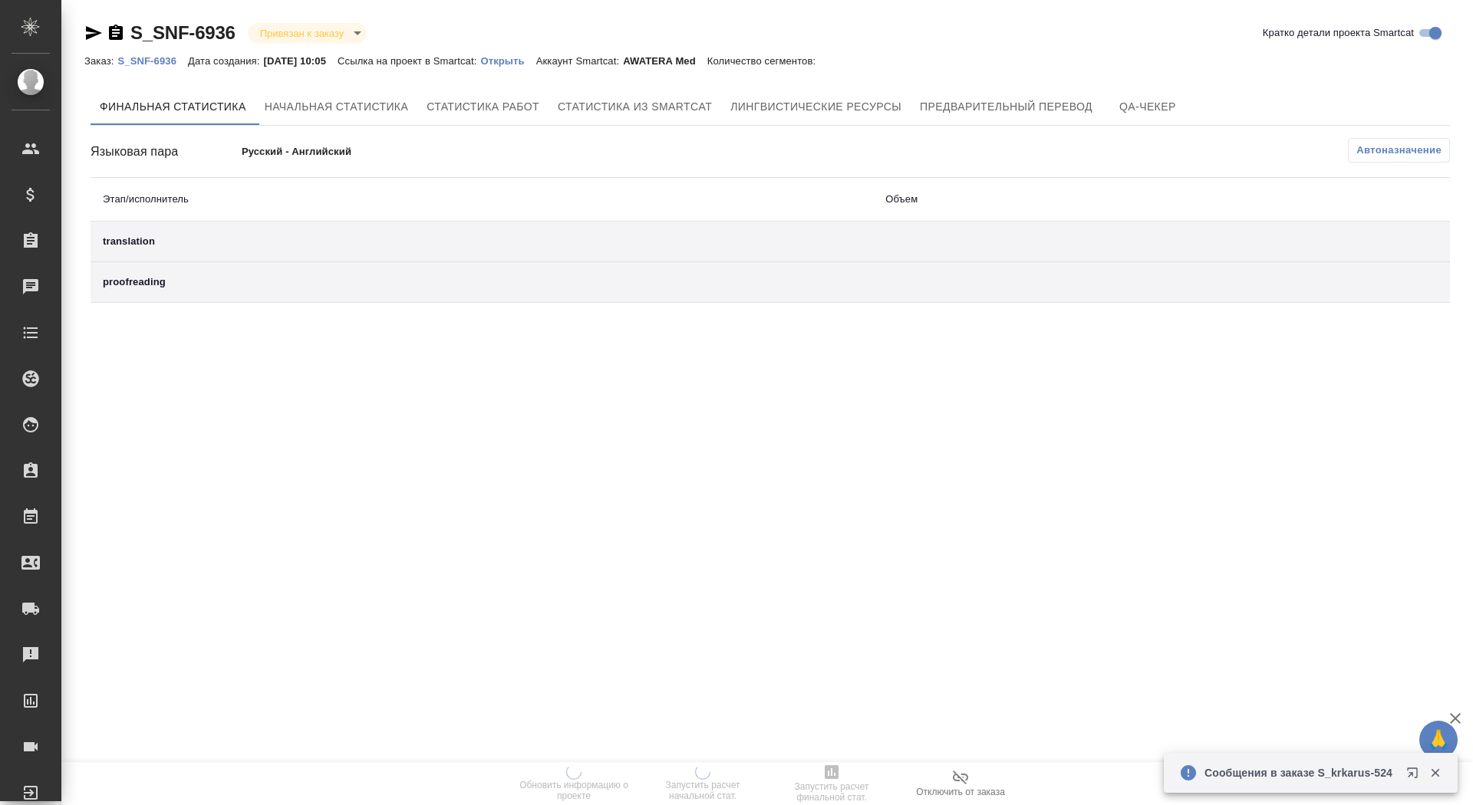
click at [527, 61] on p "Открыть" at bounding box center [507, 61] width 55 height 12
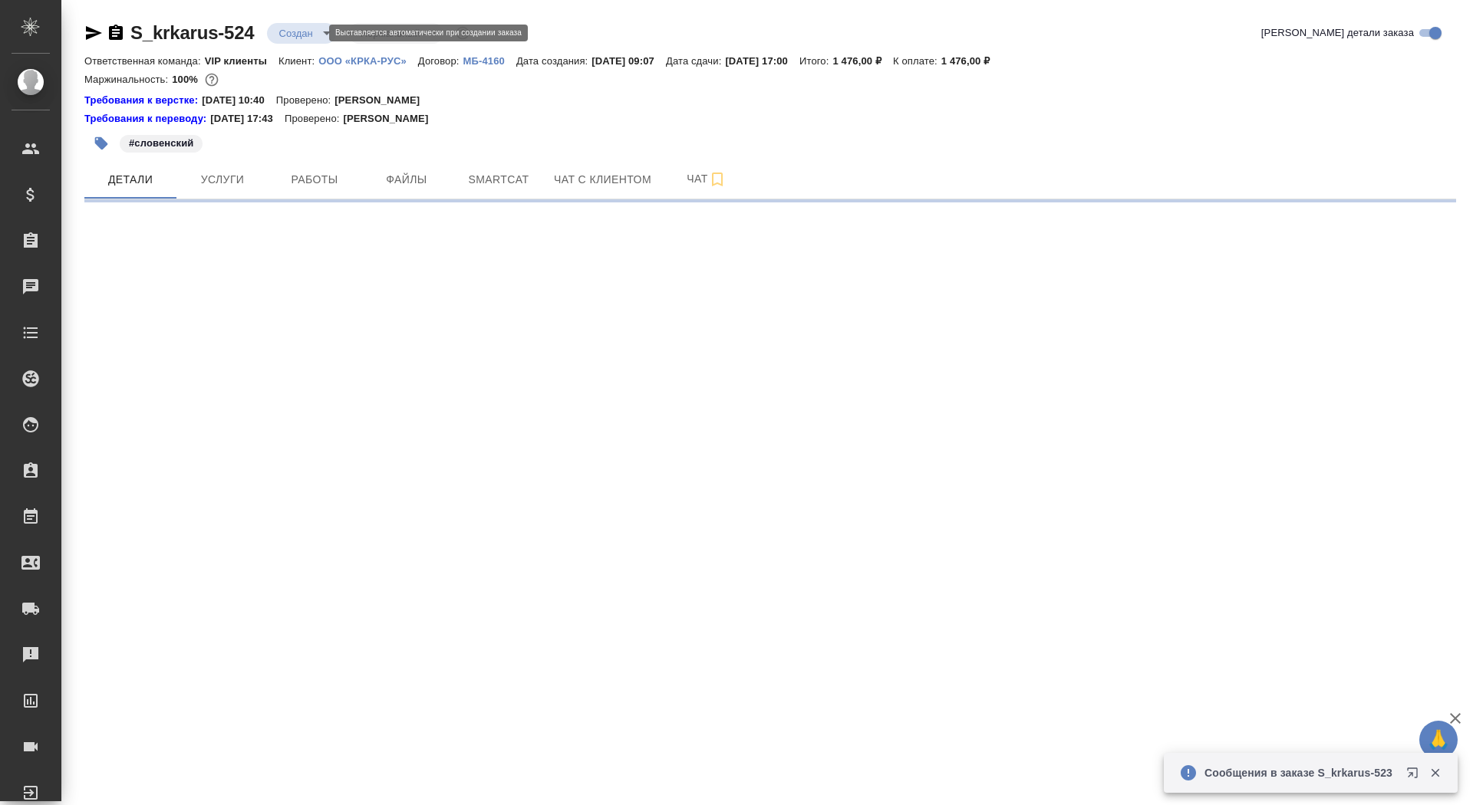
click at [286, 35] on body "🙏 .cls-1 fill:#fff; AWATERA Saydasheva Dilyara Клиенты Спецификации Заказы Чаты…" at bounding box center [736, 402] width 1473 height 805
select select "RU"
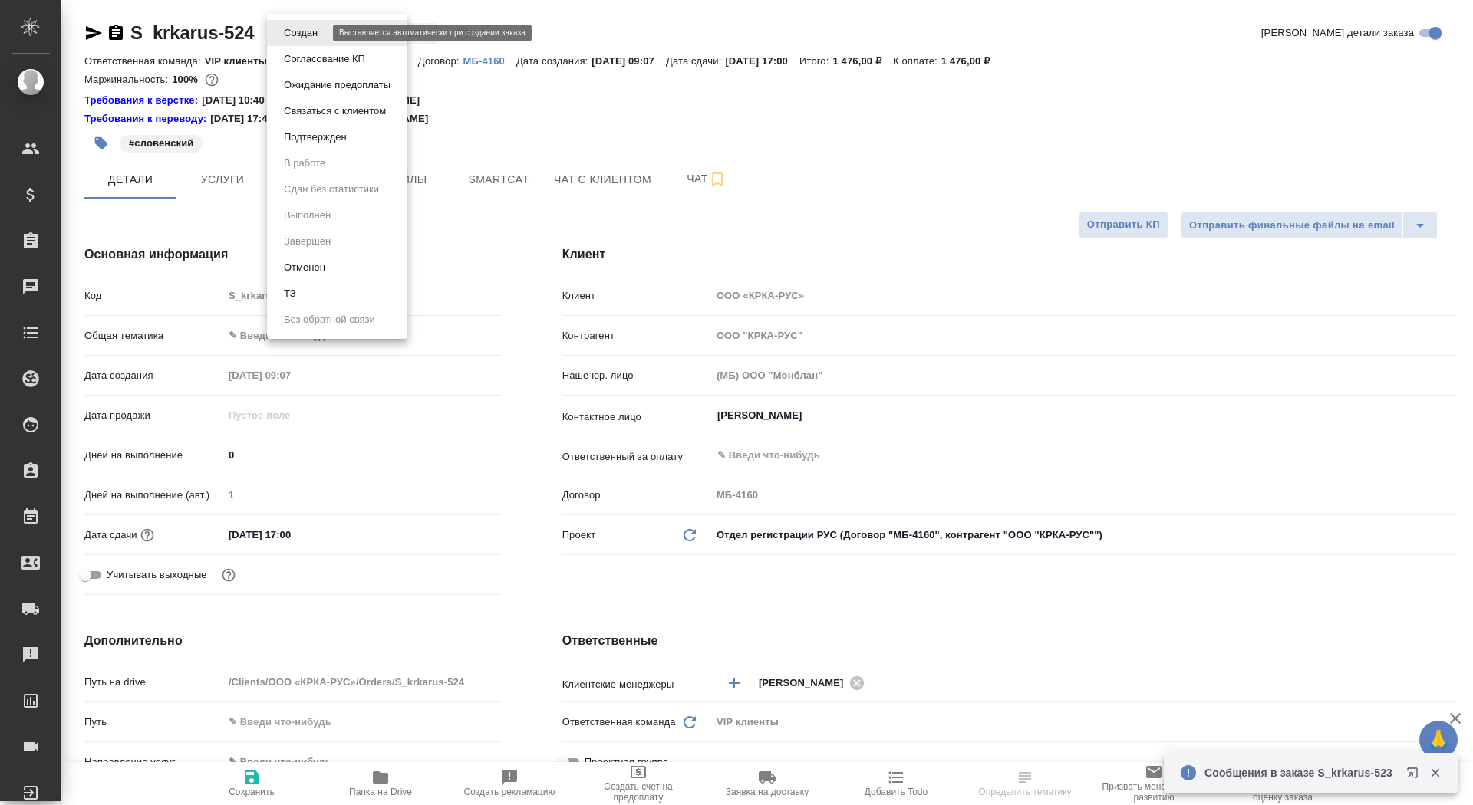
type textarea "x"
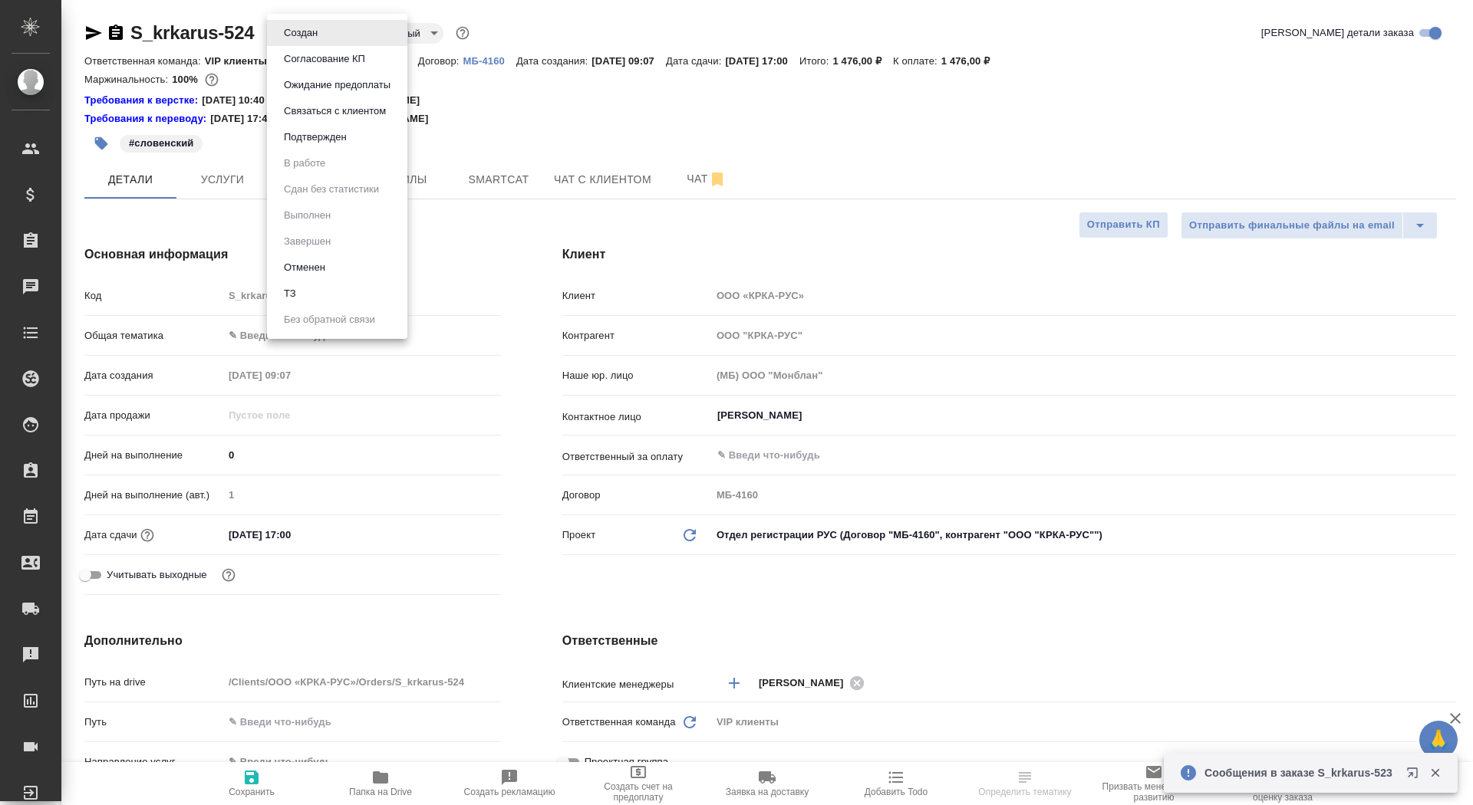
type textarea "x"
click at [300, 59] on button "Согласование КП" at bounding box center [324, 59] width 91 height 17
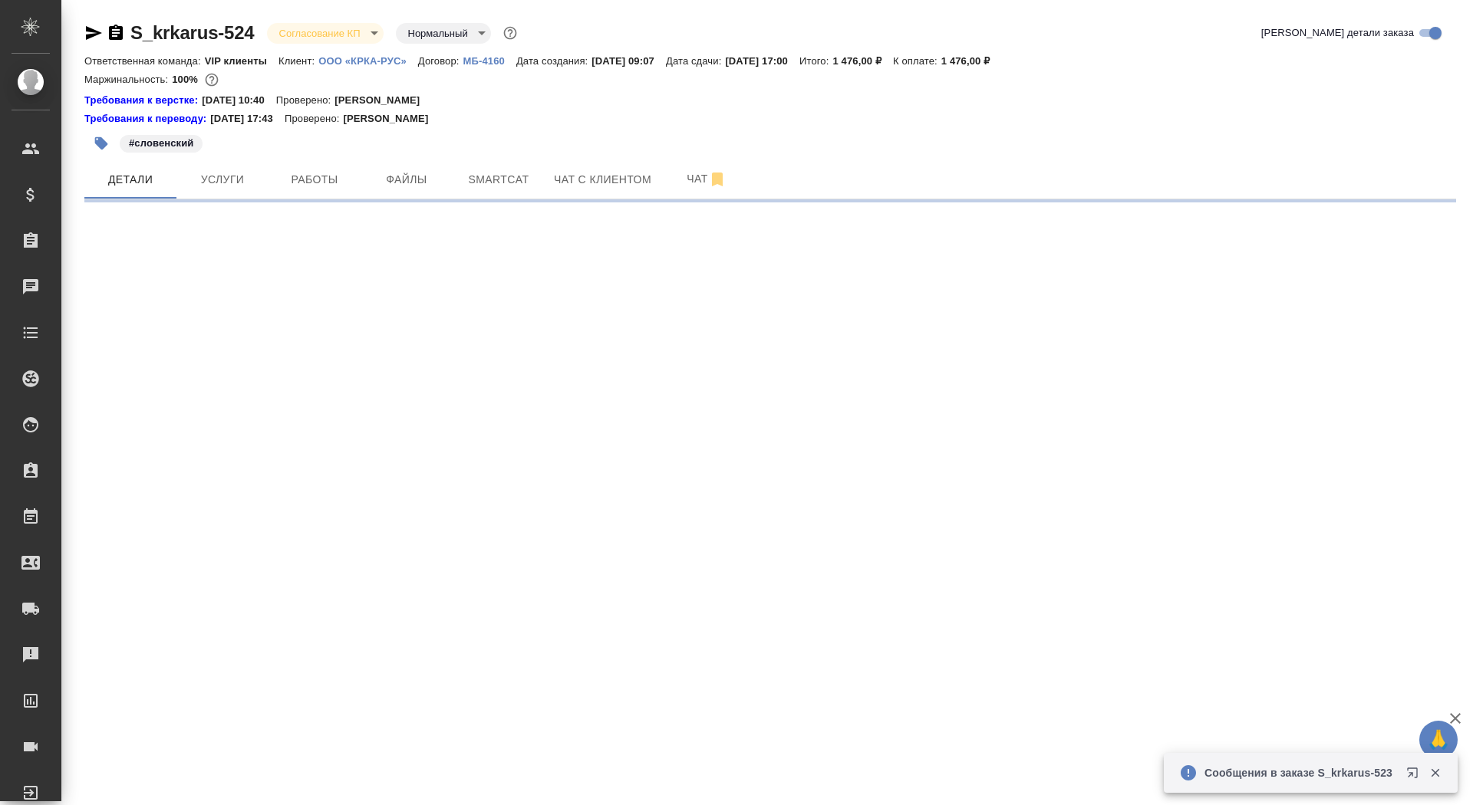
select select "RU"
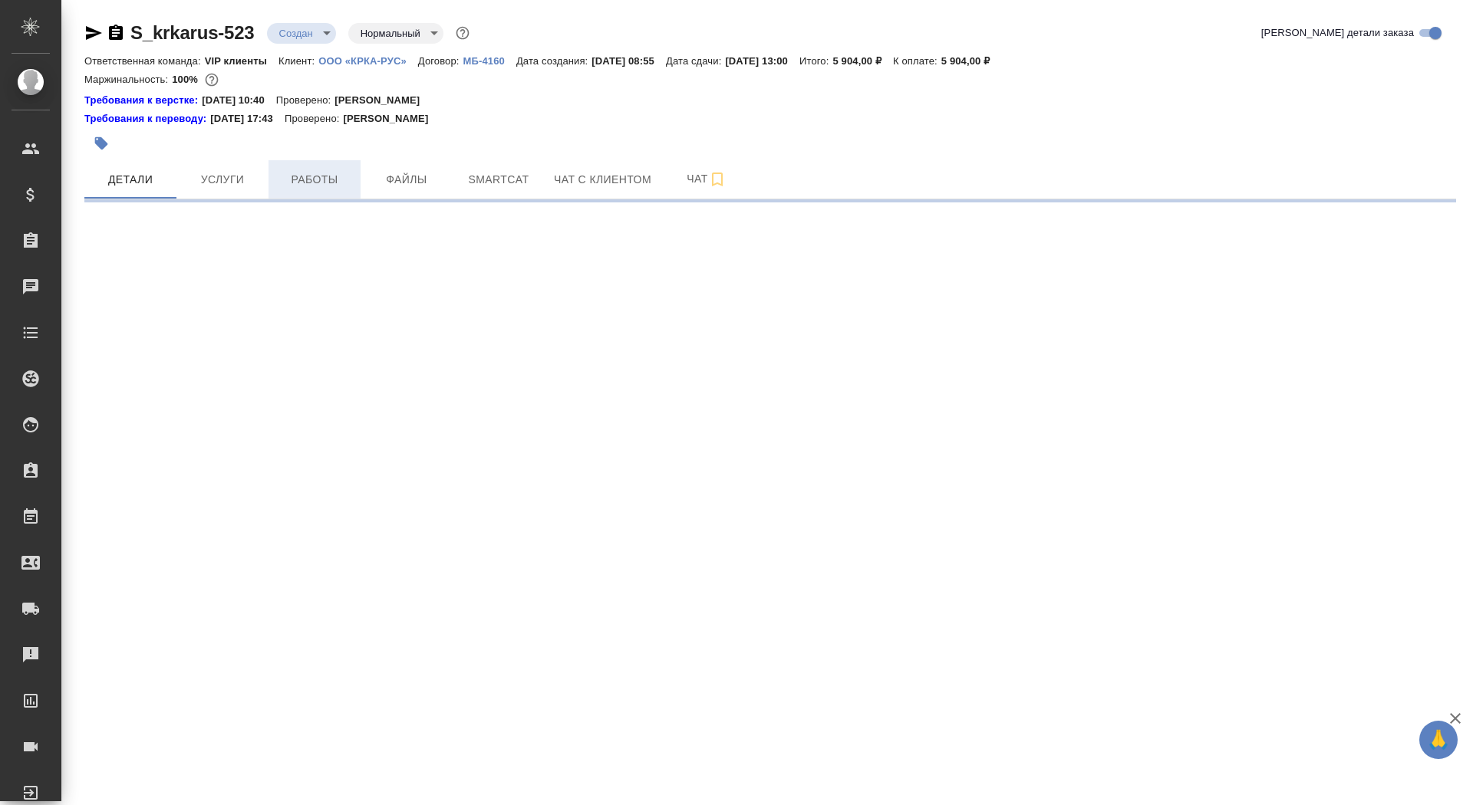
select select "RU"
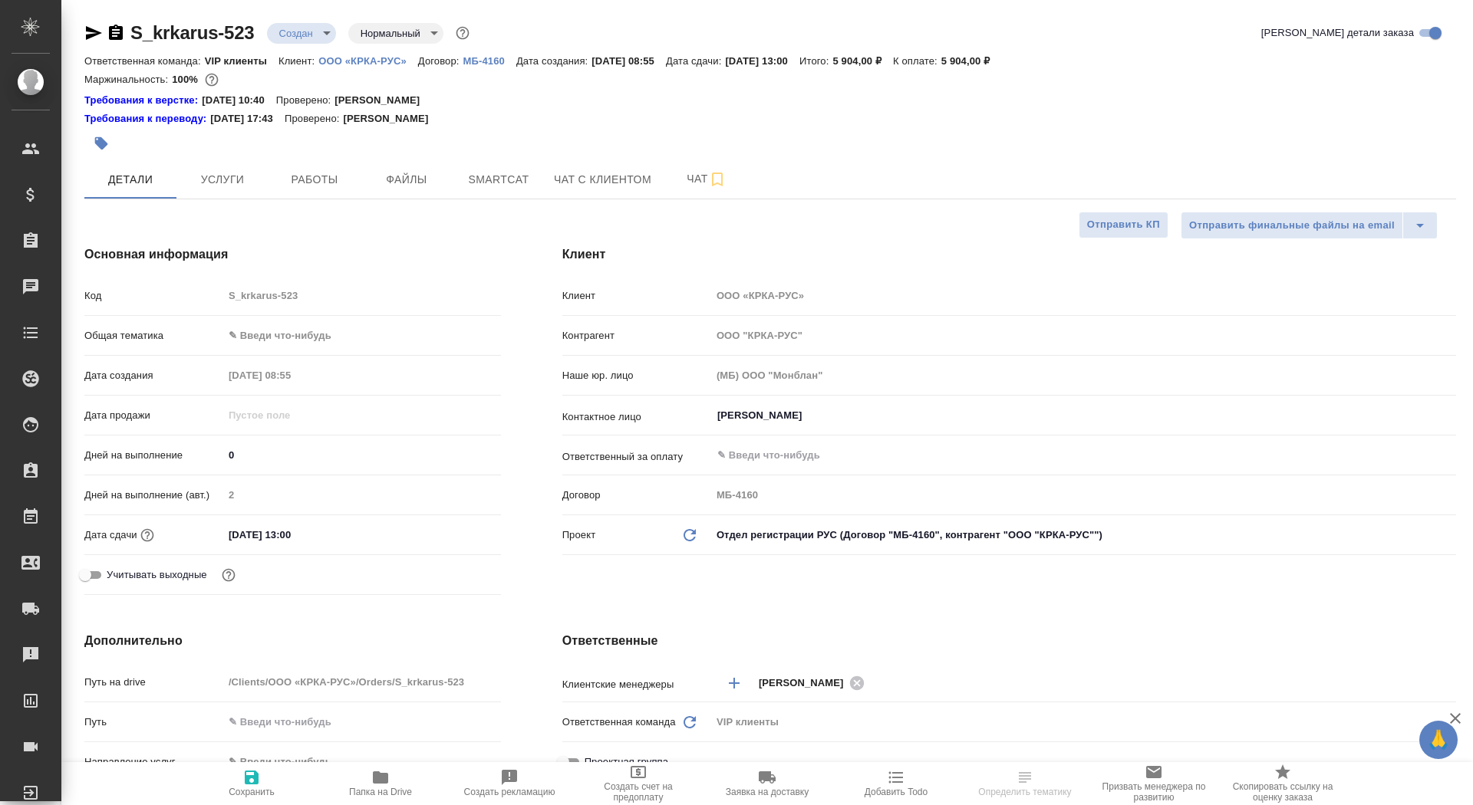
type textarea "x"
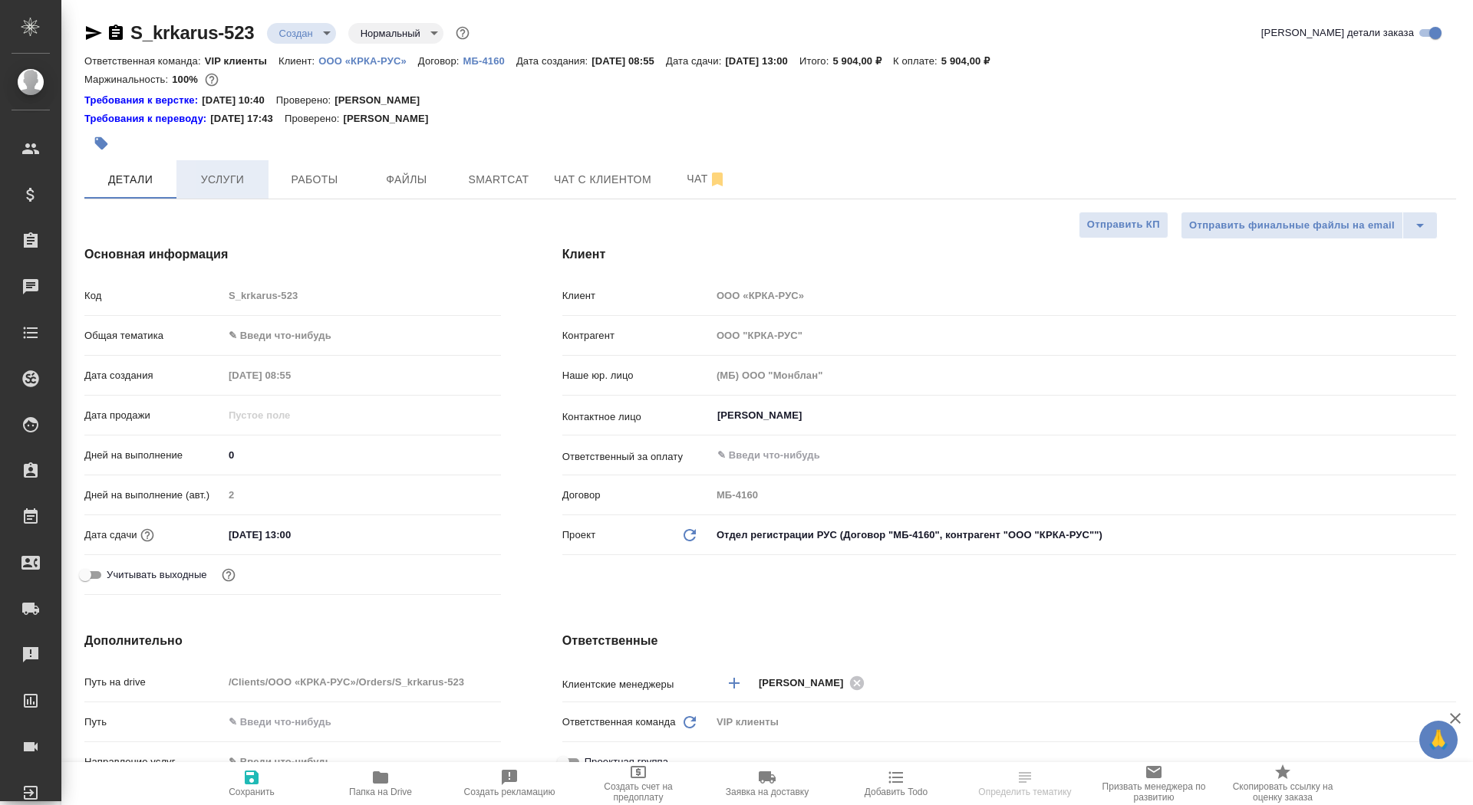
type textarea "x"
click at [206, 189] on button "Услуги" at bounding box center [222, 179] width 92 height 38
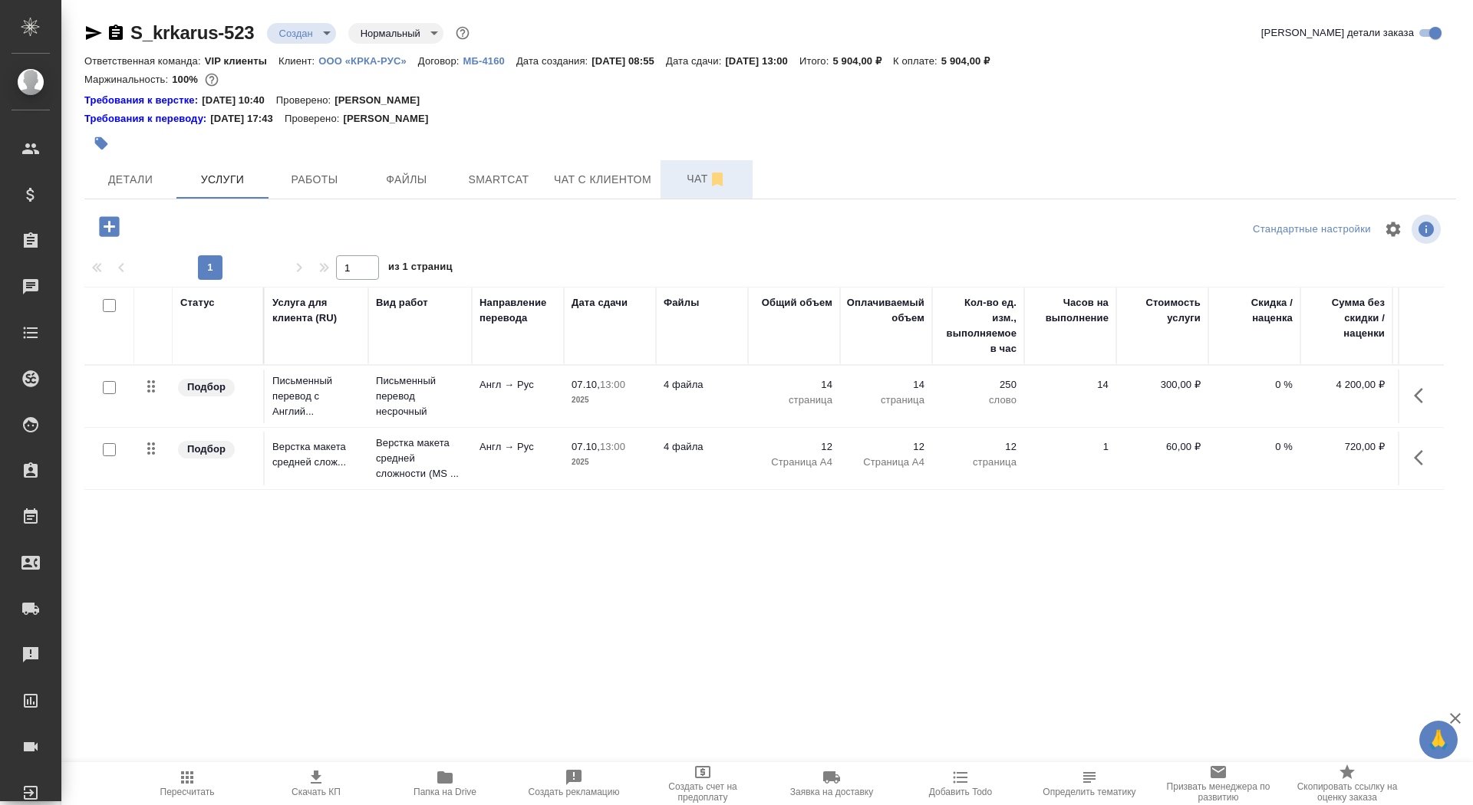
click at [676, 181] on span "Чат" at bounding box center [707, 179] width 74 height 19
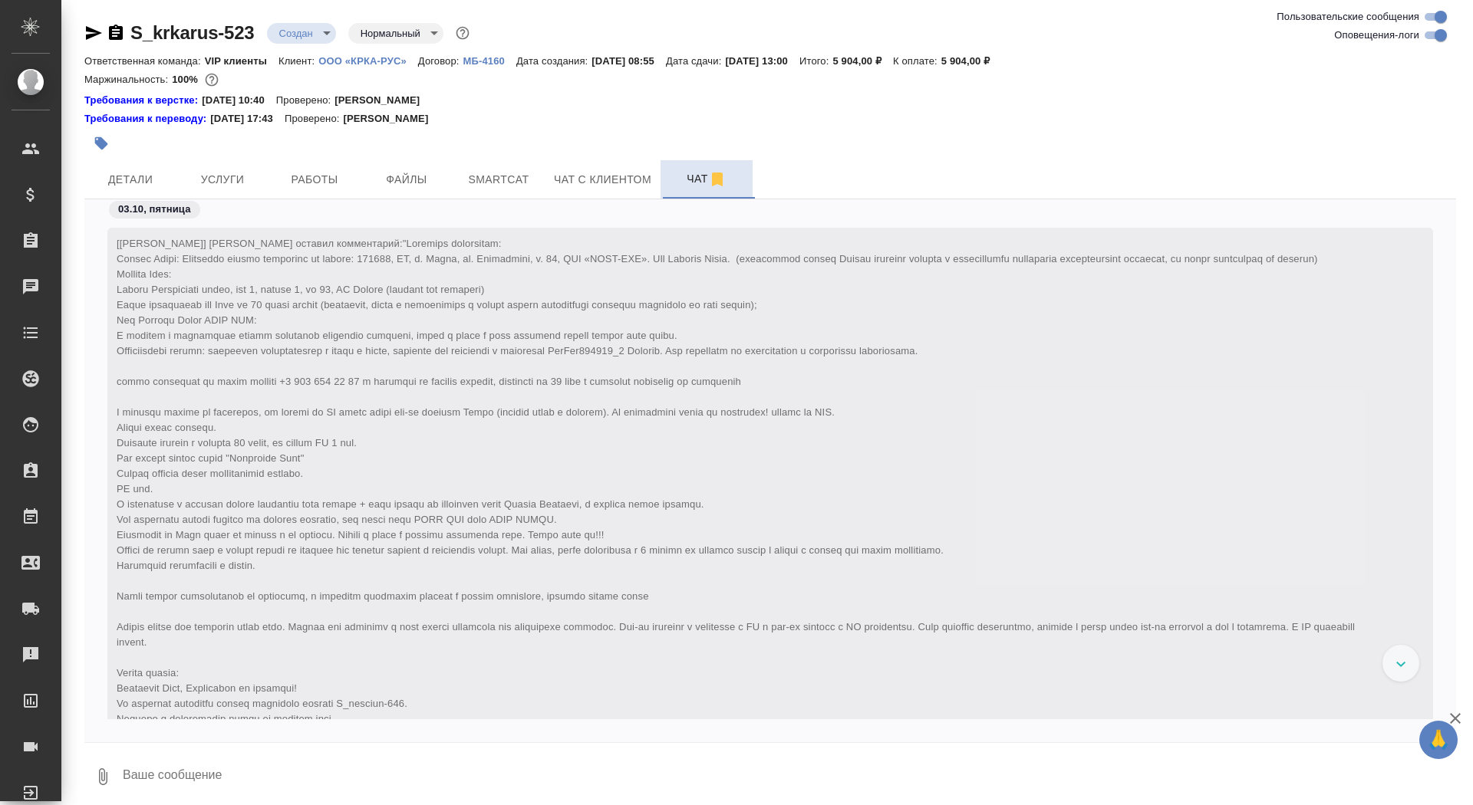
scroll to position [1017, 0]
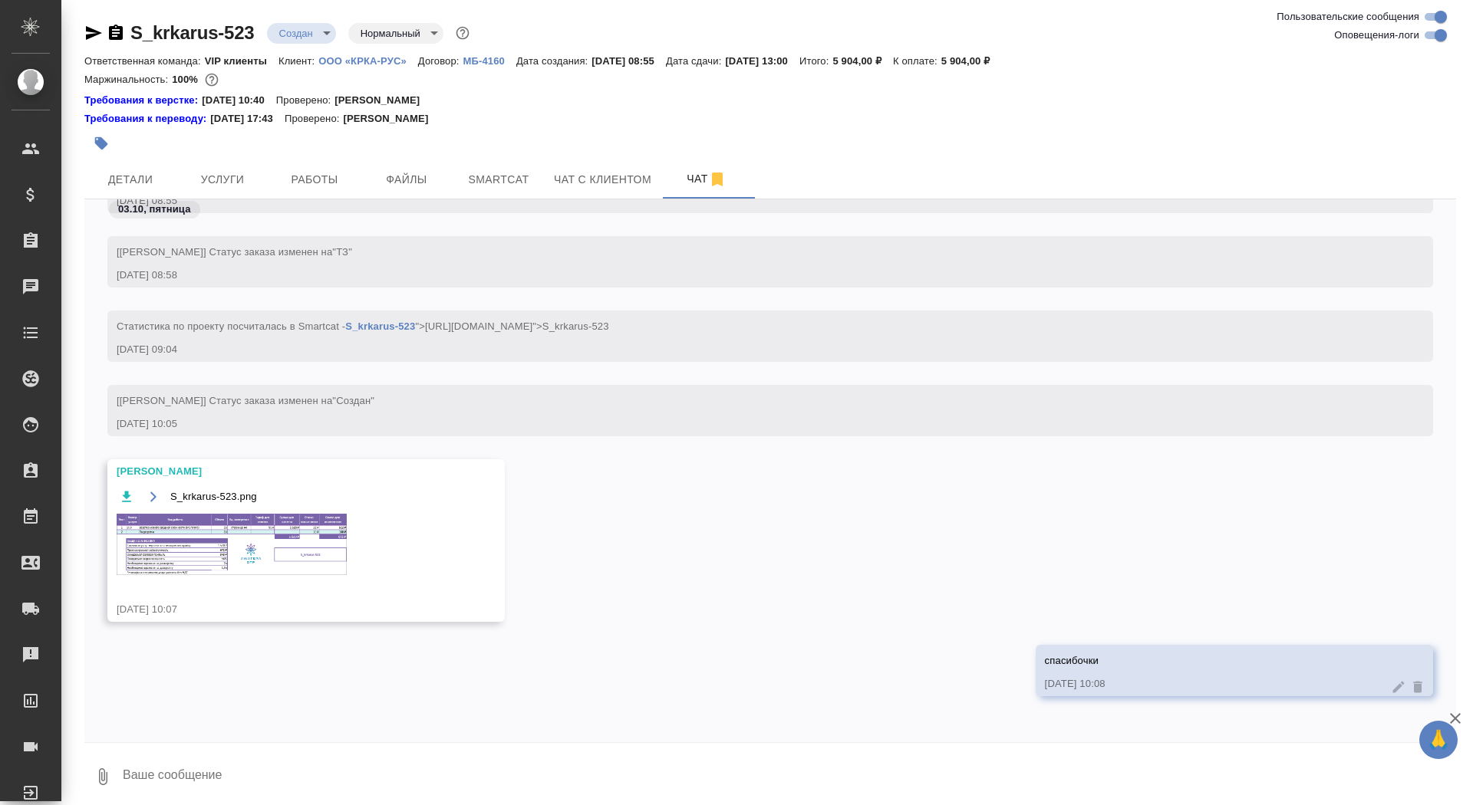
click at [285, 575] on img at bounding box center [232, 544] width 230 height 61
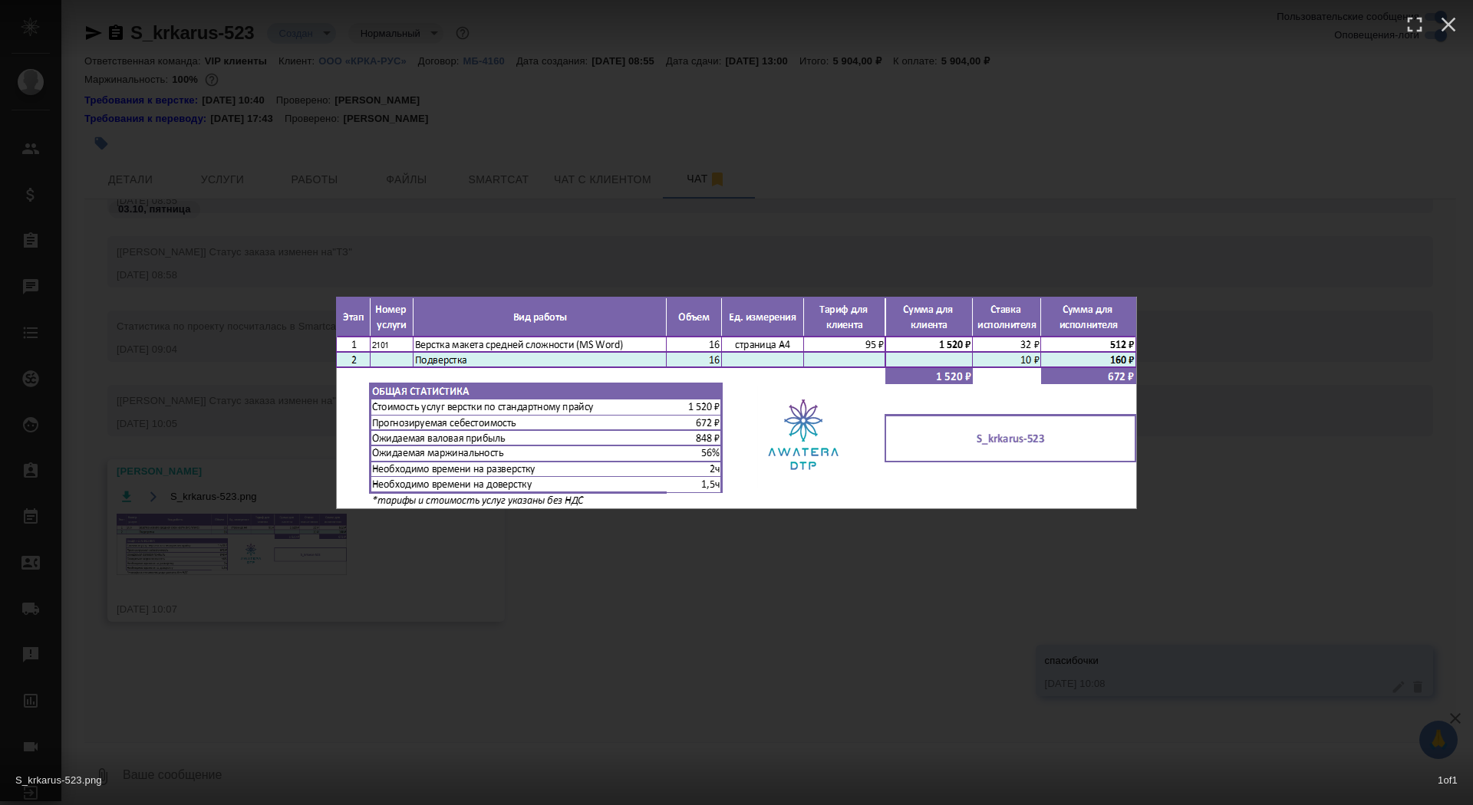
click at [285, 594] on div "S_krkarus-523.png 1 of 1" at bounding box center [736, 402] width 1473 height 805
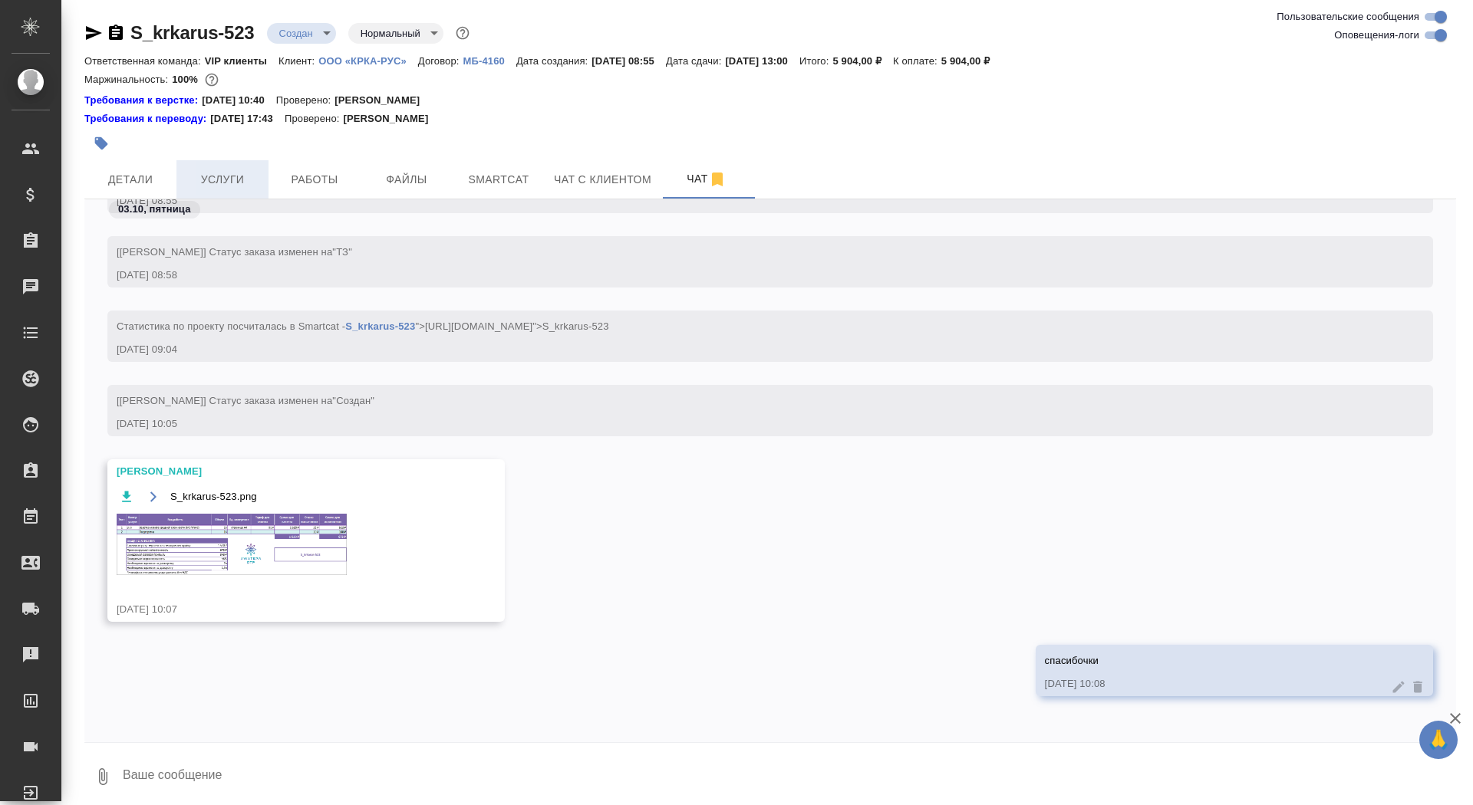
click at [246, 173] on span "Услуги" at bounding box center [223, 179] width 74 height 19
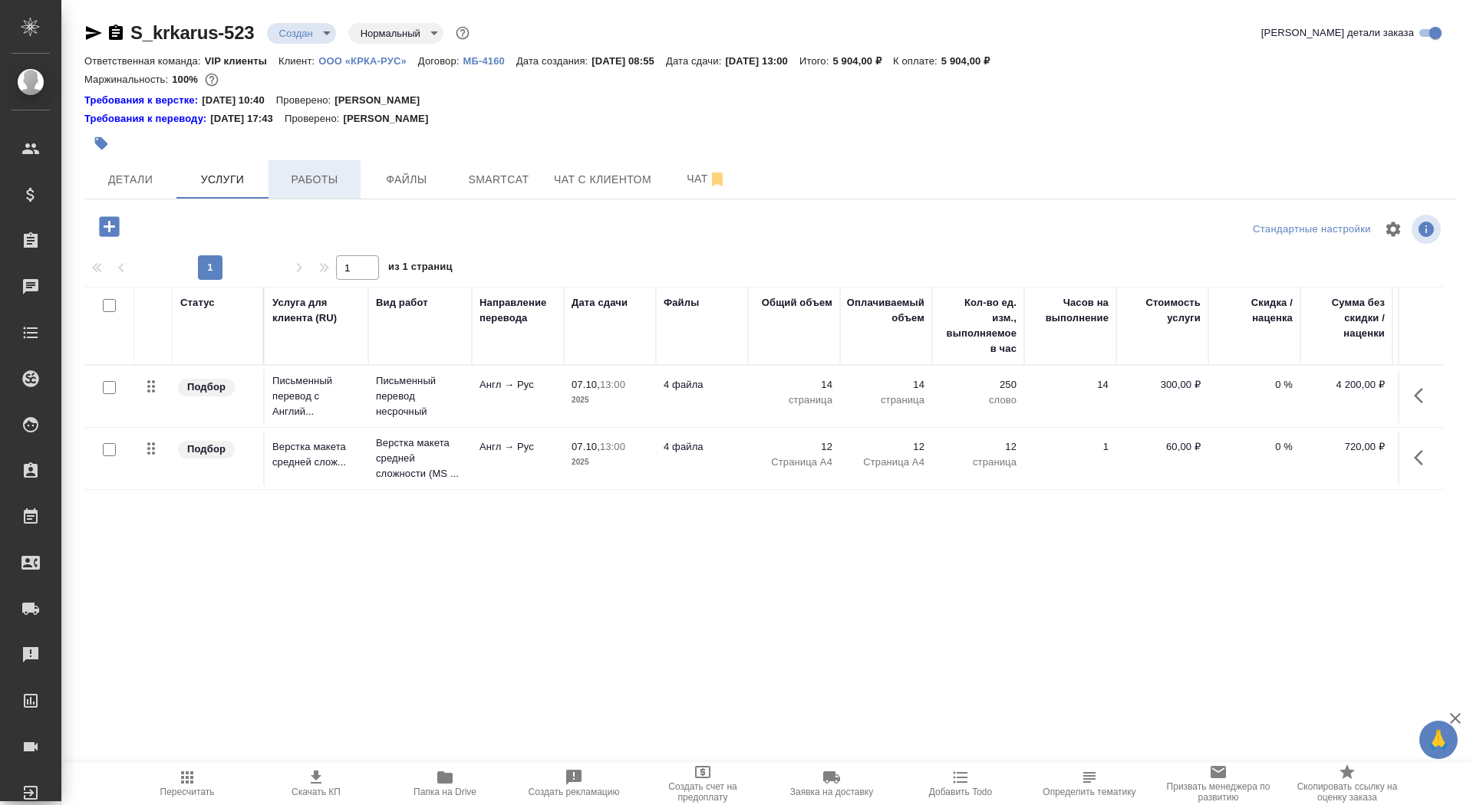
click at [302, 170] on span "Работы" at bounding box center [315, 179] width 74 height 19
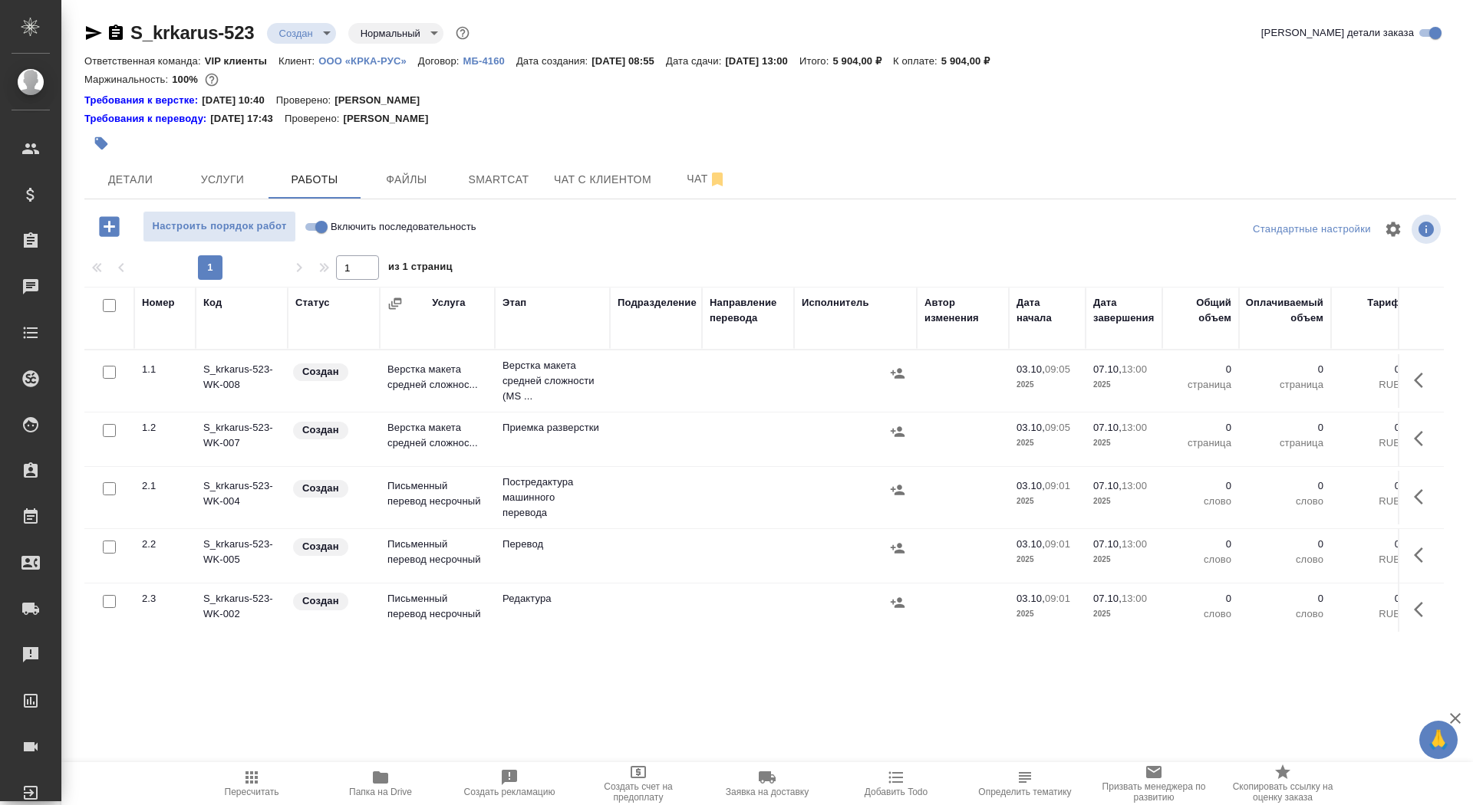
click at [284, 31] on body "🙏 .cls-1 fill:#fff; AWATERA Saydasheva Dilyara Клиенты Спецификации Заказы 0 Ча…" at bounding box center [736, 402] width 1473 height 805
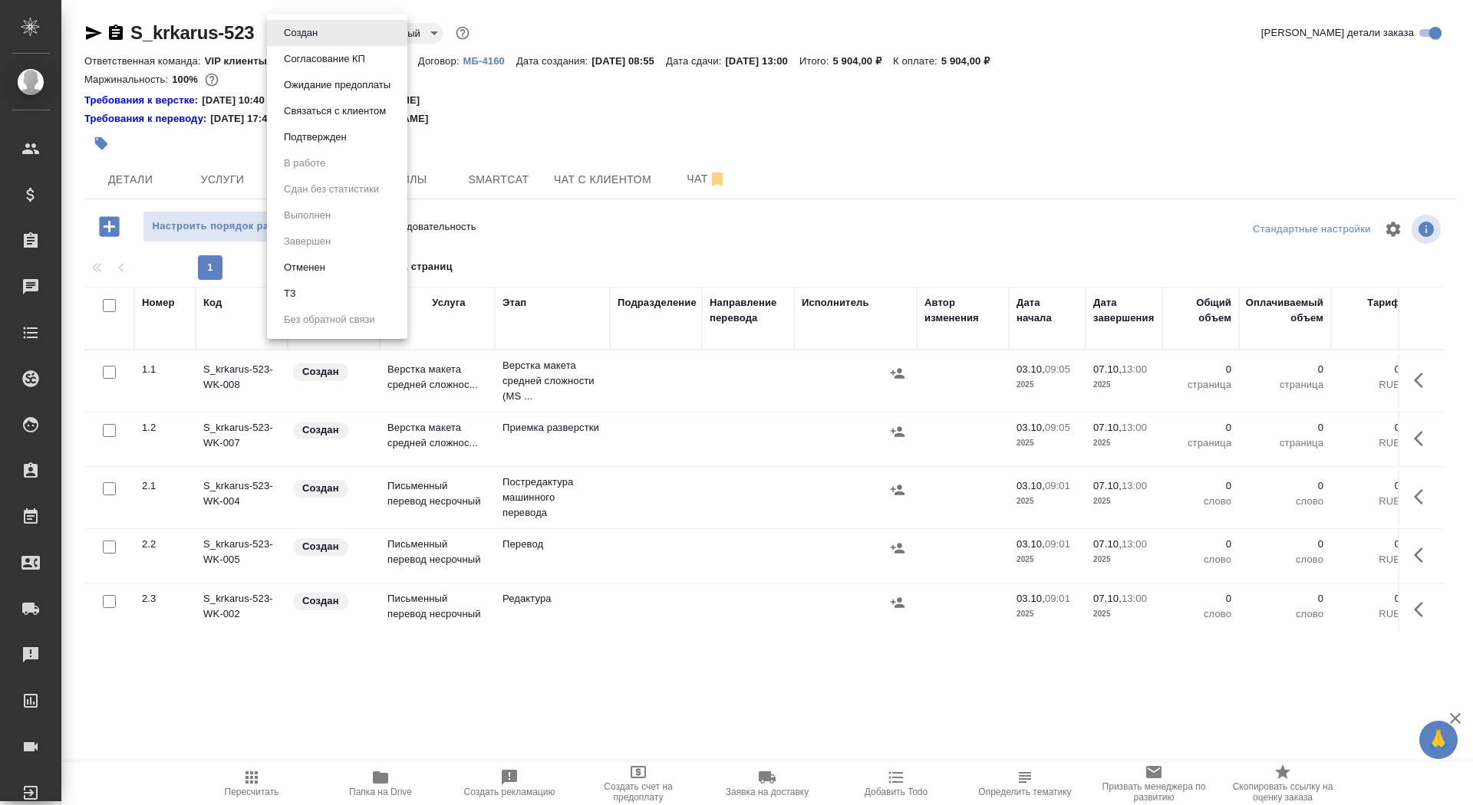
click at [304, 59] on button "Согласование КП" at bounding box center [324, 59] width 91 height 17
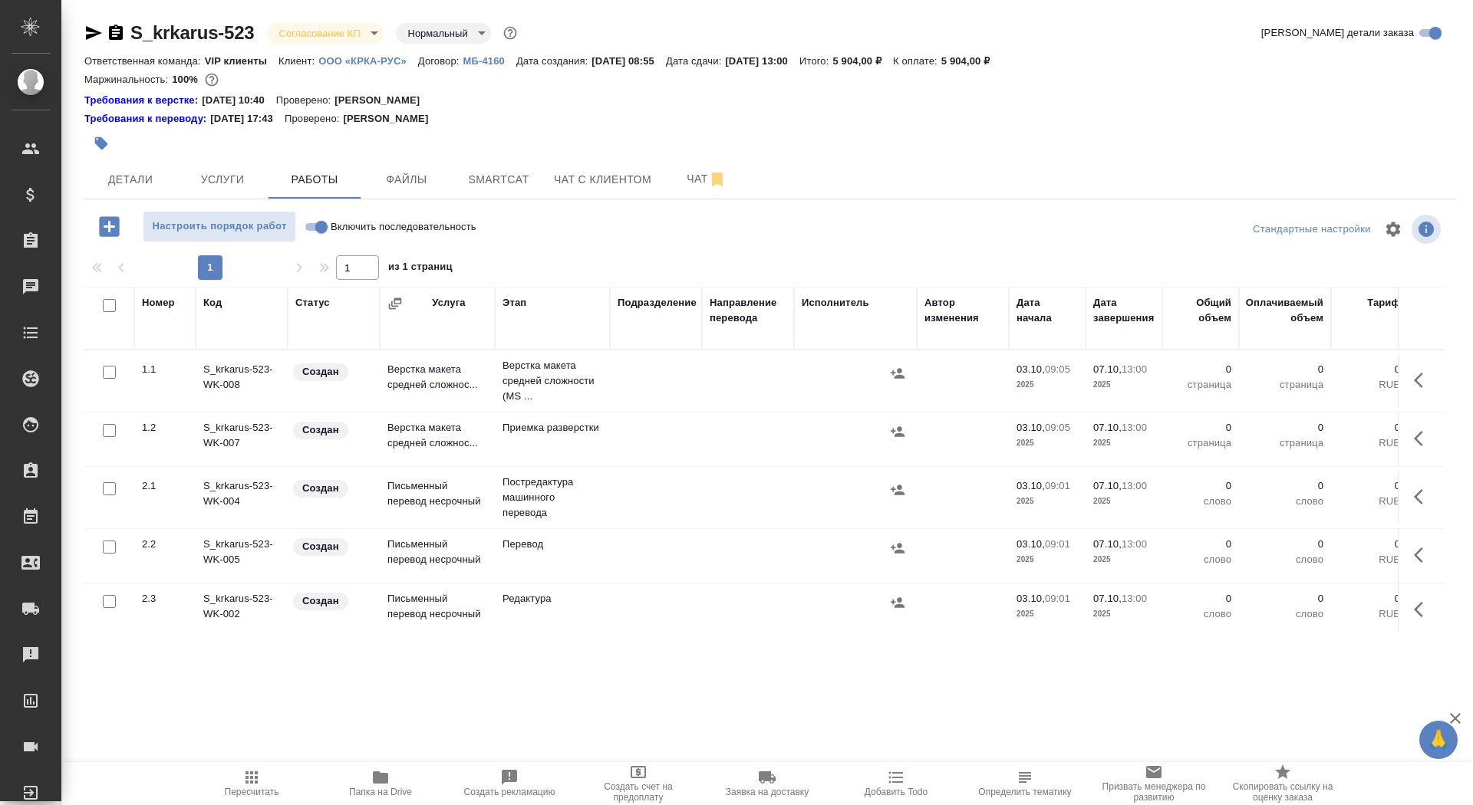
click at [297, 35] on body "🙏 .cls-1 fill:#fff; AWATERA Saydasheva Dilyara Клиенты Спецификации Заказы 0 Ча…" at bounding box center [736, 402] width 1473 height 805
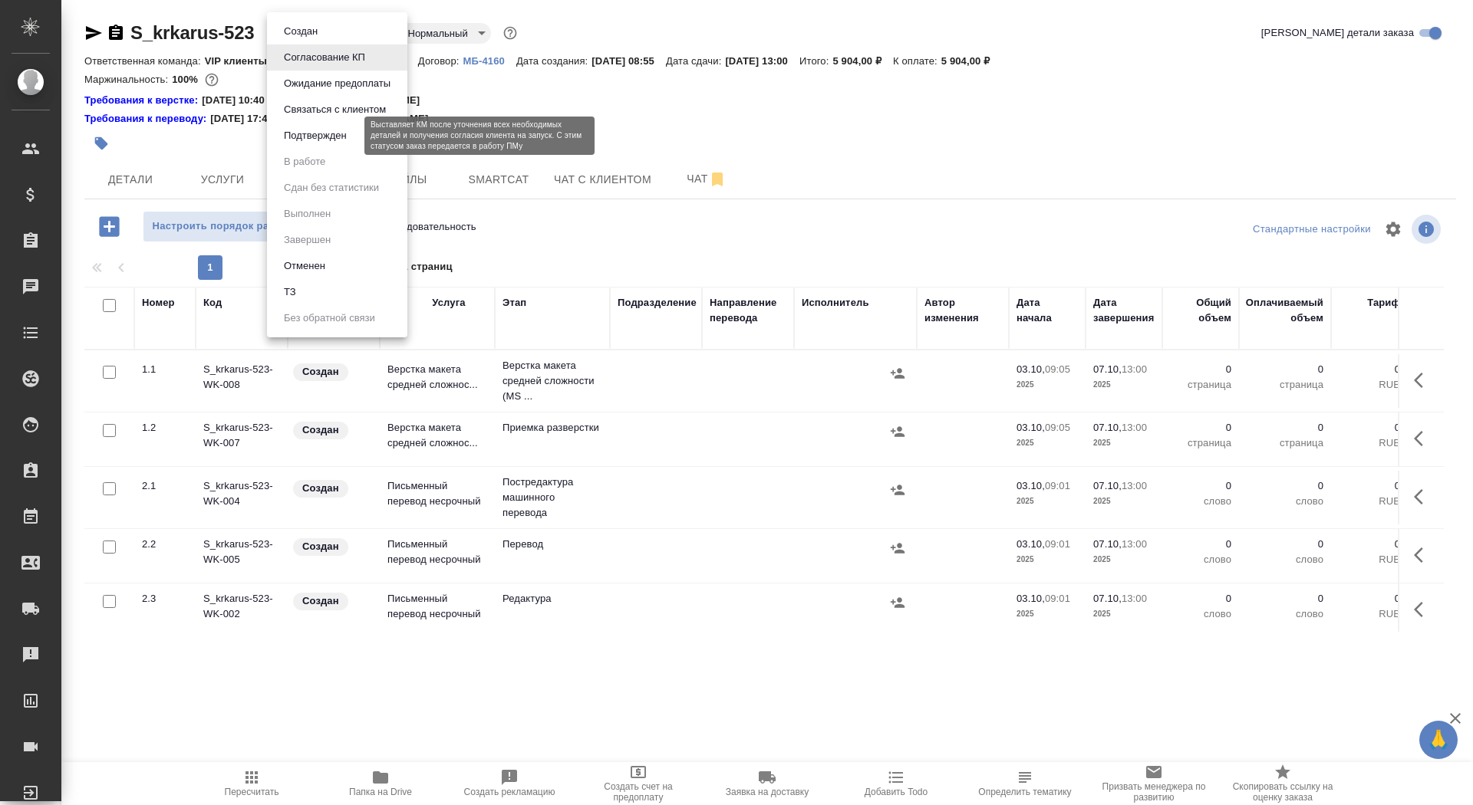
click at [329, 133] on button "Подтвержден" at bounding box center [315, 135] width 72 height 17
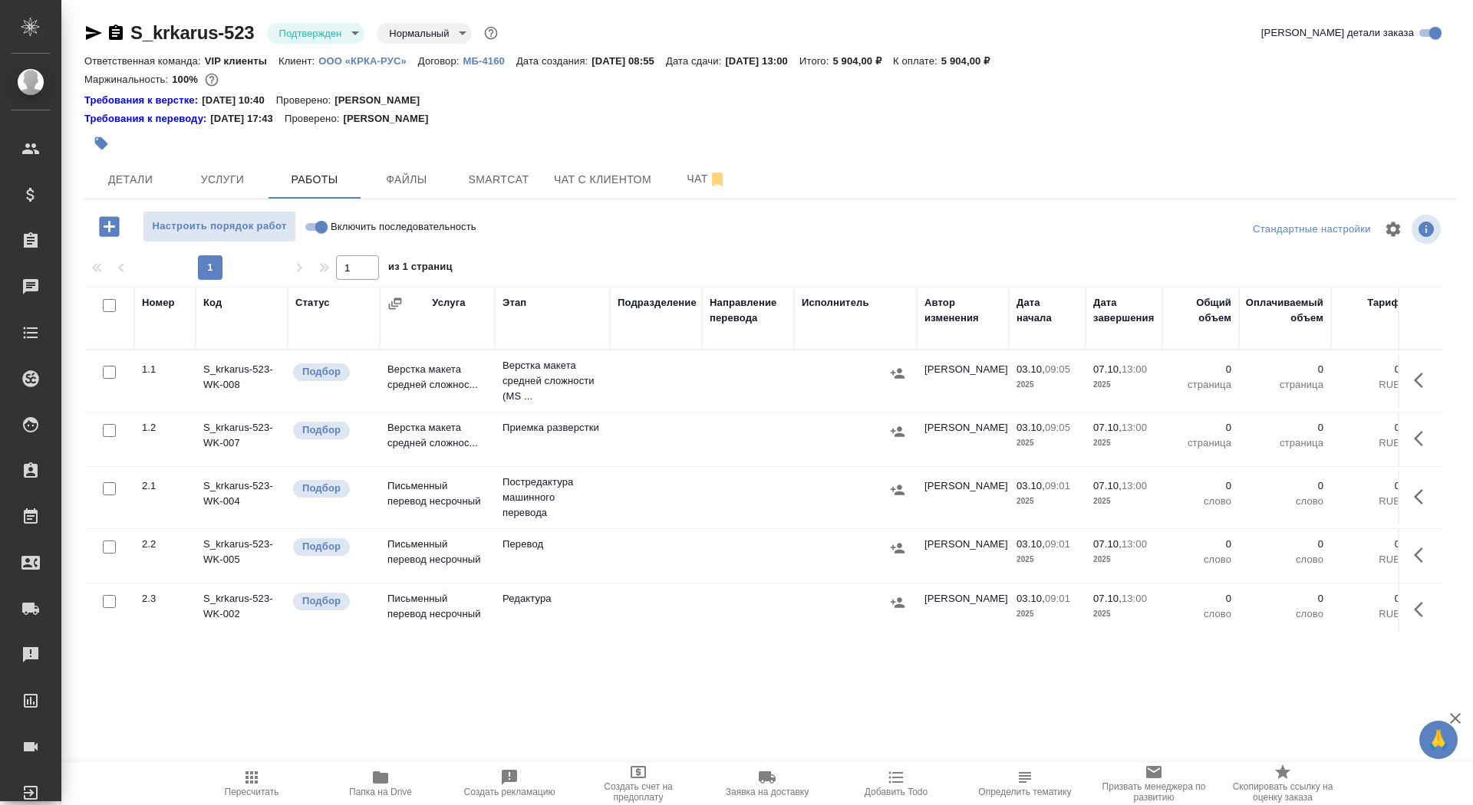
click at [1423, 374] on icon "button" at bounding box center [1423, 380] width 18 height 18
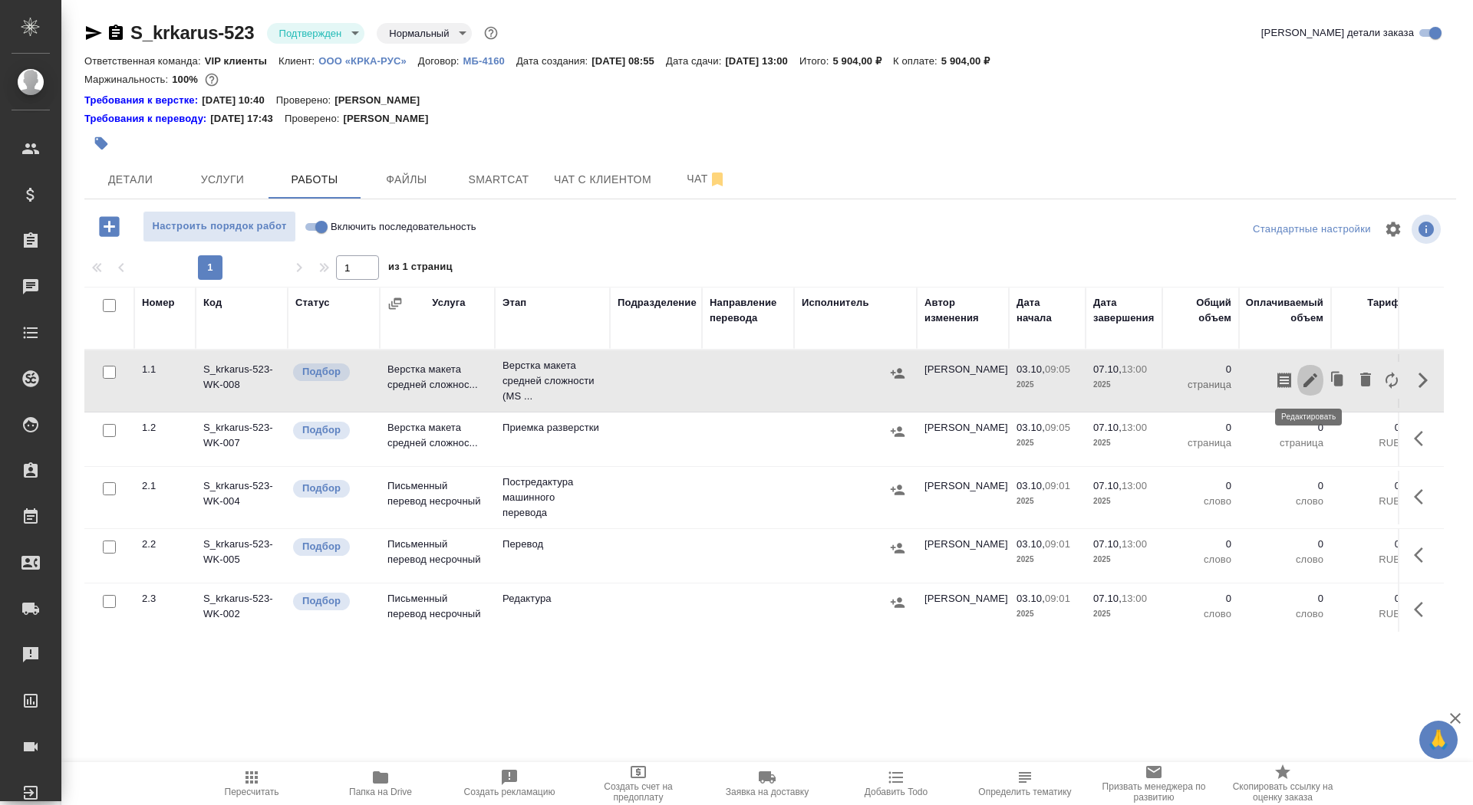
click at [1304, 374] on icon "button" at bounding box center [1310, 380] width 18 height 18
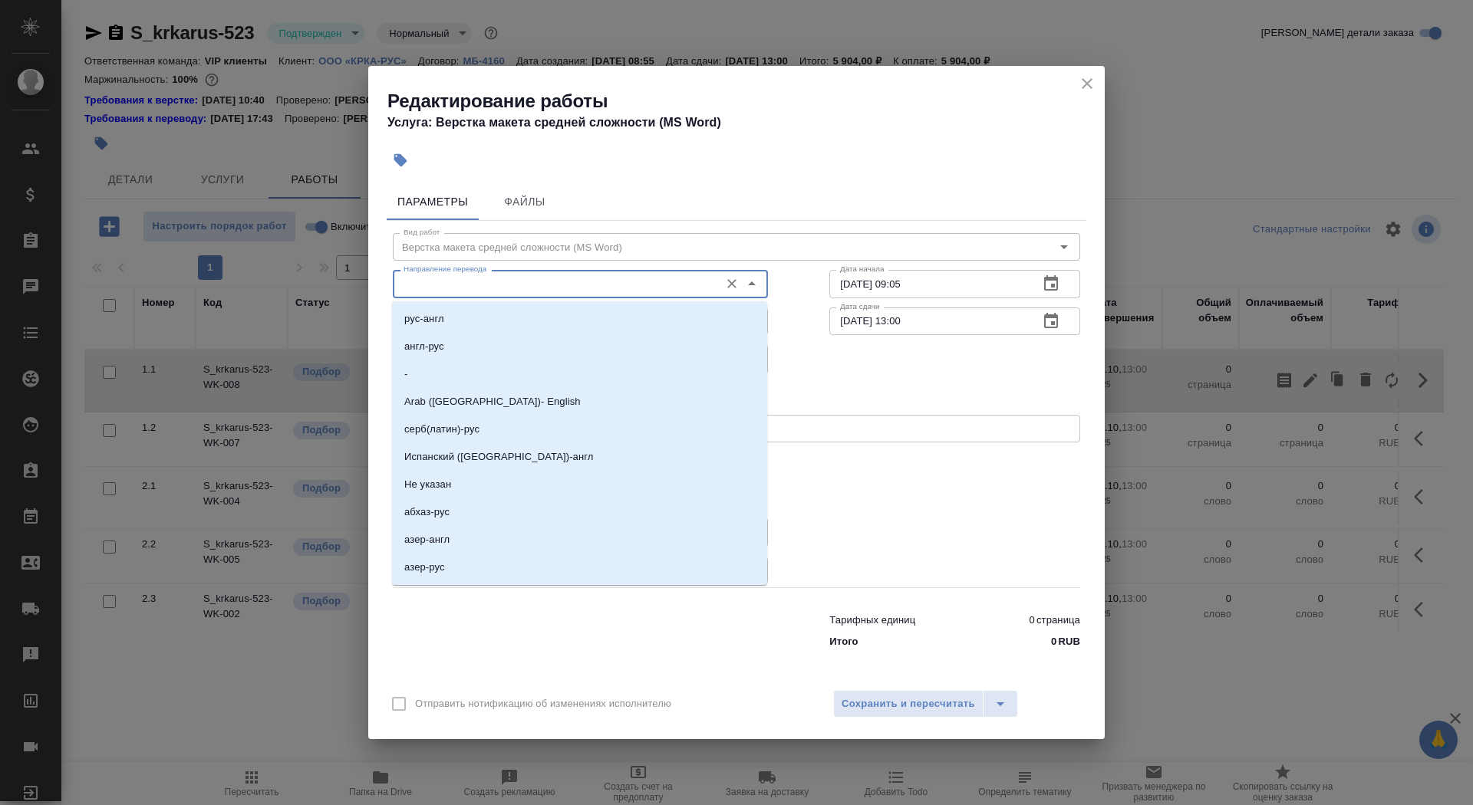
click at [450, 286] on input "Направление перевода" at bounding box center [554, 284] width 315 height 18
click at [453, 335] on li "англ-рус" at bounding box center [579, 347] width 375 height 28
type input "англ-рус"
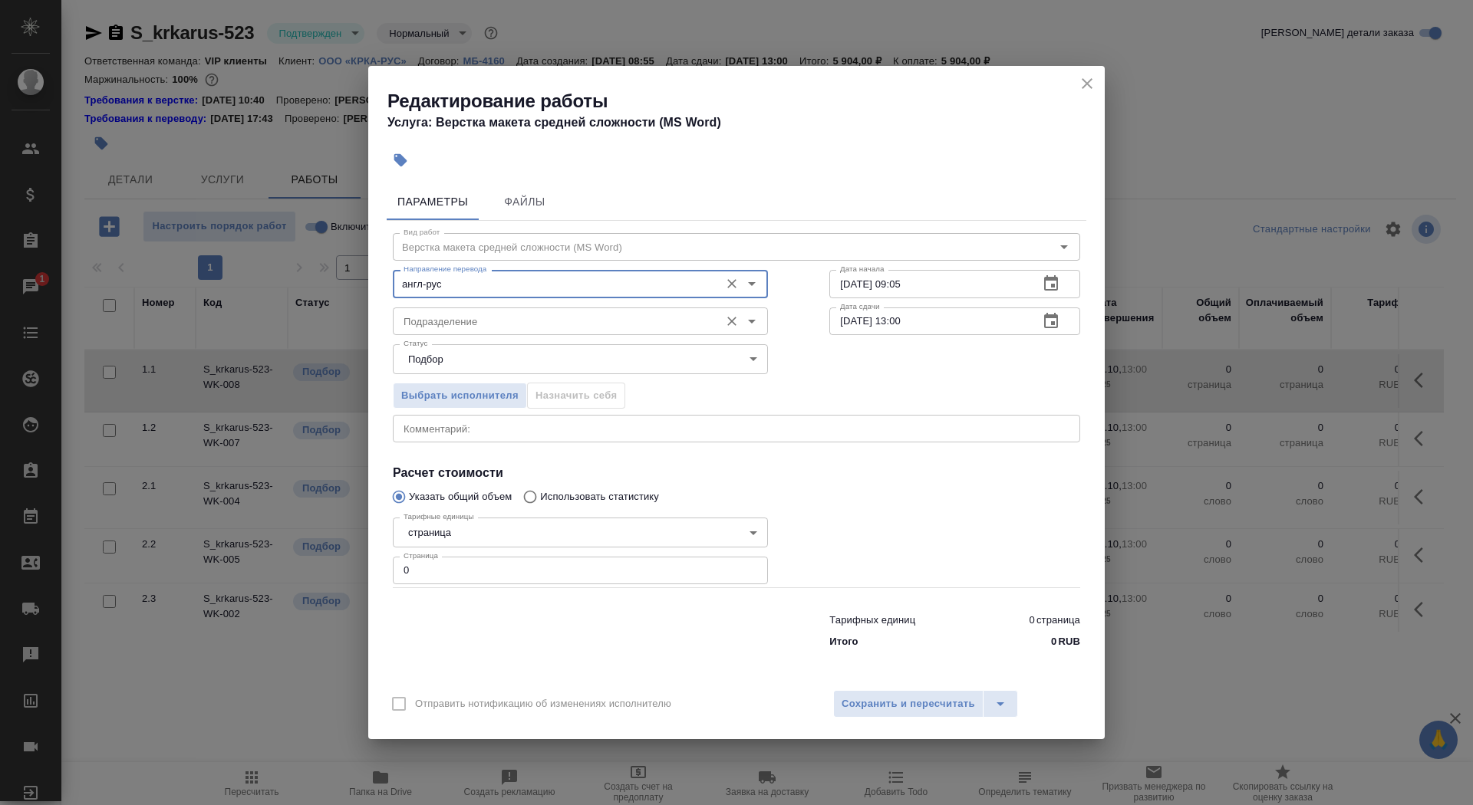
click at [458, 328] on input "Подразделение" at bounding box center [554, 321] width 315 height 18
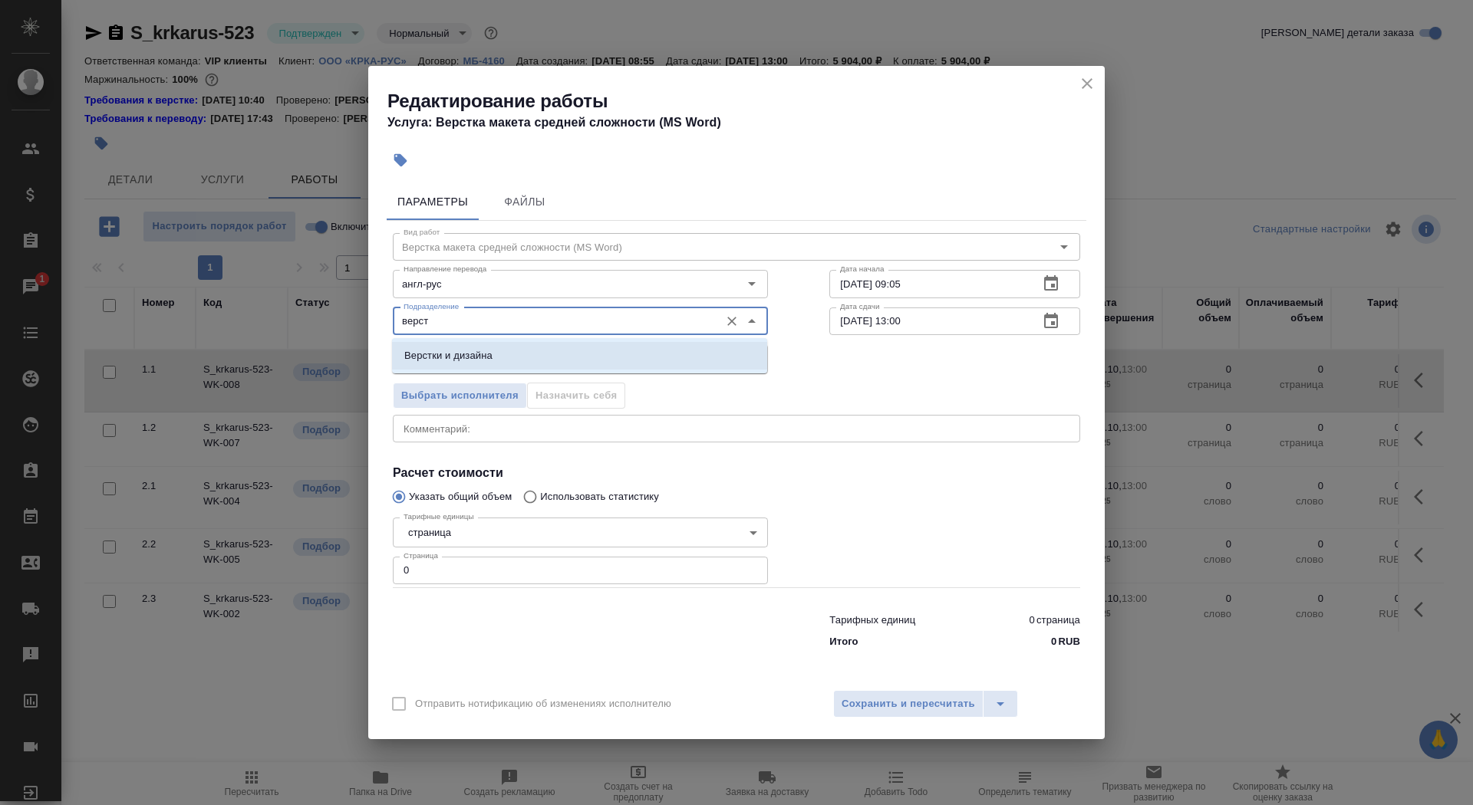
click at [473, 355] on p "Верстки и дизайна" at bounding box center [448, 355] width 88 height 15
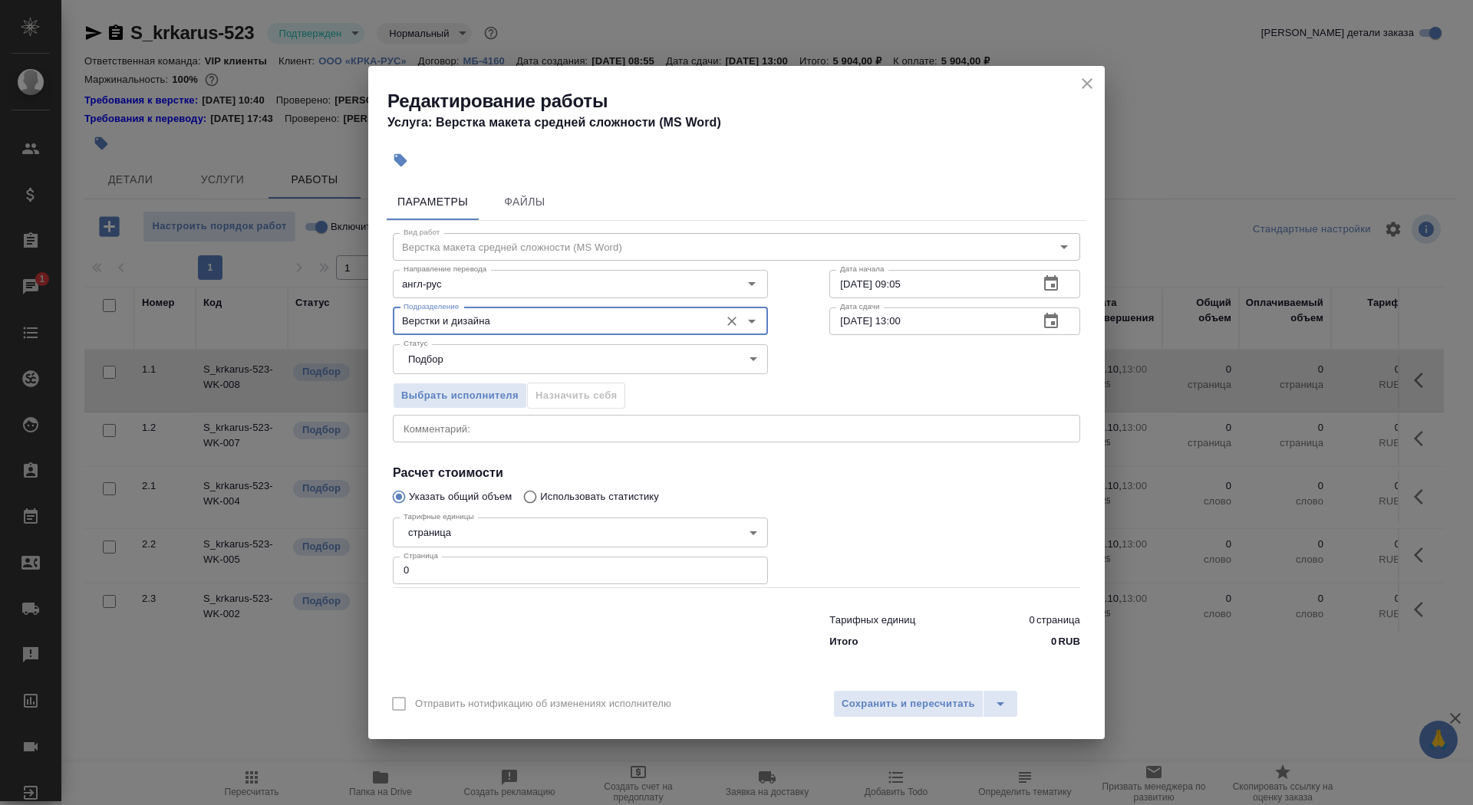
type input "Верстки и дизайна"
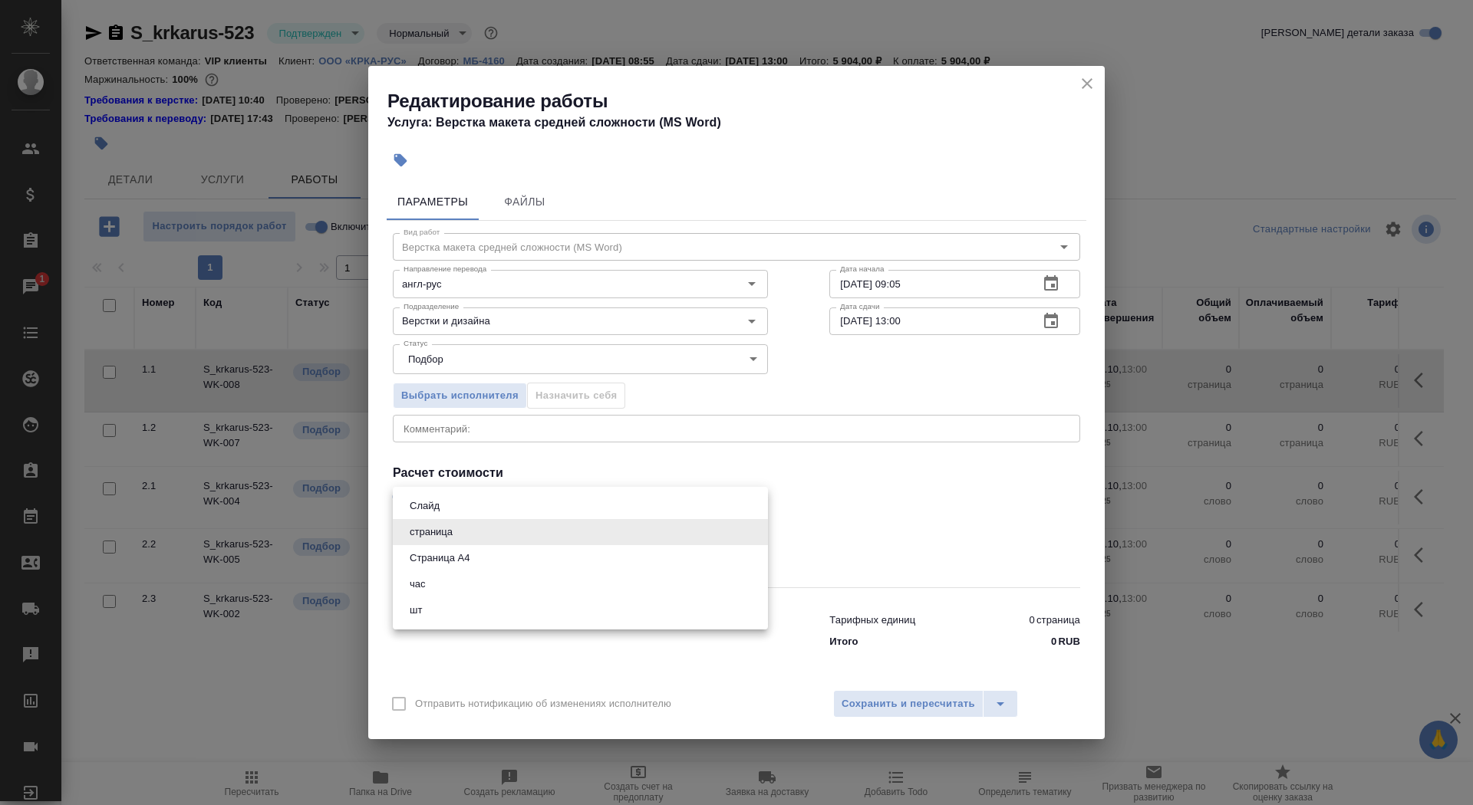
click at [485, 545] on body "🙏 .cls-1 fill:#fff; AWATERA Saydasheva Dilyara Клиенты Спецификации Заказы 1 Ча…" at bounding box center [736, 402] width 1473 height 805
click at [488, 562] on li "Страница А4" at bounding box center [580, 558] width 375 height 26
type input "5f036ec4e16dec2d6b59c8ff"
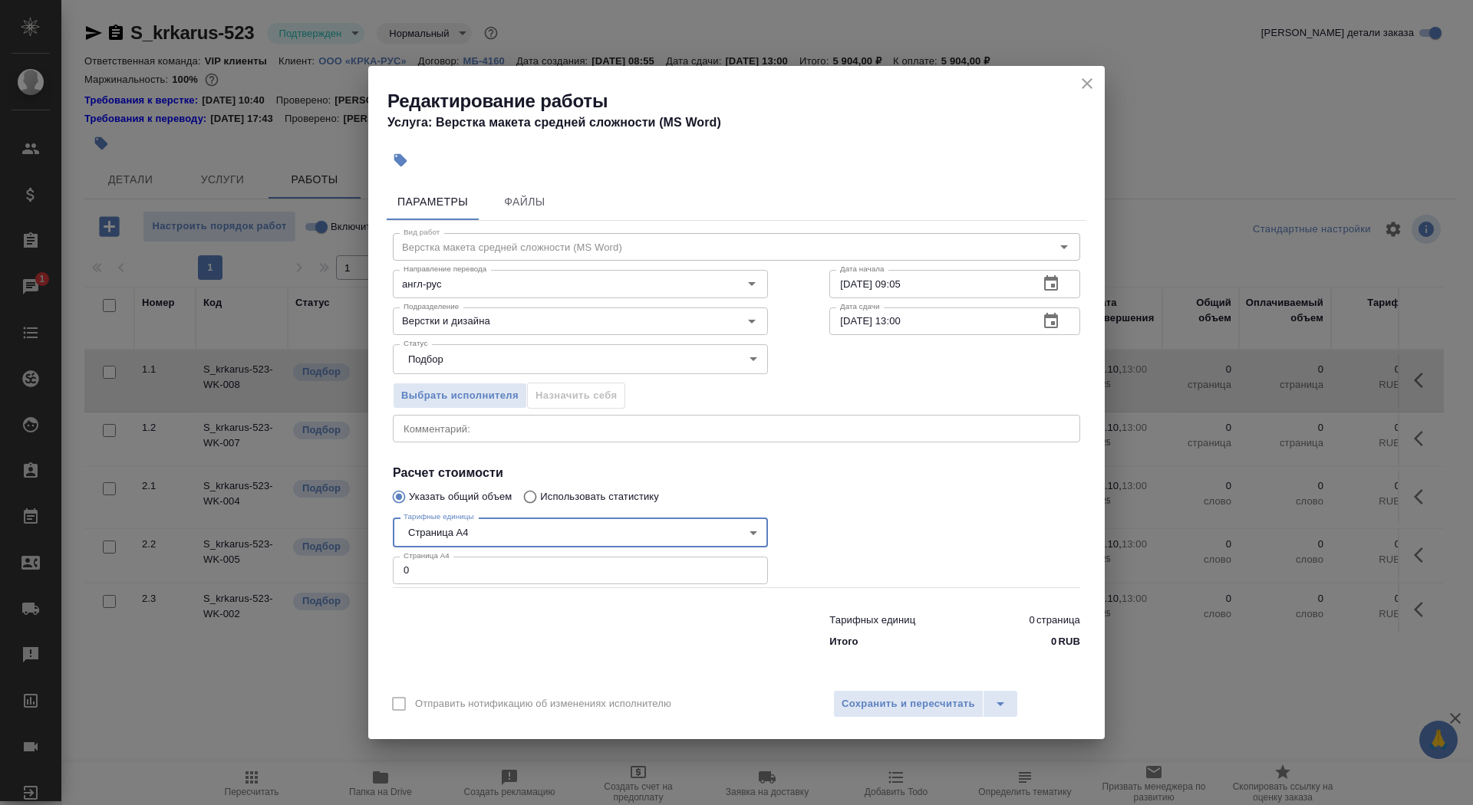
click at [491, 568] on input "0" at bounding box center [580, 571] width 375 height 28
type input "16"
click at [923, 278] on input "03.10.2025 09:05" at bounding box center [927, 284] width 197 height 28
click at [930, 284] on input "03.10.2025 09:05" at bounding box center [927, 284] width 197 height 28
type input "03.10.2025 10:10"
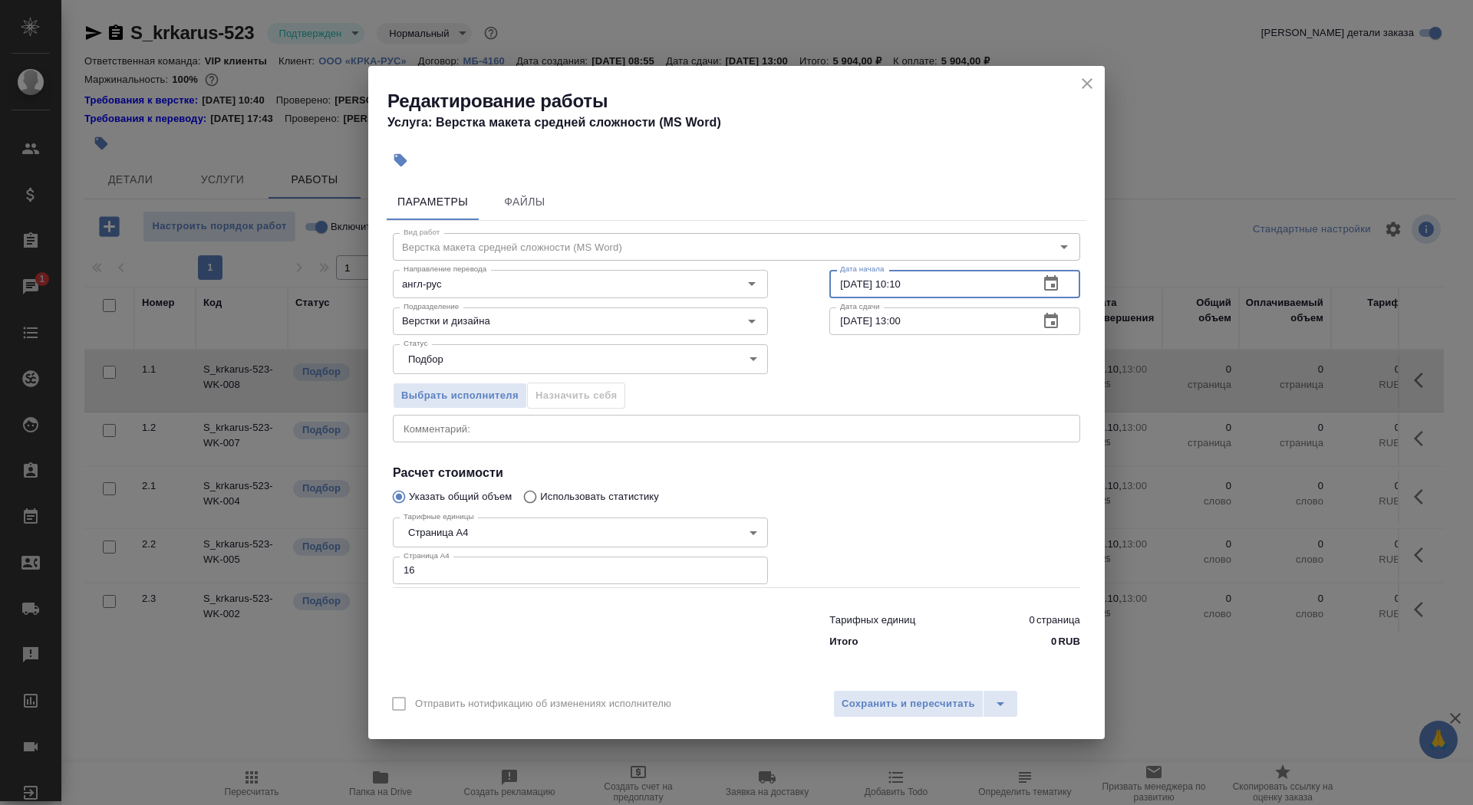
click at [1052, 323] on icon "button" at bounding box center [1051, 320] width 14 height 15
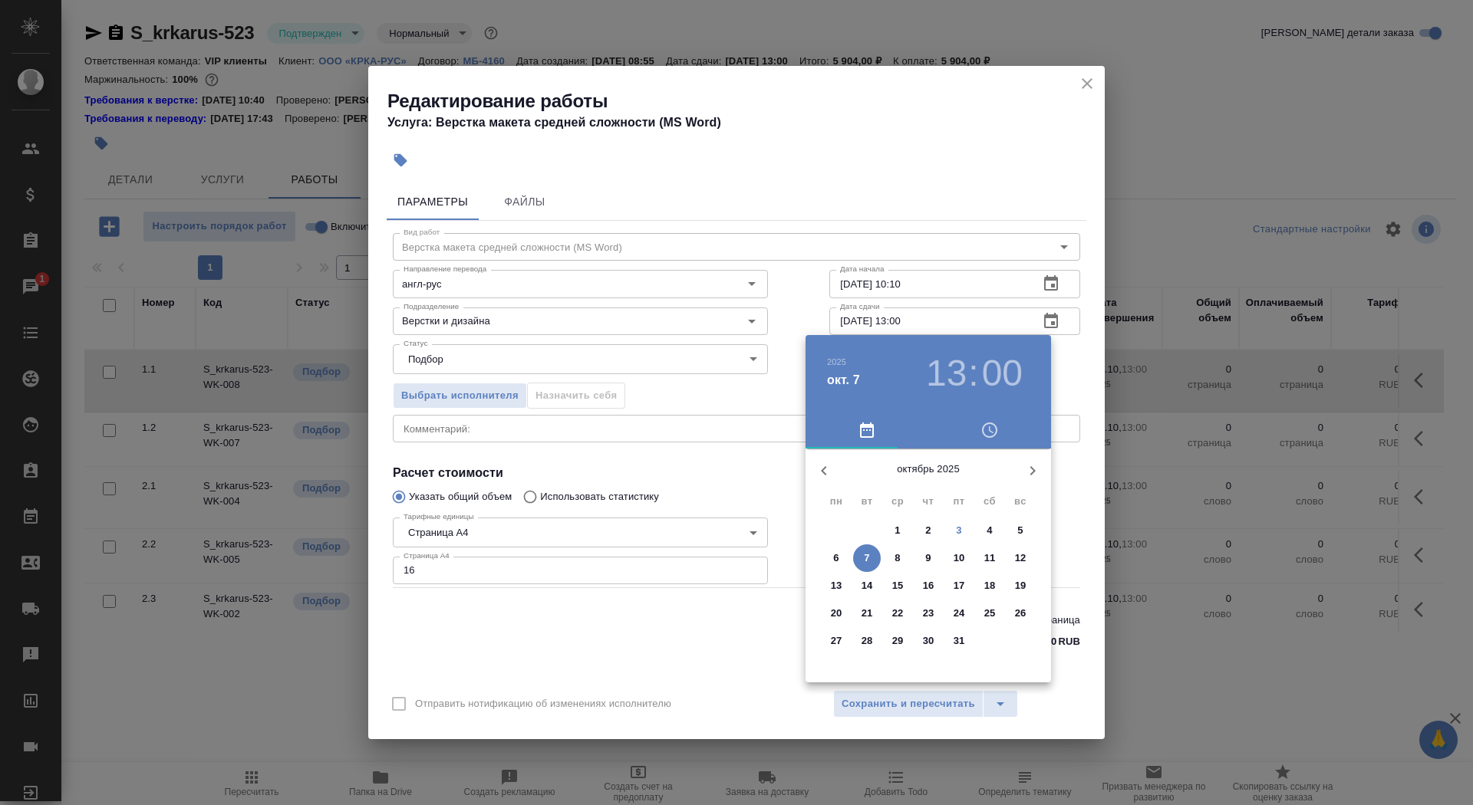
click at [957, 533] on p "3" at bounding box center [958, 530] width 5 height 15
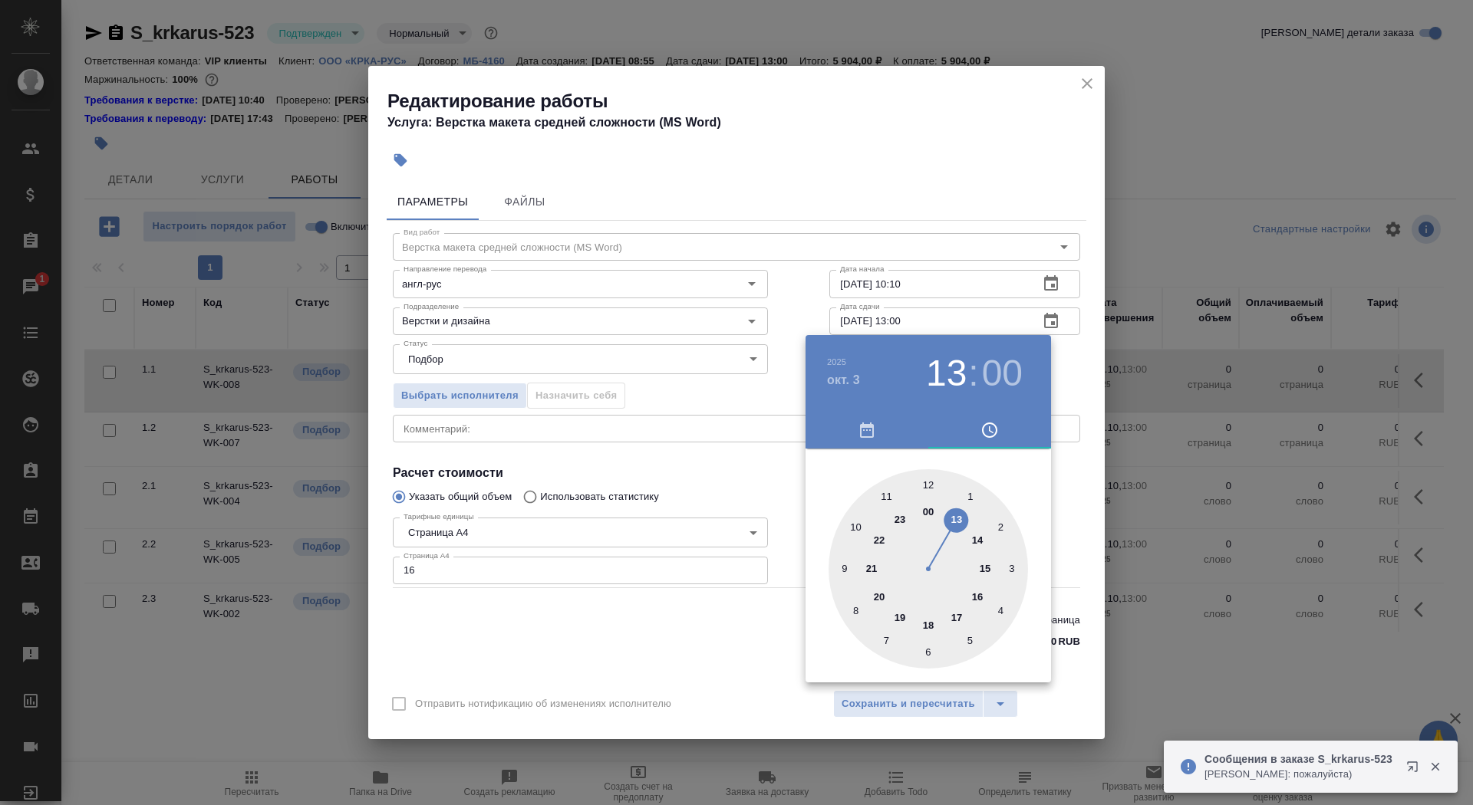
click at [976, 594] on div at bounding box center [927, 568] width 199 height 199
click at [1003, 523] on div at bounding box center [927, 568] width 199 height 199
click at [584, 661] on div at bounding box center [736, 402] width 1473 height 805
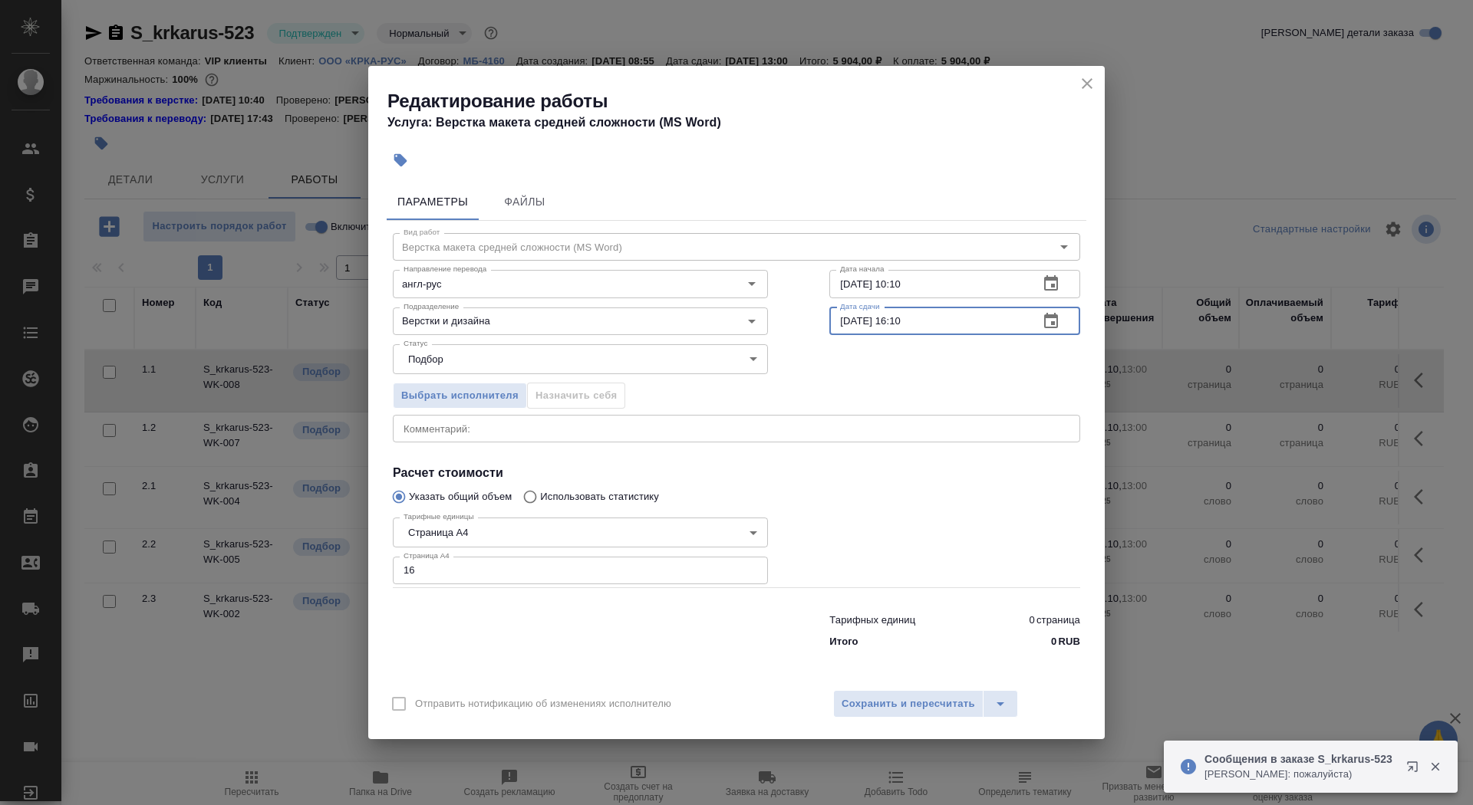
click at [904, 324] on input "03.10.2025 16:10" at bounding box center [927, 322] width 197 height 28
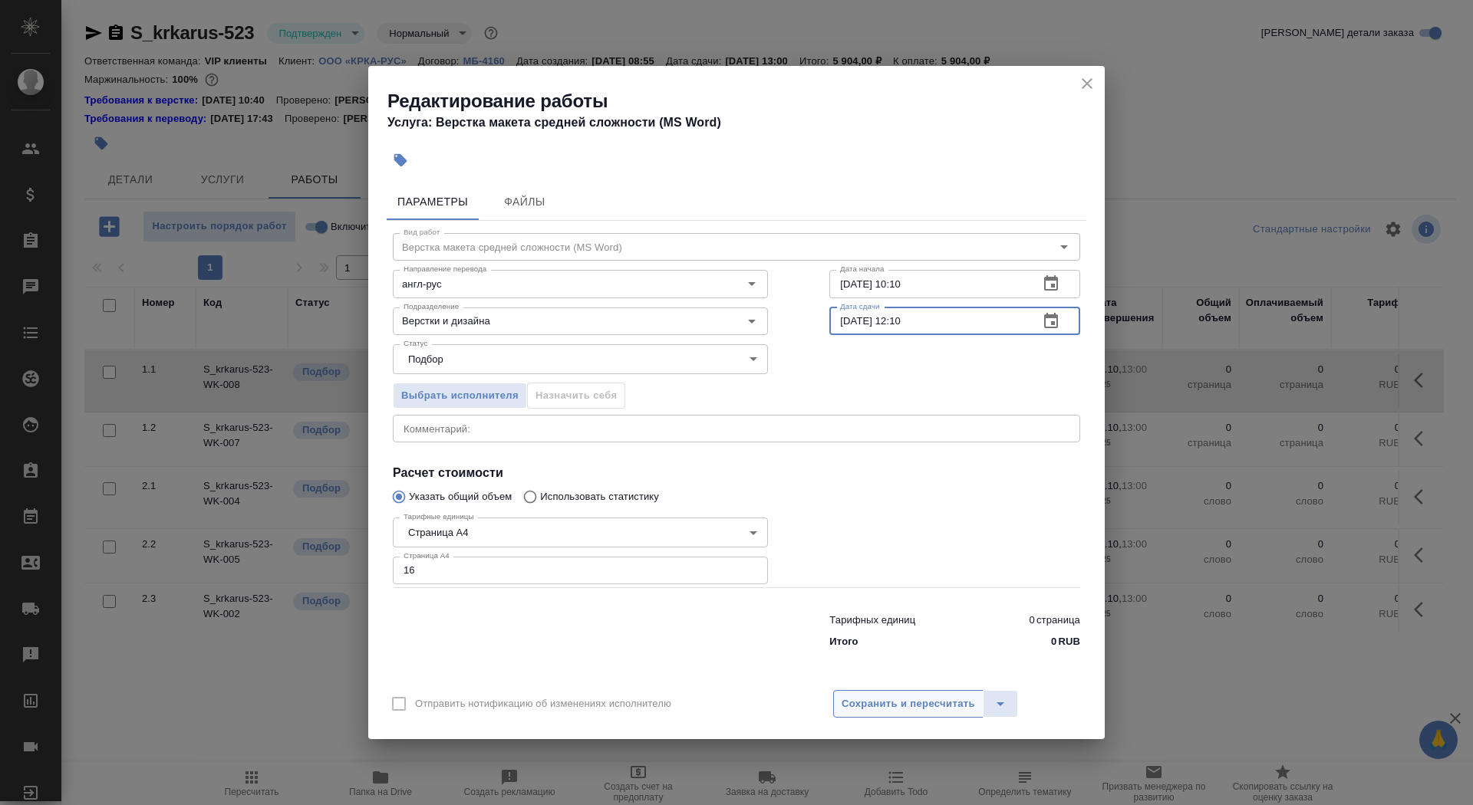
type input "03.10.2025 12:10"
click at [896, 691] on button "Сохранить и пересчитать" at bounding box center [908, 704] width 150 height 28
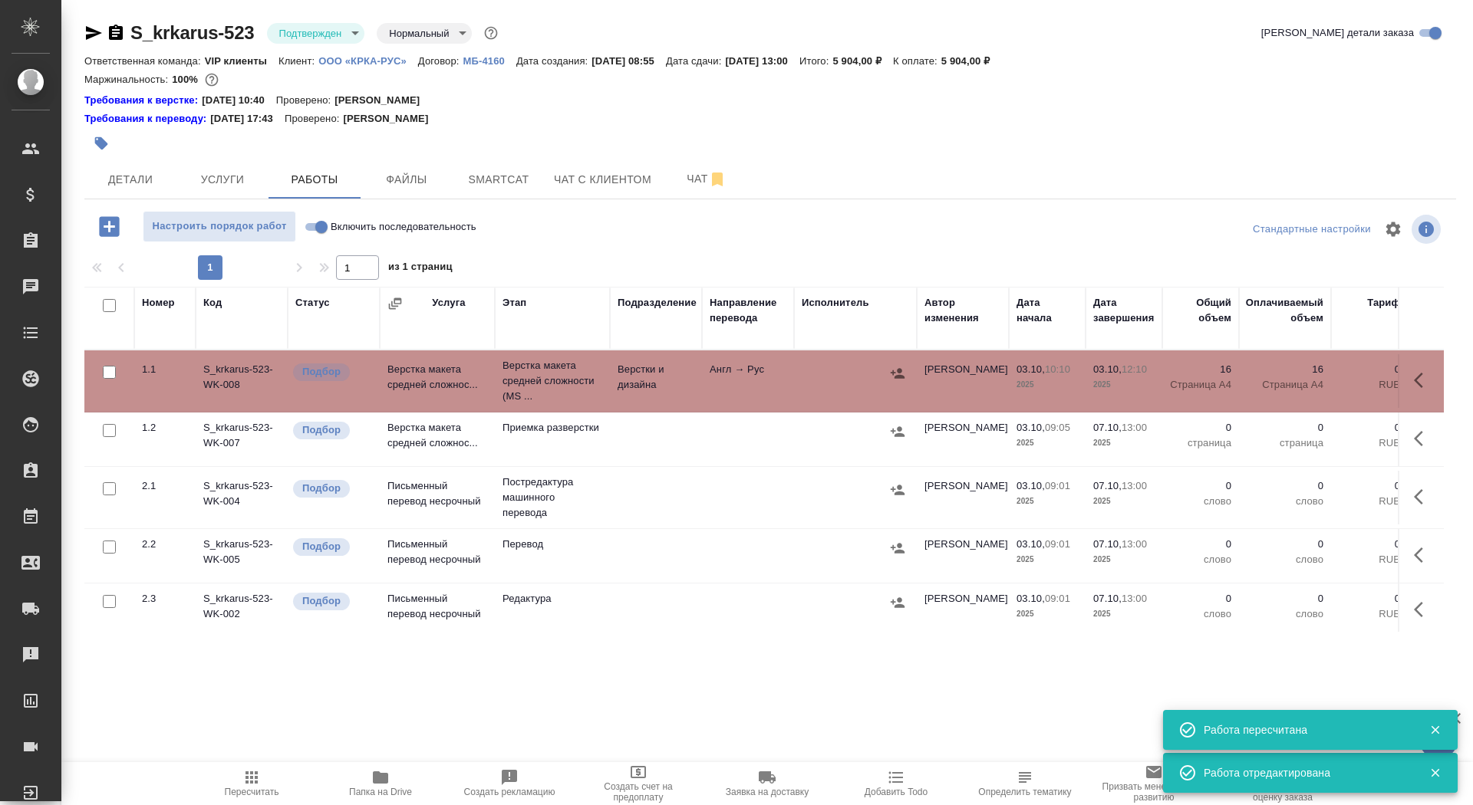
click at [98, 154] on button "button" at bounding box center [101, 144] width 34 height 34
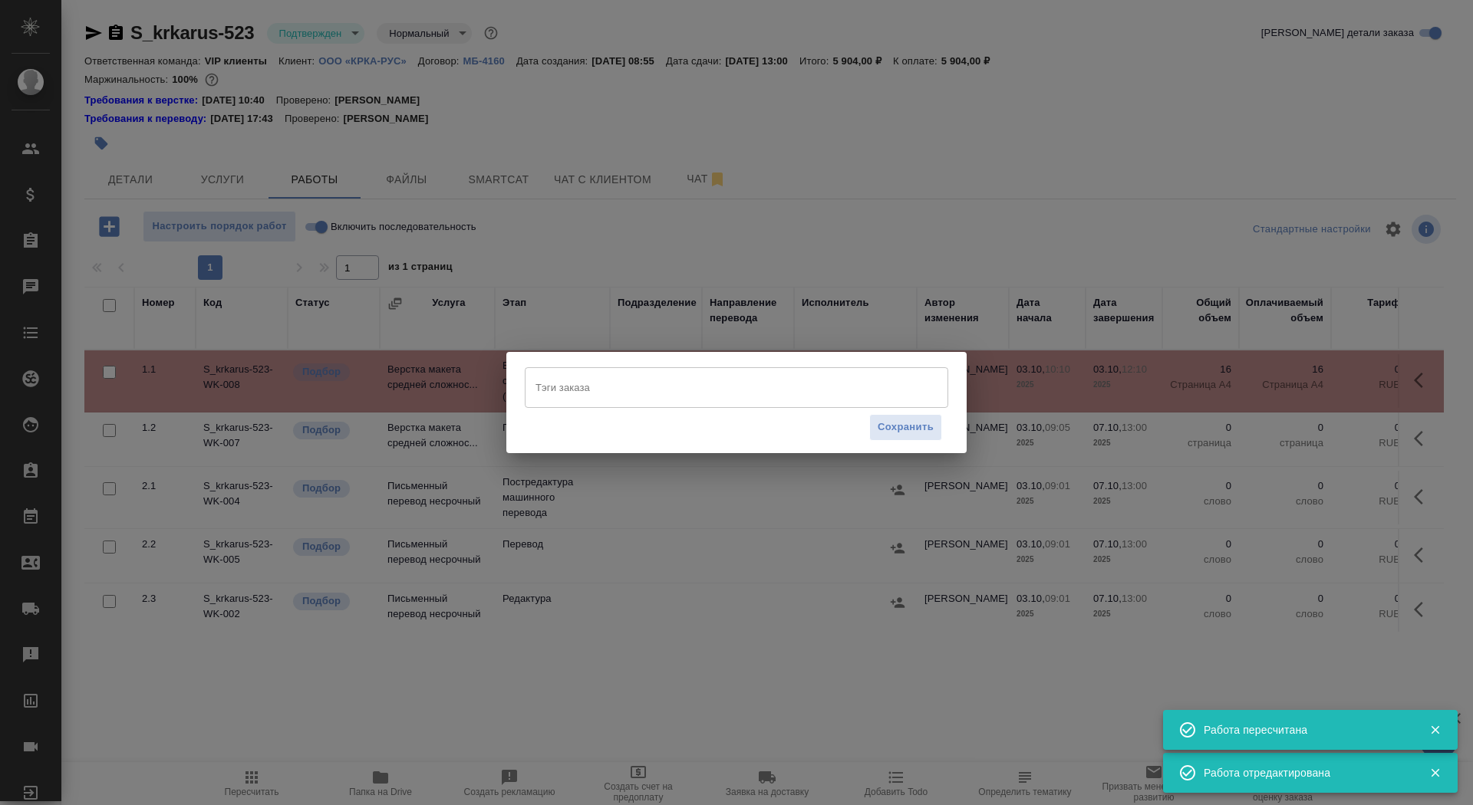
click at [560, 394] on input "Тэги заказа" at bounding box center [722, 387] width 380 height 26
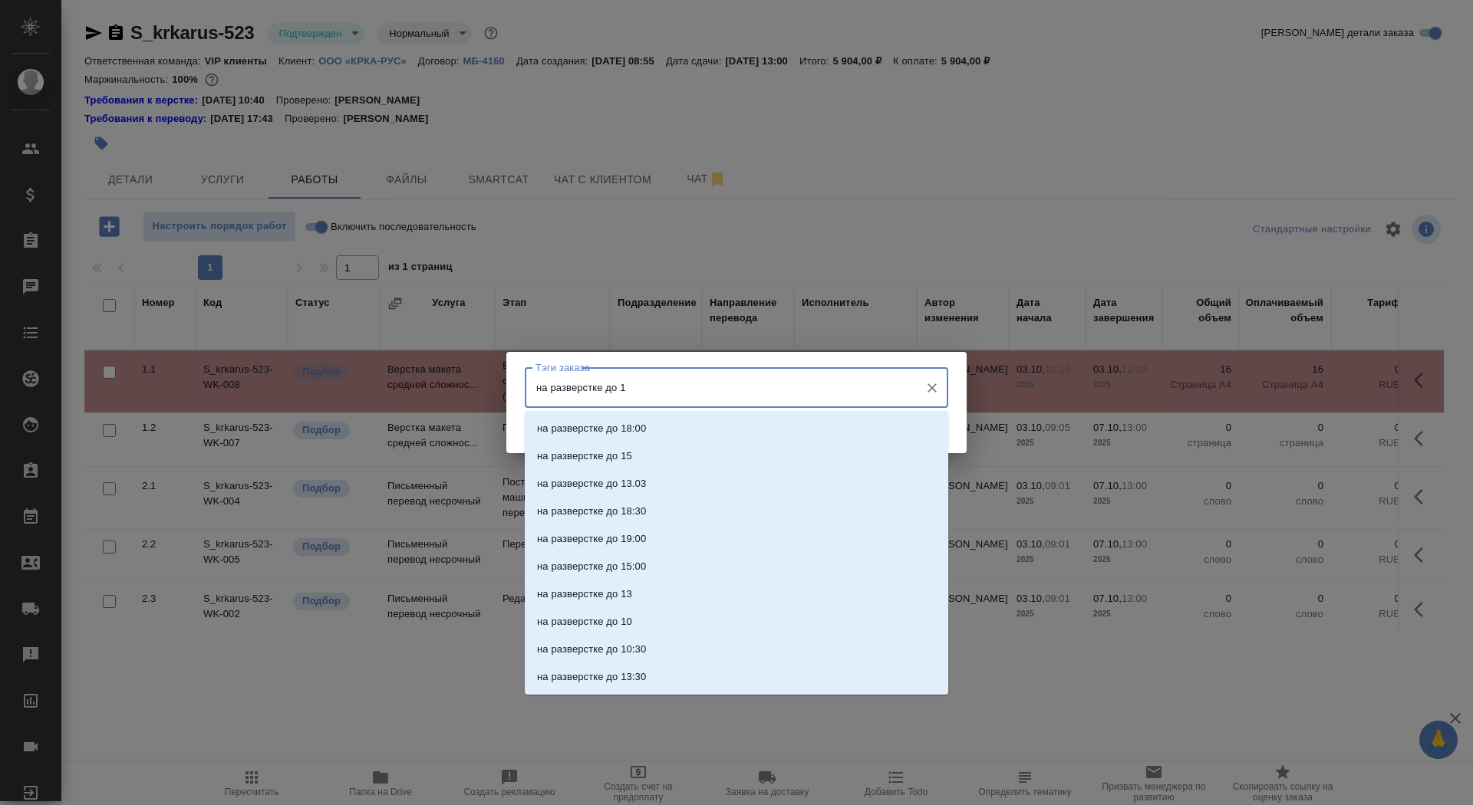
type input "на разверстке до 12"
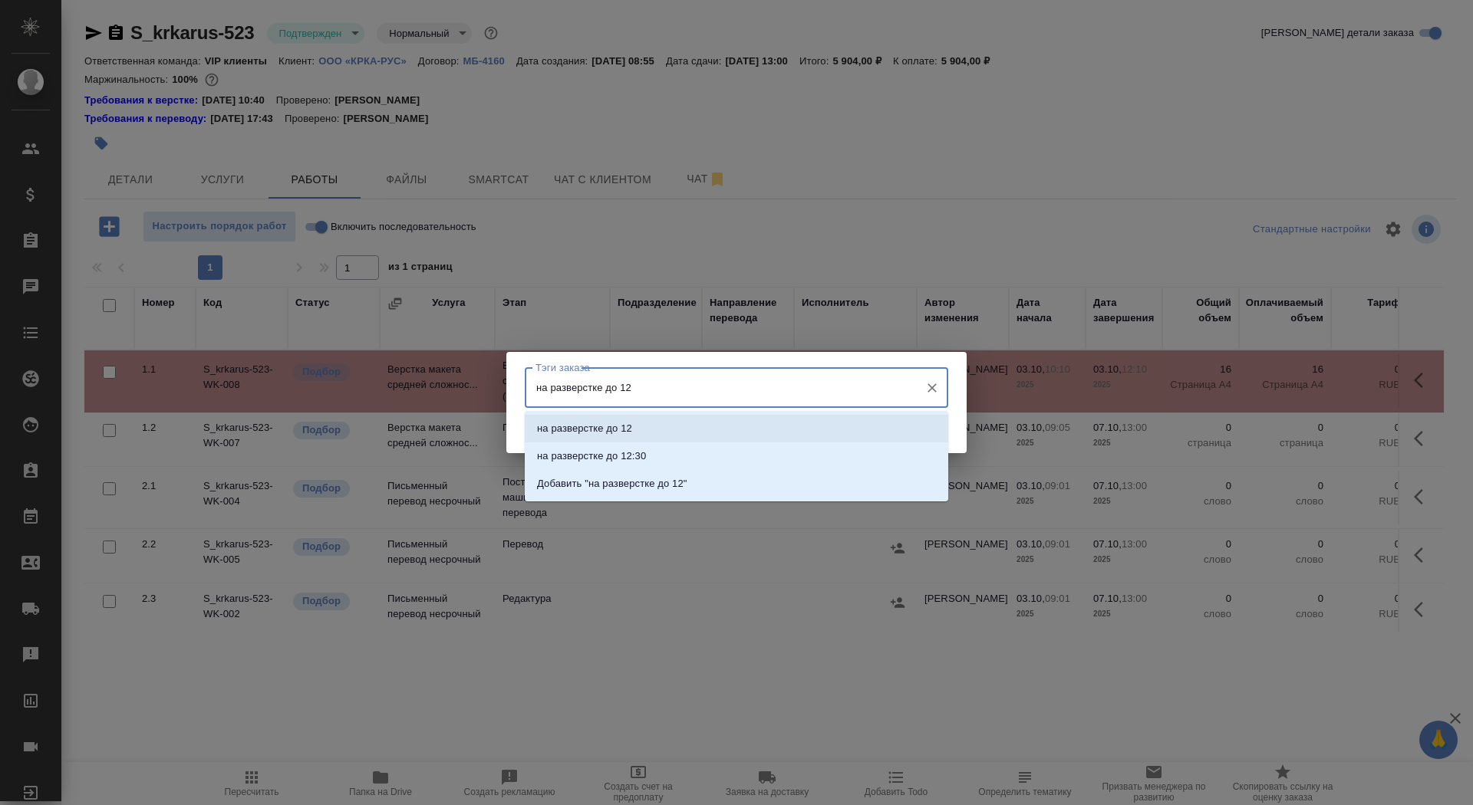
click at [624, 427] on p "на разверстке до 12" at bounding box center [584, 428] width 95 height 15
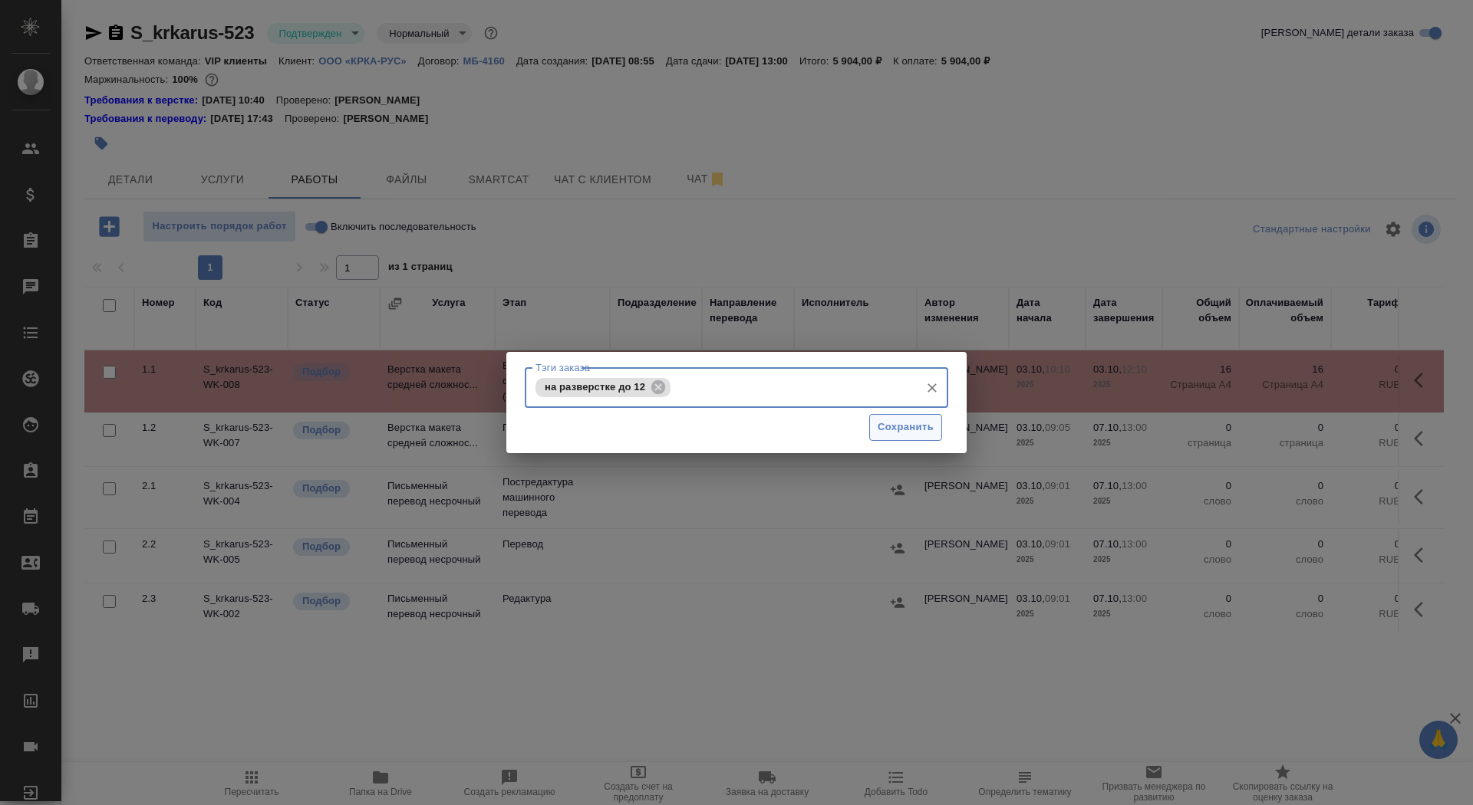
click at [926, 423] on span "Сохранить" at bounding box center [906, 428] width 56 height 18
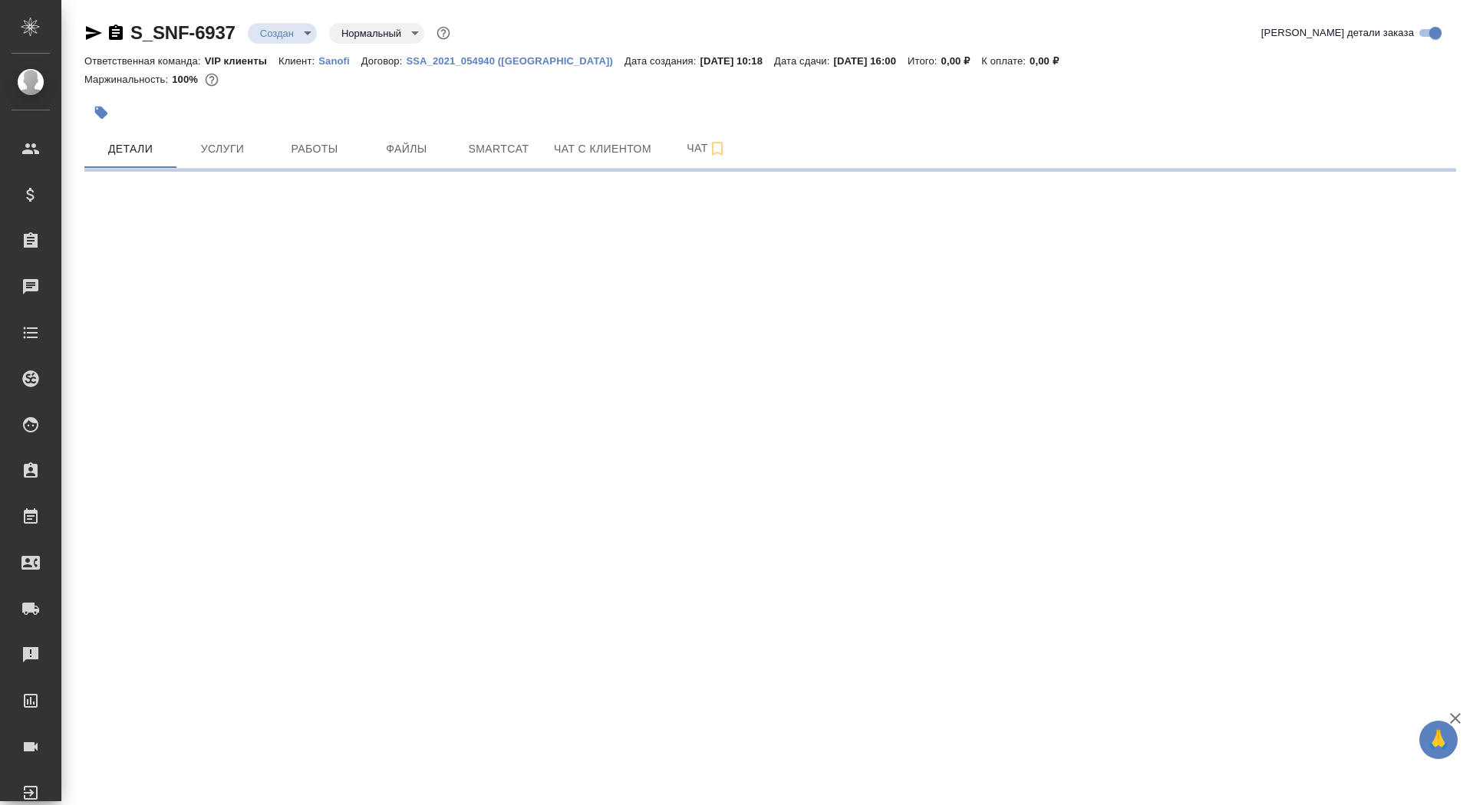
select select "RU"
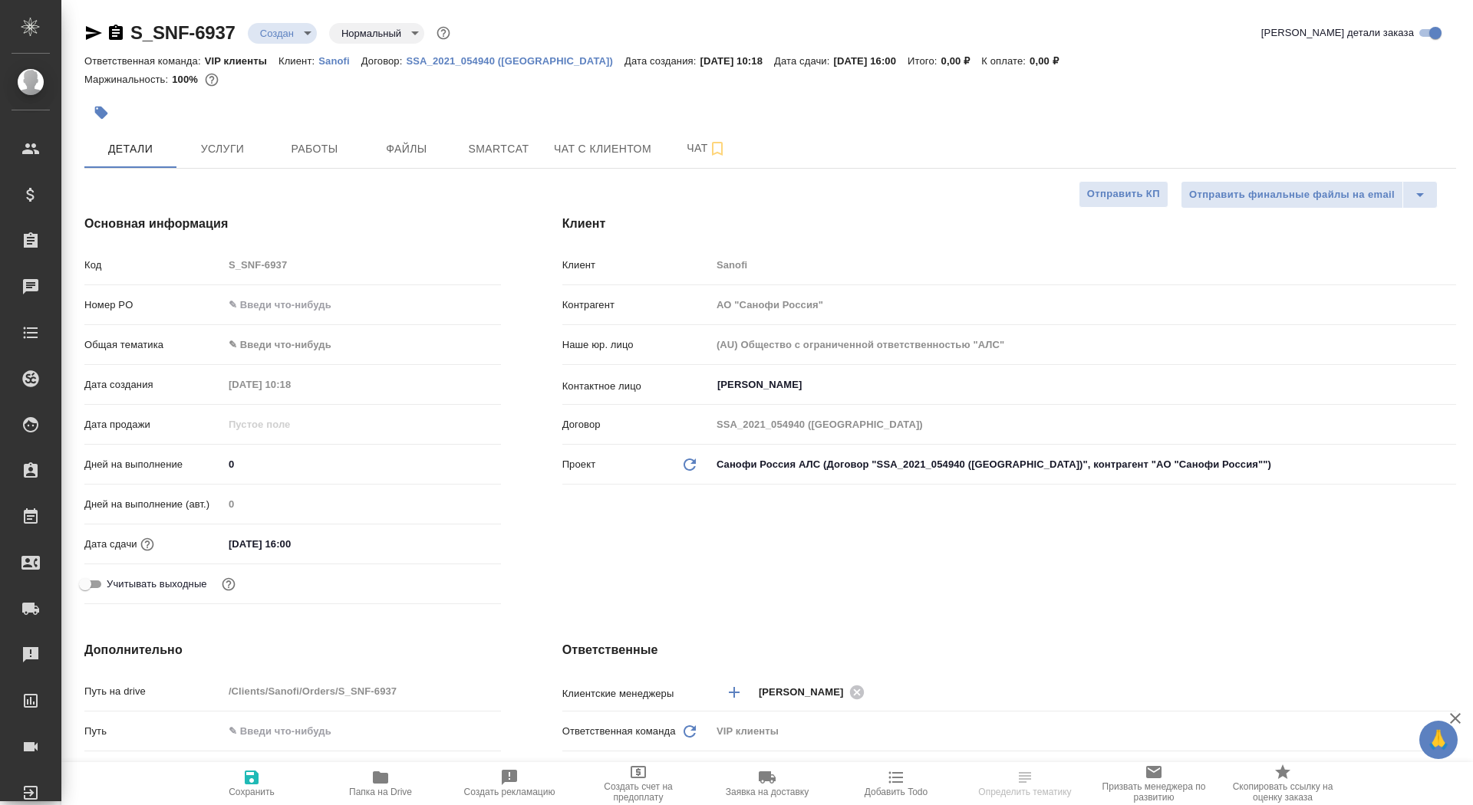
type textarea "x"
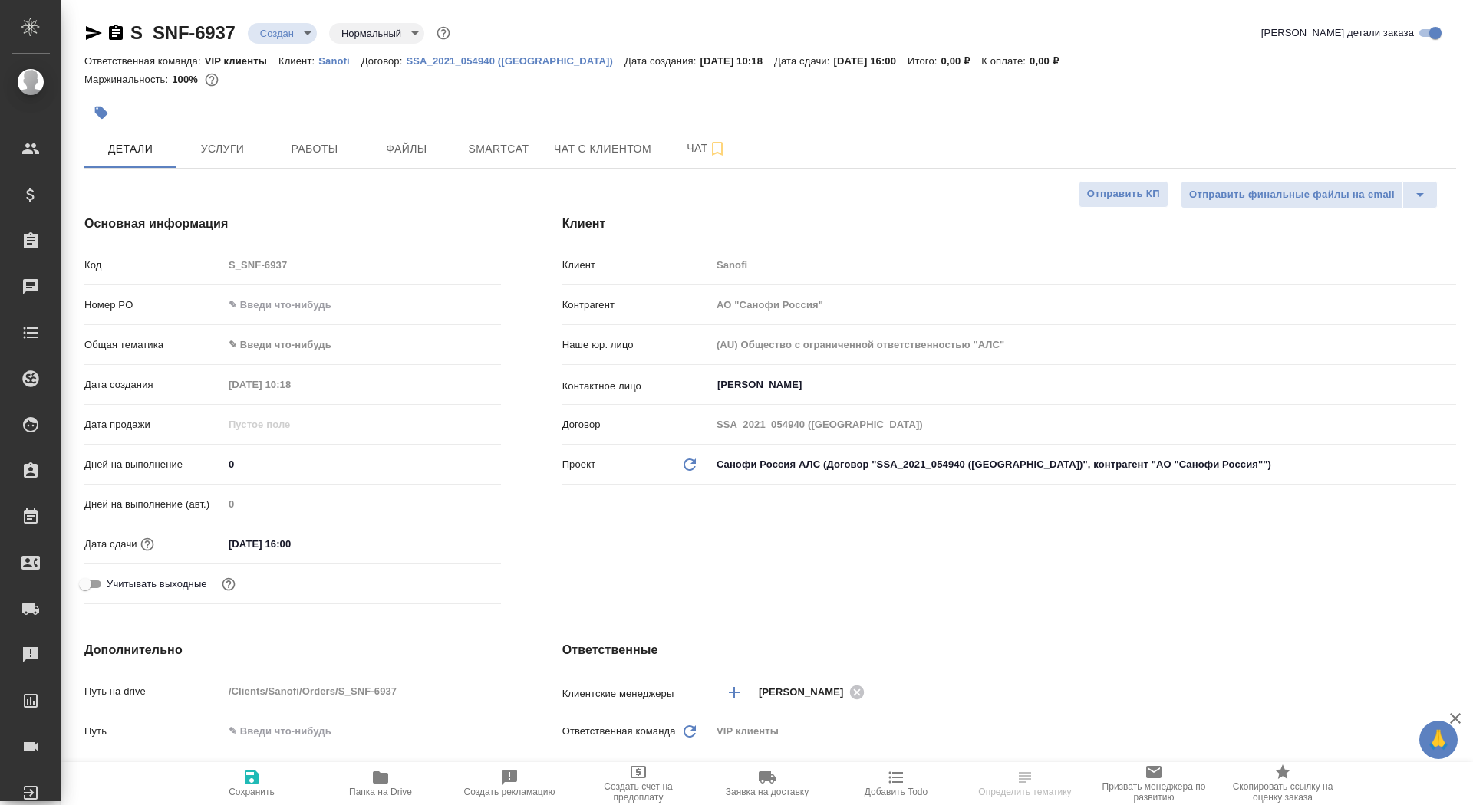
type textarea "x"
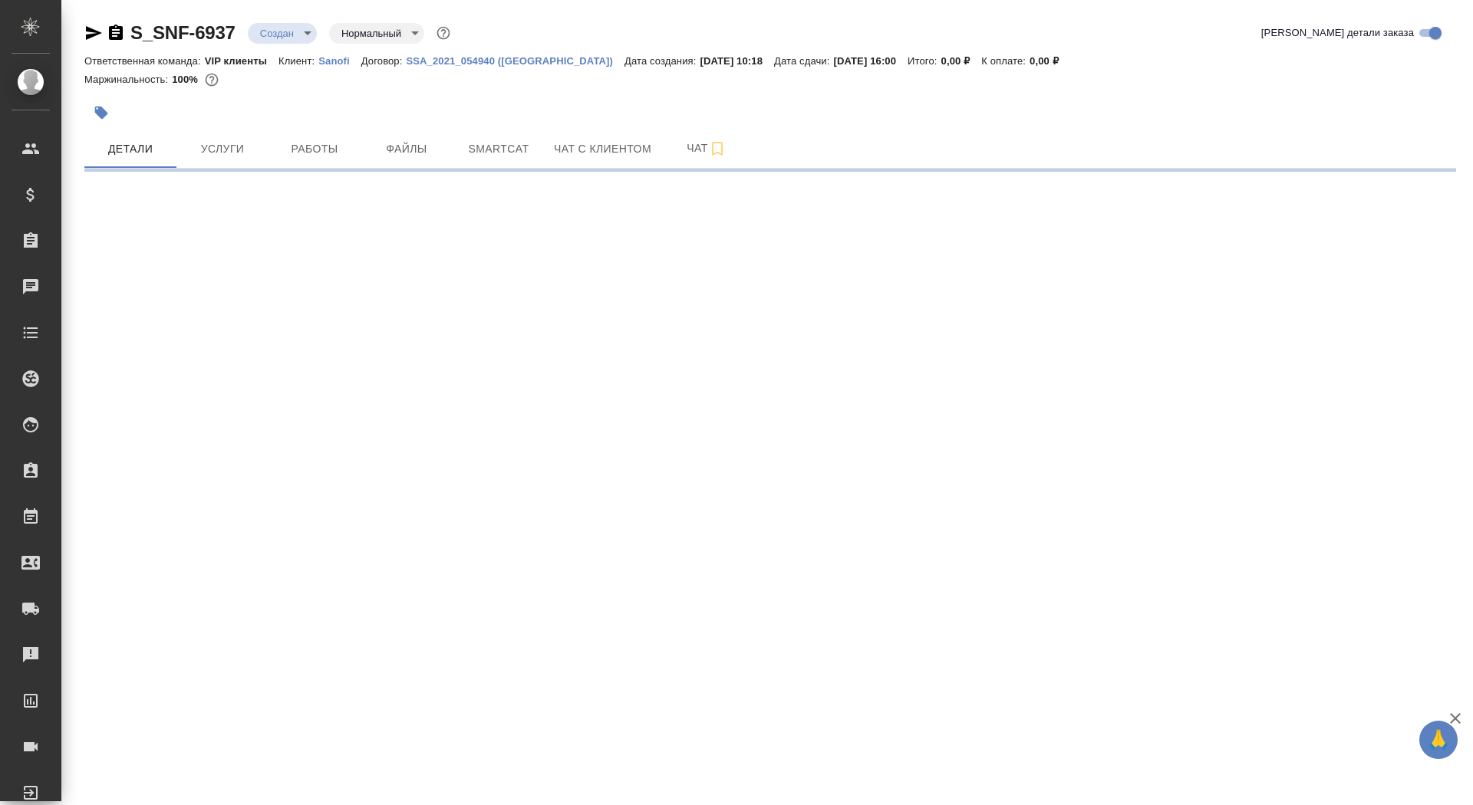
select select "RU"
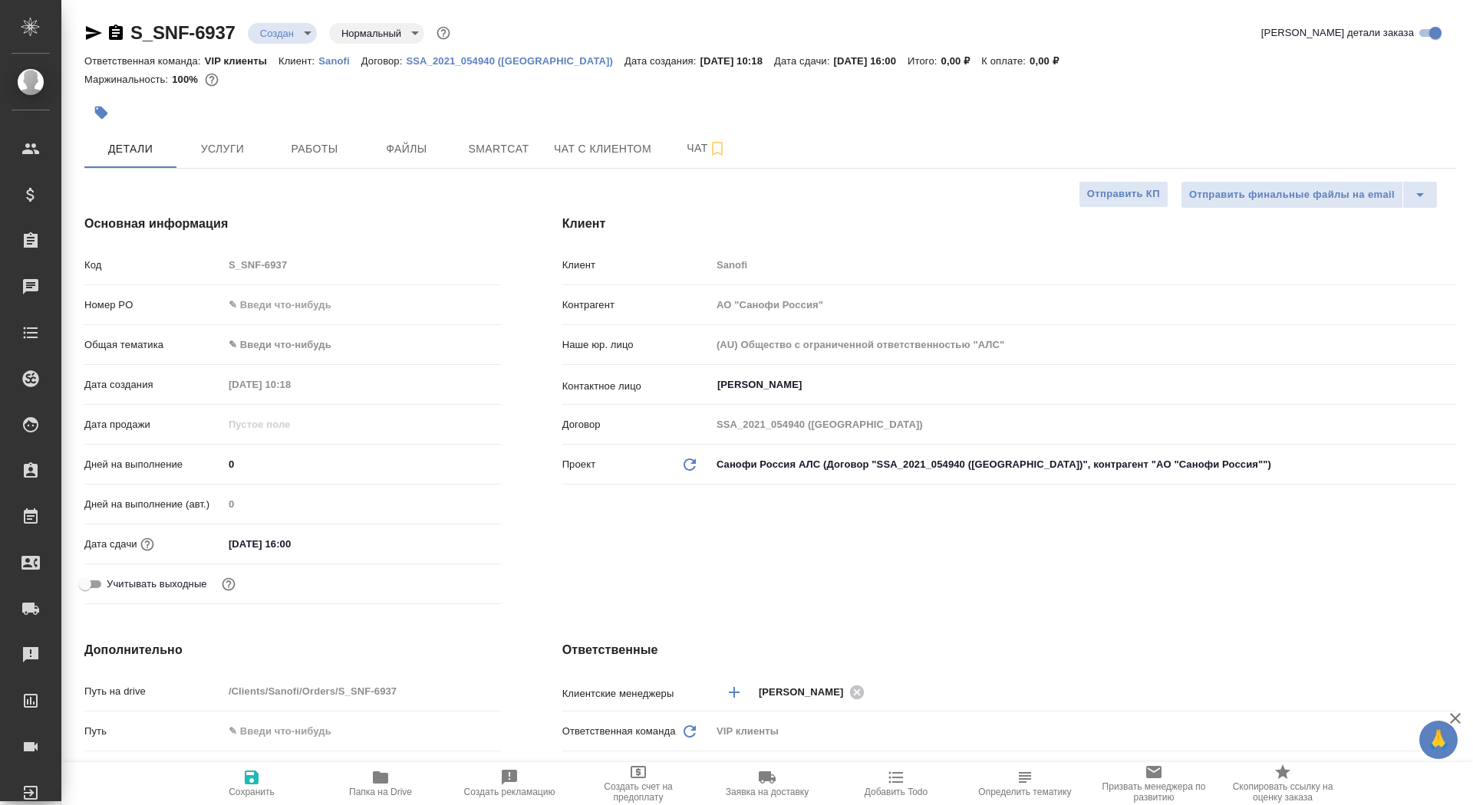
type textarea "x"
click at [254, 450] on div "Дата продажи" at bounding box center [292, 431] width 417 height 40
drag, startPoint x: 254, startPoint y: 455, endPoint x: 264, endPoint y: 463, distance: 12.6
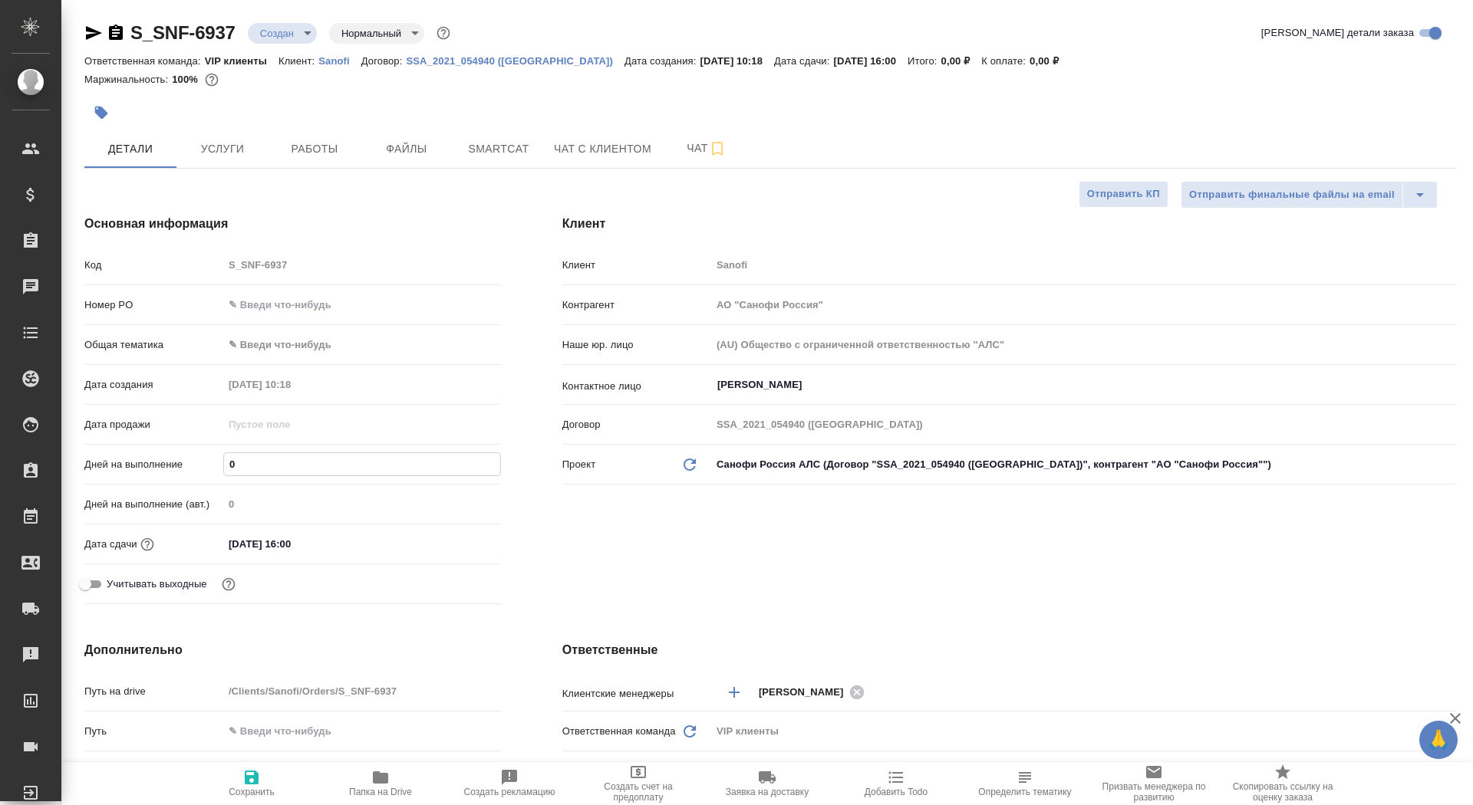
click at [264, 463] on input "0" at bounding box center [362, 464] width 276 height 22
type input "3"
type textarea "x"
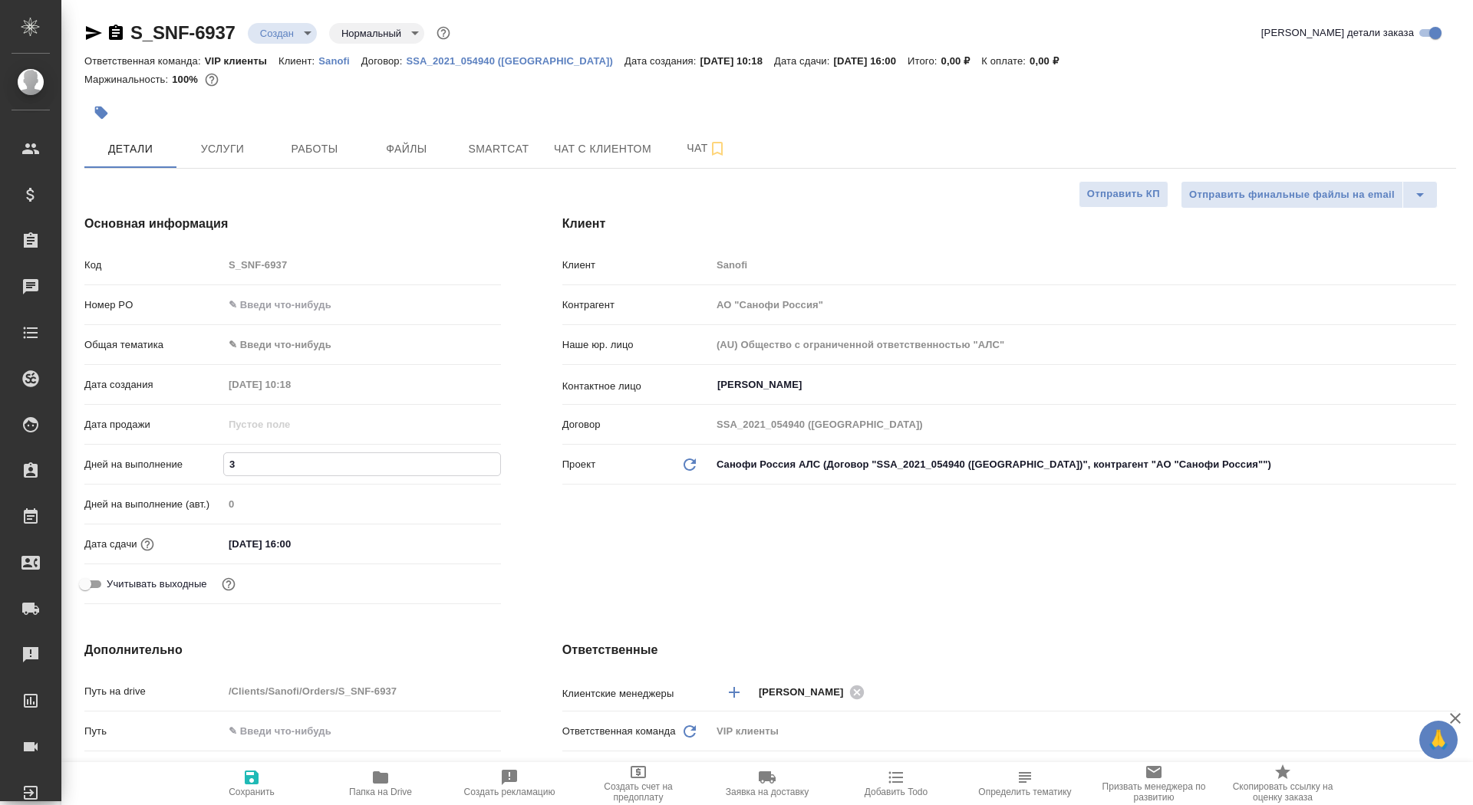
type input "3"
click at [260, 780] on icon "button" at bounding box center [251, 778] width 18 height 18
type textarea "x"
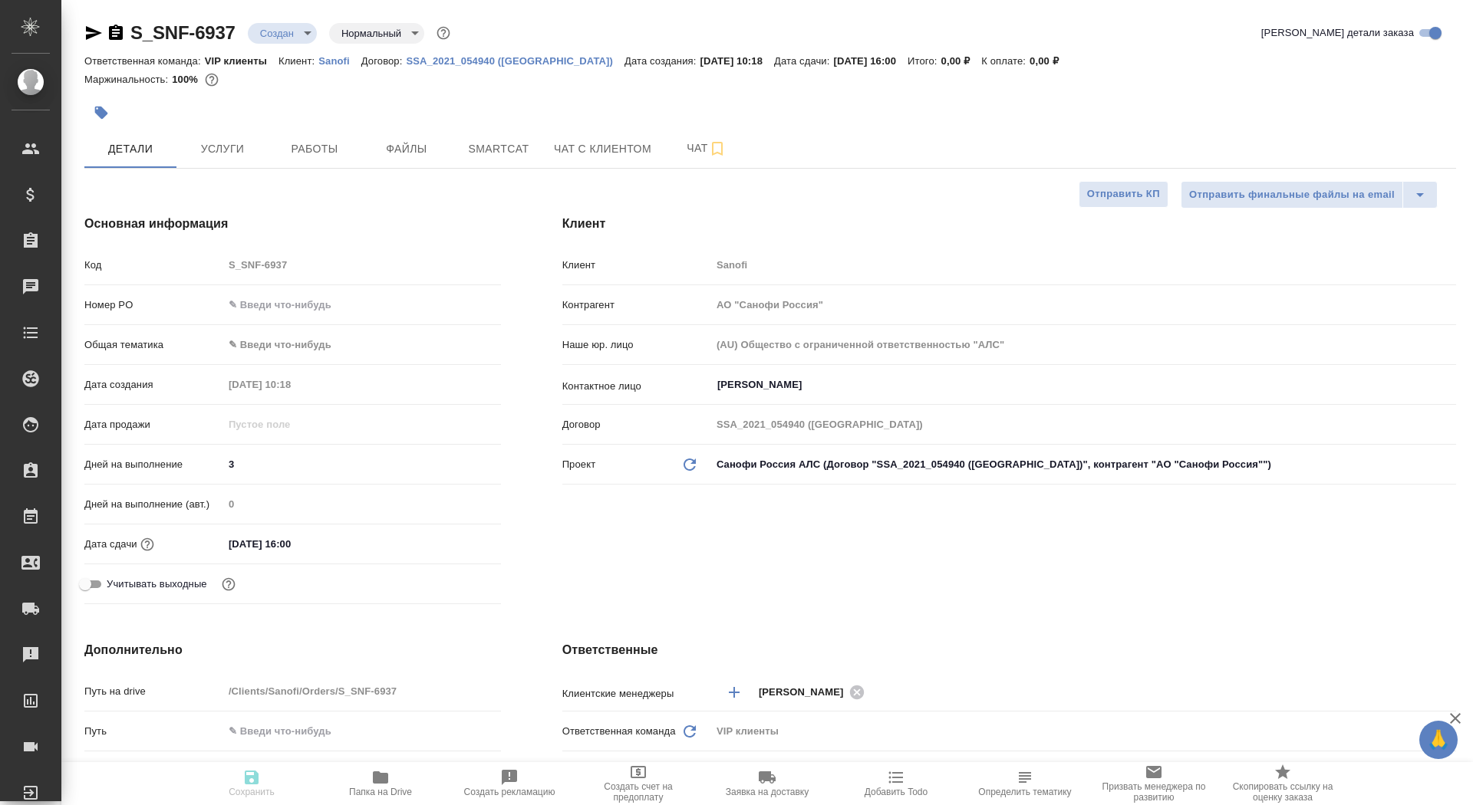
type textarea "x"
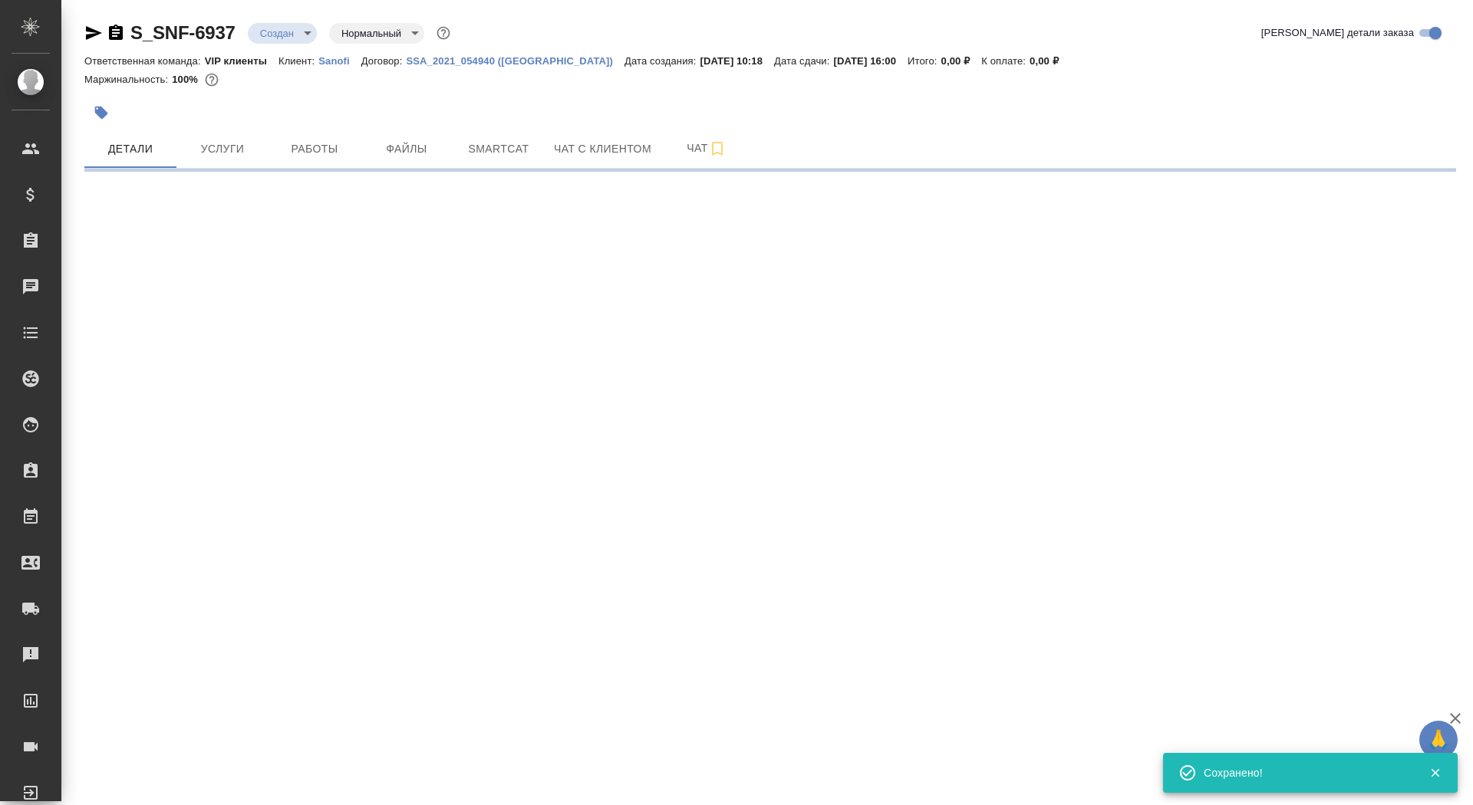
select select "RU"
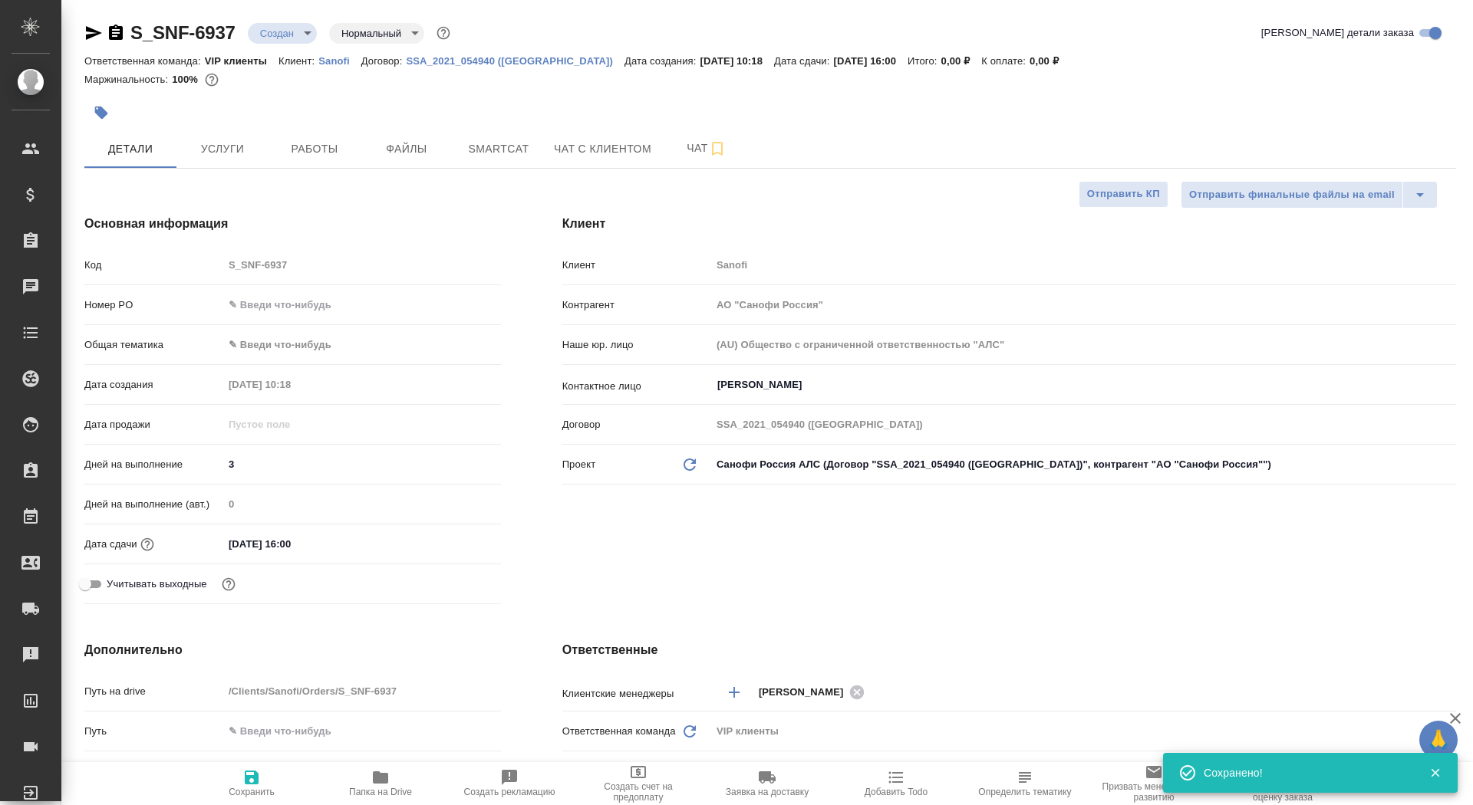
type textarea "x"
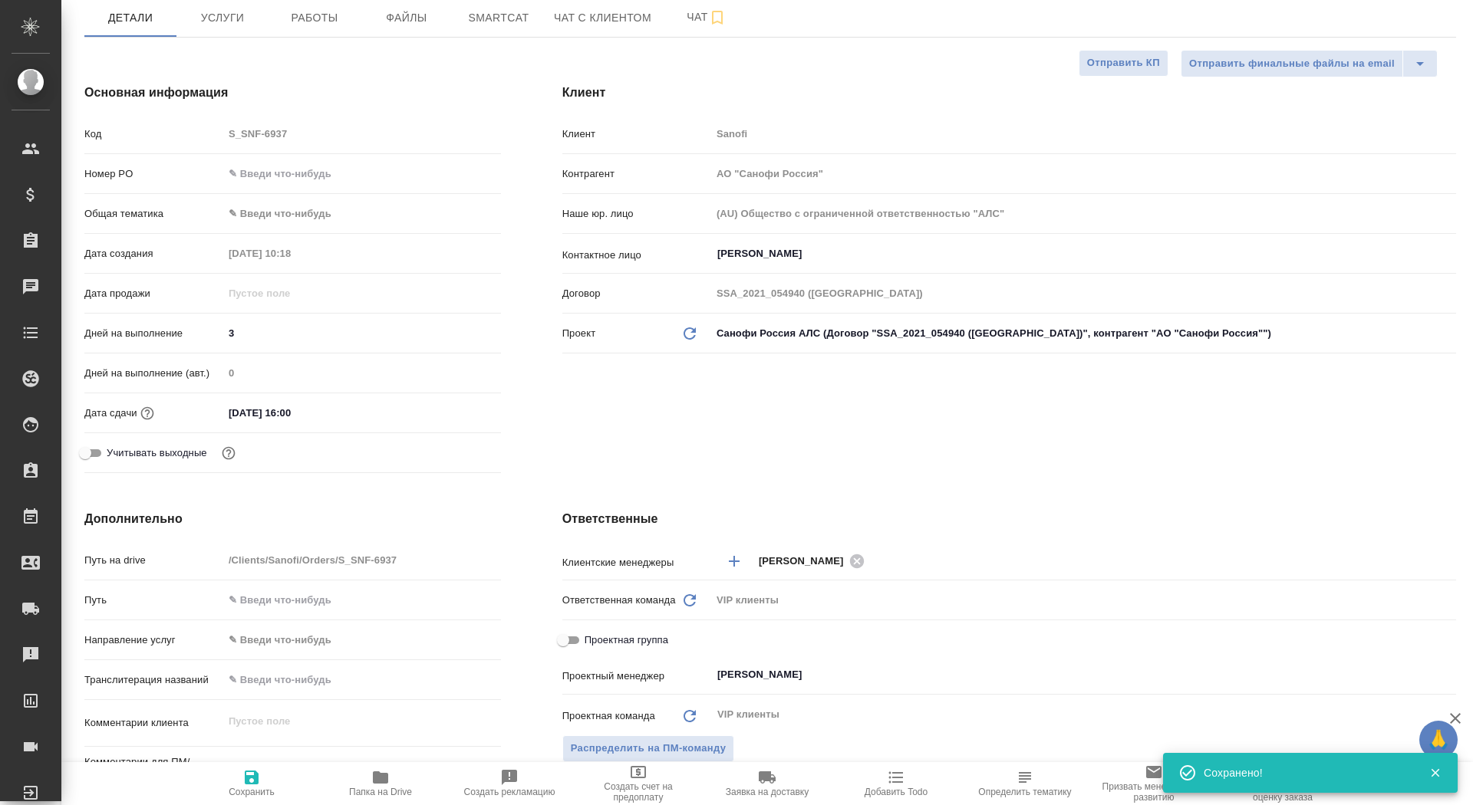
scroll to position [334, 0]
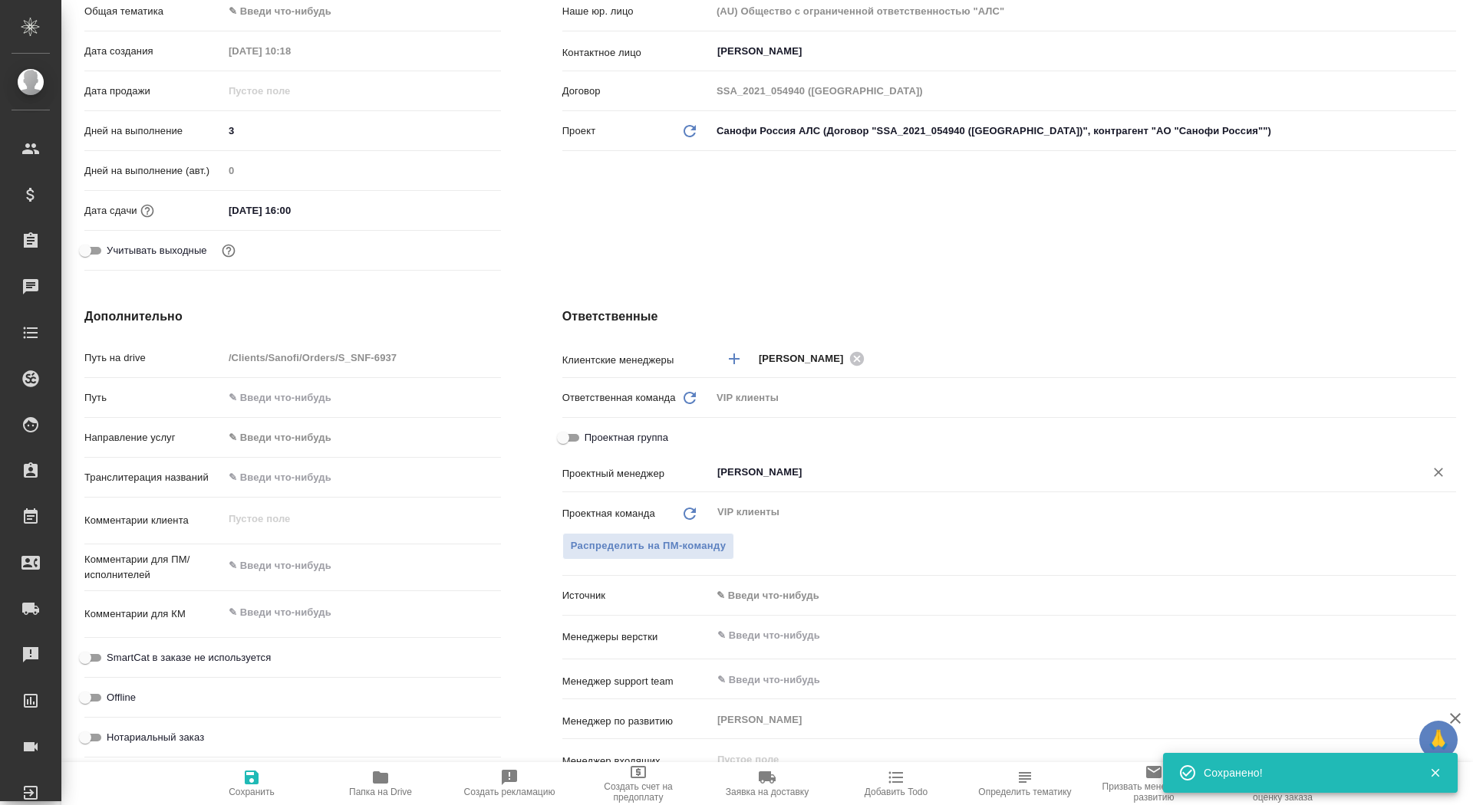
click at [762, 469] on input "[PERSON_NAME]" at bounding box center [1058, 472] width 684 height 18
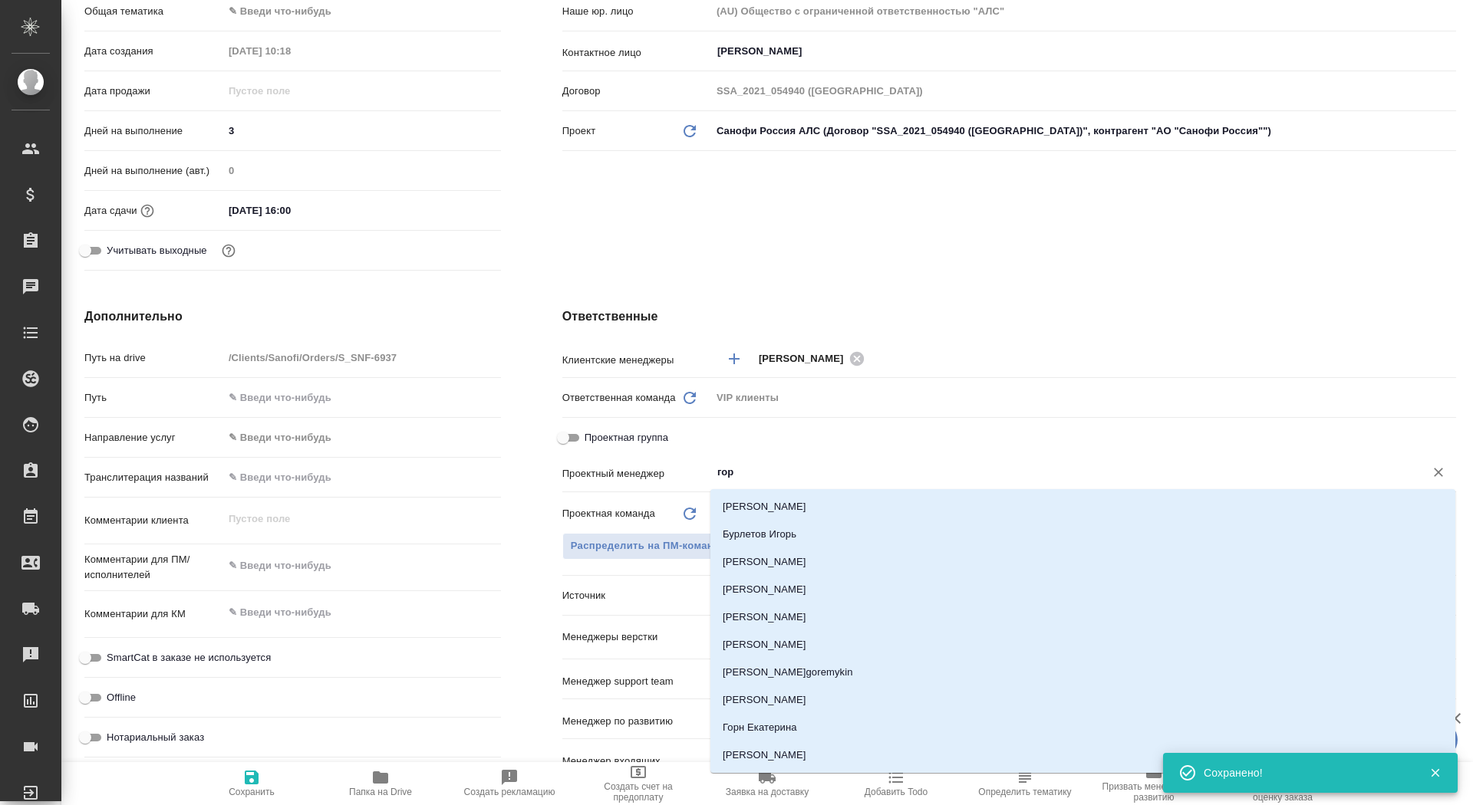
type input "горш"
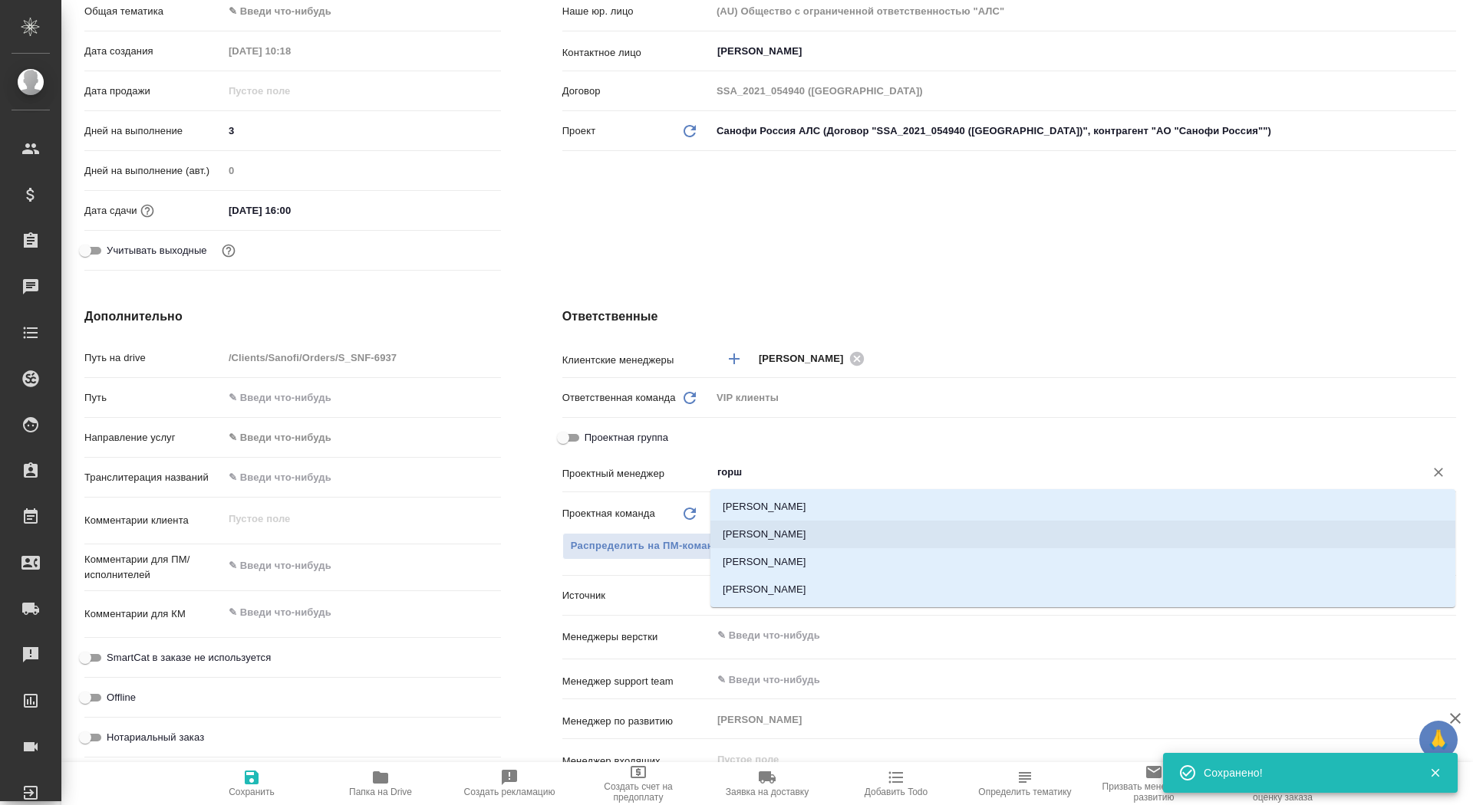
click at [809, 530] on li "[PERSON_NAME]" at bounding box center [1082, 535] width 745 height 28
type textarea "x"
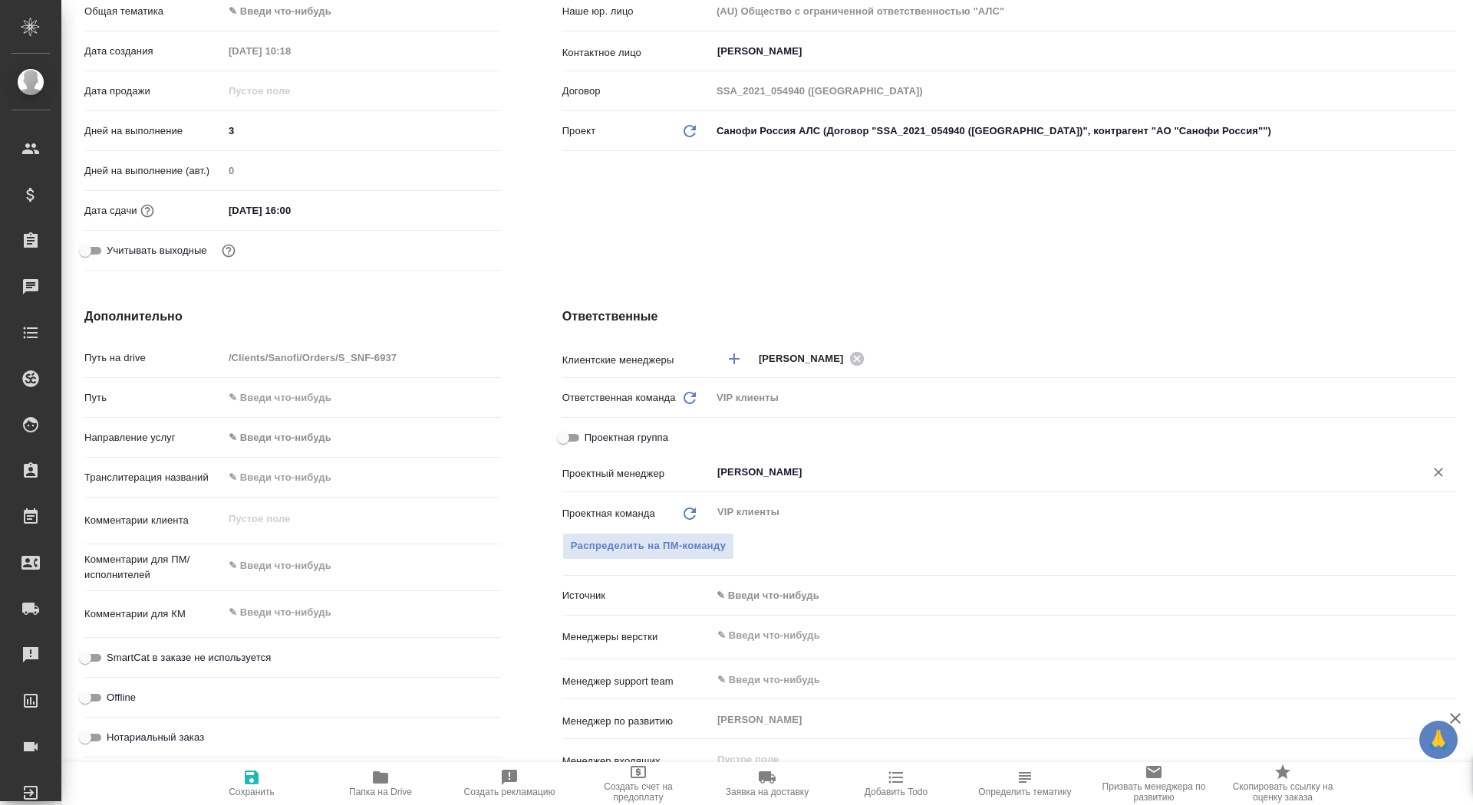
type input "[PERSON_NAME]"
click at [263, 791] on span "Сохранить" at bounding box center [252, 792] width 46 height 11
type textarea "x"
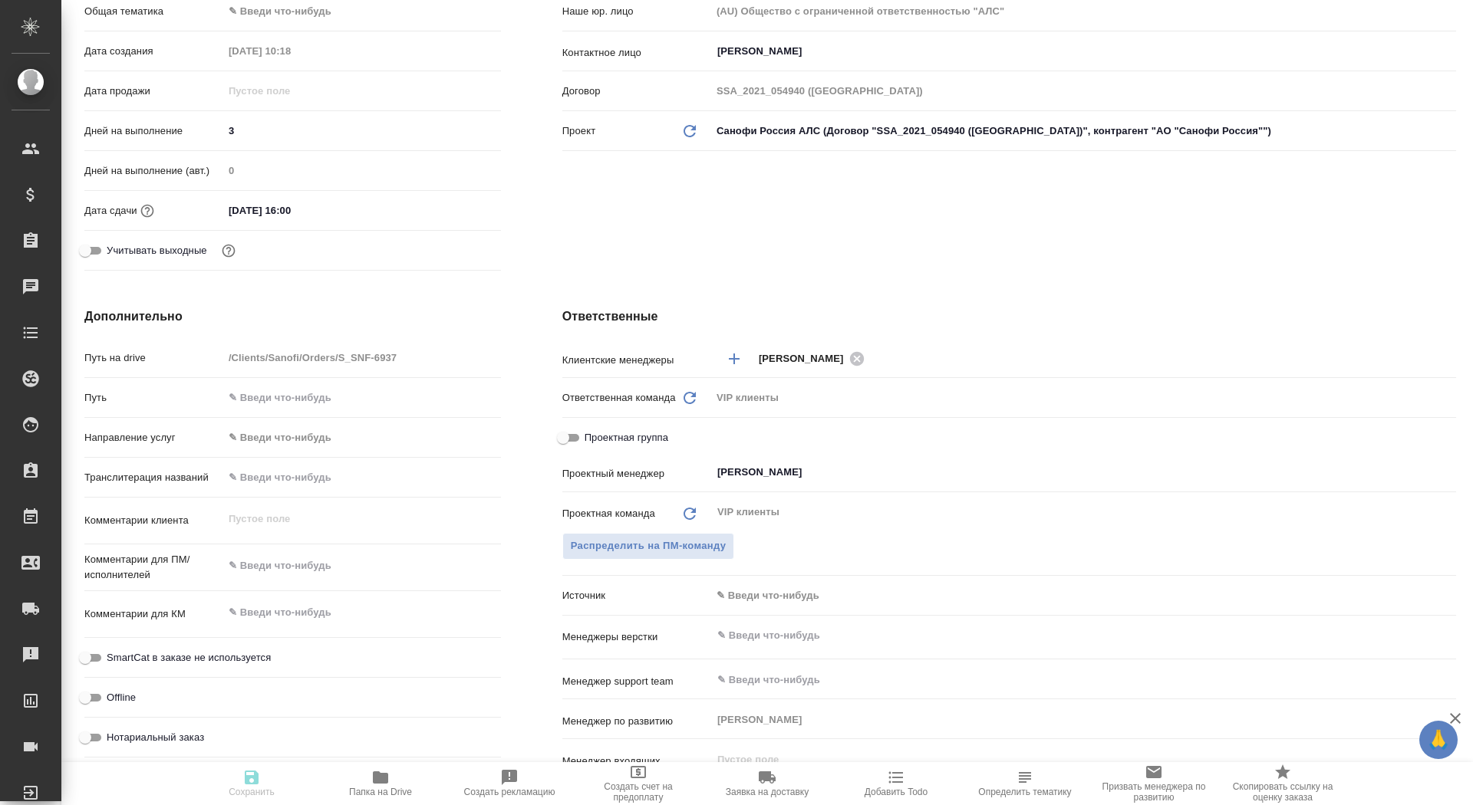
type textarea "x"
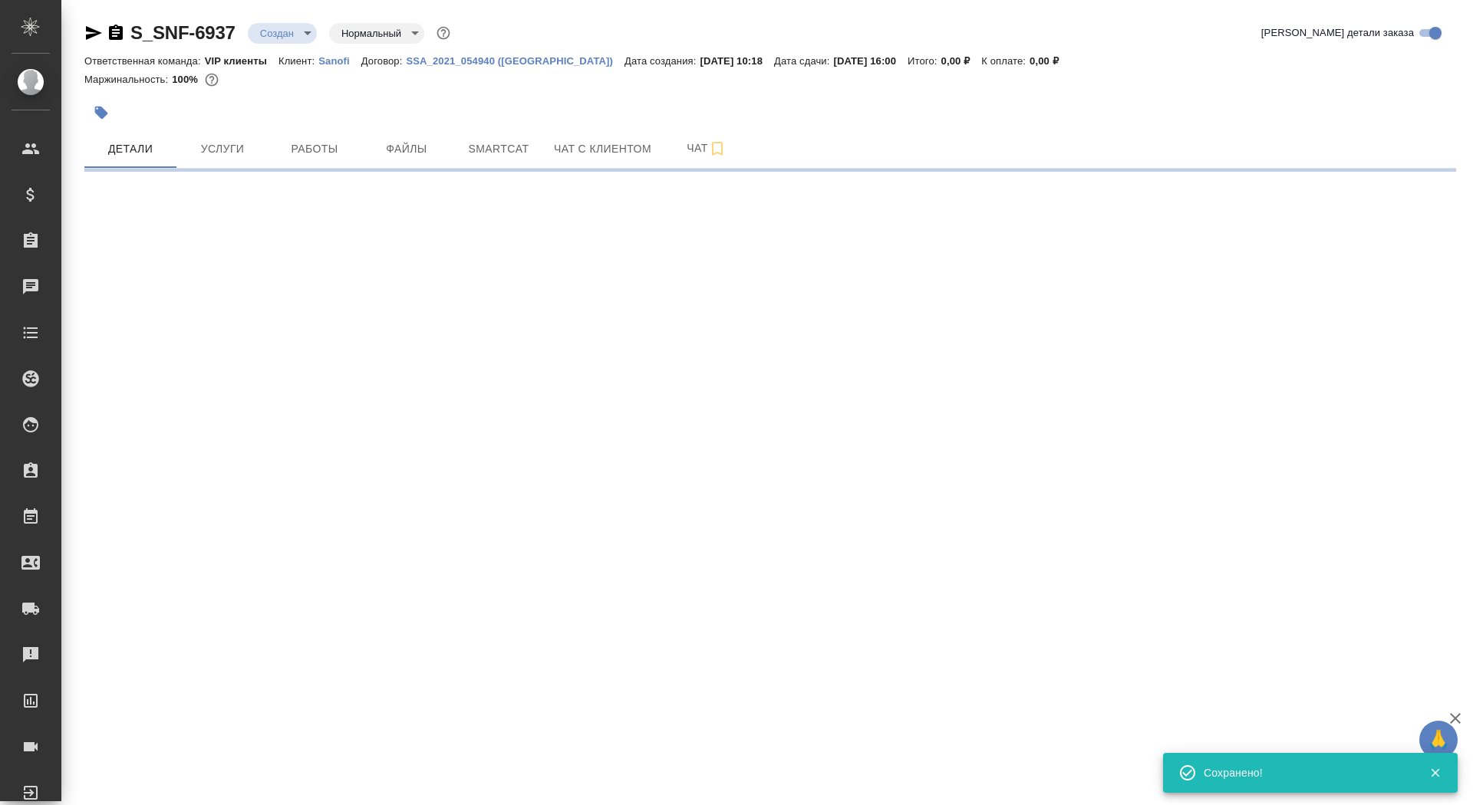
scroll to position [0, 0]
select select "RU"
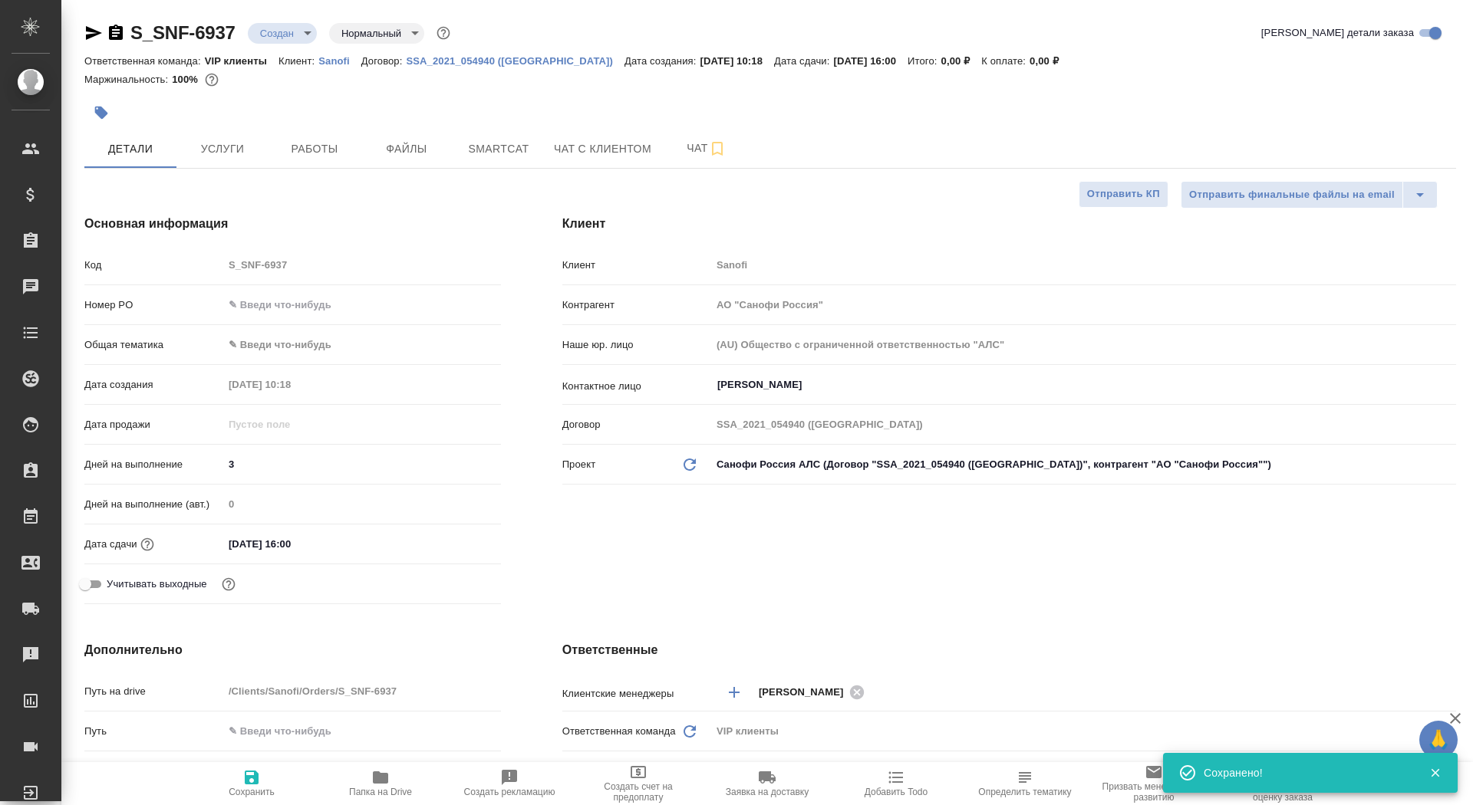
type textarea "x"
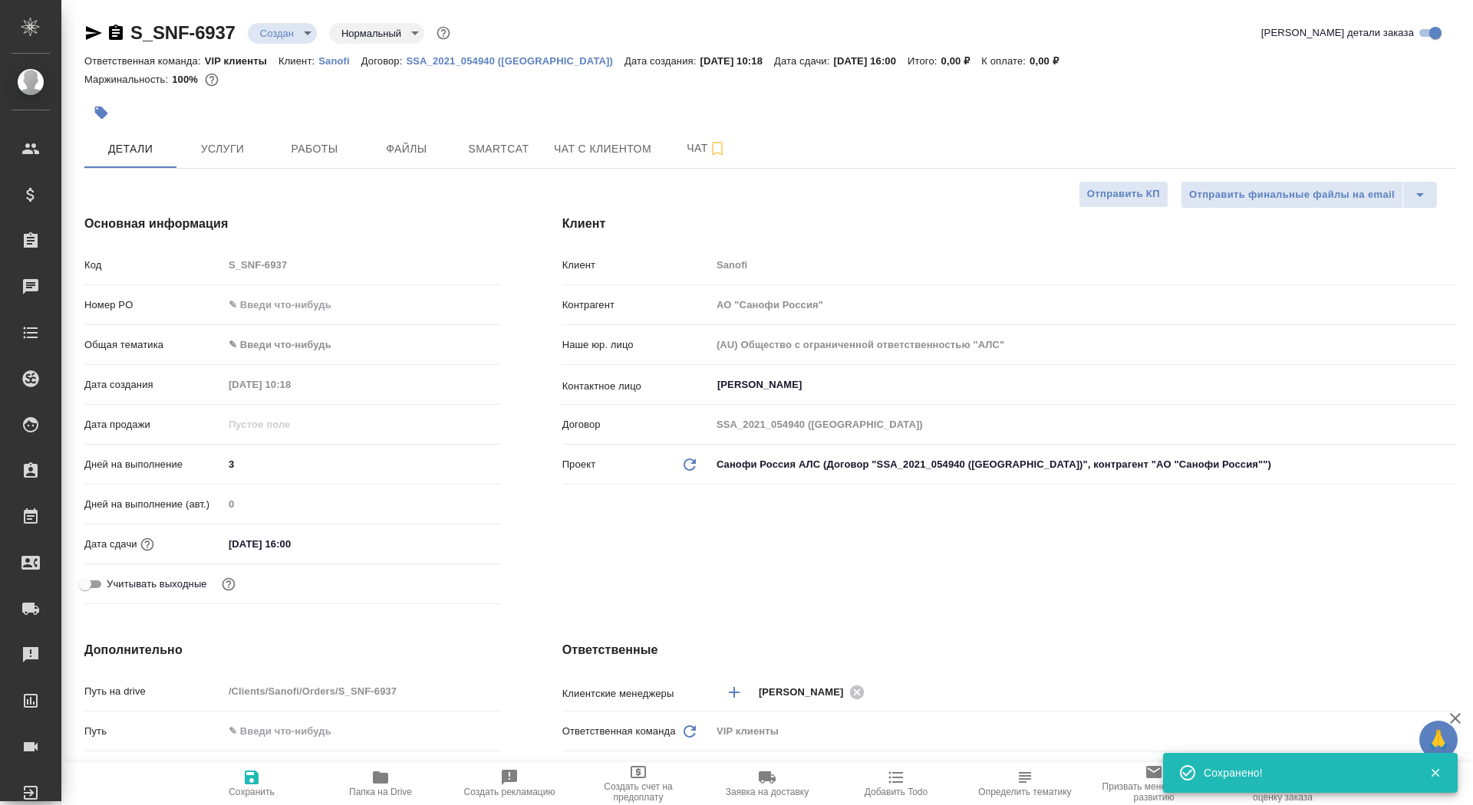
type textarea "x"
click at [366, 785] on span "Папка на Drive" at bounding box center [380, 783] width 110 height 29
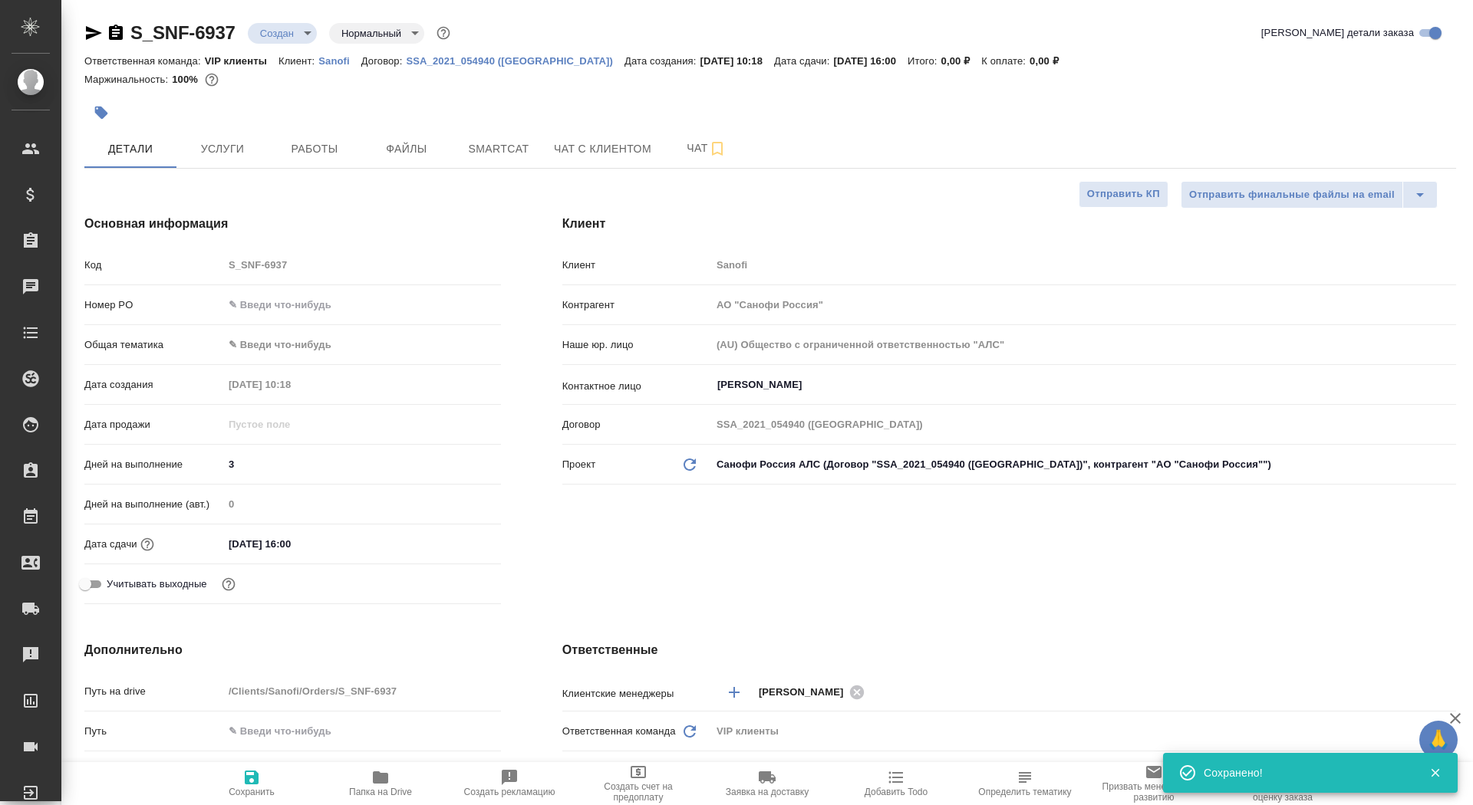
type textarea "x"
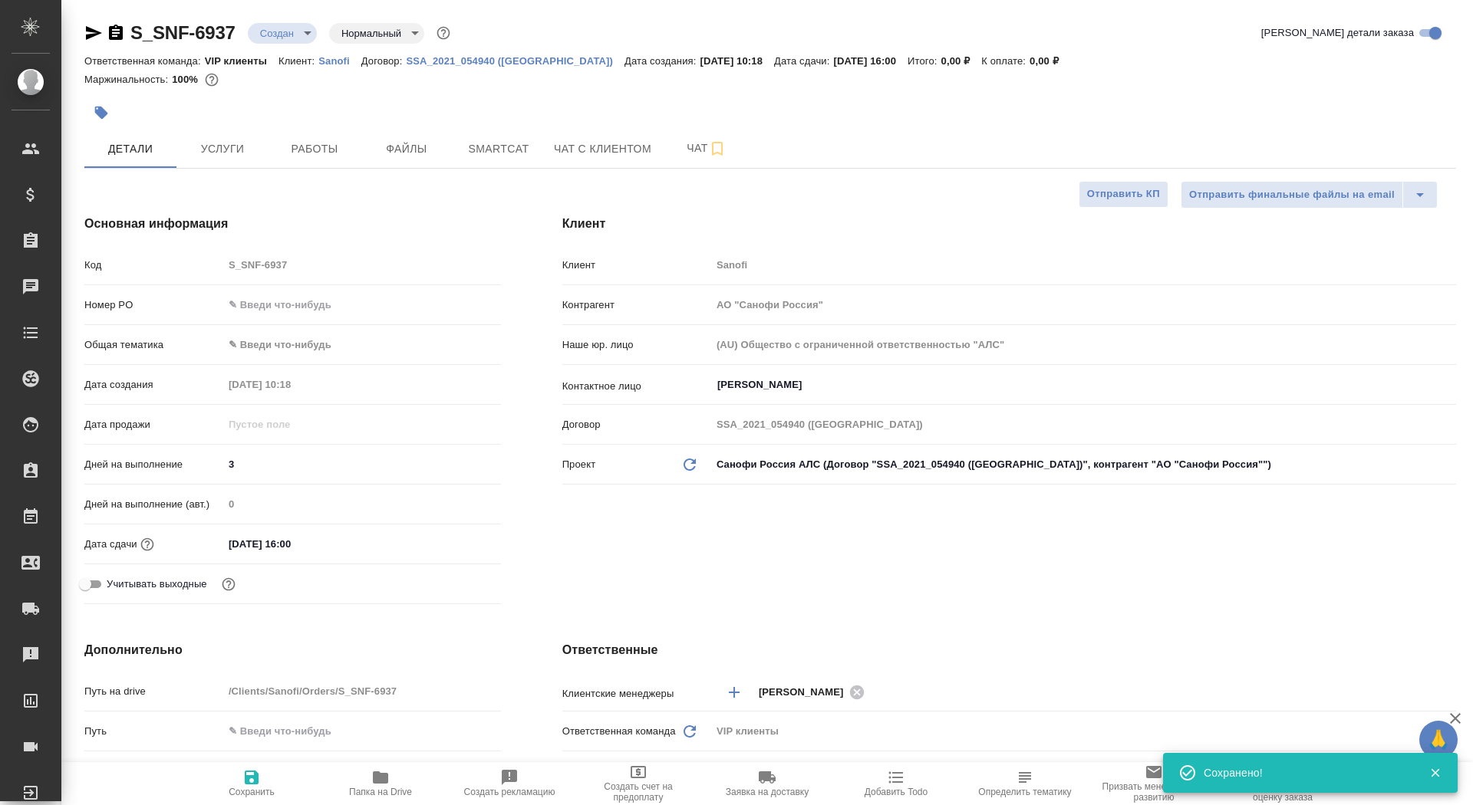
type textarea "x"
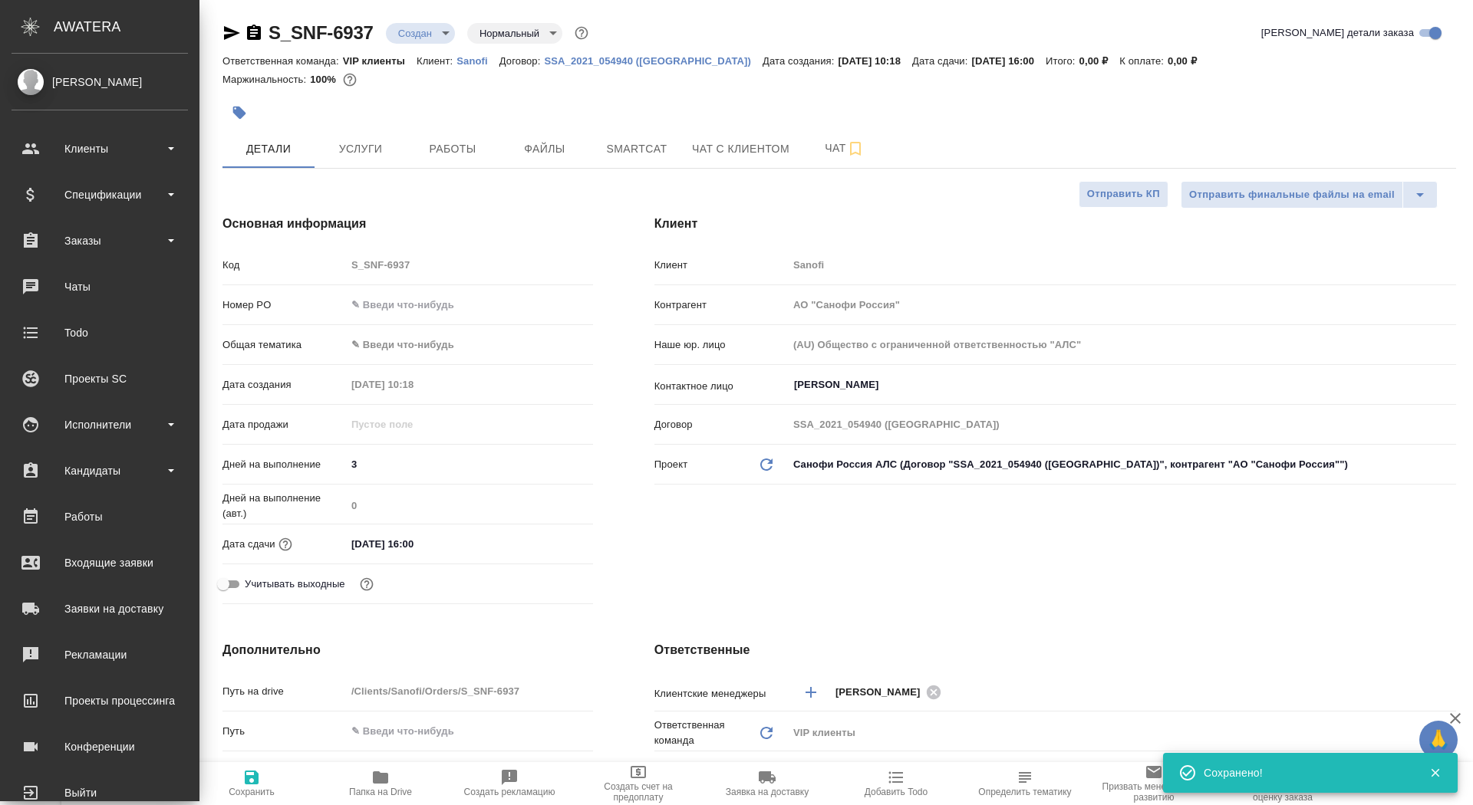
type textarea "x"
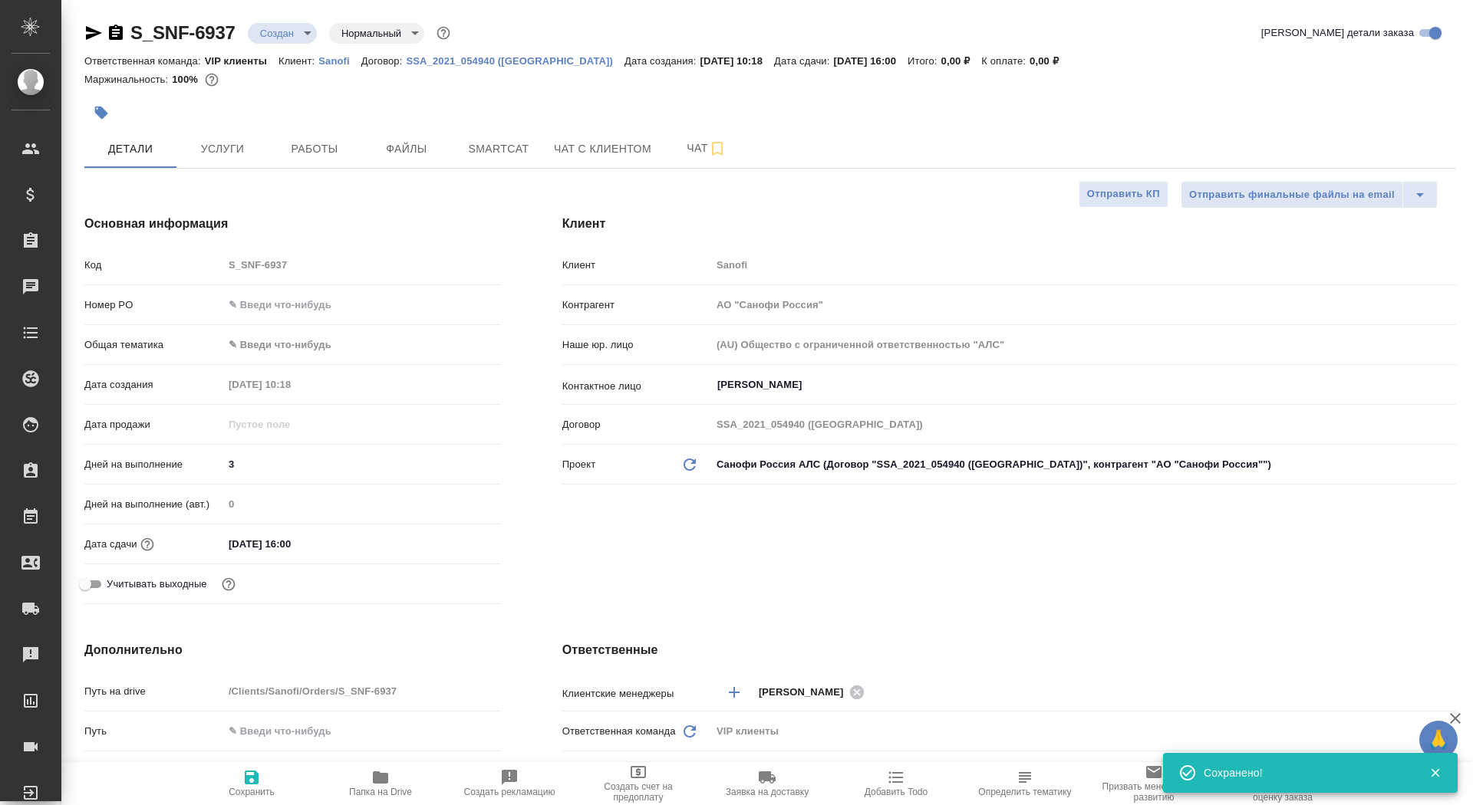
click at [103, 115] on icon "button" at bounding box center [101, 113] width 13 height 13
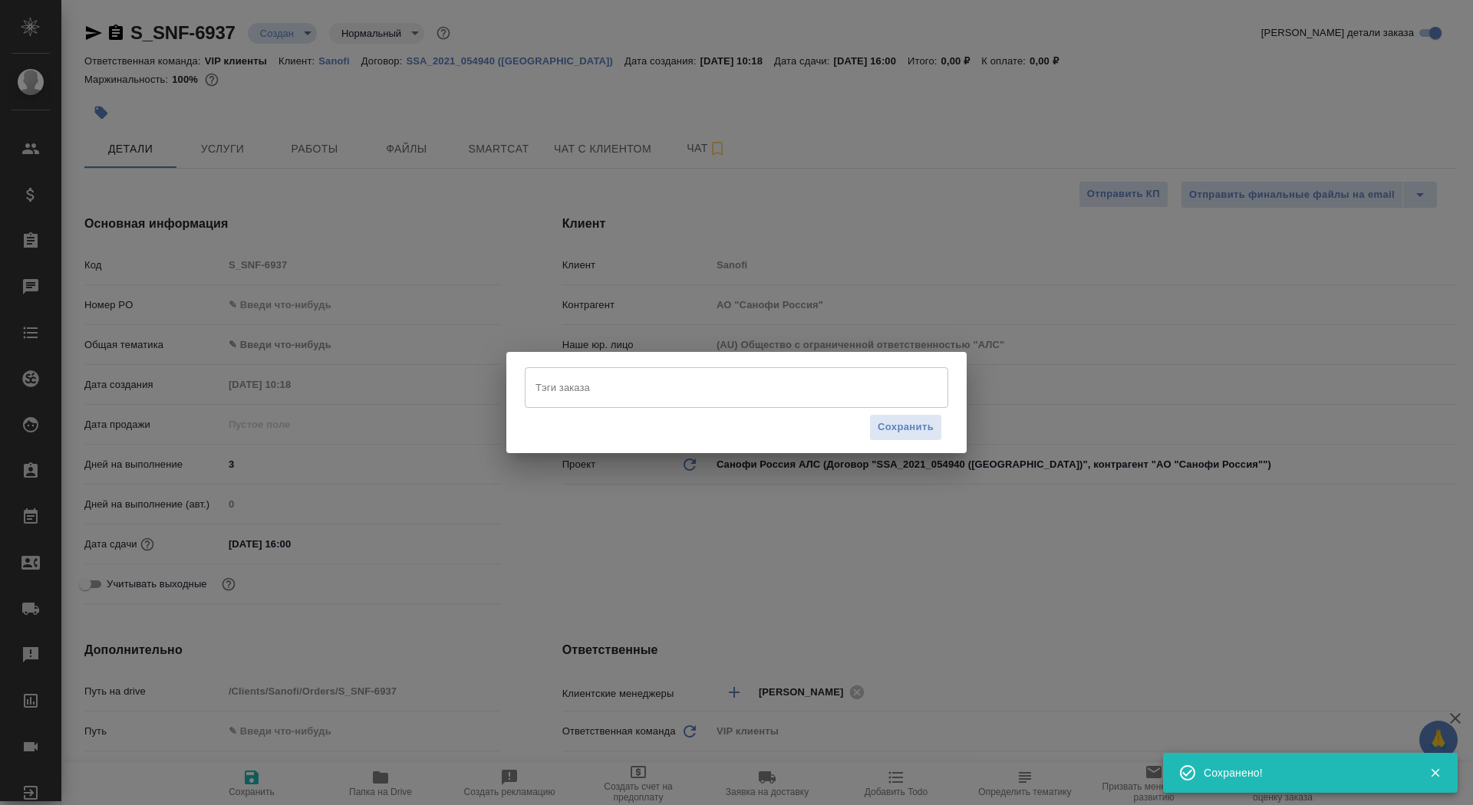
click at [588, 383] on input "Тэги заказа" at bounding box center [722, 387] width 380 height 26
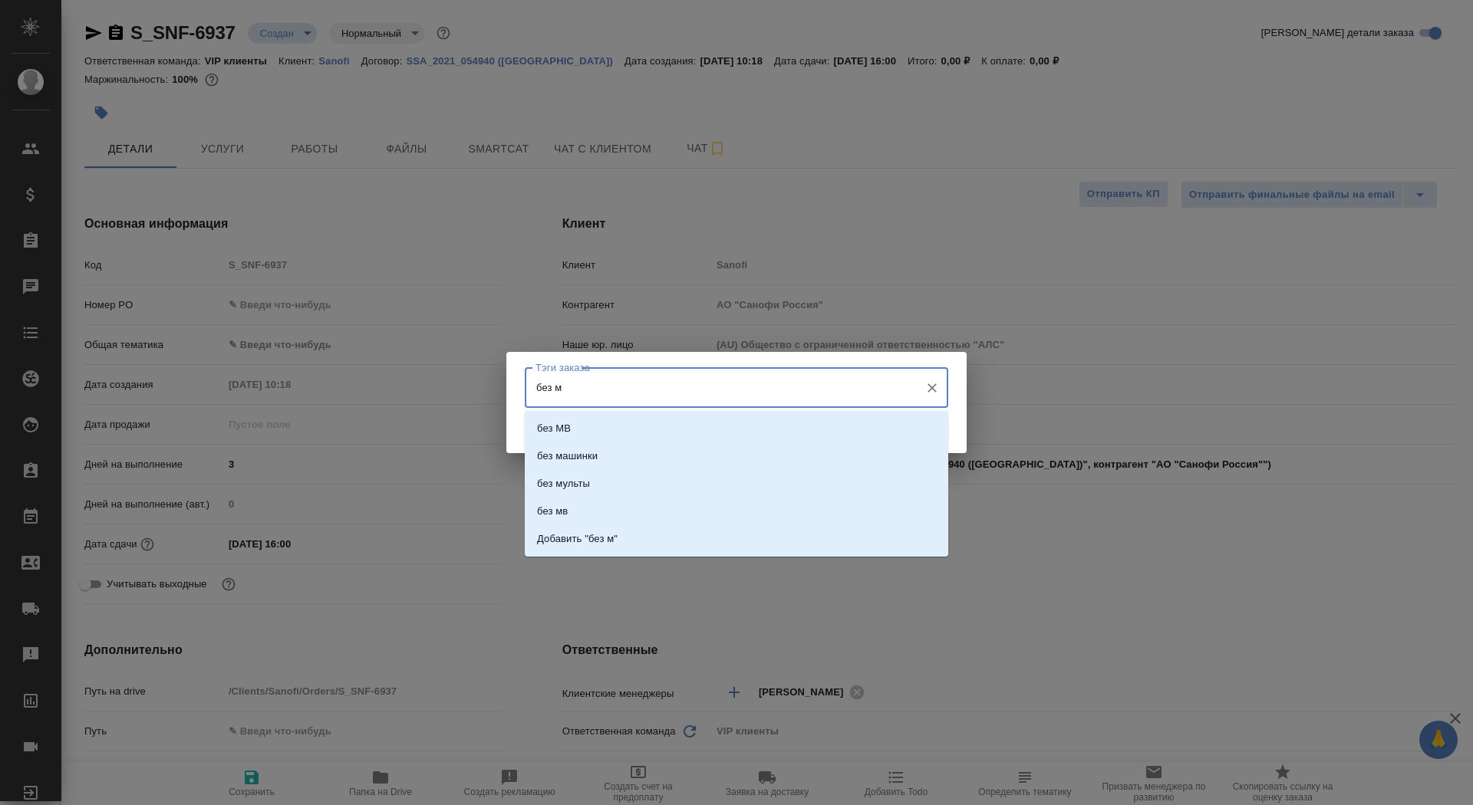
type input "без мв"
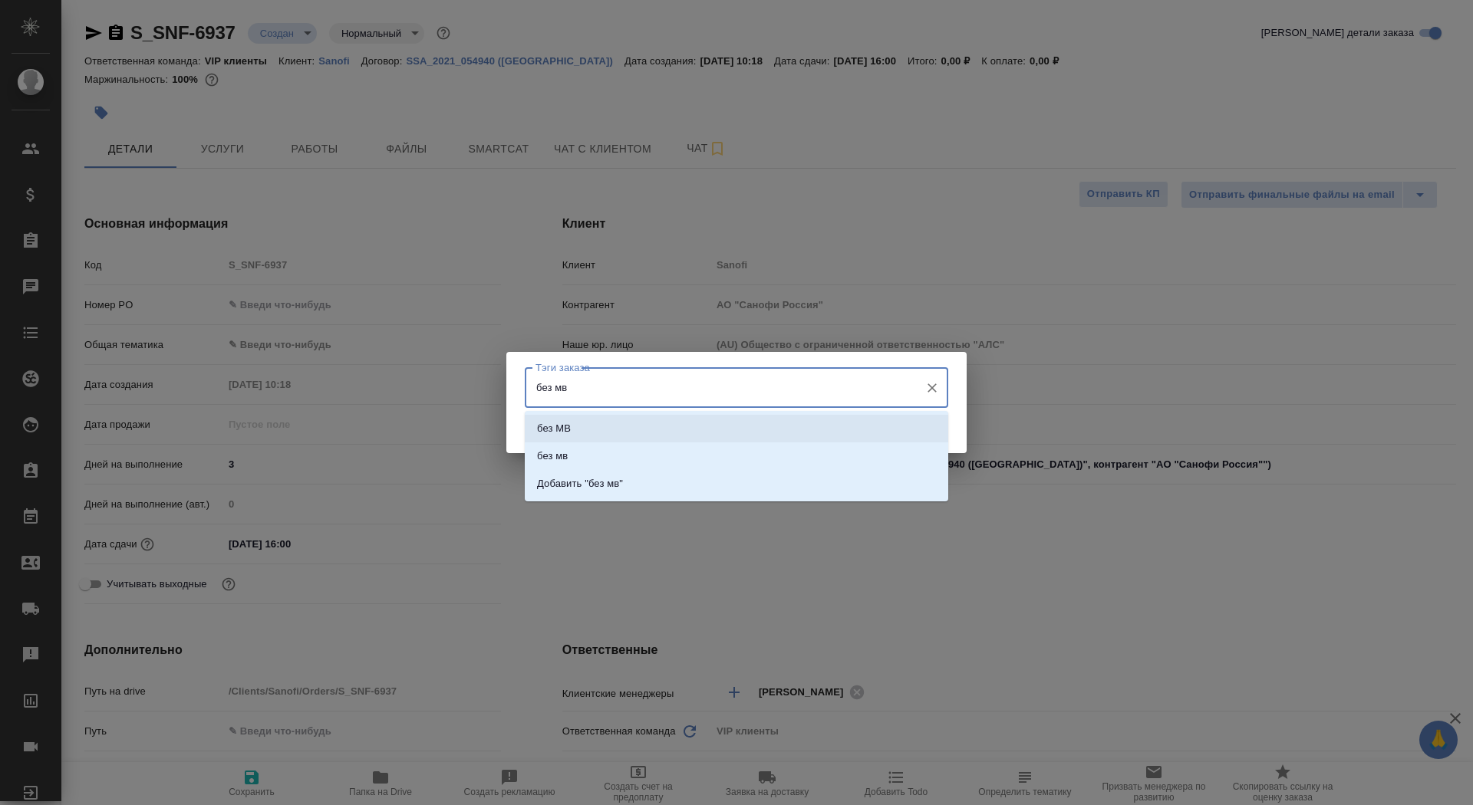
click at [631, 432] on li "без МВ" at bounding box center [736, 429] width 423 height 28
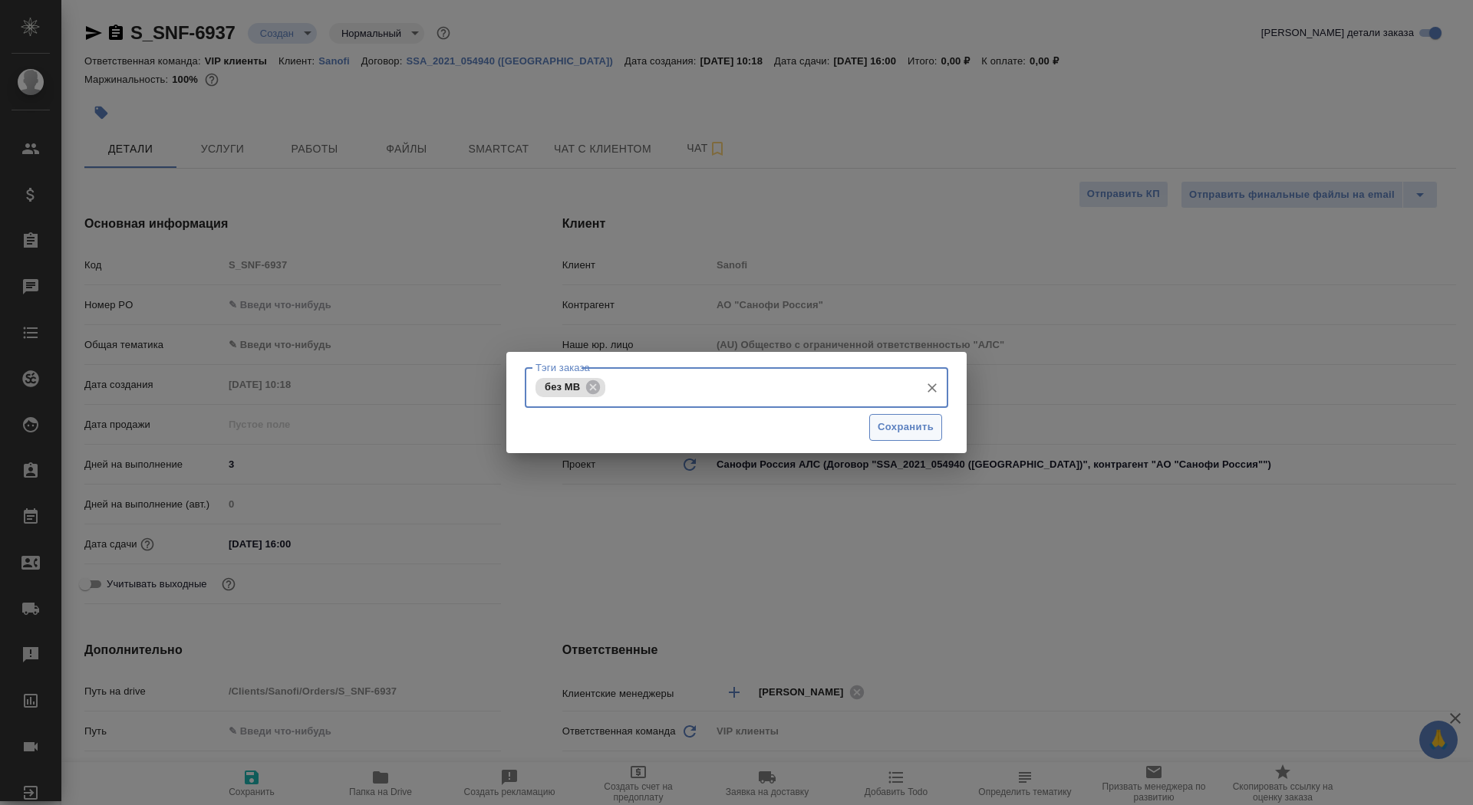
click at [905, 432] on span "Сохранить" at bounding box center [906, 428] width 56 height 18
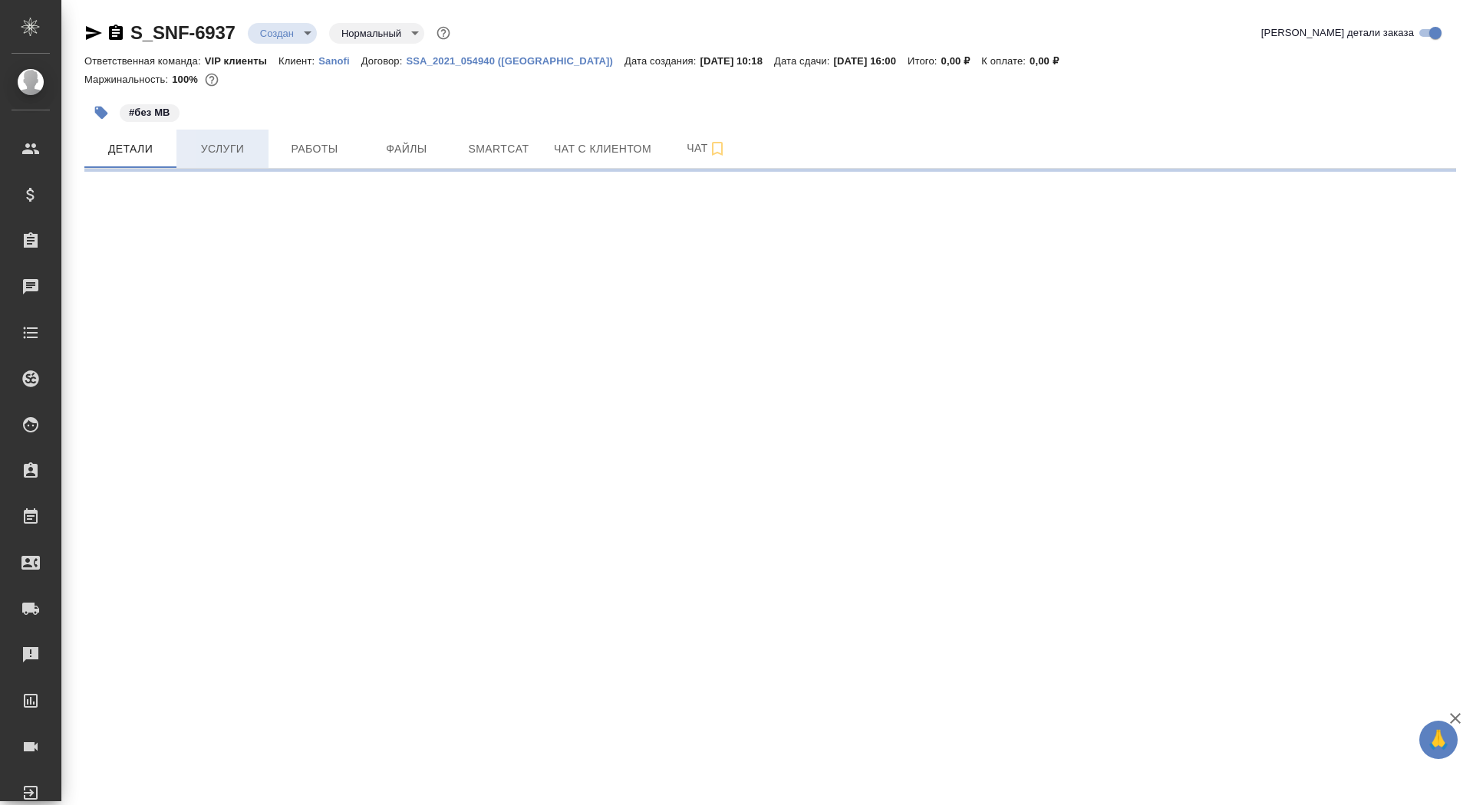
select select "RU"
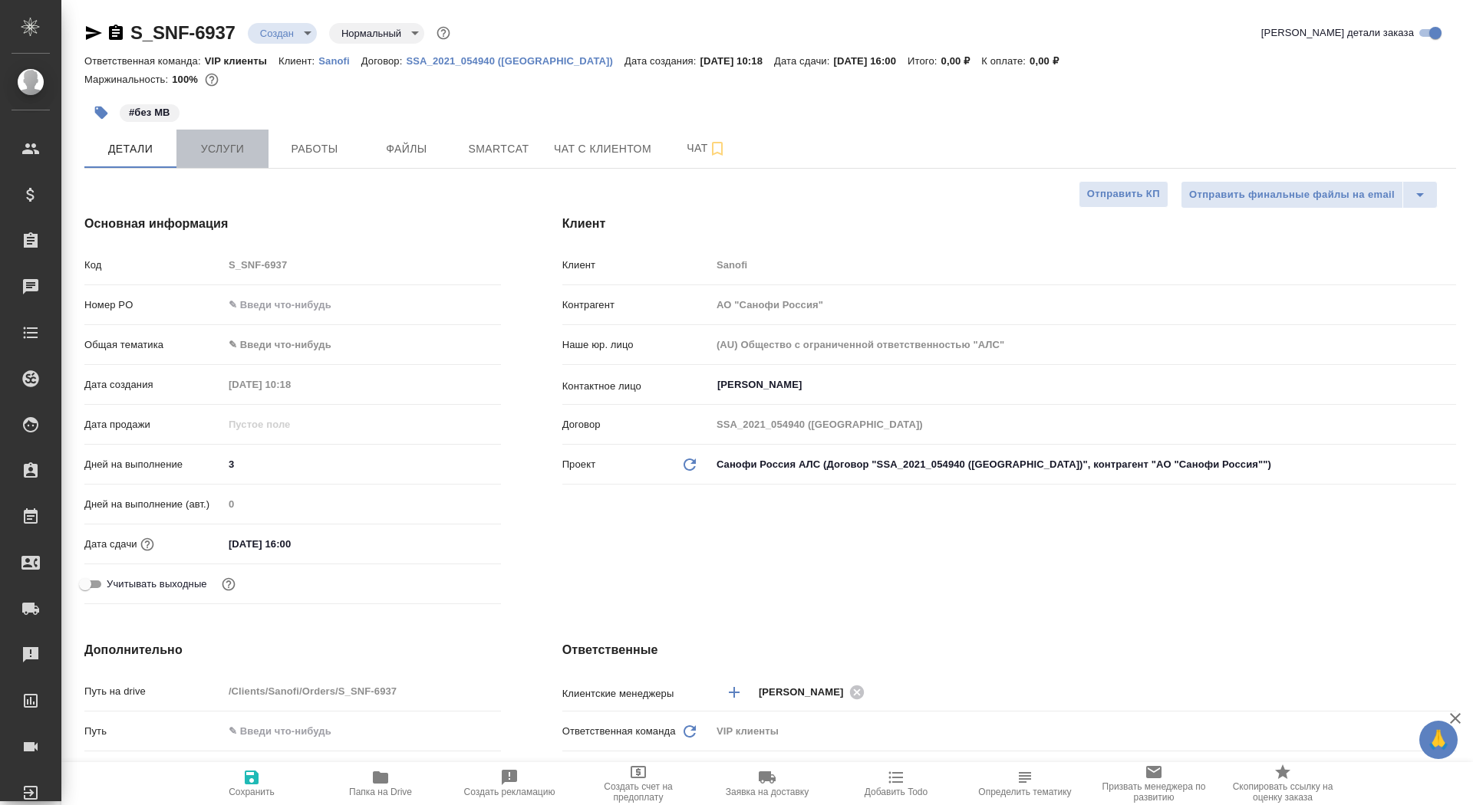
click at [223, 156] on span "Услуги" at bounding box center [223, 149] width 74 height 19
type textarea "x"
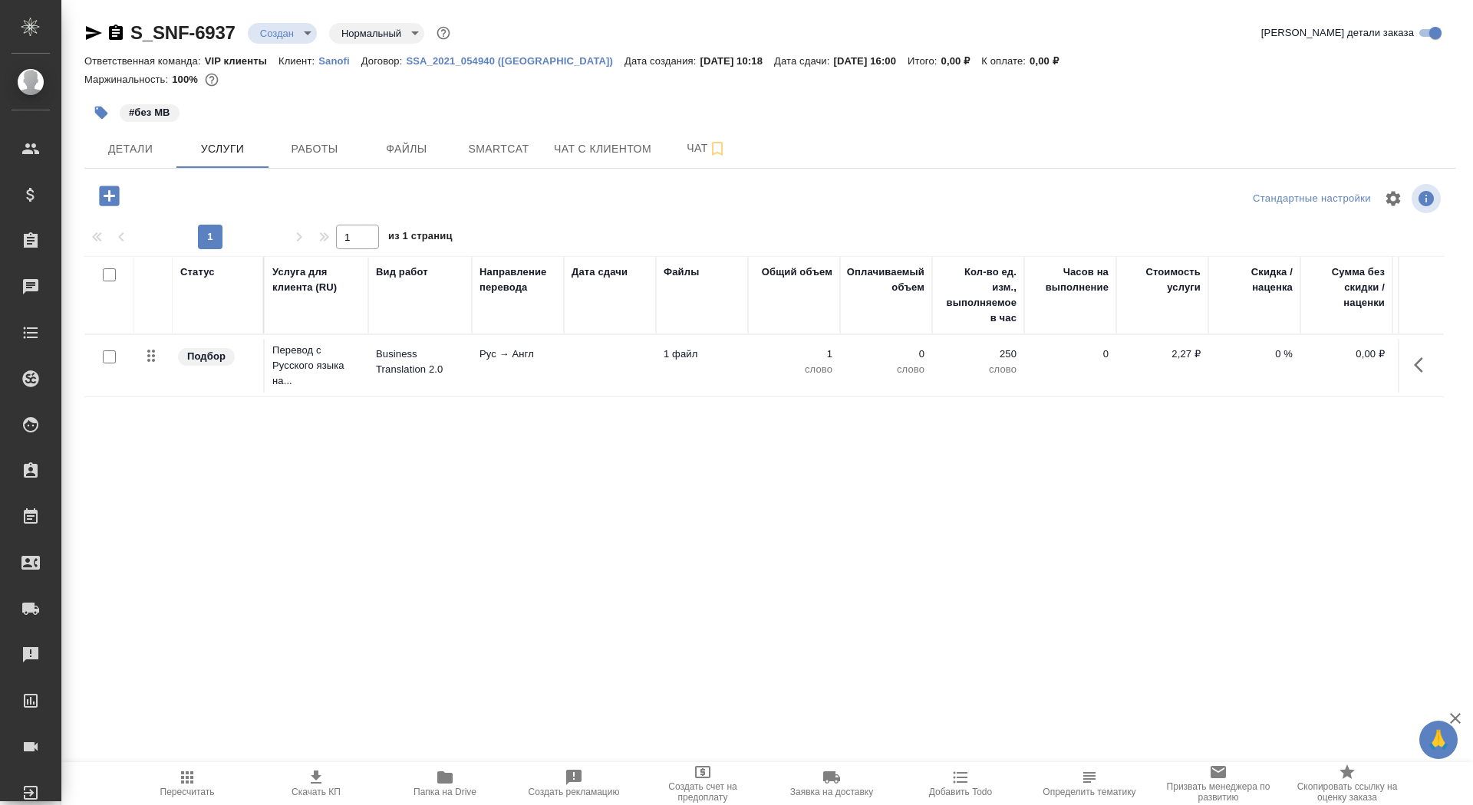
click at [110, 359] on input "checkbox" at bounding box center [109, 357] width 13 height 13
checkbox input "true"
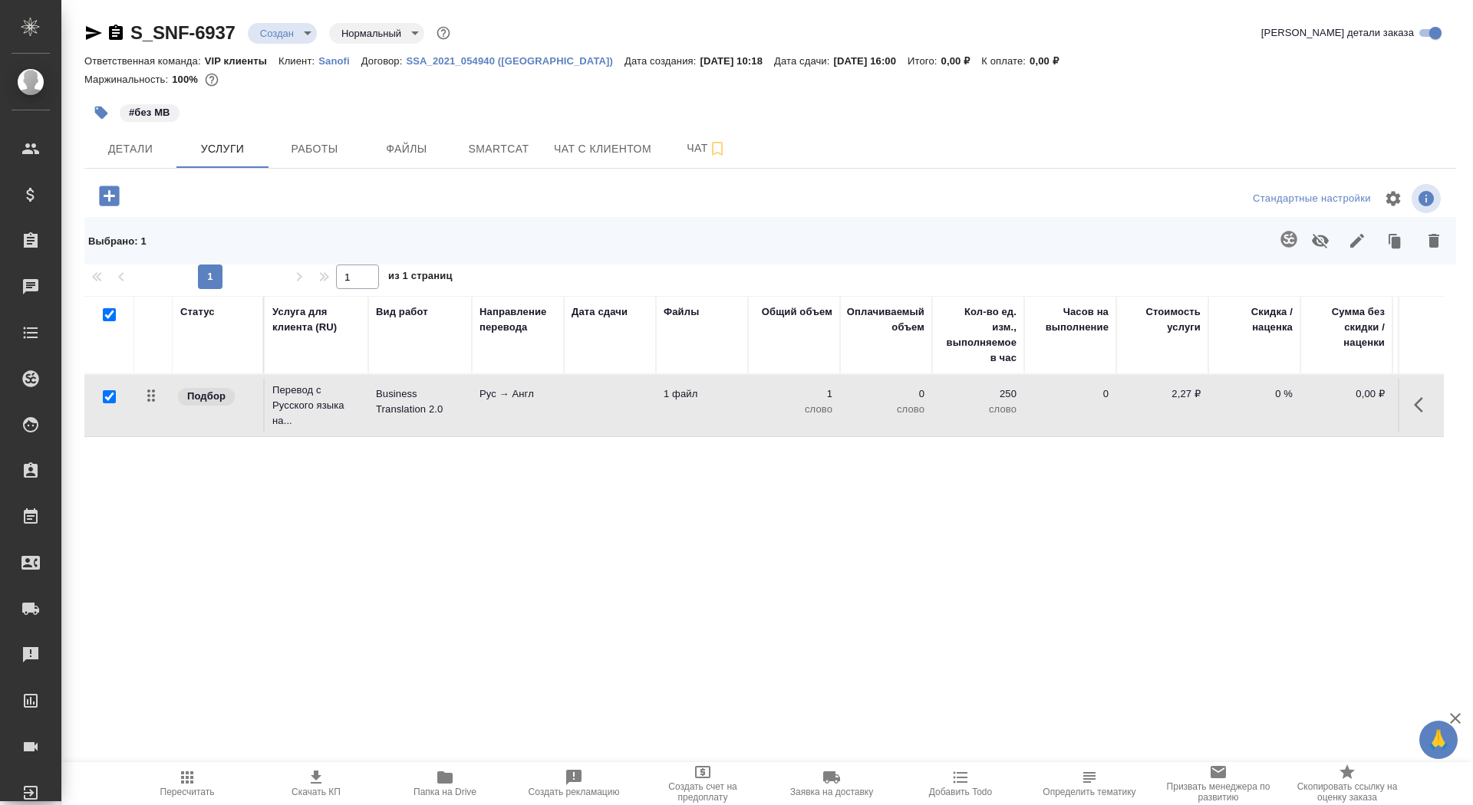
click at [605, 412] on td at bounding box center [610, 406] width 92 height 54
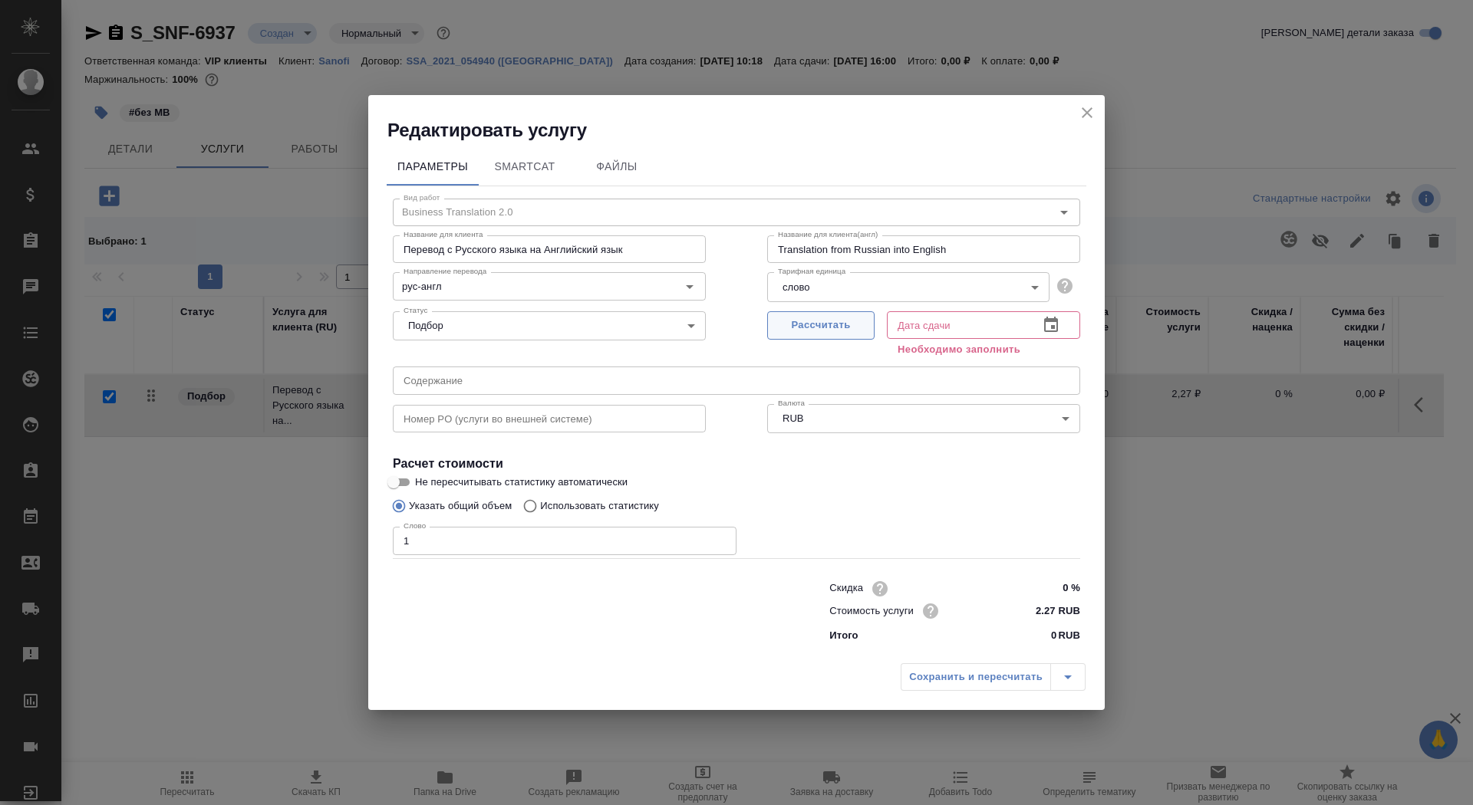
click at [816, 324] on span "Рассчитать" at bounding box center [821, 326] width 91 height 18
type input "[DATE] 16:00"
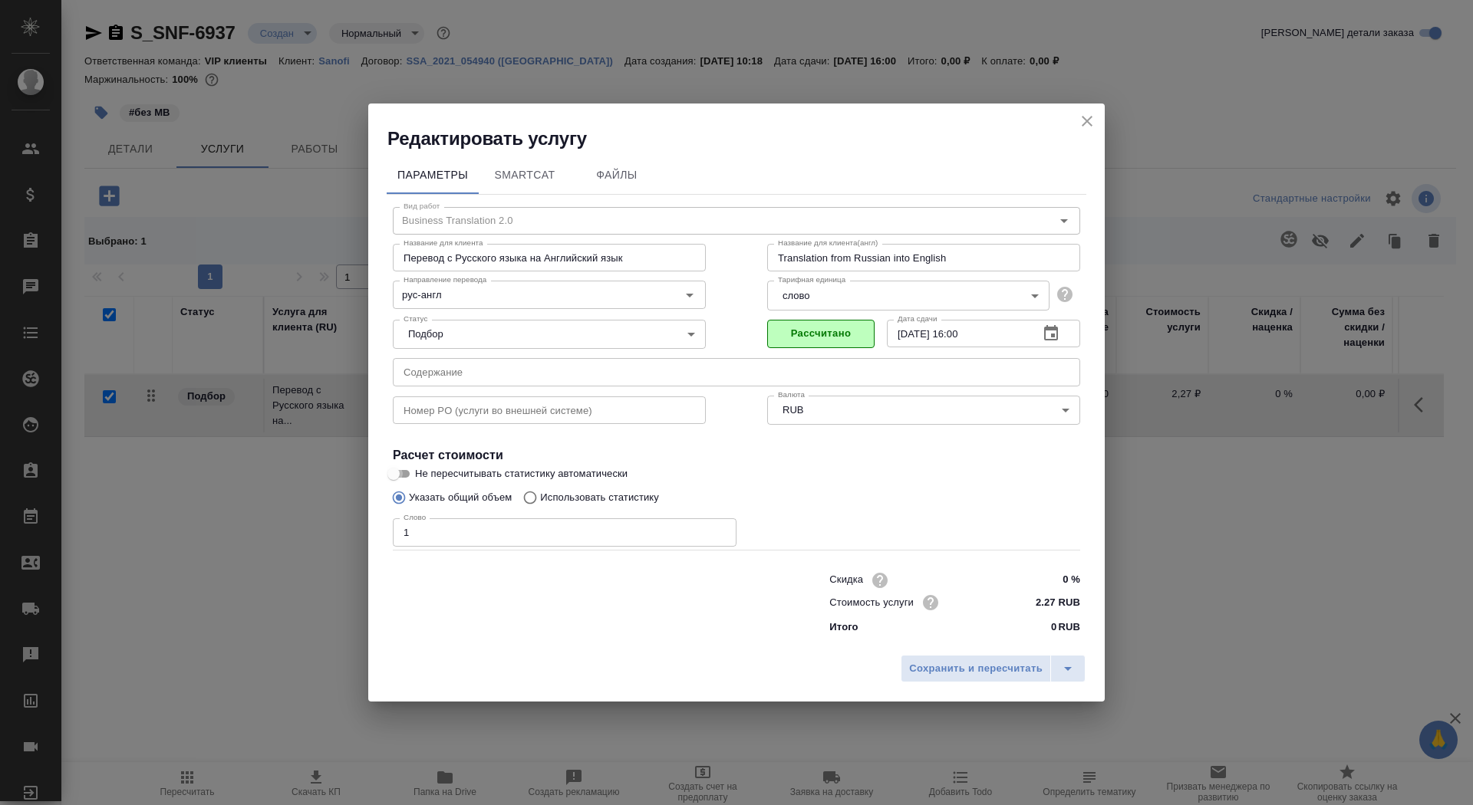
click at [394, 479] on input "Не пересчитывать статистику автоматически" at bounding box center [393, 474] width 55 height 18
checkbox input "true"
click at [1016, 670] on span "Сохранить и пересчитать" at bounding box center [975, 669] width 133 height 18
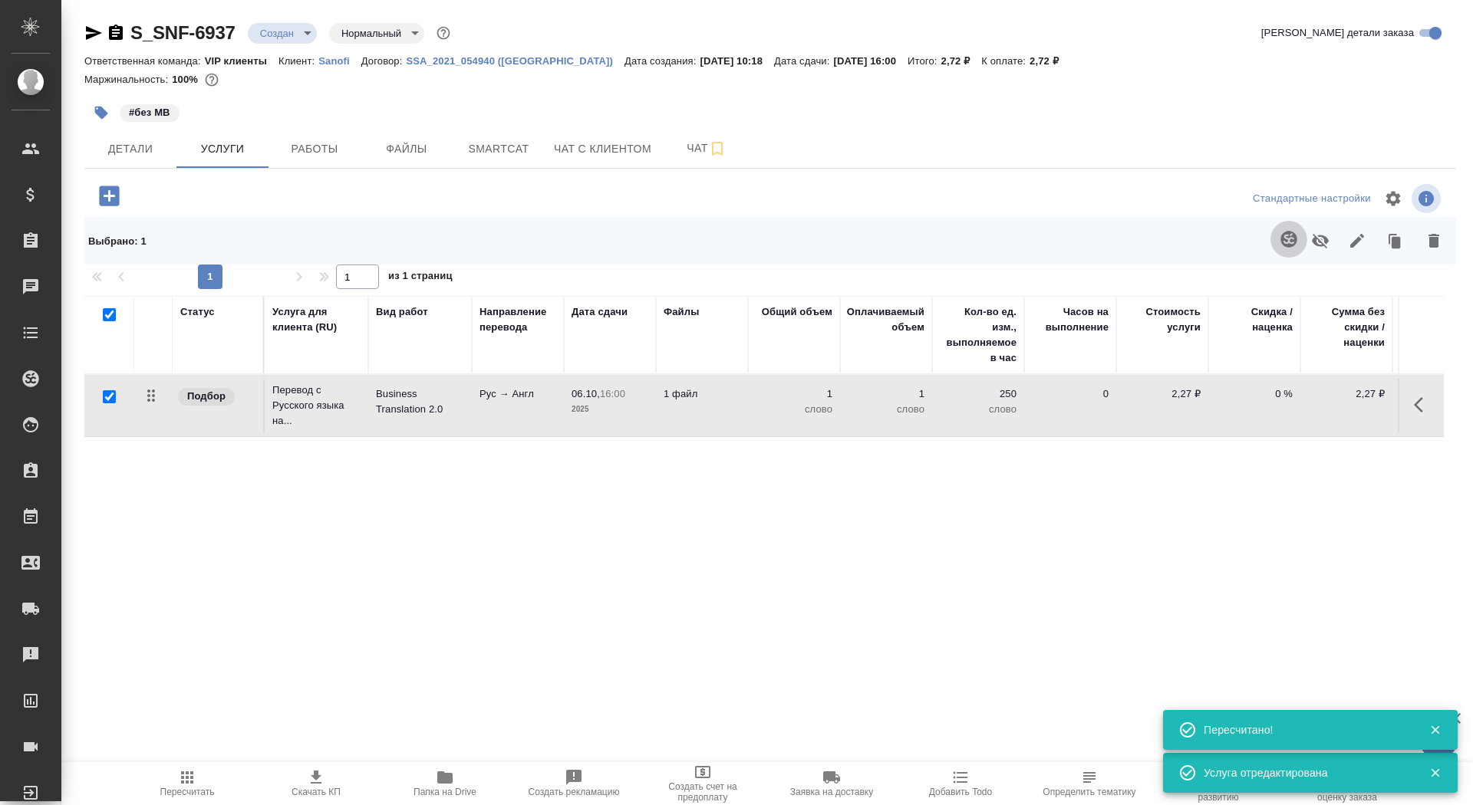
click at [1289, 242] on icon "button" at bounding box center [1288, 239] width 18 height 18
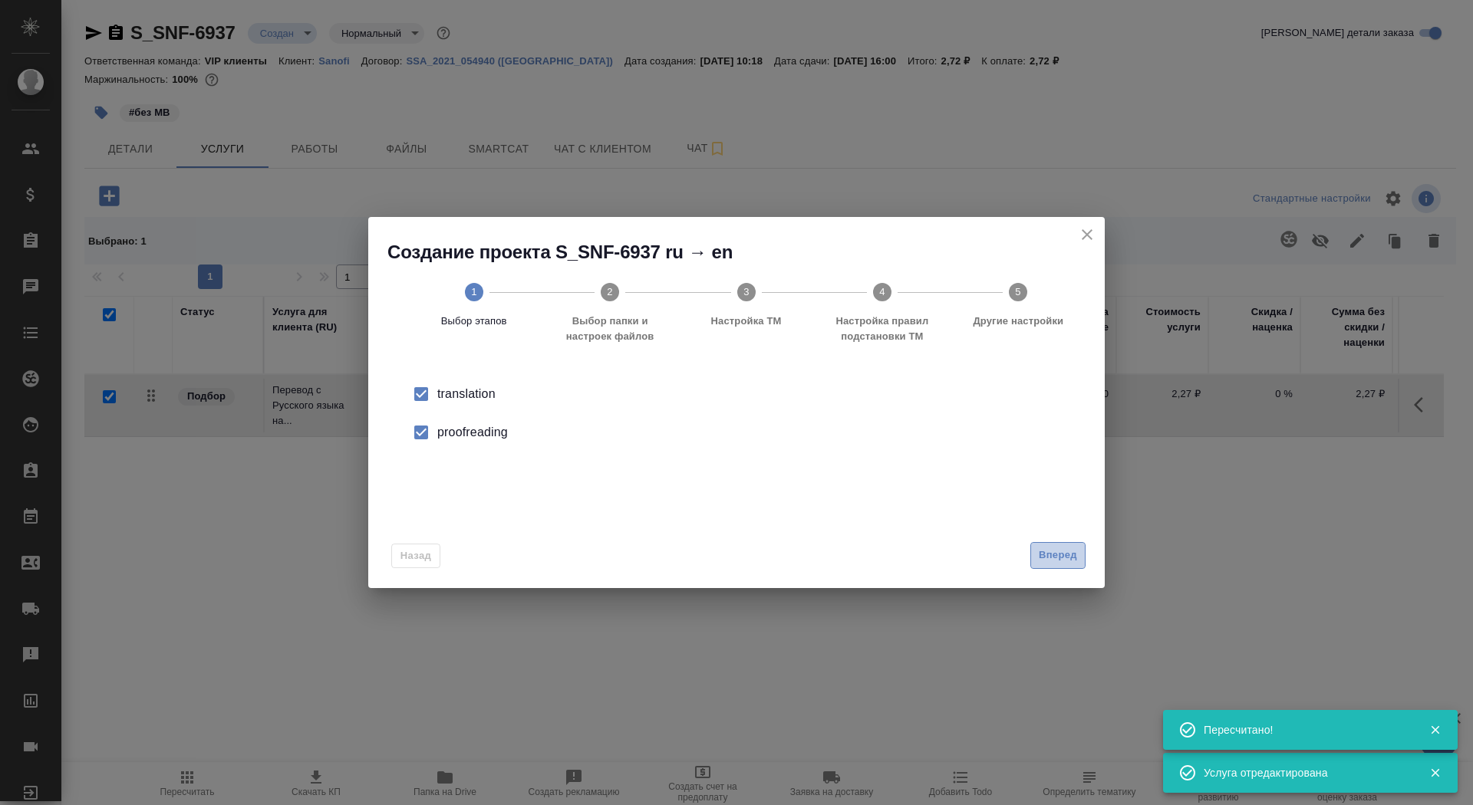
click at [1072, 543] on button "Вперед" at bounding box center [1057, 555] width 55 height 27
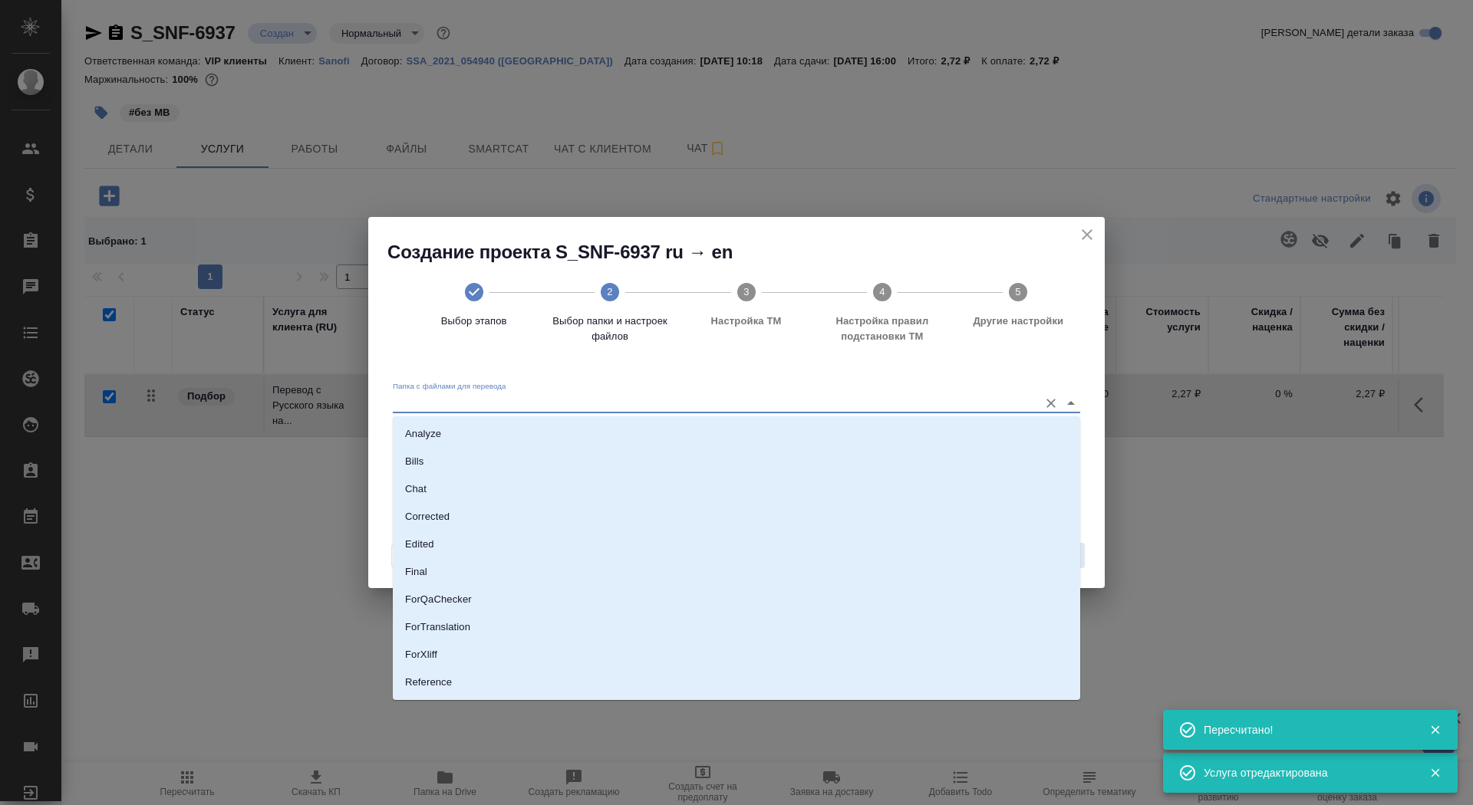
click at [839, 404] on input "Папка с файлами для перевода" at bounding box center [712, 403] width 638 height 18
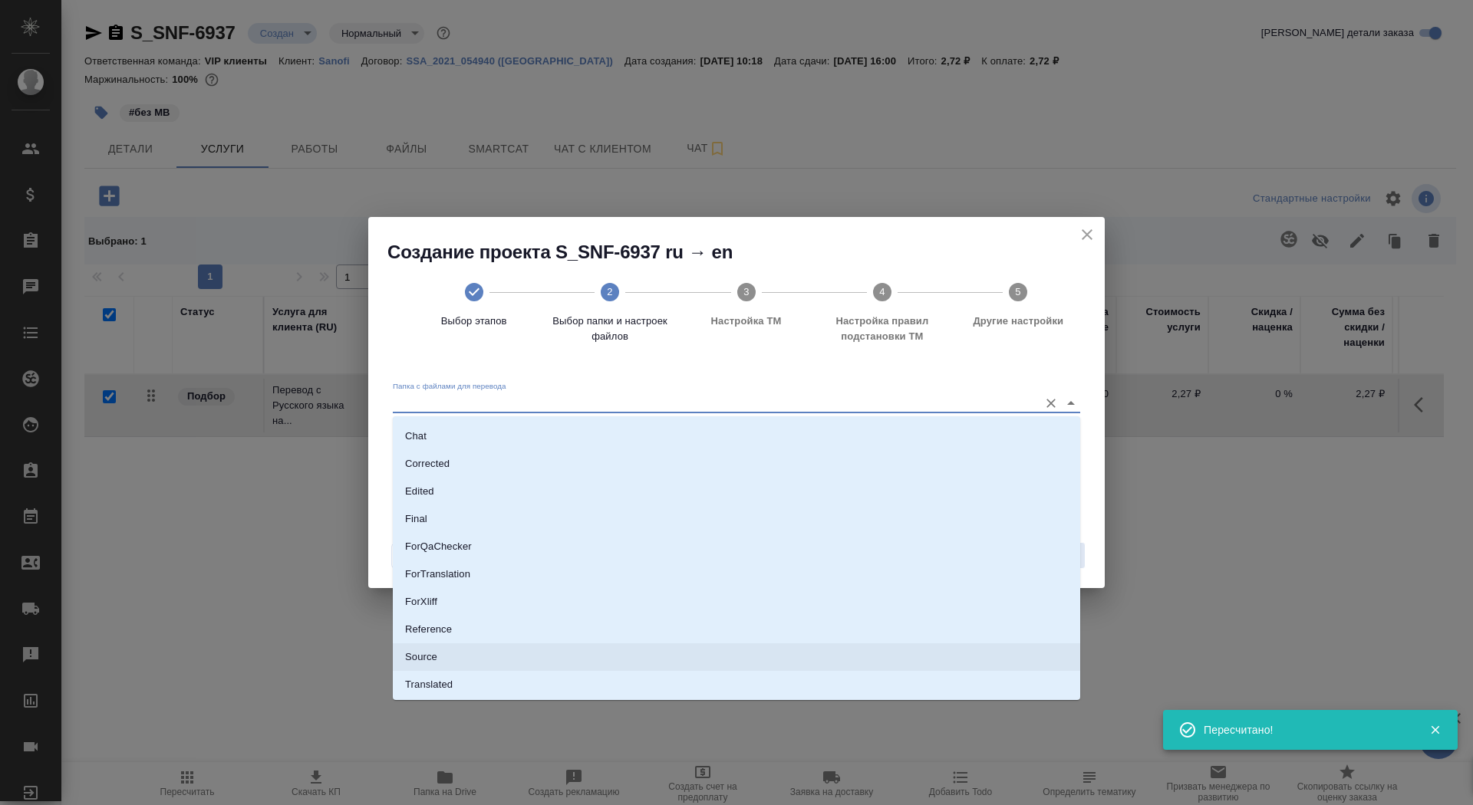
click at [807, 653] on li "Source" at bounding box center [736, 658] width 687 height 28
type input "Source"
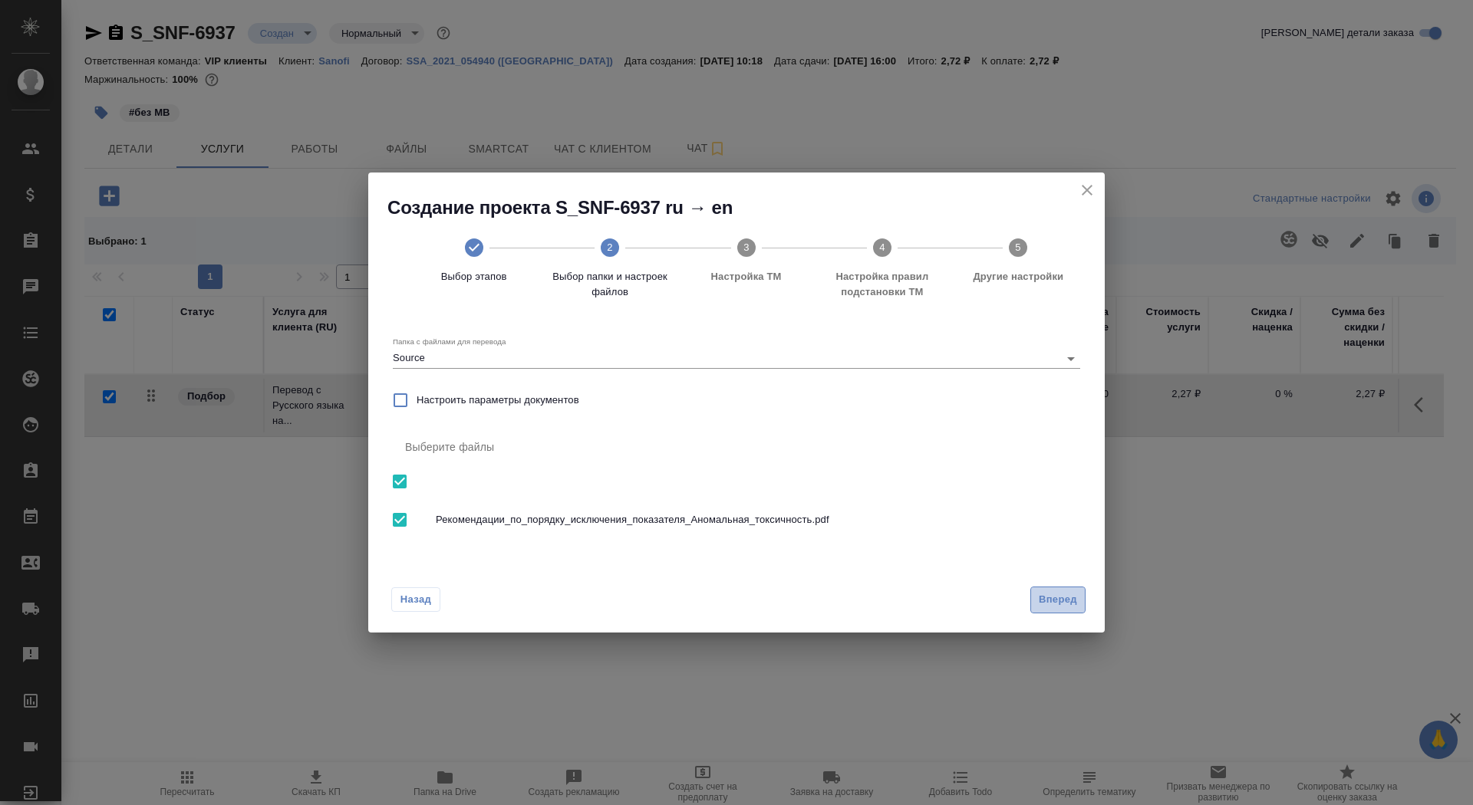
click at [1082, 602] on button "Вперед" at bounding box center [1057, 600] width 55 height 27
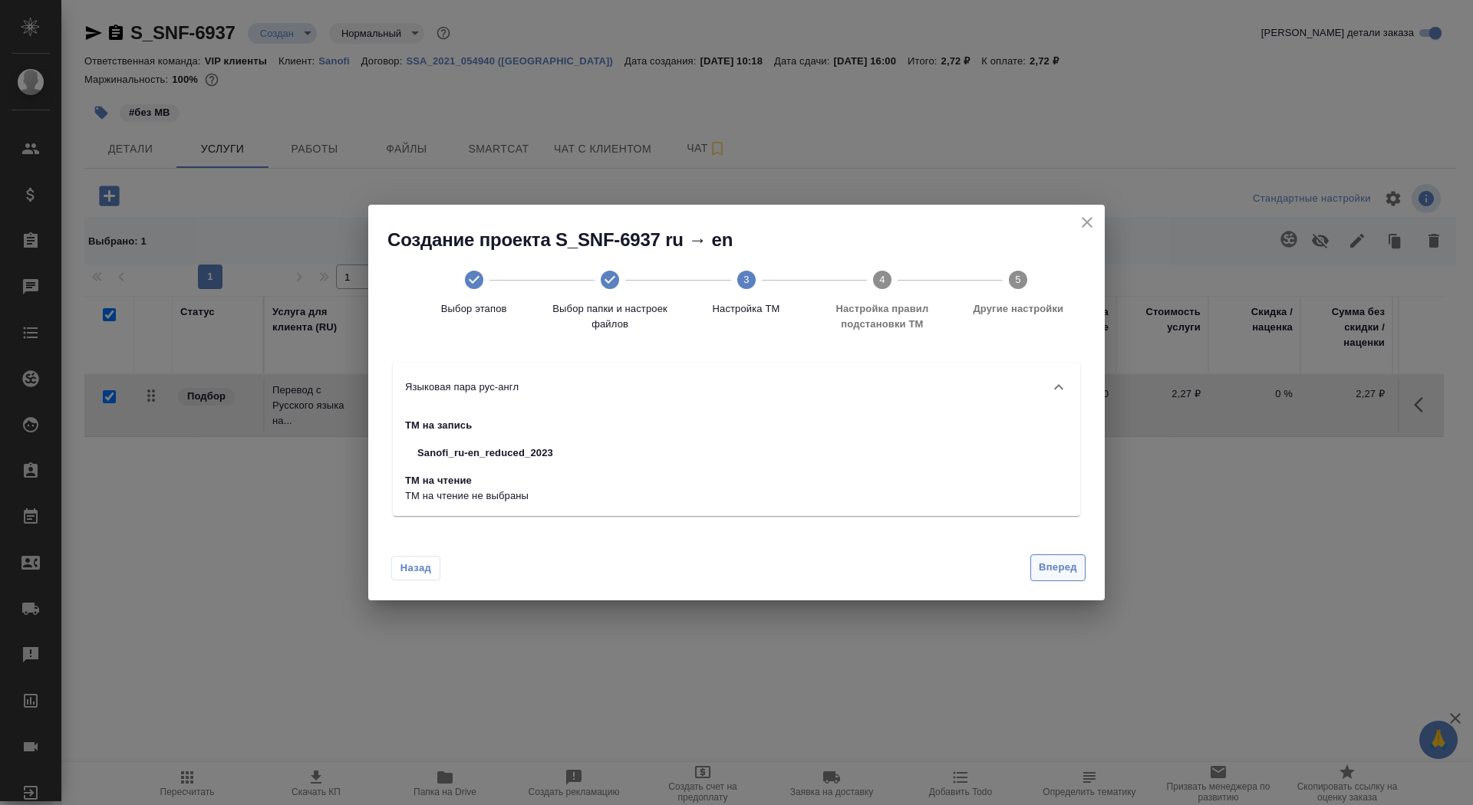
click at [1059, 568] on span "Вперед" at bounding box center [1058, 568] width 38 height 18
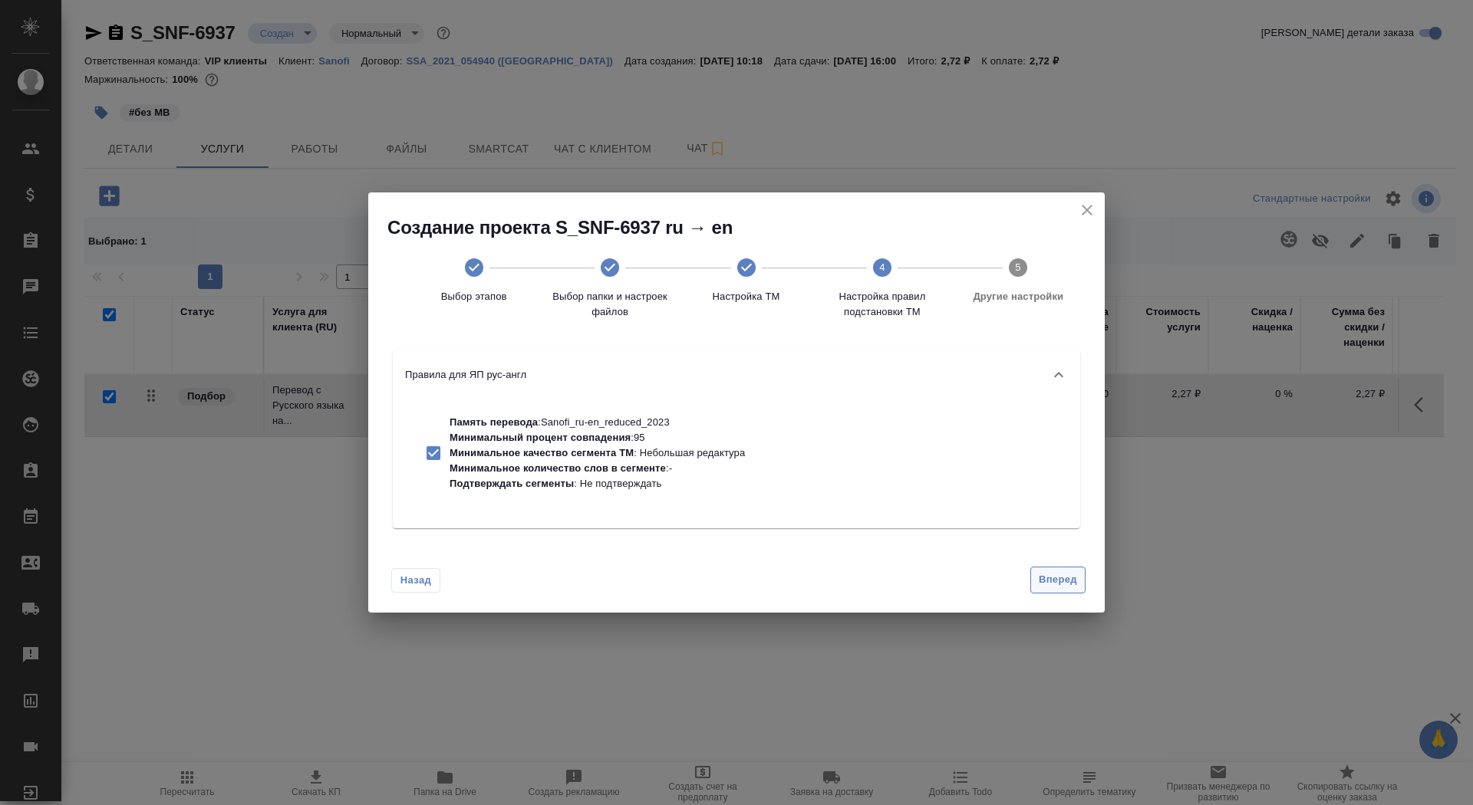
click at [1062, 580] on span "Вперед" at bounding box center [1058, 580] width 38 height 18
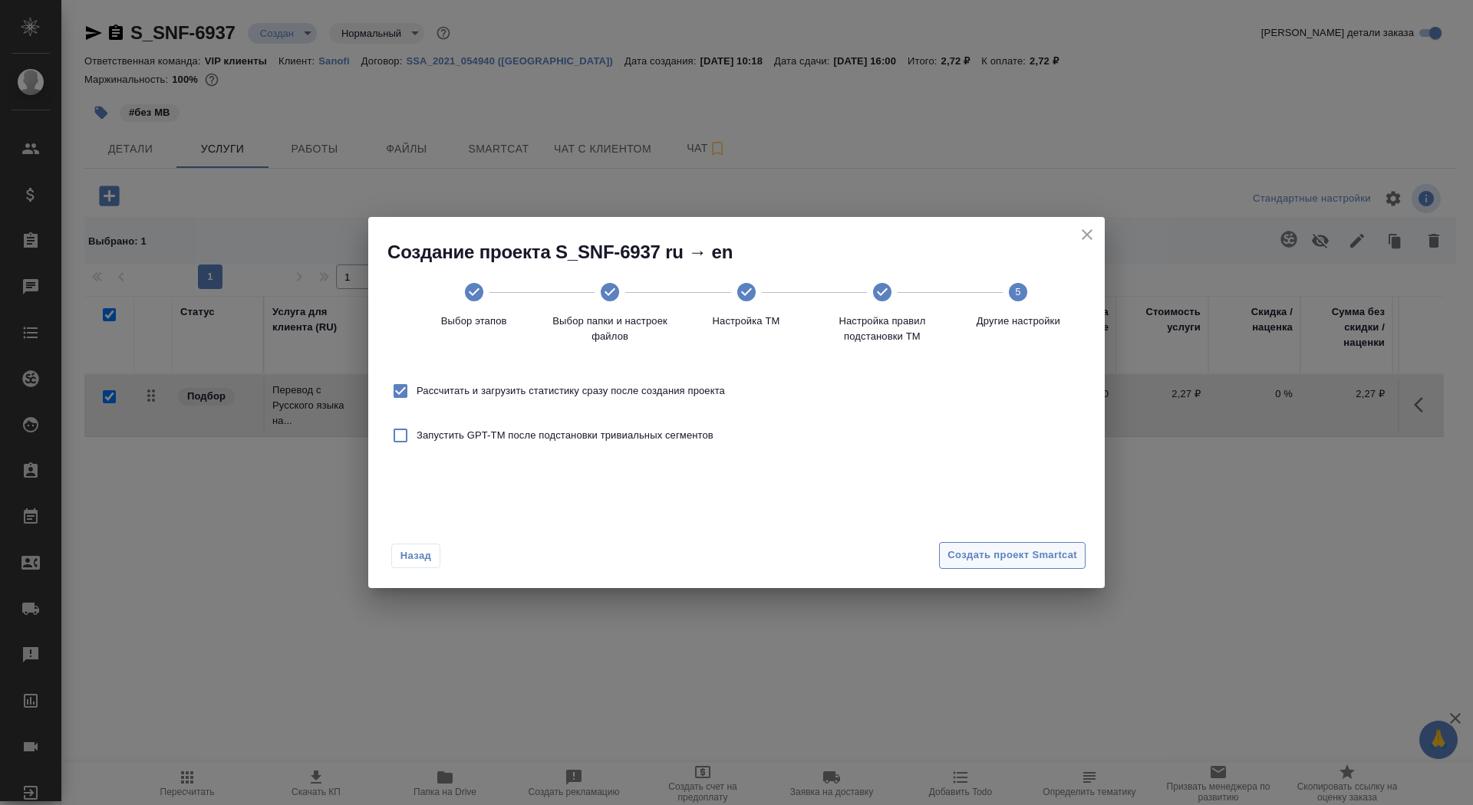
click at [1053, 556] on span "Создать проект Smartcat" at bounding box center [1012, 556] width 130 height 18
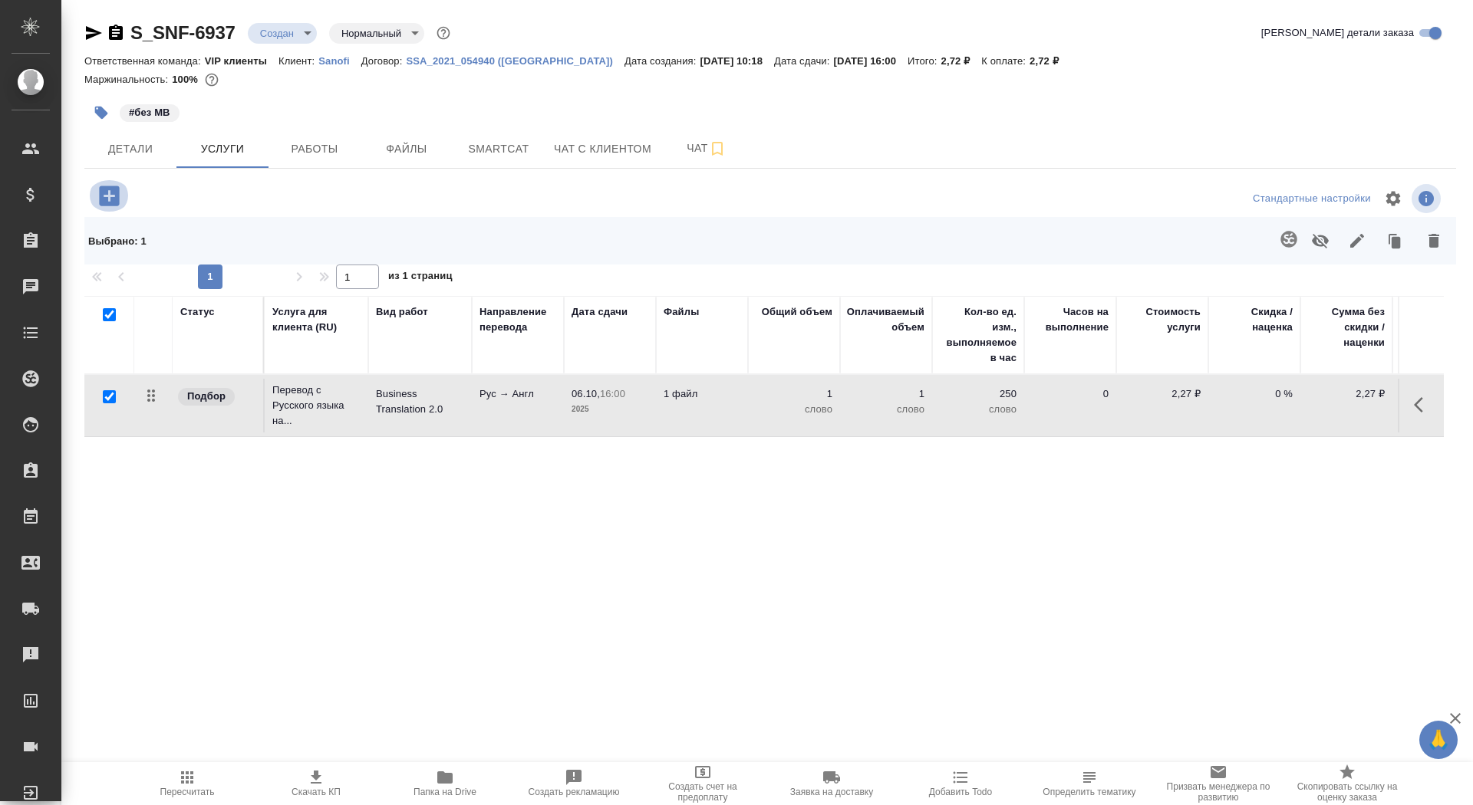
click at [117, 185] on icon "button" at bounding box center [109, 196] width 27 height 27
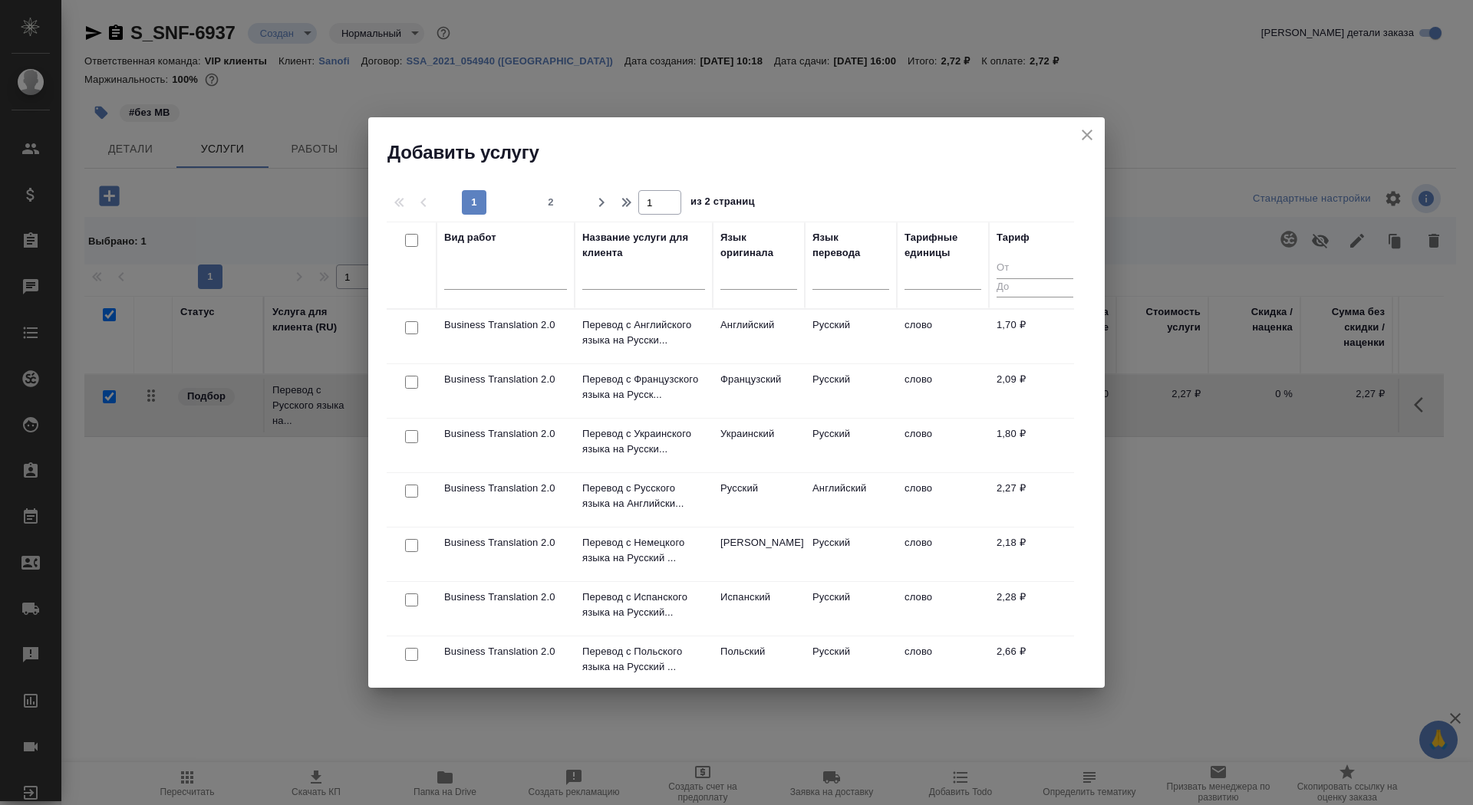
click at [591, 279] on input "text" at bounding box center [643, 280] width 123 height 19
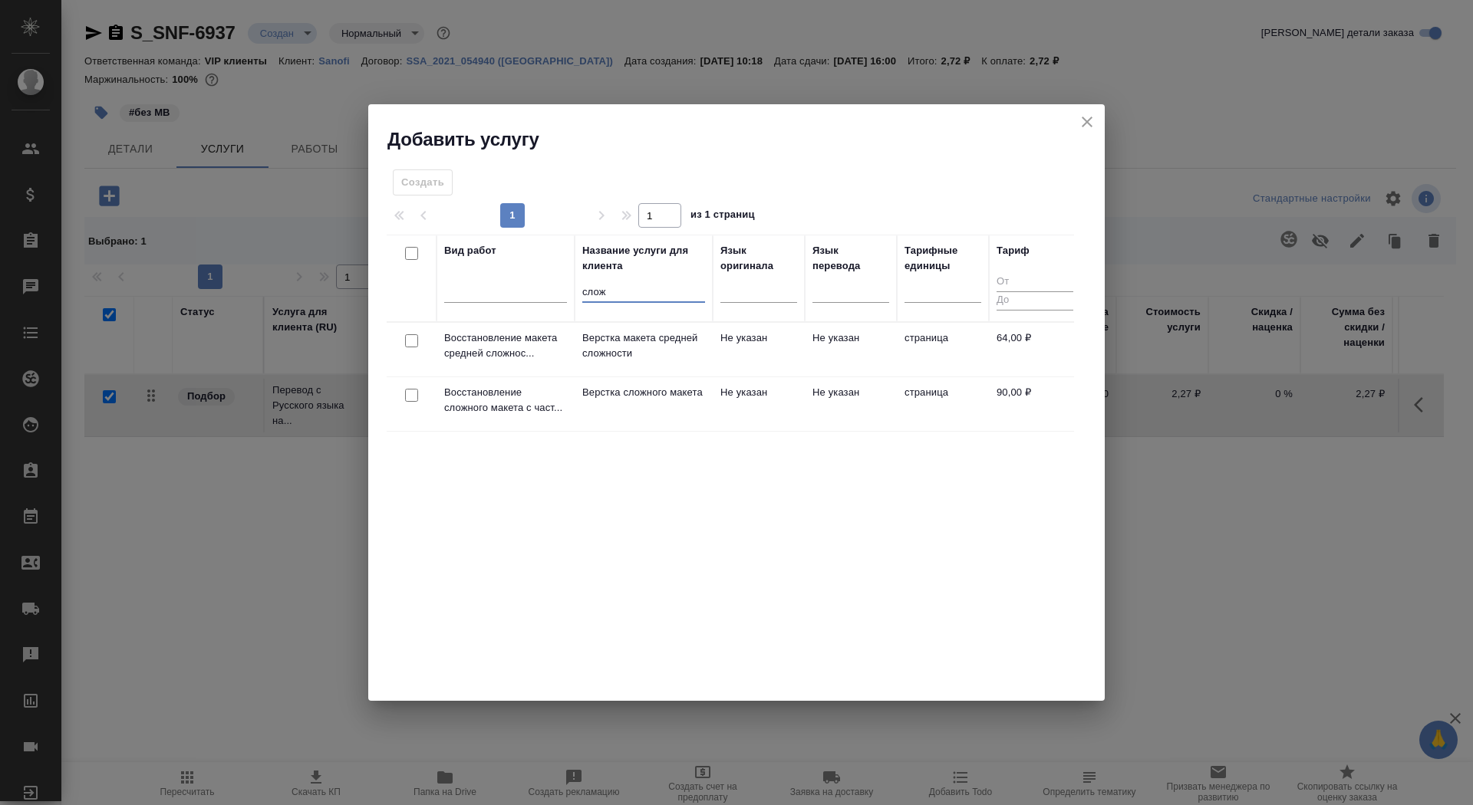
type input "слож"
click at [614, 400] on p "Верстка сложного макета" at bounding box center [643, 392] width 123 height 15
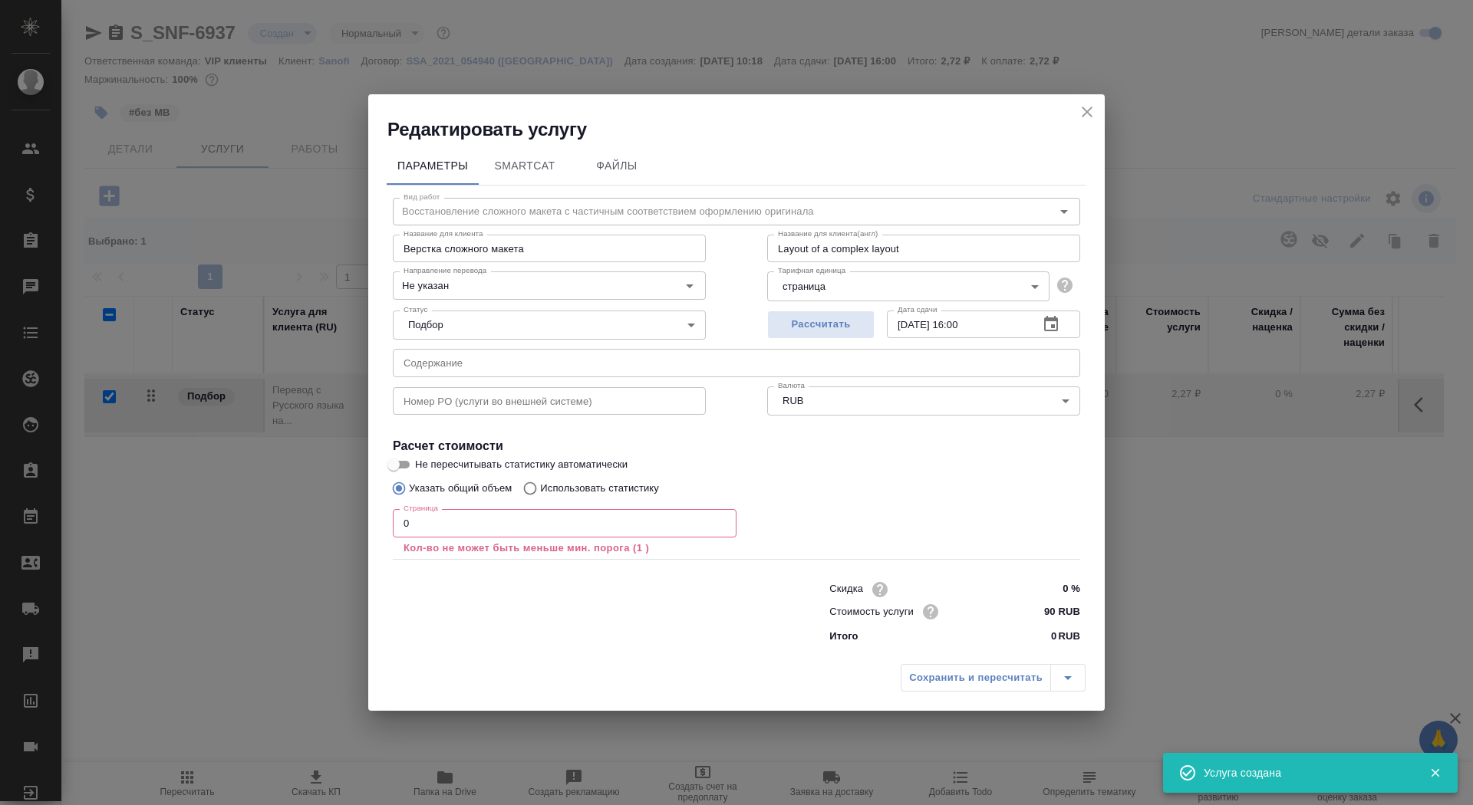
checkbox input "false"
click at [511, 523] on input "0" at bounding box center [565, 523] width 344 height 28
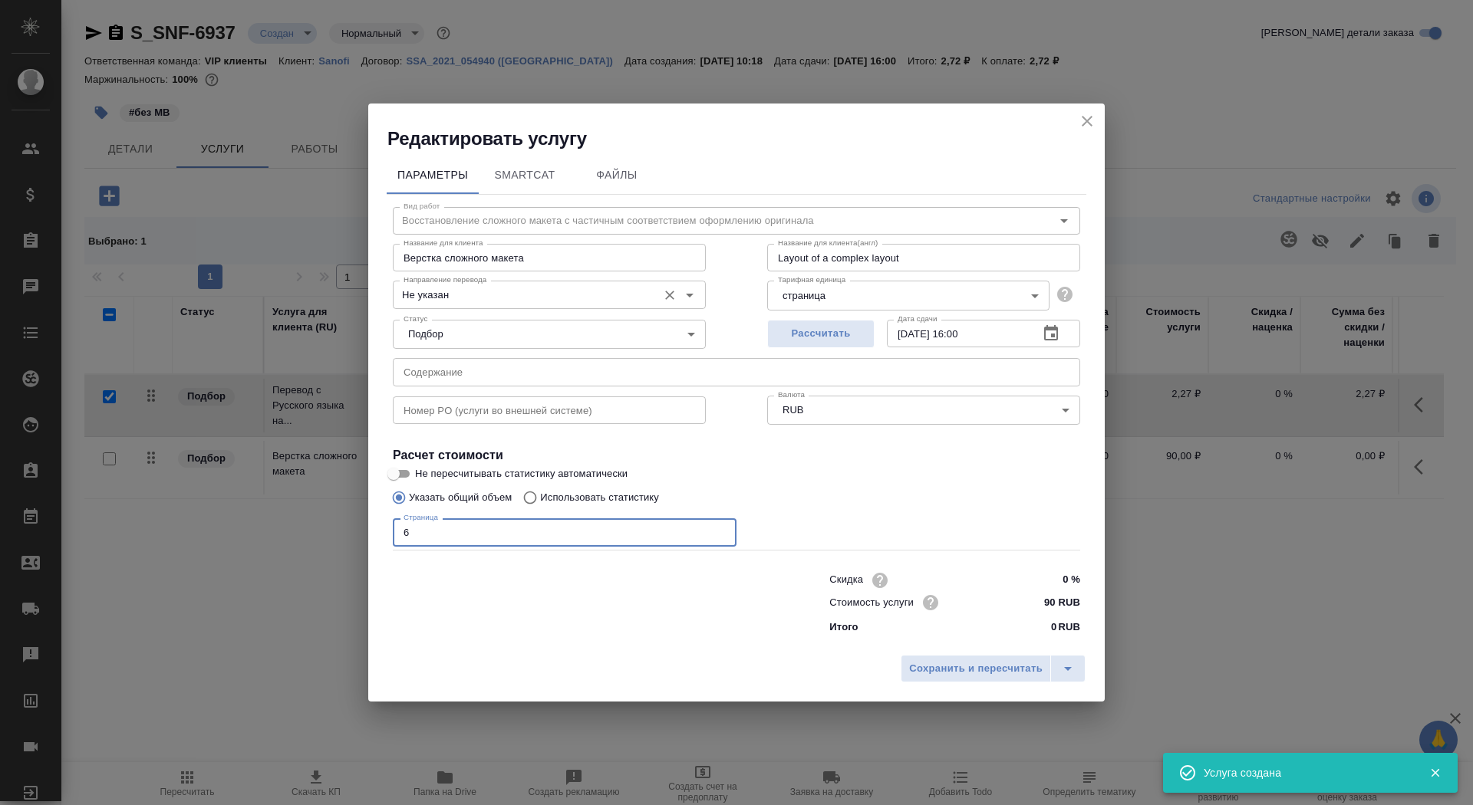
type input "6"
click at [486, 288] on input "Не указан" at bounding box center [523, 294] width 252 height 18
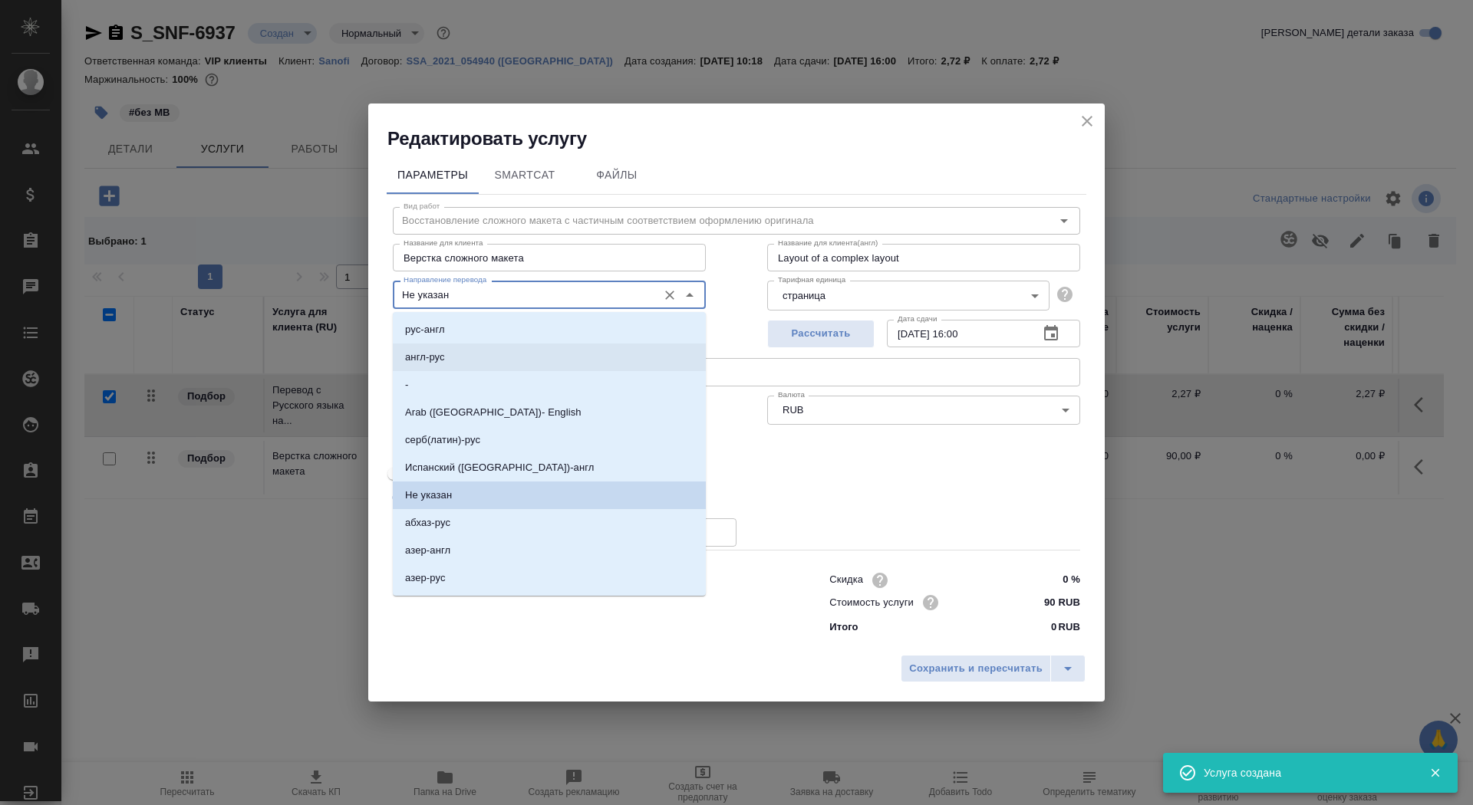
click at [490, 338] on li "рус-англ" at bounding box center [549, 330] width 313 height 28
type input "рус-англ"
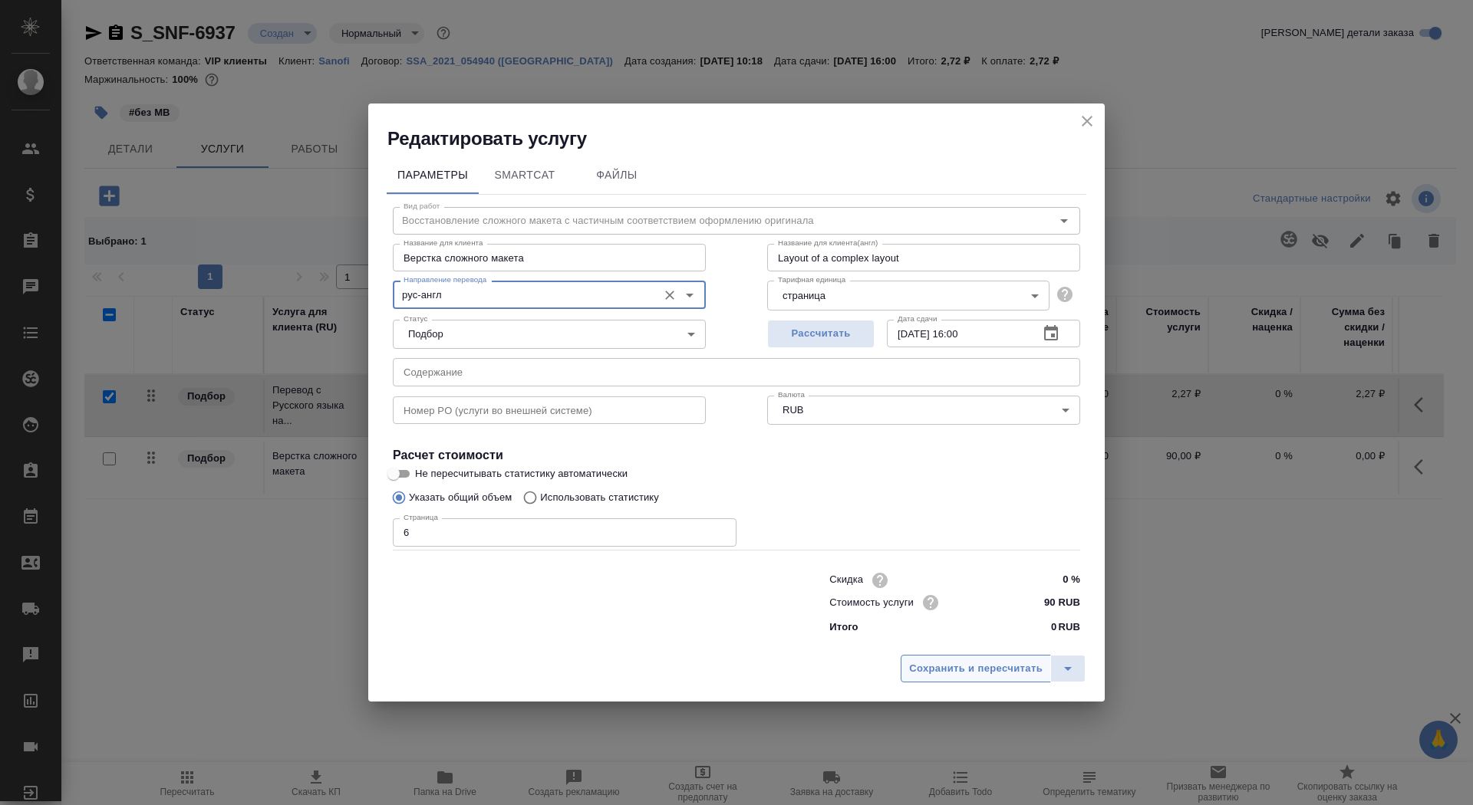
click at [1022, 669] on span "Сохранить и пересчитать" at bounding box center [975, 669] width 133 height 18
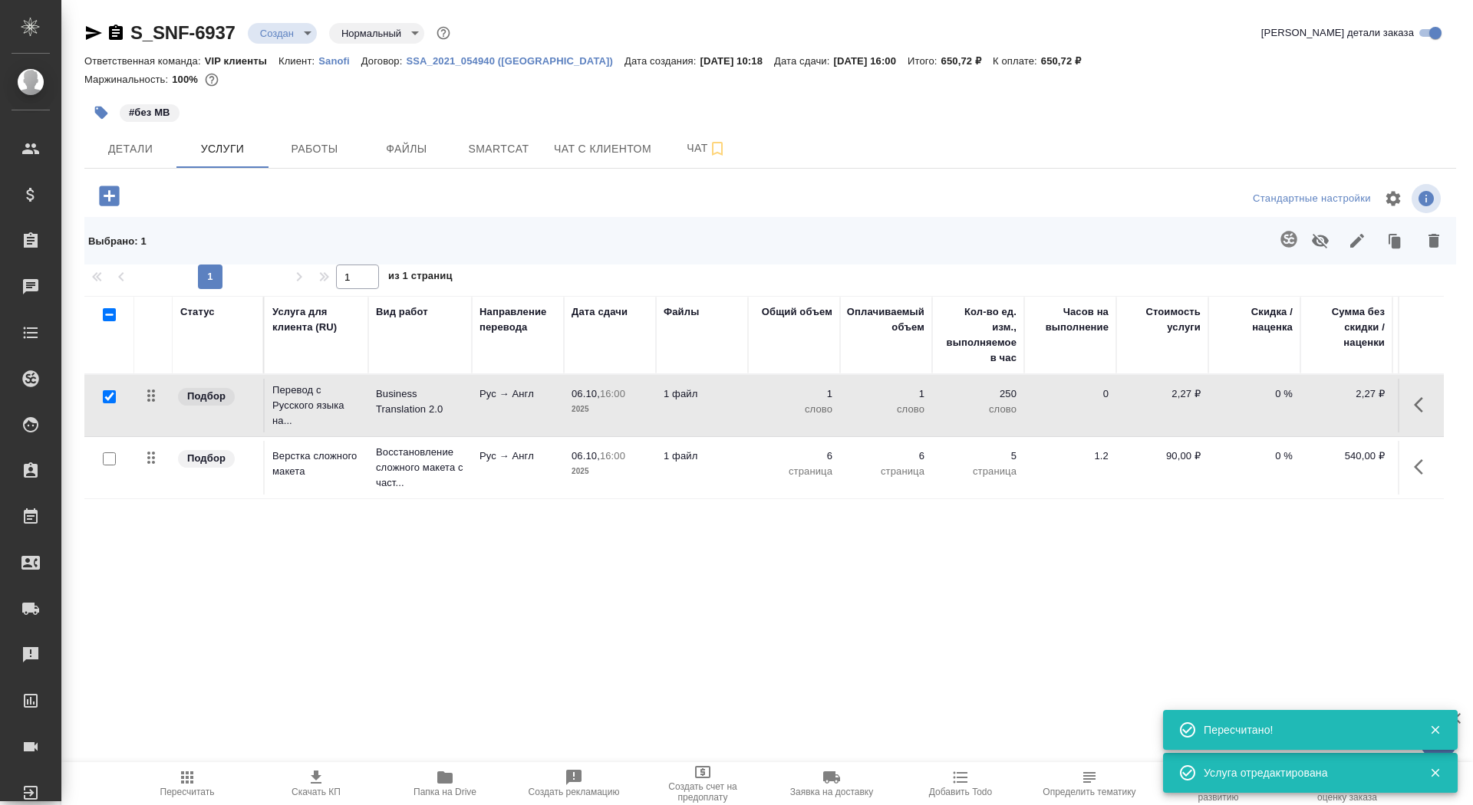
click at [532, 397] on p "Рус → Англ" at bounding box center [517, 394] width 77 height 15
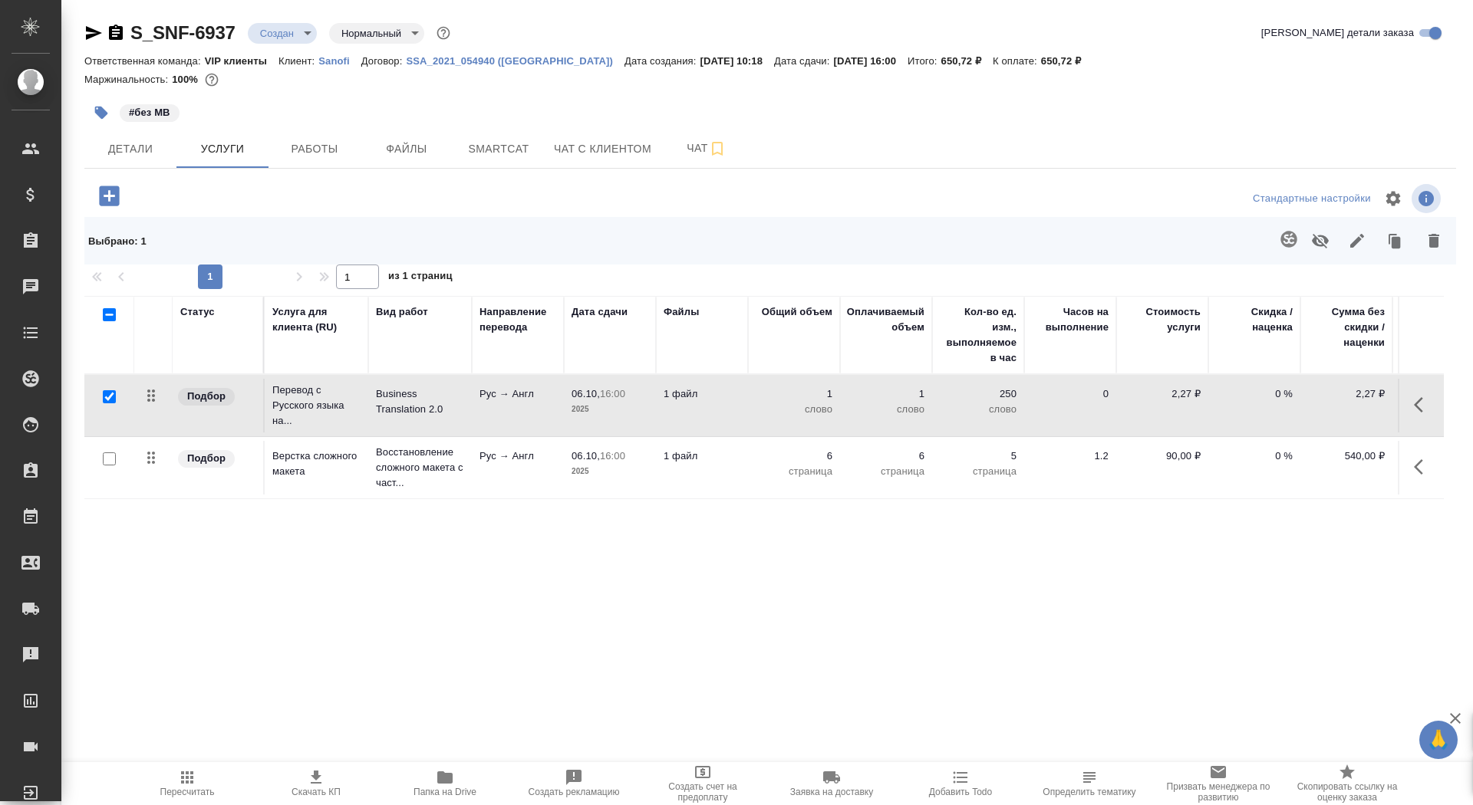
click at [532, 397] on p "Рус → Англ" at bounding box center [517, 394] width 77 height 15
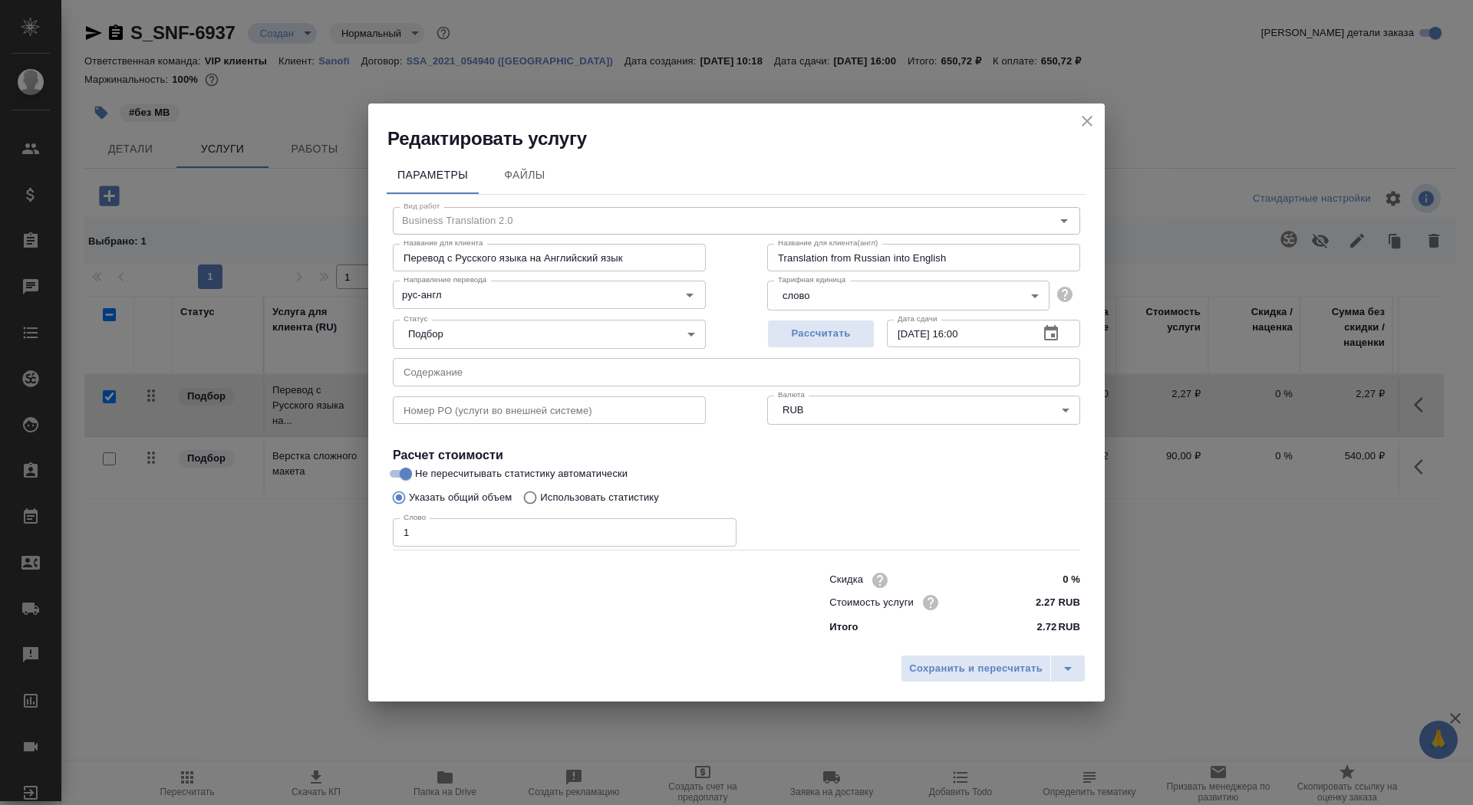
click at [547, 506] on label "Использовать статистику" at bounding box center [586, 497] width 143 height 29
click at [540, 506] on input "Использовать статистику" at bounding box center [527, 497] width 25 height 29
radio input "true"
radio input "false"
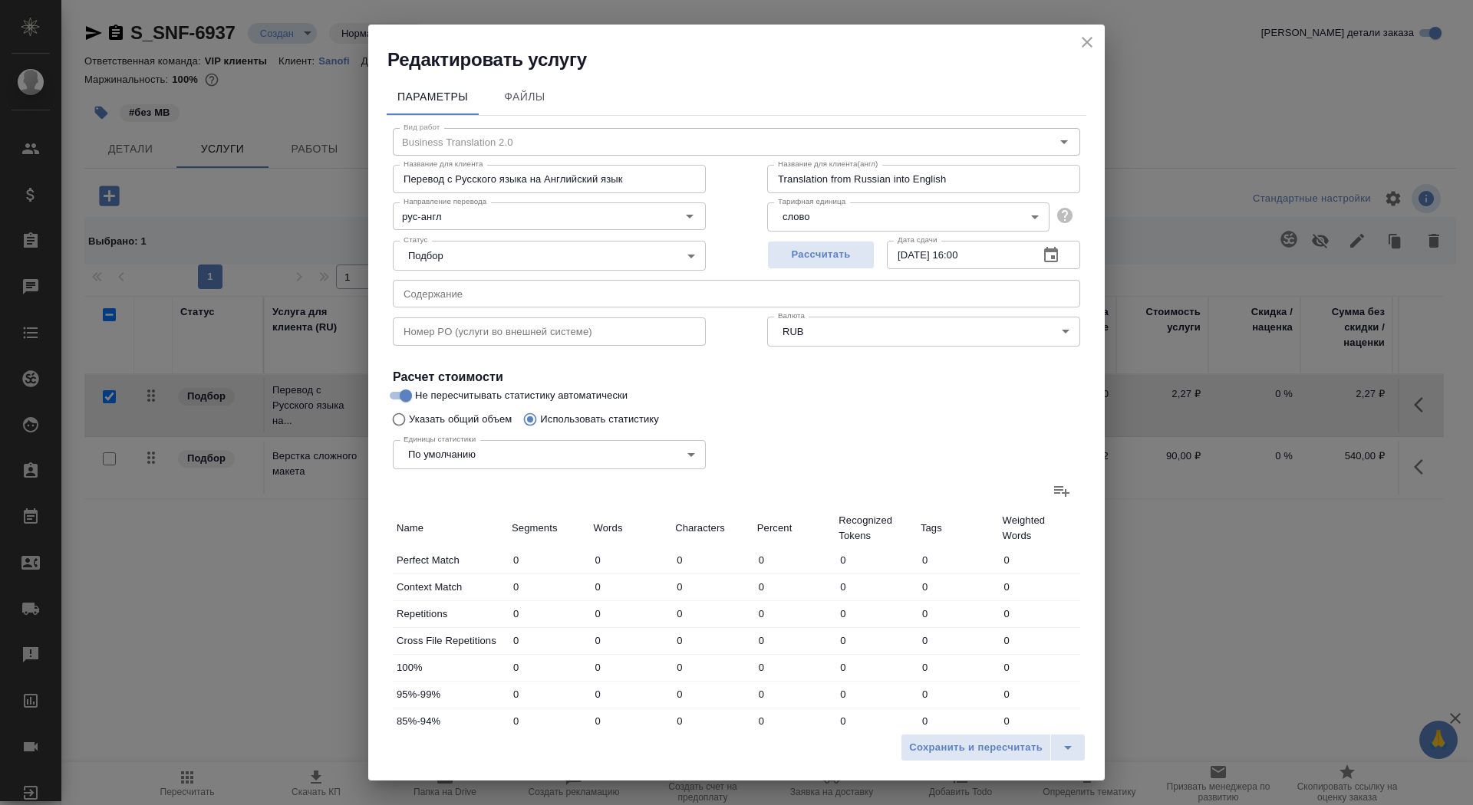
click at [1059, 492] on icon at bounding box center [1061, 491] width 15 height 11
click at [0, 0] on input "file" at bounding box center [0, 0] width 0 height 0
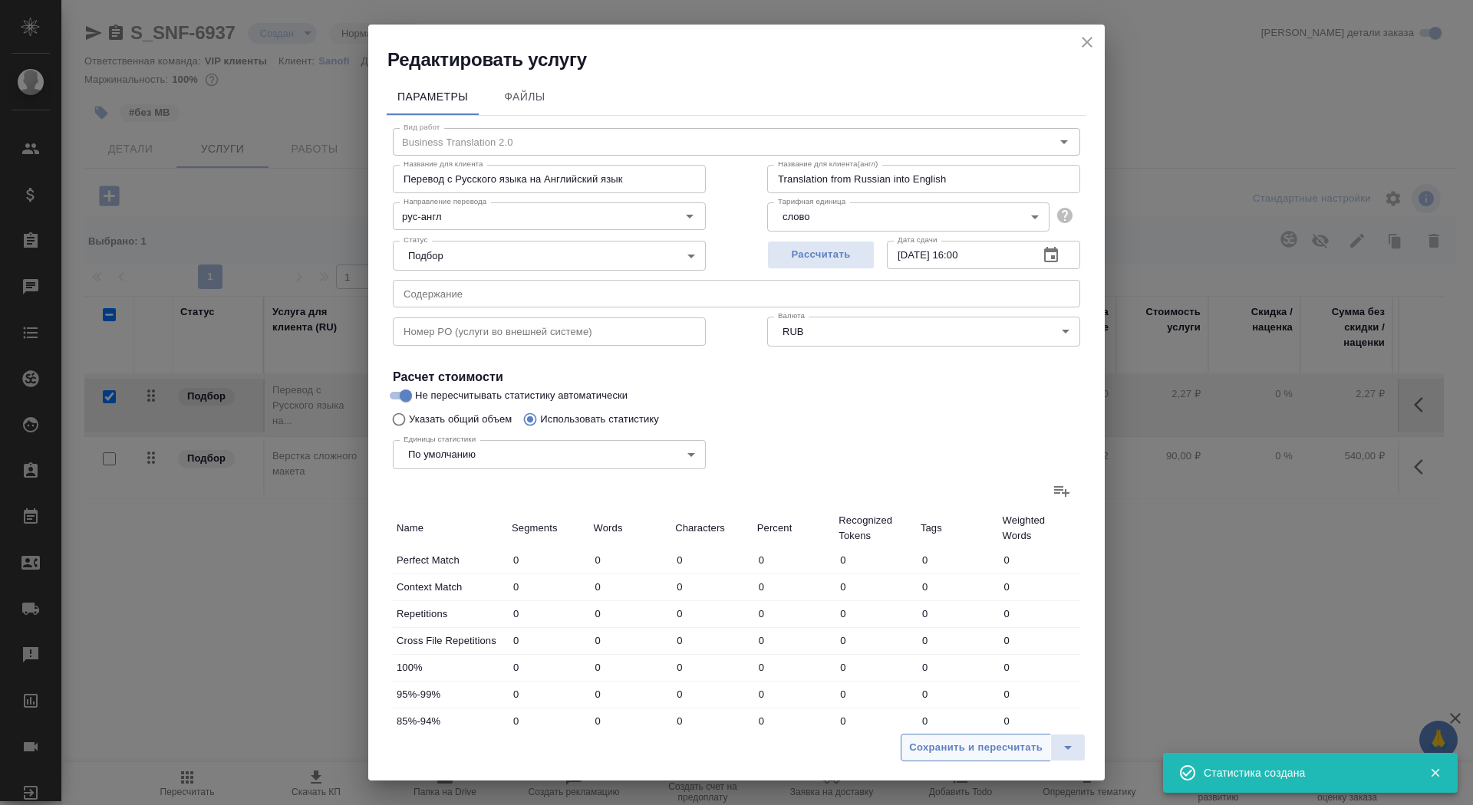
type input "4"
type input "7"
type input "37"
type input "3"
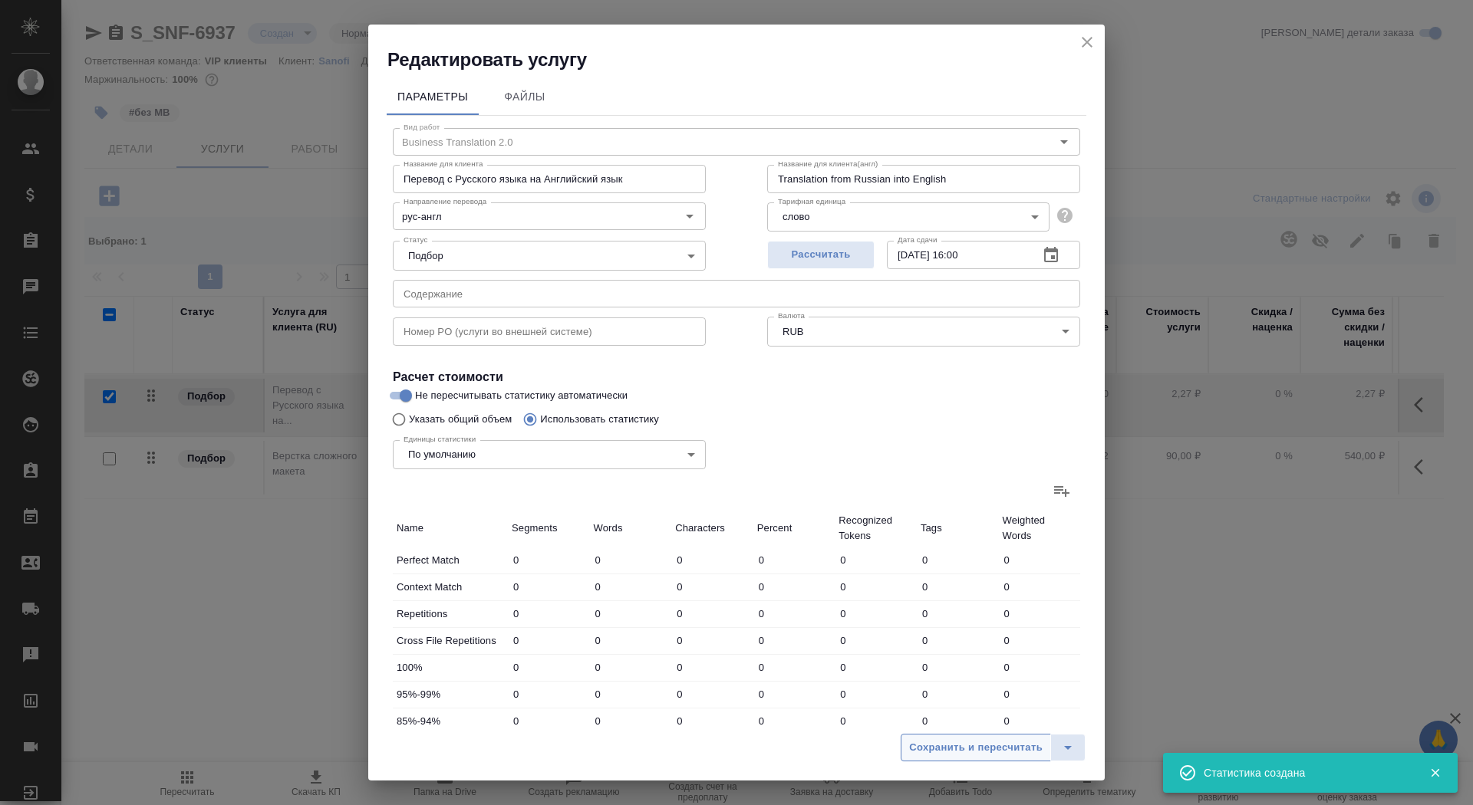
type input "13"
type input "82"
type input "1423"
type input "12979"
type input "87"
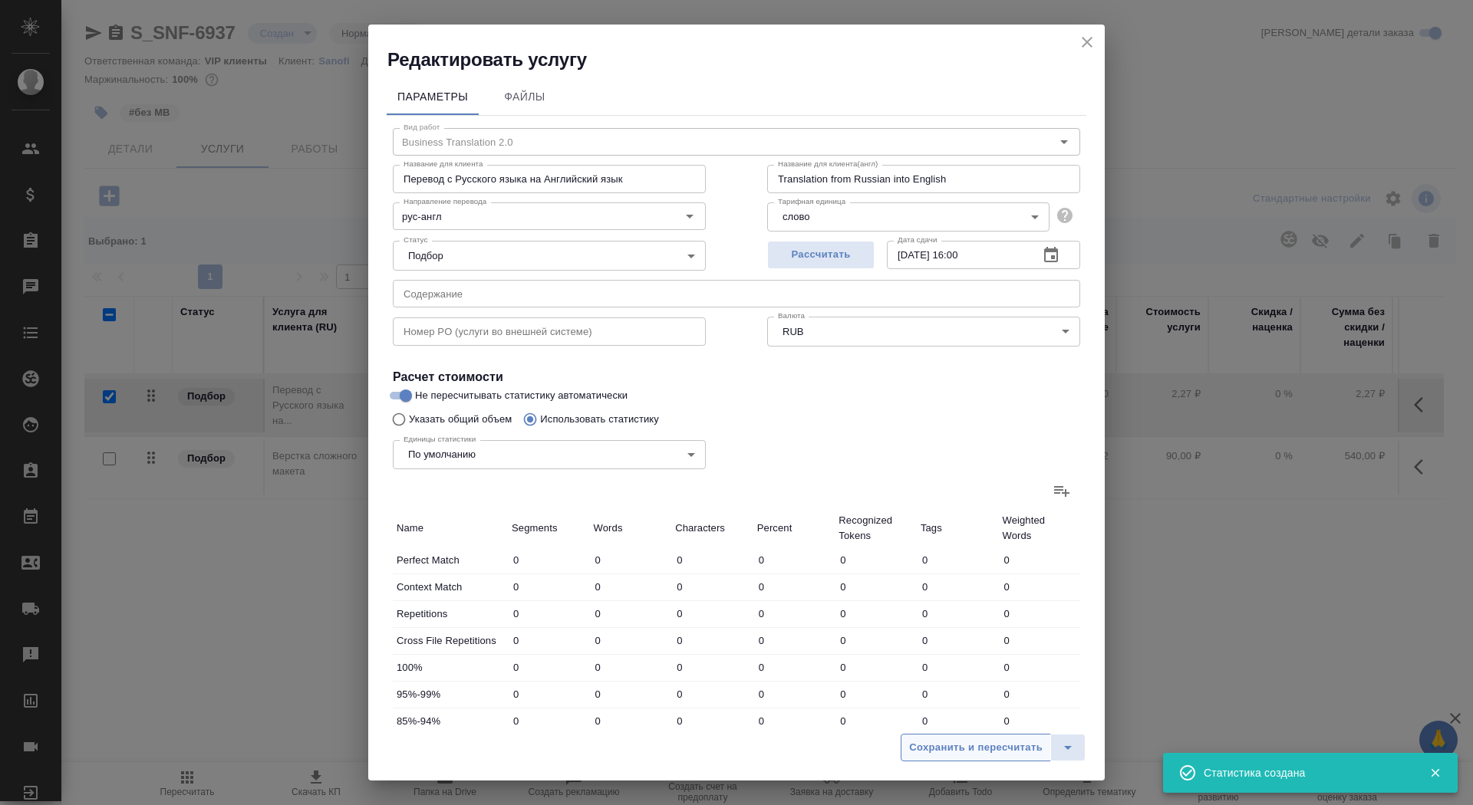
type input "1432"
type input "13028"
type input "87"
type input "1432"
type input "13028"
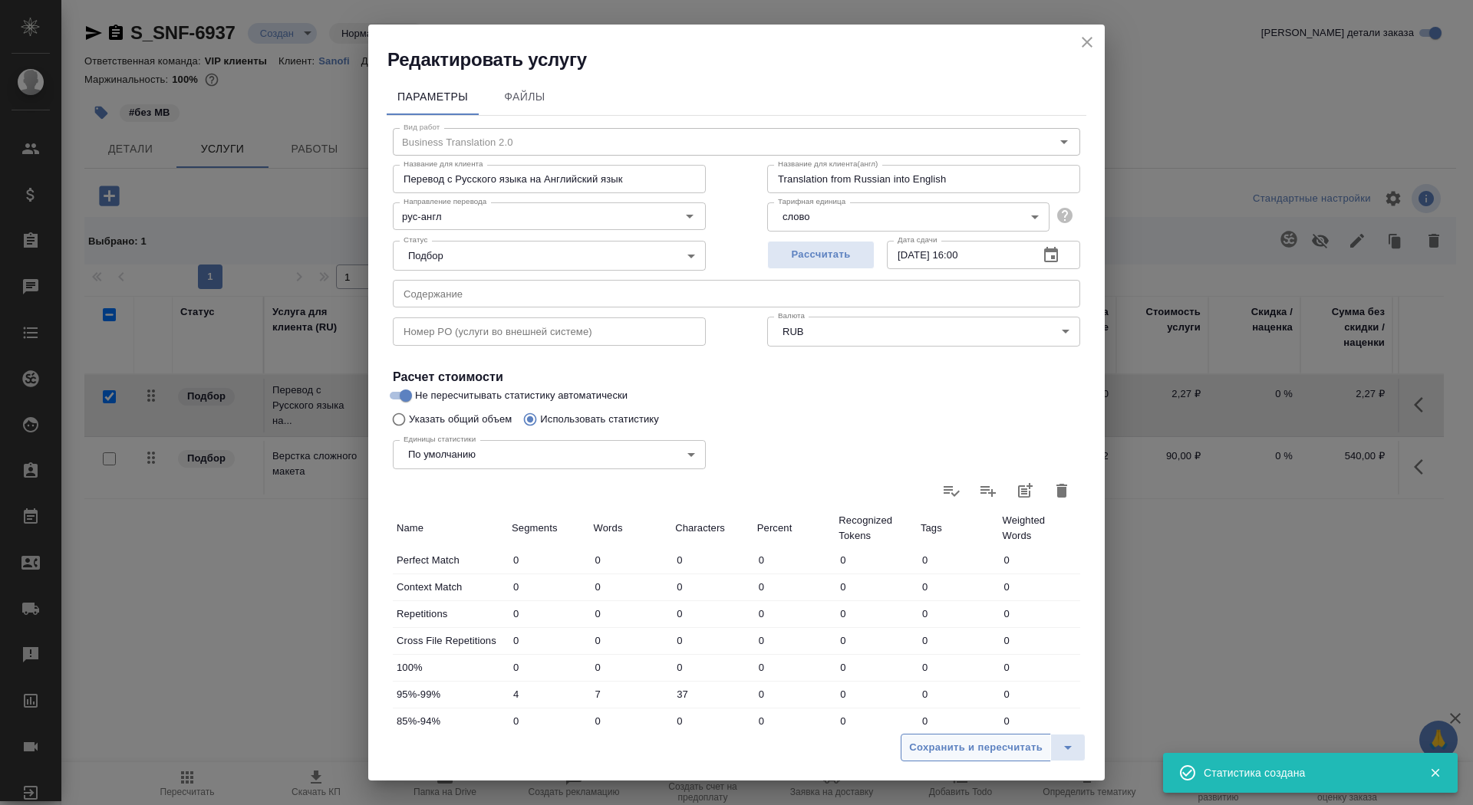
click at [955, 745] on span "Сохранить и пересчитать" at bounding box center [975, 748] width 133 height 18
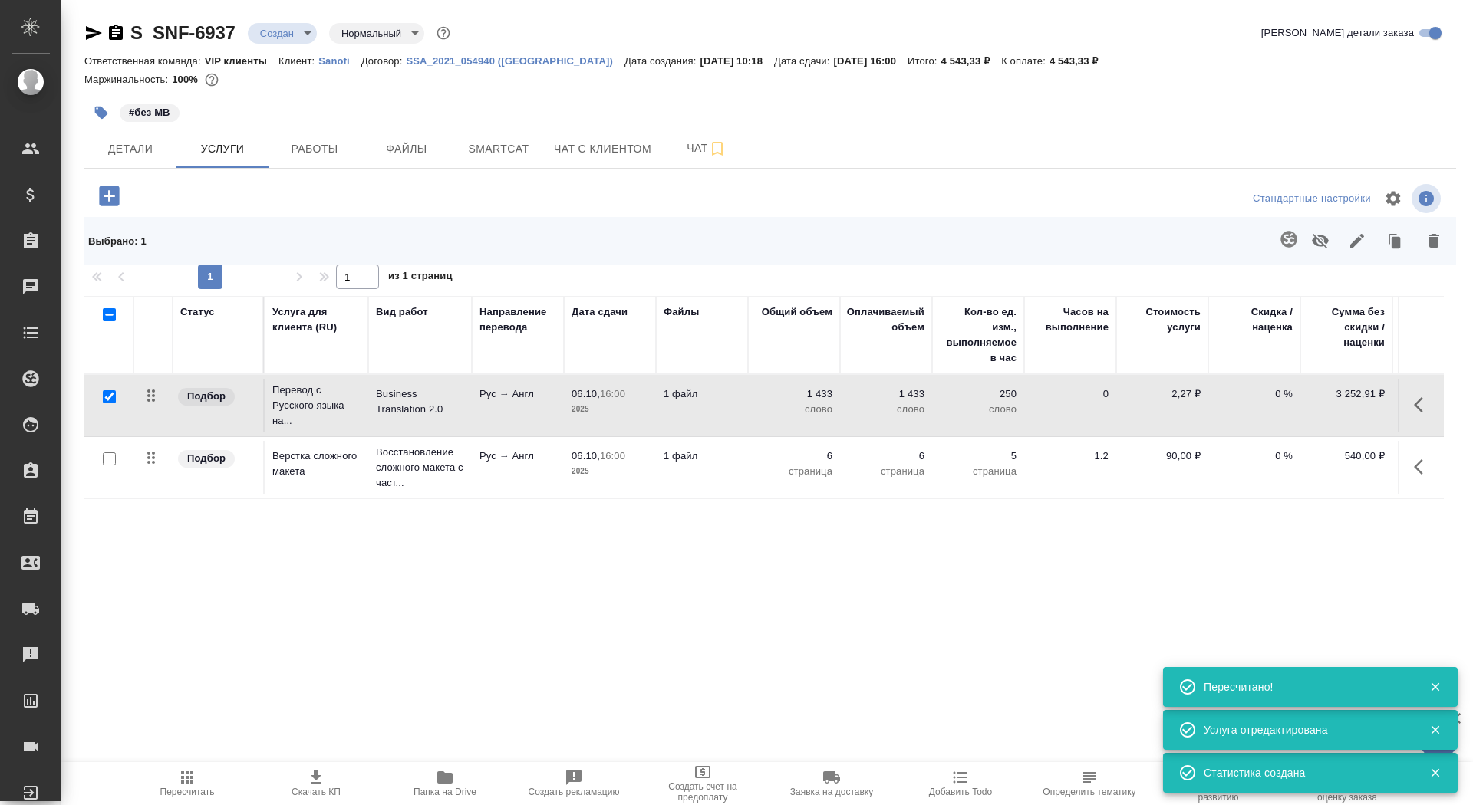
click at [672, 410] on td "1 файл" at bounding box center [702, 406] width 92 height 54
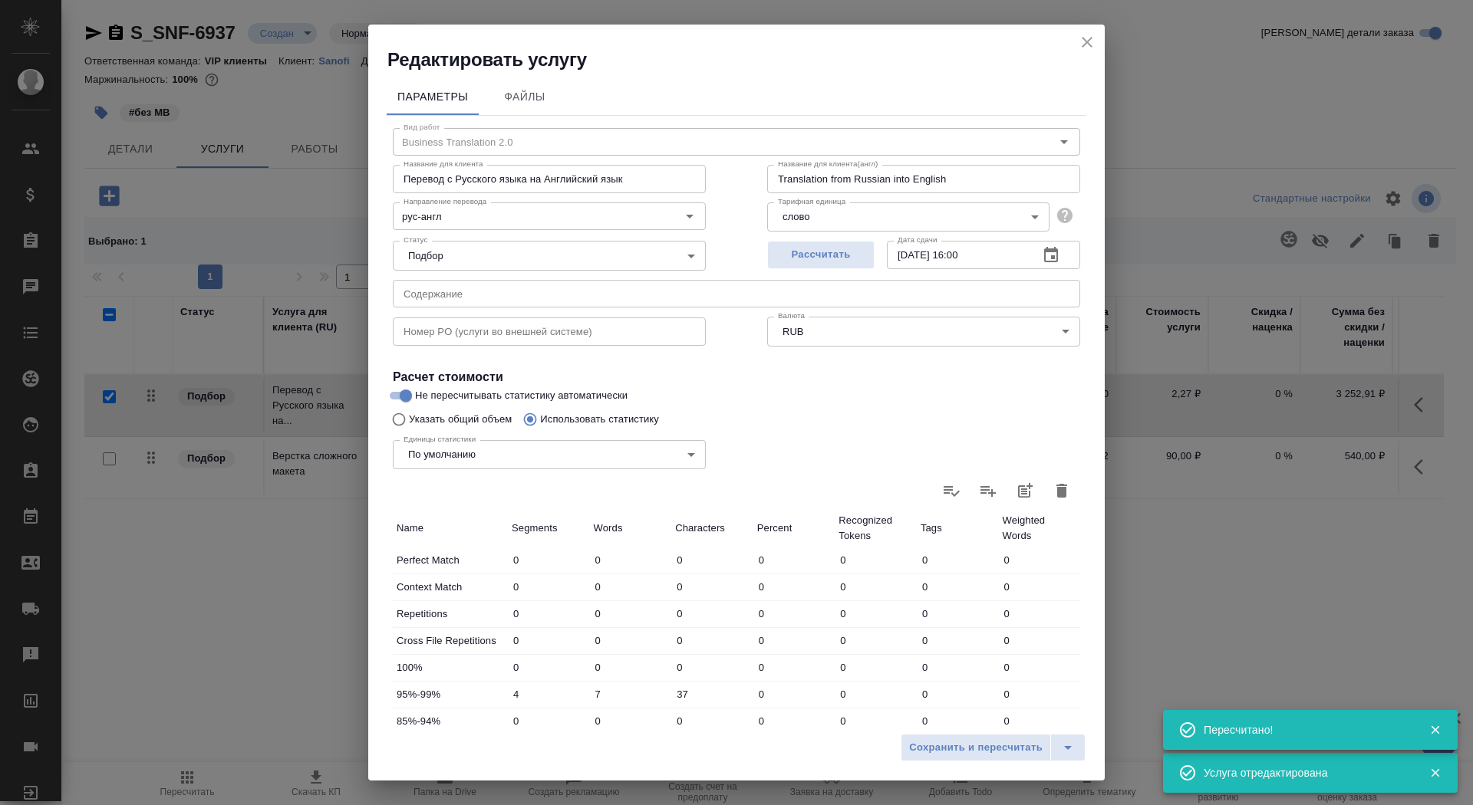
scroll to position [238, 0]
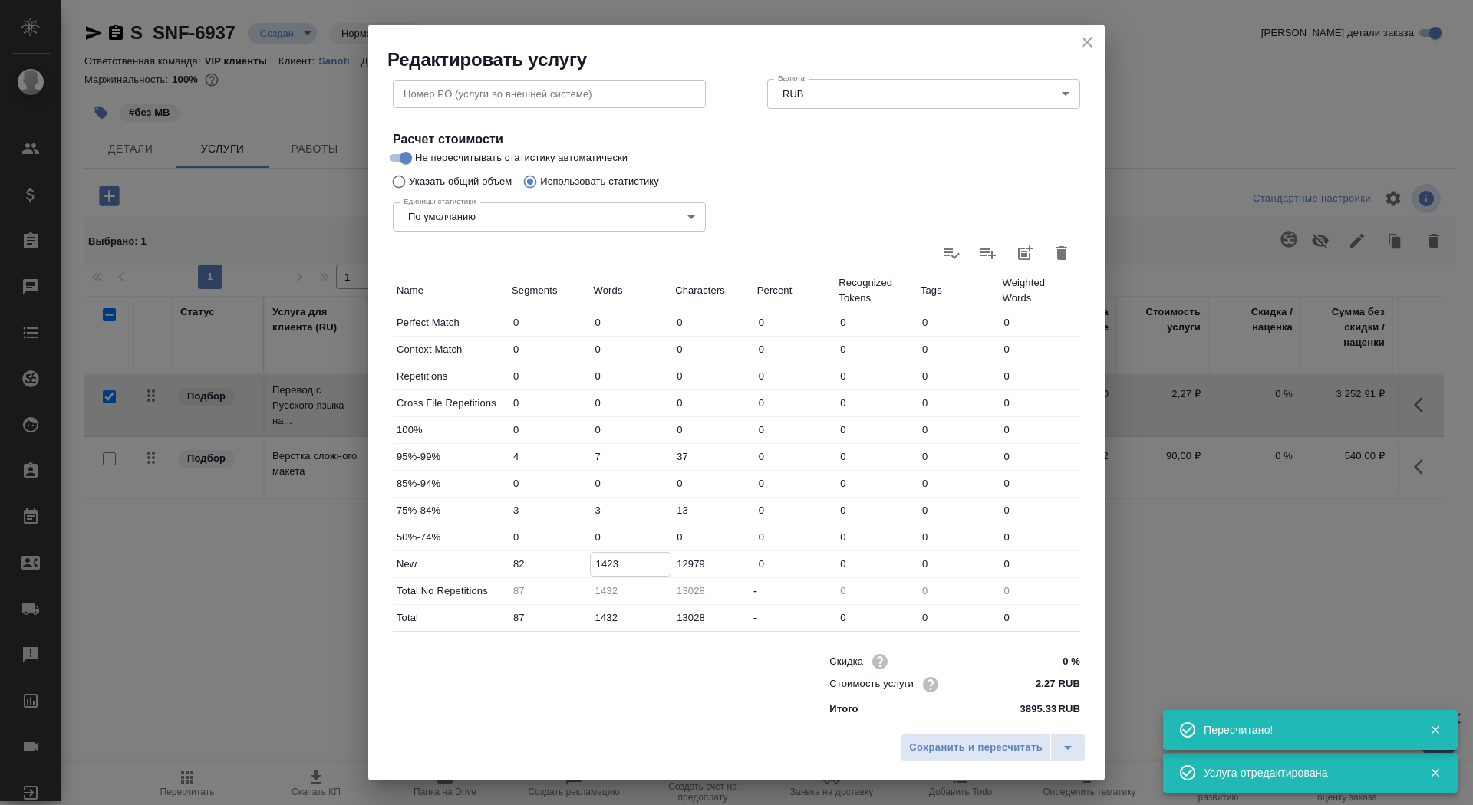
click at [601, 562] on input "1423" at bounding box center [631, 564] width 81 height 22
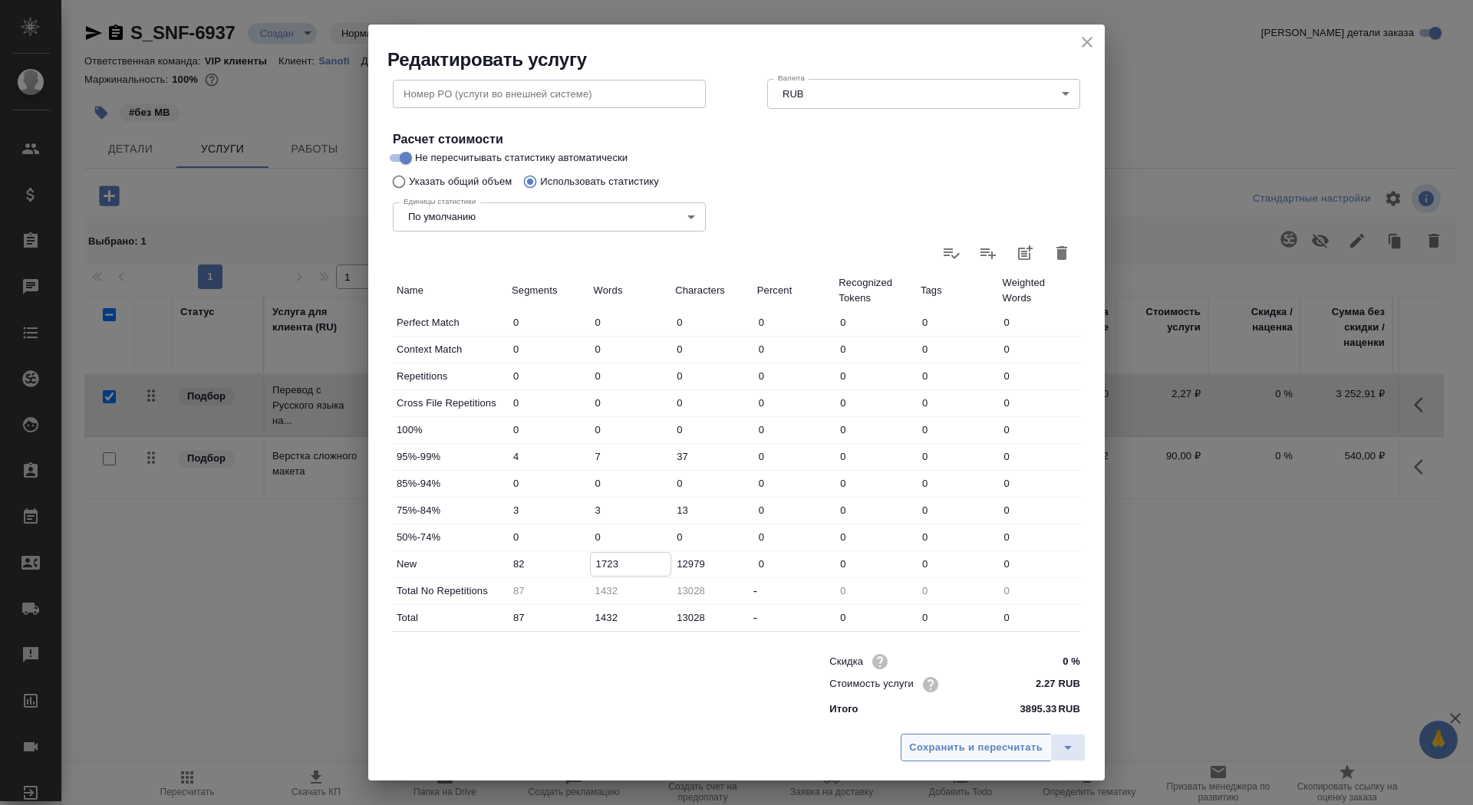
type input "1723"
click at [915, 759] on button "Сохранить и пересчитать" at bounding box center [976, 748] width 150 height 28
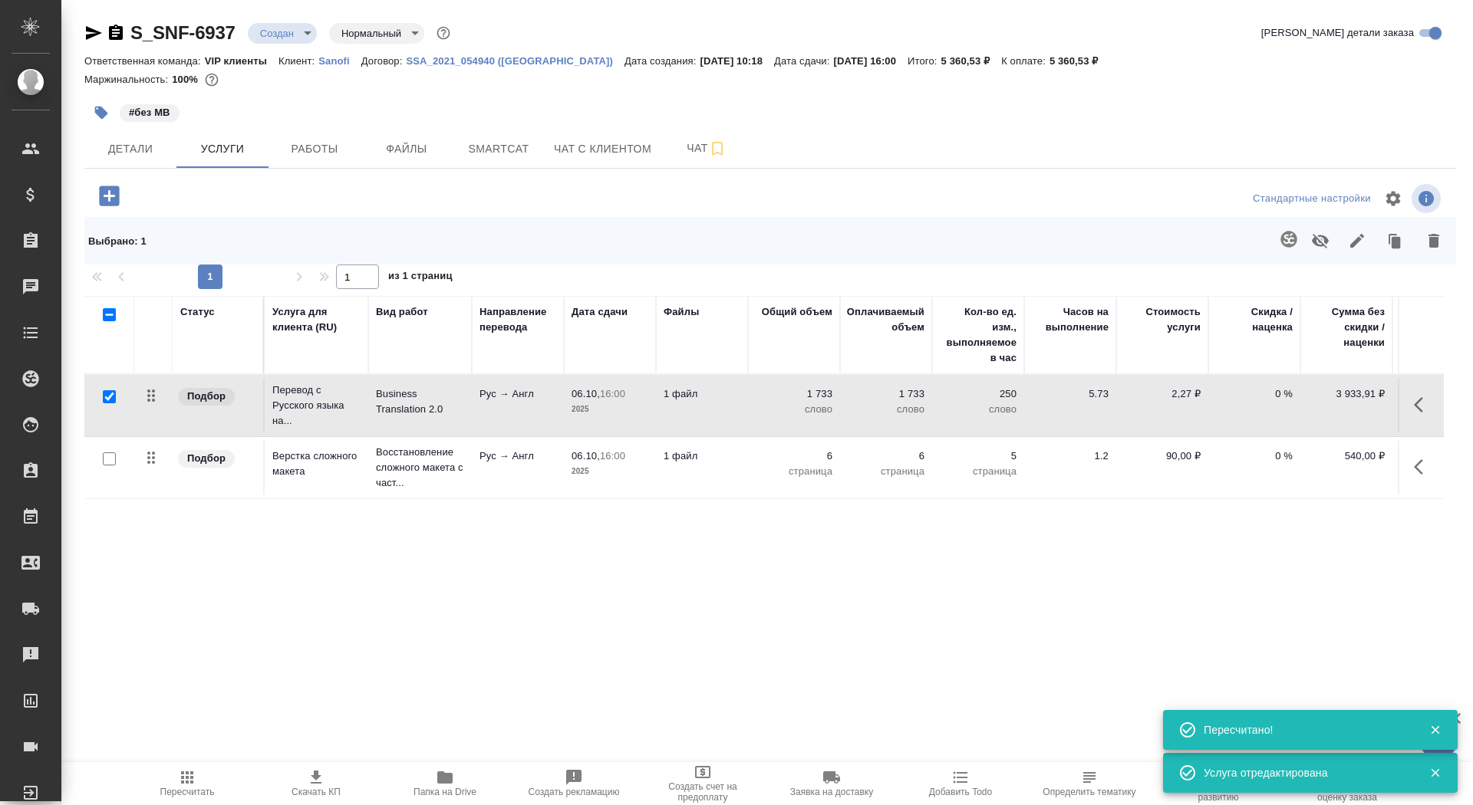
click at [308, 789] on span "Скачать КП" at bounding box center [315, 792] width 49 height 11
click at [134, 158] on button "Детали" at bounding box center [130, 149] width 92 height 38
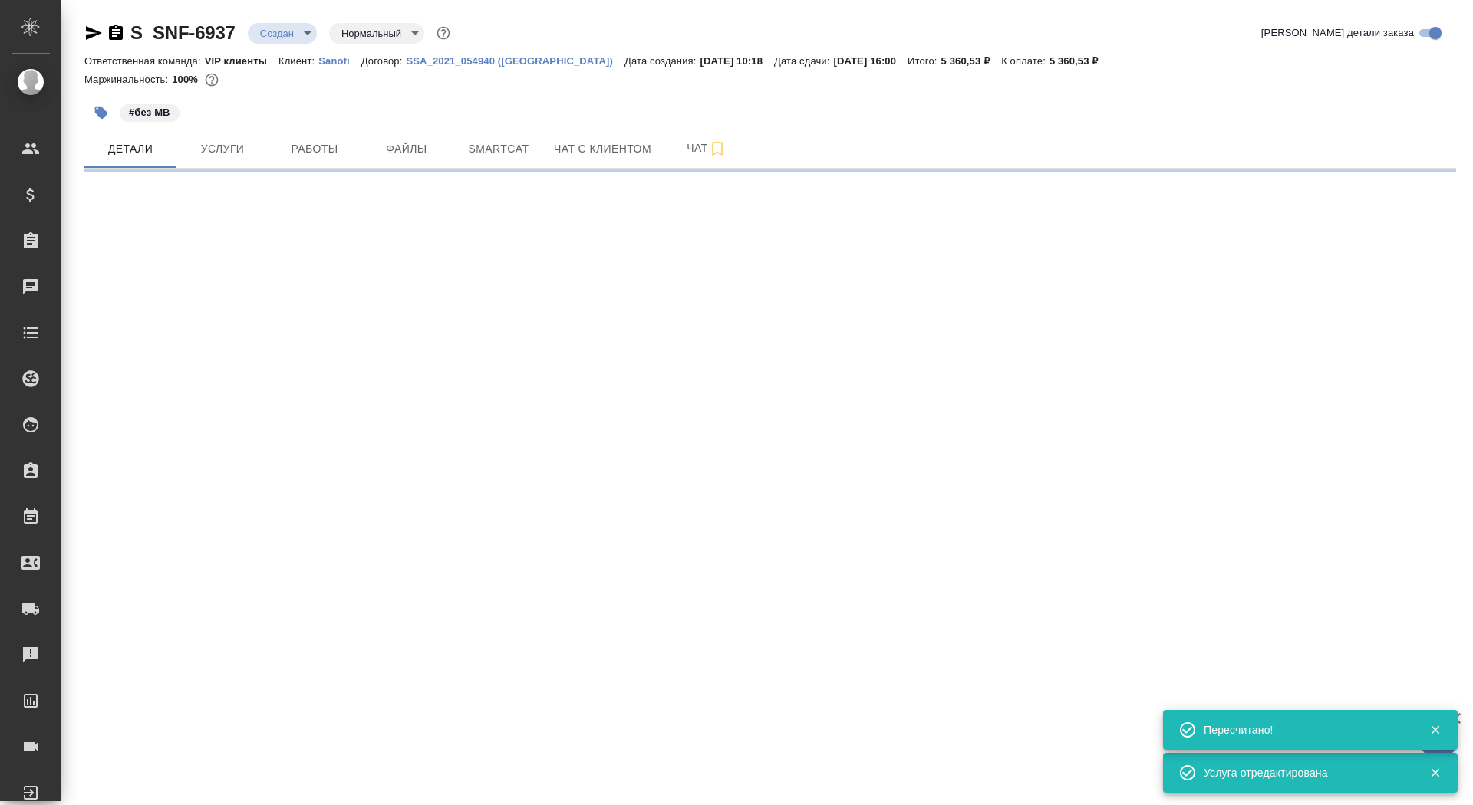
select select "RU"
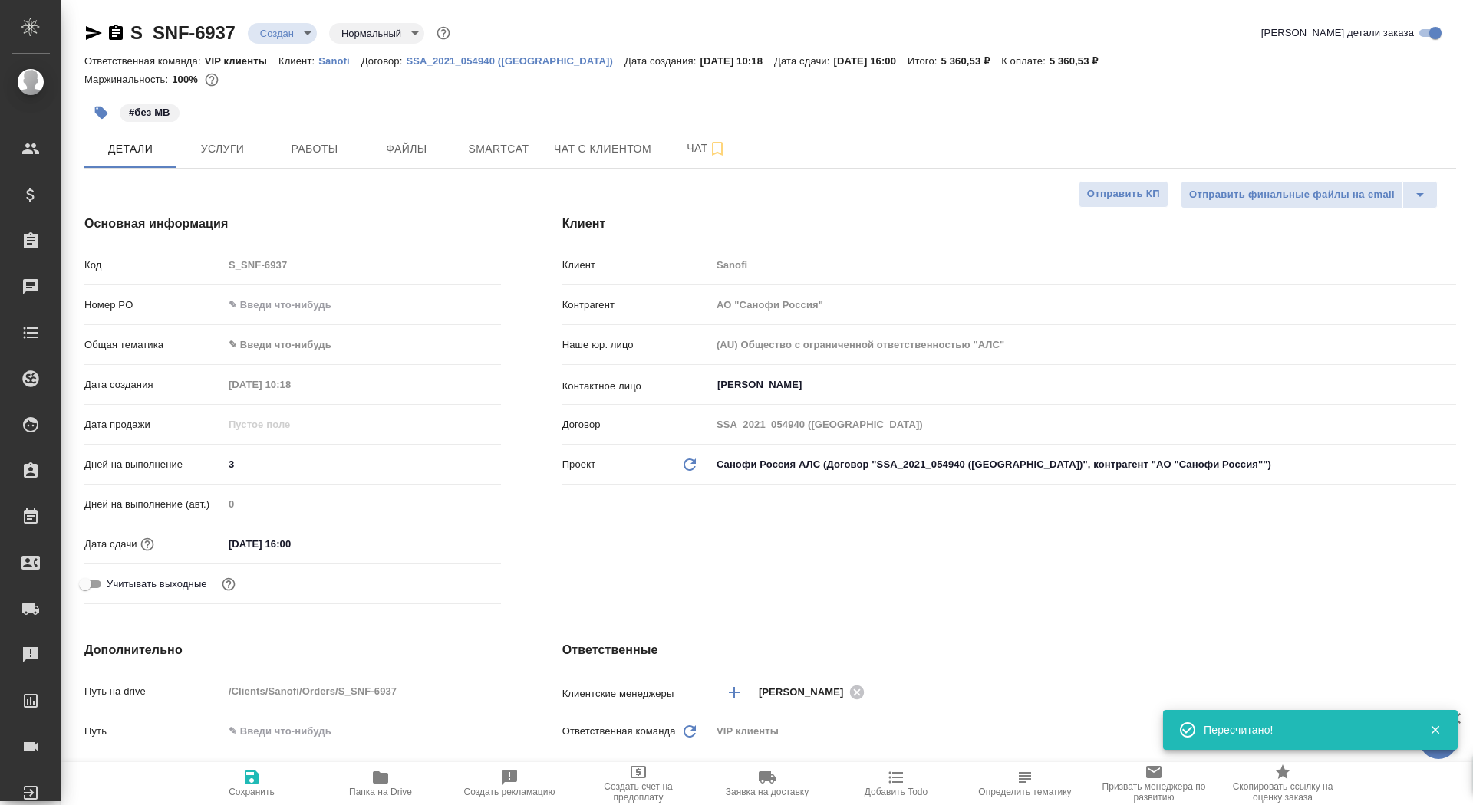
type textarea "x"
click at [254, 789] on span "Сохранить" at bounding box center [252, 792] width 46 height 11
type textarea "x"
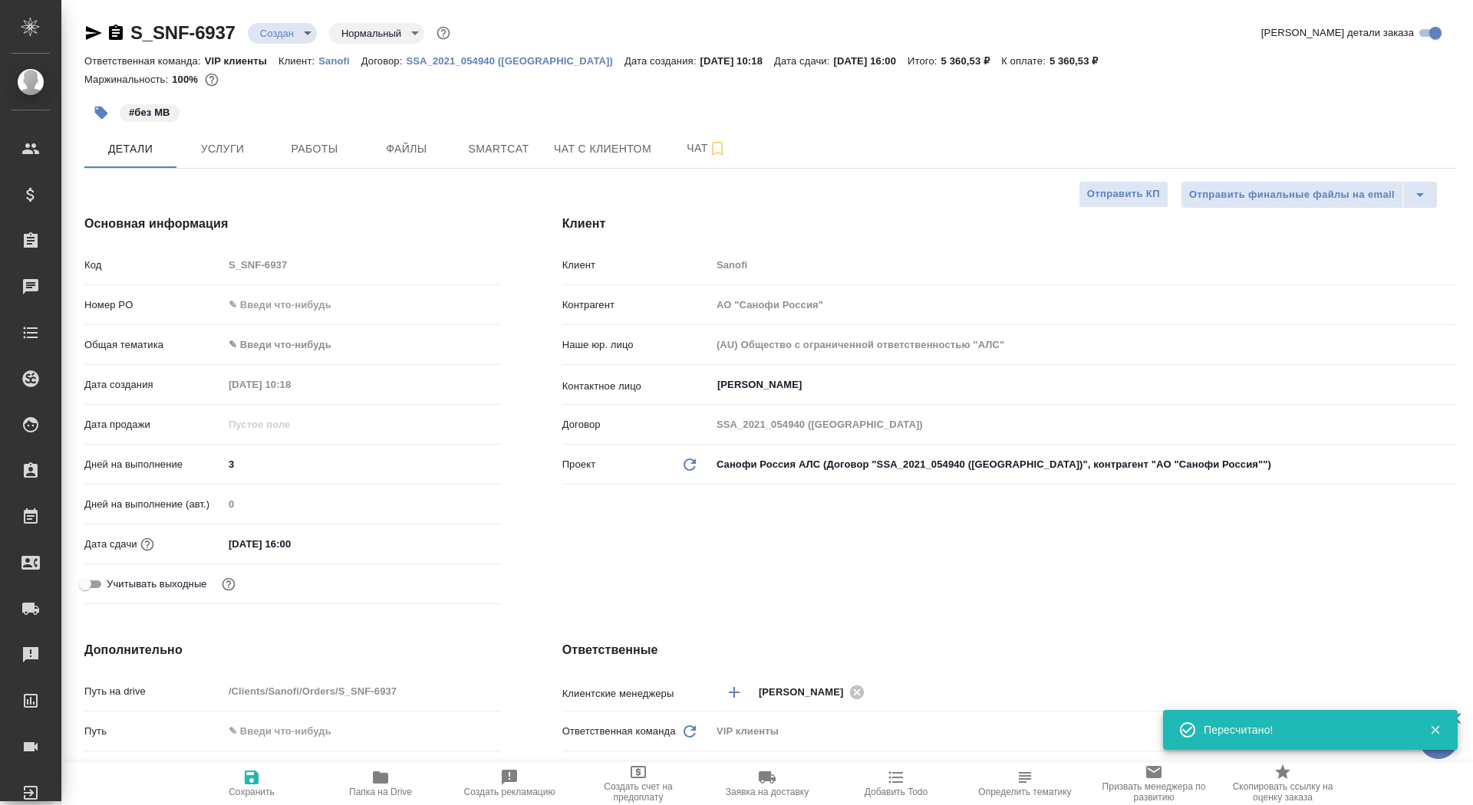
type textarea "x"
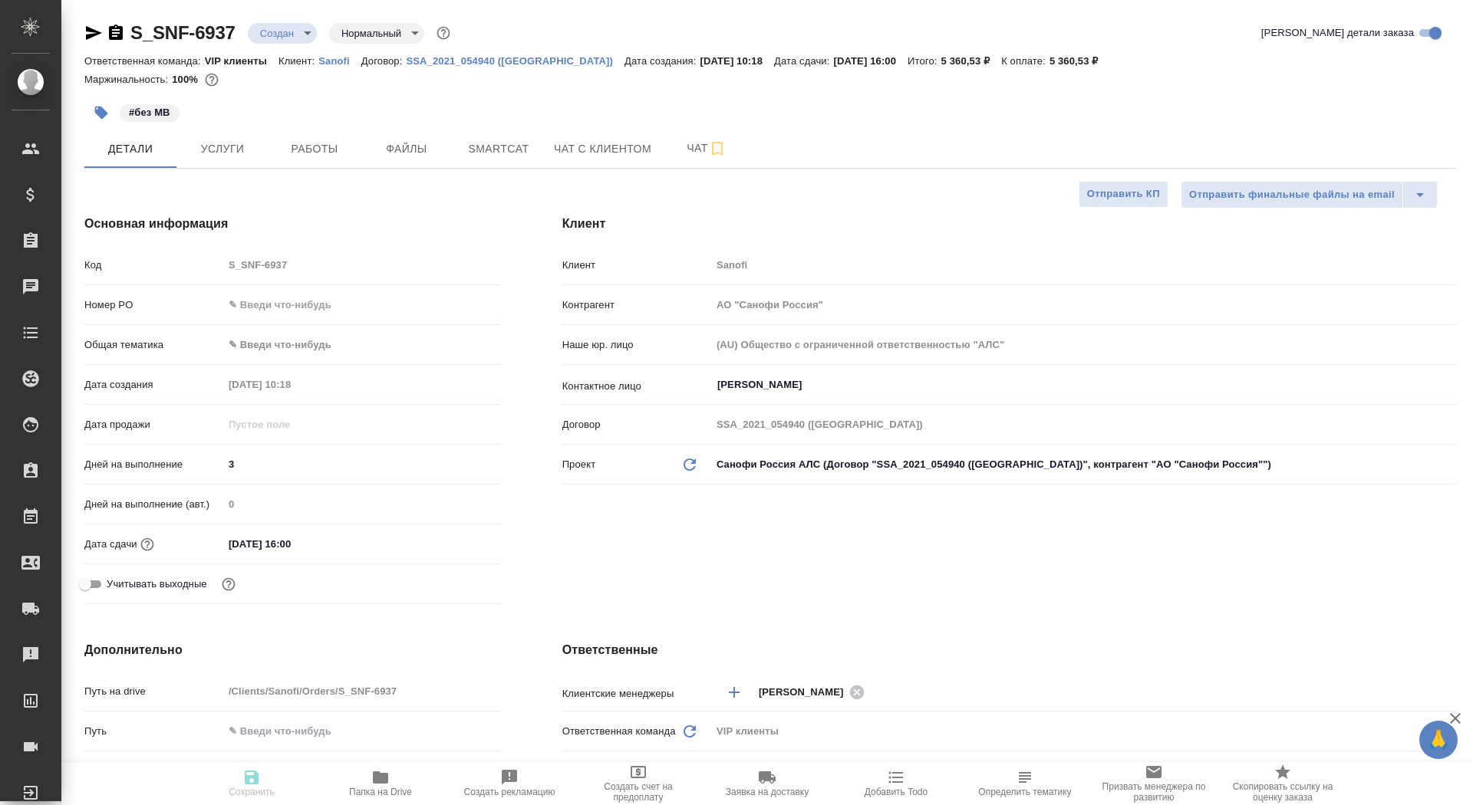
type textarea "x"
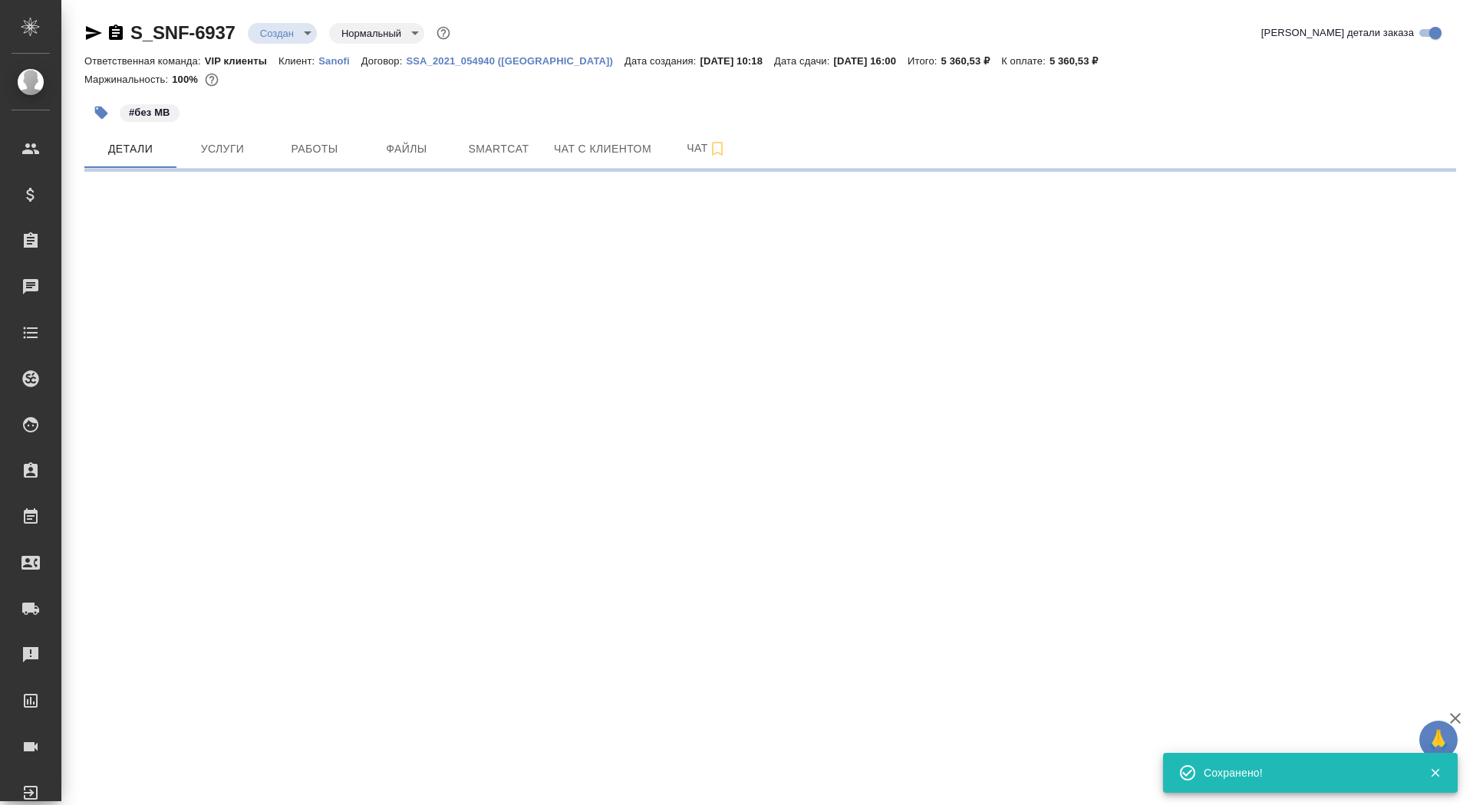
select select "RU"
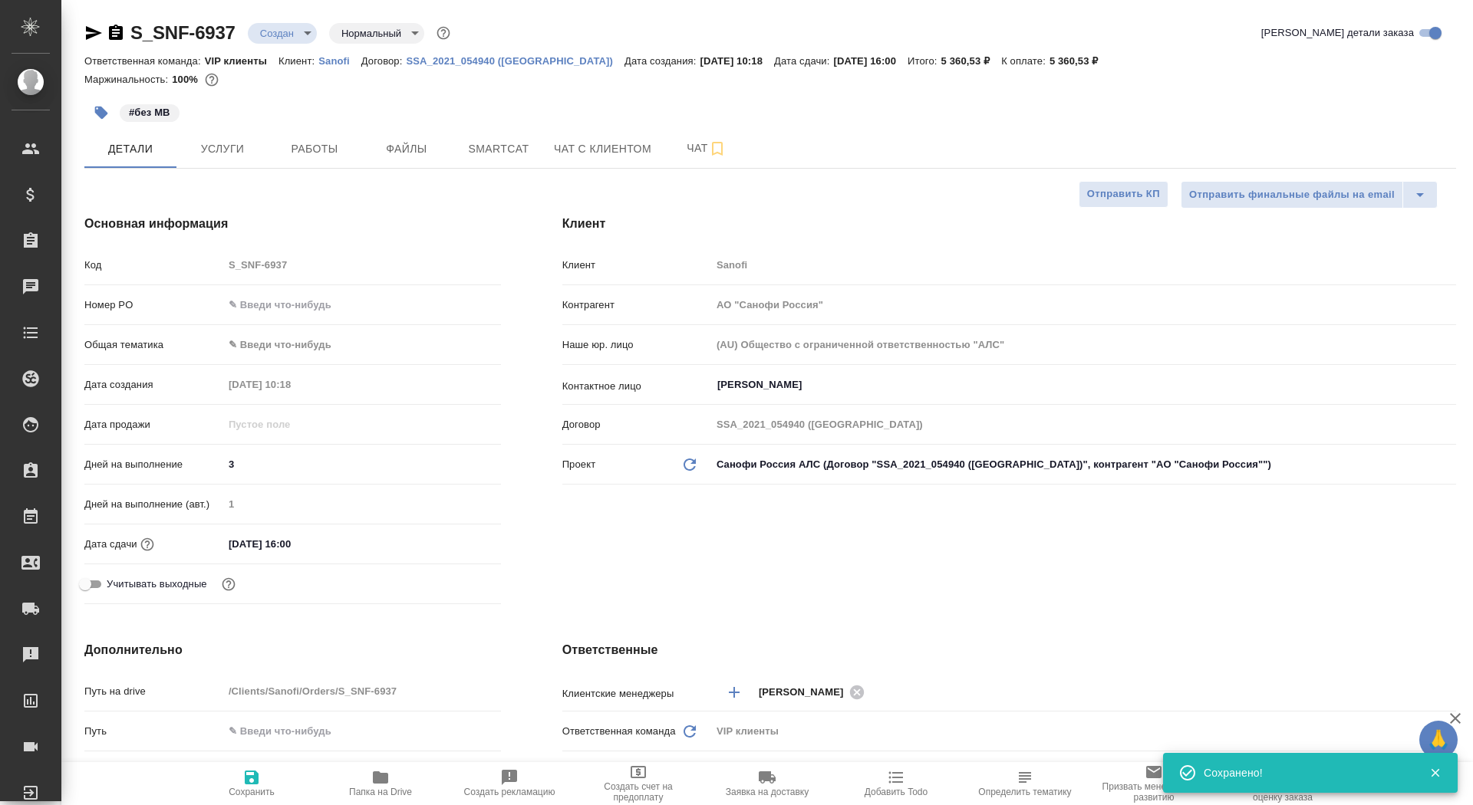
type textarea "x"
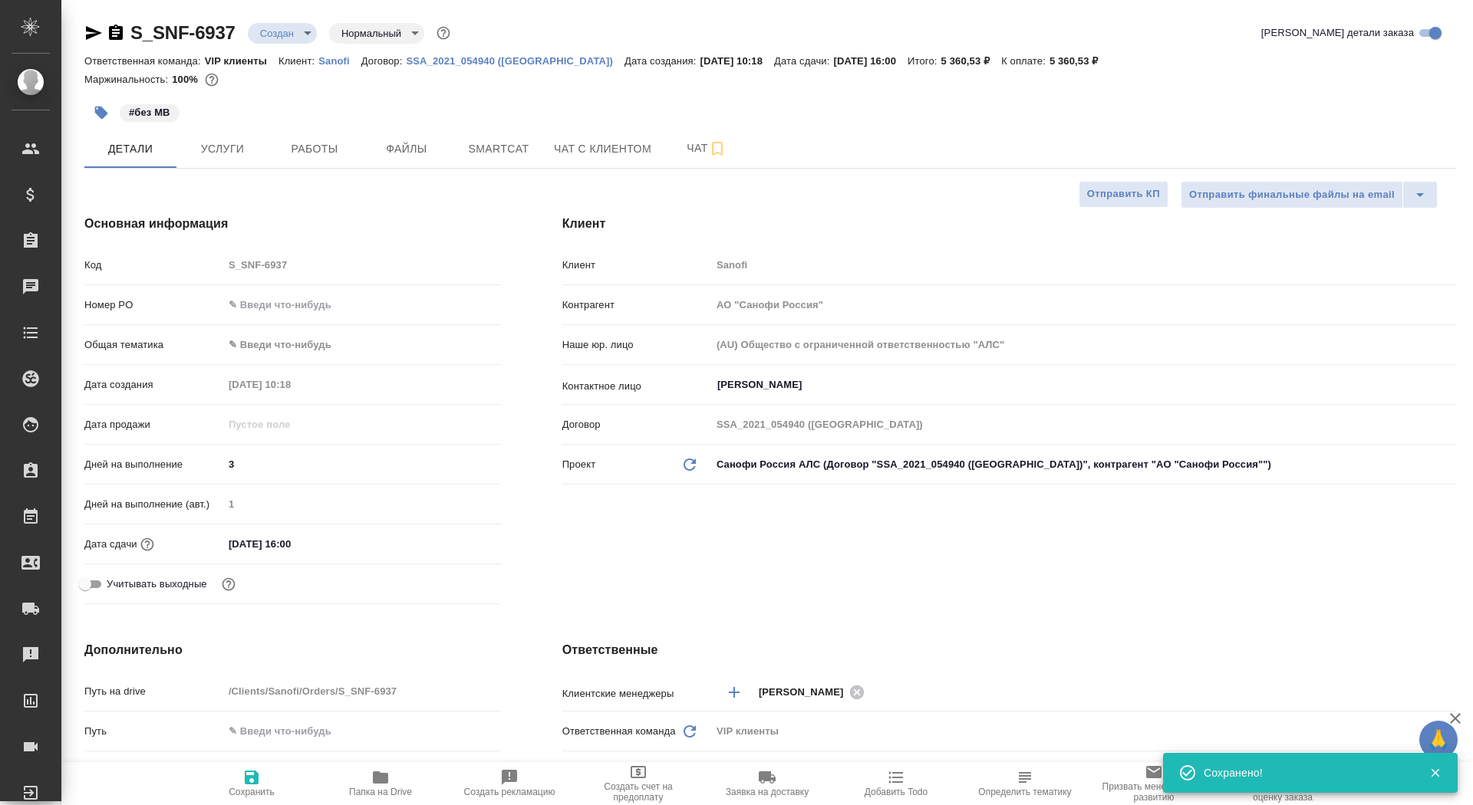
type textarea "x"
click at [1083, 199] on button "Отправить КП" at bounding box center [1124, 194] width 90 height 27
type textarea "x"
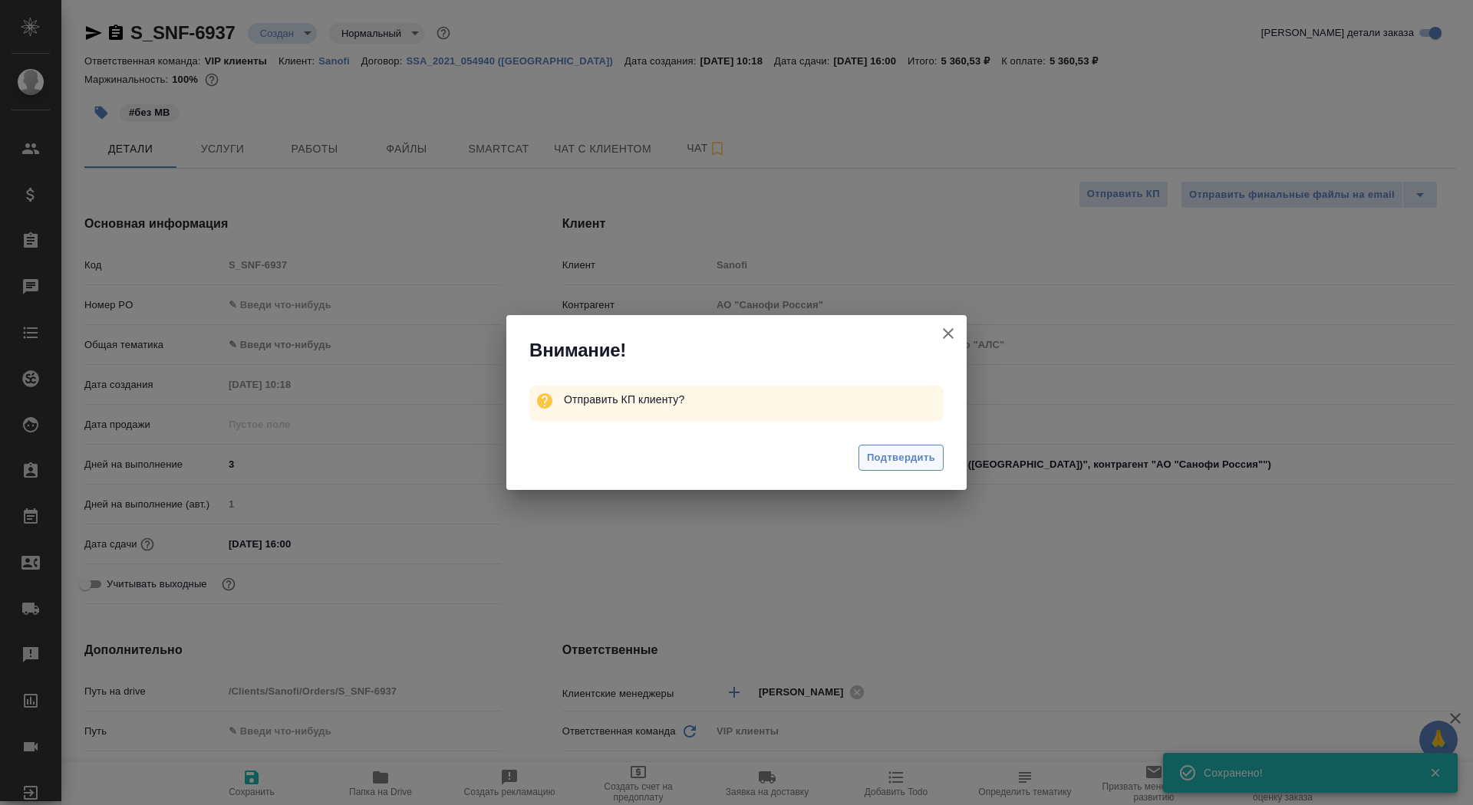
click at [907, 466] on span "Подтвердить" at bounding box center [901, 459] width 68 height 18
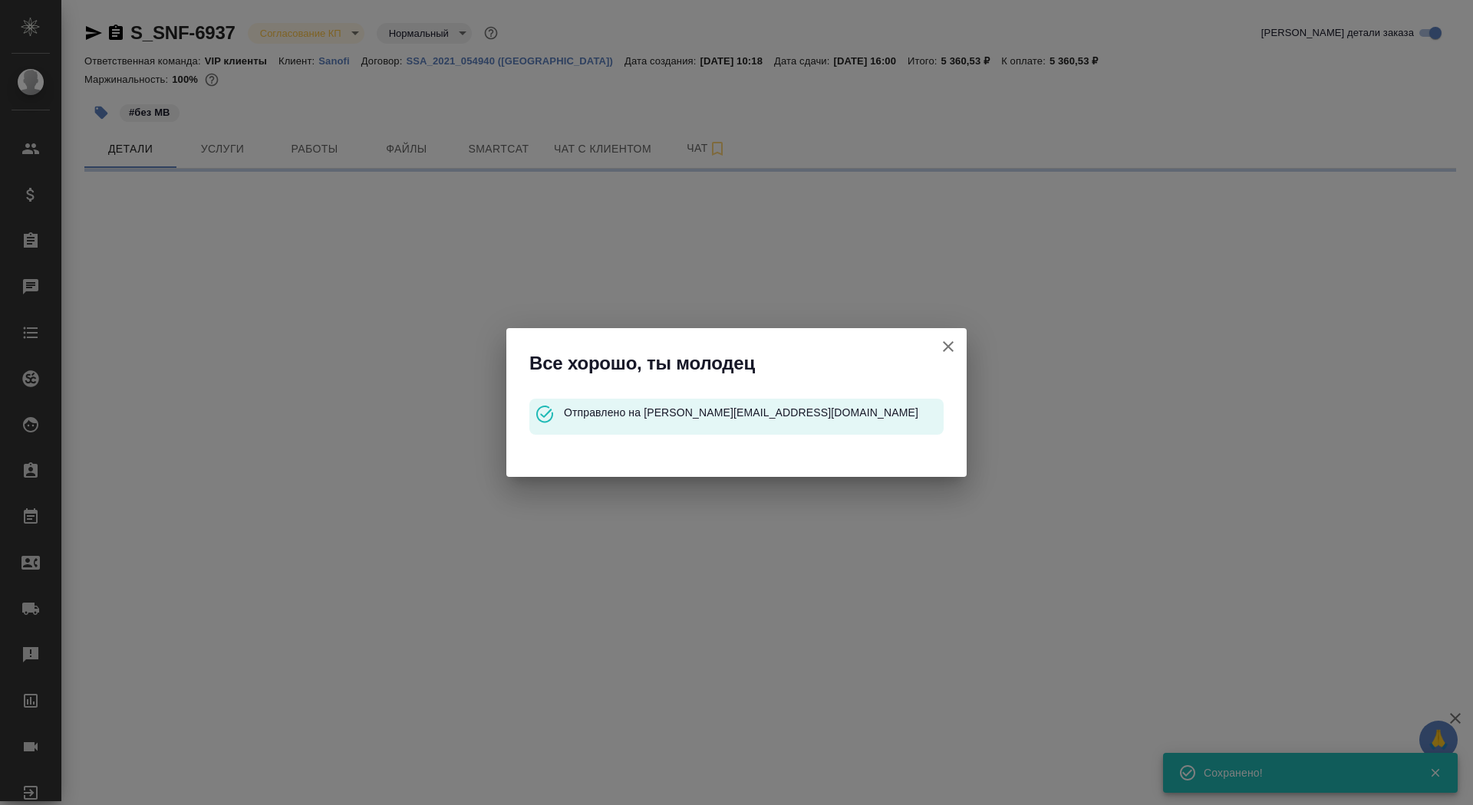
select select "RU"
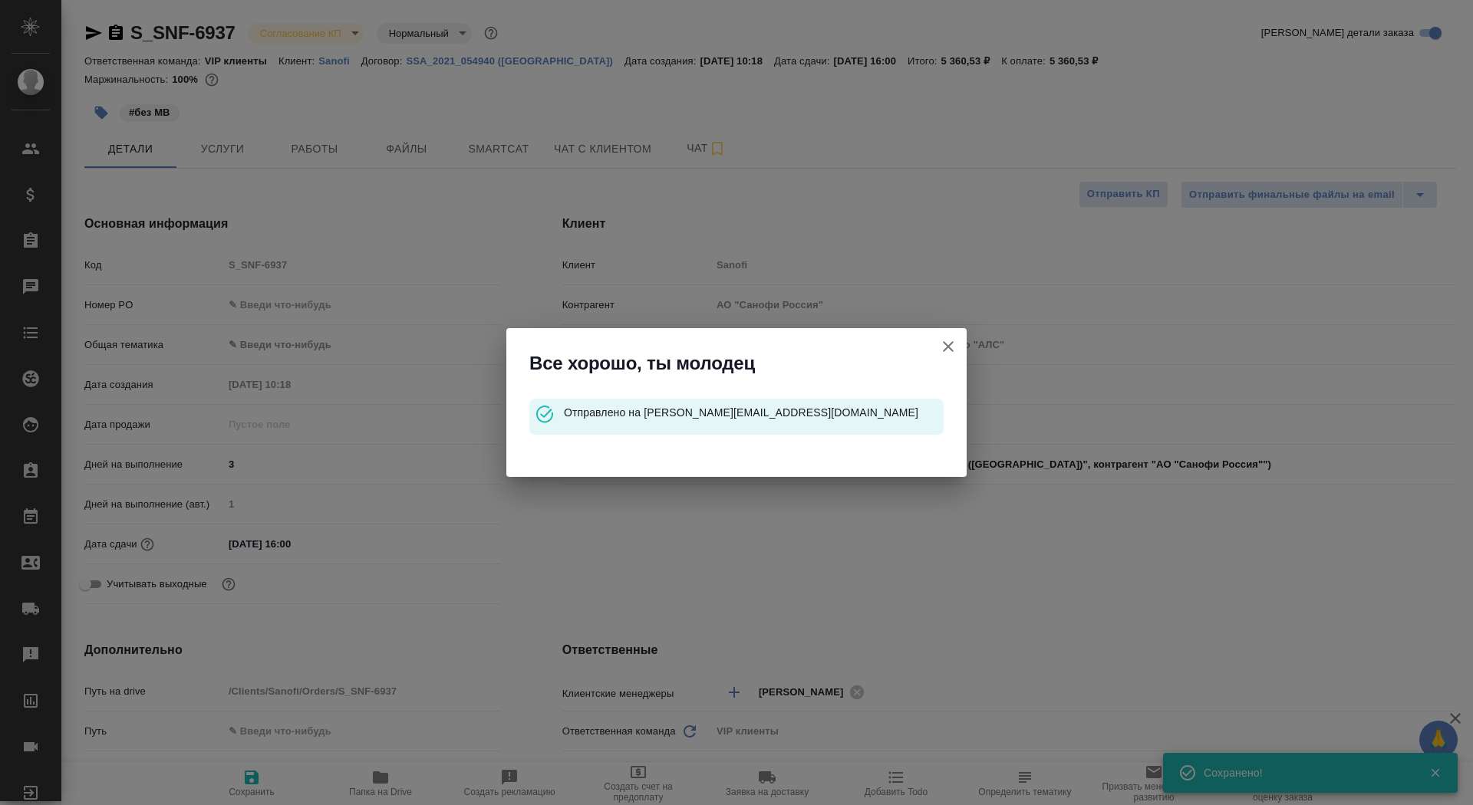
type textarea "x"
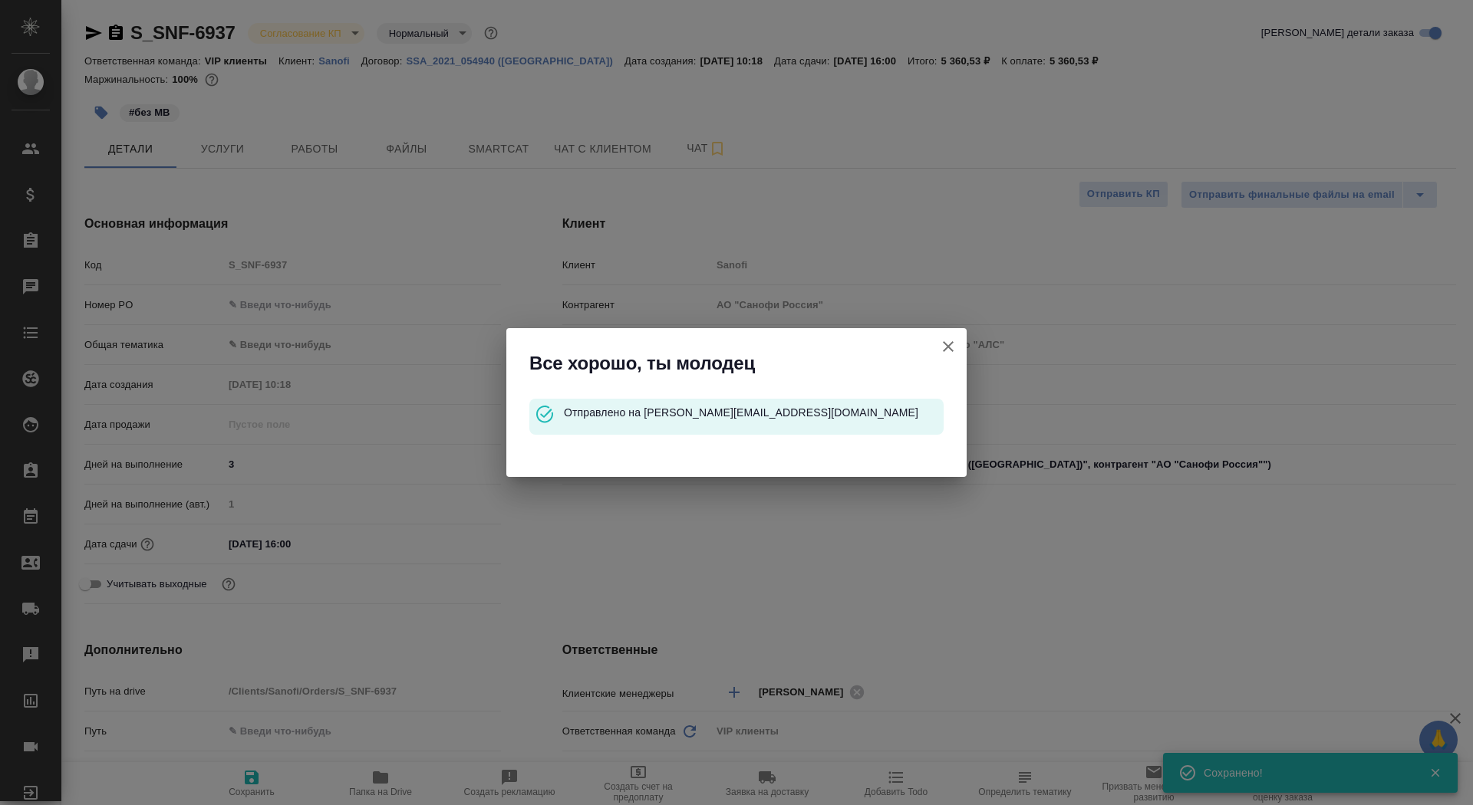
type textarea "x"
click at [963, 347] on button "Клиент не указал номер" at bounding box center [948, 346] width 37 height 37
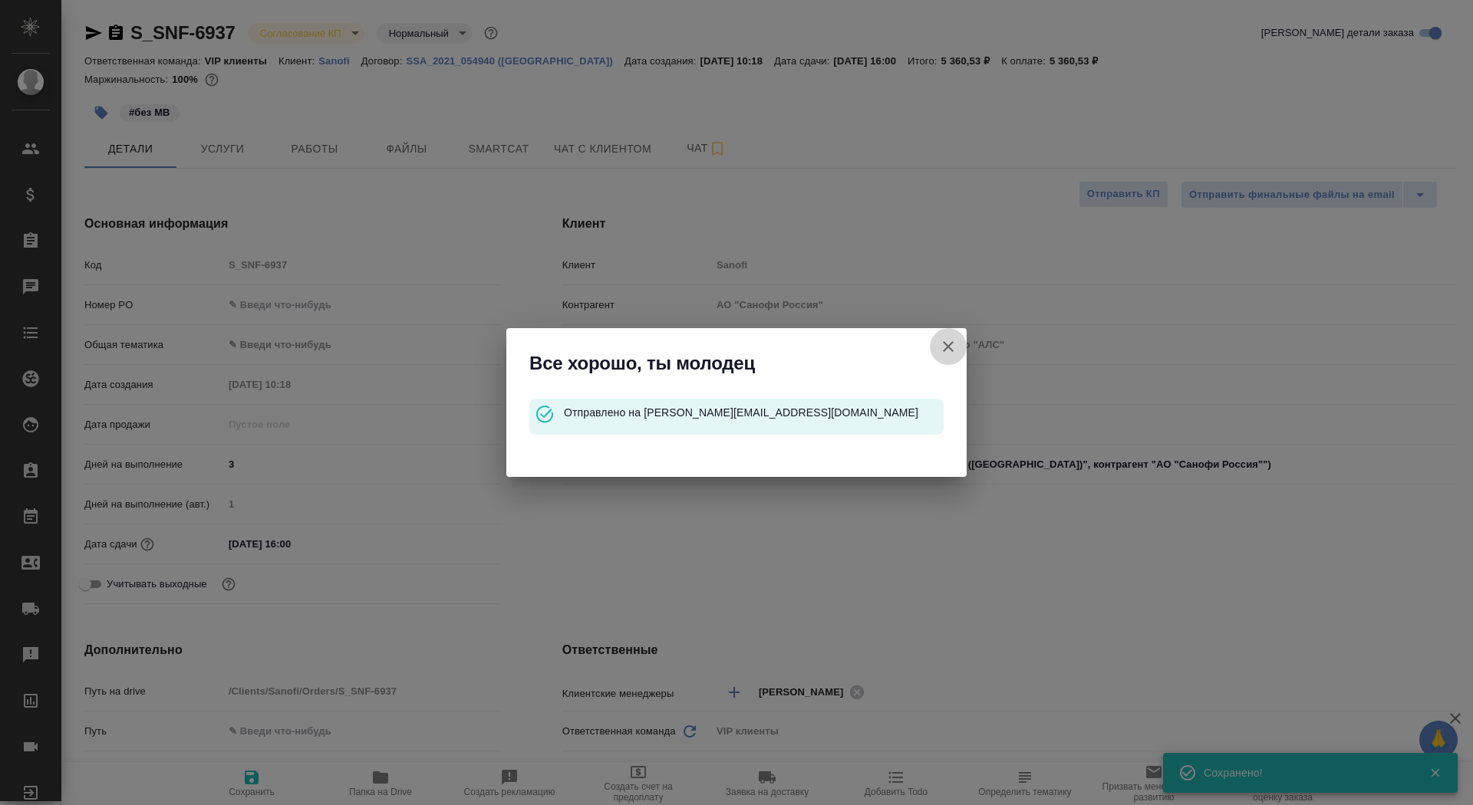
type textarea "x"
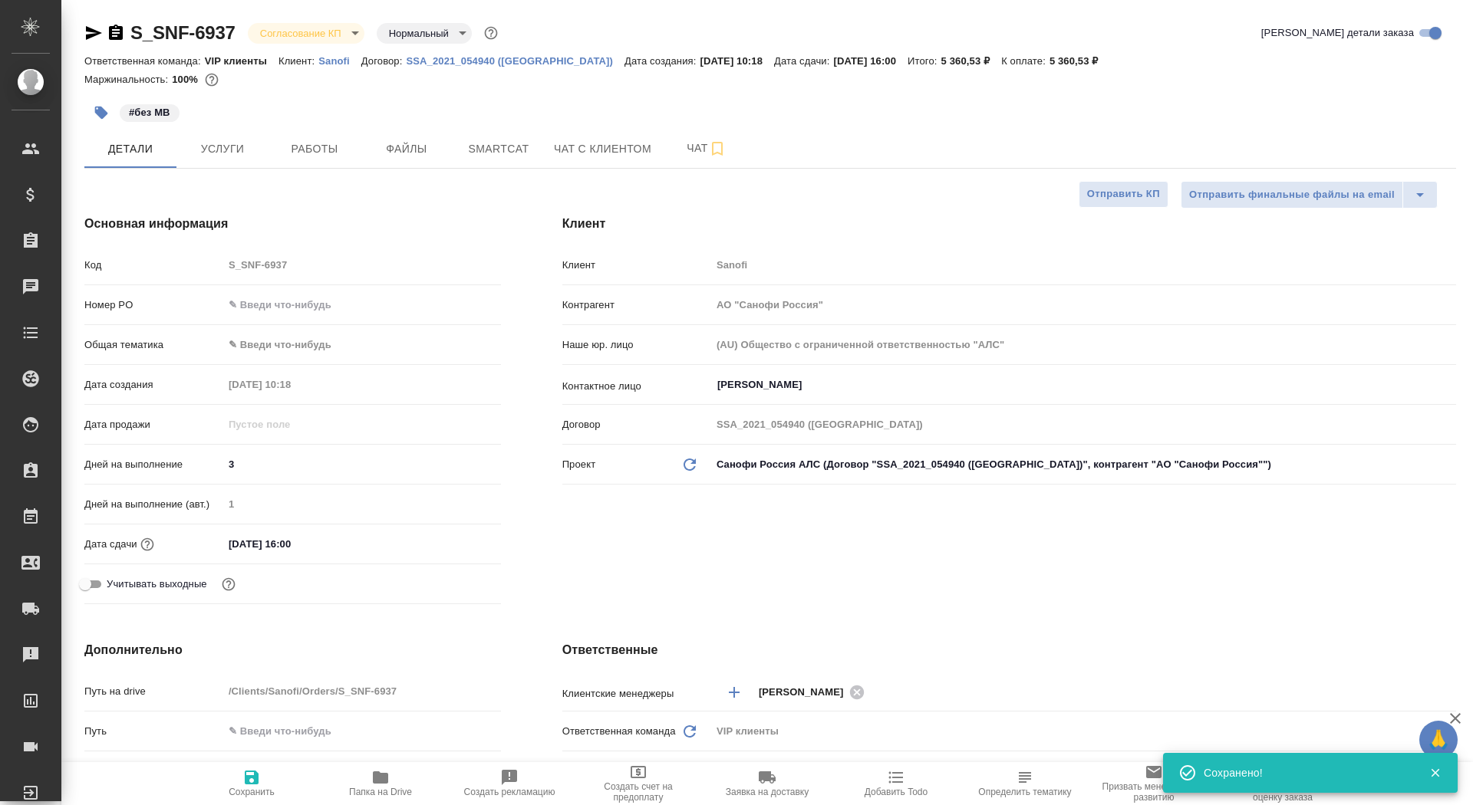
click at [115, 28] on icon "button" at bounding box center [116, 32] width 14 height 15
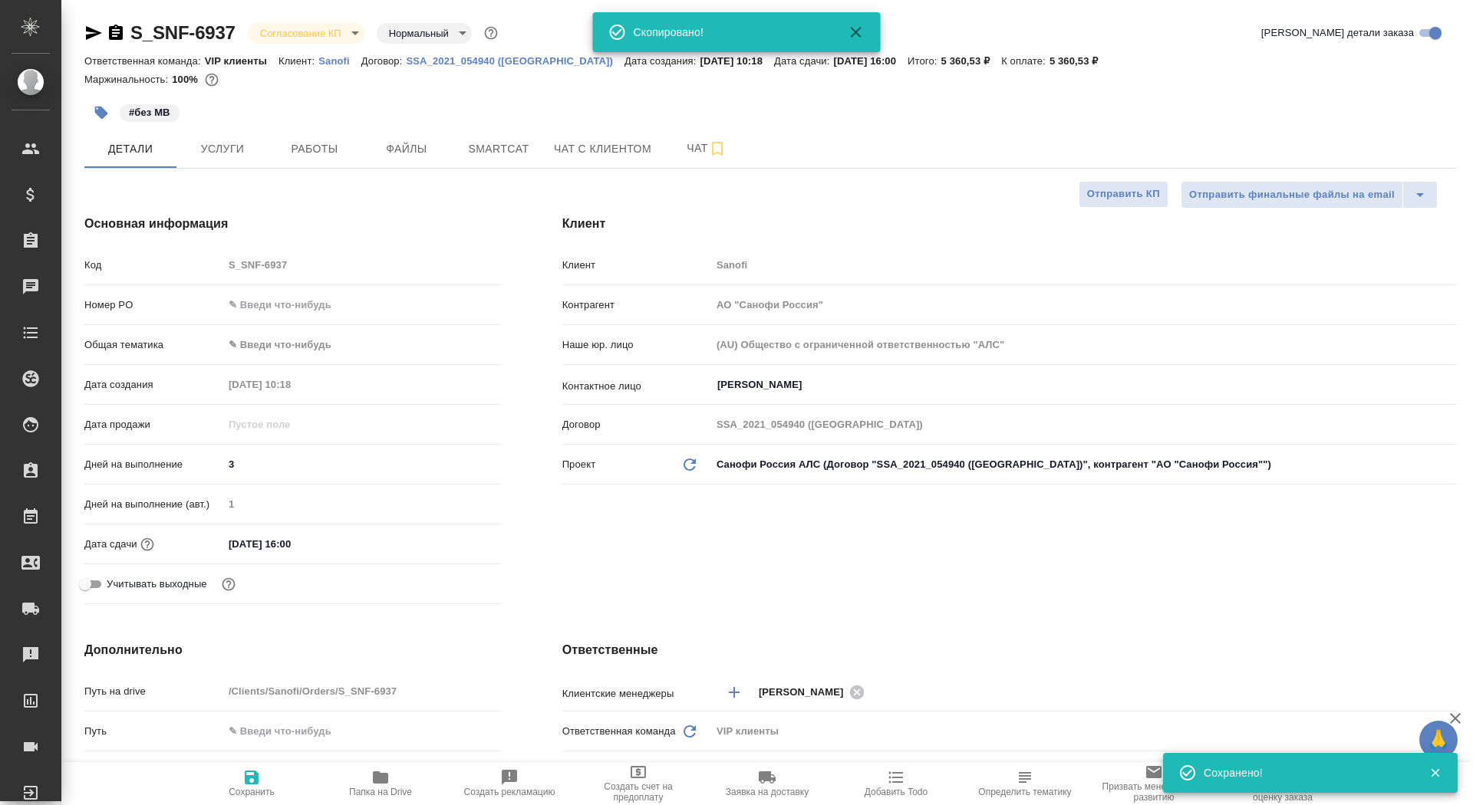
type textarea "x"
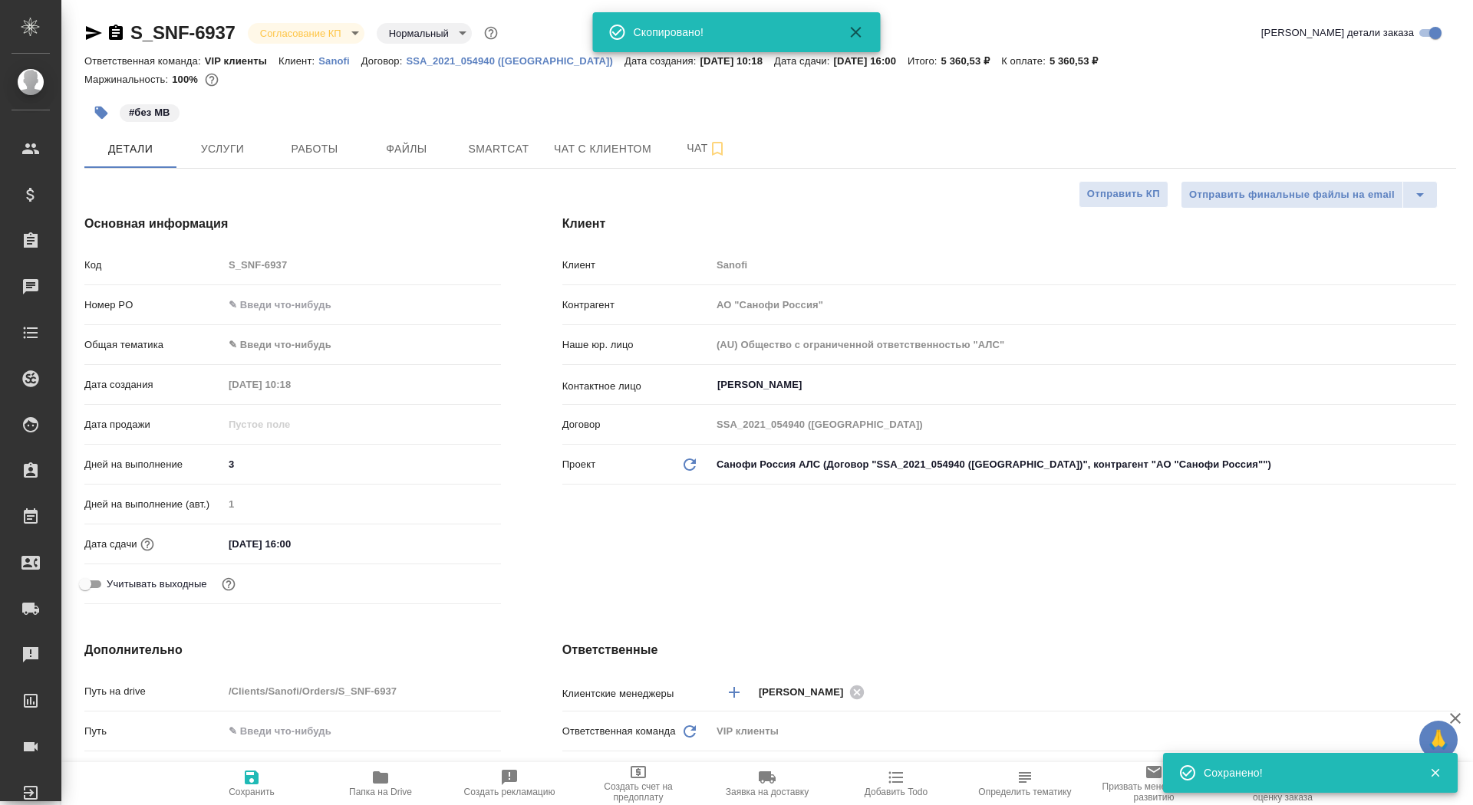
type textarea "x"
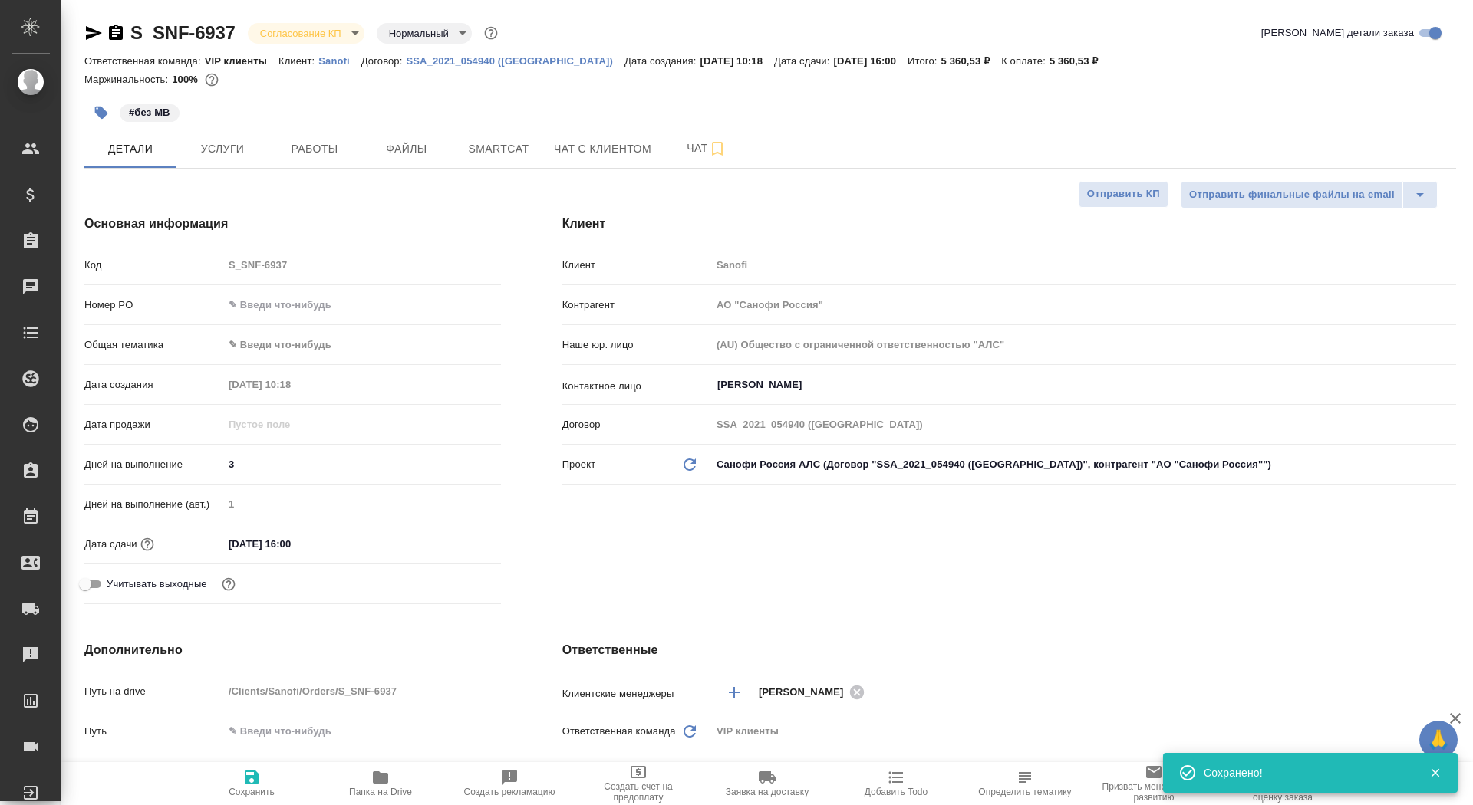
type textarea "x"
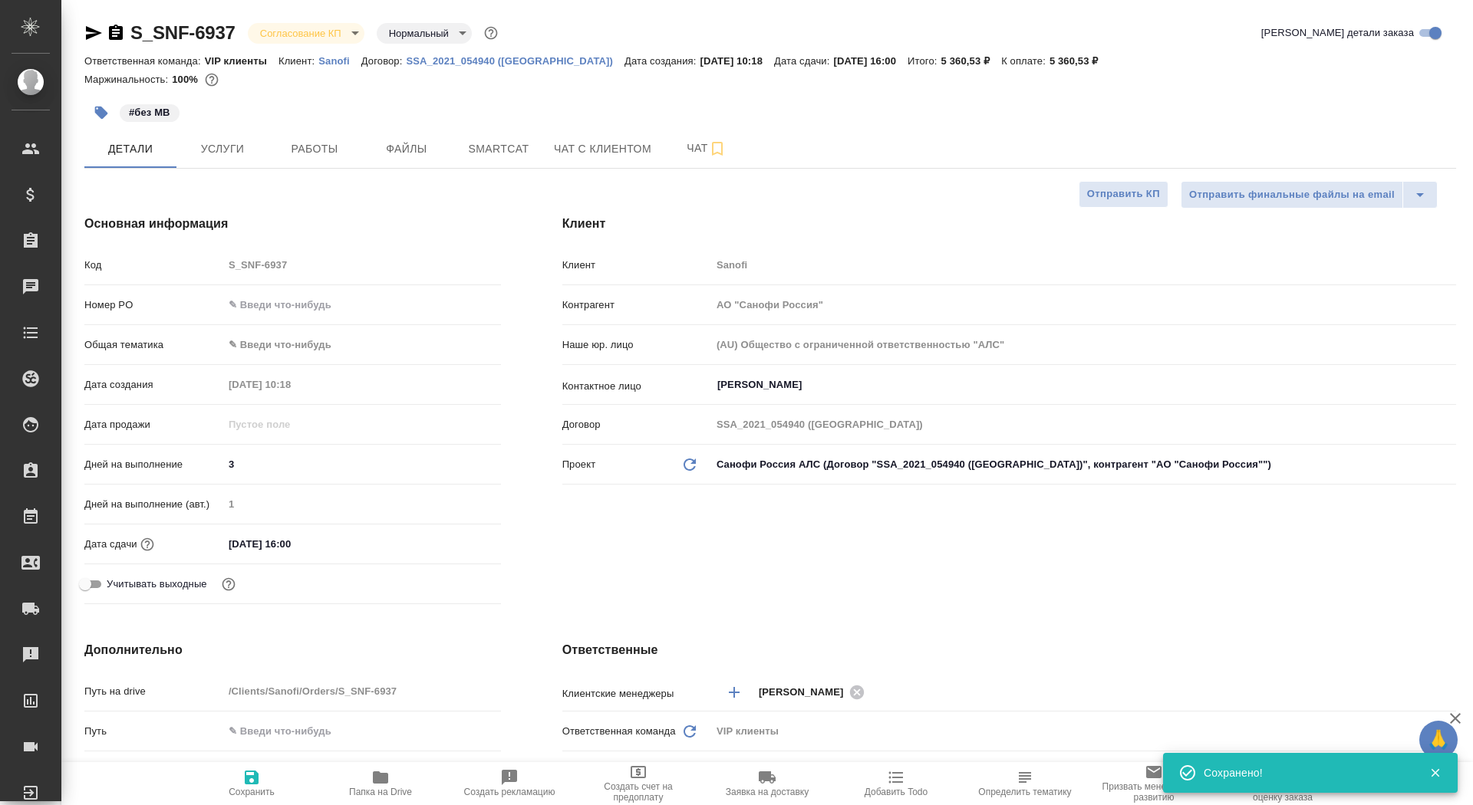
type textarea "x"
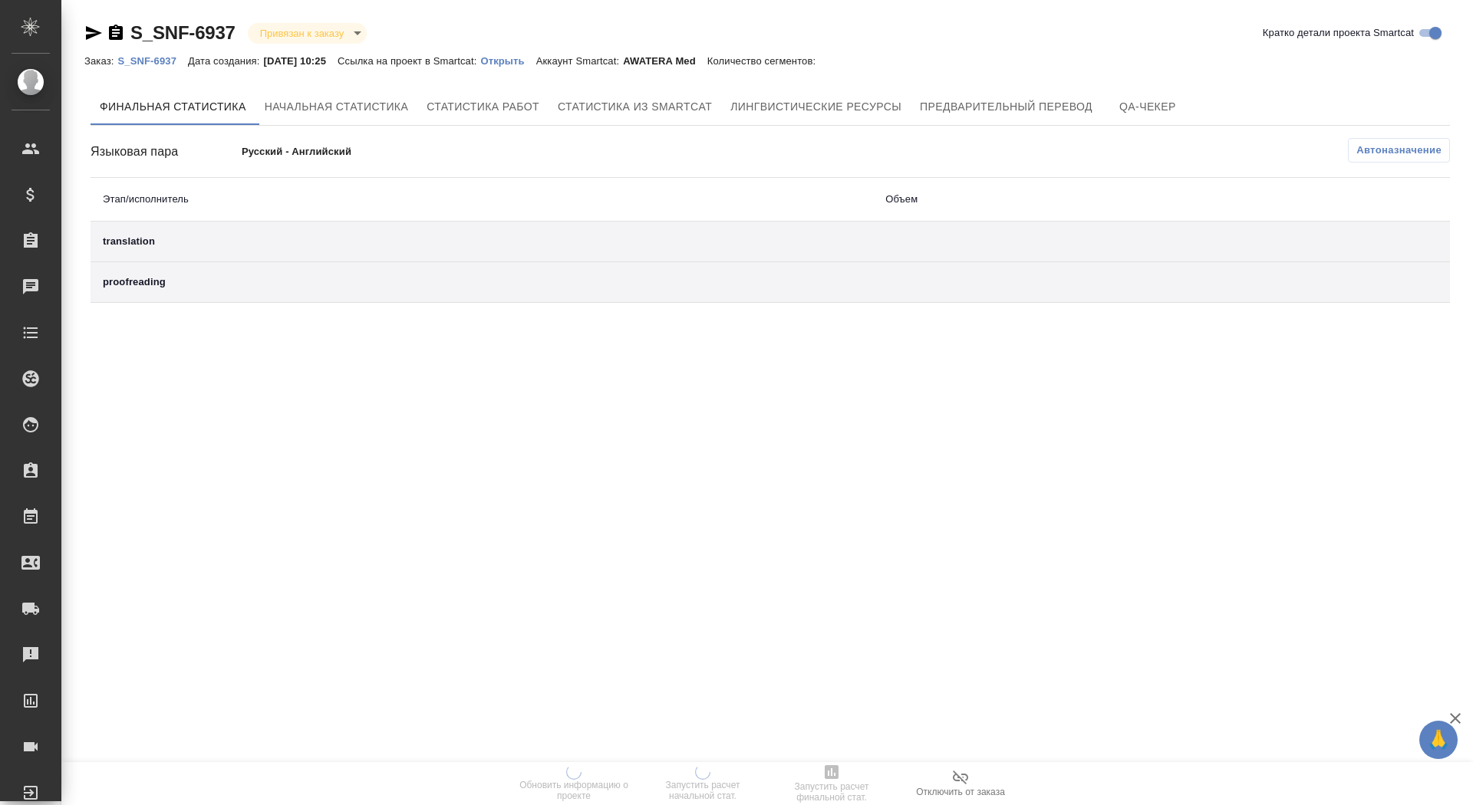
click at [522, 59] on p "Открыть" at bounding box center [507, 61] width 55 height 12
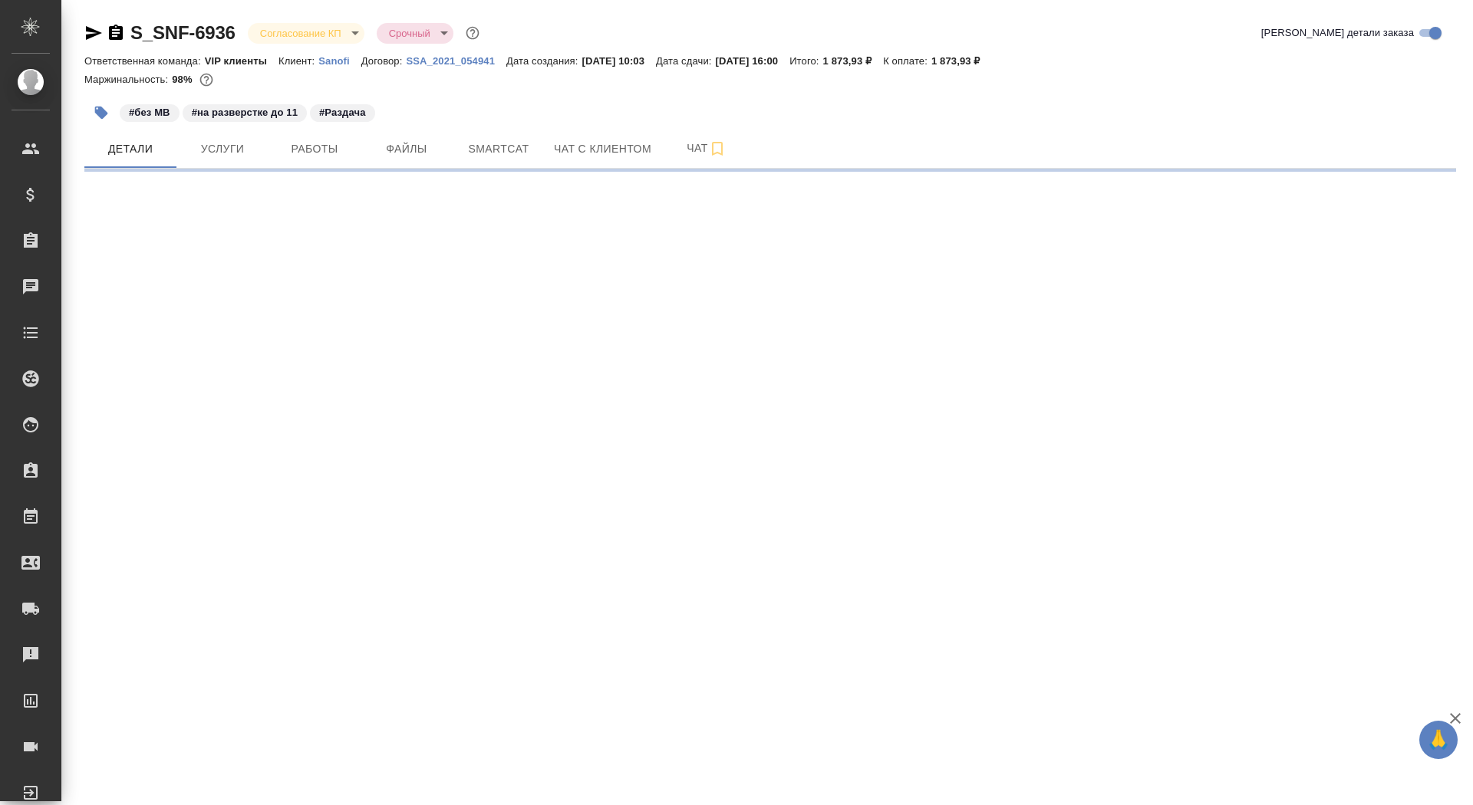
select select "RU"
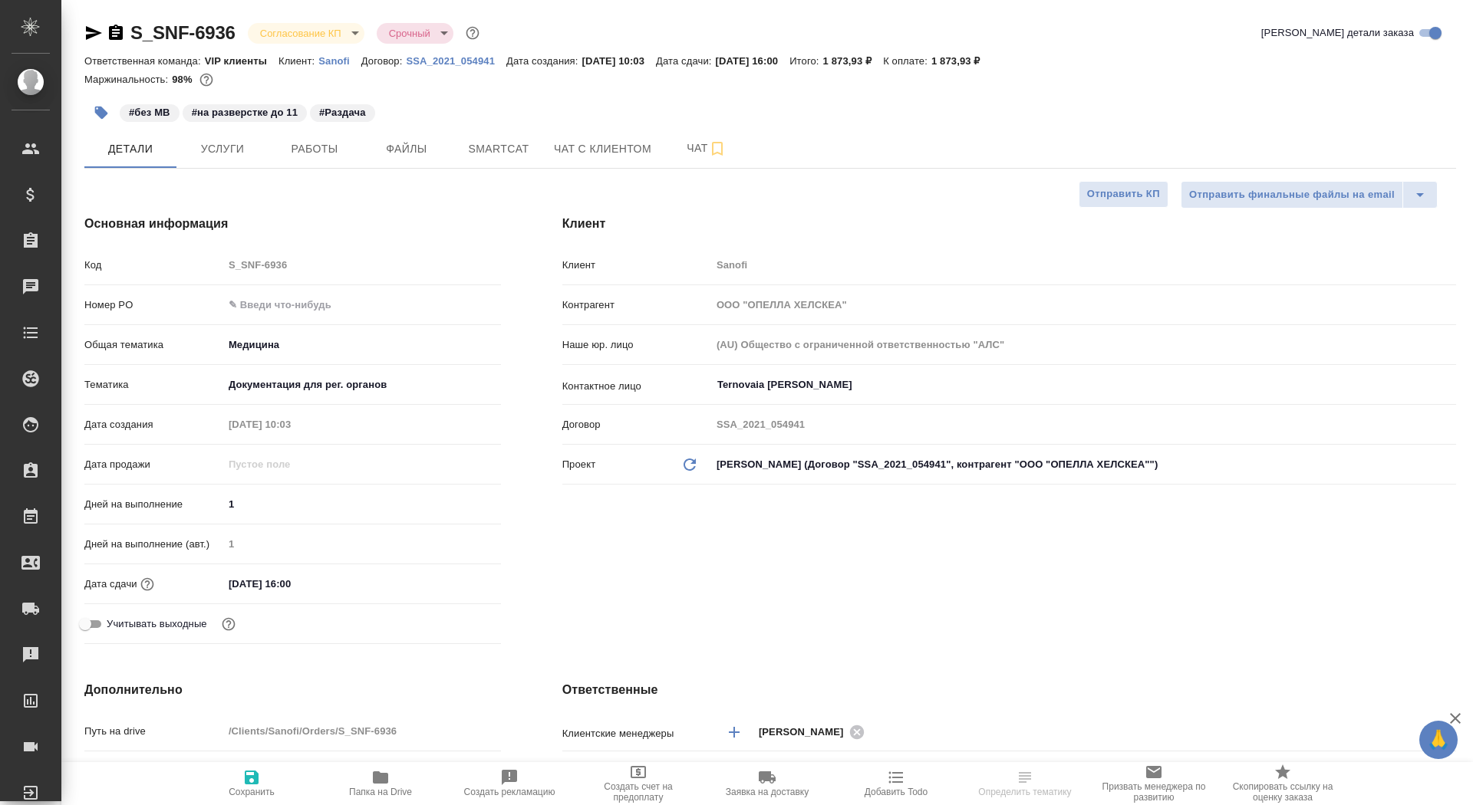
type textarea "x"
click at [287, 311] on input "text" at bounding box center [362, 305] width 276 height 22
paste input "E005885093"
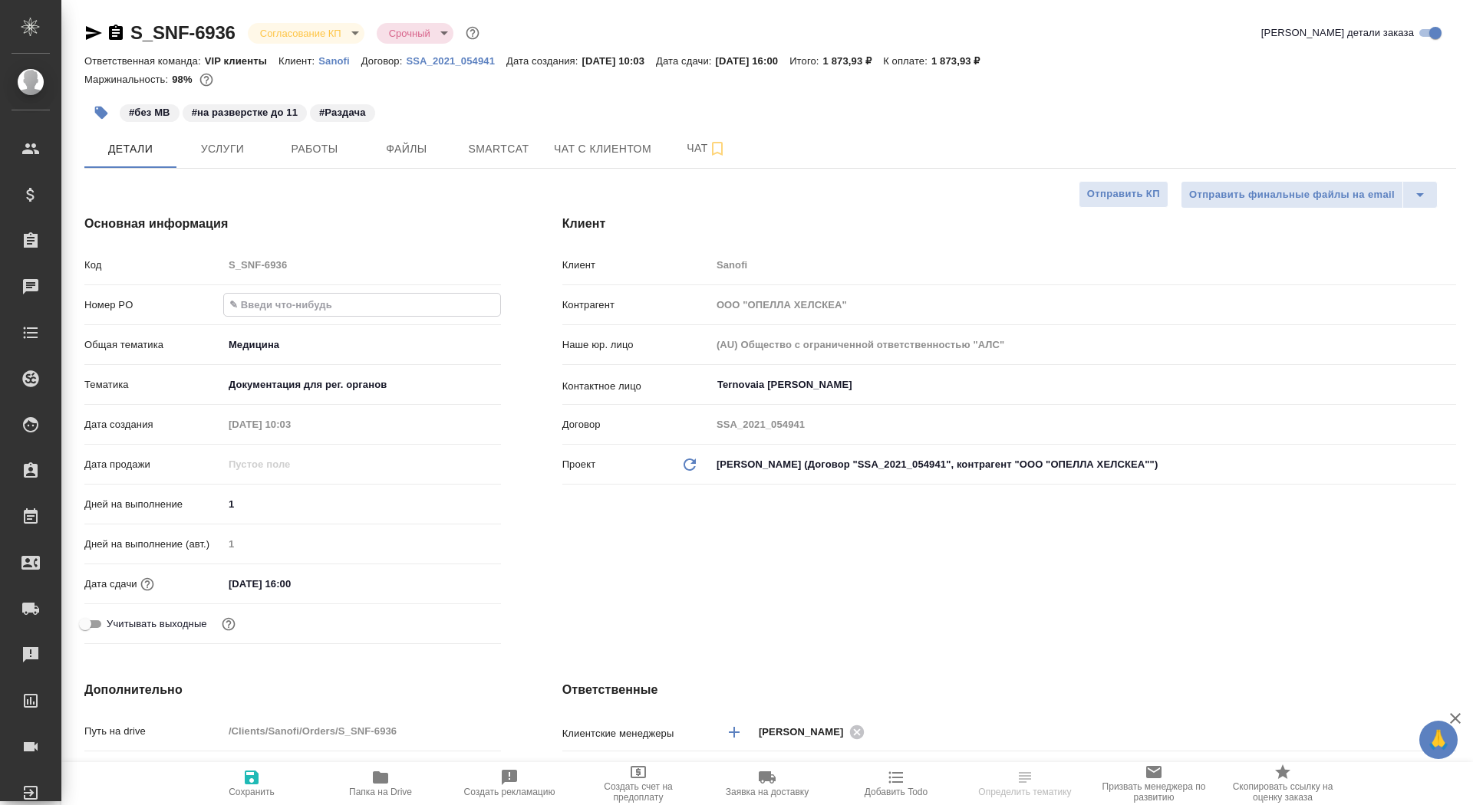
type input "E005885093"
type textarea "x"
type input "E005885093"
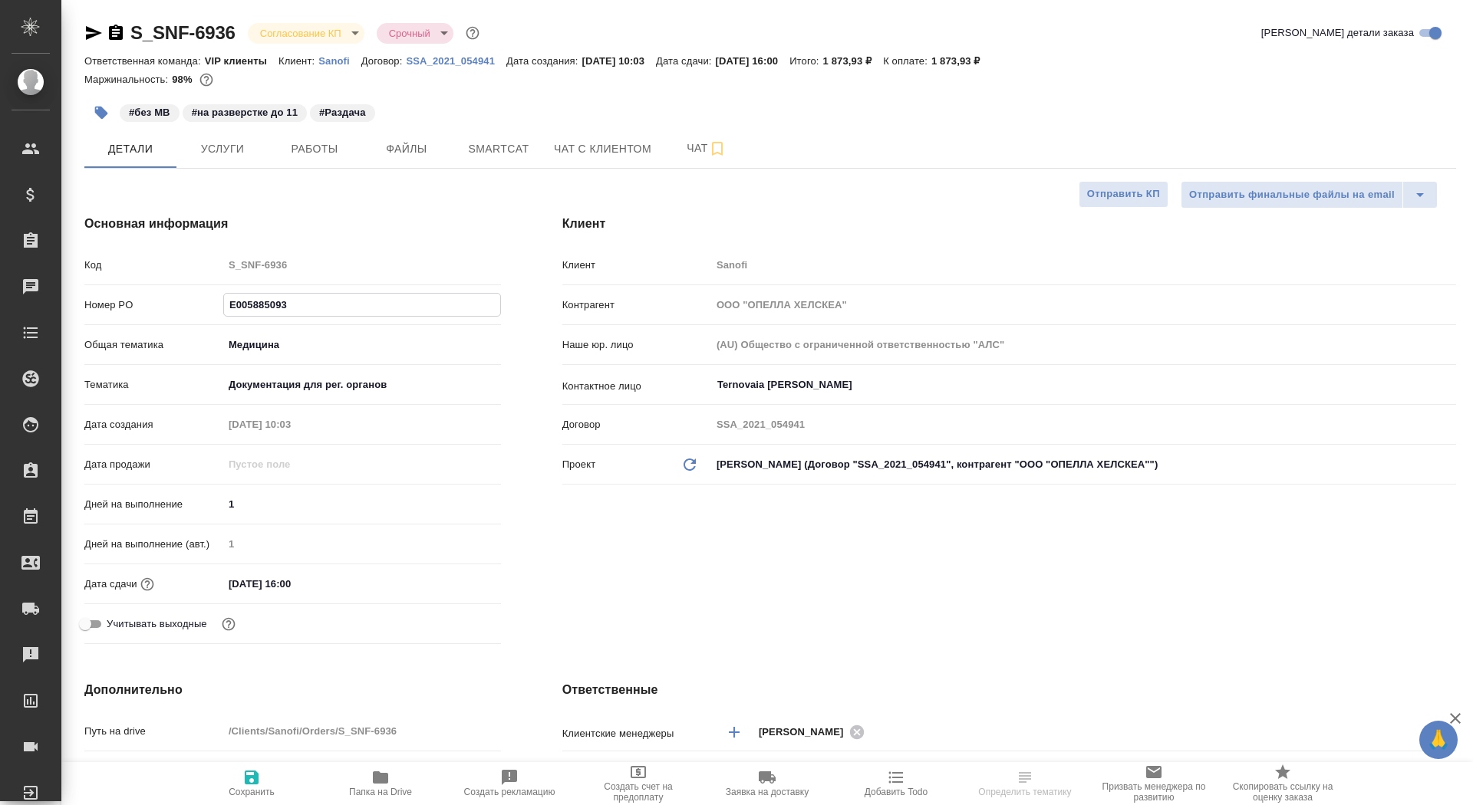
click at [260, 785] on icon "button" at bounding box center [251, 778] width 18 height 18
type textarea "x"
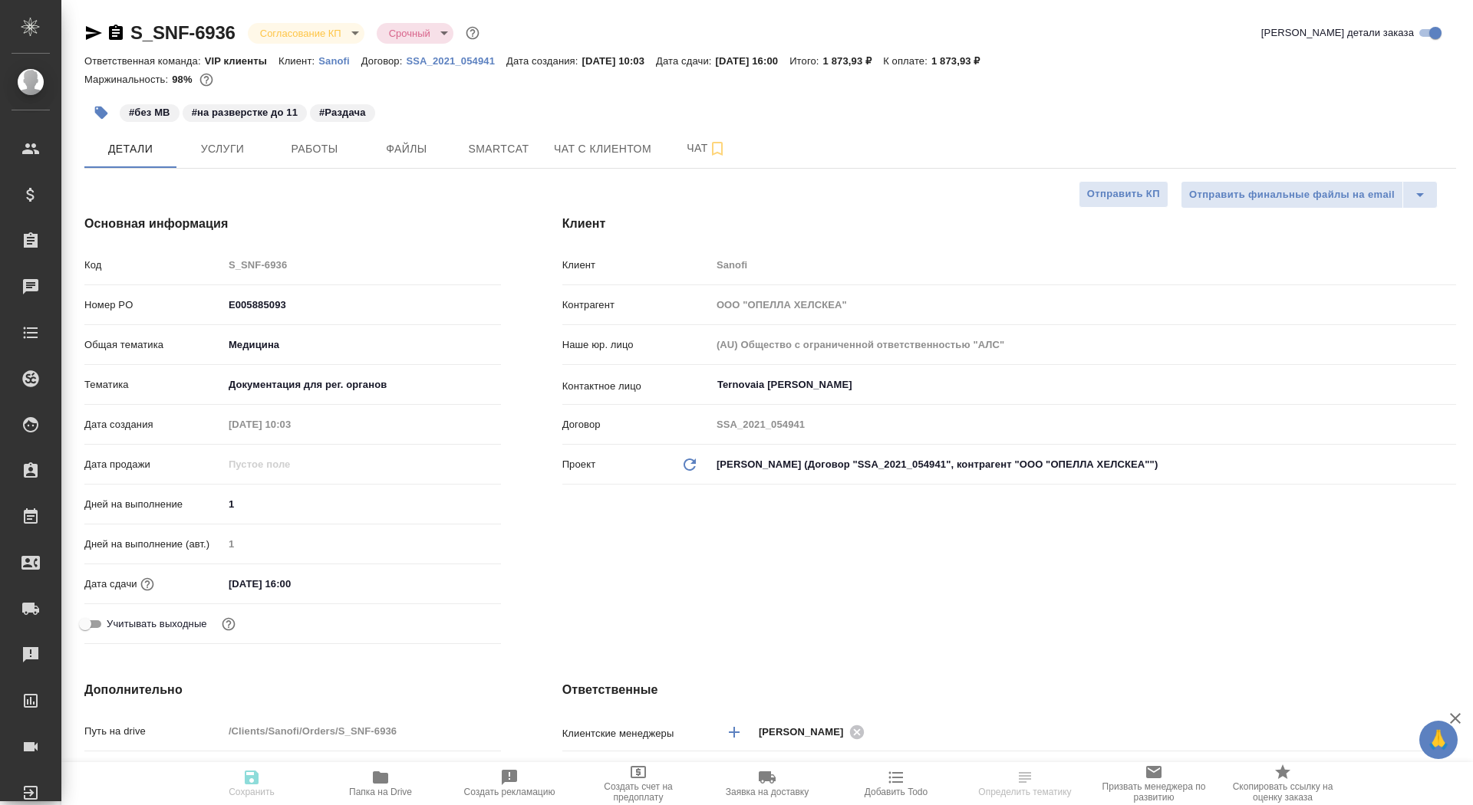
type textarea "x"
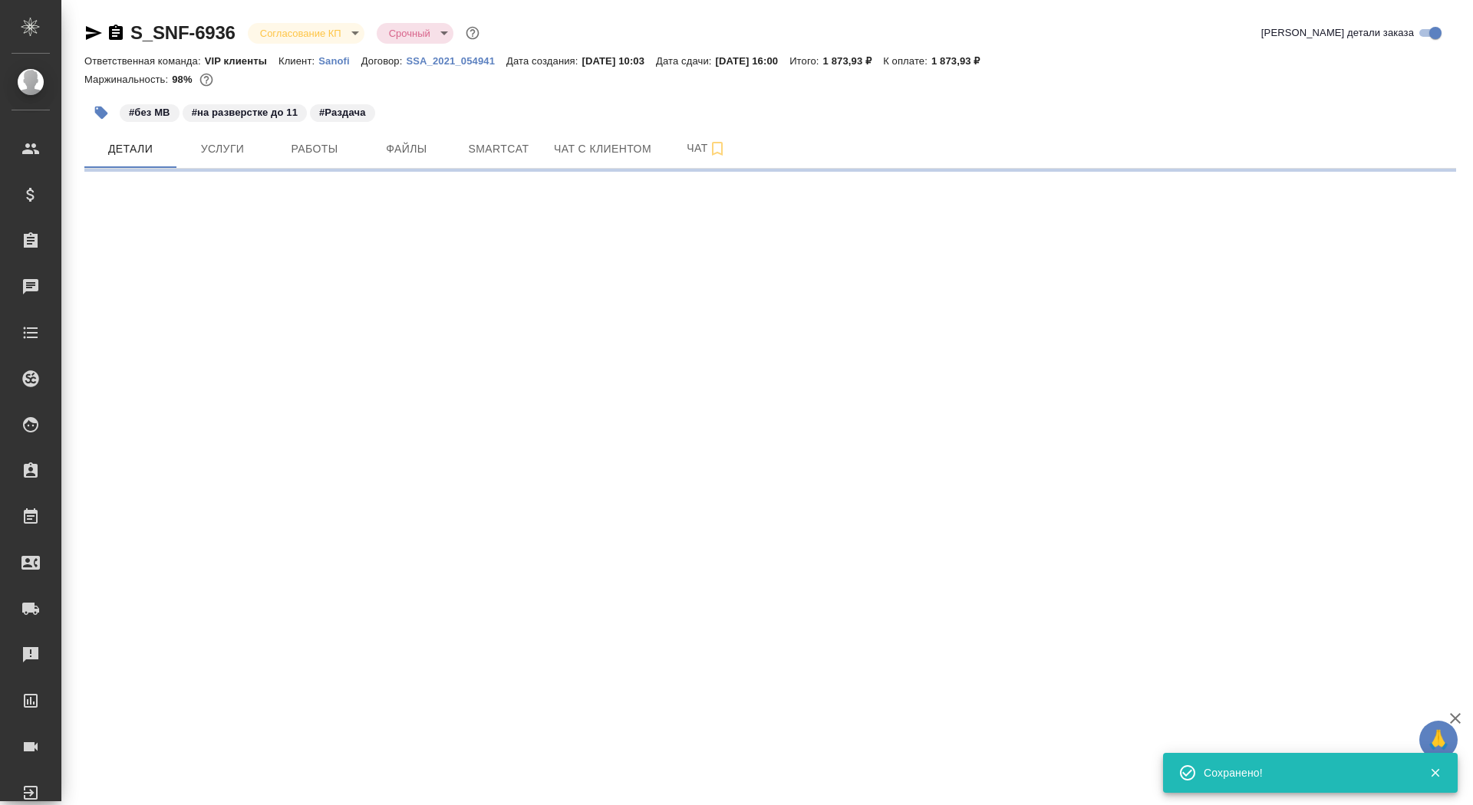
select select "RU"
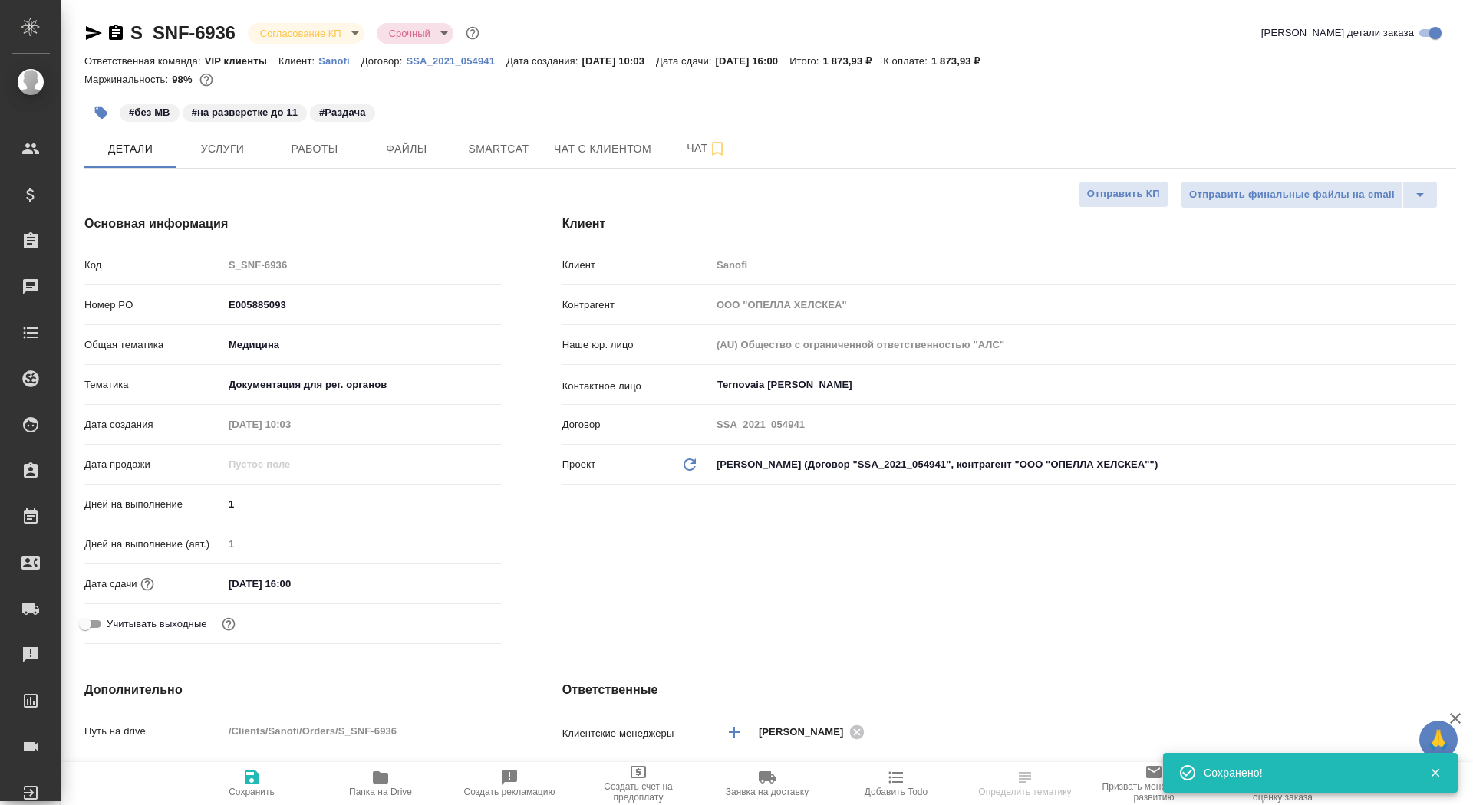
type textarea "x"
click at [307, 34] on body "🙏 .cls-1 fill:#fff; AWATERA Saydasheva Dilyara Клиенты Спецификации Заказы 0 Ча…" at bounding box center [736, 402] width 1473 height 805
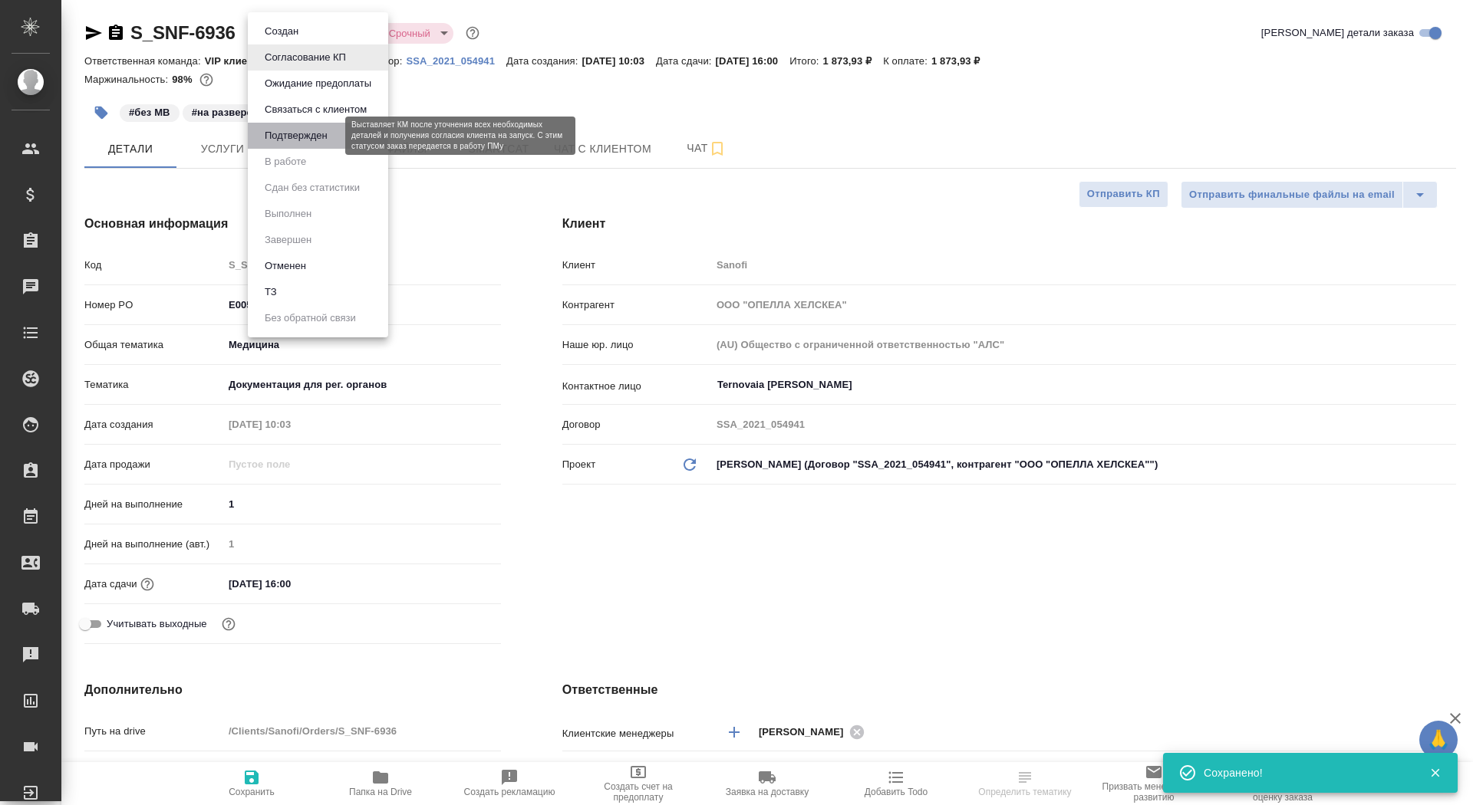
click at [312, 135] on button "Подтвержден" at bounding box center [296, 135] width 72 height 17
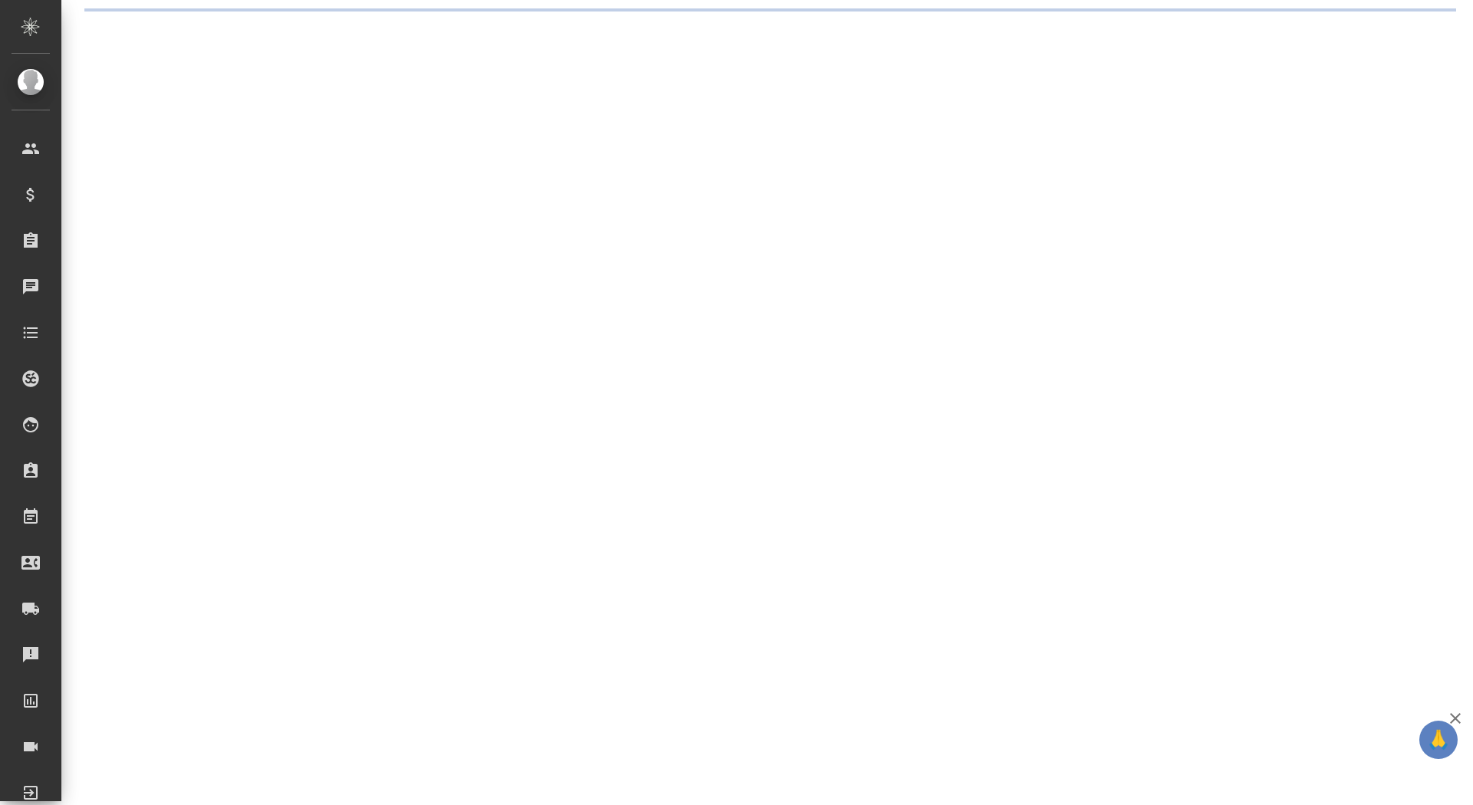
select select "RU"
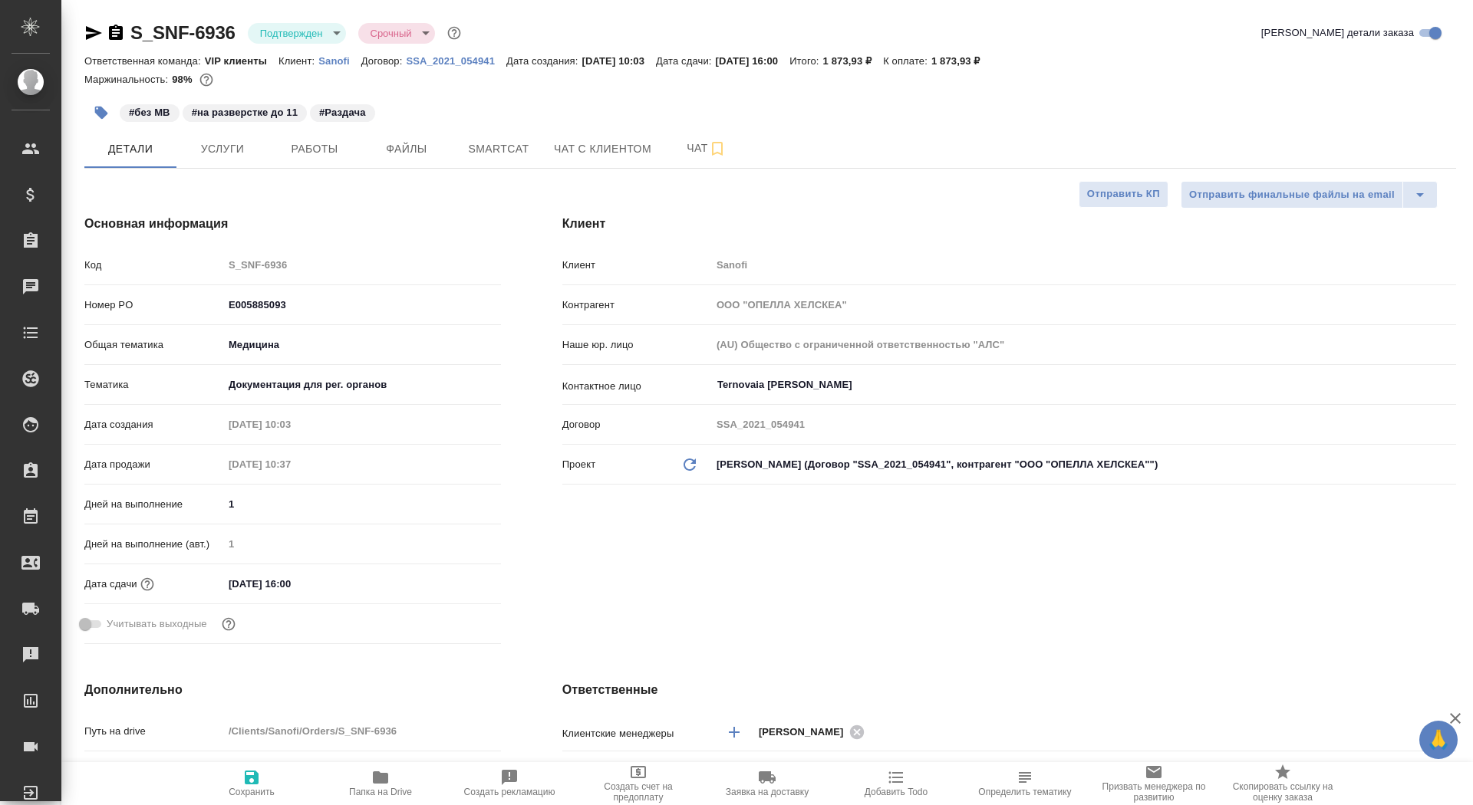
type textarea "x"
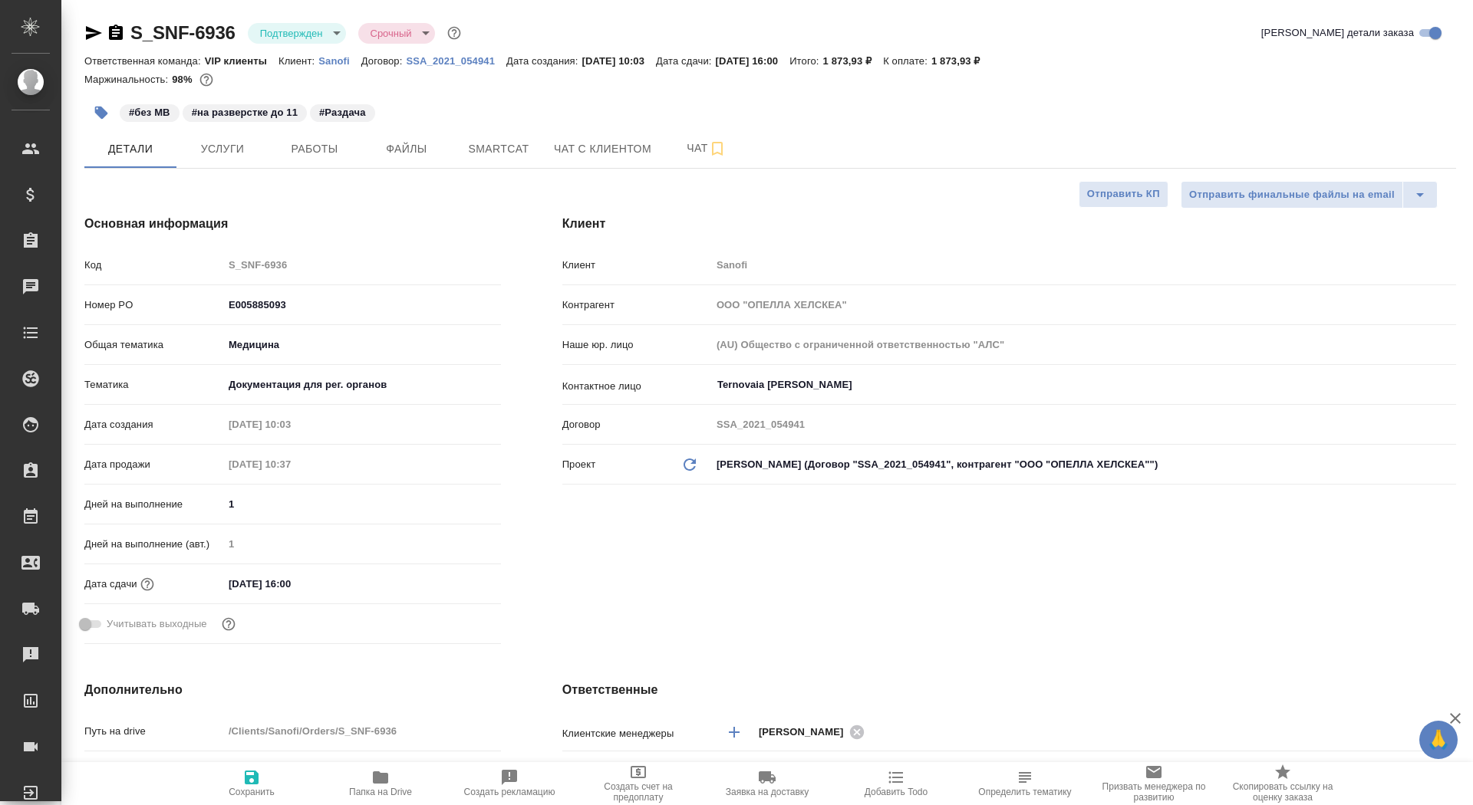
type textarea "x"
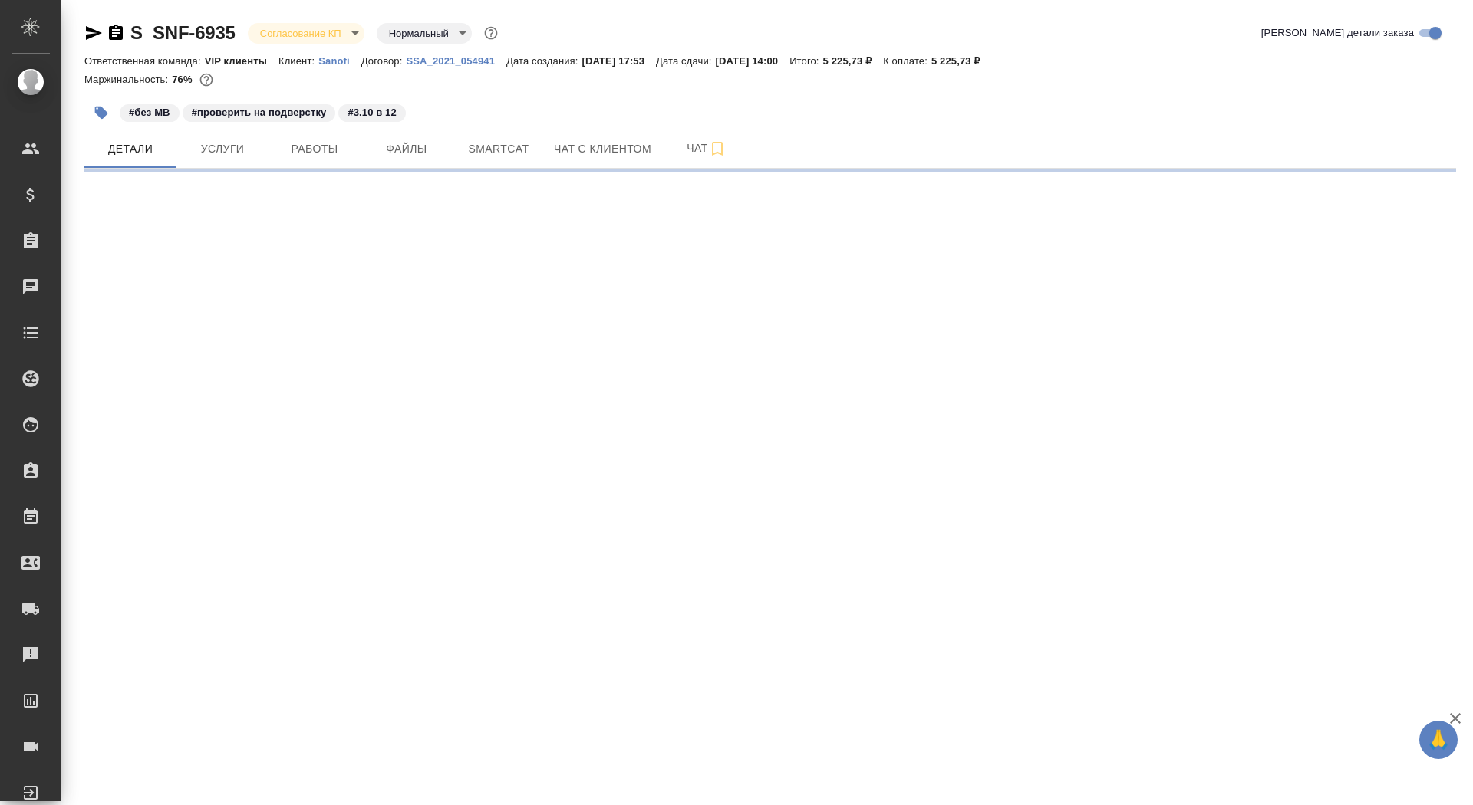
select select "RU"
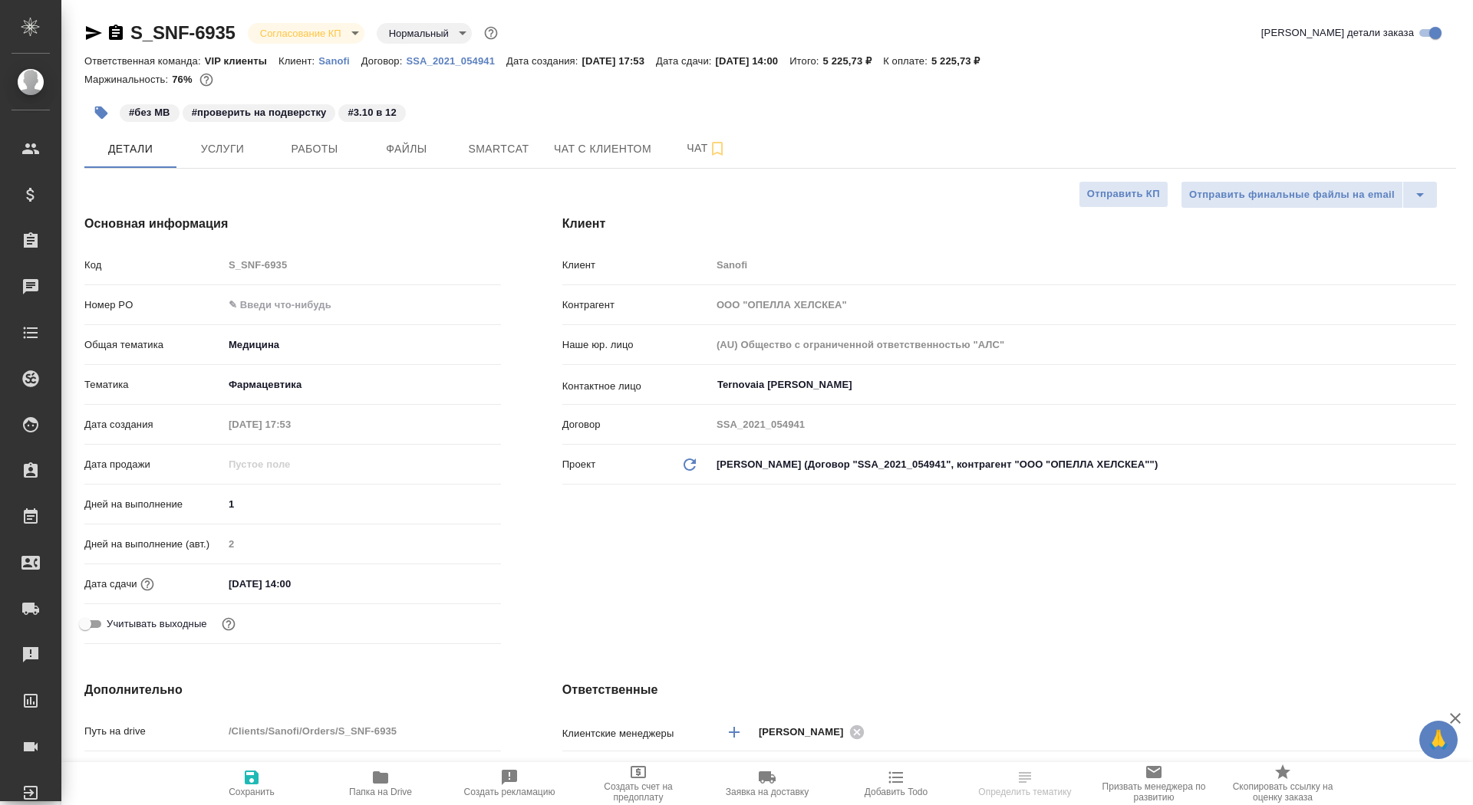
type textarea "x"
click at [278, 308] on input "text" at bounding box center [362, 305] width 278 height 22
paste input "E005885095"
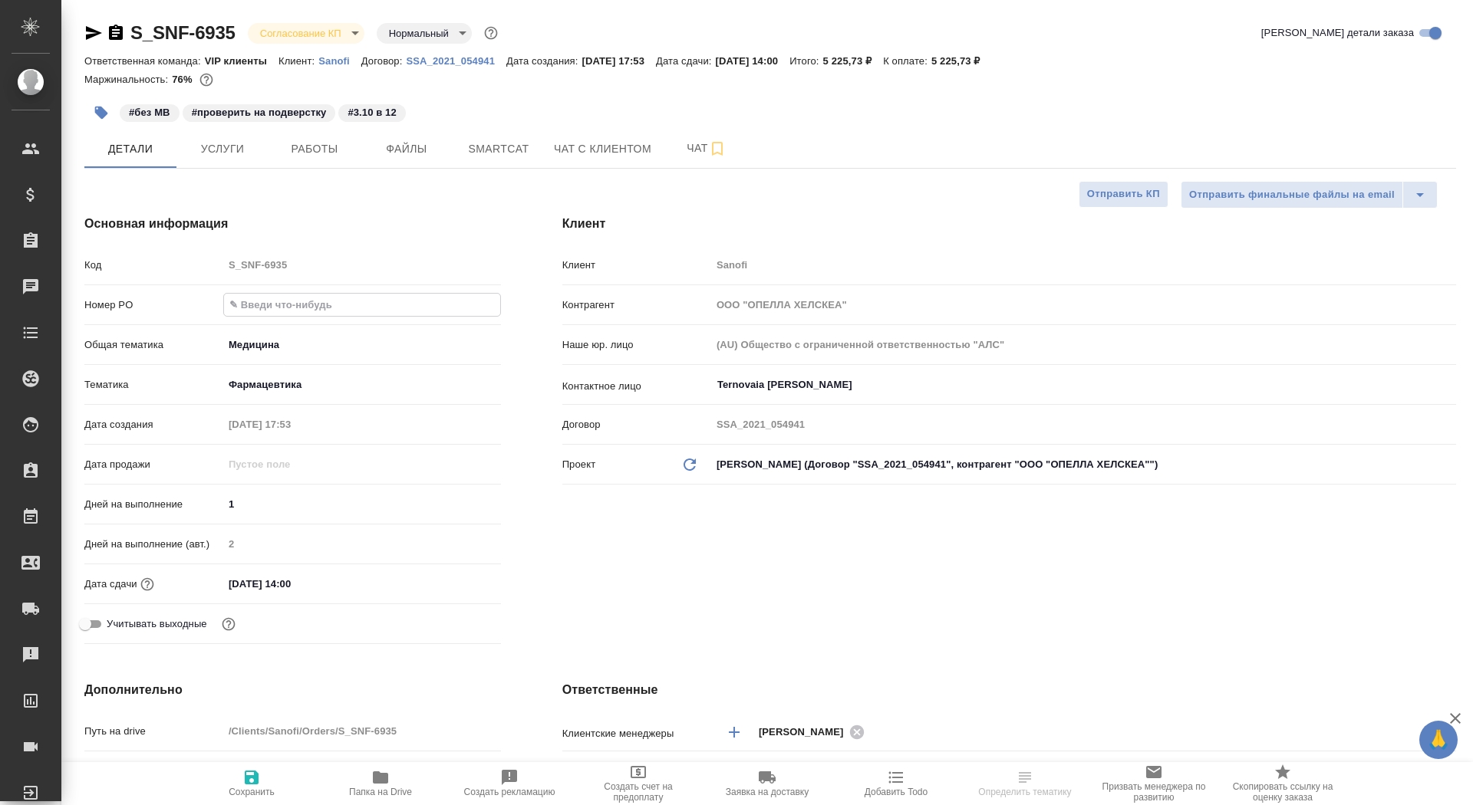
type input "E005885095"
type textarea "x"
type input "E005885095"
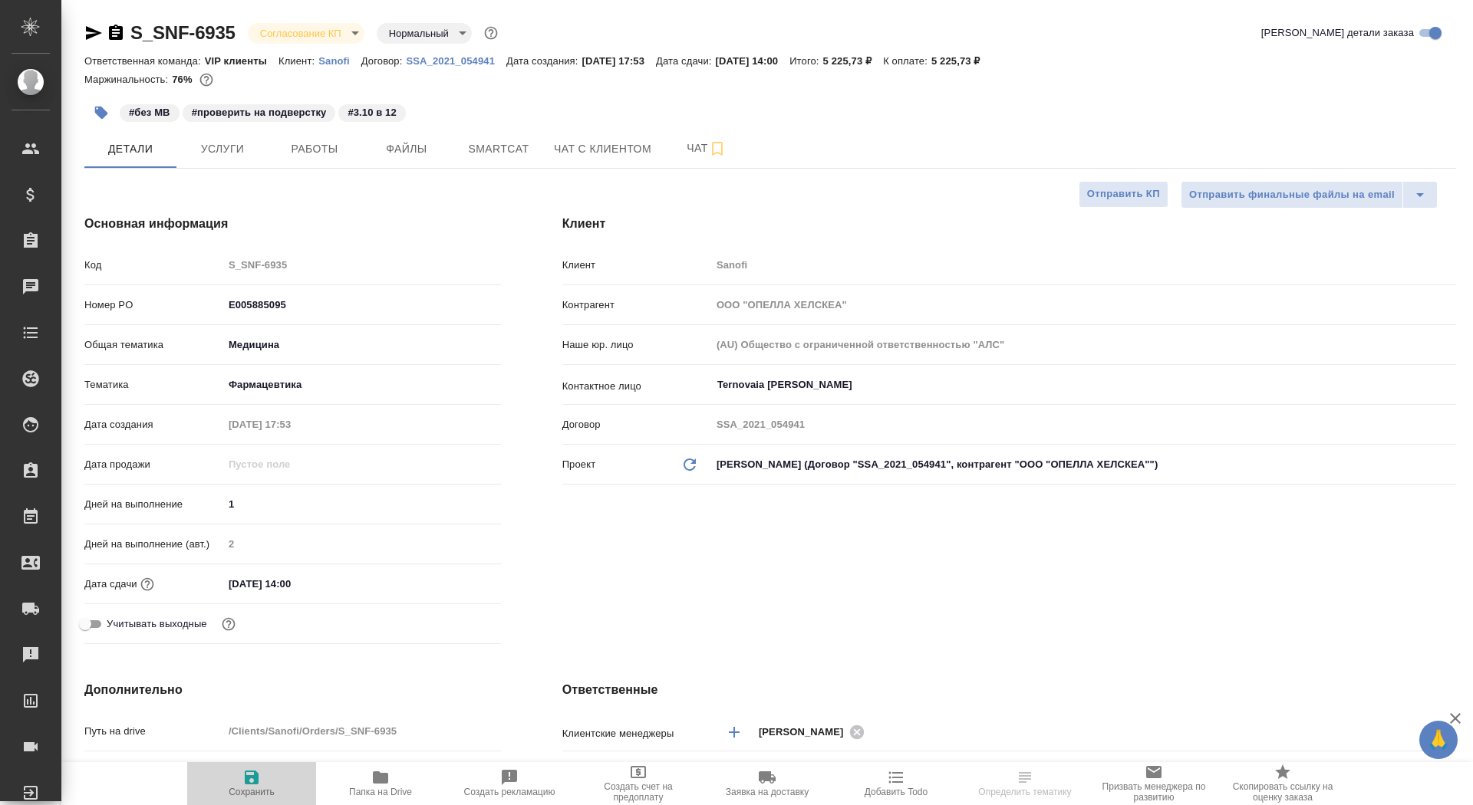
click at [259, 776] on icon "button" at bounding box center [251, 778] width 18 height 18
type textarea "x"
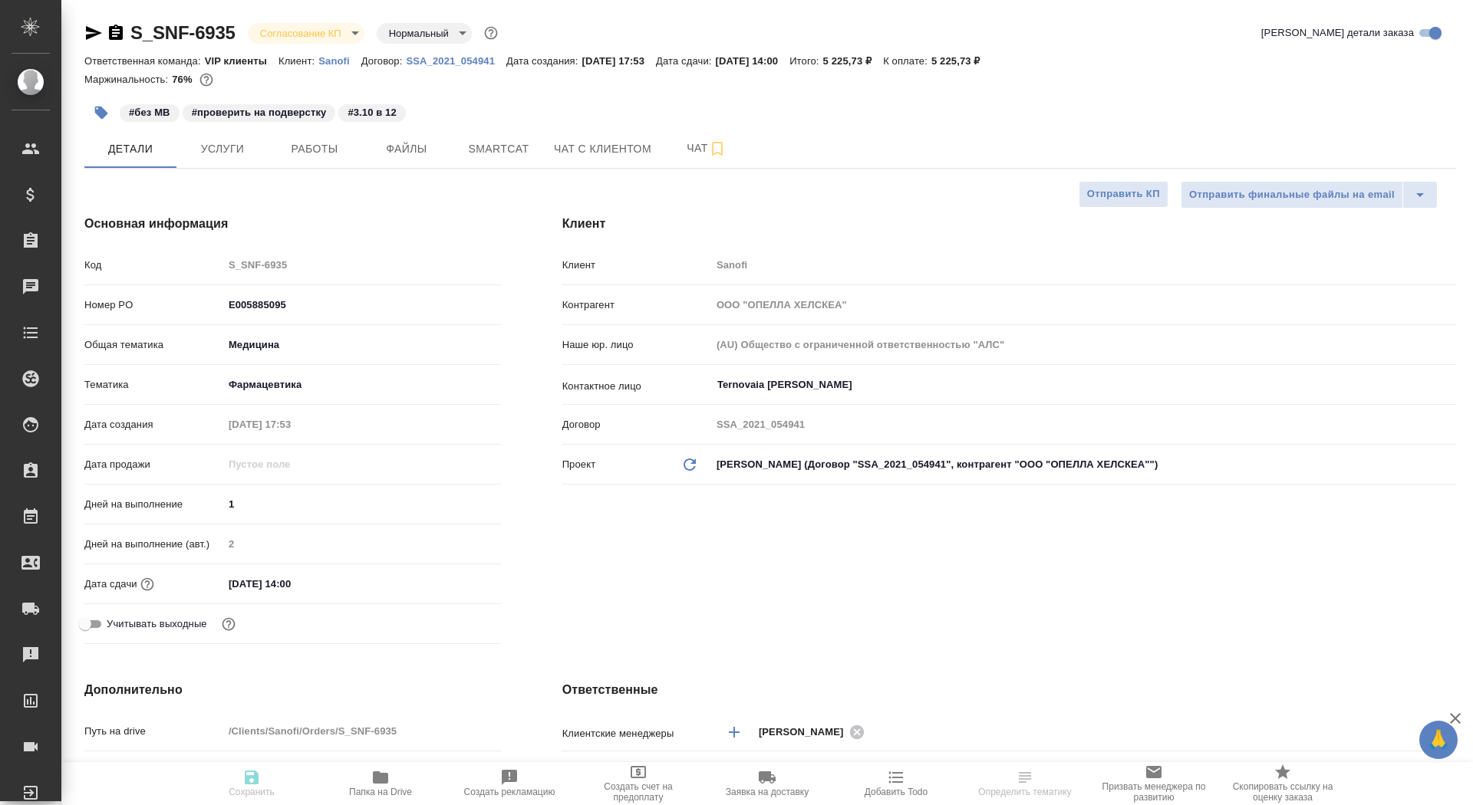
type textarea "x"
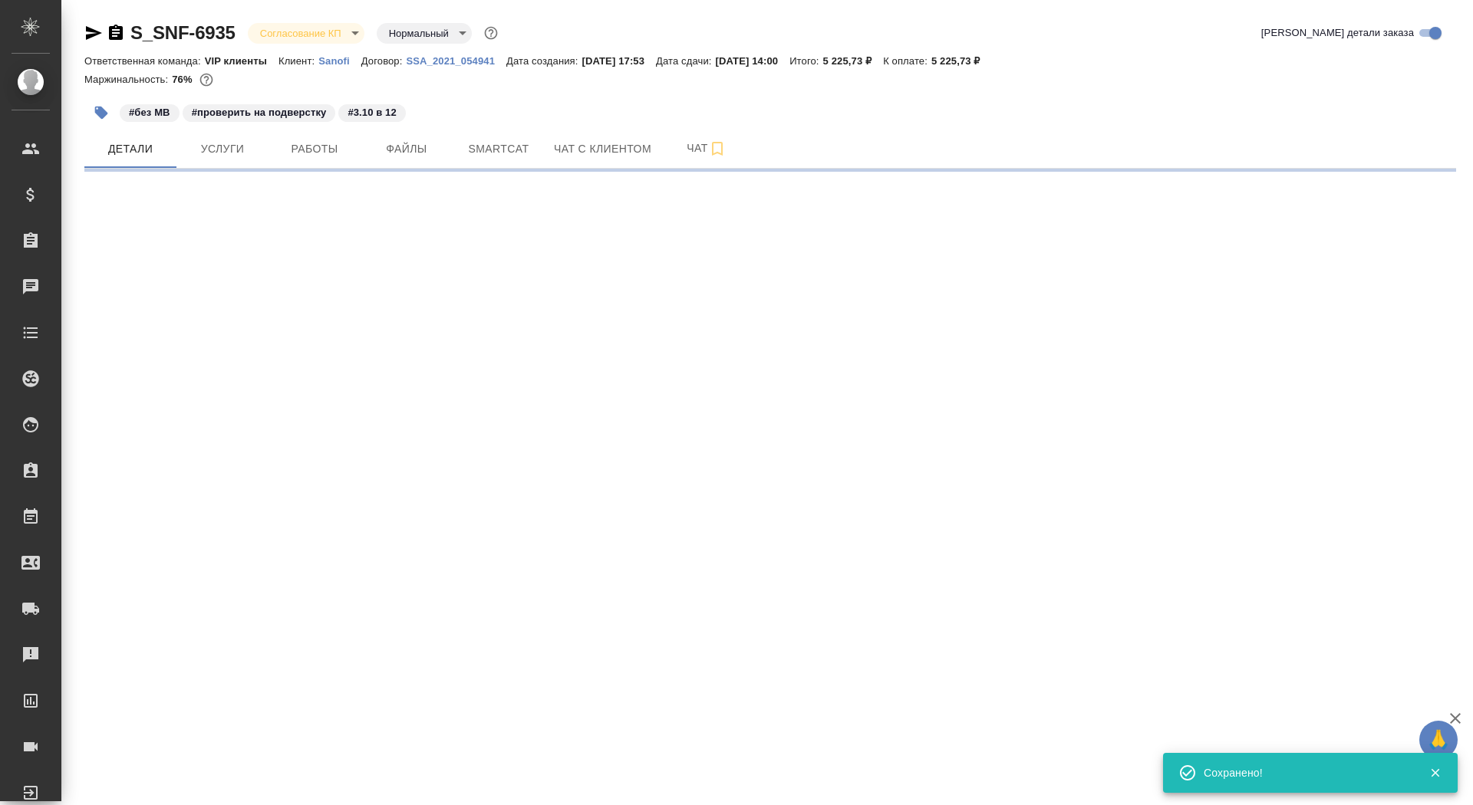
select select "RU"
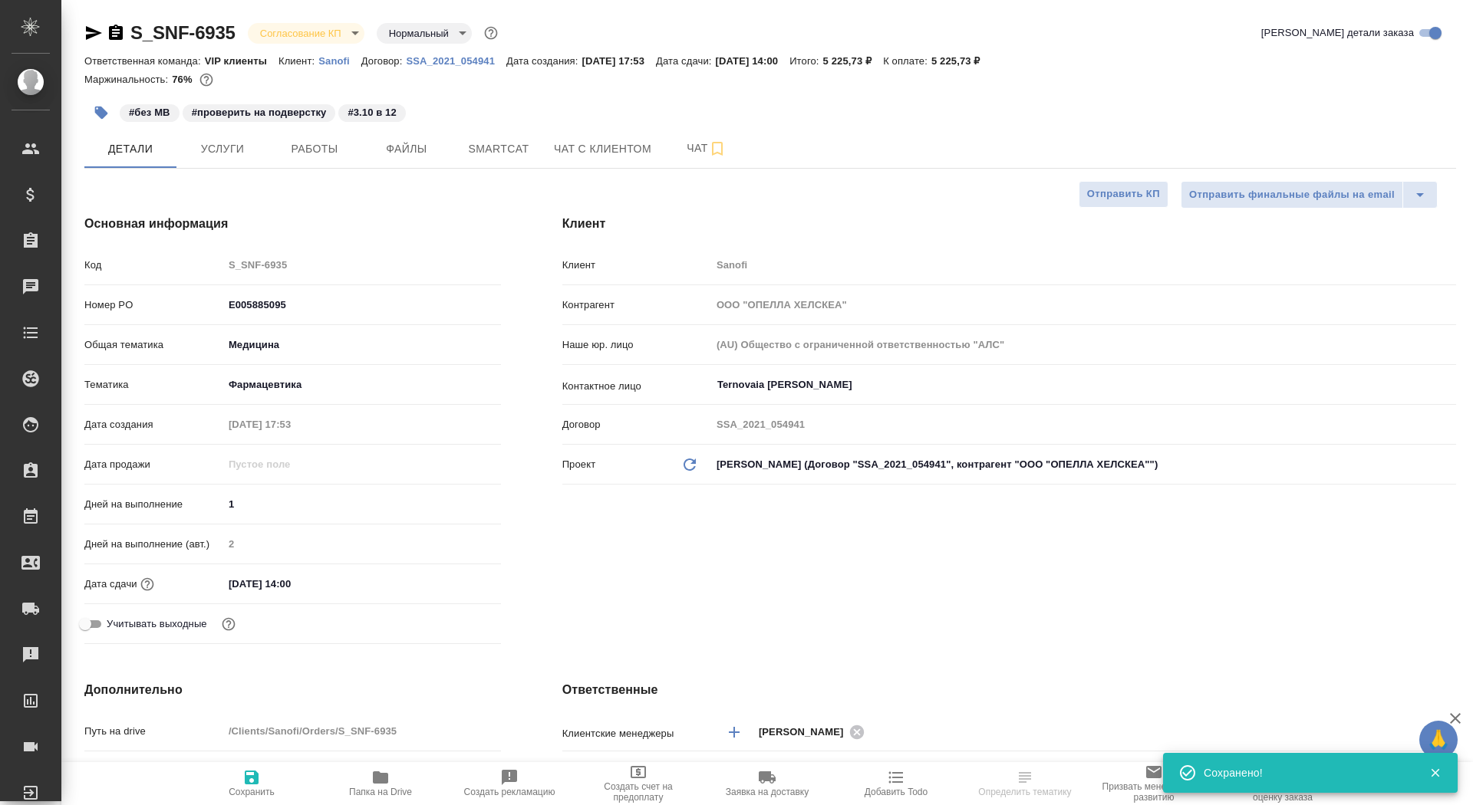
type textarea "x"
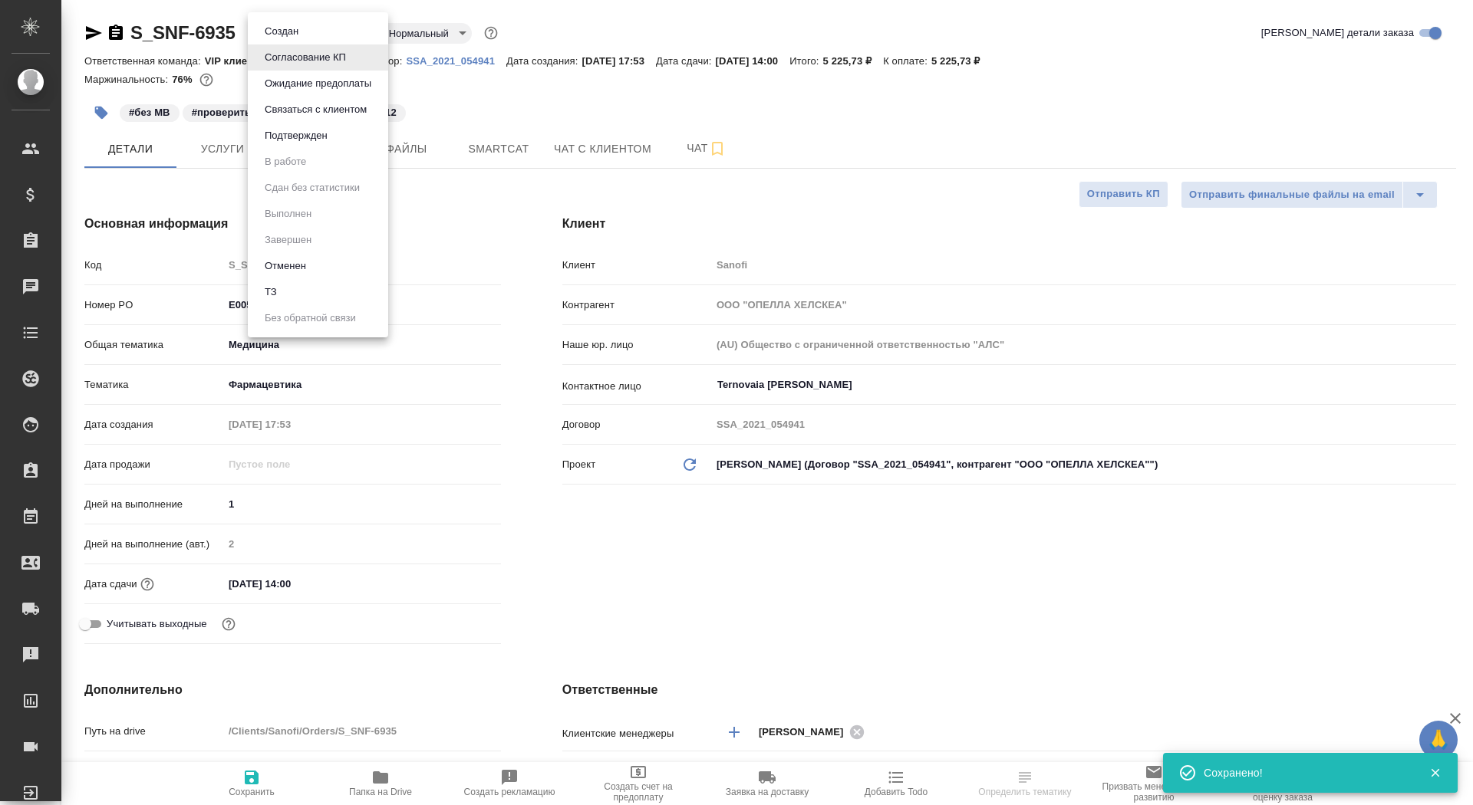
click at [341, 30] on body "🙏 .cls-1 fill:#fff; AWATERA Saydasheva Dilyara Клиенты Спецификации Заказы 0 Ча…" at bounding box center [736, 402] width 1473 height 805
click at [337, 150] on ul "Создан Согласование КП Ожидание предоплаты Связаться с клиентом Подтвержден В р…" at bounding box center [318, 174] width 140 height 325
click at [335, 144] on li "Подтвержден" at bounding box center [318, 136] width 140 height 26
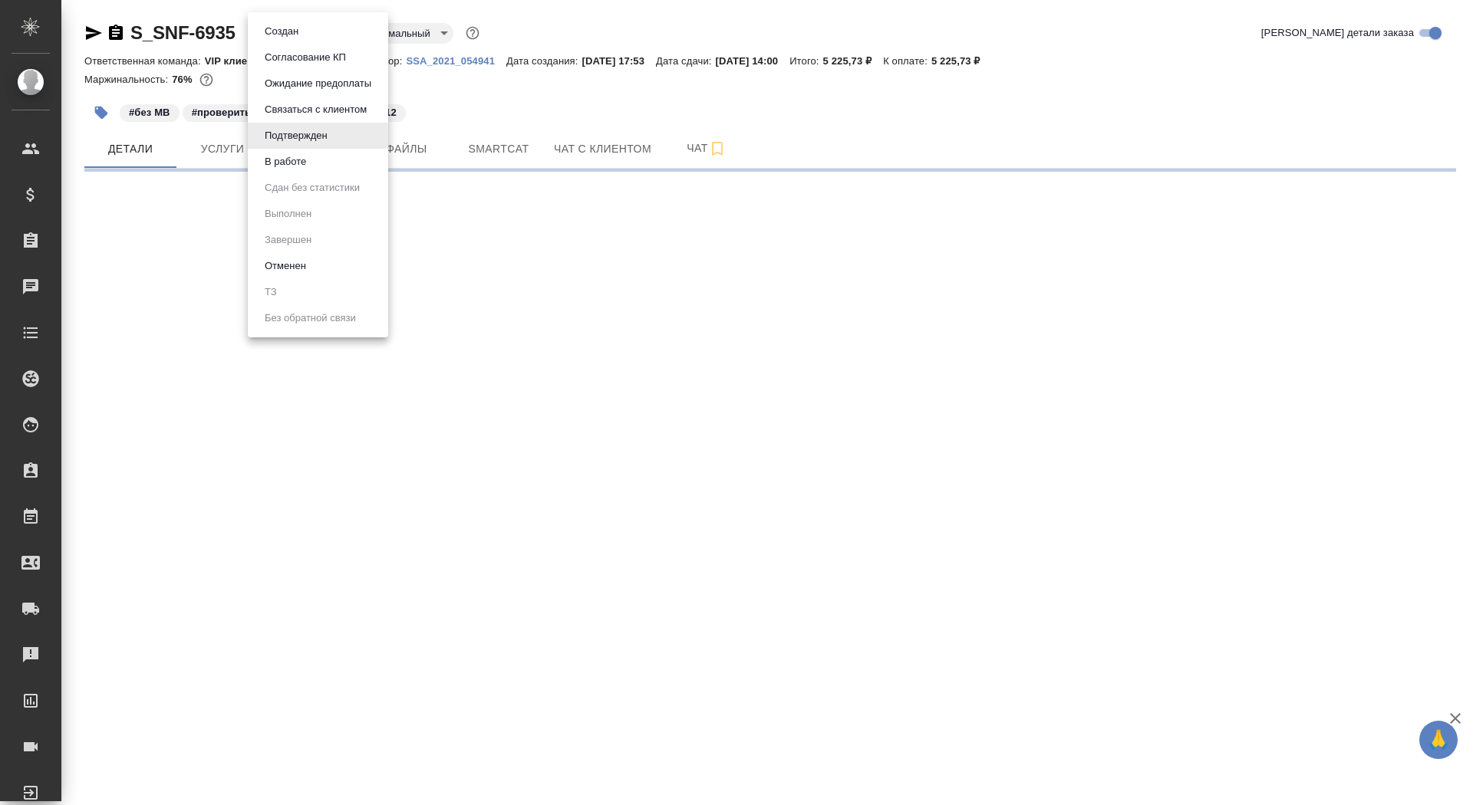
click at [314, 38] on body "🙏 .cls-1 fill:#fff; AWATERA Saydasheva Dilyara Клиенты Спецификации Заказы 0 Ча…" at bounding box center [736, 402] width 1473 height 805
select select "RU"
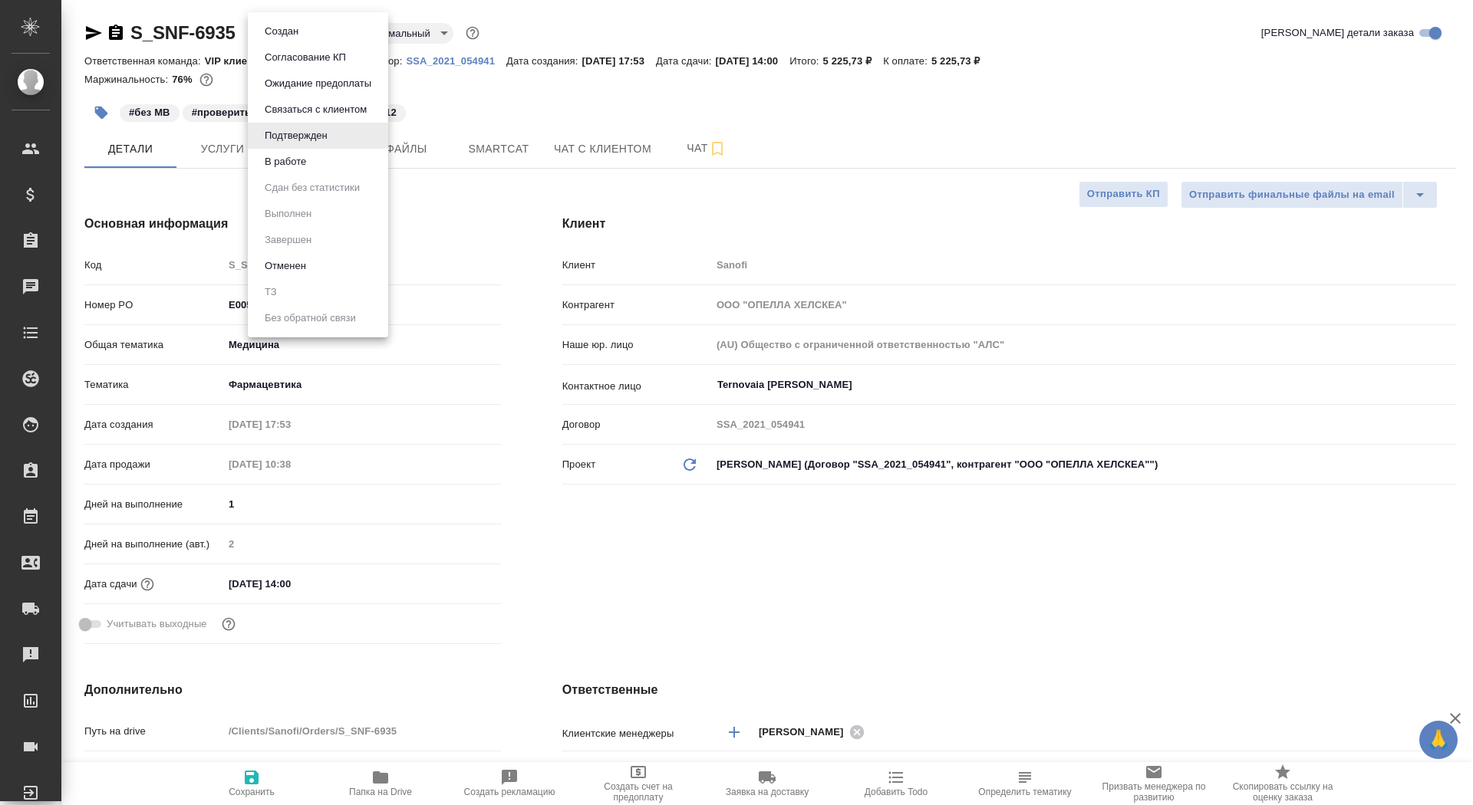
type textarea "x"
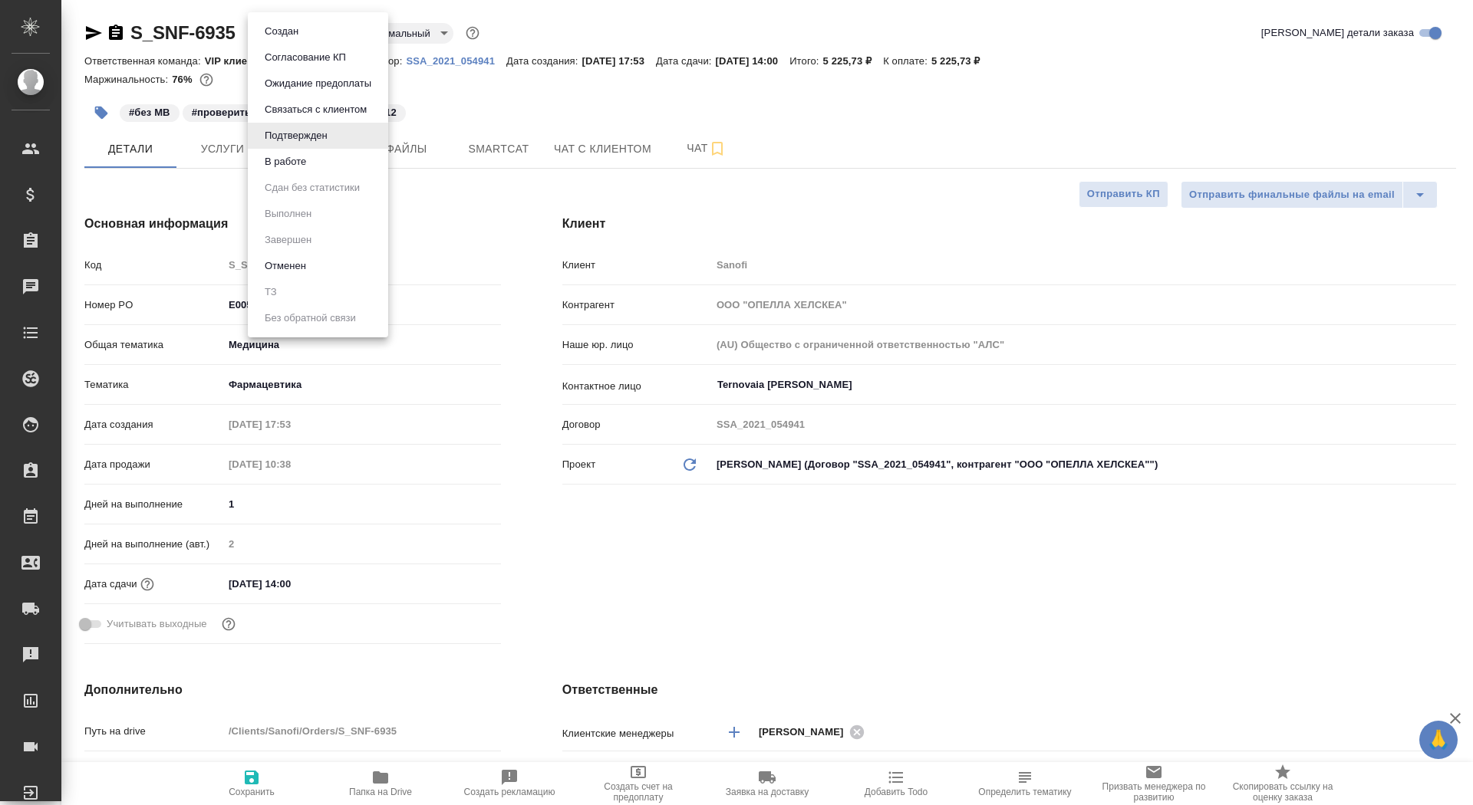
type textarea "x"
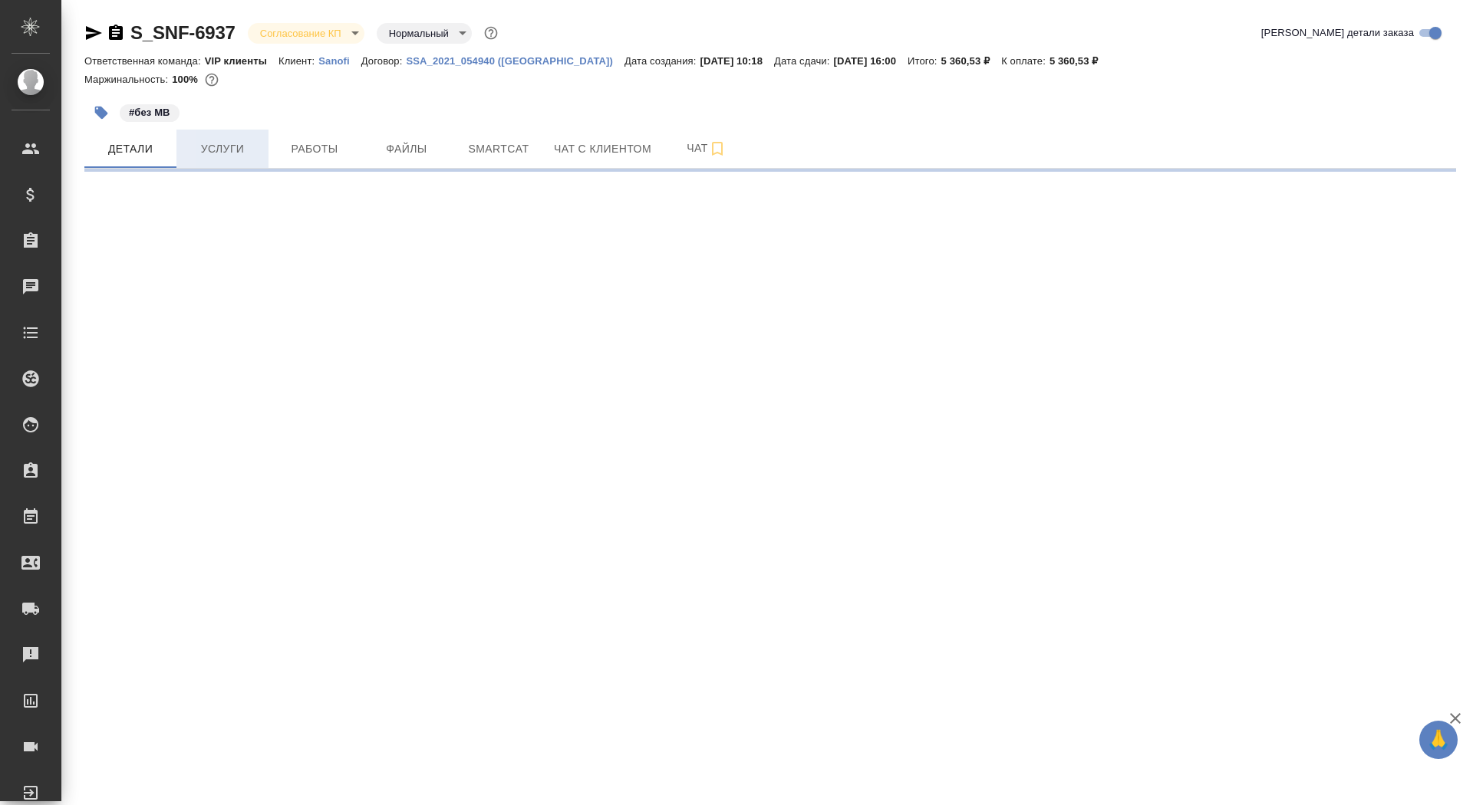
select select "RU"
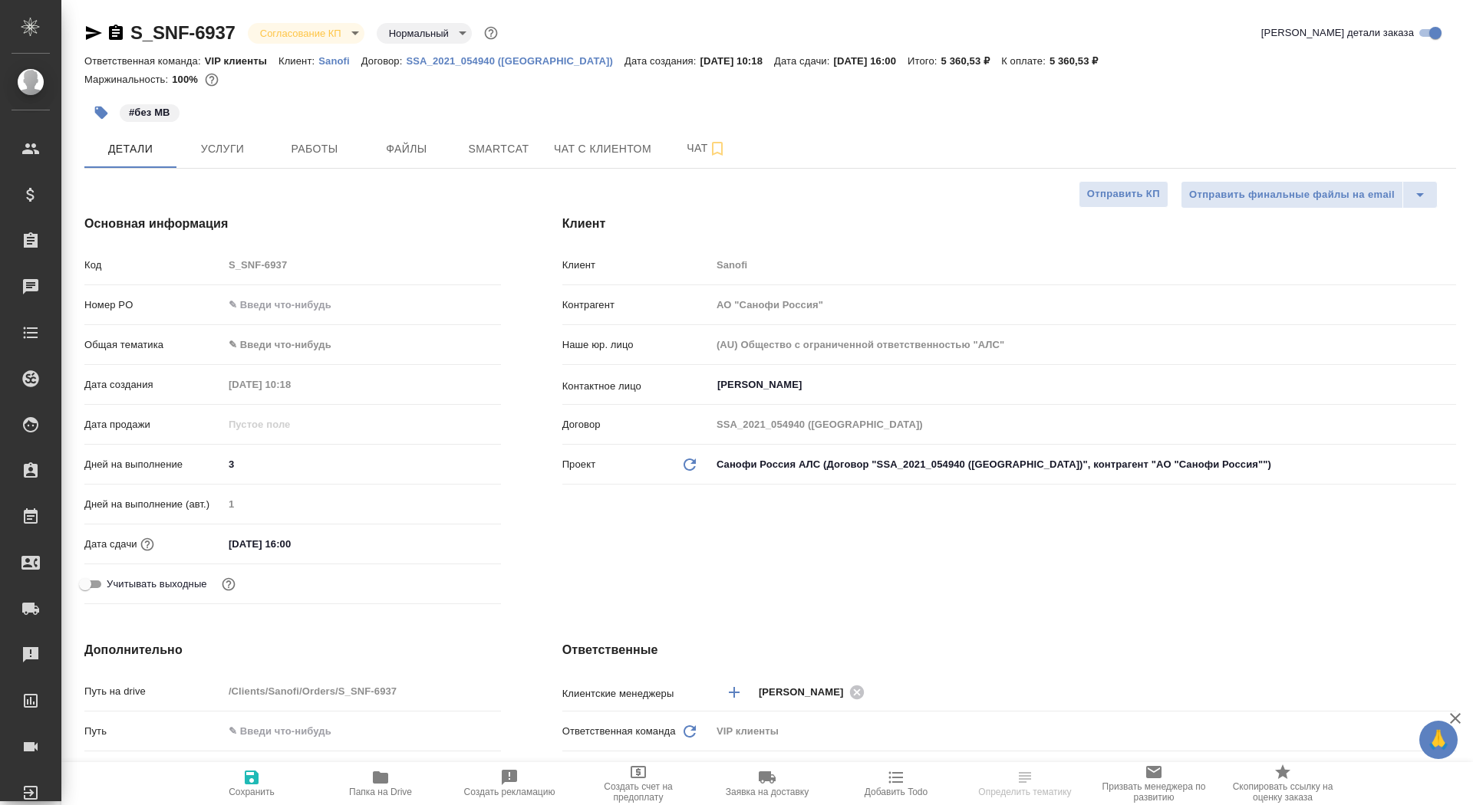
type textarea "x"
click at [245, 302] on input "text" at bounding box center [362, 305] width 278 height 22
paste input "E005885097"
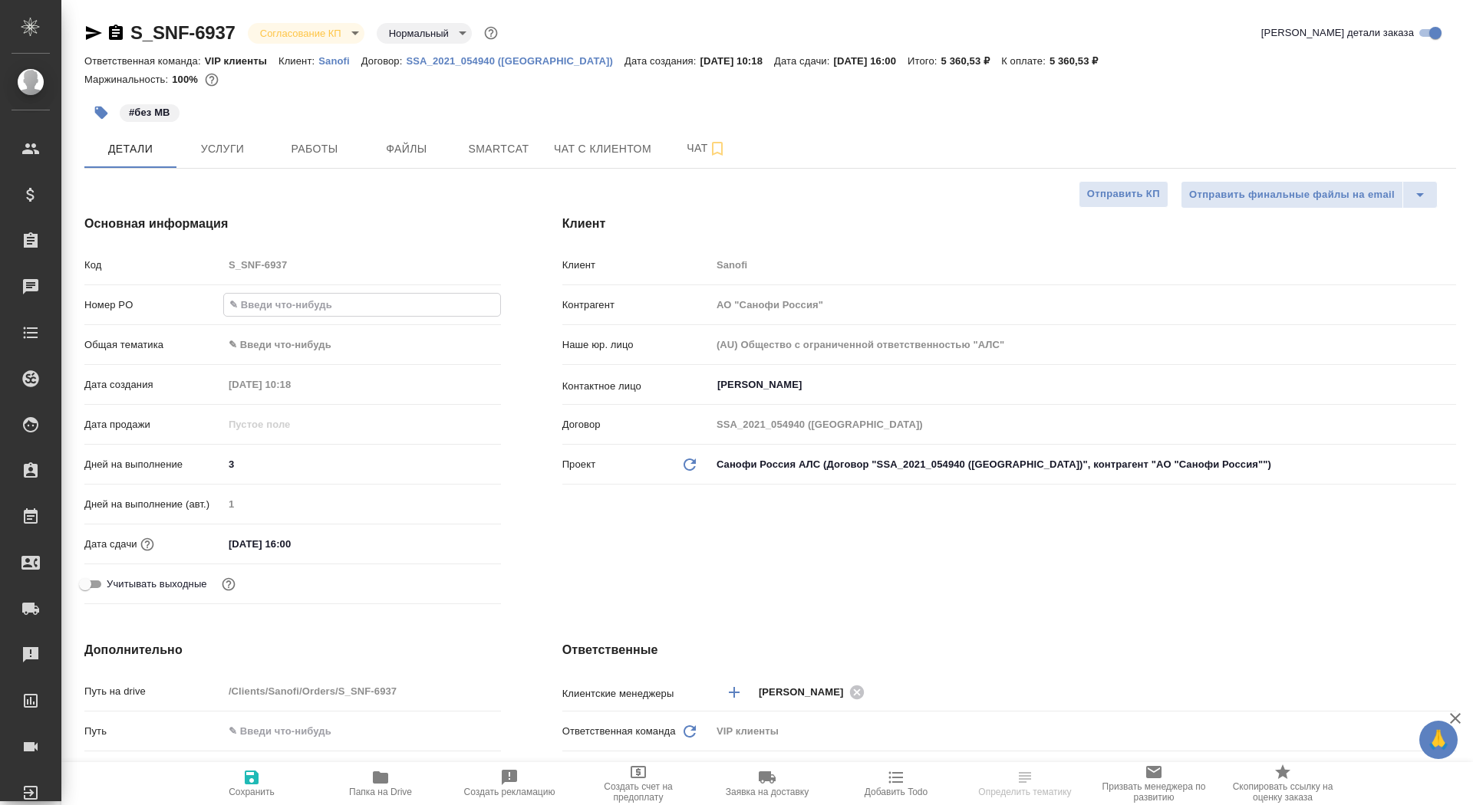
type input "E005885097"
type textarea "x"
type input "E005885097"
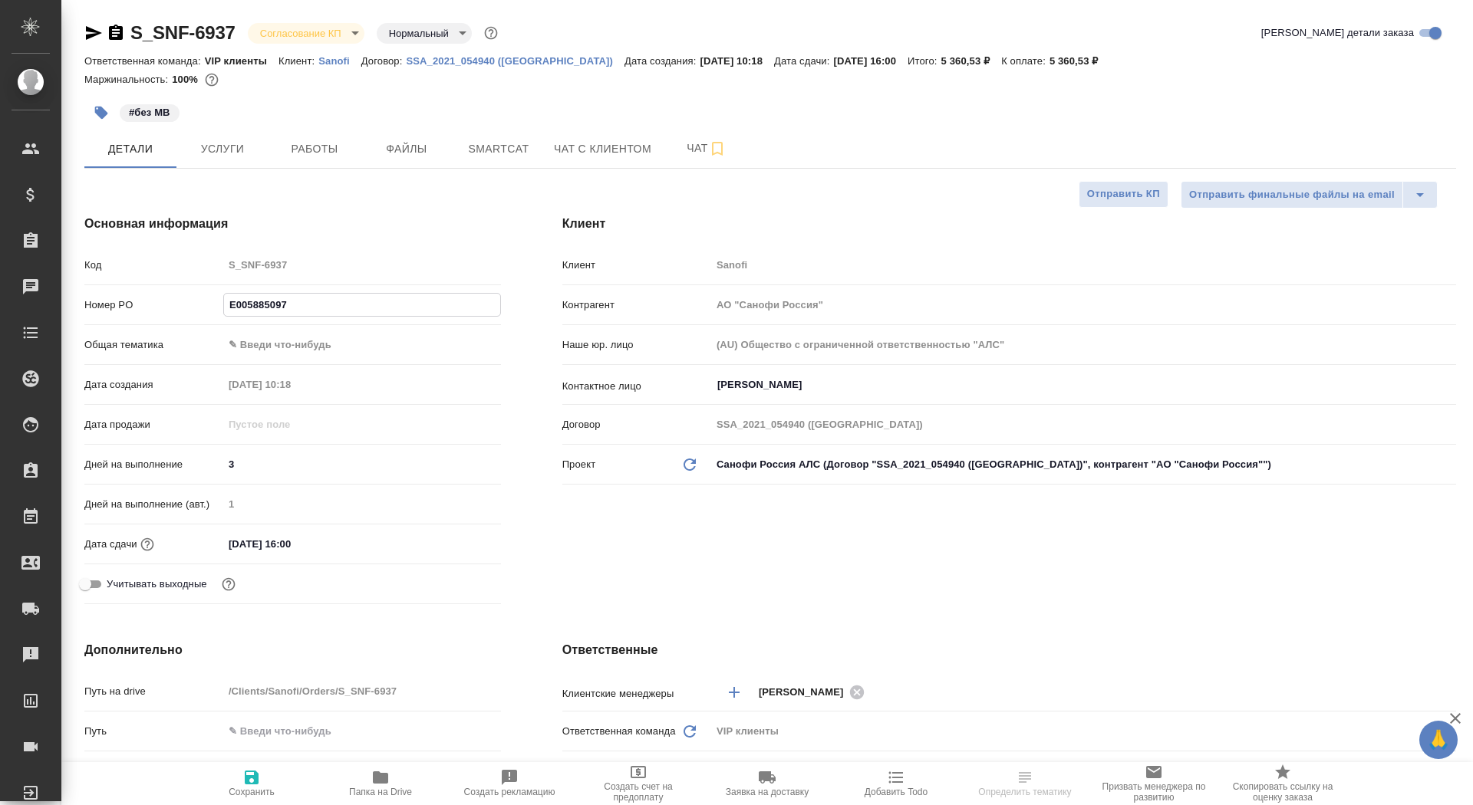
click at [262, 790] on span "Сохранить" at bounding box center [252, 792] width 46 height 11
type textarea "x"
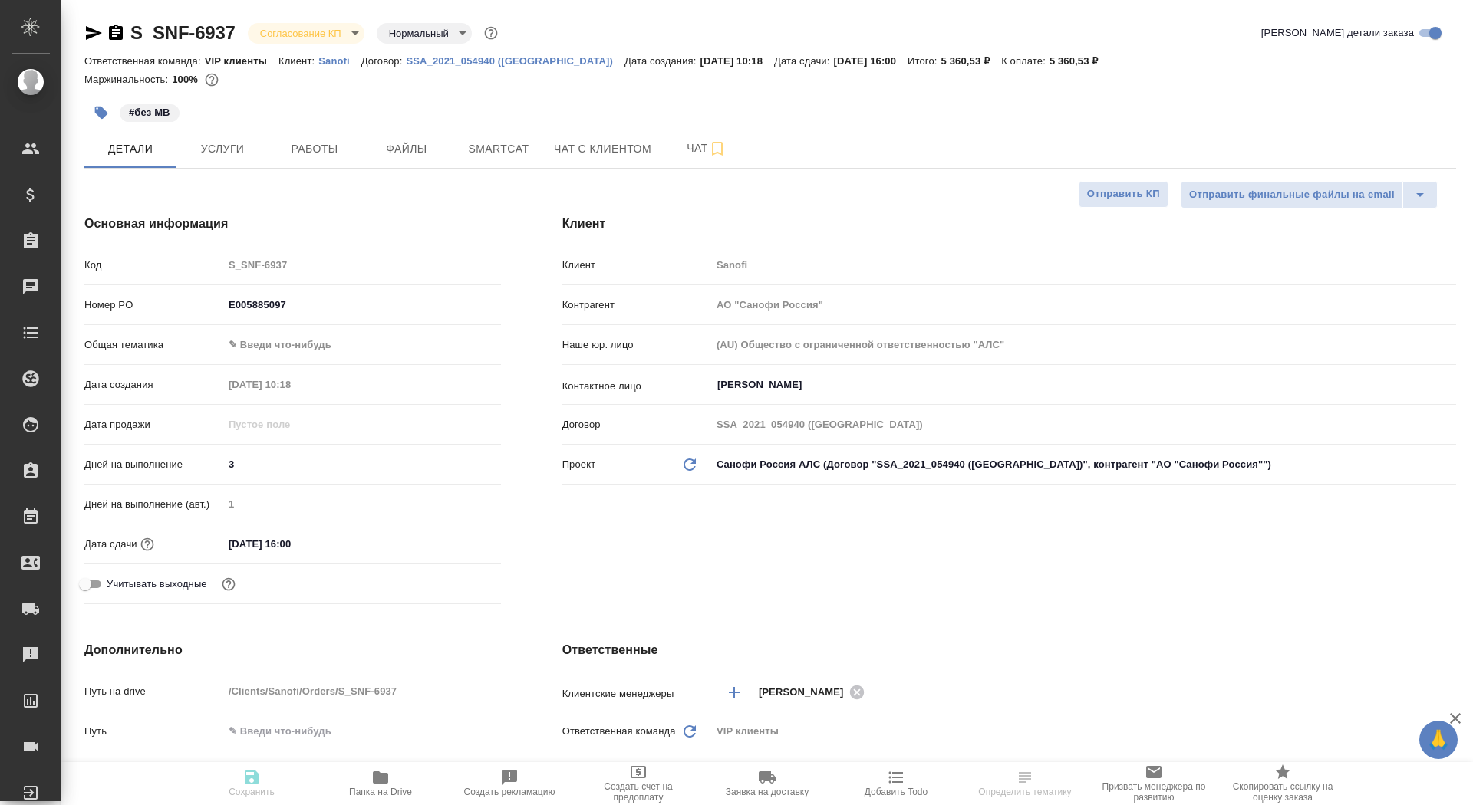
type textarea "x"
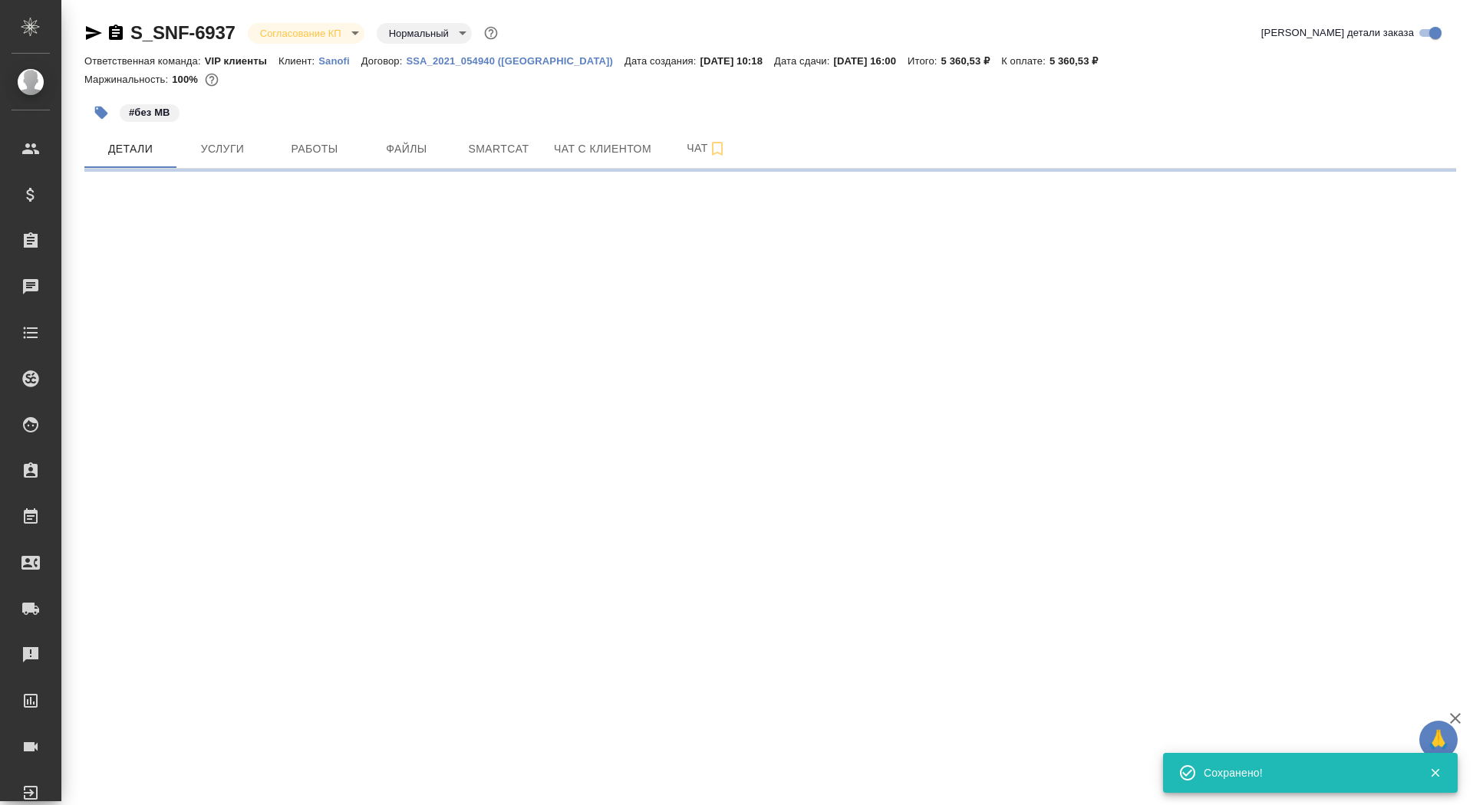
click at [329, 37] on body "🙏 .cls-1 fill:#fff; AWATERA Saydasheva Dilyara Клиенты Спецификации Заказы Чаты…" at bounding box center [736, 402] width 1473 height 805
select select "RU"
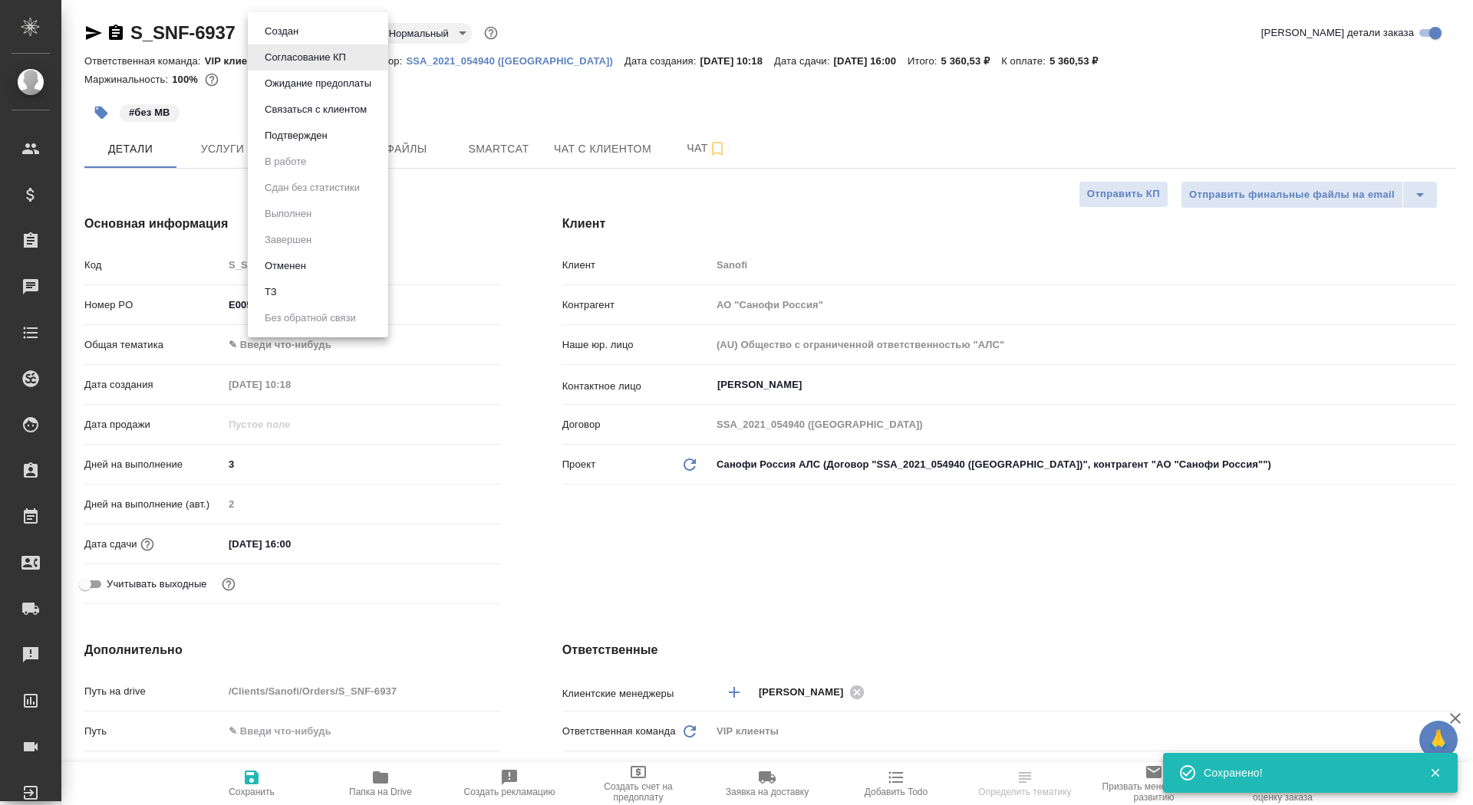
type textarea "x"
click at [331, 132] on button "Подтвержден" at bounding box center [296, 135] width 72 height 17
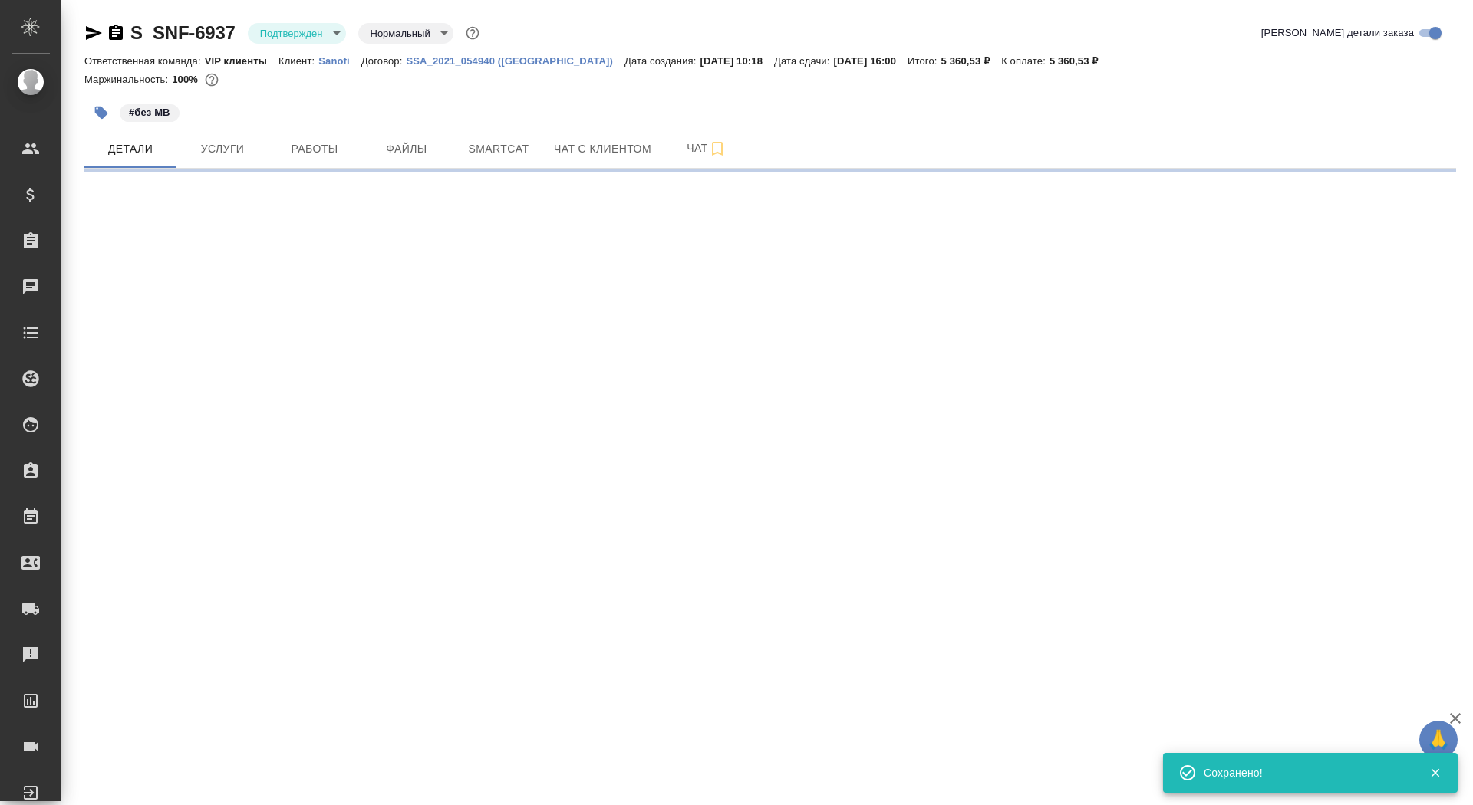
select select "RU"
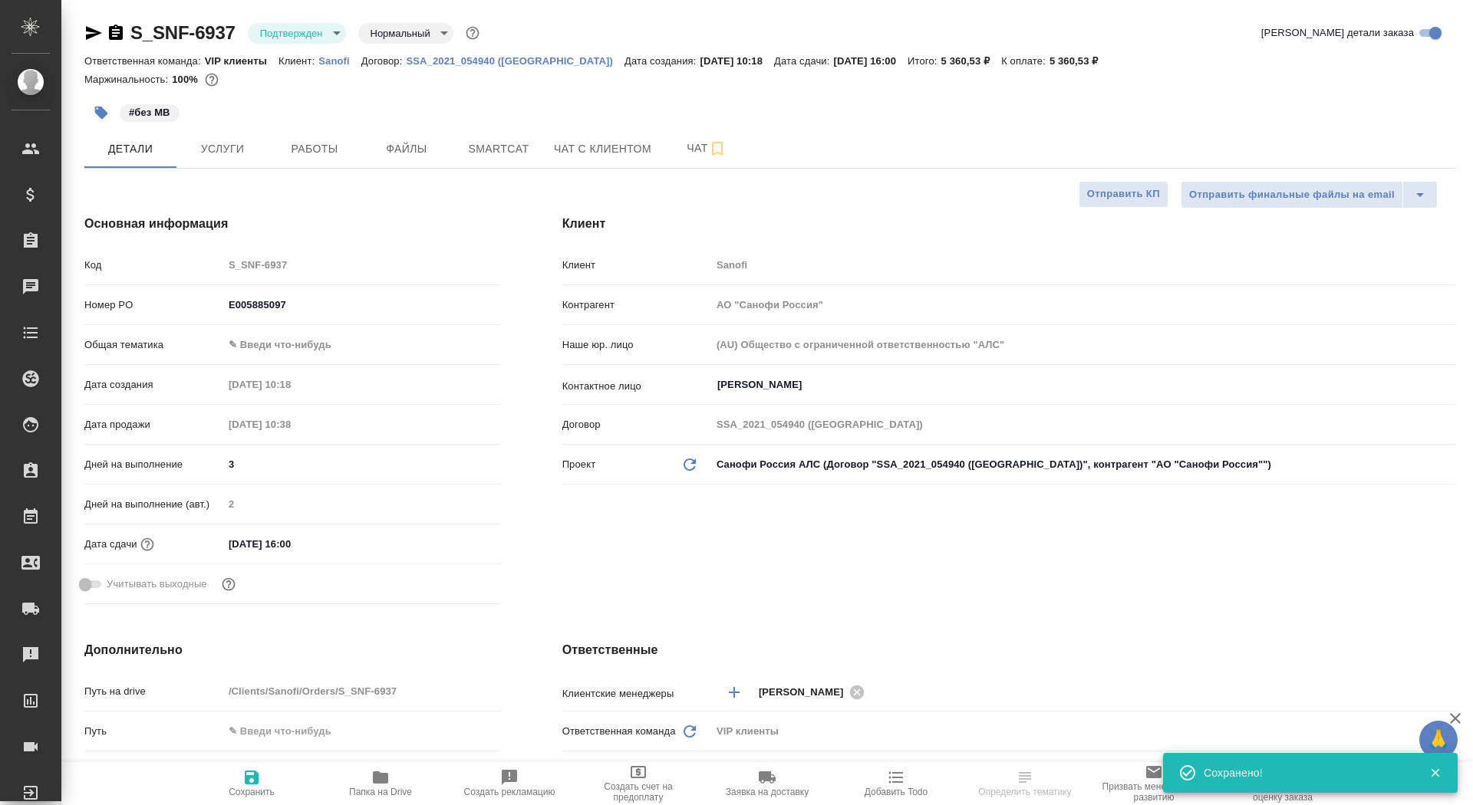
type textarea "x"
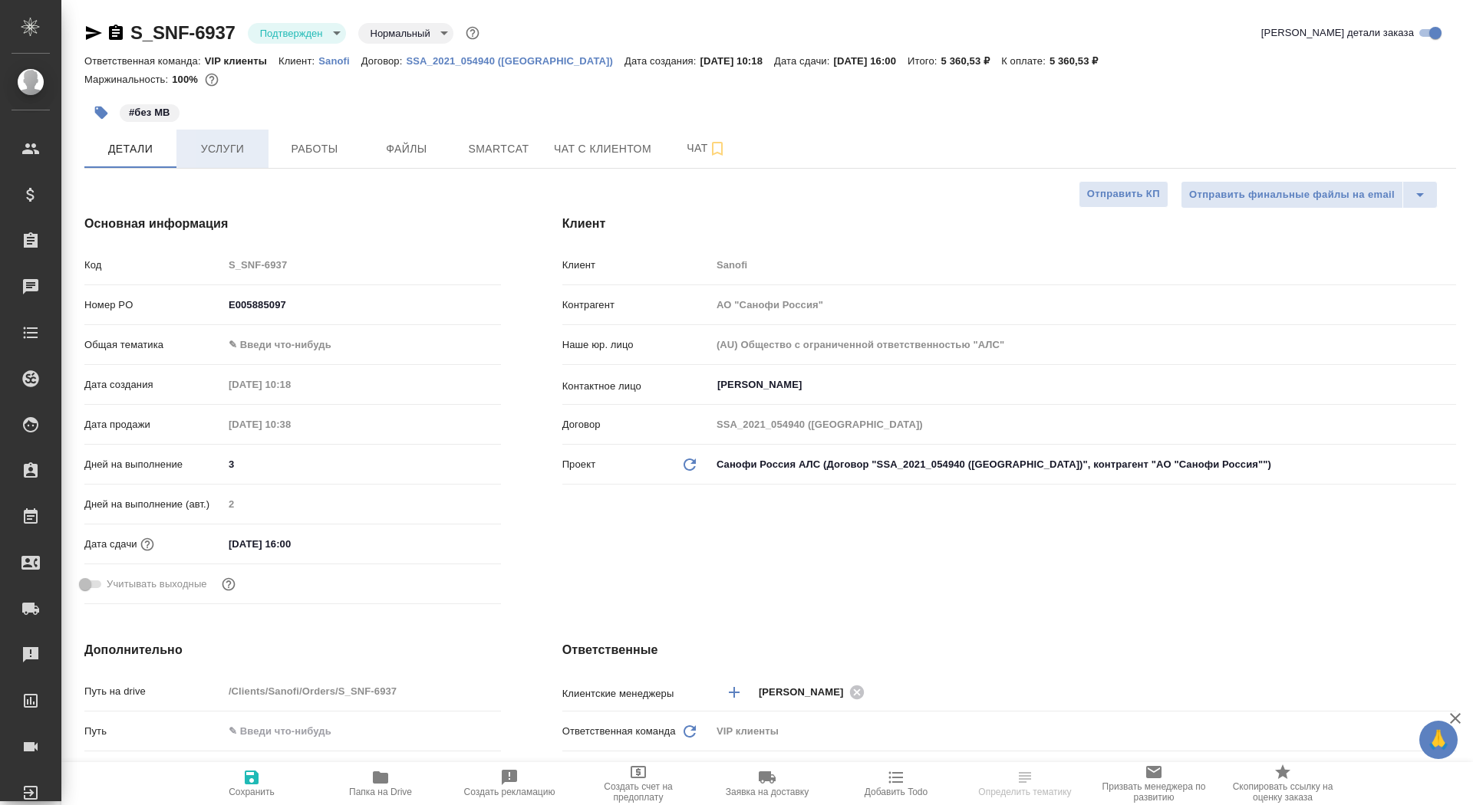
click at [223, 163] on button "Услуги" at bounding box center [222, 149] width 92 height 38
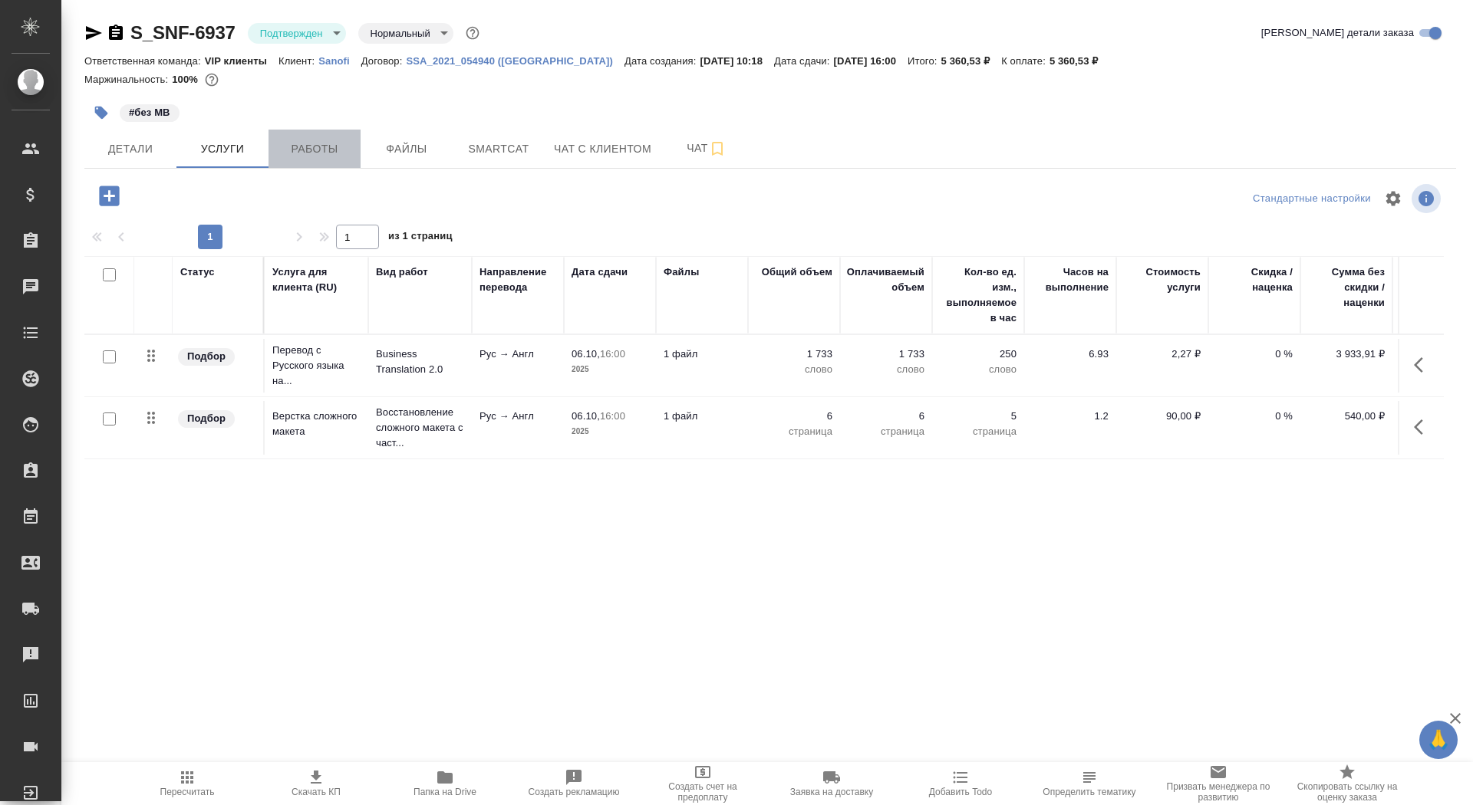
click at [291, 159] on button "Работы" at bounding box center [314, 149] width 92 height 38
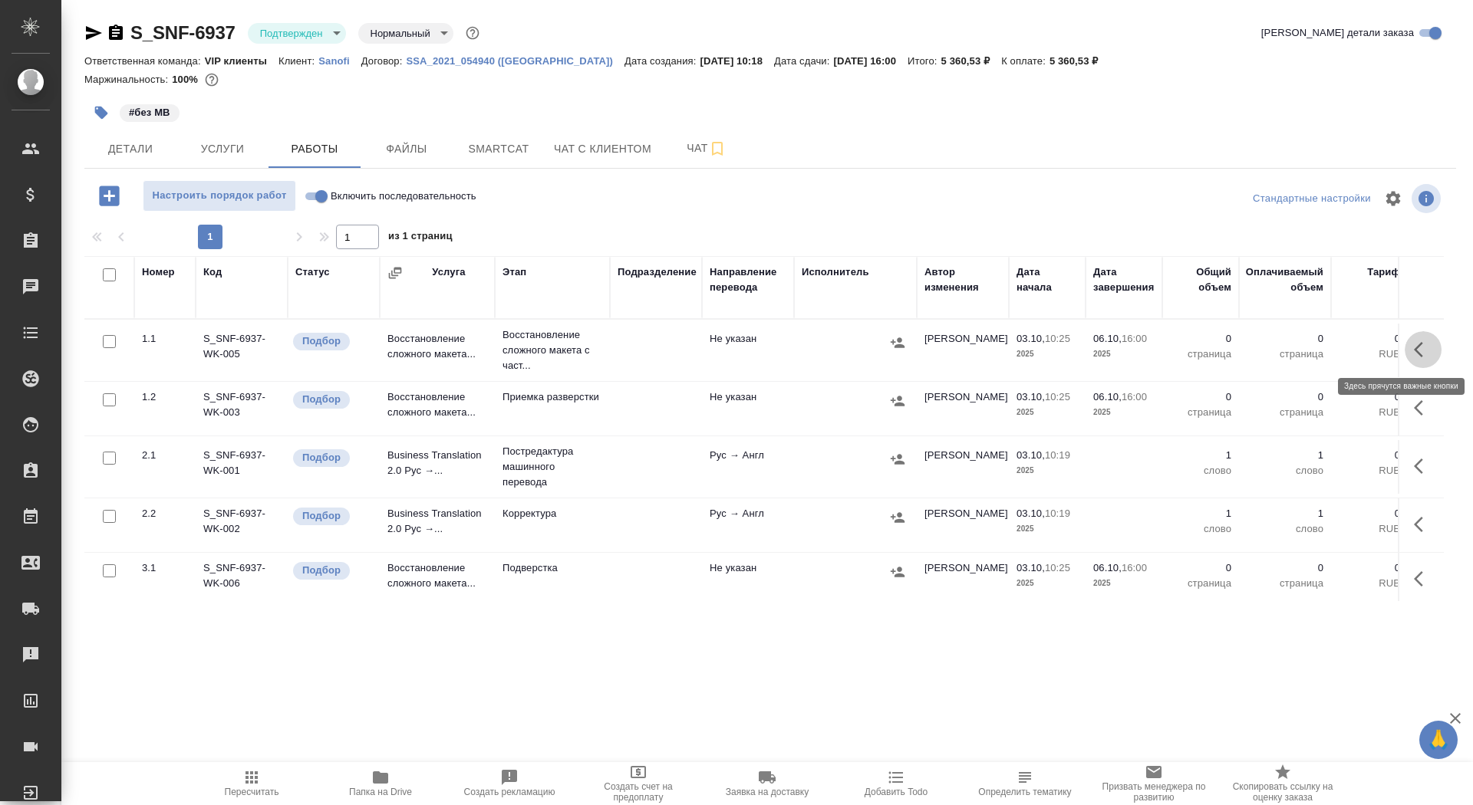
click at [1415, 352] on icon "button" at bounding box center [1423, 350] width 18 height 18
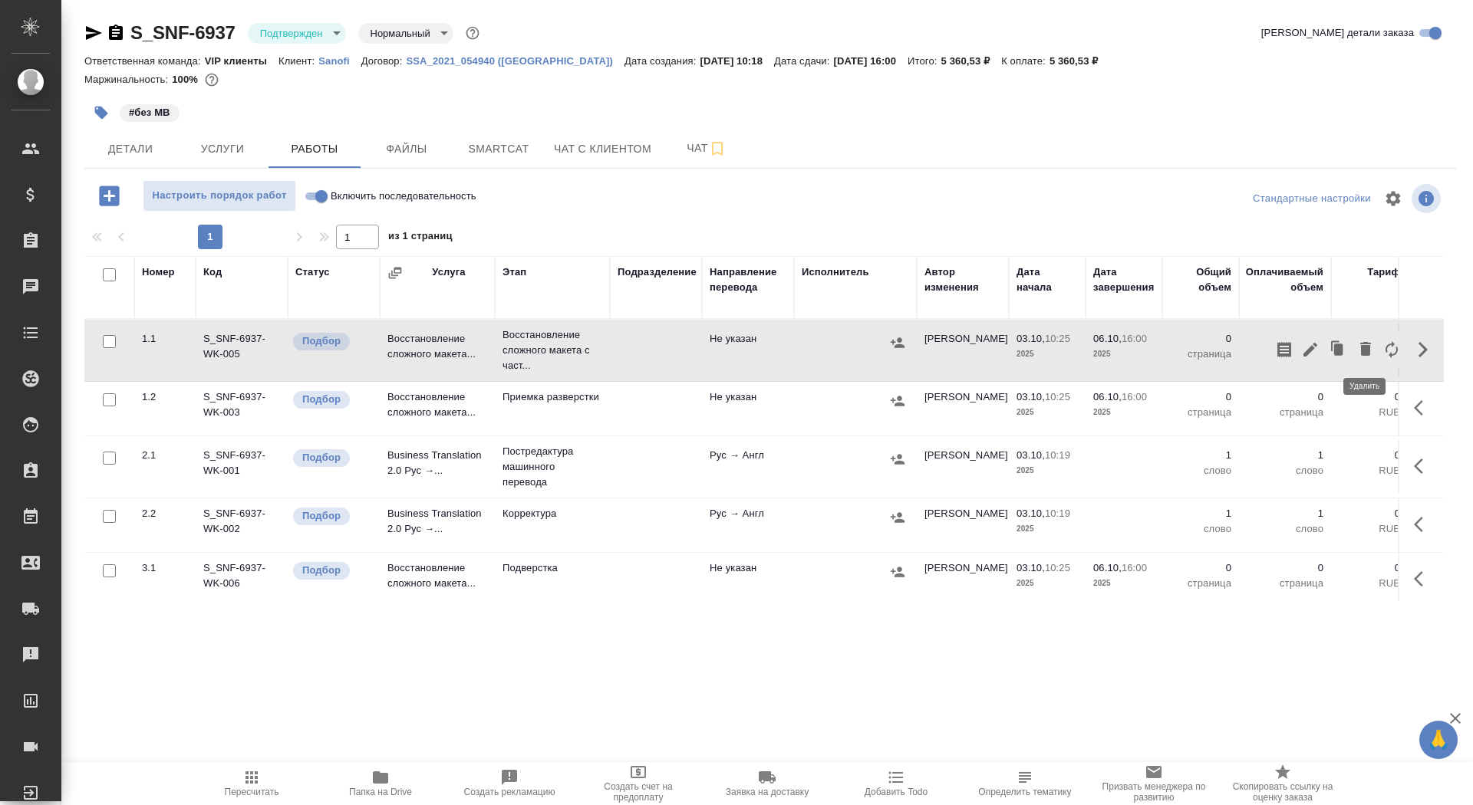
click at [1382, 349] on icon "button" at bounding box center [1391, 350] width 18 height 18
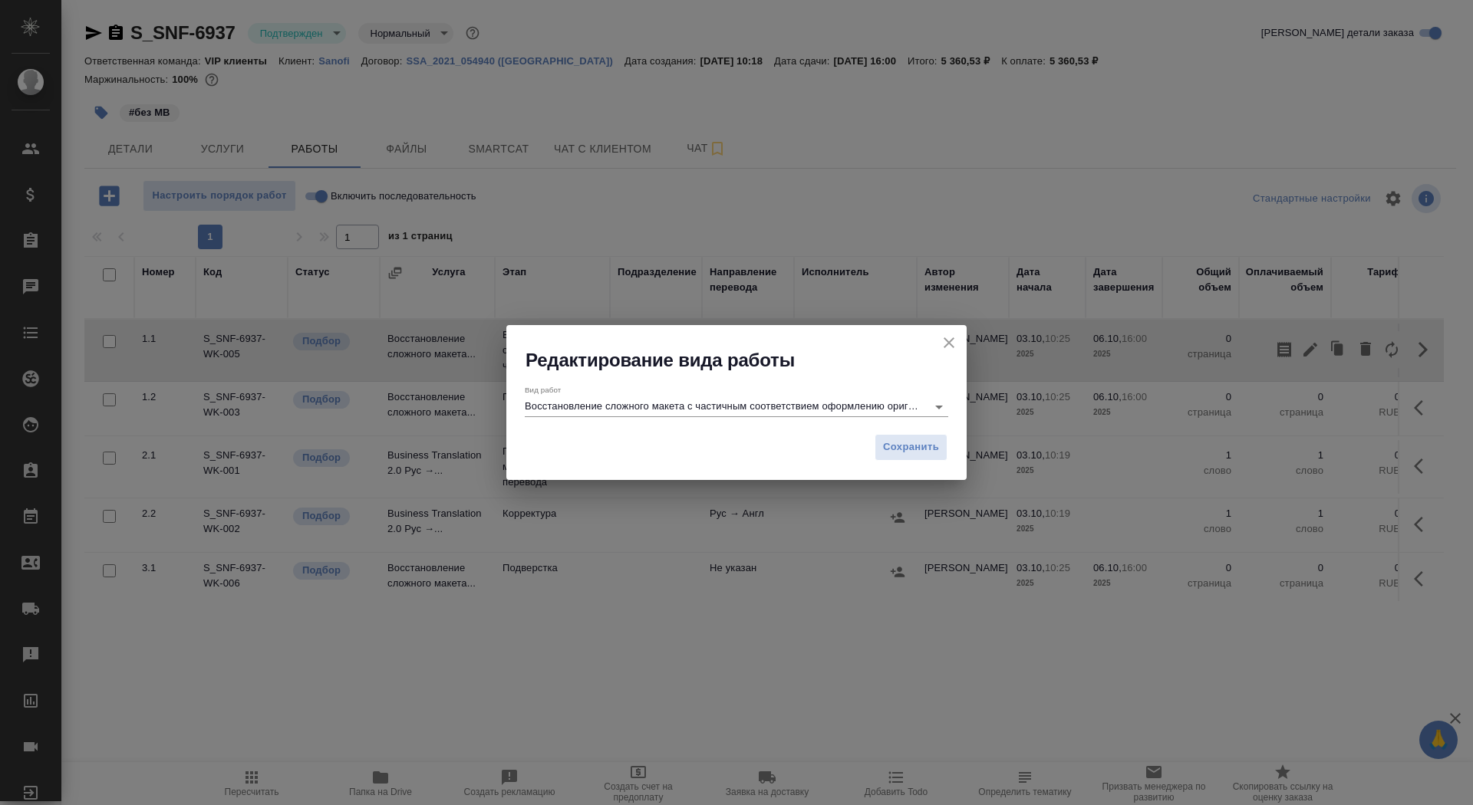
click at [733, 391] on div "Вид работ Восстановление сложного макета с частичным соответствием оформлению о…" at bounding box center [736, 400] width 423 height 31
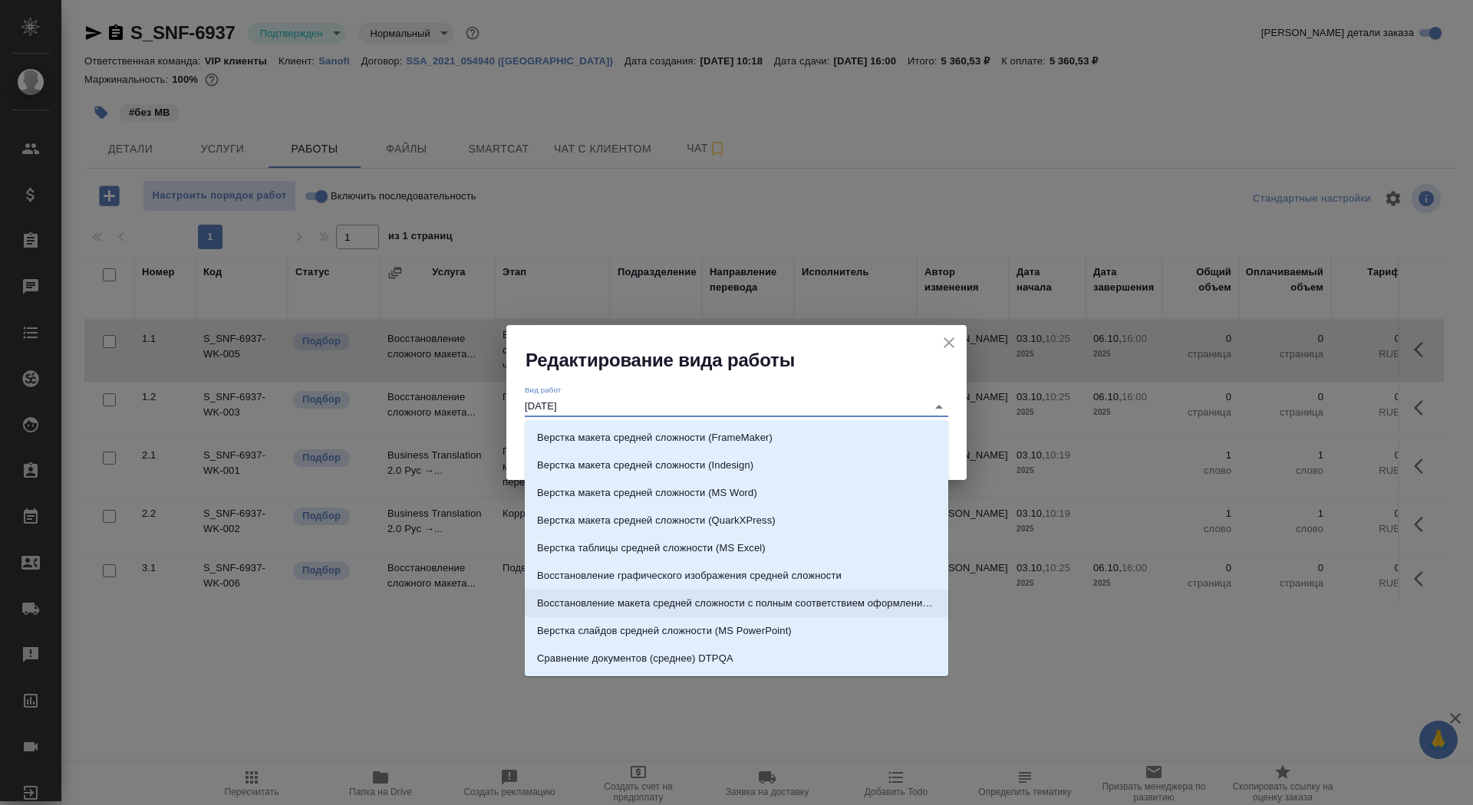
click at [897, 604] on p "Восстановление макета средней сложности с полным соответствием оформлению ориги…" at bounding box center [736, 603] width 399 height 15
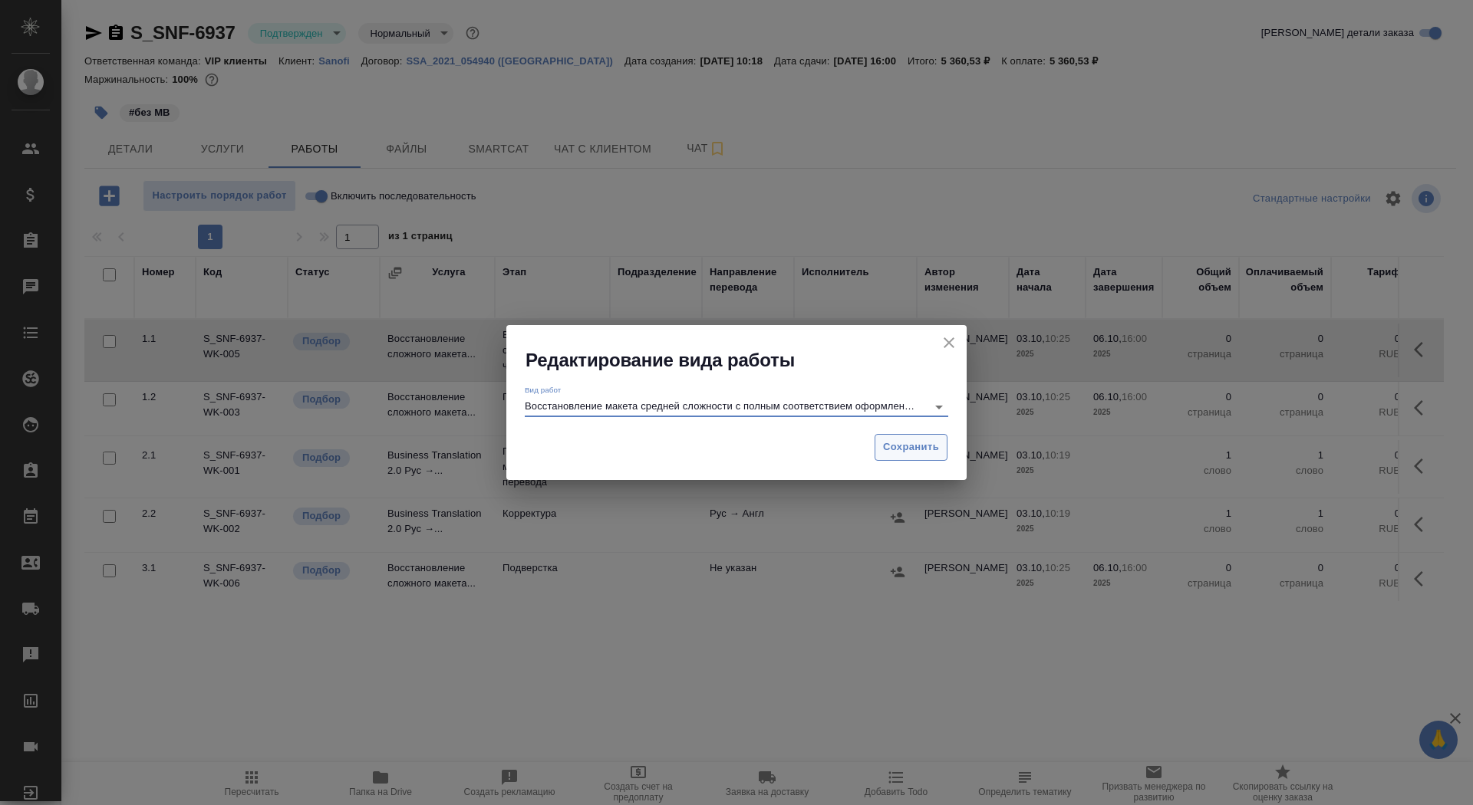
type input "Восстановление макета средней сложности с полным соответствием оформлению ориги…"
click at [906, 455] on span "Сохранить" at bounding box center [911, 448] width 56 height 18
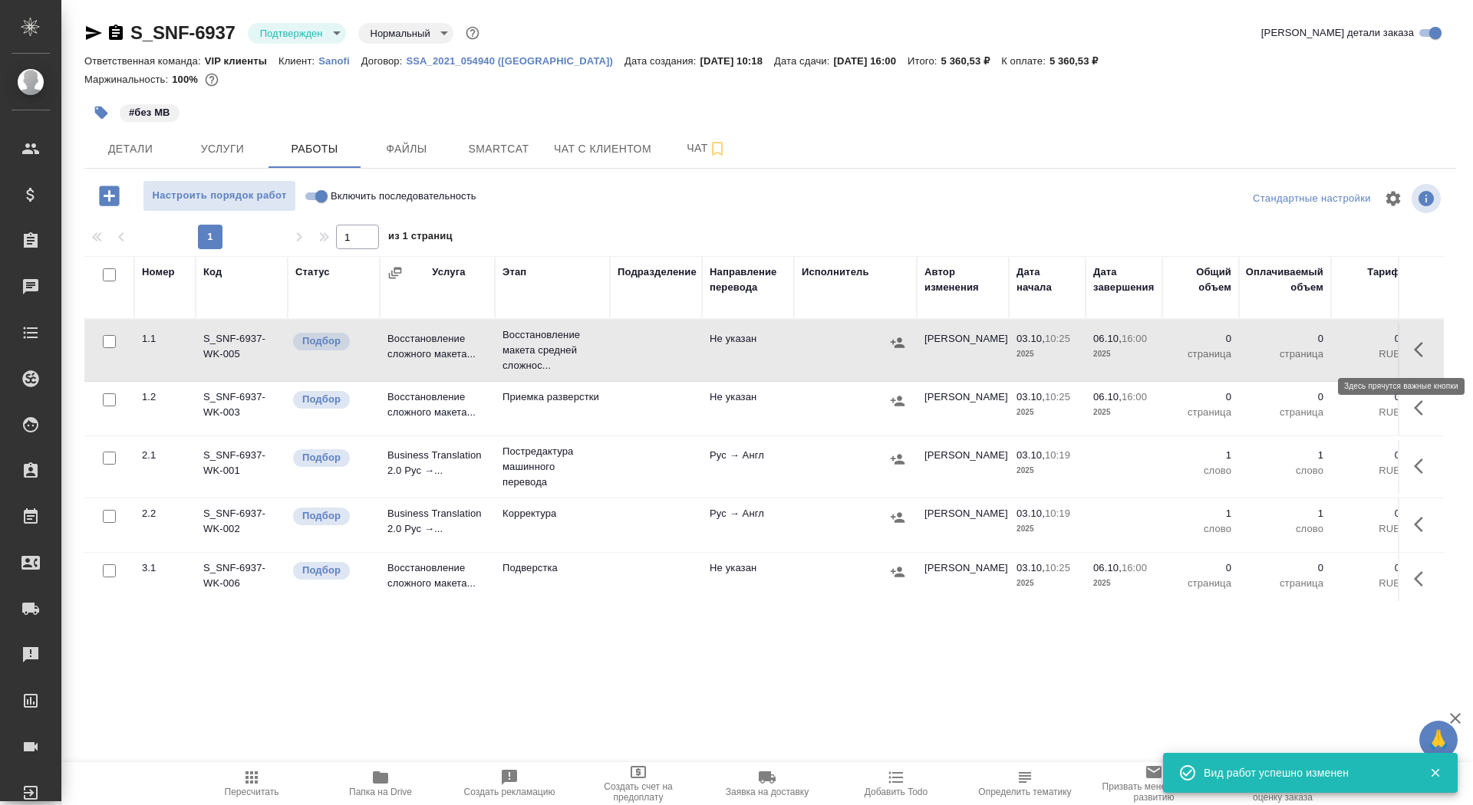
click at [1418, 346] on icon "button" at bounding box center [1418, 349] width 9 height 15
click at [1316, 339] on button "button" at bounding box center [1310, 349] width 26 height 37
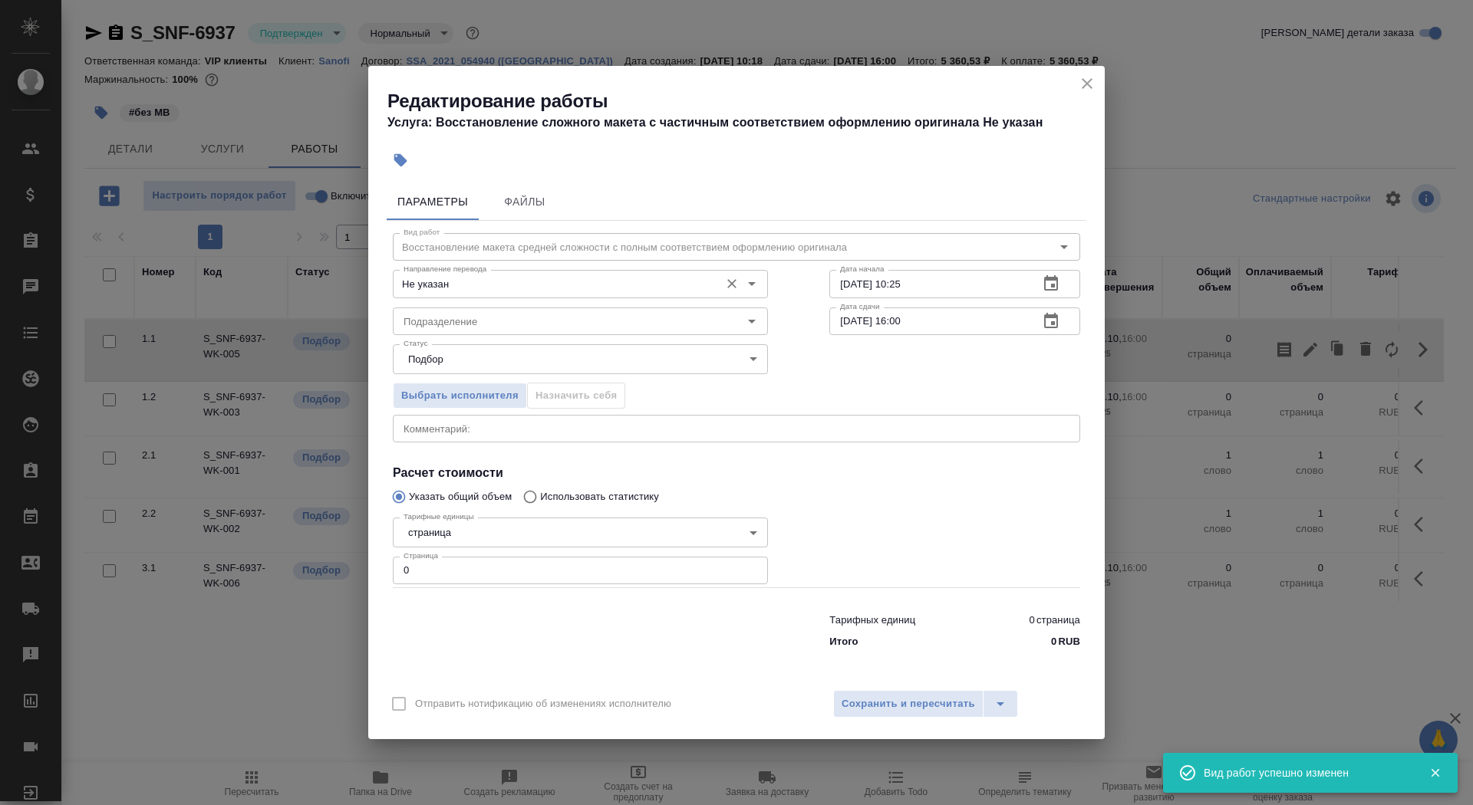
click at [582, 286] on input "Не указан" at bounding box center [554, 284] width 315 height 18
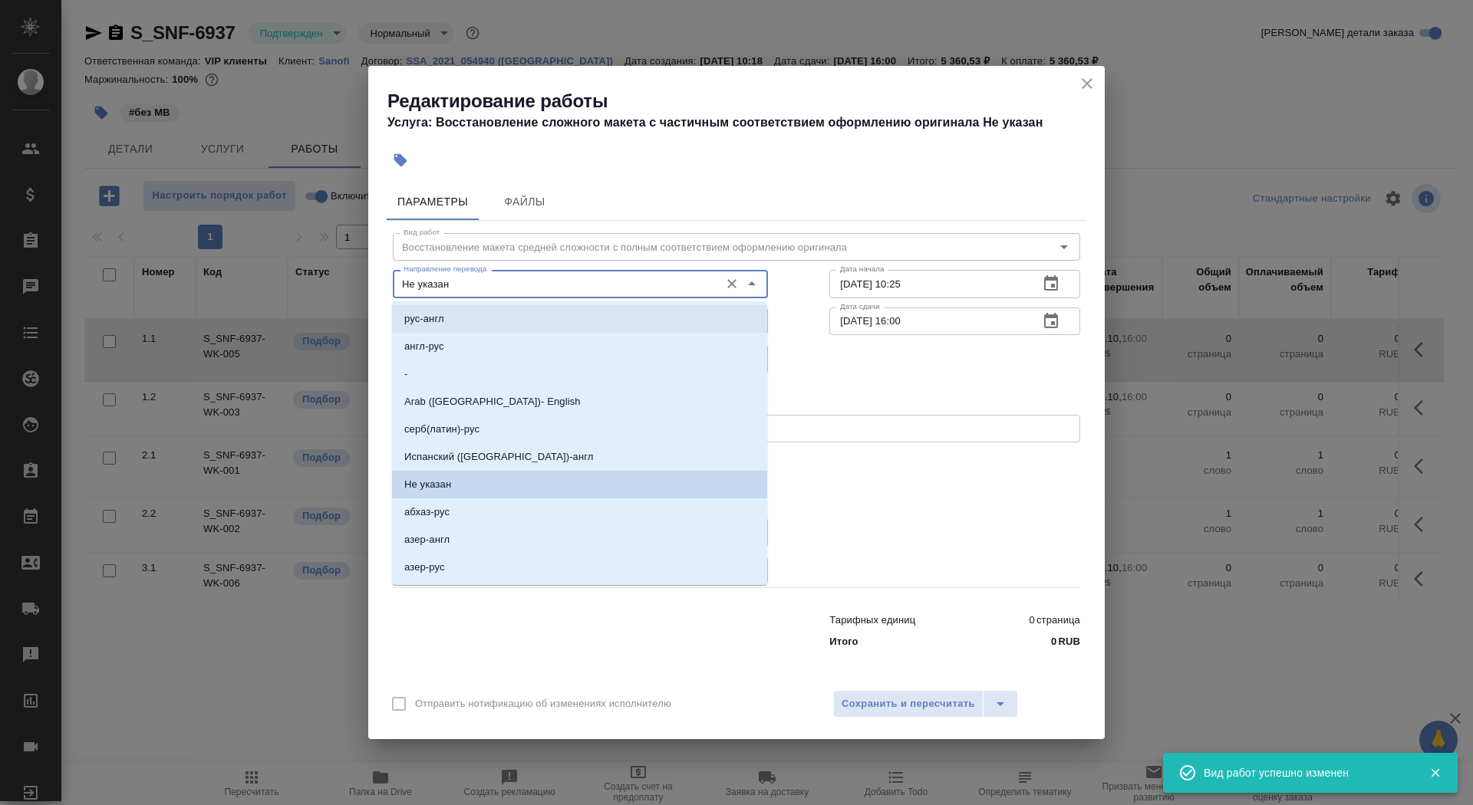
click at [555, 322] on li "рус-англ" at bounding box center [579, 319] width 375 height 28
type input "рус-англ"
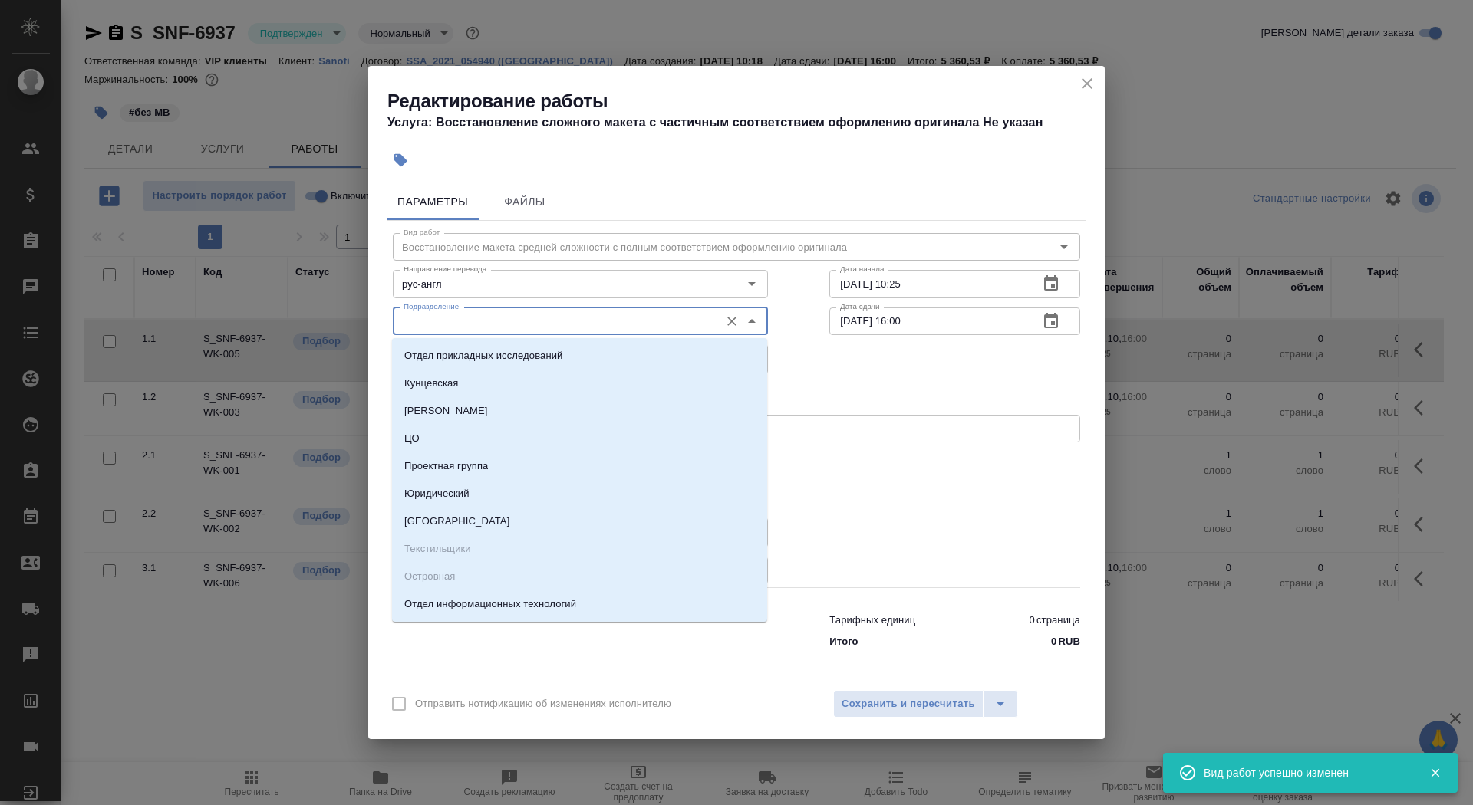
click at [555, 324] on input "Подразделение" at bounding box center [554, 321] width 315 height 18
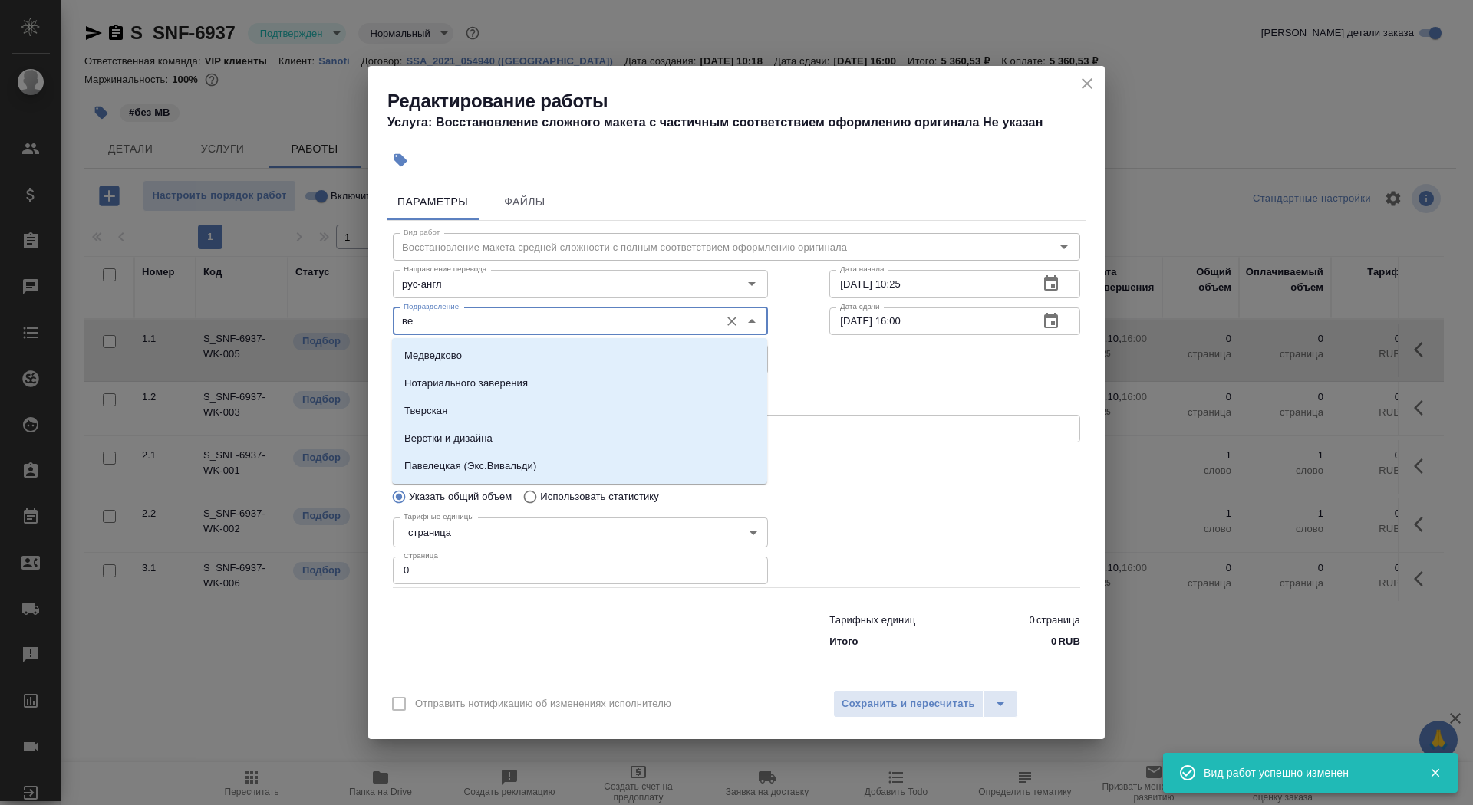
type input "в"
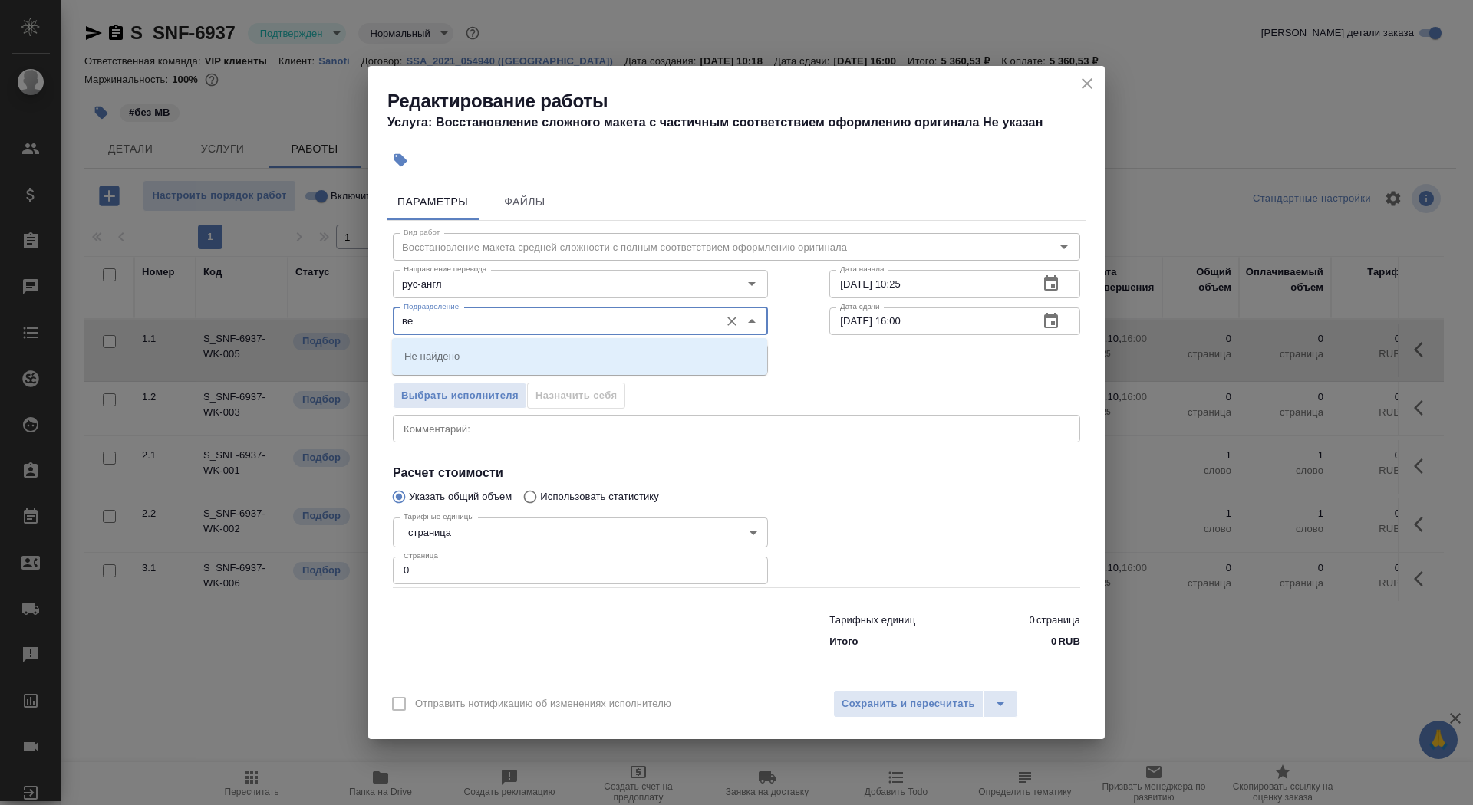
type input "в"
click at [634, 367] on li "DTPlight" at bounding box center [579, 356] width 375 height 28
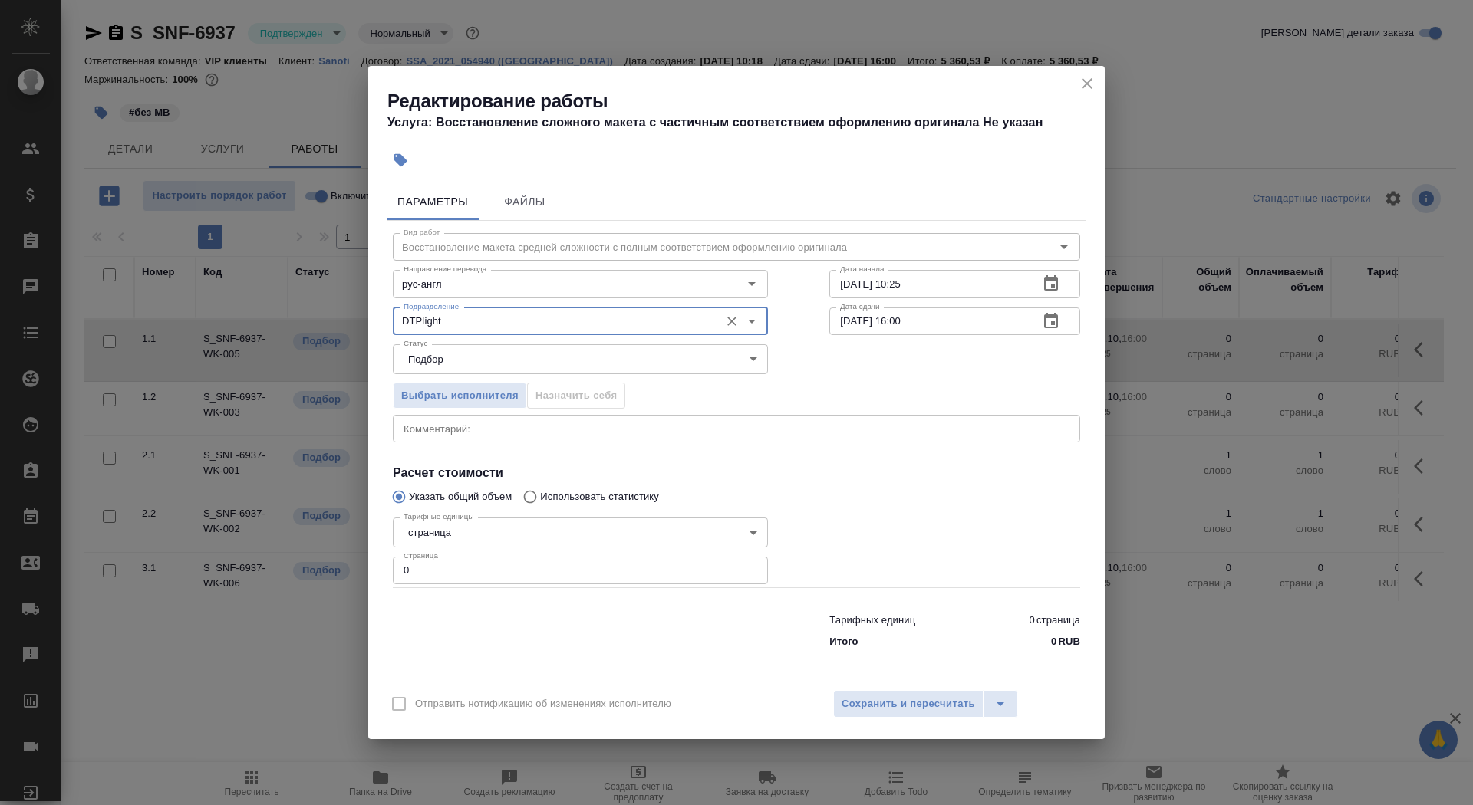
type input "DTPlight"
click at [531, 525] on body "🙏 .cls-1 fill:#fff; AWATERA Saydasheva Dilyara Клиенты Спецификации Заказы 0 Ча…" at bounding box center [736, 402] width 1473 height 805
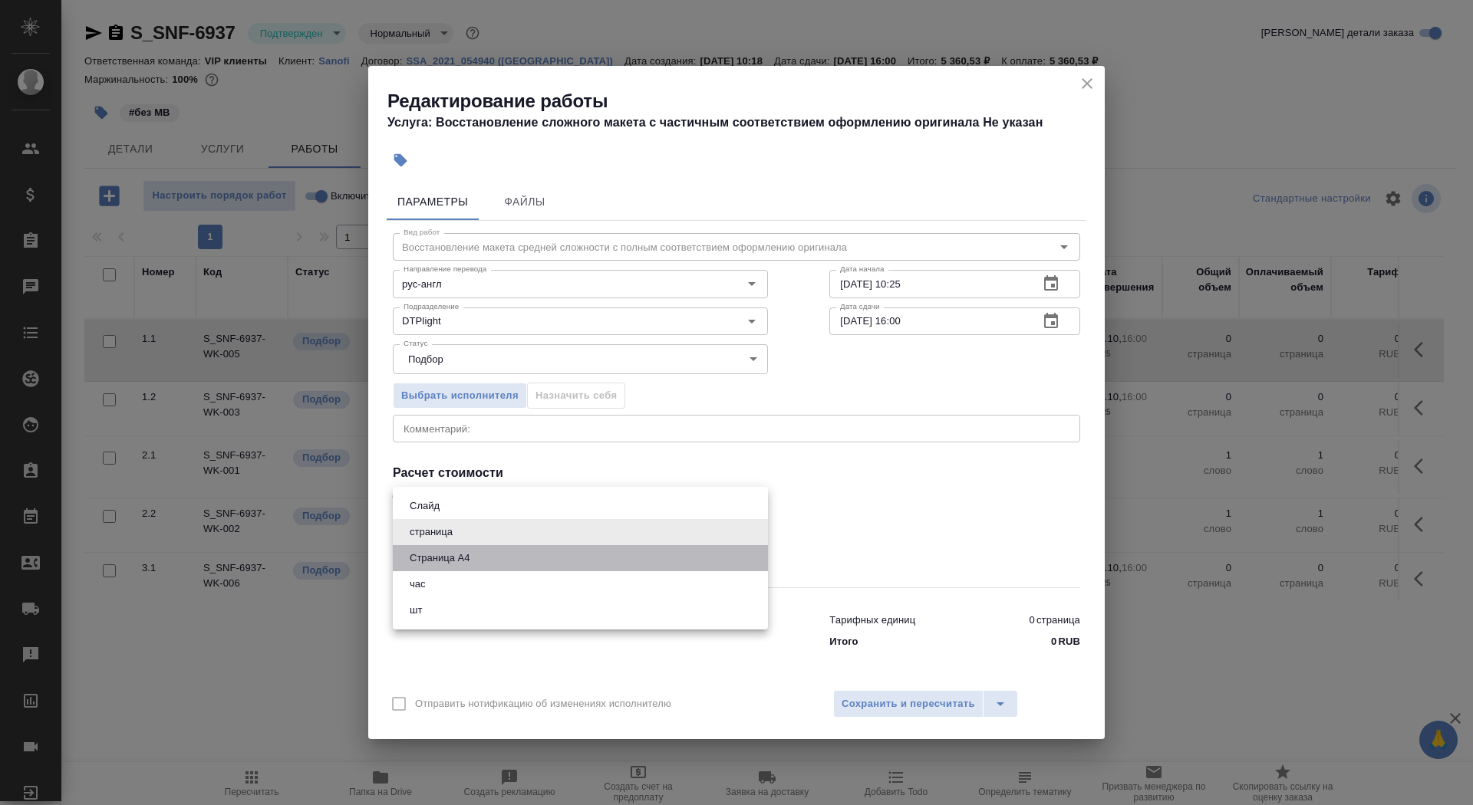
click at [532, 546] on li "Страница А4" at bounding box center [580, 558] width 375 height 26
type input "5f036ec4e16dec2d6b59c8ff"
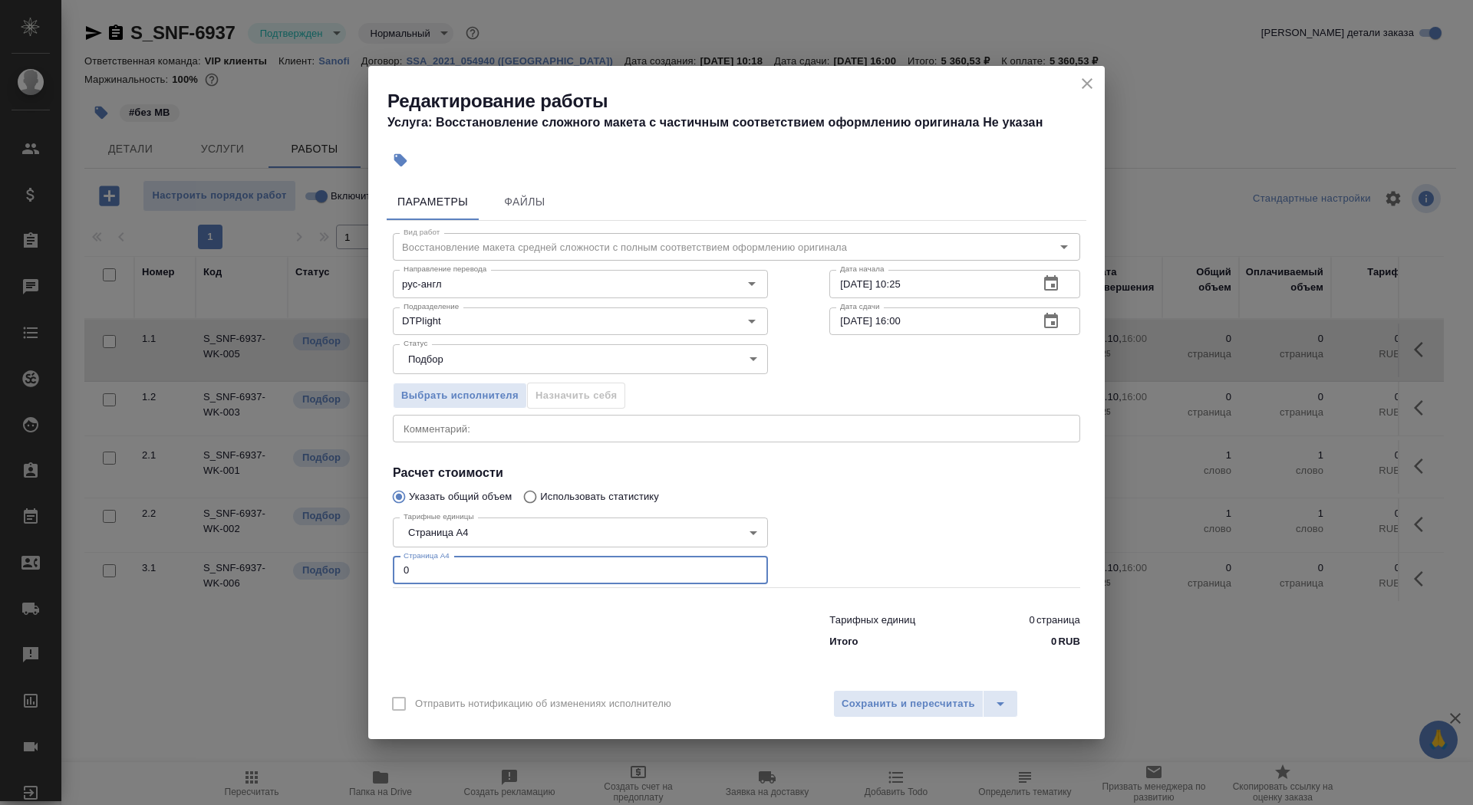
click at [533, 568] on input "0" at bounding box center [580, 571] width 375 height 28
type input "6"
click at [928, 284] on input "03.10.2025 10:25" at bounding box center [927, 284] width 197 height 28
type input "03.10.2025 10:40"
click at [1061, 313] on button "button" at bounding box center [1050, 321] width 37 height 37
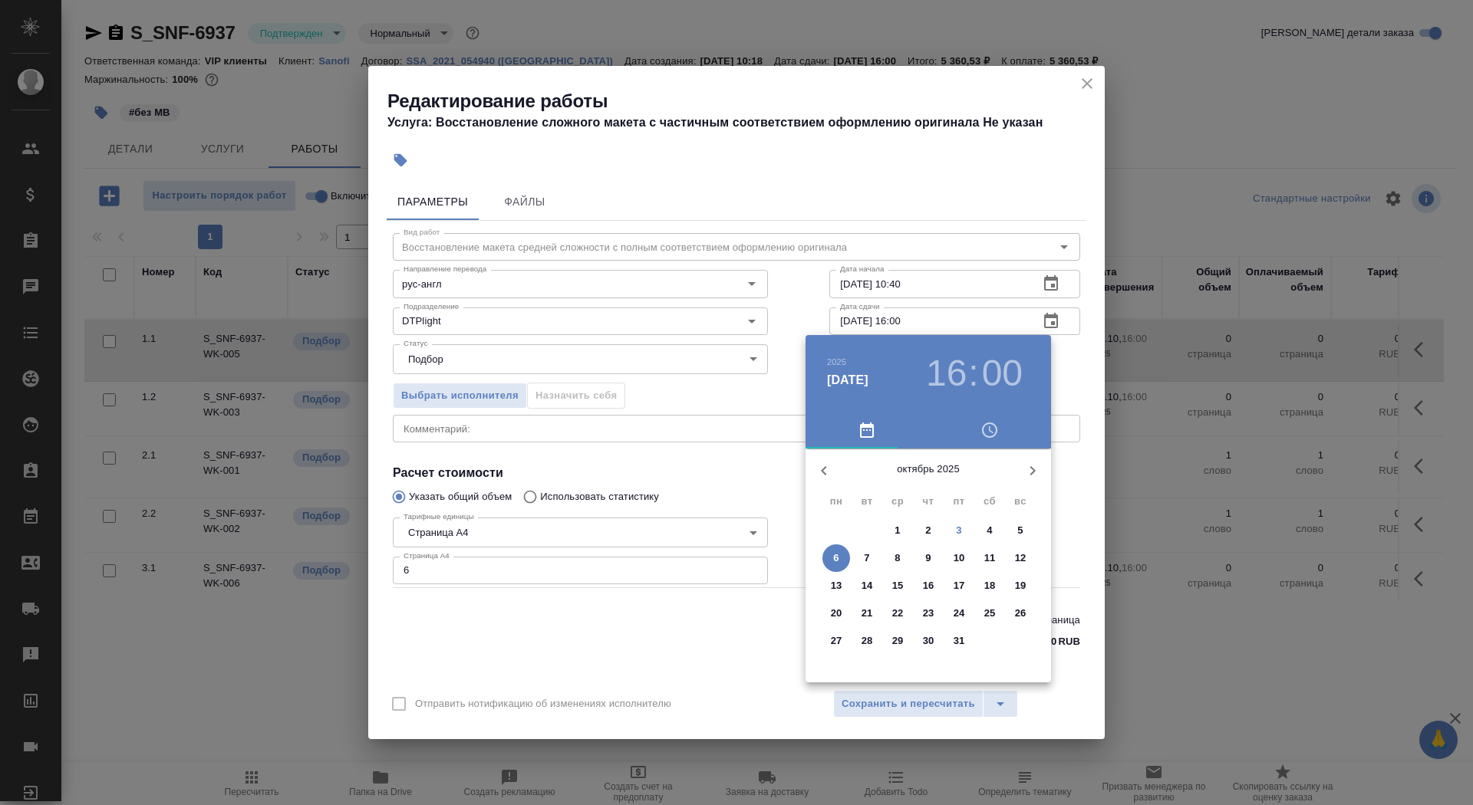
click at [957, 533] on p "3" at bounding box center [958, 530] width 5 height 15
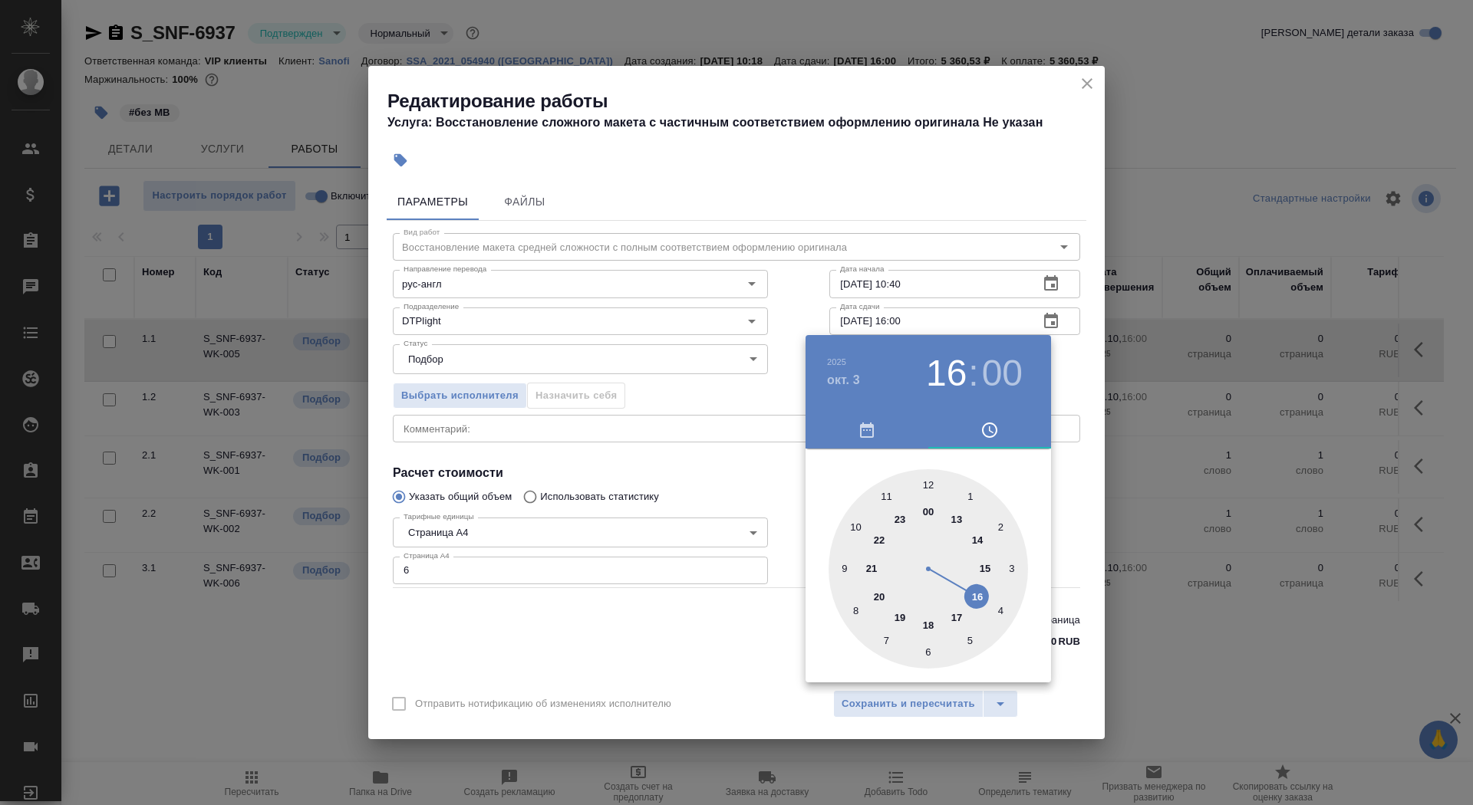
click at [960, 522] on div at bounding box center [927, 568] width 199 height 199
type input "03.10.2025 13:00"
click at [673, 486] on div at bounding box center [736, 402] width 1473 height 805
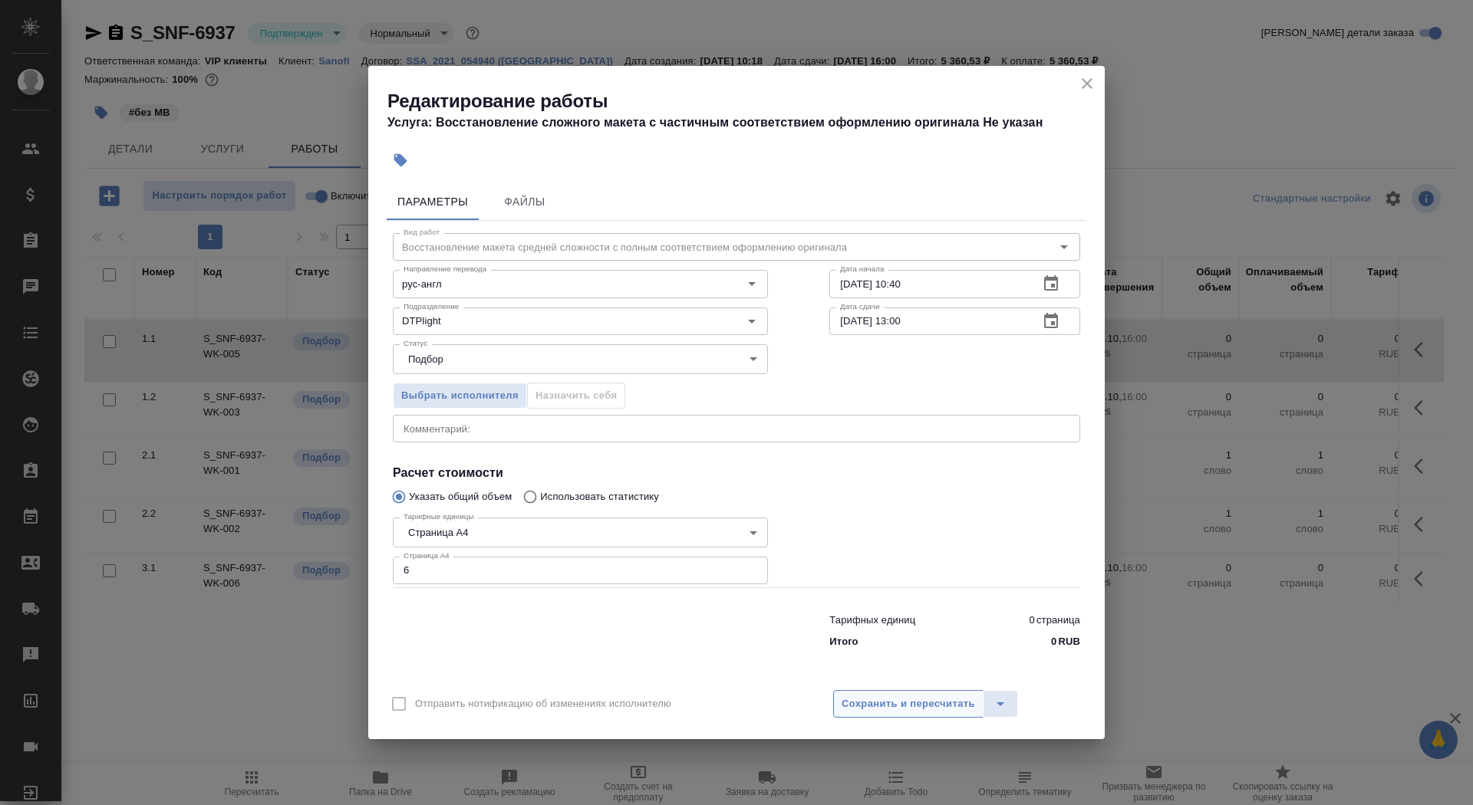
click at [883, 697] on span "Сохранить и пересчитать" at bounding box center [907, 705] width 133 height 18
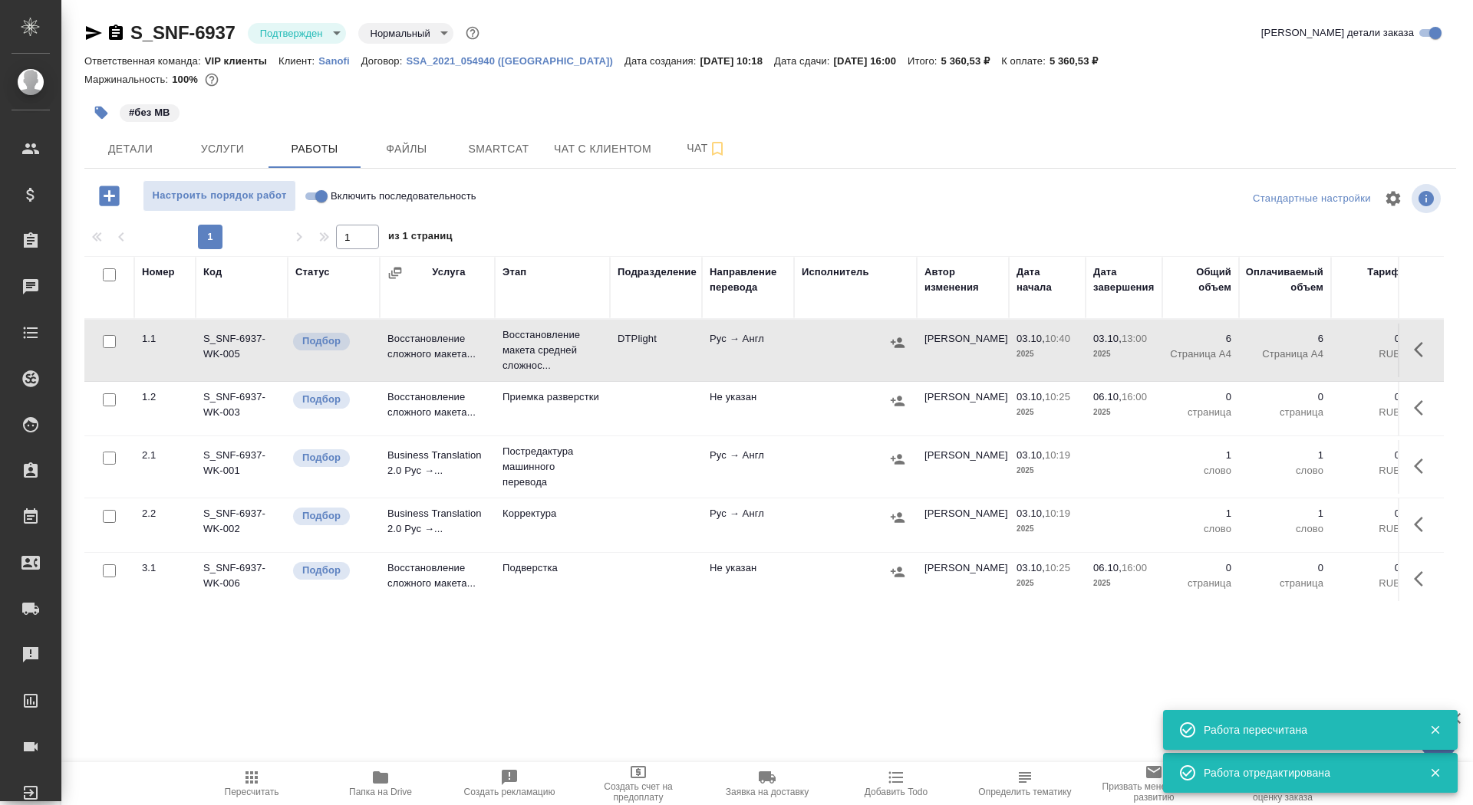
click at [100, 110] on icon "button" at bounding box center [101, 113] width 13 height 13
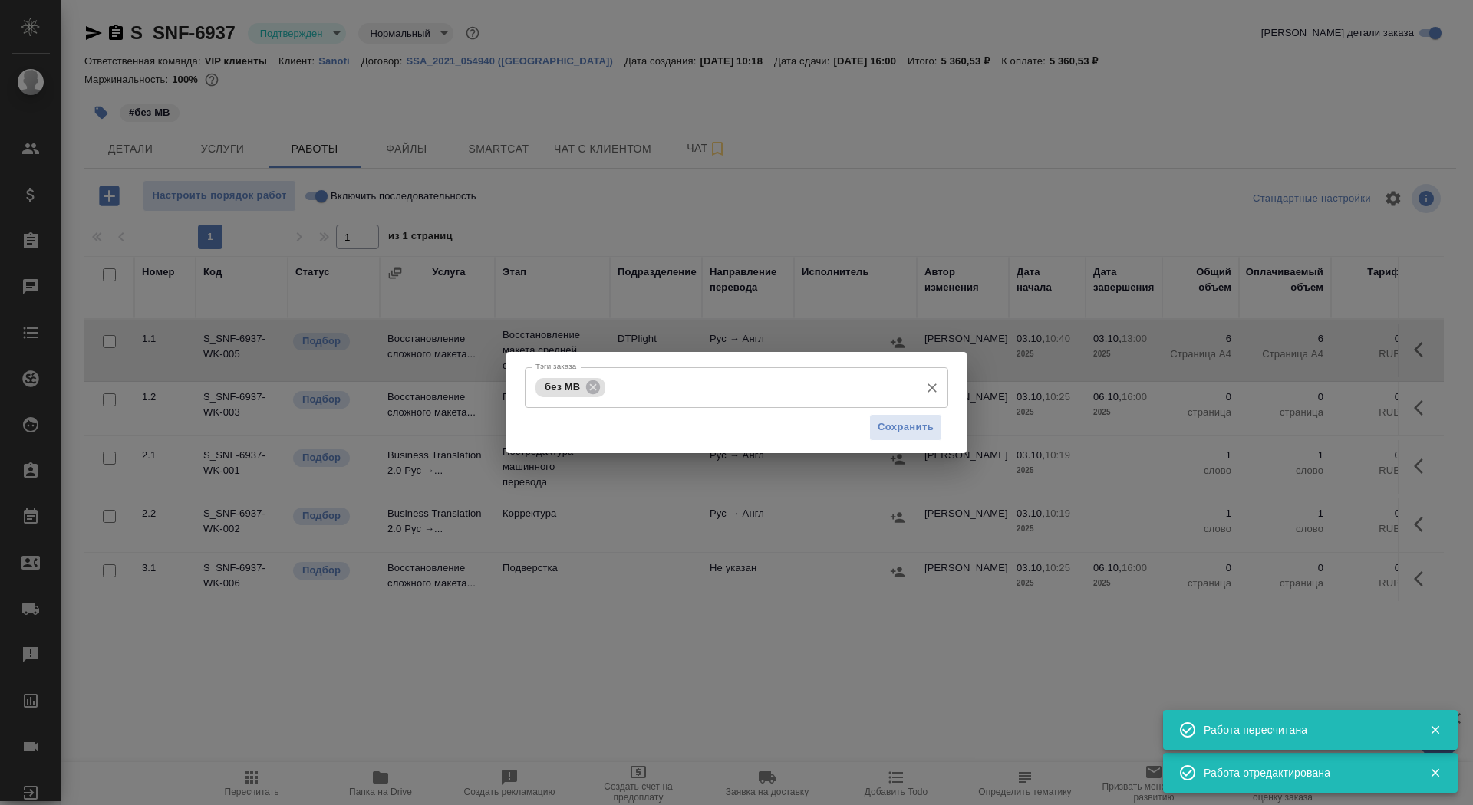
click at [627, 390] on input "Тэги заказа" at bounding box center [760, 387] width 303 height 26
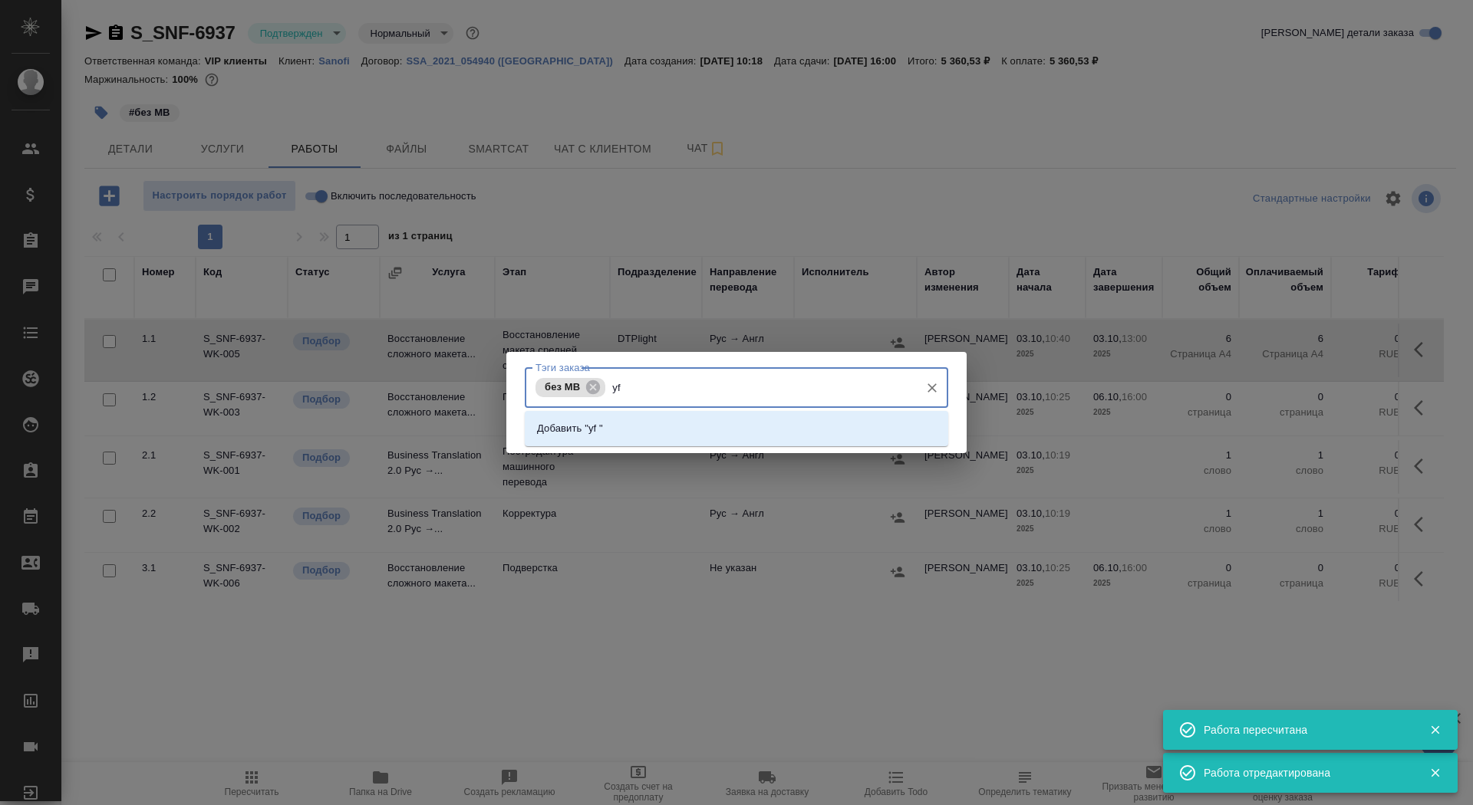
type input "y"
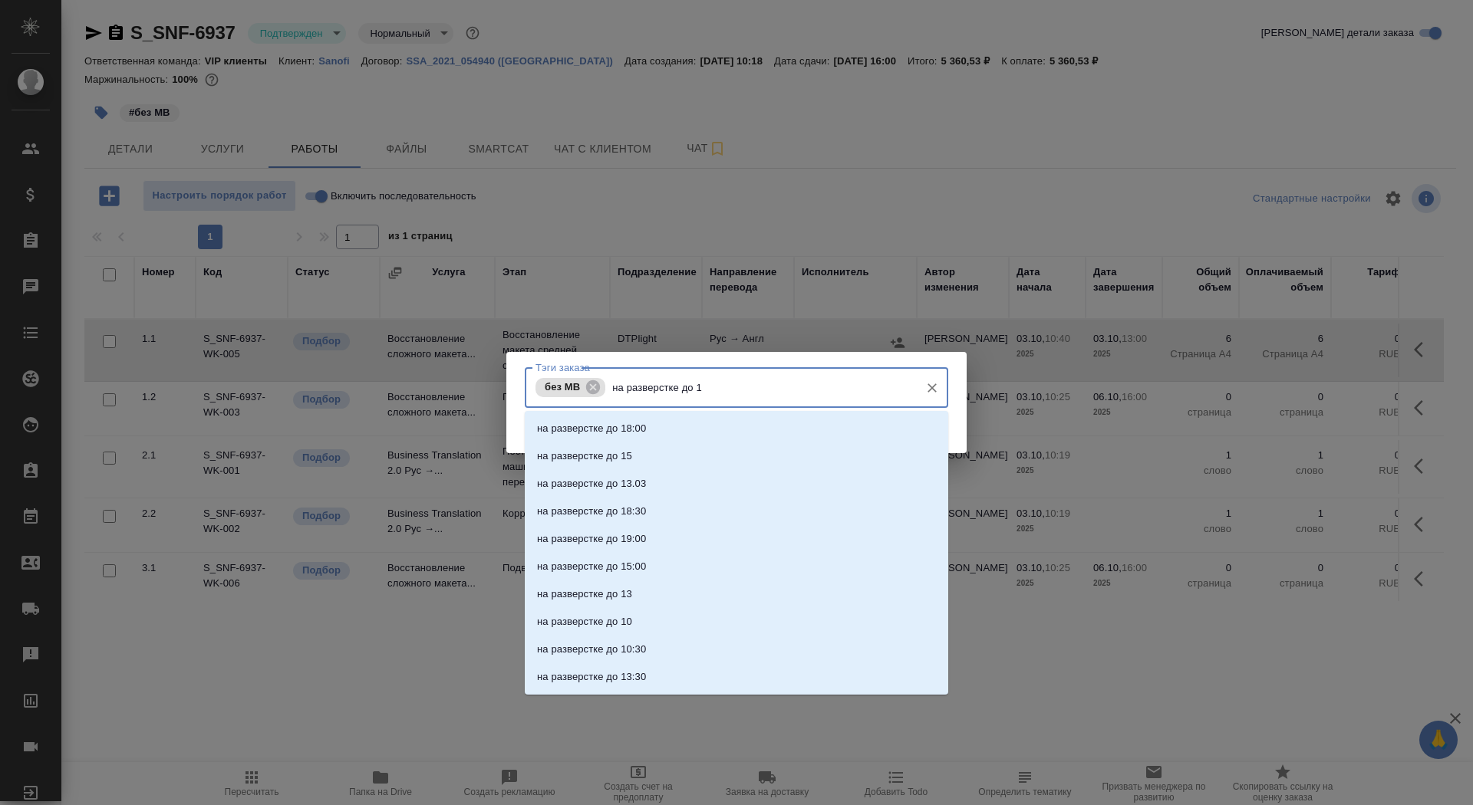
type input "на разверстке до 13"
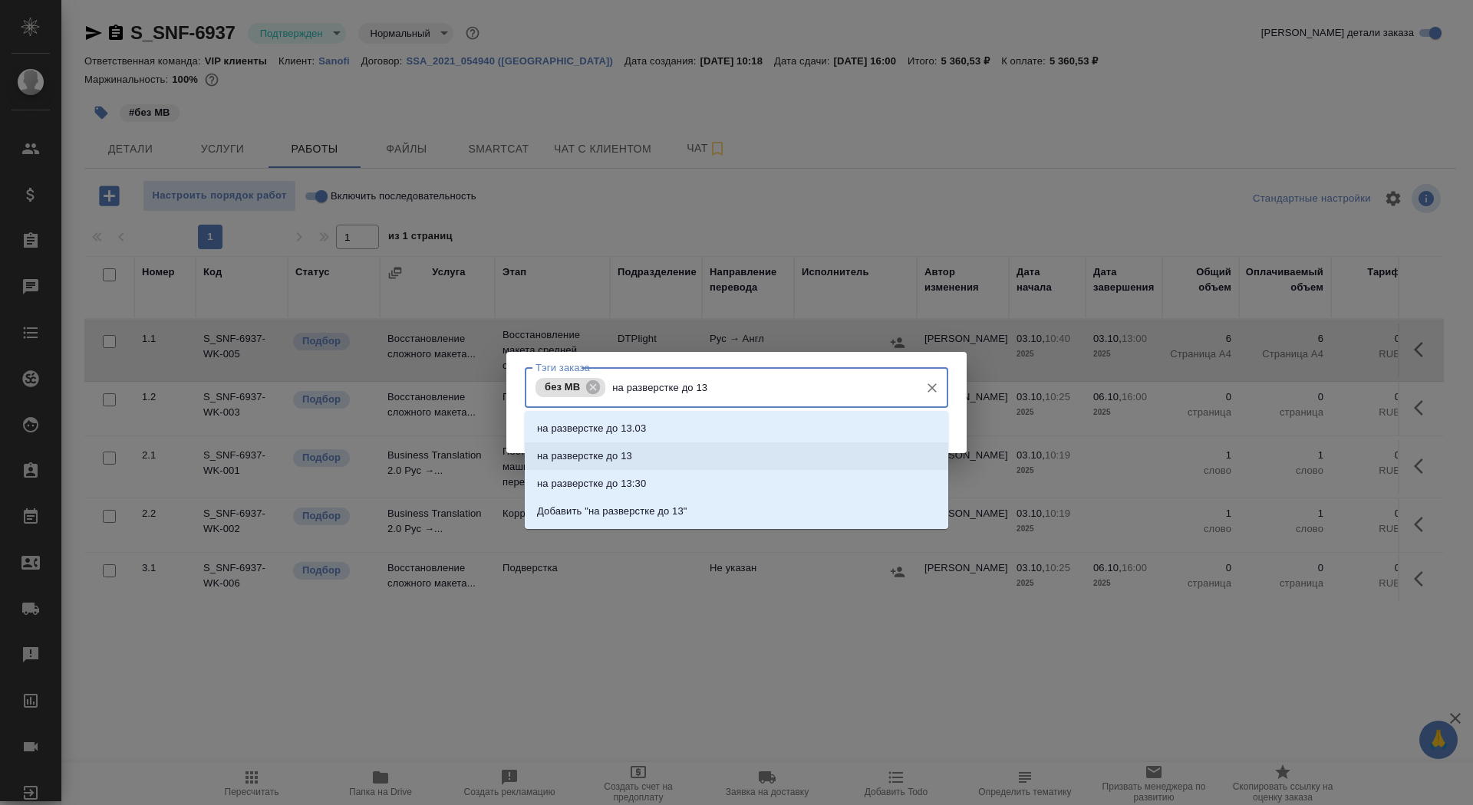
click at [724, 456] on li "на разверстке до 13" at bounding box center [736, 457] width 423 height 28
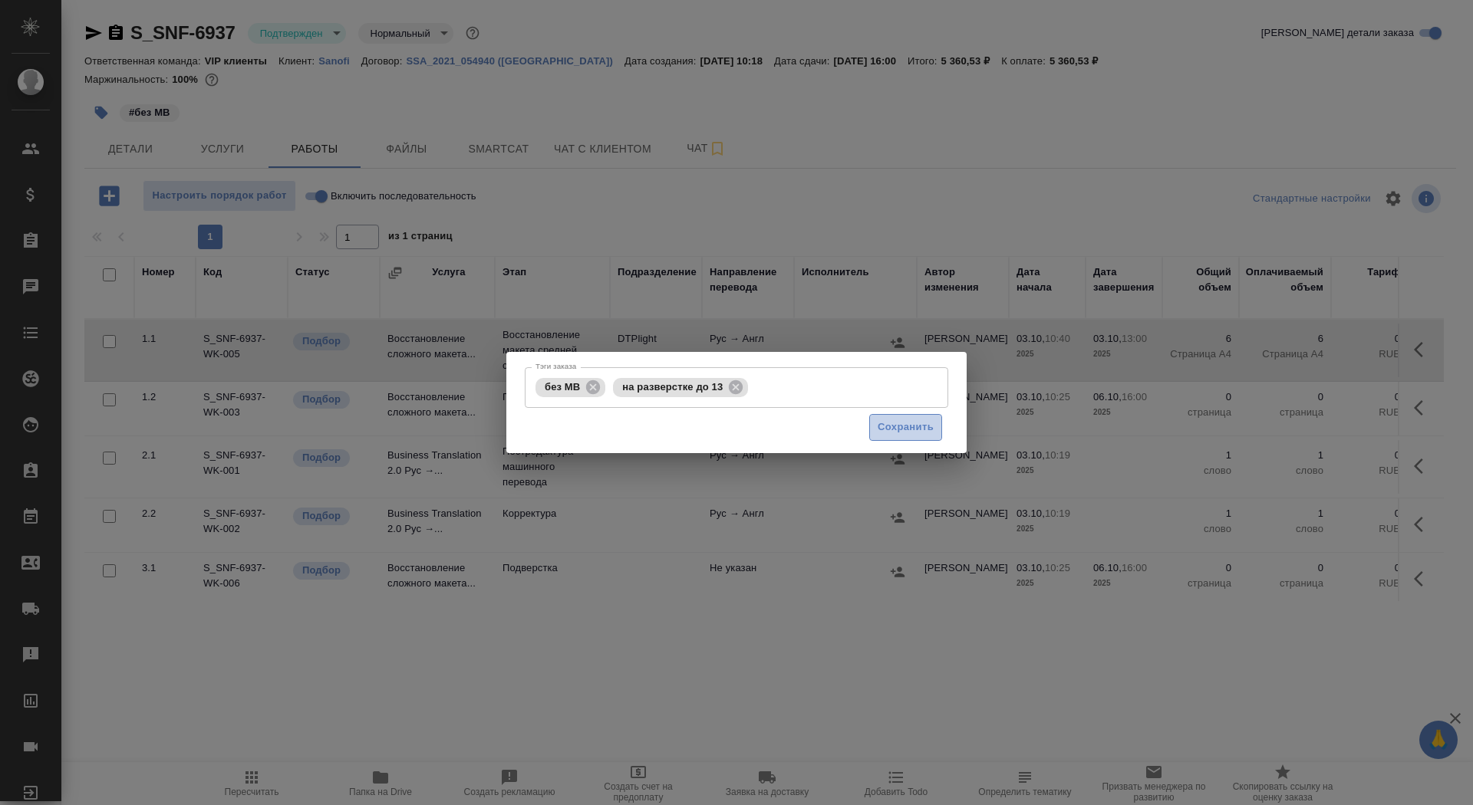
click at [907, 431] on span "Сохранить" at bounding box center [906, 428] width 56 height 18
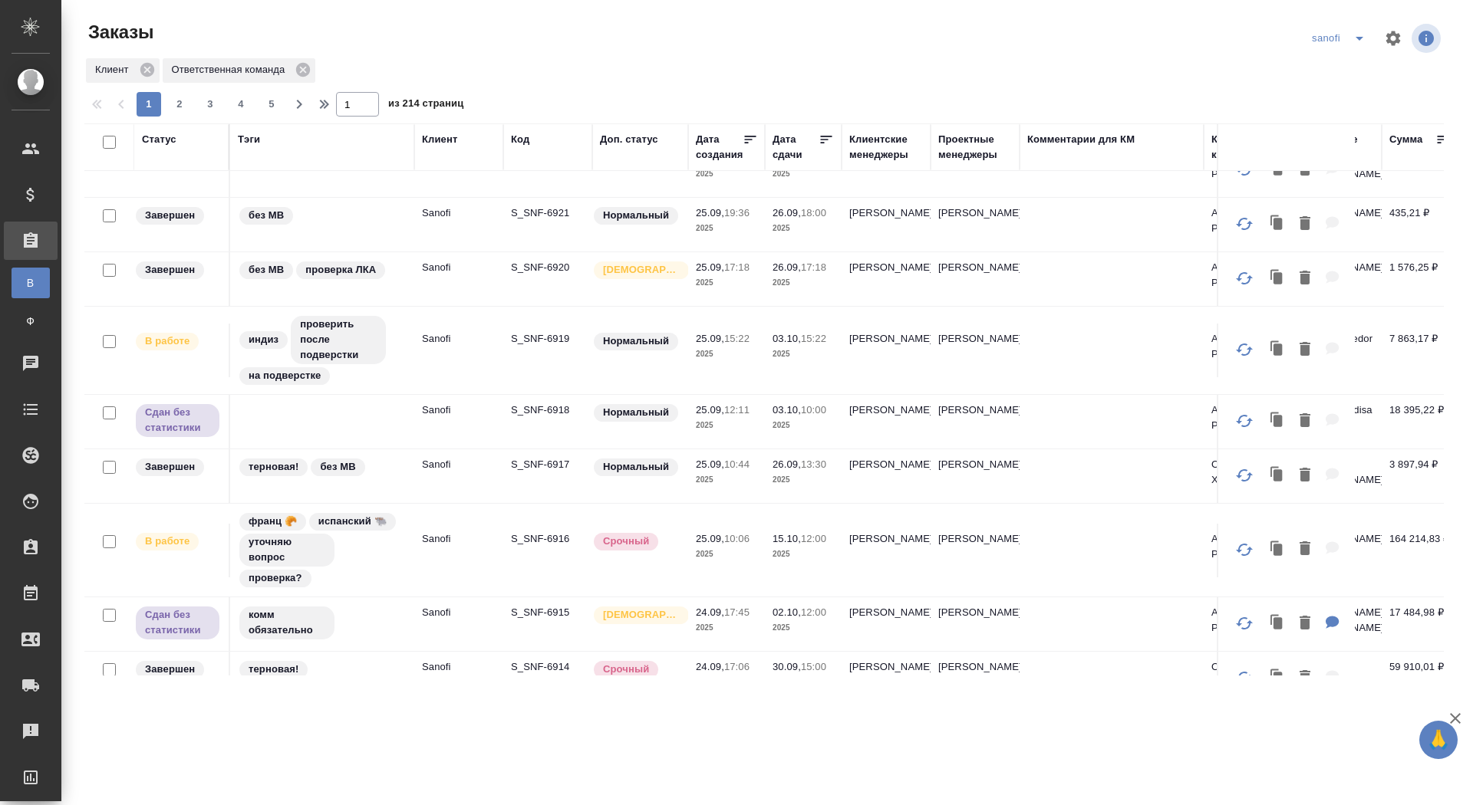
scroll to position [978, 0]
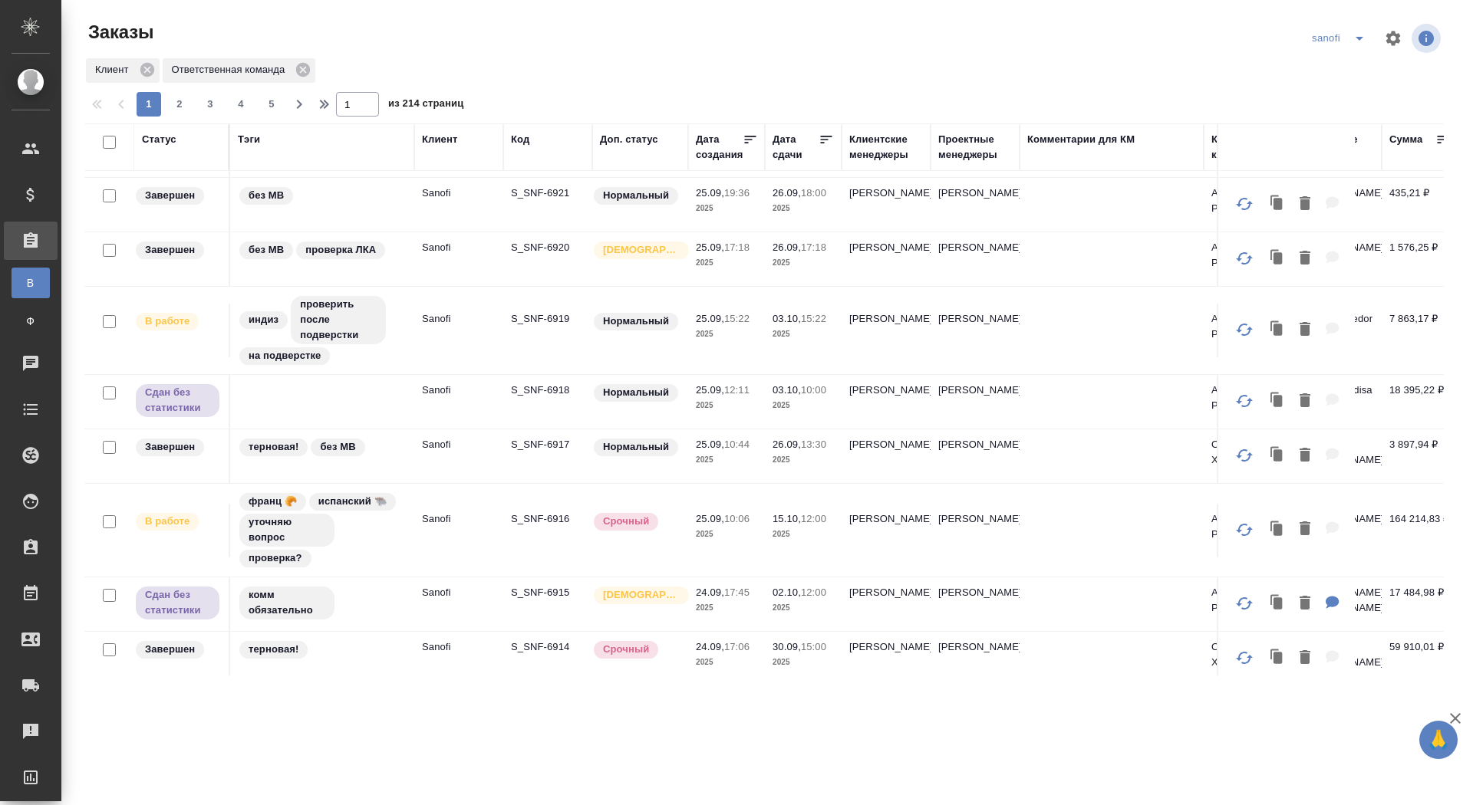
click at [1353, 39] on icon "split button" at bounding box center [1359, 38] width 18 height 18
click at [1316, 72] on li "крка" at bounding box center [1340, 69] width 81 height 25
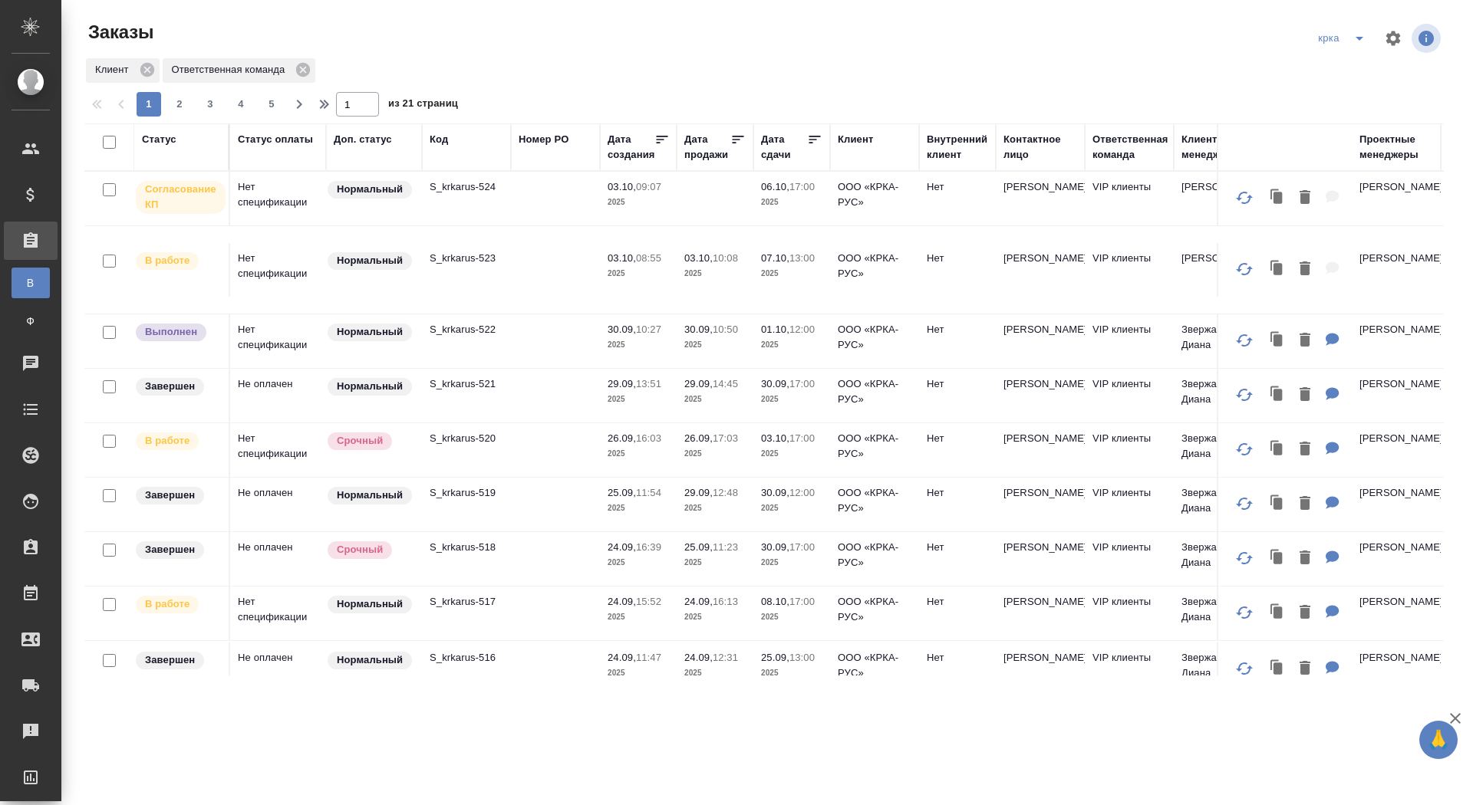
click at [618, 183] on p "03.10," at bounding box center [622, 187] width 28 height 12
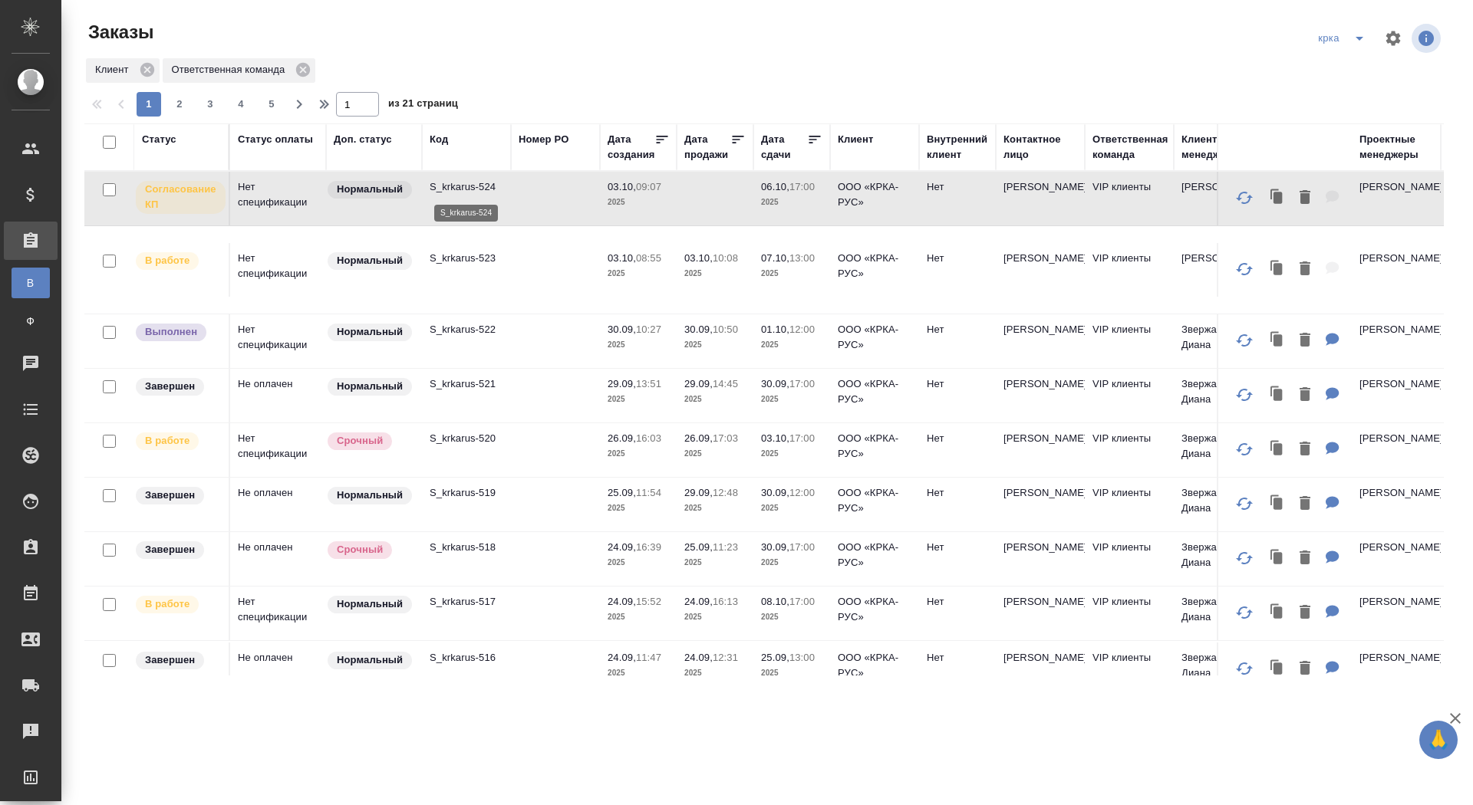
click at [482, 188] on p "S_krkarus-524" at bounding box center [467, 186] width 74 height 15
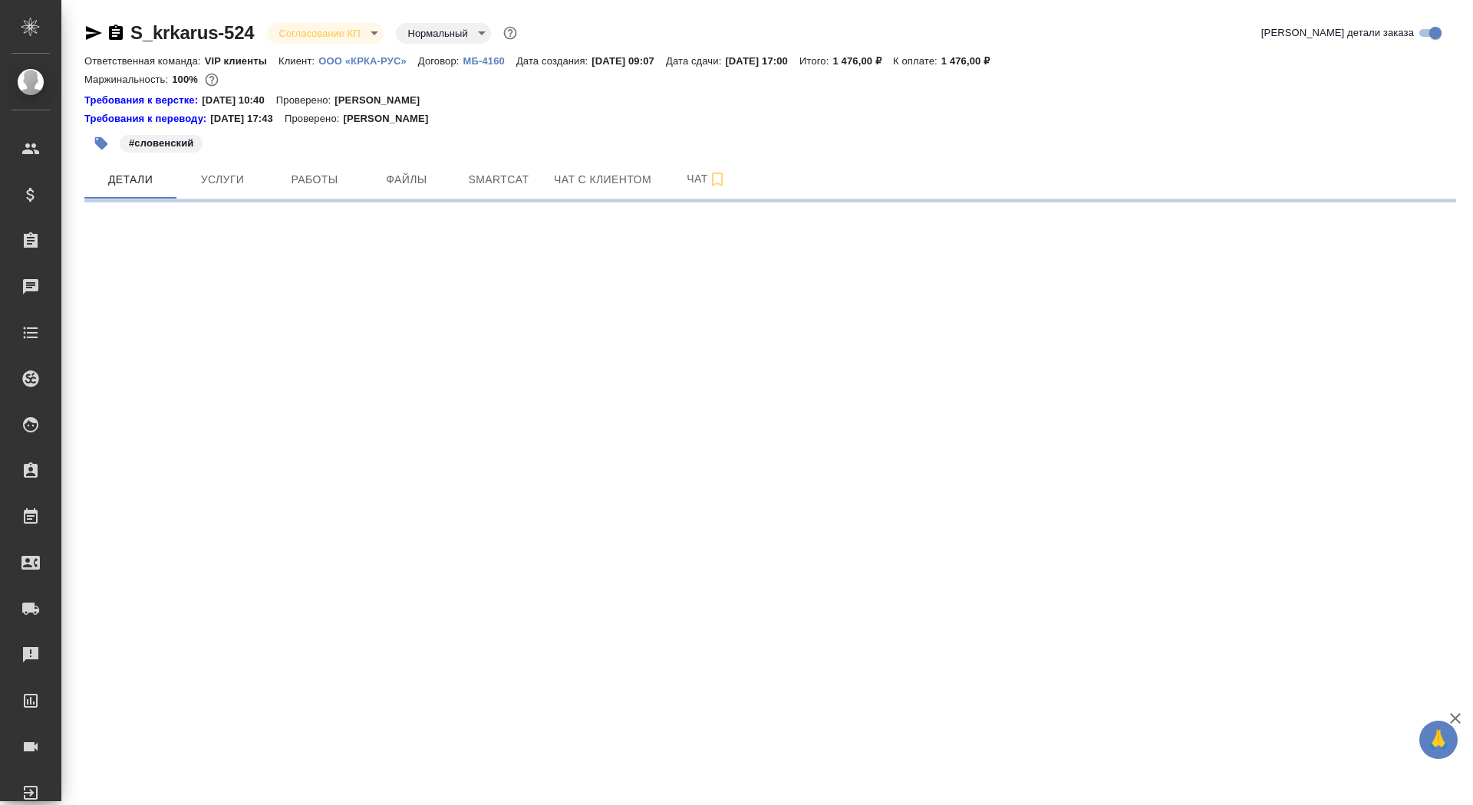
click at [96, 33] on icon "button" at bounding box center [93, 33] width 18 height 18
select select "RU"
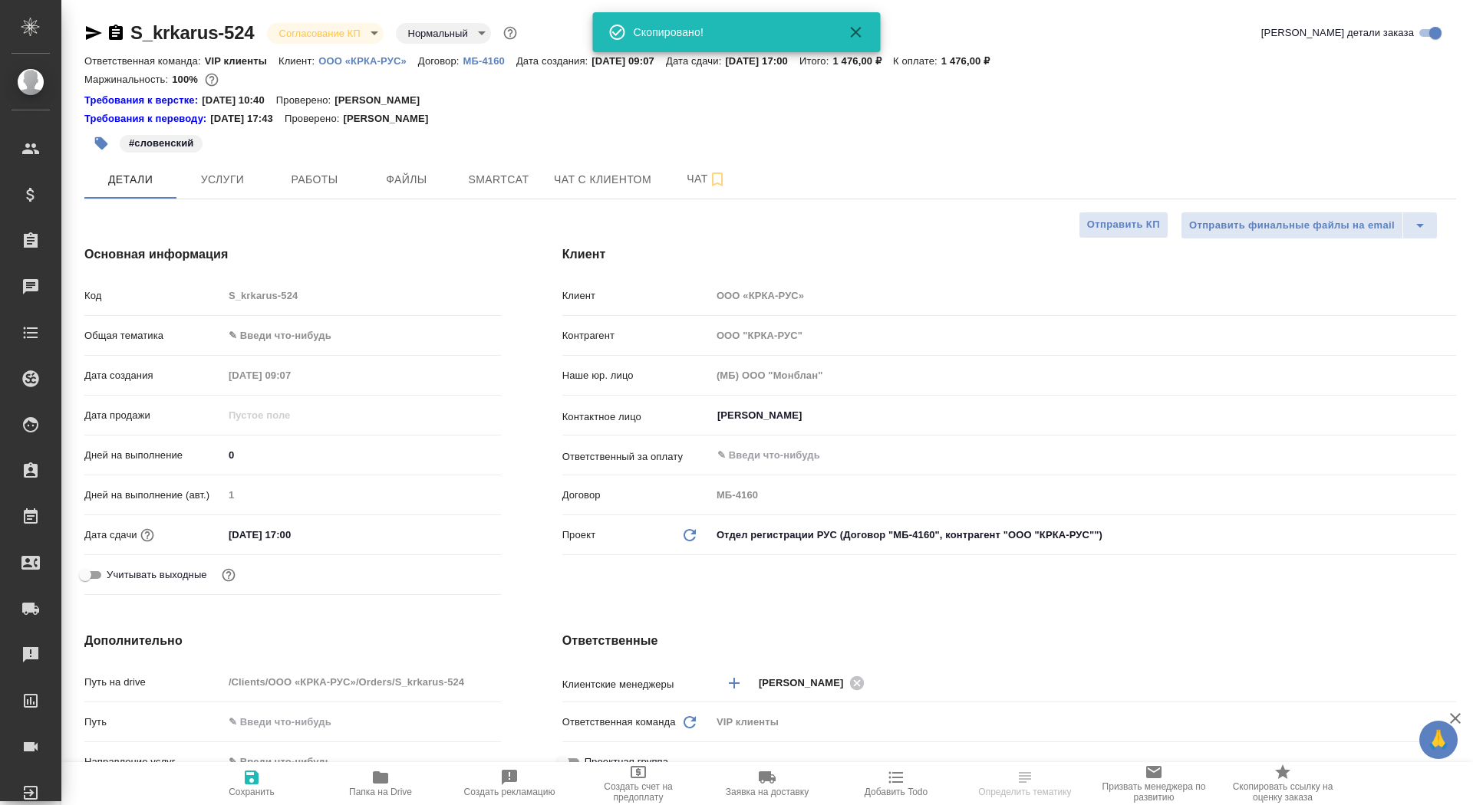
type textarea "x"
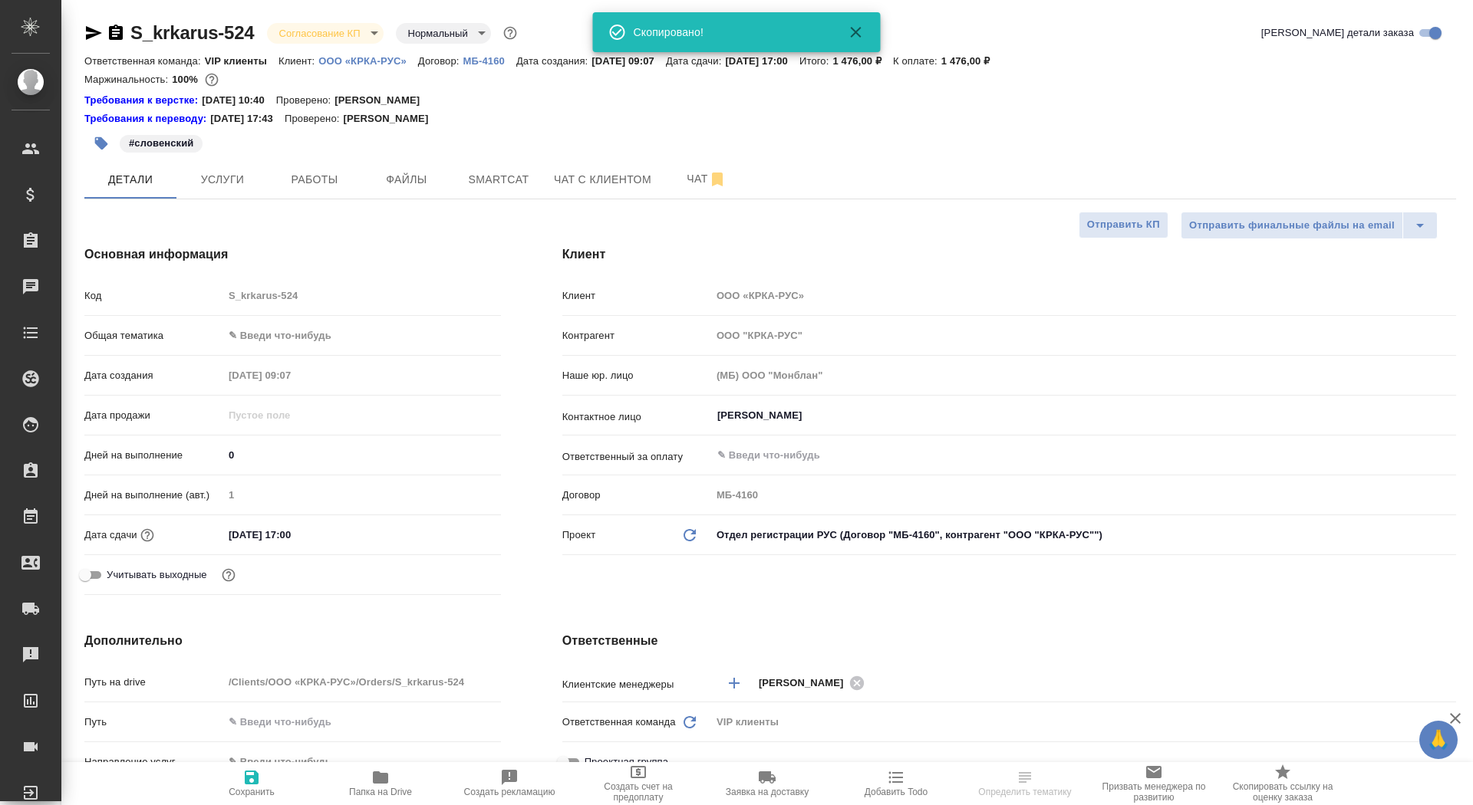
type textarea "x"
select select "RU"
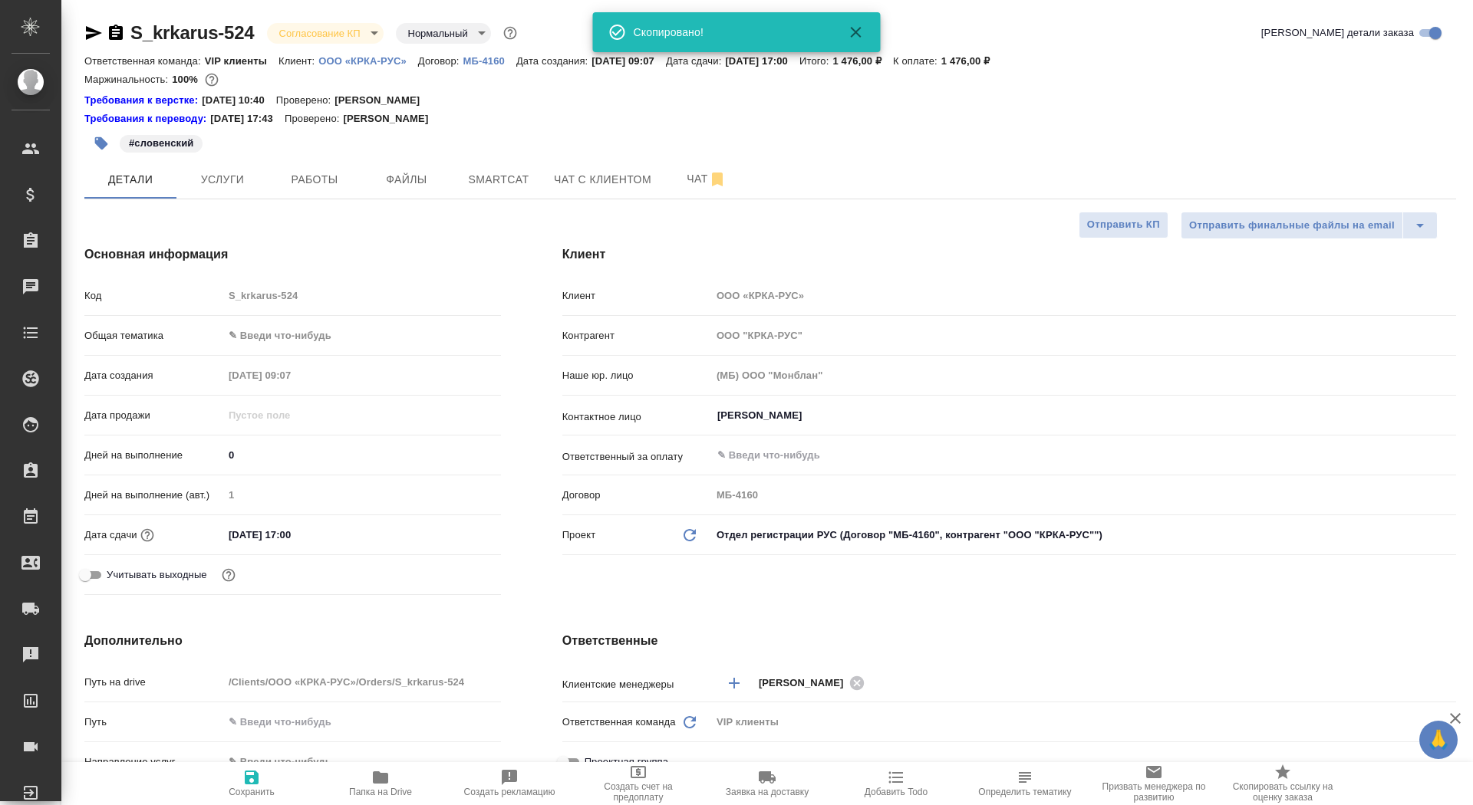
type textarea "x"
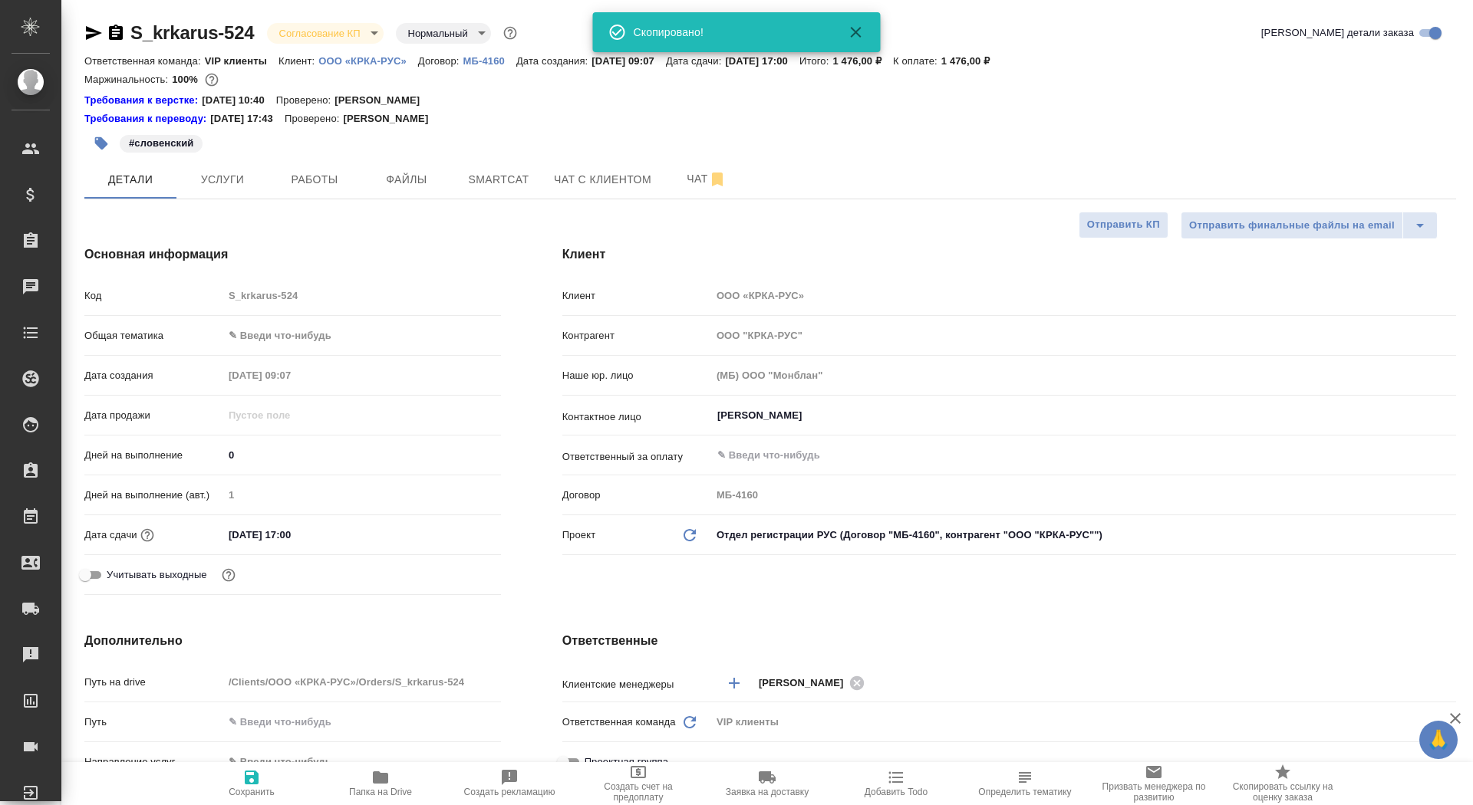
type textarea "x"
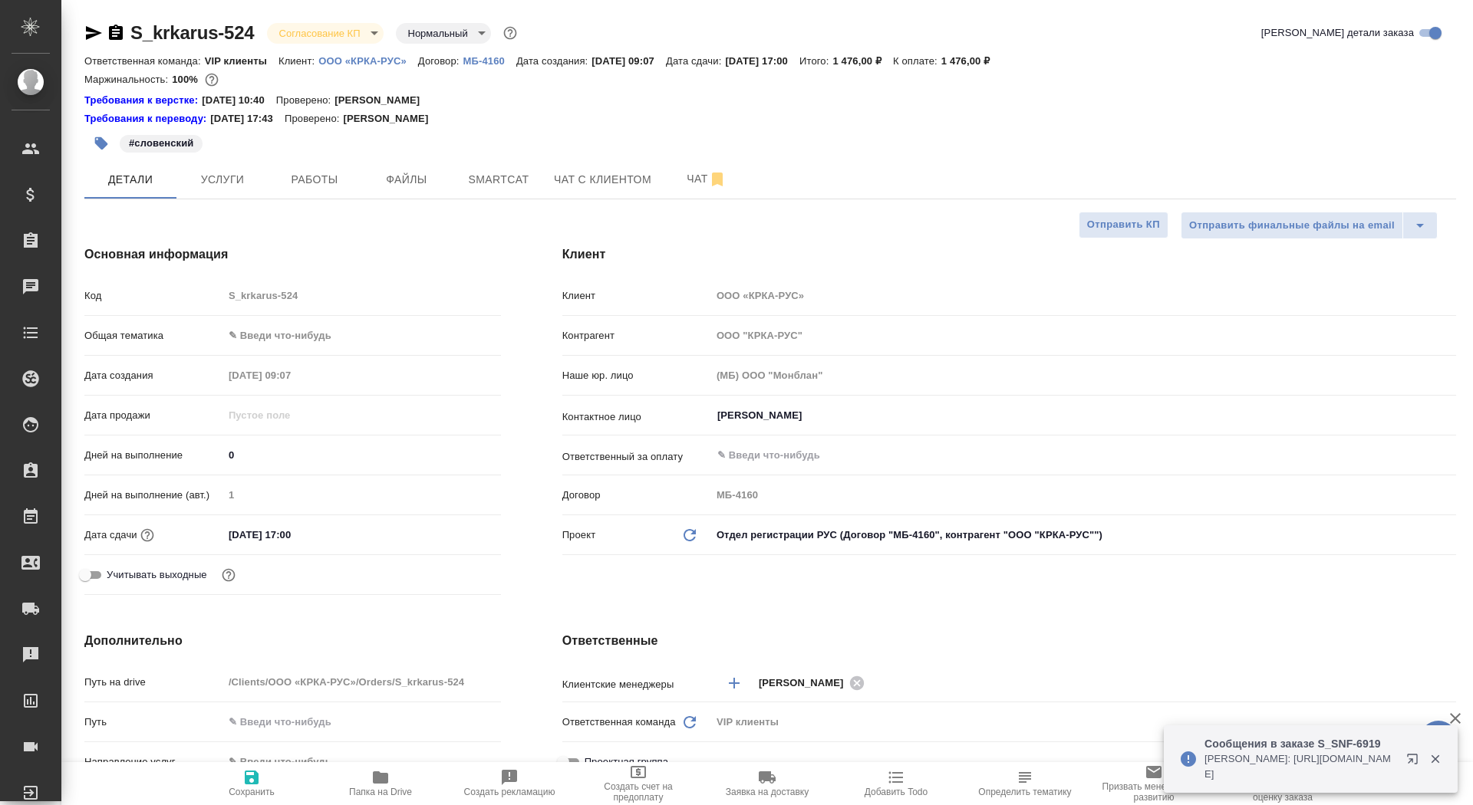
type textarea "x"
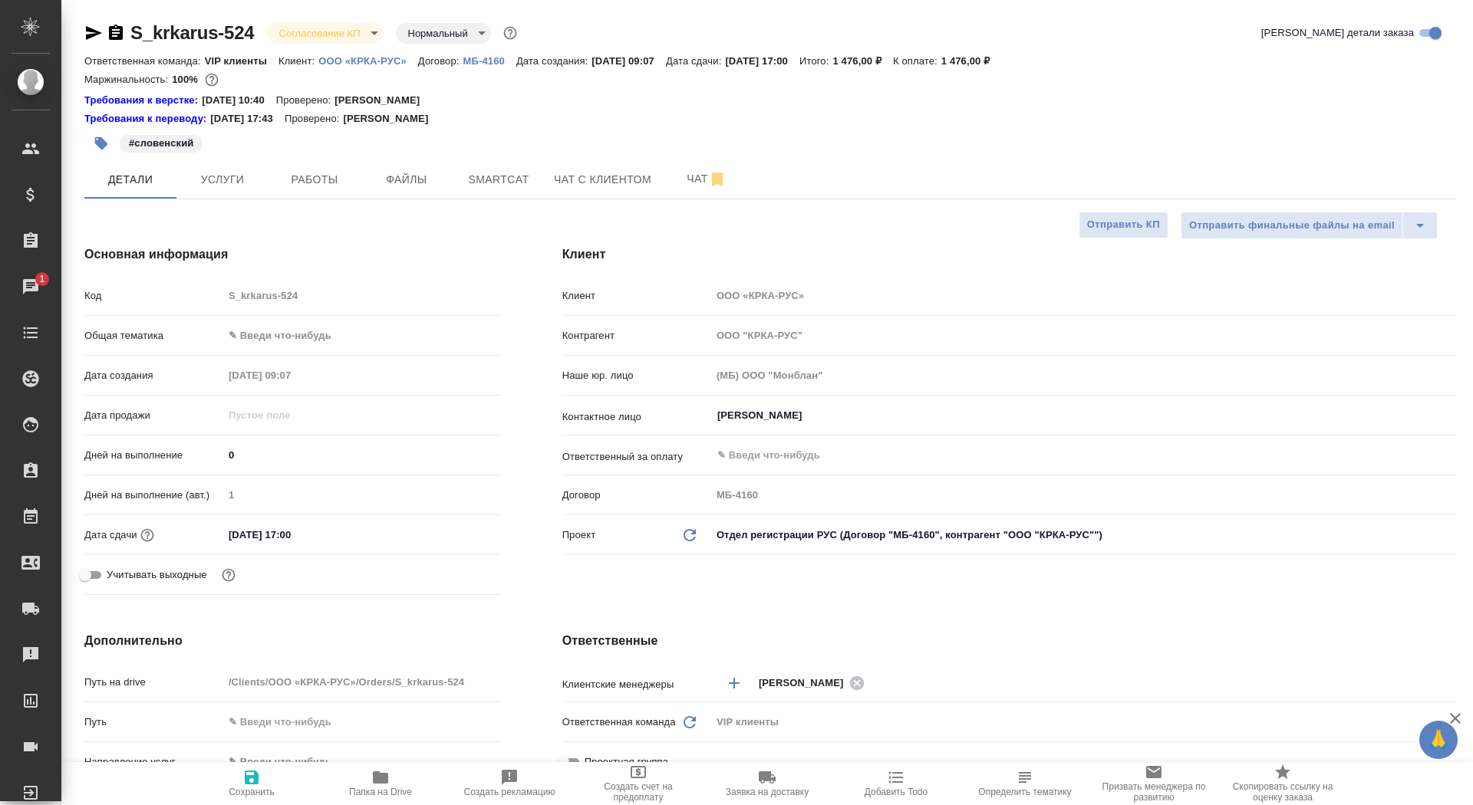
type textarea "x"
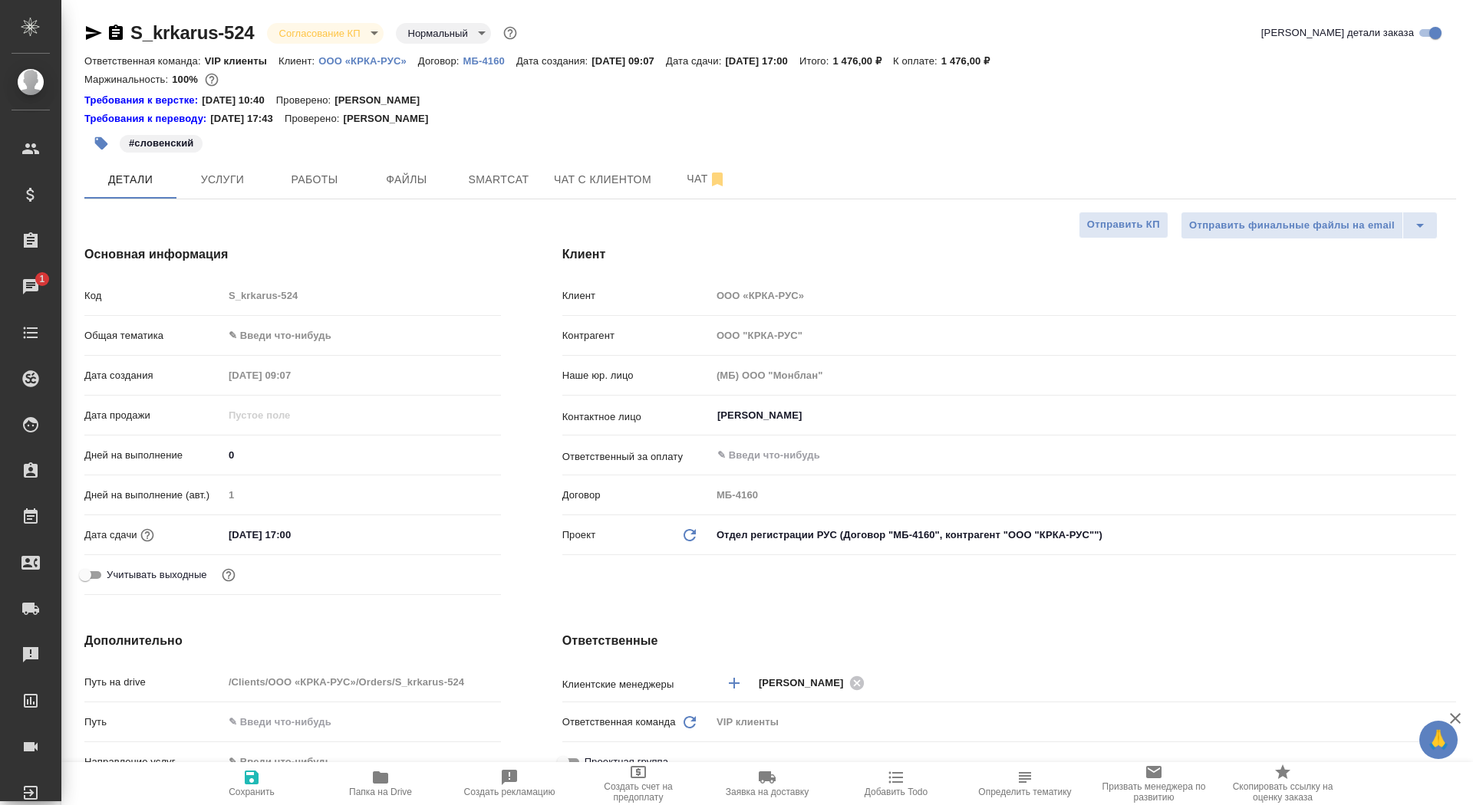
type textarea "x"
